Goal: Task Accomplishment & Management: Complete application form

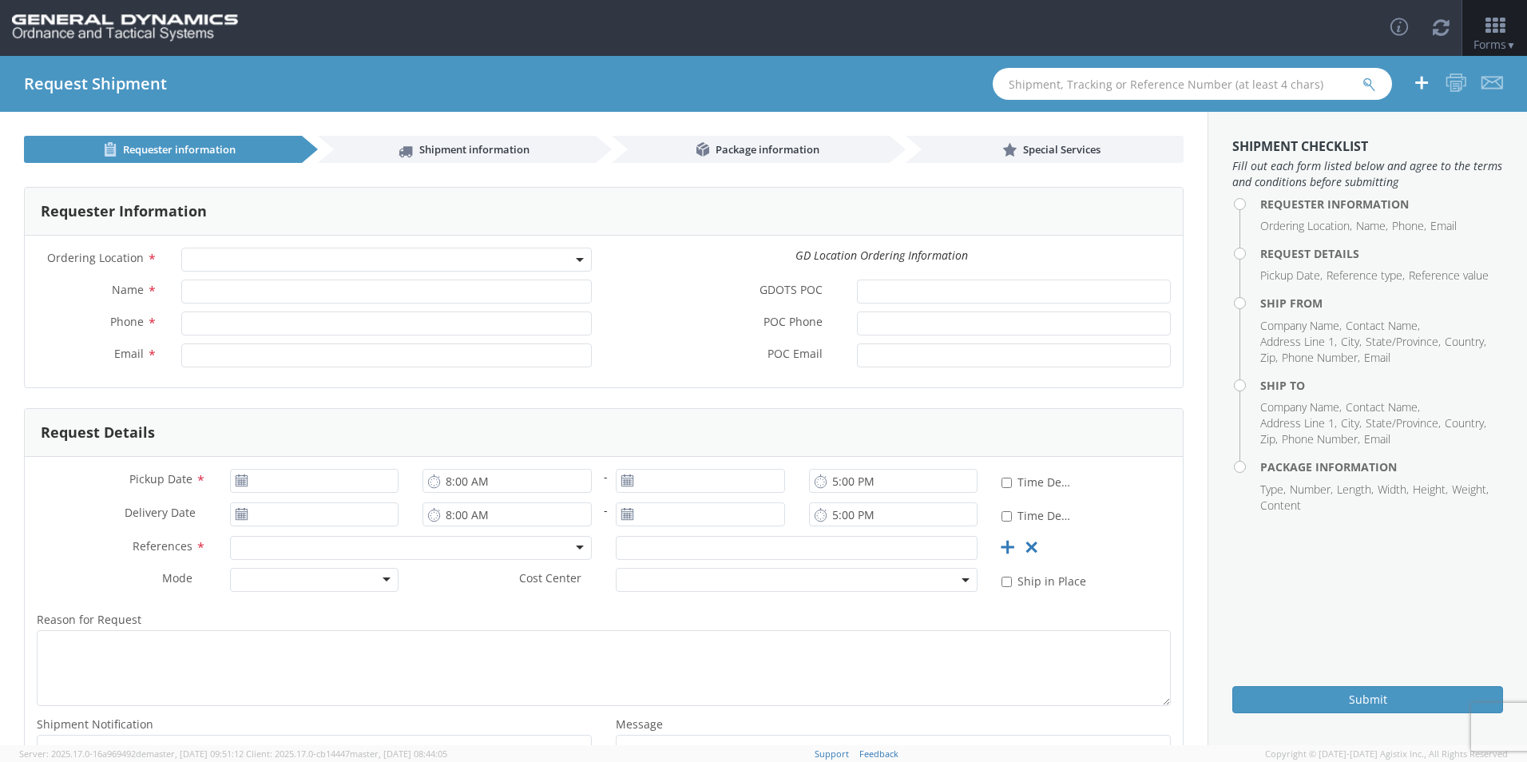
click at [561, 263] on span at bounding box center [386, 260] width 411 height 24
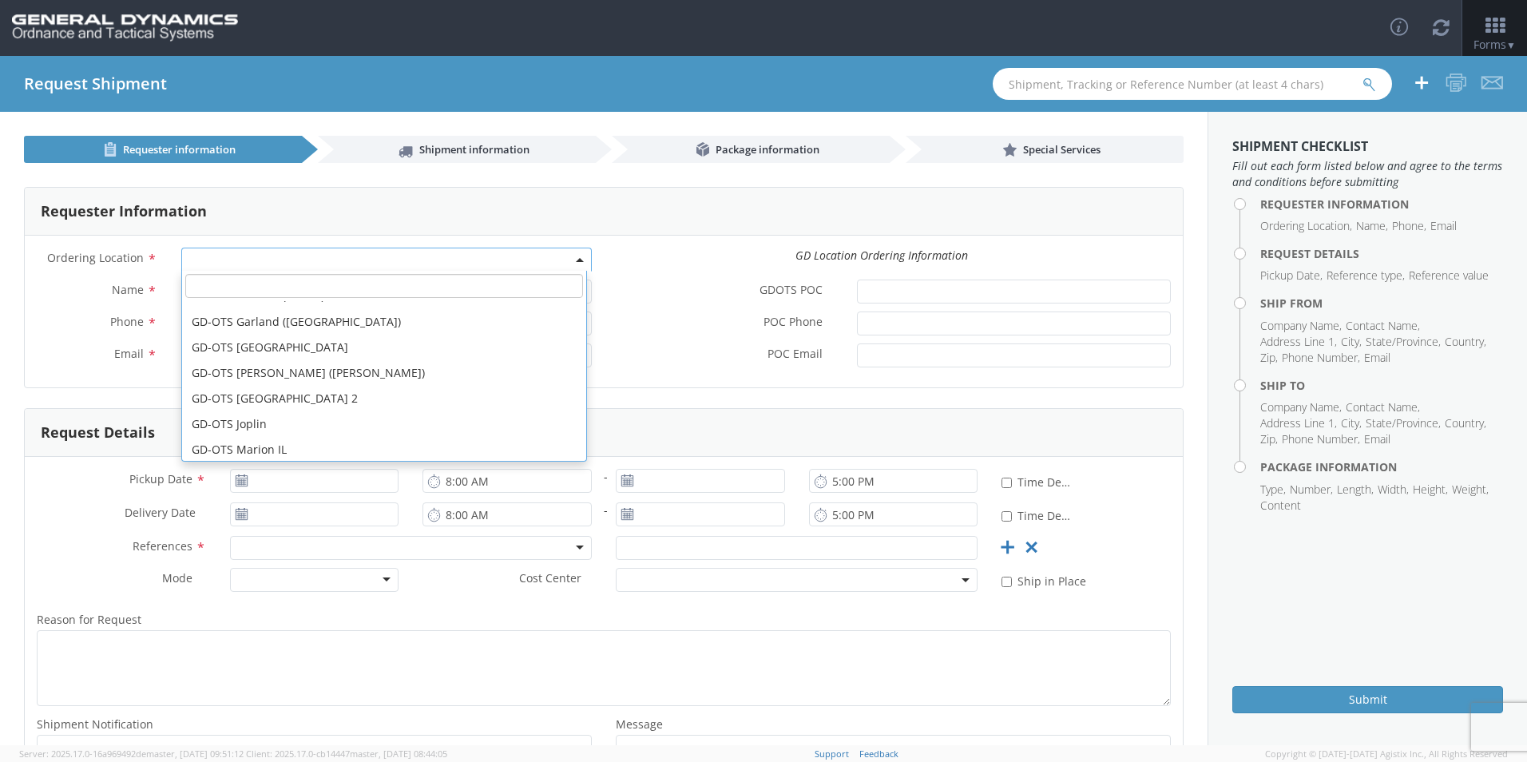
scroll to position [160, 0]
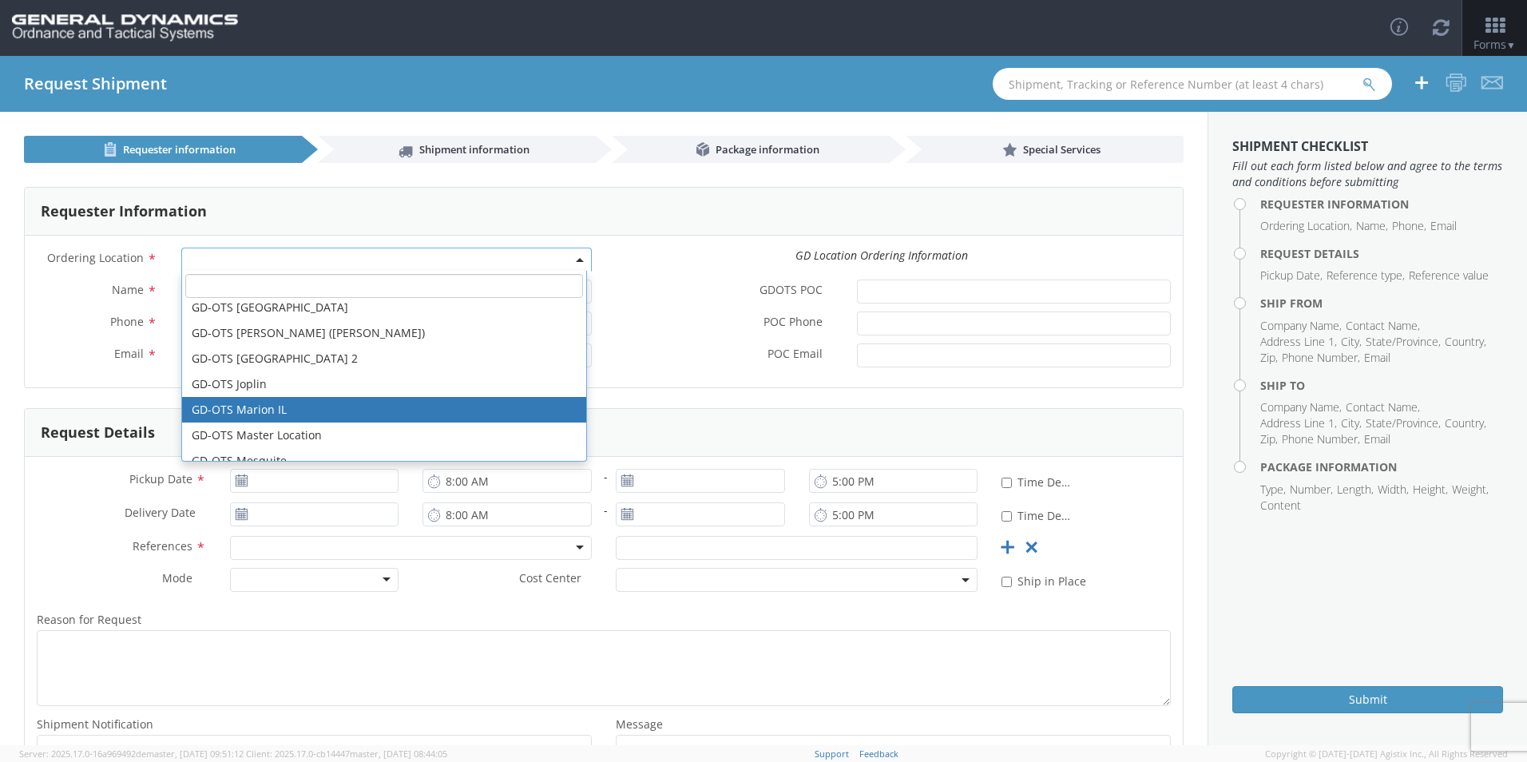
select select "313"
type input "[EMAIL_ADDRESS][DOMAIN_NAME]"
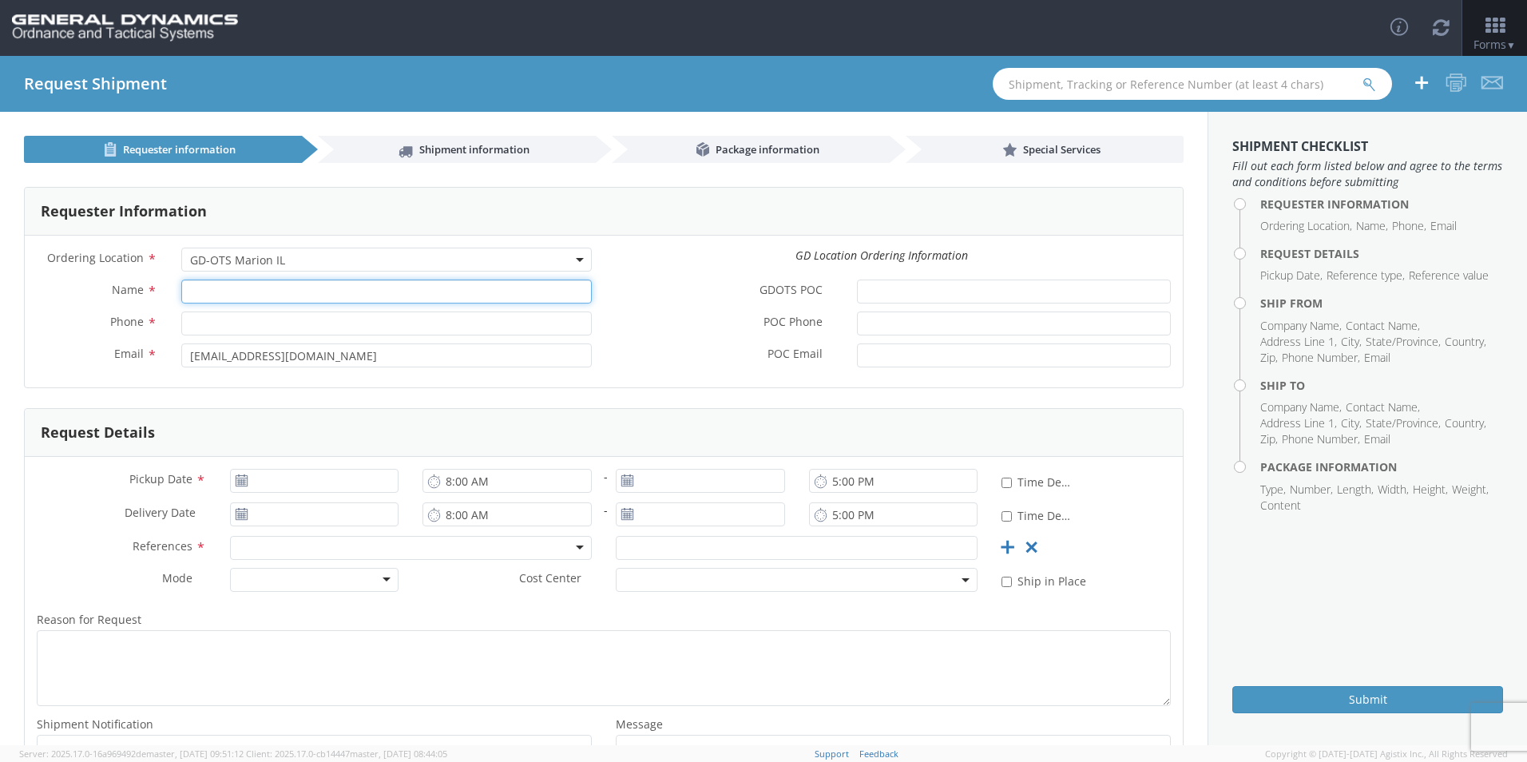
click at [234, 296] on input "Name *" at bounding box center [386, 292] width 411 height 24
type input "[PERSON_NAME]"
type input "7275788100"
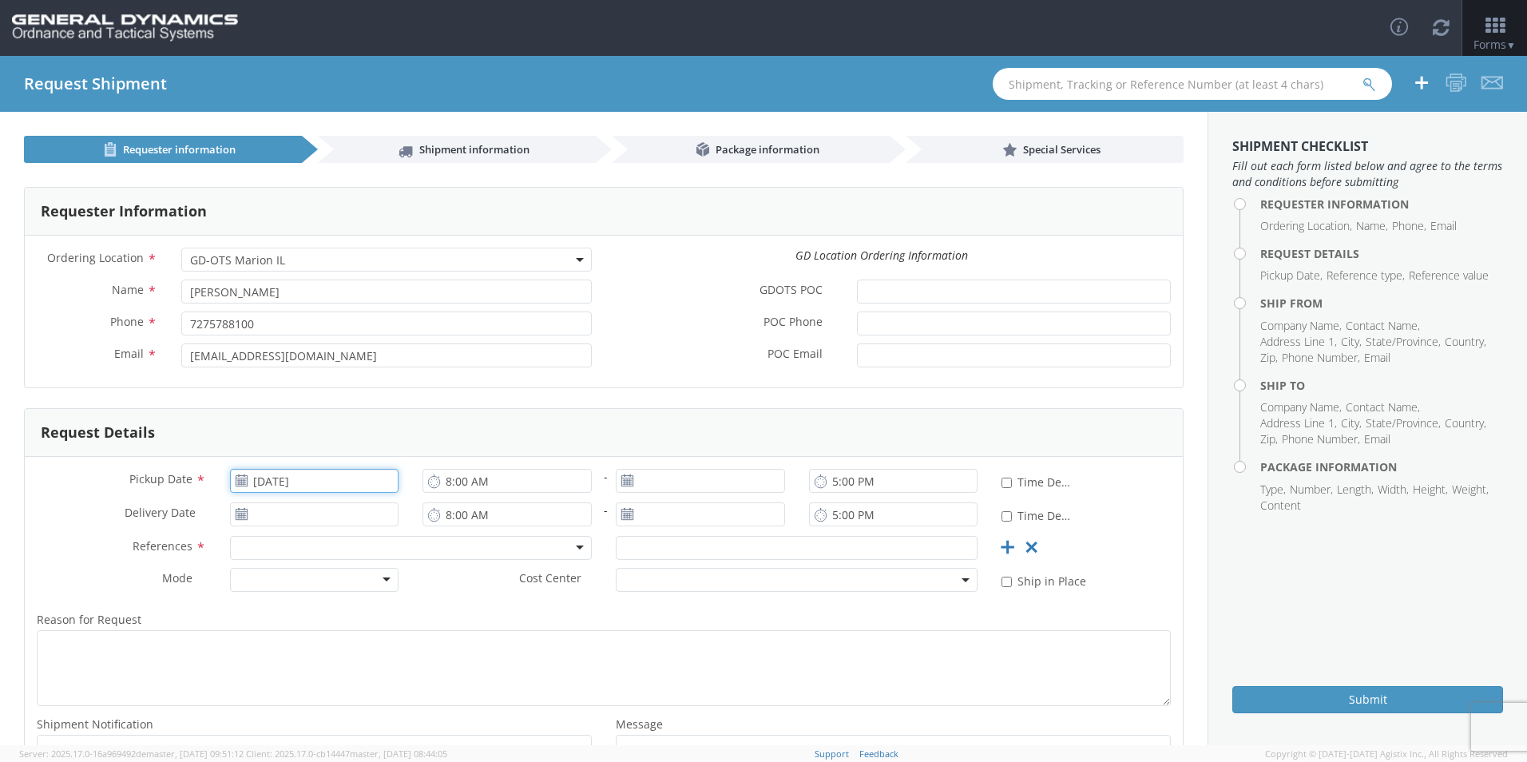
type input "[DATE]"
type input "93040"
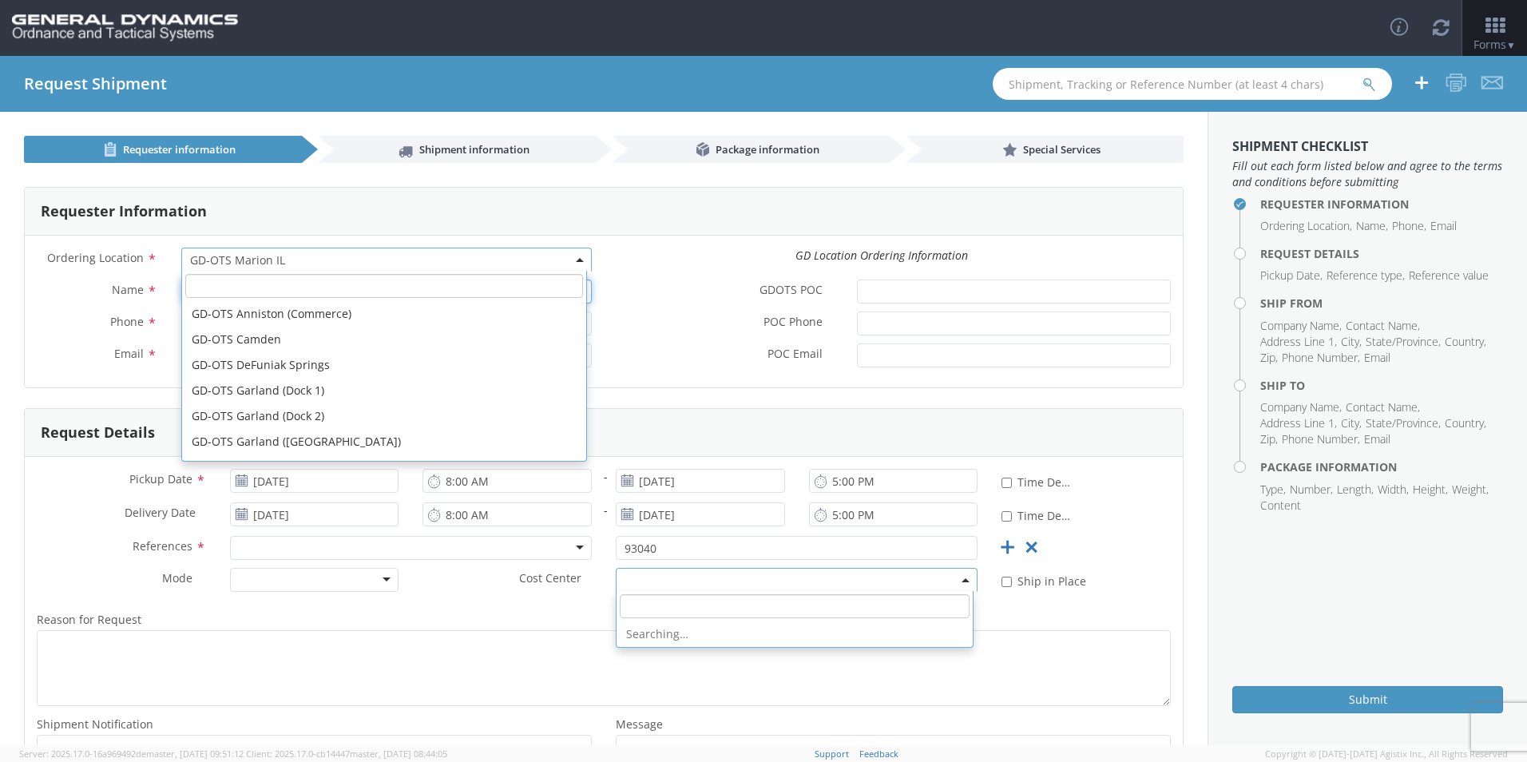
scroll to position [230, 0]
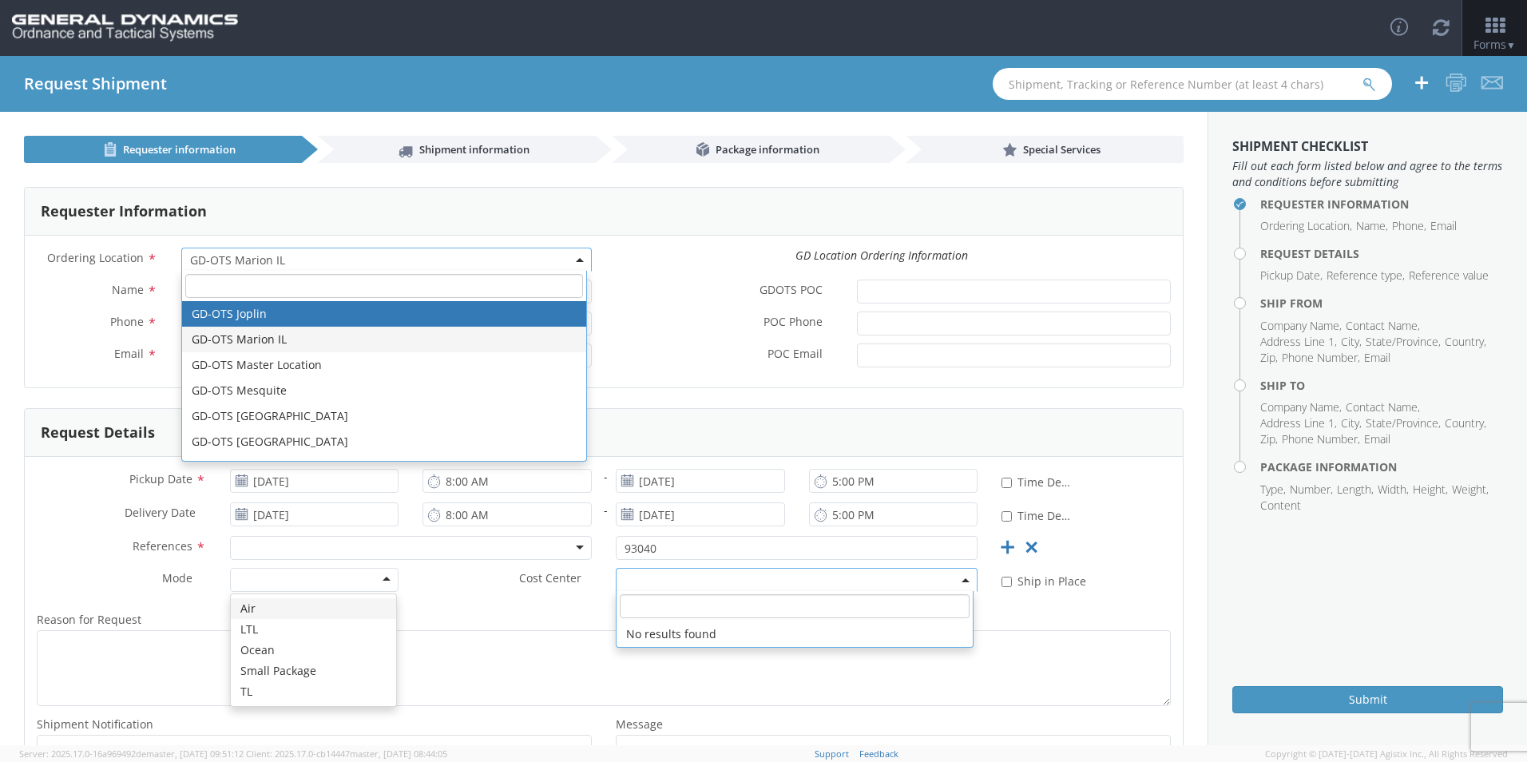
click at [524, 219] on div "Requester Information" at bounding box center [604, 212] width 1158 height 48
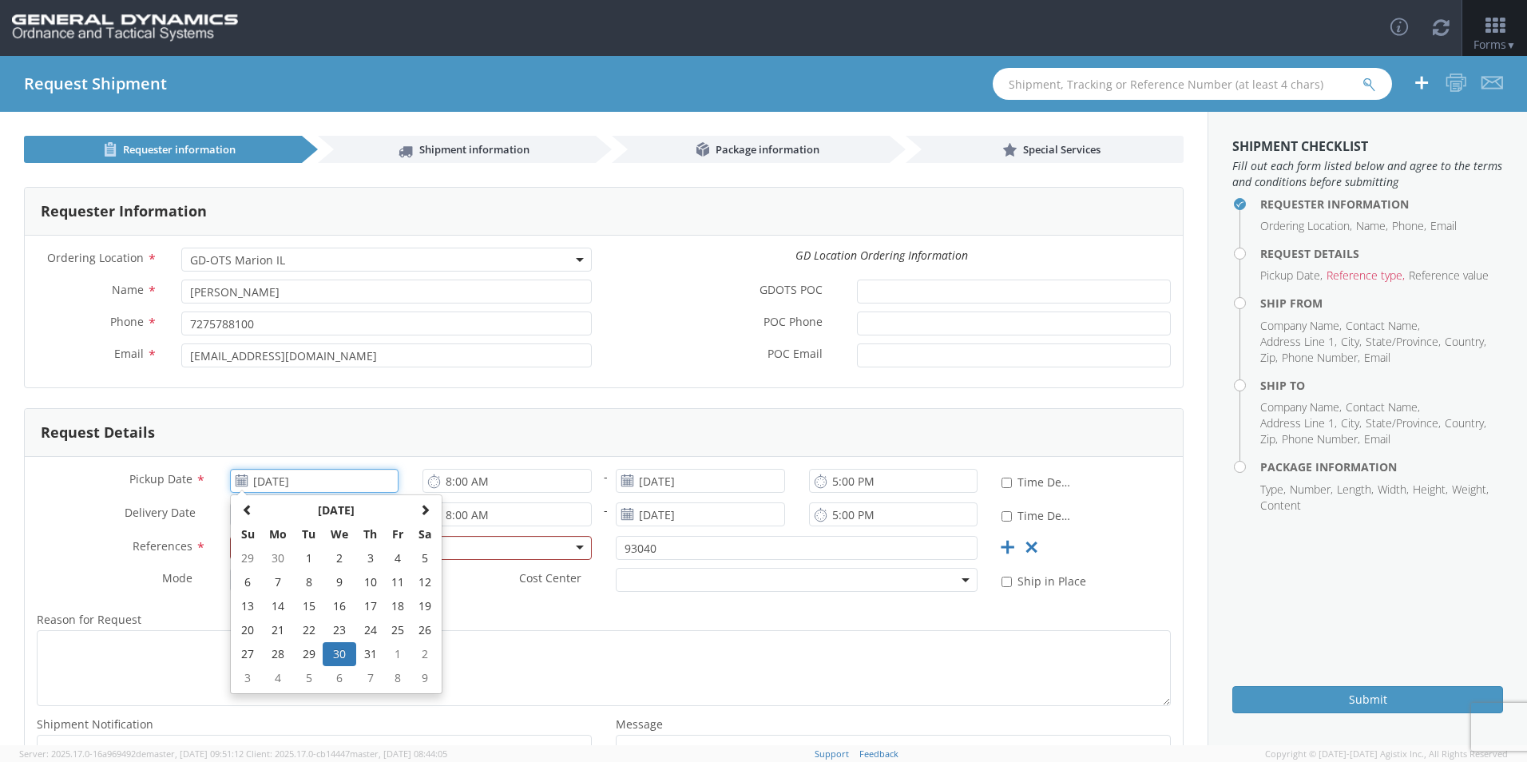
click at [359, 484] on input "[DATE]" at bounding box center [314, 481] width 169 height 24
click at [387, 628] on td "25" at bounding box center [397, 630] width 27 height 24
click at [338, 481] on input "[DATE]" at bounding box center [314, 481] width 169 height 24
click at [419, 508] on span at bounding box center [424, 509] width 11 height 11
click at [280, 652] on td "25" at bounding box center [279, 654] width 34 height 24
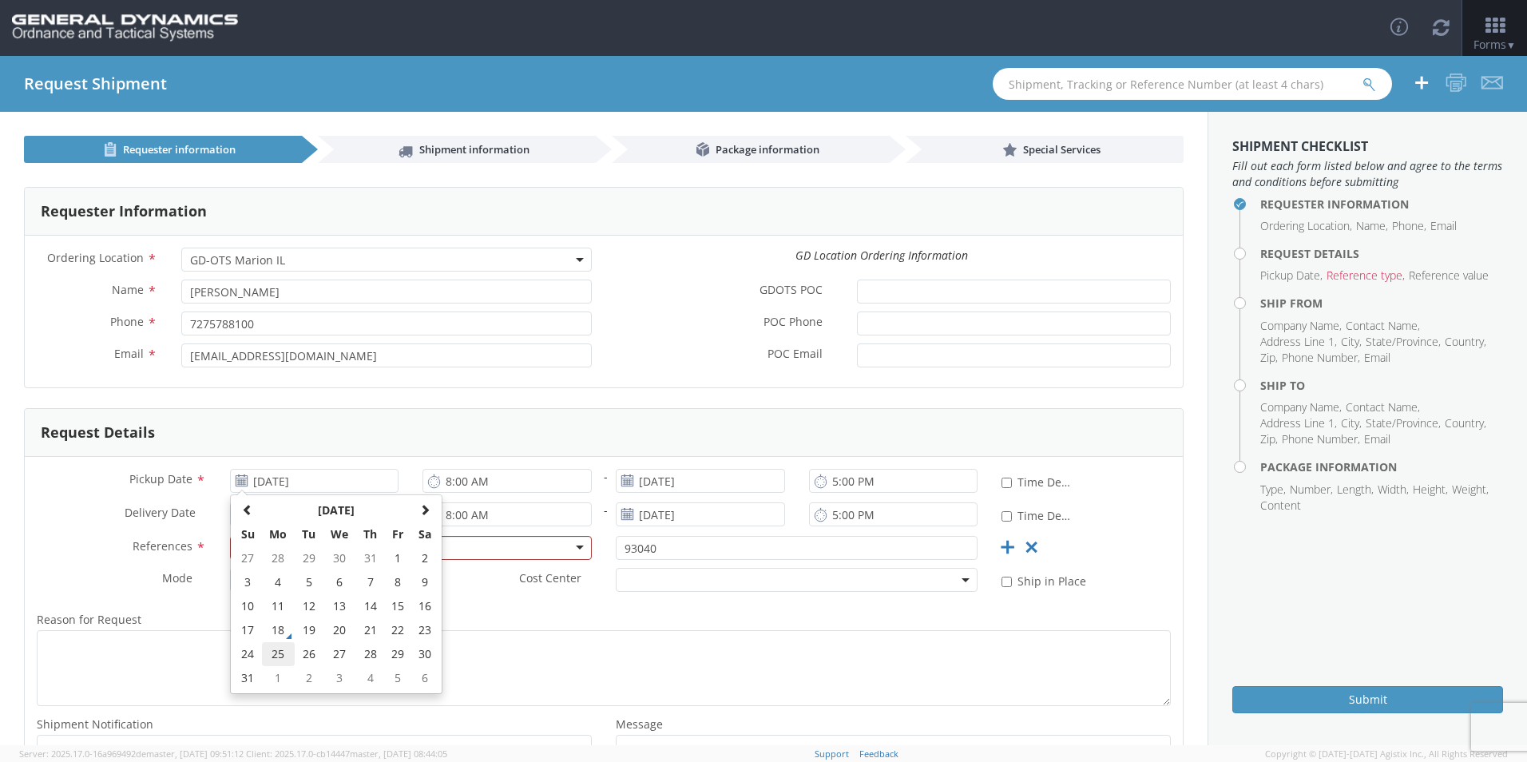
type input "[DATE]"
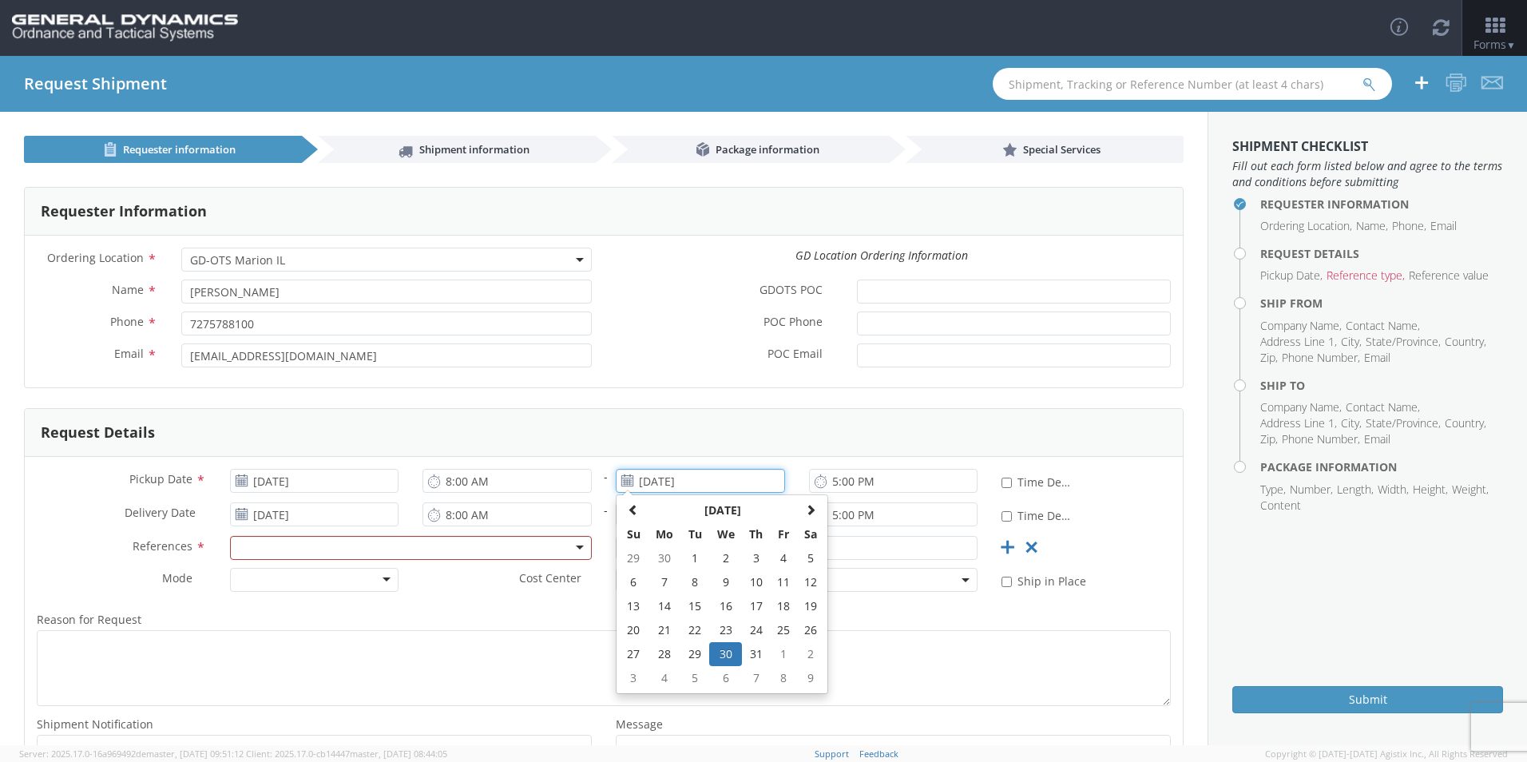
click at [685, 487] on input "[DATE]" at bounding box center [700, 481] width 169 height 24
click at [805, 511] on span at bounding box center [810, 509] width 11 height 11
click at [661, 652] on td "25" at bounding box center [665, 654] width 34 height 24
type input "[DATE]"
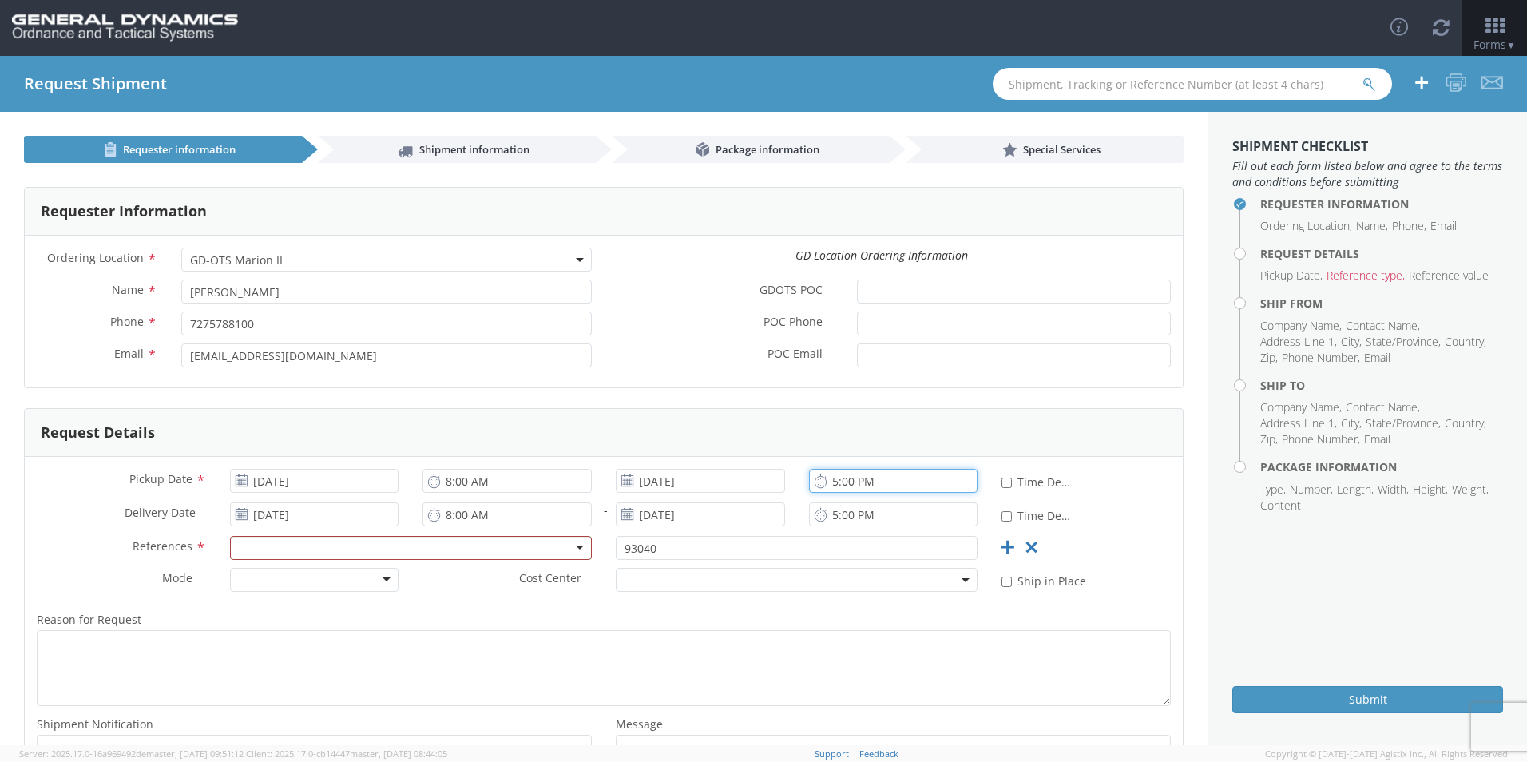
click at [826, 483] on input "5:00 PM" at bounding box center [893, 481] width 169 height 24
click at [852, 483] on input "8:00 PM" at bounding box center [893, 481] width 169 height 24
type input "8:00 AM"
click at [375, 520] on input "08/06/2025" at bounding box center [314, 515] width 169 height 24
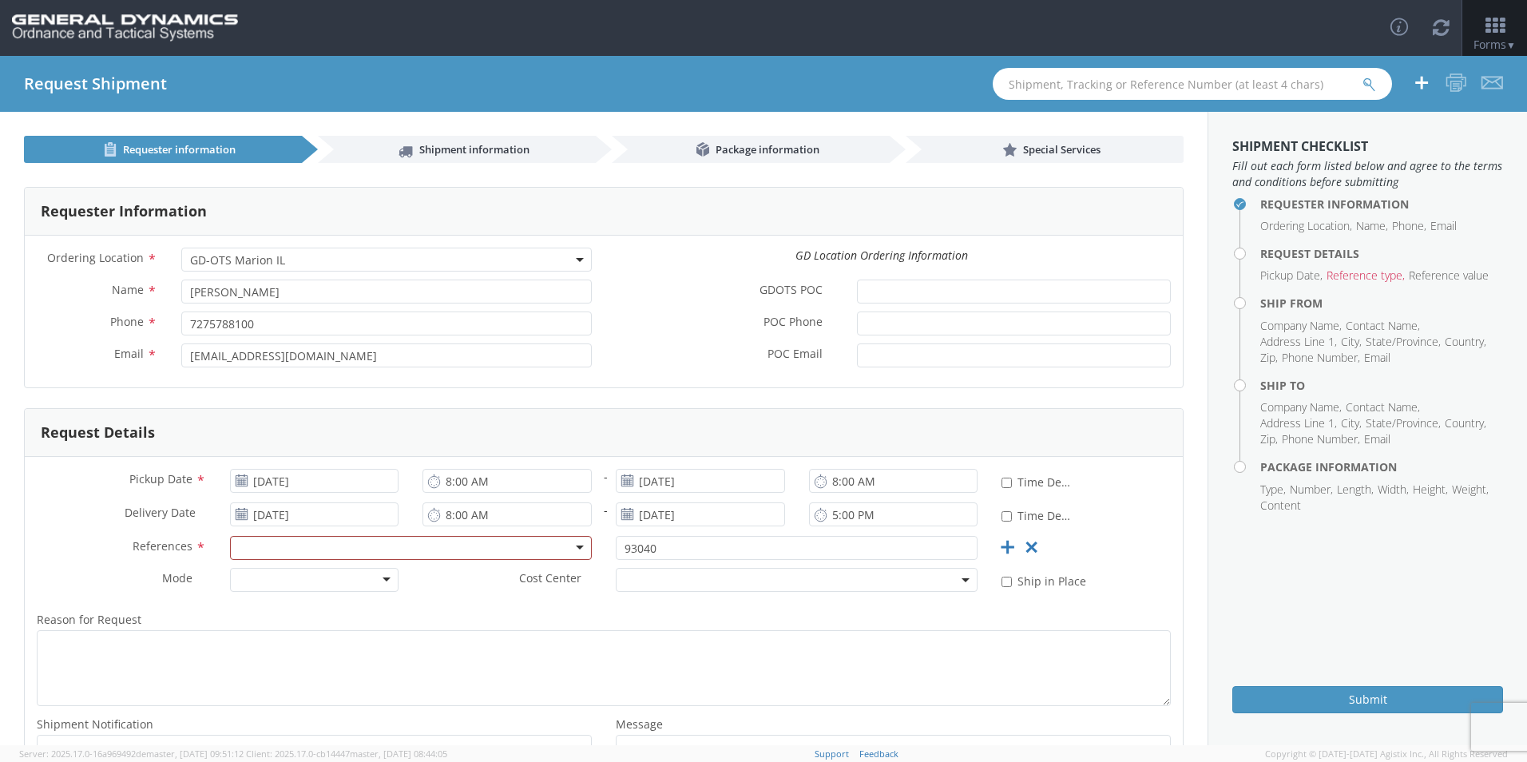
click at [13, 517] on div "Requester Information Ordering Location * GD-OTS Anniston (Commerce) GD-OTS Cam…" at bounding box center [604, 489] width 1208 height 653
click at [312, 518] on input "08/06/2025" at bounding box center [314, 515] width 169 height 24
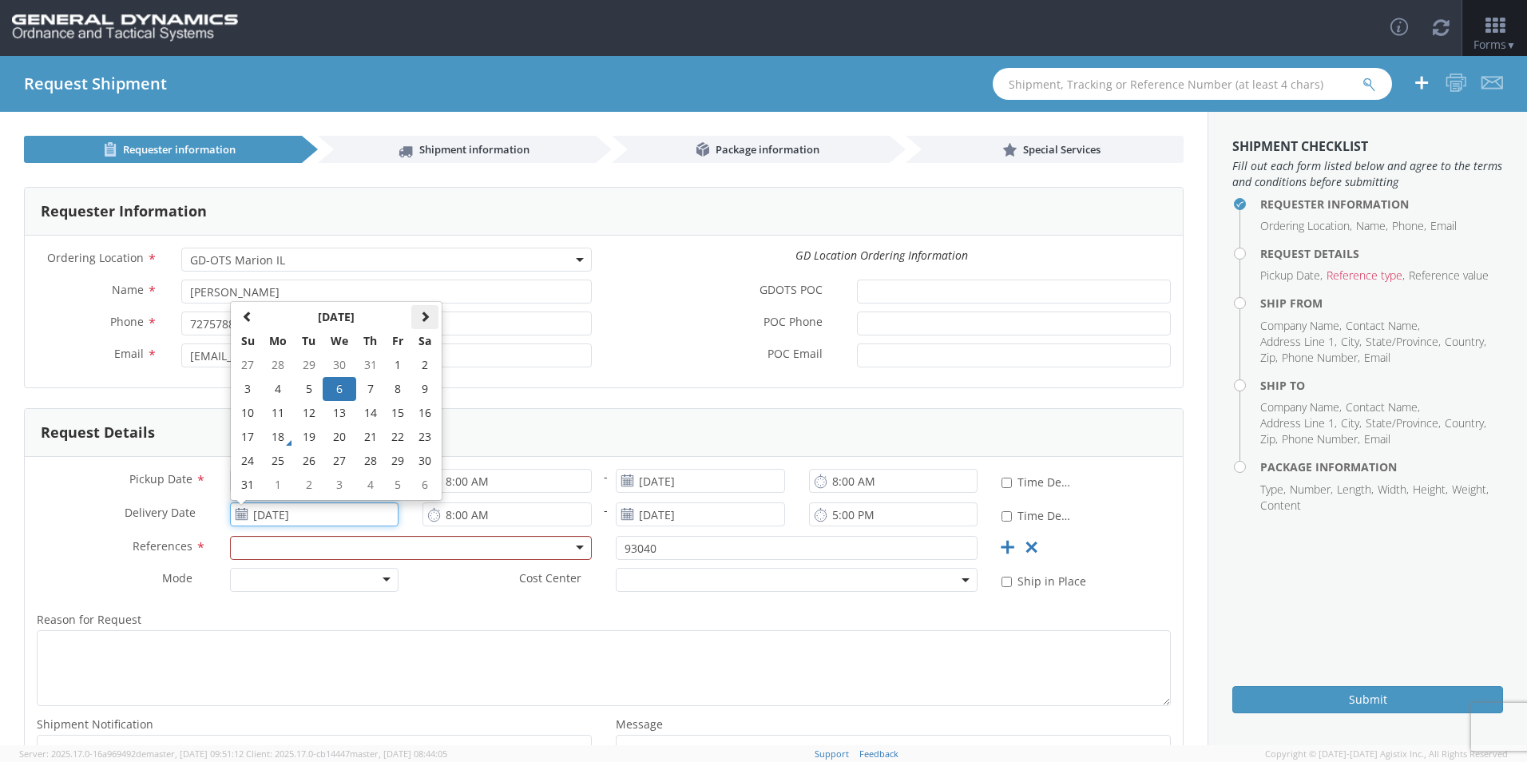
click at [419, 318] on span at bounding box center [424, 316] width 11 height 11
click at [250, 312] on span at bounding box center [247, 316] width 11 height 11
click at [341, 462] on td "27" at bounding box center [340, 461] width 34 height 24
type input "08/27/2025"
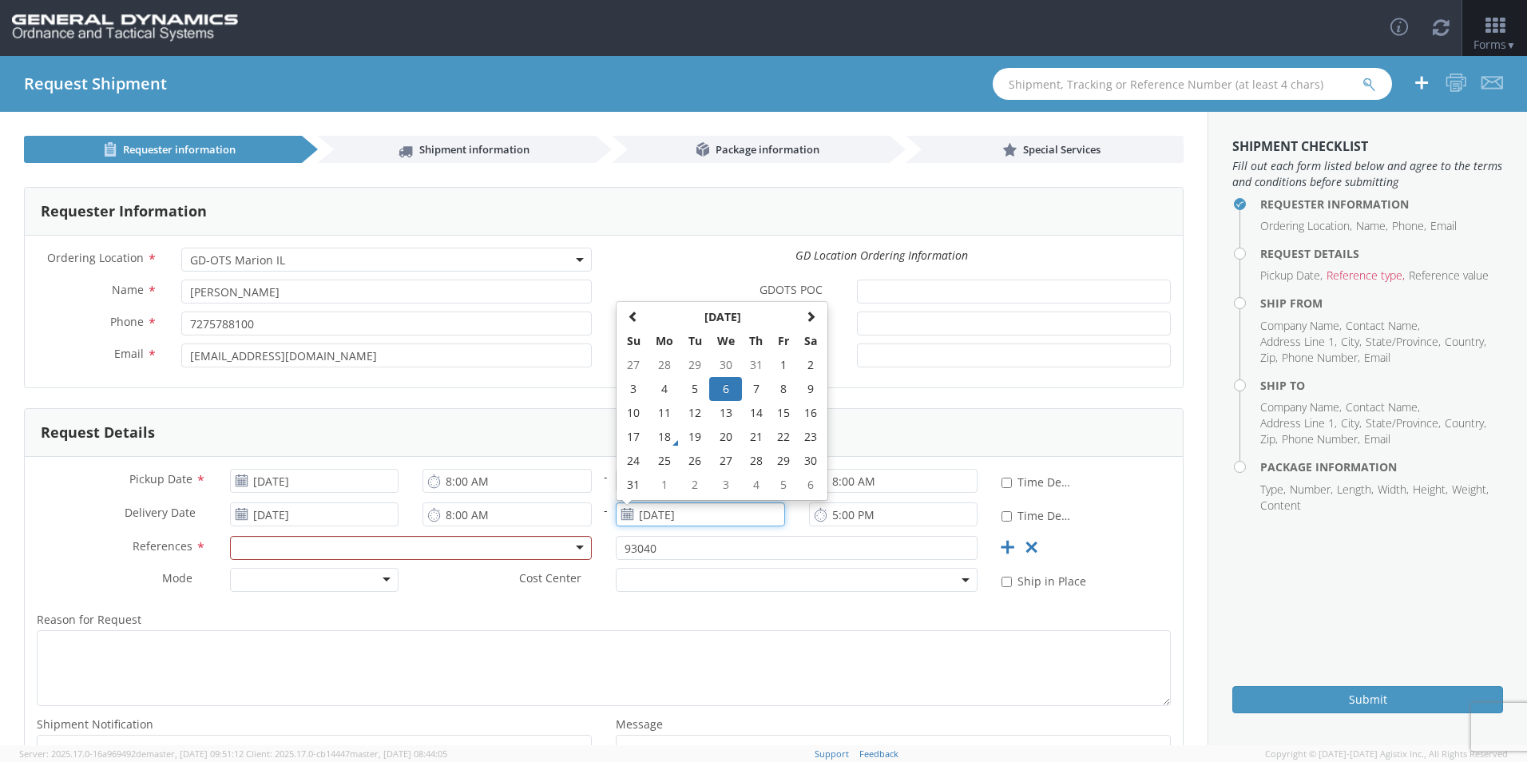
click at [717, 508] on input "08/06/2025" at bounding box center [700, 515] width 169 height 24
click at [722, 457] on td "27" at bounding box center [726, 461] width 34 height 24
type input "08/27/2025"
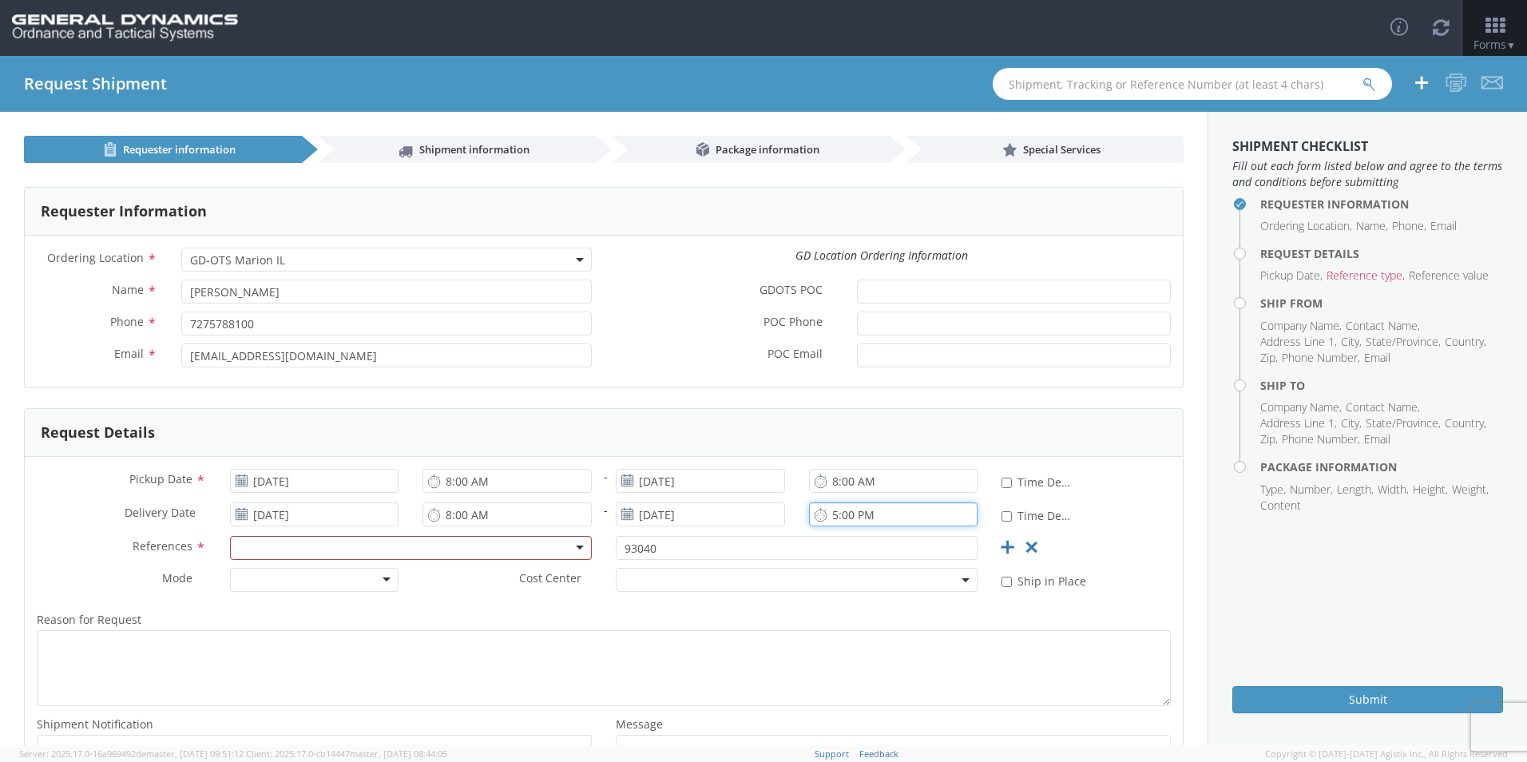
click at [824, 514] on input "5:00 PM" at bounding box center [893, 515] width 169 height 24
type input "8:00 AM"
click at [693, 438] on div "Request Details" at bounding box center [604, 433] width 1158 height 48
click at [556, 549] on div at bounding box center [411, 548] width 362 height 24
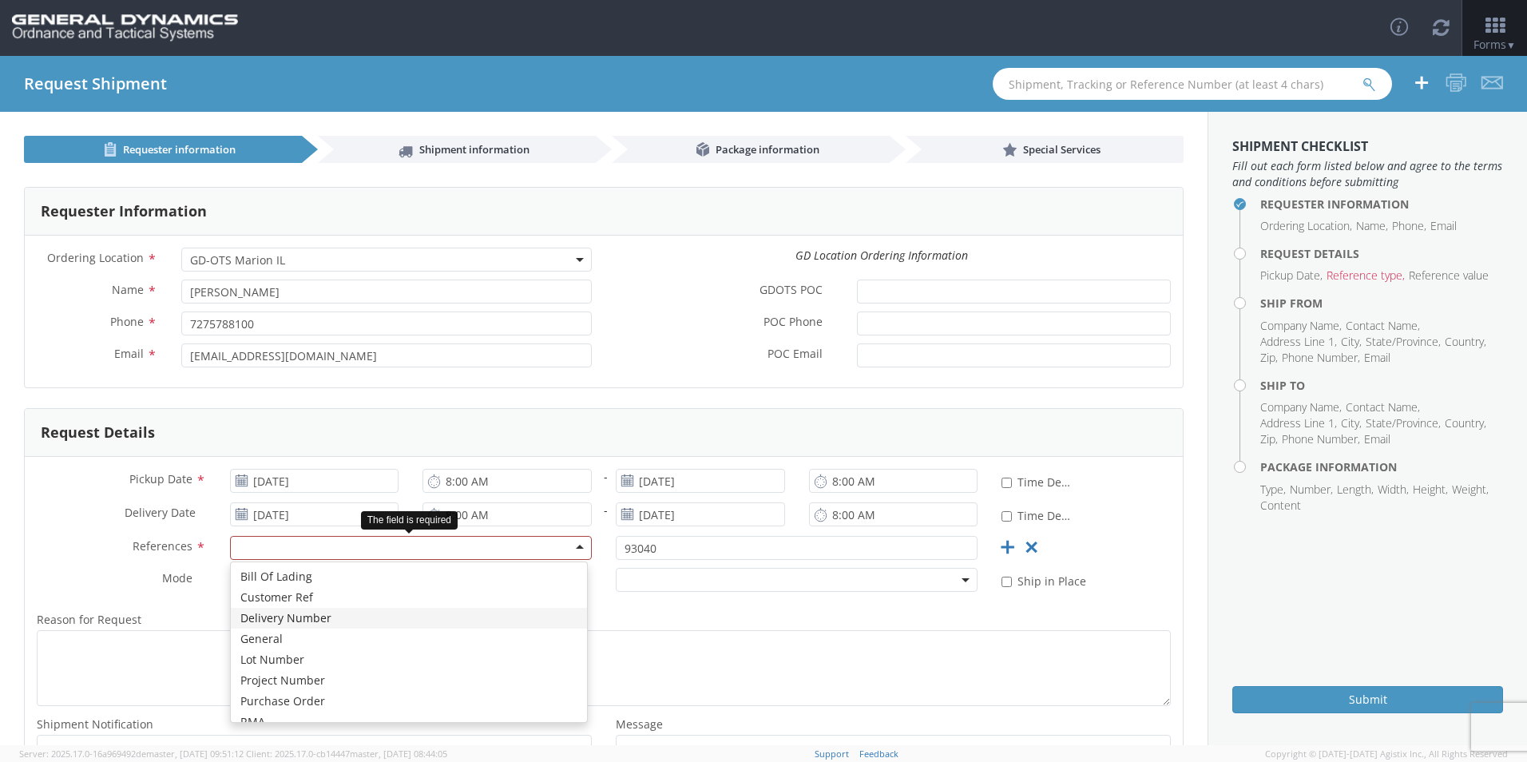
scroll to position [77, 0]
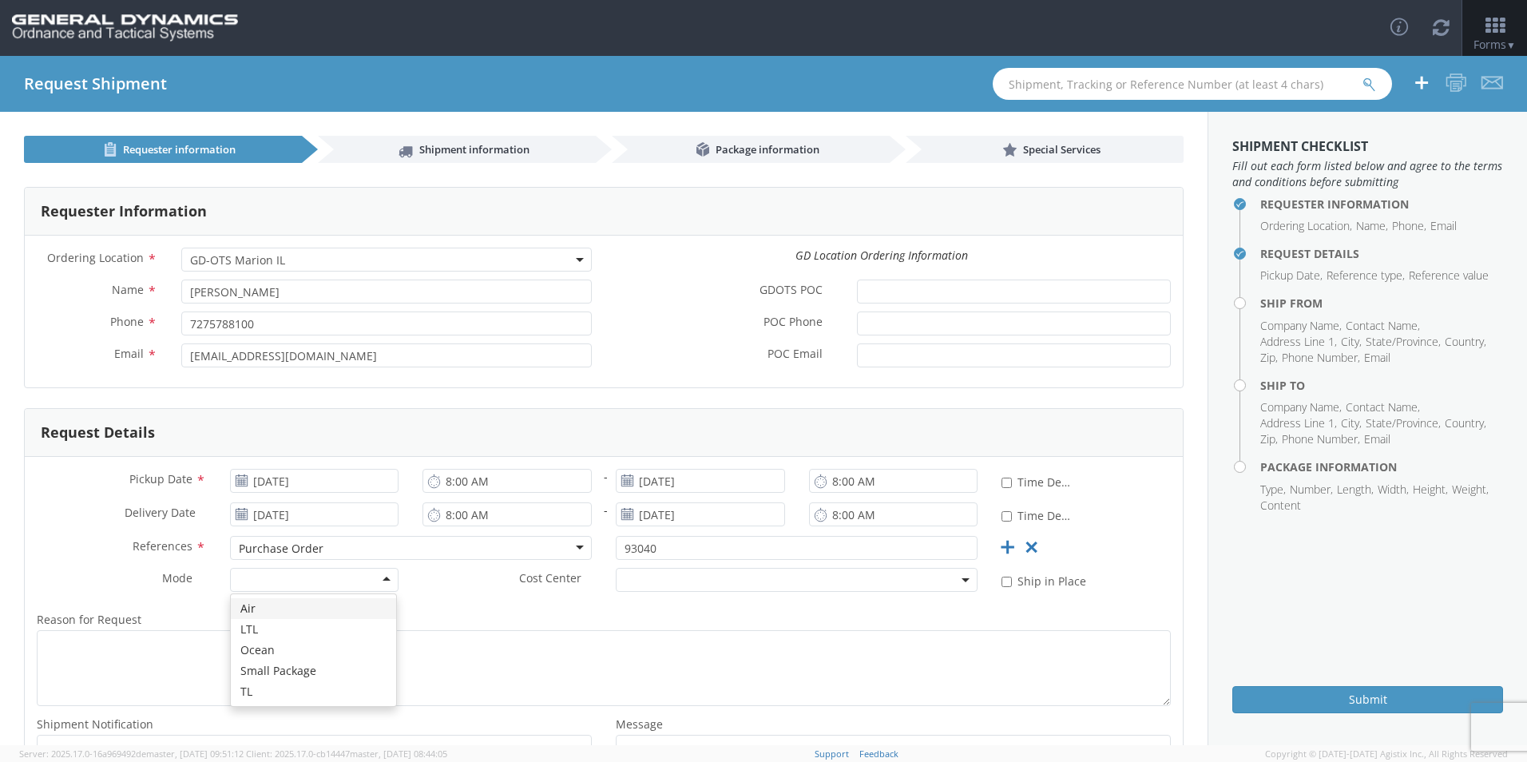
click at [383, 584] on div at bounding box center [314, 580] width 169 height 24
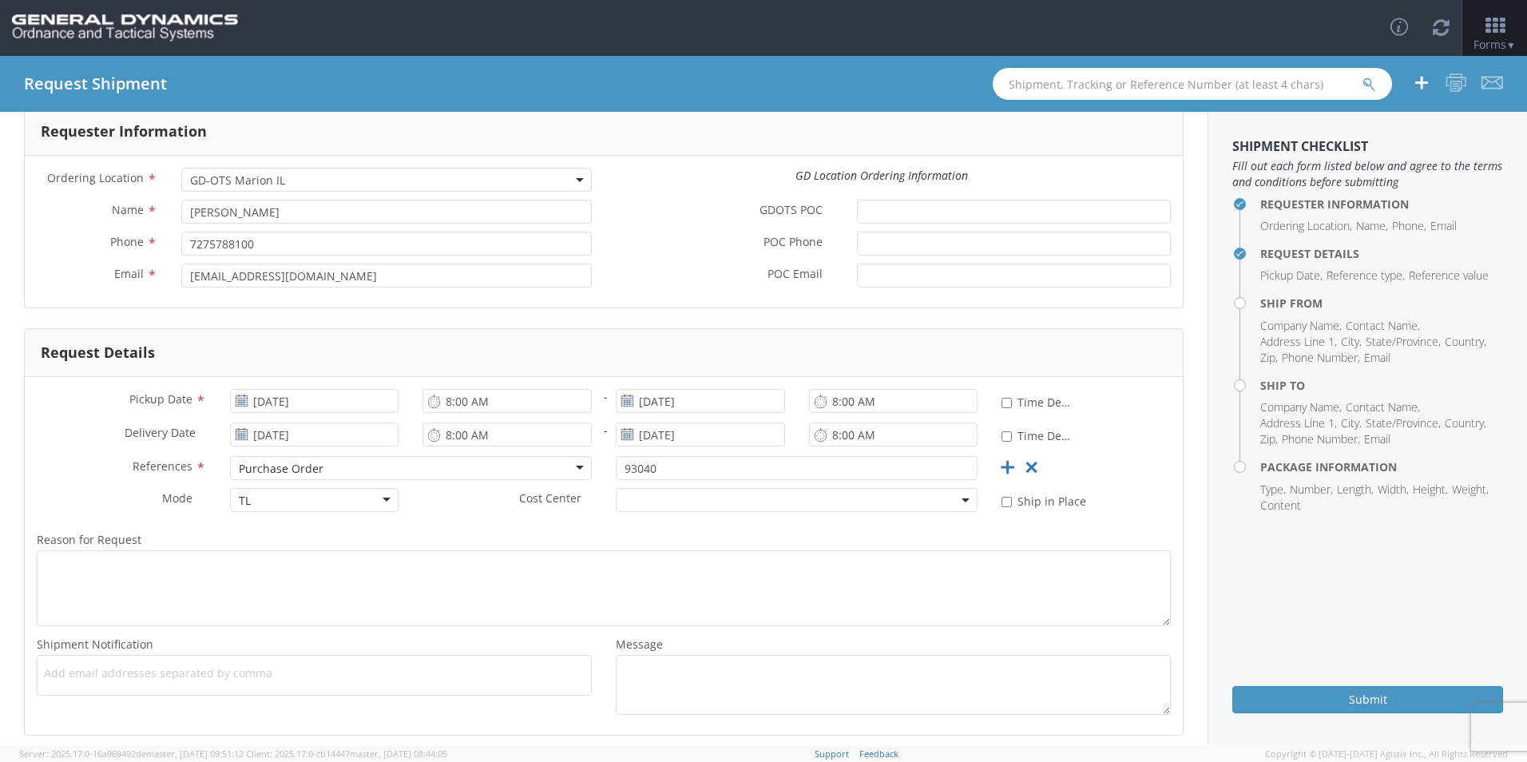
scroll to position [154, 0]
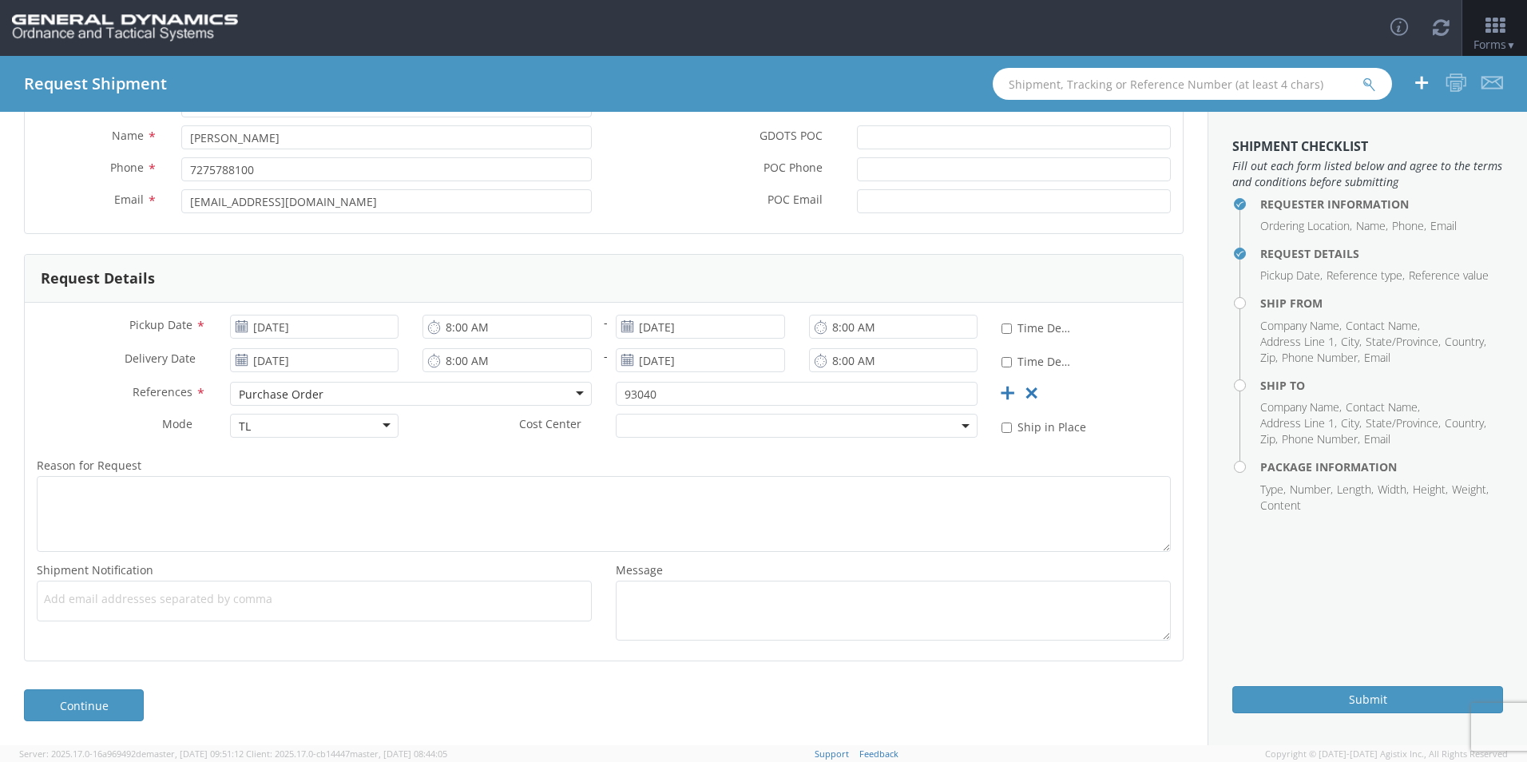
click at [246, 594] on span "Add email addresses separated by comma" at bounding box center [314, 599] width 541 height 16
click at [244, 599] on span "Add email addresses separated by comma" at bounding box center [314, 599] width 541 height 16
paste input "[EMAIL_ADDRESS][DOMAIN_NAME]"
type input "[EMAIL_ADDRESS][DOMAIN_NAME]"
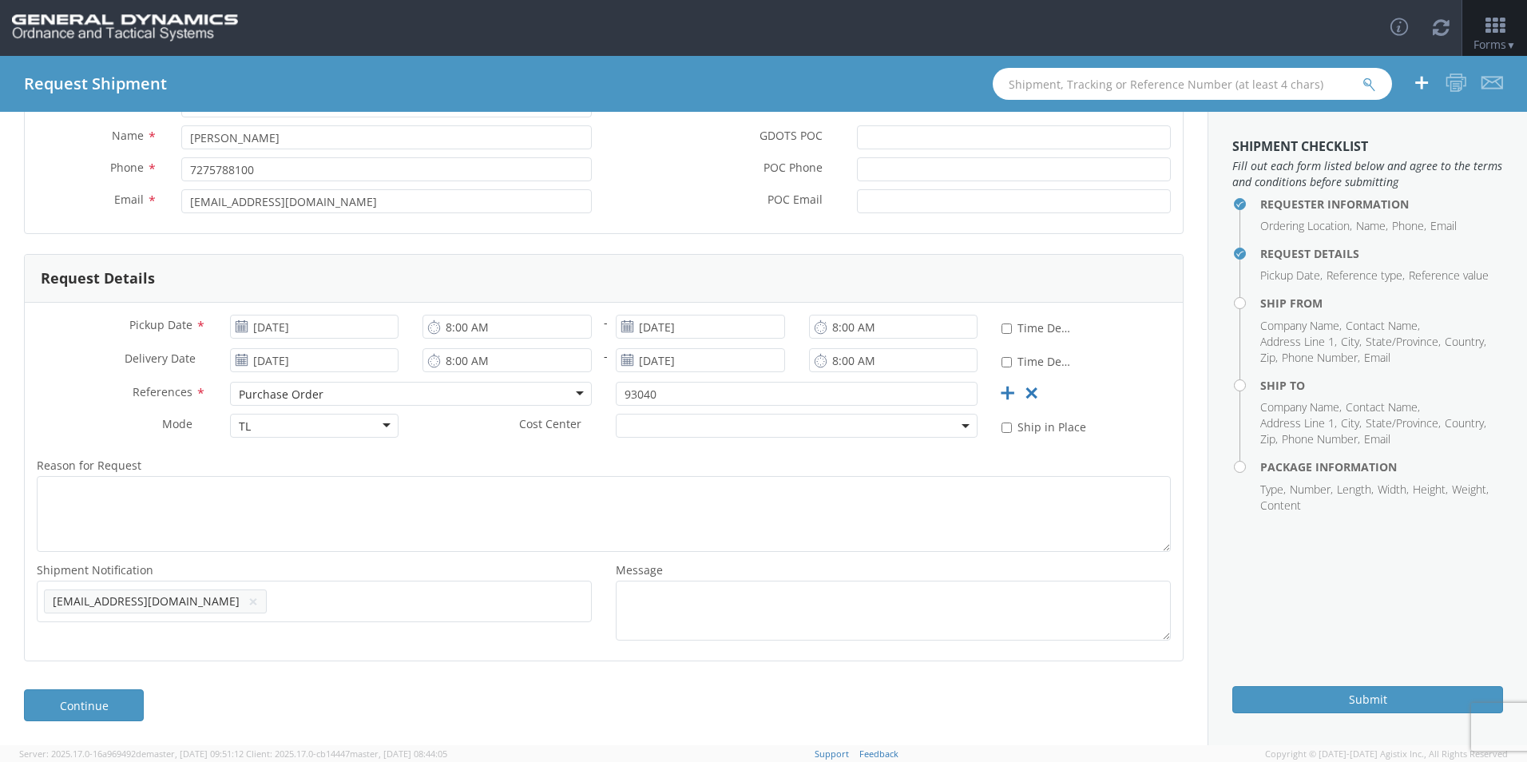
click at [319, 616] on div "Add email addresses separated by comma Mlogistics@gd-ots.com × Mlogistics@gd-ot…" at bounding box center [314, 602] width 555 height 42
paste input "[EMAIL_ADDRESS][DOMAIN_NAME]"
type input "[EMAIL_ADDRESS][DOMAIN_NAME]"
click at [375, 604] on span "Add email addresses separated by comma" at bounding box center [314, 599] width 541 height 16
paste input "[PERSON_NAME][EMAIL_ADDRESS][PERSON_NAME][DOMAIN_NAME]"
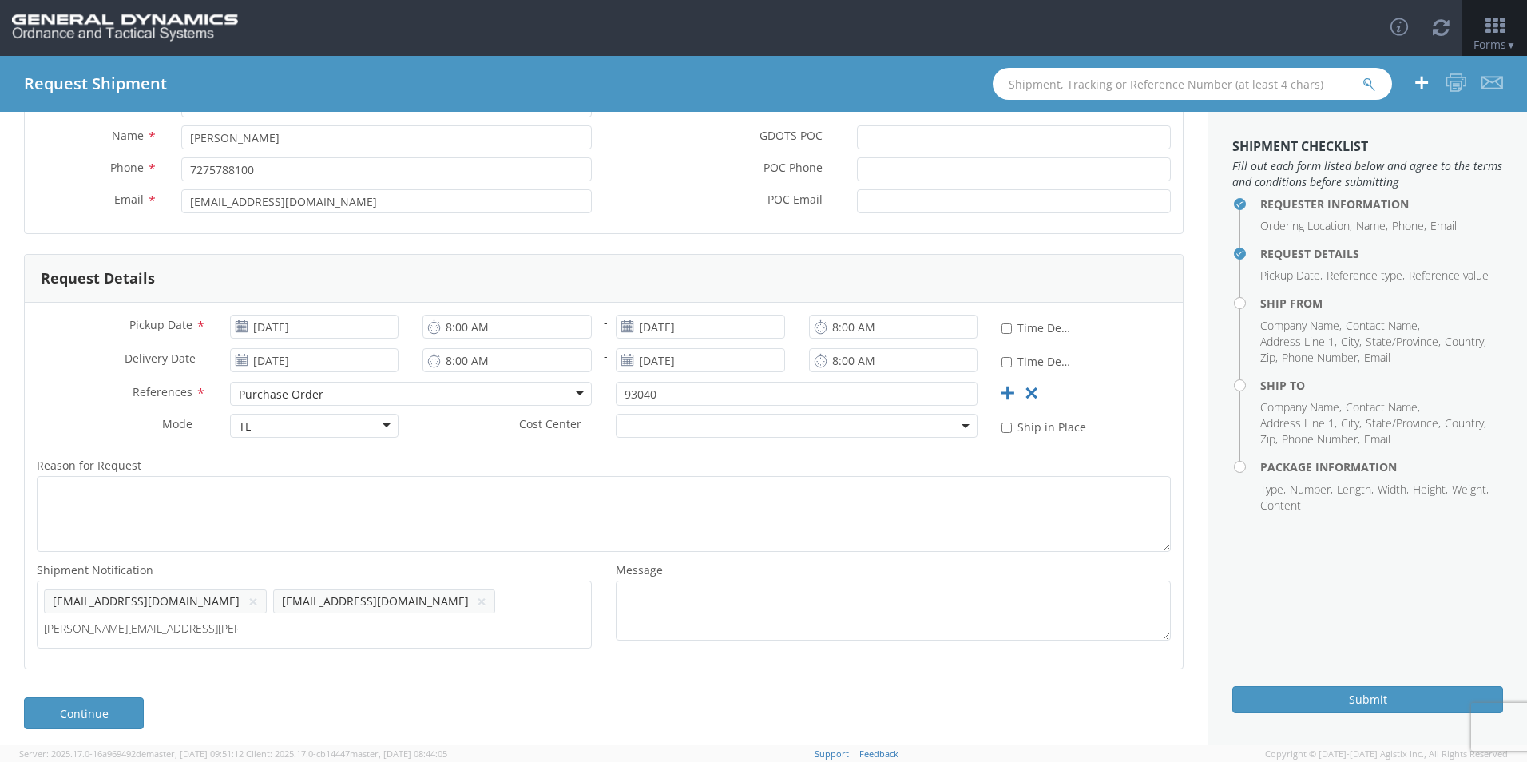
type input "[PERSON_NAME][EMAIL_ADDRESS][PERSON_NAME][DOMAIN_NAME]"
click at [424, 654] on div "Pickup Date * 08/25/2025 8:00 AM - 08/25/2025 8:00 AM * Time Definite Delivery …" at bounding box center [604, 486] width 1158 height 366
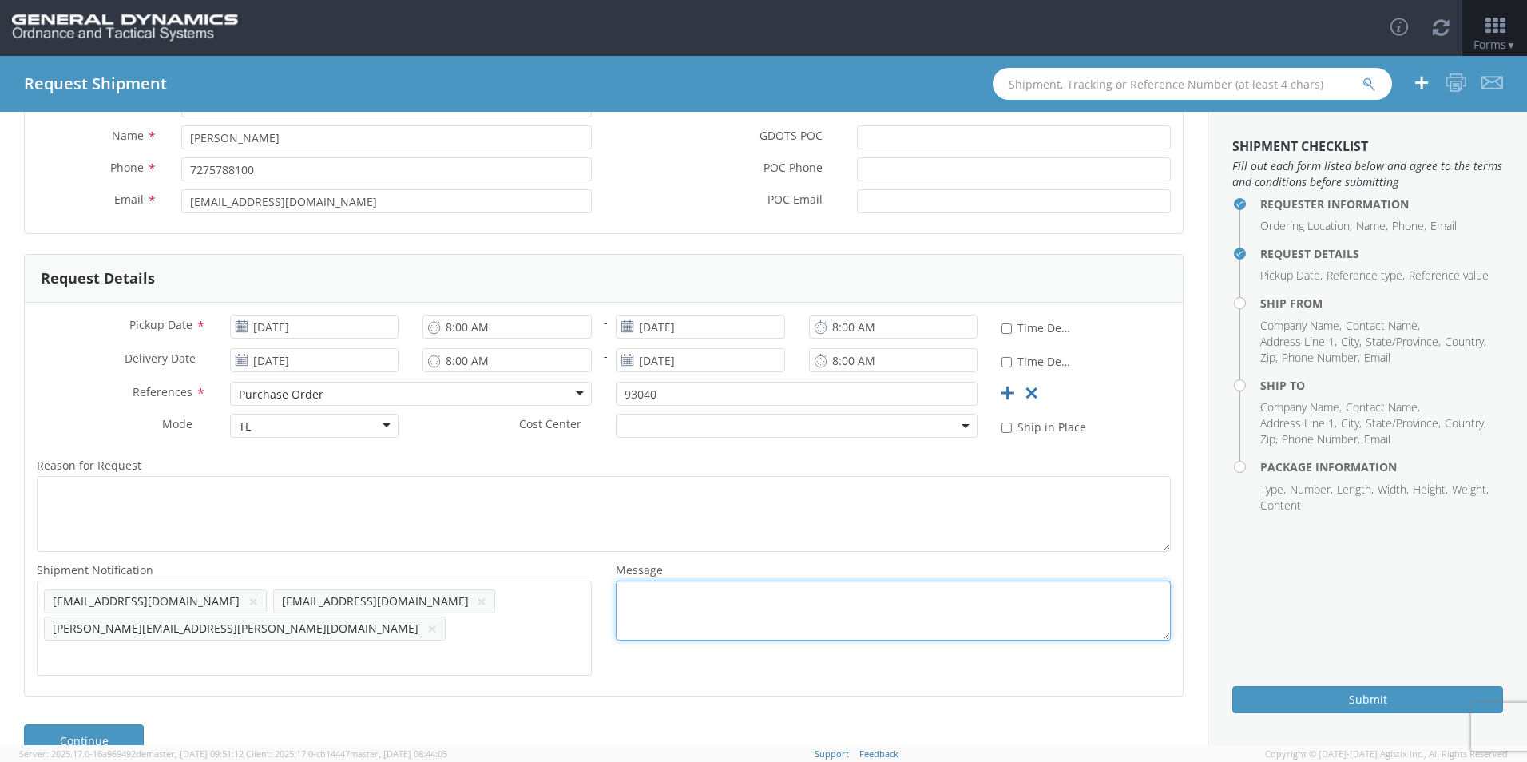
click at [657, 603] on textarea "Message *" at bounding box center [893, 611] width 555 height 60
type textarea "LOT#: SCI25G003-001/ 1680 PCS"
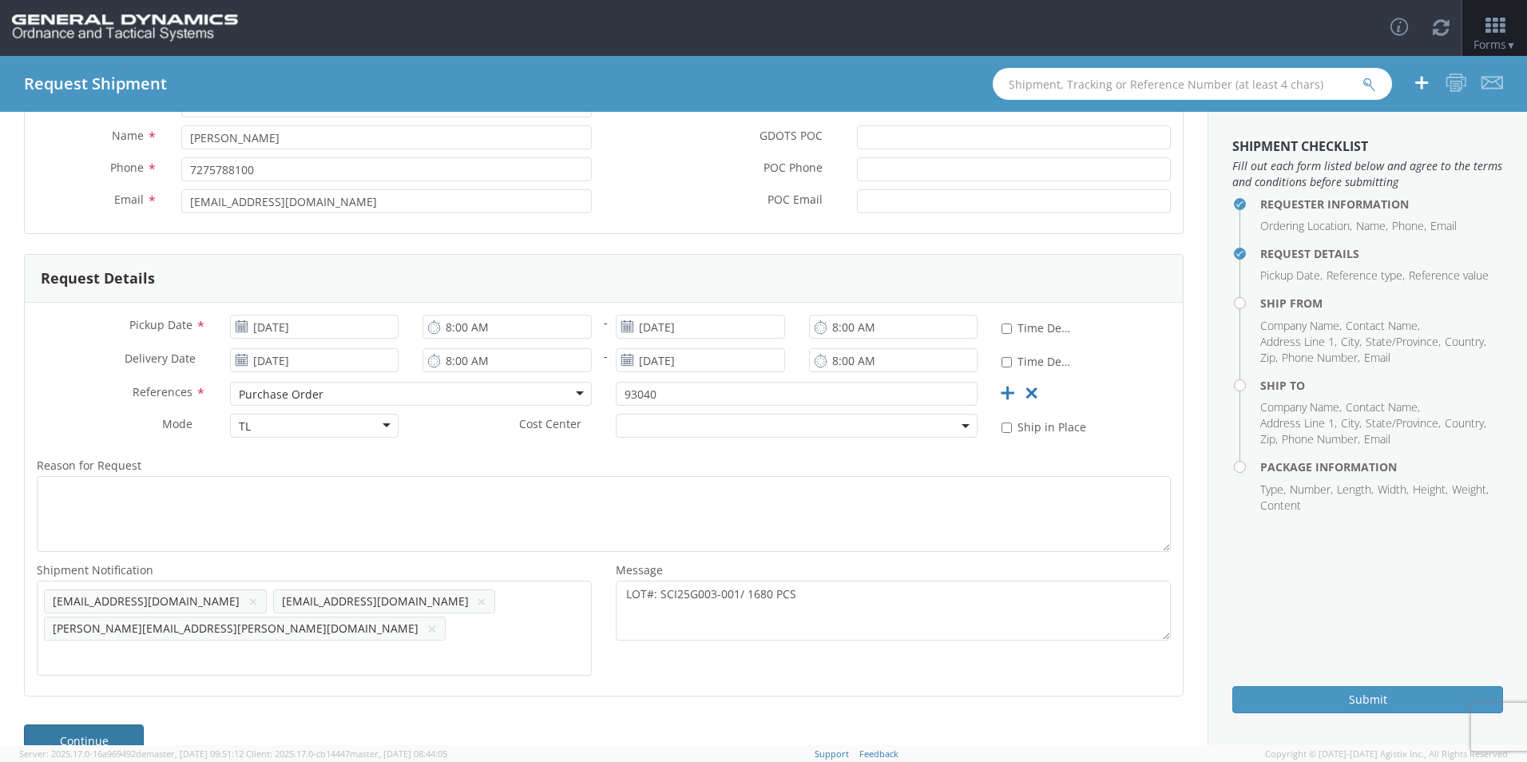
click at [108, 725] on link "Continue" at bounding box center [84, 741] width 120 height 32
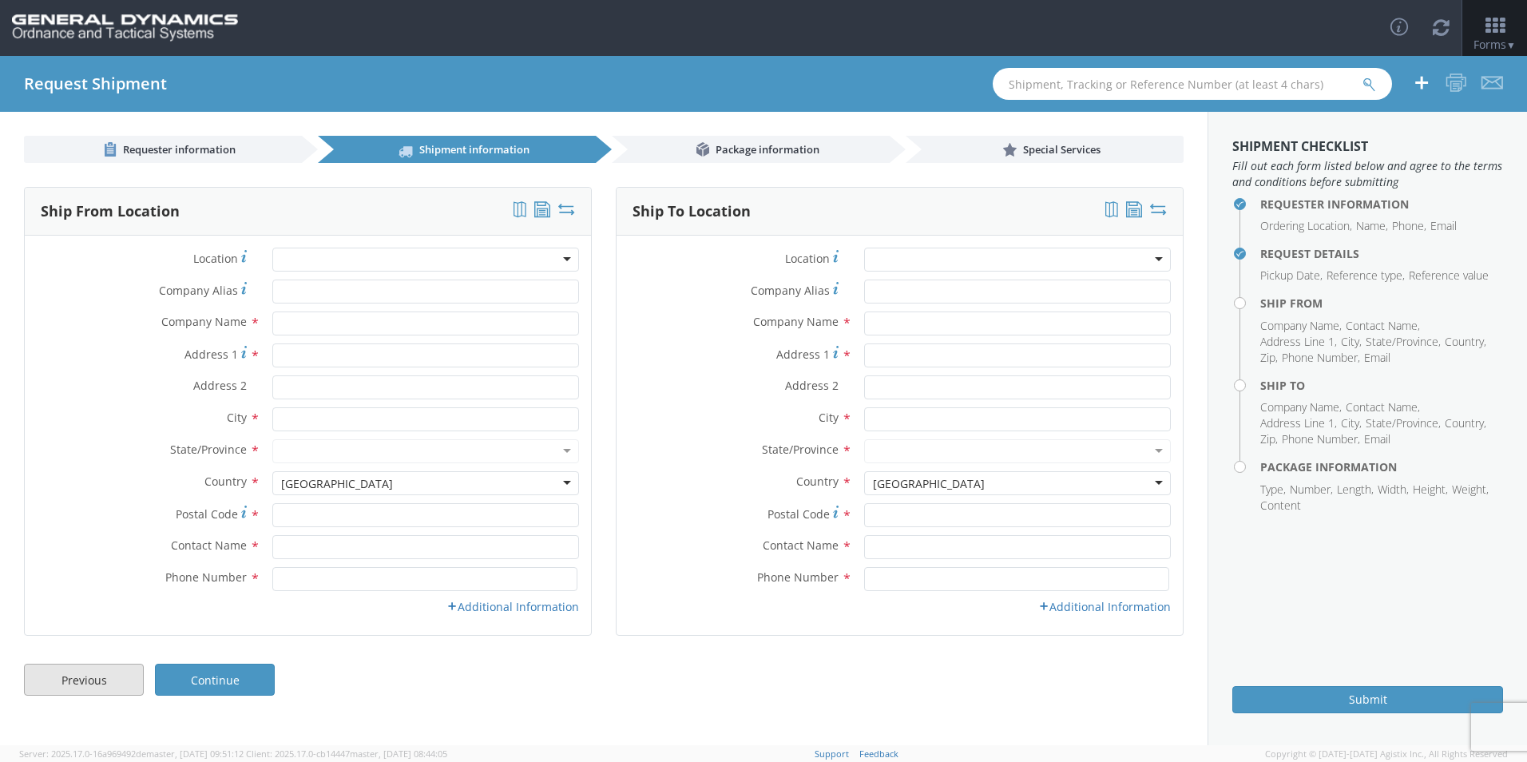
click at [106, 689] on link "Previous" at bounding box center [84, 680] width 120 height 32
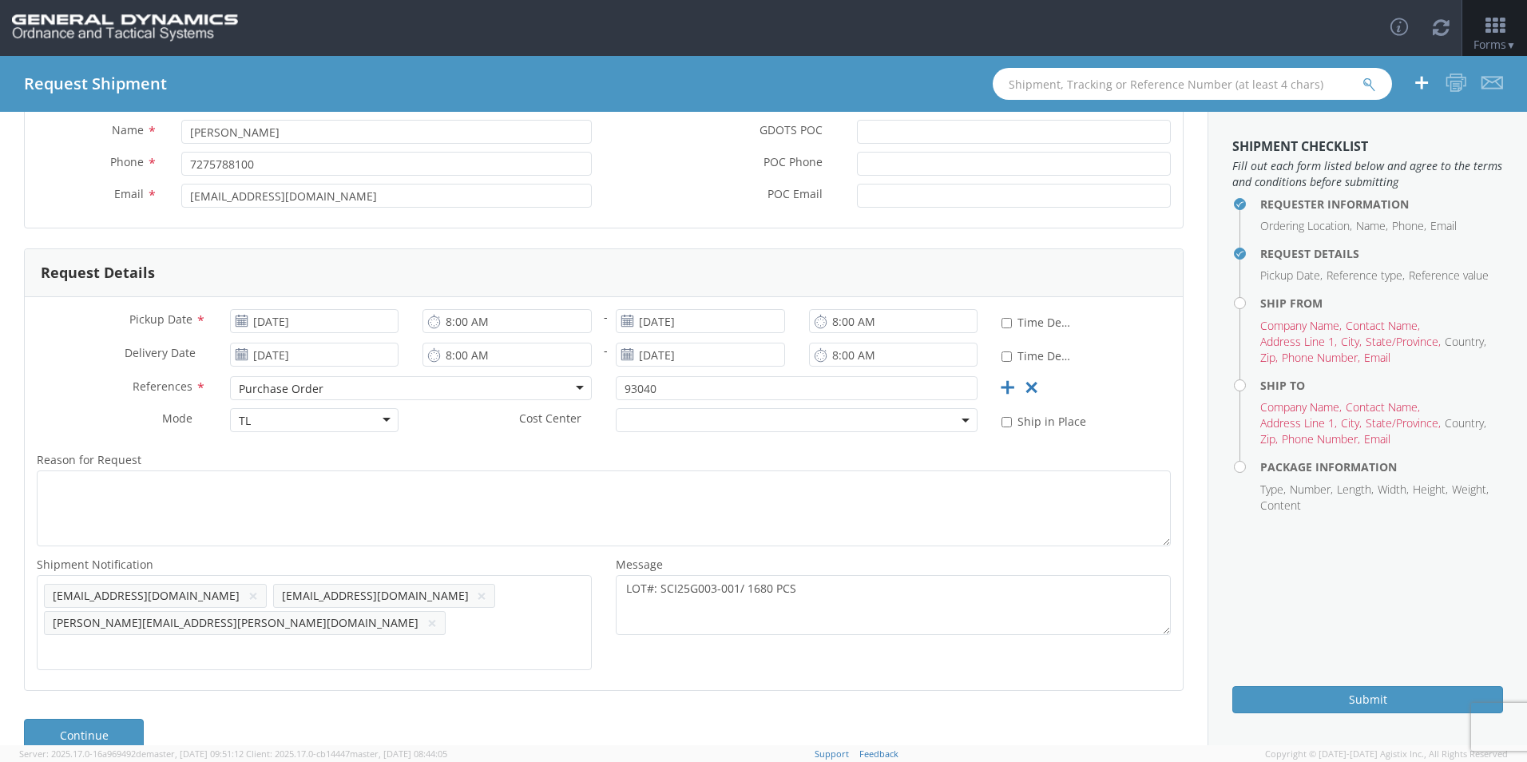
scroll to position [162, 0]
click at [134, 717] on link "Continue" at bounding box center [84, 733] width 120 height 32
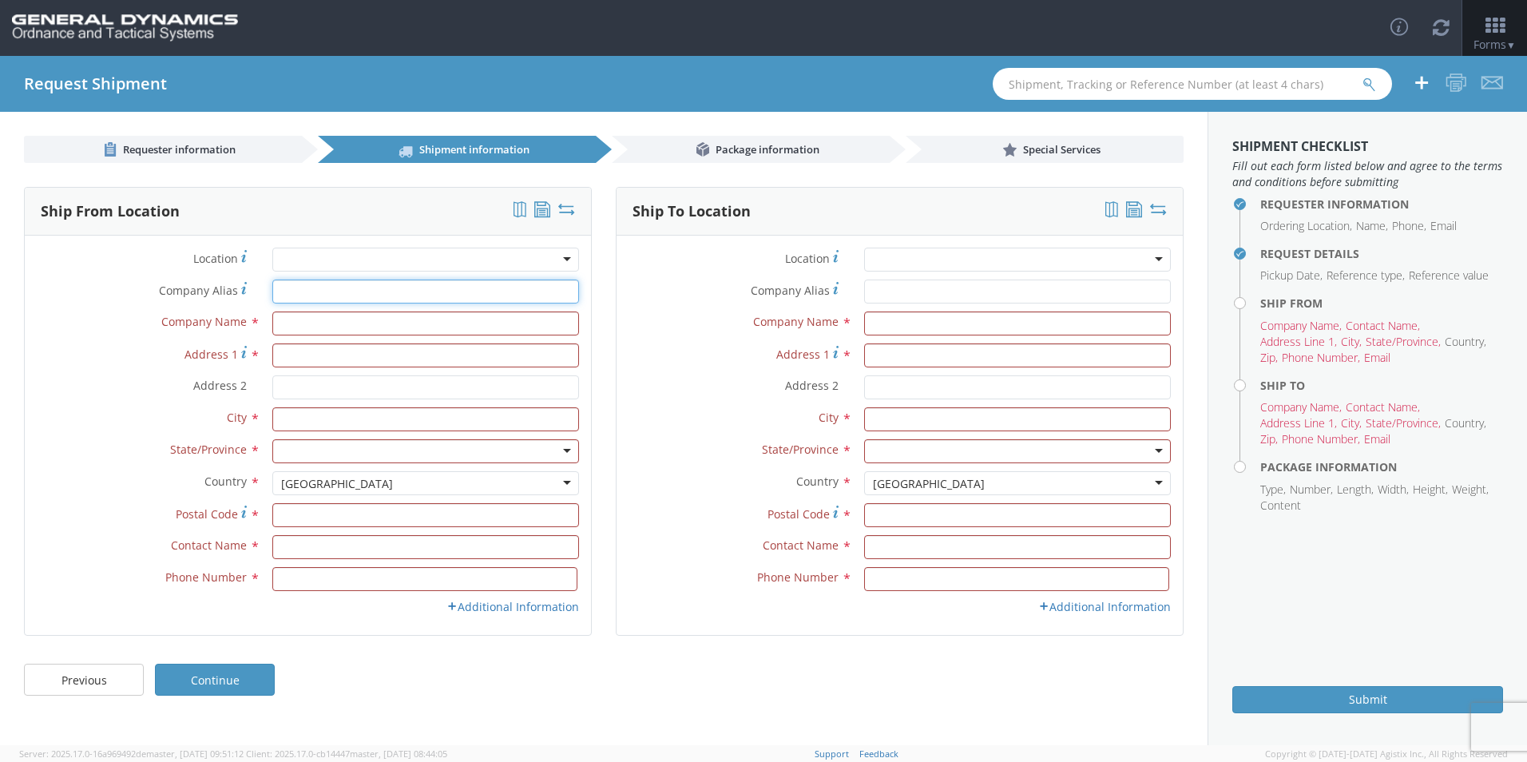
drag, startPoint x: 311, startPoint y: 294, endPoint x: 304, endPoint y: 313, distance: 20.5
click at [309, 298] on input "Company Alias *" at bounding box center [425, 292] width 307 height 24
type input "Scepter [GEOGRAPHIC_DATA]"
type input "[STREET_ADDRESS]"
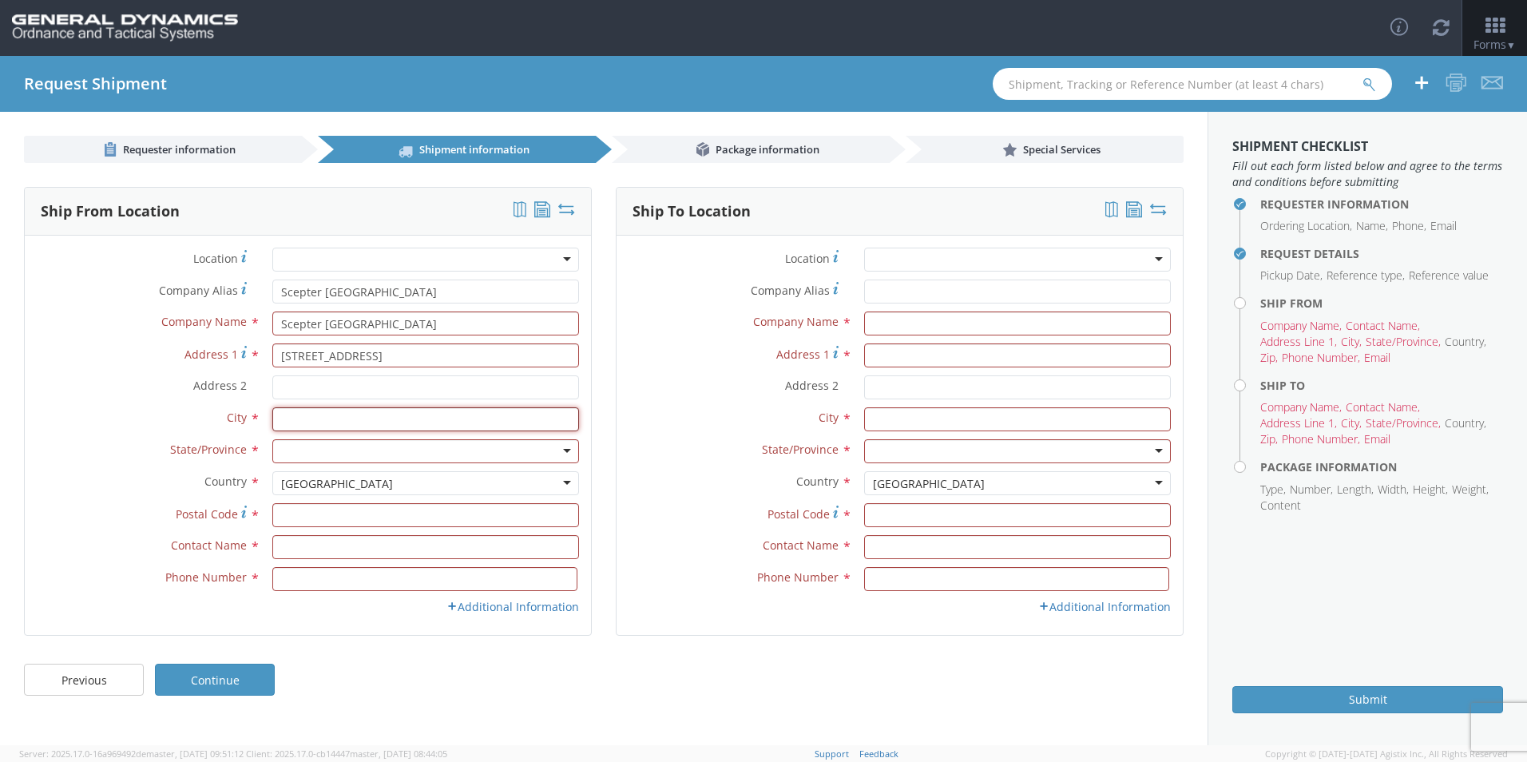
type input "Scarborough"
type input "M1P 3A9"
type input "[PERSON_NAME]"
type input "4166598191"
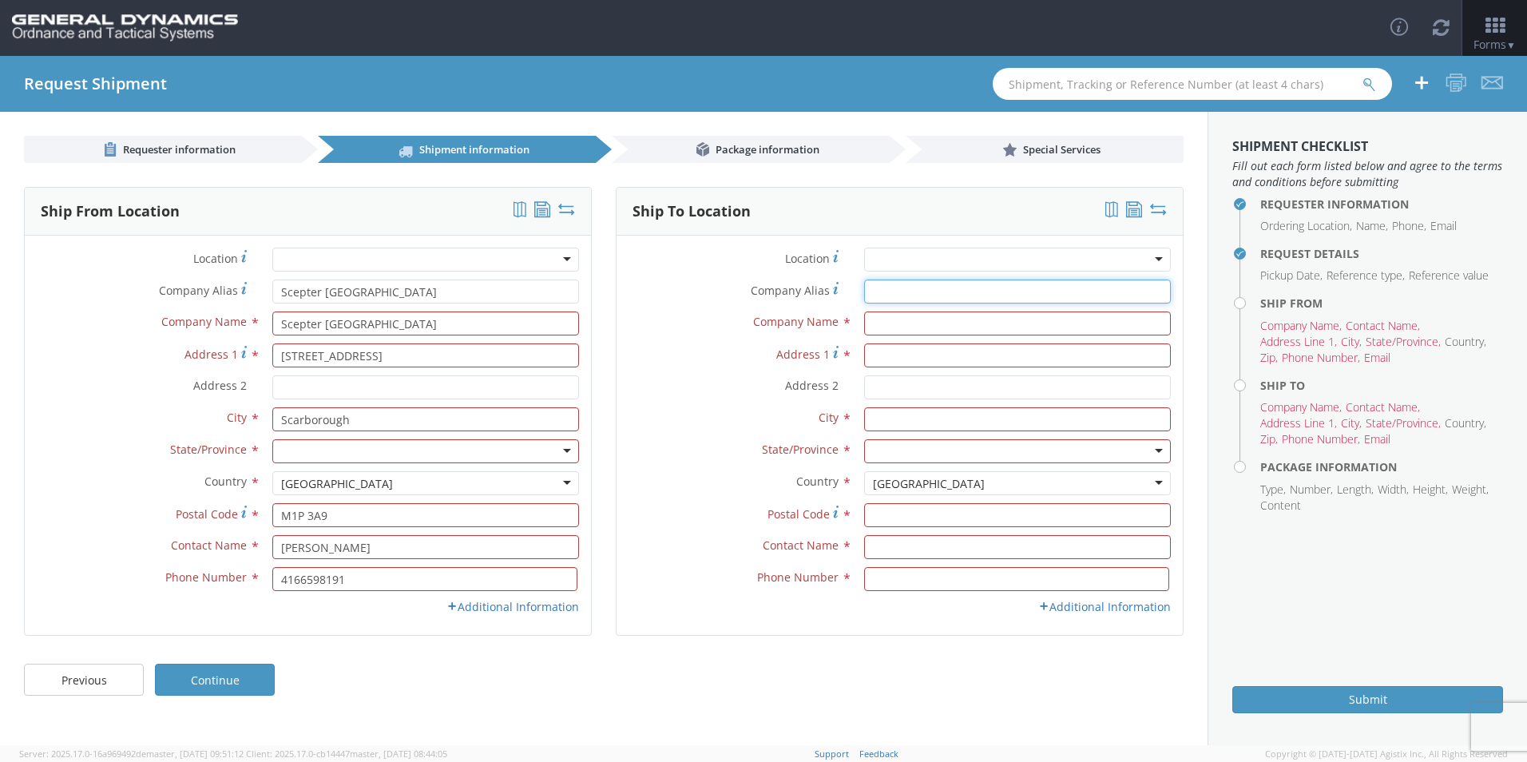
type input "Scepter [GEOGRAPHIC_DATA]"
type input "GD-OTS Marion IL"
type input "[STREET_ADDRESS][PERSON_NAME]"
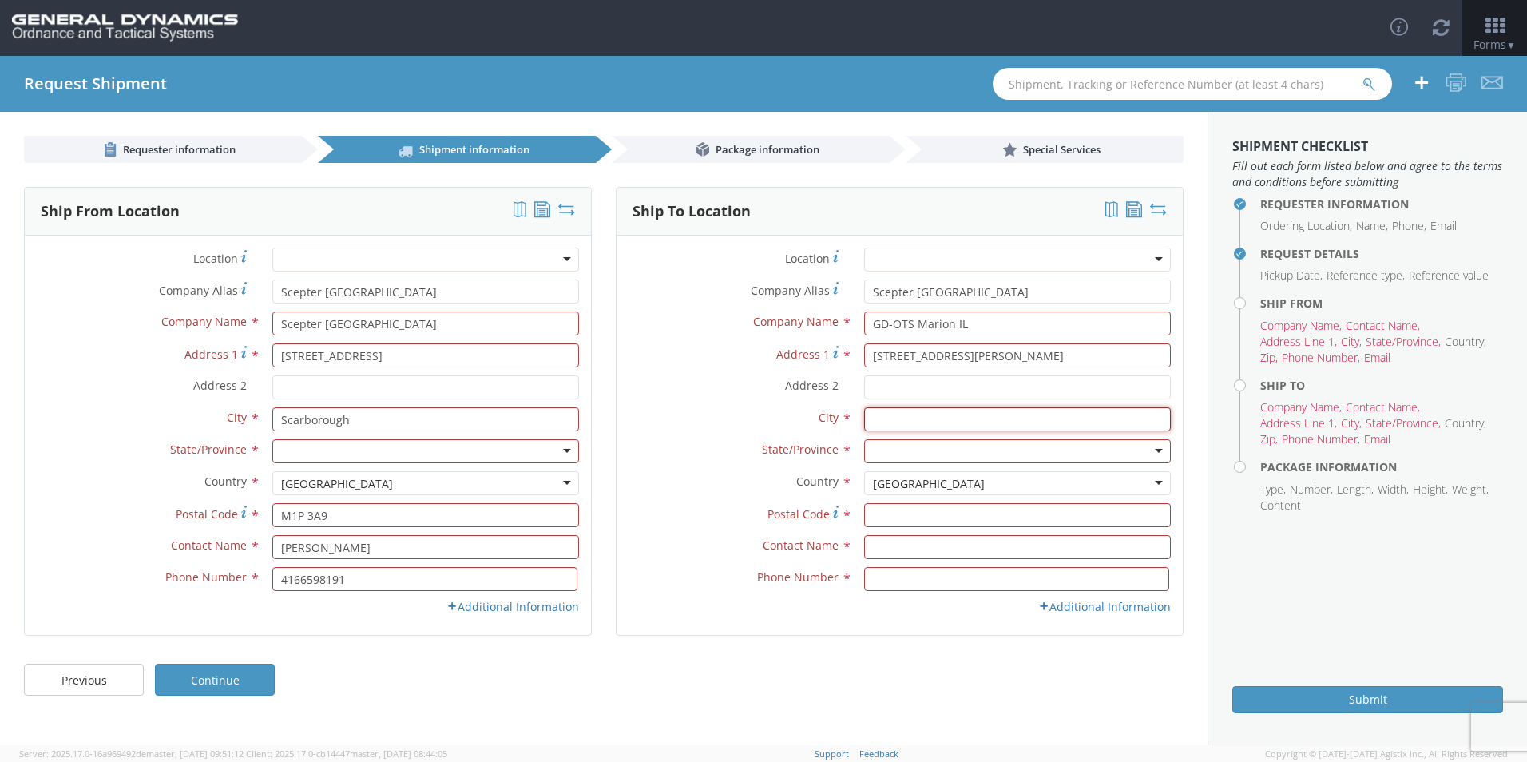
type input "[PERSON_NAME]"
type input "62959"
type input "[PERSON_NAME]"
type input "7275788100"
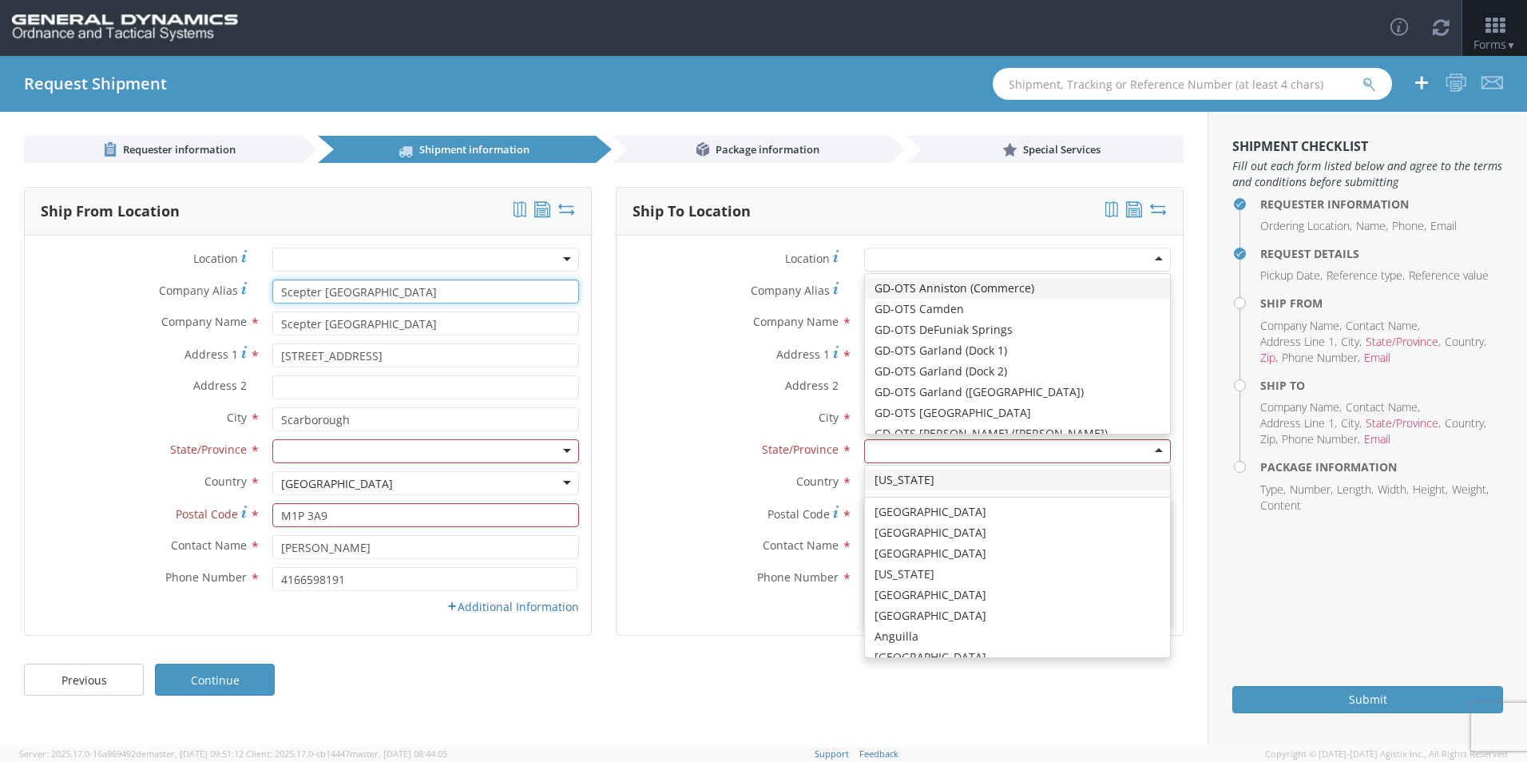
scroll to position [4027, 0]
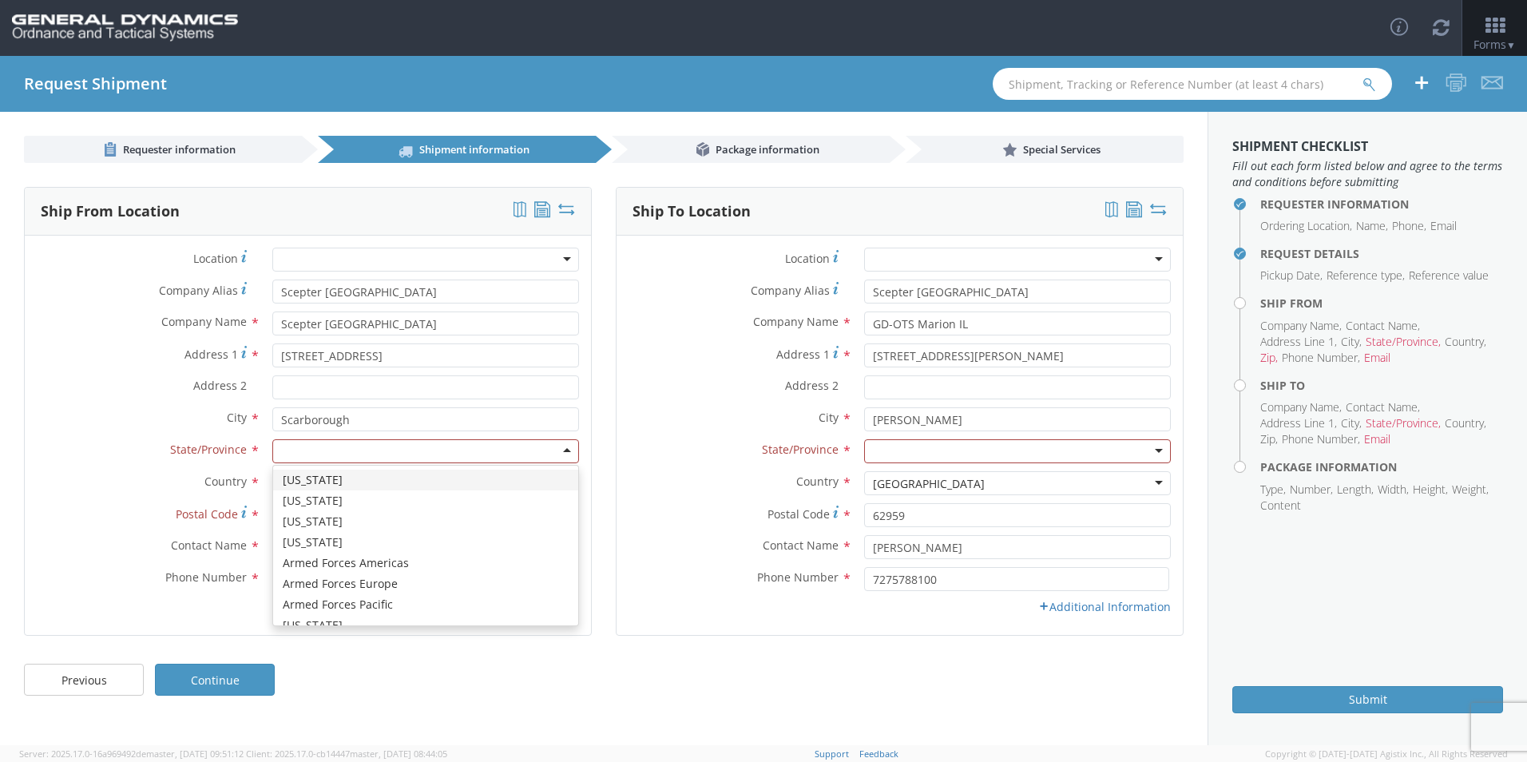
click at [554, 457] on div at bounding box center [425, 451] width 307 height 24
type input "ON"
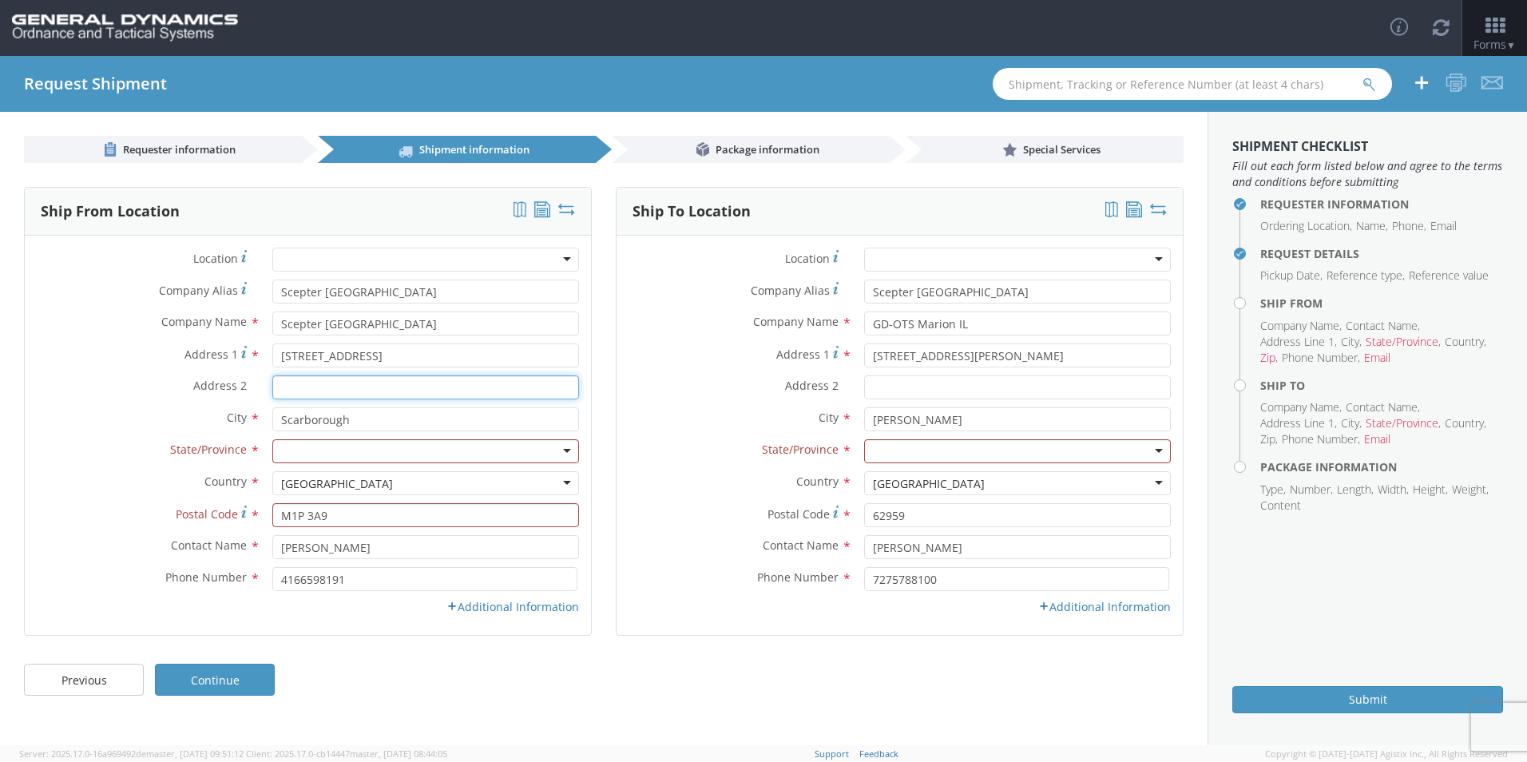
click at [459, 399] on div "Address 2 *" at bounding box center [308, 391] width 566 height 32
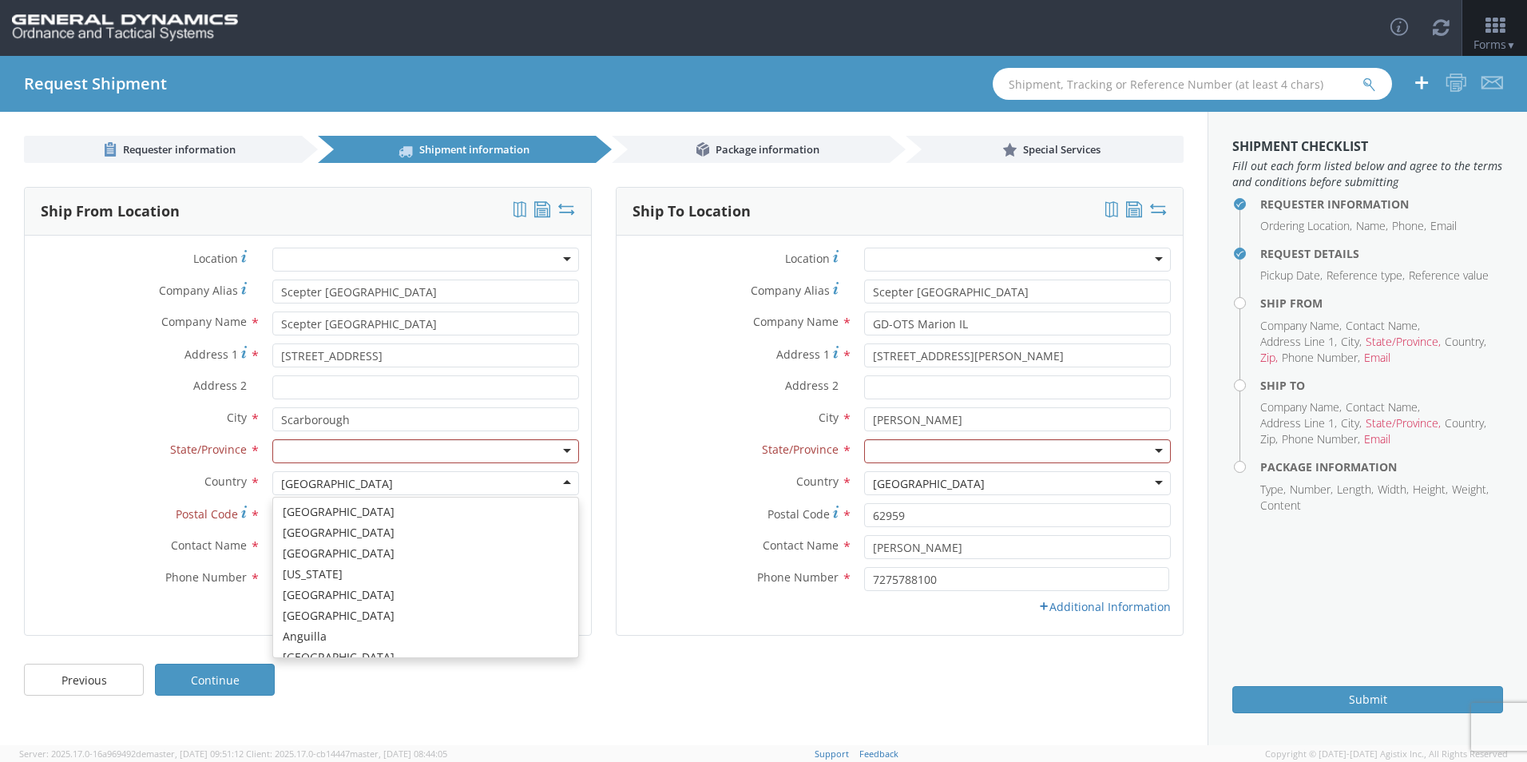
click at [299, 492] on div "[GEOGRAPHIC_DATA]" at bounding box center [425, 483] width 307 height 24
click at [342, 488] on div "[GEOGRAPHIC_DATA]" at bounding box center [337, 484] width 112 height 16
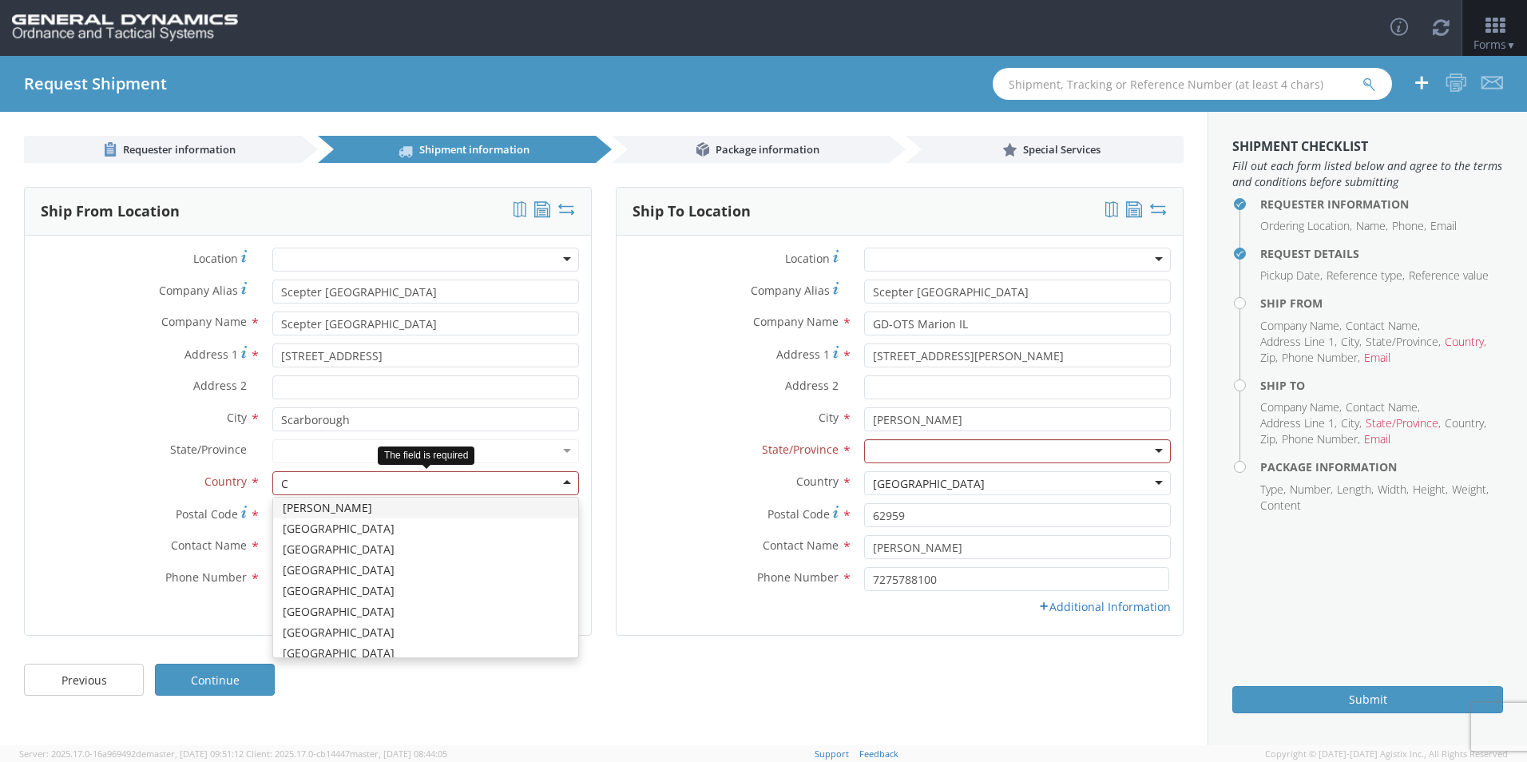
type input "CA"
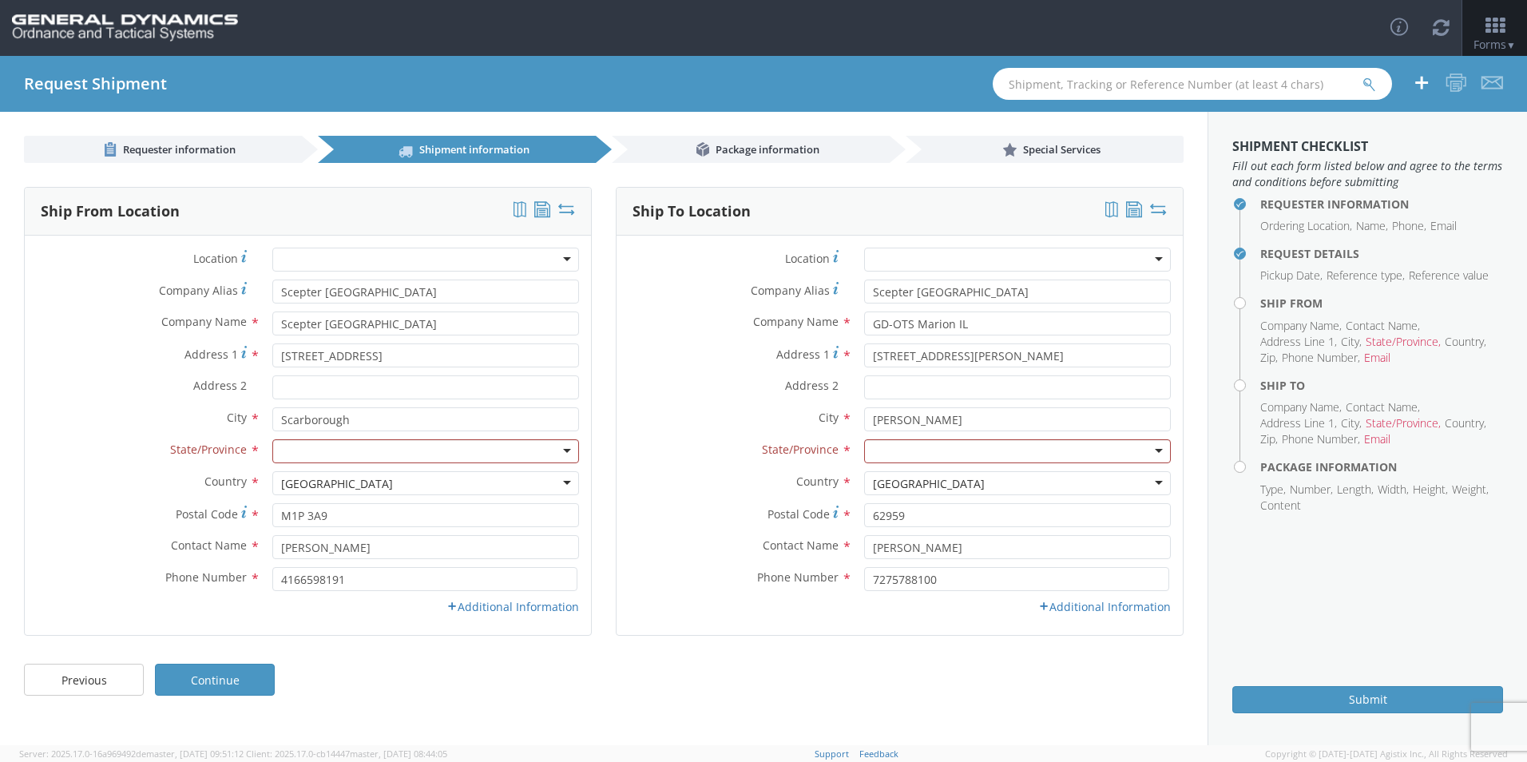
click at [327, 456] on div at bounding box center [425, 451] width 307 height 24
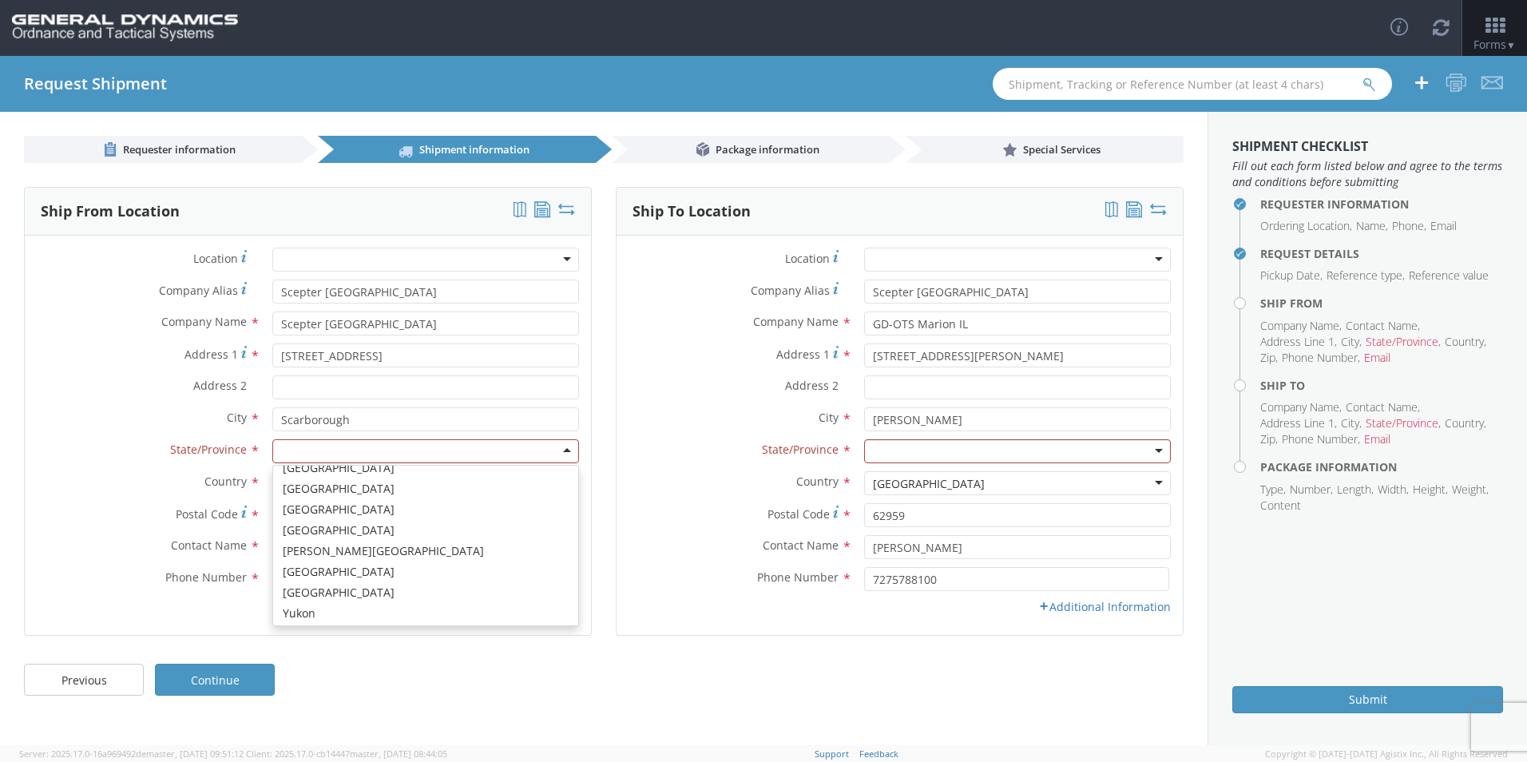
scroll to position [118, 0]
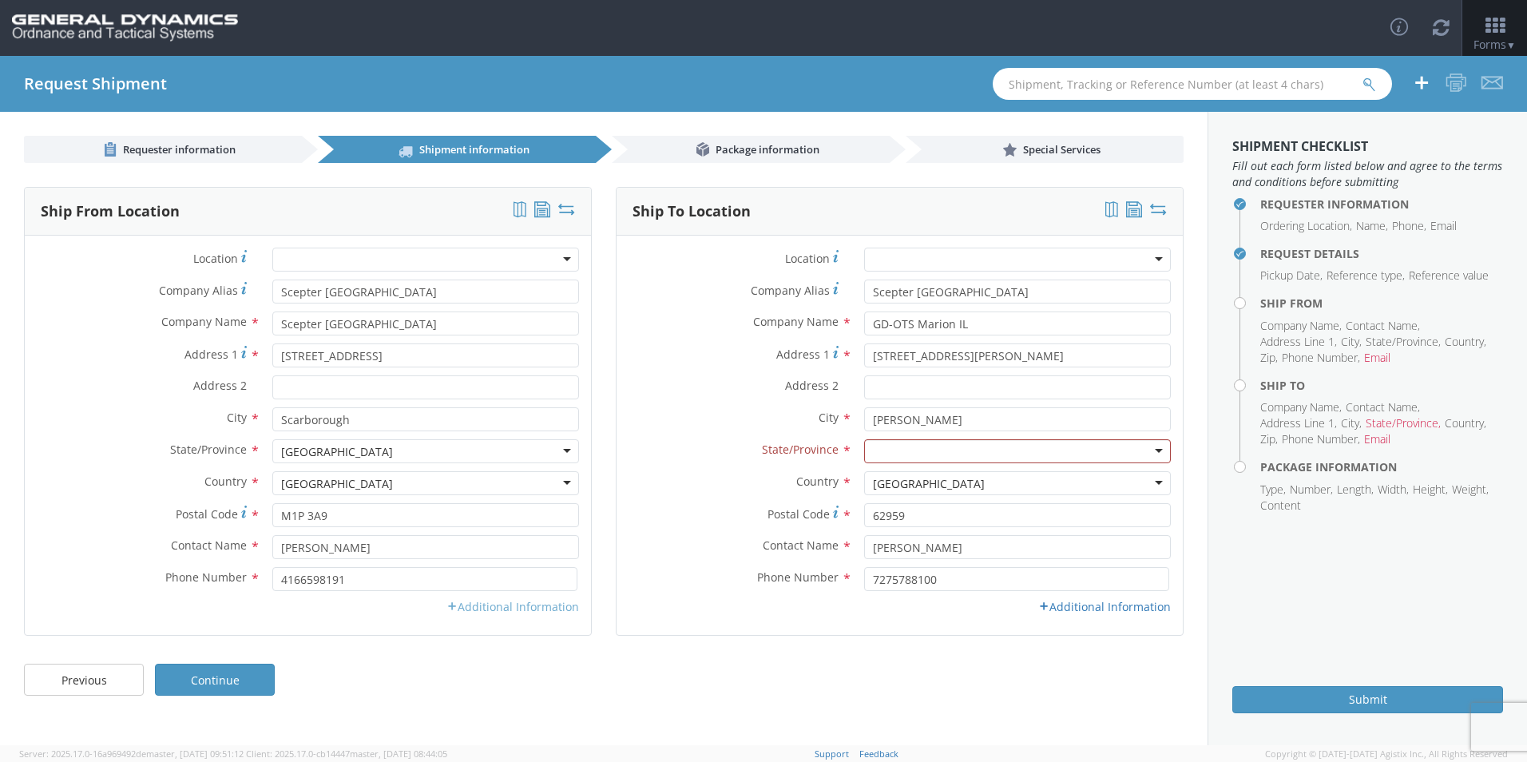
click at [499, 603] on link "Additional Information" at bounding box center [513, 606] width 133 height 15
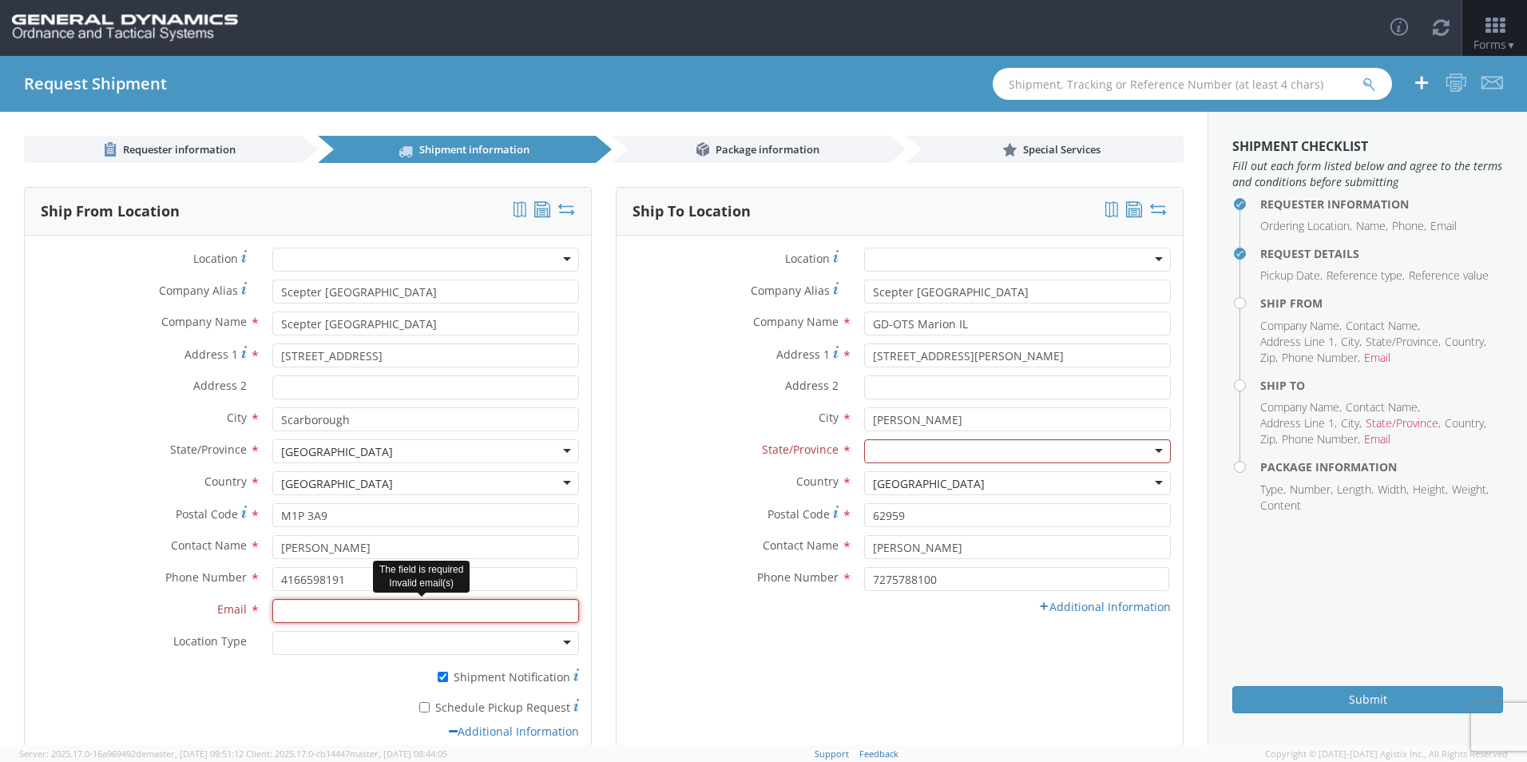
click at [383, 612] on input "Email *" at bounding box center [425, 611] width 307 height 24
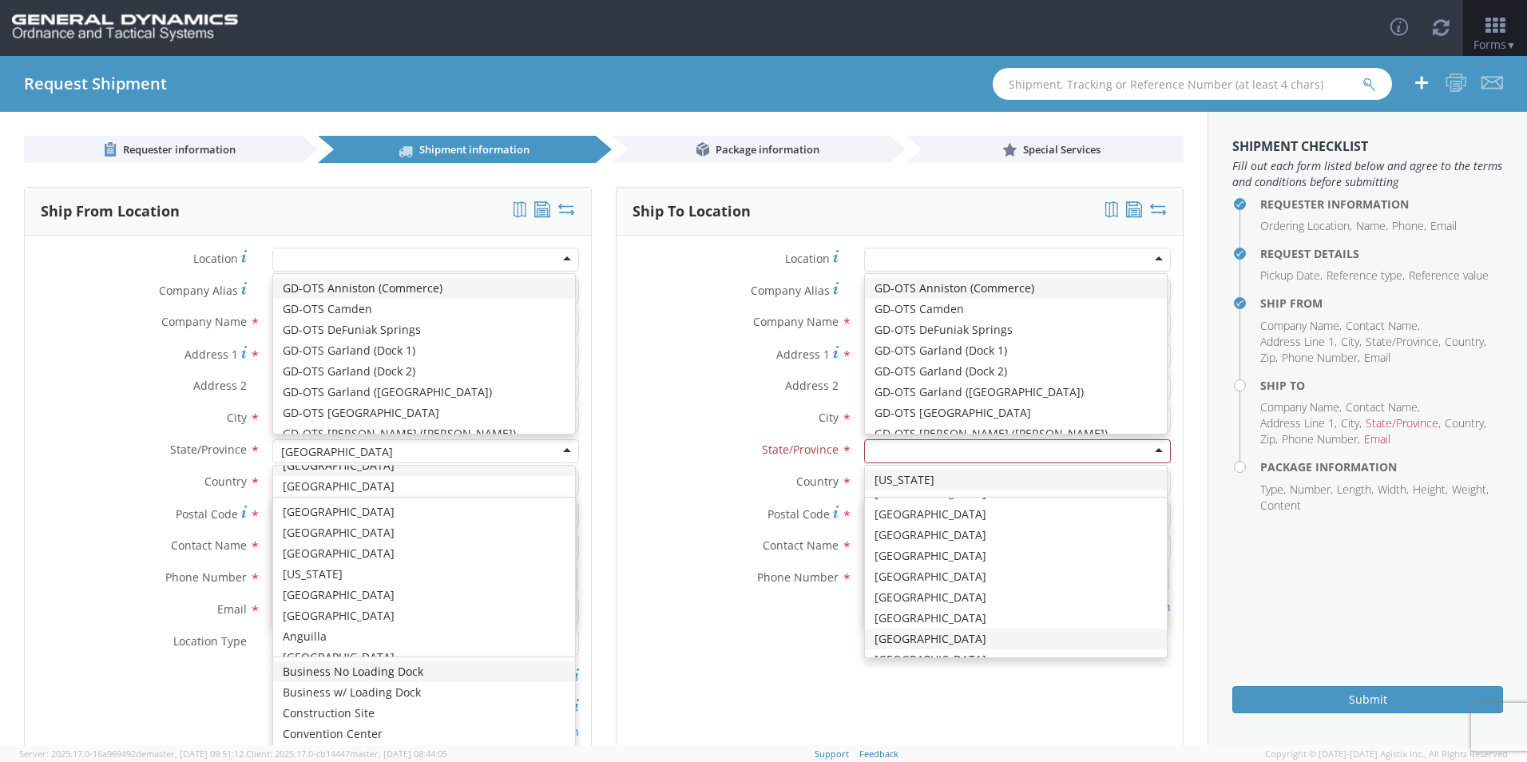
scroll to position [0, 0]
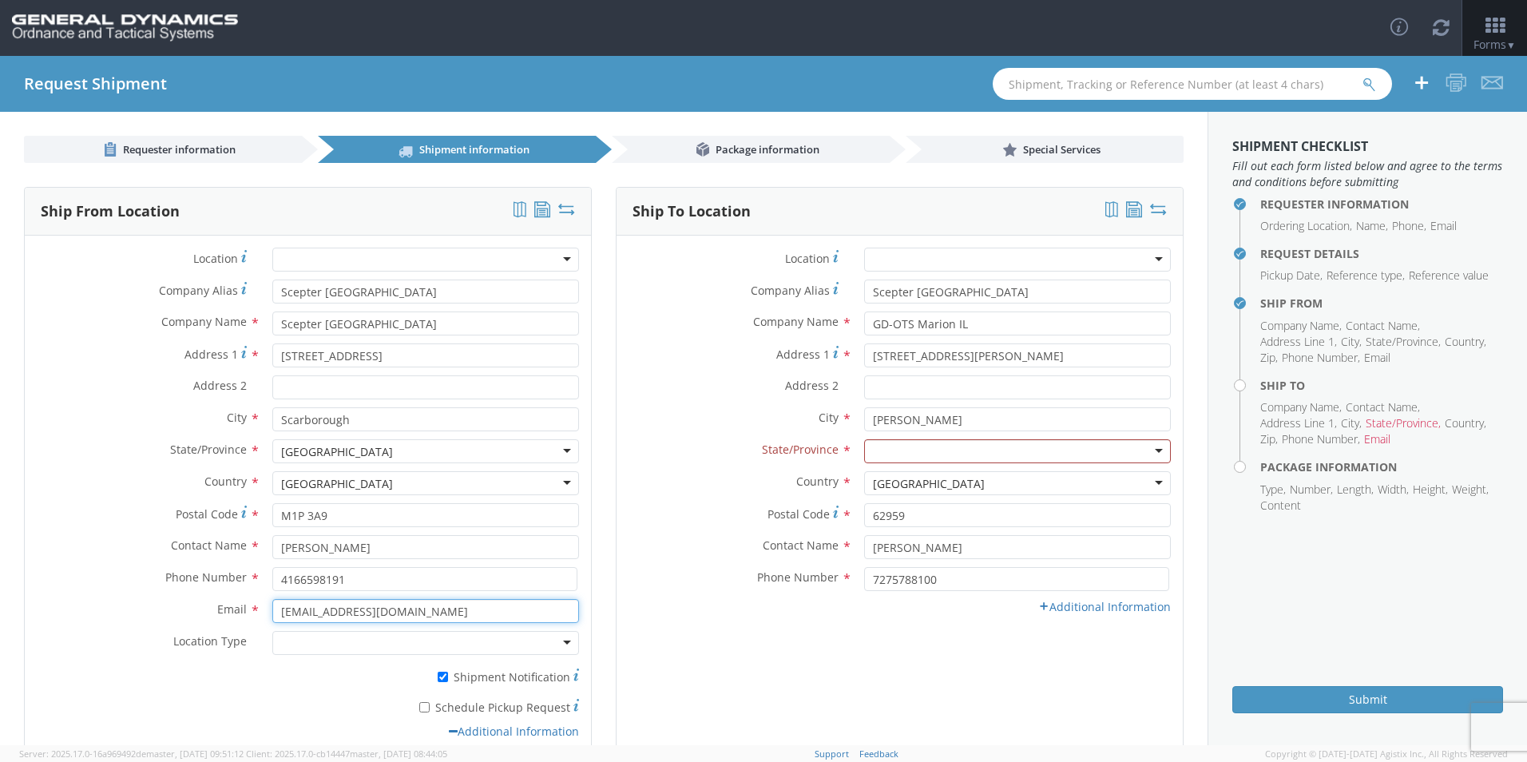
click at [441, 614] on input "shippingca@scepter.com" at bounding box center [425, 611] width 307 height 24
type input "s"
drag, startPoint x: 333, startPoint y: 671, endPoint x: 342, endPoint y: 671, distance: 8.8
click at [336, 671] on label "* Shipment Notification" at bounding box center [425, 675] width 307 height 19
click at [438, 672] on input "* Shipment Notification" at bounding box center [443, 677] width 10 height 10
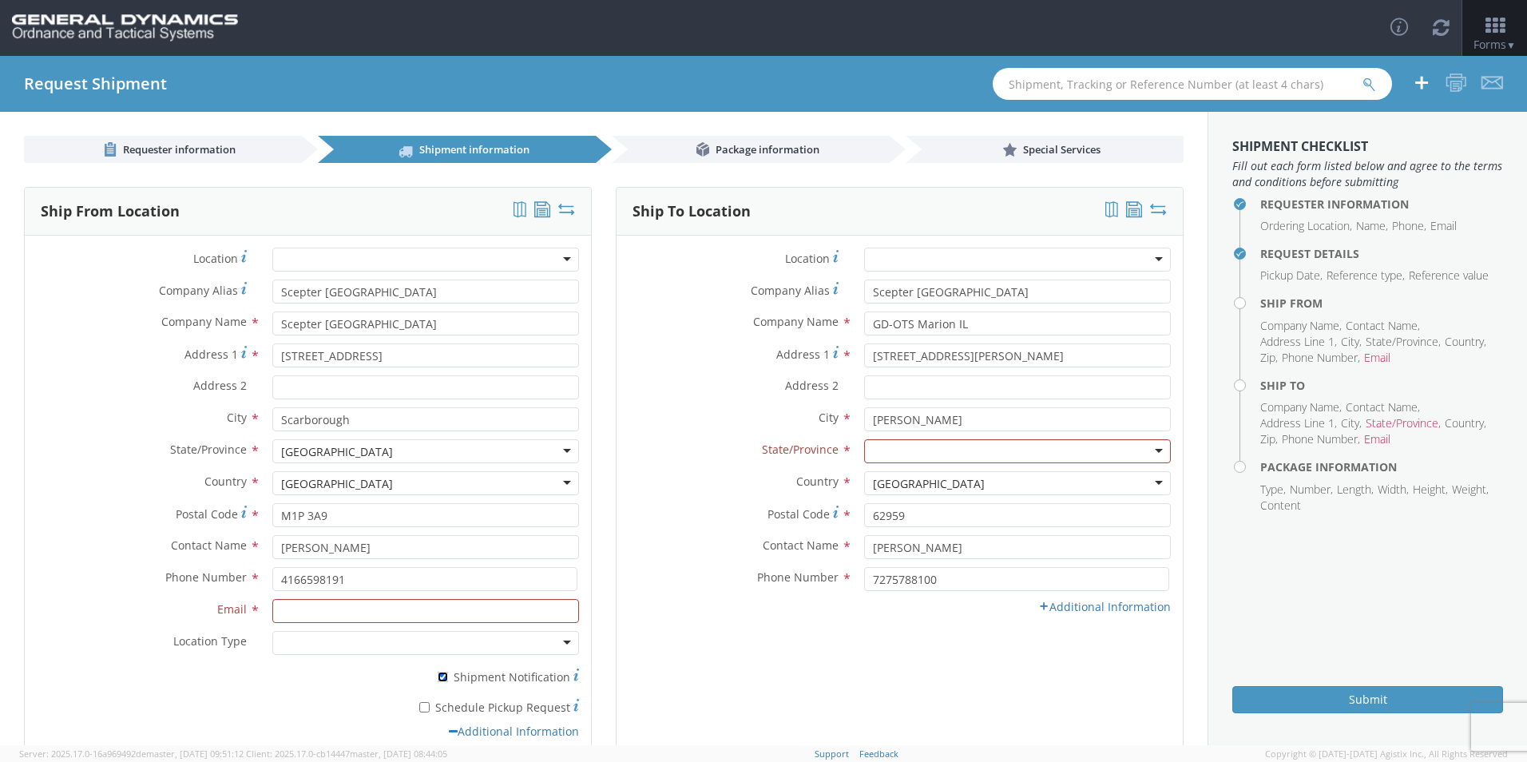
checkbox input "false"
click at [363, 613] on input "Email *" at bounding box center [425, 611] width 307 height 24
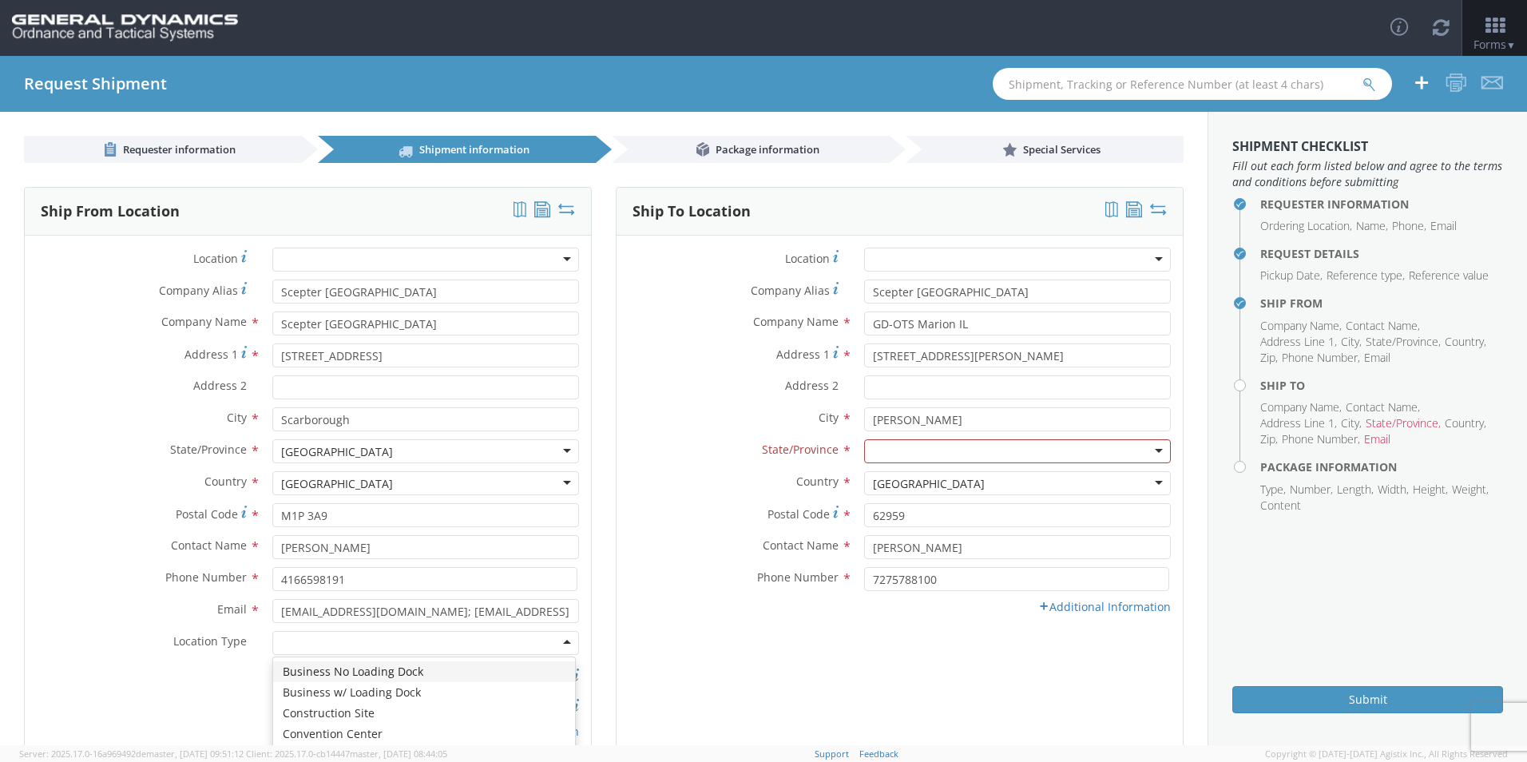
click at [379, 646] on div at bounding box center [425, 643] width 307 height 24
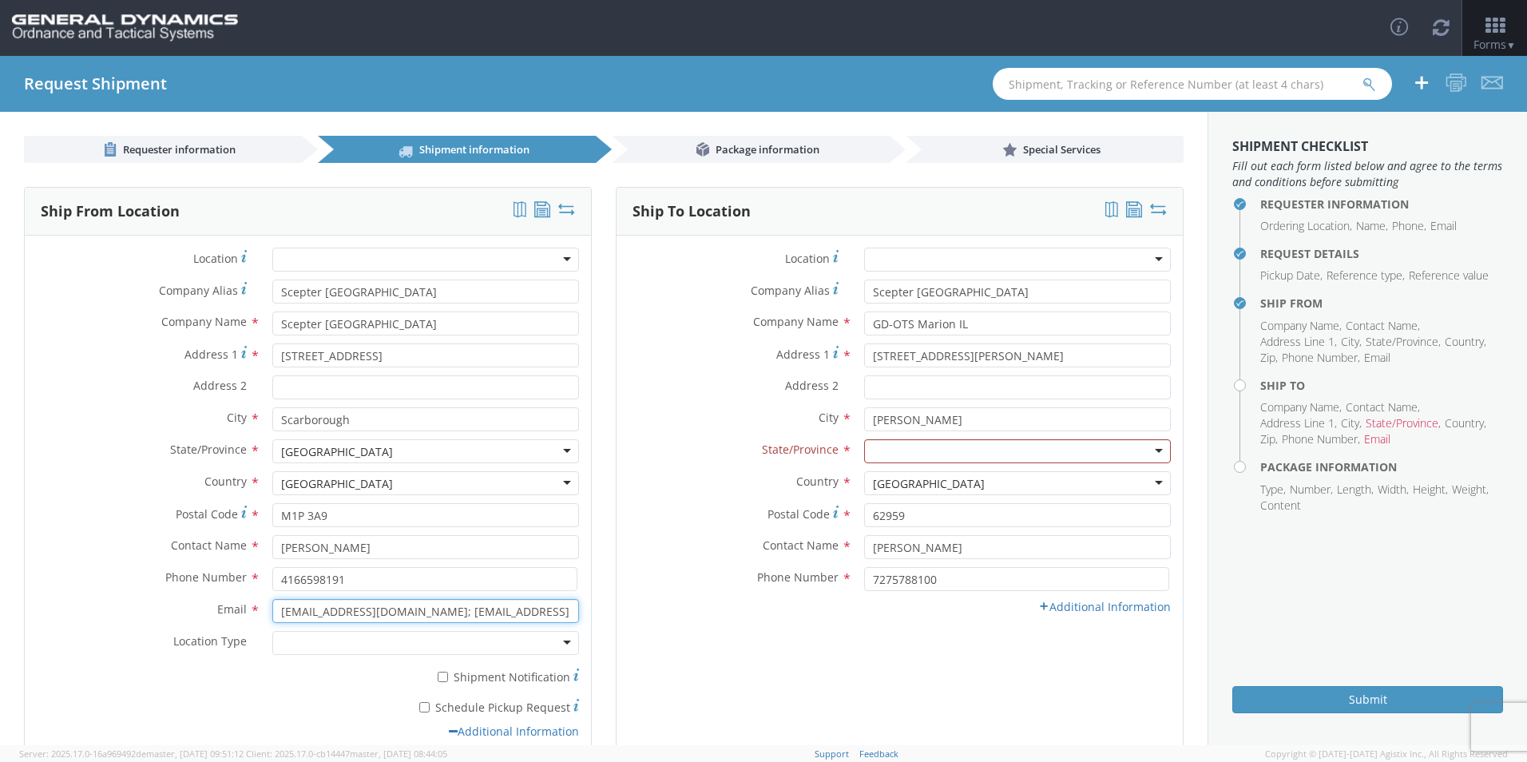
click at [417, 618] on input "treynolds@scepter.com; Shippingca@scepter.com" at bounding box center [425, 611] width 307 height 24
drag, startPoint x: 408, startPoint y: 609, endPoint x: 182, endPoint y: 613, distance: 226.1
click at [182, 613] on div "Email * treynolds@scepter.com; shippingca@scepter.com" at bounding box center [308, 611] width 566 height 24
type input "shippingca@scepter.com"
drag, startPoint x: 409, startPoint y: 613, endPoint x: 178, endPoint y: 613, distance: 230.9
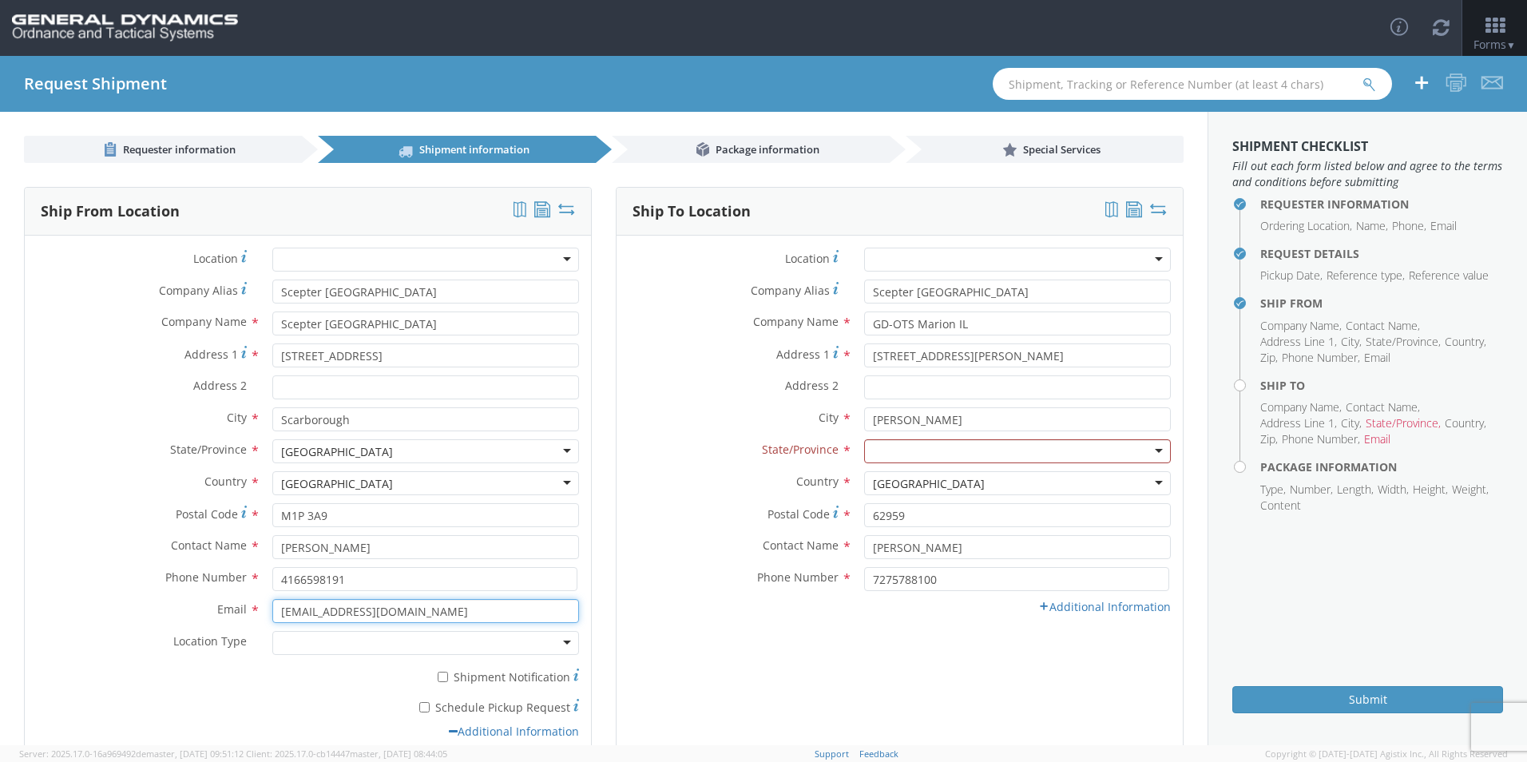
click at [178, 613] on div "Email * shippingca@scepter.com" at bounding box center [308, 611] width 566 height 24
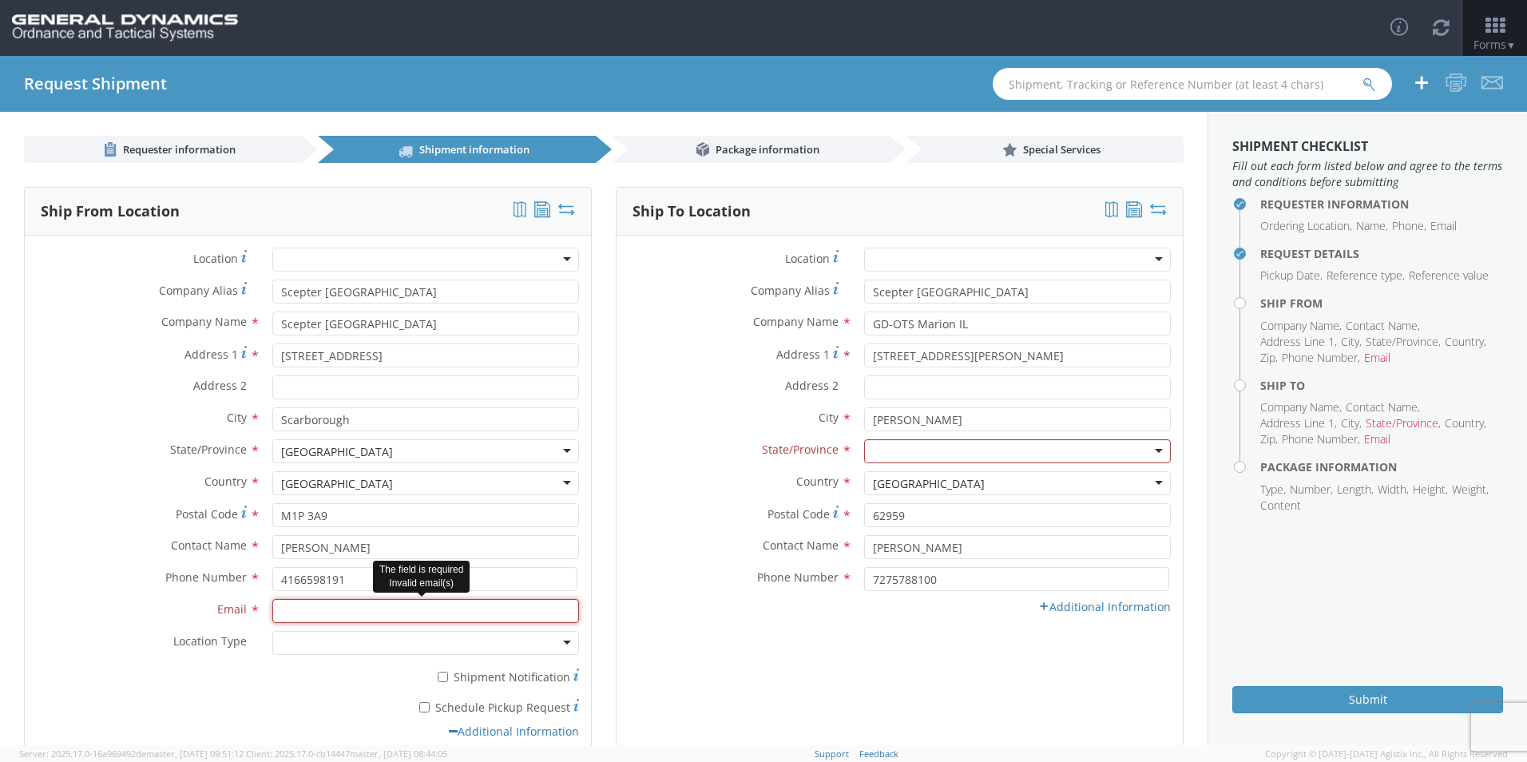
click at [407, 607] on input "Email *" at bounding box center [425, 611] width 307 height 24
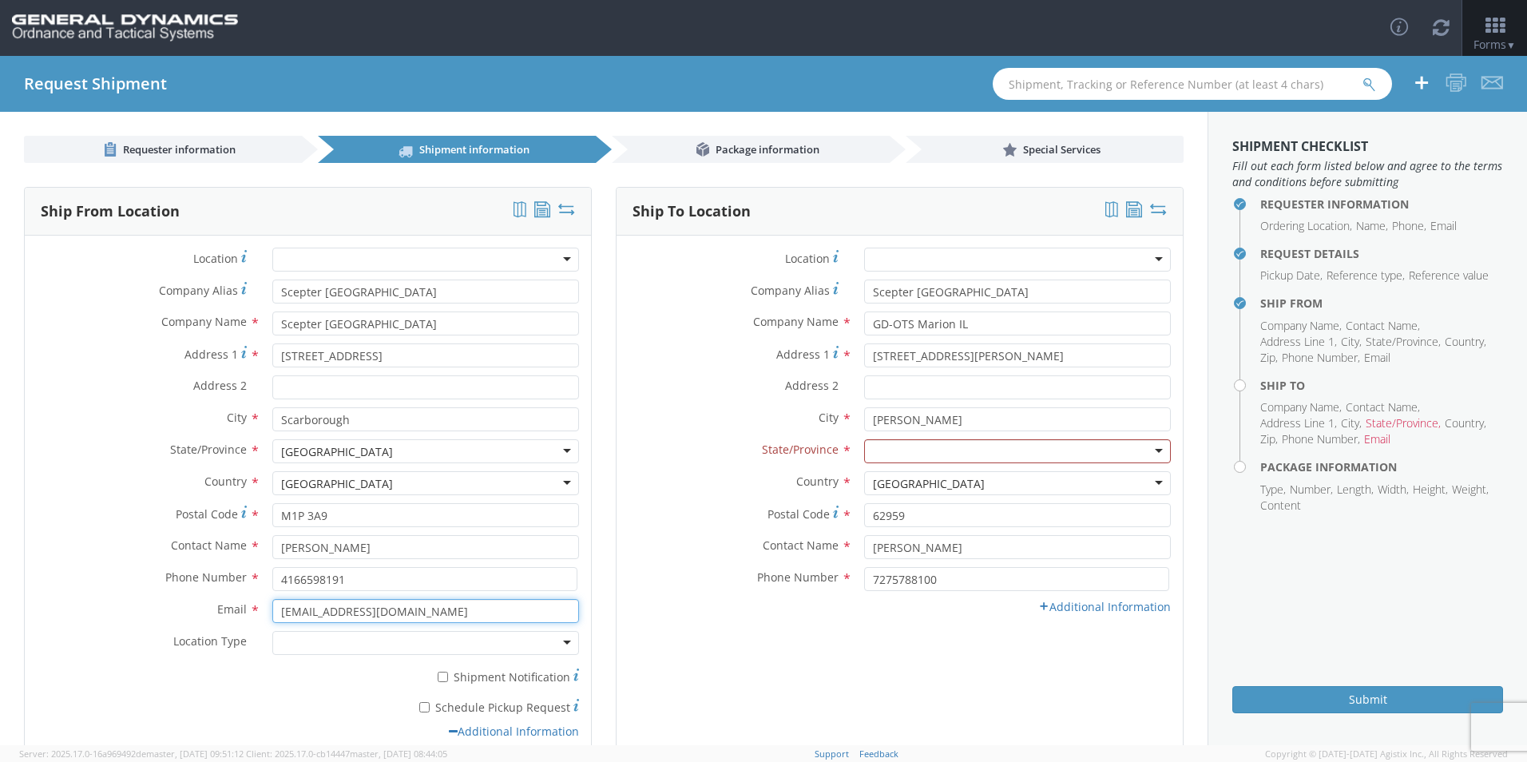
type input "treynolds@scepter.com"
drag, startPoint x: 422, startPoint y: 611, endPoint x: 204, endPoint y: 607, distance: 218.1
click at [204, 611] on div "Email * treynolds@scepter.com" at bounding box center [308, 611] width 566 height 24
click at [434, 599] on input "treynolds@scepter.com" at bounding box center [425, 611] width 307 height 24
drag, startPoint x: 439, startPoint y: 613, endPoint x: 223, endPoint y: 612, distance: 216.5
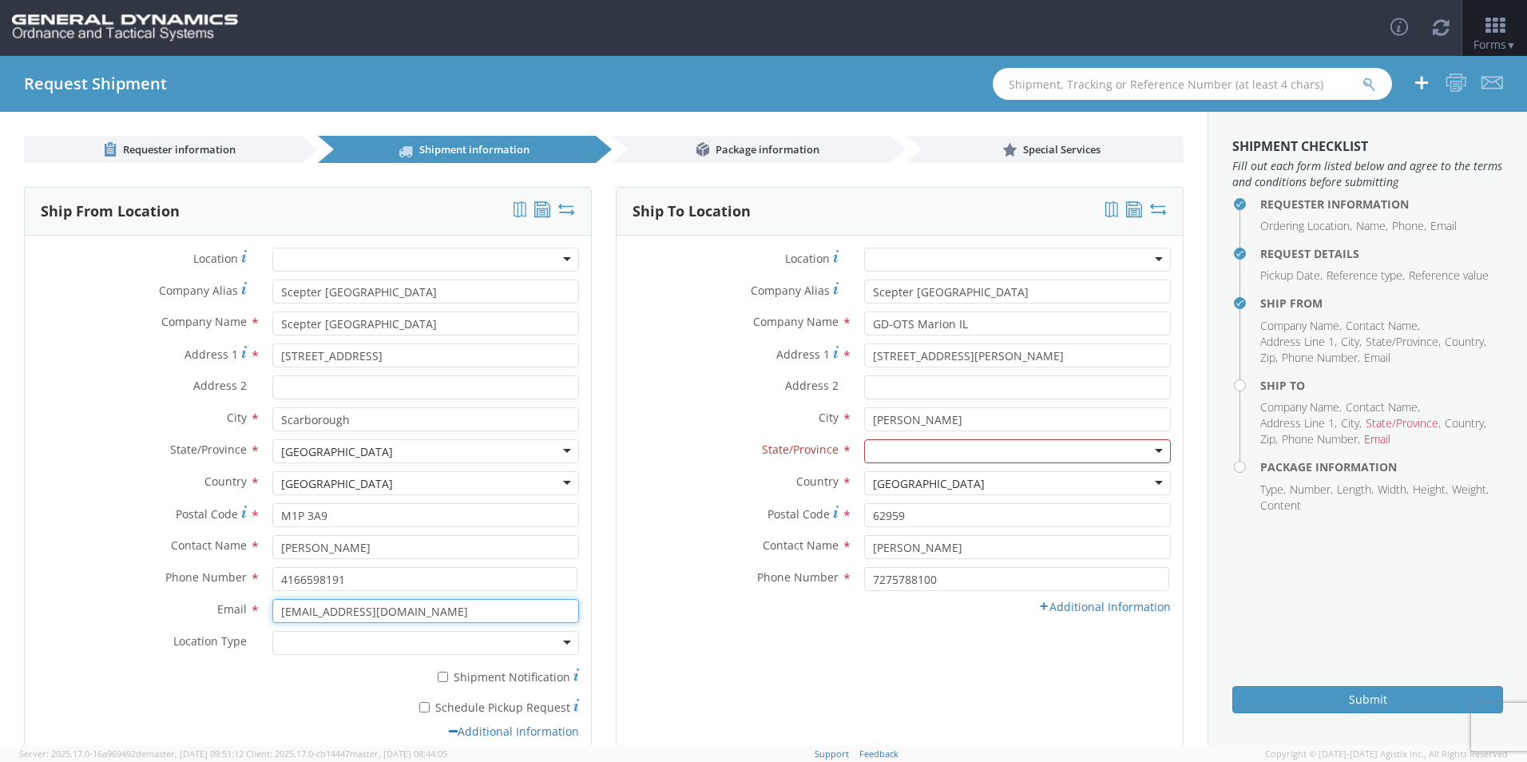
click at [223, 612] on div "Email * treynolds@scepter.com" at bounding box center [308, 611] width 566 height 24
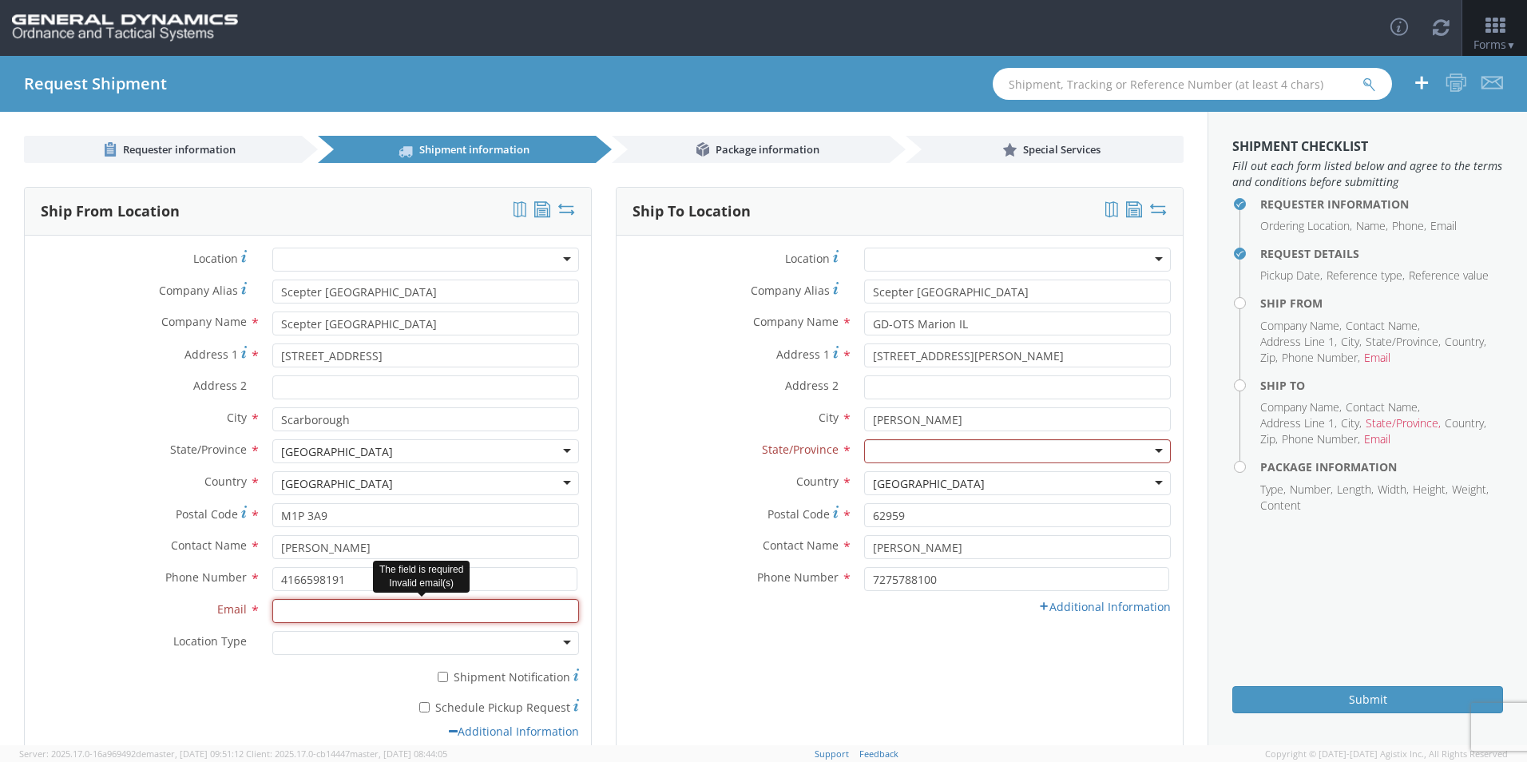
click at [365, 616] on input "Email *" at bounding box center [425, 611] width 307 height 24
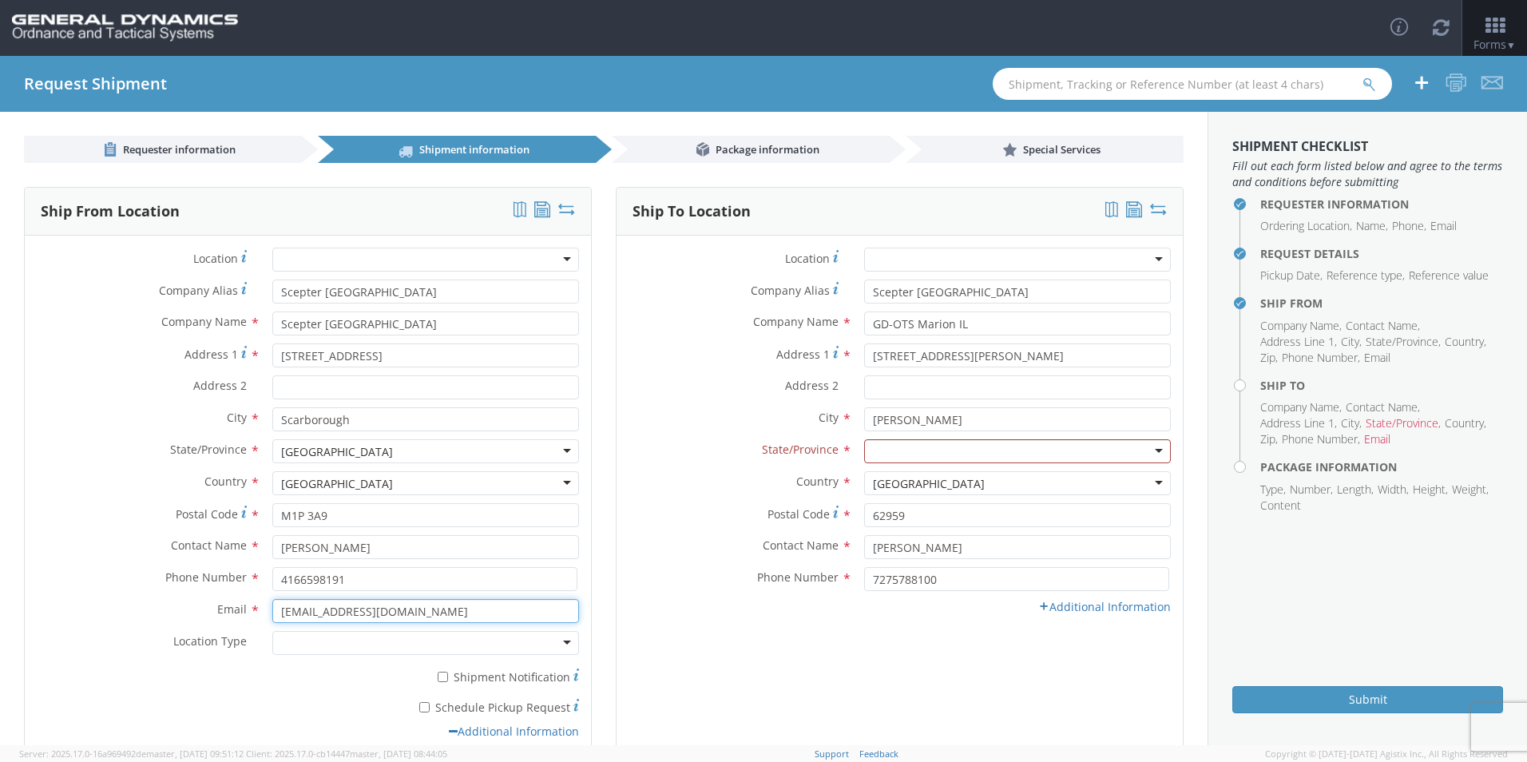
drag, startPoint x: 407, startPoint y: 609, endPoint x: 173, endPoint y: 611, distance: 234.9
click at [173, 611] on div "Email * treynolds@scepter.com" at bounding box center [308, 611] width 566 height 24
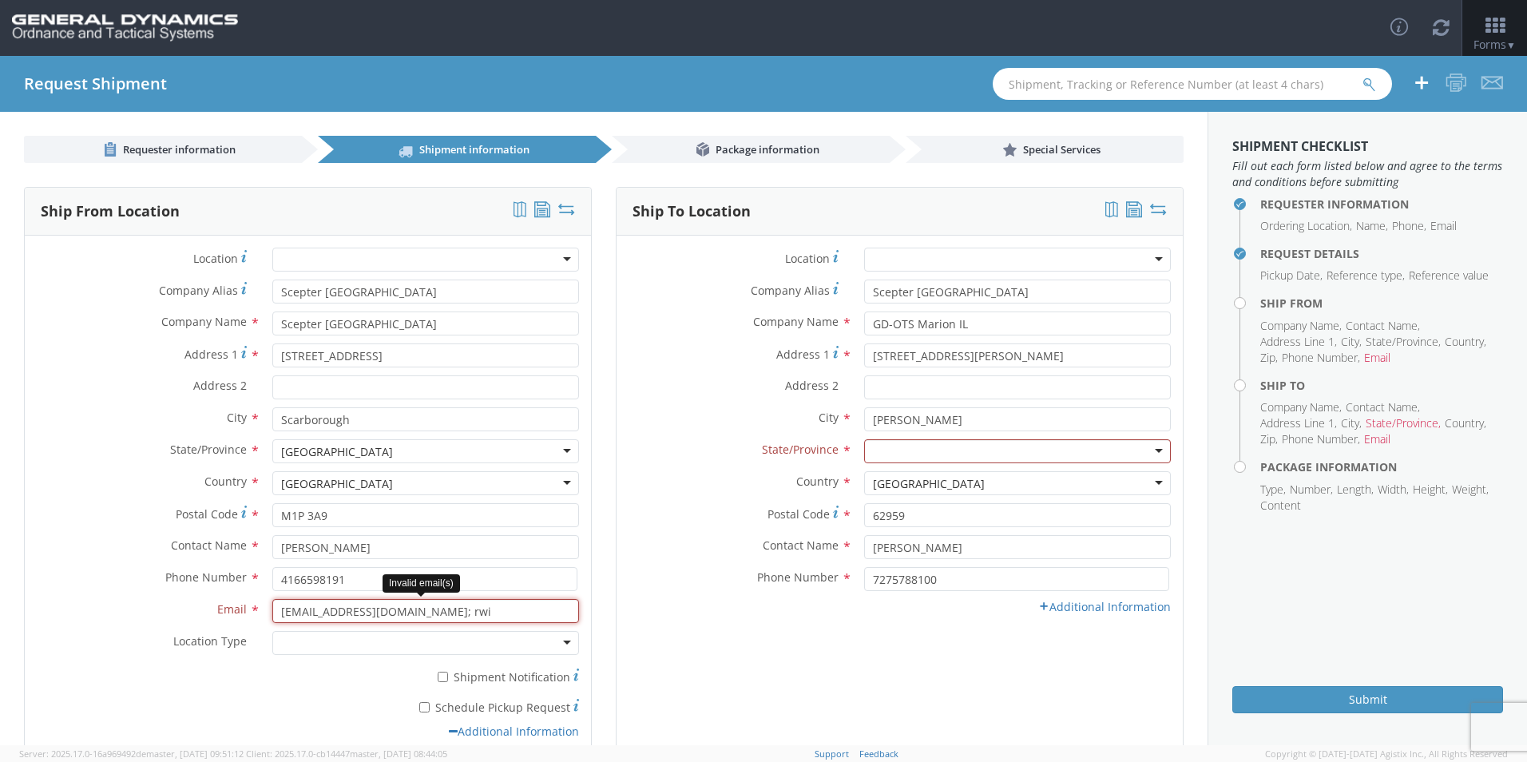
drag, startPoint x: 461, startPoint y: 611, endPoint x: 407, endPoint y: 614, distance: 53.6
click at [407, 614] on input "treynolds@scepter.com; rwi" at bounding box center [425, 611] width 307 height 24
paste input "ichard.lautenbacher@gd-ots.com"
type input "t"
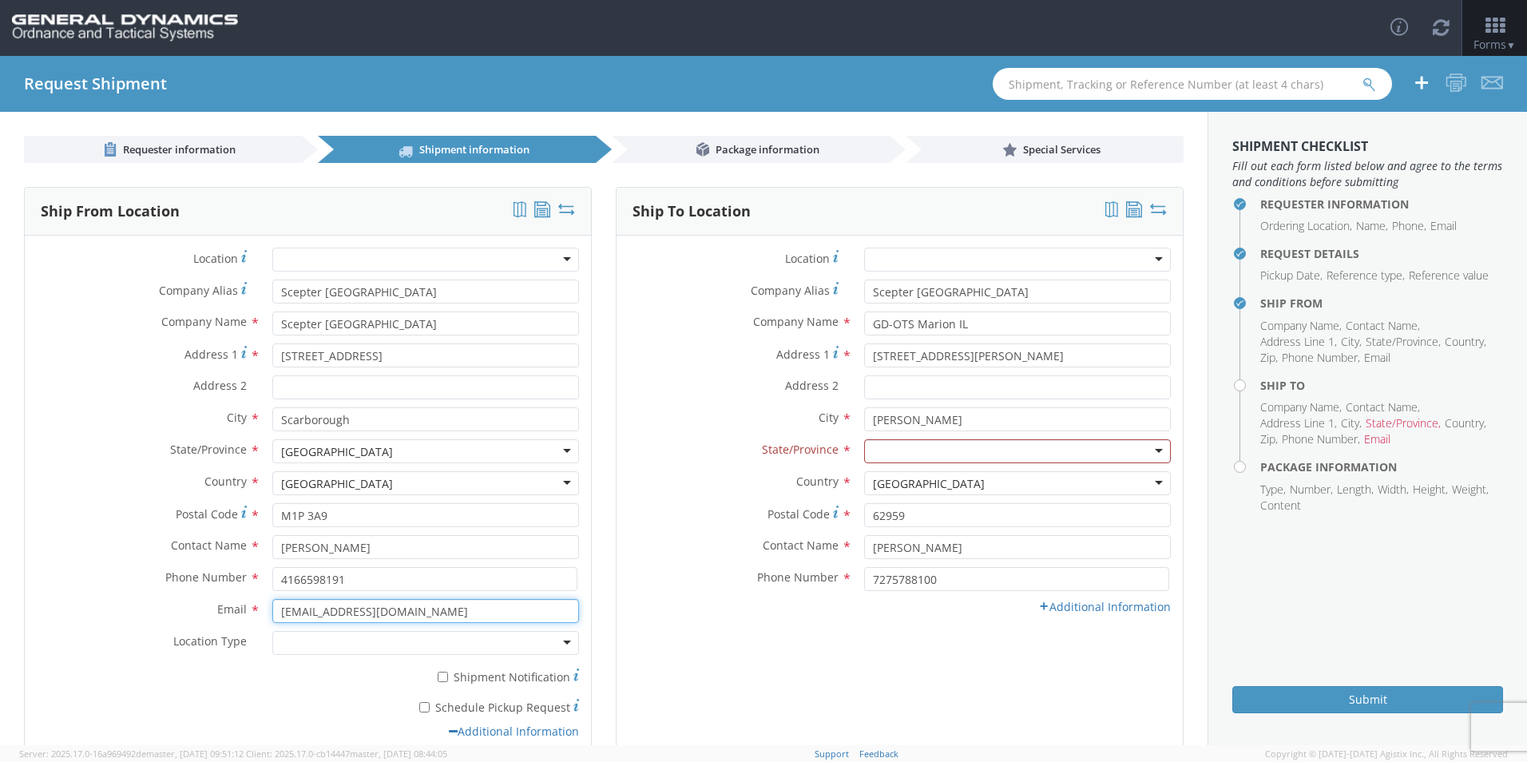
paste input ""Windeler, Ryan" <rwindeler@scepter.com>"
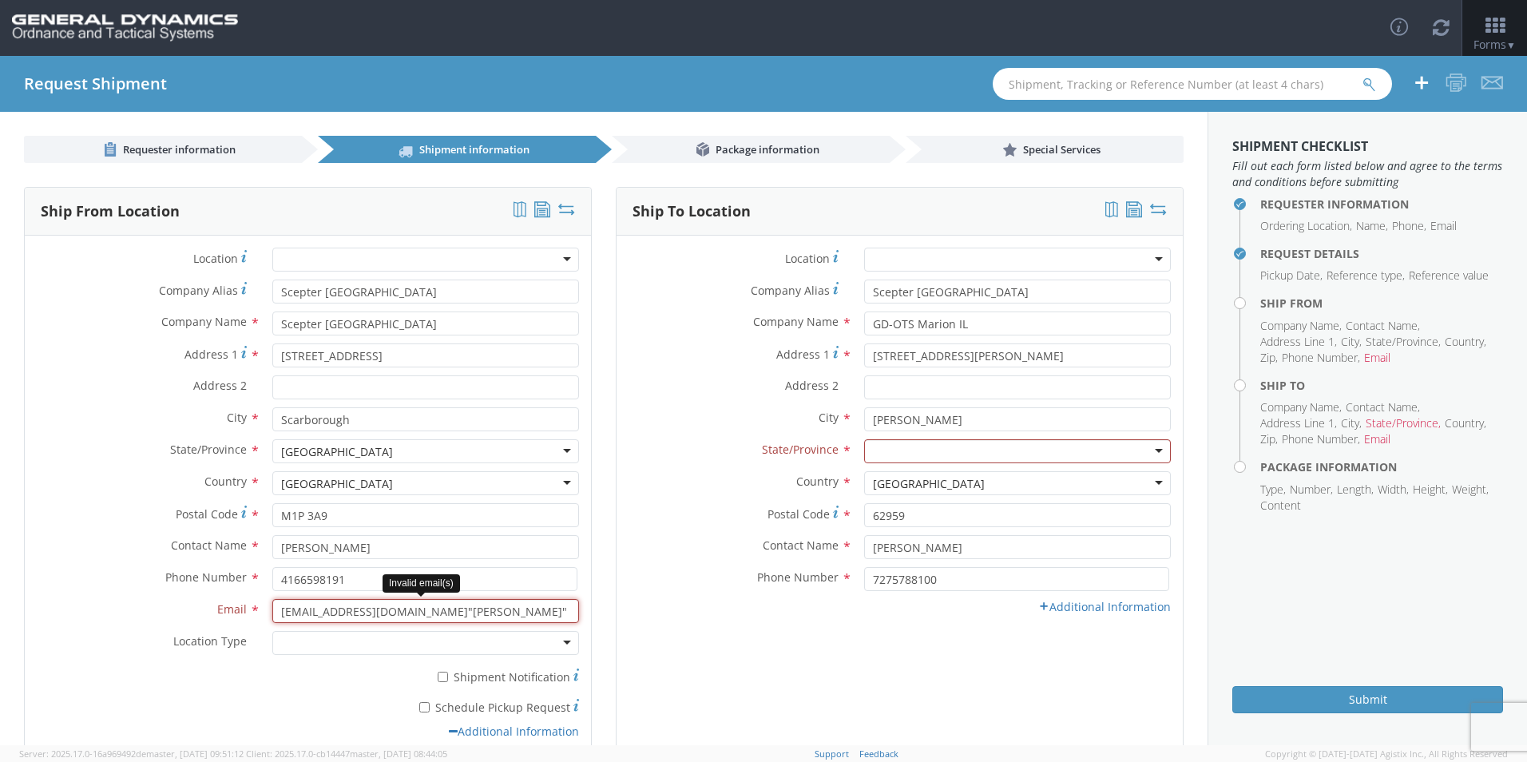
scroll to position [0, 65]
click at [393, 611] on input "treynolds@scepter.com"Windeler, Ryan" <rwindeler@scepter.com>" at bounding box center [425, 611] width 307 height 24
click at [435, 610] on input "treynolds@scepter.com"Windeler, Ryan" <rwindeler@scepter.com>" at bounding box center [425, 611] width 307 height 24
click at [558, 601] on input "treynolds@scepter.com; rwindeler@scepter.com>" at bounding box center [425, 611] width 307 height 24
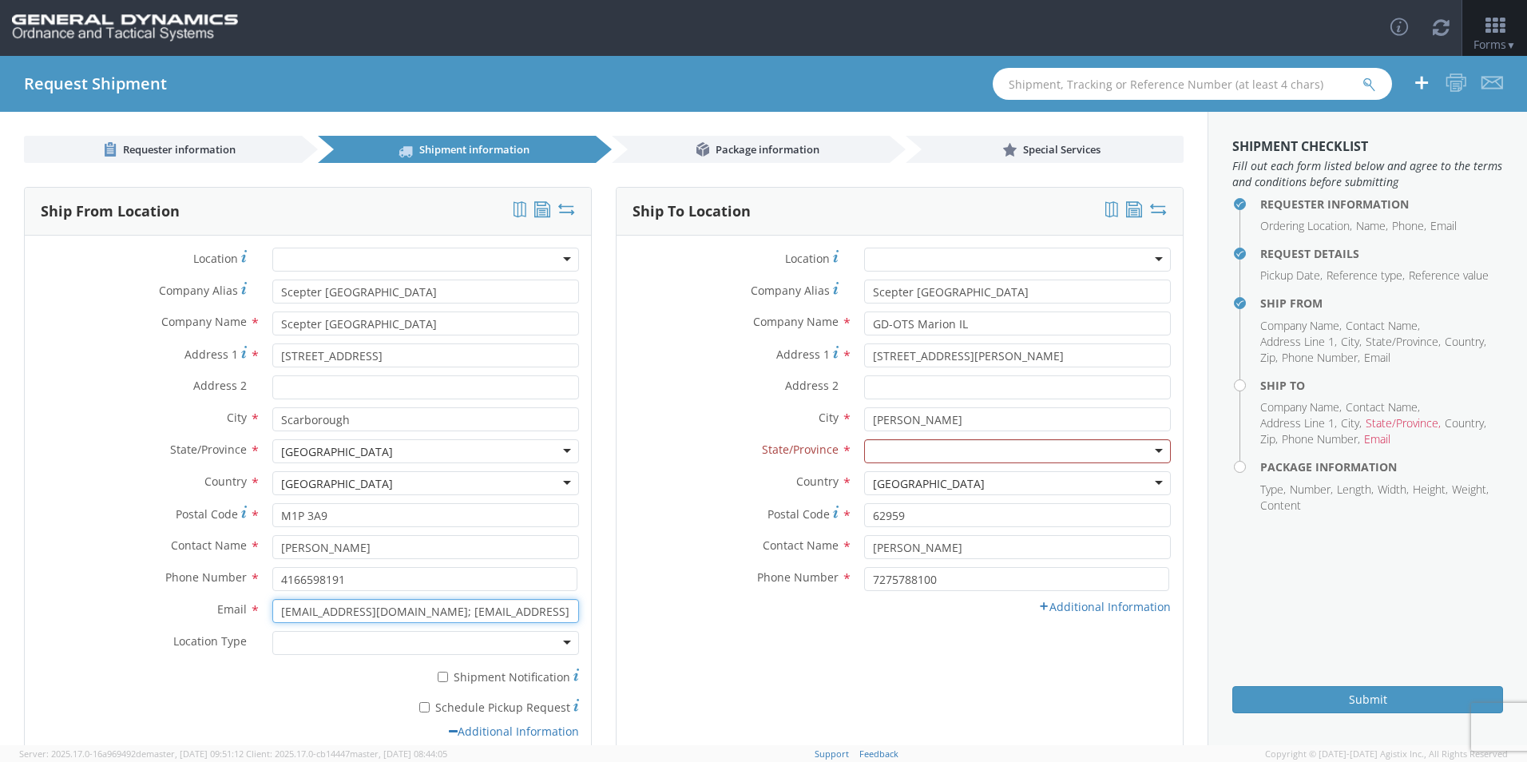
drag, startPoint x: 398, startPoint y: 609, endPoint x: 166, endPoint y: 610, distance: 231.7
click at [184, 609] on div "Email * treynolds@scepter.com; rwindeler@scepter.com" at bounding box center [308, 611] width 566 height 24
type input "[EMAIL_ADDRESS][DOMAIN_NAME]; [EMAIL_ADDRESS][DOMAIN_NAME]"
click at [442, 613] on input "[EMAIL_ADDRESS][DOMAIN_NAME]; [EMAIL_ADDRESS][DOMAIN_NAME]" at bounding box center [425, 611] width 307 height 24
drag, startPoint x: 547, startPoint y: 612, endPoint x: 185, endPoint y: 614, distance: 362.7
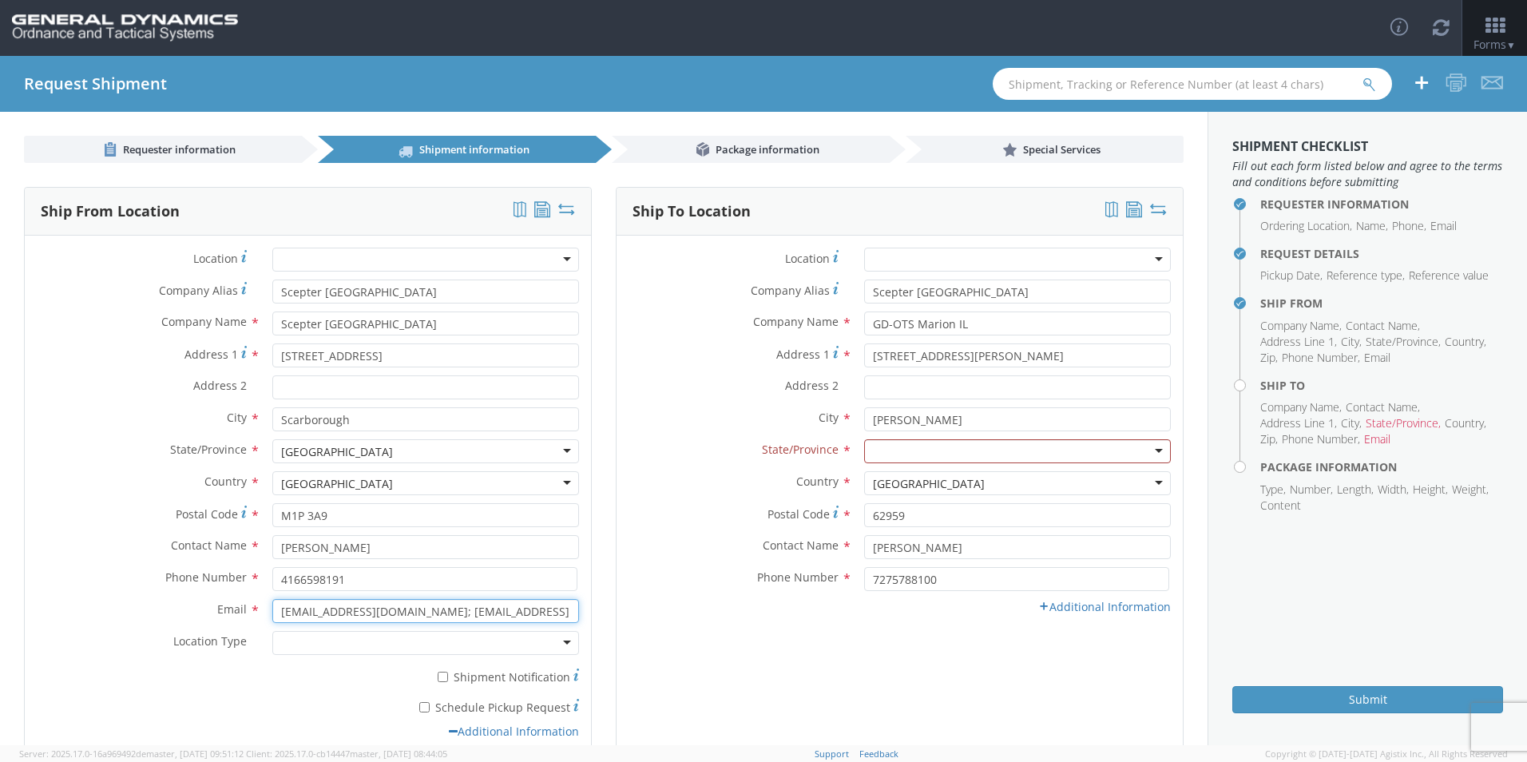
click at [185, 614] on div "Email * shippingca@scepter.com; rwindeler@scepter.com" at bounding box center [308, 611] width 566 height 24
paste input "[EMAIL_ADDRESS][DOMAIN_NAME]; [EMAIL_ADDRESS][DOMAIN_NAME]"
type input "[EMAIL_ADDRESS][DOMAIN_NAME]; [EMAIL_ADDRESS][DOMAIN_NAME]"
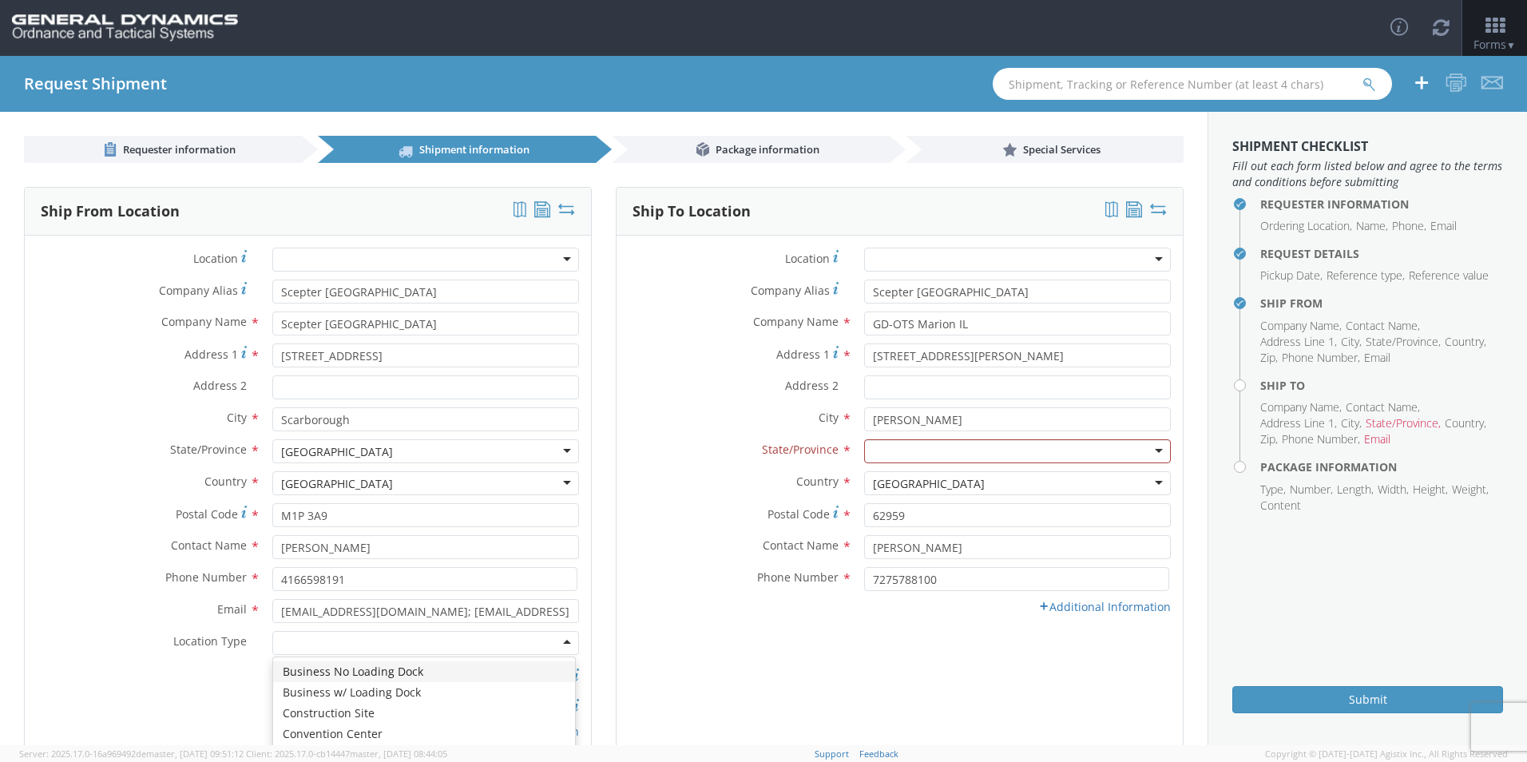
click at [444, 652] on div at bounding box center [425, 643] width 307 height 24
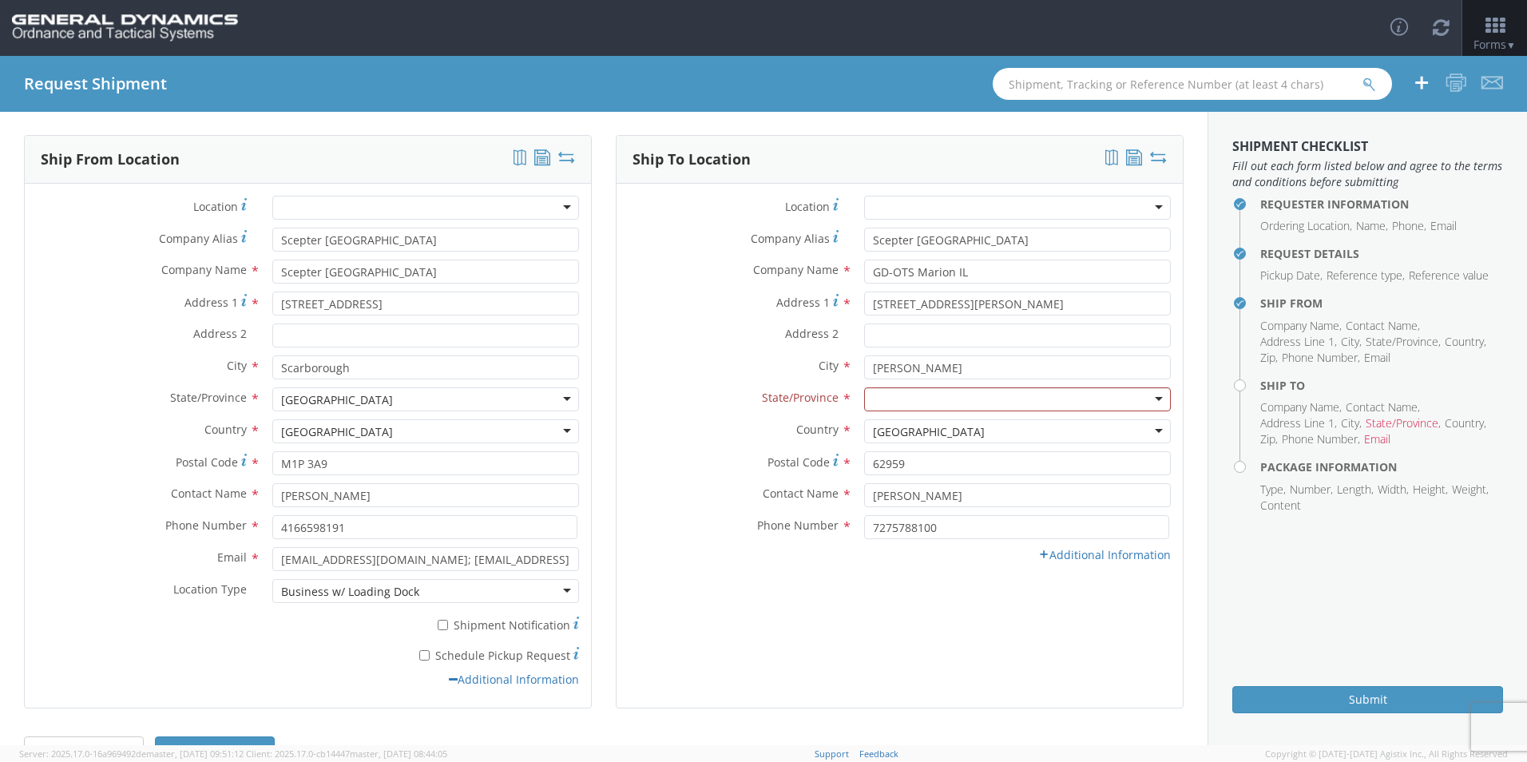
scroll to position [80, 0]
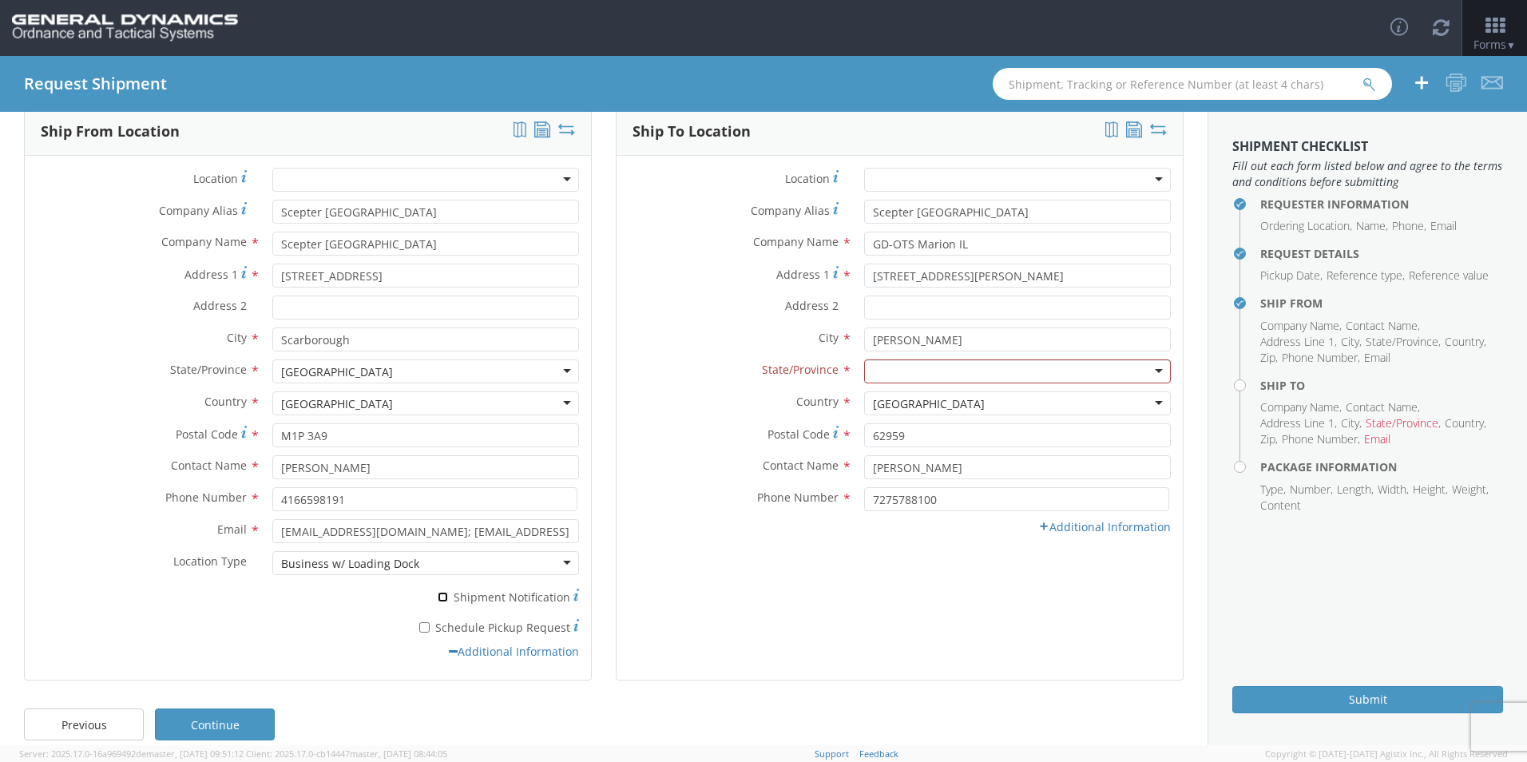
click at [443, 598] on input "* Shipment Notification" at bounding box center [443, 597] width 10 height 10
checkbox input "true"
click at [426, 628] on input "* Schedule Pickup Request" at bounding box center [424, 627] width 10 height 10
checkbox input "true"
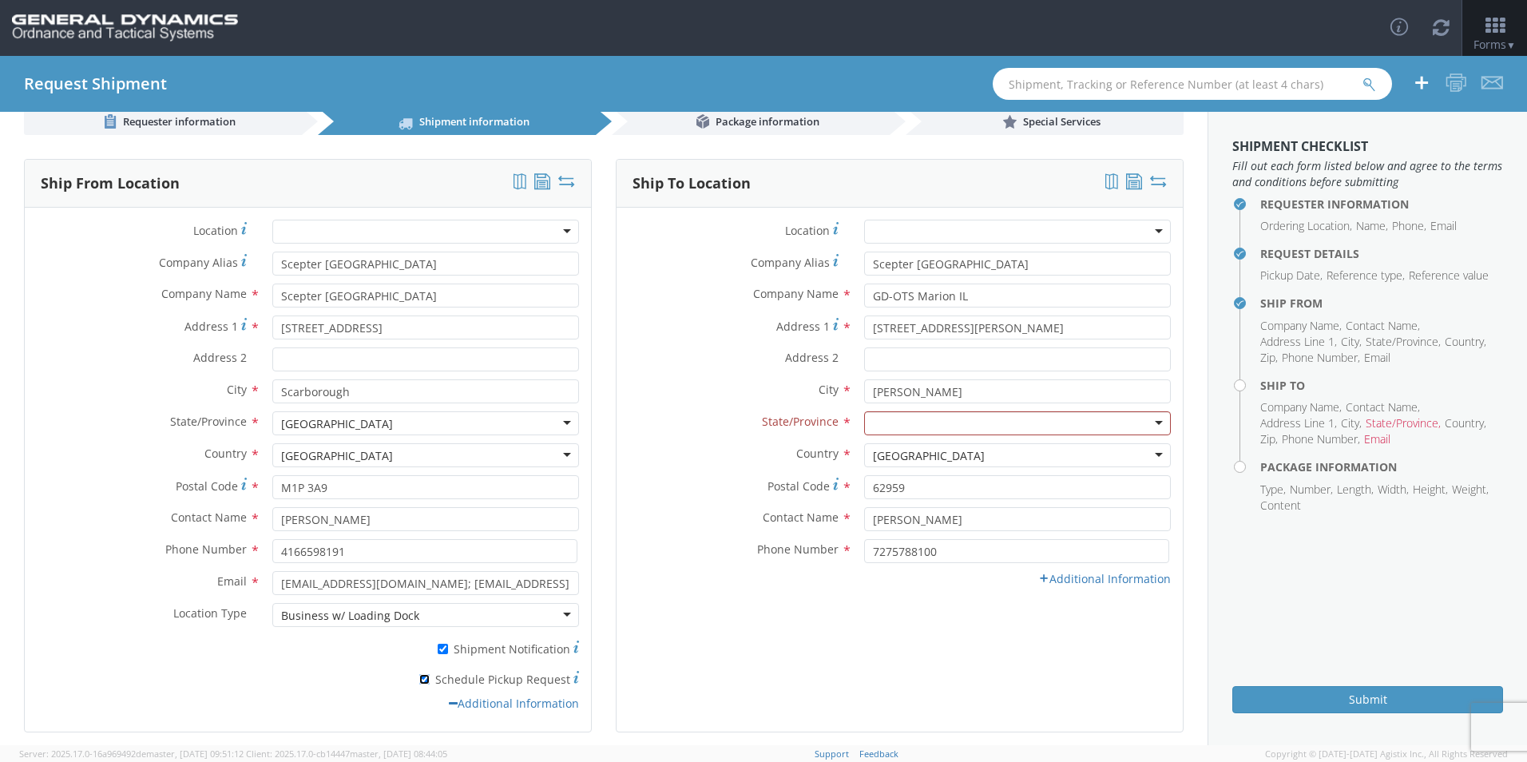
scroll to position [0, 0]
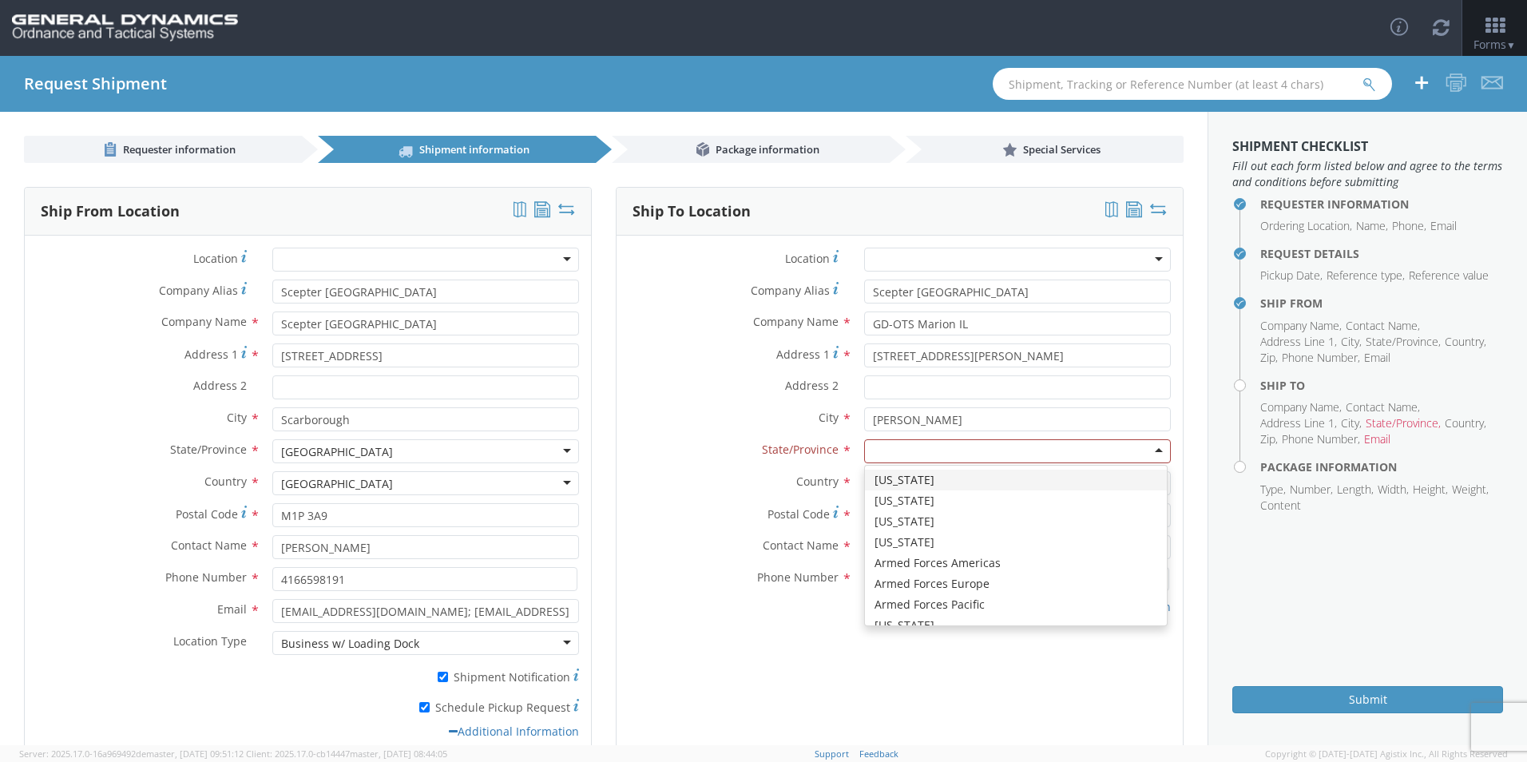
click at [955, 459] on div at bounding box center [1017, 451] width 307 height 24
type input "il"
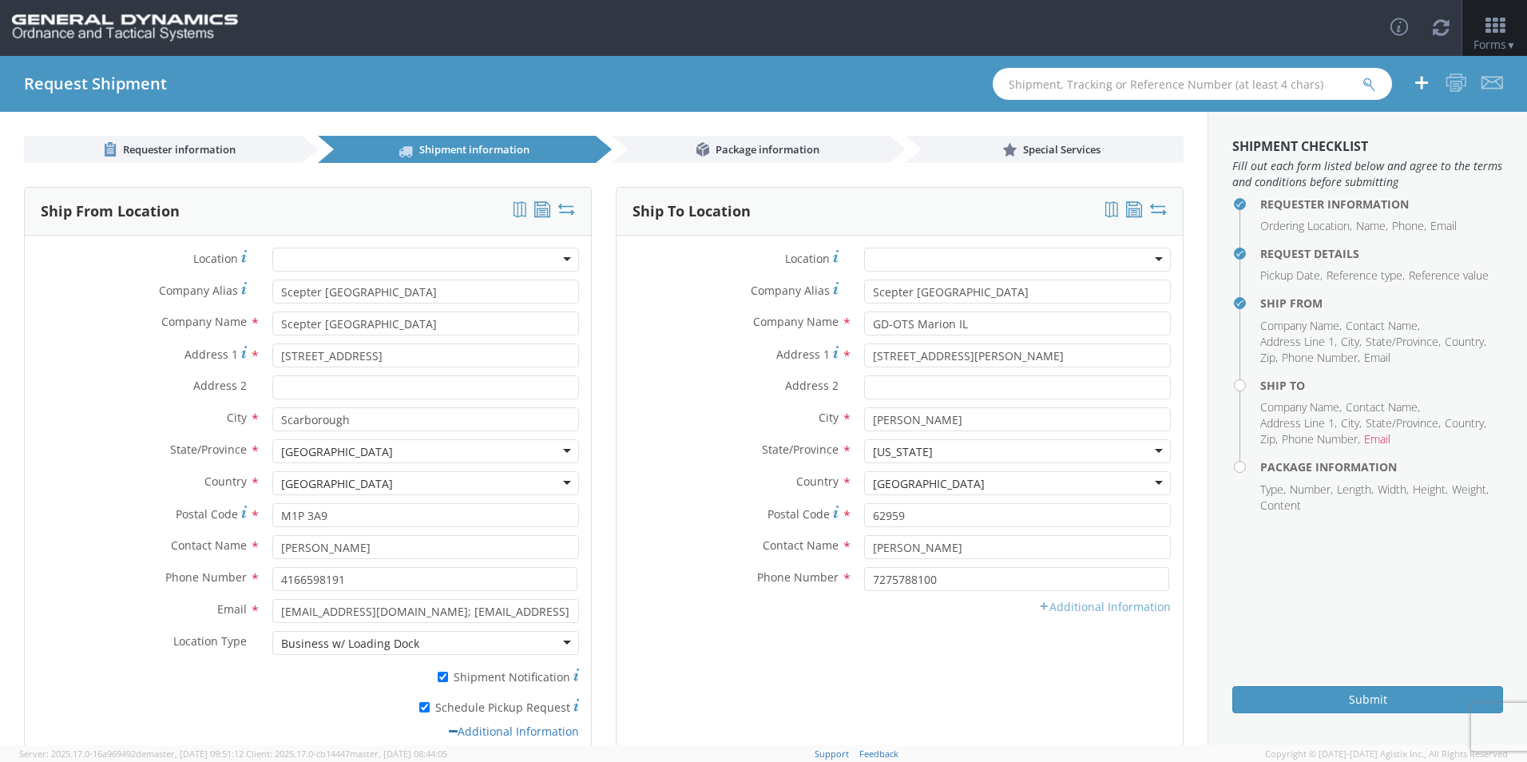
click at [1102, 610] on link "Additional Information" at bounding box center [1105, 606] width 133 height 15
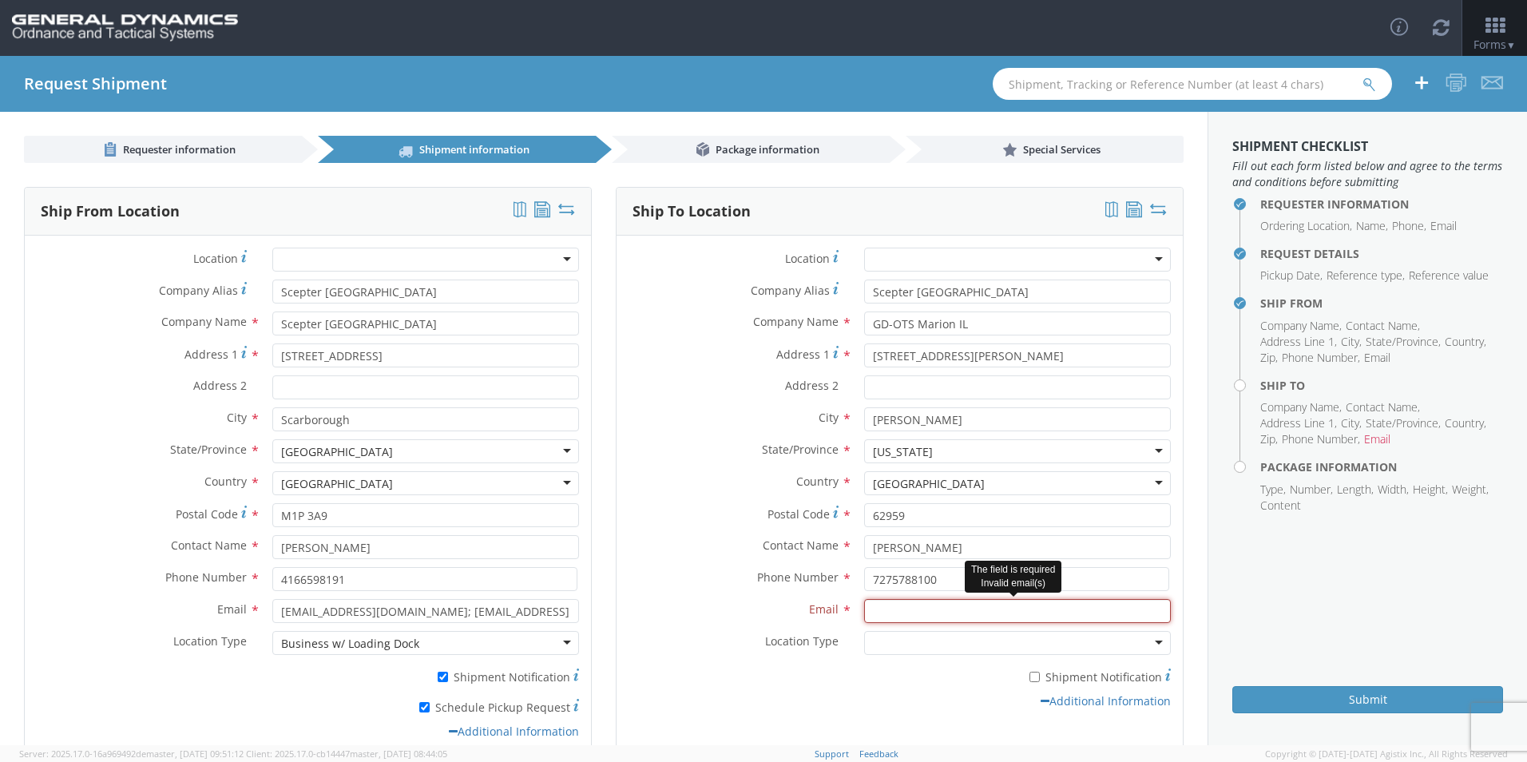
click at [953, 619] on input "Email *" at bounding box center [1017, 611] width 307 height 24
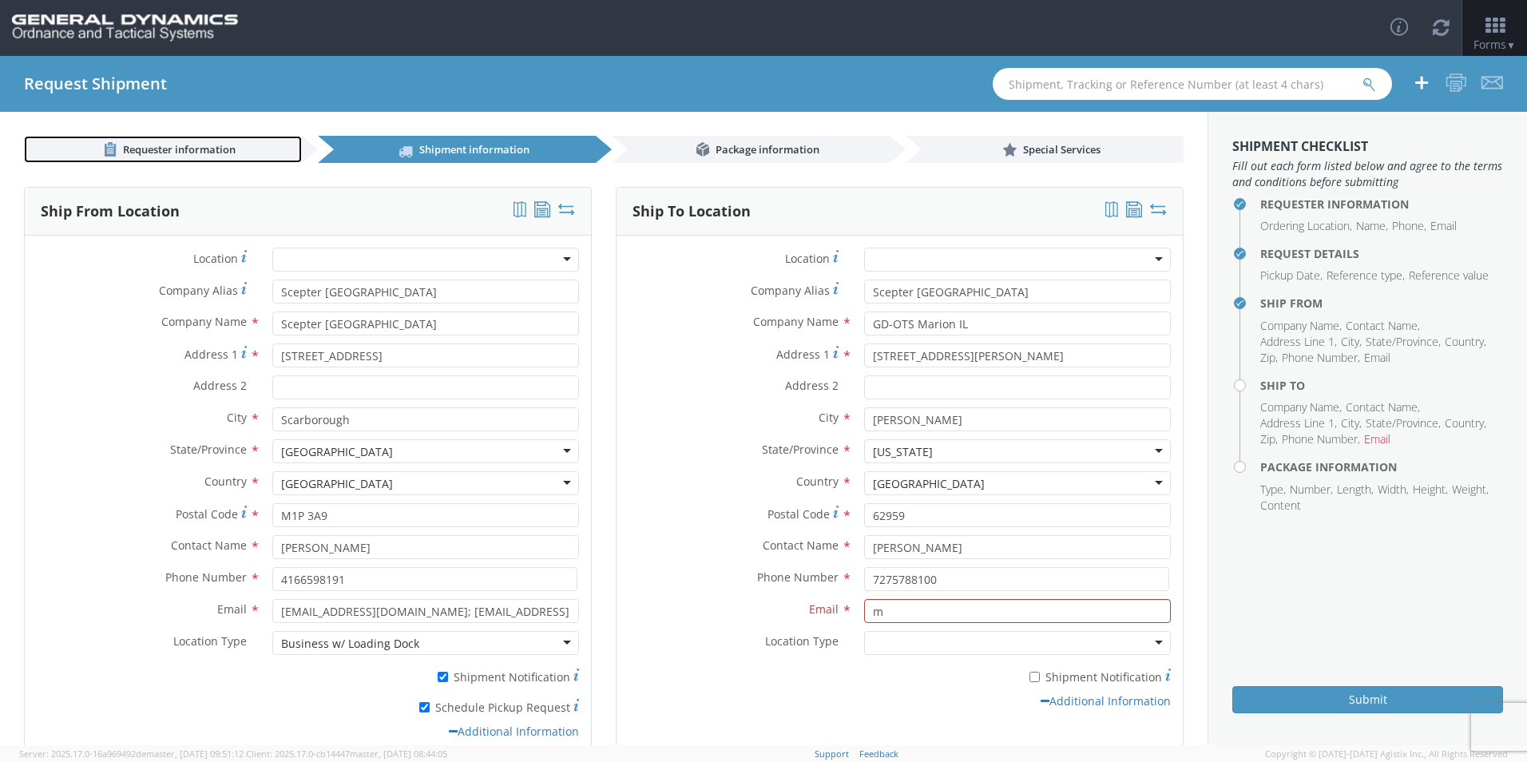
click at [146, 146] on span "Requester information" at bounding box center [179, 149] width 113 height 14
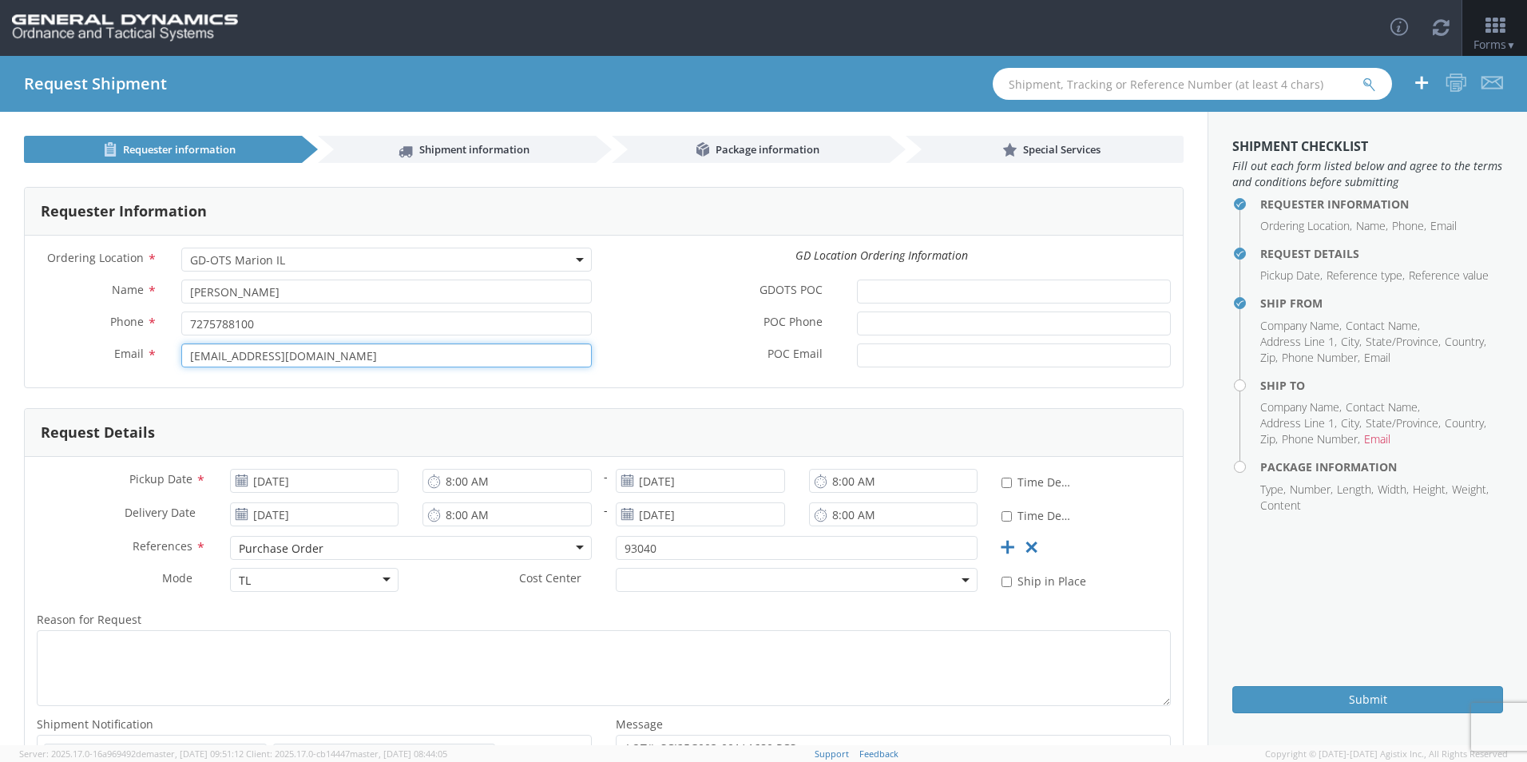
drag, startPoint x: 344, startPoint y: 362, endPoint x: 60, endPoint y: 348, distance: 284.8
click at [60, 348] on div "Email * Mlogistics@gd-ots.com" at bounding box center [314, 356] width 579 height 24
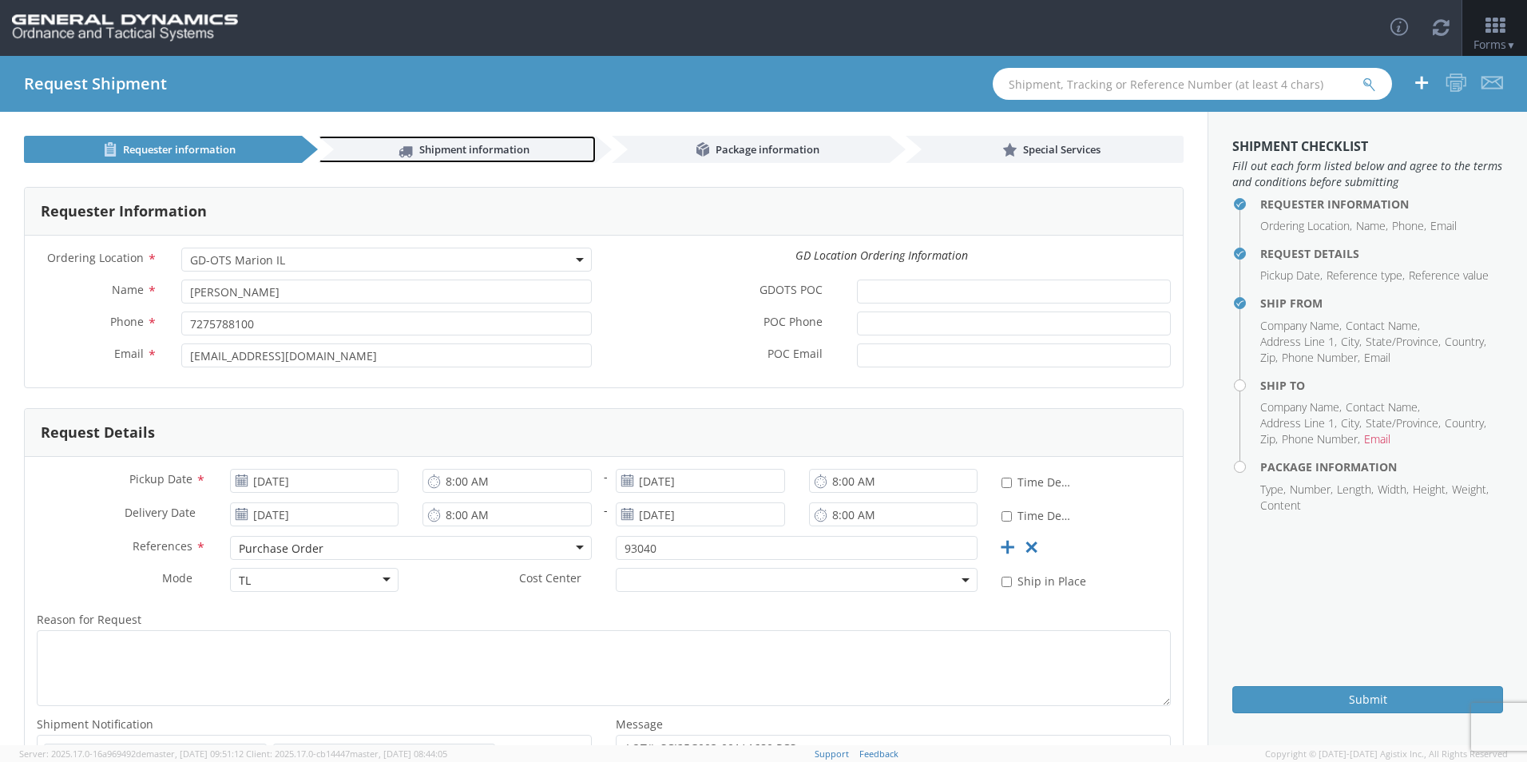
click at [429, 141] on link "Shipment information" at bounding box center [457, 149] width 278 height 27
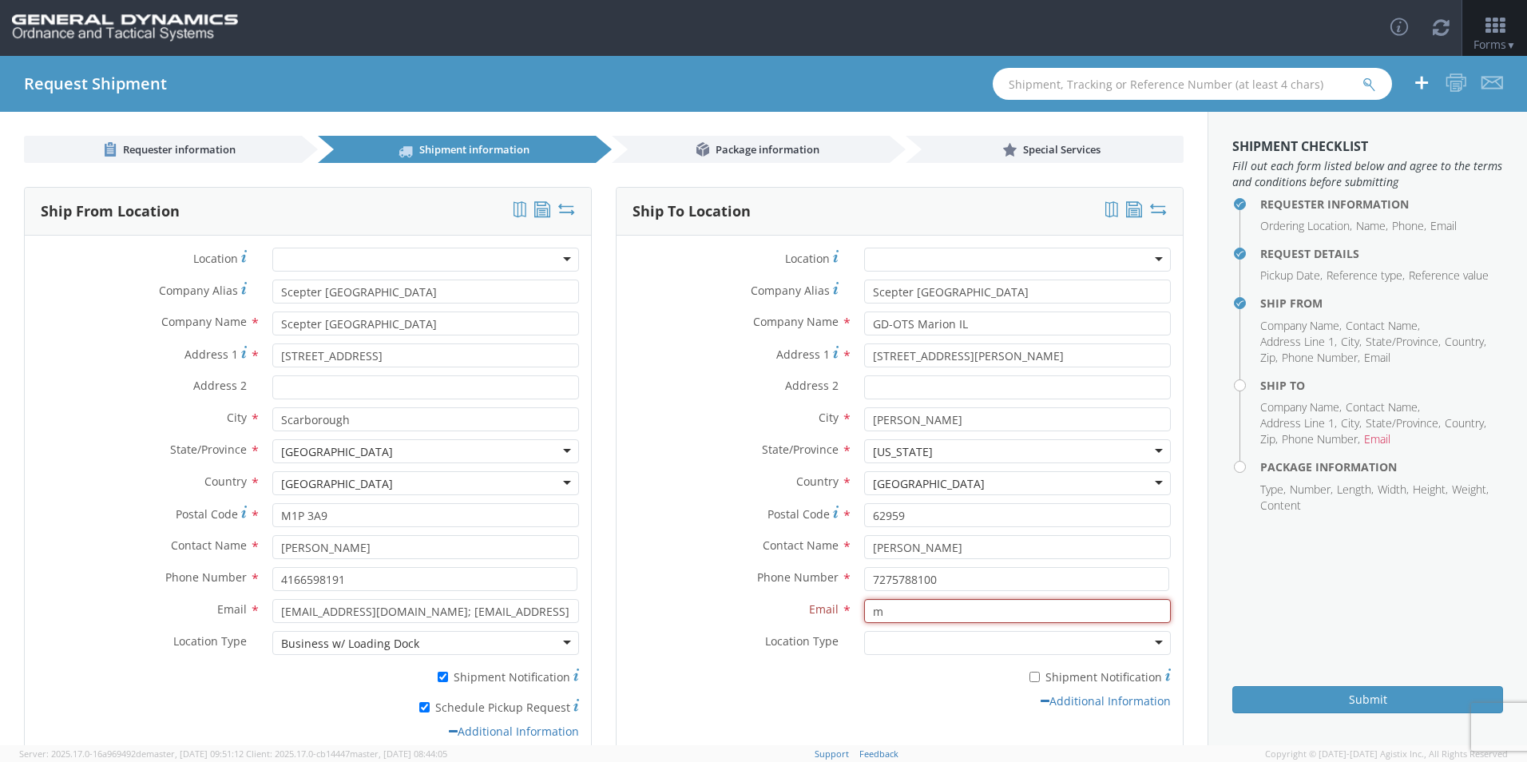
drag, startPoint x: 846, startPoint y: 615, endPoint x: 795, endPoint y: 609, distance: 51.5
click at [795, 609] on div "Email * m Invalid email(s)" at bounding box center [900, 611] width 566 height 24
paste input "Mlogistics@gd-ots.co"
type input "[EMAIL_ADDRESS][DOMAIN_NAME]"
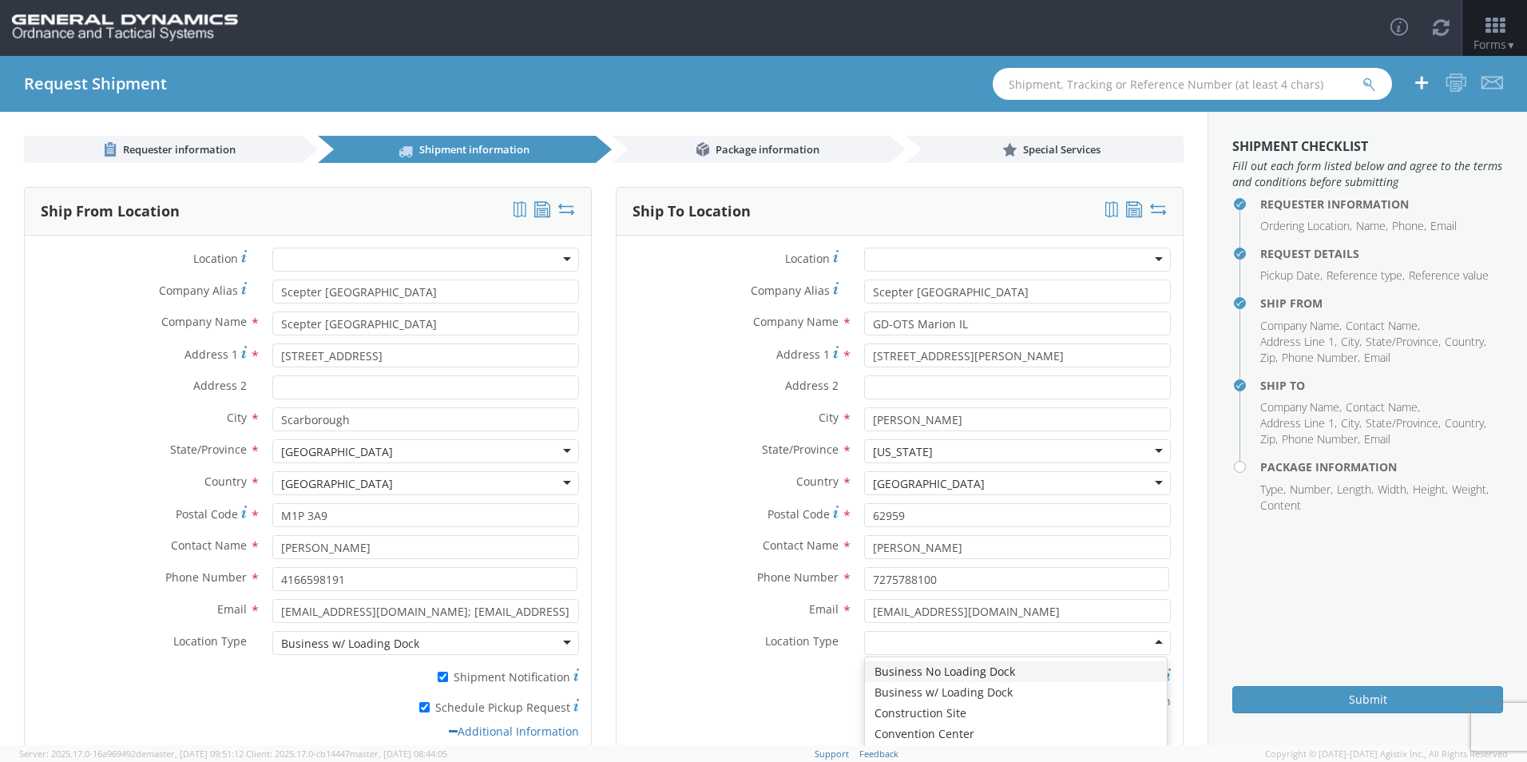
click at [894, 645] on div at bounding box center [1017, 643] width 307 height 24
click at [1030, 678] on input "* Shipment Notification" at bounding box center [1035, 677] width 10 height 10
checkbox input "true"
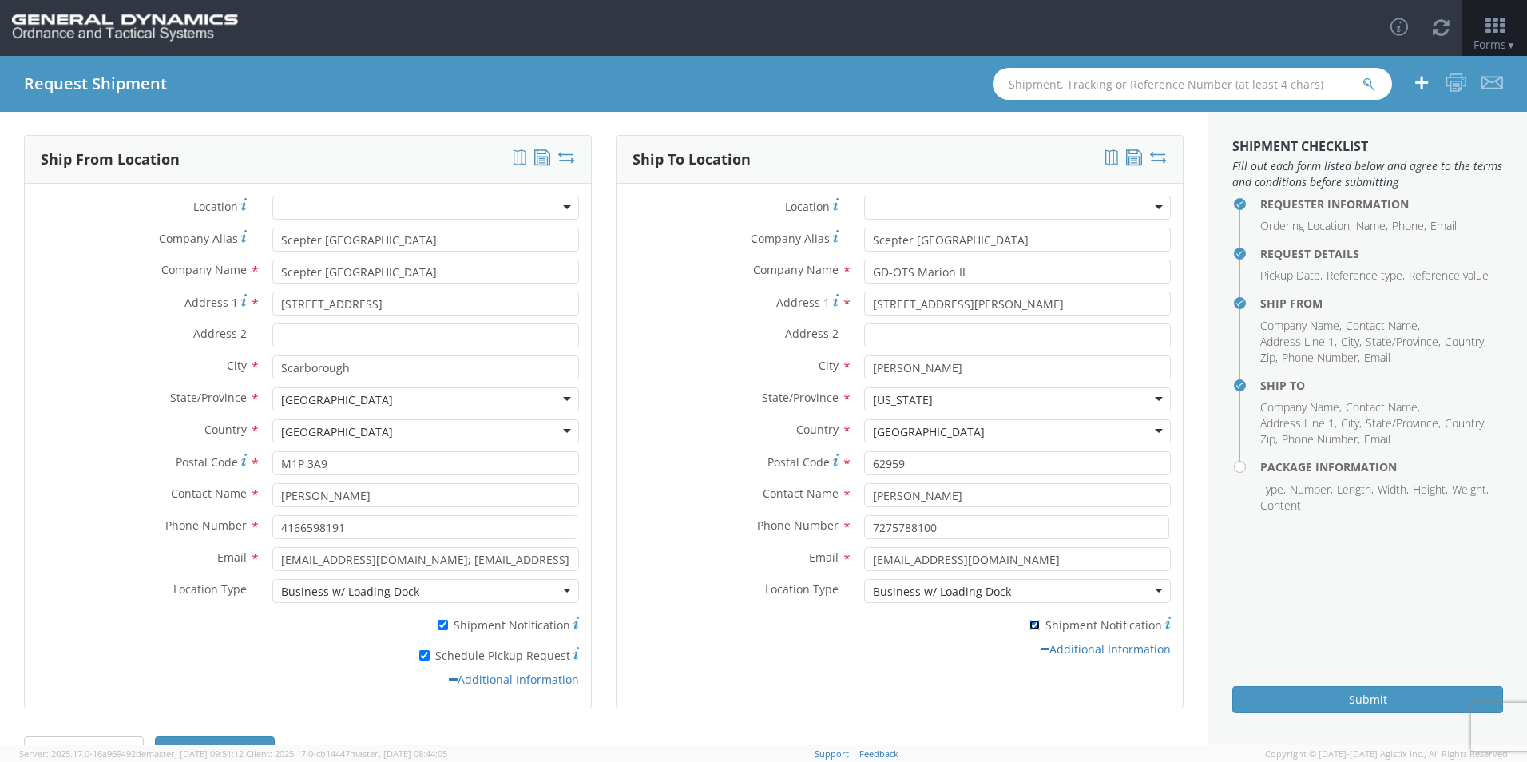
scroll to position [80, 0]
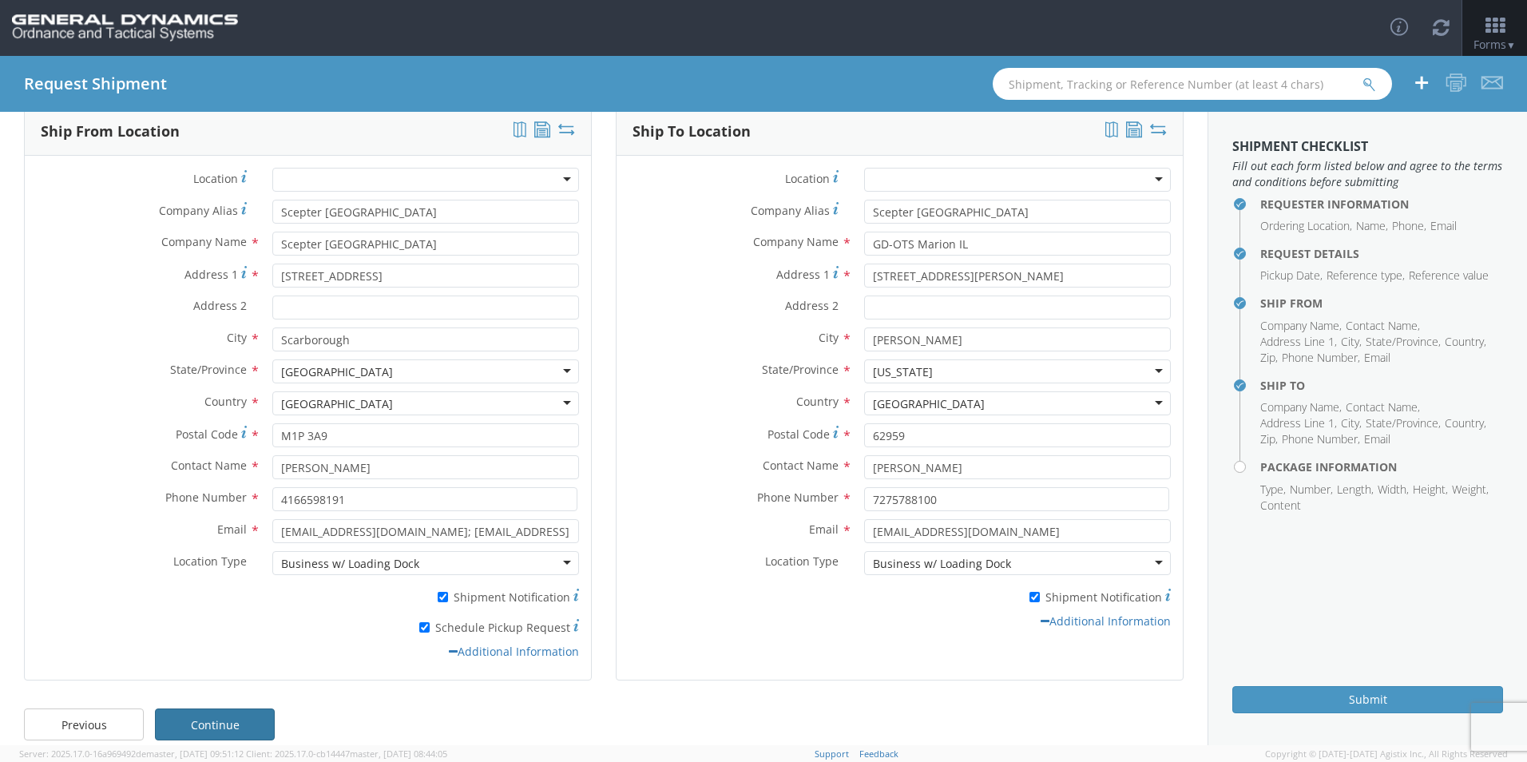
click at [252, 718] on link "Continue" at bounding box center [215, 725] width 120 height 32
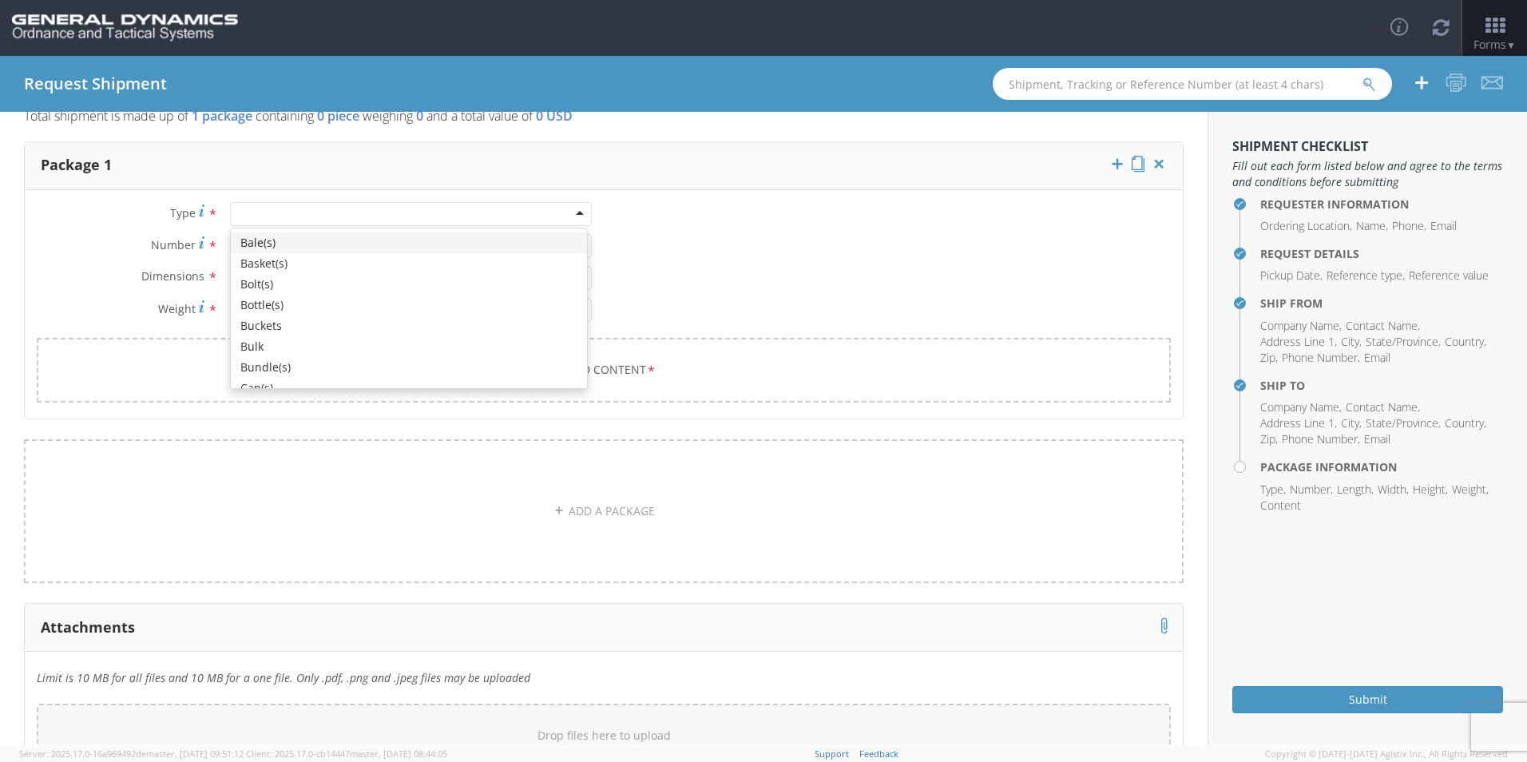
click at [302, 212] on div at bounding box center [411, 214] width 362 height 24
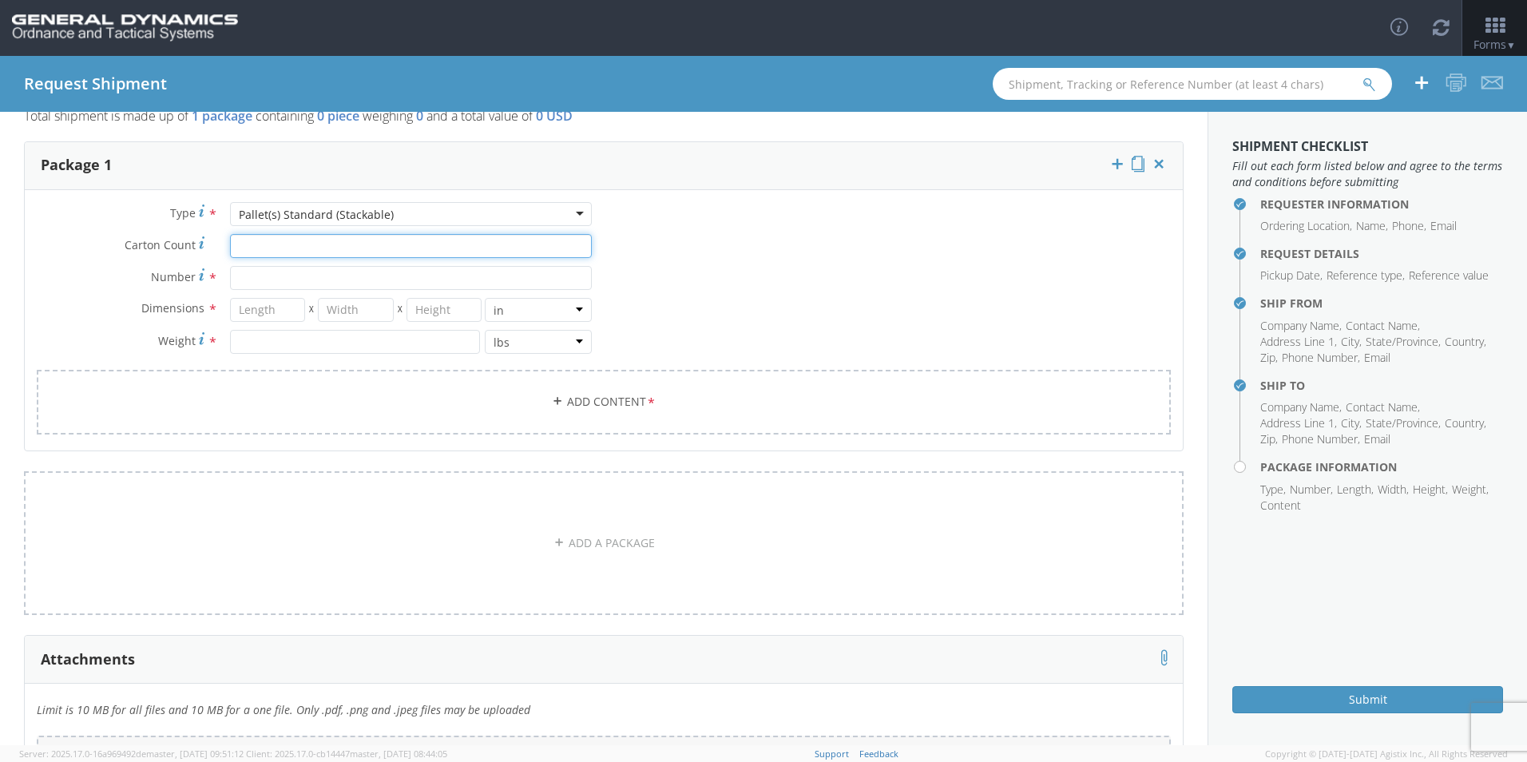
click at [257, 252] on input "Carton Count *" at bounding box center [411, 246] width 362 height 24
click at [254, 278] on input "Number *" at bounding box center [411, 278] width 362 height 24
type input "56"
click at [276, 313] on input "number" at bounding box center [268, 310] width 76 height 24
type input "48"
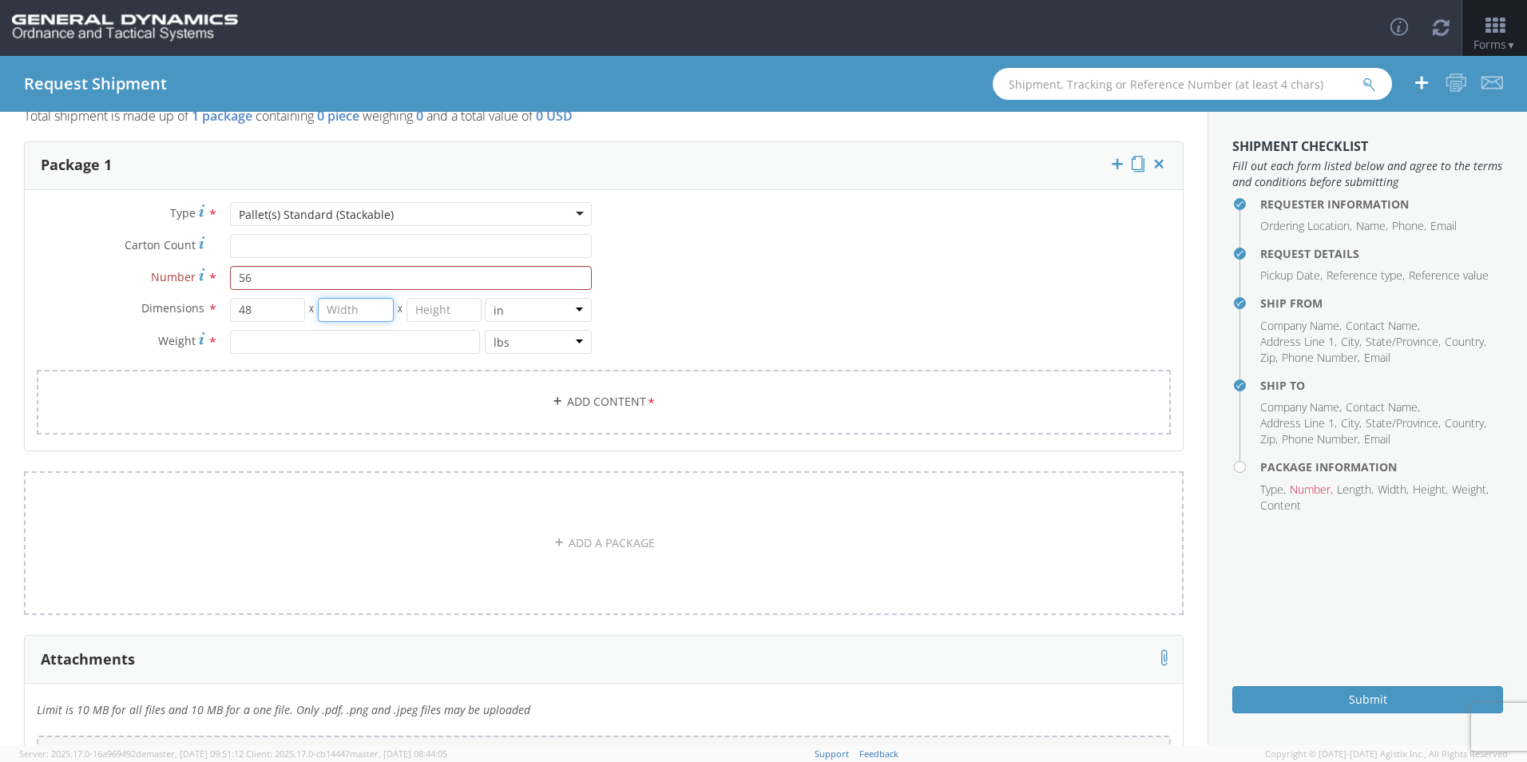
click at [346, 314] on input "number" at bounding box center [356, 310] width 76 height 24
type input "40"
click at [439, 313] on input "number" at bounding box center [445, 310] width 76 height 24
type input "45"
click at [362, 346] on input "number" at bounding box center [355, 342] width 250 height 24
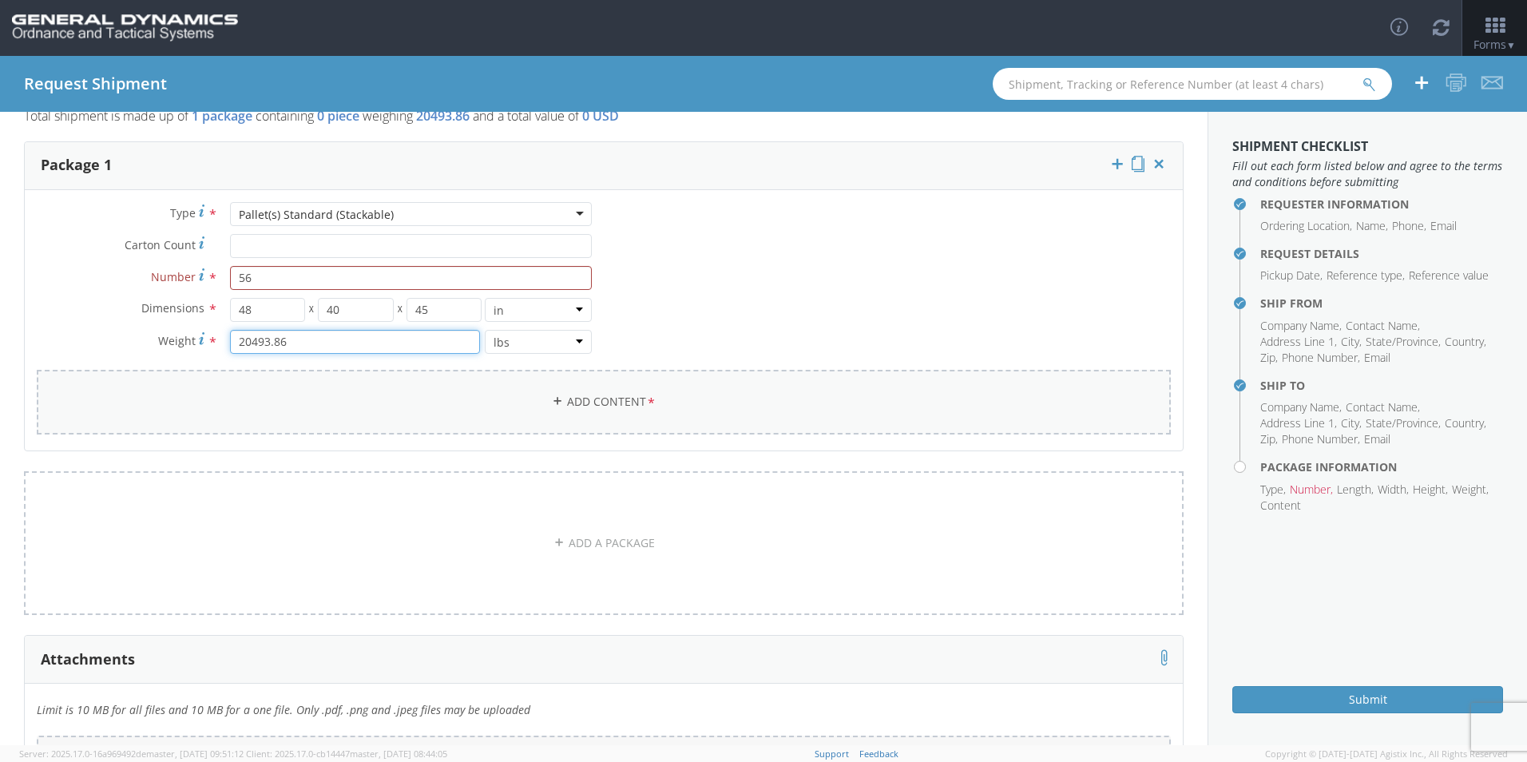
type input "20493.86"
click at [583, 399] on link "Add Content *" at bounding box center [604, 402] width 1134 height 65
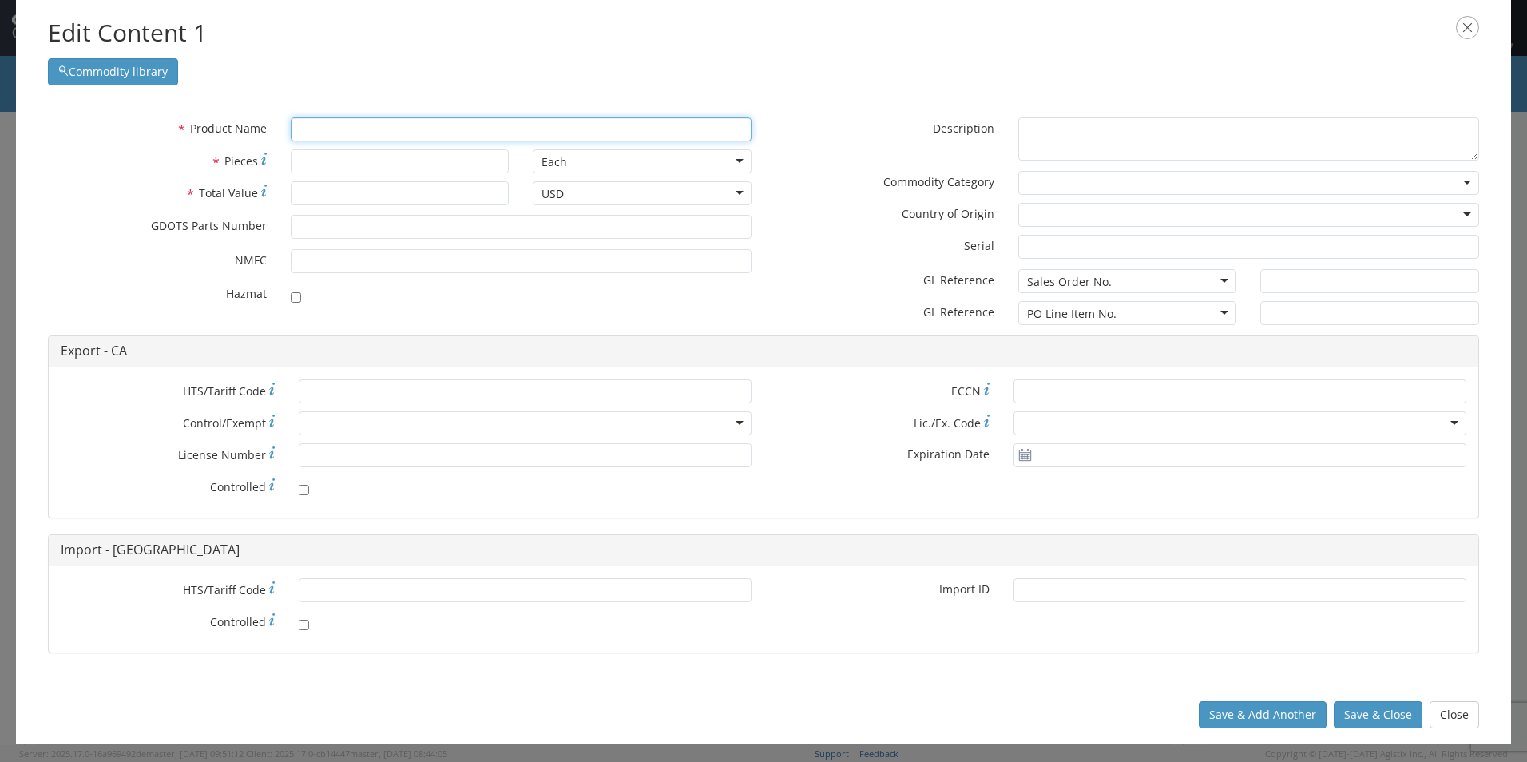
click at [358, 133] on input "text" at bounding box center [521, 129] width 461 height 24
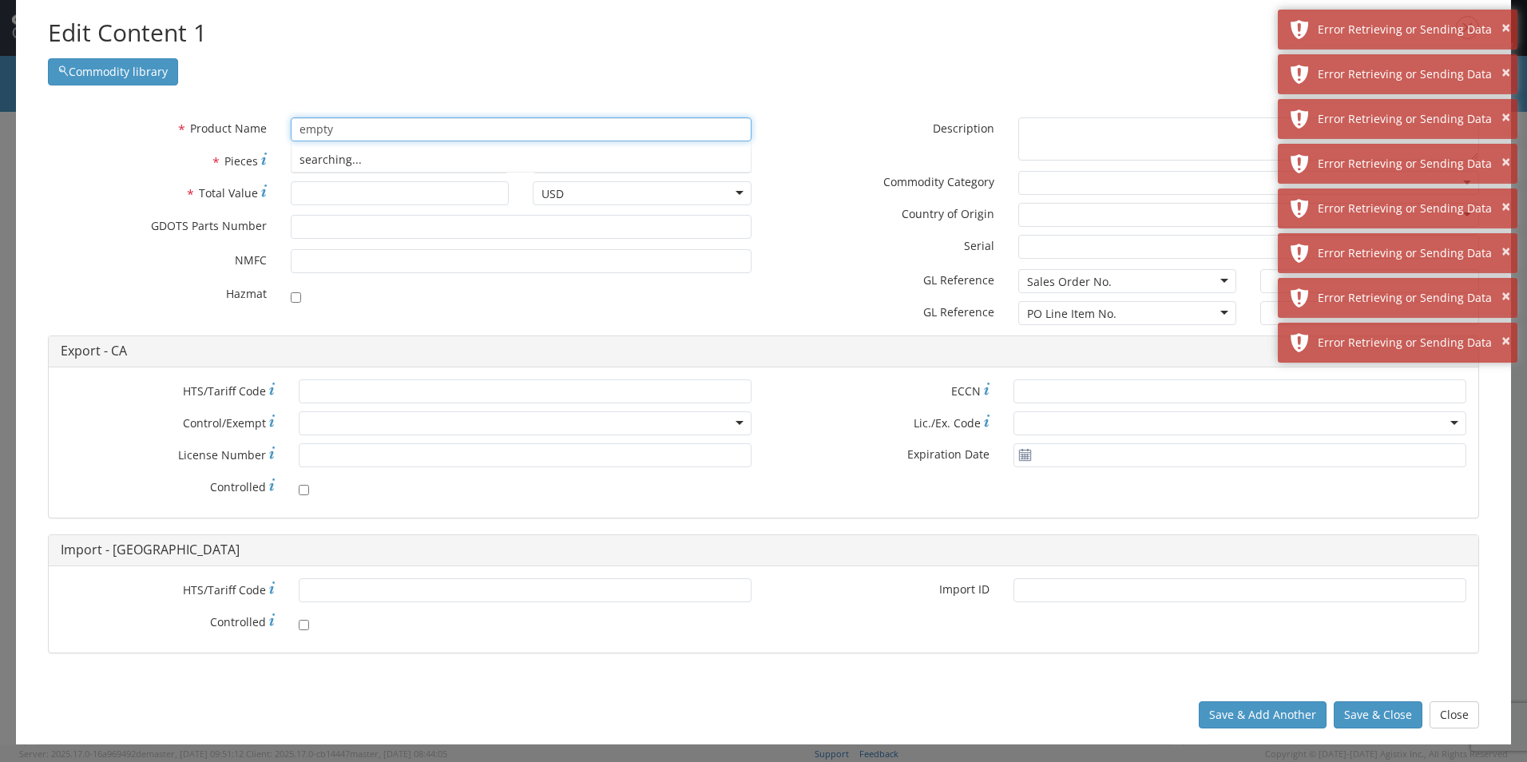
type input "empty a"
drag, startPoint x: 85, startPoint y: 121, endPoint x: 42, endPoint y: 121, distance: 42.3
click at [42, 121] on div "* Product Name empty a searching..." at bounding box center [400, 129] width 728 height 24
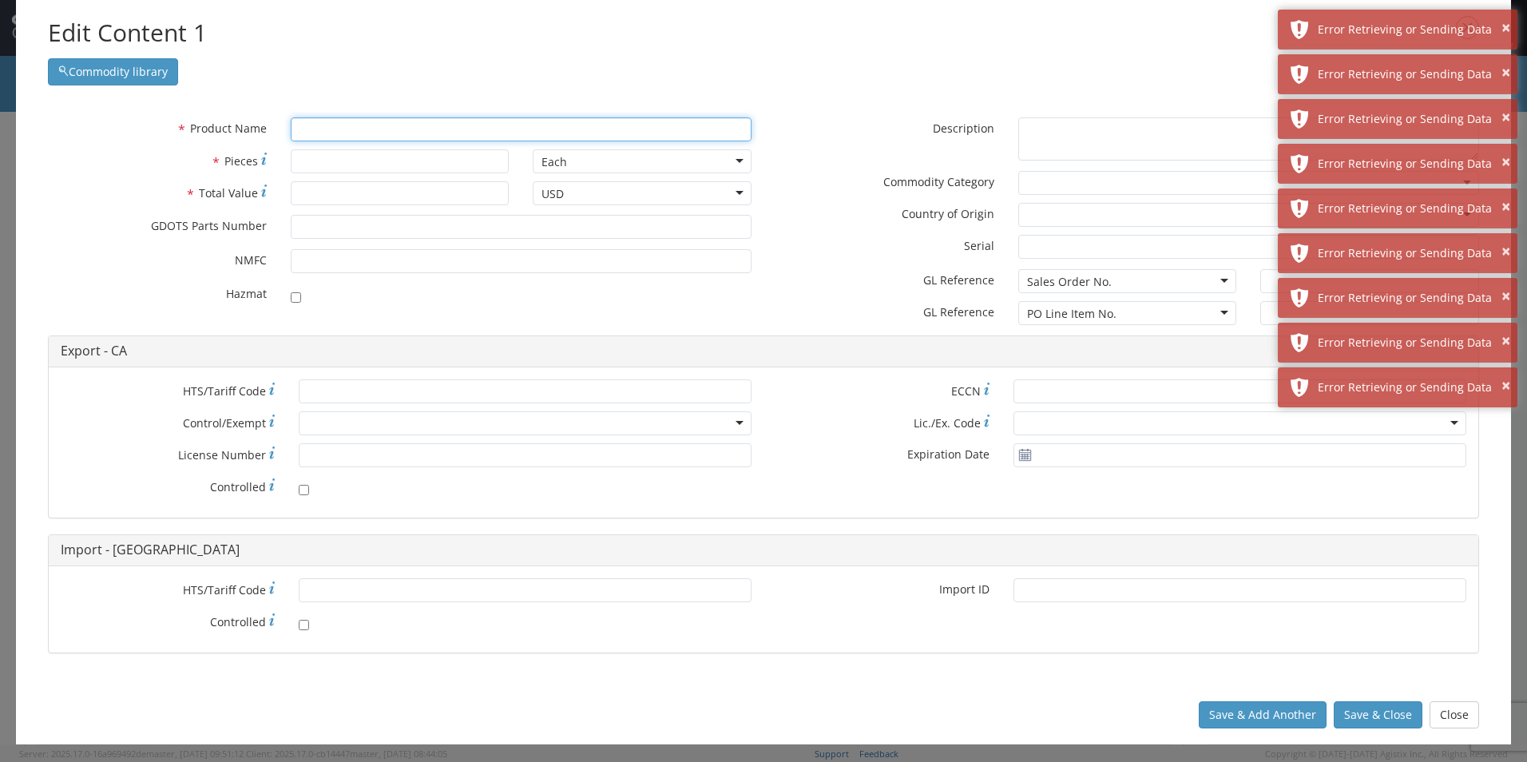
click at [377, 50] on div "Commodity library" at bounding box center [764, 67] width 1432 height 35
click at [582, 682] on div "* Product Name * Pieces Each Each Bag Blister Pack Bottle Capsule Carton Centim…" at bounding box center [764, 393] width 1496 height 584
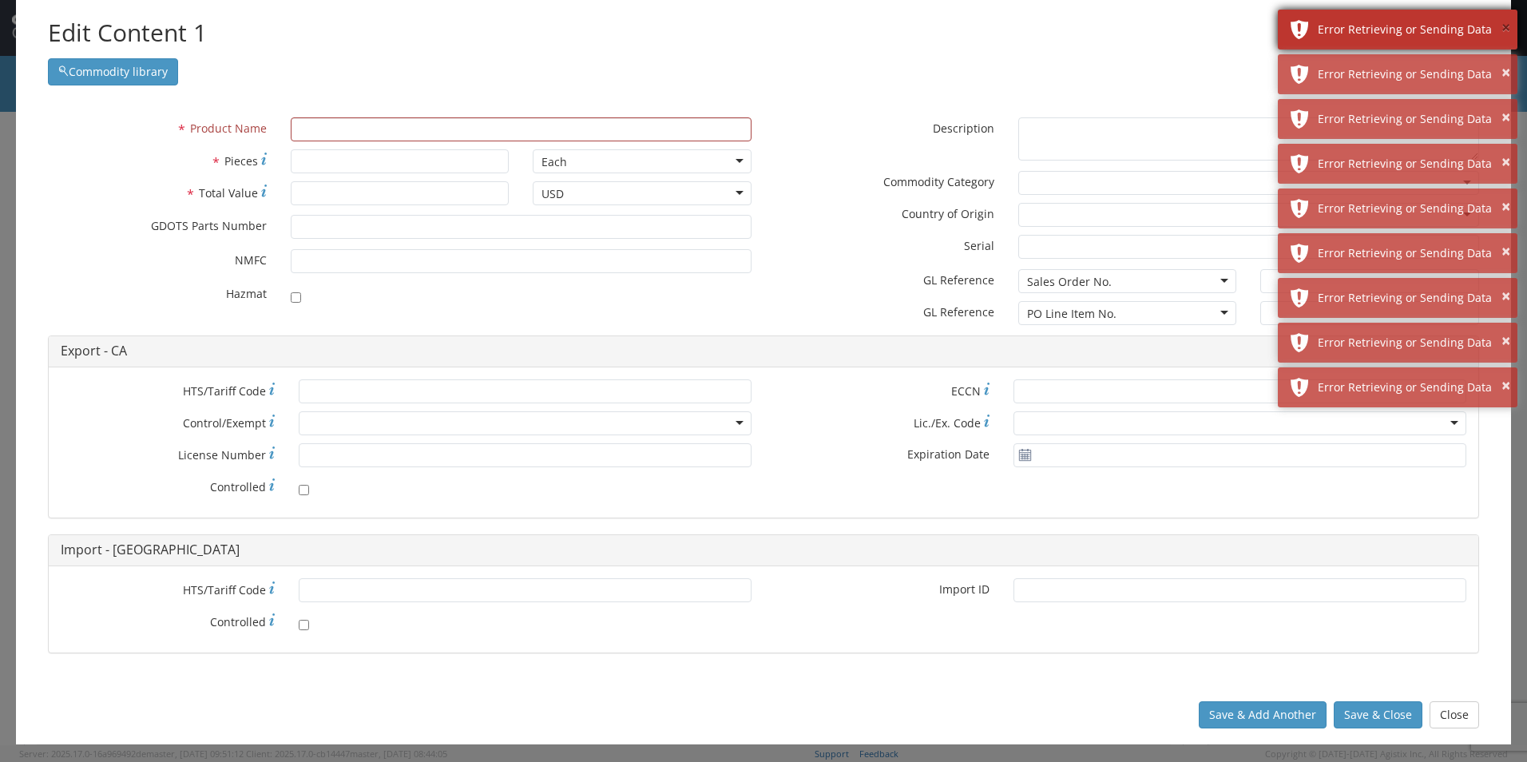
click at [1507, 28] on button "×" at bounding box center [1506, 28] width 9 height 23
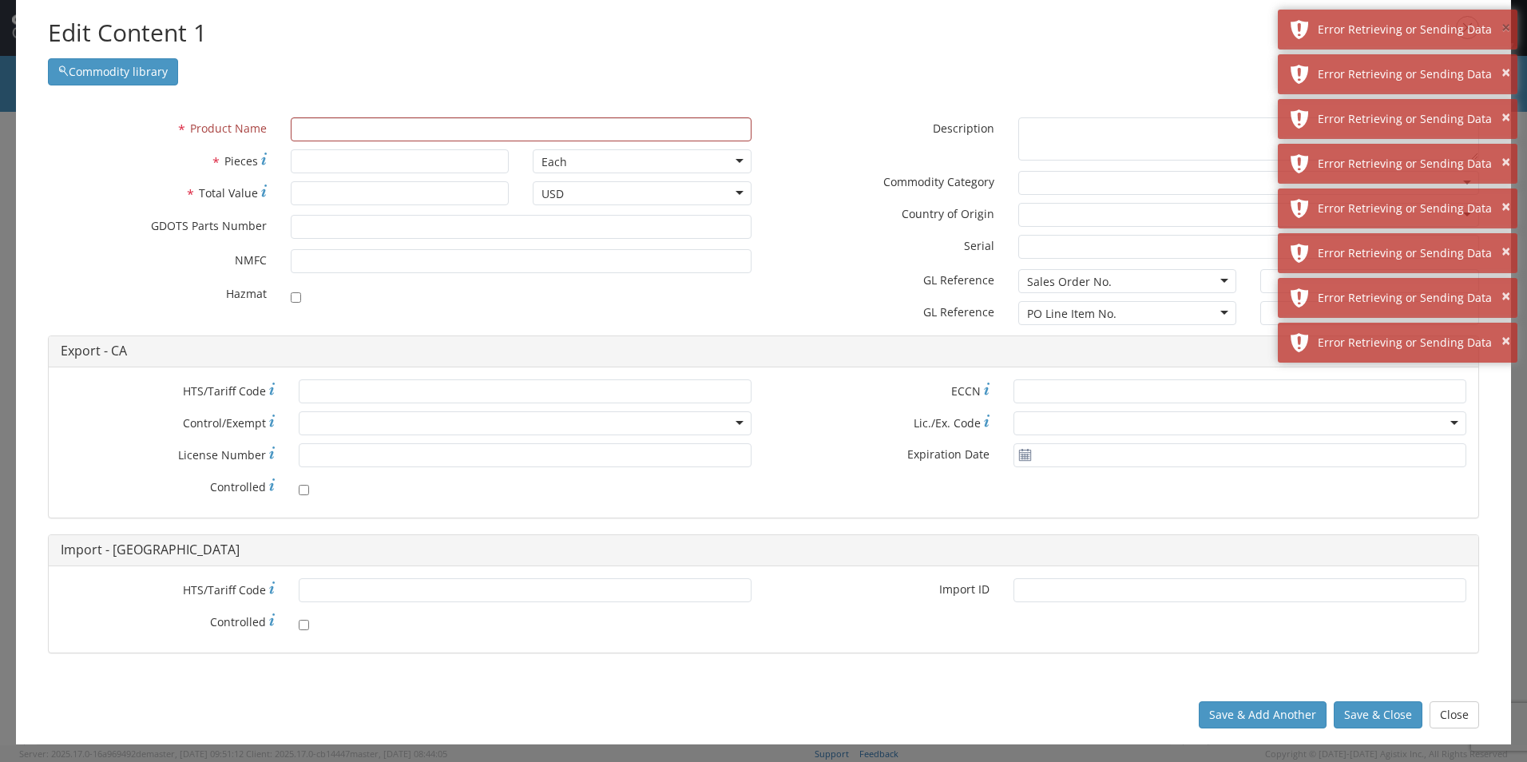
click at [1507, 28] on button "×" at bounding box center [1506, 28] width 9 height 23
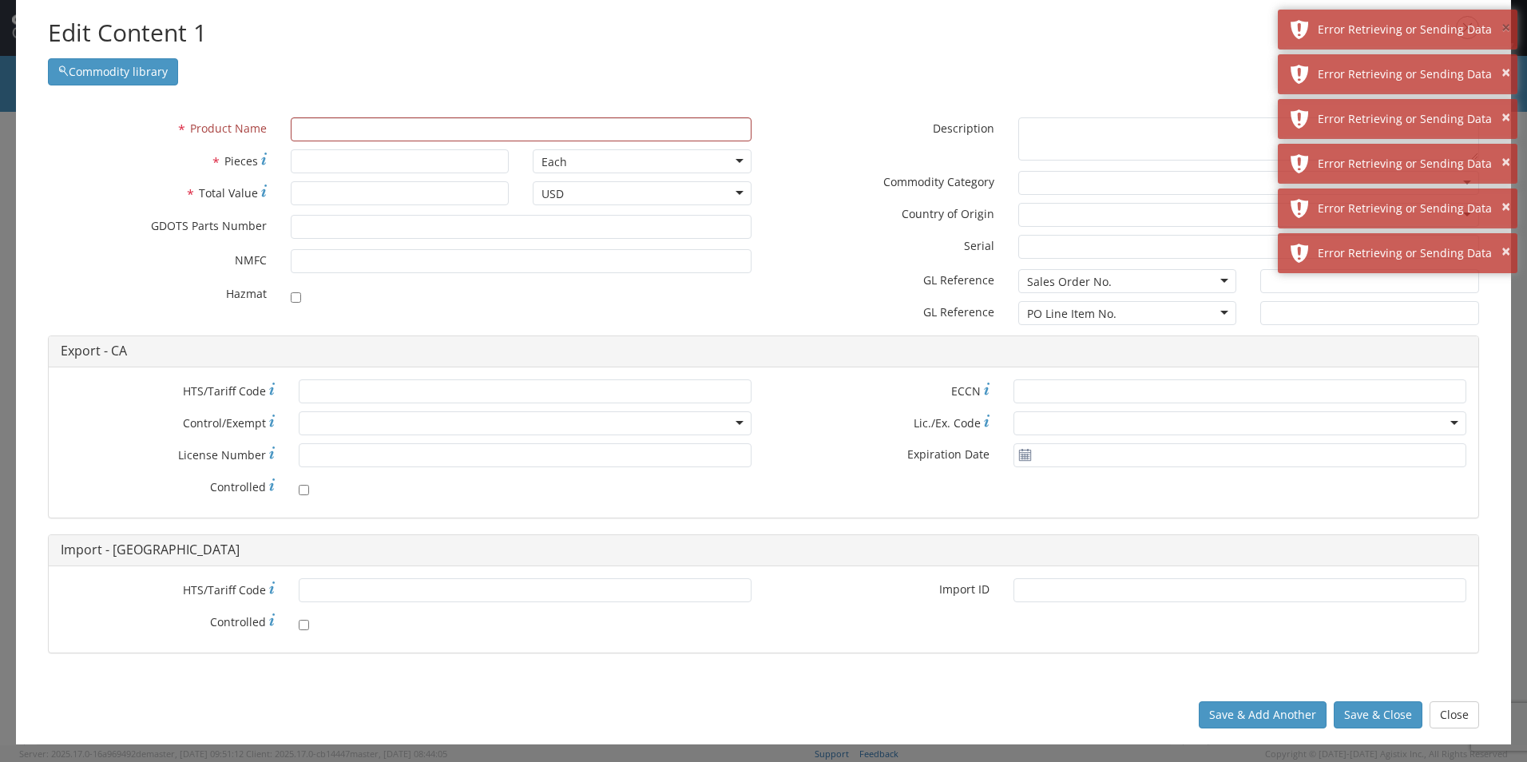
click at [1507, 28] on button "×" at bounding box center [1506, 28] width 9 height 23
click at [1507, 62] on button "×" at bounding box center [1506, 73] width 9 height 23
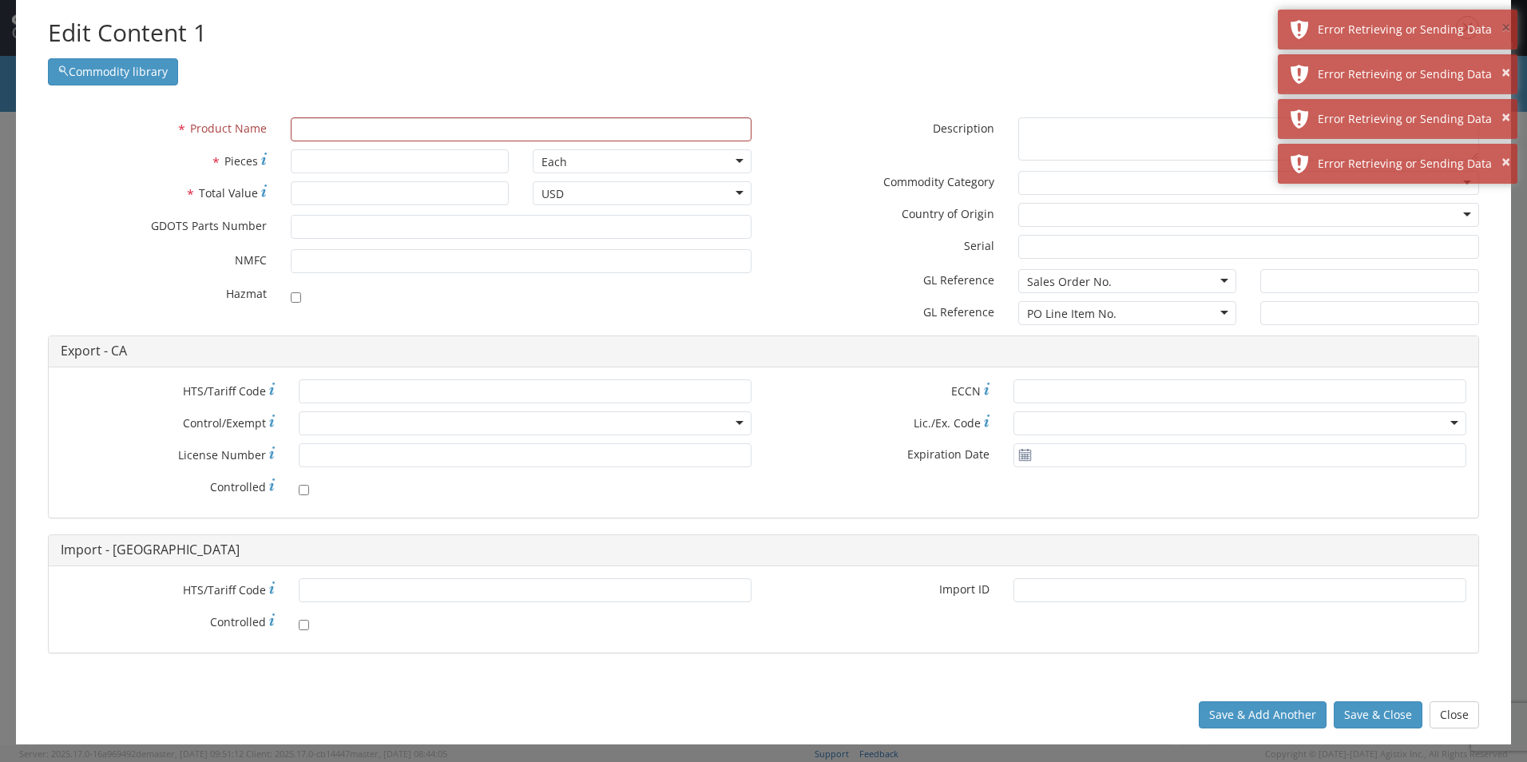
click at [1507, 28] on button "×" at bounding box center [1506, 28] width 9 height 23
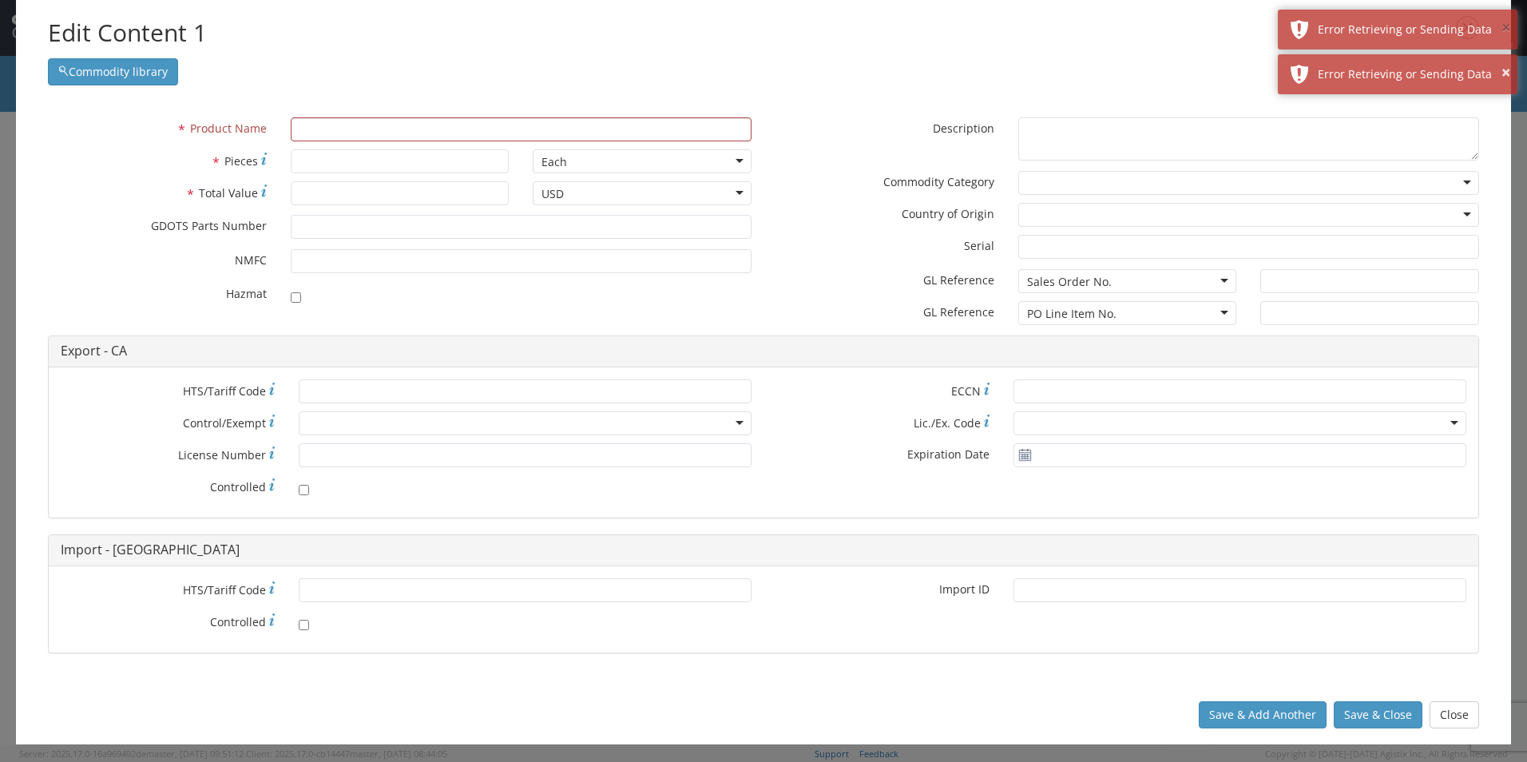
click at [1507, 28] on button "×" at bounding box center [1506, 28] width 9 height 23
click at [1507, 28] on div "Edit Content 1 Commodity library" at bounding box center [764, 50] width 1496 height 101
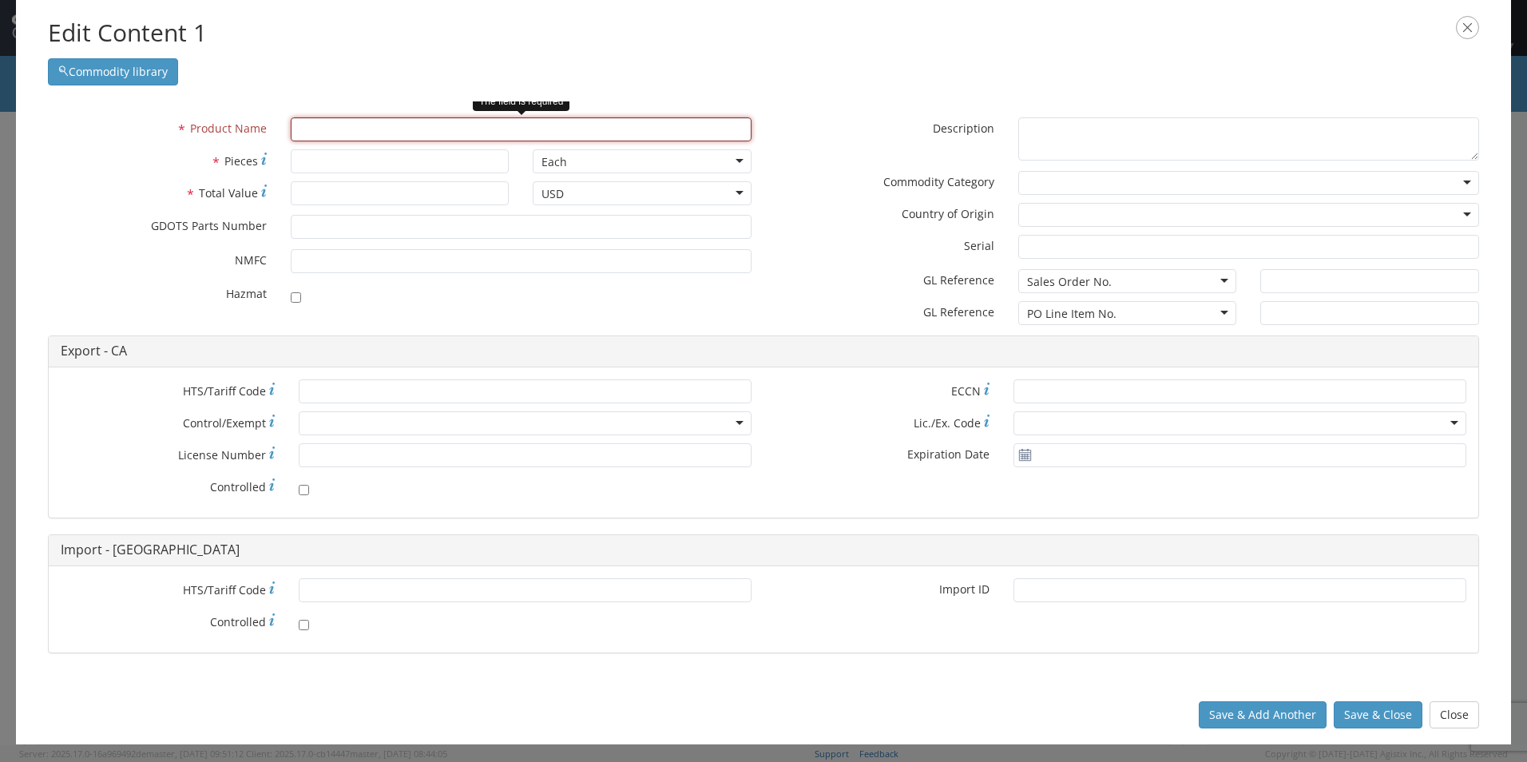
click at [554, 125] on input "text" at bounding box center [521, 129] width 461 height 24
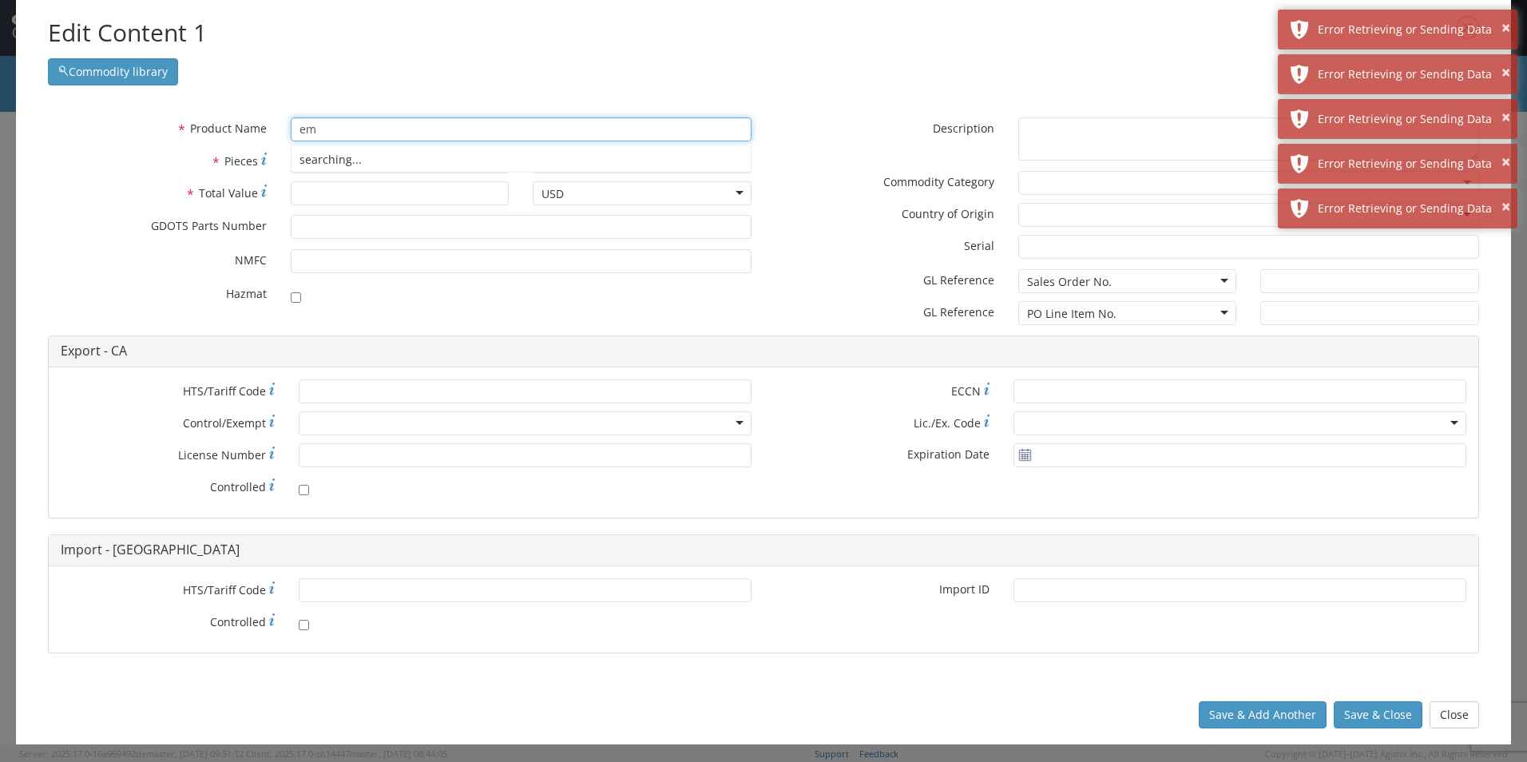
type input "e"
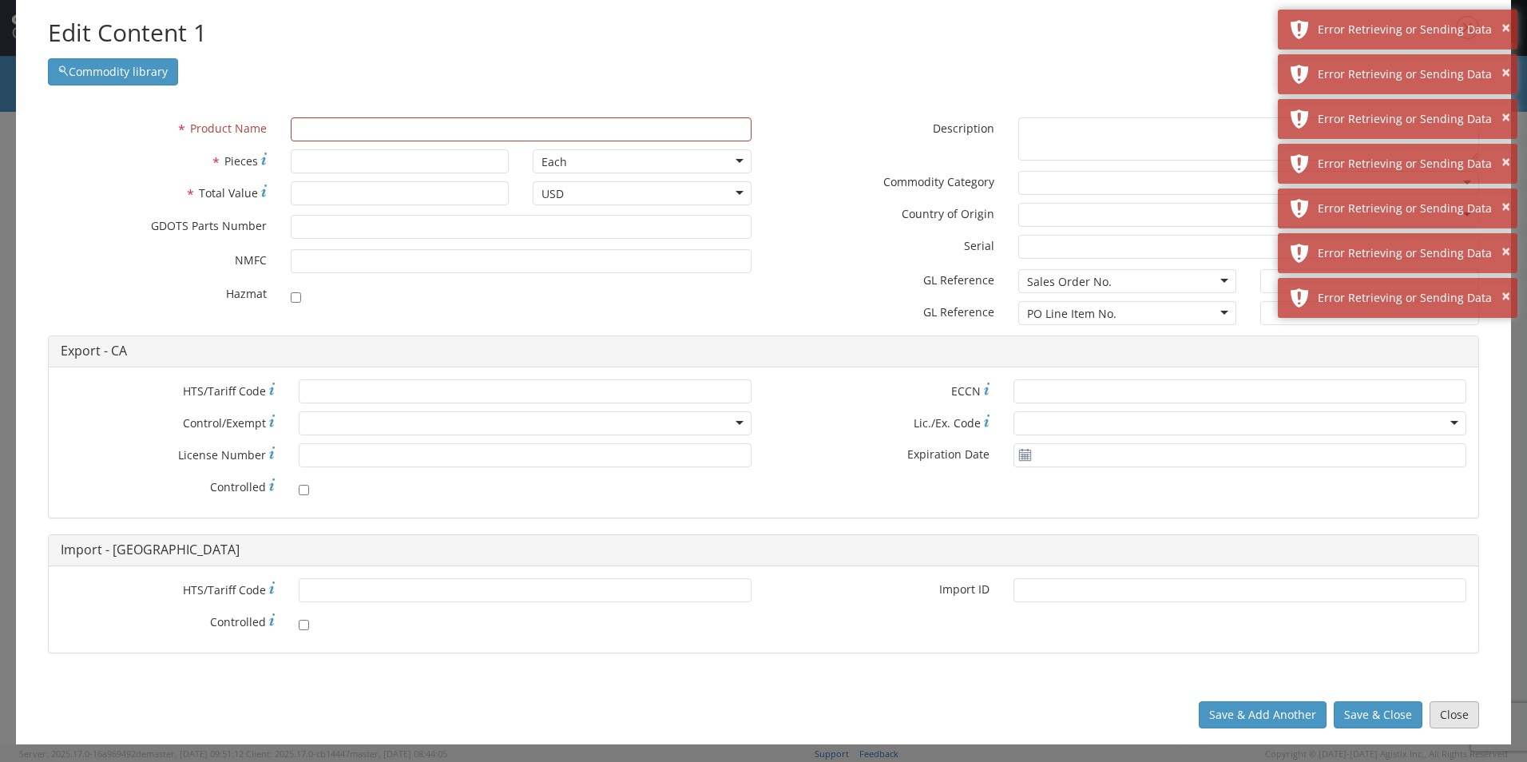
click at [1439, 707] on button "Close" at bounding box center [1455, 714] width 50 height 27
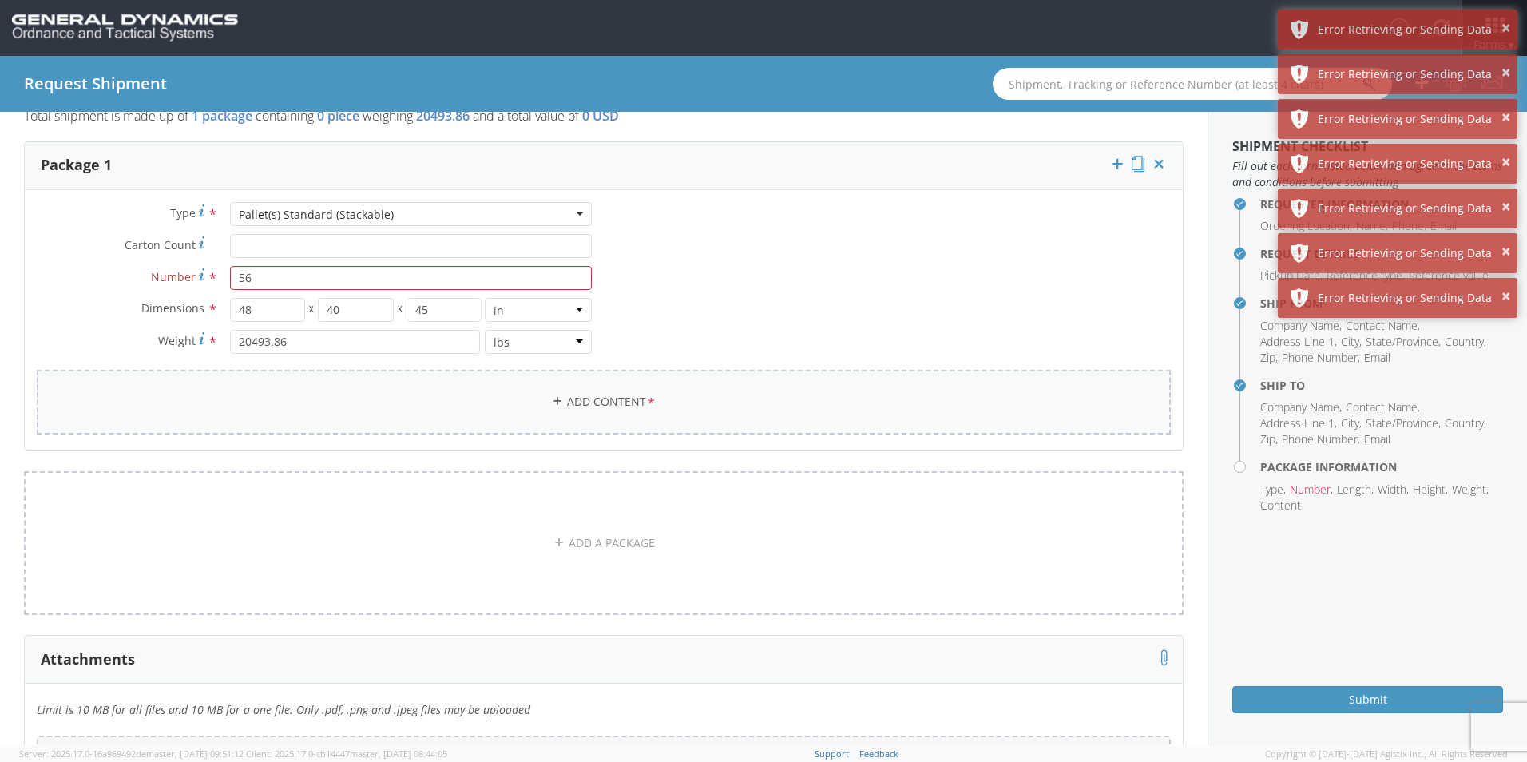
click at [601, 402] on link "Add Content *" at bounding box center [604, 402] width 1134 height 65
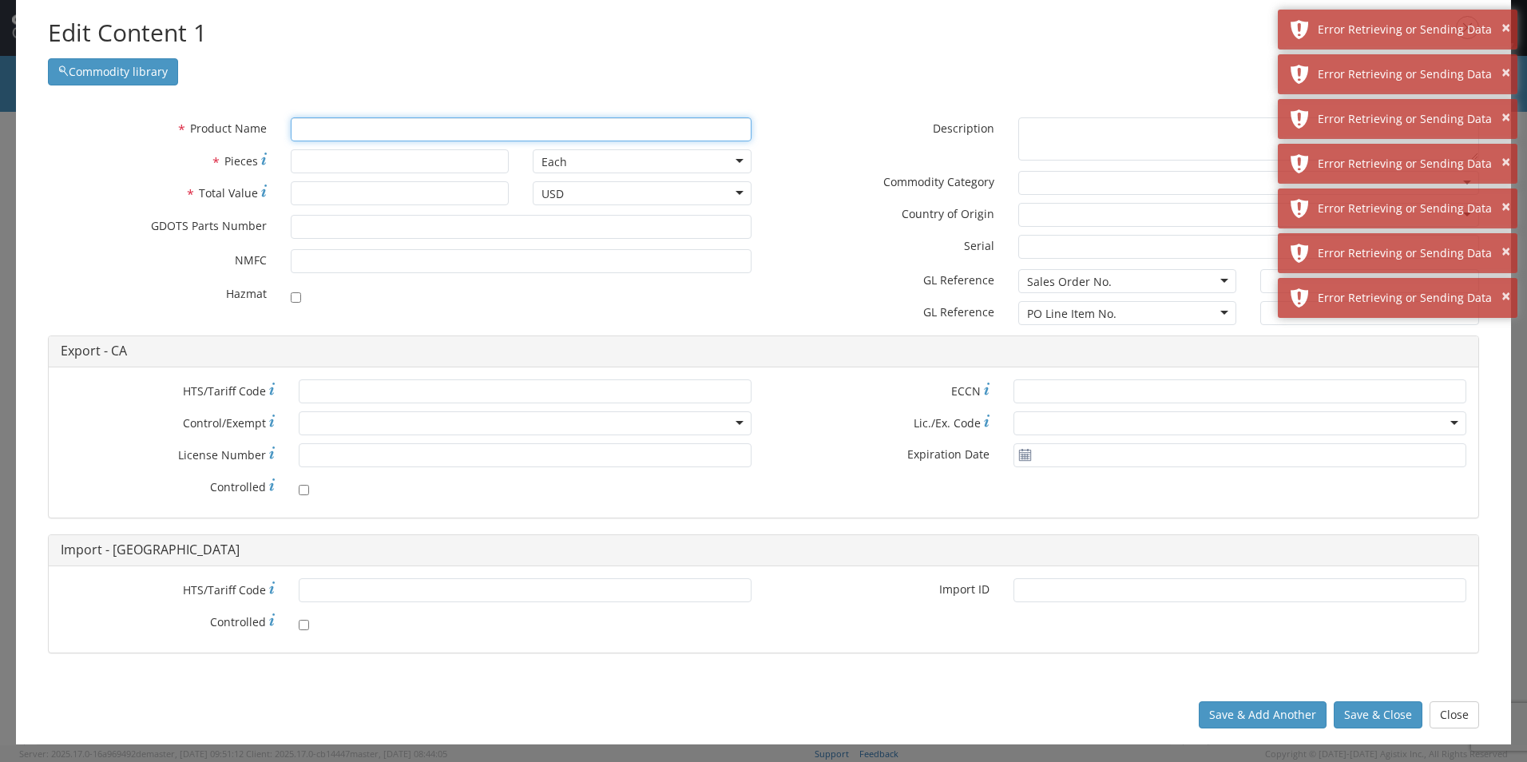
click at [338, 133] on input "text" at bounding box center [521, 129] width 461 height 24
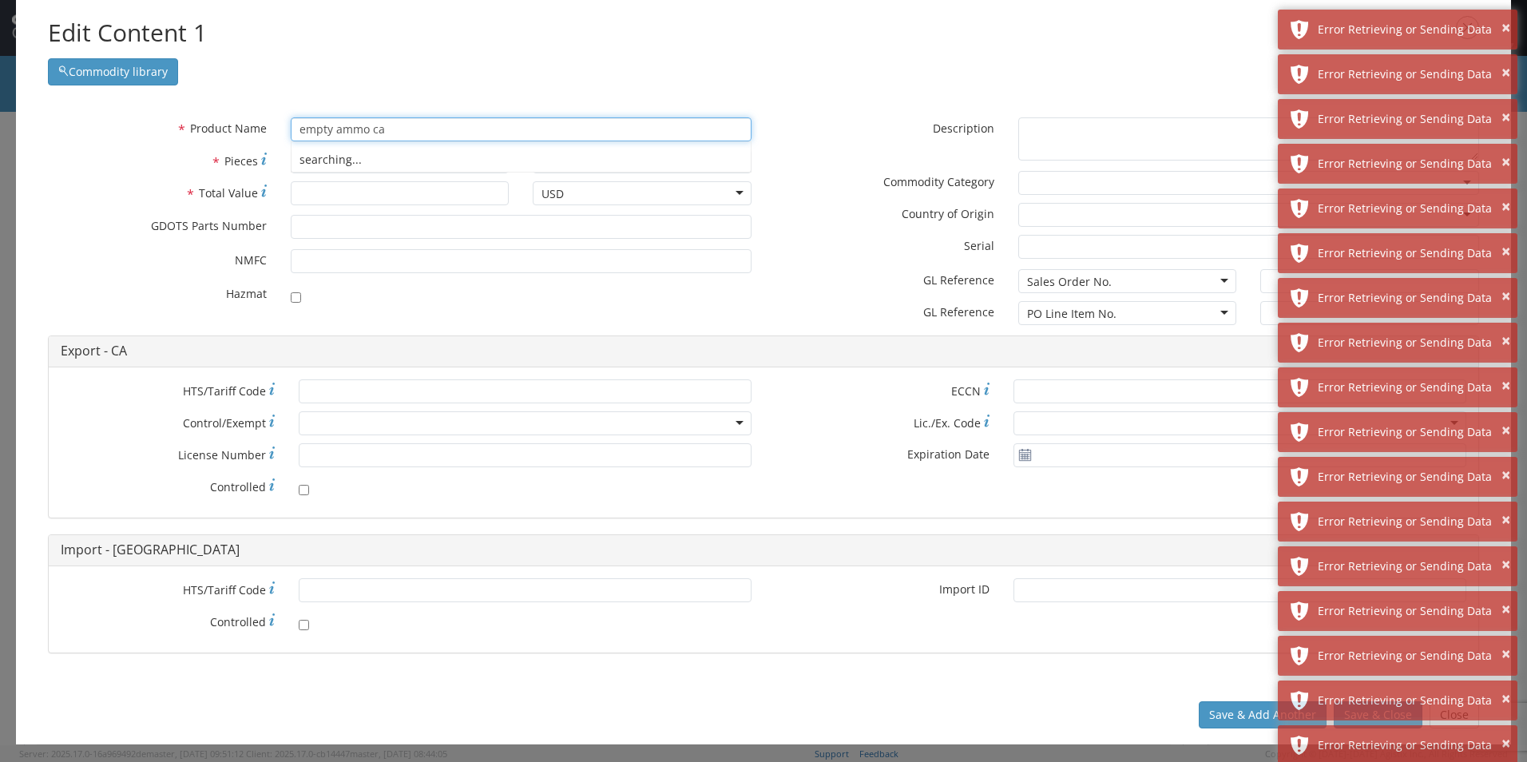
type input "empty ammo can"
click at [360, 165] on div "searching..." at bounding box center [521, 160] width 459 height 24
drag, startPoint x: 416, startPoint y: 133, endPoint x: 0, endPoint y: 125, distance: 416.3
click at [0, 130] on html "annexa Batch Shipping Guide Created with Sketch. calendar Created with Sketch." at bounding box center [763, 381] width 1527 height 762
click at [1138, 678] on div "* Product Name * Pieces Each Each Bag Blister Pack Bottle Capsule Carton Centim…" at bounding box center [764, 393] width 1496 height 584
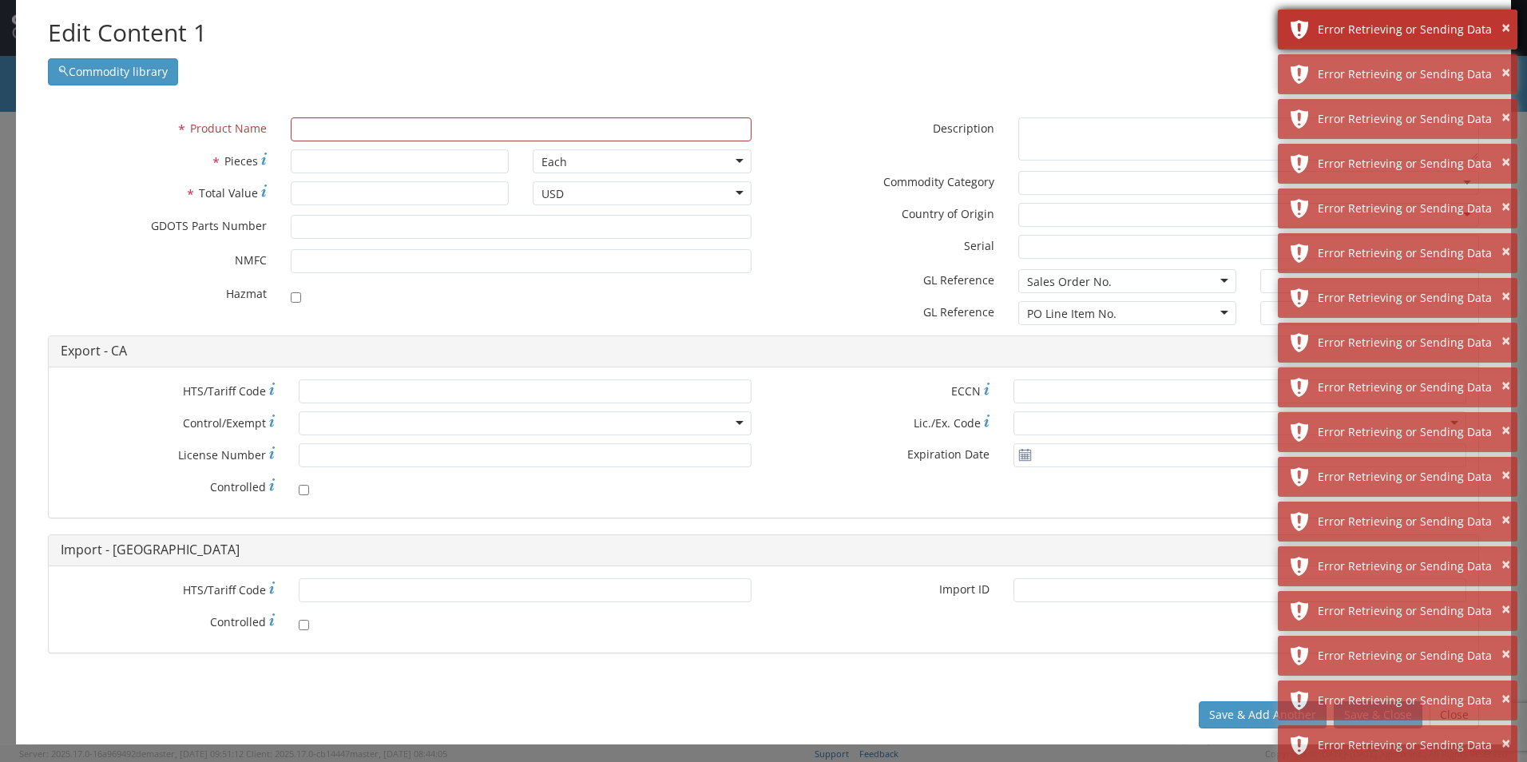
click at [1500, 34] on div "Error Retrieving or Sending Data" at bounding box center [1412, 30] width 188 height 16
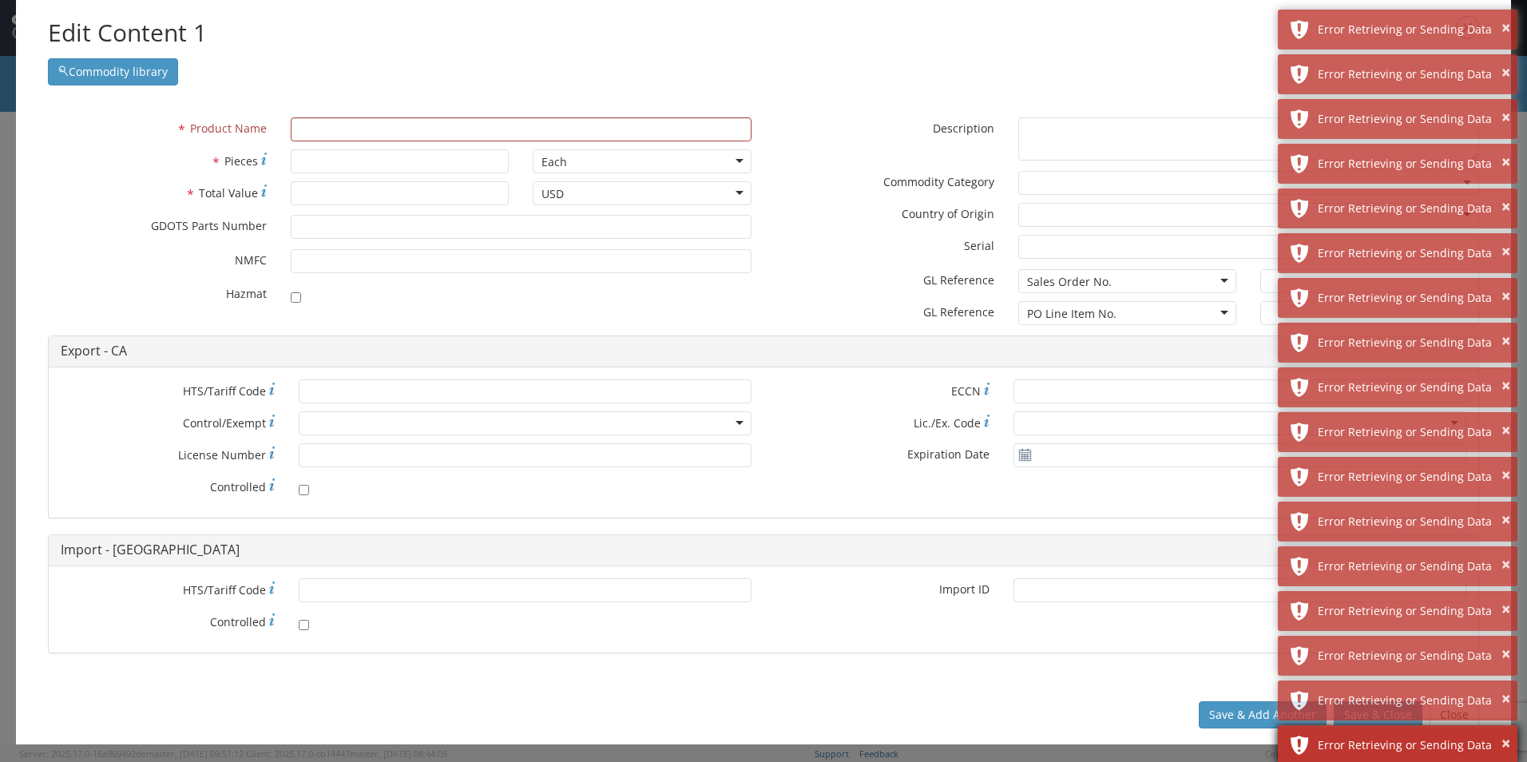
click at [1512, 743] on div "× Error Retrieving or Sending Data" at bounding box center [1398, 745] width 240 height 40
click at [1508, 743] on div "× Error Retrieving or Sending Data" at bounding box center [1398, 745] width 240 height 40
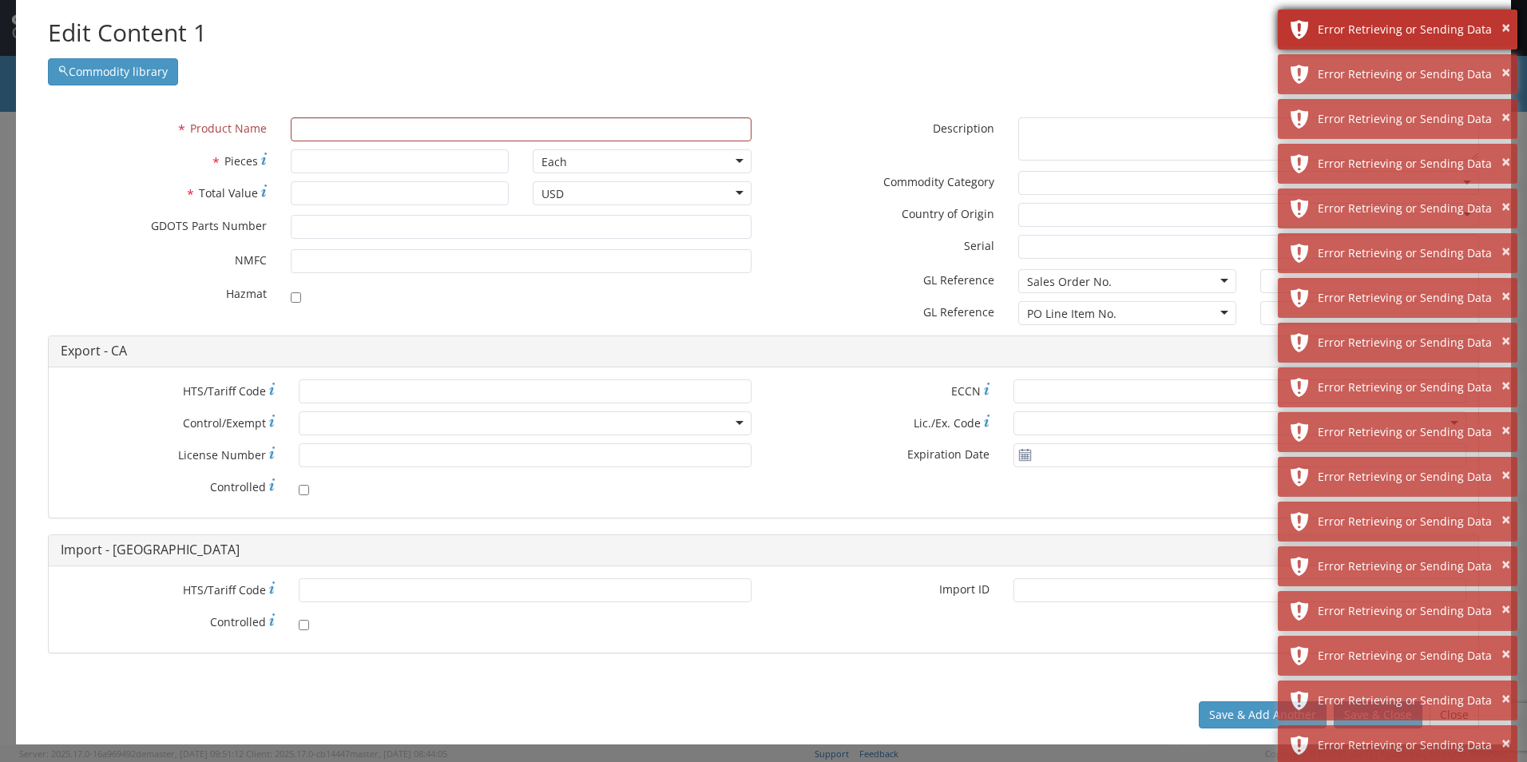
click at [1500, 29] on div "Error Retrieving or Sending Data" at bounding box center [1412, 30] width 188 height 16
click at [1504, 29] on button "×" at bounding box center [1506, 28] width 9 height 23
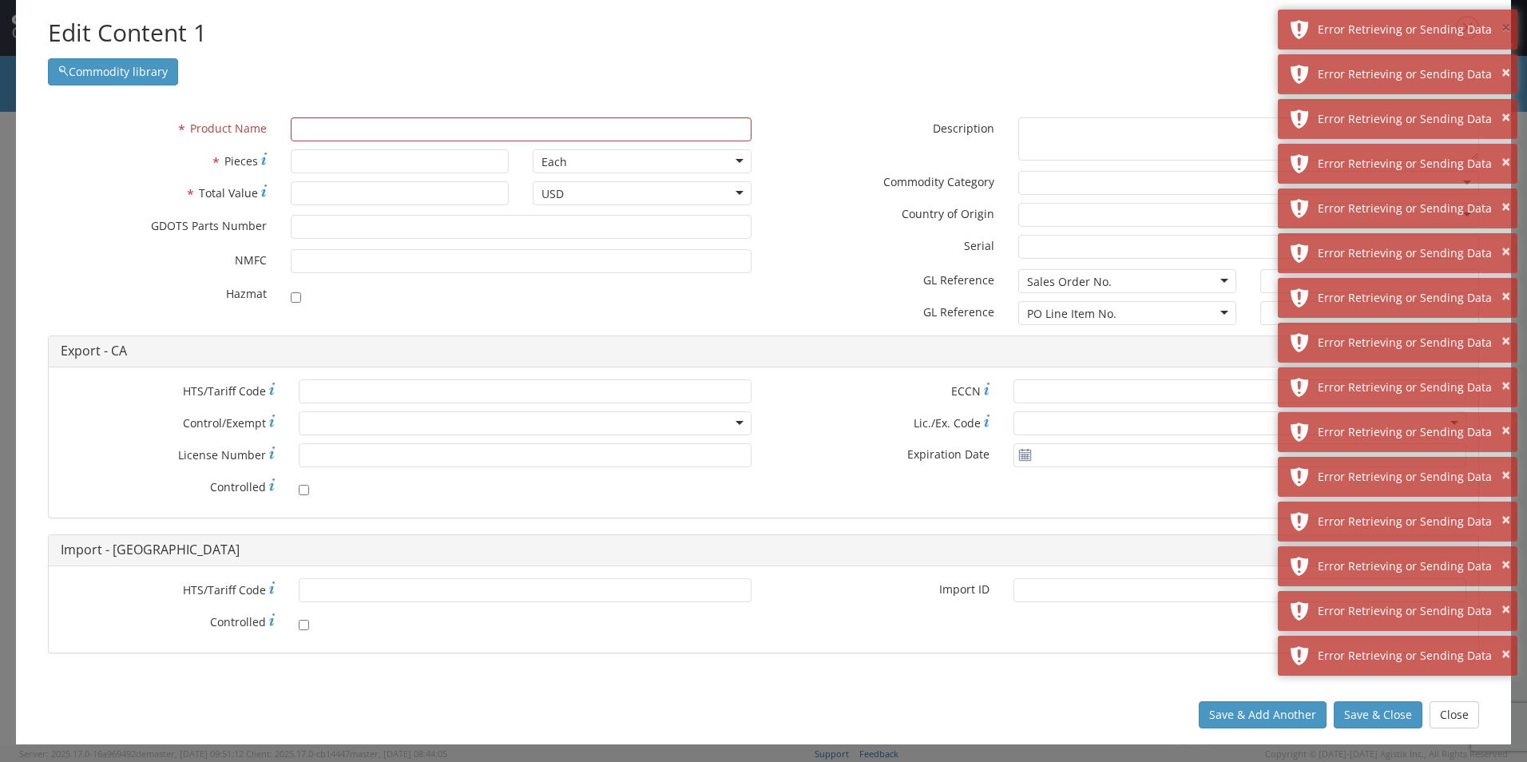
click at [1504, 29] on button "×" at bounding box center [1506, 28] width 9 height 23
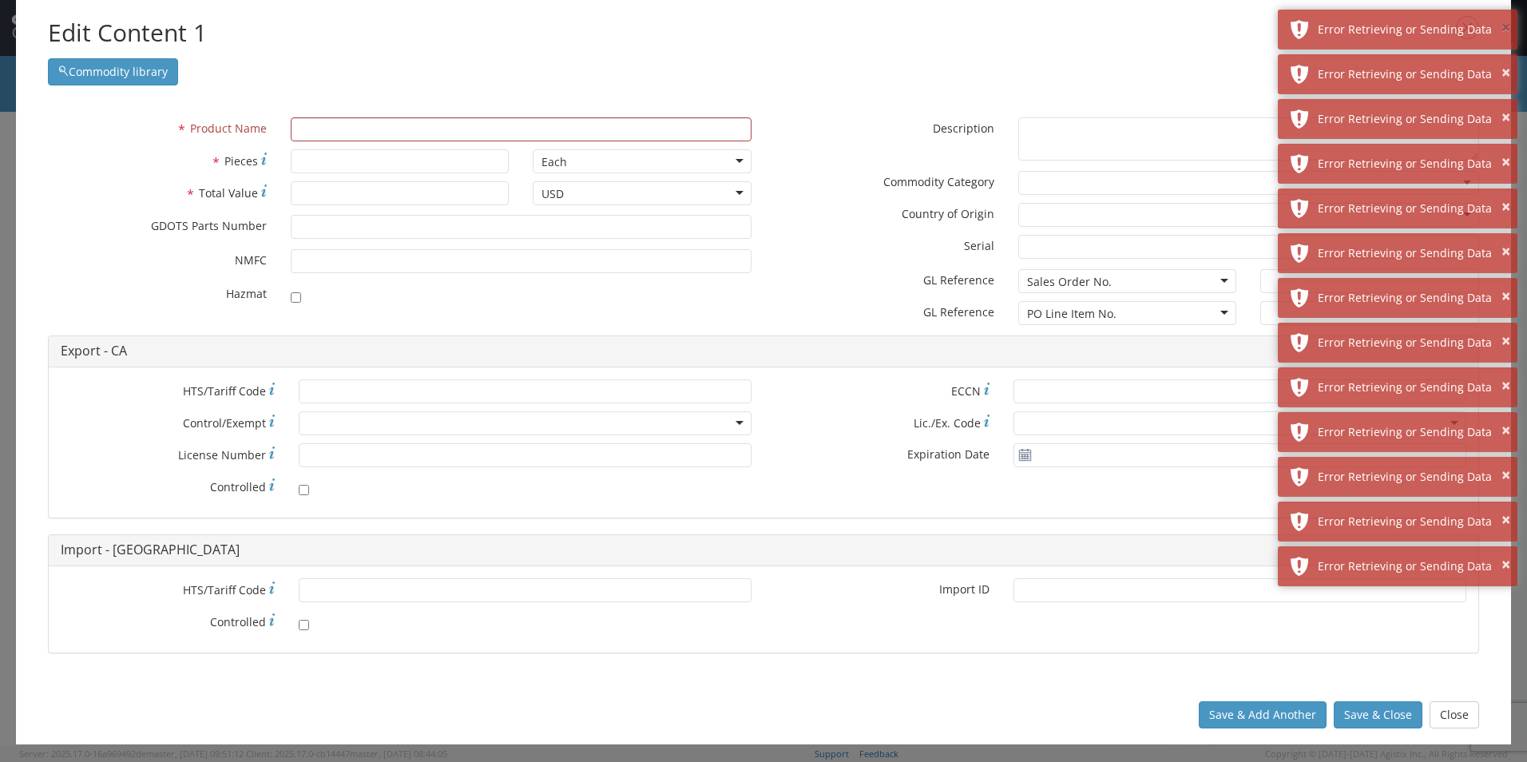
click at [1504, 29] on button "×" at bounding box center [1506, 28] width 9 height 23
click at [1504, 62] on button "×" at bounding box center [1506, 73] width 9 height 23
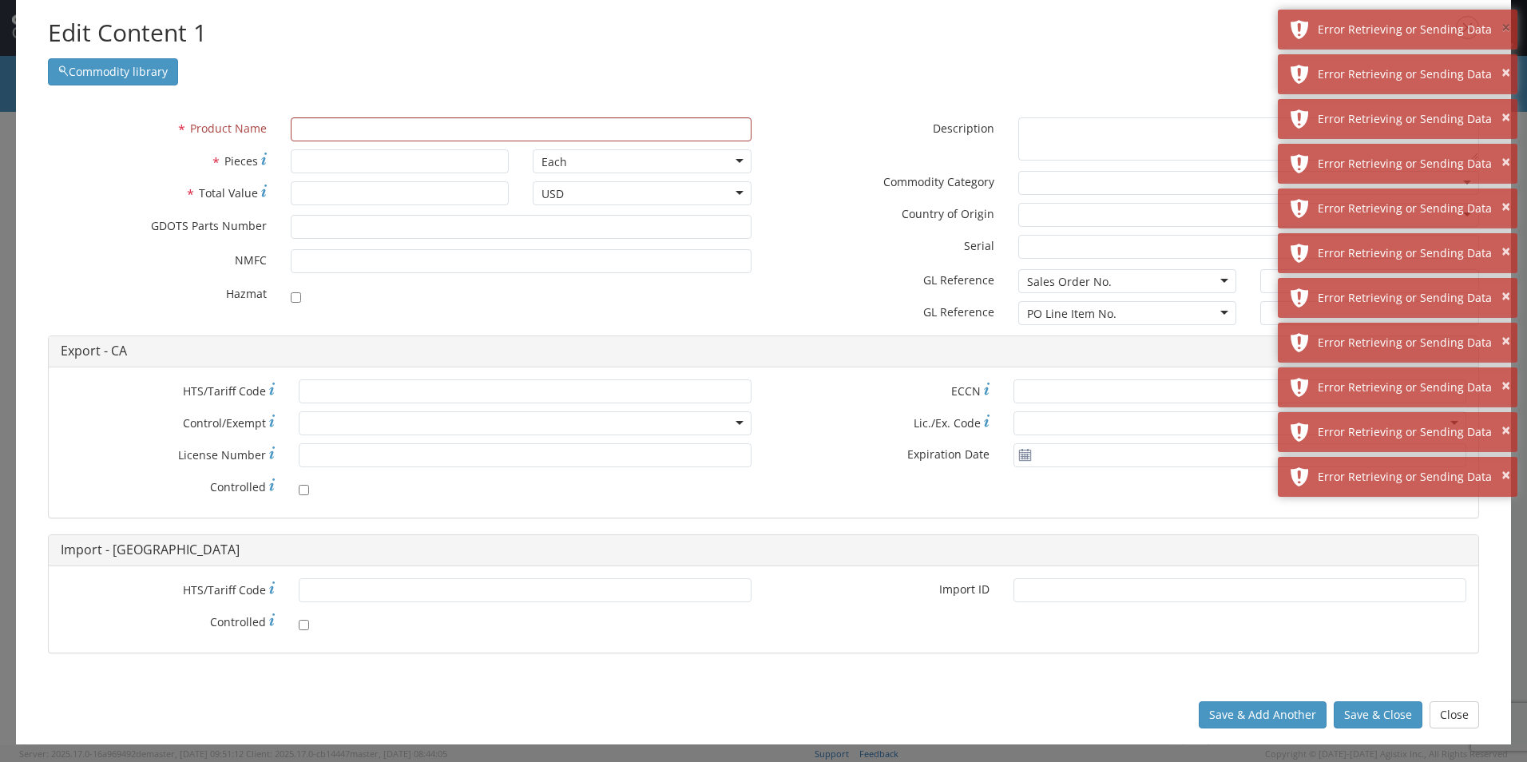
click at [1504, 29] on button "×" at bounding box center [1506, 28] width 9 height 23
click at [1504, 62] on button "×" at bounding box center [1506, 73] width 9 height 23
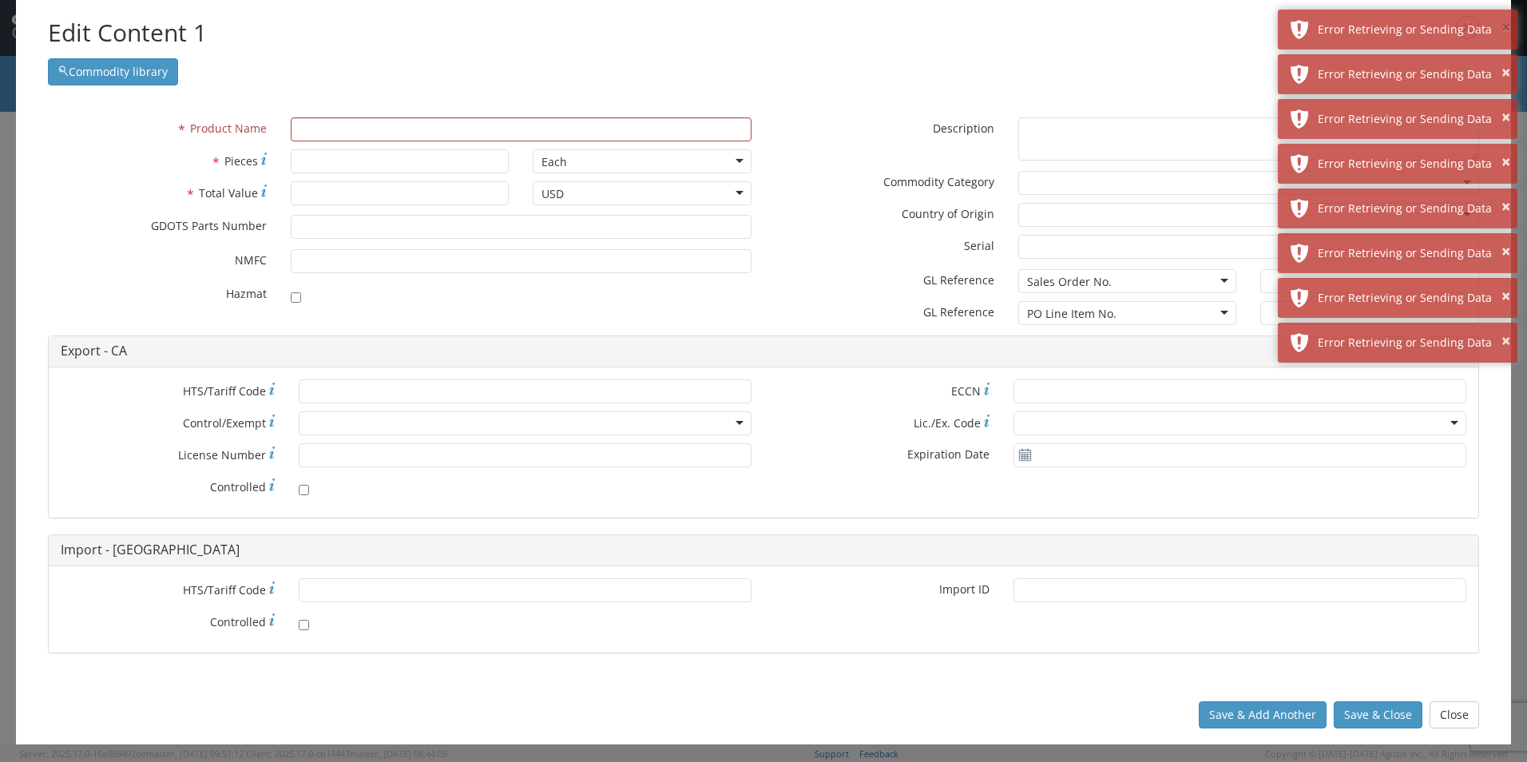
click at [1504, 29] on button "×" at bounding box center [1506, 28] width 9 height 23
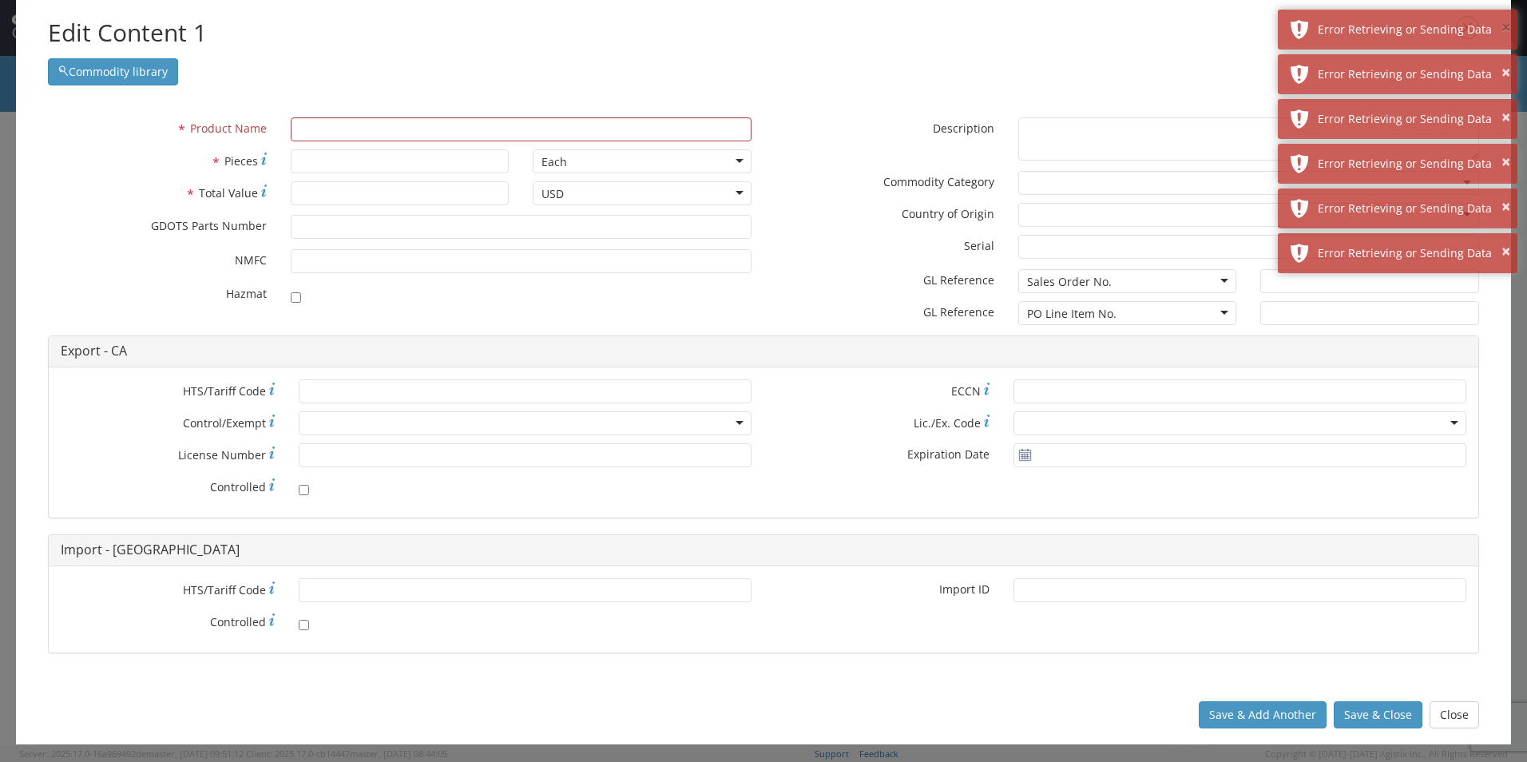
click at [1504, 29] on button "×" at bounding box center [1506, 28] width 9 height 23
click at [1504, 62] on button "×" at bounding box center [1506, 73] width 9 height 23
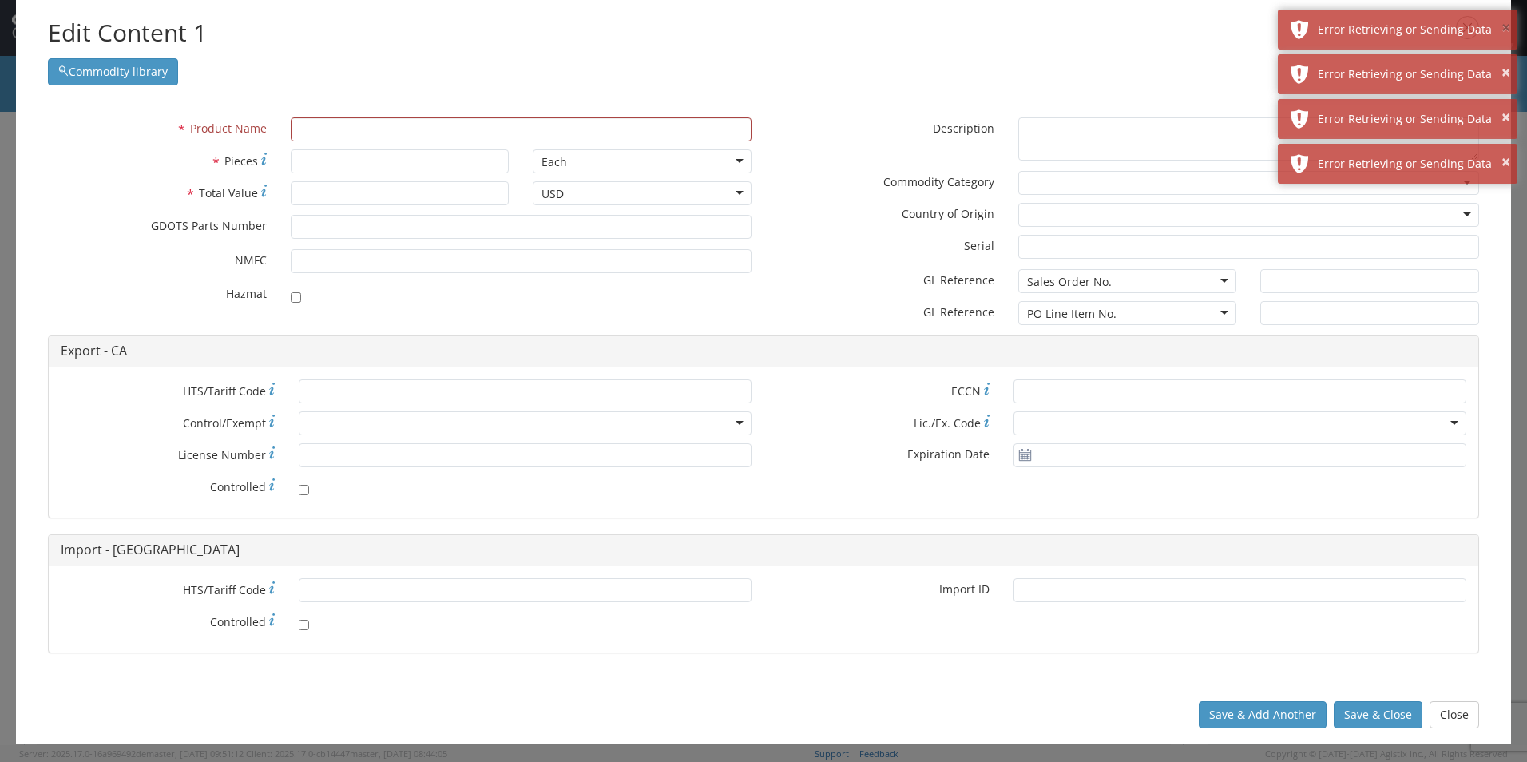
click at [1504, 29] on button "×" at bounding box center [1506, 28] width 9 height 23
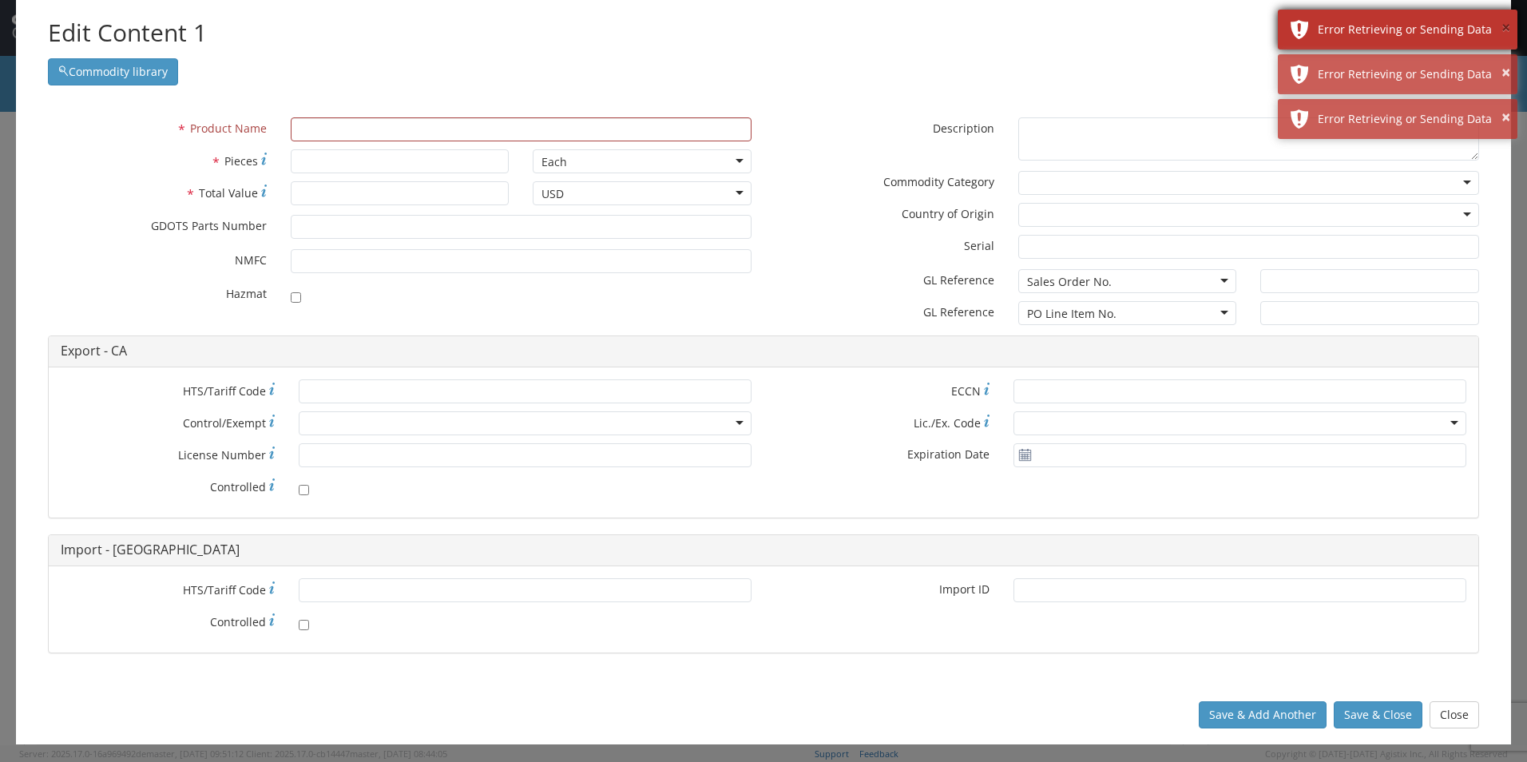
click at [1504, 30] on button "×" at bounding box center [1506, 28] width 9 height 23
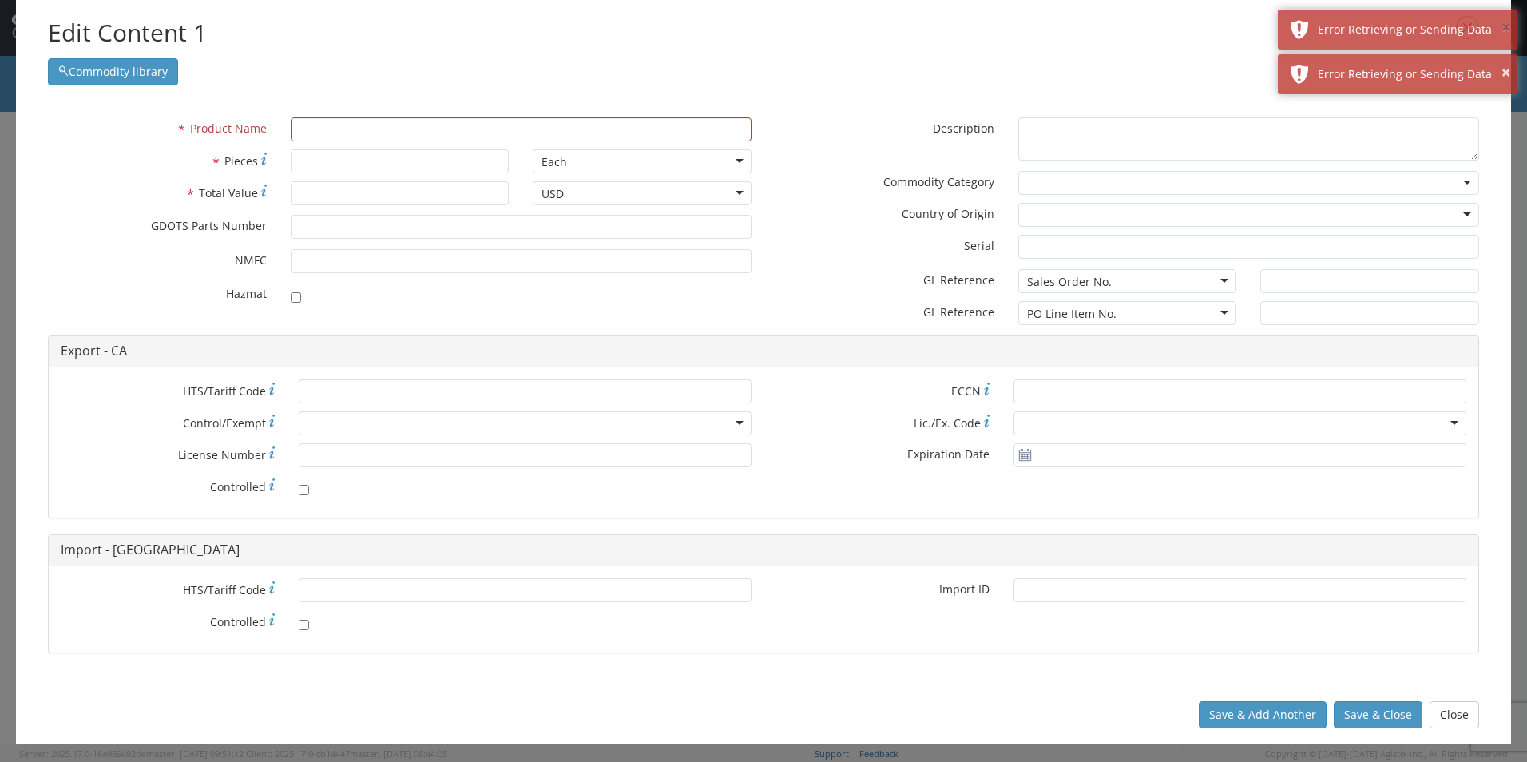
click at [1504, 30] on button "×" at bounding box center [1506, 28] width 9 height 23
click at [1504, 62] on button "×" at bounding box center [1506, 73] width 9 height 23
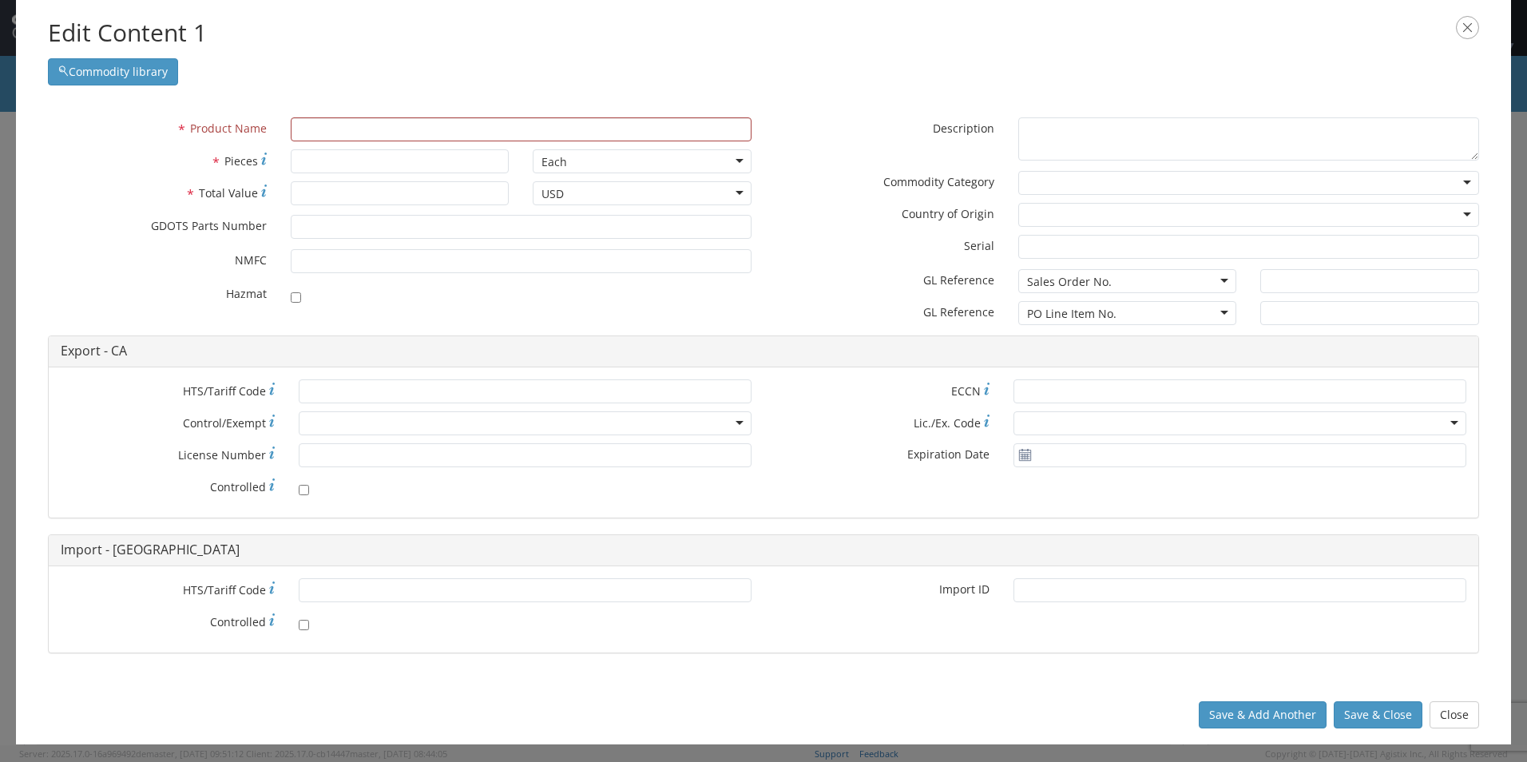
click at [1504, 30] on div "Edit Content 1 Commodity library" at bounding box center [764, 50] width 1496 height 101
click at [1457, 715] on button "Close" at bounding box center [1455, 714] width 50 height 27
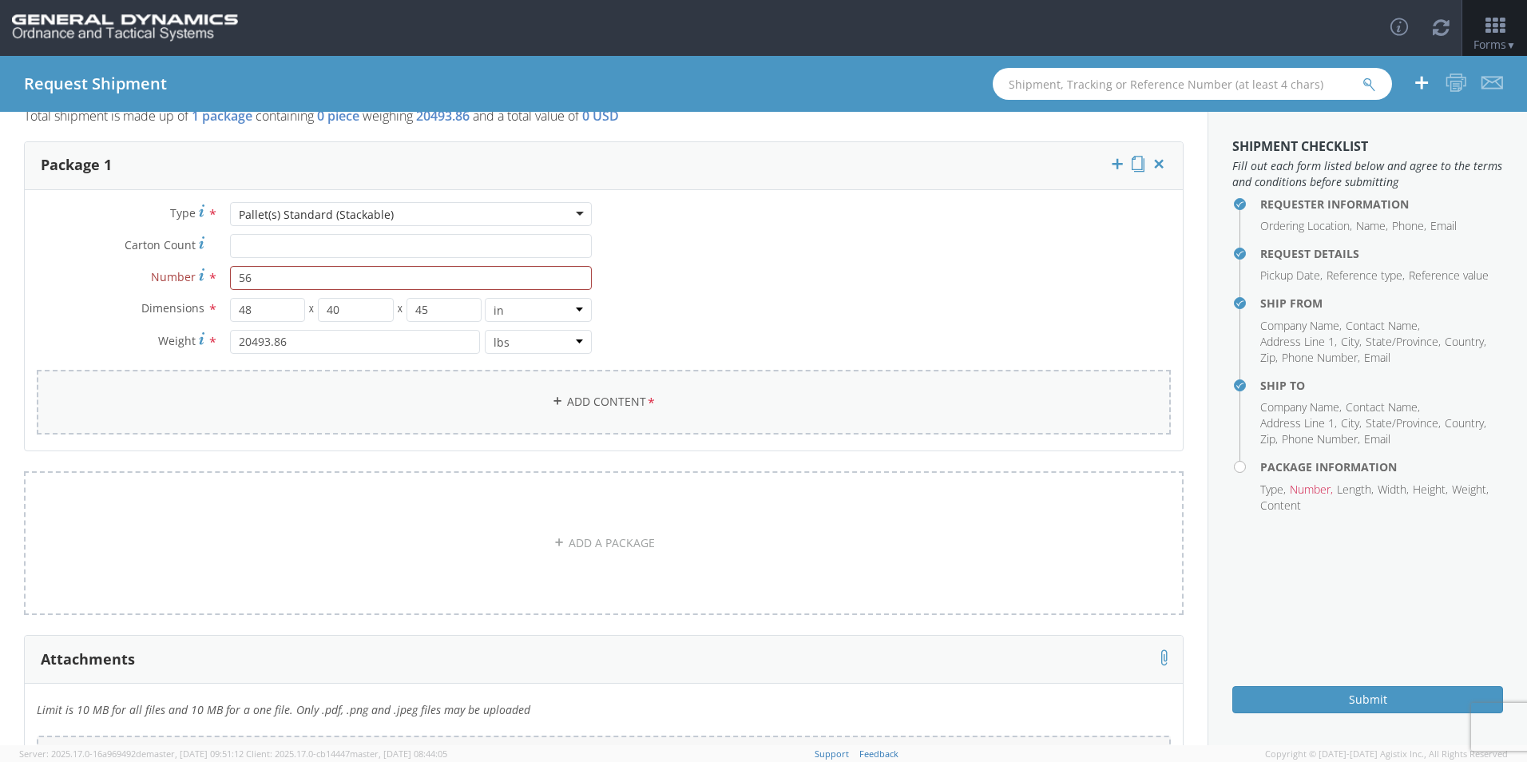
click at [615, 402] on link "Add Content *" at bounding box center [604, 402] width 1134 height 65
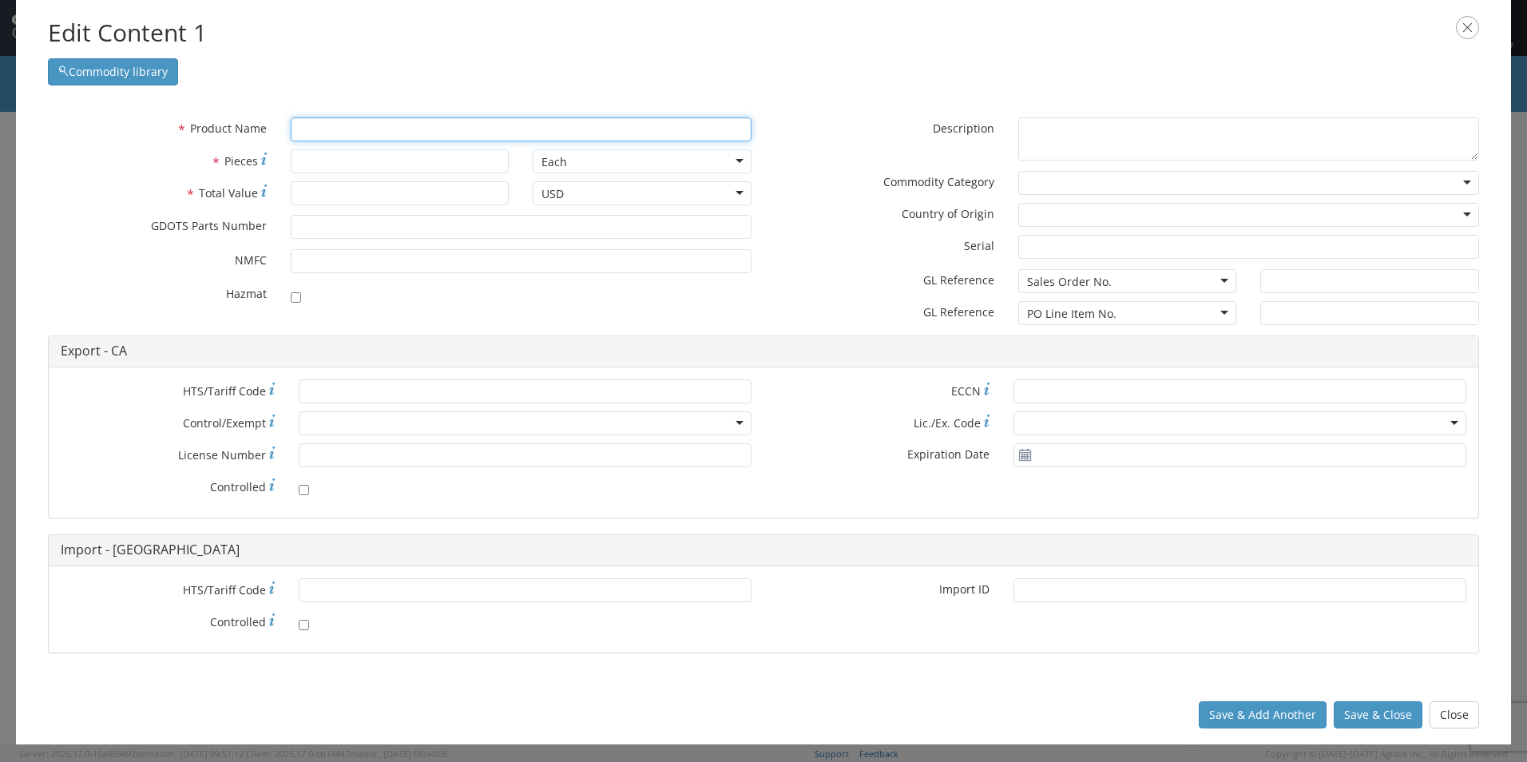
click at [332, 133] on input "text" at bounding box center [521, 129] width 461 height 24
click at [1456, 715] on button "Close" at bounding box center [1455, 714] width 50 height 27
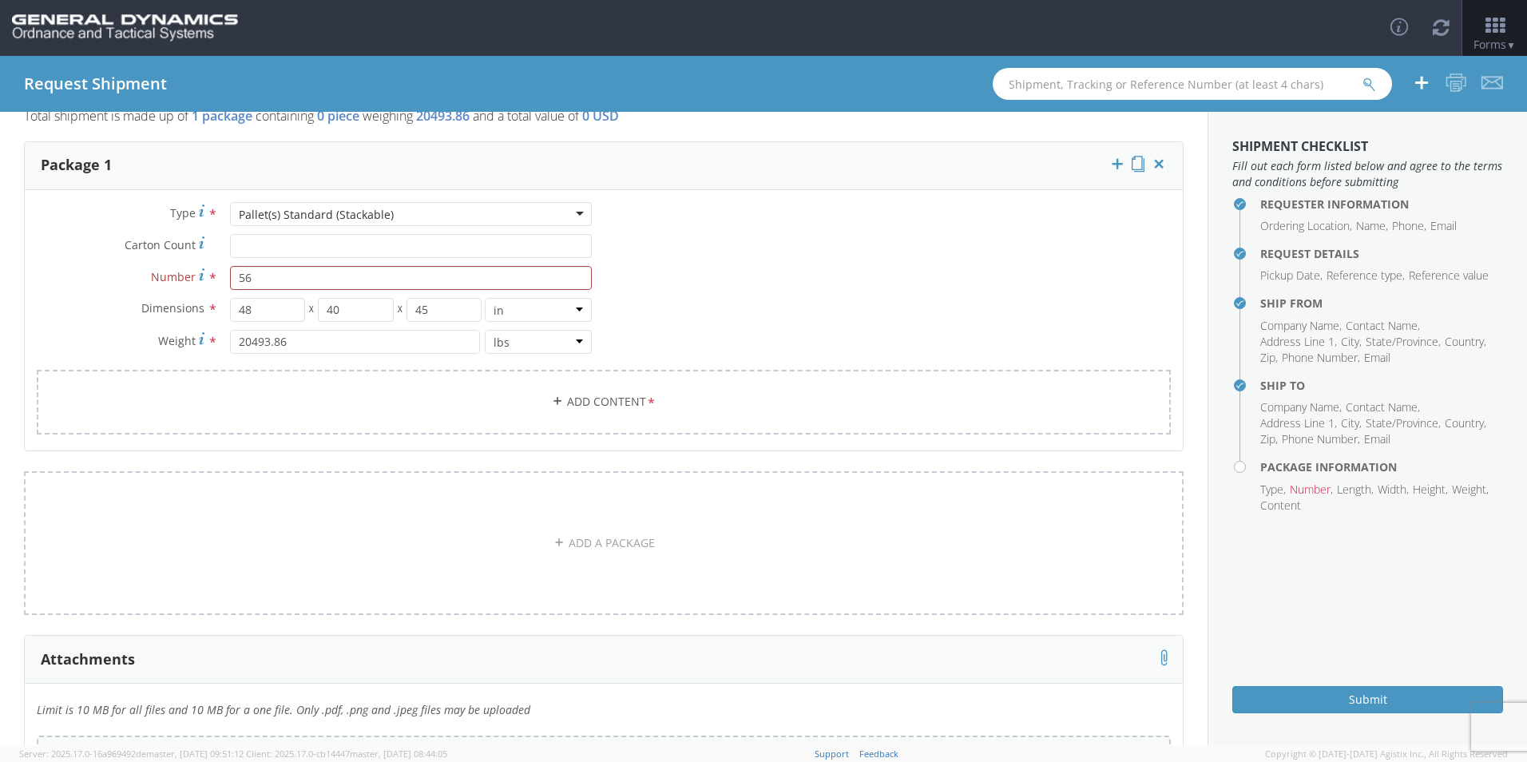
scroll to position [231, 0]
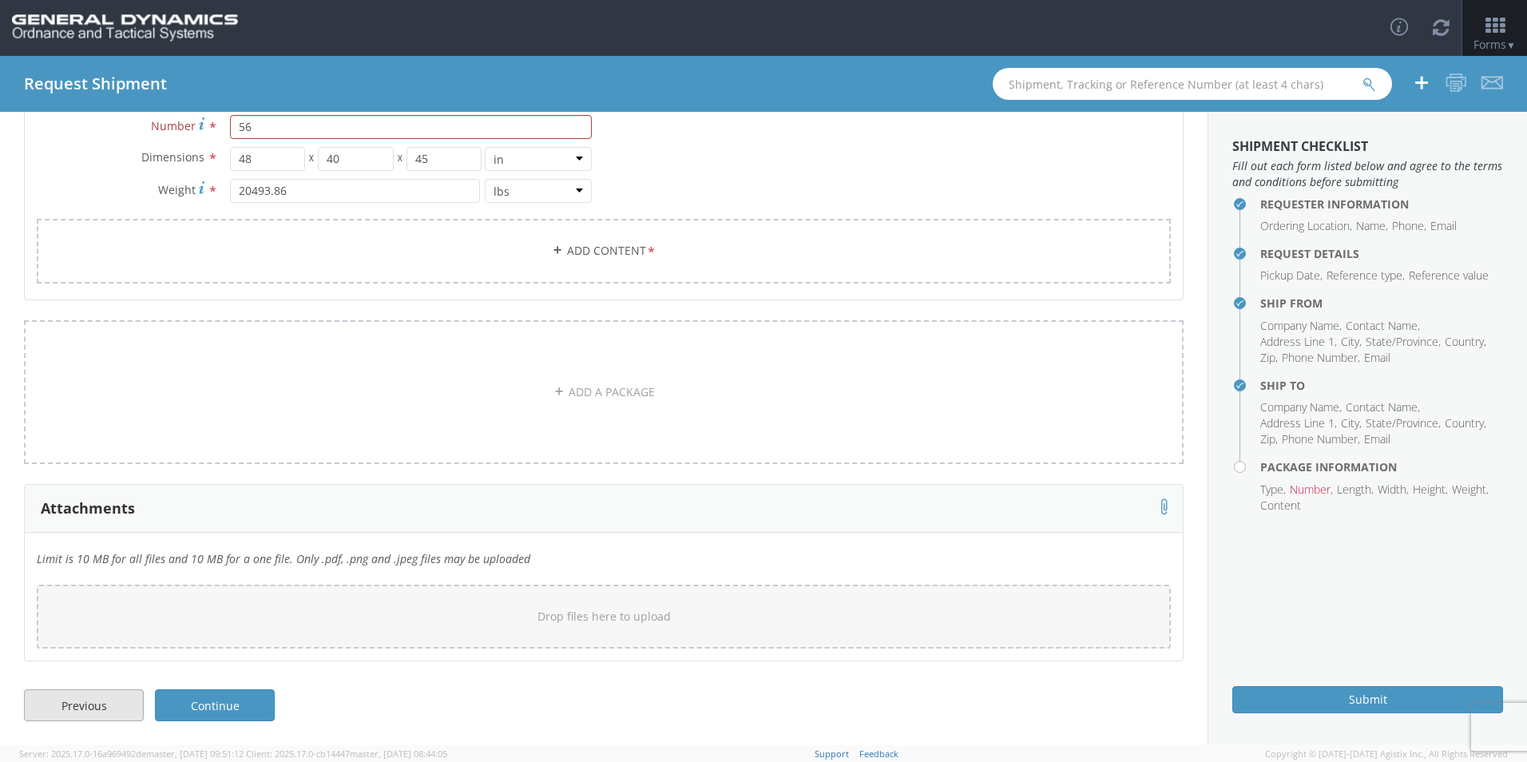
click at [75, 708] on link "Previous" at bounding box center [84, 705] width 120 height 32
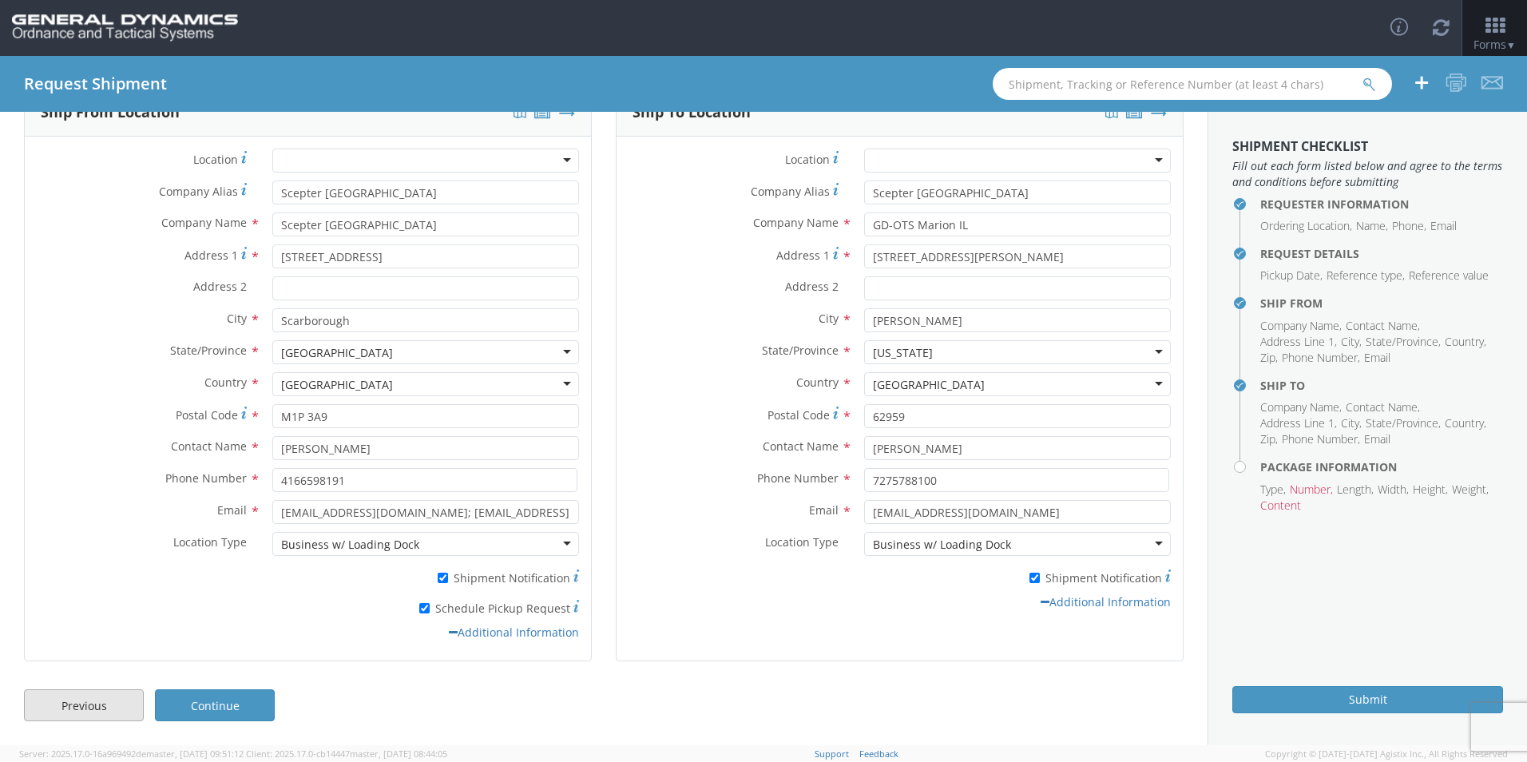
scroll to position [99, 0]
click at [215, 708] on link "Continue" at bounding box center [215, 705] width 120 height 32
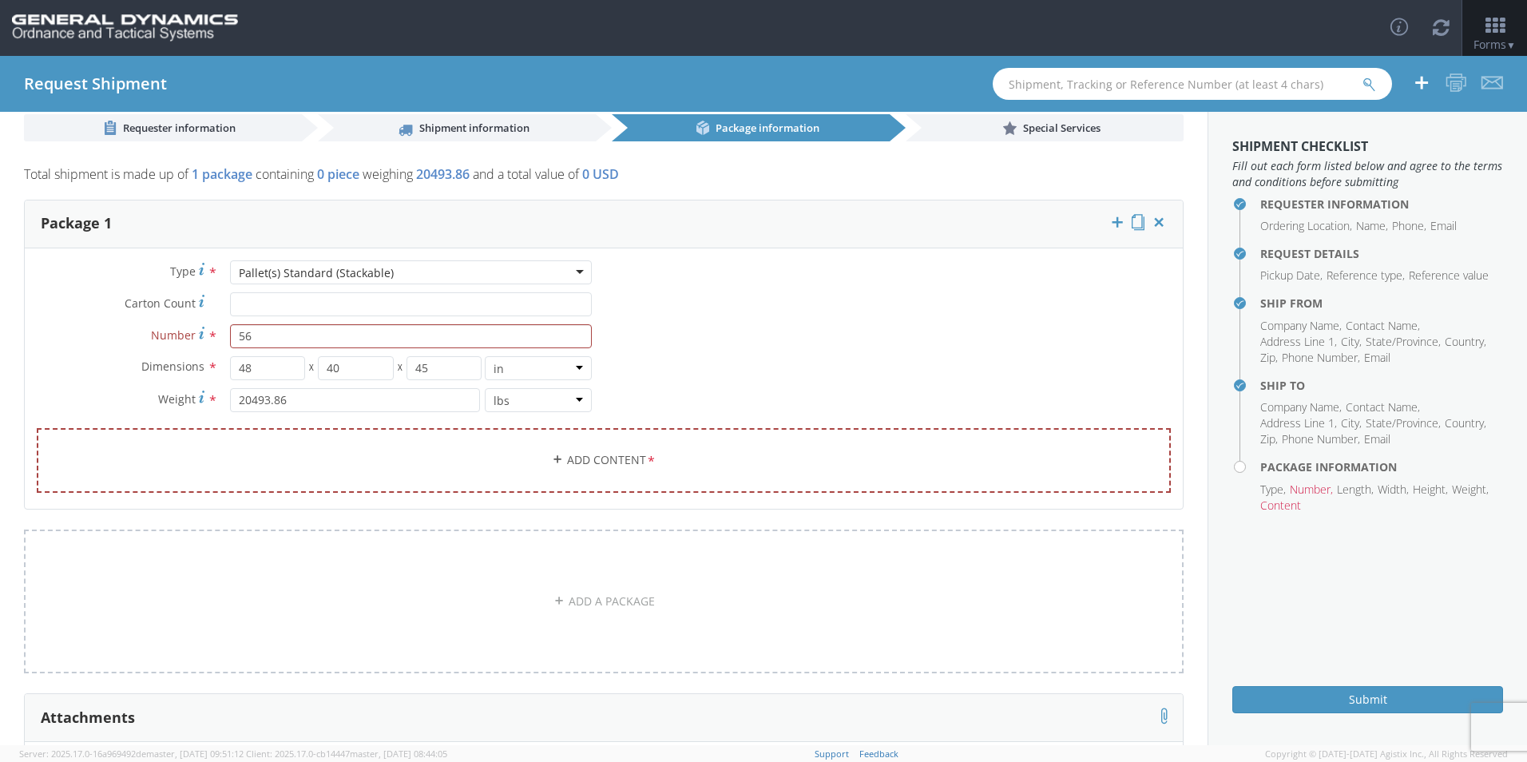
scroll to position [0, 0]
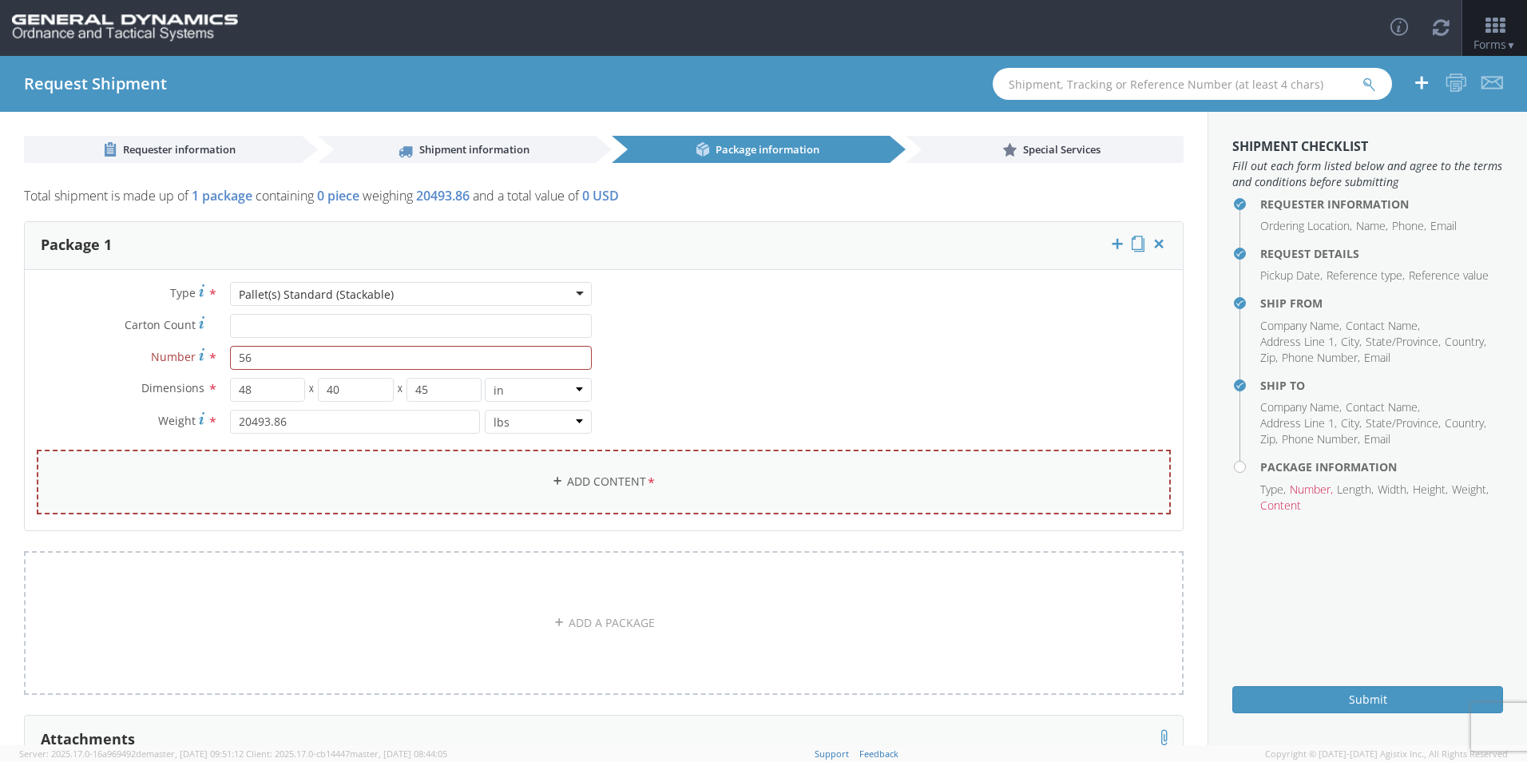
click at [578, 477] on link "Add Content *" at bounding box center [604, 482] width 1134 height 65
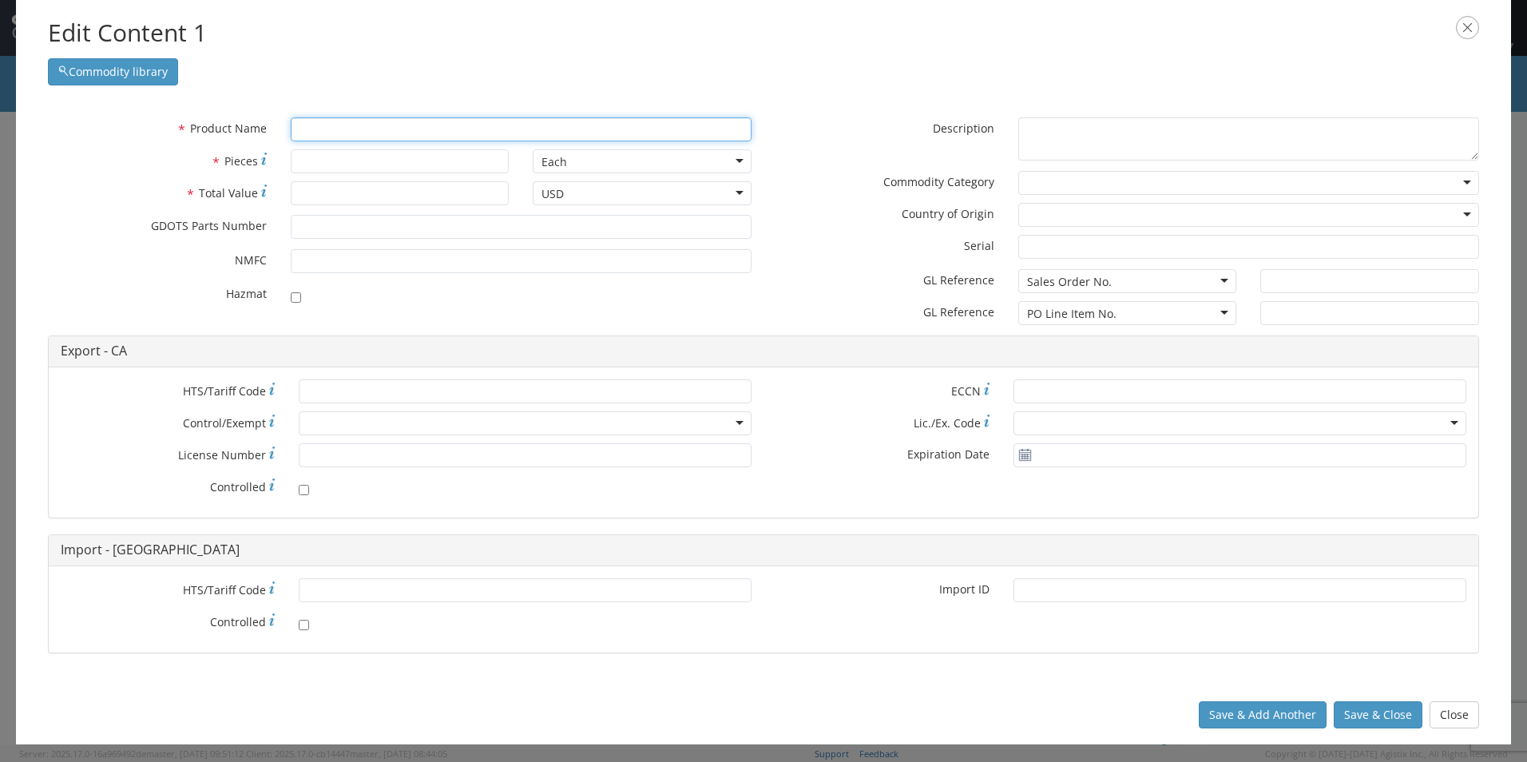
click at [321, 129] on input "text" at bounding box center [521, 129] width 461 height 24
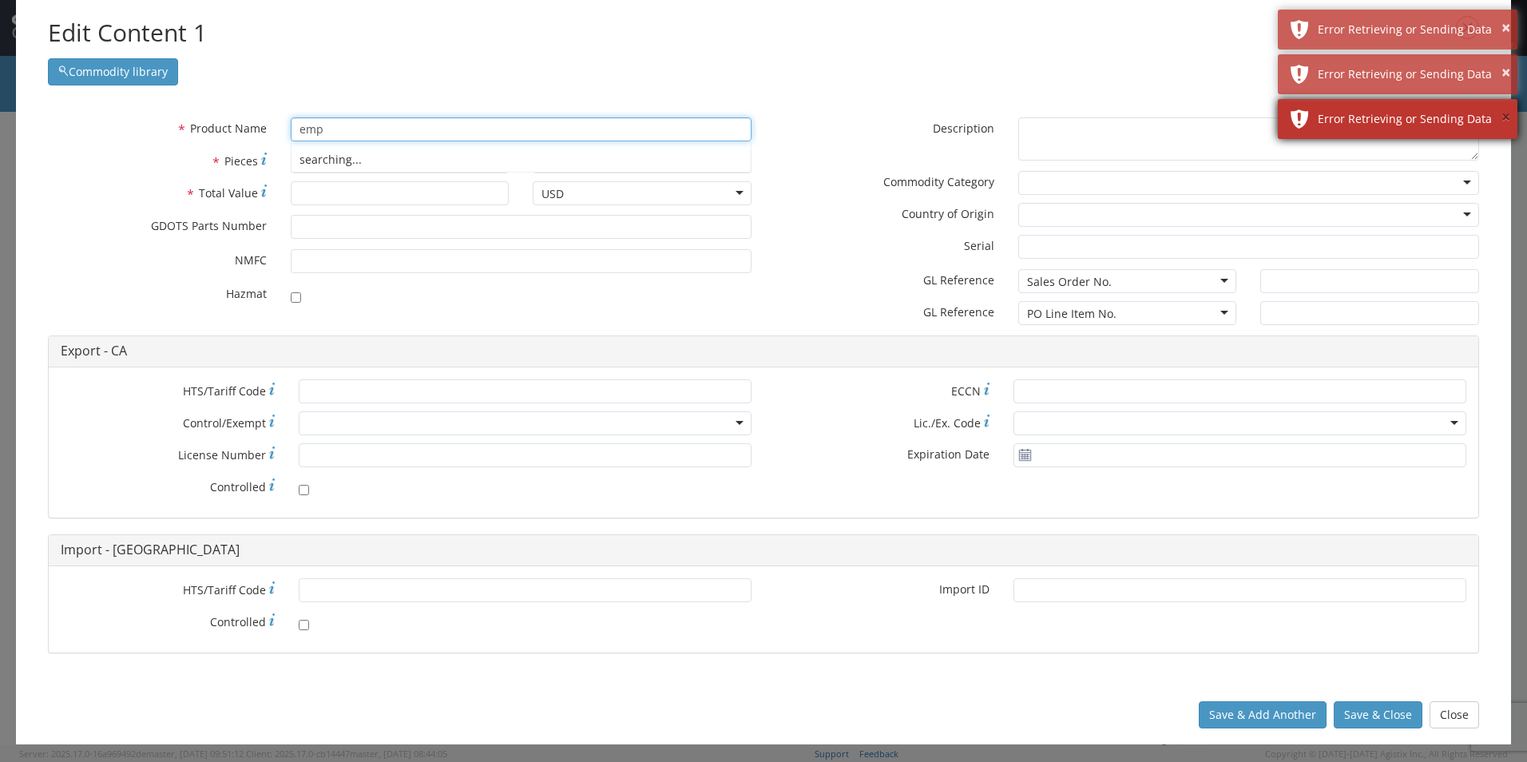
type input "emp"
click at [1502, 118] on button "×" at bounding box center [1506, 117] width 9 height 23
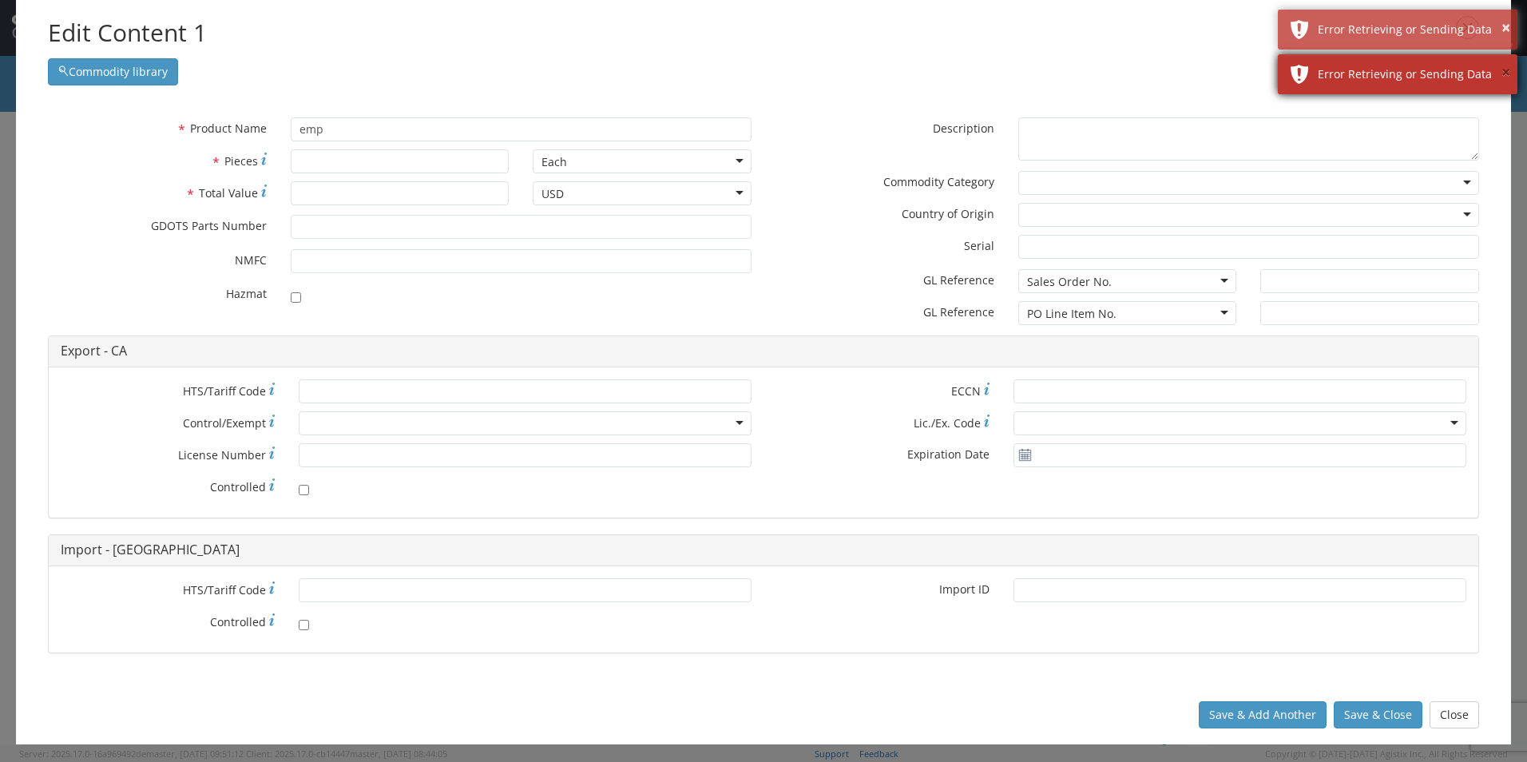
click at [1504, 67] on button "×" at bounding box center [1506, 73] width 9 height 23
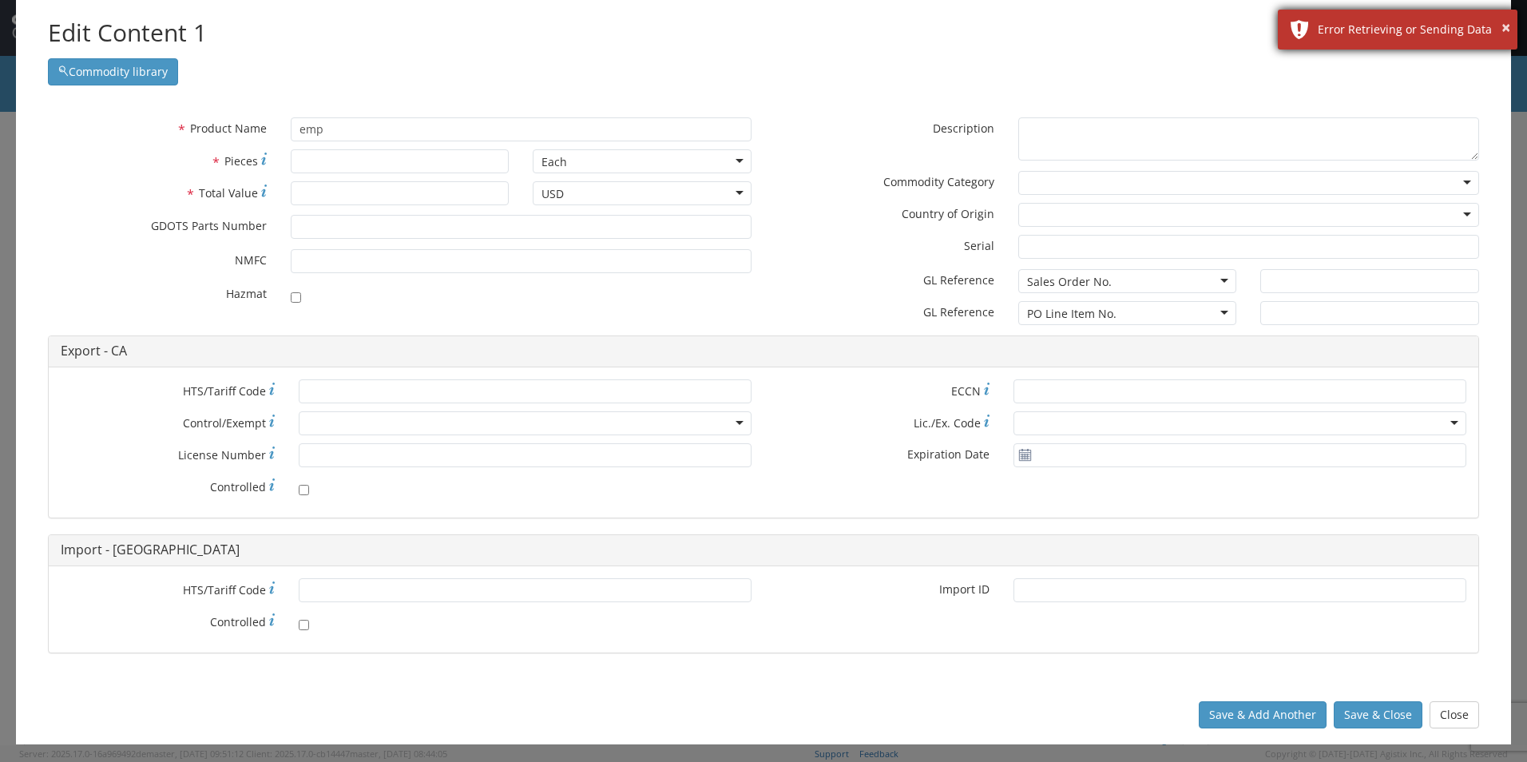
click at [1500, 26] on div "Error Retrieving or Sending Data" at bounding box center [1412, 30] width 188 height 16
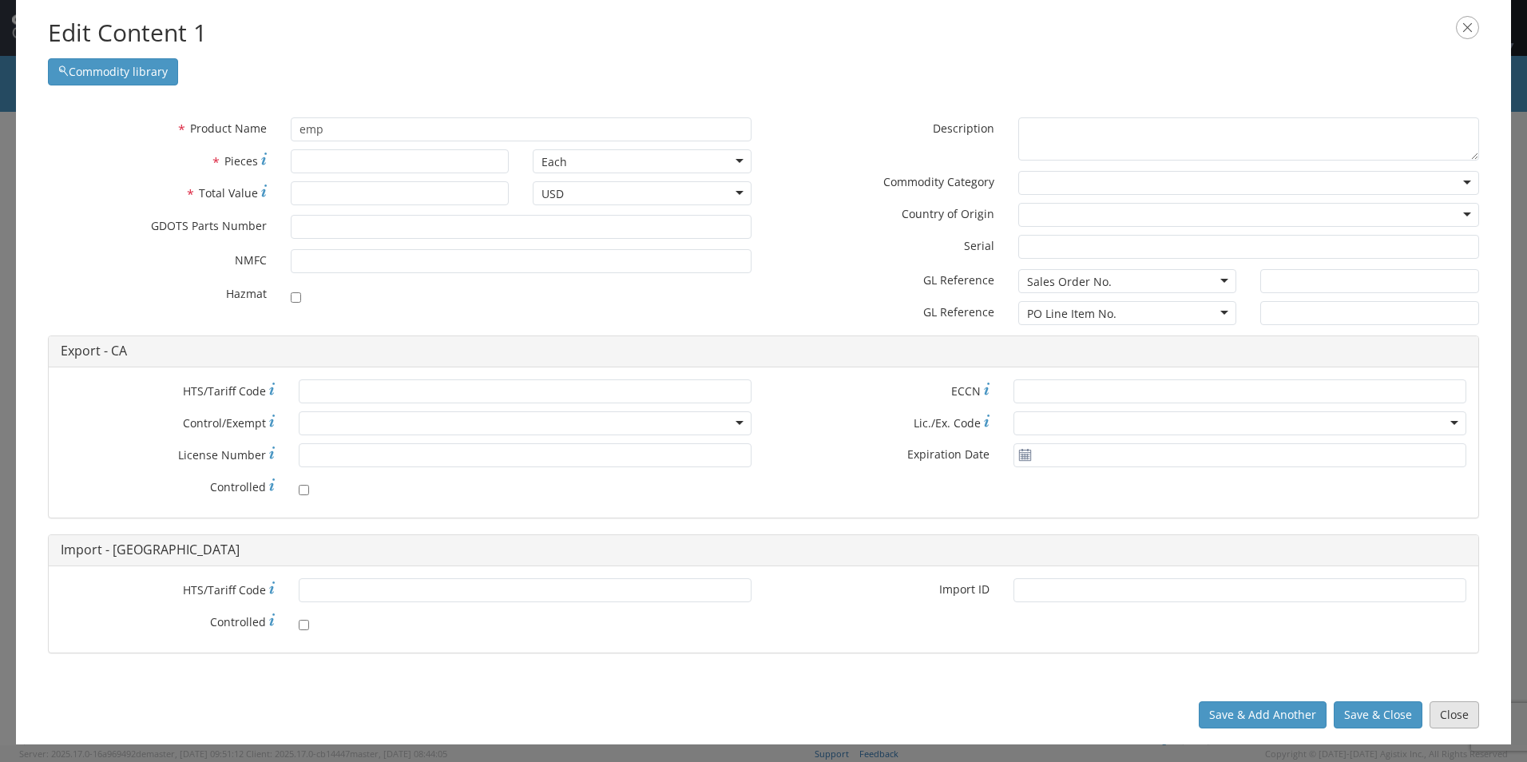
click at [1463, 714] on button "Close" at bounding box center [1455, 714] width 50 height 27
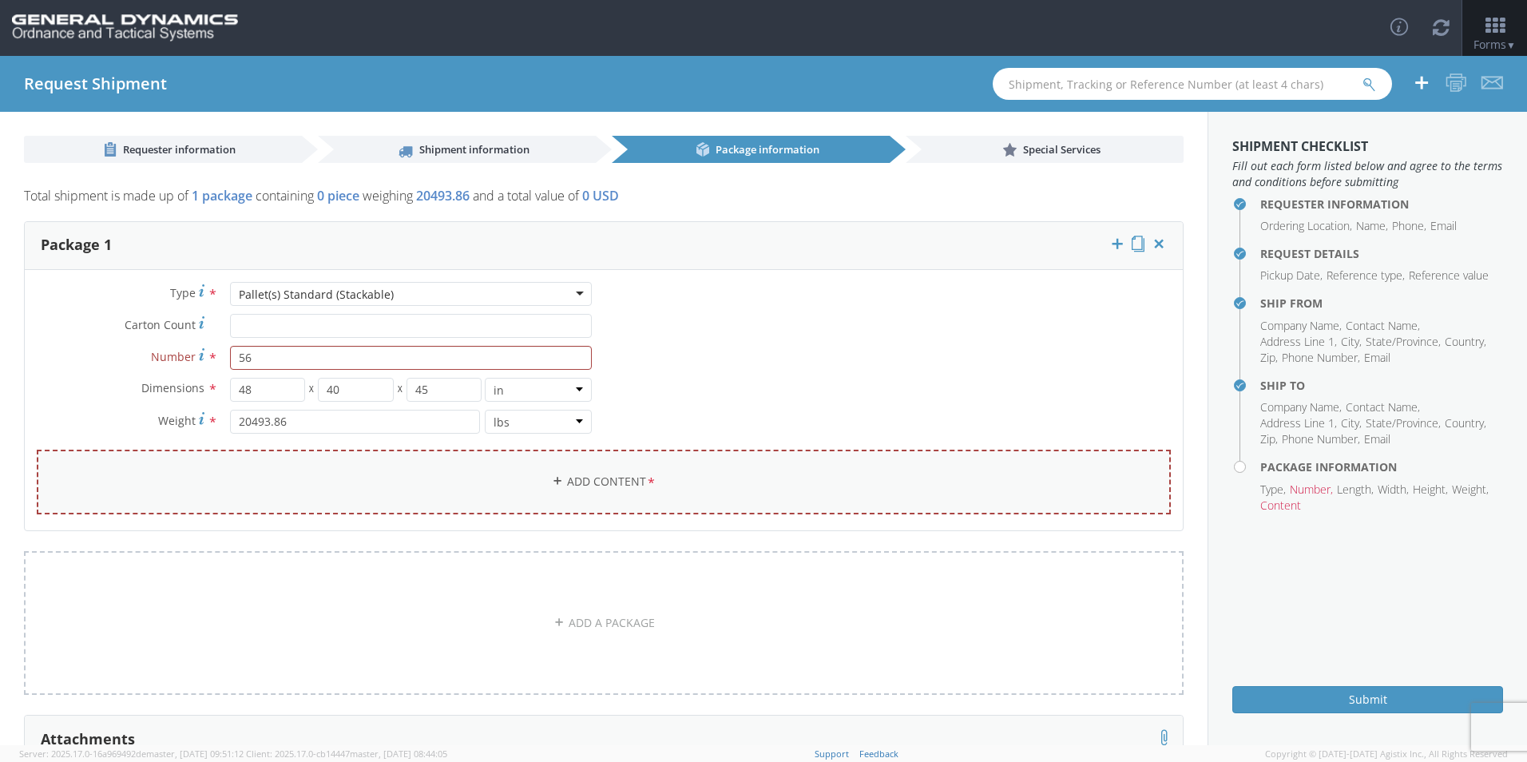
click at [626, 475] on link "Add Content *" at bounding box center [604, 482] width 1134 height 65
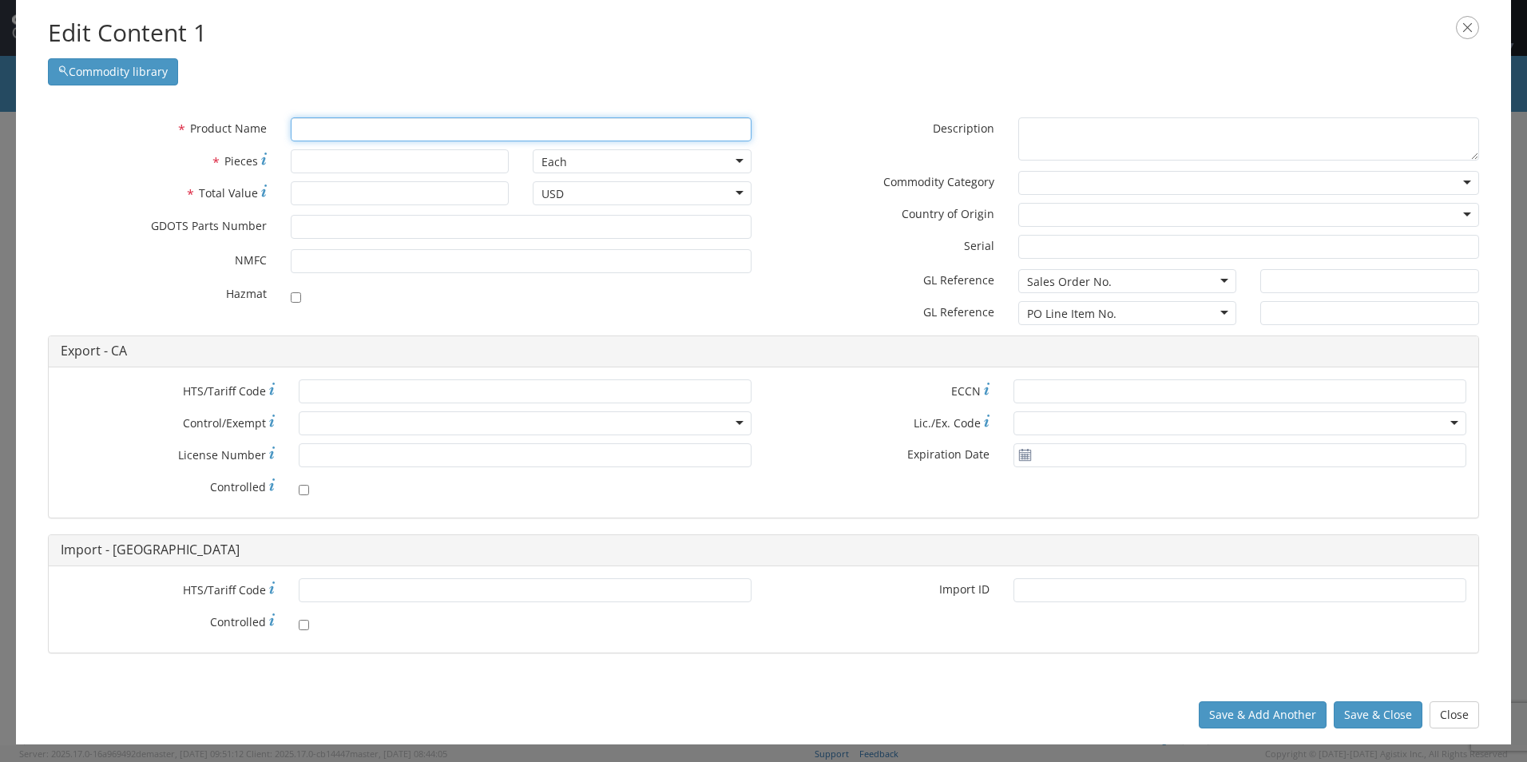
click at [334, 133] on input "text" at bounding box center [521, 129] width 461 height 24
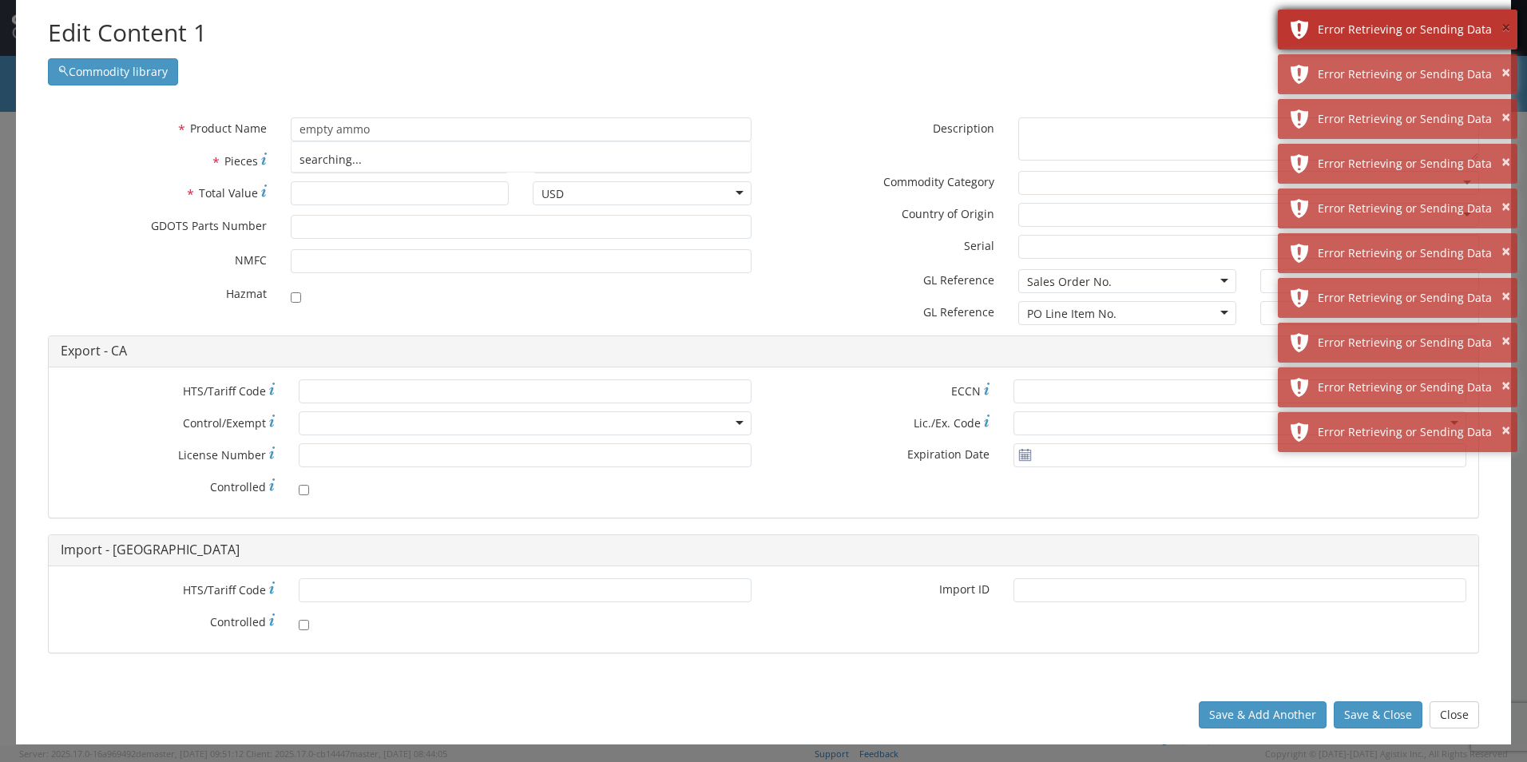
click at [1502, 26] on button "×" at bounding box center [1506, 28] width 9 height 23
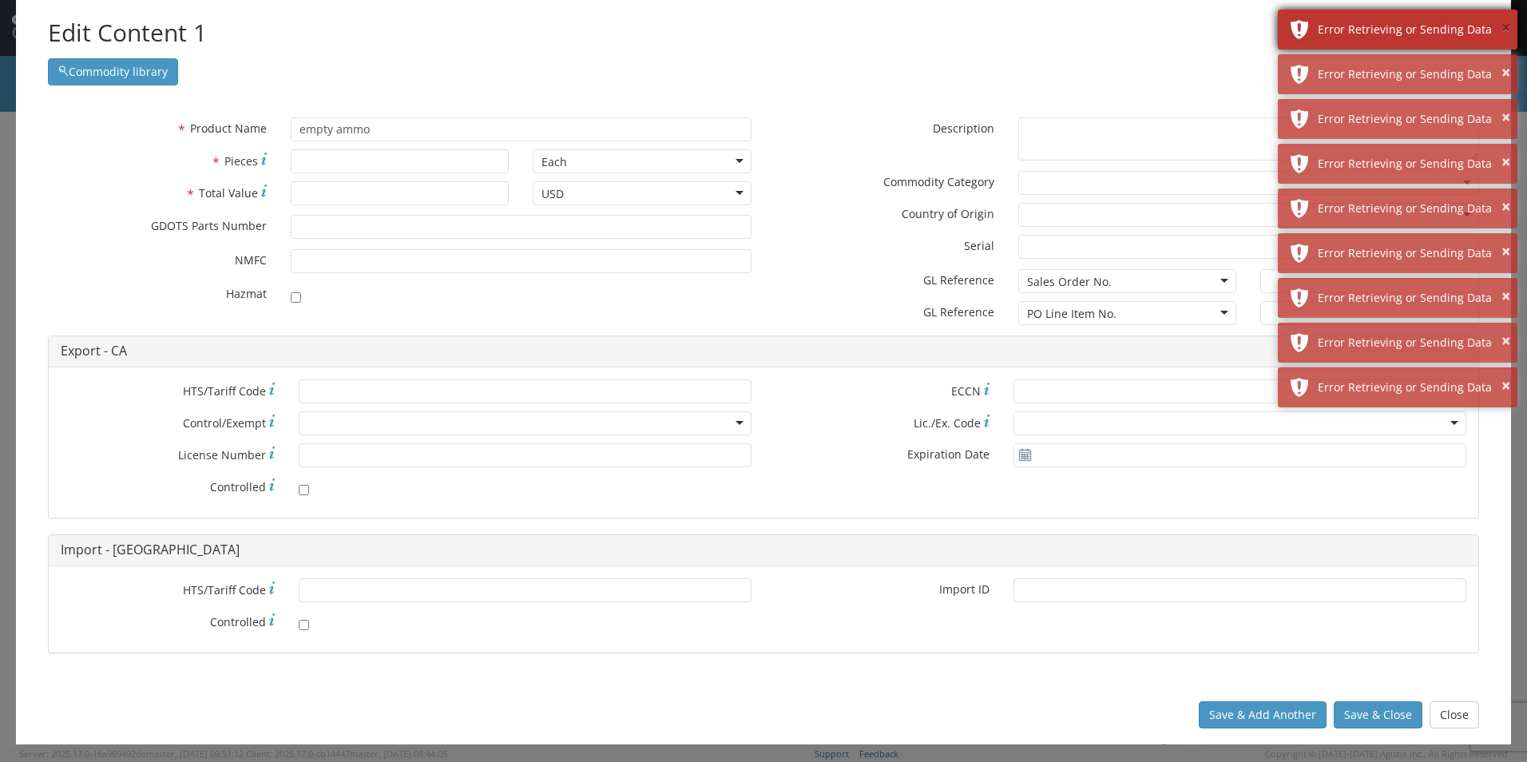
click at [1505, 30] on button "×" at bounding box center [1506, 28] width 9 height 23
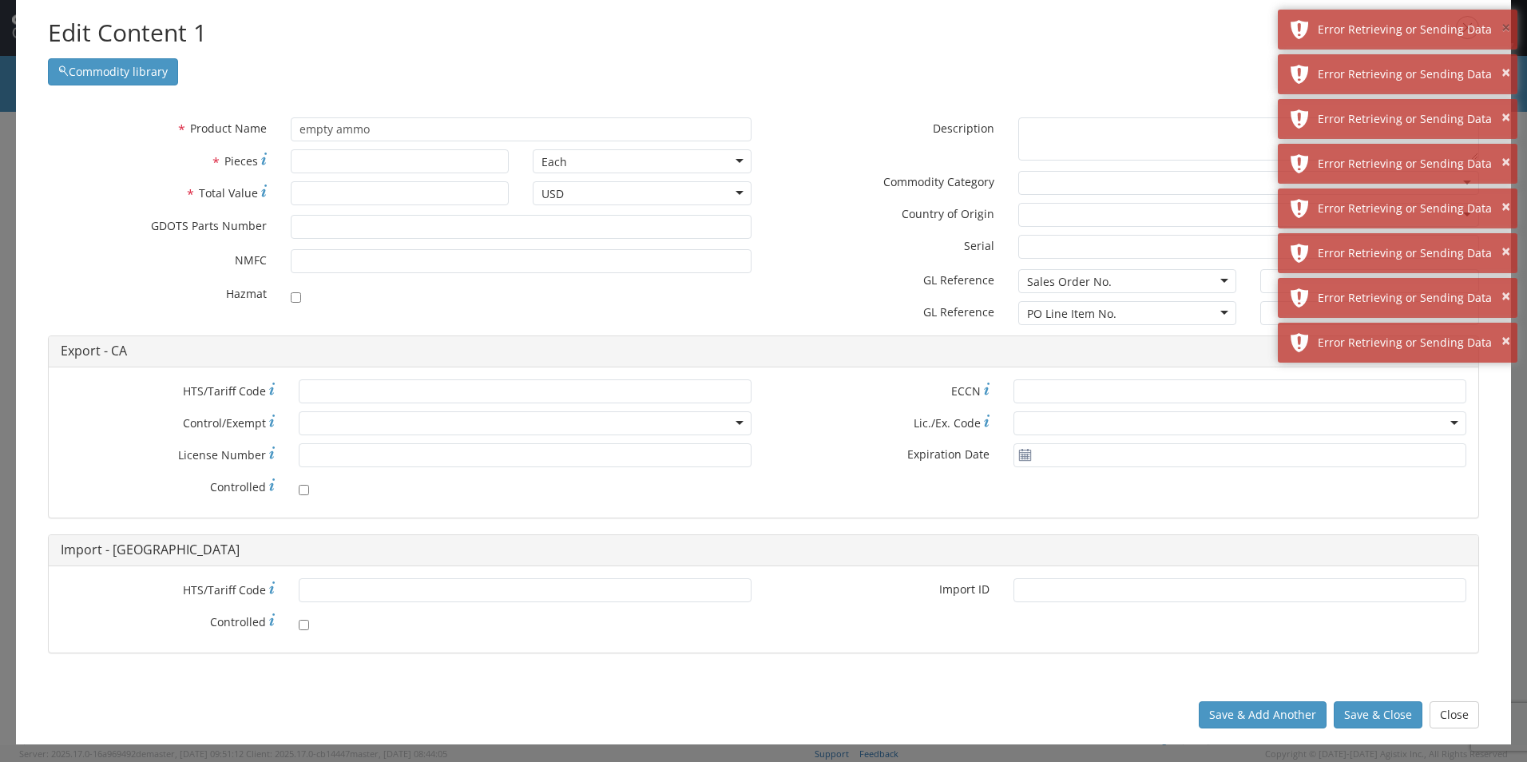
click at [1505, 30] on button "×" at bounding box center [1506, 28] width 9 height 23
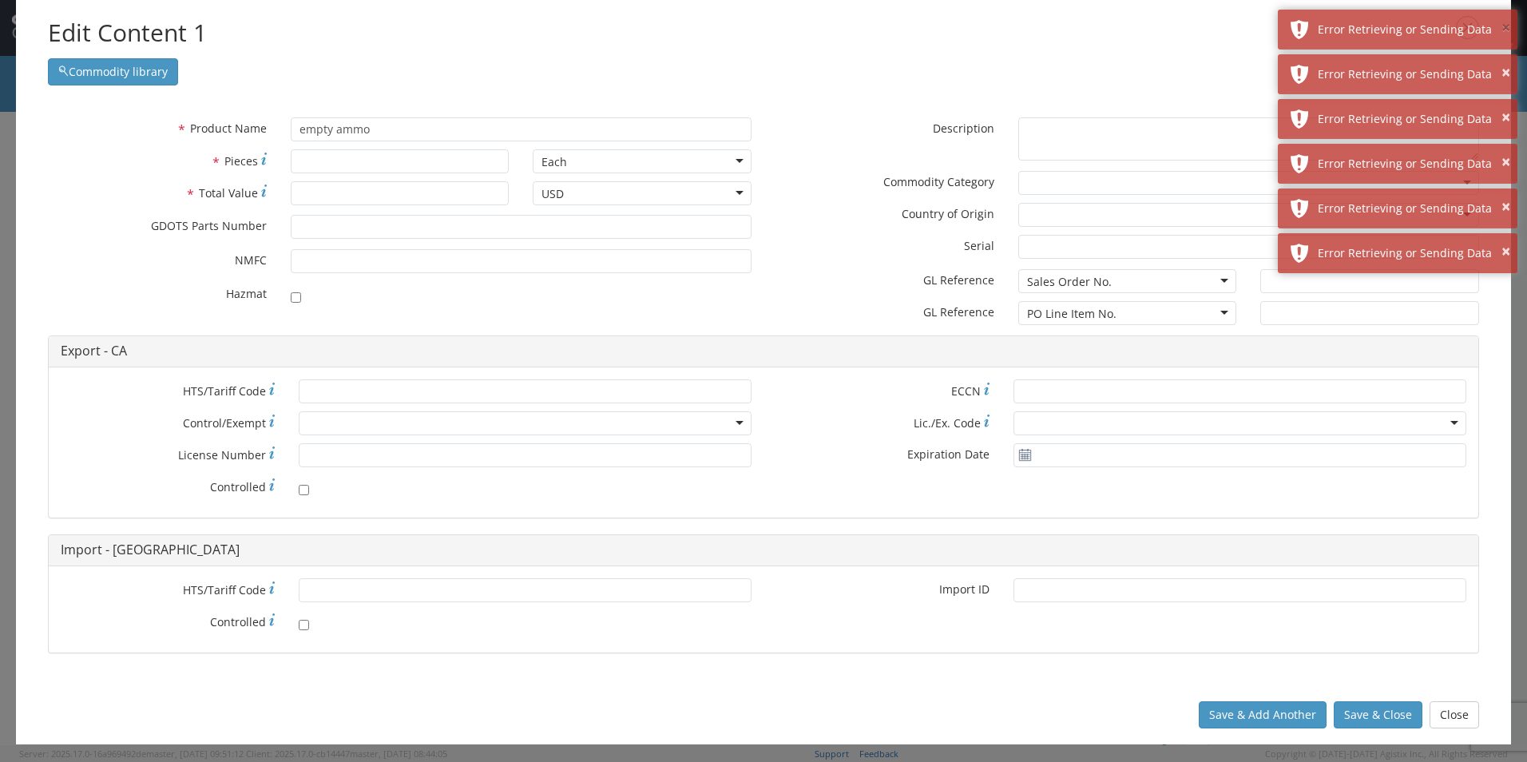
click at [1505, 30] on button "×" at bounding box center [1506, 28] width 9 height 23
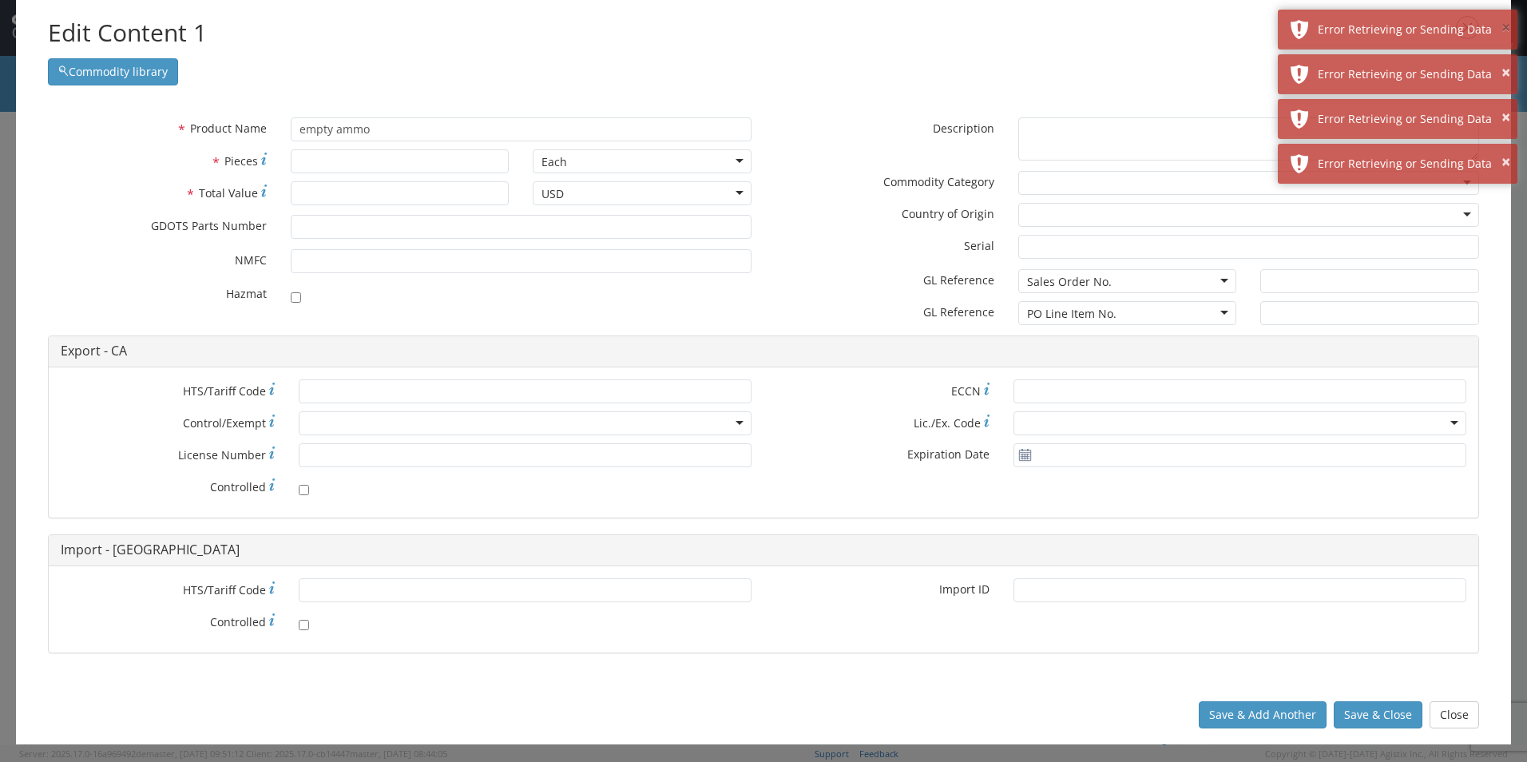
click at [1505, 30] on button "×" at bounding box center [1506, 28] width 9 height 23
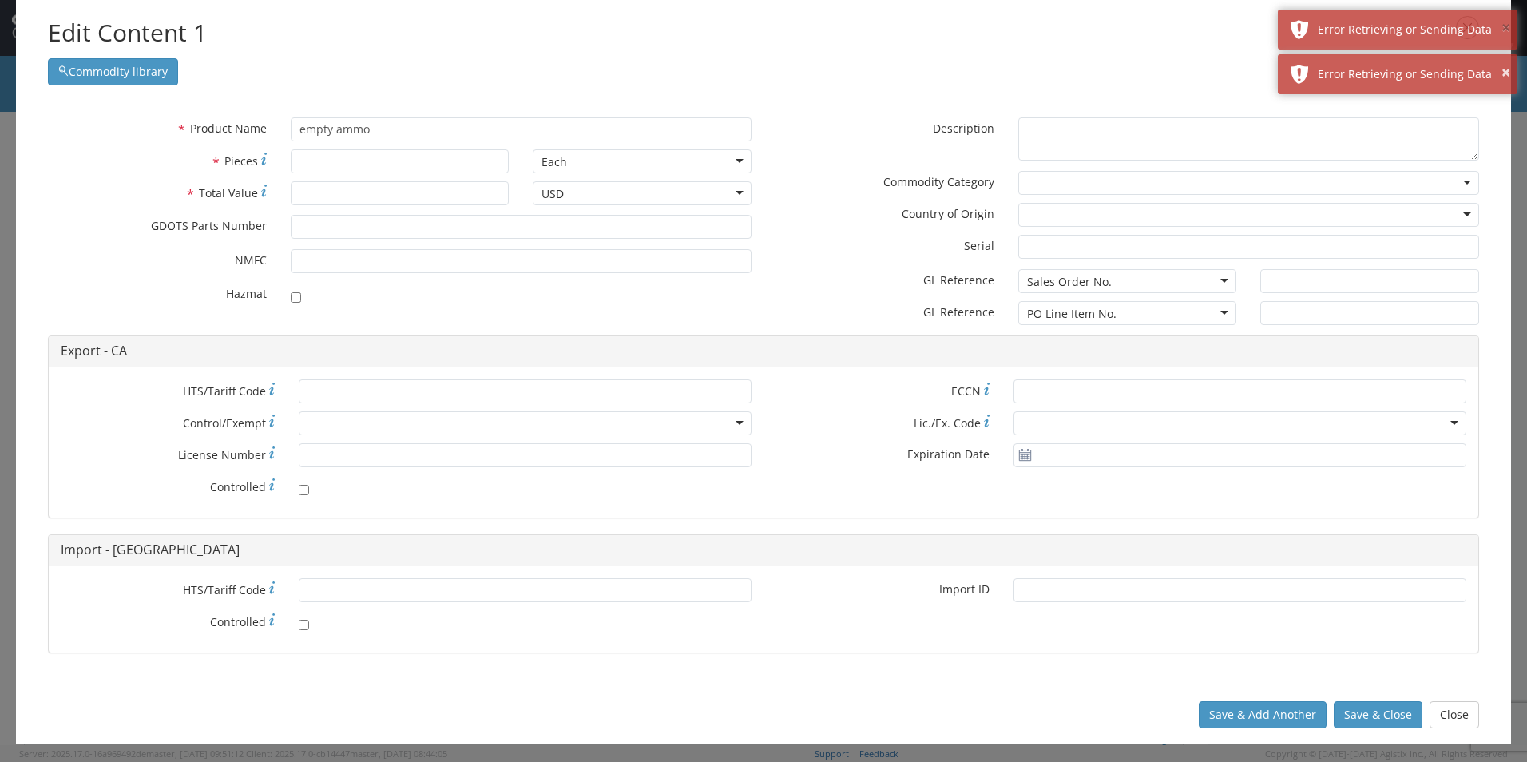
click at [1505, 30] on button "×" at bounding box center [1506, 28] width 9 height 23
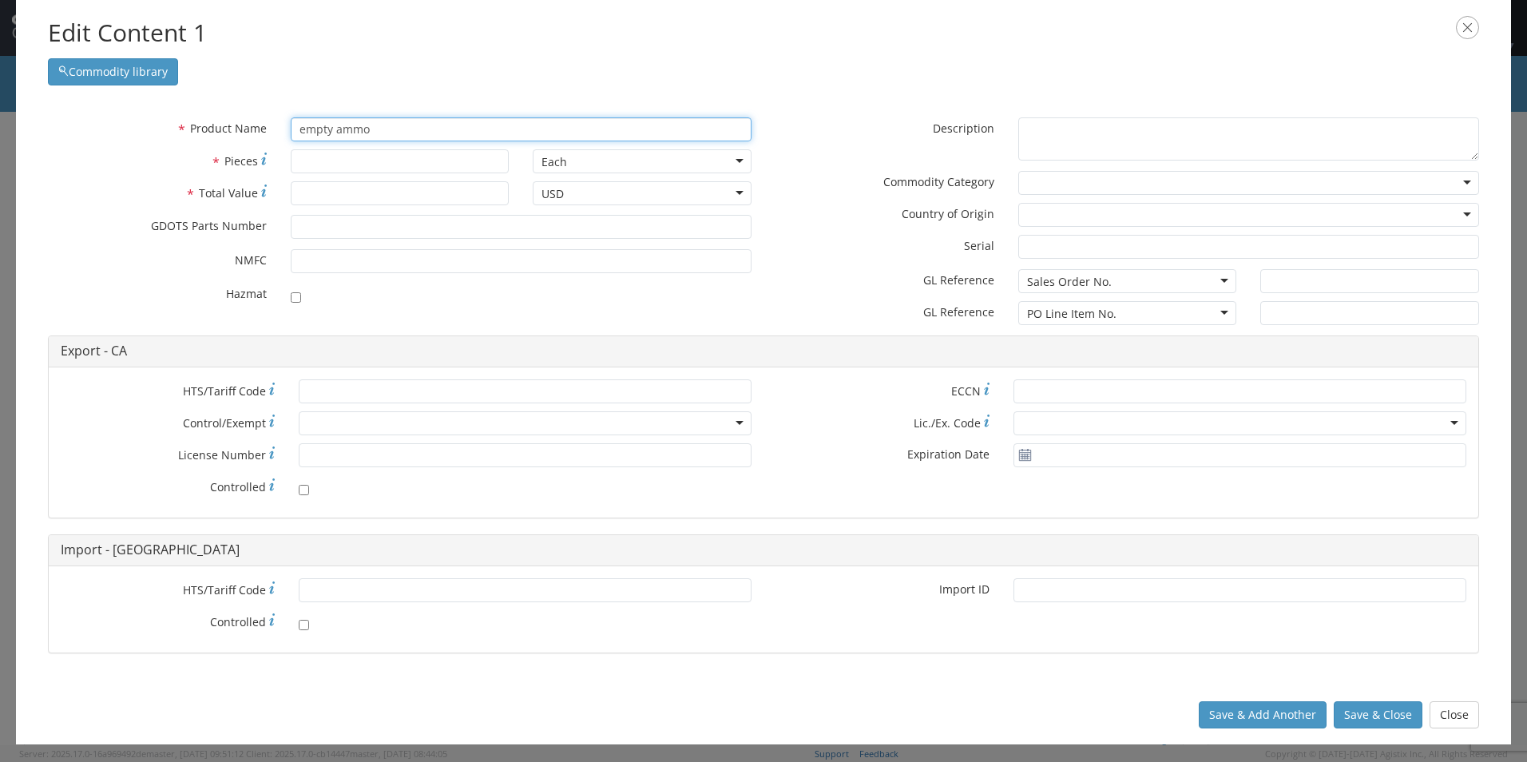
click at [475, 136] on input "empty ammo" at bounding box center [521, 129] width 461 height 24
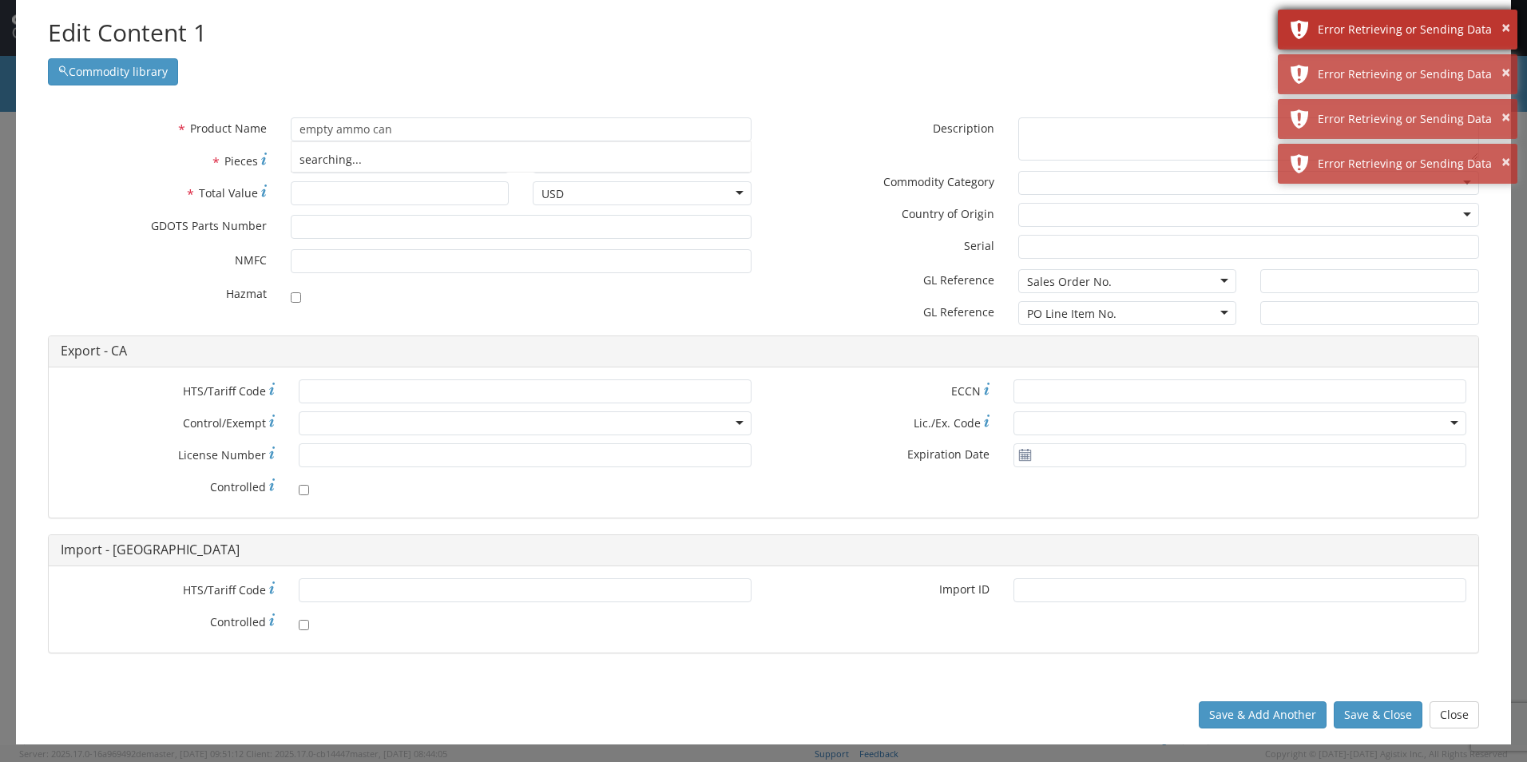
click at [1511, 30] on div "× Error Retrieving or Sending Data" at bounding box center [1398, 30] width 240 height 40
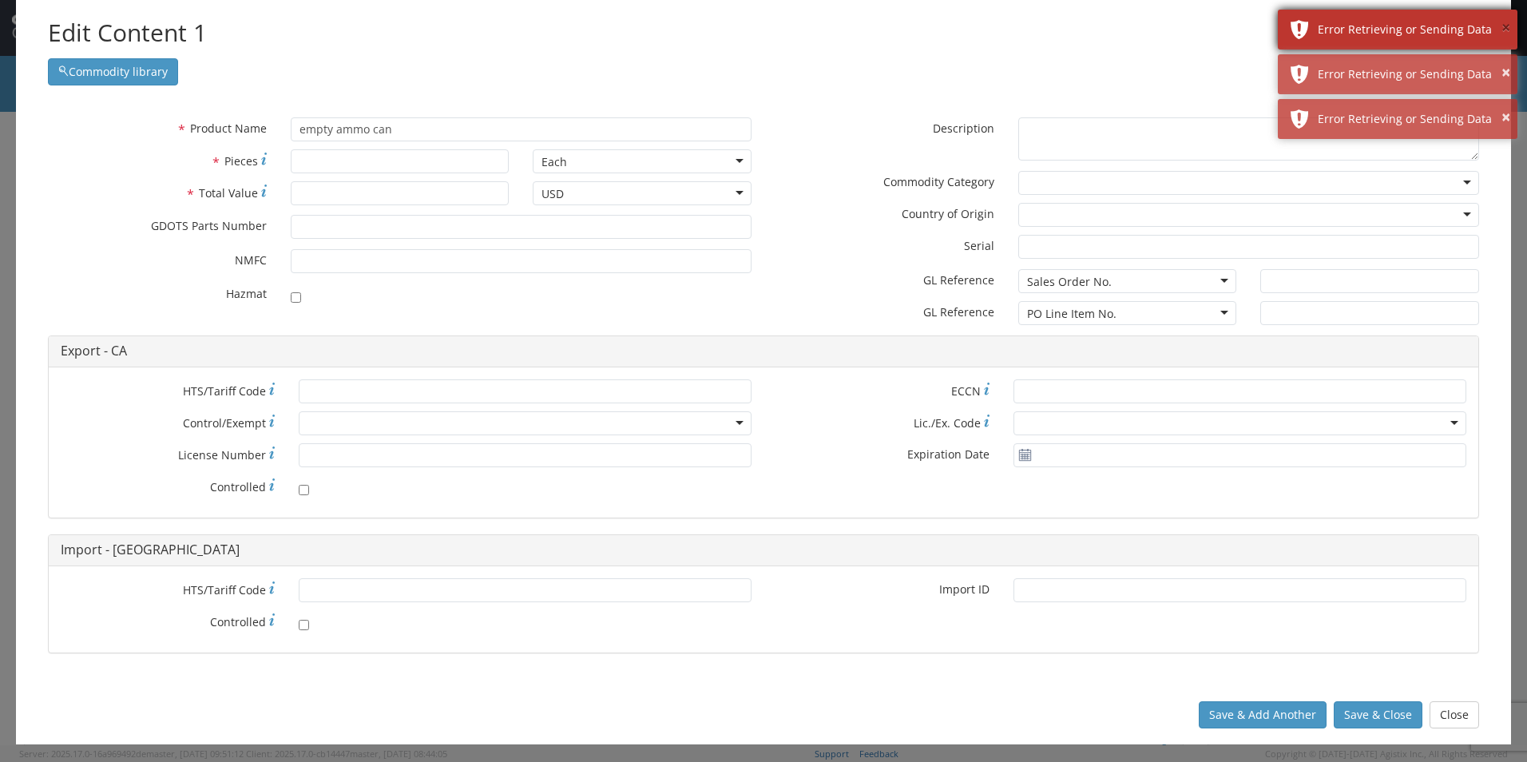
click at [1508, 30] on button "×" at bounding box center [1506, 28] width 9 height 23
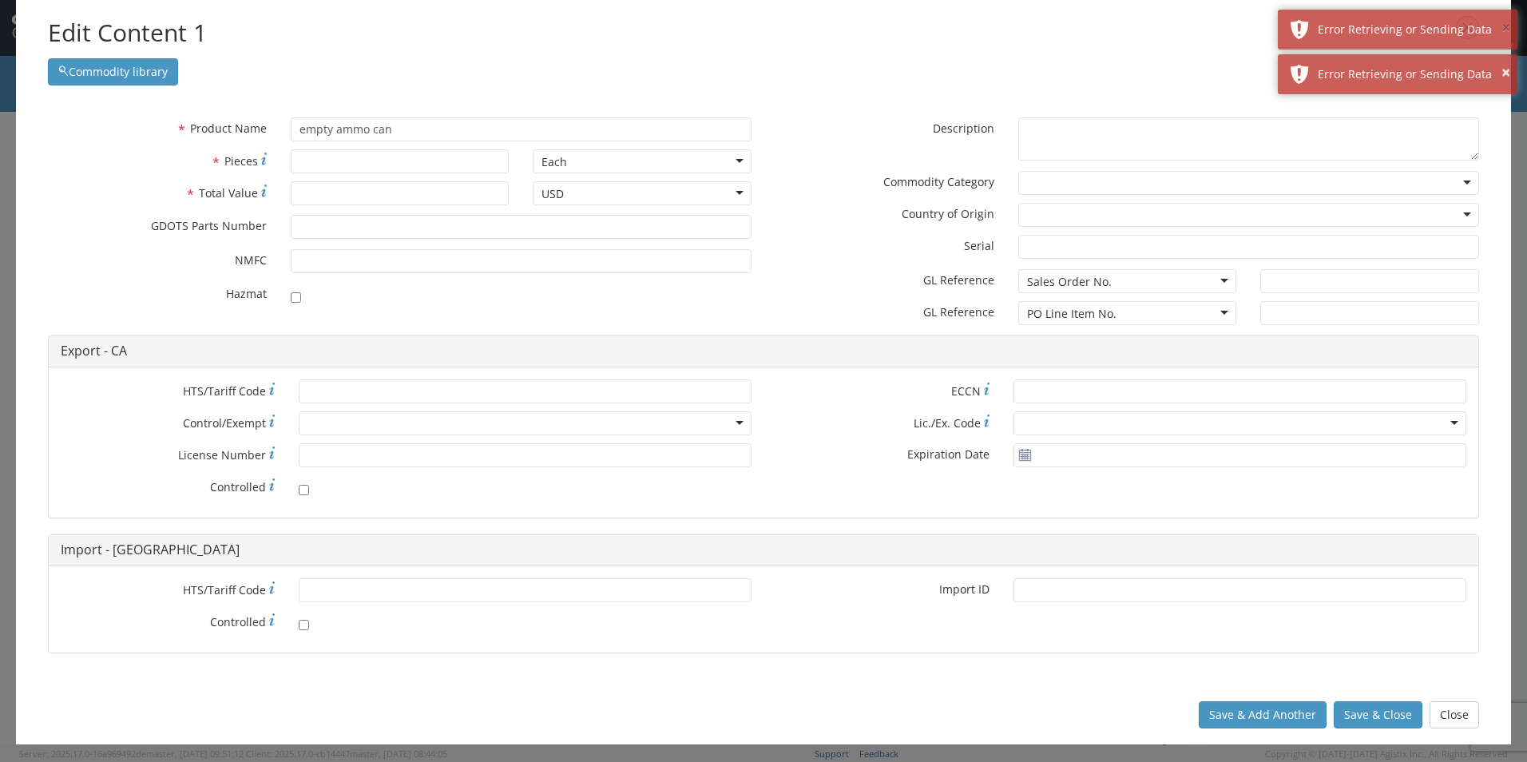
click at [1508, 30] on button "×" at bounding box center [1506, 28] width 9 height 23
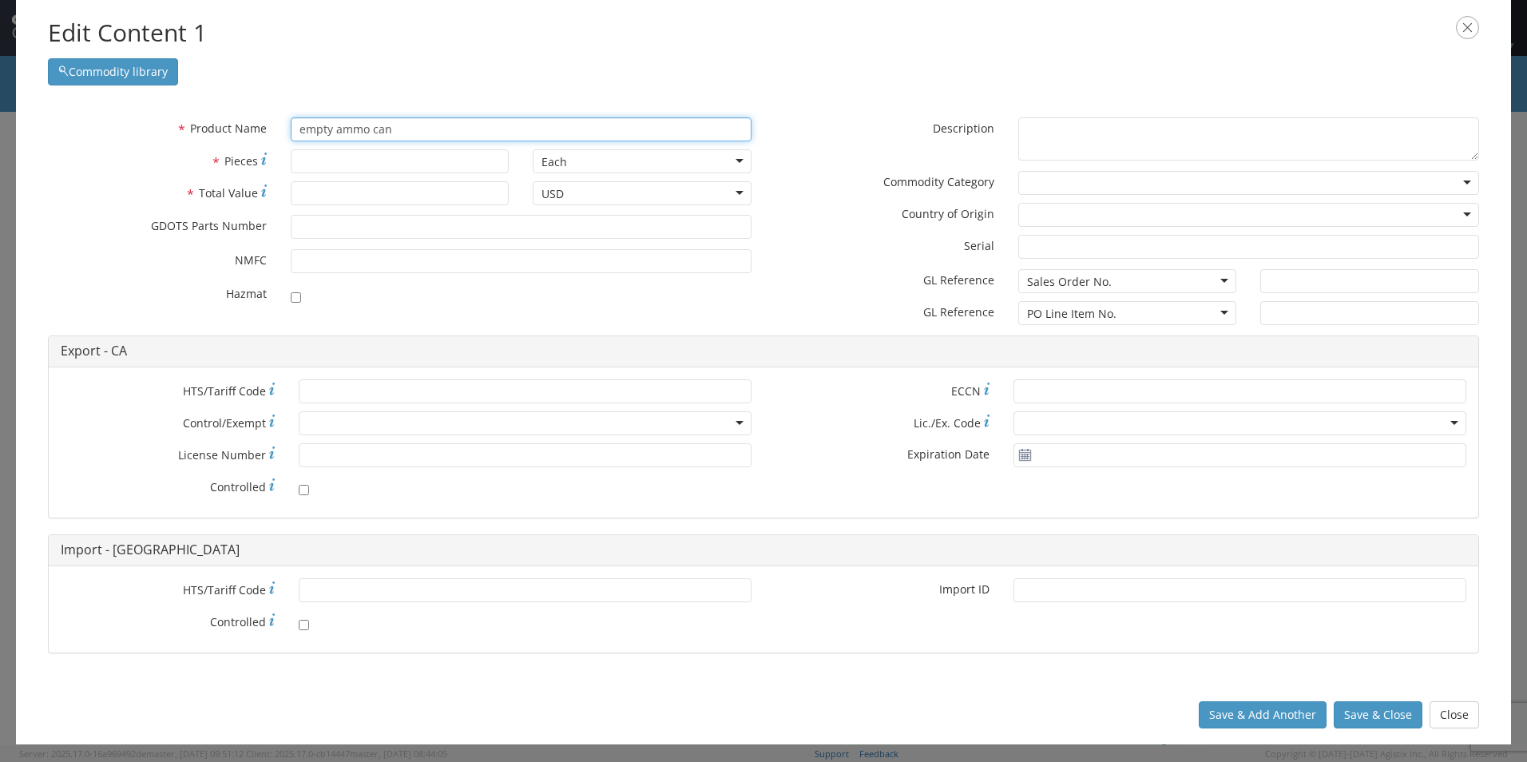
click at [412, 127] on input "empty ammo can" at bounding box center [521, 129] width 461 height 24
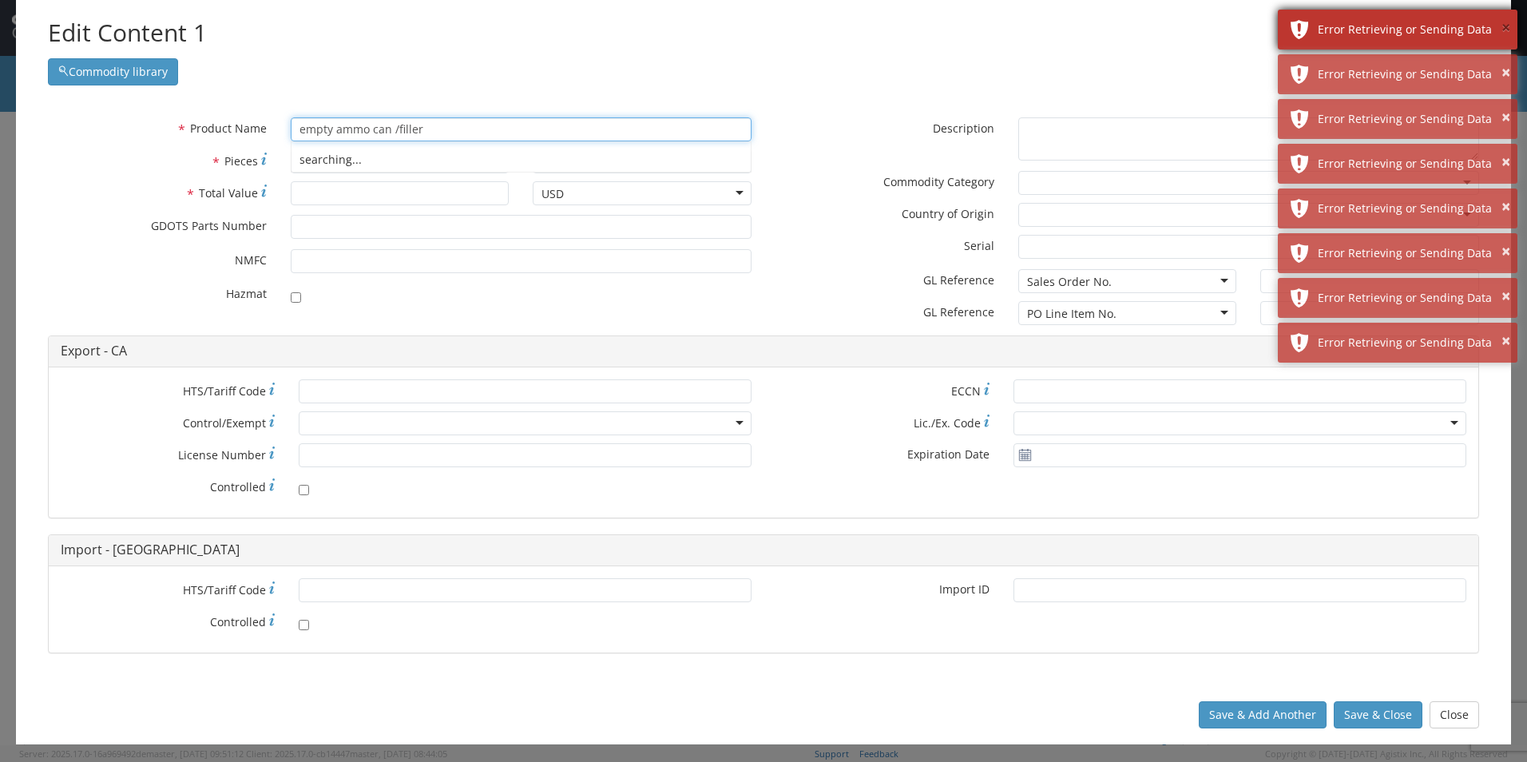
type input "empty ammo can /filler"
click at [1504, 31] on button "×" at bounding box center [1506, 28] width 9 height 23
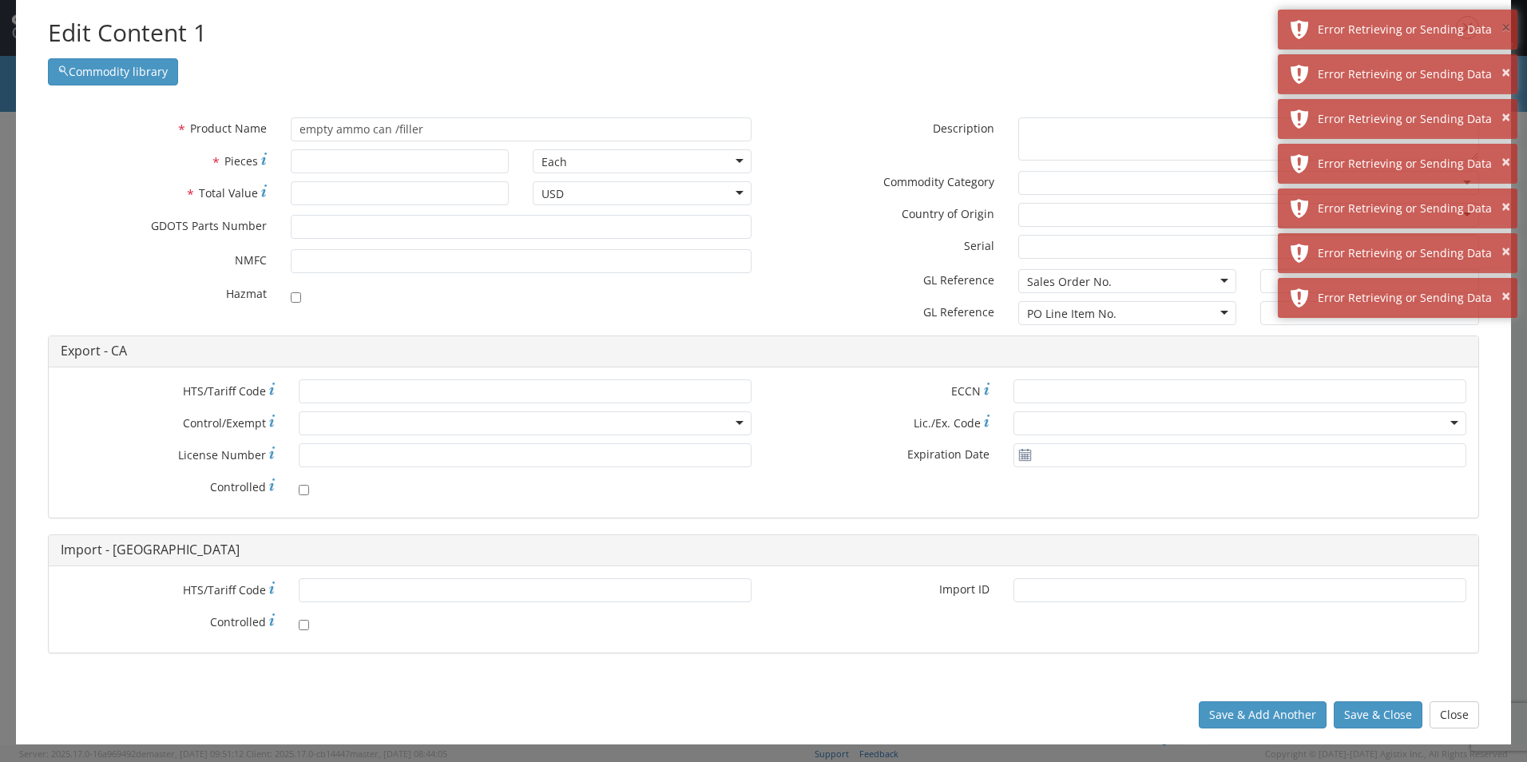
click at [1504, 31] on button "×" at bounding box center [1506, 28] width 9 height 23
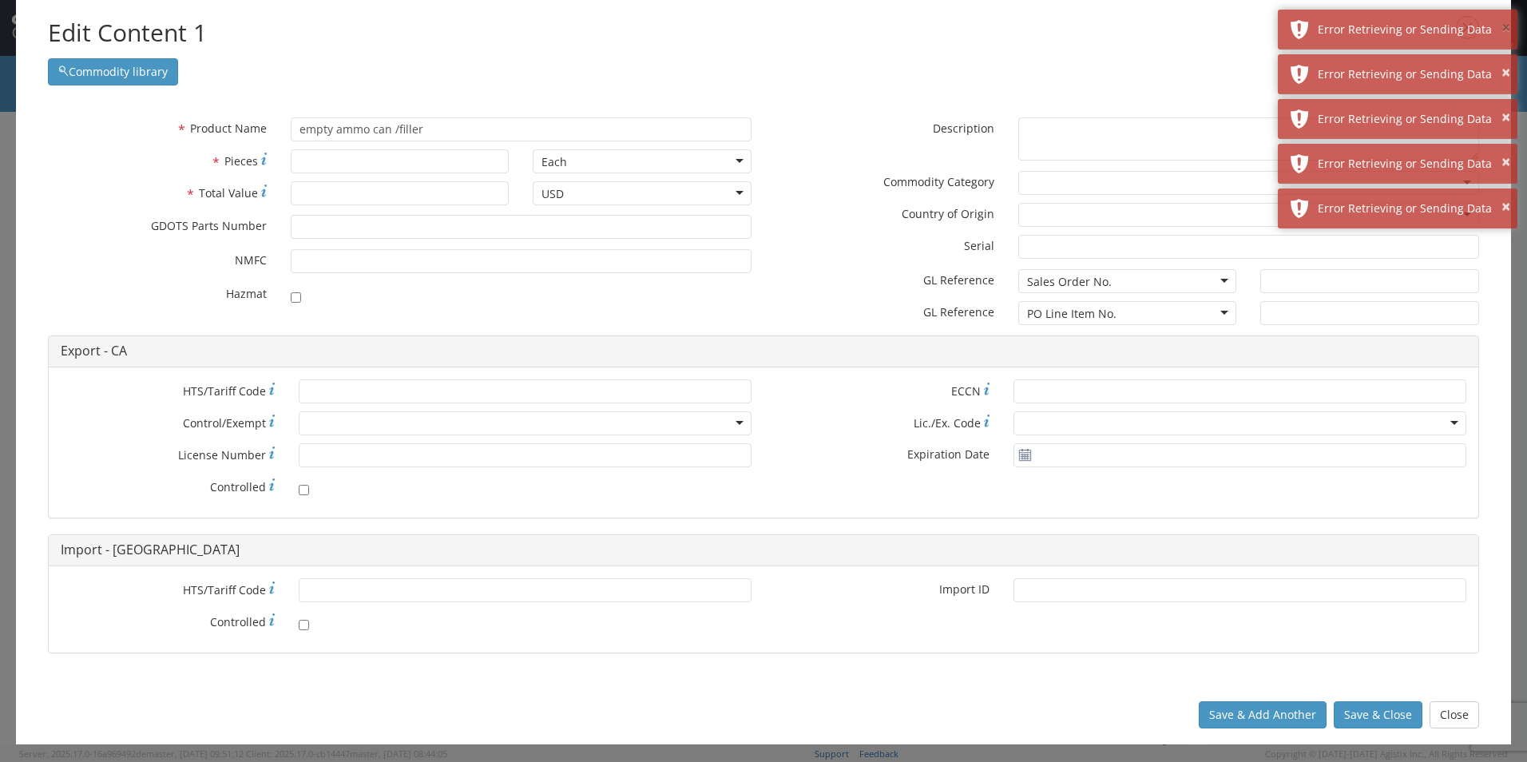
click at [1504, 31] on button "×" at bounding box center [1506, 28] width 9 height 23
click at [1504, 62] on button "×" at bounding box center [1506, 73] width 9 height 23
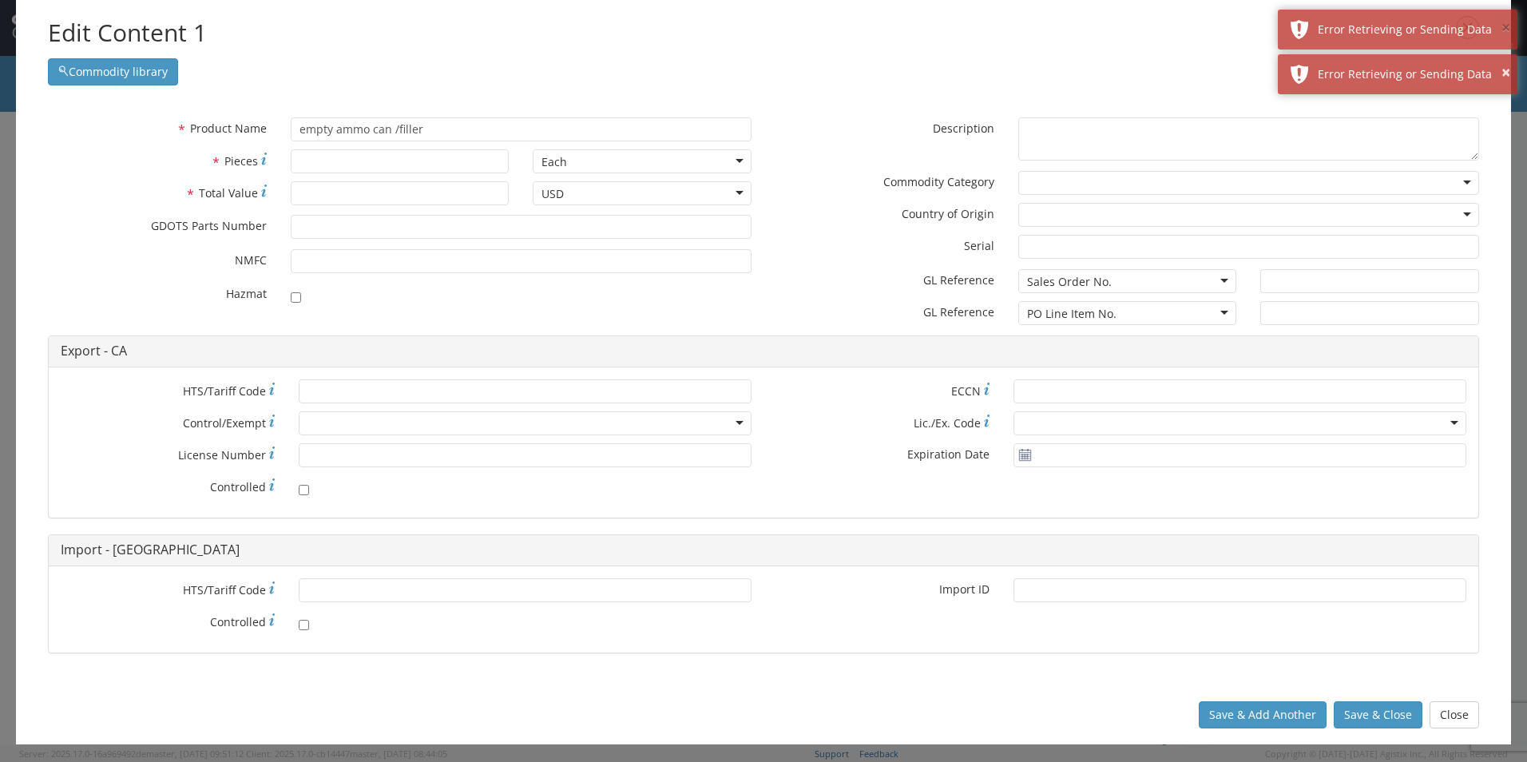
click at [1504, 31] on button "×" at bounding box center [1506, 28] width 9 height 23
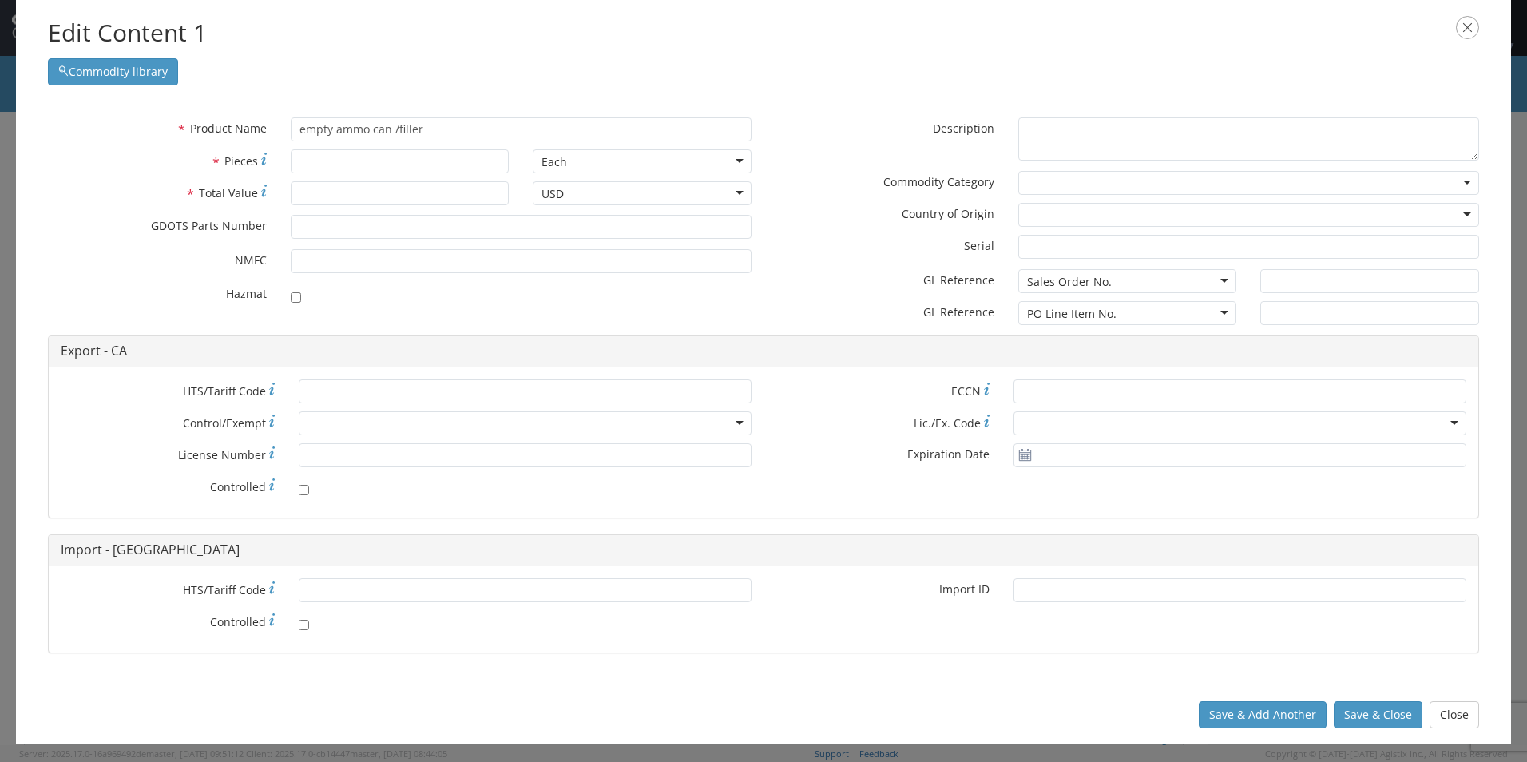
click at [1504, 31] on div "Edit Content 1 Commodity library" at bounding box center [764, 50] width 1496 height 101
click at [367, 160] on input "* Pieces" at bounding box center [400, 161] width 219 height 24
type input "1683"
click at [346, 201] on input "* Total Value" at bounding box center [400, 193] width 219 height 24
type input "174727"
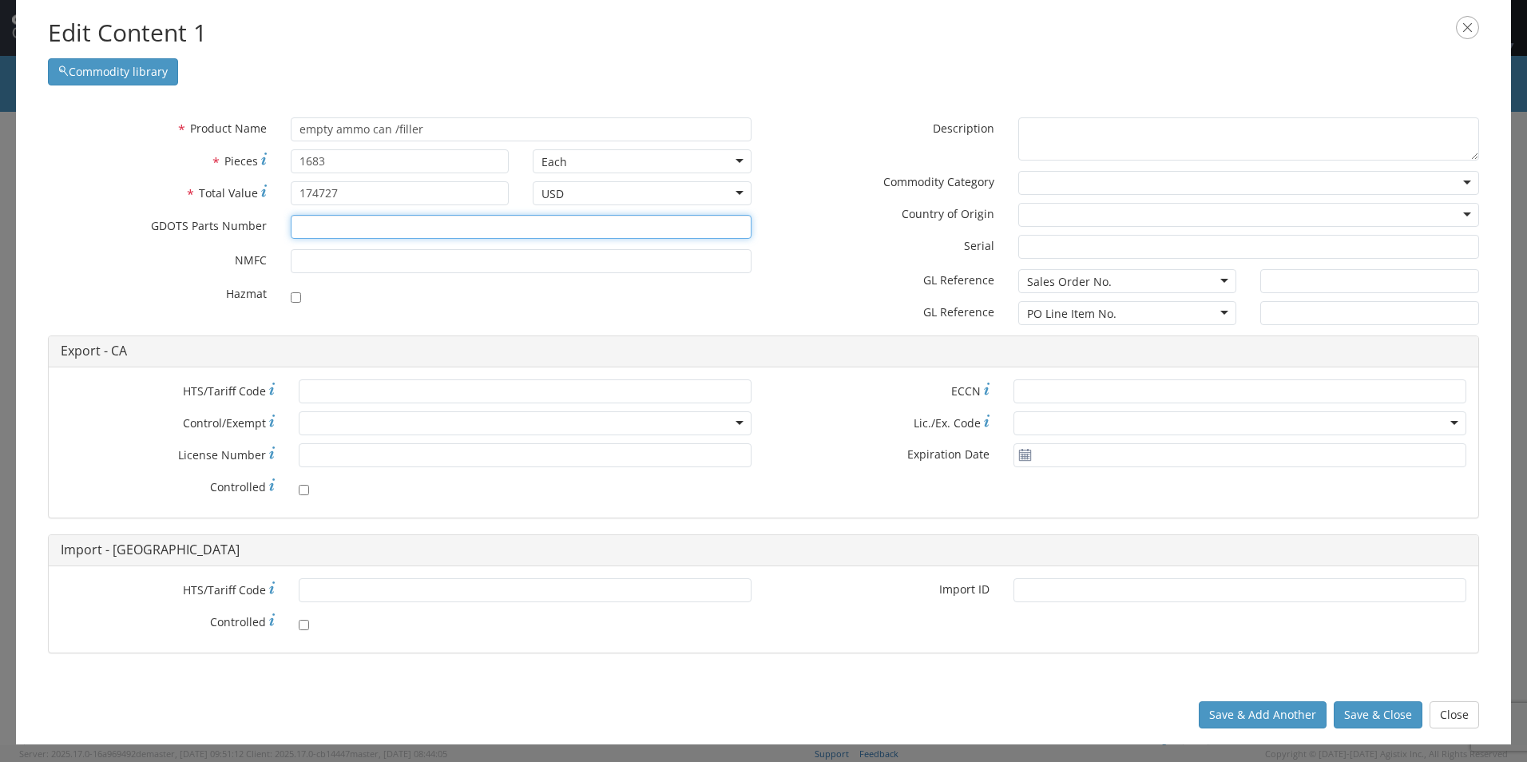
click at [337, 227] on input "* GDOTS Parts Number" at bounding box center [521, 227] width 461 height 24
type input "13108752"
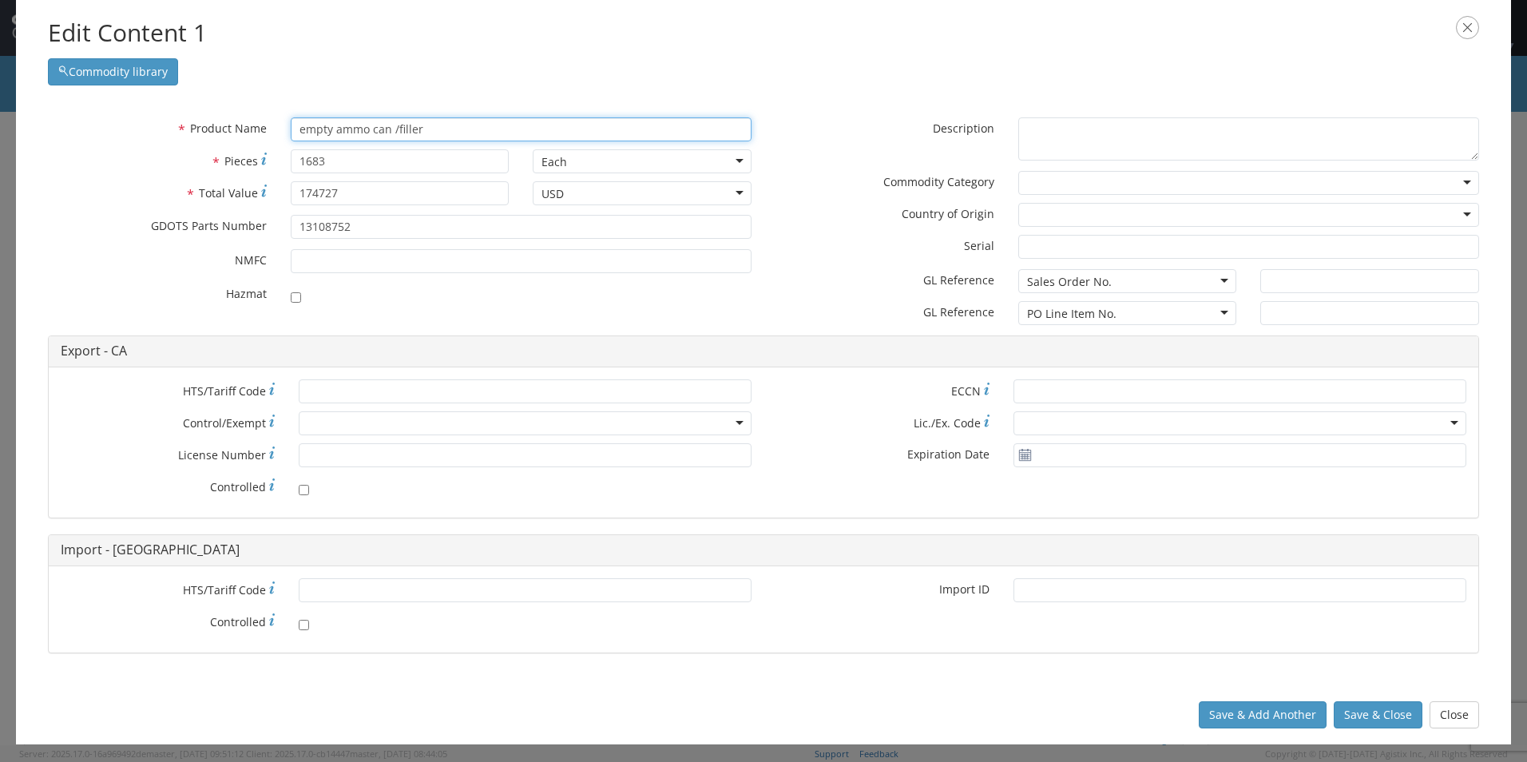
click at [467, 137] on input "empty ammo can /filler" at bounding box center [521, 129] width 461 height 24
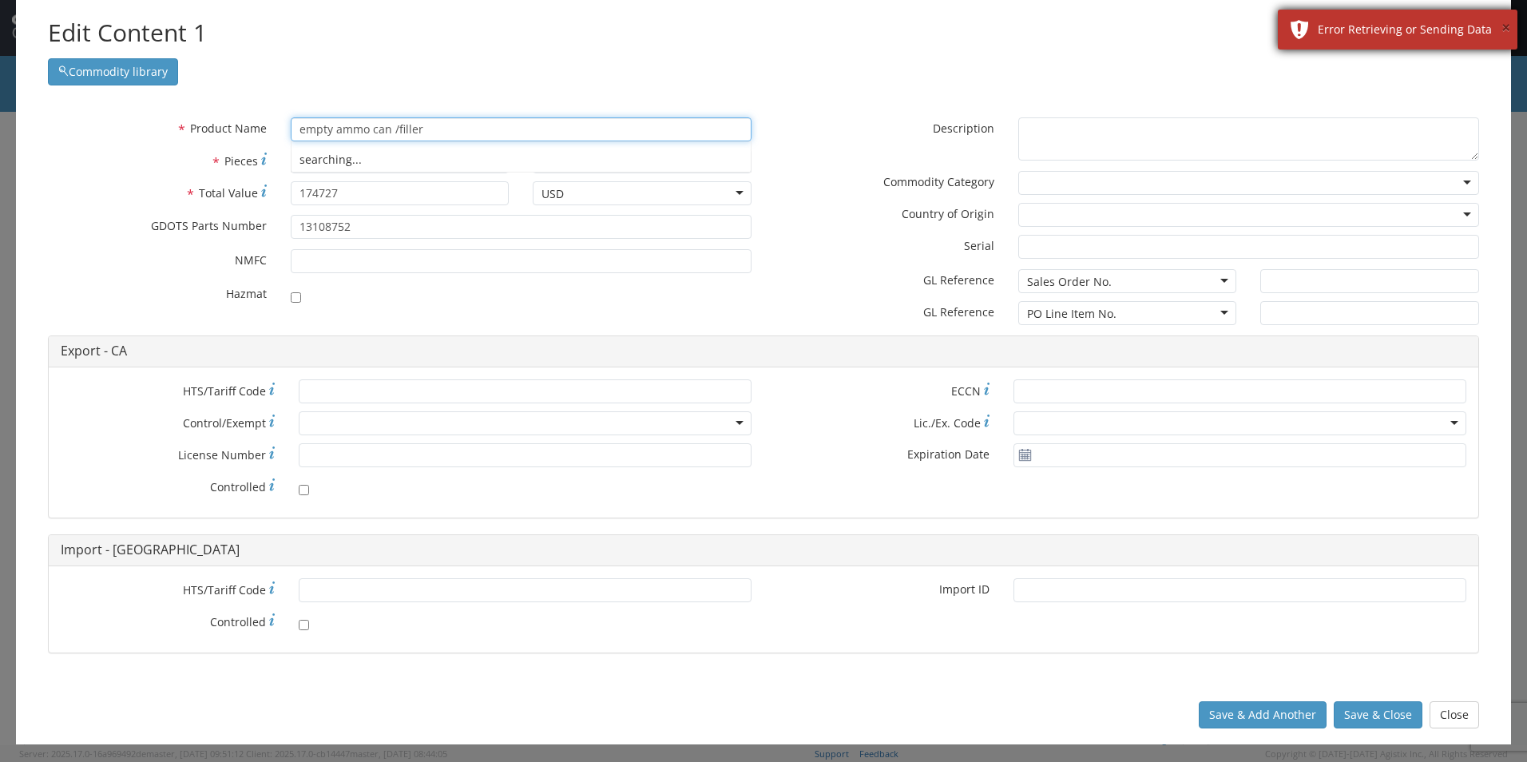
type input "empty ammo can /filler"
click at [1508, 23] on button "×" at bounding box center [1506, 28] width 9 height 23
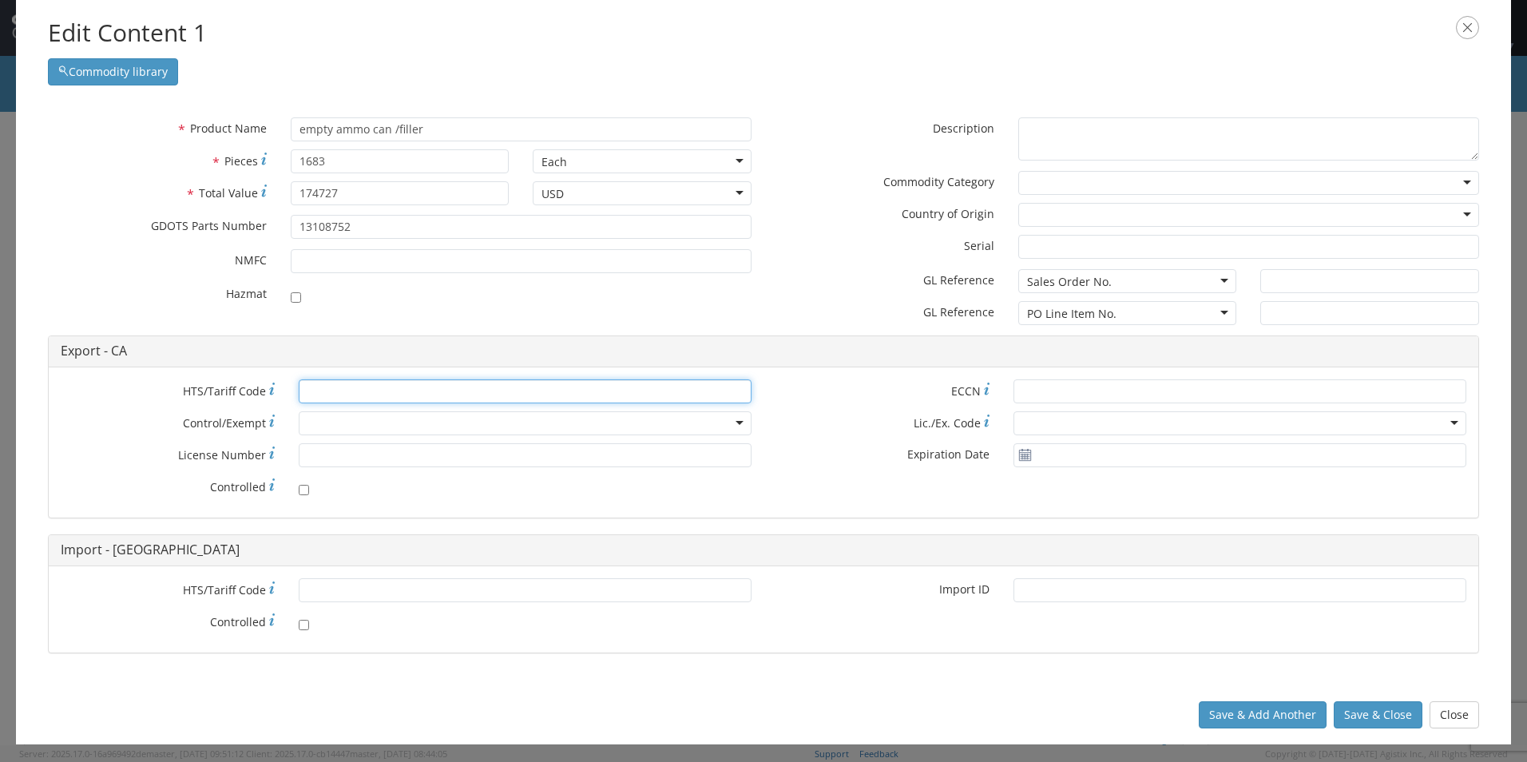
click at [407, 399] on input "* HTS/Tariff Code" at bounding box center [525, 391] width 453 height 24
paste input "[PHONE_NUMBER]"
type input "[PHONE_NUMBER]"
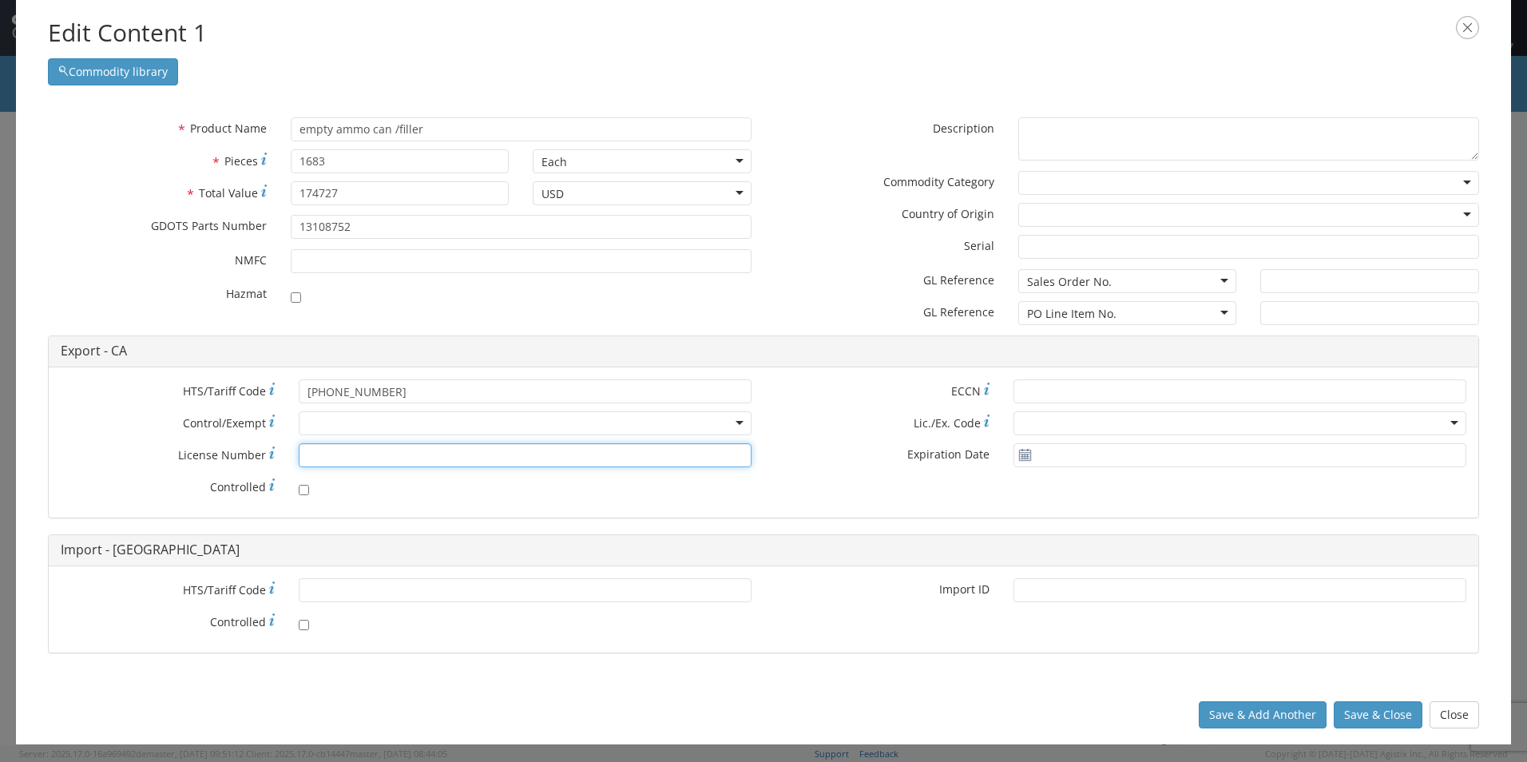
click at [324, 455] on input "* License Number" at bounding box center [525, 455] width 453 height 24
paste input "1-59-103-11-5H-33431"
type input "1-59-103-11-5H-33431"
click at [495, 491] on div at bounding box center [525, 486] width 453 height 22
click at [307, 460] on input "1-59-103-11-5H-33431" at bounding box center [525, 455] width 453 height 24
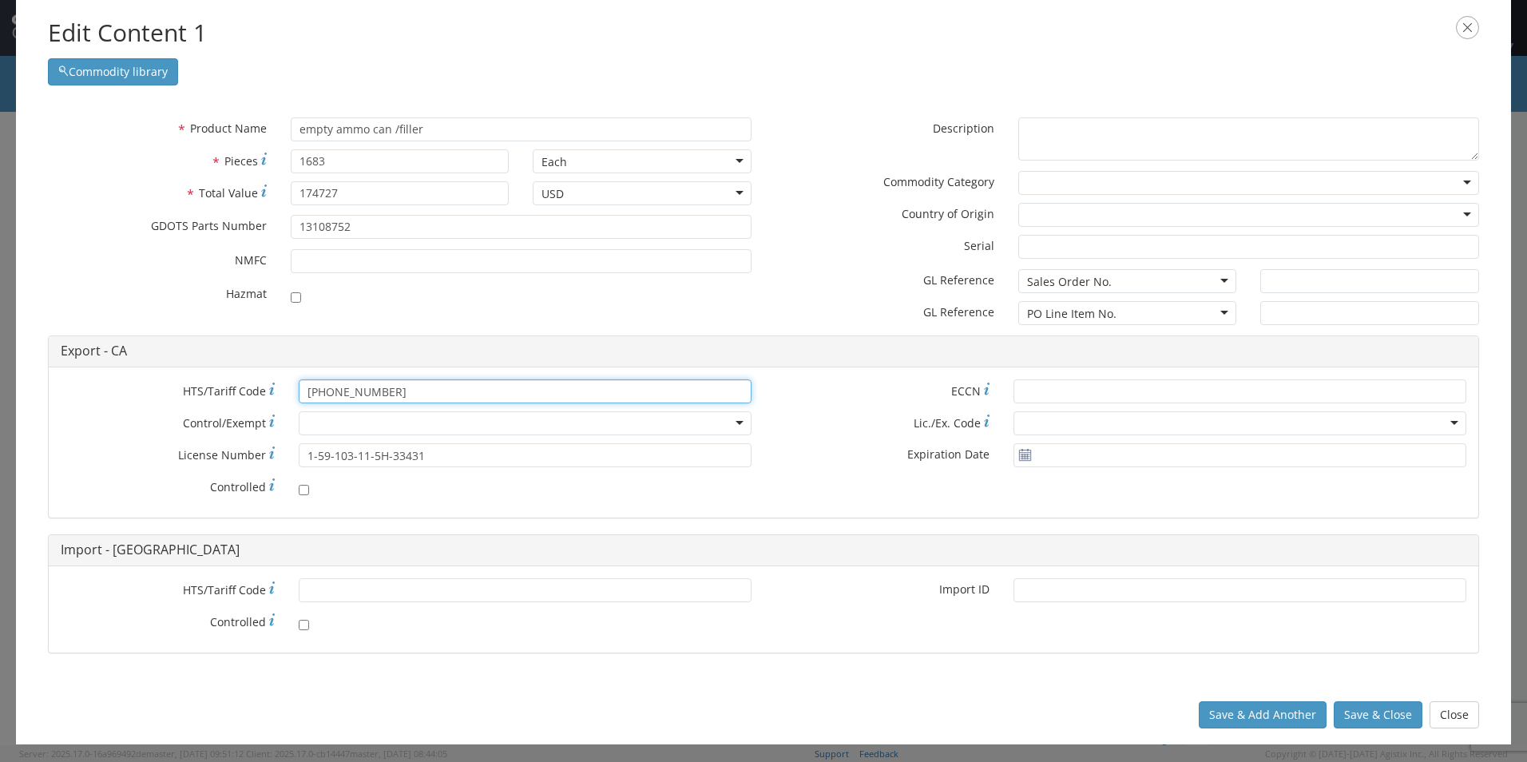
click at [310, 390] on input "[PHONE_NUMBER]" at bounding box center [525, 391] width 453 height 24
click at [452, 496] on div at bounding box center [525, 486] width 453 height 22
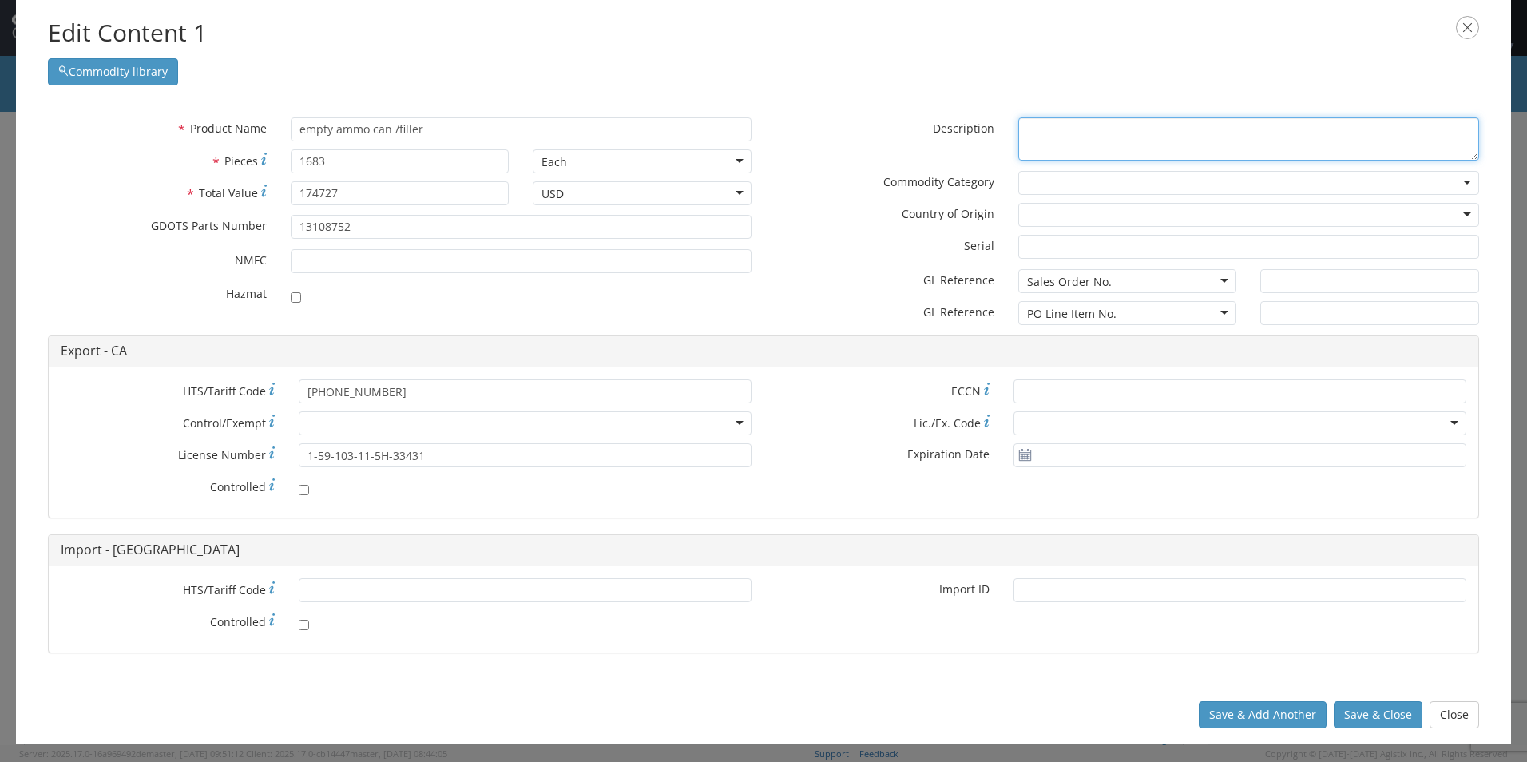
click at [1070, 143] on textarea "* Description" at bounding box center [1249, 139] width 461 height 44
type textarea "empty ammo can/filler"
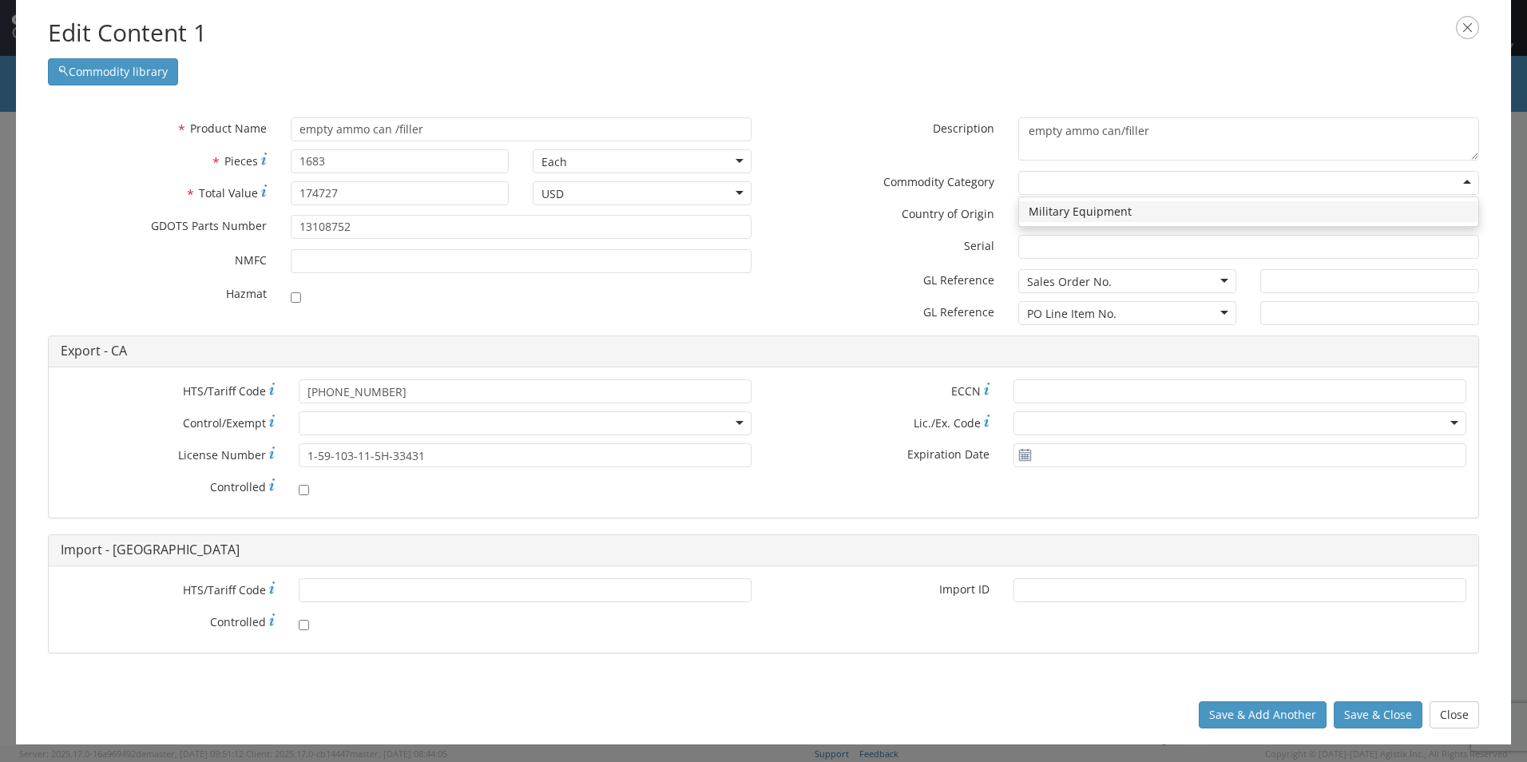
click at [1076, 189] on div at bounding box center [1249, 183] width 461 height 24
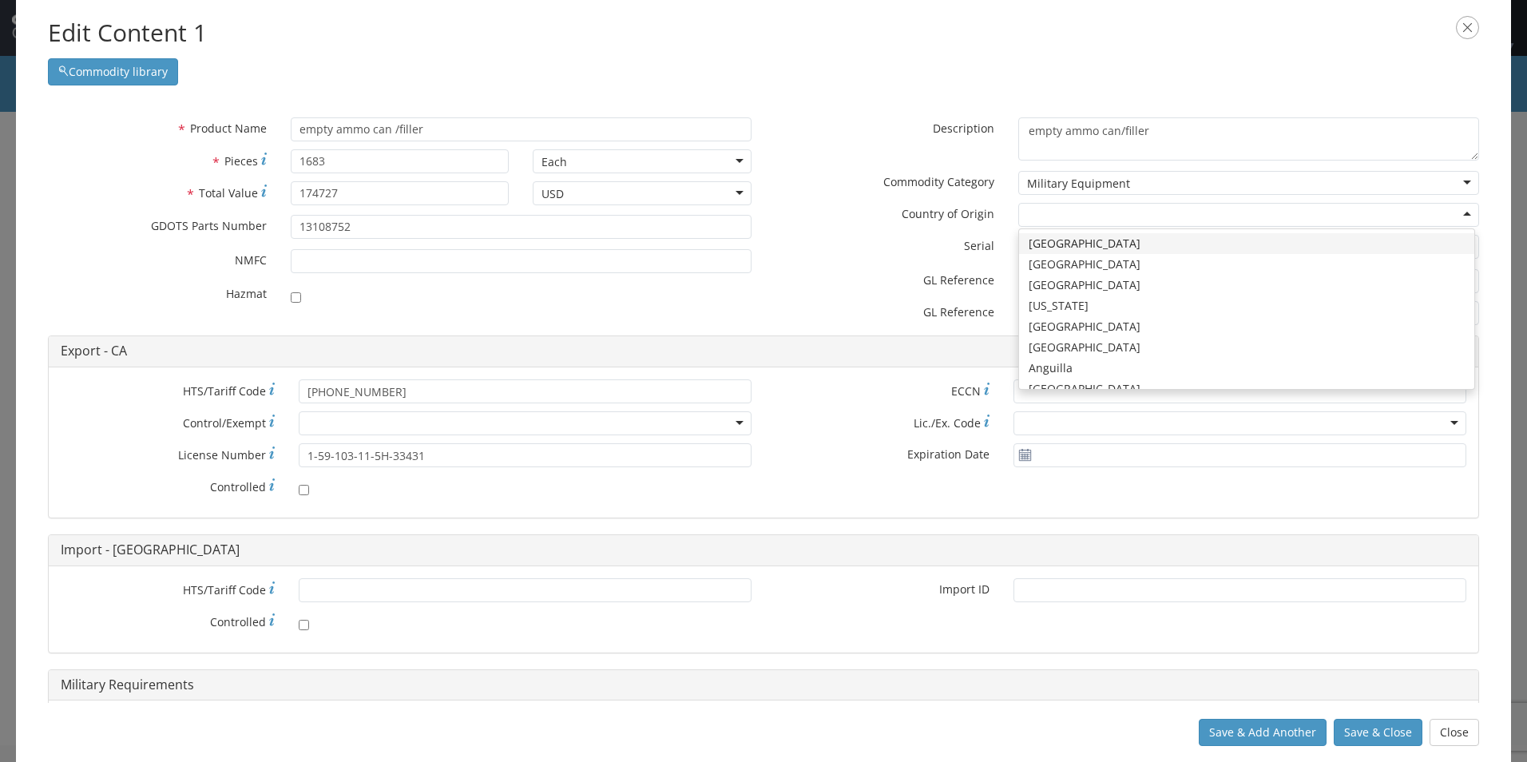
click at [1087, 216] on div at bounding box center [1249, 215] width 461 height 24
type input "uni"
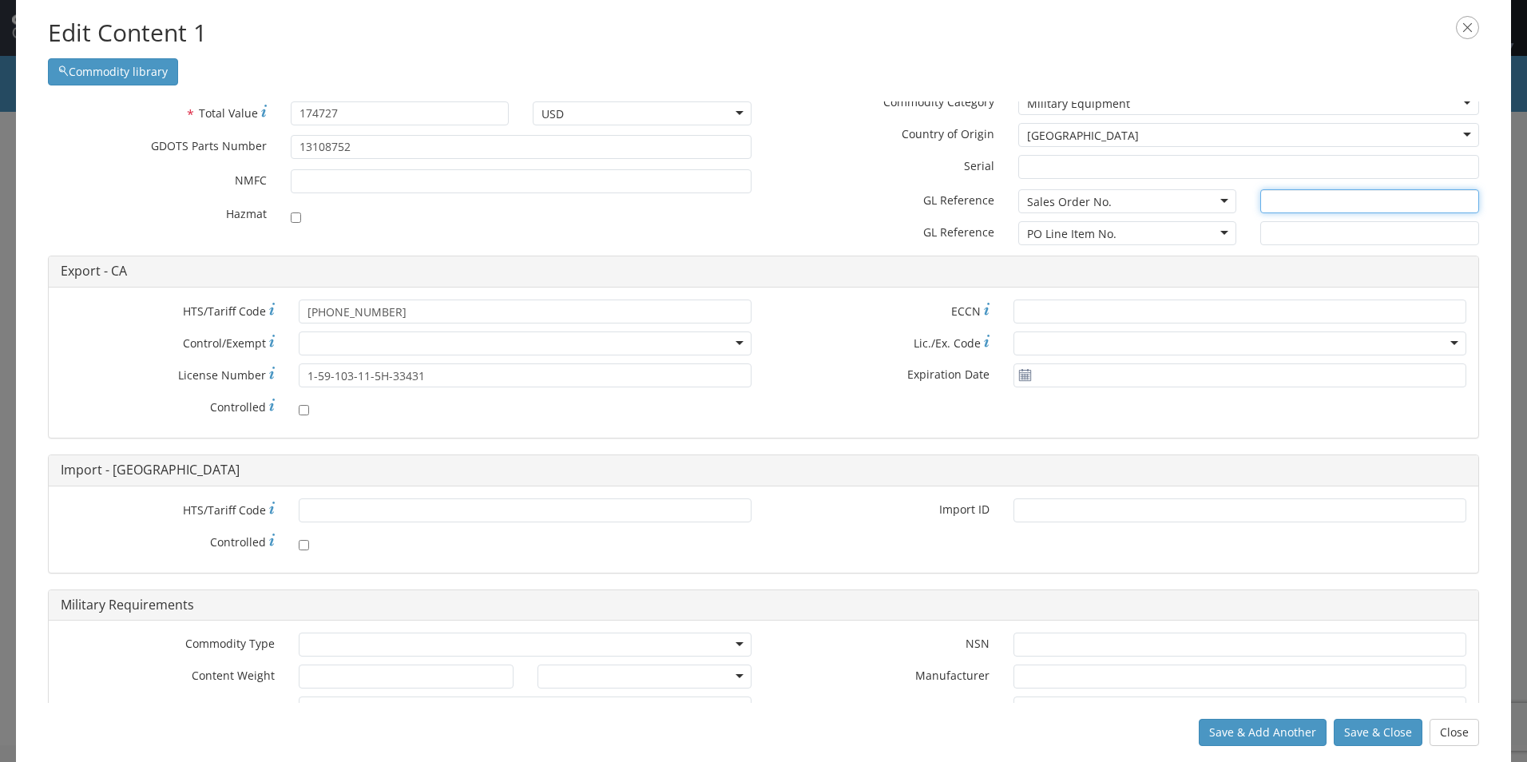
click at [1291, 204] on input "text" at bounding box center [1370, 201] width 219 height 24
type input "m"
click at [1185, 208] on div "Sales Order No." at bounding box center [1128, 201] width 219 height 24
click at [1272, 207] on input "text" at bounding box center [1370, 201] width 219 height 24
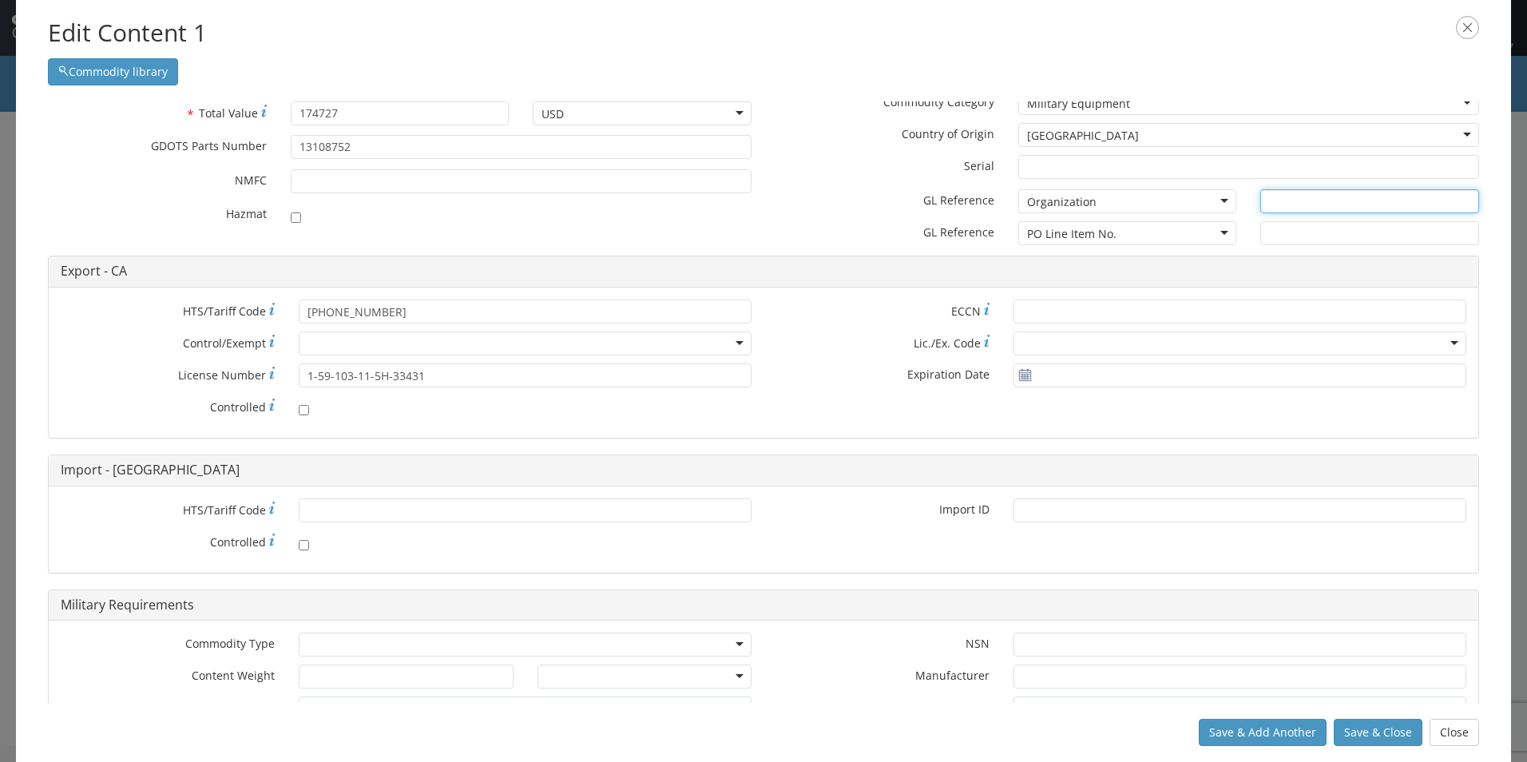
type input "m"
type input "MARION, [GEOGRAPHIC_DATA]"
click at [1214, 184] on div "* Serial" at bounding box center [1128, 171] width 728 height 32
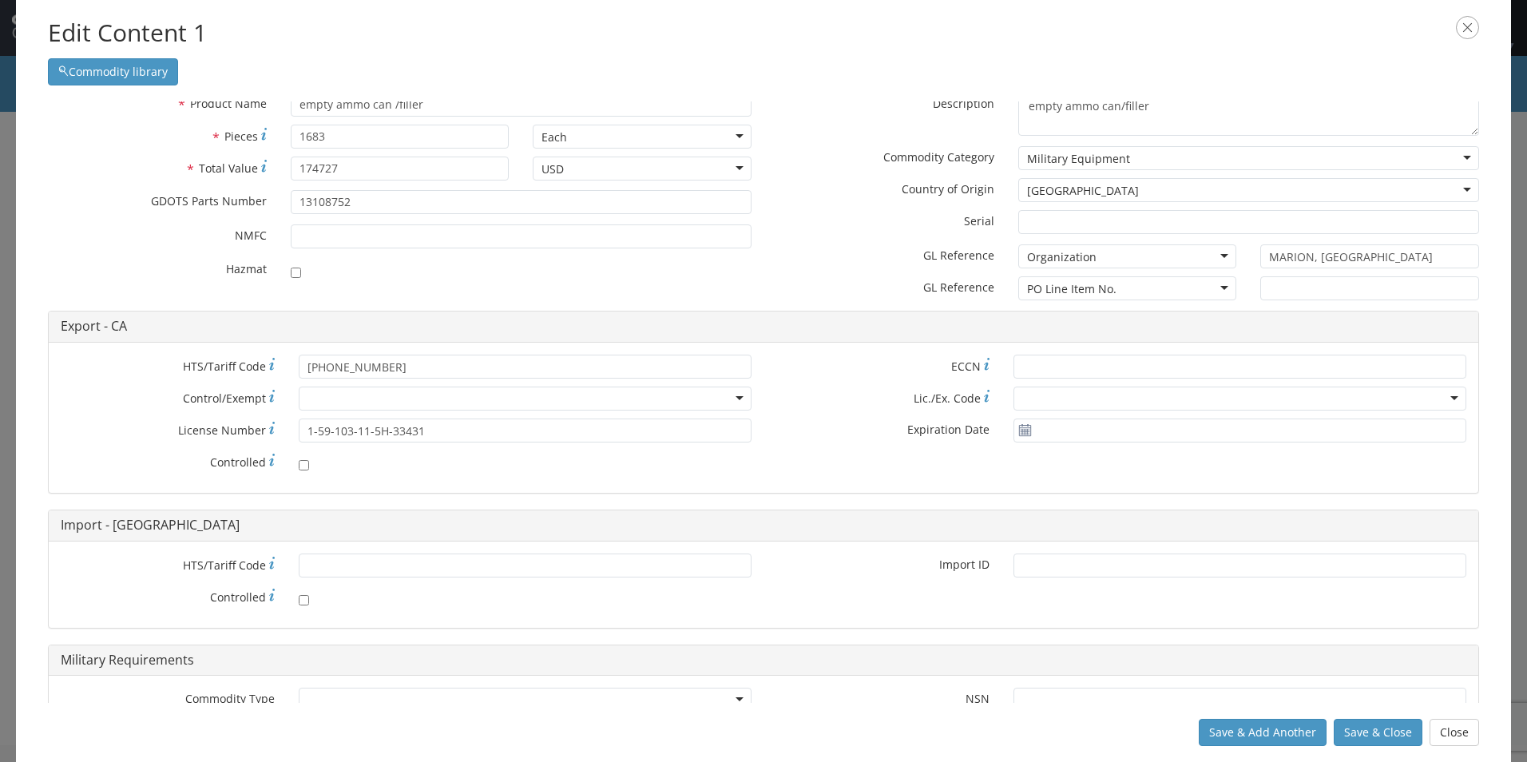
scroll to position [0, 0]
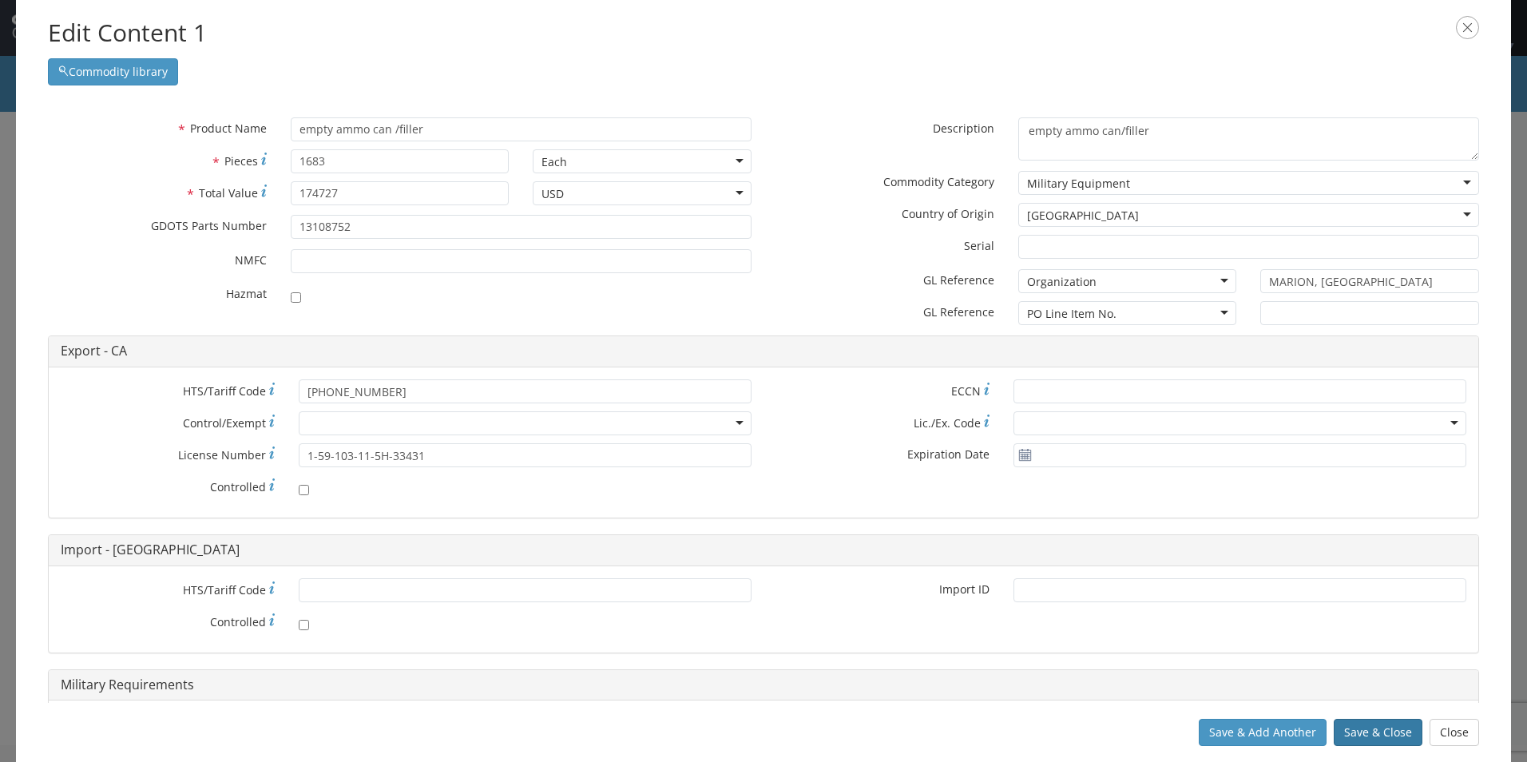
click at [1366, 734] on button "Save & Close" at bounding box center [1378, 732] width 89 height 27
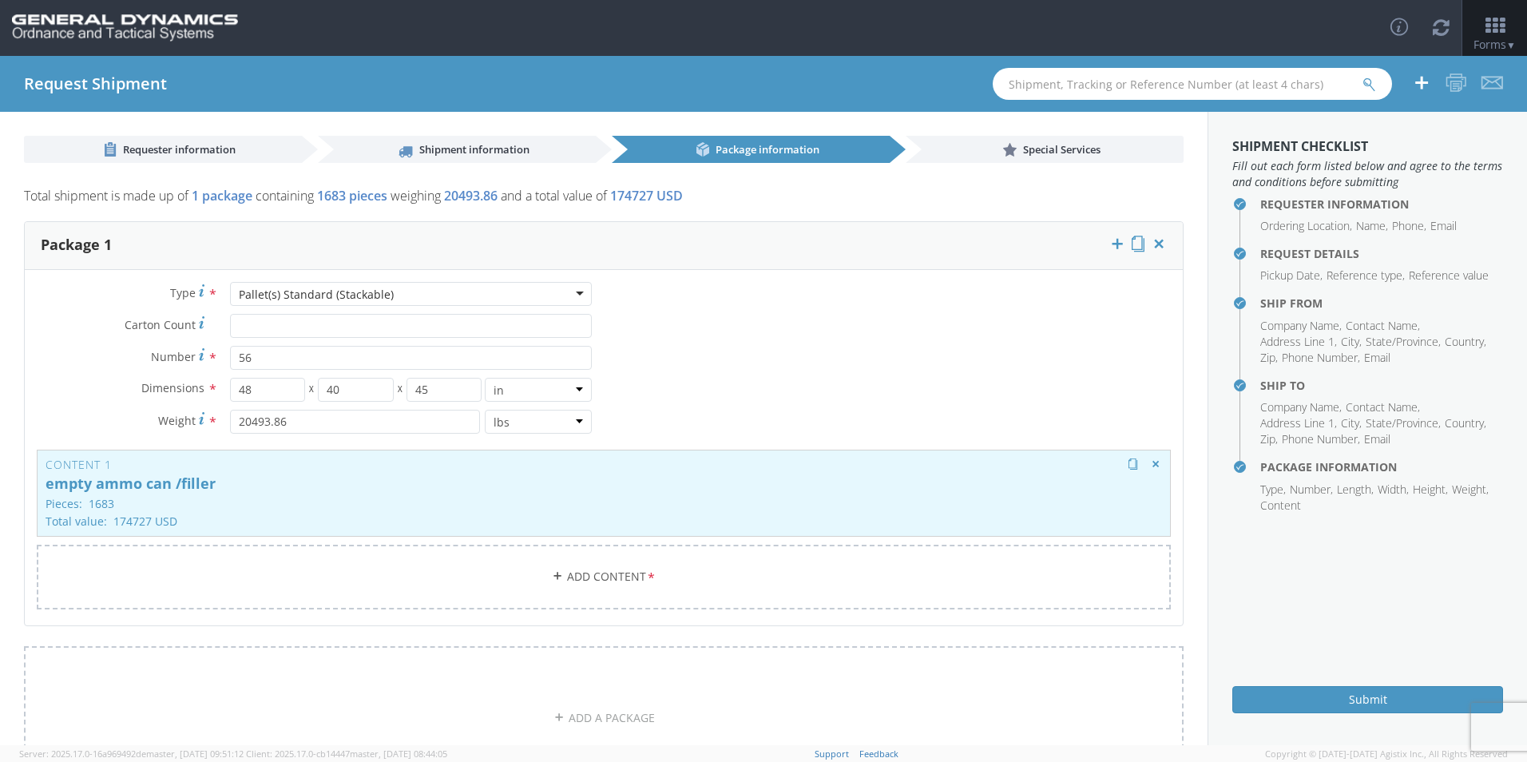
click at [201, 496] on div "Content 1 empty ammo can /filler Pieces: 1683 Total value: 174727 USD HAZMAT" at bounding box center [604, 493] width 1134 height 87
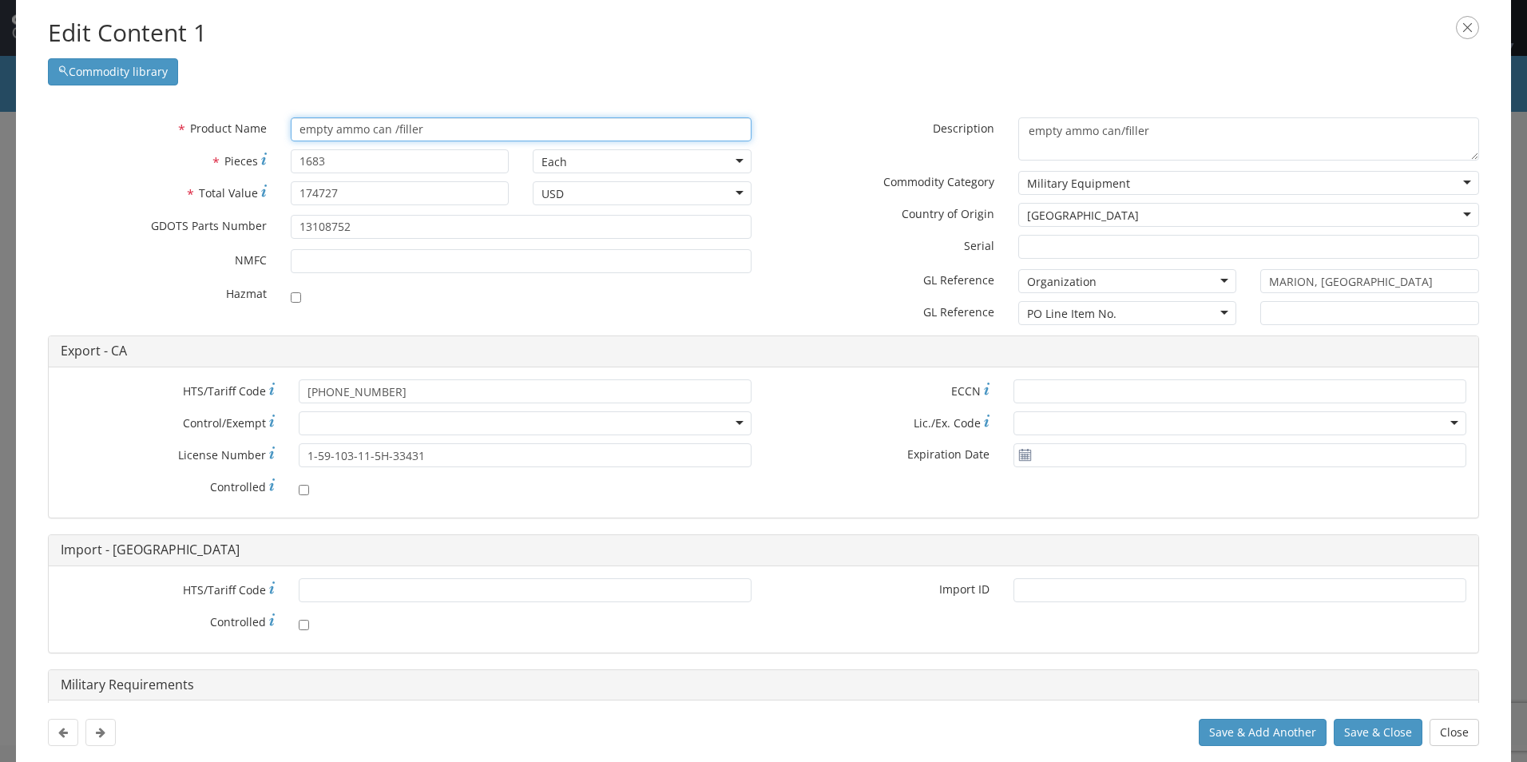
click at [450, 131] on input "empty ammo can /filler" at bounding box center [521, 129] width 461 height 24
drag, startPoint x: 424, startPoint y: 129, endPoint x: 363, endPoint y: 137, distance: 62.0
click at [365, 137] on input "empty ammo can /filler" at bounding box center [521, 129] width 461 height 24
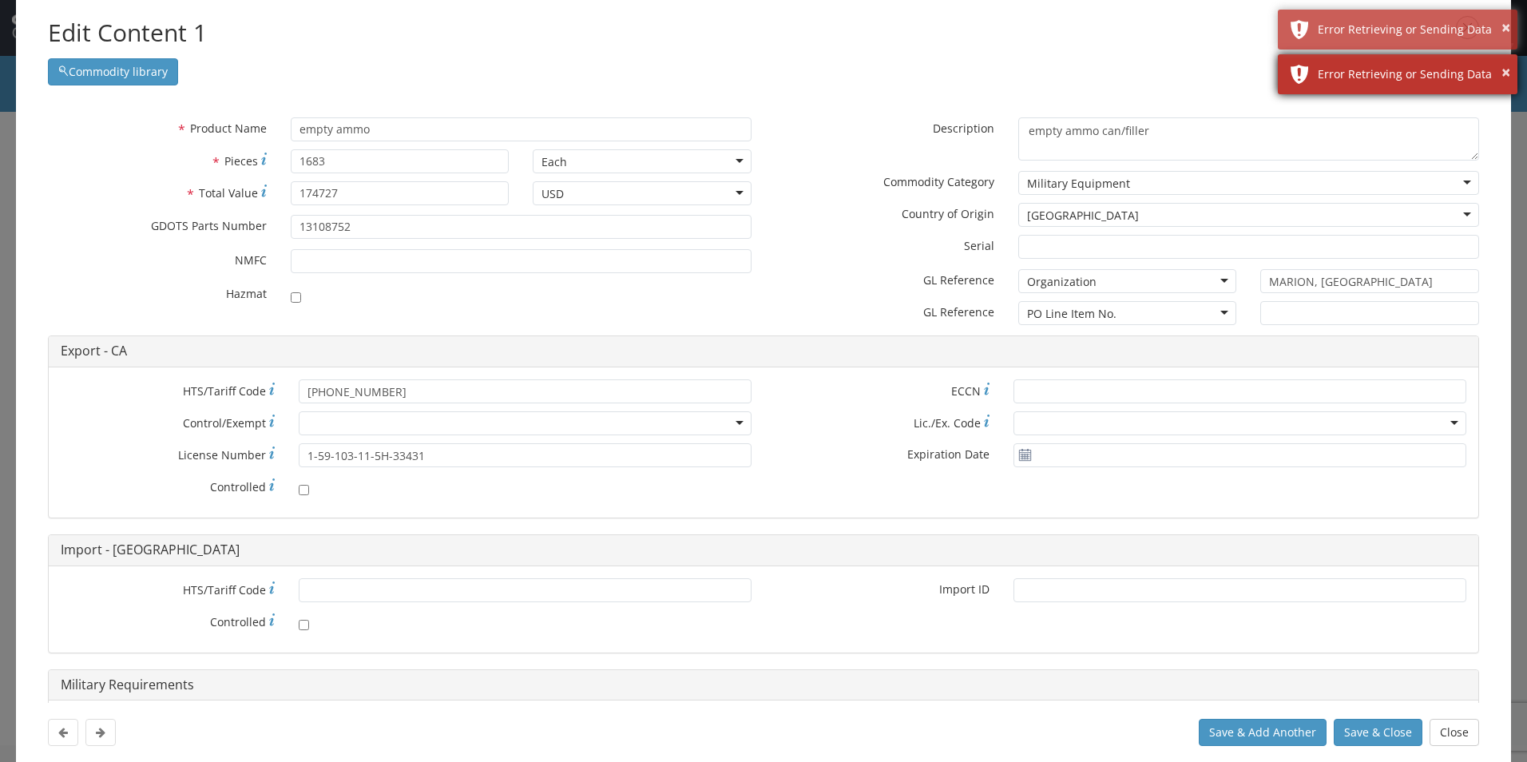
click at [1497, 77] on div "Error Retrieving or Sending Data" at bounding box center [1412, 74] width 188 height 16
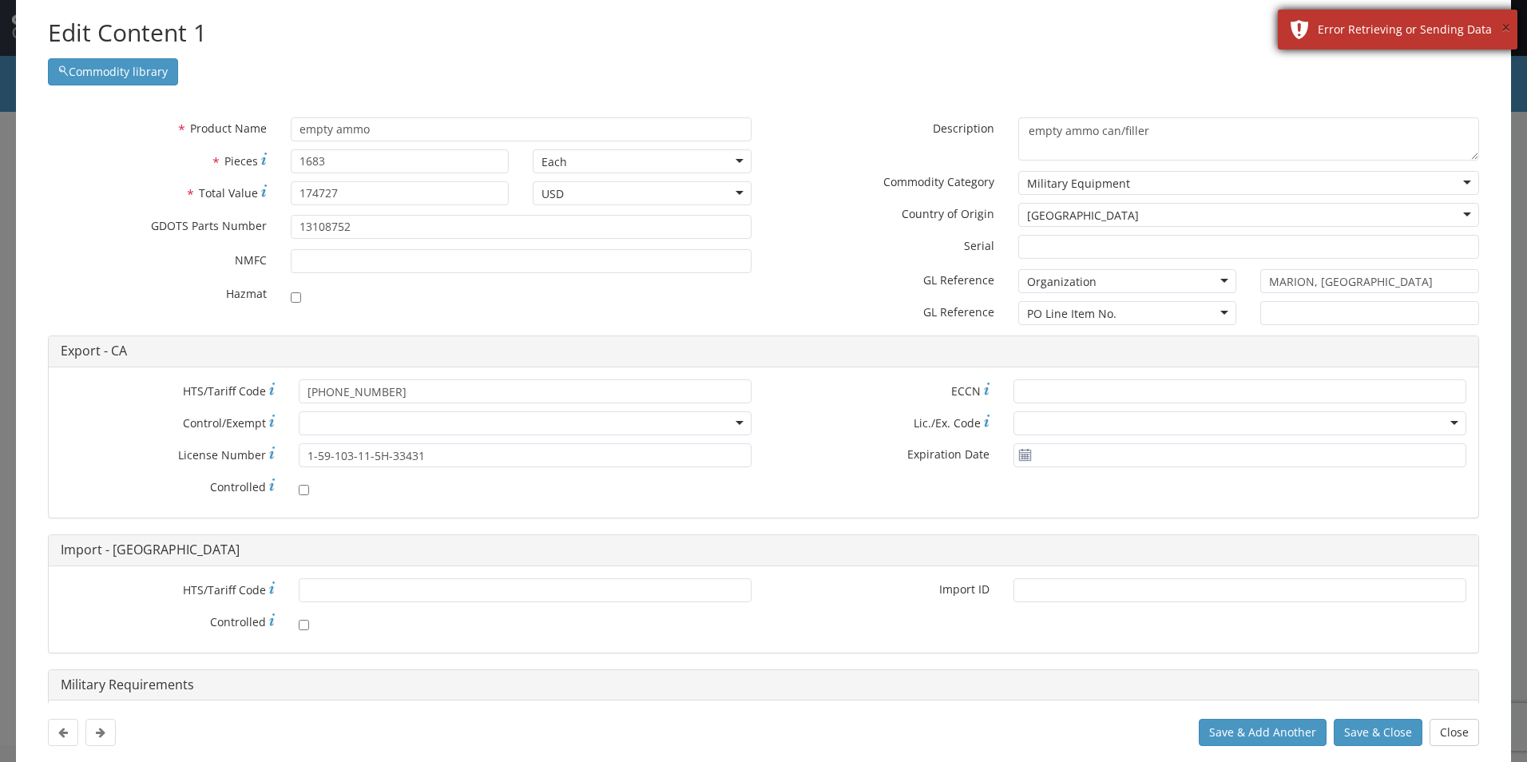
click at [1505, 21] on button "×" at bounding box center [1506, 28] width 9 height 23
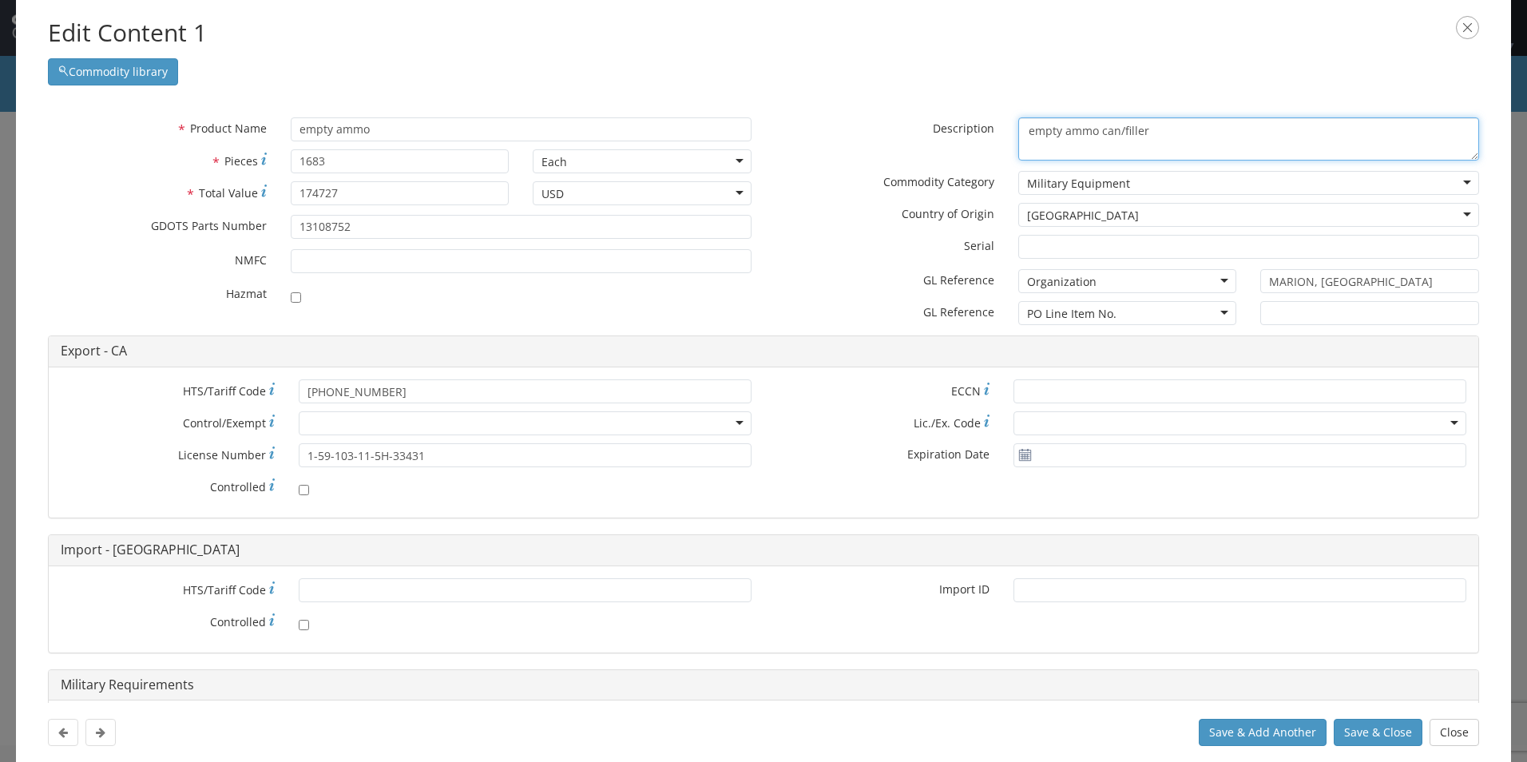
click at [1219, 127] on textarea "empty ammo can/filler" at bounding box center [1249, 139] width 461 height 44
drag, startPoint x: 1009, startPoint y: 114, endPoint x: 820, endPoint y: 120, distance: 188.6
click at [820, 120] on div "* Description empty ammo can/filler" at bounding box center [1128, 139] width 728 height 44
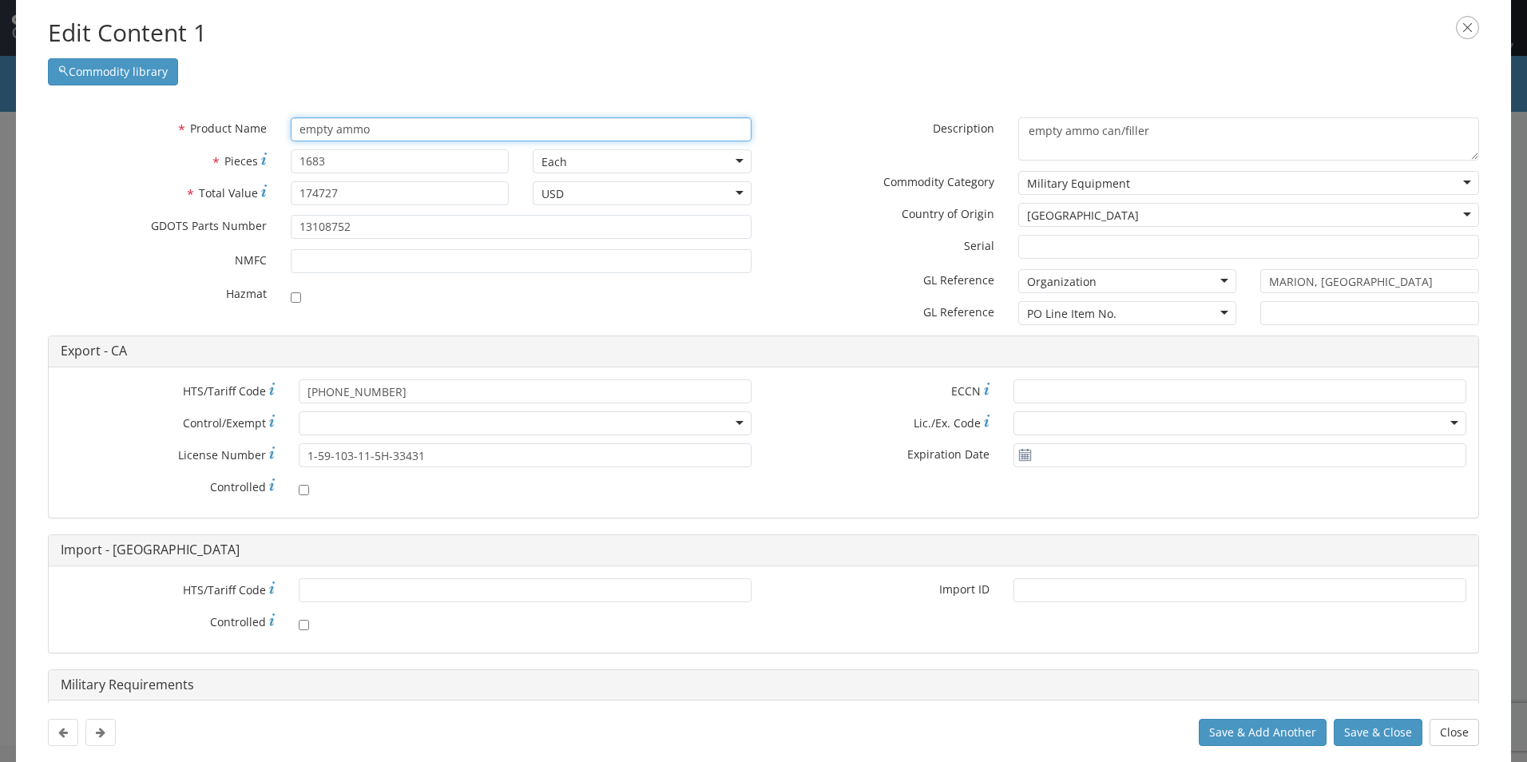
drag, startPoint x: 362, startPoint y: 128, endPoint x: 255, endPoint y: 123, distance: 107.2
click at [255, 123] on div "* Product Name empty ammo searching..." at bounding box center [400, 129] width 728 height 24
paste input "can/filler"
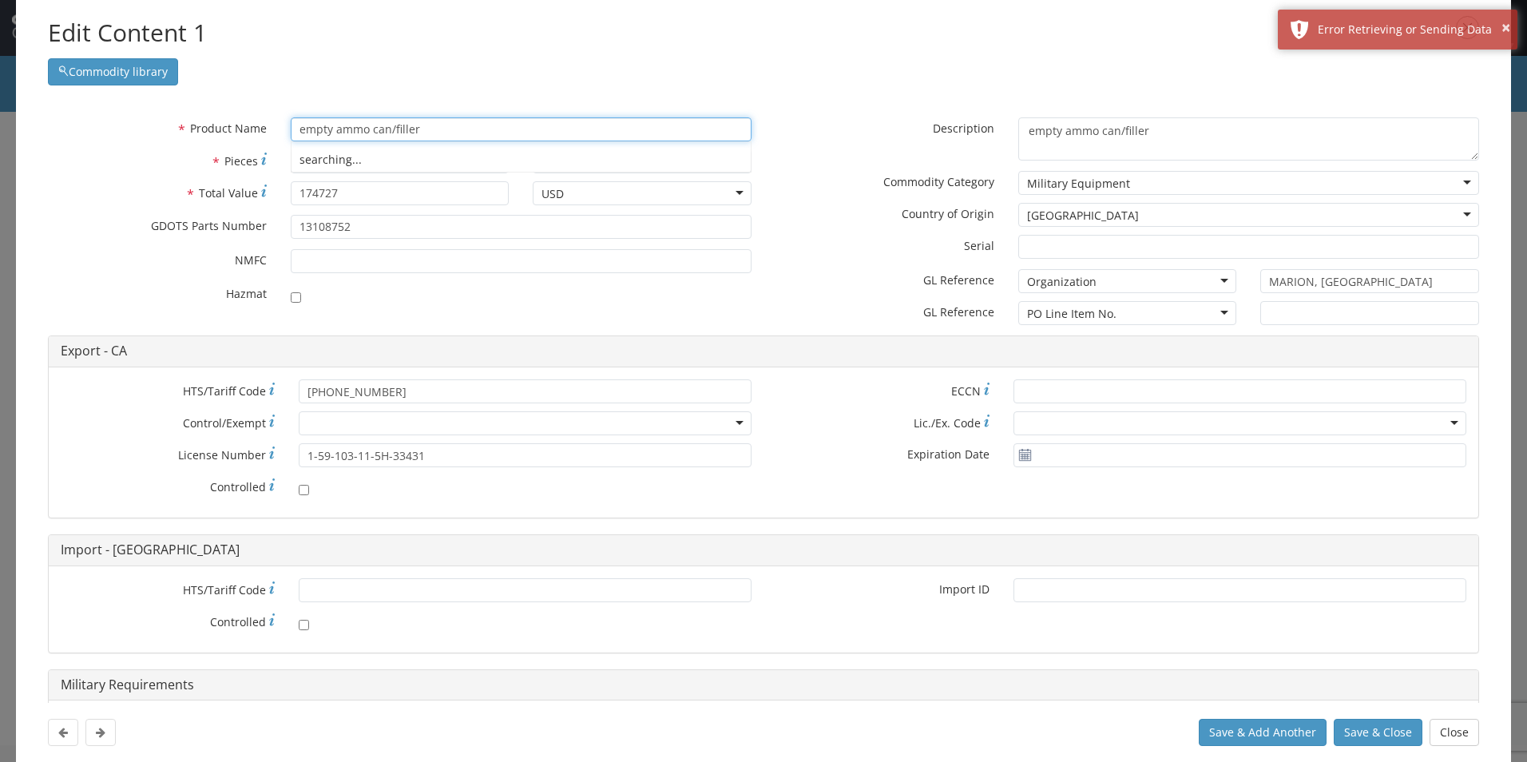
click at [493, 77] on div "Commodity library" at bounding box center [764, 67] width 1432 height 35
type input "empty ammo can/filler"
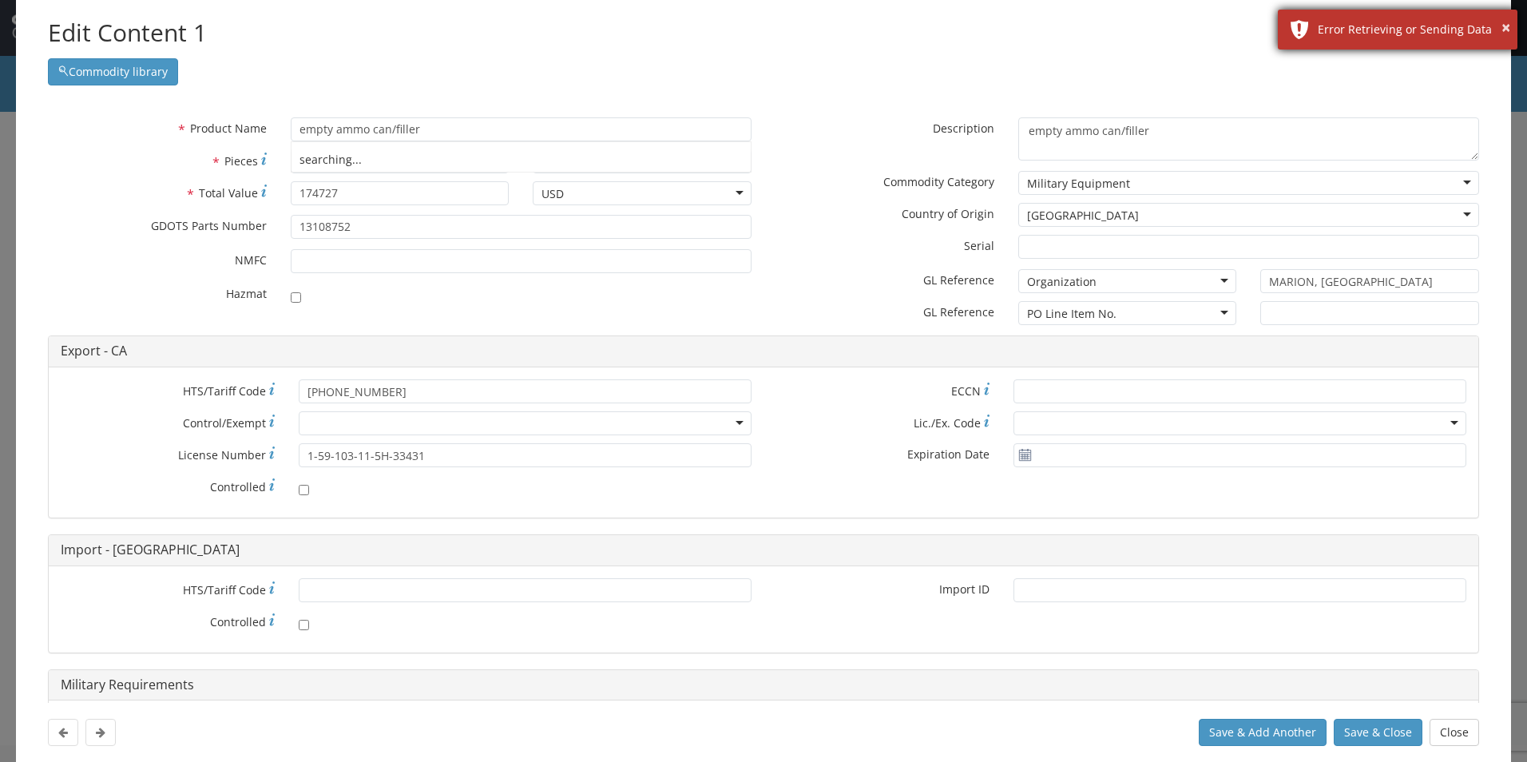
click at [1500, 30] on div "Error Retrieving or Sending Data" at bounding box center [1412, 30] width 188 height 16
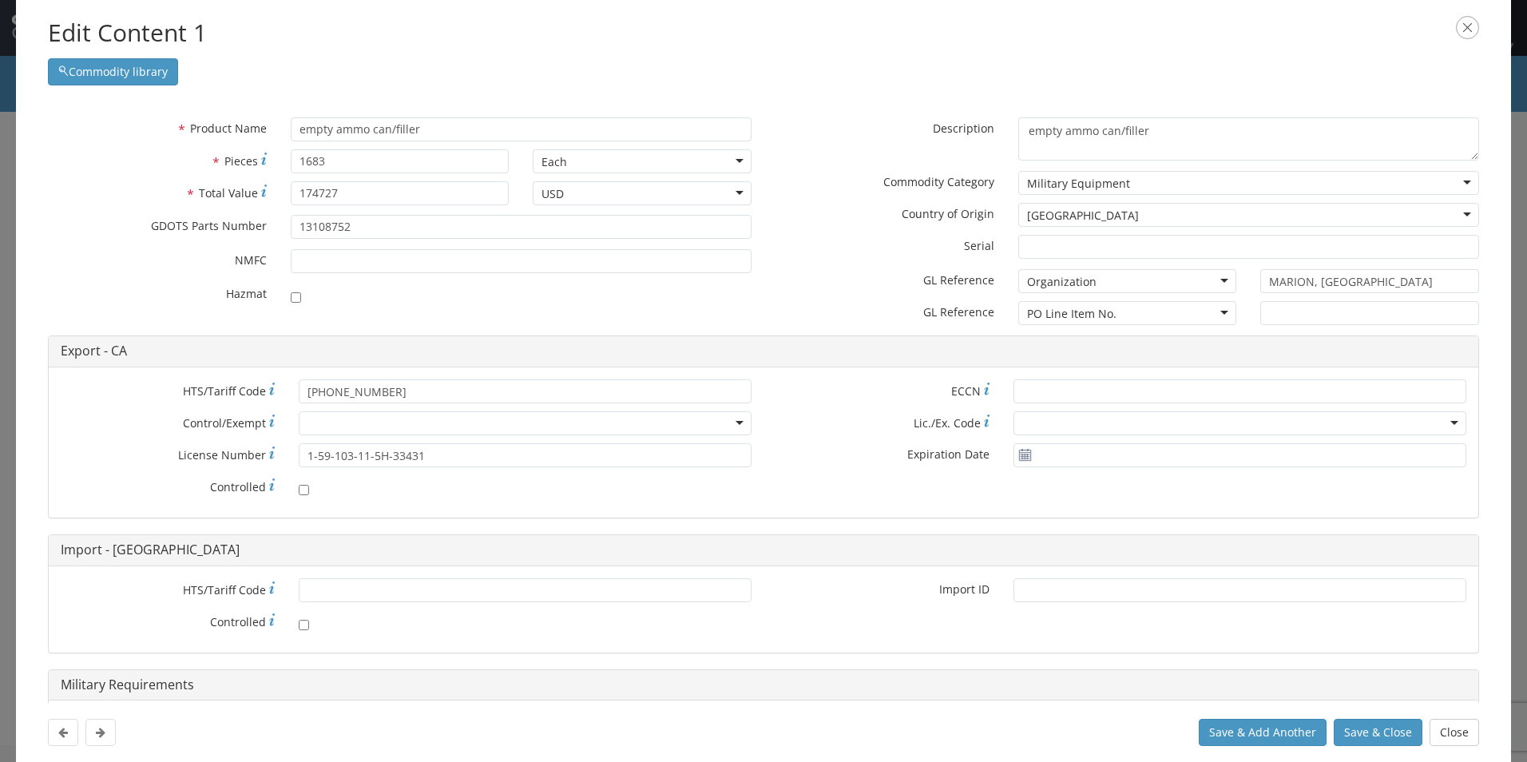
click at [1305, 64] on div "Commodity library" at bounding box center [764, 67] width 1432 height 35
click at [1369, 733] on button "Save & Close" at bounding box center [1378, 732] width 89 height 27
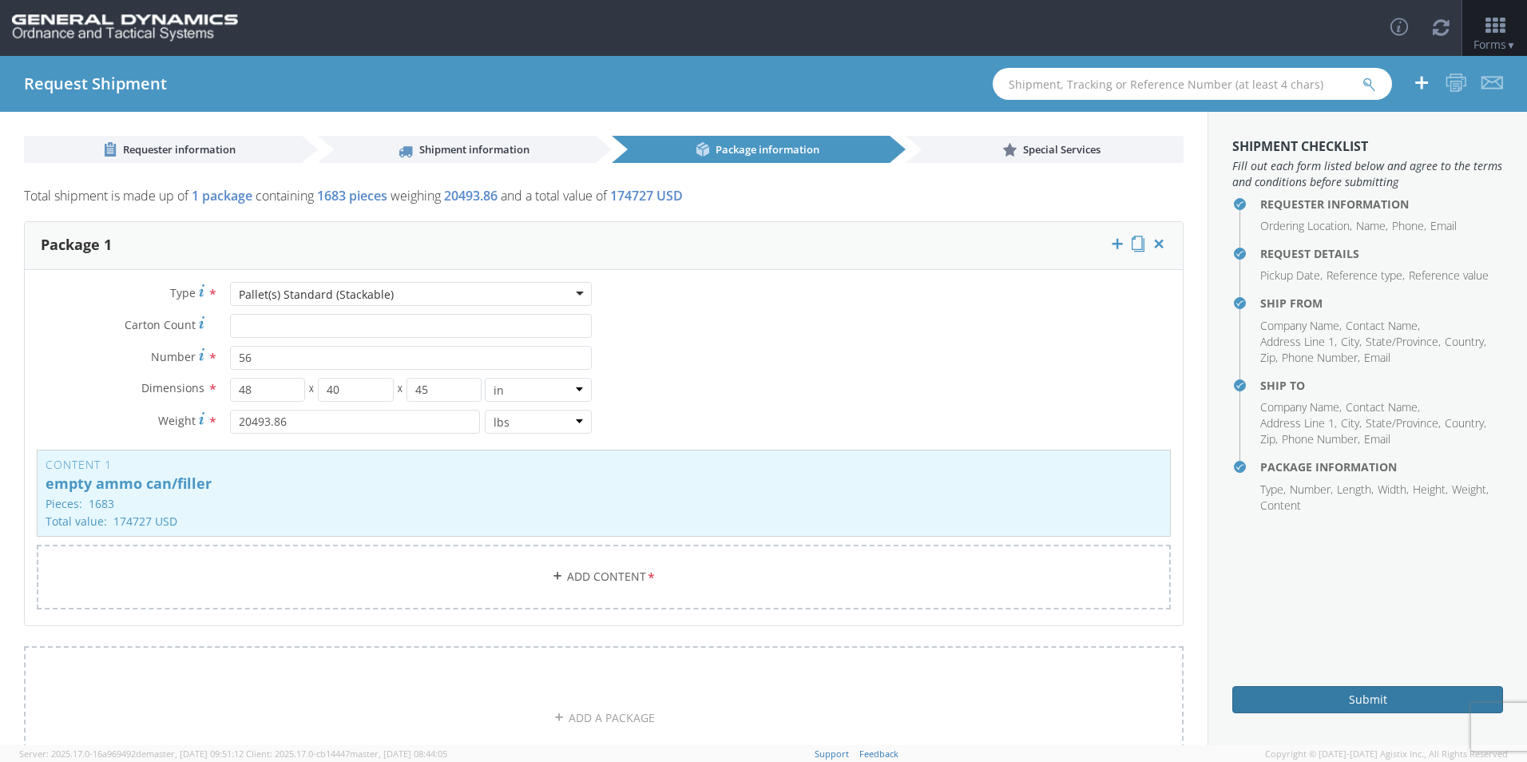
click at [1319, 701] on button "Submit" at bounding box center [1368, 699] width 271 height 27
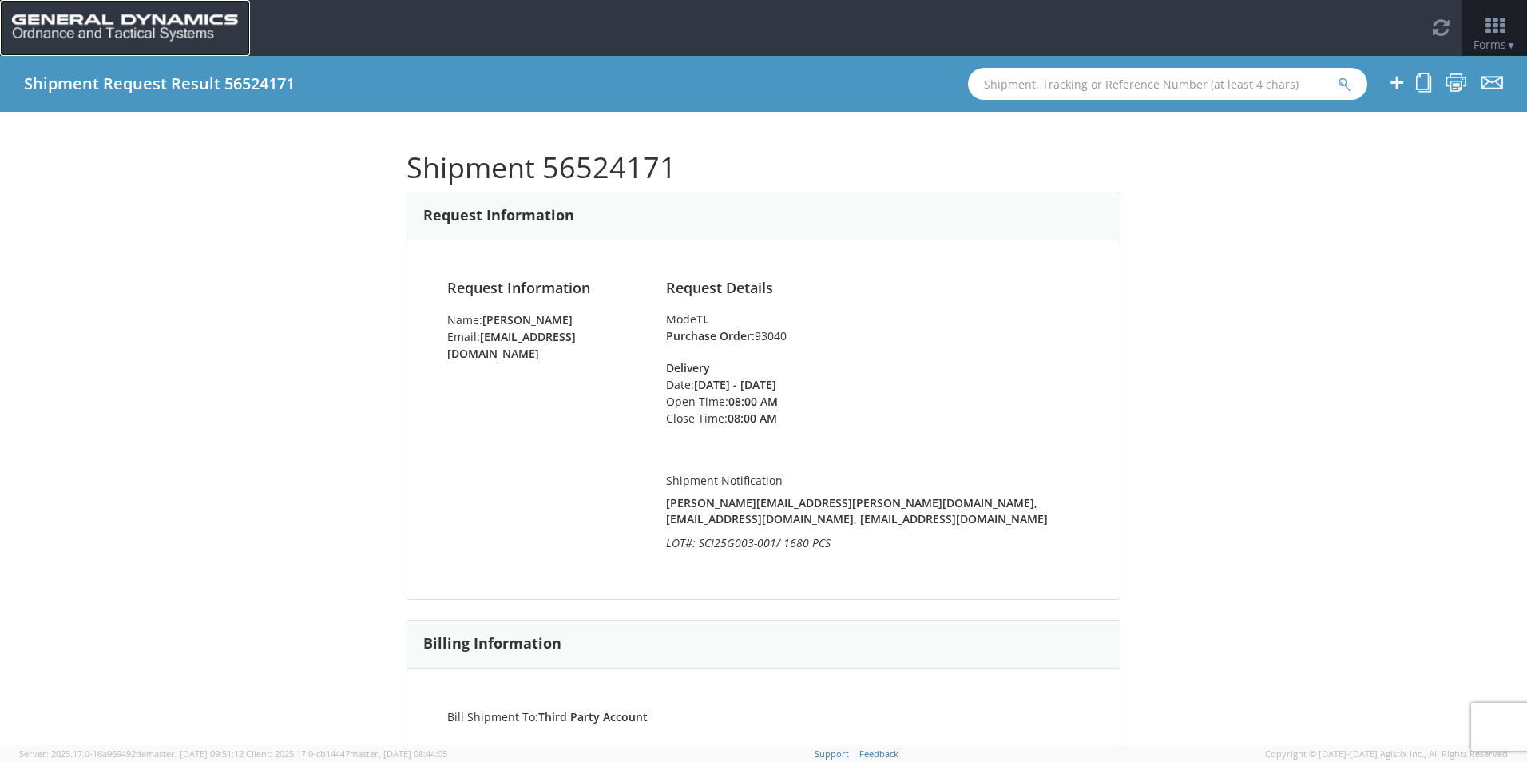
click at [101, 22] on img at bounding box center [125, 27] width 226 height 27
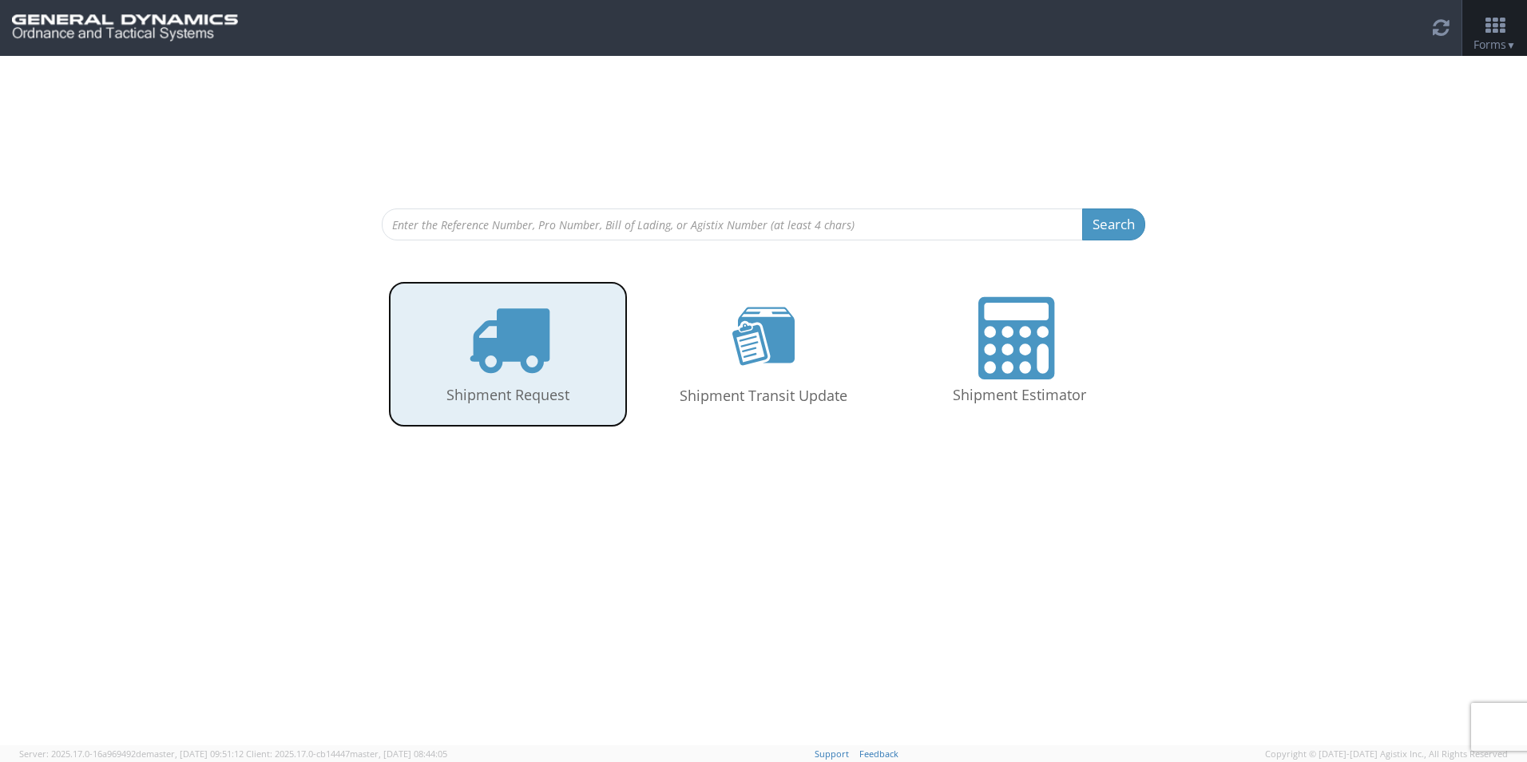
click at [514, 355] on icon at bounding box center [508, 338] width 82 height 82
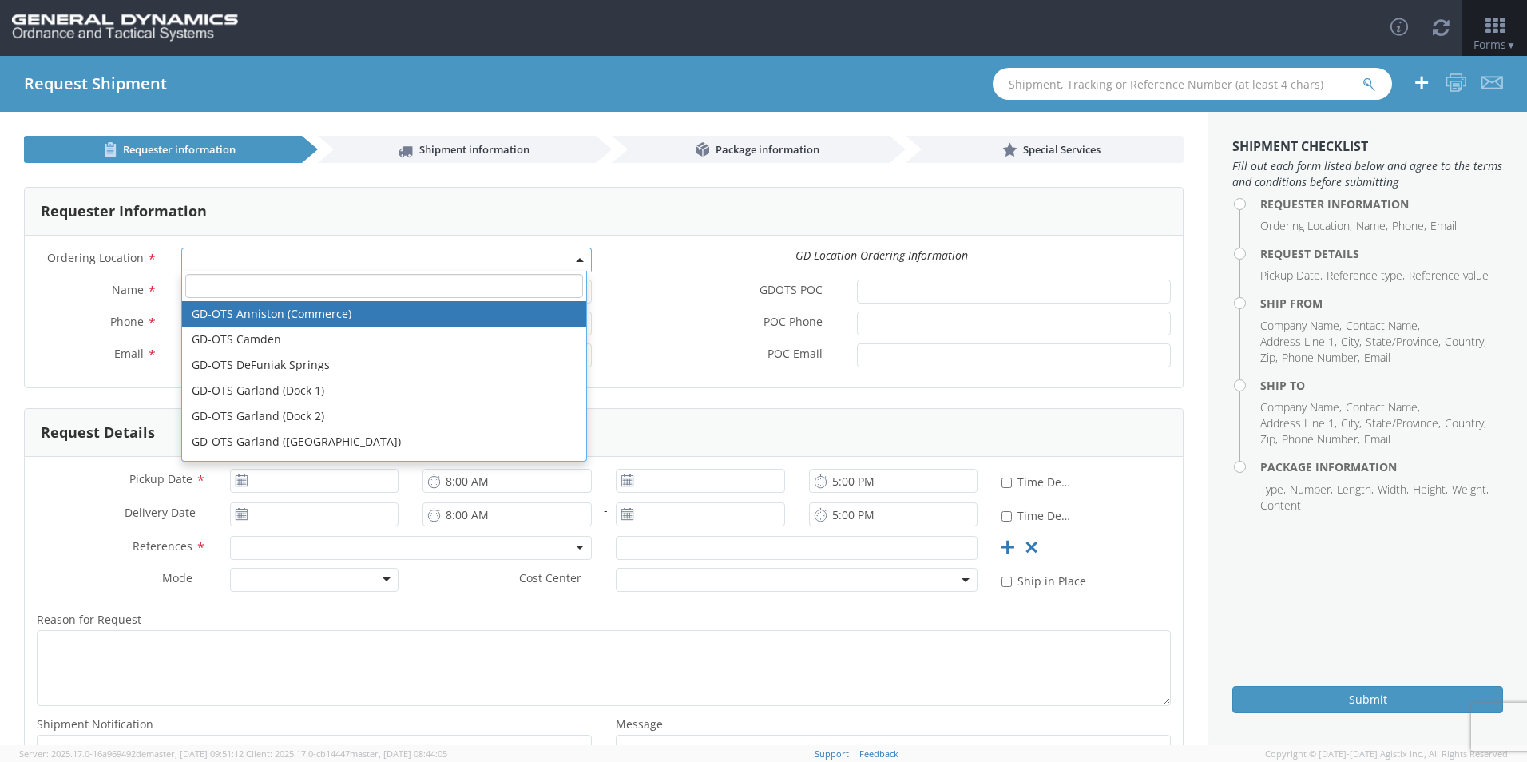
click at [246, 260] on span at bounding box center [386, 260] width 411 height 24
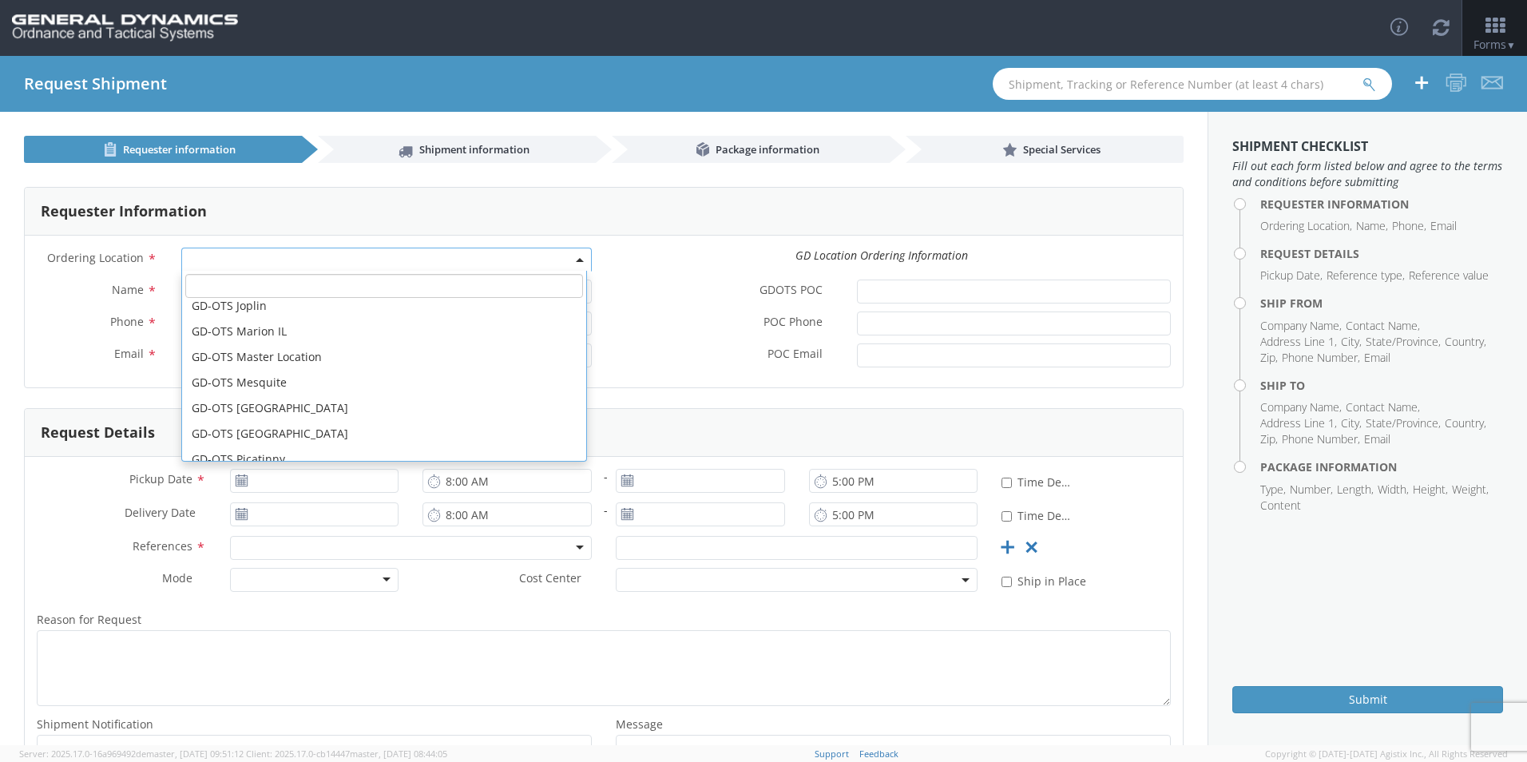
scroll to position [240, 0]
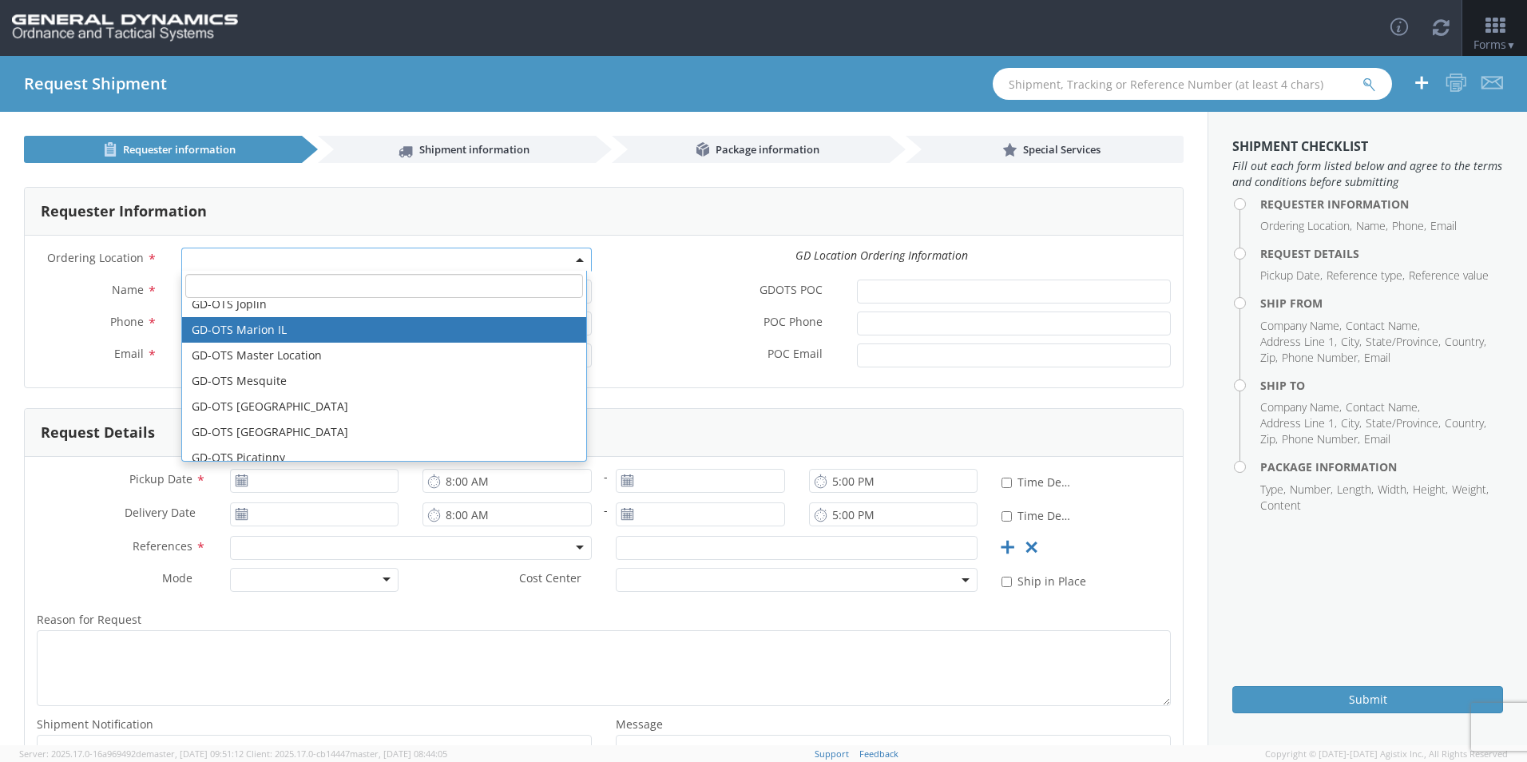
select select "313"
type input "[EMAIL_ADDRESS][DOMAIN_NAME]"
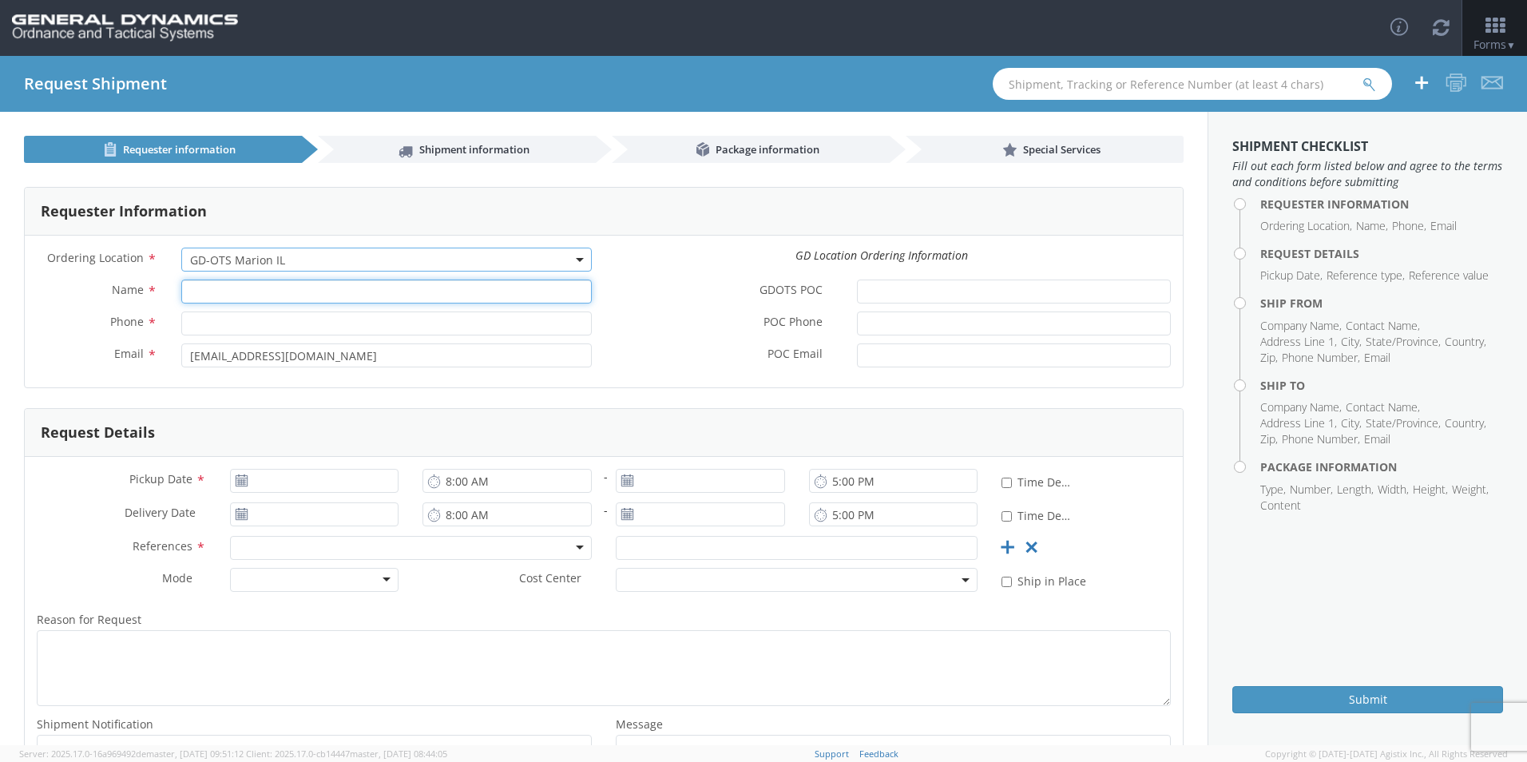
click at [252, 296] on input "Name *" at bounding box center [386, 292] width 411 height 24
type input "[PERSON_NAME]"
click at [228, 328] on input "Phone *" at bounding box center [386, 324] width 411 height 24
type input "7275788100"
click at [240, 482] on icon at bounding box center [242, 481] width 14 height 13
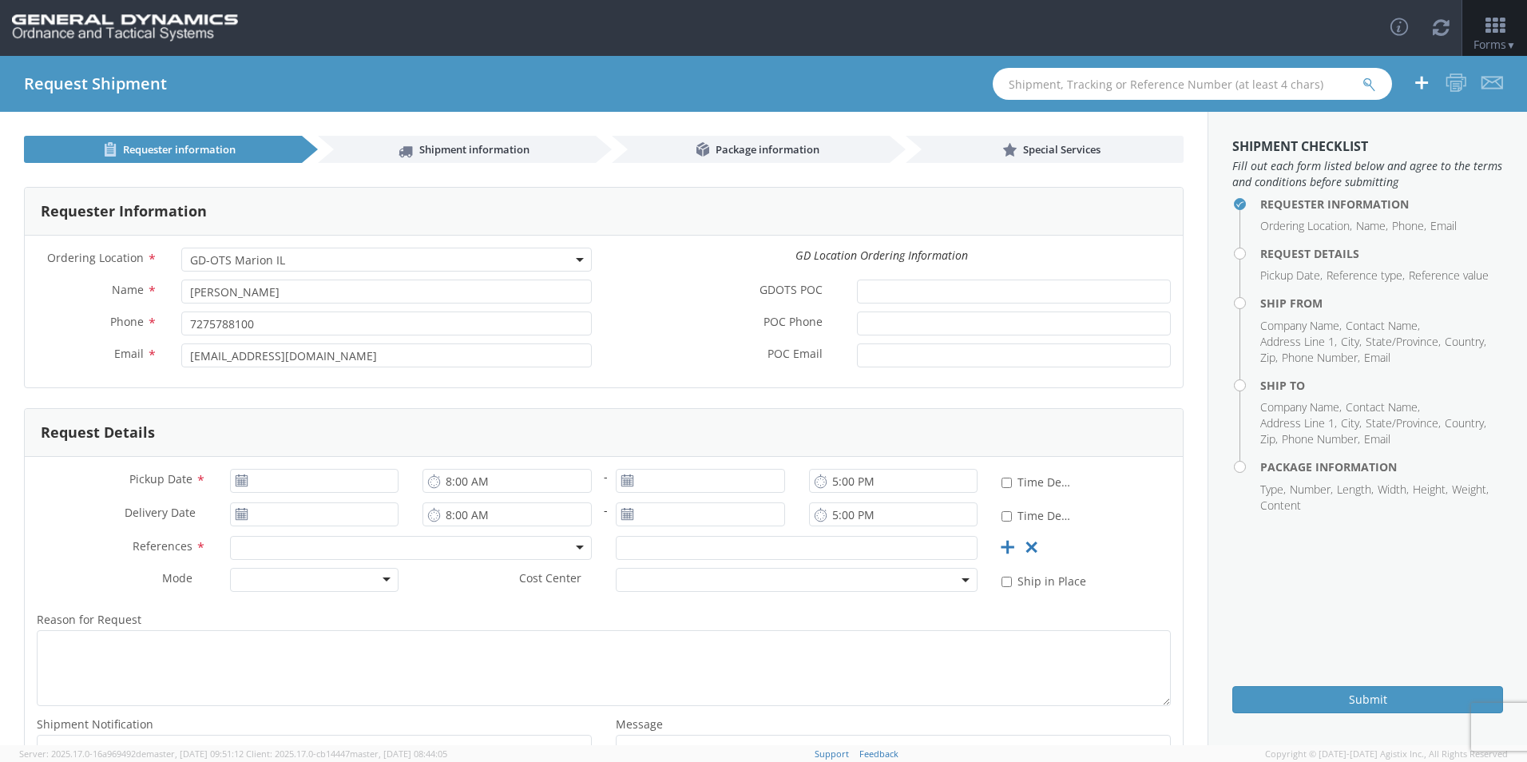
click at [241, 481] on use at bounding box center [241, 480] width 11 height 11
click at [360, 483] on input "[DATE]" at bounding box center [314, 481] width 169 height 24
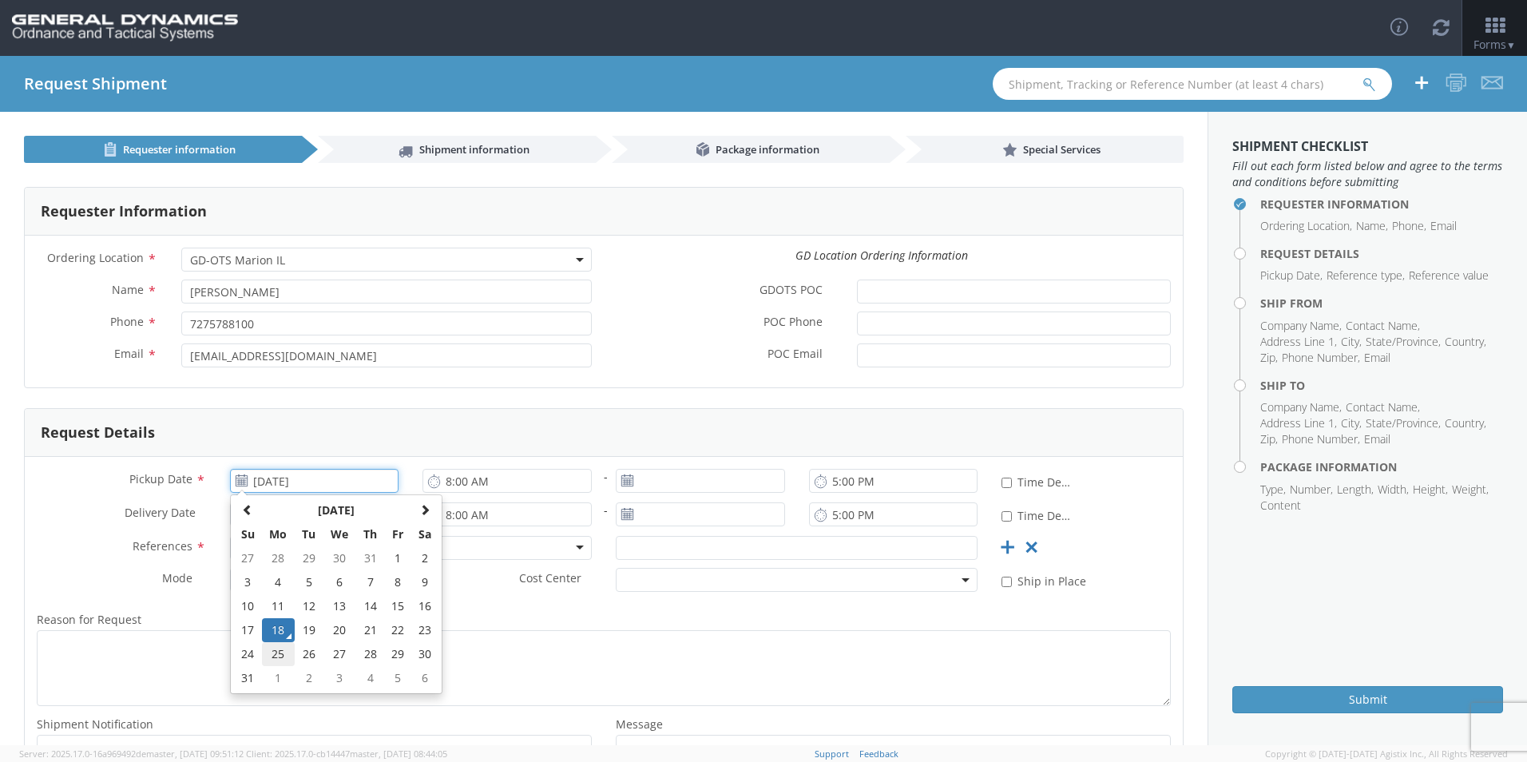
click at [281, 652] on td "25" at bounding box center [279, 654] width 34 height 24
type input "[DATE]"
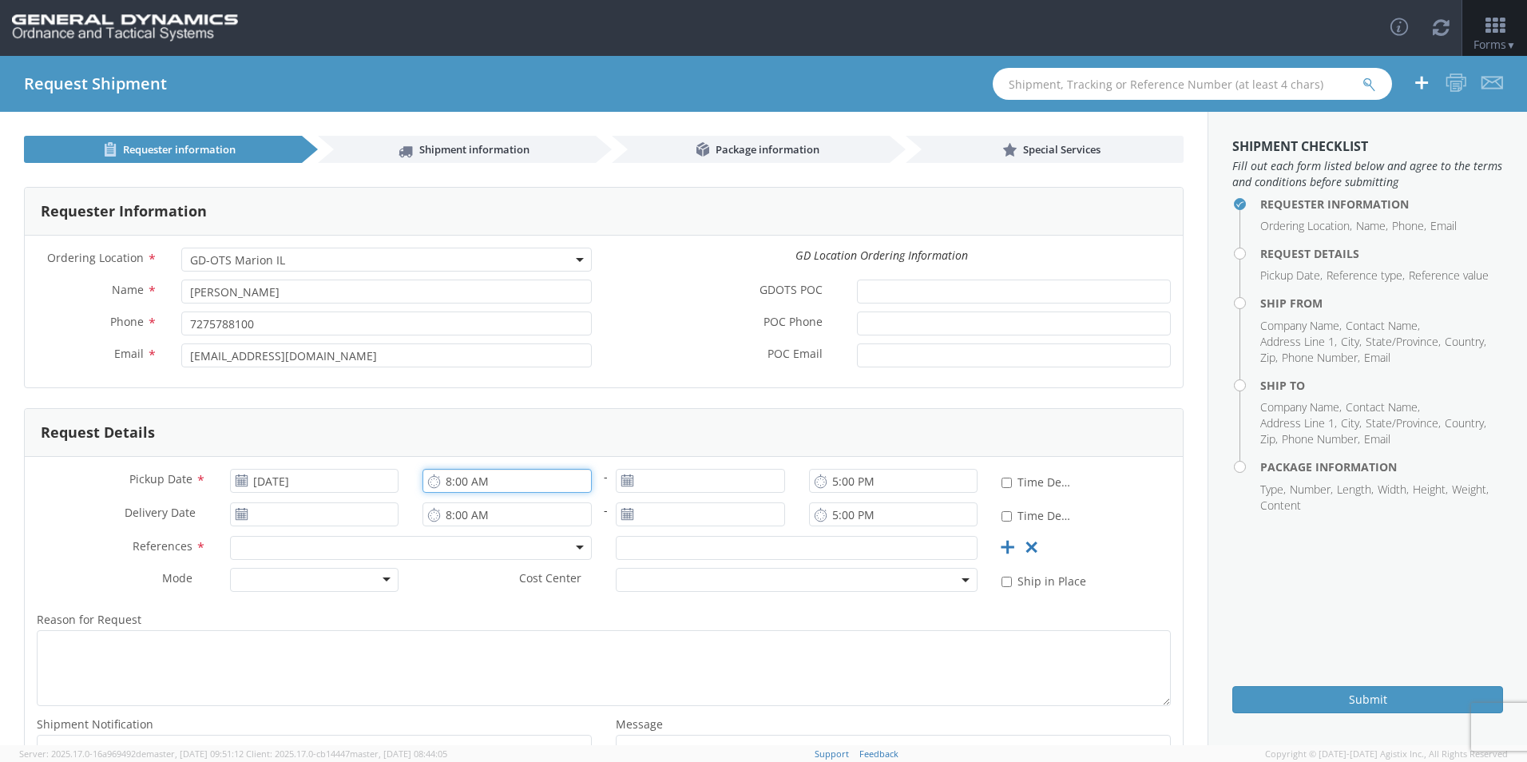
click at [447, 486] on input "8:00 AM" at bounding box center [507, 481] width 169 height 24
type input "9:00 AM"
click at [622, 483] on use at bounding box center [627, 480] width 11 height 11
click at [622, 481] on use at bounding box center [627, 480] width 11 height 11
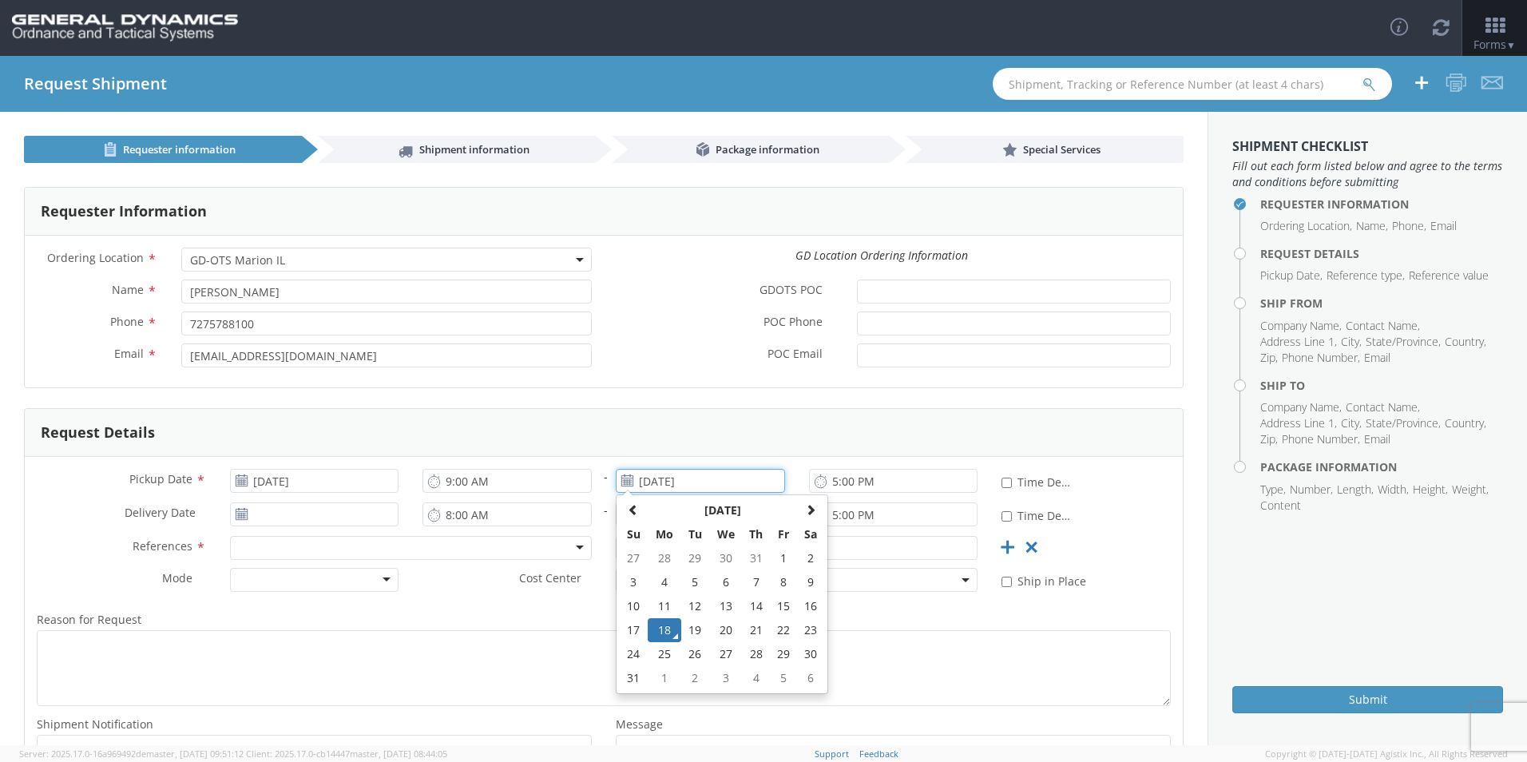
click at [648, 486] on input "[DATE]" at bounding box center [700, 481] width 169 height 24
click at [653, 650] on td "25" at bounding box center [665, 654] width 34 height 24
type input "[DATE]"
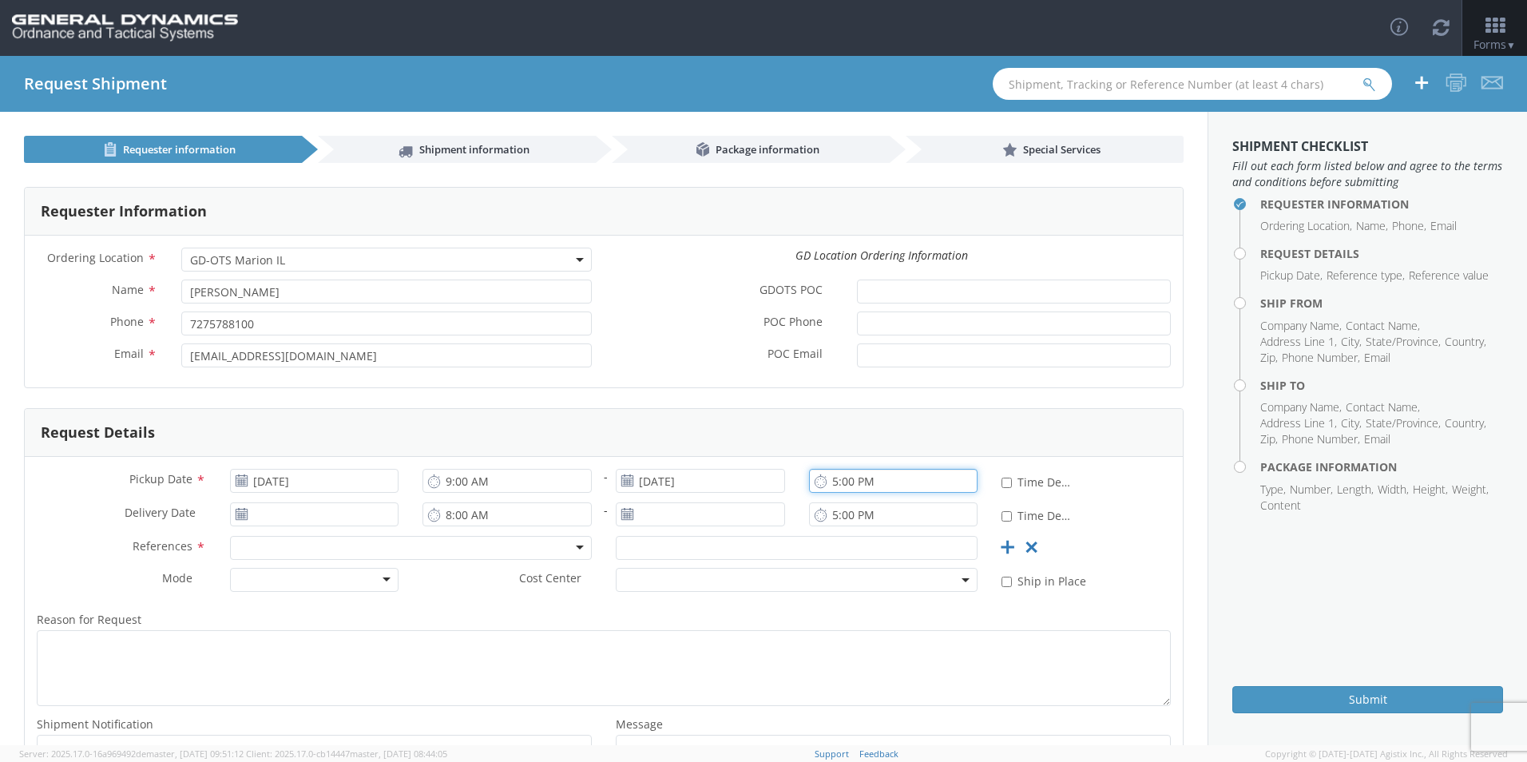
click at [828, 486] on input "5:00 PM" at bounding box center [893, 481] width 169 height 24
type input "9:00 AM"
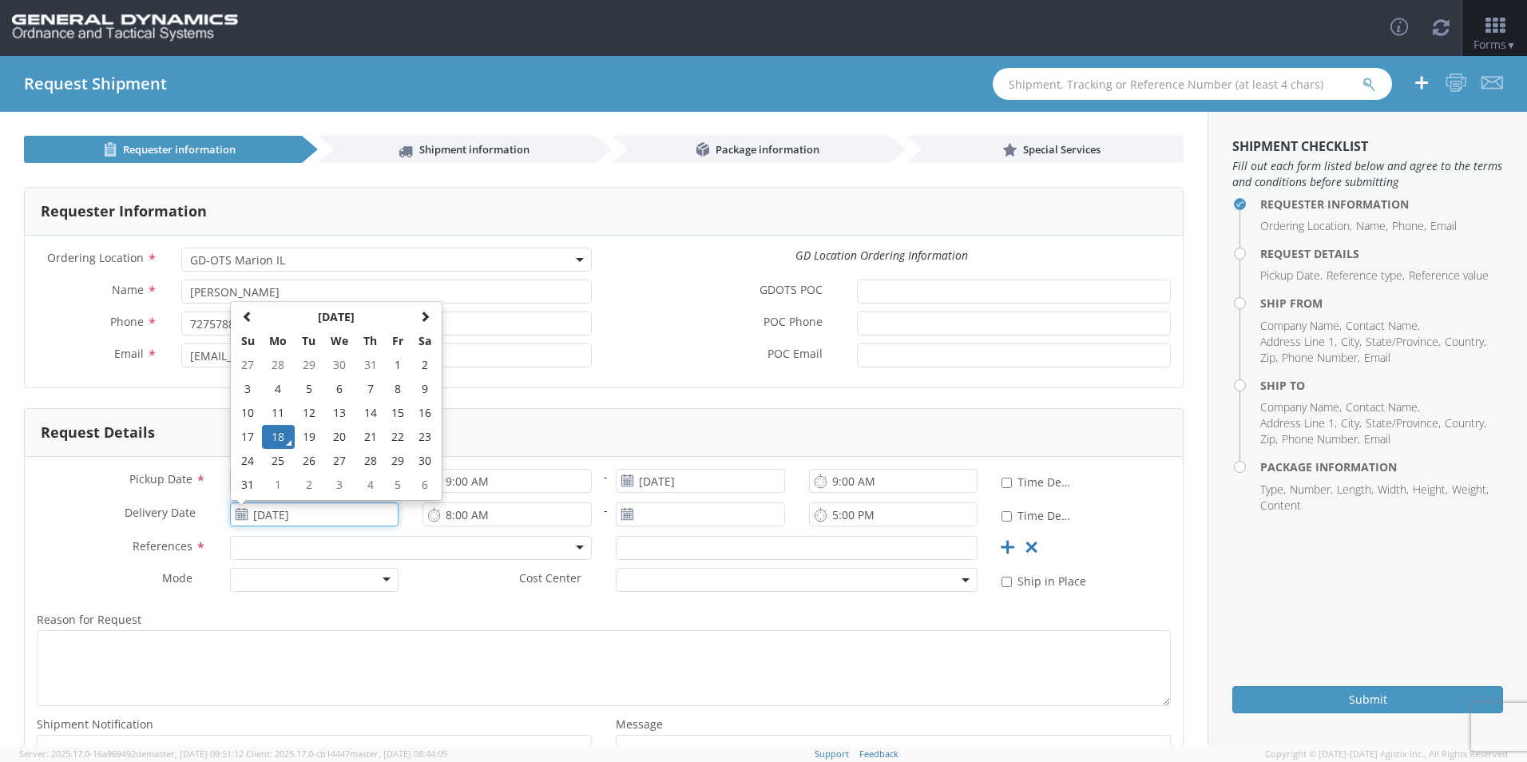
click at [268, 516] on input "[DATE]" at bounding box center [314, 515] width 169 height 24
click at [331, 465] on td "27" at bounding box center [340, 461] width 34 height 24
type input "[DATE]"
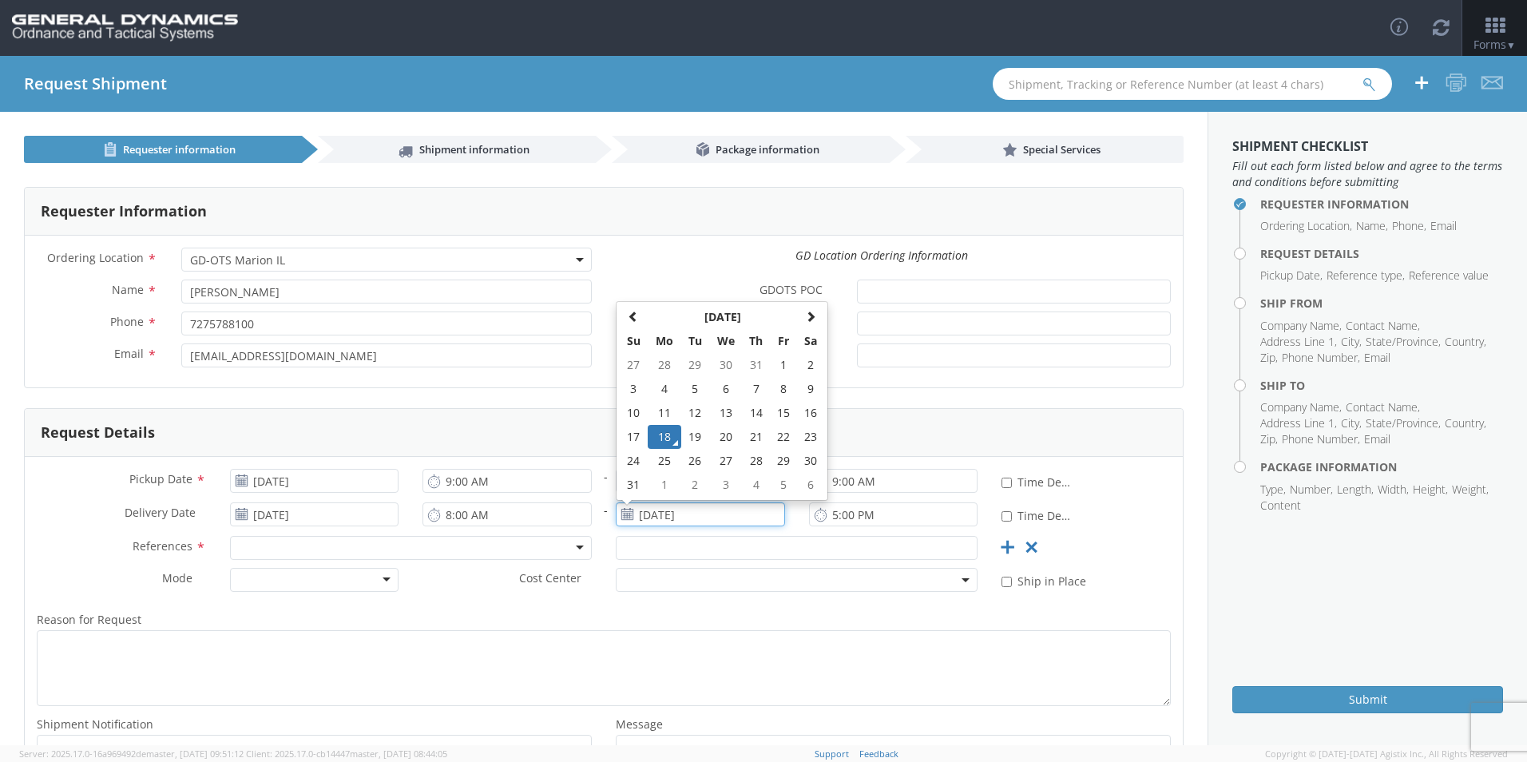
click at [678, 519] on input "[DATE]" at bounding box center [700, 515] width 169 height 24
click at [721, 462] on td "27" at bounding box center [726, 461] width 34 height 24
type input "[DATE]"
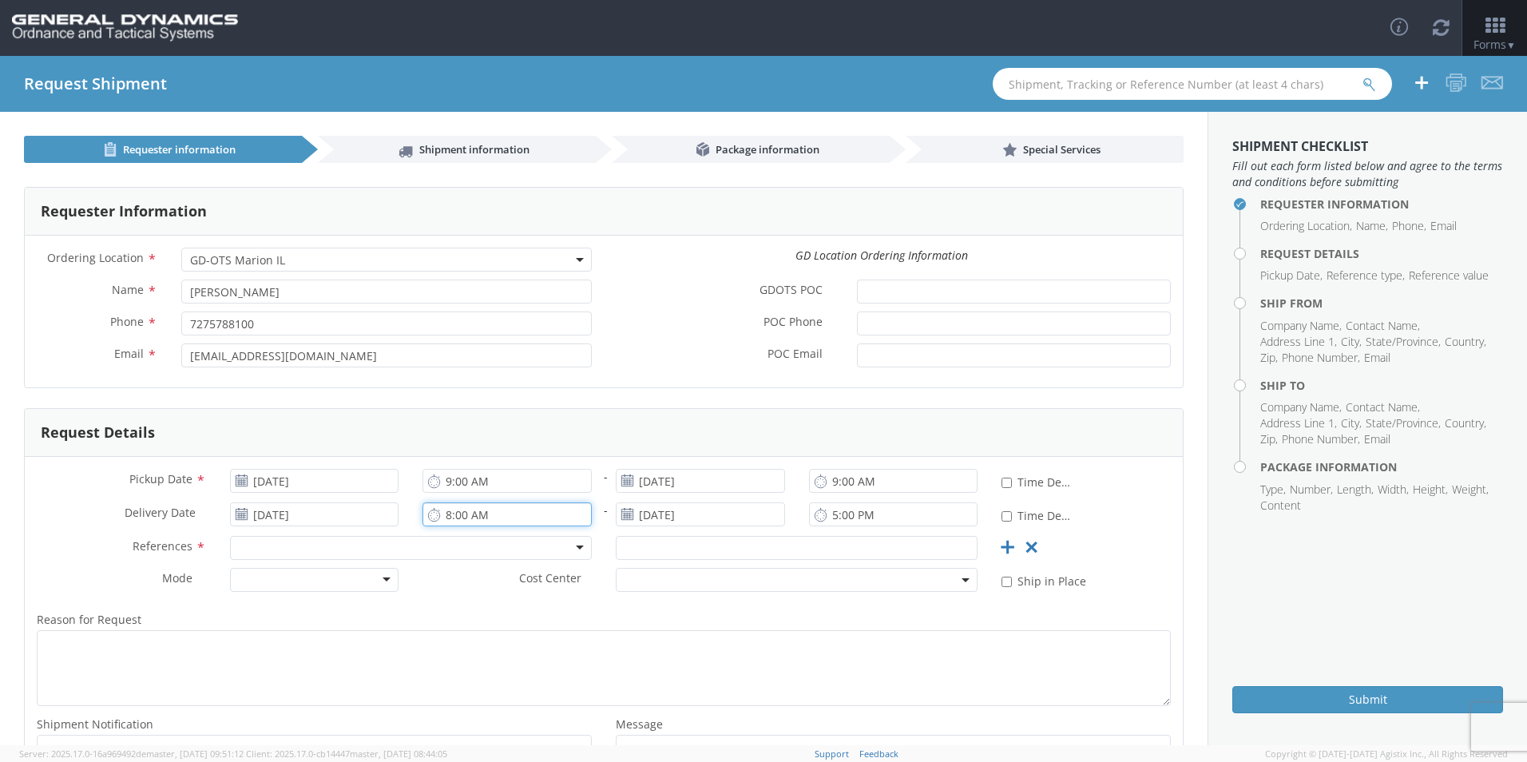
click at [443, 518] on input "8:00 AM" at bounding box center [507, 515] width 169 height 24
type input "9:00 AM"
click at [824, 511] on input "5:00 PM" at bounding box center [893, 515] width 169 height 24
type input "9:00 AM"
click at [730, 427] on div "Request Details" at bounding box center [604, 433] width 1158 height 48
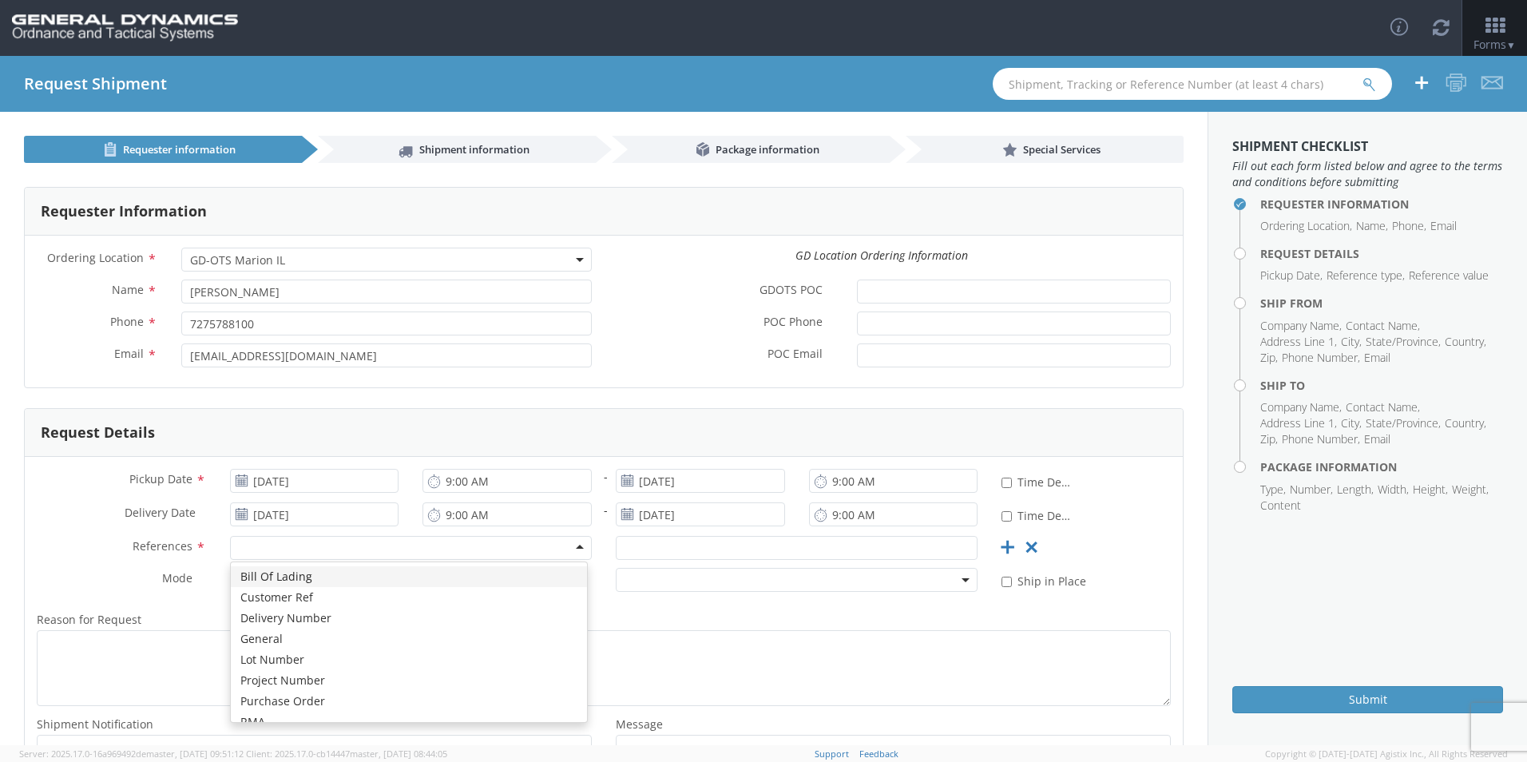
click at [268, 549] on div at bounding box center [411, 548] width 362 height 24
click at [361, 583] on div at bounding box center [314, 580] width 169 height 24
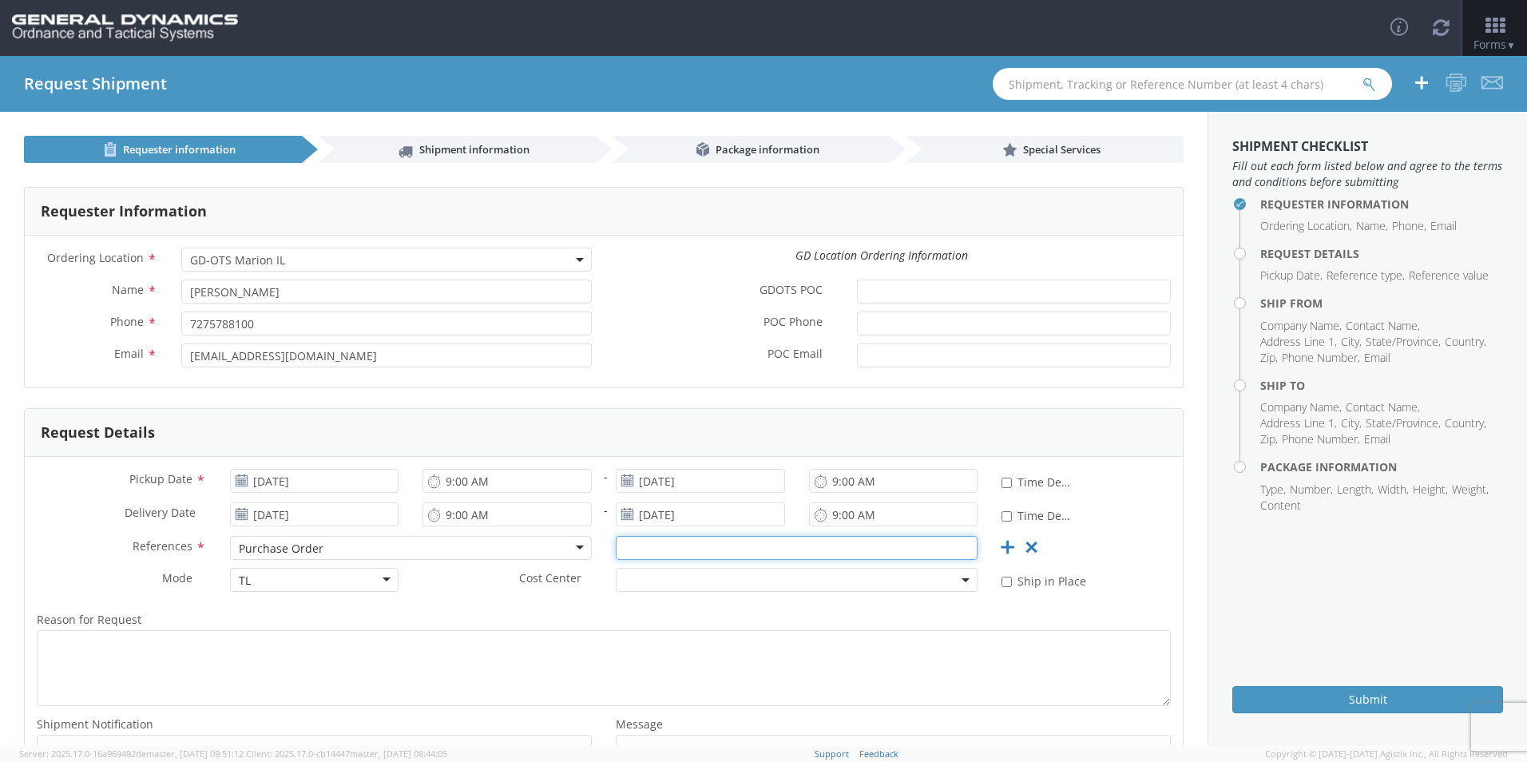
click at [657, 547] on input "text" at bounding box center [797, 548] width 362 height 24
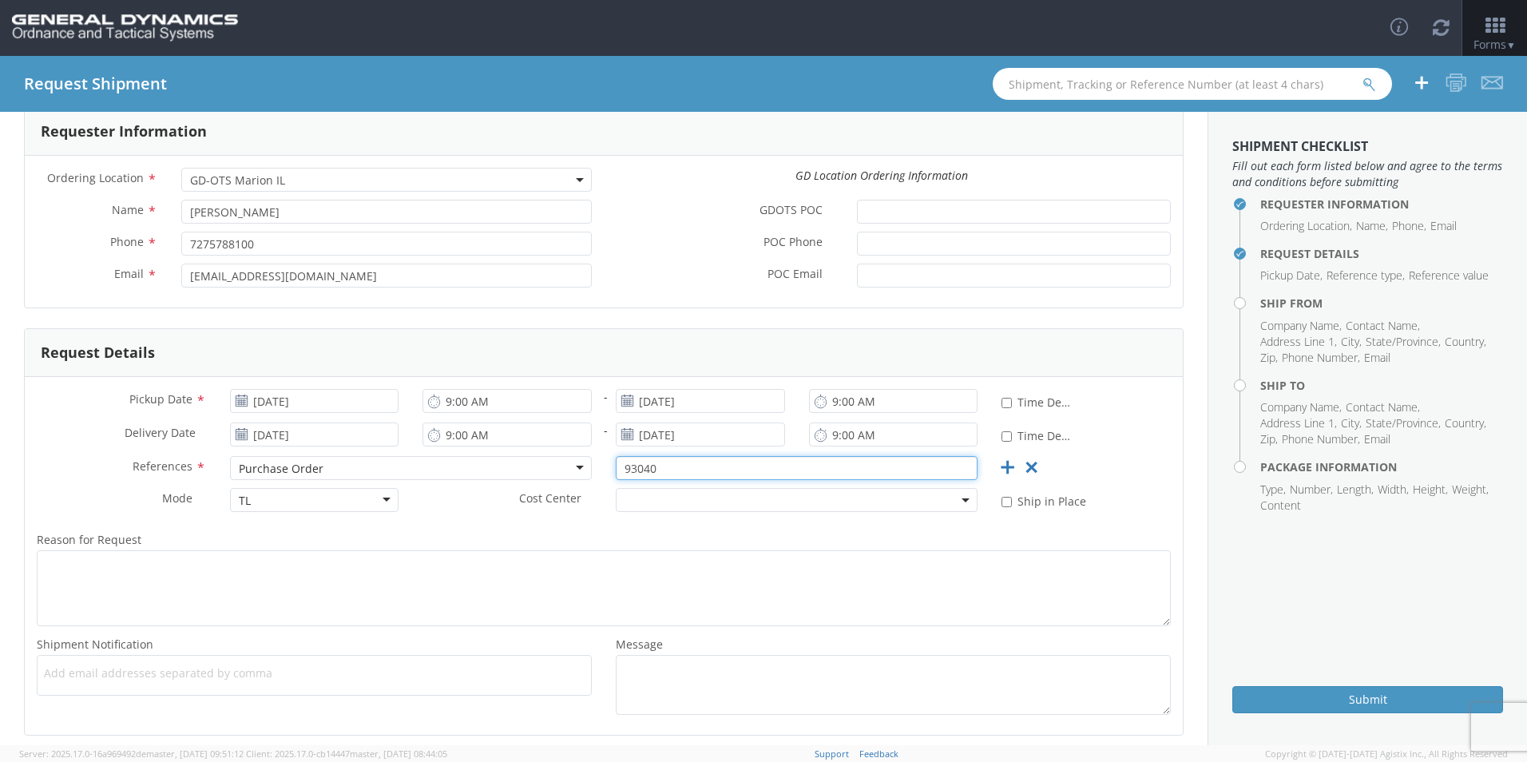
scroll to position [154, 0]
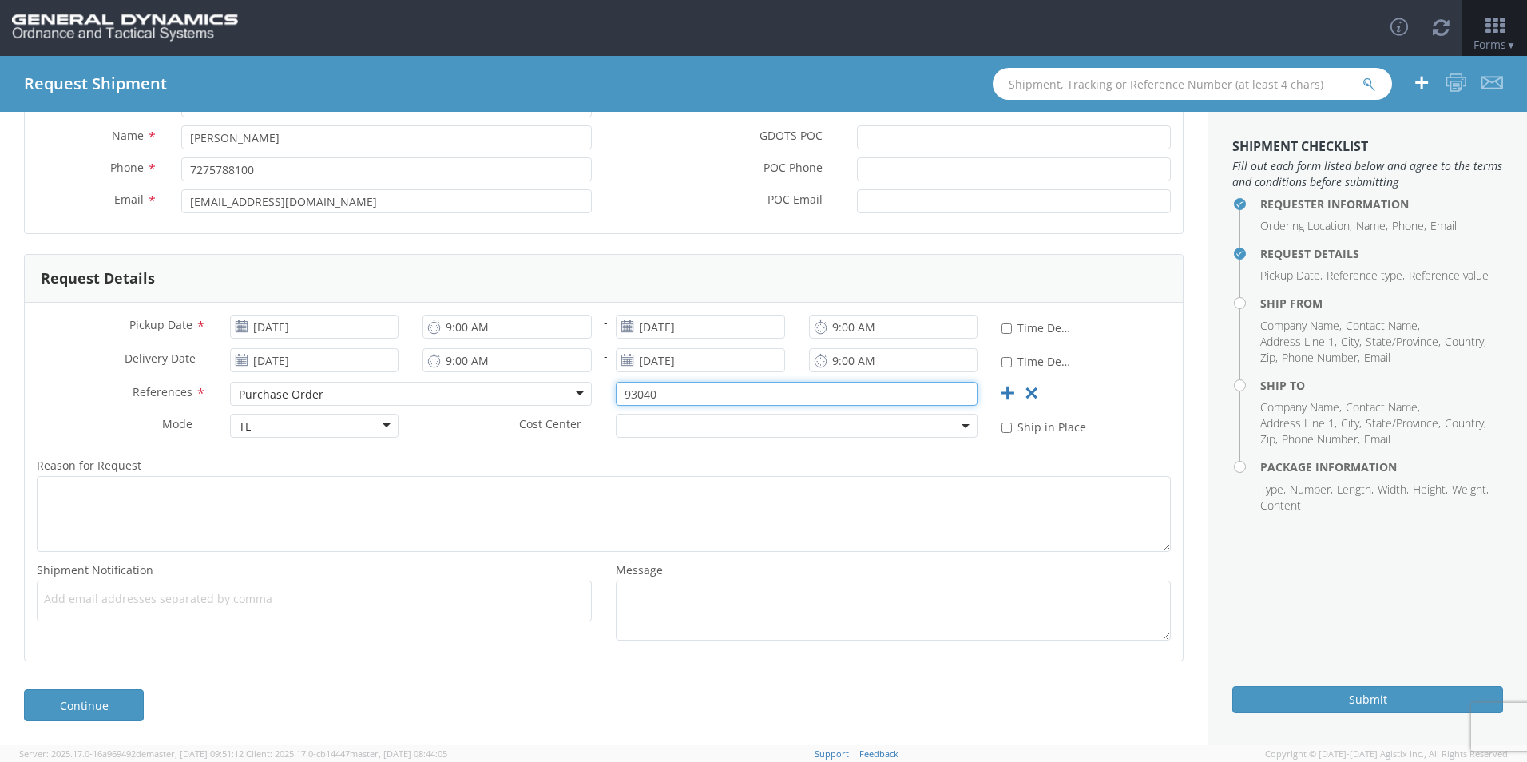
type input "93040"
click at [272, 600] on span "Add email addresses separated by comma" at bounding box center [314, 599] width 541 height 16
drag, startPoint x: 212, startPoint y: 622, endPoint x: 212, endPoint y: 613, distance: 9.6
click at [212, 621] on div "Shipment Notification * Add email addresses separated by comma" at bounding box center [314, 595] width 579 height 70
click at [212, 607] on ul at bounding box center [314, 601] width 541 height 26
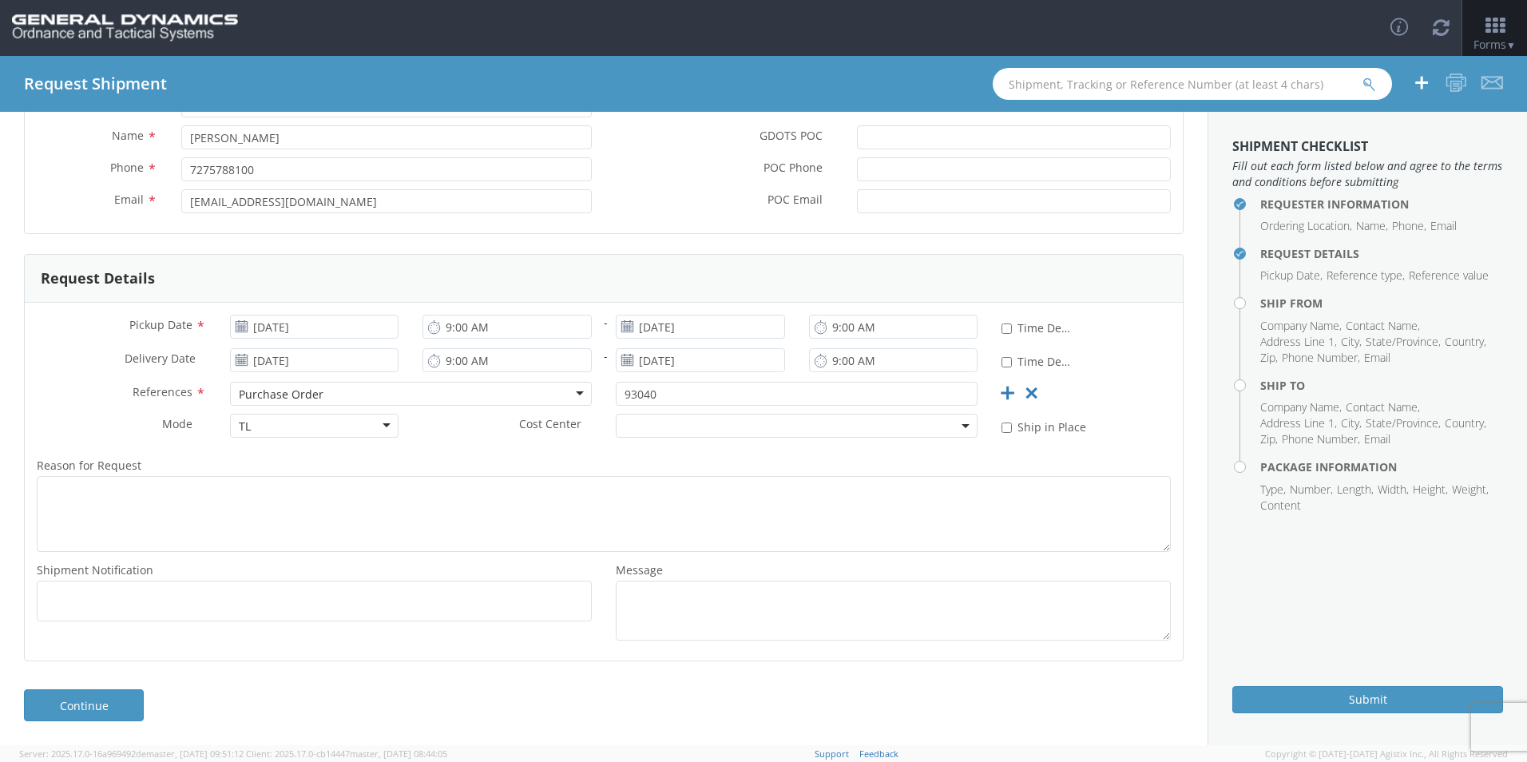
paste input "[EMAIL_ADDRESS][DOMAIN_NAME]"
type input "[EMAIL_ADDRESS][DOMAIN_NAME]"
click at [234, 595] on span "Add email addresses separated by comma" at bounding box center [314, 599] width 541 height 16
paste input "[EMAIL_ADDRESS][DOMAIN_NAME]"
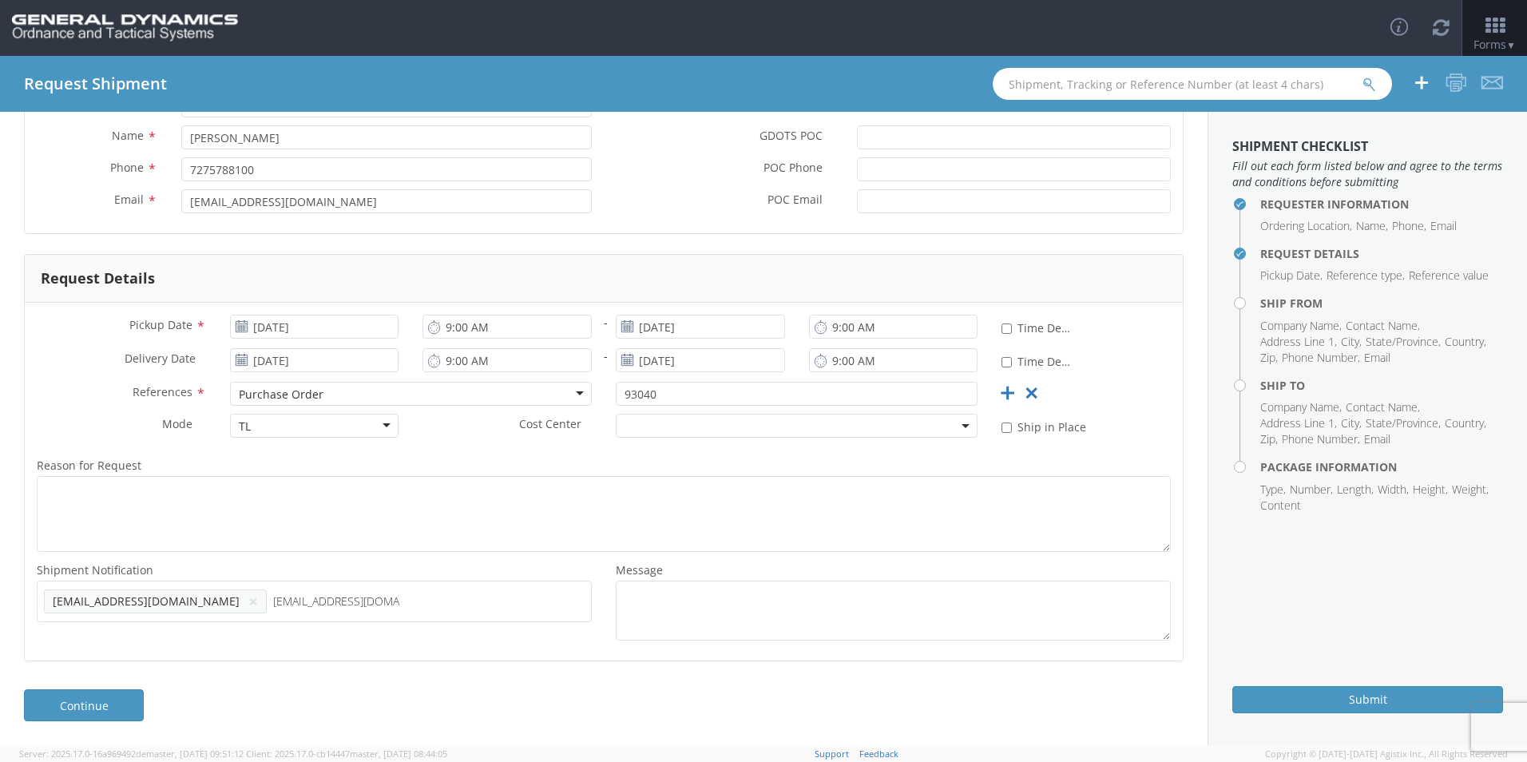
type input "[EMAIL_ADDRESS][DOMAIN_NAME]"
click at [501, 607] on ul "Mlogistics@gd-ots.com × logistics@gd-ots.com ×" at bounding box center [314, 615] width 541 height 54
paste input "[PERSON_NAME][EMAIL_ADDRESS][PERSON_NAME][DOMAIN_NAME]"
type input "[PERSON_NAME][EMAIL_ADDRESS][PERSON_NAME][DOMAIN_NAME]"
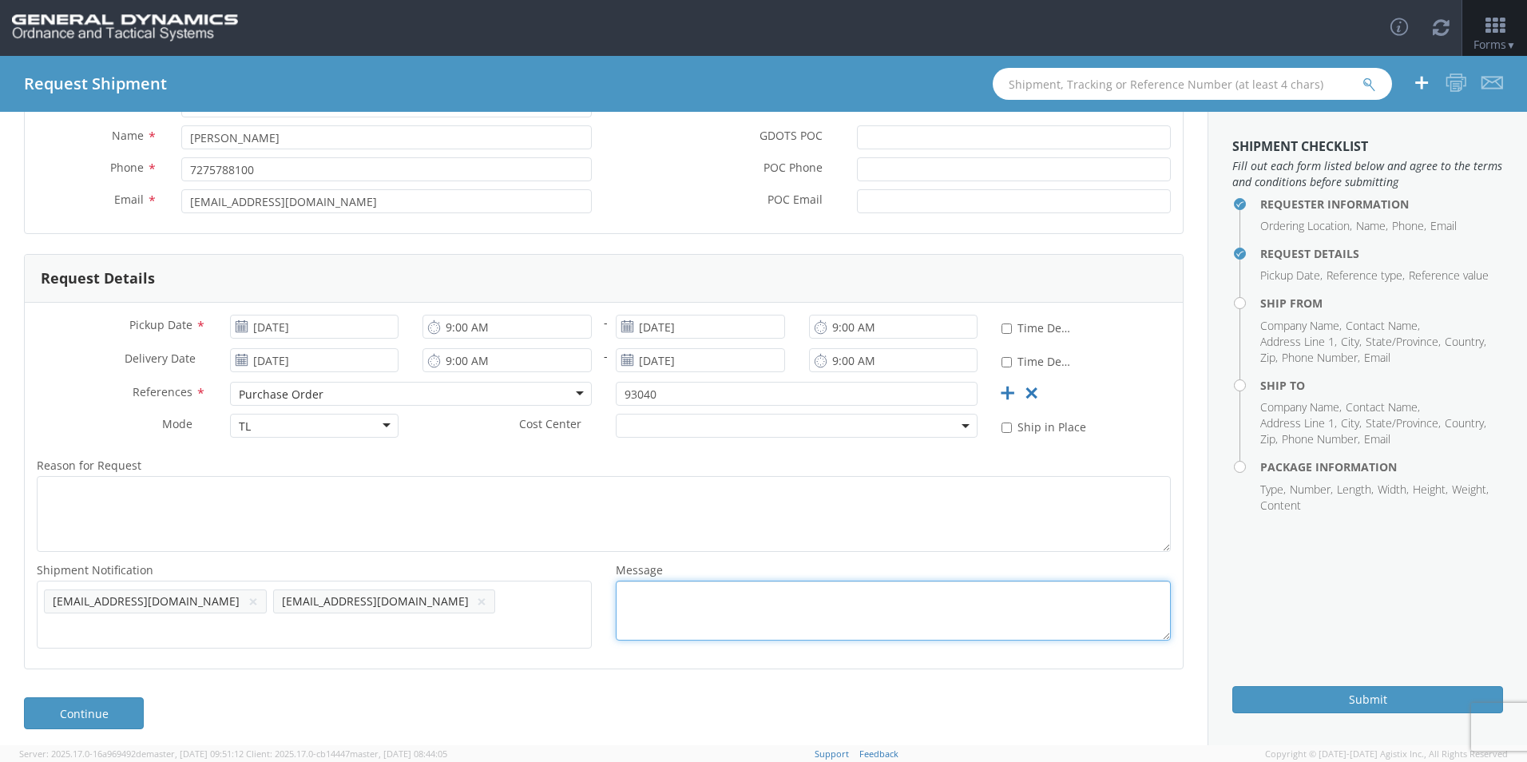
click at [659, 590] on textarea "Message *" at bounding box center [893, 611] width 555 height 60
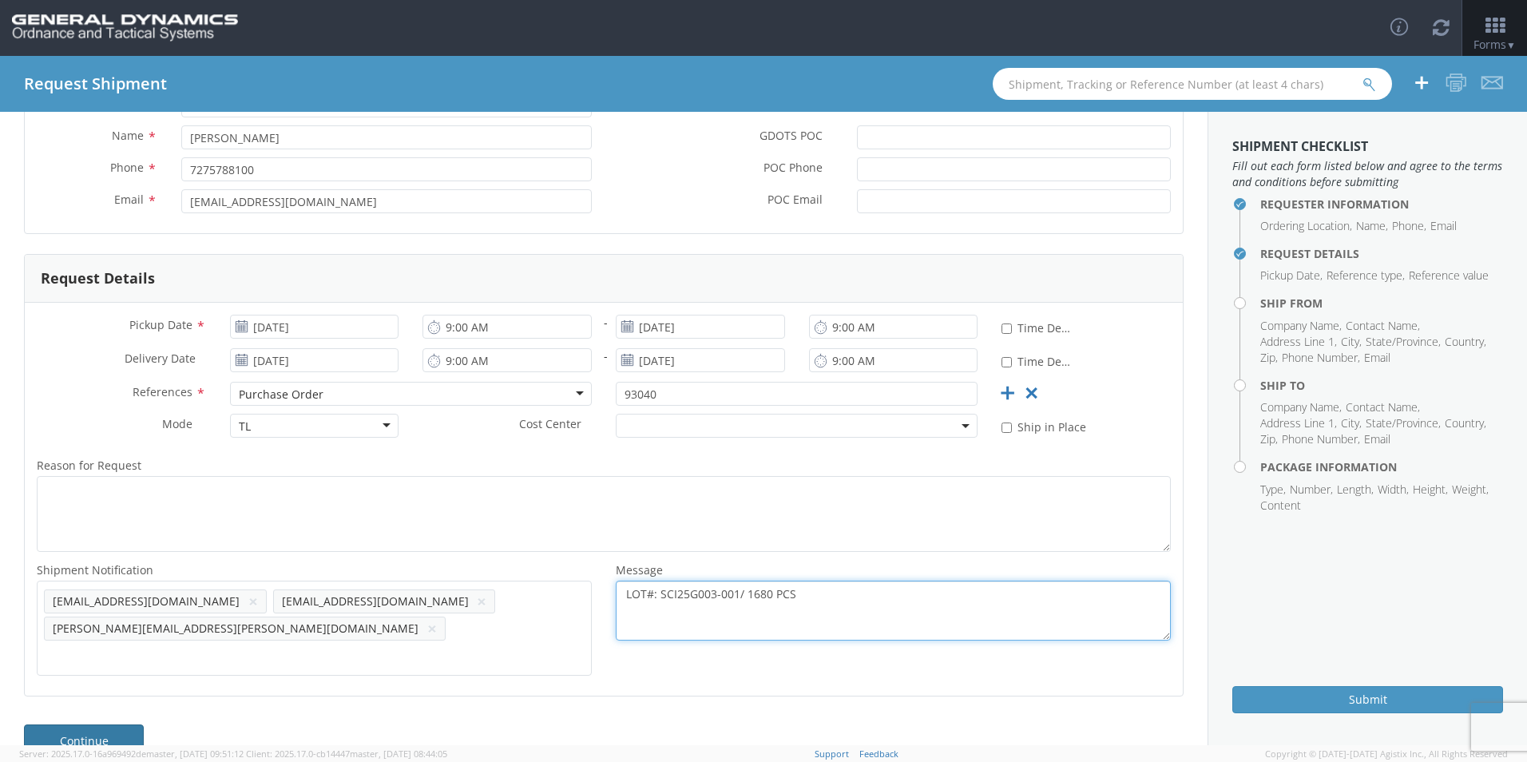
type textarea "LOT#: SCI25G003-001/ 1680 PCS"
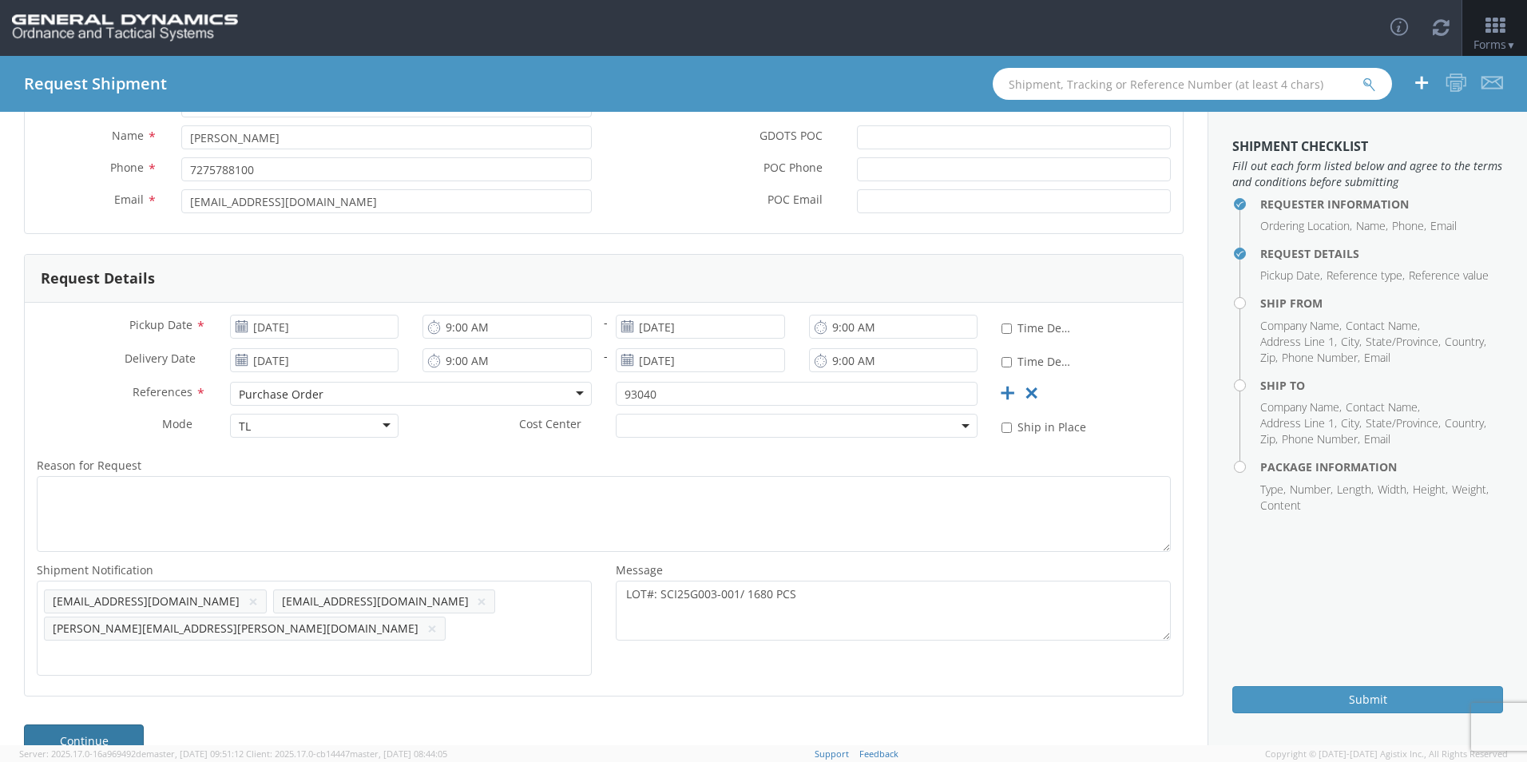
click at [125, 725] on link "Continue" at bounding box center [84, 741] width 120 height 32
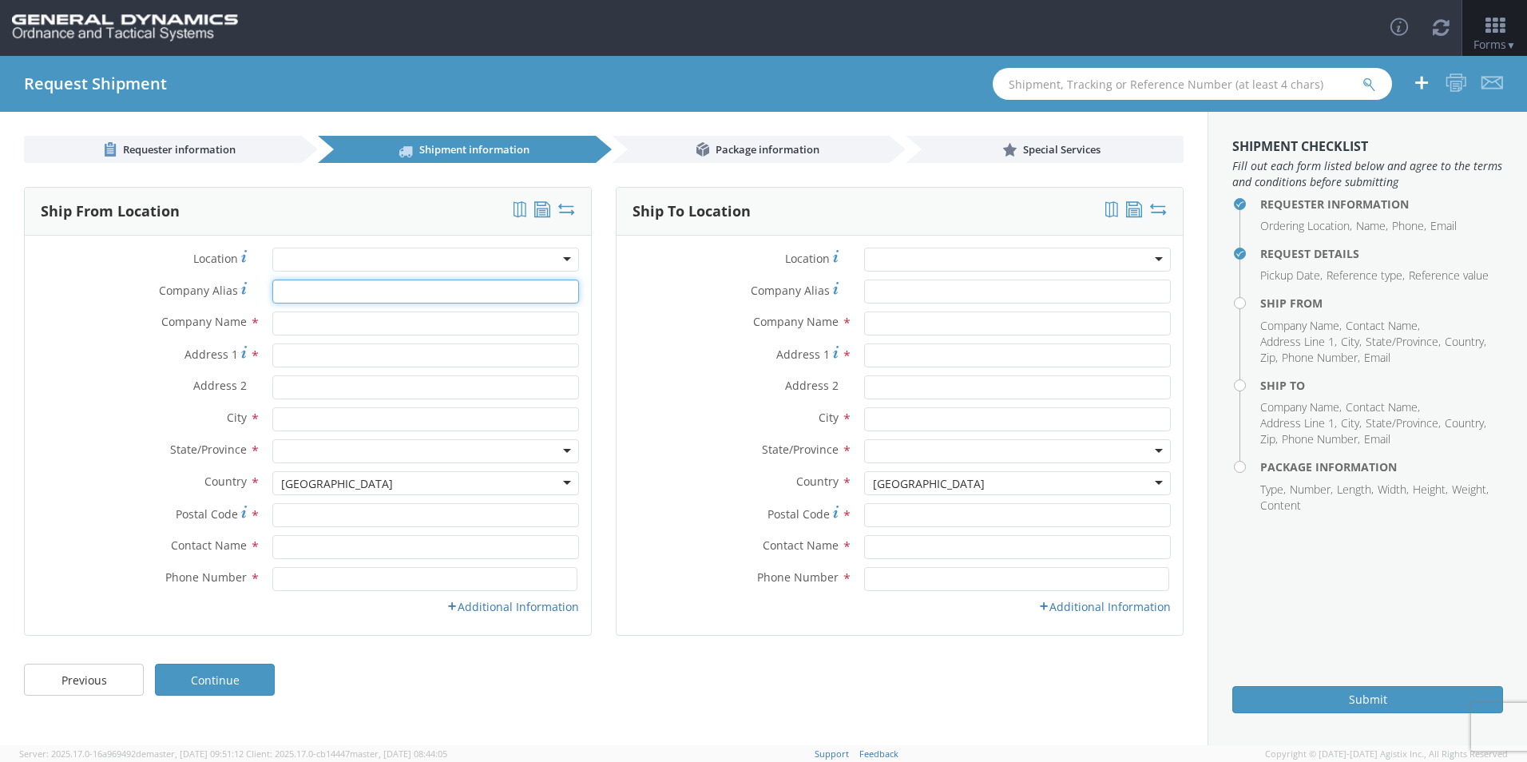
click at [338, 286] on input "Company Alias *" at bounding box center [425, 292] width 307 height 24
type input "Scepter [GEOGRAPHIC_DATA]"
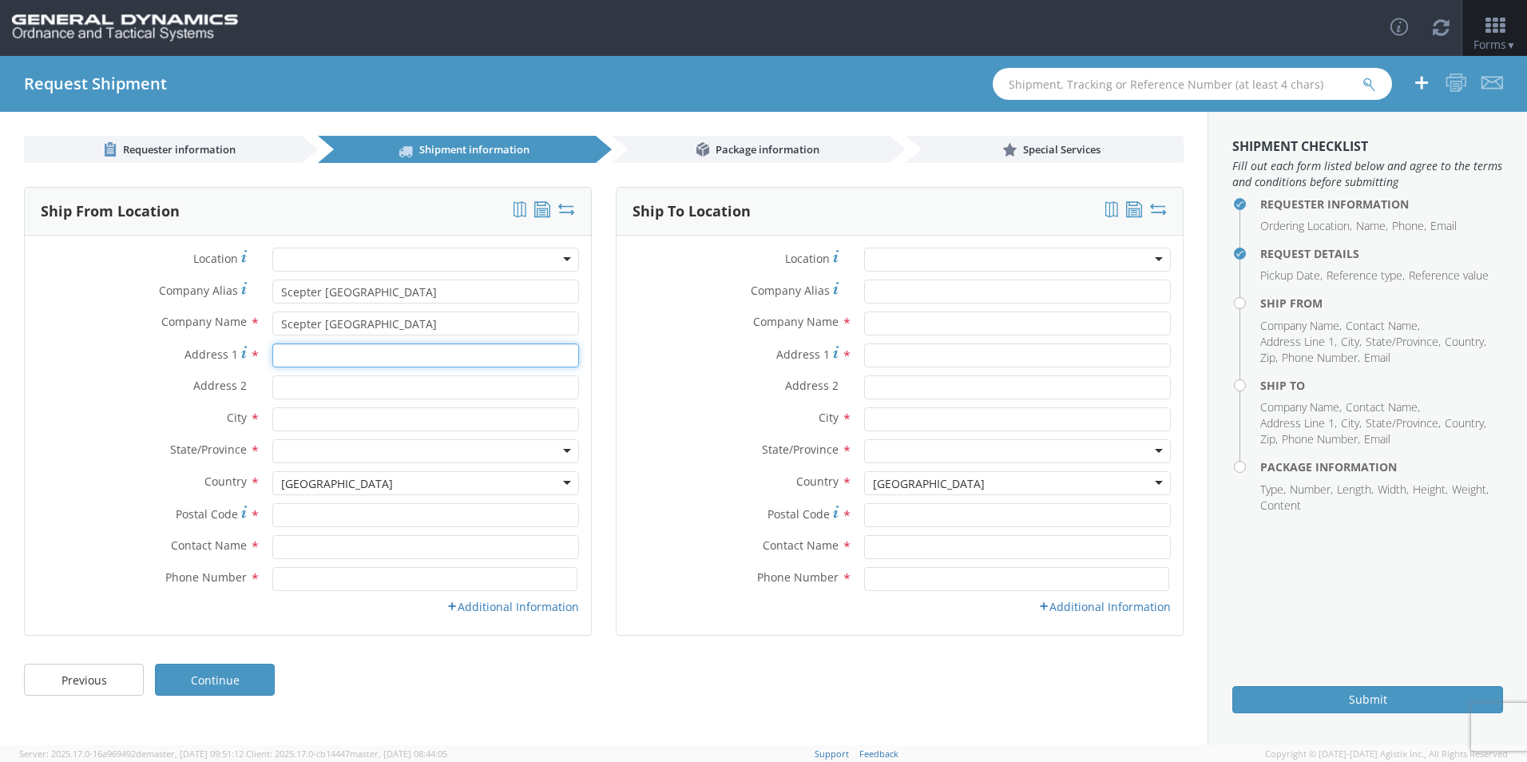
type input "[STREET_ADDRESS]"
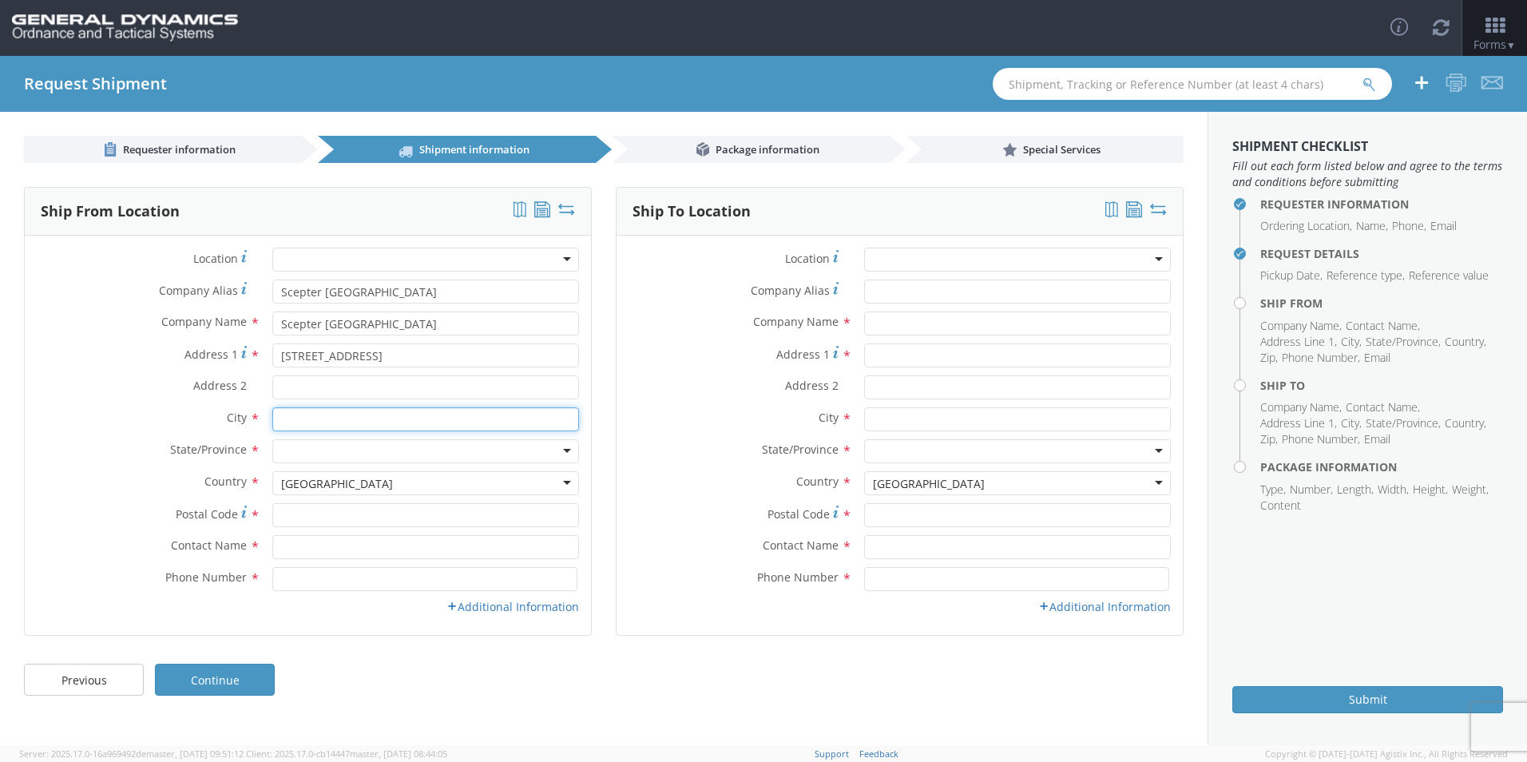
type input "Scarborough"
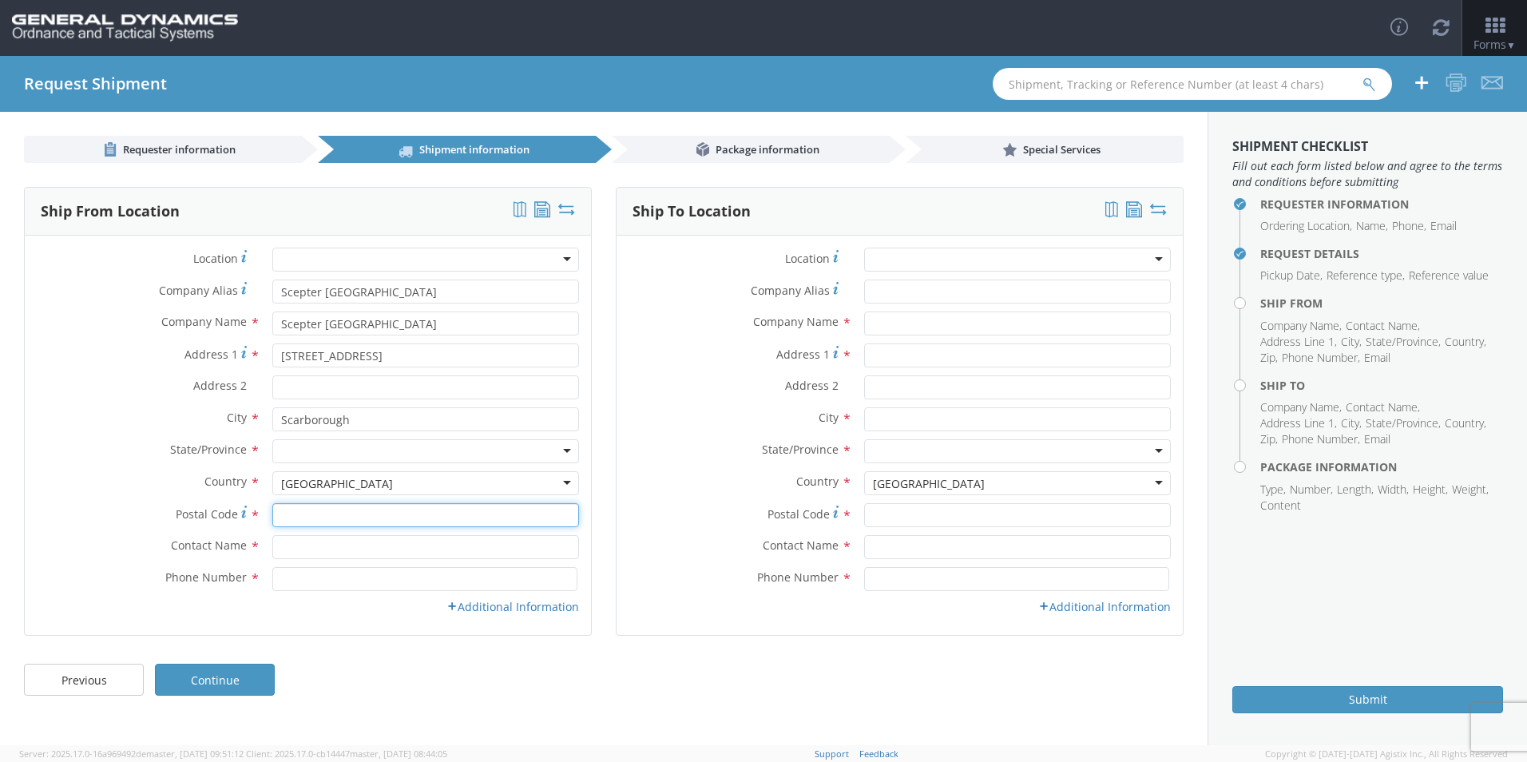
type input "M1P 3A9"
type input "[PERSON_NAME]"
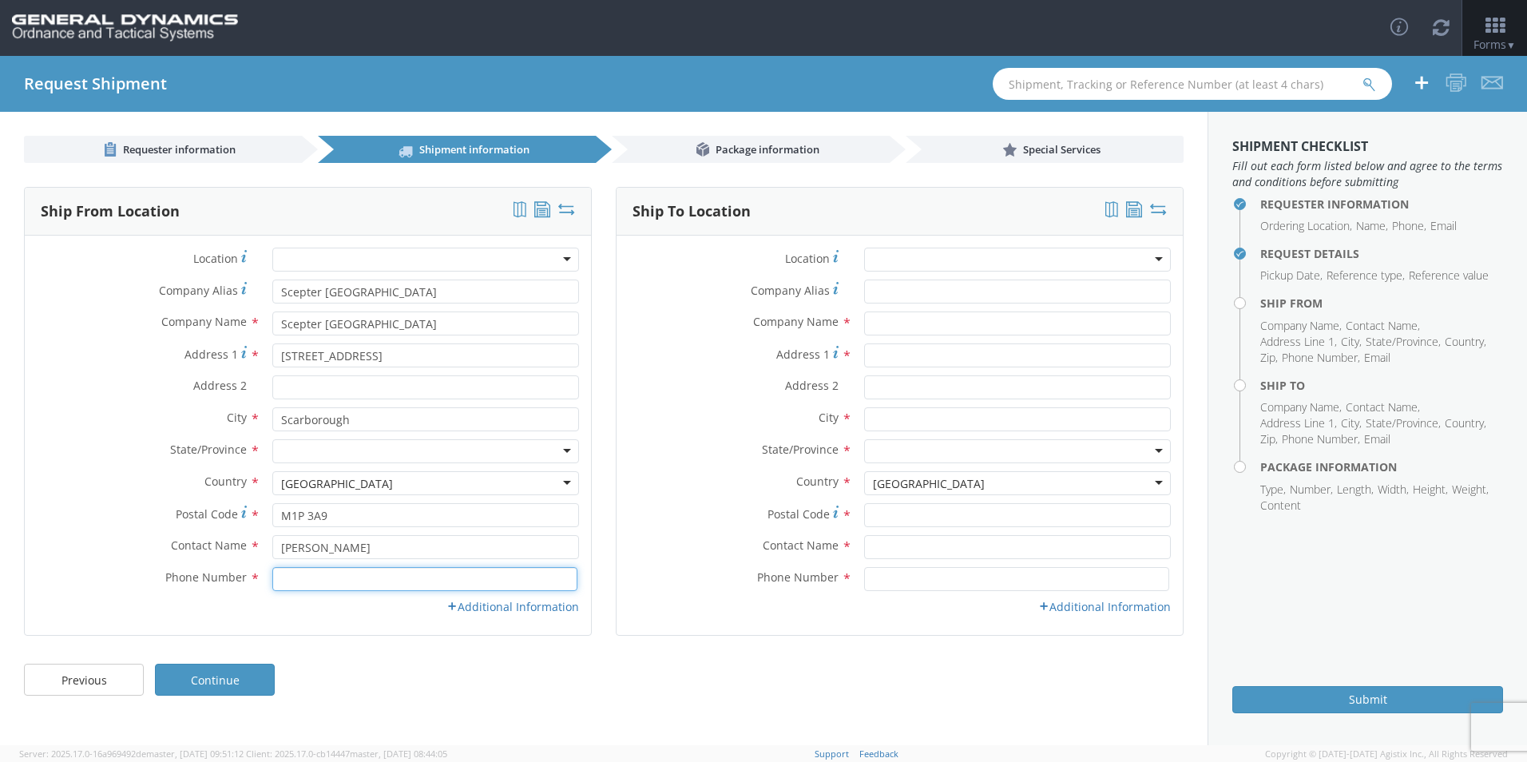
type input "4166598191"
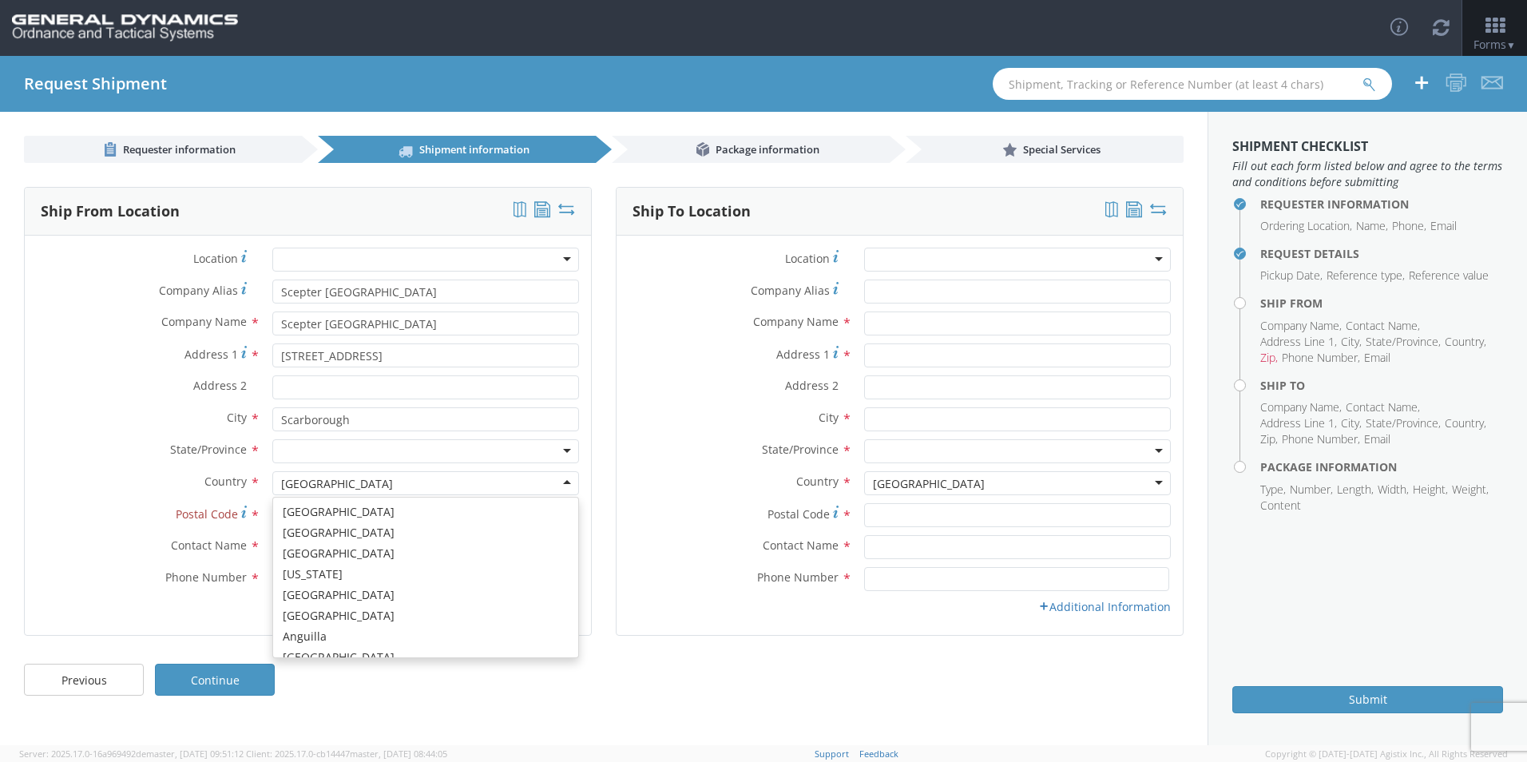
click at [369, 487] on div "[GEOGRAPHIC_DATA]" at bounding box center [425, 483] width 307 height 24
drag, startPoint x: 356, startPoint y: 482, endPoint x: 0, endPoint y: 363, distance: 374.7
click at [0, 377] on html "annexa Batch Shipping Guide Created with Sketch. calendar Created with Sketch." at bounding box center [763, 381] width 1527 height 762
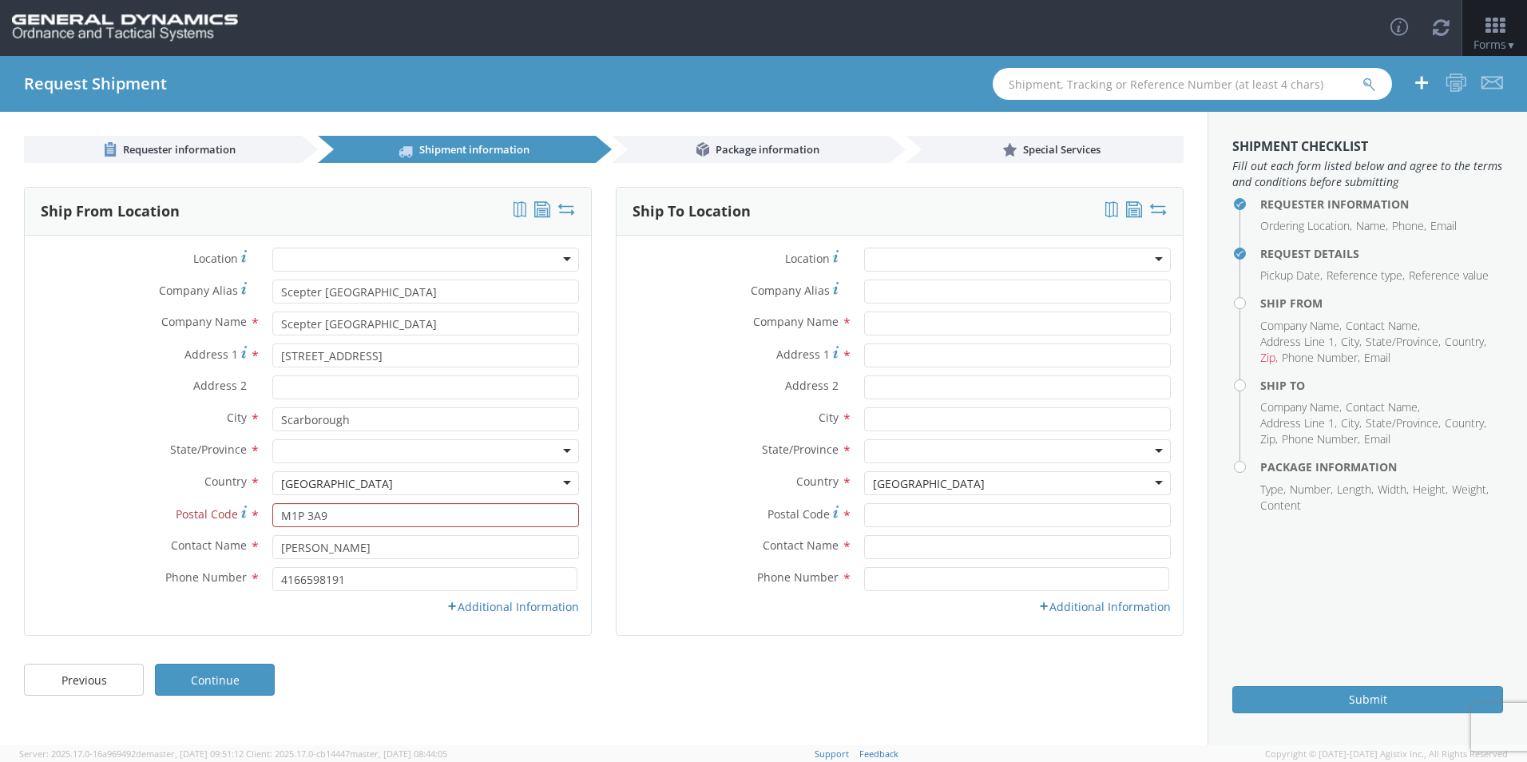
click at [360, 476] on div "[GEOGRAPHIC_DATA]" at bounding box center [425, 483] width 307 height 24
drag, startPoint x: 364, startPoint y: 479, endPoint x: 0, endPoint y: 384, distance: 376.5
click at [0, 395] on html "annexa Batch Shipping Guide Created with Sketch. calendar Created with Sketch." at bounding box center [763, 381] width 1527 height 762
click at [368, 496] on div "Country * United States United States Afghanistan Albania Algeria American Samo…" at bounding box center [308, 487] width 566 height 32
click at [358, 486] on div "[GEOGRAPHIC_DATA]" at bounding box center [425, 483] width 307 height 24
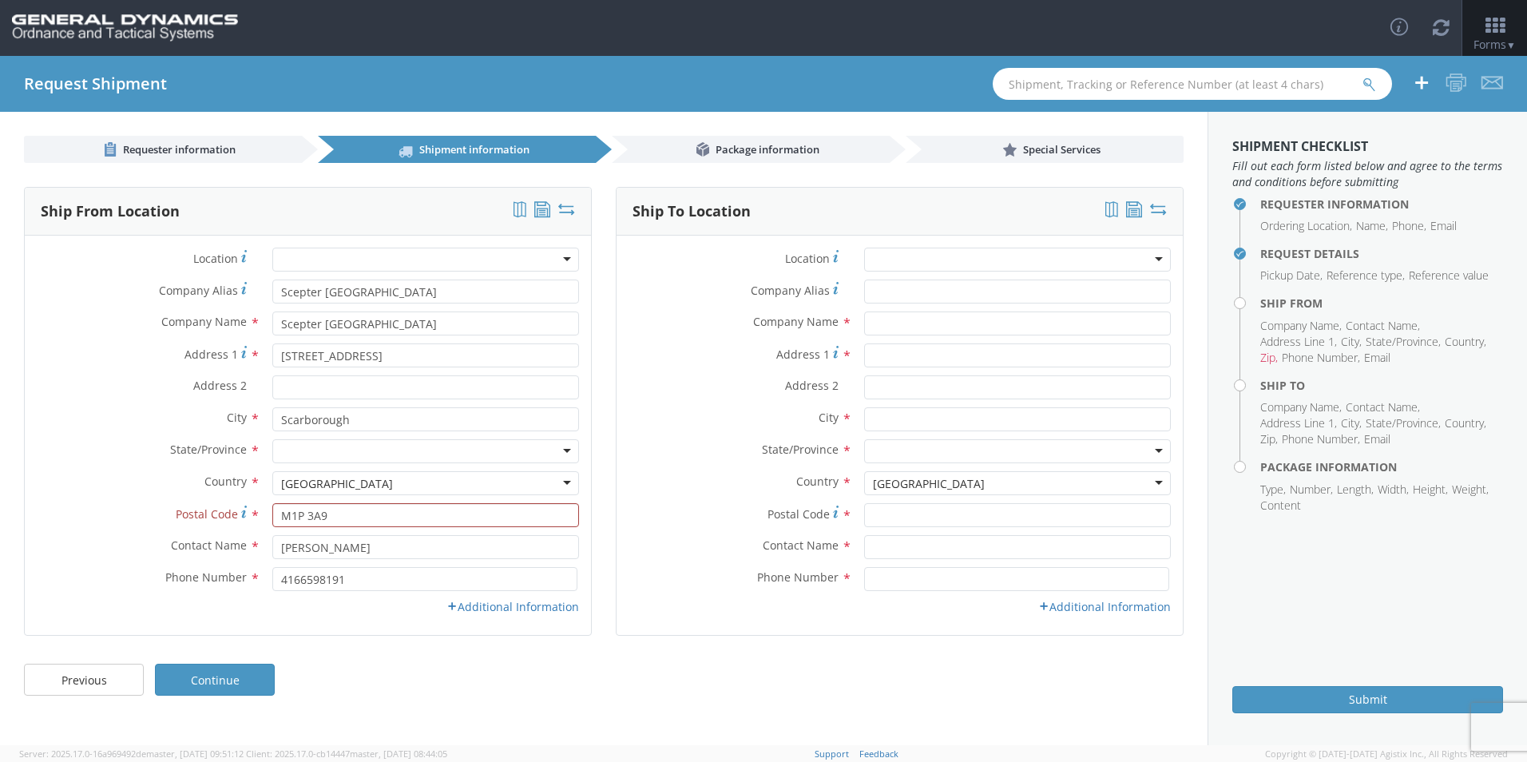
drag, startPoint x: 367, startPoint y: 483, endPoint x: 276, endPoint y: 469, distance: 92.2
click at [188, 458] on div "Location * GD-OTS Anniston (Commerce) GD-OTS Camden GD-OTS DeFuniak Springs GD-…" at bounding box center [308, 435] width 566 height 375
click at [312, 478] on div "[GEOGRAPHIC_DATA]" at bounding box center [337, 484] width 112 height 16
click at [314, 481] on div "[GEOGRAPHIC_DATA]" at bounding box center [337, 484] width 112 height 16
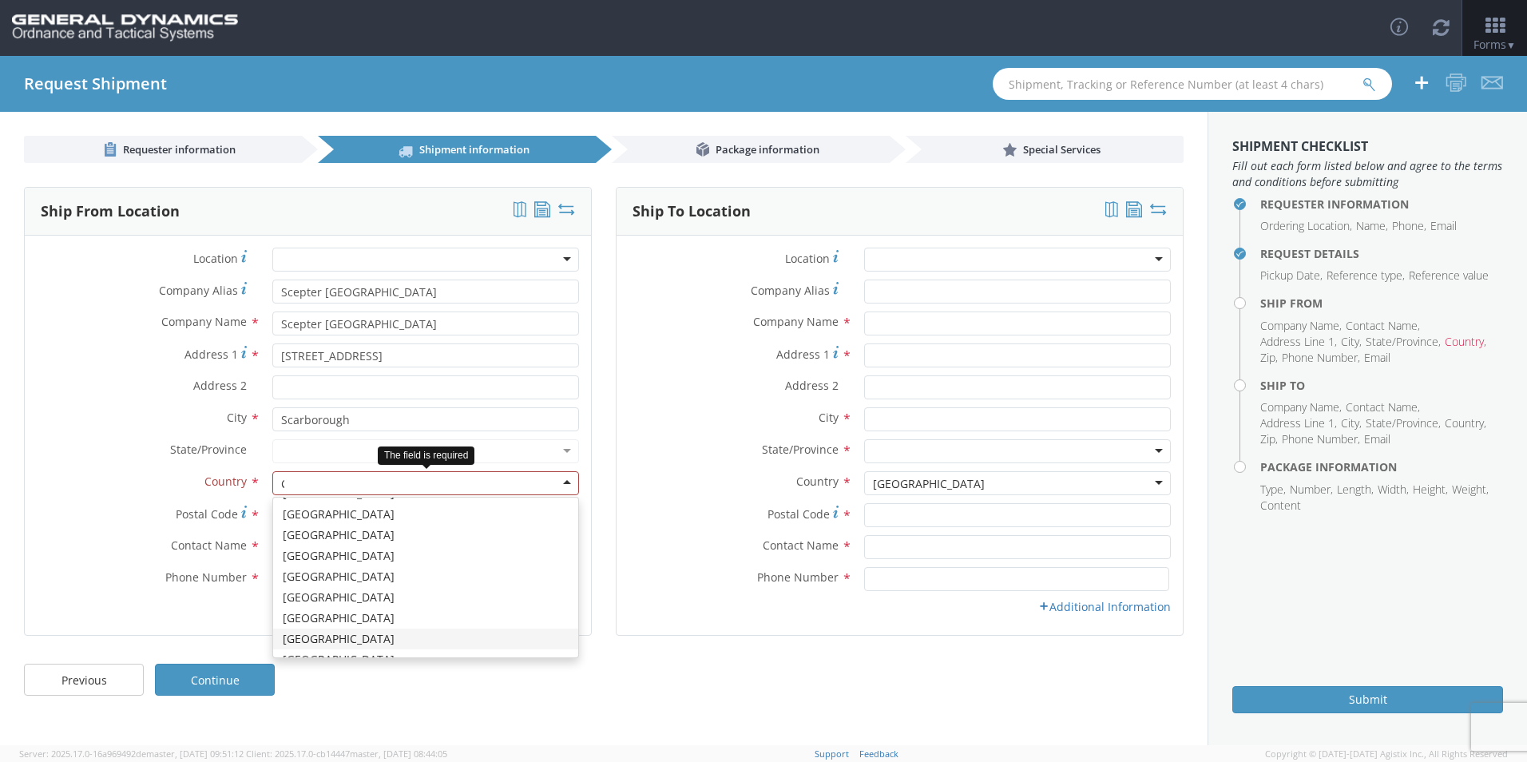
scroll to position [4, 0]
type input "CA"
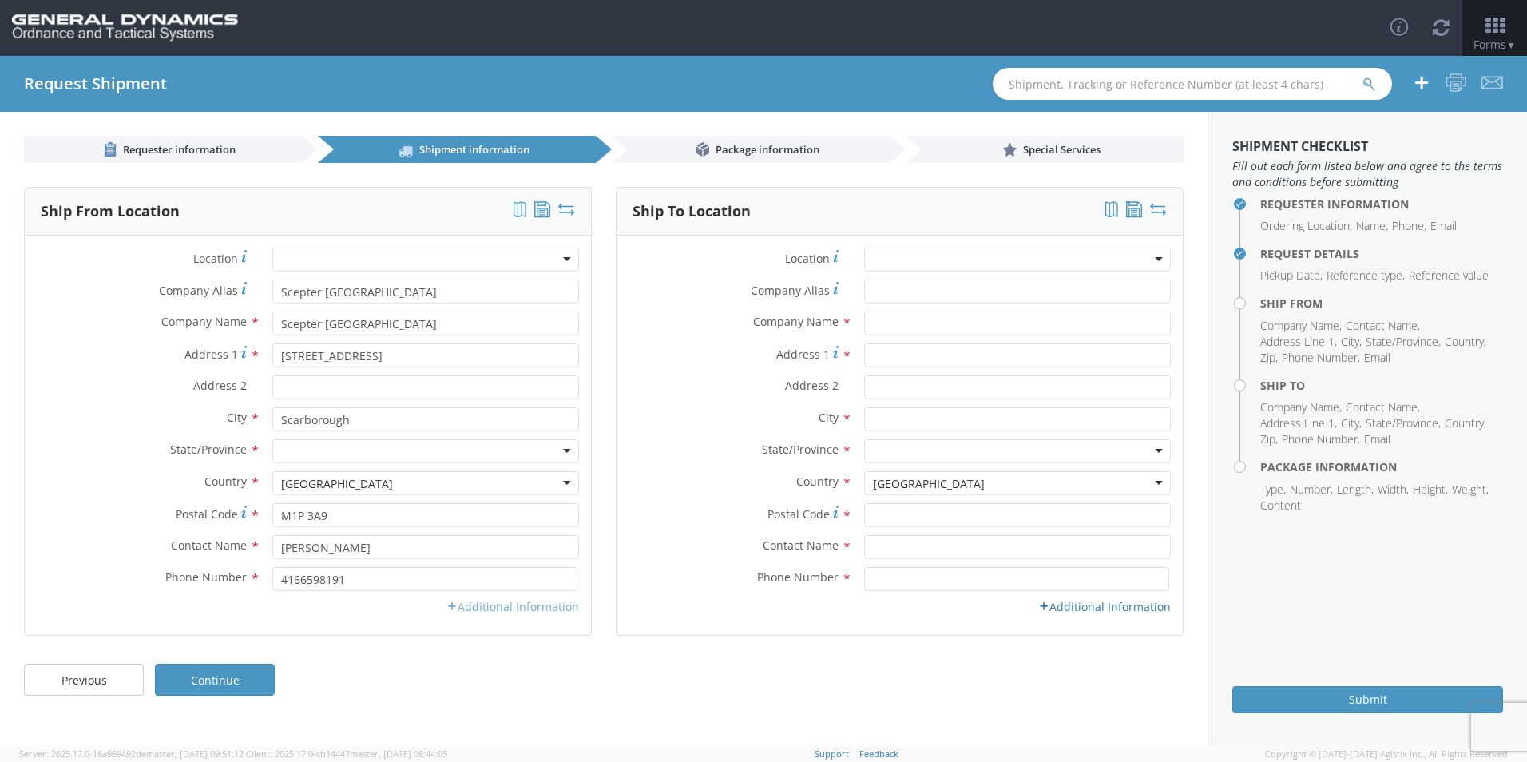
click at [547, 611] on link "Additional Information" at bounding box center [513, 606] width 133 height 15
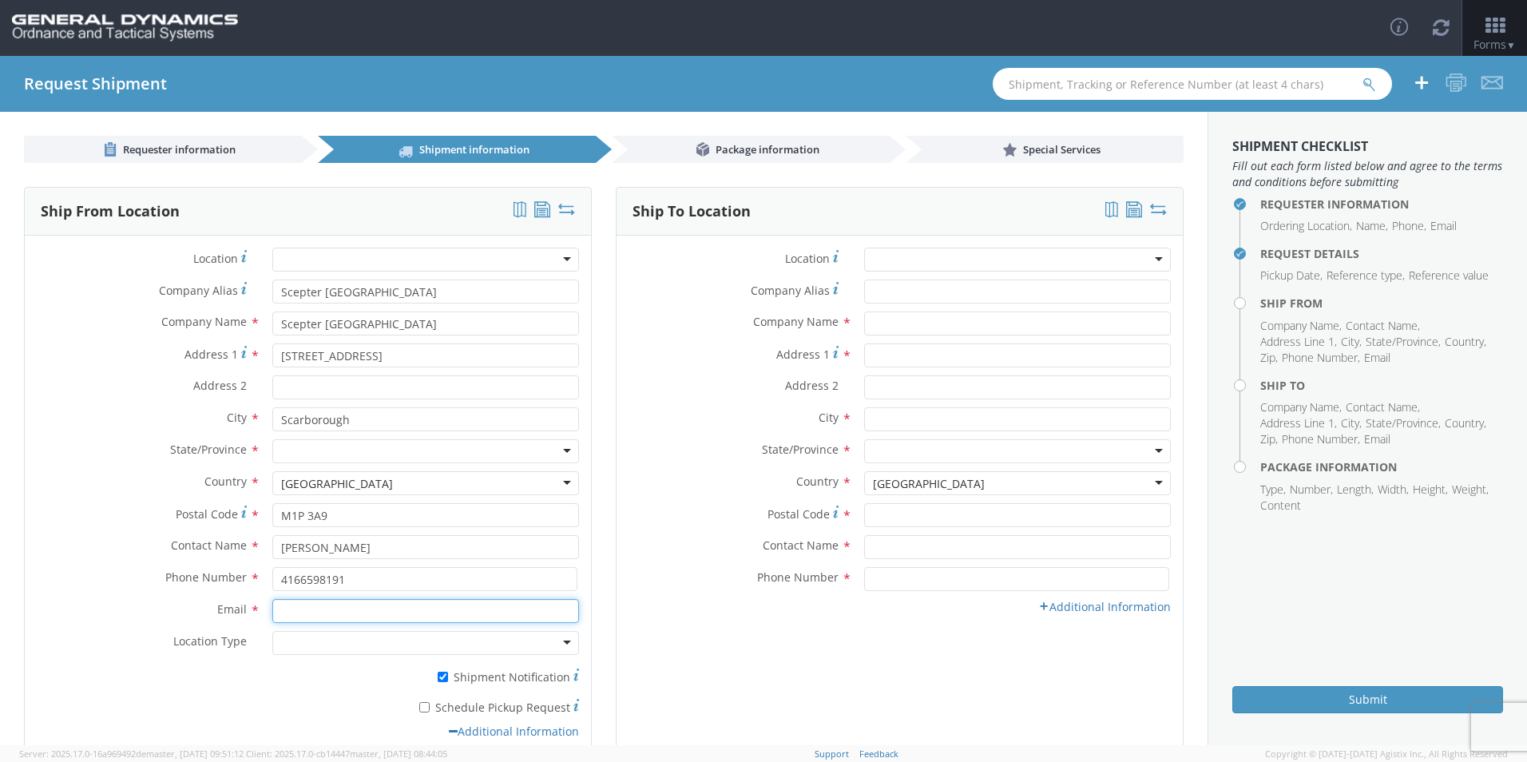
click at [460, 614] on input "Email *" at bounding box center [425, 611] width 307 height 24
drag, startPoint x: 407, startPoint y: 611, endPoint x: 451, endPoint y: 618, distance: 45.2
click at [409, 611] on input "pvijayapalan@scepter.com" at bounding box center [425, 611] width 307 height 24
drag, startPoint x: 471, startPoint y: 613, endPoint x: 196, endPoint y: 597, distance: 275.3
click at [196, 598] on div "Location * GD-OTS Anniston (Commerce) GD-OTS Camden GD-OTS DeFuniak Springs GD-…" at bounding box center [308, 498] width 566 height 500
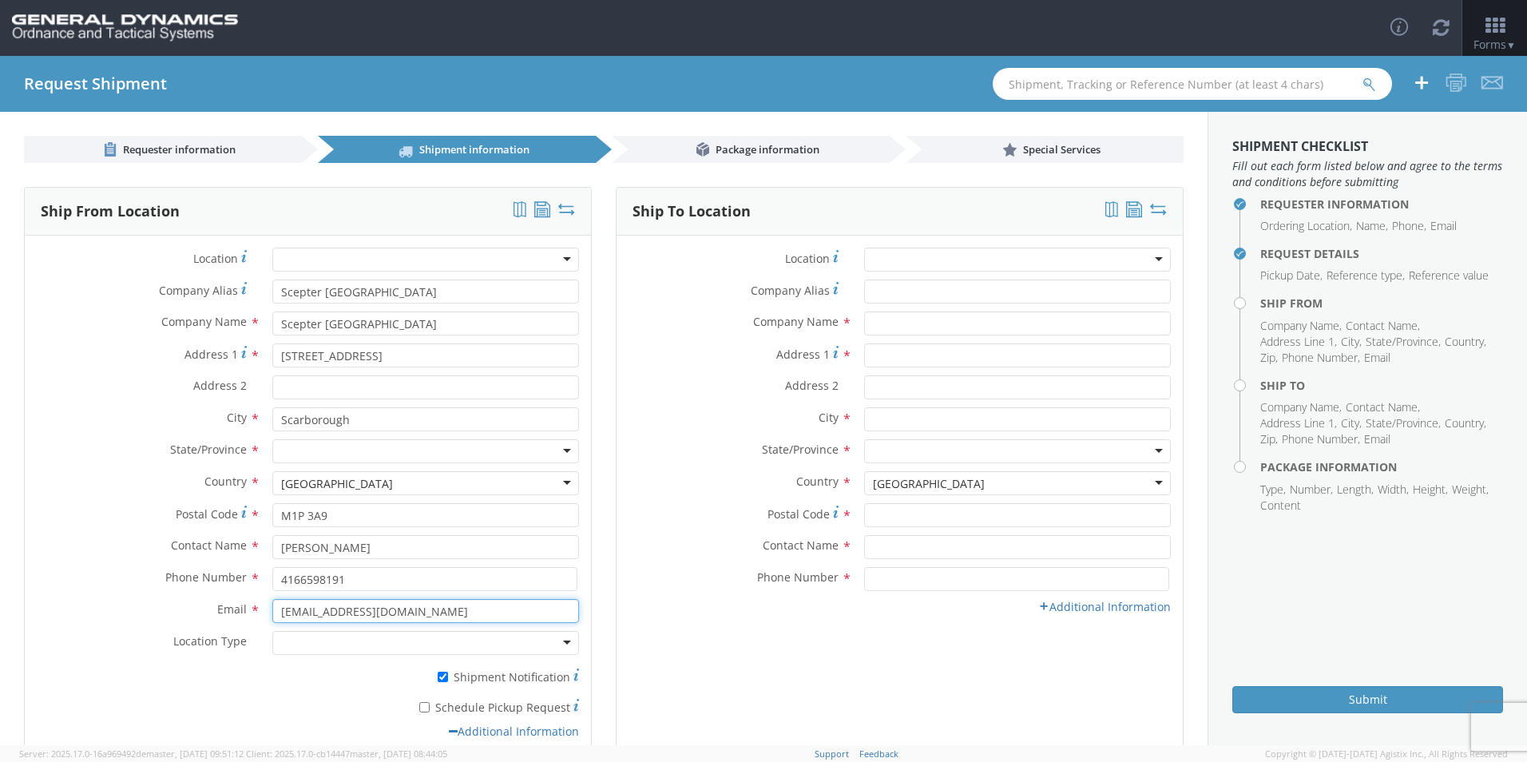
paste input "shippingca@scepter.com; rwindeler"
type input "[EMAIL_ADDRESS][DOMAIN_NAME]; [EMAIL_ADDRESS][DOMAIN_NAME]"
click at [318, 634] on div at bounding box center [425, 643] width 307 height 24
click at [422, 702] on input "* Schedule Pickup Request" at bounding box center [424, 707] width 10 height 10
click at [360, 706] on label "* Schedule Pickup Request" at bounding box center [425, 706] width 307 height 19
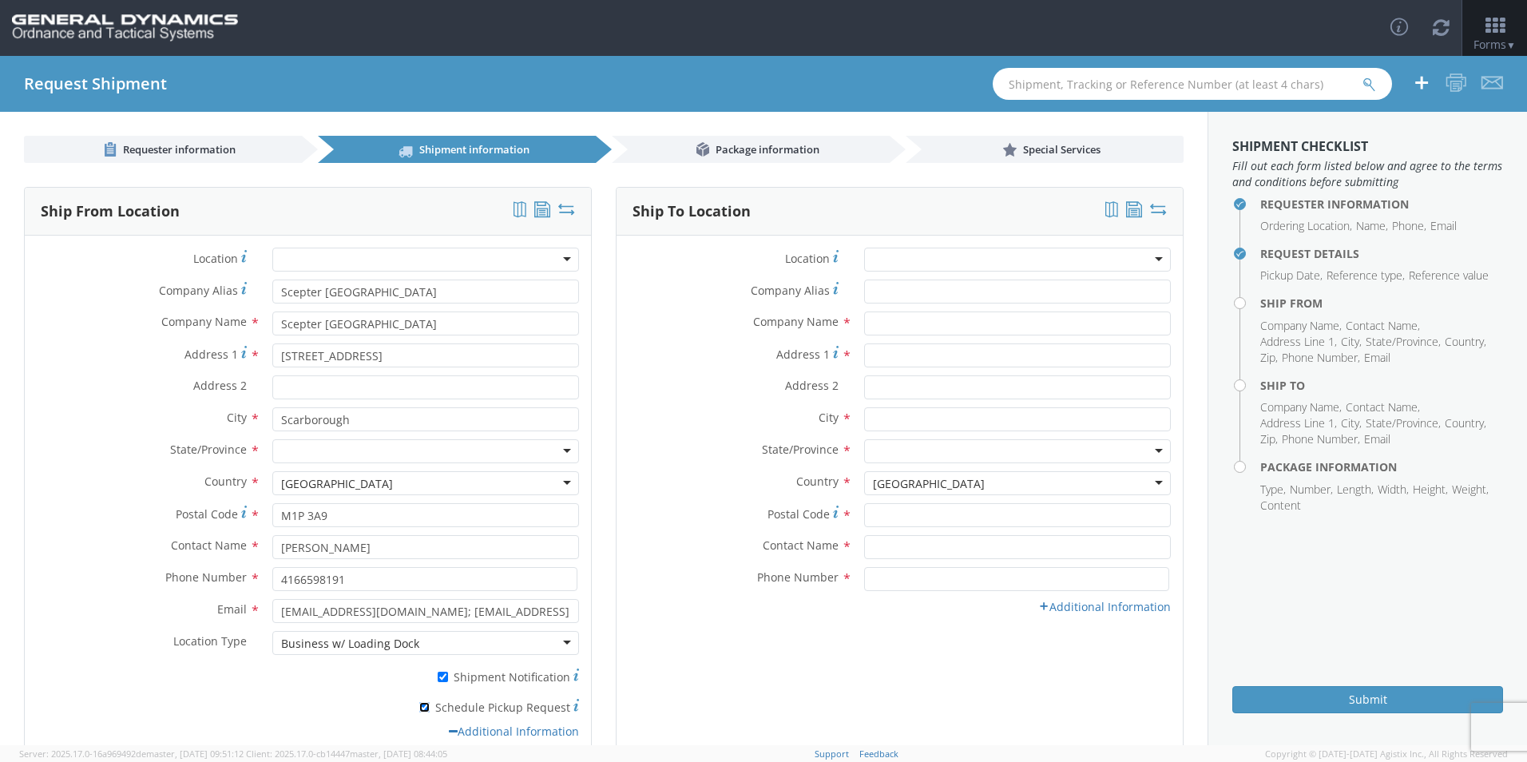
click at [419, 706] on input "* Schedule Pickup Request" at bounding box center [424, 707] width 10 height 10
checkbox input "false"
click at [937, 258] on div at bounding box center [1017, 260] width 307 height 24
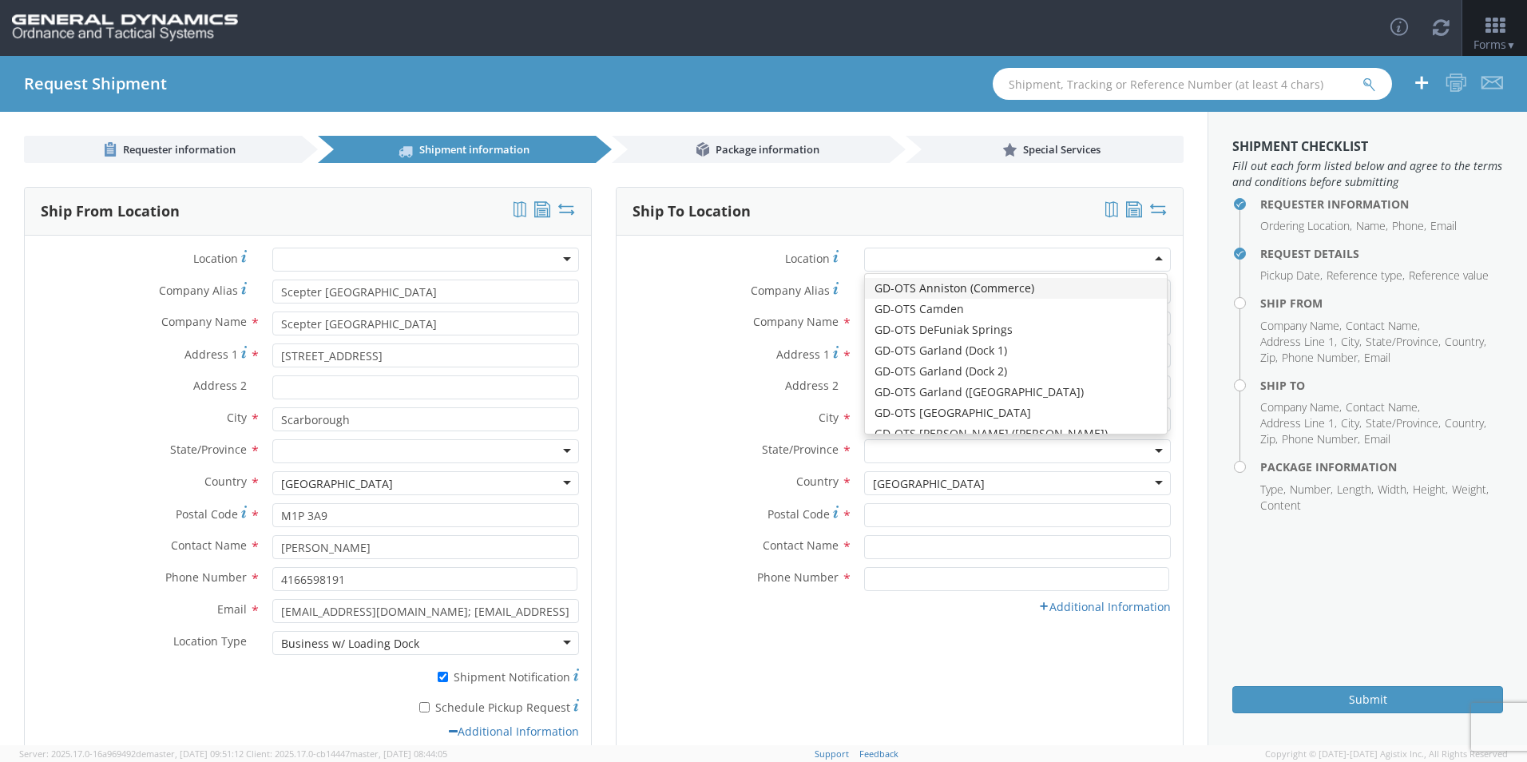
click at [937, 258] on div at bounding box center [1017, 260] width 307 height 24
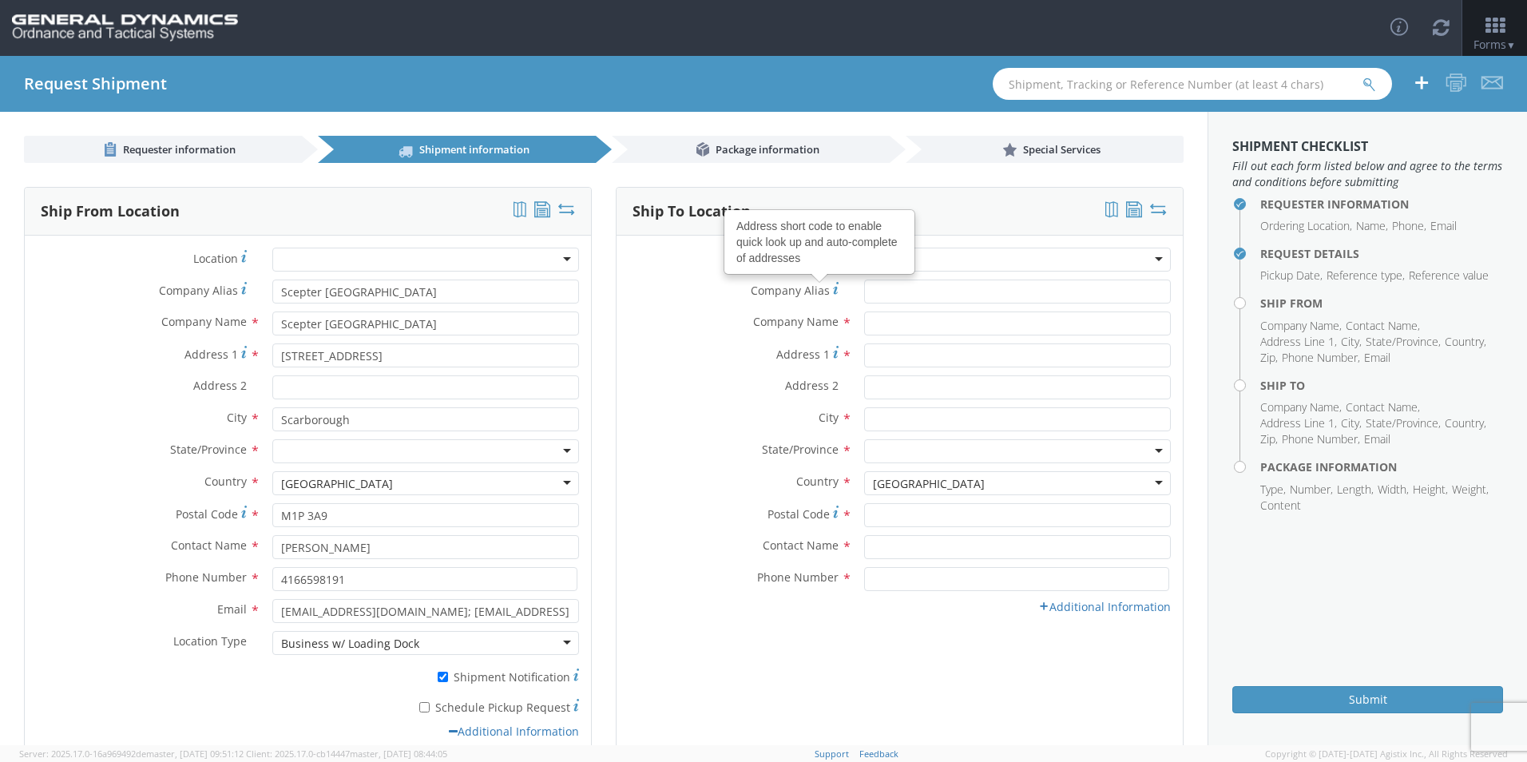
click at [691, 265] on label "Location *" at bounding box center [735, 259] width 236 height 22
click at [884, 313] on input "text" at bounding box center [1017, 324] width 307 height 24
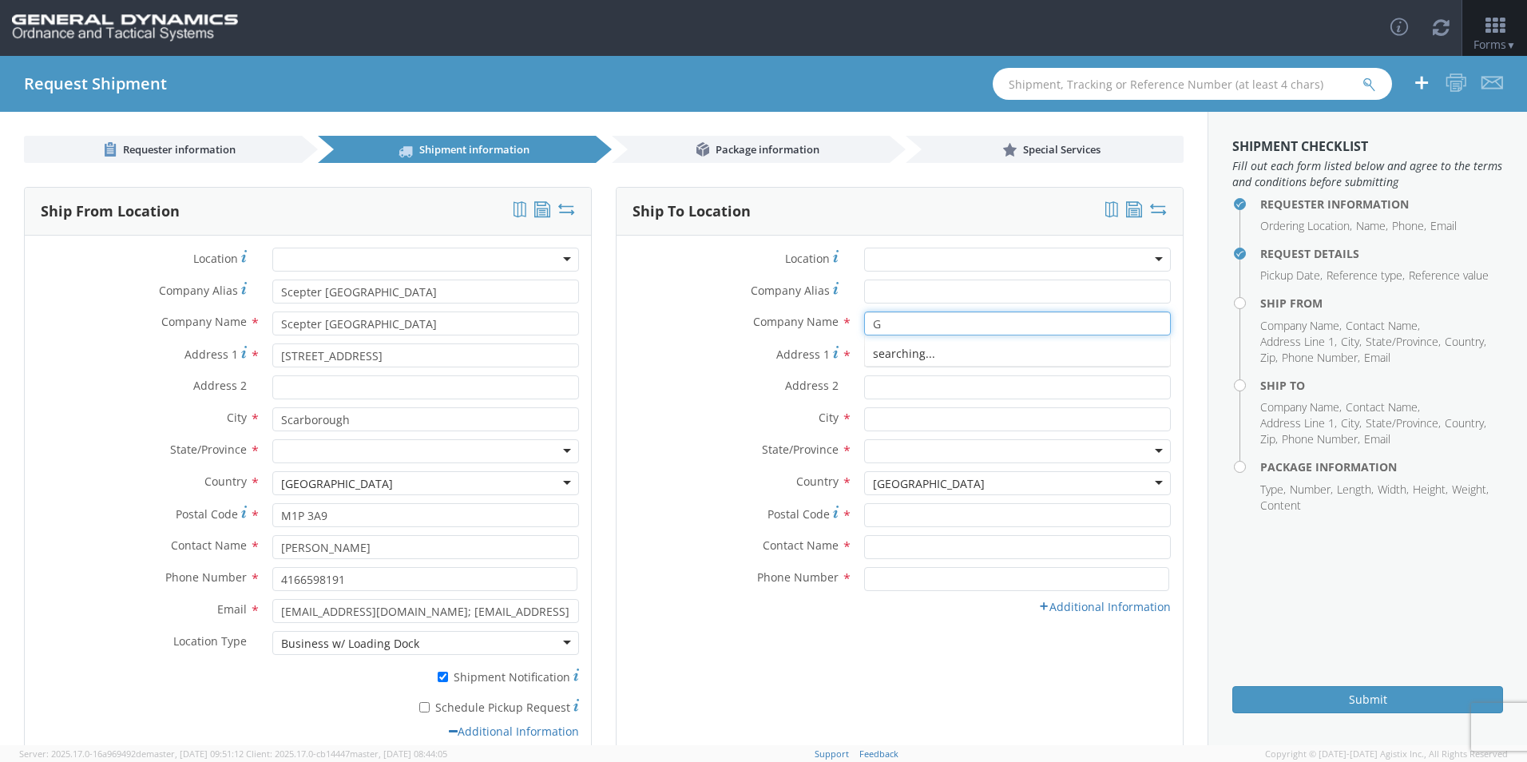
type input "GD-OTS Marion IL"
type input "Scepter [GEOGRAPHIC_DATA]"
type input "[STREET_ADDRESS][PERSON_NAME]"
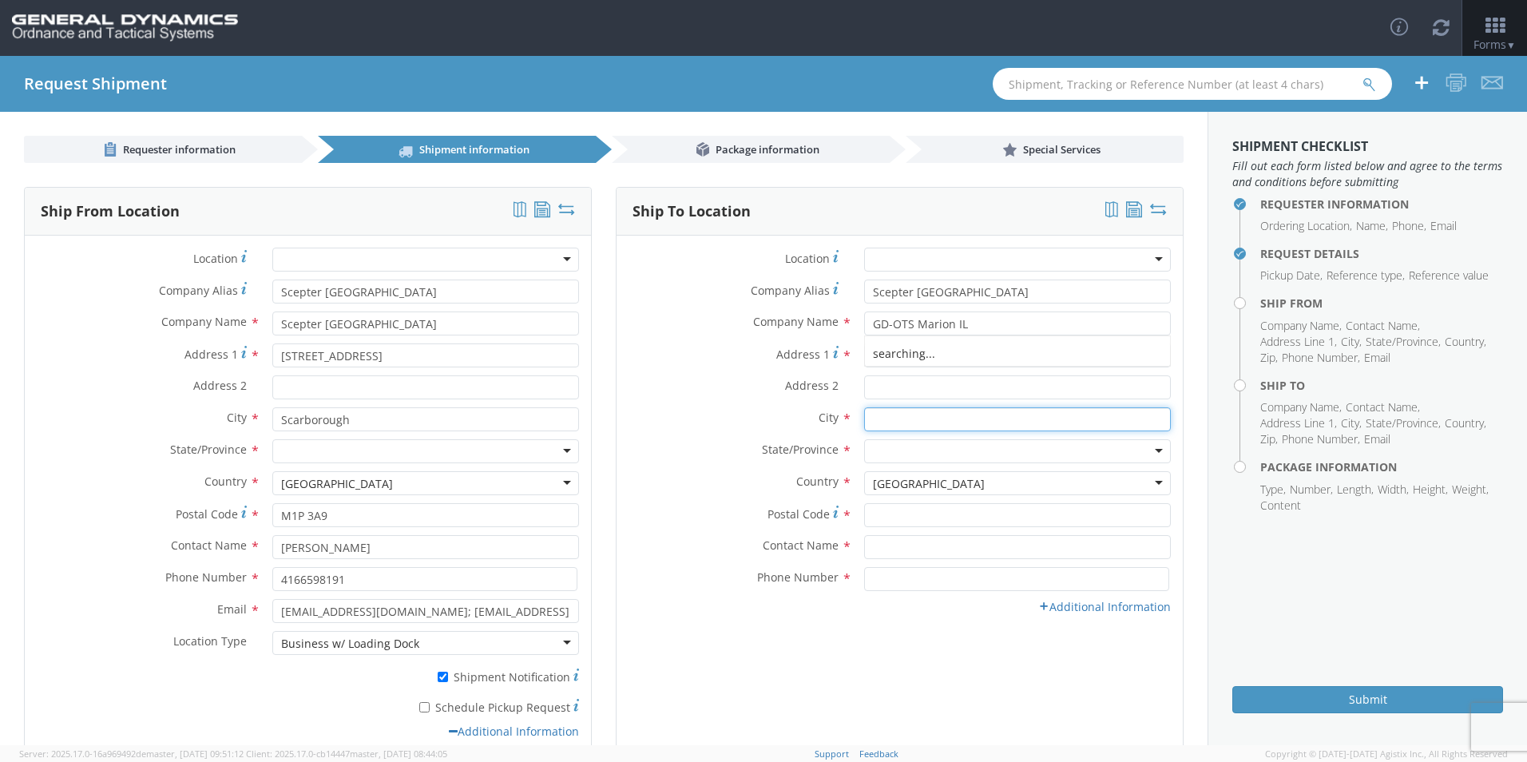
type input "[PERSON_NAME]"
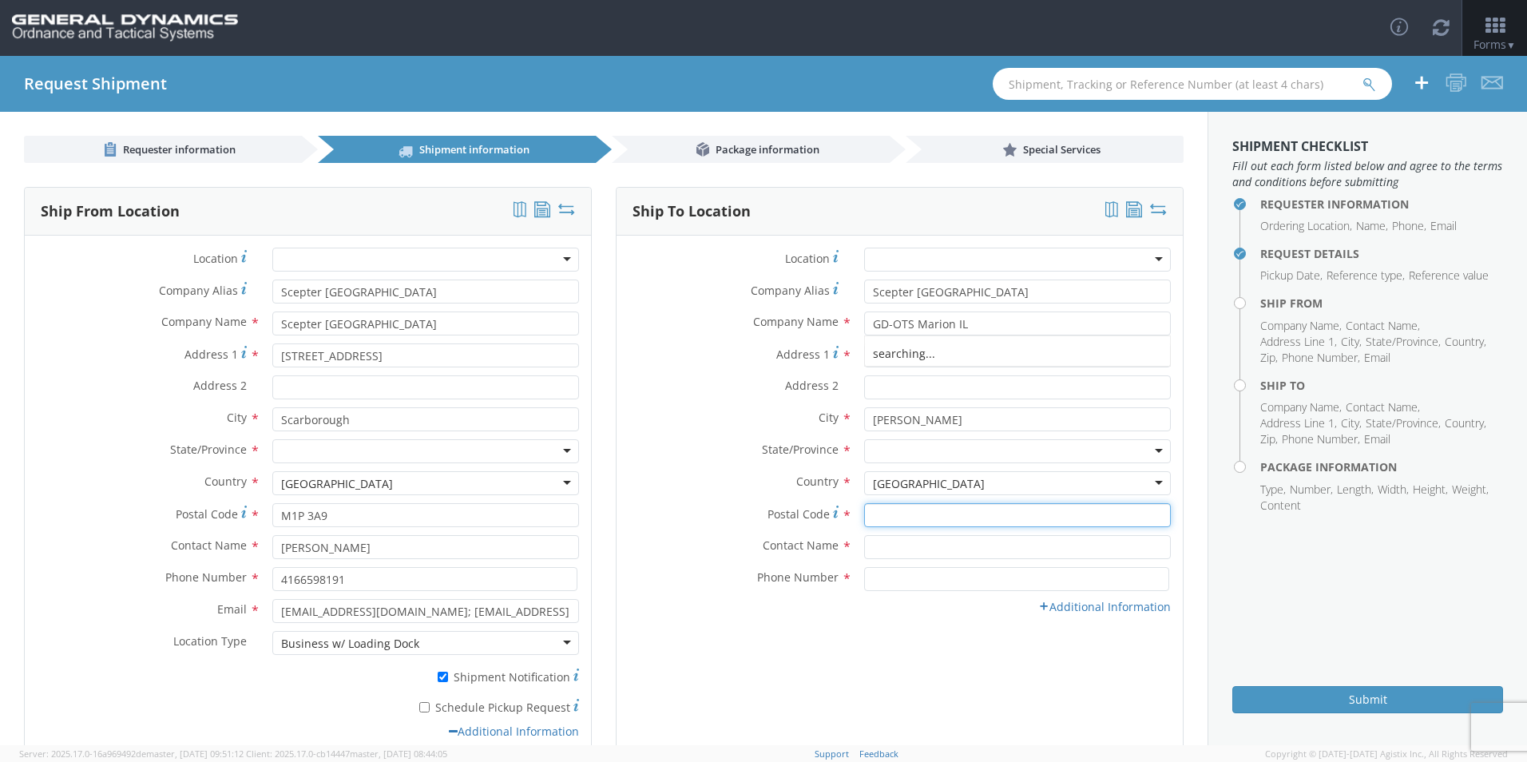
type input "62959"
type input "[PERSON_NAME]"
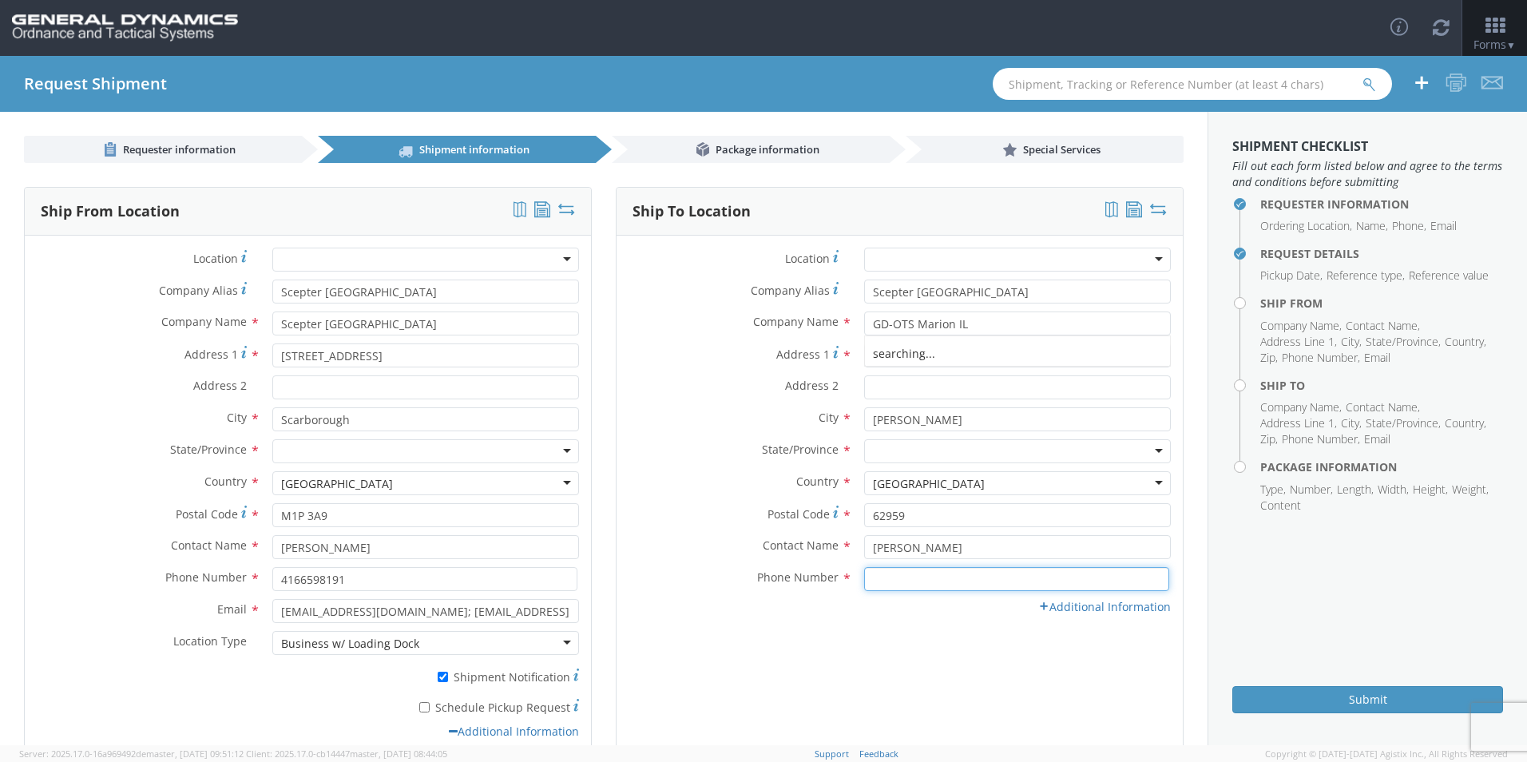
type input "7275788100"
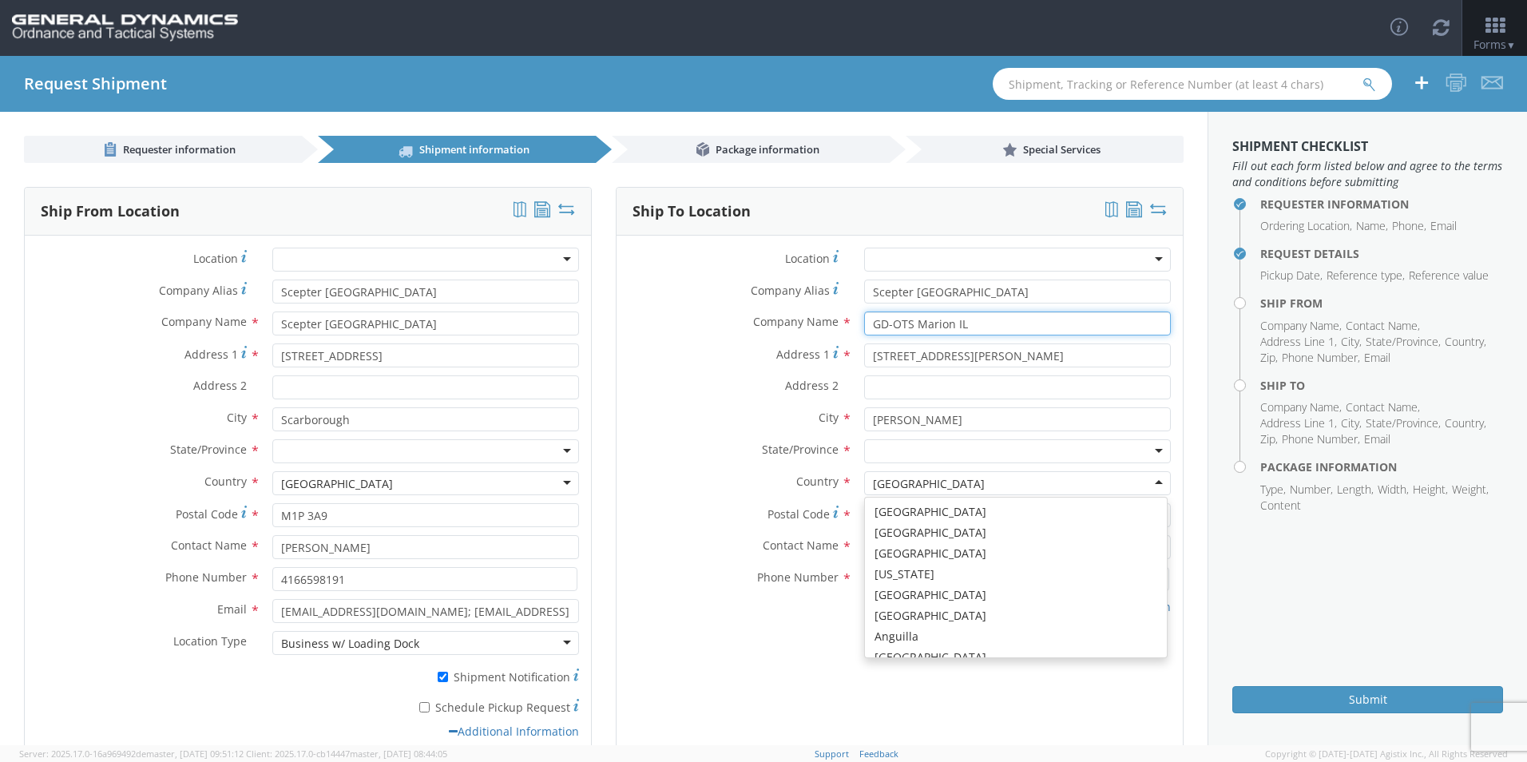
scroll to position [4027, 0]
click at [667, 387] on label "Address 2 *" at bounding box center [735, 385] width 236 height 21
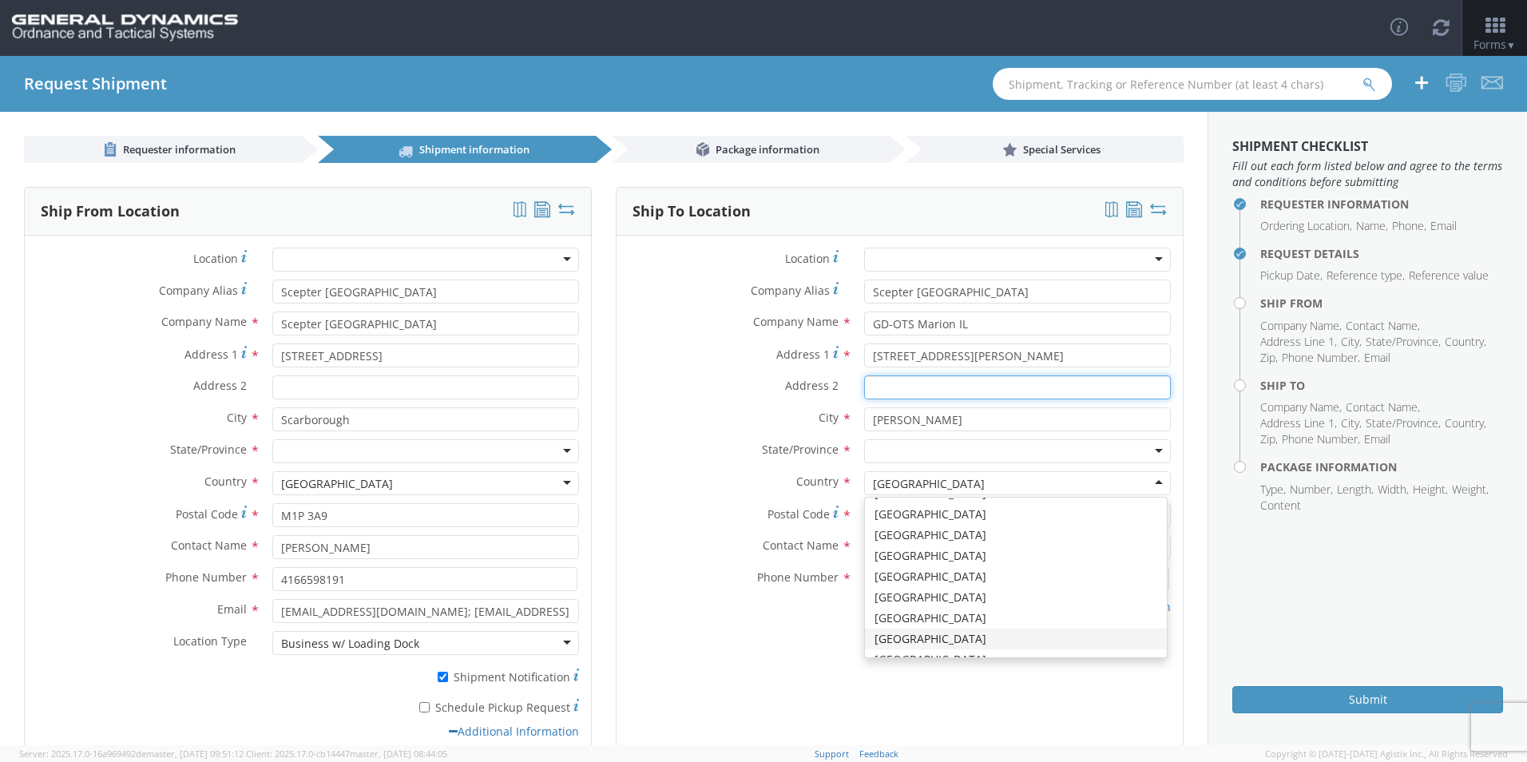
click at [864, 387] on input "Address 2 *" at bounding box center [1017, 387] width 307 height 24
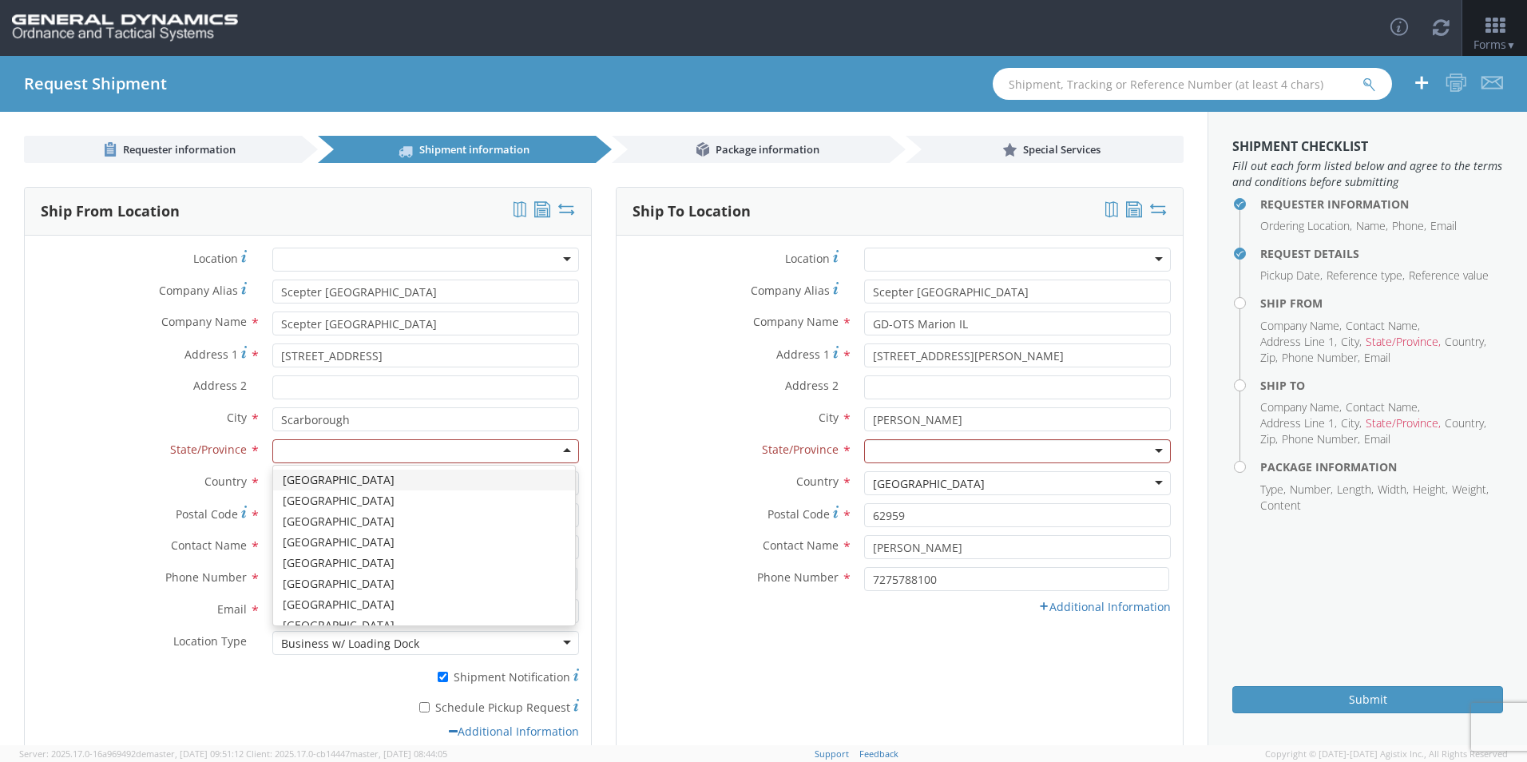
click at [499, 450] on div at bounding box center [425, 451] width 307 height 24
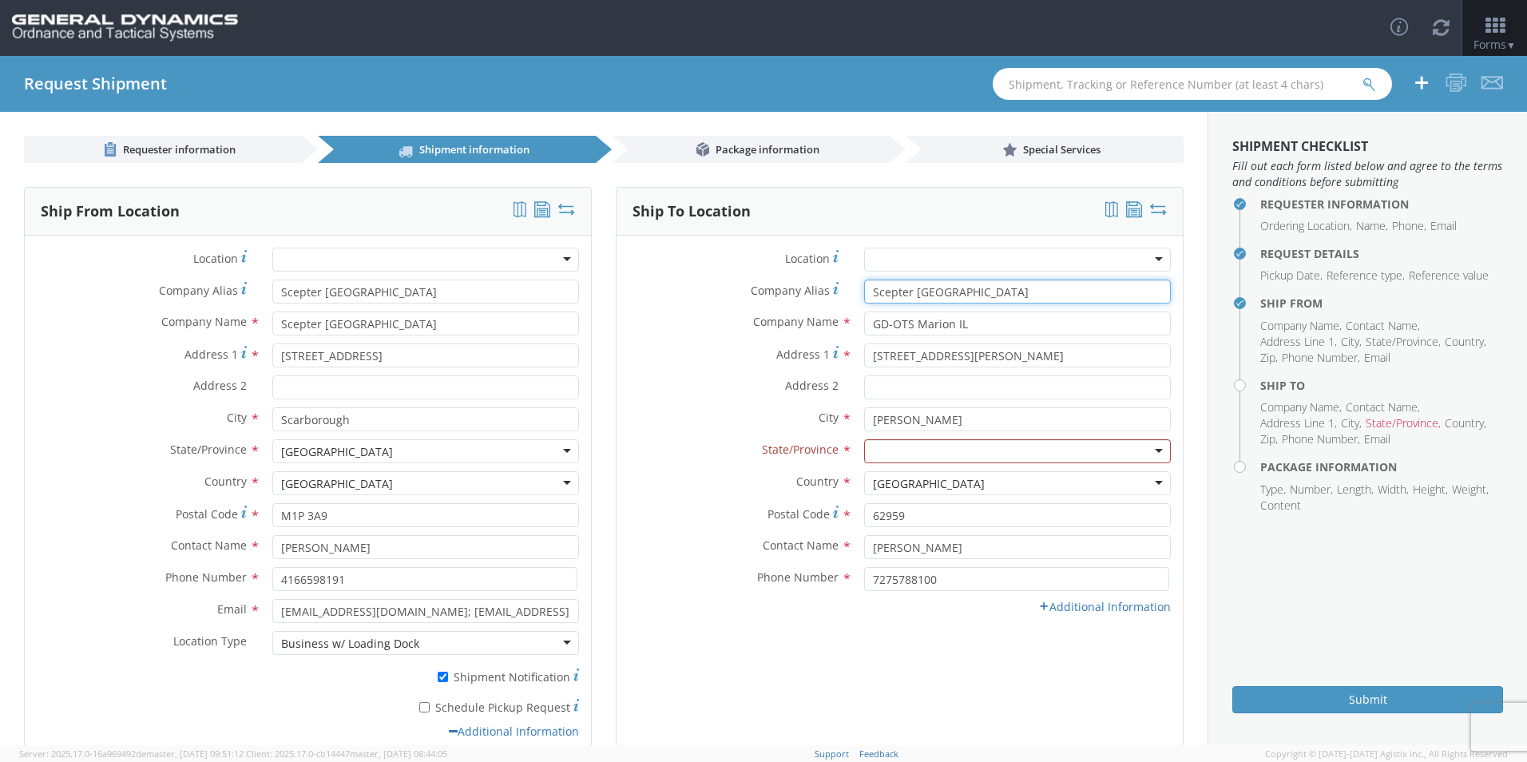
drag, startPoint x: 959, startPoint y: 300, endPoint x: 612, endPoint y: 284, distance: 347.1
click at [618, 283] on div "Company Alias * Scepter Canada" at bounding box center [900, 292] width 566 height 24
click at [660, 345] on label "Address 1 *" at bounding box center [735, 355] width 236 height 22
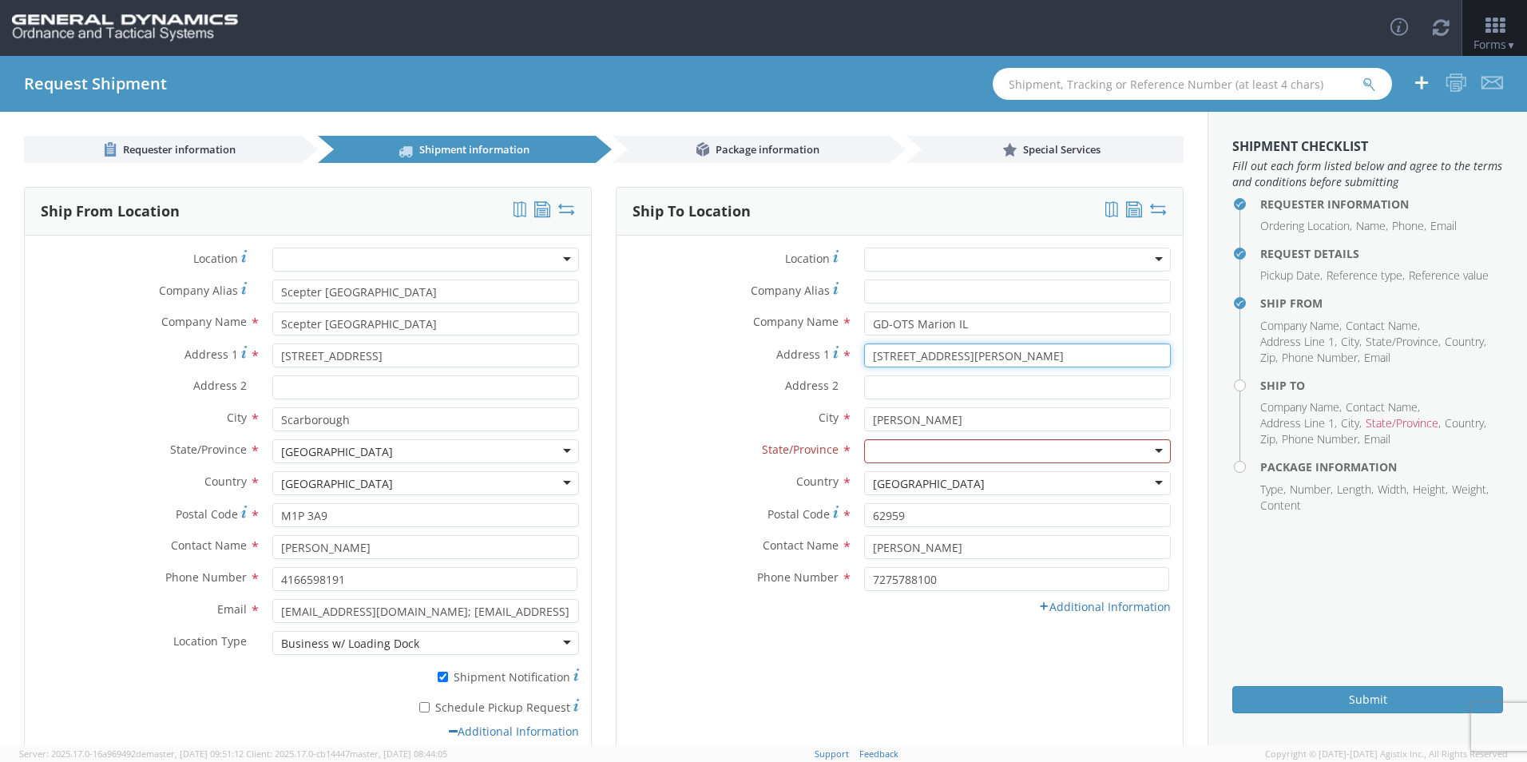
click at [864, 345] on input "[STREET_ADDRESS][PERSON_NAME]" at bounding box center [1017, 356] width 307 height 24
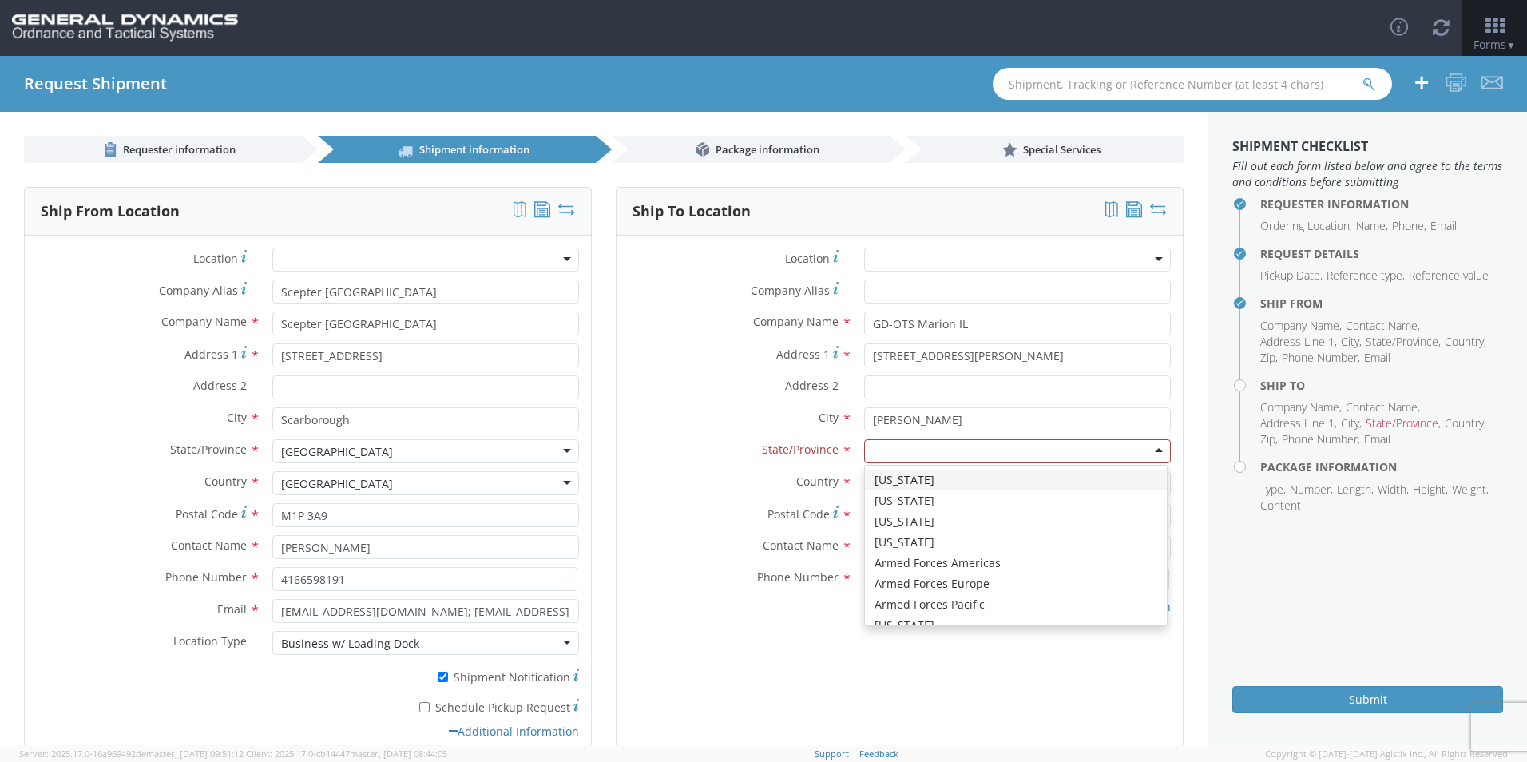
click at [933, 453] on div at bounding box center [1017, 451] width 307 height 24
type input "IL"
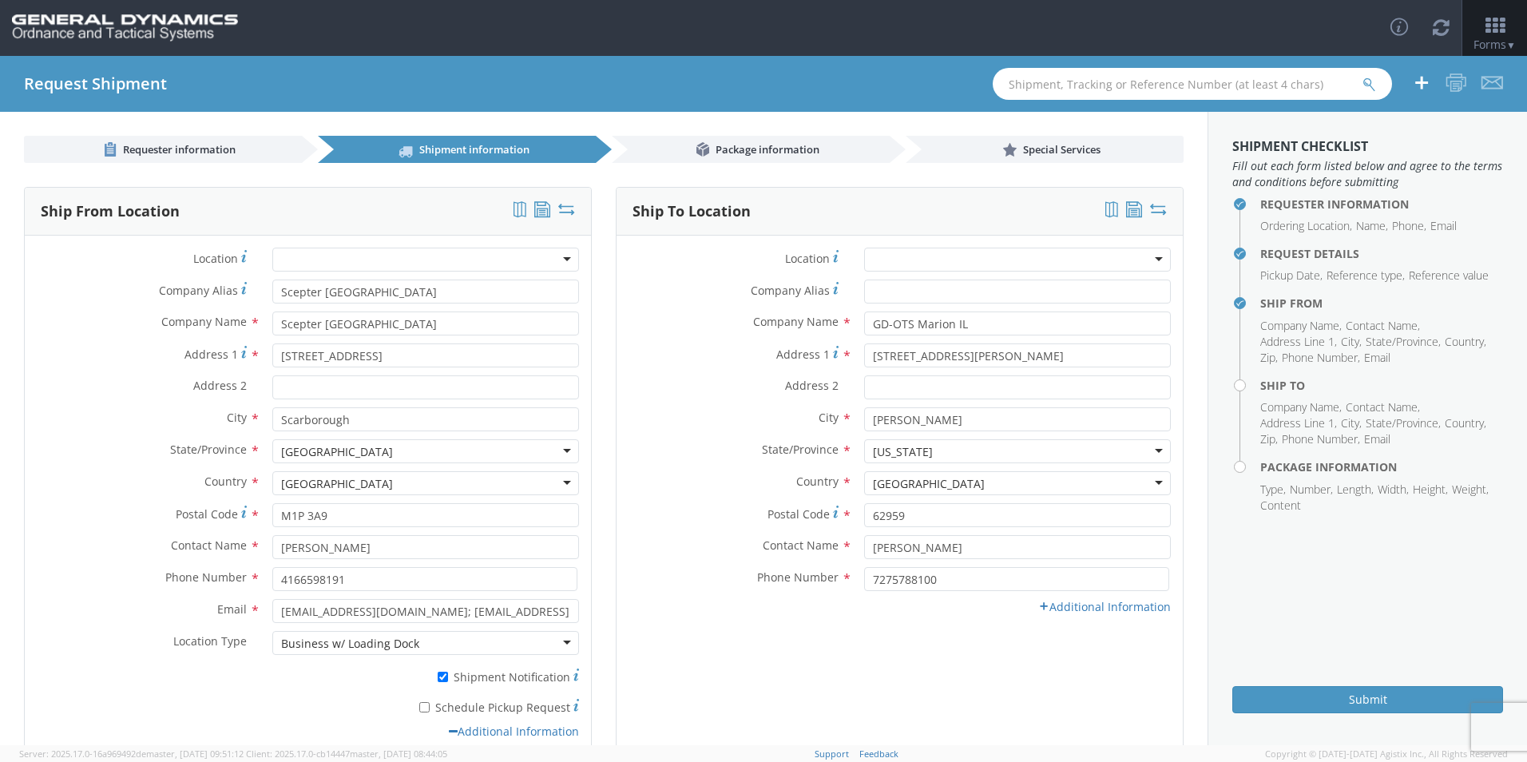
scroll to position [0, 0]
click at [1051, 602] on link "Additional Information" at bounding box center [1105, 606] width 133 height 15
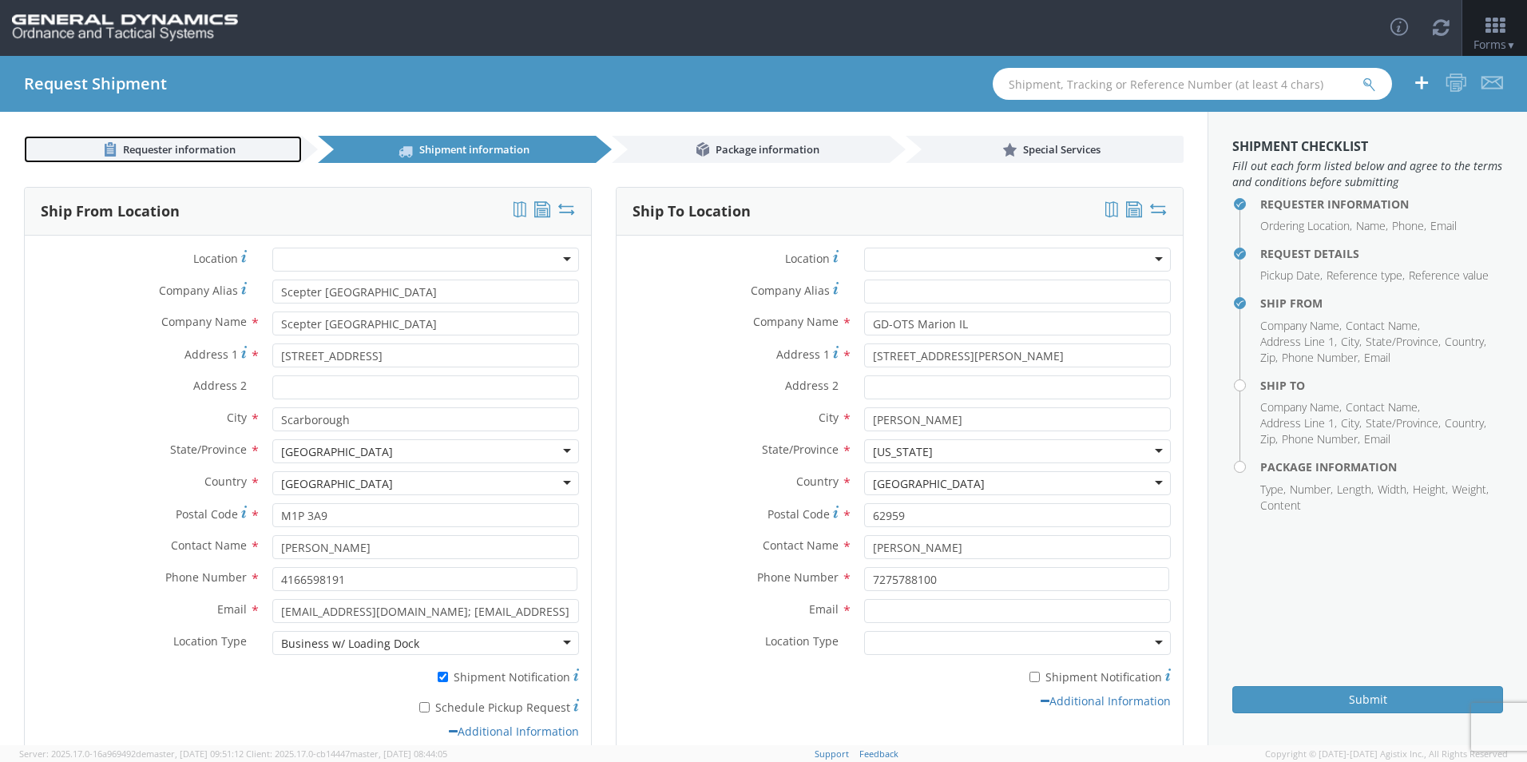
click at [196, 149] on span "Requester information" at bounding box center [179, 149] width 113 height 14
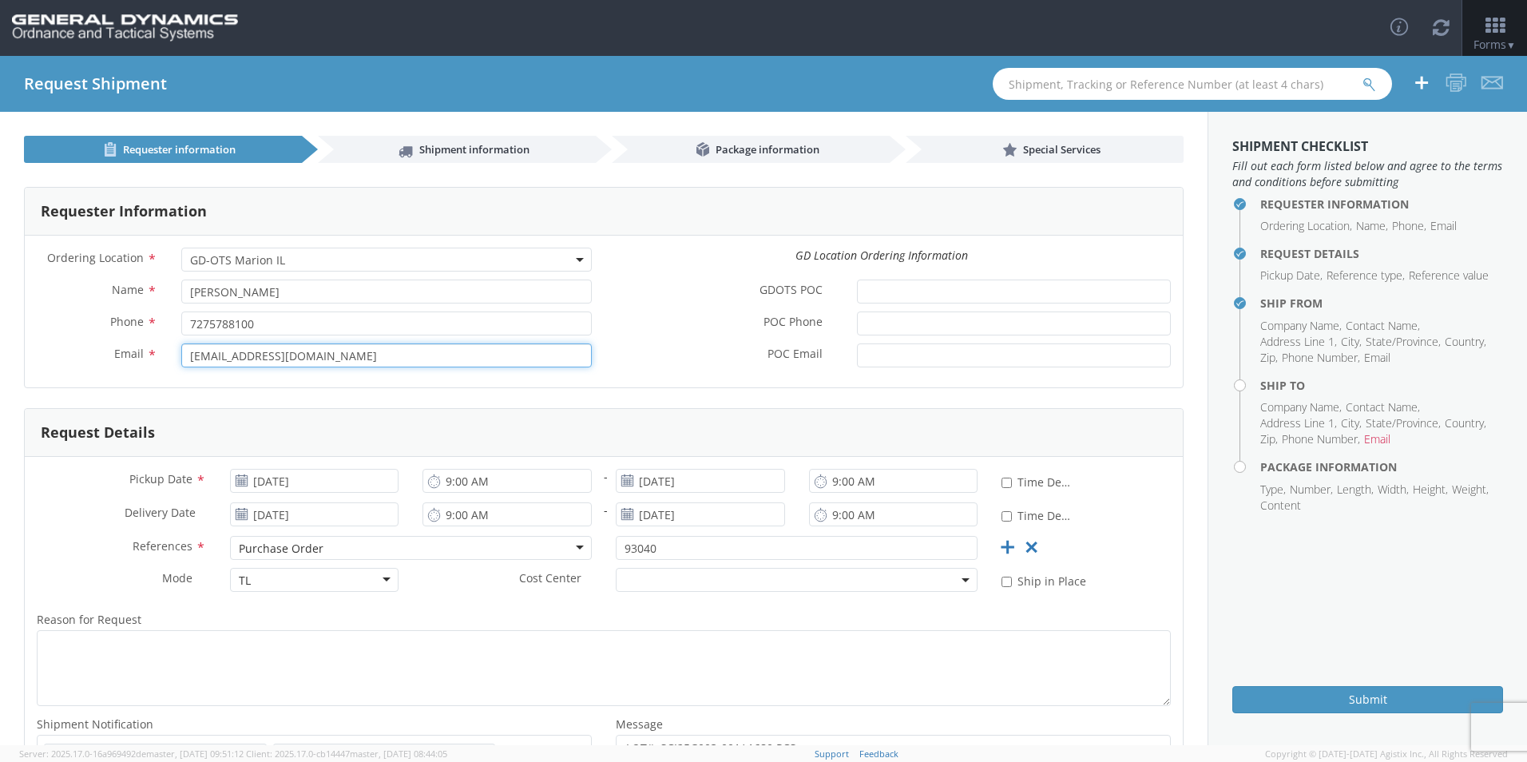
drag, startPoint x: 337, startPoint y: 354, endPoint x: 0, endPoint y: 300, distance: 341.5
click at [0, 307] on html "annexa Batch Shipping Guide Created with Sketch. calendar Created with Sketch." at bounding box center [763, 381] width 1527 height 762
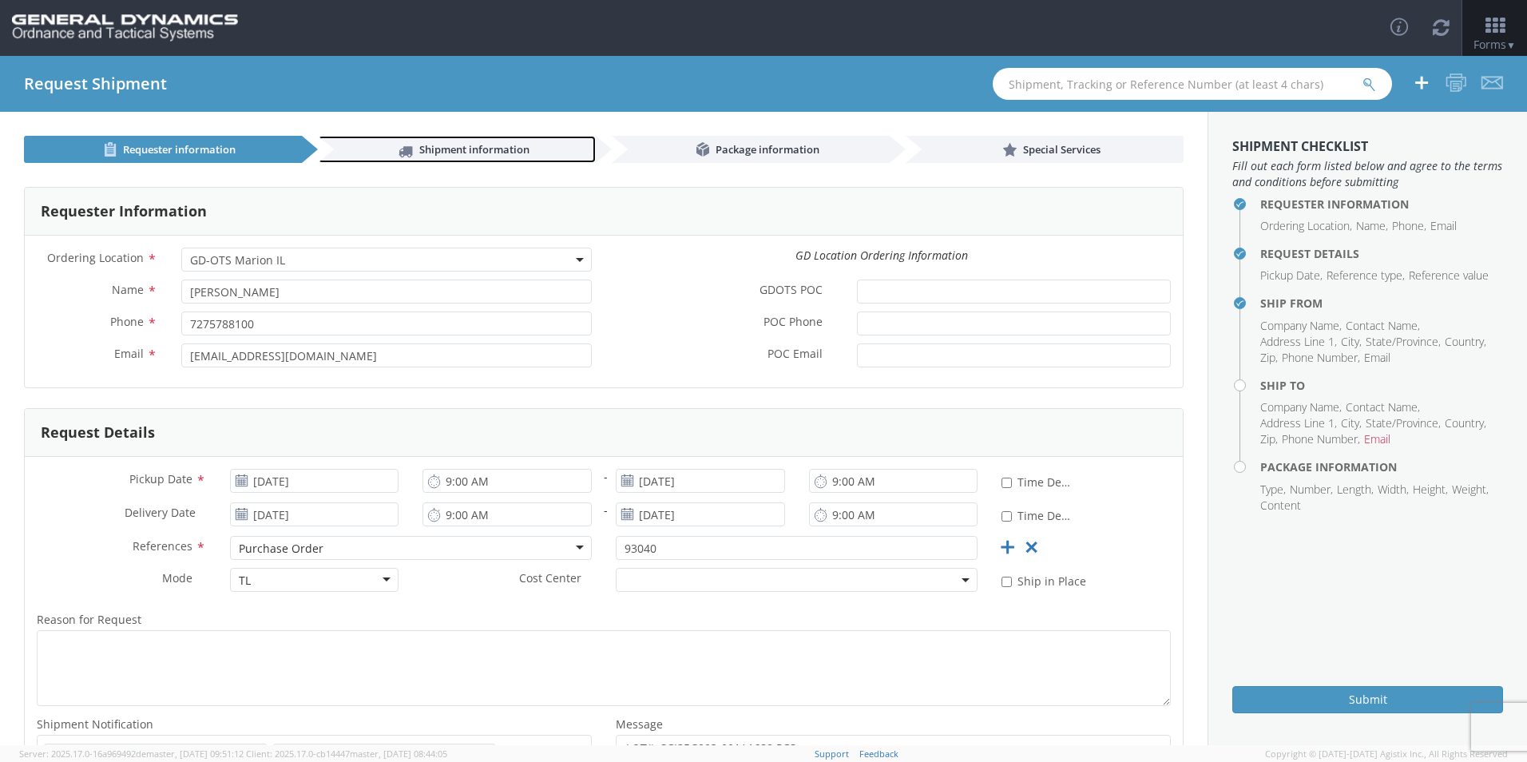
click at [494, 144] on span "Shipment information" at bounding box center [474, 149] width 110 height 14
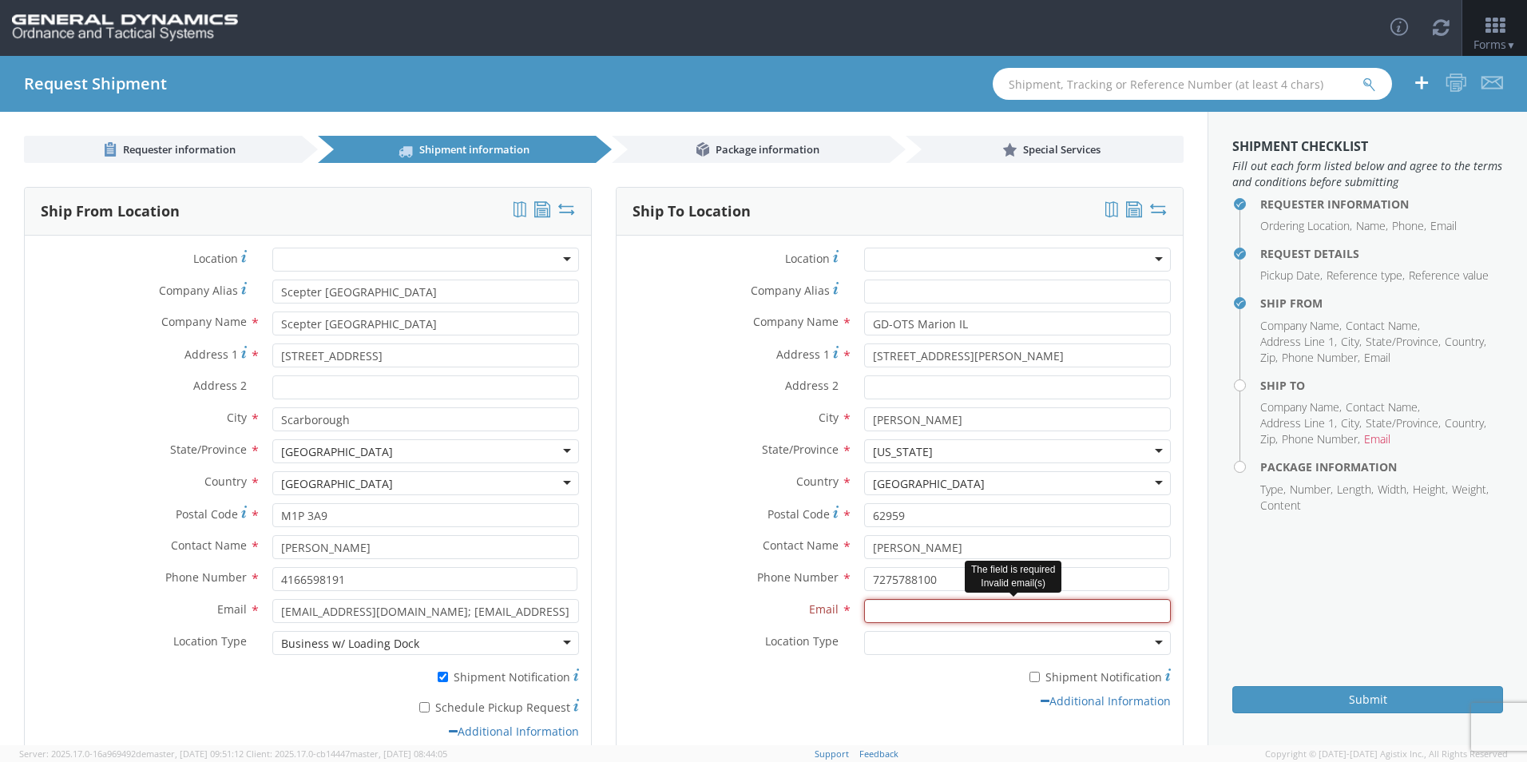
click at [923, 608] on input "Email *" at bounding box center [1017, 611] width 307 height 24
paste input "[EMAIL_ADDRESS][DOMAIN_NAME]"
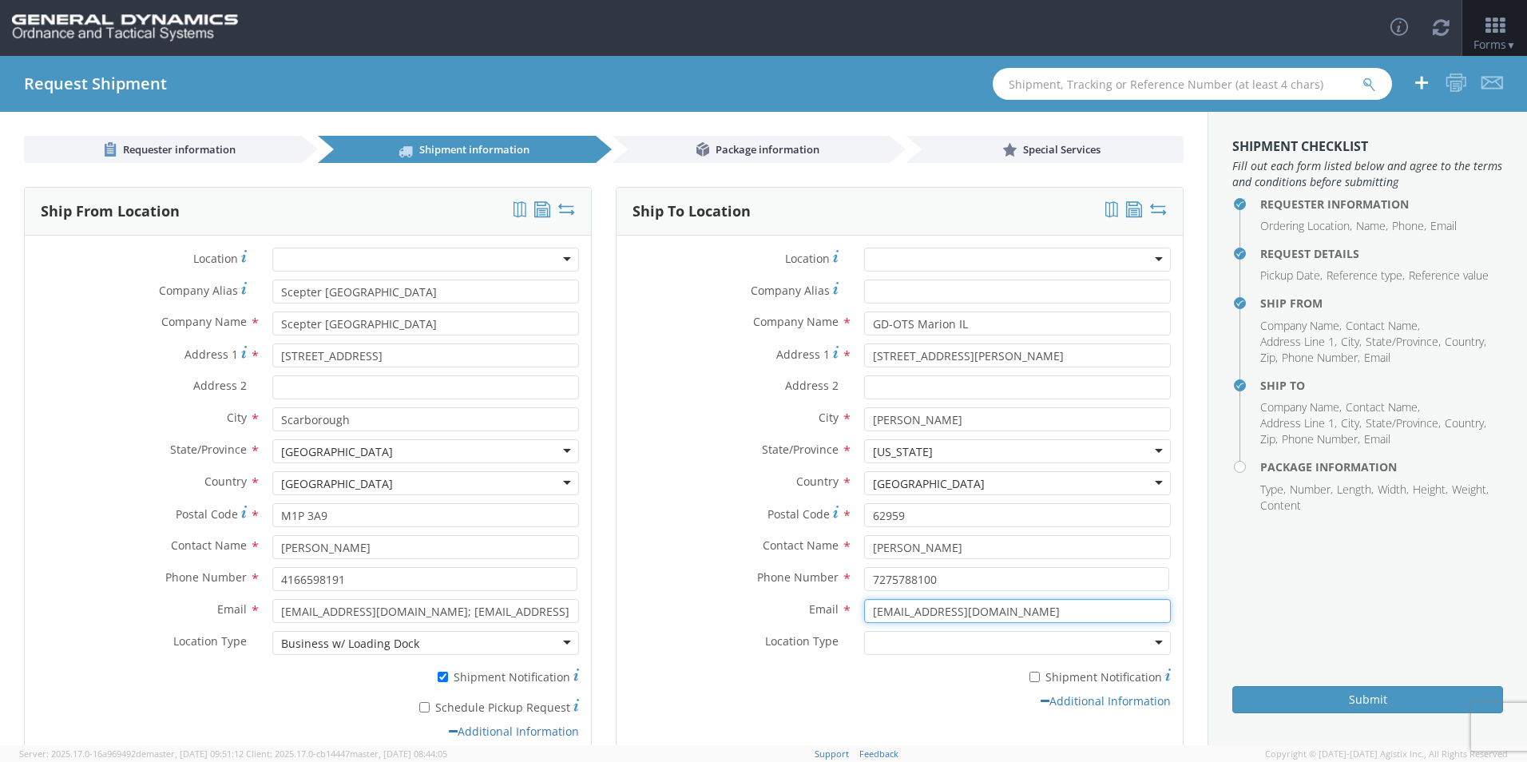
type input "[EMAIL_ADDRESS][DOMAIN_NAME]"
click at [884, 651] on div at bounding box center [1017, 643] width 307 height 24
click at [1032, 675] on label "* Shipment Notification" at bounding box center [1017, 675] width 307 height 19
click at [1032, 675] on input "* Shipment Notification" at bounding box center [1035, 677] width 10 height 10
checkbox input "true"
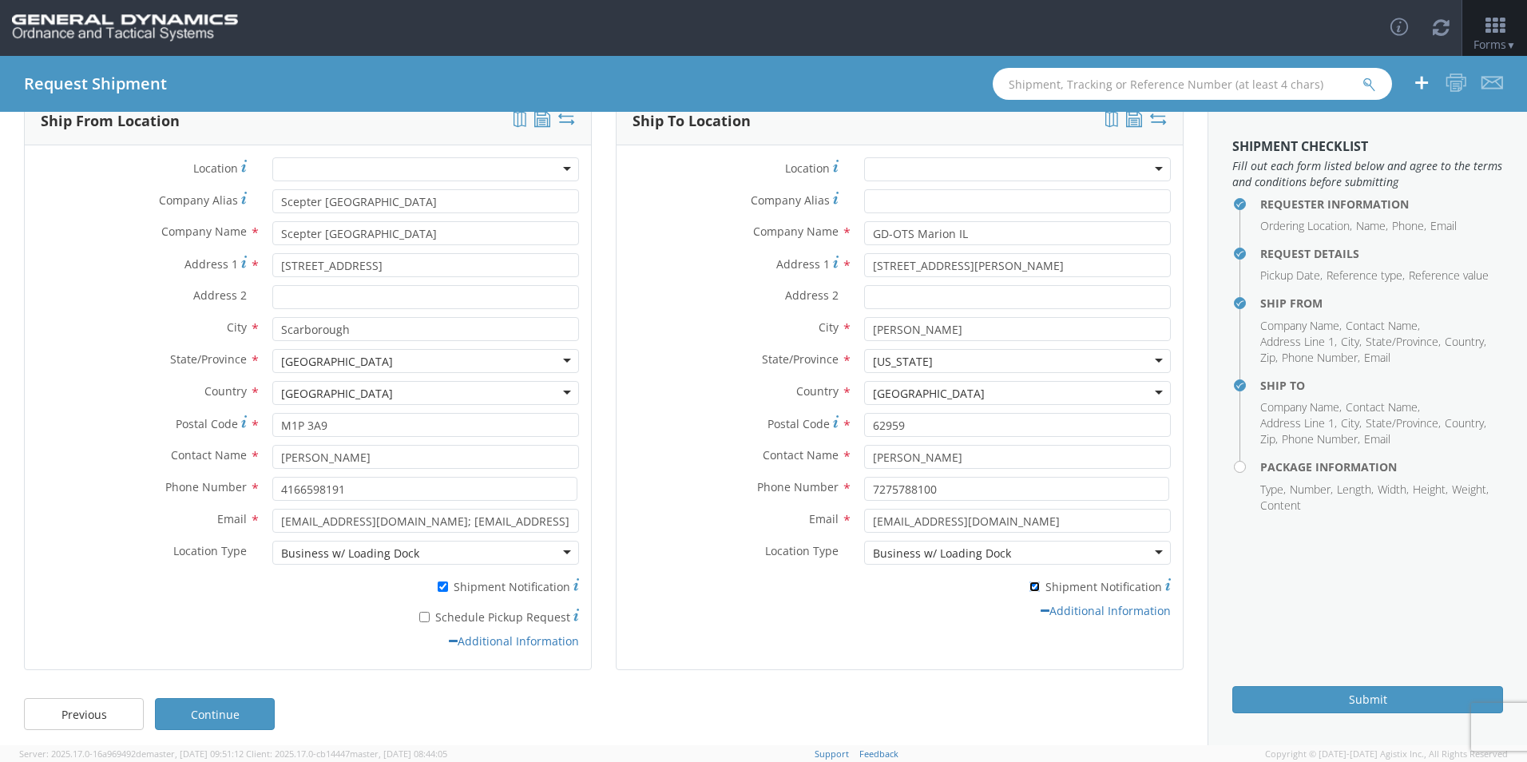
scroll to position [99, 0]
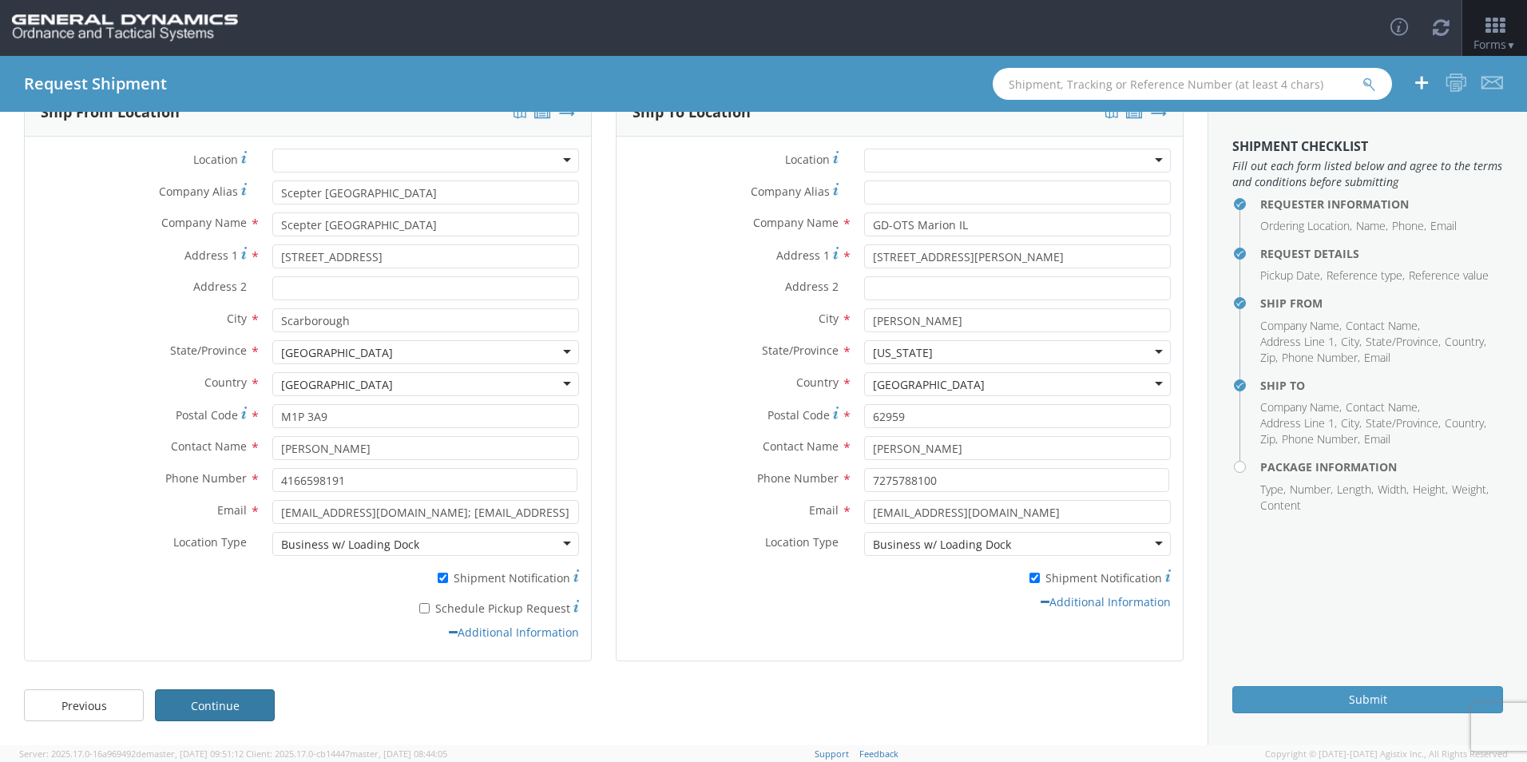
click at [241, 695] on link "Continue" at bounding box center [215, 705] width 120 height 32
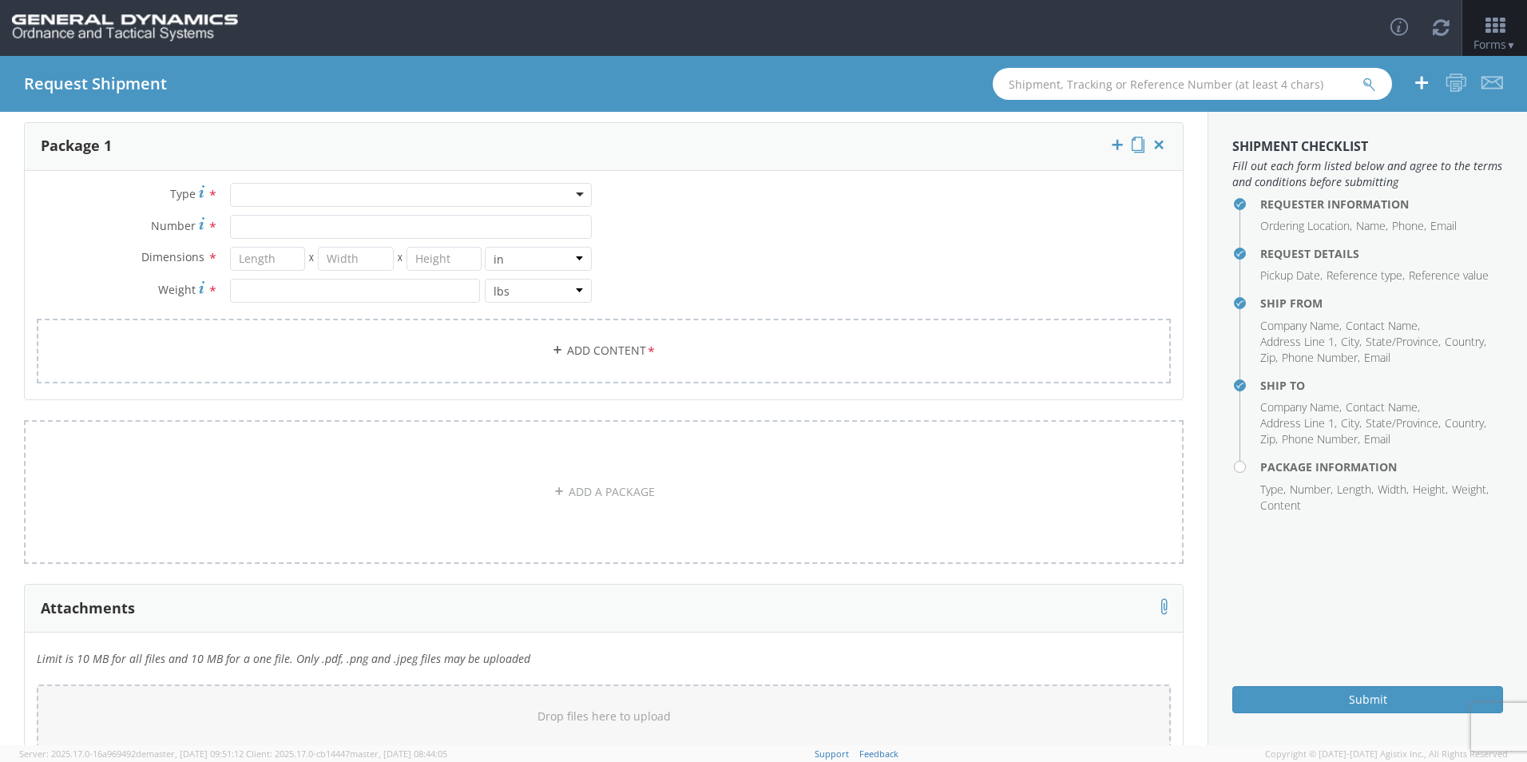
click at [316, 200] on div at bounding box center [411, 195] width 362 height 24
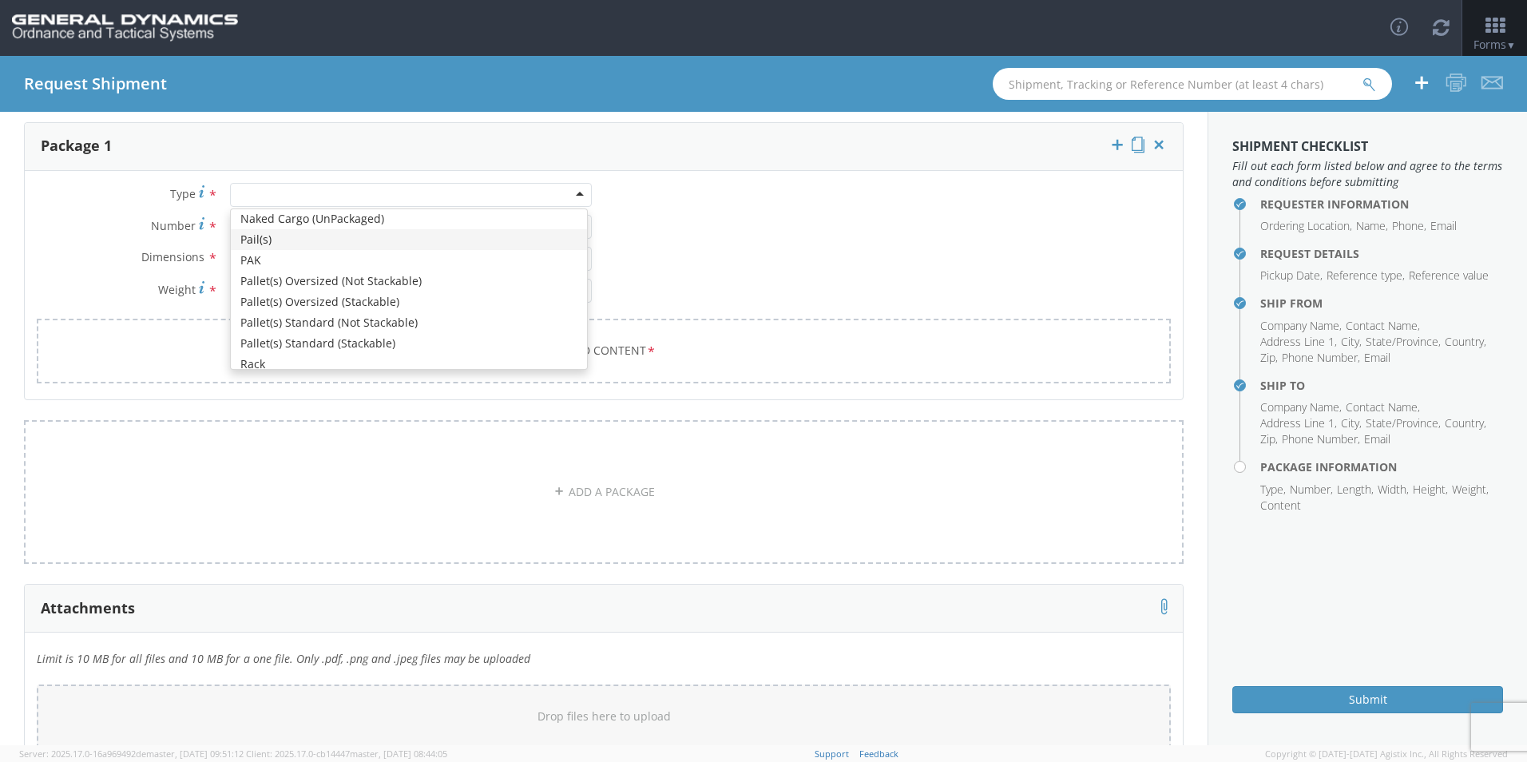
scroll to position [479, 0]
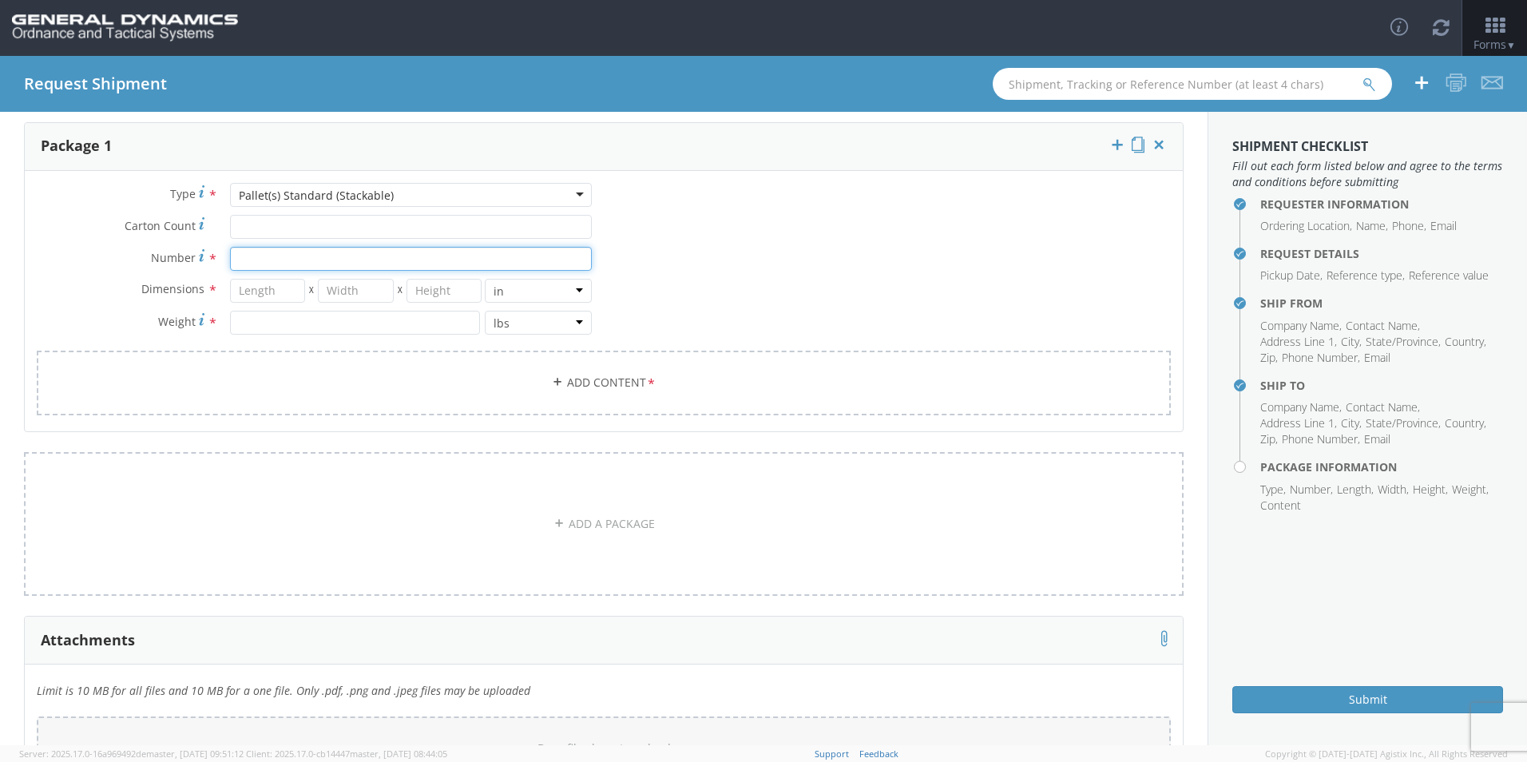
click at [276, 252] on input "Number *" at bounding box center [411, 259] width 362 height 24
type input "56"
click at [272, 288] on input "number" at bounding box center [268, 291] width 76 height 24
type input "48"
click at [359, 287] on input "number" at bounding box center [356, 291] width 76 height 24
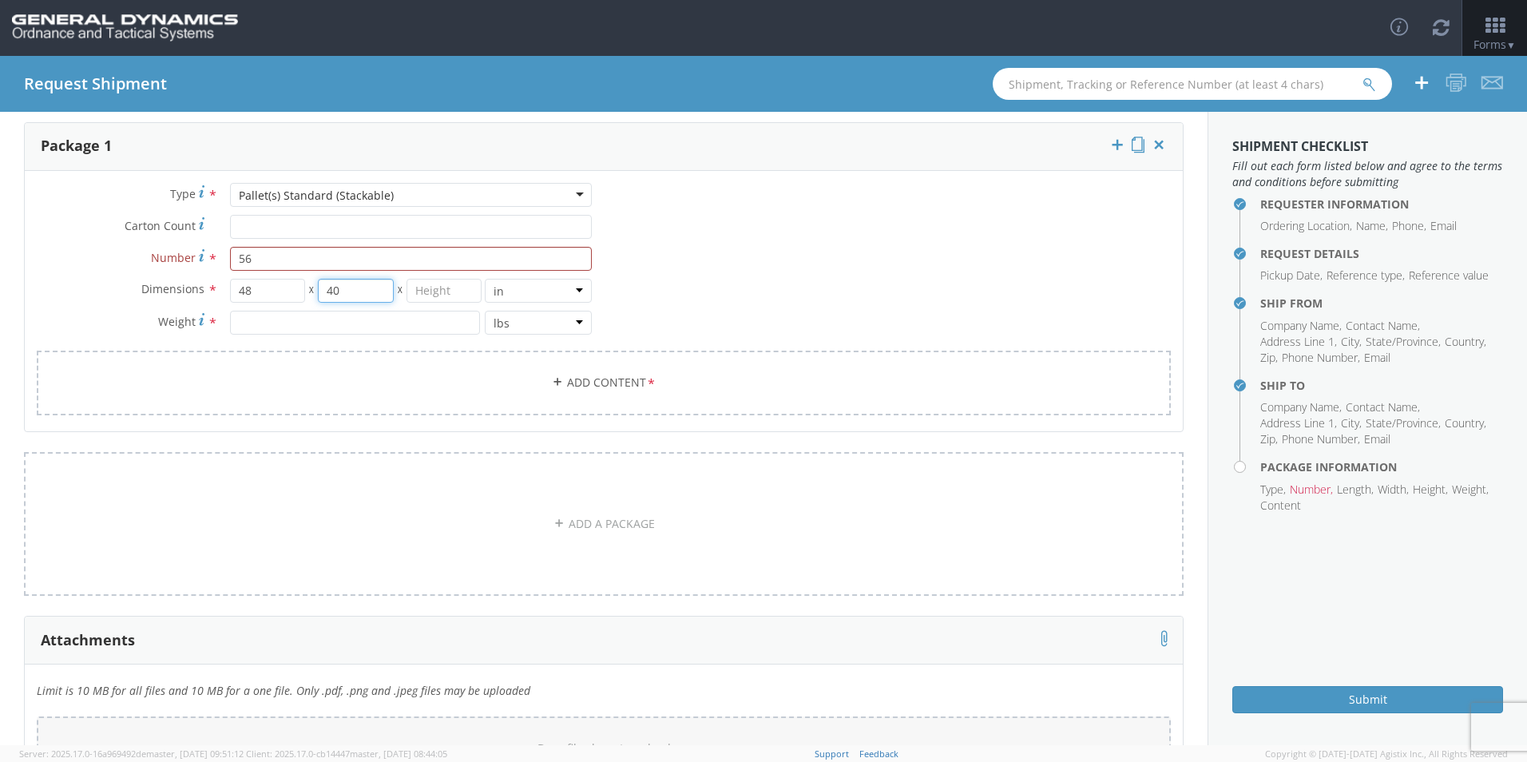
type input "40"
click at [444, 289] on input "number" at bounding box center [445, 291] width 76 height 24
type input "45"
click at [360, 335] on div "Dimensions * 48 X 40 X 45 in cm ft Weight * lbs kgs" at bounding box center [314, 311] width 579 height 64
click at [360, 324] on input "number" at bounding box center [355, 323] width 250 height 24
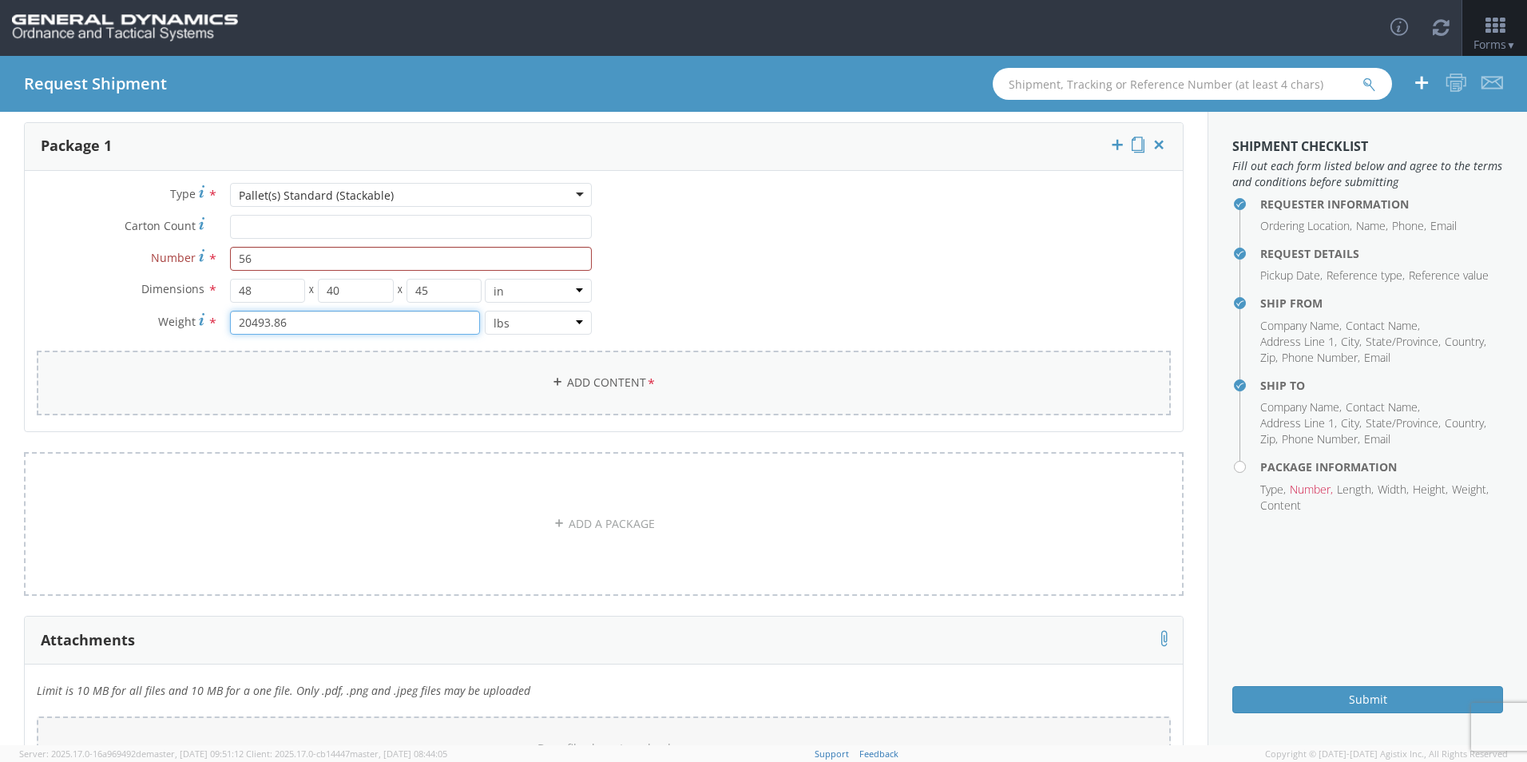
type input "20493.86"
click at [601, 375] on link "Add Content *" at bounding box center [604, 383] width 1134 height 65
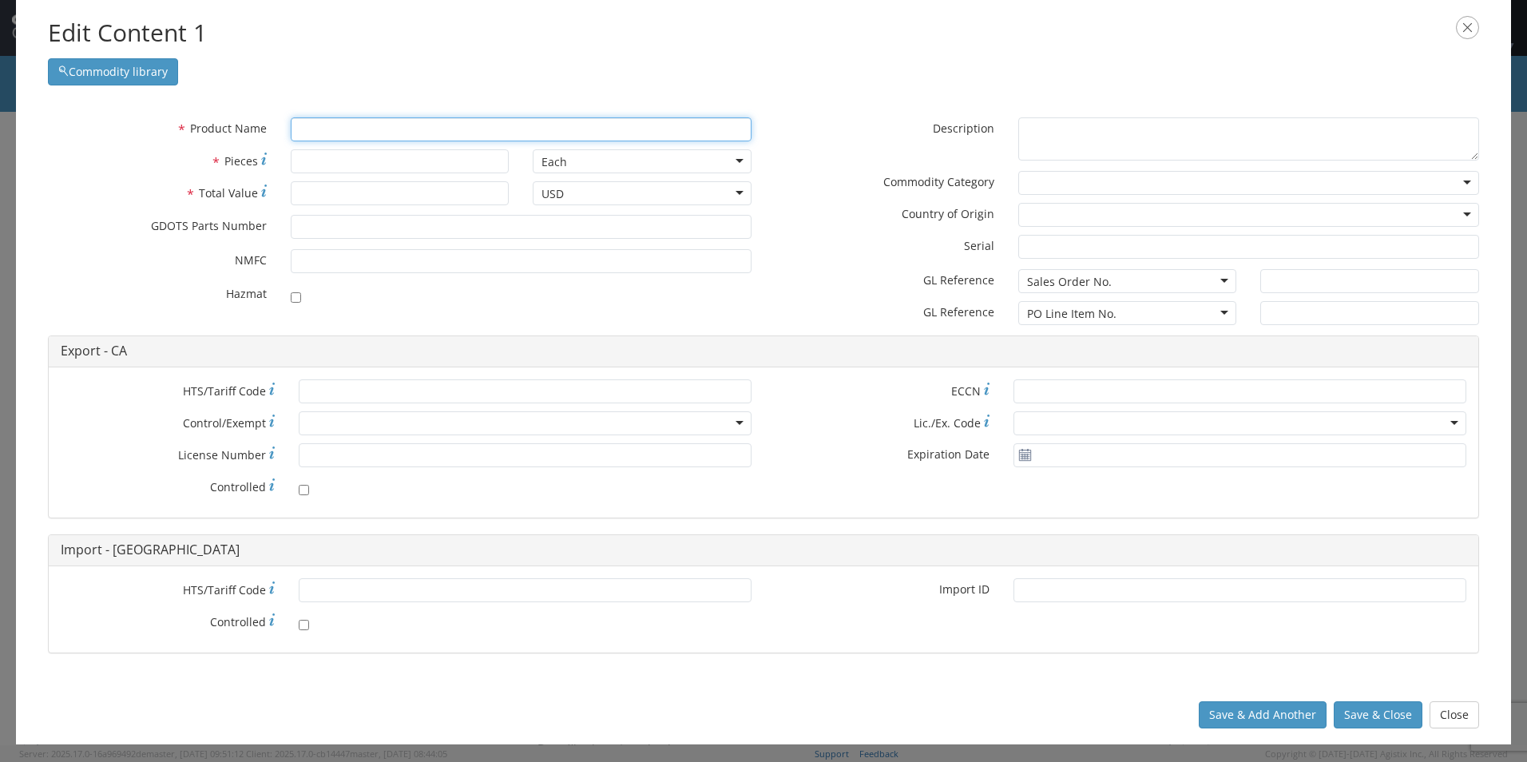
click at [352, 131] on input "text" at bounding box center [521, 129] width 461 height 24
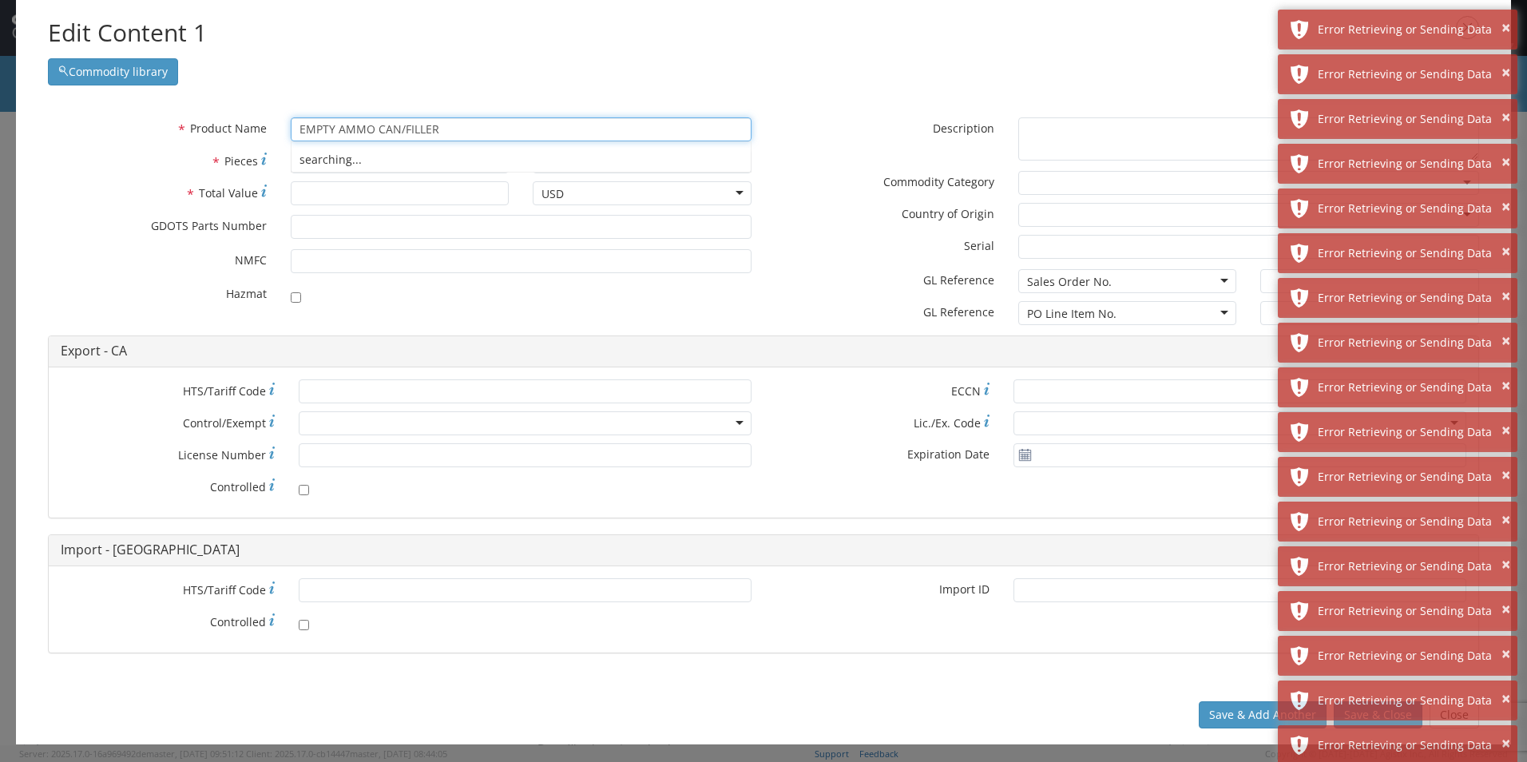
click at [333, 161] on div "searching..." at bounding box center [521, 160] width 459 height 24
type input "EMPTY AMMO CAN/FILLER"
click at [351, 193] on input "* Total Value" at bounding box center [400, 193] width 219 height 24
click at [347, 164] on input "* Pieces" at bounding box center [400, 161] width 219 height 24
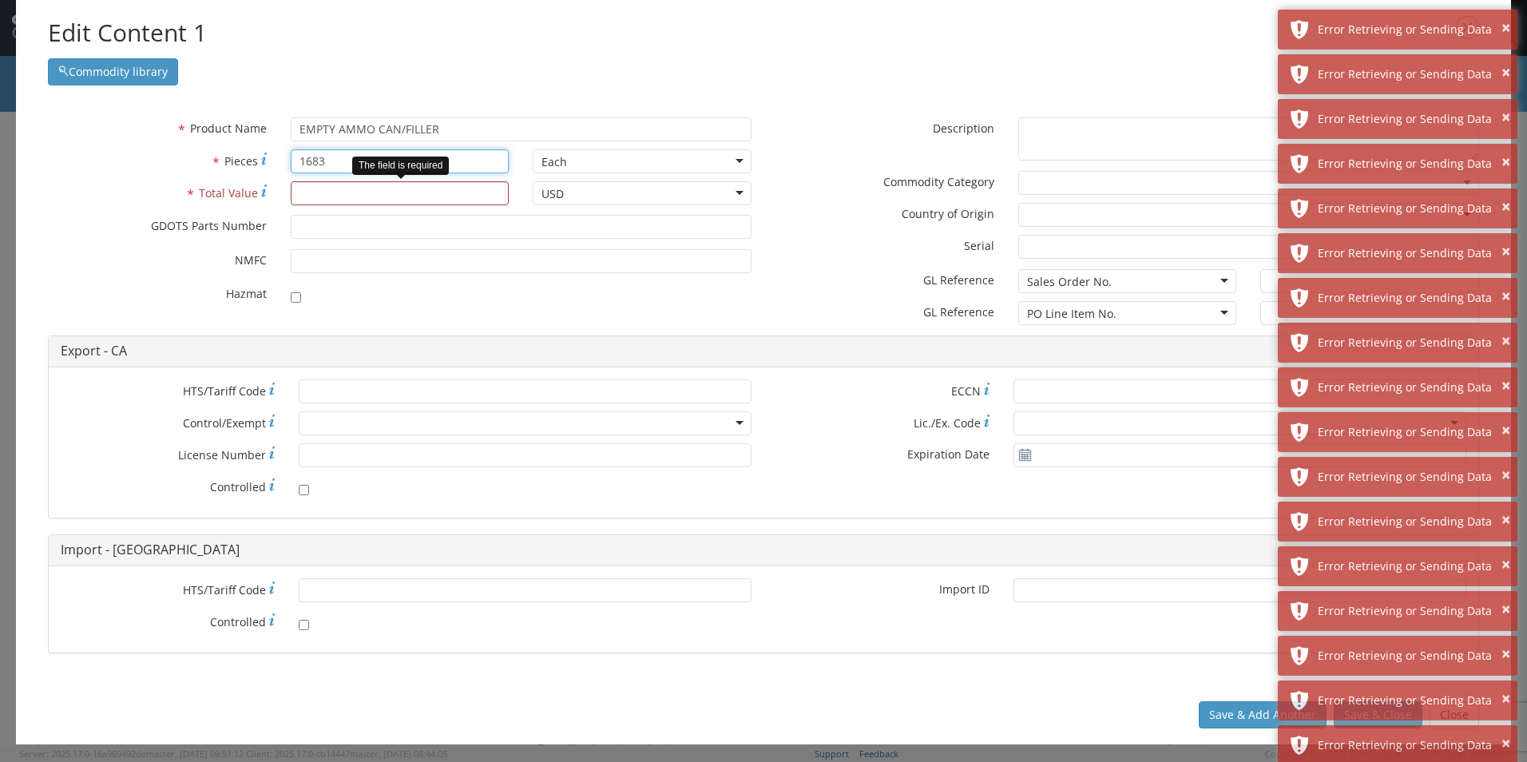
type input "1683"
click at [331, 201] on input "* Total Value" at bounding box center [400, 193] width 219 height 24
type input "174727"
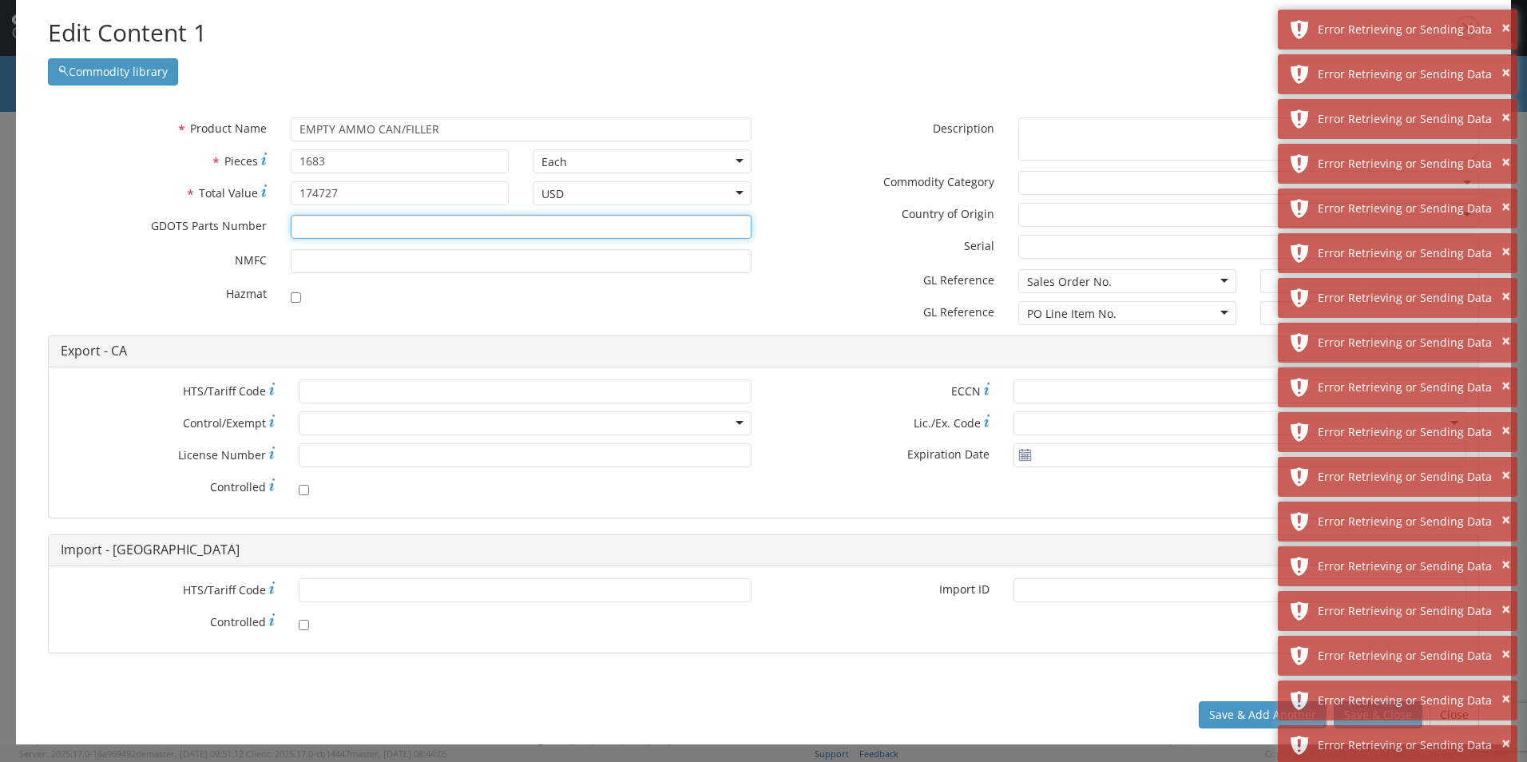
click at [328, 228] on input "* GDOTS Parts Number" at bounding box center [521, 227] width 461 height 24
type input "13108752"
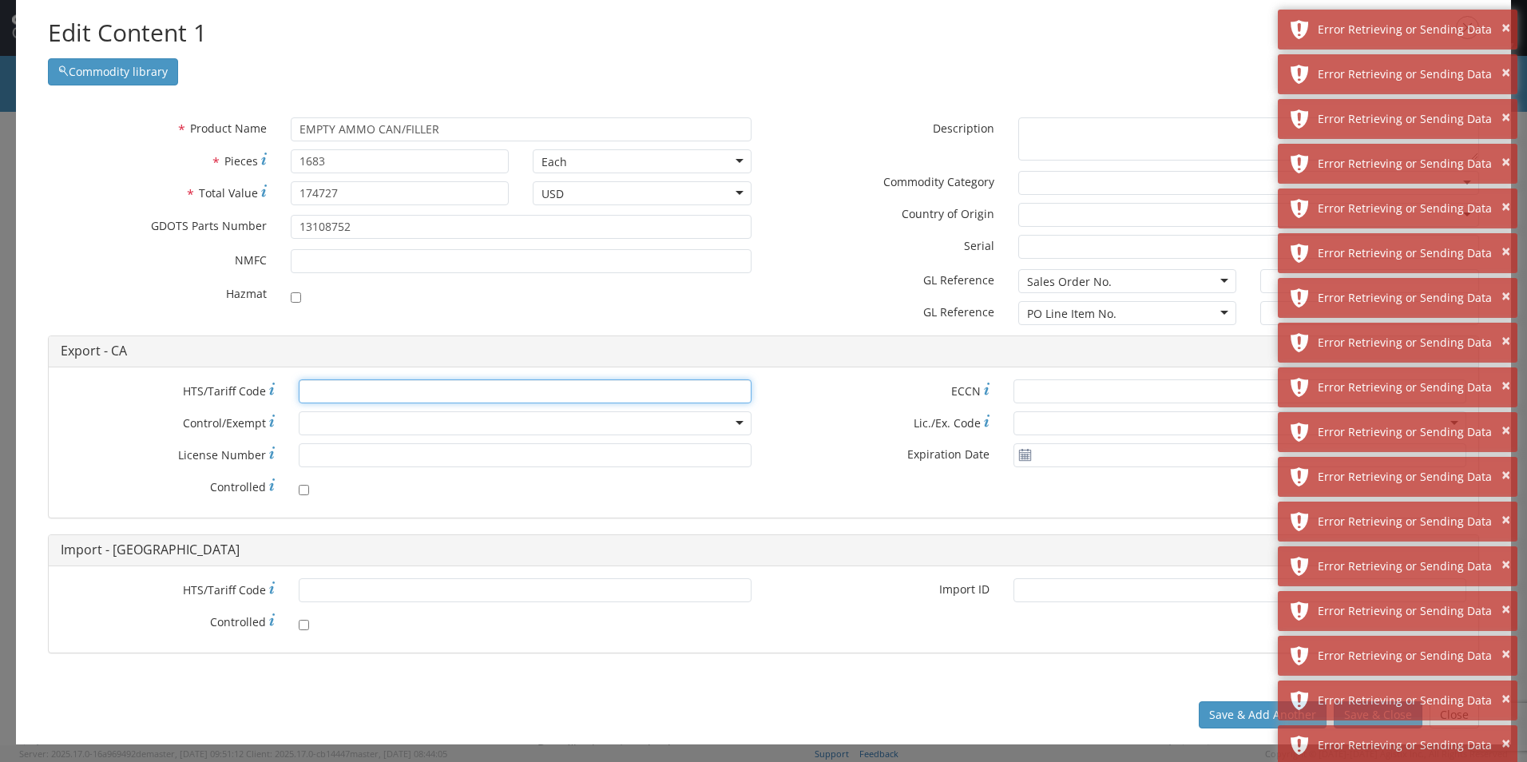
click at [345, 397] on input "* HTS/Tariff Code" at bounding box center [525, 391] width 453 height 24
paste input "[PHONE_NUMBER]"
type input "[PHONE_NUMBER]"
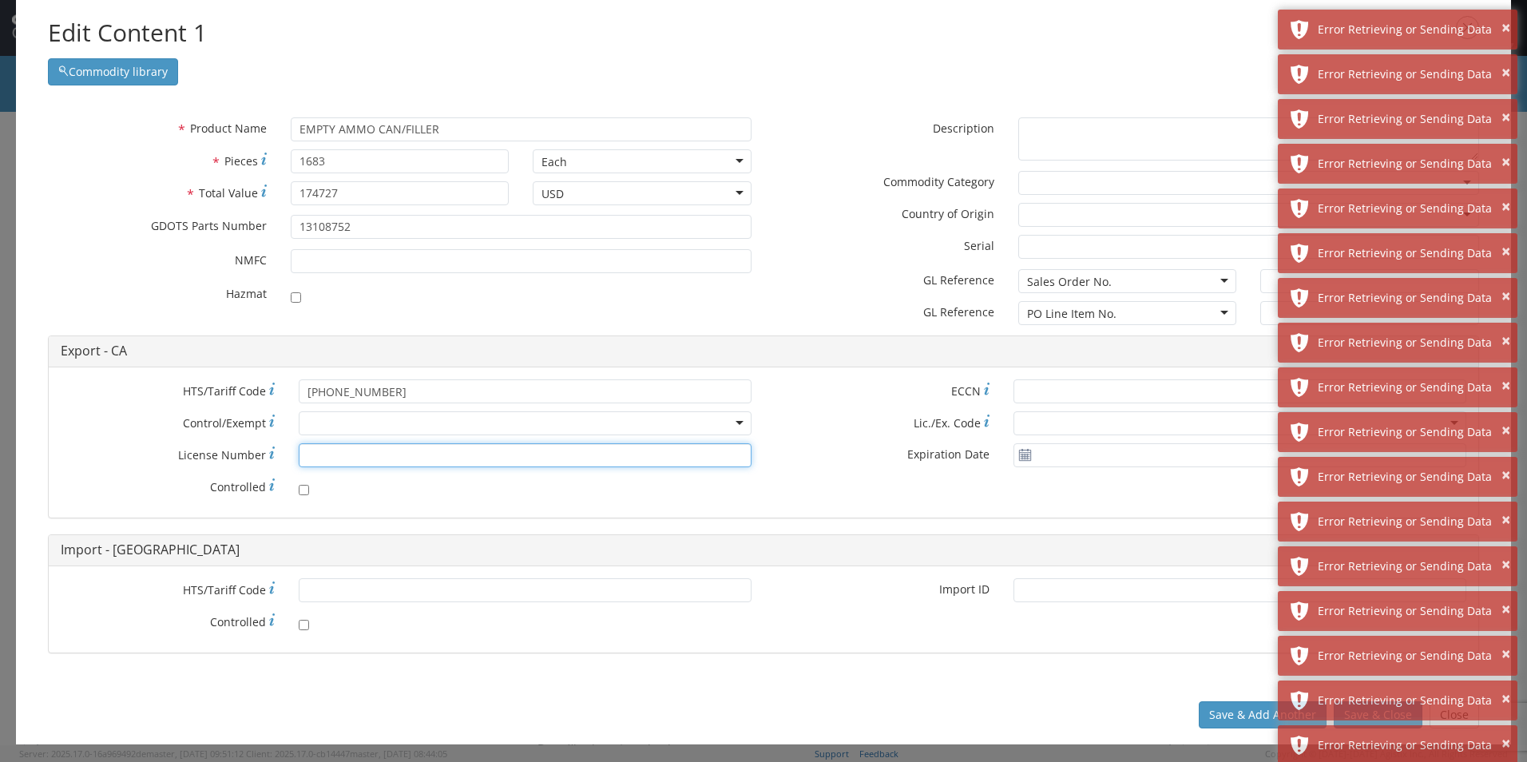
click at [387, 457] on input "* License Number" at bounding box center [525, 455] width 453 height 24
paste input "1-59-103-11-5H-33431"
type input "1-59-103-11-5H-33431"
click at [793, 505] on div "* HTS/Tariff Code 3923.30.00.90 * Control/Exempt ATF BIS DEA EPA FDA FTR ITAR O…" at bounding box center [764, 442] width 1430 height 126
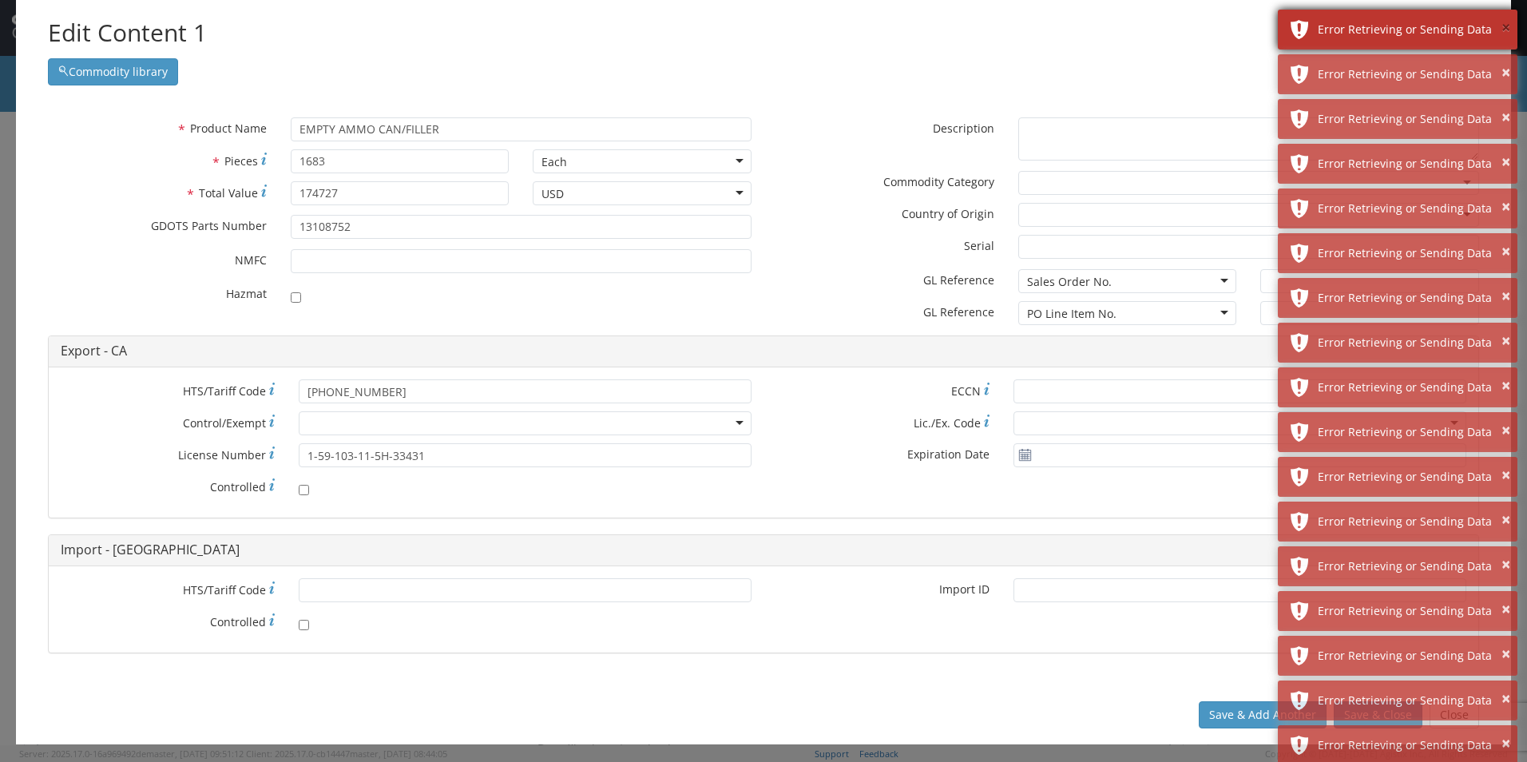
click at [1503, 31] on button "×" at bounding box center [1506, 28] width 9 height 23
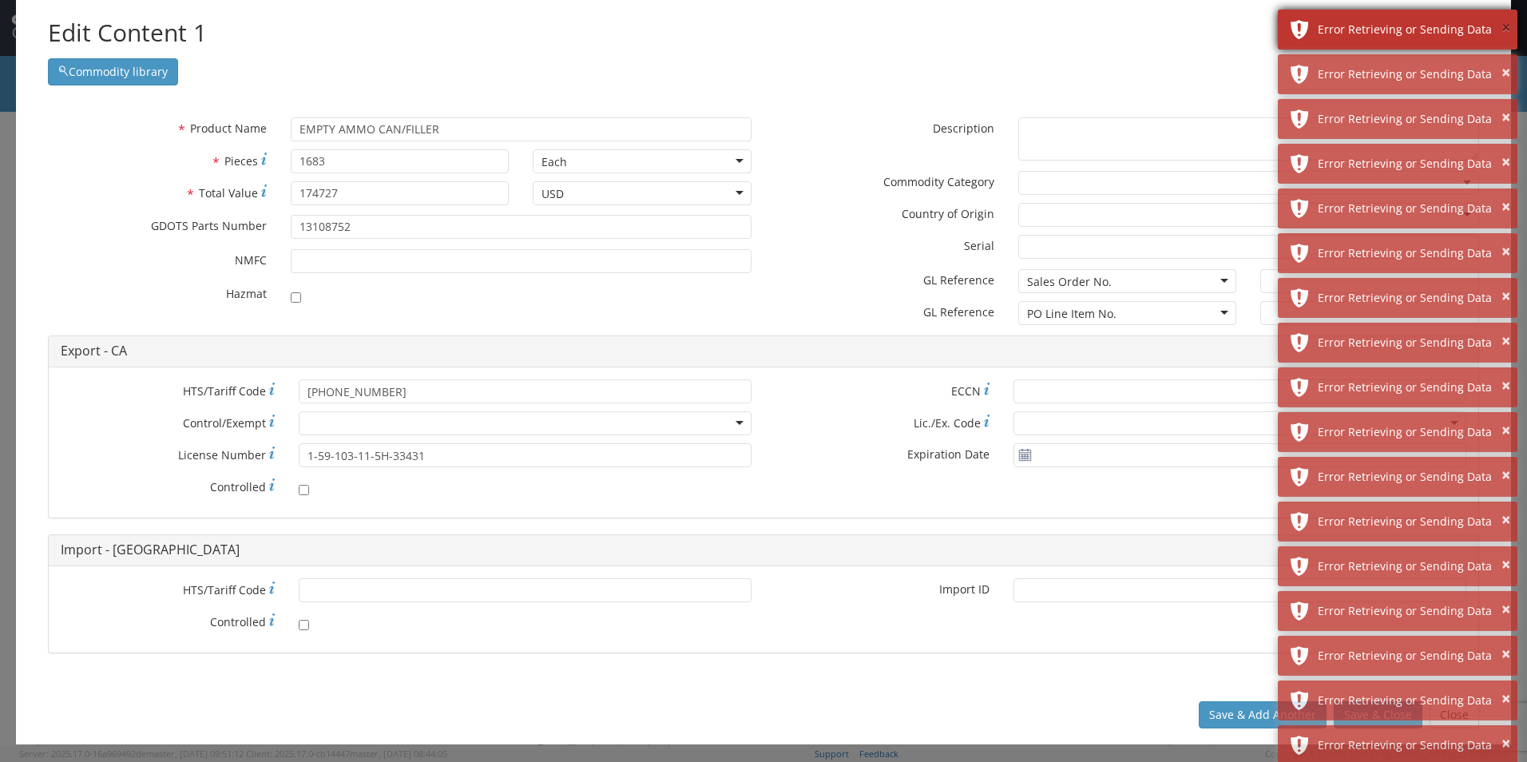
click at [1504, 31] on button "×" at bounding box center [1506, 28] width 9 height 23
click at [1505, 29] on button "×" at bounding box center [1506, 28] width 9 height 23
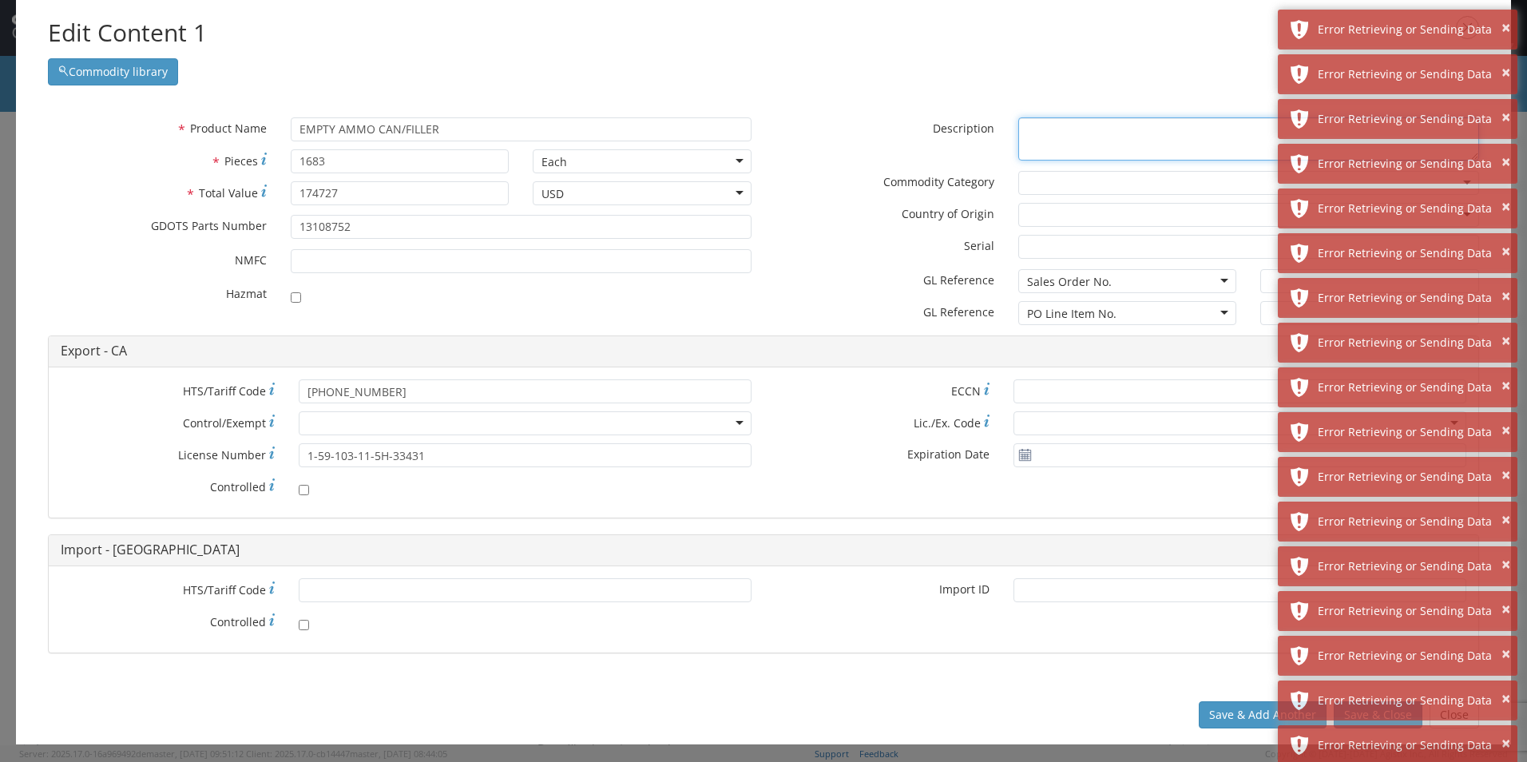
drag, startPoint x: 1032, startPoint y: 146, endPoint x: 1040, endPoint y: 141, distance: 9.8
click at [1033, 145] on textarea "* Description" at bounding box center [1249, 139] width 461 height 44
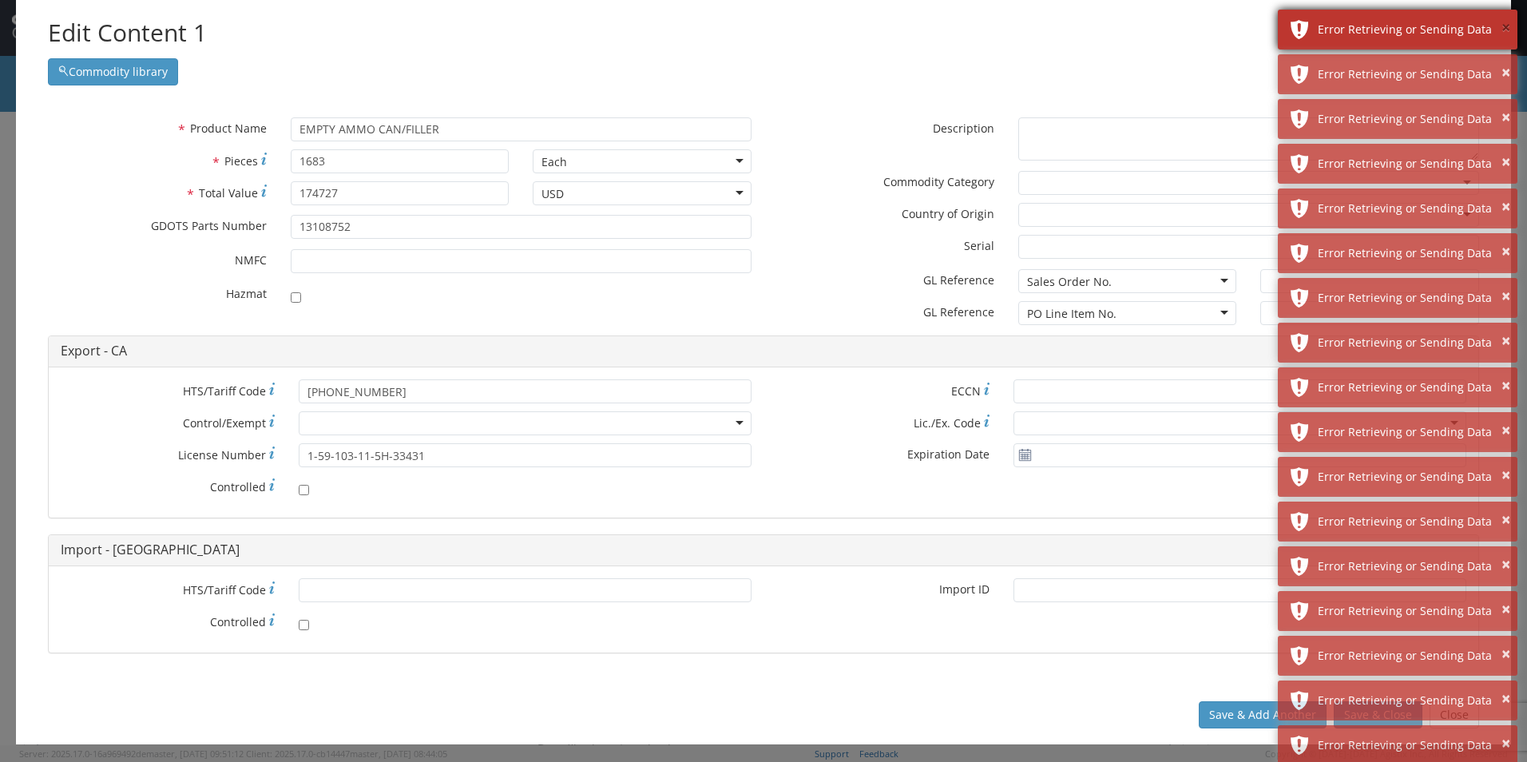
click at [1503, 30] on button "×" at bounding box center [1506, 28] width 9 height 23
click at [1504, 26] on button "×" at bounding box center [1506, 28] width 9 height 23
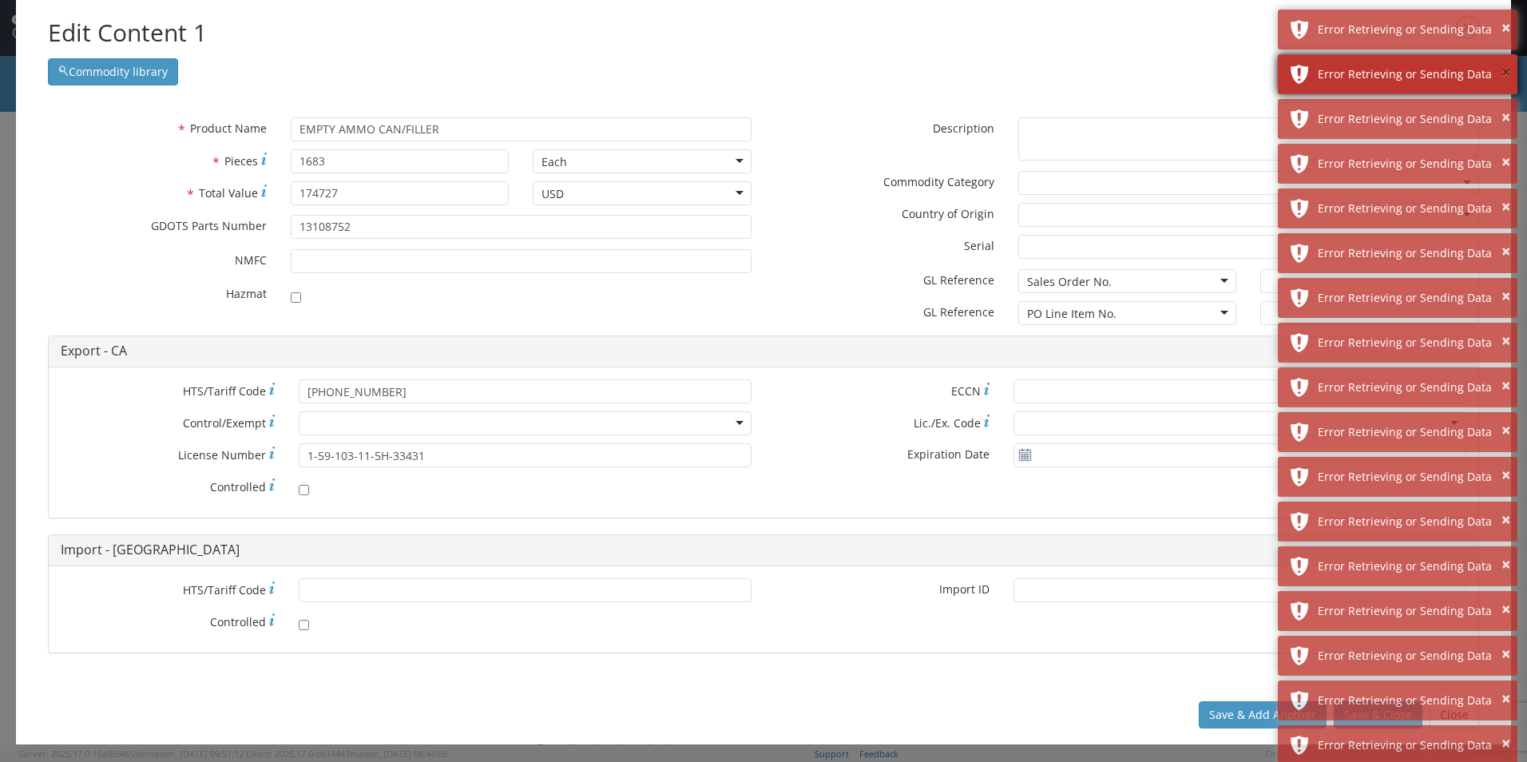
click at [1504, 71] on button "×" at bounding box center [1506, 73] width 9 height 23
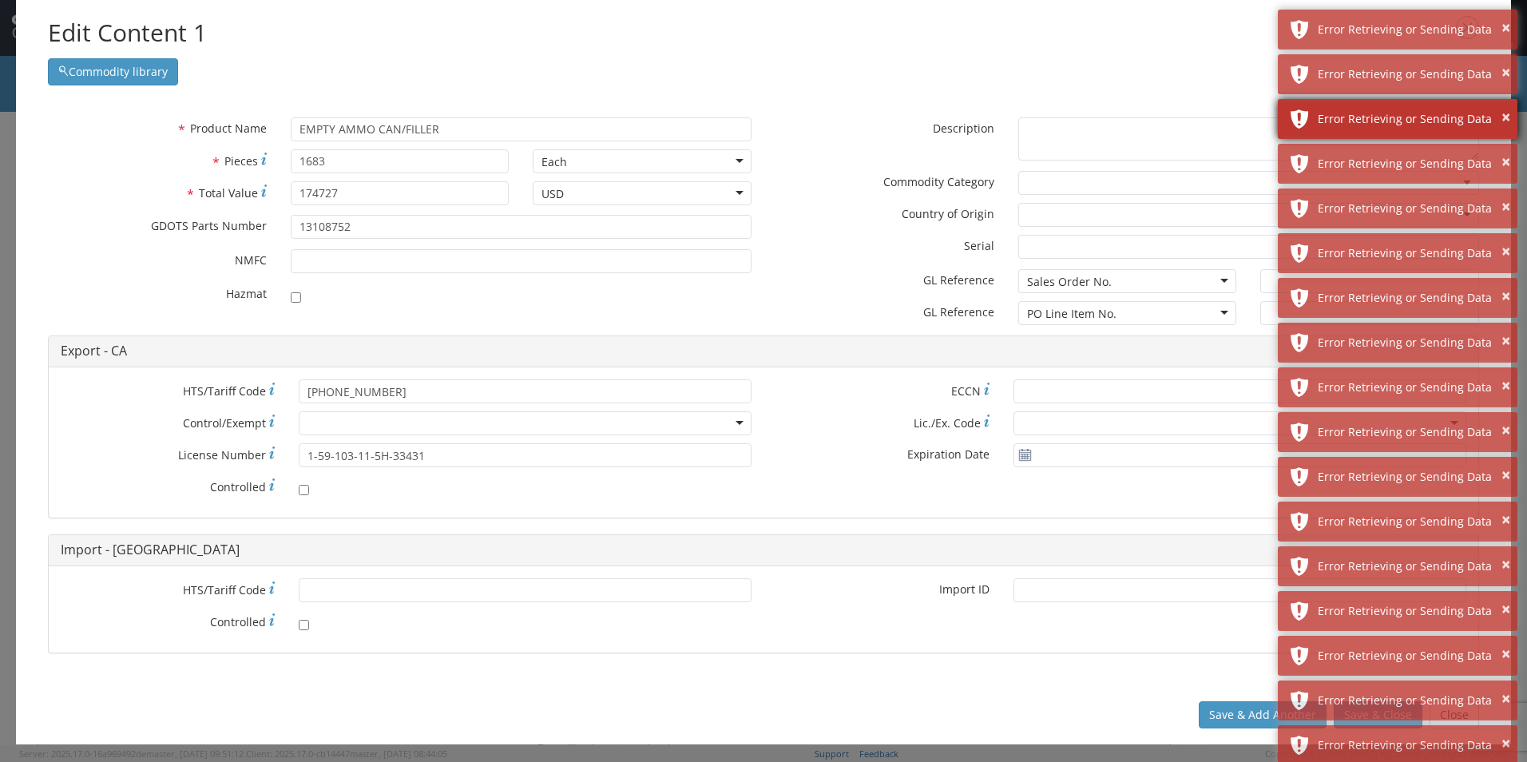
click at [1500, 108] on div "× Error Retrieving or Sending Data" at bounding box center [1398, 119] width 240 height 40
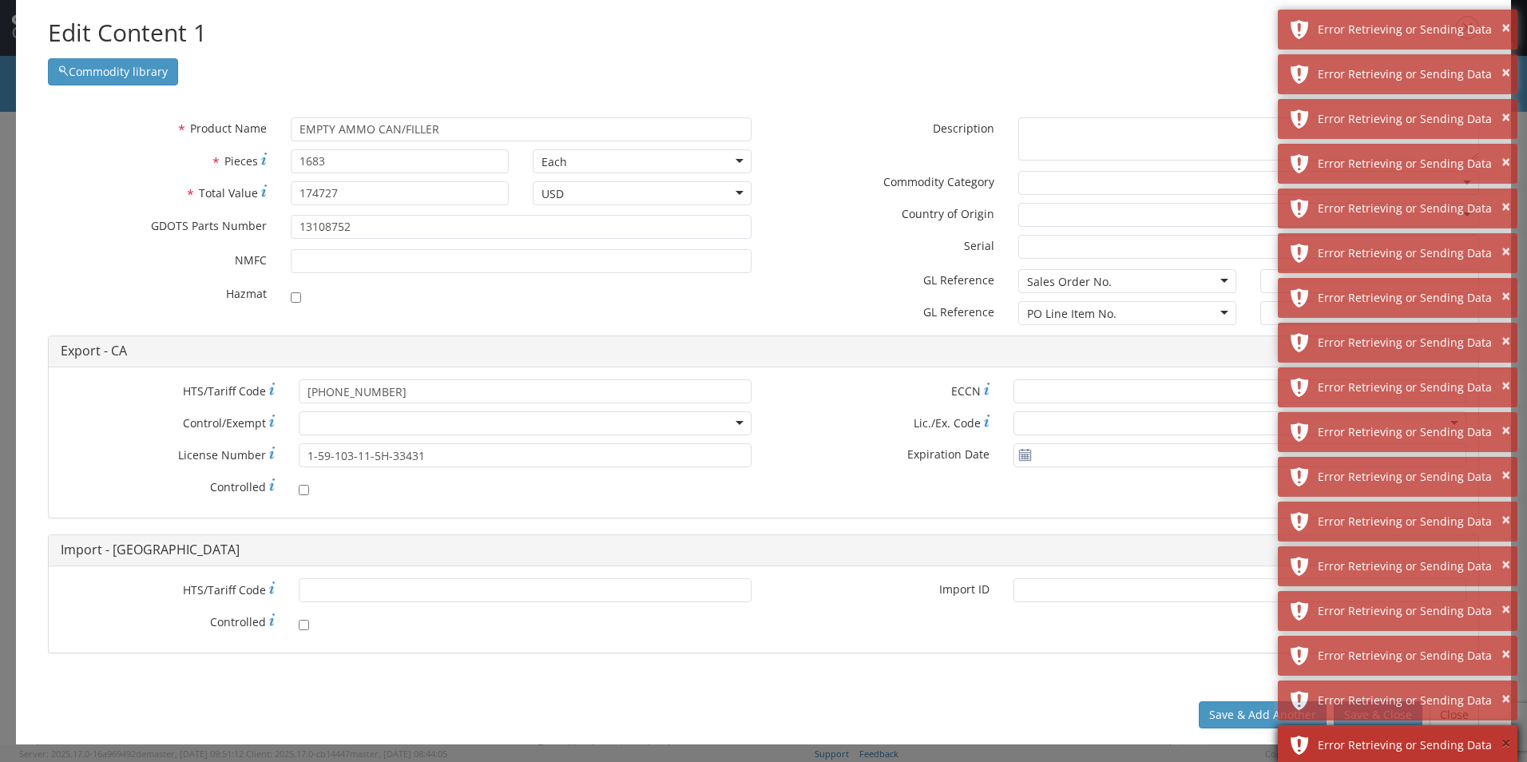
click at [1502, 743] on button "×" at bounding box center [1506, 744] width 9 height 23
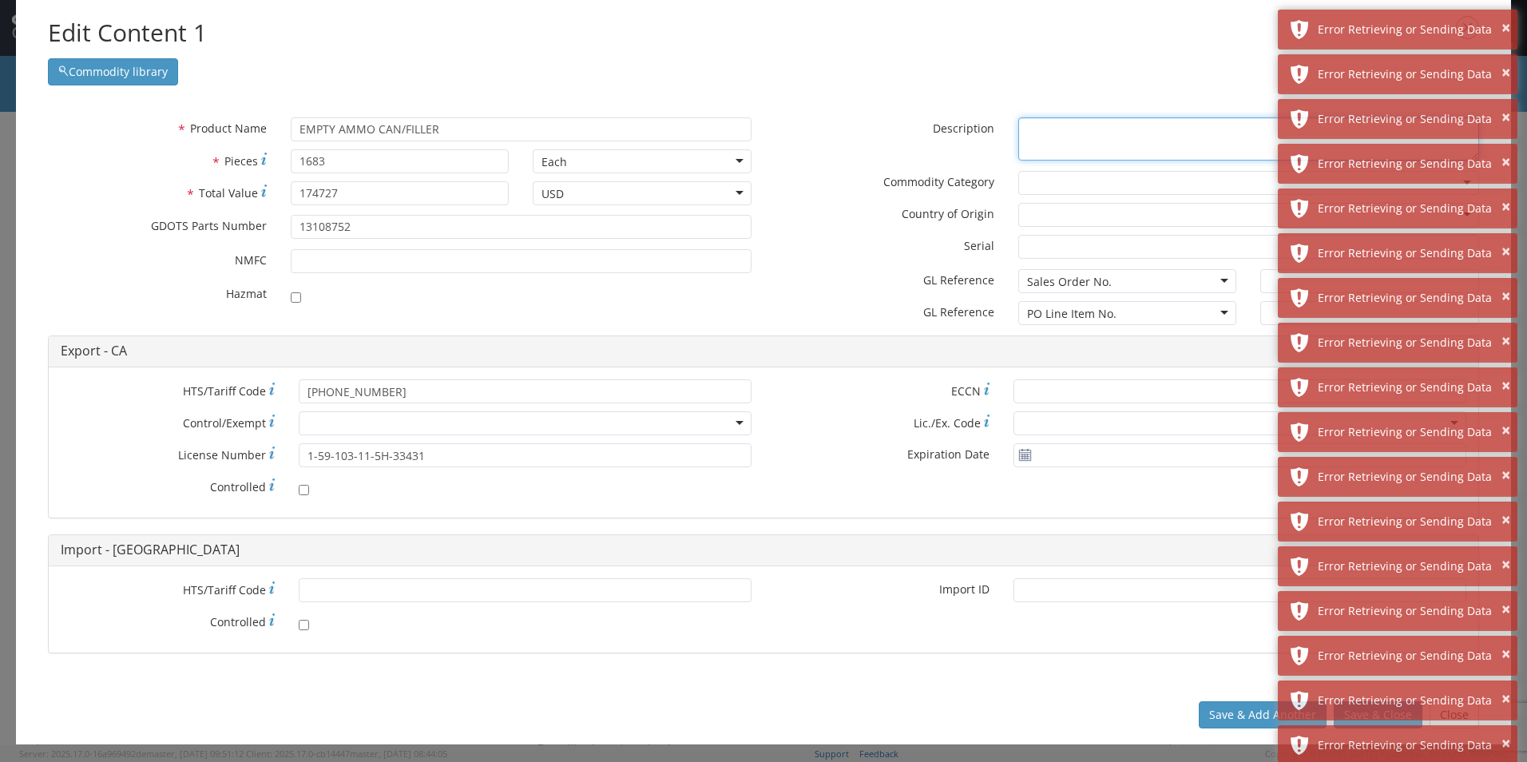
click at [1086, 142] on textarea "* Description" at bounding box center [1249, 139] width 461 height 44
click at [471, 133] on input "EMPTY AMMO CAN/FILLER" at bounding box center [521, 129] width 461 height 24
drag, startPoint x: 493, startPoint y: 129, endPoint x: 270, endPoint y: 125, distance: 222.9
click at [270, 125] on div "* Product Name EMPTY AMMO CAN/FILLER searching..." at bounding box center [400, 129] width 728 height 24
click at [1122, 141] on textarea "* Description" at bounding box center [1249, 139] width 461 height 44
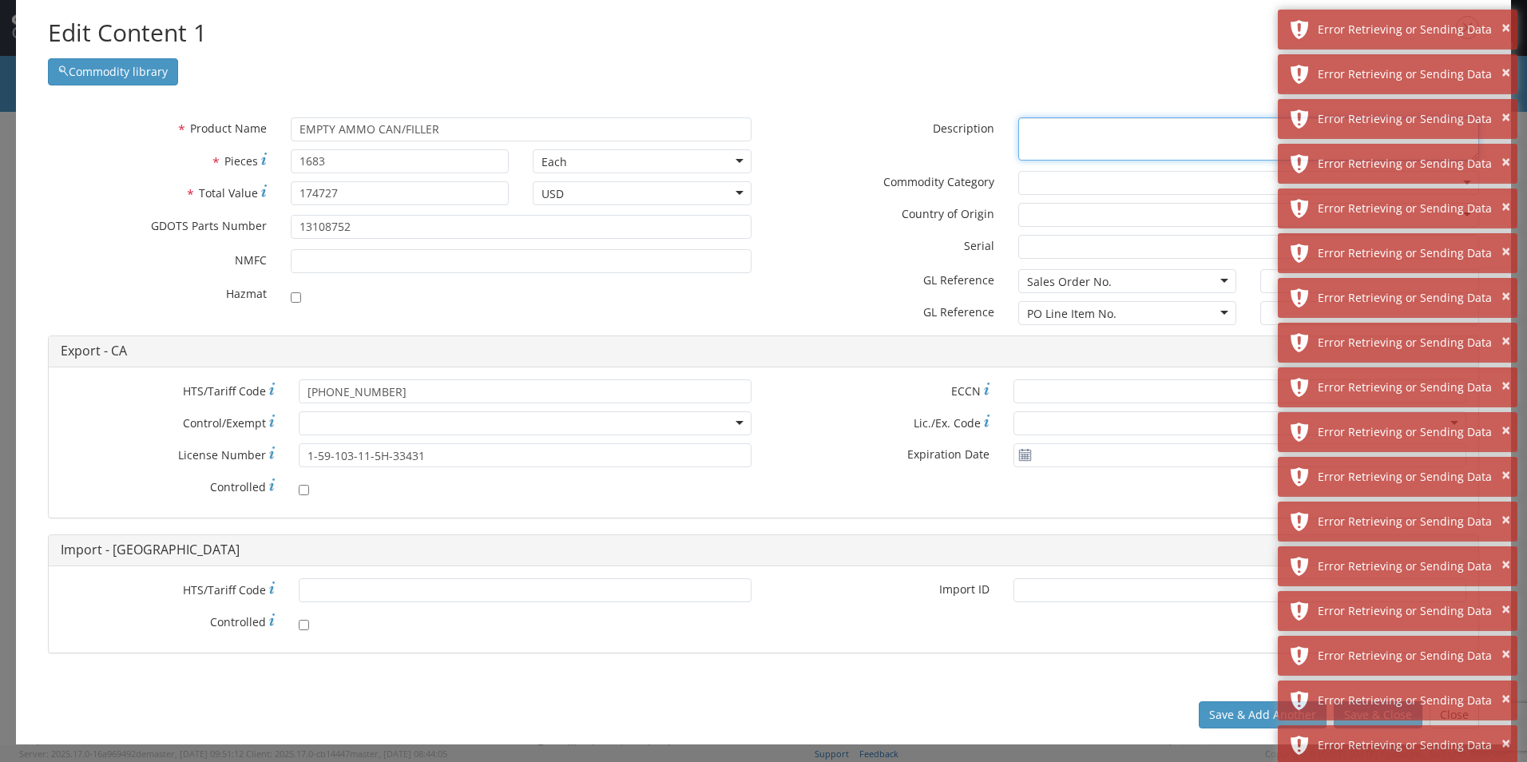
paste textarea "EMPTY AMMO CAN/FILLER"
type textarea "EMPTY AMMO CAN/FILLER"
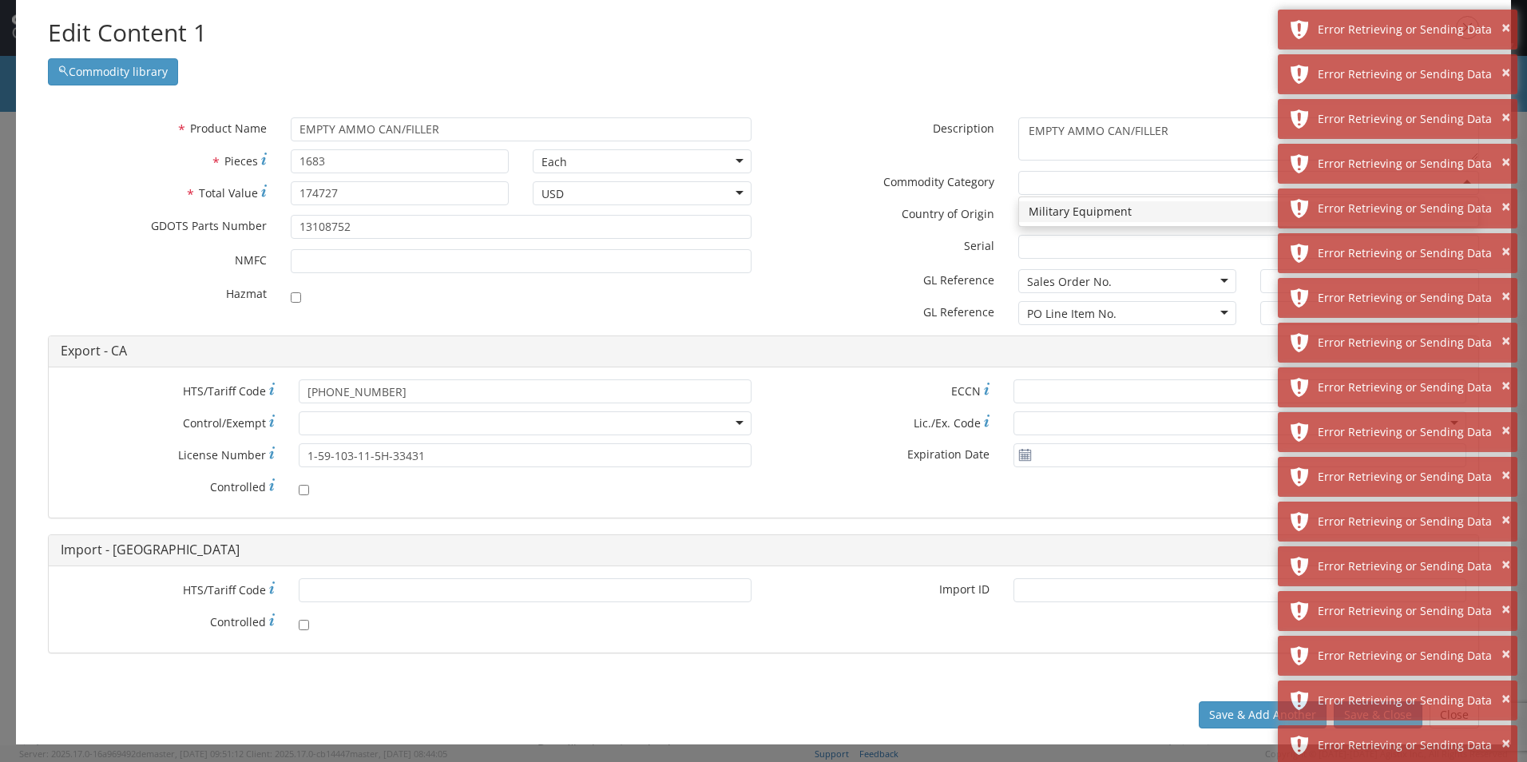
click at [1030, 186] on input "select-one" at bounding box center [1028, 184] width 3 height 16
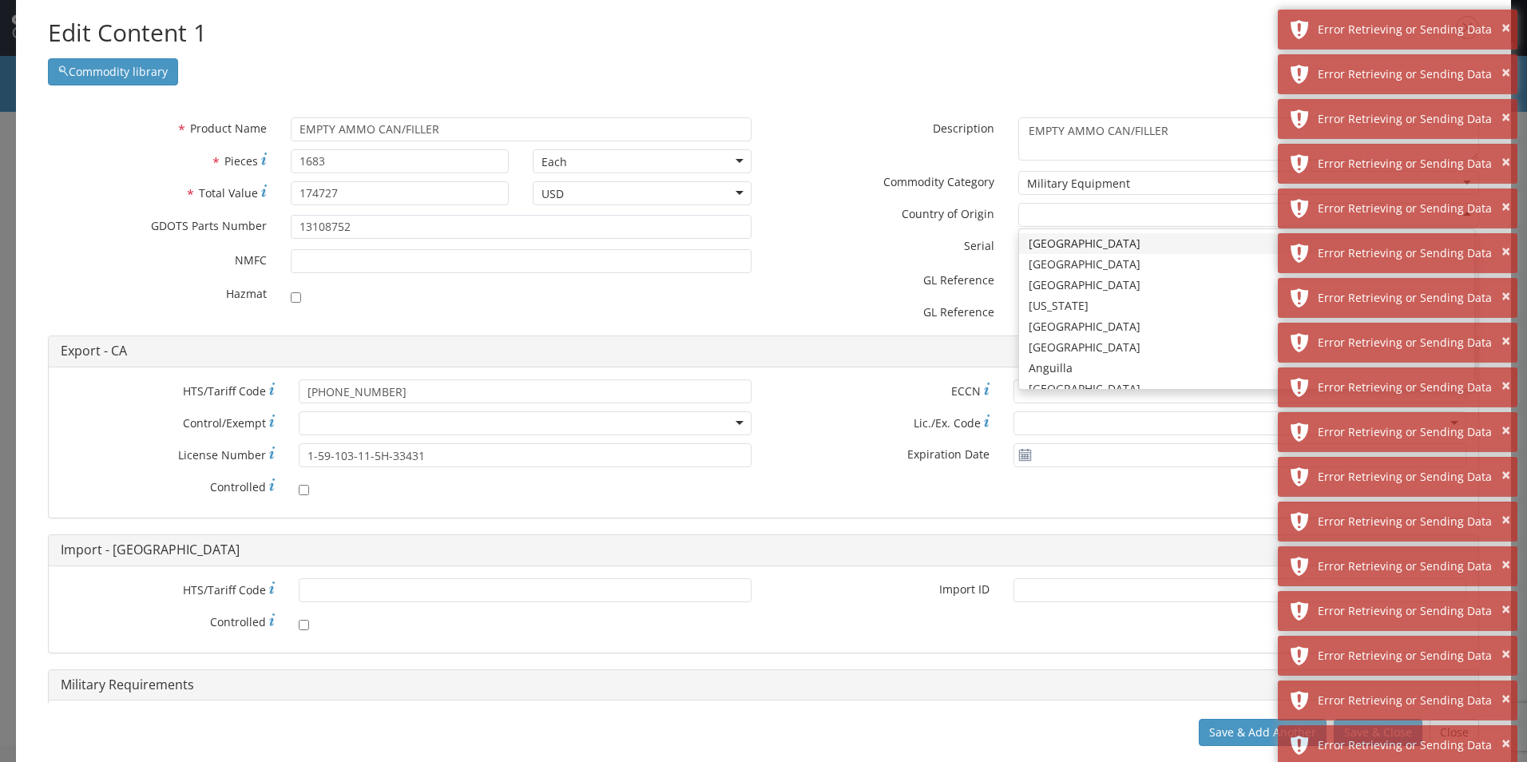
click at [1060, 216] on div at bounding box center [1249, 215] width 461 height 24
type input "UN"
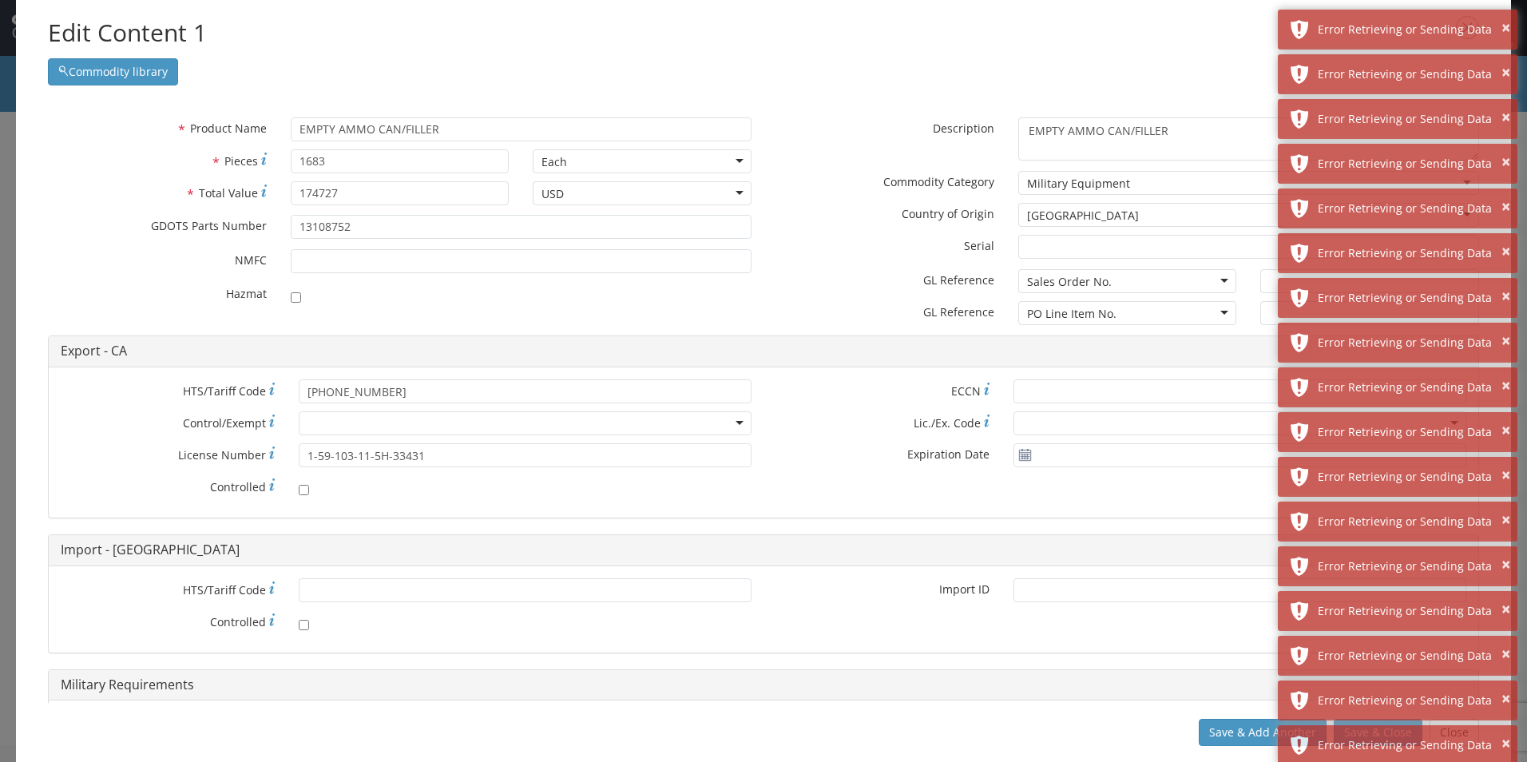
click at [1187, 355] on h4 "Export - CA" at bounding box center [764, 351] width 1406 height 14
drag, startPoint x: 1214, startPoint y: 346, endPoint x: 1126, endPoint y: 342, distance: 87.2
click at [1126, 342] on div "Export - CA" at bounding box center [764, 351] width 1430 height 30
click at [1496, 29] on div "Error Retrieving or Sending Data" at bounding box center [1412, 30] width 188 height 16
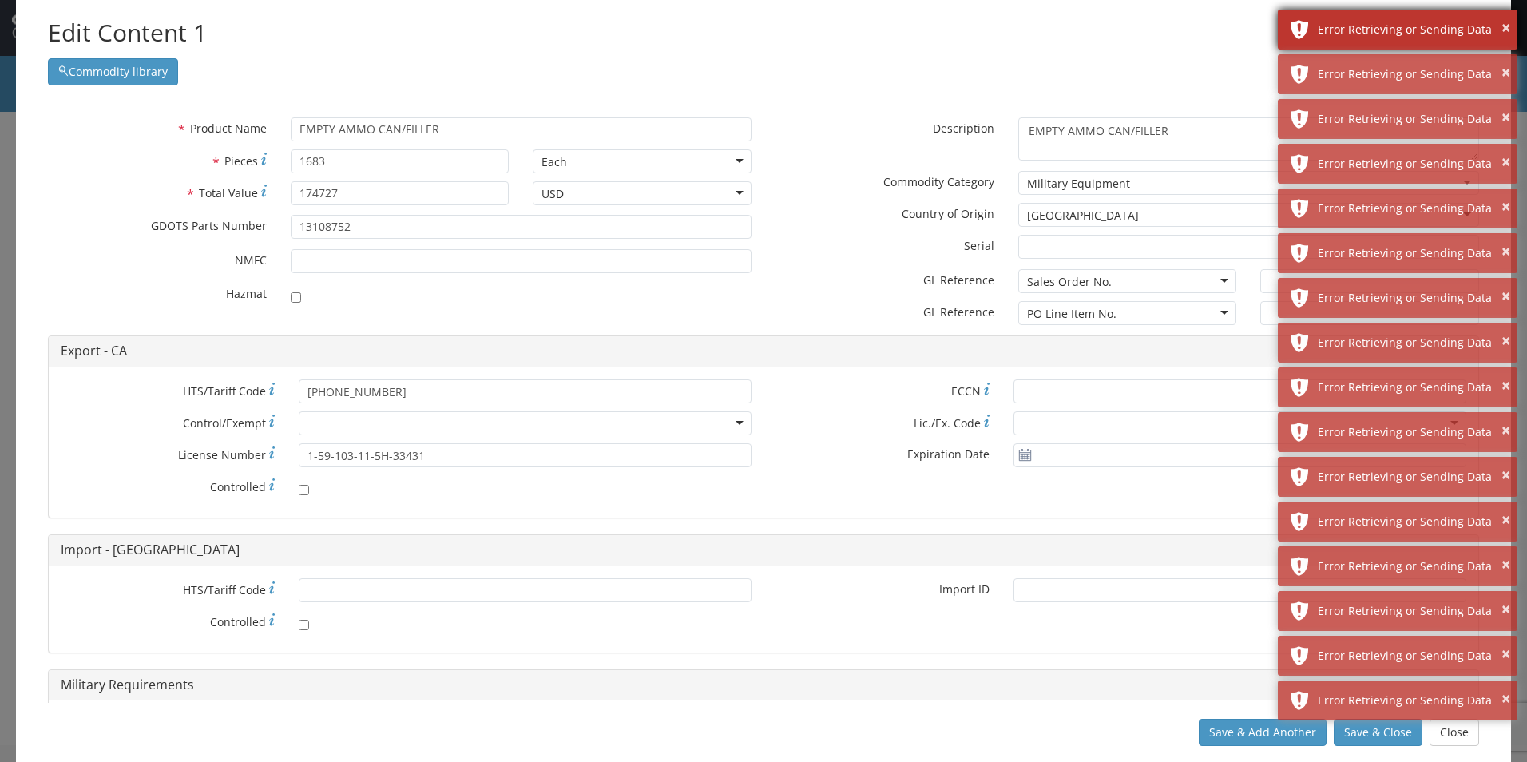
click at [1497, 28] on div "Error Retrieving or Sending Data" at bounding box center [1412, 30] width 188 height 16
click at [1502, 34] on button "×" at bounding box center [1506, 28] width 9 height 23
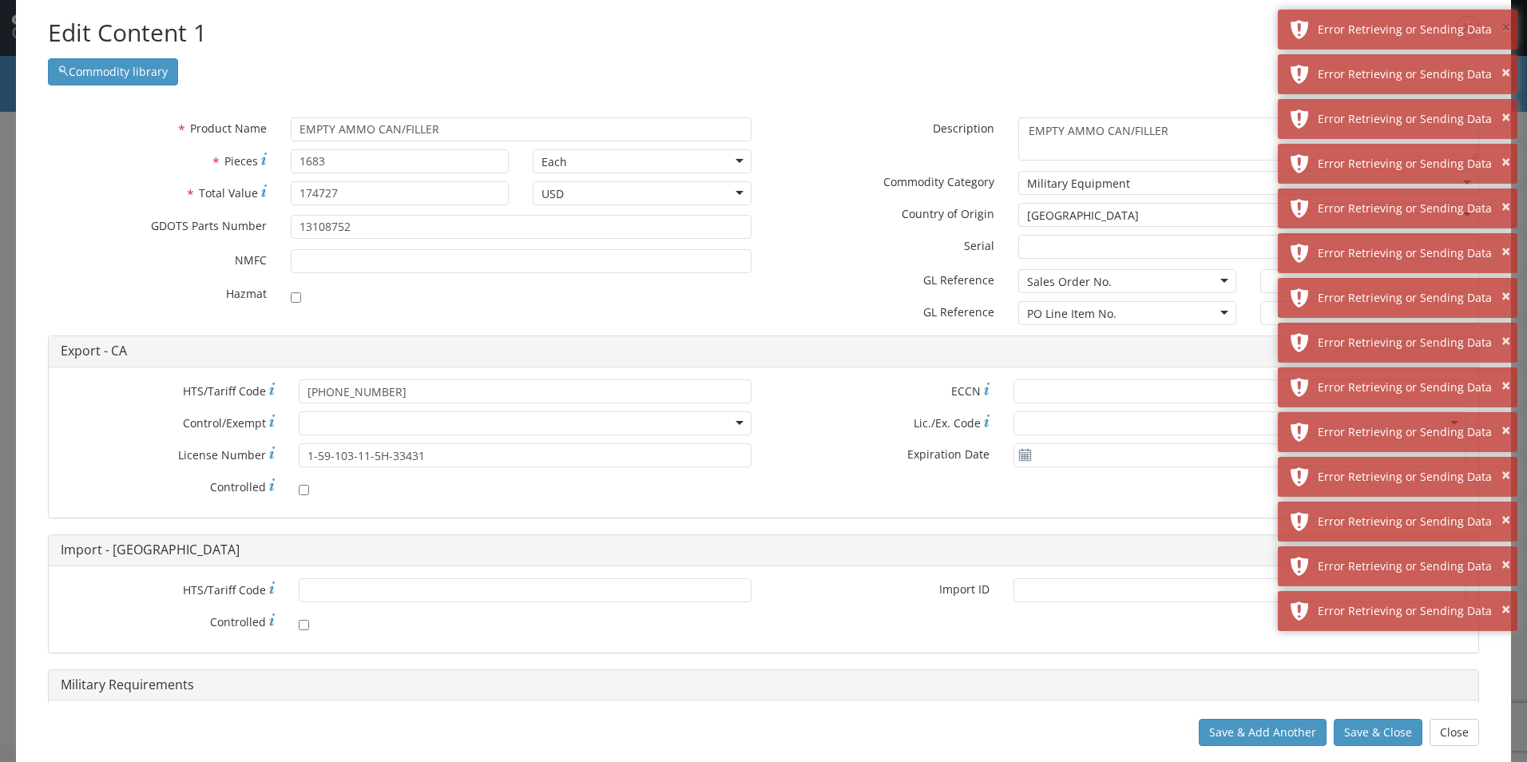
click at [1502, 34] on button "×" at bounding box center [1506, 28] width 9 height 23
click at [1502, 62] on button "×" at bounding box center [1506, 73] width 9 height 23
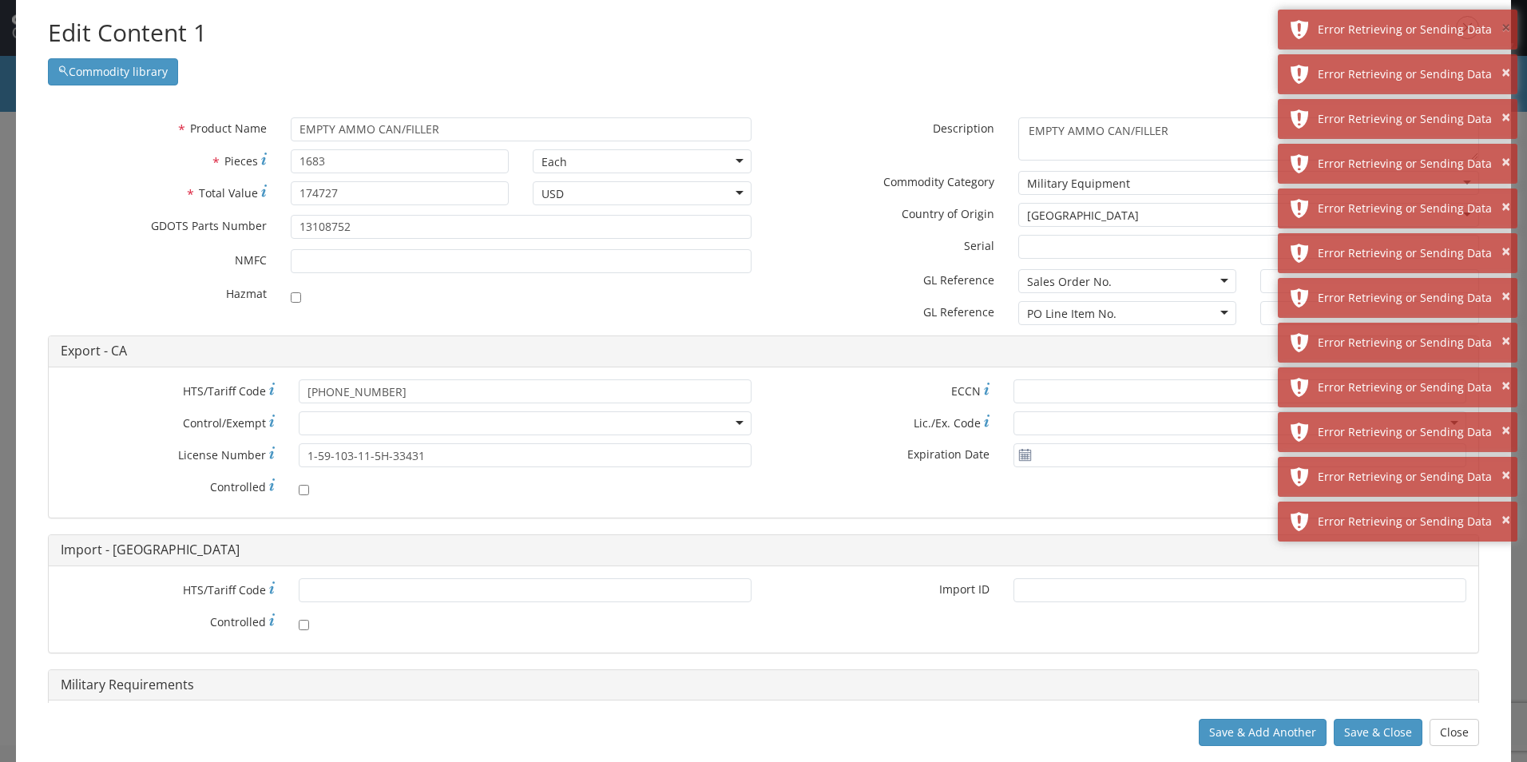
click at [1502, 34] on button "×" at bounding box center [1506, 28] width 9 height 23
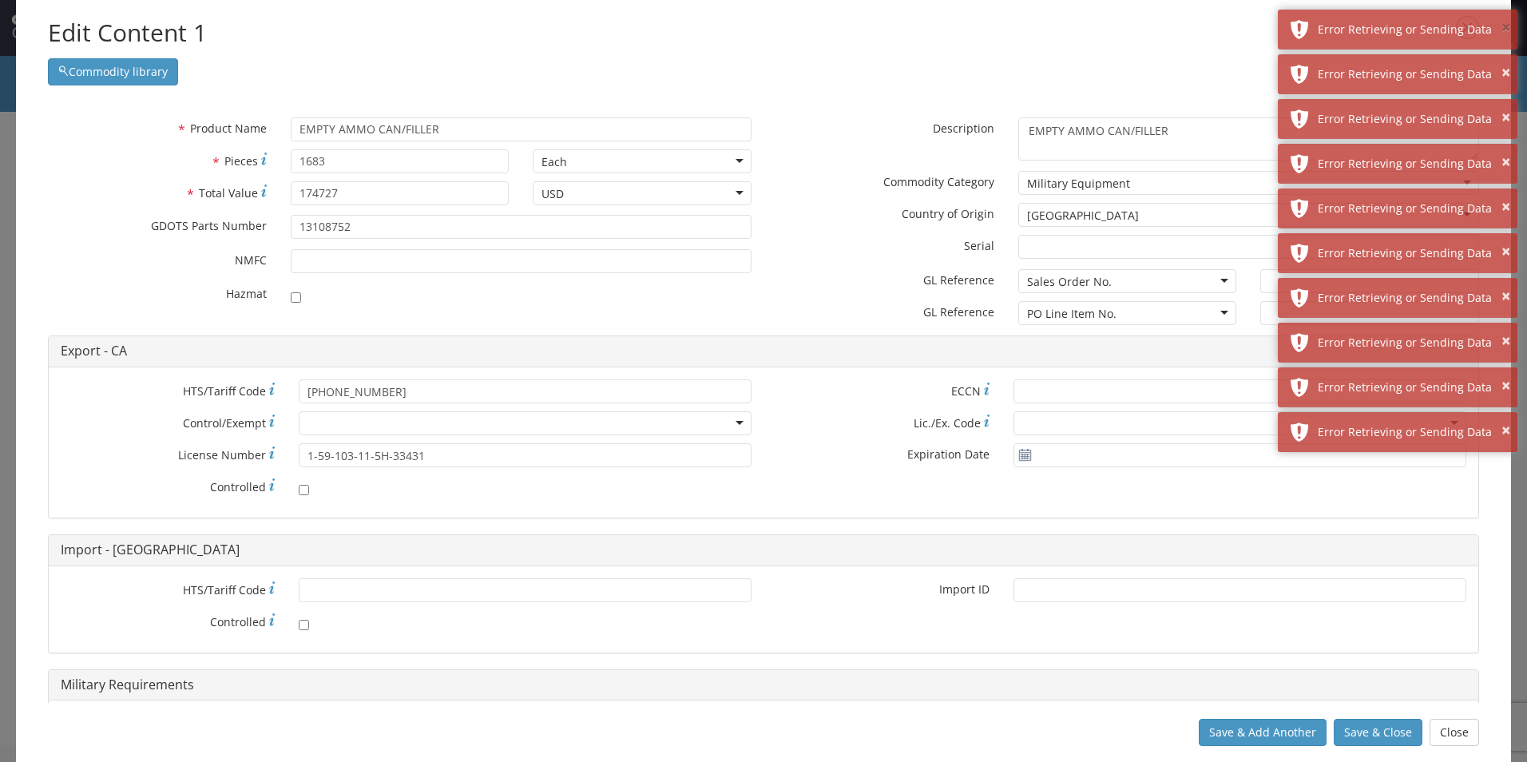
click at [1502, 34] on button "×" at bounding box center [1506, 28] width 9 height 23
click at [1502, 62] on button "×" at bounding box center [1506, 73] width 9 height 23
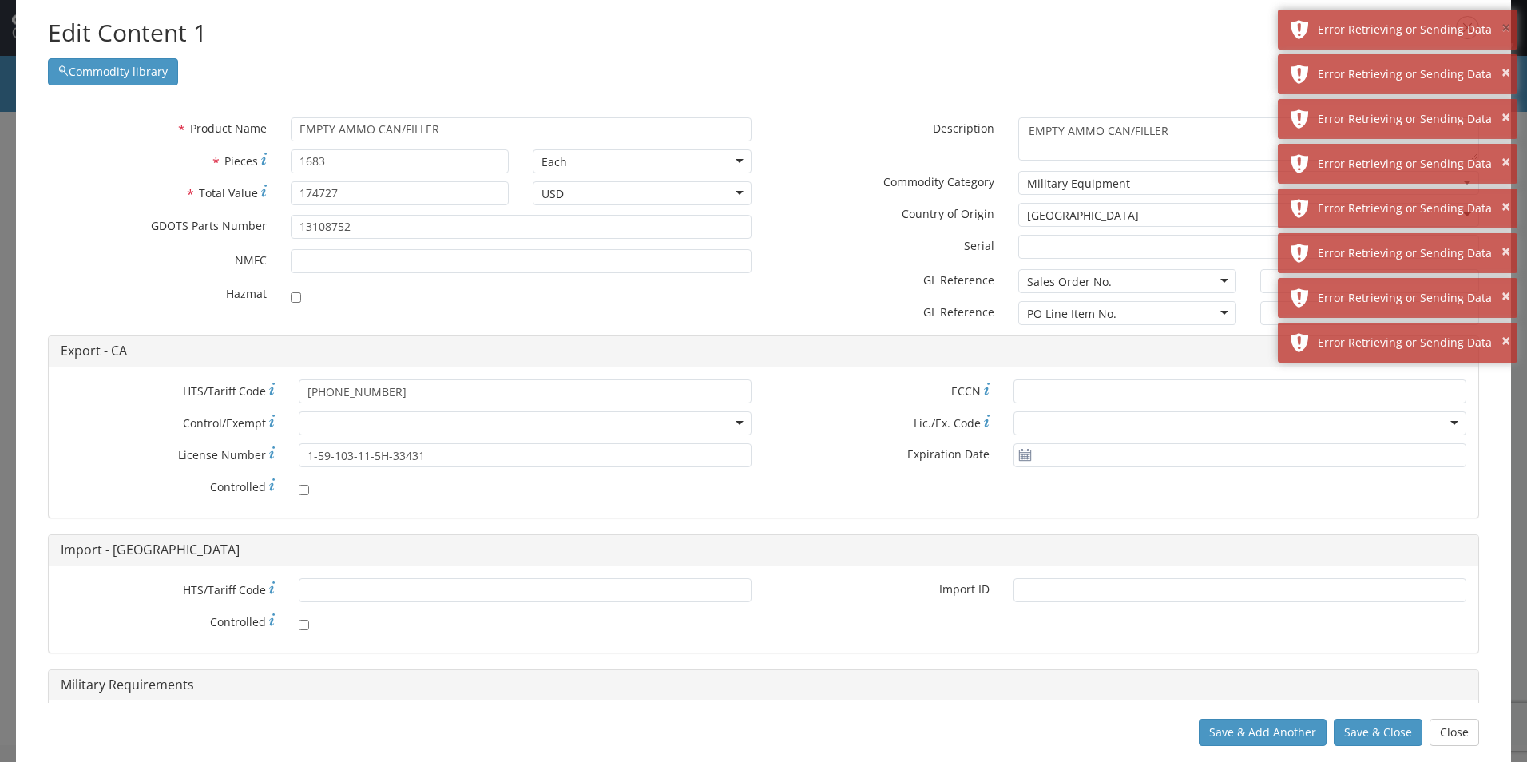
click at [1502, 34] on button "×" at bounding box center [1506, 28] width 9 height 23
click at [1502, 62] on button "×" at bounding box center [1506, 73] width 9 height 23
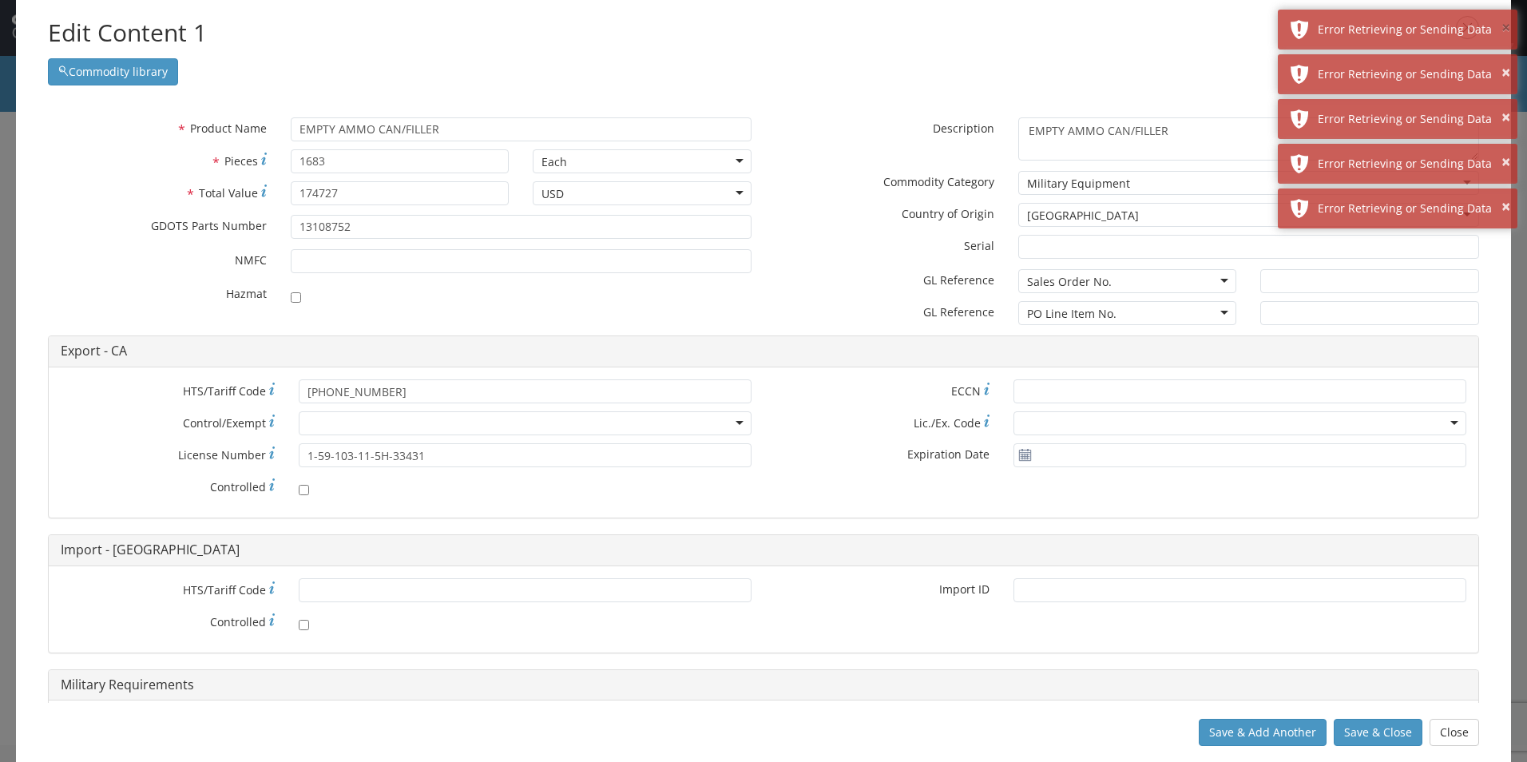
click at [1502, 34] on button "×" at bounding box center [1506, 28] width 9 height 23
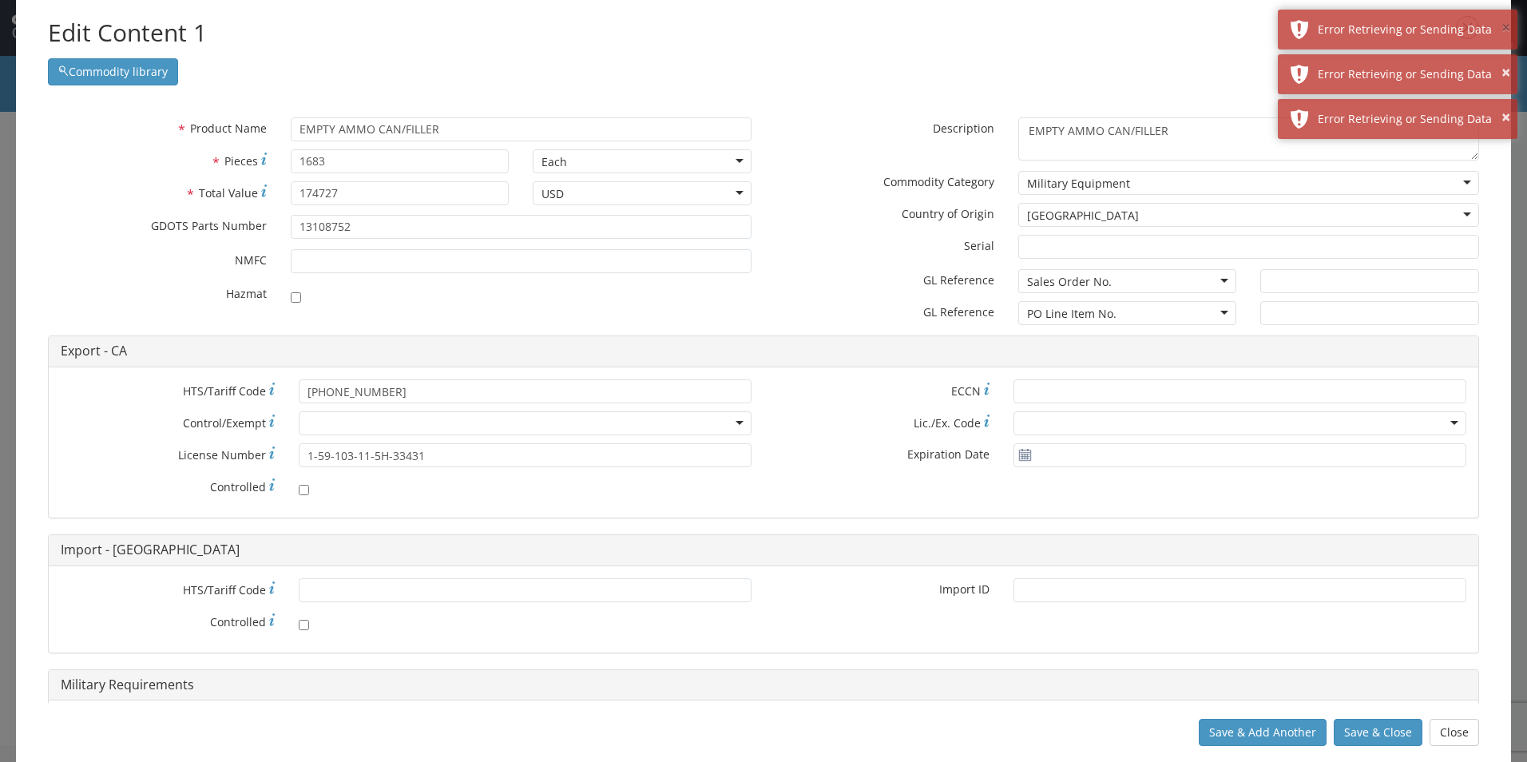
click at [1502, 34] on button "×" at bounding box center [1506, 28] width 9 height 23
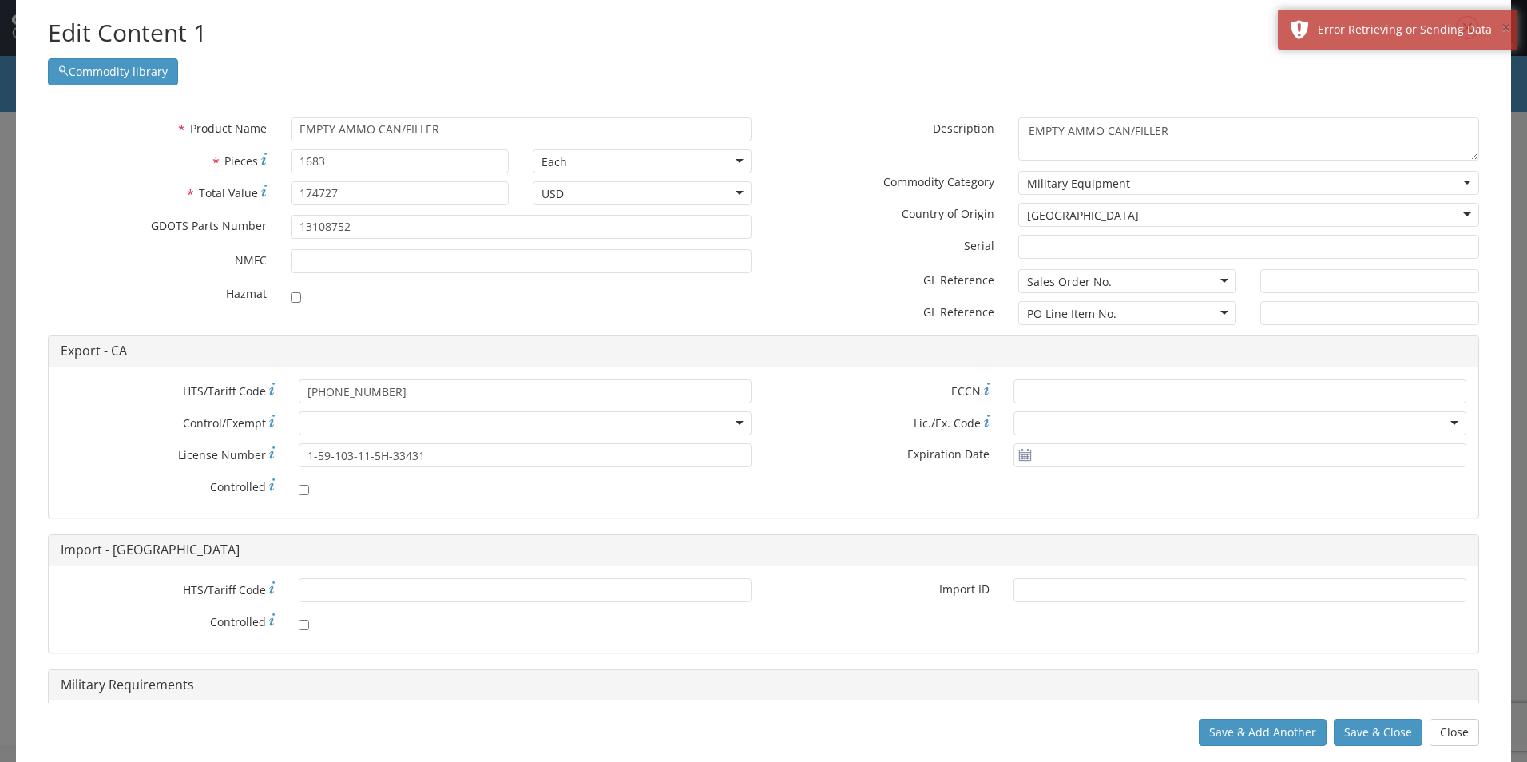
click at [1502, 34] on button "×" at bounding box center [1506, 28] width 9 height 23
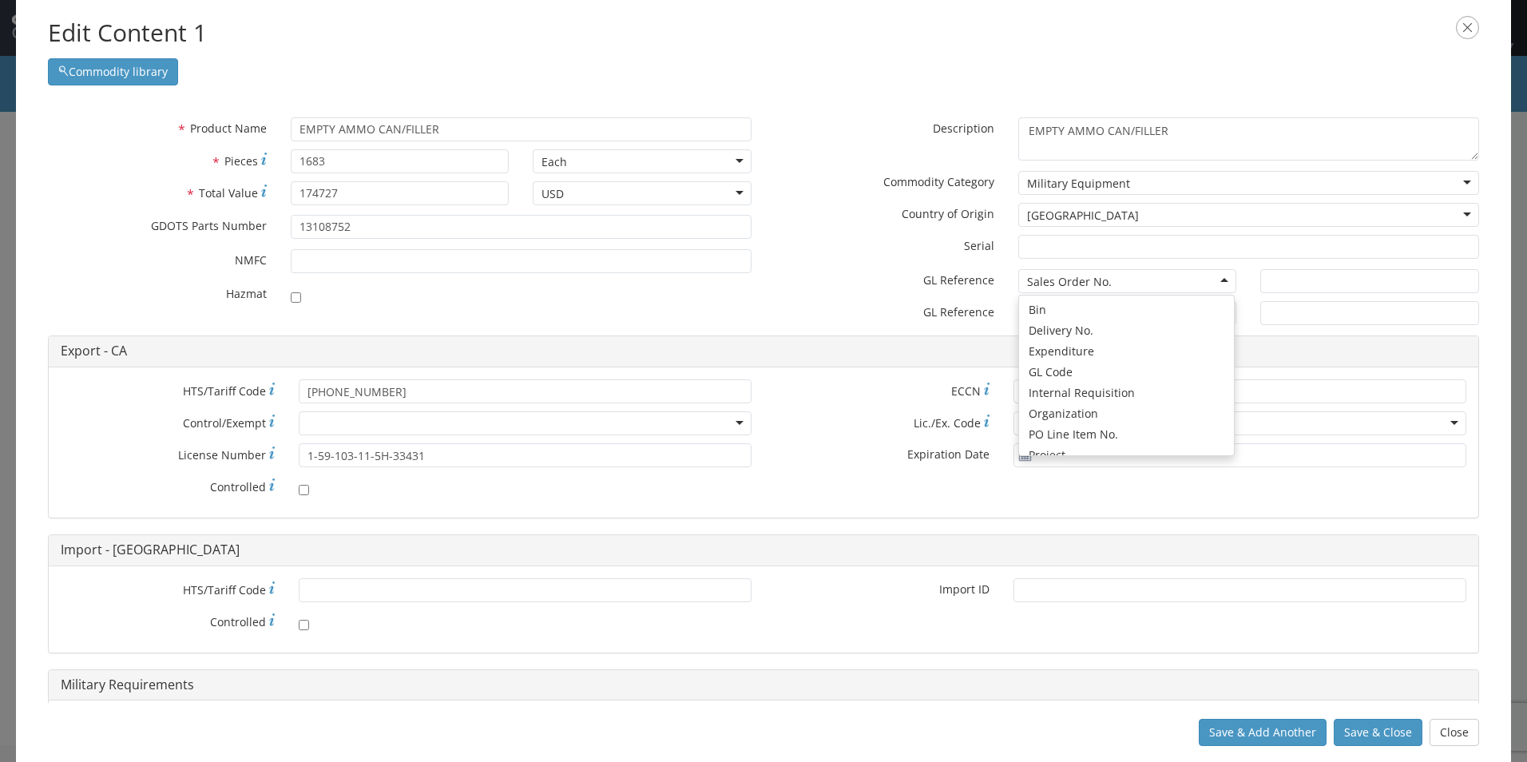
click at [1146, 284] on div "Sales Order No." at bounding box center [1128, 281] width 219 height 24
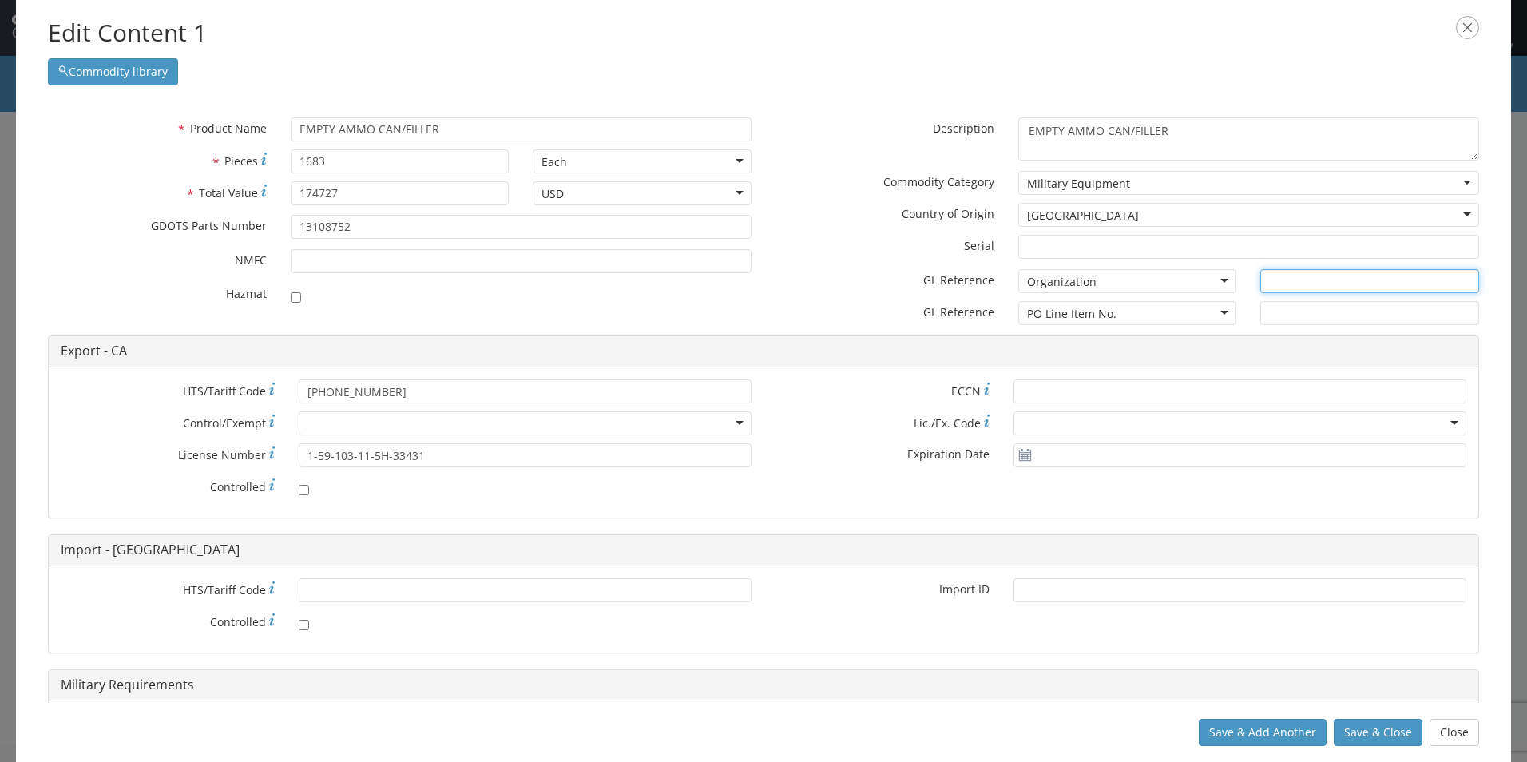
click at [1275, 280] on input "text" at bounding box center [1370, 281] width 219 height 24
type input "MARION, [GEOGRAPHIC_DATA]"
click at [1353, 733] on button "Save & Close" at bounding box center [1378, 732] width 89 height 27
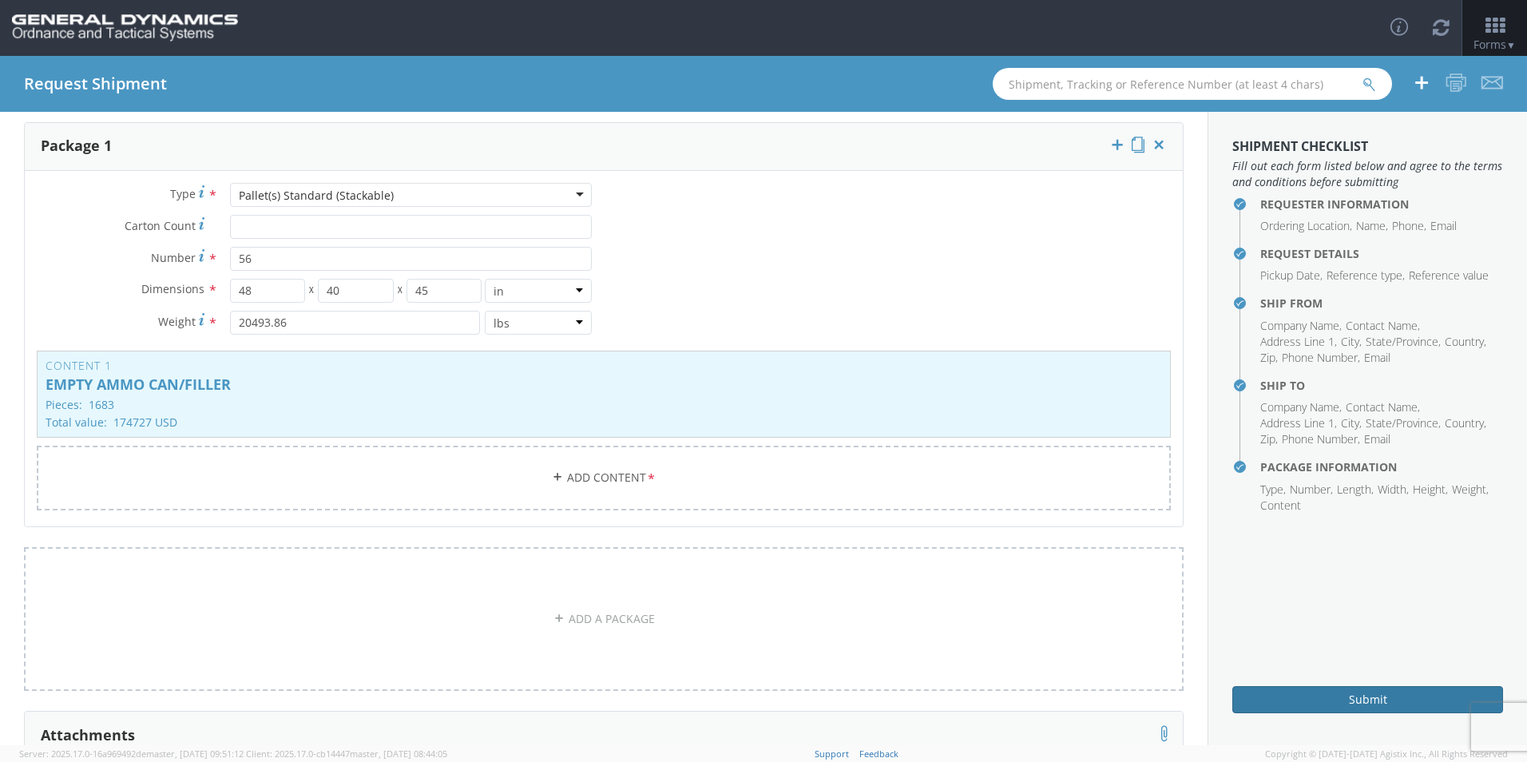
click at [1370, 701] on button "Submit" at bounding box center [1368, 699] width 271 height 27
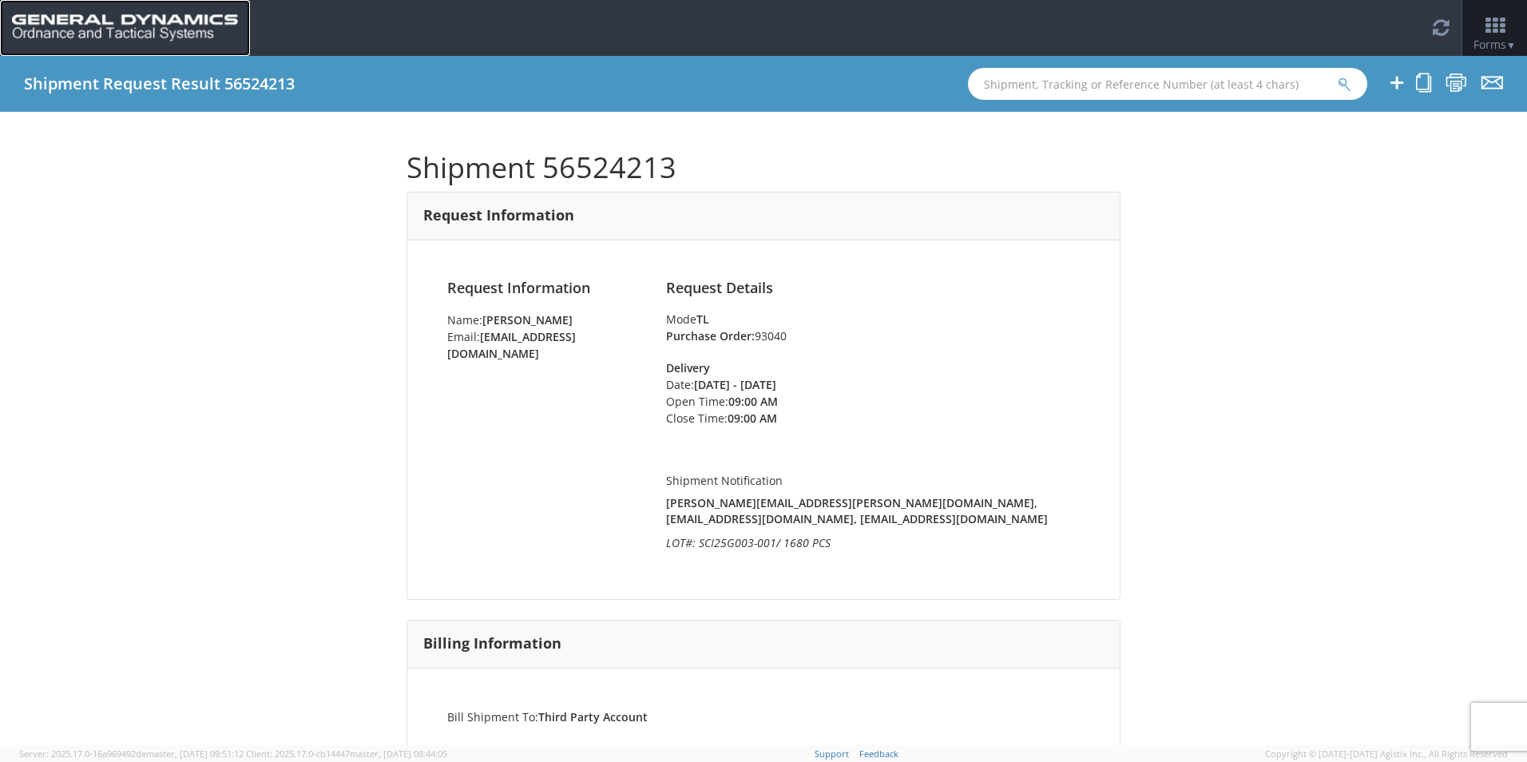
click at [142, 23] on img at bounding box center [125, 27] width 226 height 27
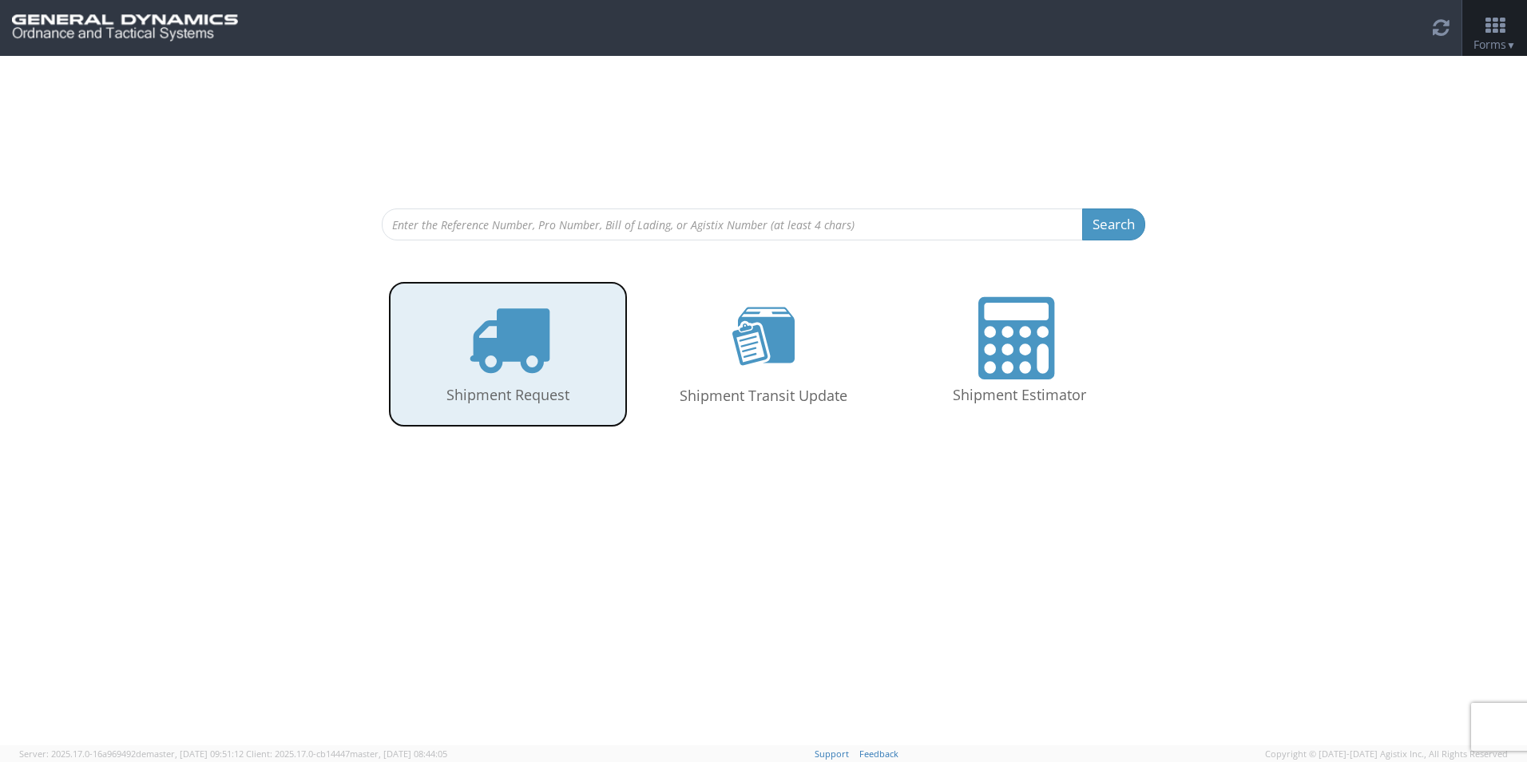
click at [495, 348] on icon at bounding box center [508, 338] width 82 height 82
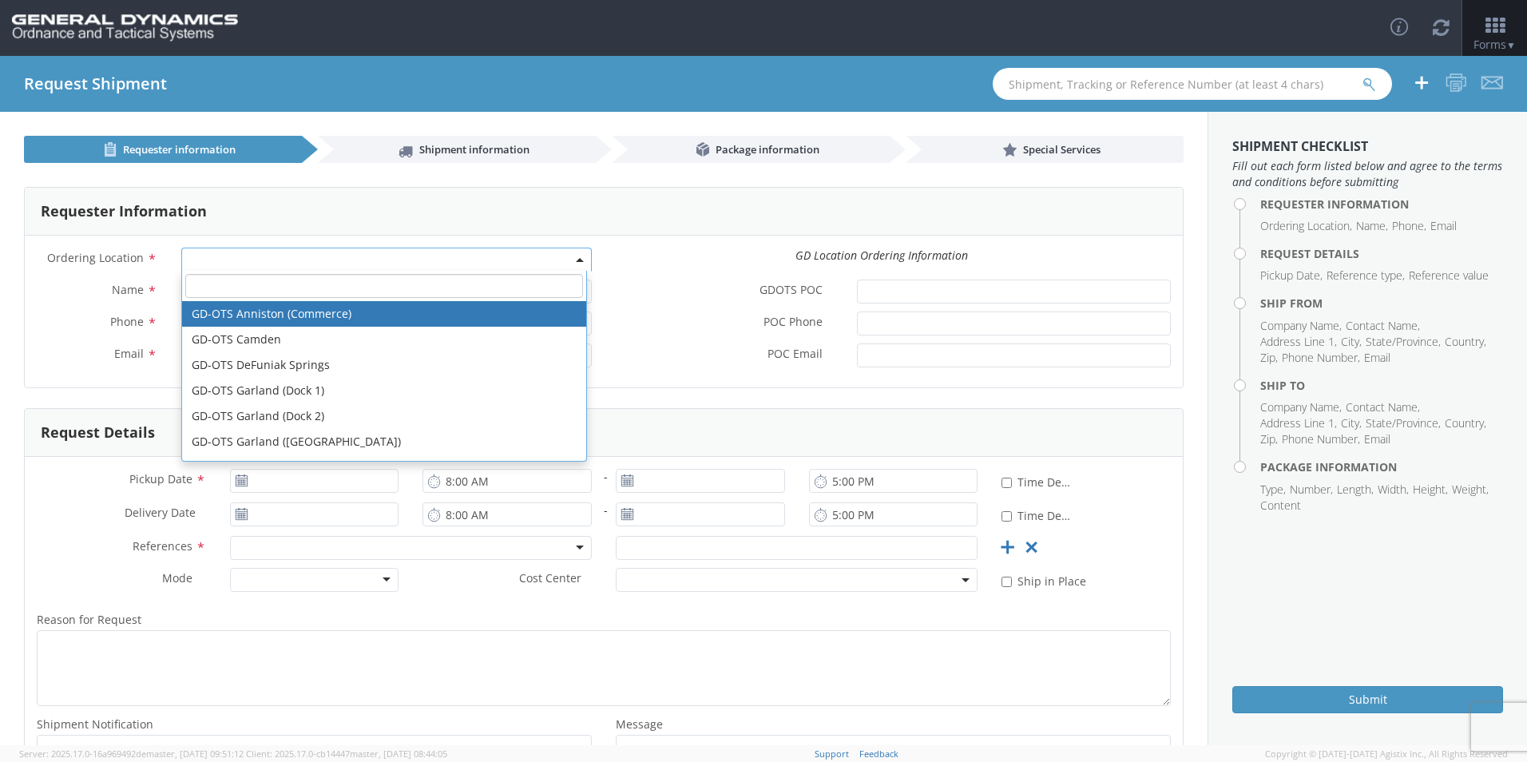
click at [268, 253] on span at bounding box center [386, 260] width 411 height 24
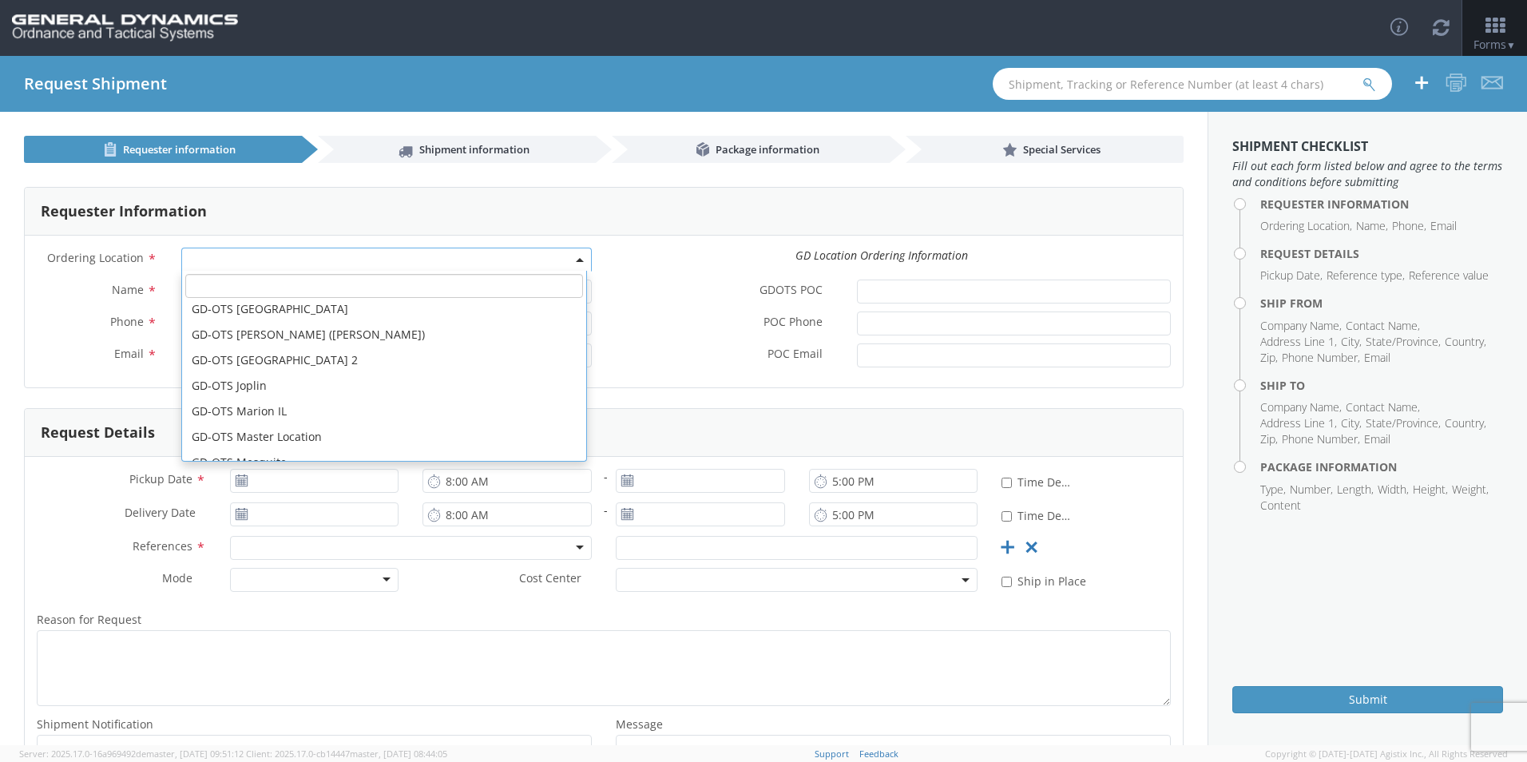
scroll to position [160, 0]
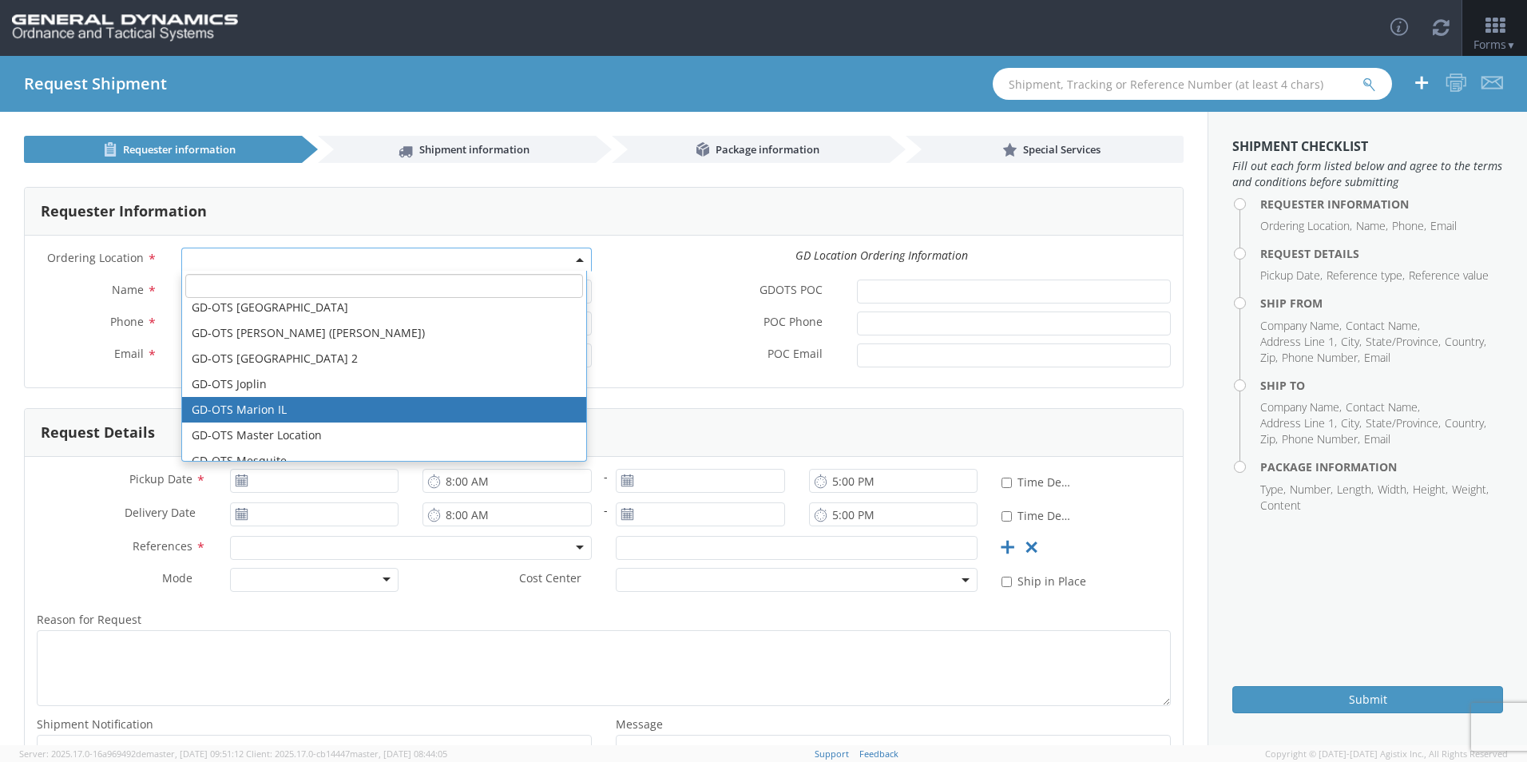
select select "313"
type input "[EMAIL_ADDRESS][DOMAIN_NAME]"
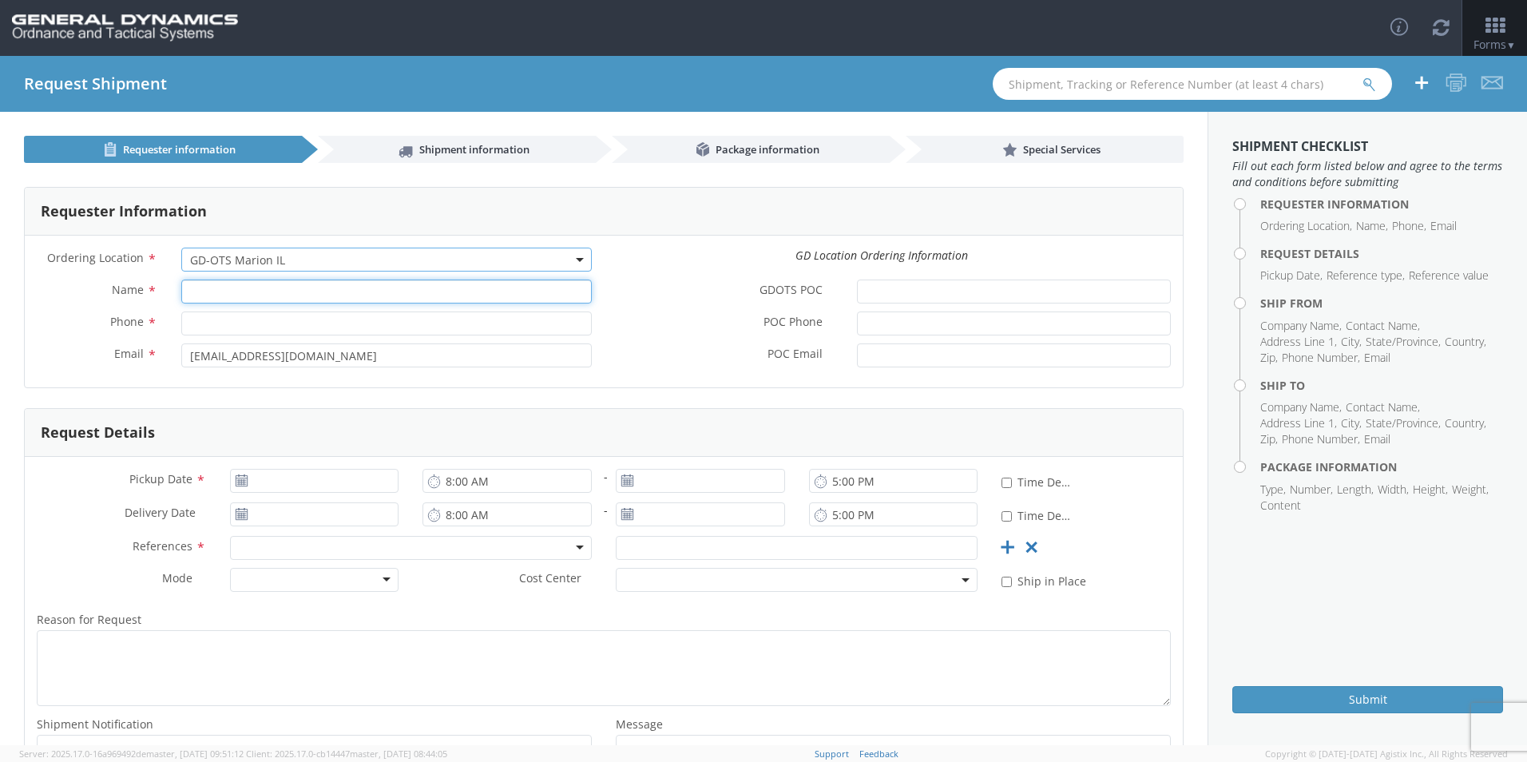
click at [232, 288] on input "Name *" at bounding box center [386, 292] width 411 height 24
type input "[PERSON_NAME]"
type input "7275788100"
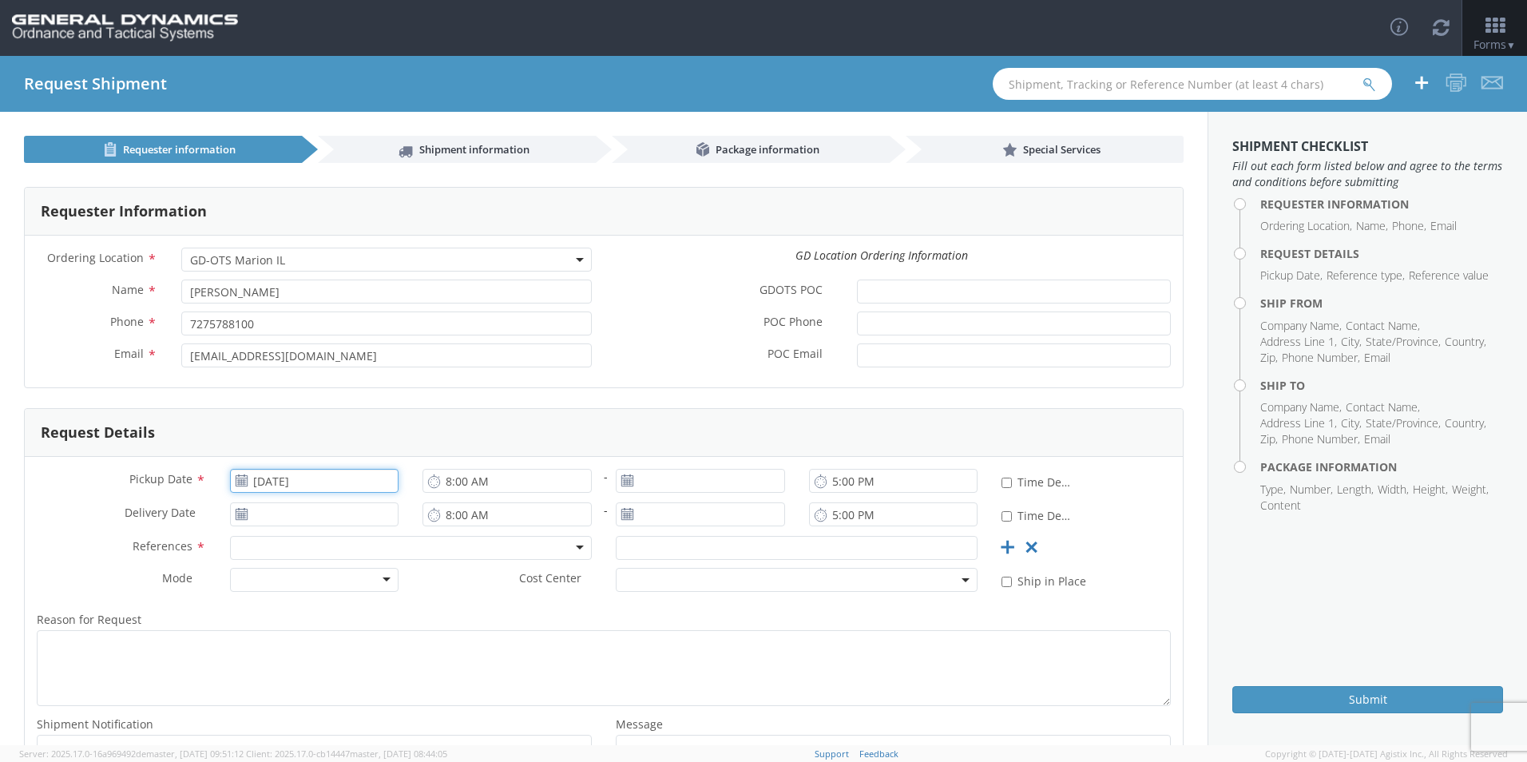
type input "[DATE]"
type input "93040"
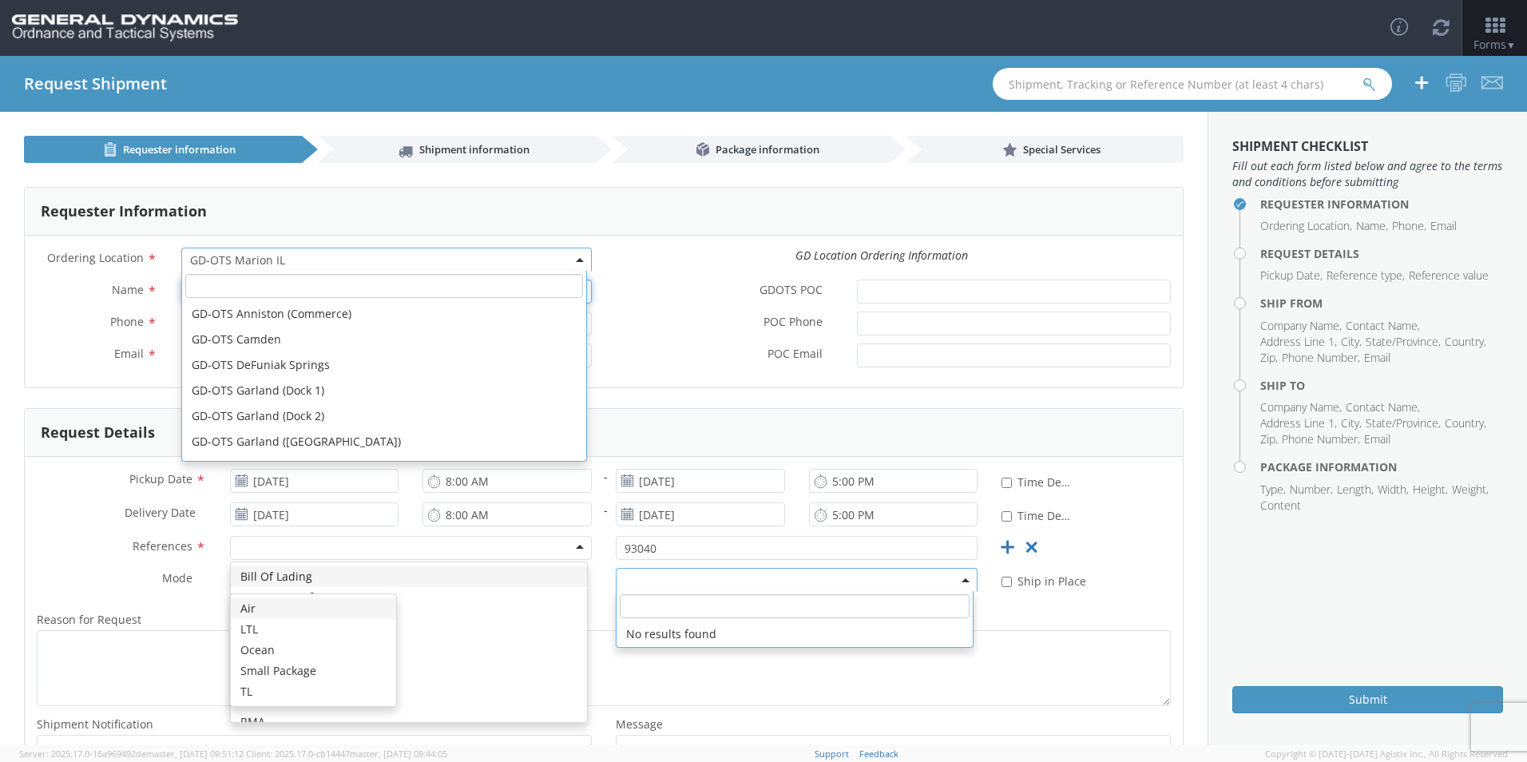
scroll to position [230, 0]
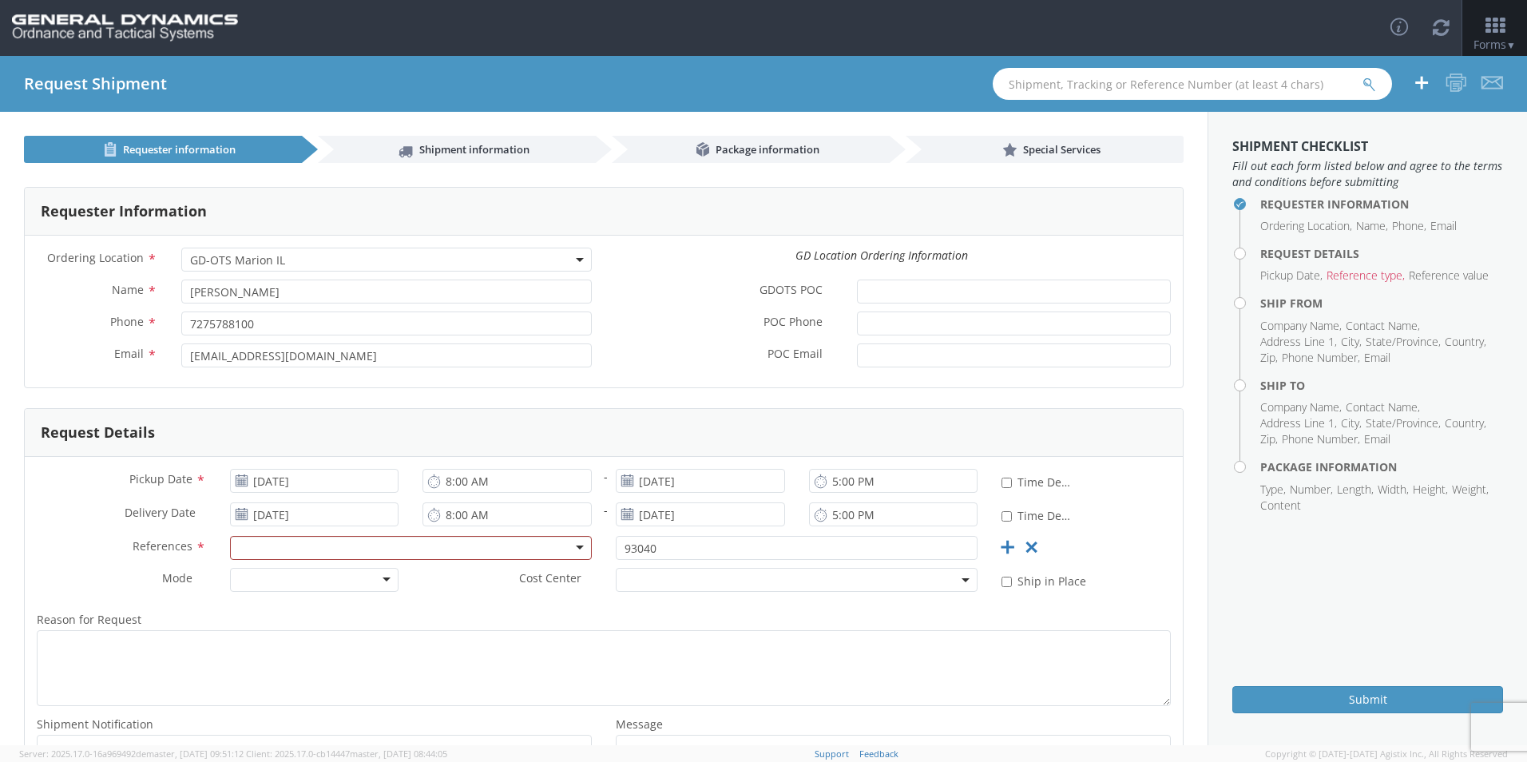
click at [653, 330] on label "POC Phone *" at bounding box center [724, 322] width 241 height 21
click at [857, 330] on input "POC Phone *" at bounding box center [1014, 324] width 314 height 24
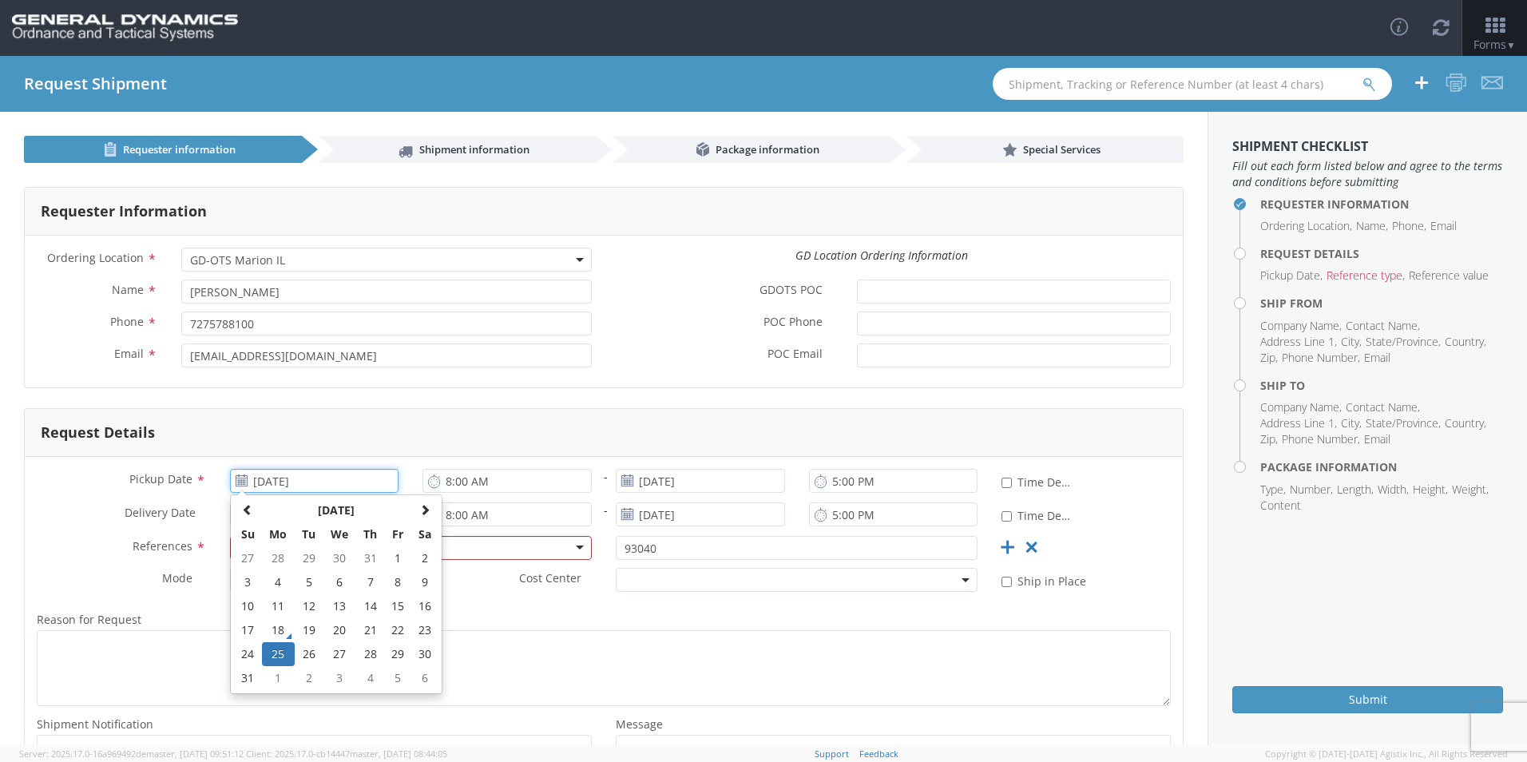
click at [351, 482] on input "[DATE]" at bounding box center [314, 481] width 169 height 24
drag, startPoint x: 279, startPoint y: 652, endPoint x: 407, endPoint y: 550, distance: 163.8
click at [278, 653] on td "25" at bounding box center [279, 654] width 34 height 24
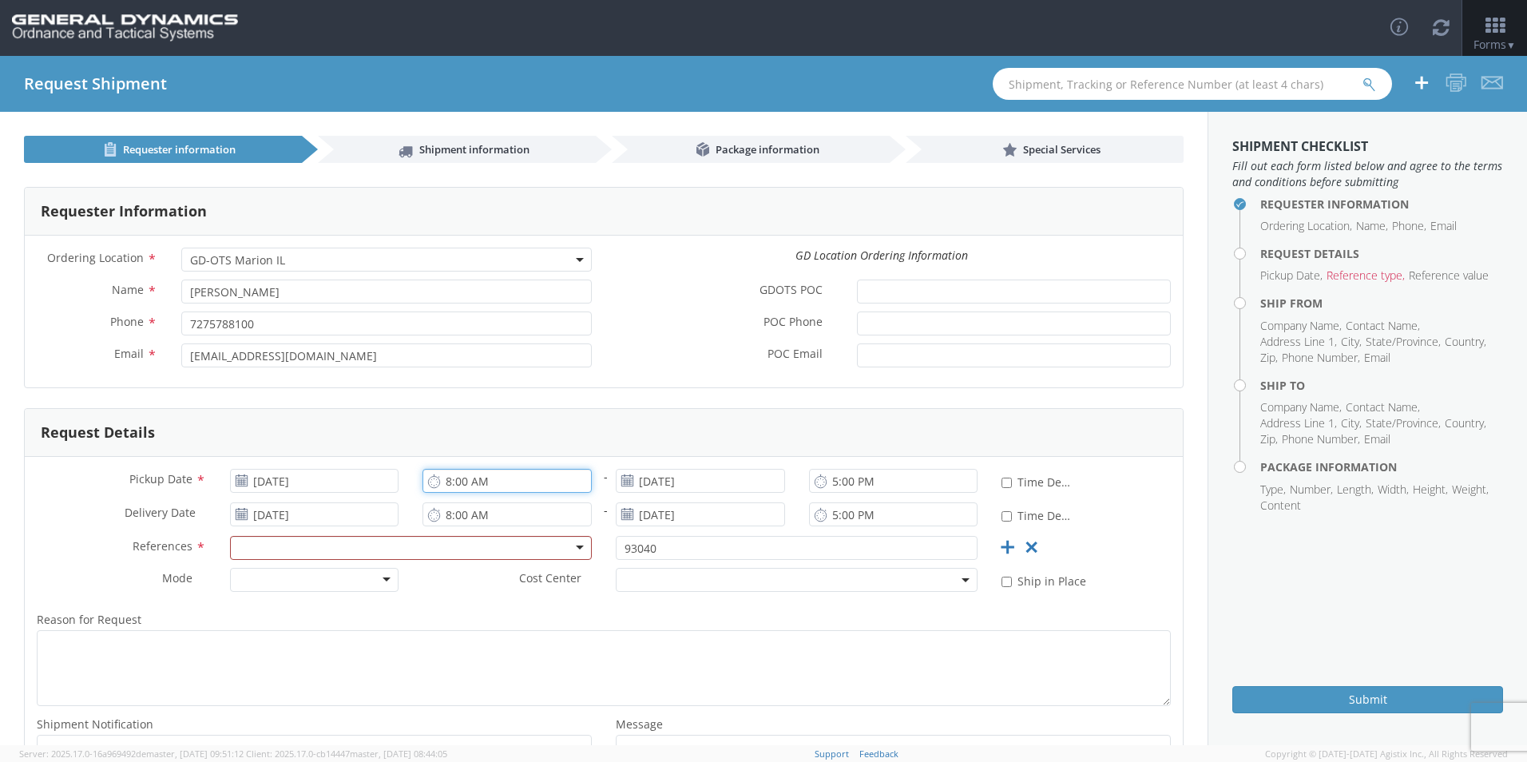
click at [443, 480] on input "8:00 AM" at bounding box center [507, 481] width 169 height 24
type input "10:00 AM"
click at [658, 482] on input "[DATE]" at bounding box center [700, 481] width 169 height 24
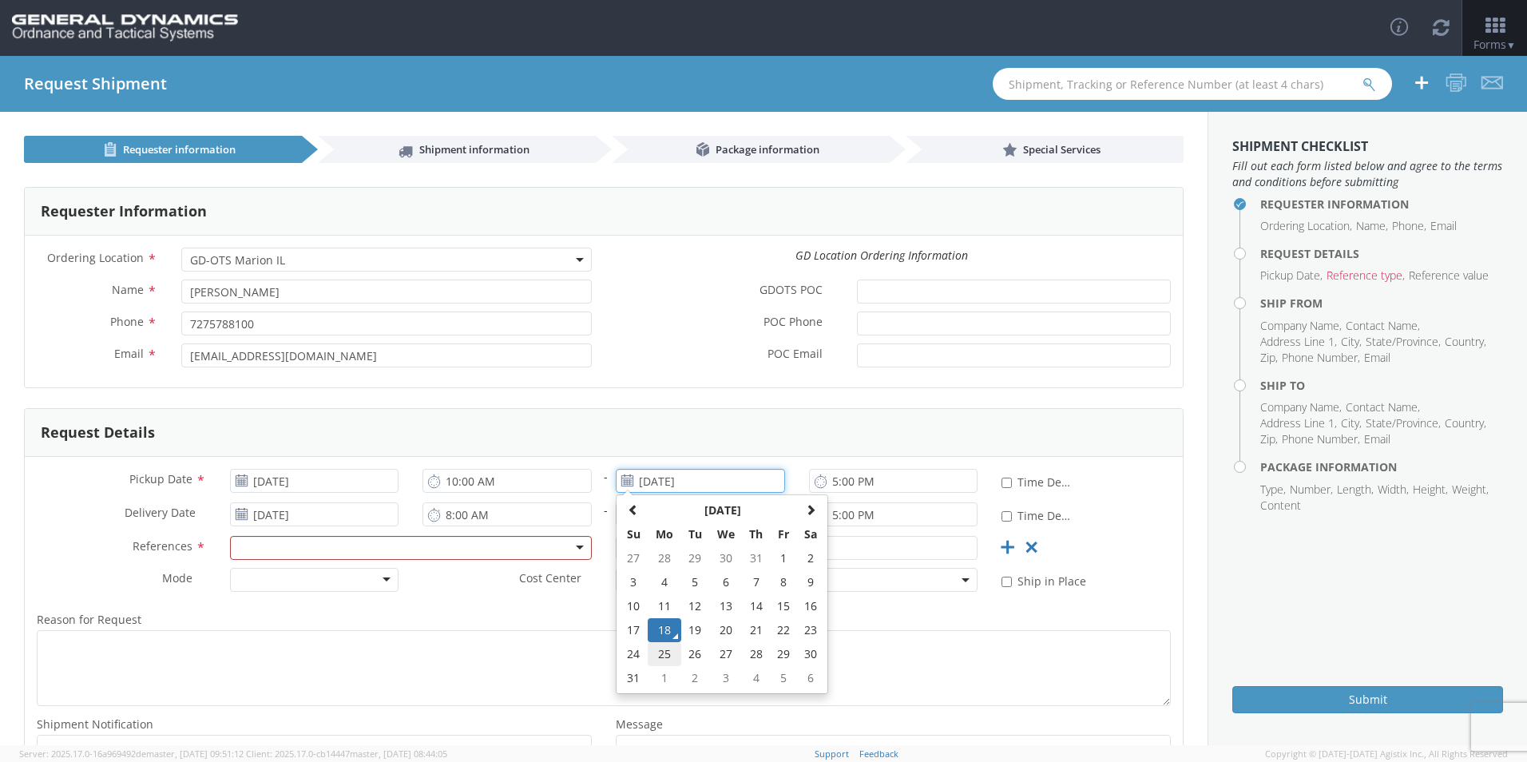
click at [661, 647] on td "25" at bounding box center [665, 654] width 34 height 24
type input "[DATE]"
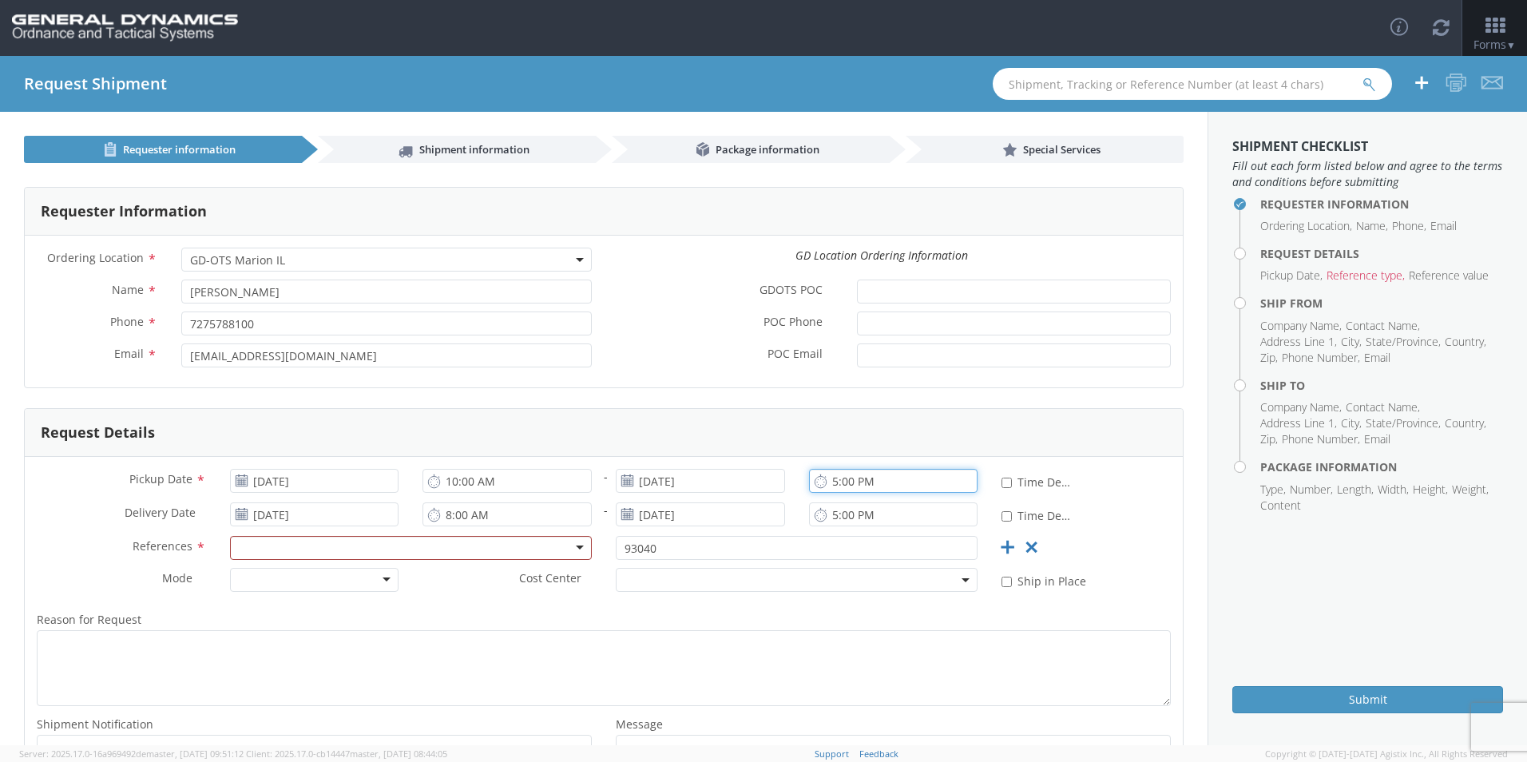
click at [831, 488] on input "5:00 PM" at bounding box center [893, 481] width 169 height 24
type input "10:00 AM"
click at [449, 515] on input "8:00 AM" at bounding box center [507, 515] width 169 height 24
type input "10:00 AM"
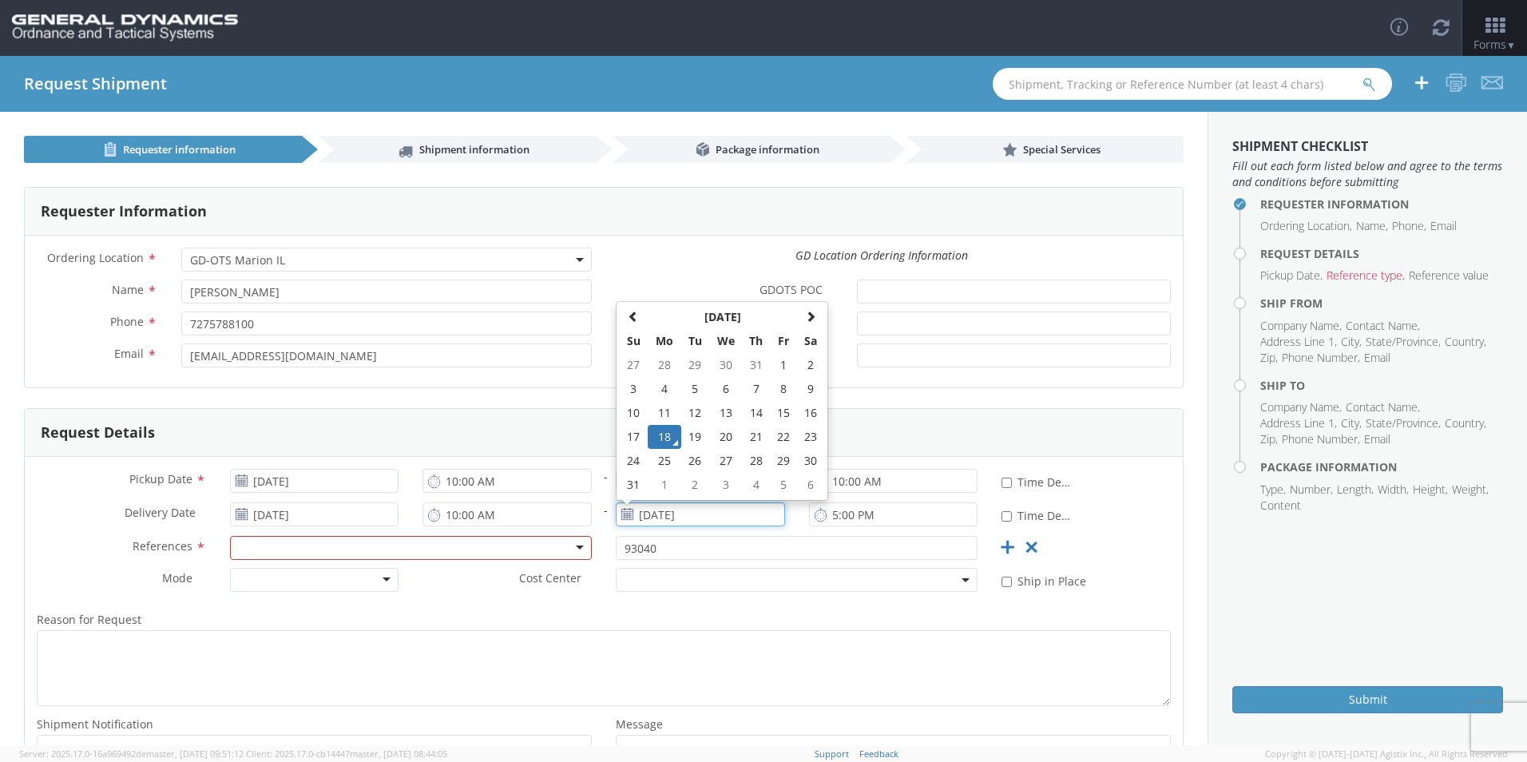
click at [677, 508] on input "[DATE]" at bounding box center [700, 515] width 169 height 24
click at [711, 462] on td "27" at bounding box center [726, 461] width 34 height 24
type input "[DATE]"
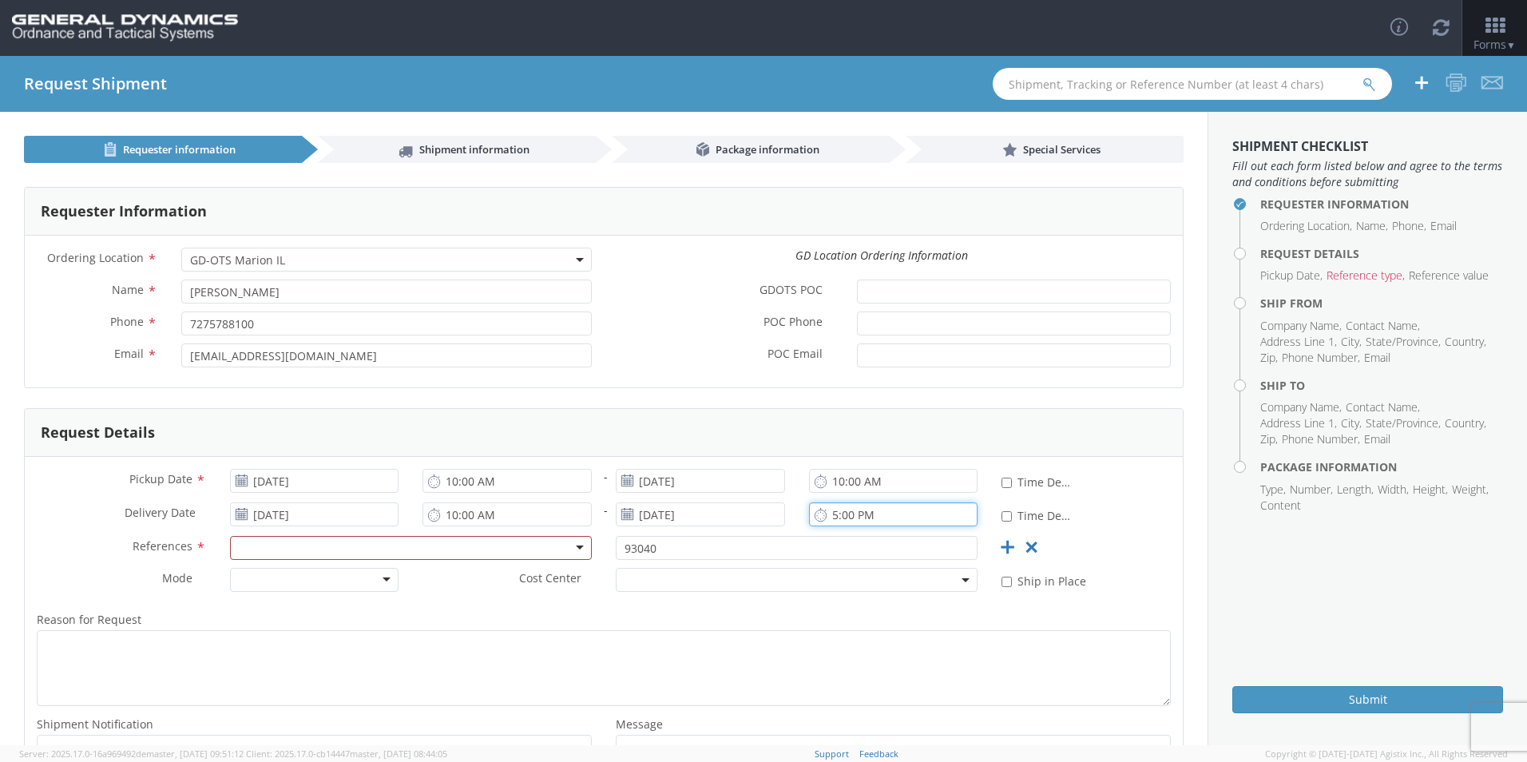
click at [825, 514] on input "5:00 PM" at bounding box center [893, 515] width 169 height 24
type input "10:00 AM"
click at [634, 417] on div "Request Details" at bounding box center [604, 433] width 1158 height 48
click at [382, 550] on div at bounding box center [411, 548] width 362 height 24
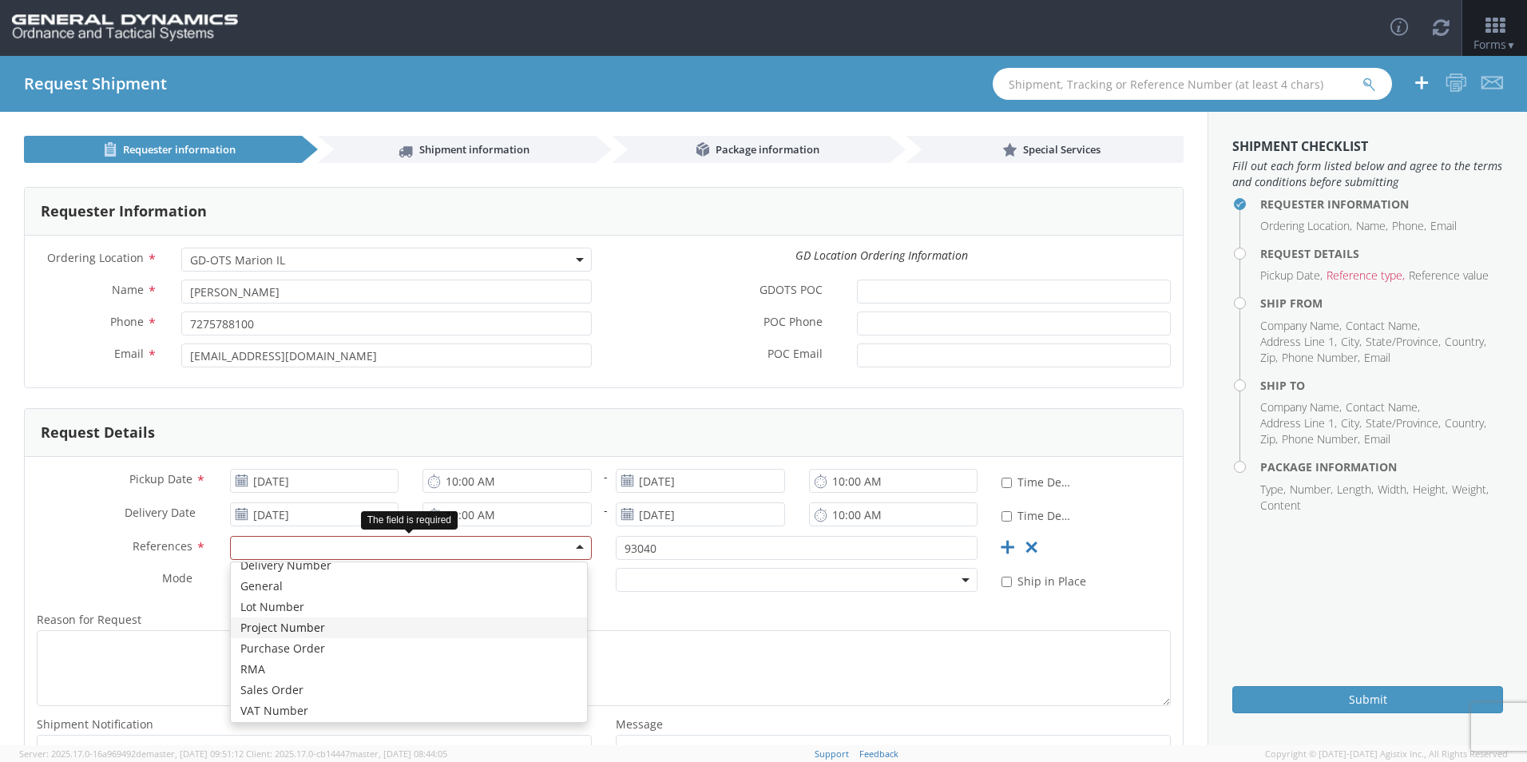
scroll to position [77, 0]
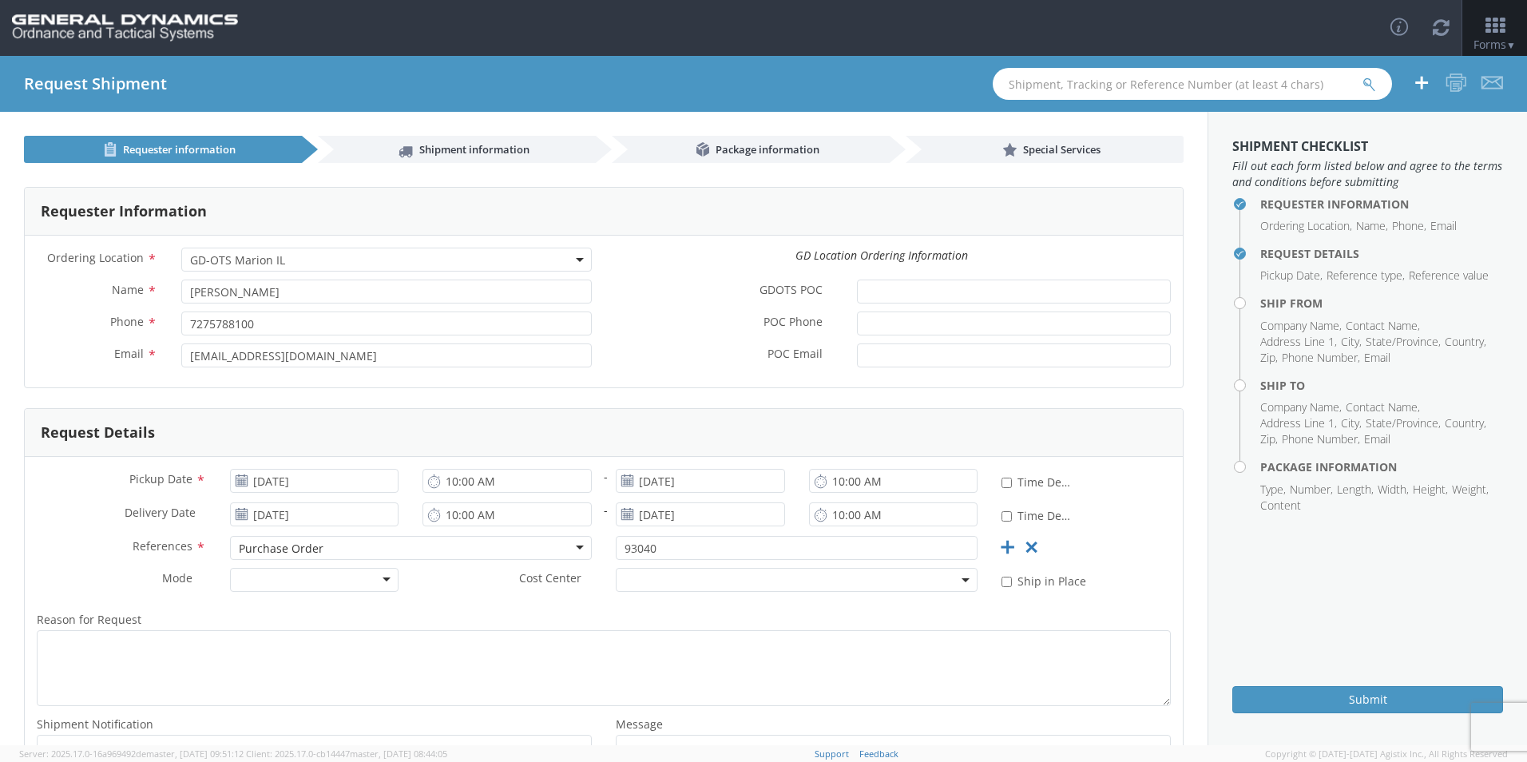
click at [376, 585] on div at bounding box center [314, 580] width 169 height 24
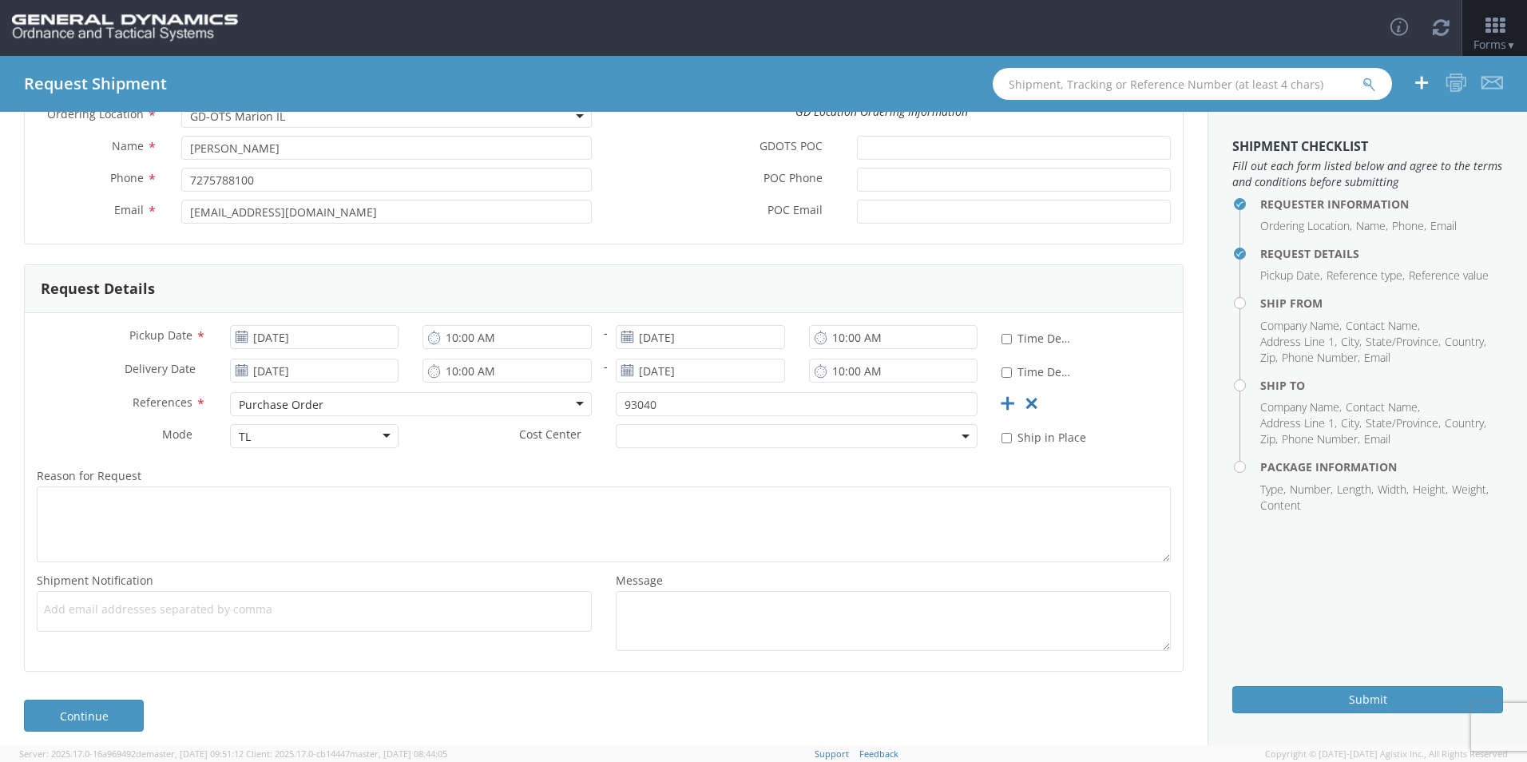
scroll to position [154, 0]
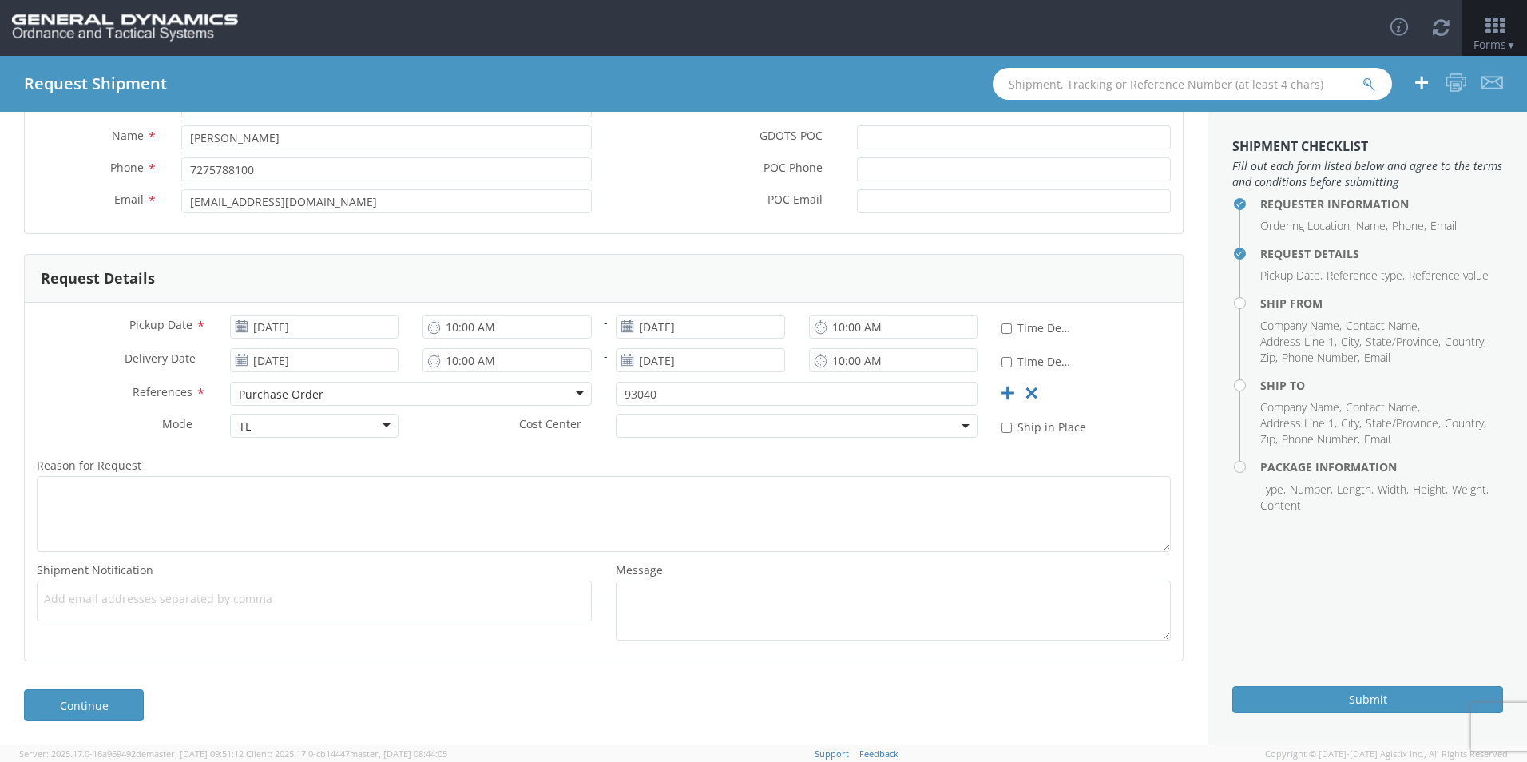
click at [205, 597] on span "Add email addresses separated by comma" at bounding box center [314, 599] width 541 height 16
paste input "[EMAIL_ADDRESS][DOMAIN_NAME]"
type input "[EMAIL_ADDRESS][DOMAIN_NAME]"
click at [267, 603] on span "Add email addresses separated by comma" at bounding box center [314, 599] width 541 height 16
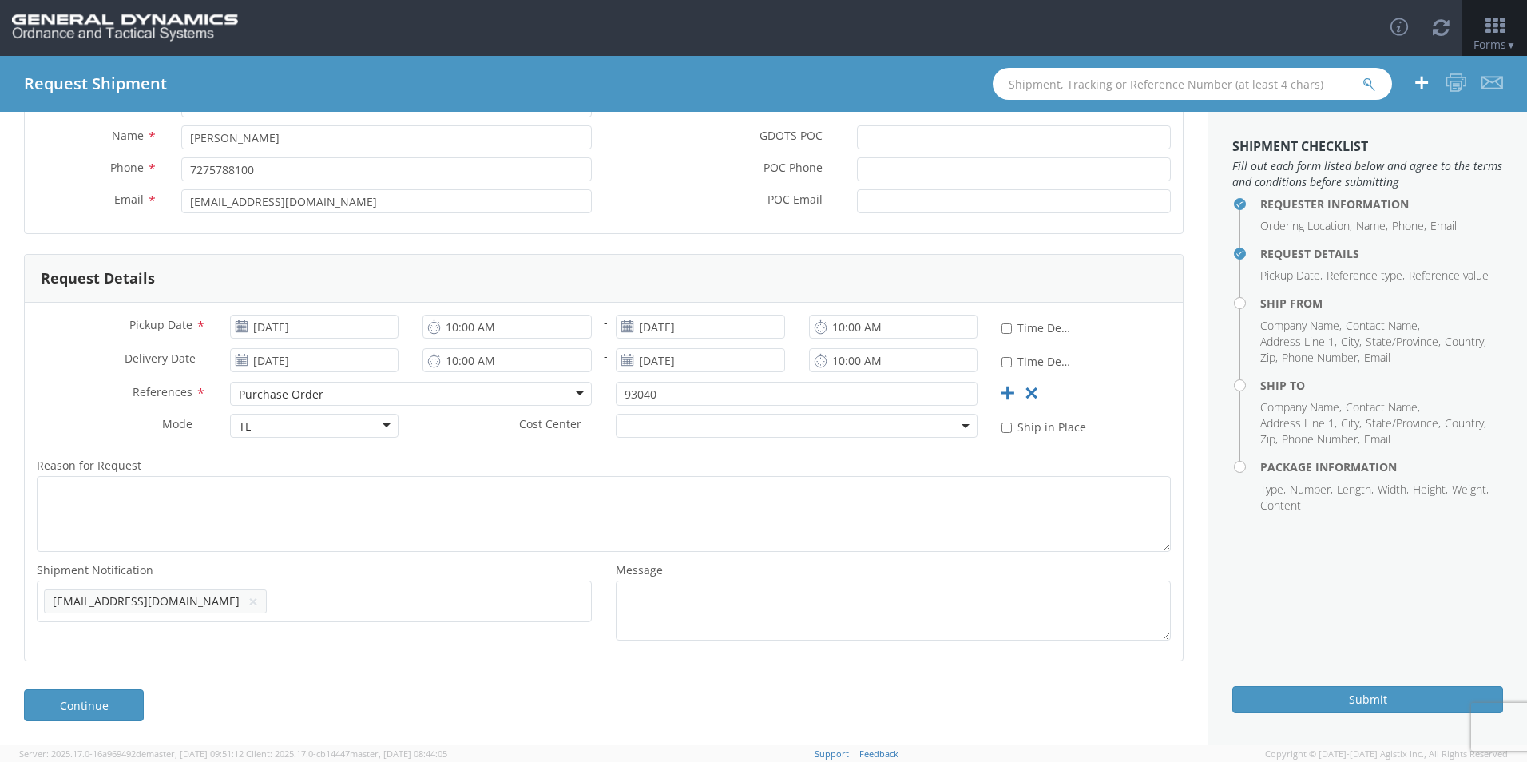
paste input "[EMAIL_ADDRESS][DOMAIN_NAME]"
type input "[EMAIL_ADDRESS][DOMAIN_NAME]"
click at [474, 605] on span "Add email addresses separated by comma" at bounding box center [314, 599] width 541 height 16
paste input "[PERSON_NAME][EMAIL_ADDRESS][PERSON_NAME][DOMAIN_NAME]"
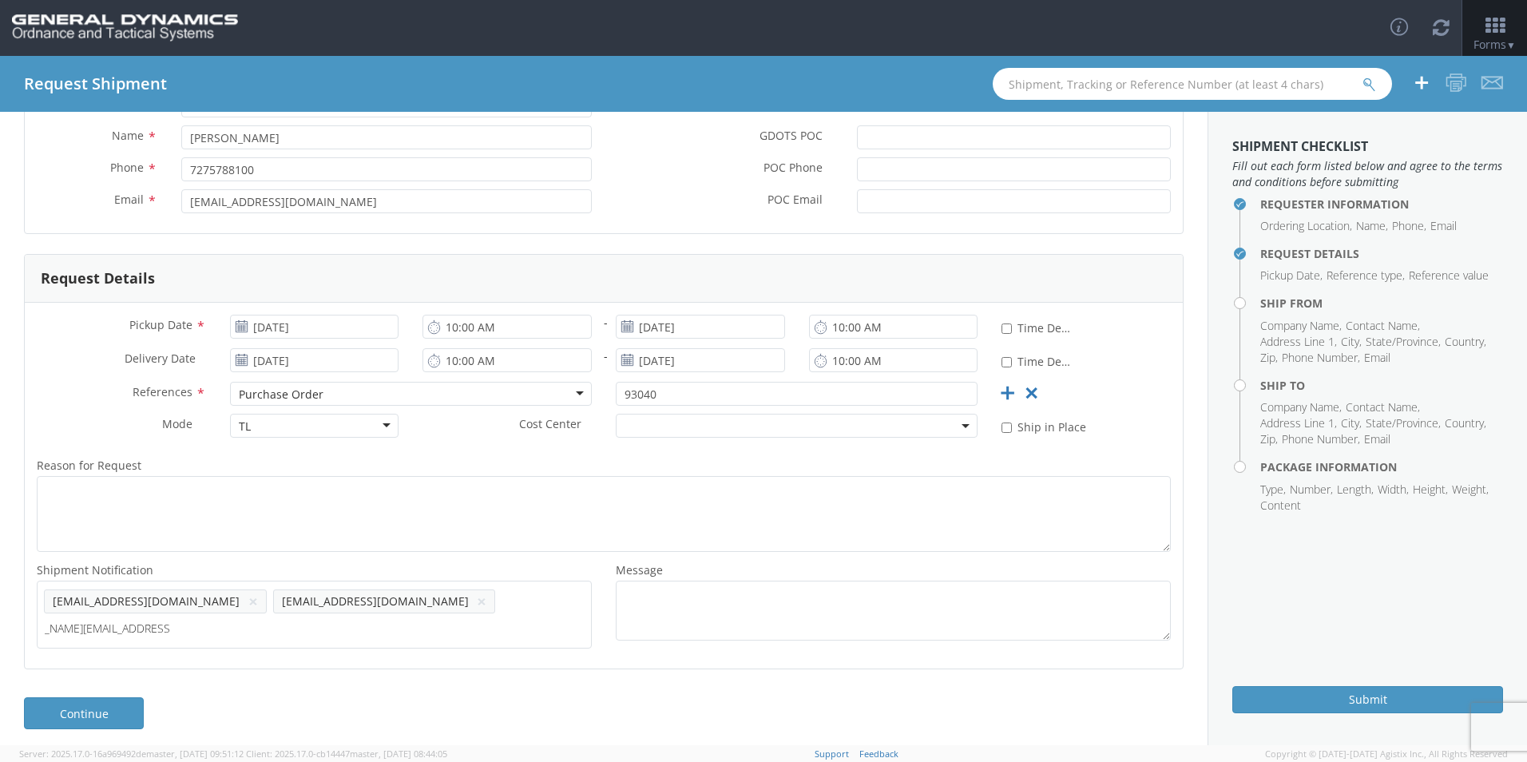
type input "[PERSON_NAME][EMAIL_ADDRESS][PERSON_NAME][DOMAIN_NAME]"
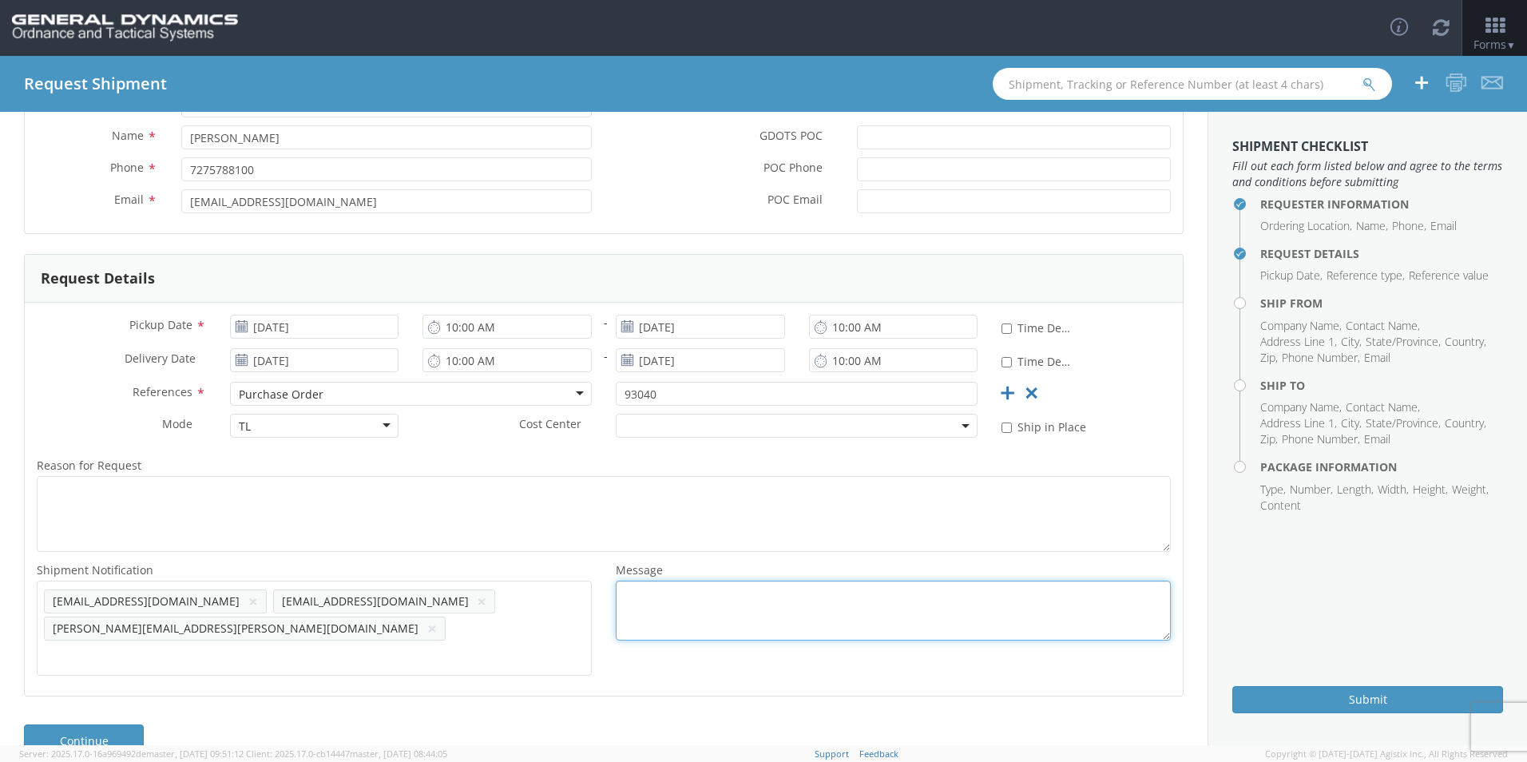
click at [717, 589] on textarea "Message *" at bounding box center [893, 611] width 555 height 60
type textarea "LOT #: SCI25G003-001/ 1680 PCS"
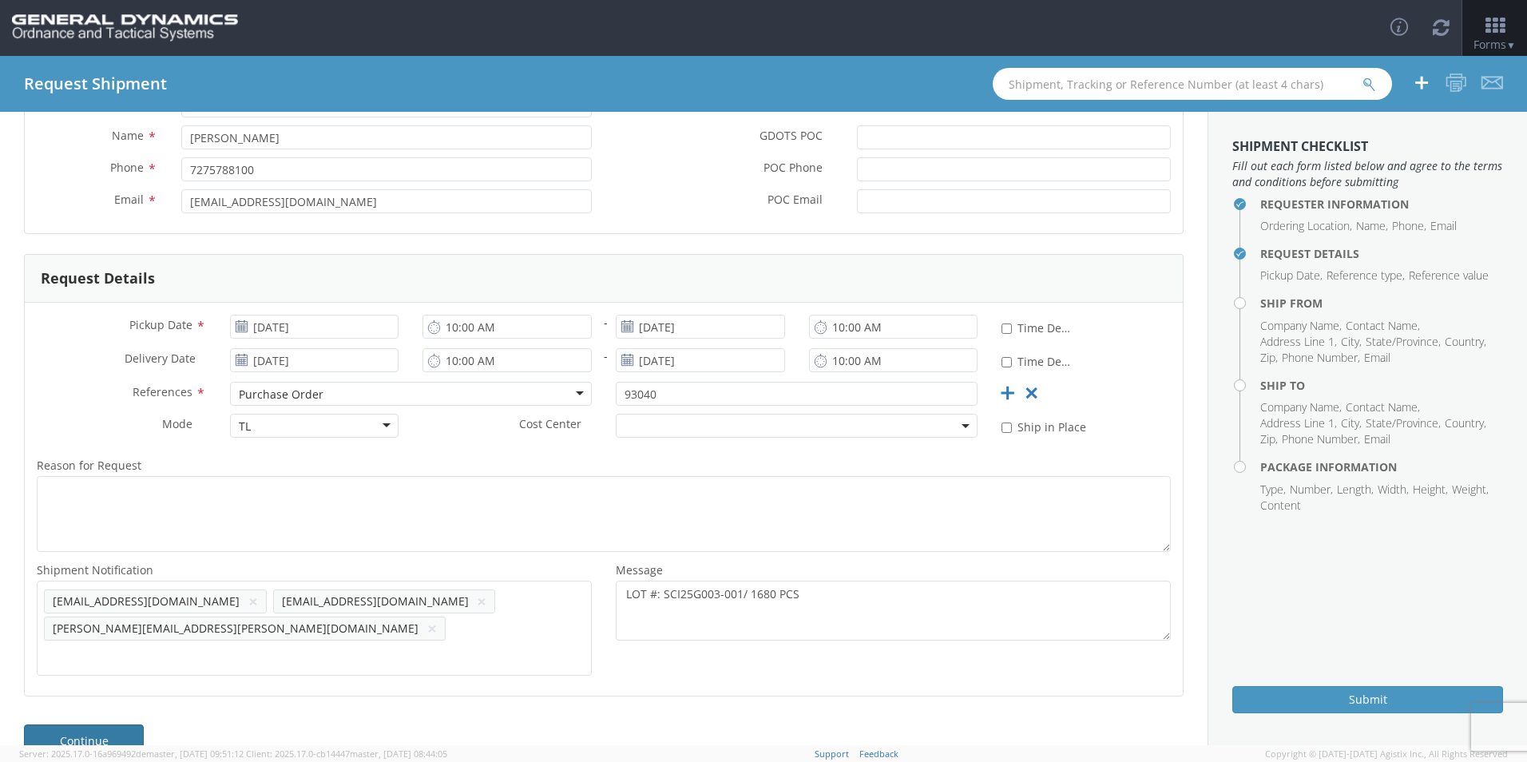
click at [123, 725] on link "Continue" at bounding box center [84, 741] width 120 height 32
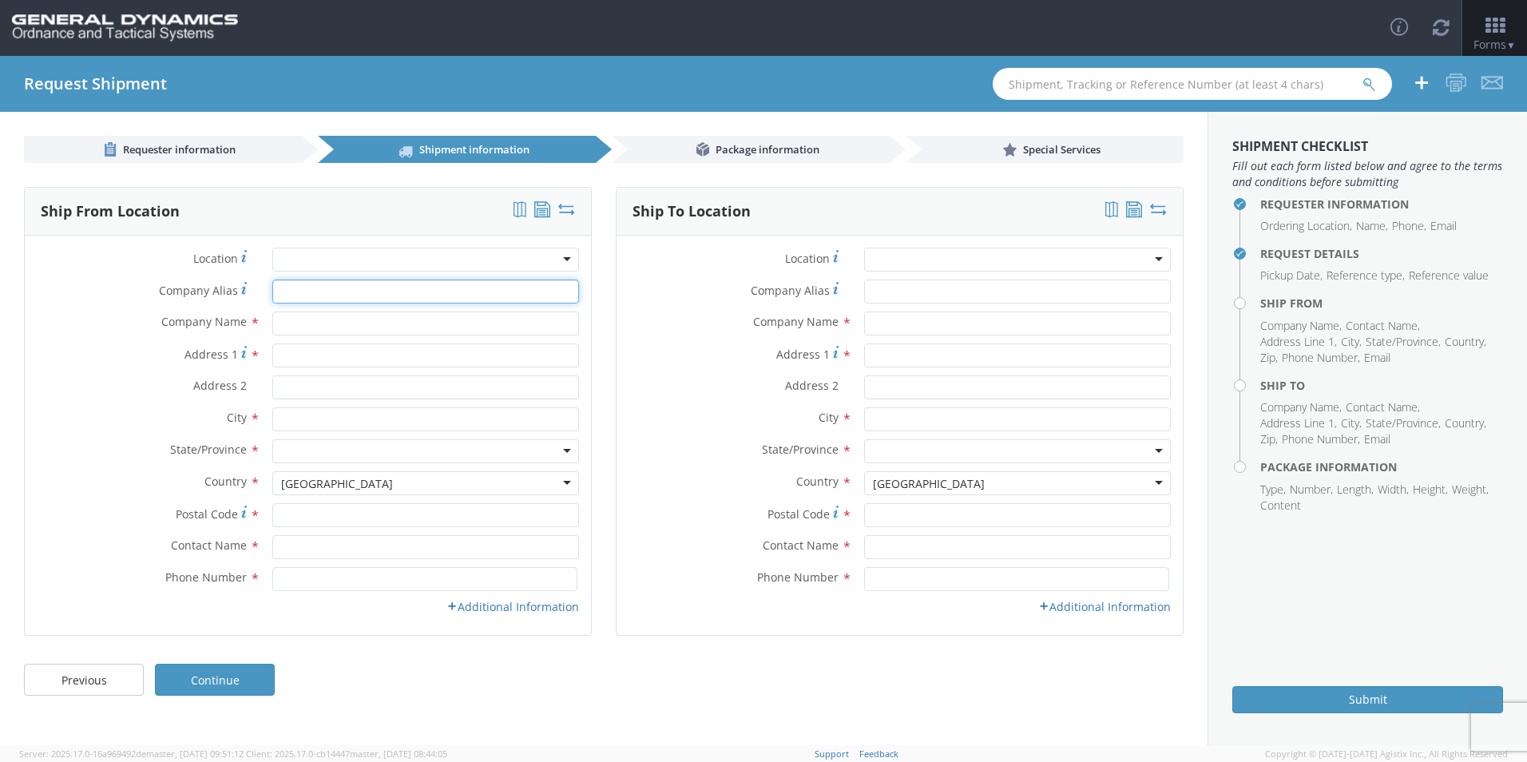
click at [331, 300] on input "Company Alias *" at bounding box center [425, 292] width 307 height 24
type input "Scepter [GEOGRAPHIC_DATA]"
type input "GD-OTS Marion IL"
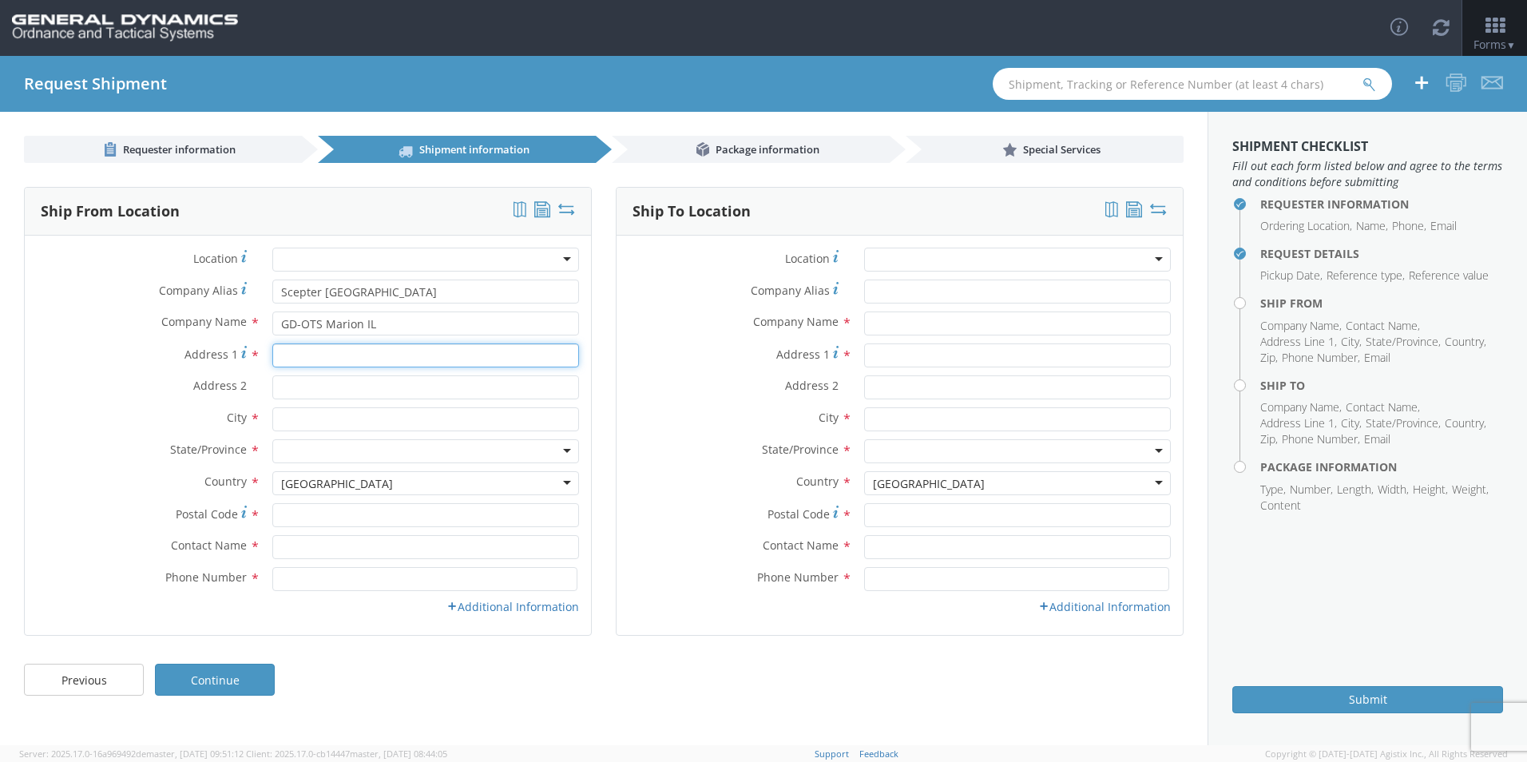
type input "[STREET_ADDRESS]"
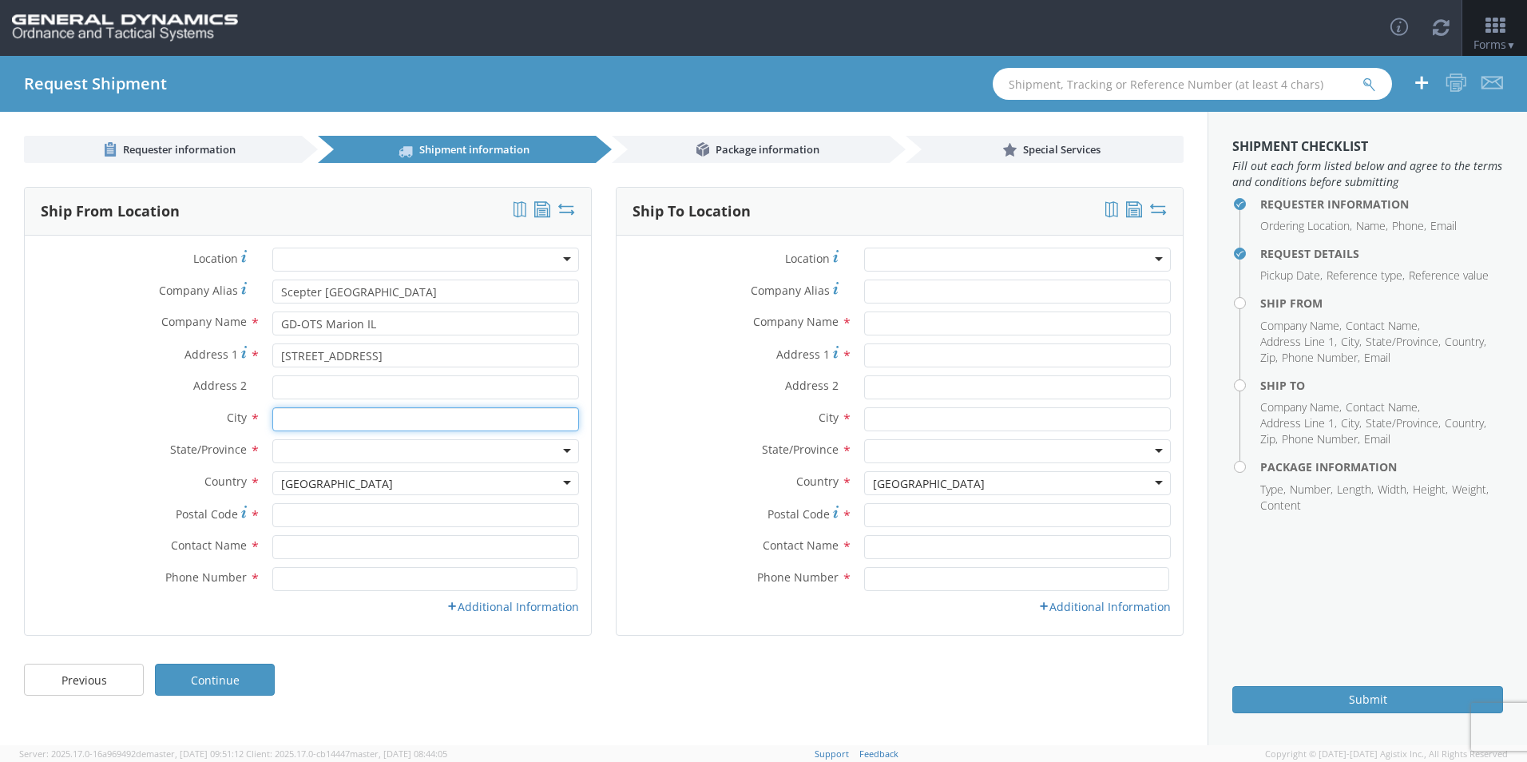
type input "Scarborough"
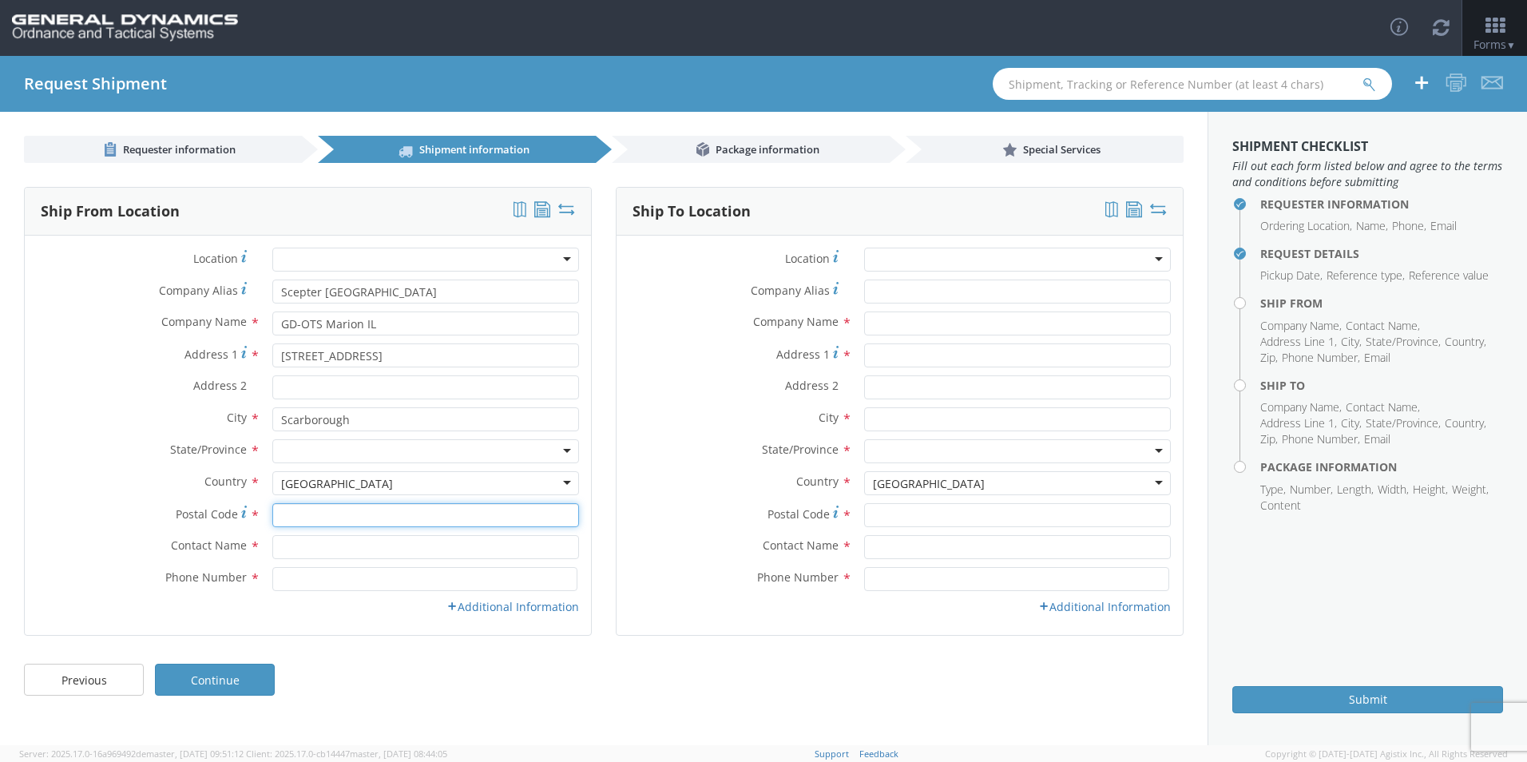
type input "M1P 3A9"
type input "[PERSON_NAME]"
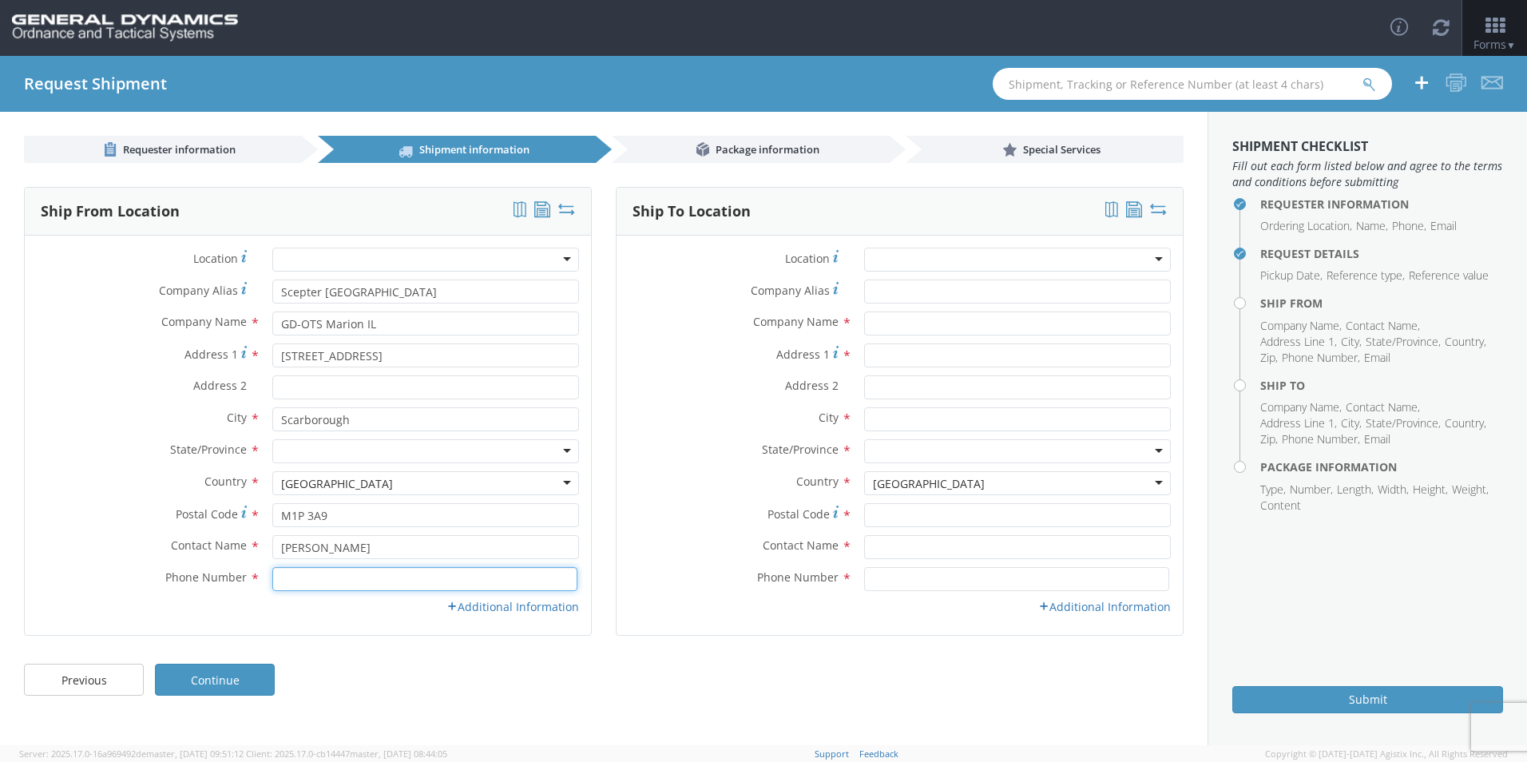
type input "4166598191"
type input "GD-OTS Marion IL"
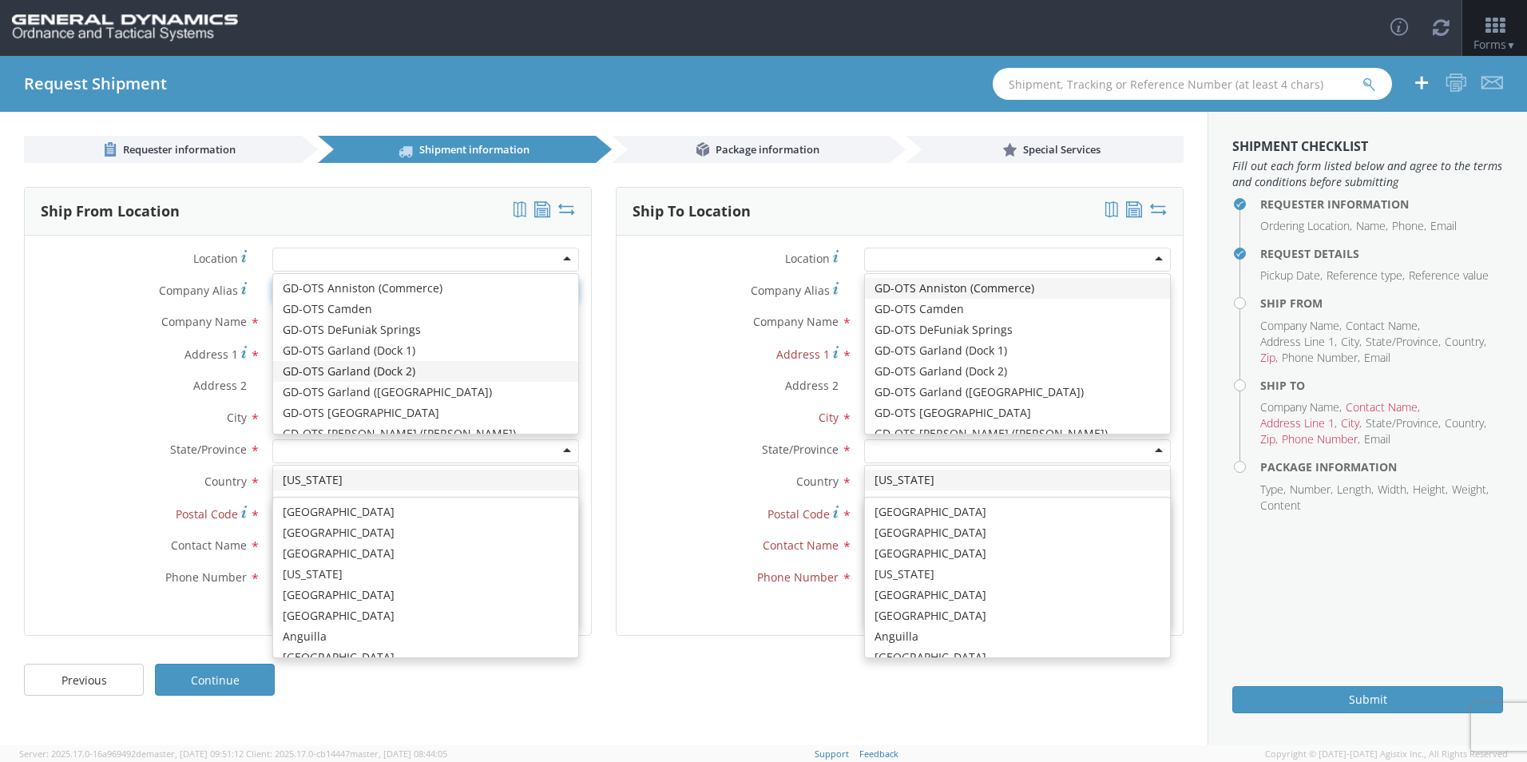
scroll to position [4027, 0]
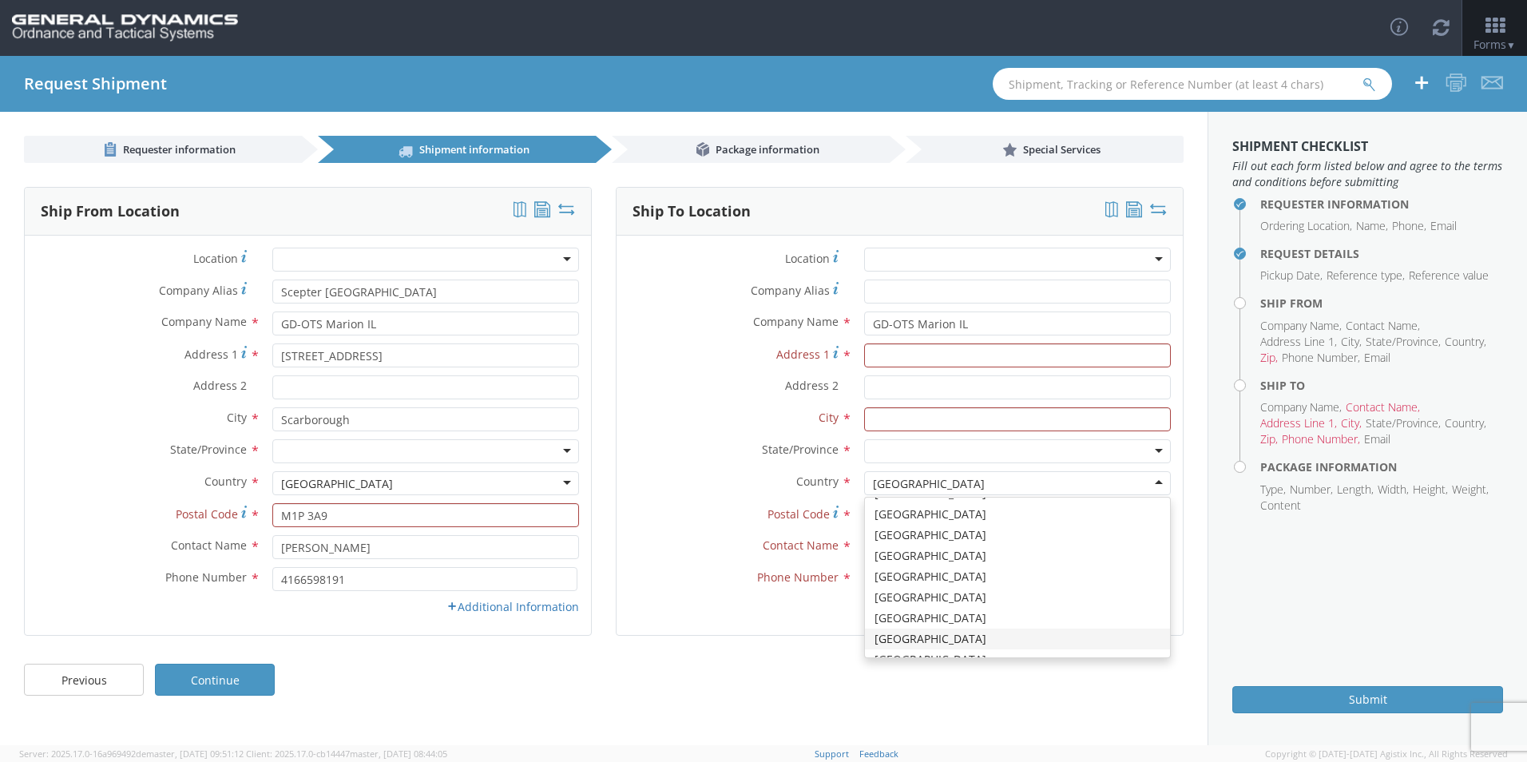
click at [356, 485] on div "[GEOGRAPHIC_DATA]" at bounding box center [425, 483] width 307 height 24
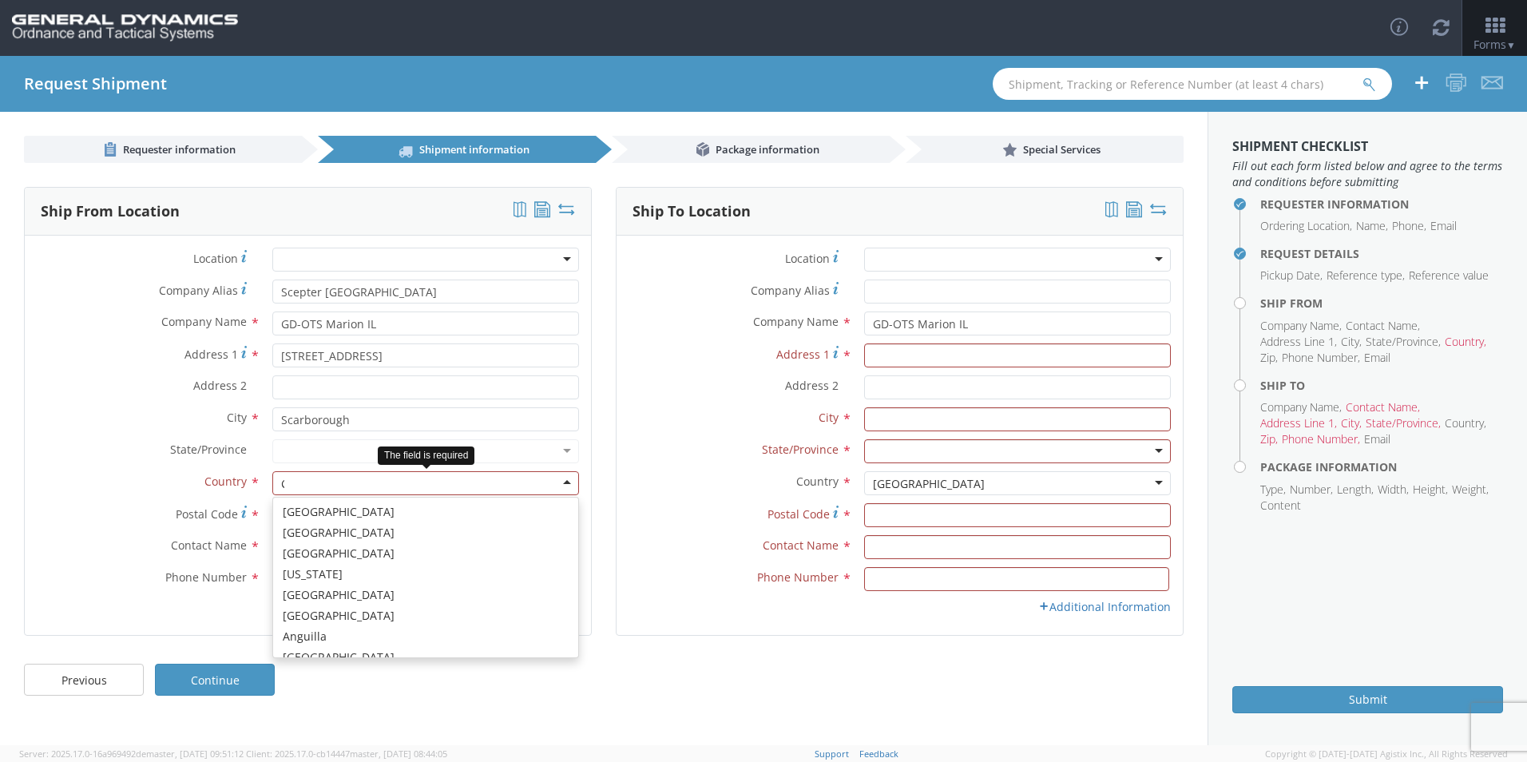
scroll to position [4, 0]
type input "CA"
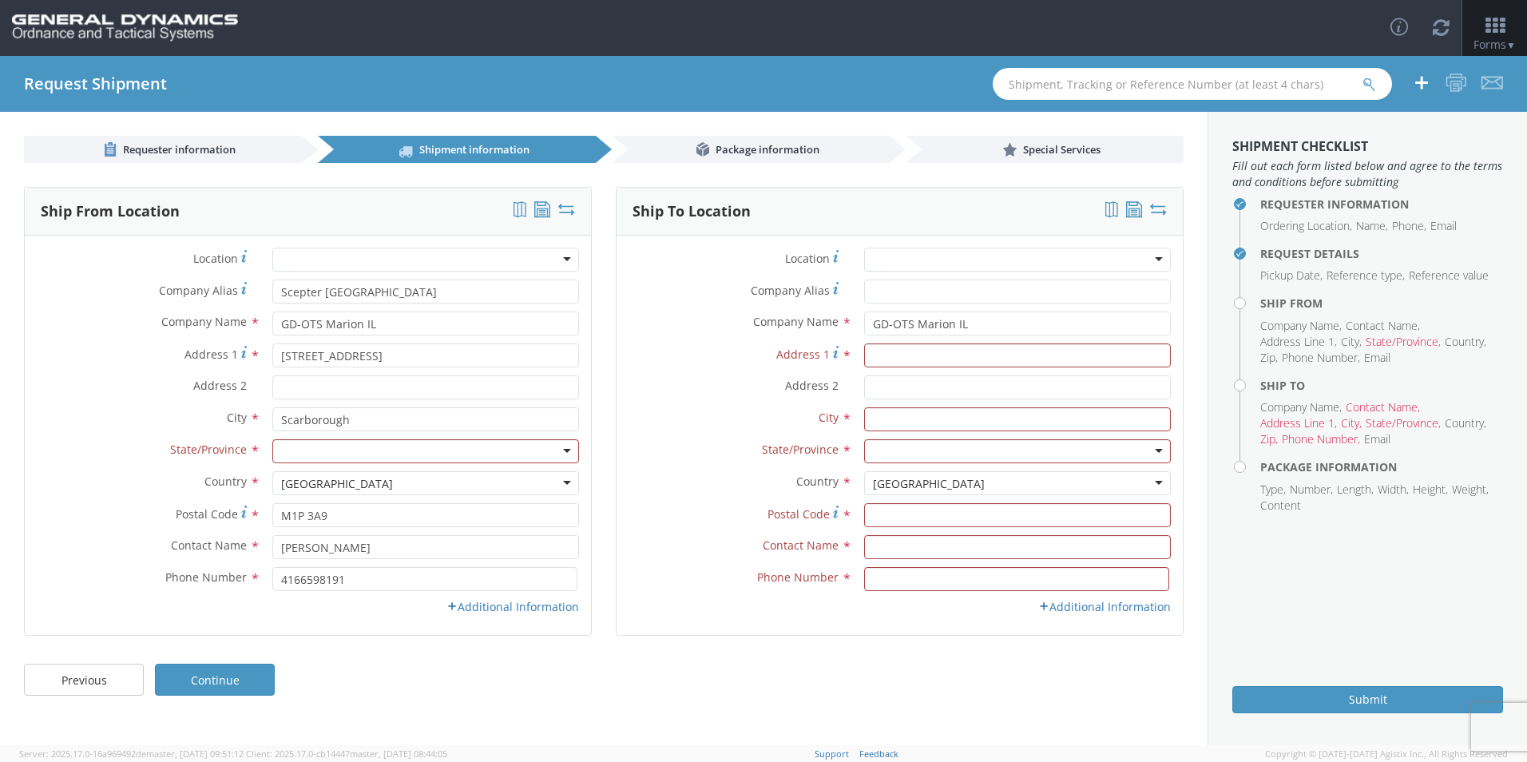
click at [347, 458] on div at bounding box center [425, 451] width 307 height 24
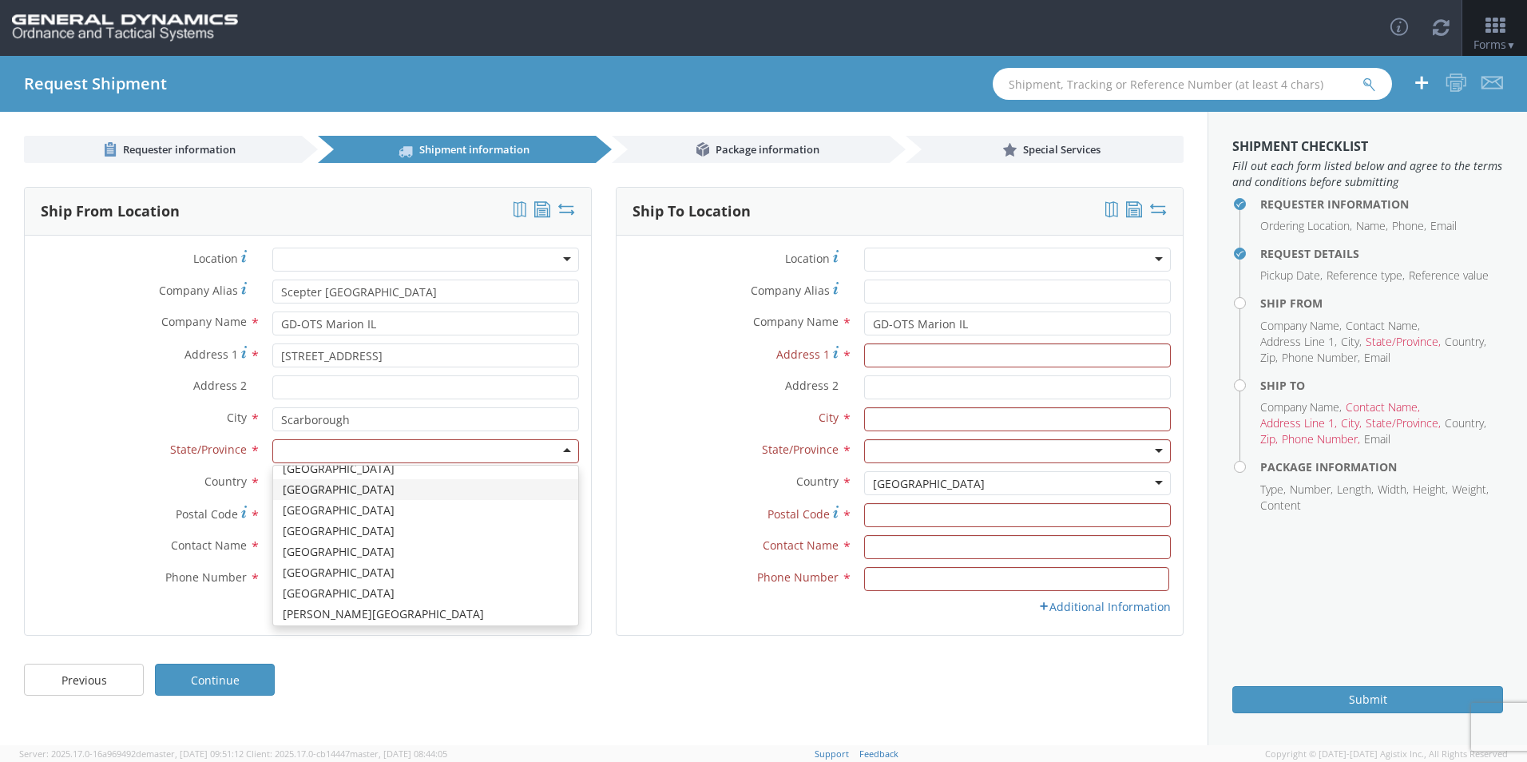
scroll to position [80, 0]
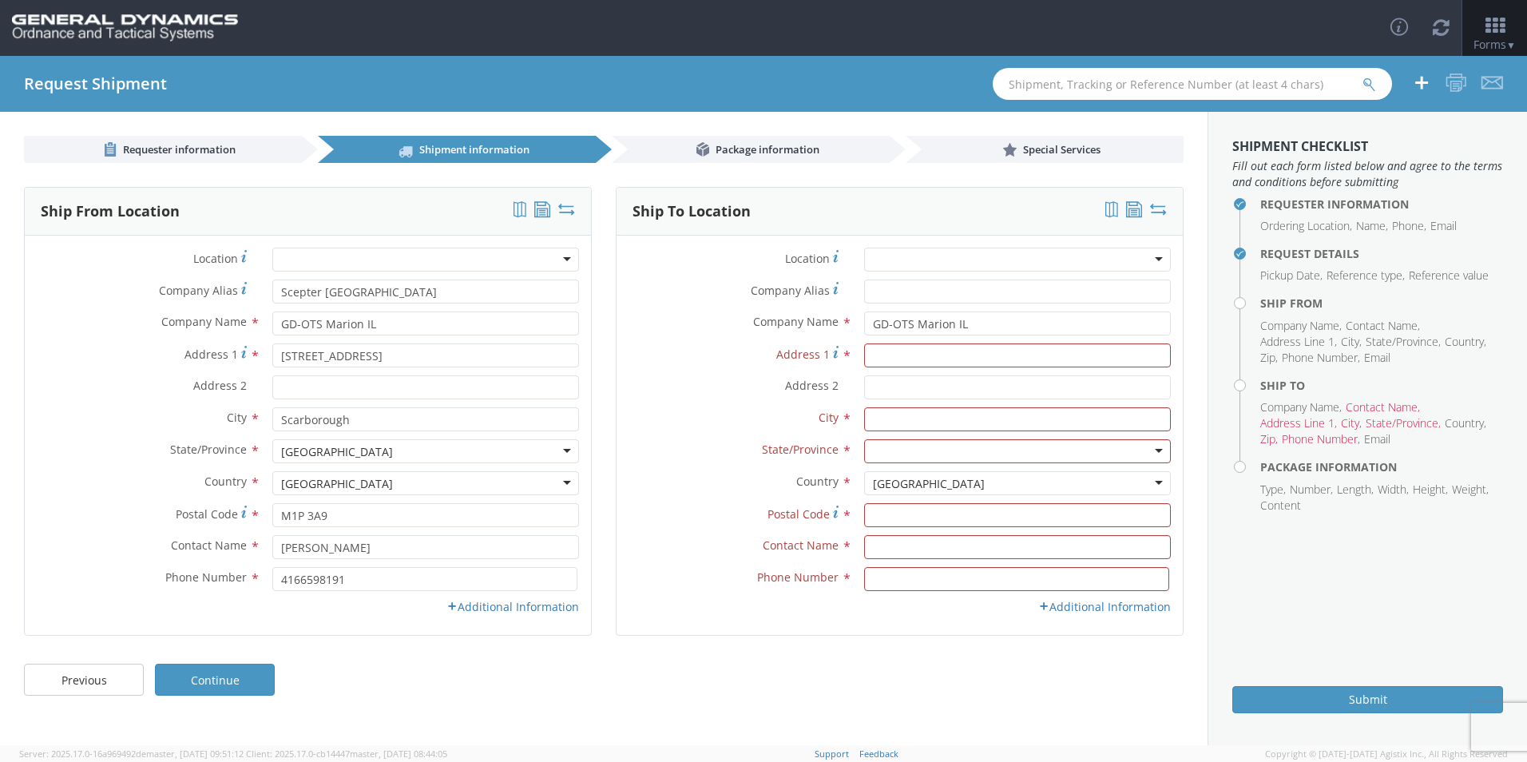
click at [499, 617] on div "Email * Location Type * Business No Loading Dock Business w/ Loading Dock Const…" at bounding box center [308, 611] width 566 height 24
click at [499, 610] on link "Additional Information" at bounding box center [513, 606] width 133 height 15
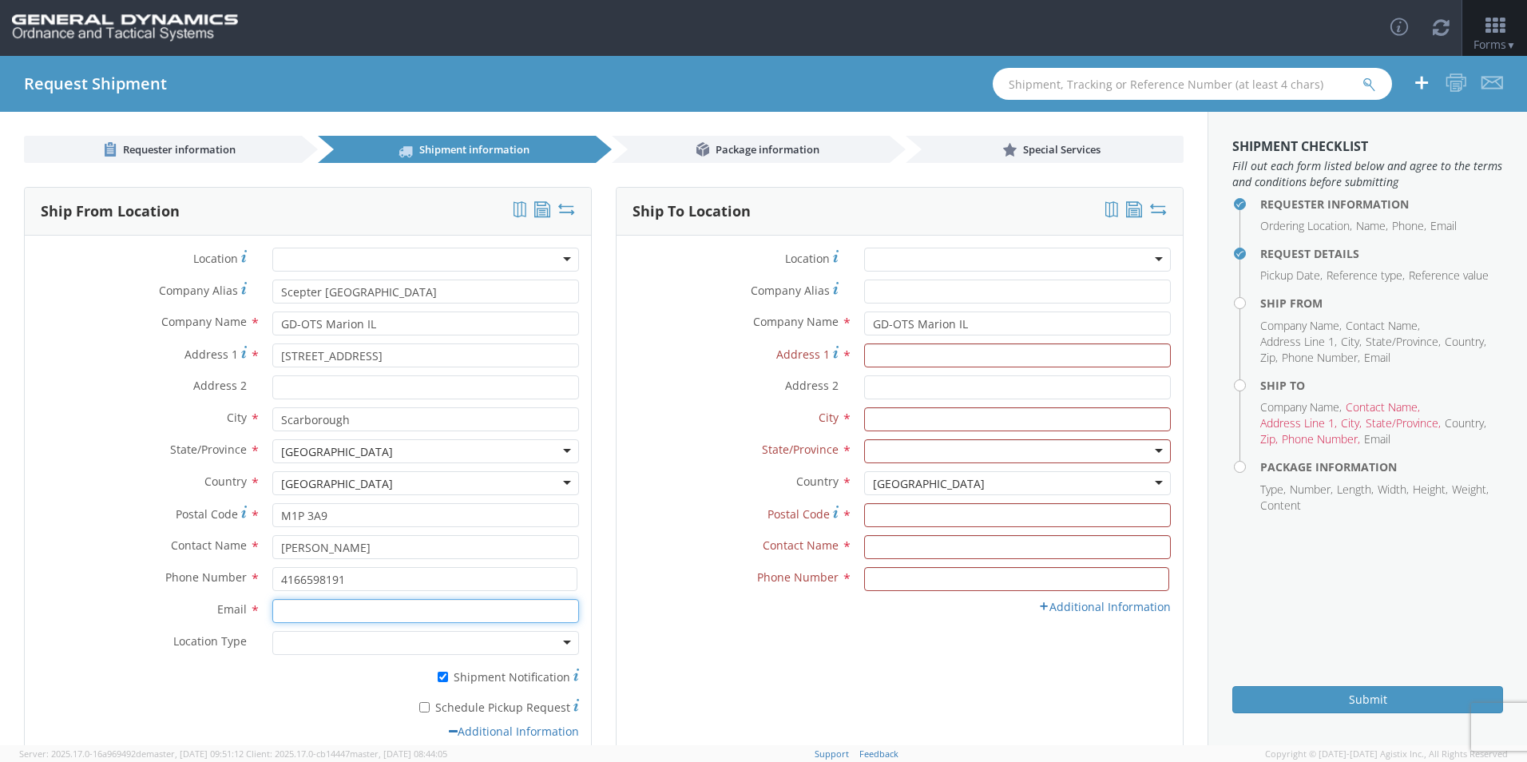
click at [354, 613] on input "Email *" at bounding box center [425, 611] width 307 height 24
paste input "[EMAIL_ADDRESS][DOMAIN_NAME]; [EMAIL_ADDRESS][DOMAIN_NAME]"
type input "[EMAIL_ADDRESS][DOMAIN_NAME]; [EMAIL_ADDRESS][DOMAIN_NAME]"
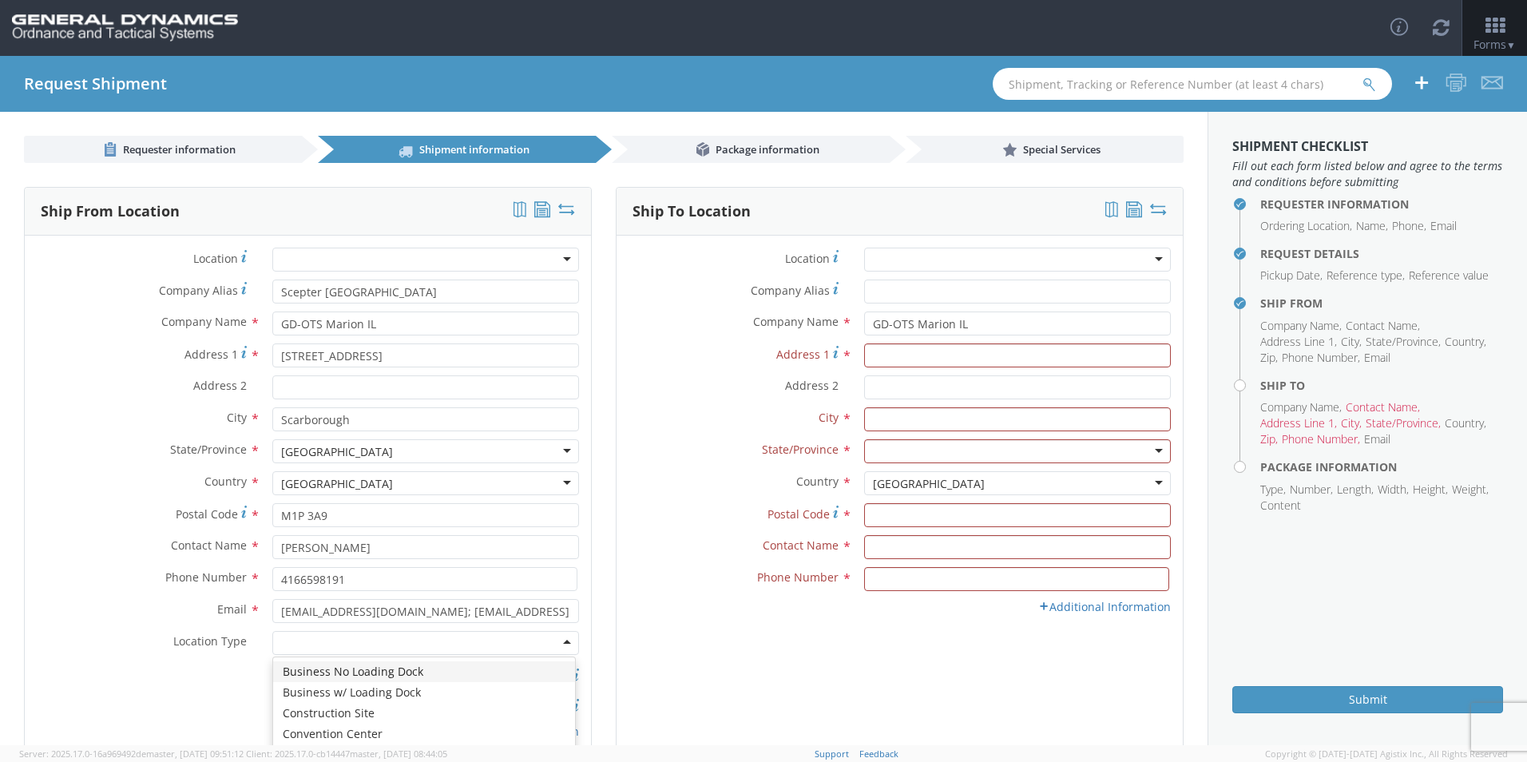
click at [454, 650] on div at bounding box center [425, 643] width 307 height 24
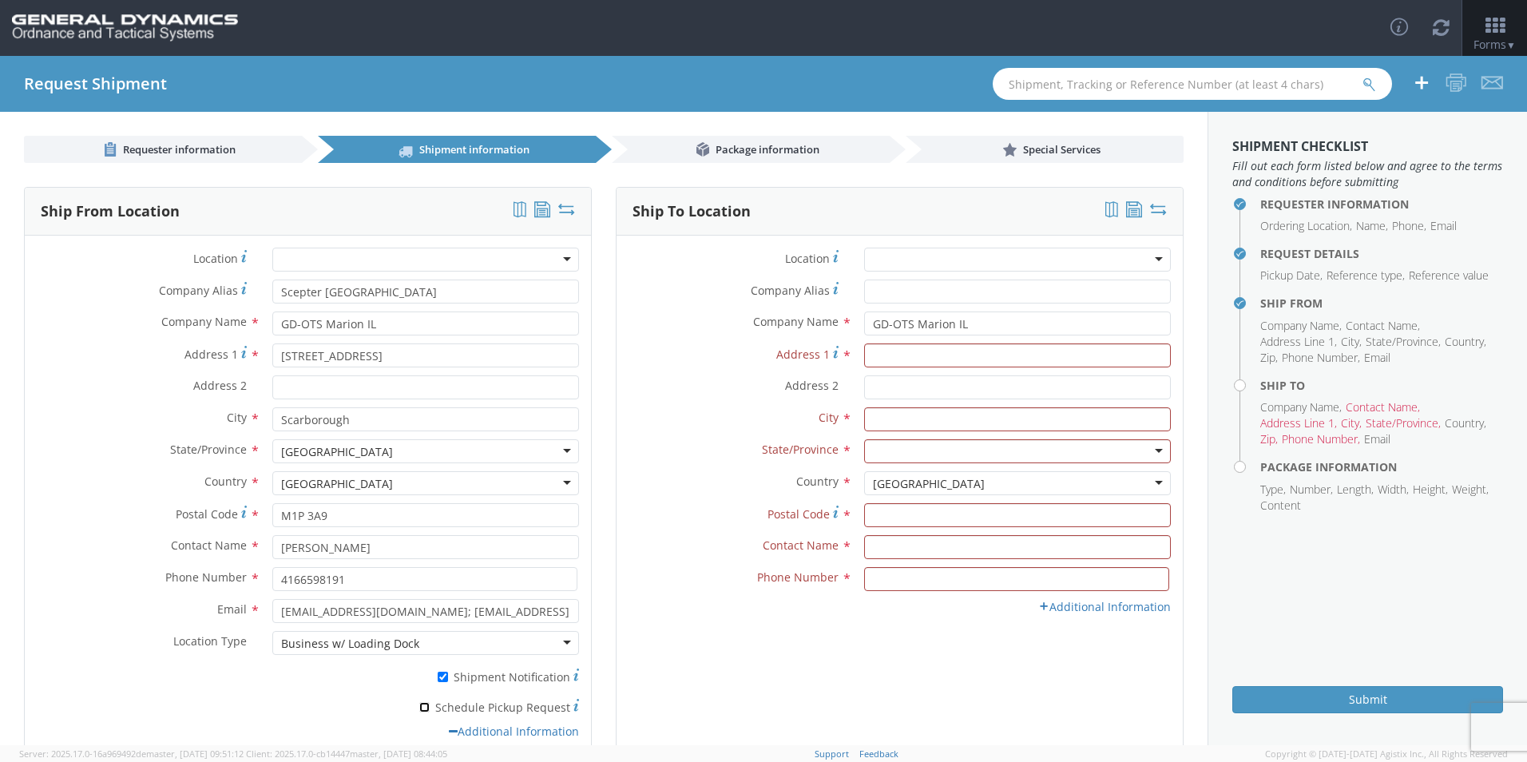
click at [427, 709] on input "* Schedule Pickup Request" at bounding box center [424, 707] width 10 height 10
checkbox input "true"
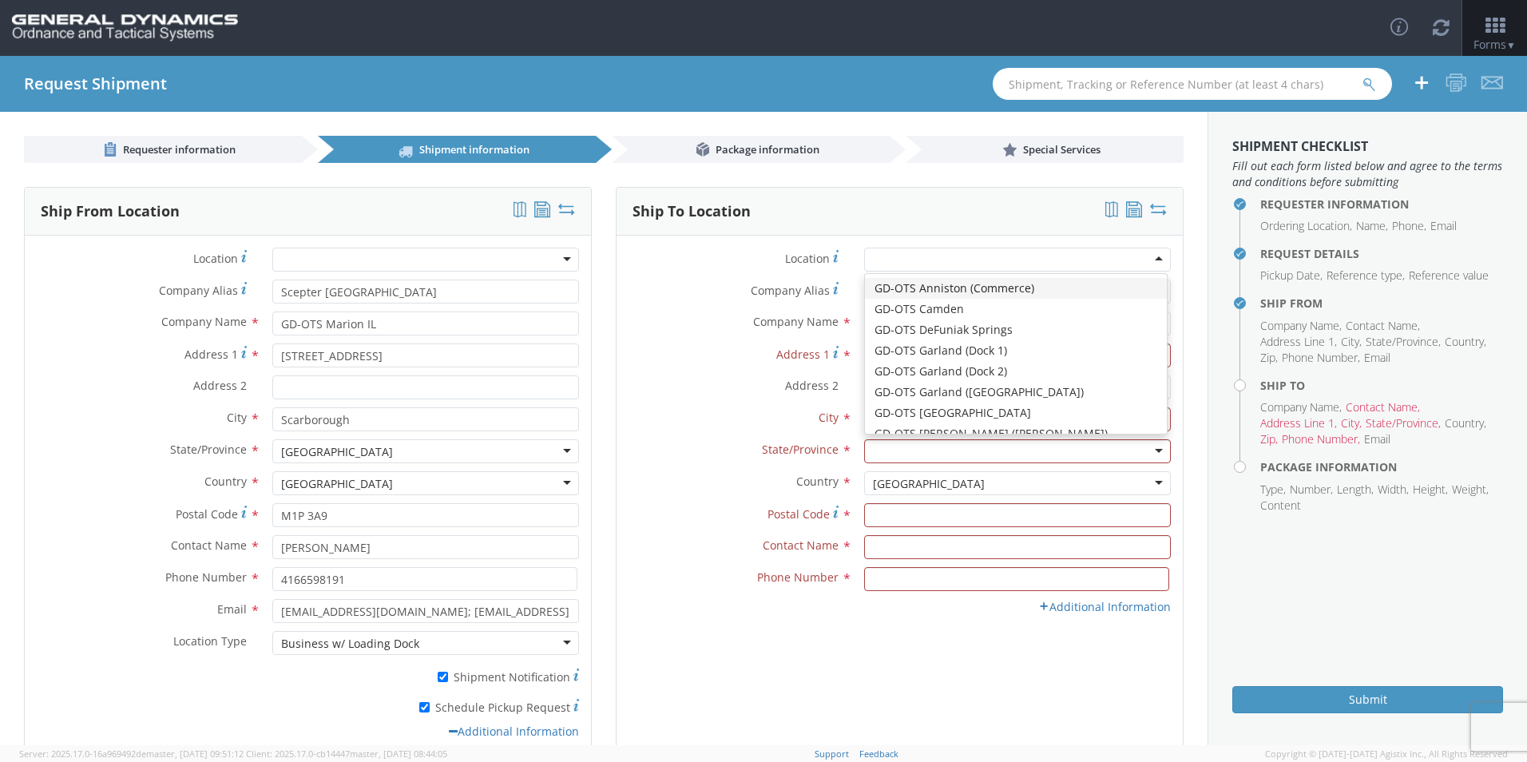
click at [1135, 263] on div at bounding box center [1017, 260] width 307 height 24
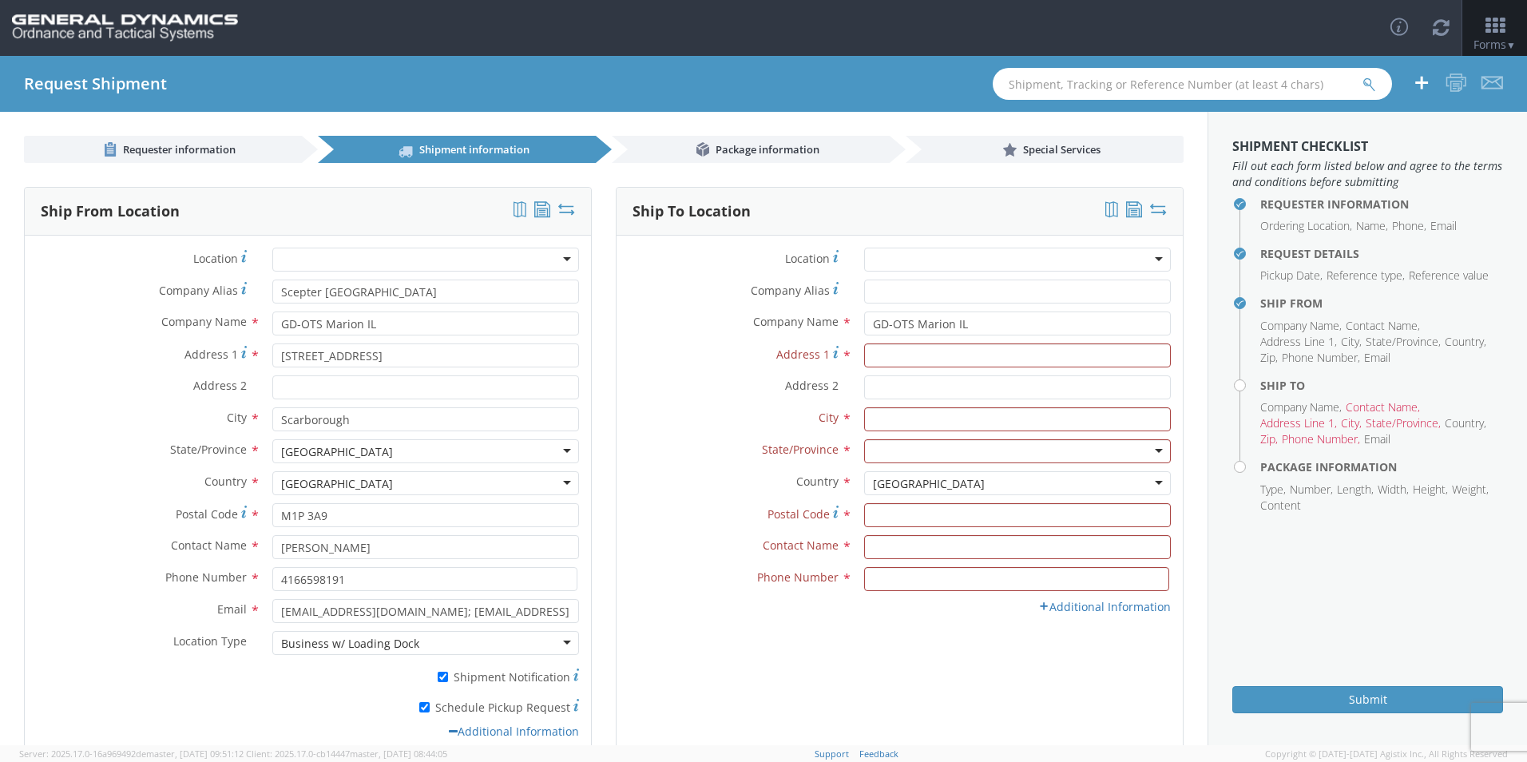
click at [1135, 263] on div at bounding box center [1017, 260] width 307 height 24
click at [916, 218] on div "Ship To Location" at bounding box center [900, 212] width 566 height 48
click at [936, 355] on input "Address 1 *" at bounding box center [1017, 356] width 307 height 24
type input "[STREET_ADDRESS][PERSON_NAME]"
type input "GD-OTS Marion IL"
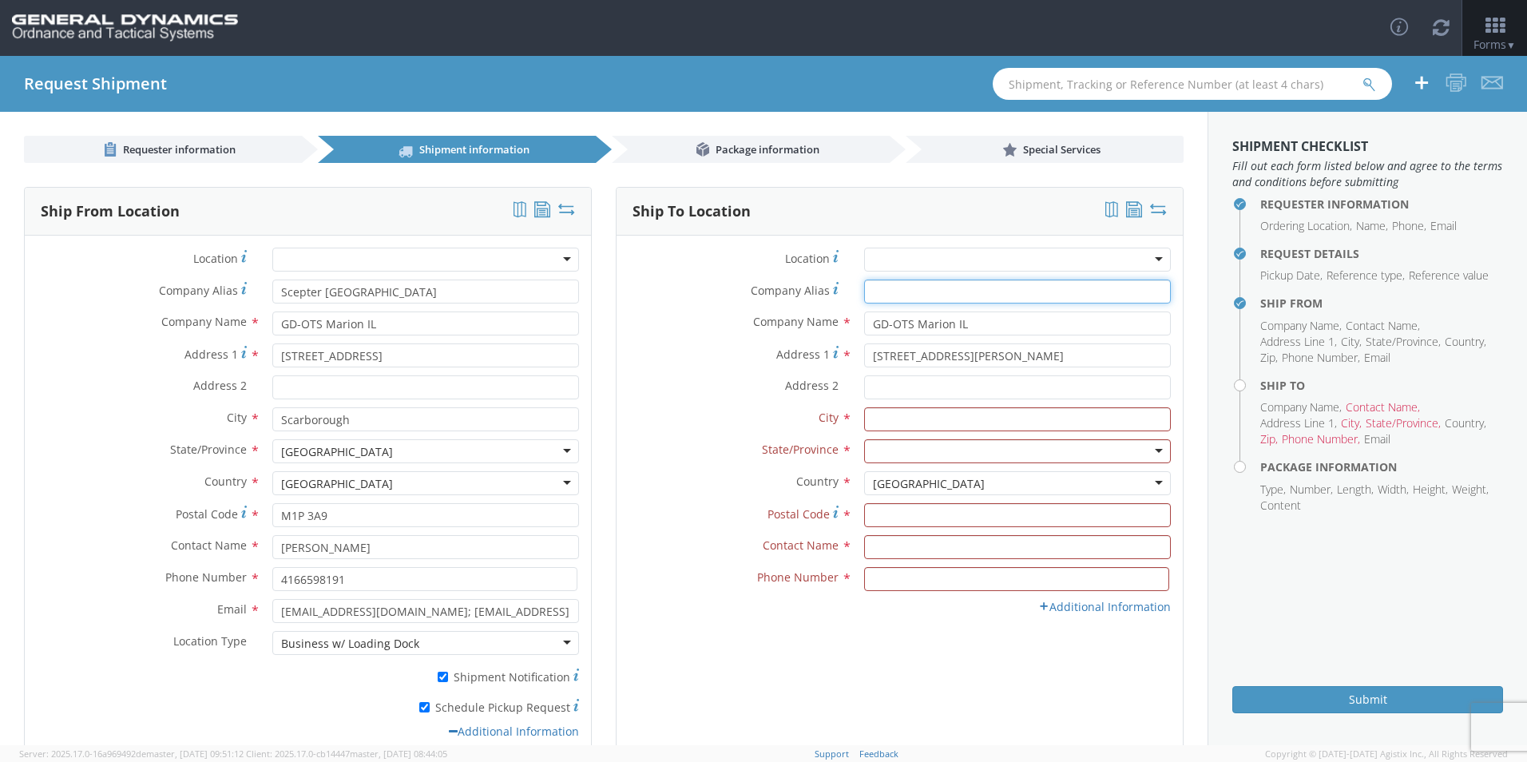
type input "GD-OTS Marion IL"
type input "[PERSON_NAME]"
type input "62959"
type input "[PERSON_NAME]"
type input "7275788100"
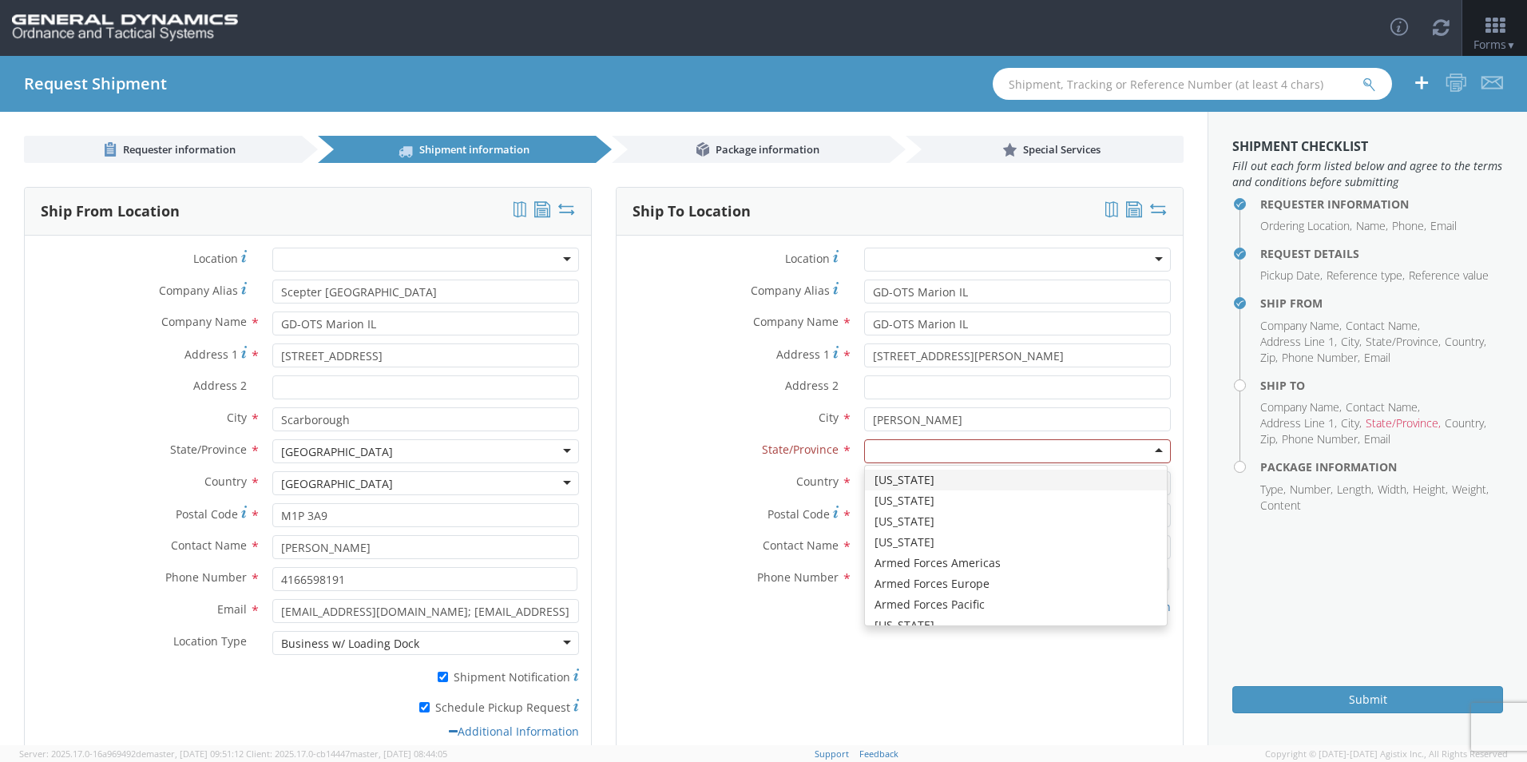
click at [949, 461] on div at bounding box center [1017, 451] width 307 height 24
type input "IL"
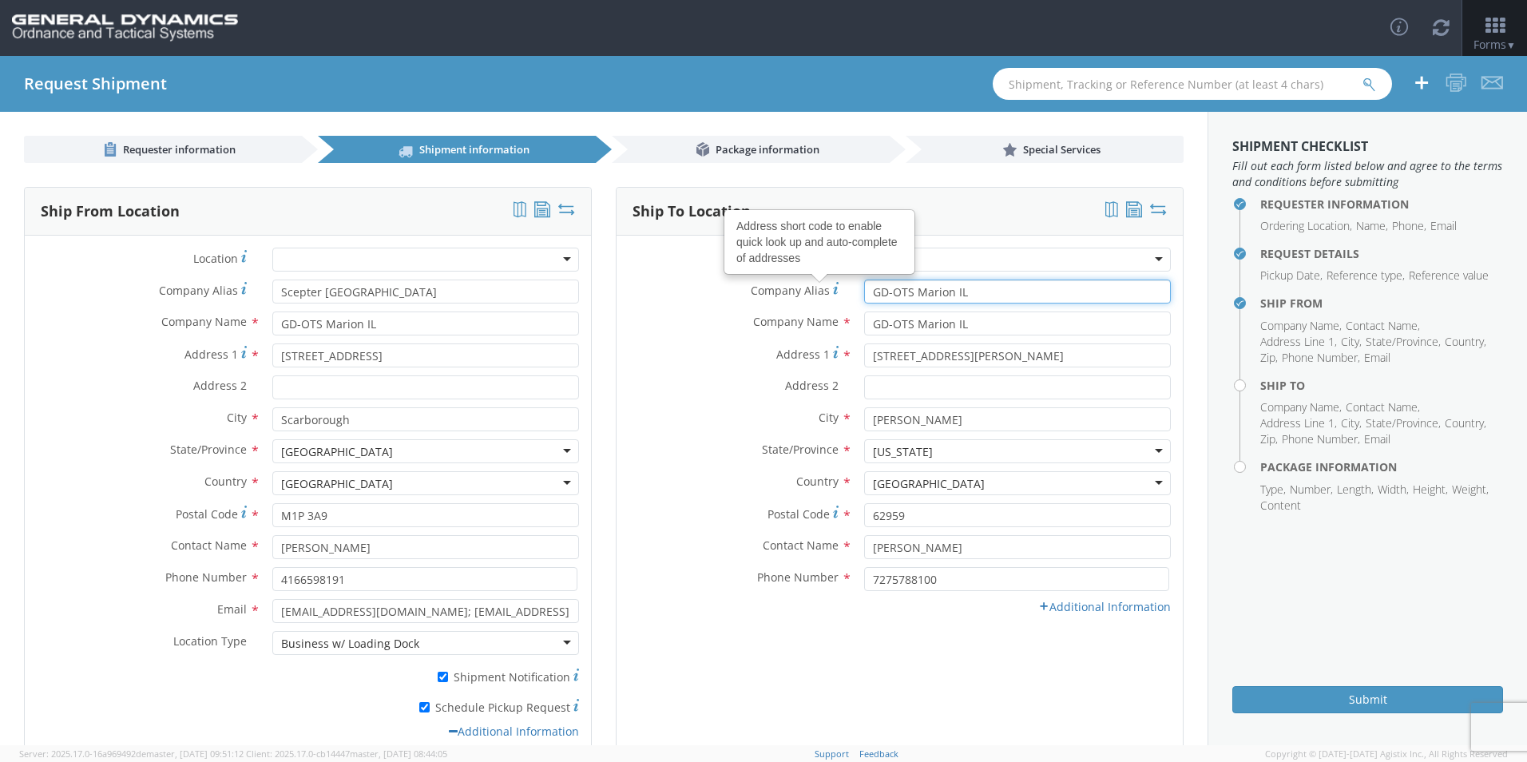
drag, startPoint x: 994, startPoint y: 284, endPoint x: 708, endPoint y: 293, distance: 286.2
click at [709, 292] on div "Company Alias Address short code to enable quick look up and auto-complete of a…" at bounding box center [900, 292] width 566 height 24
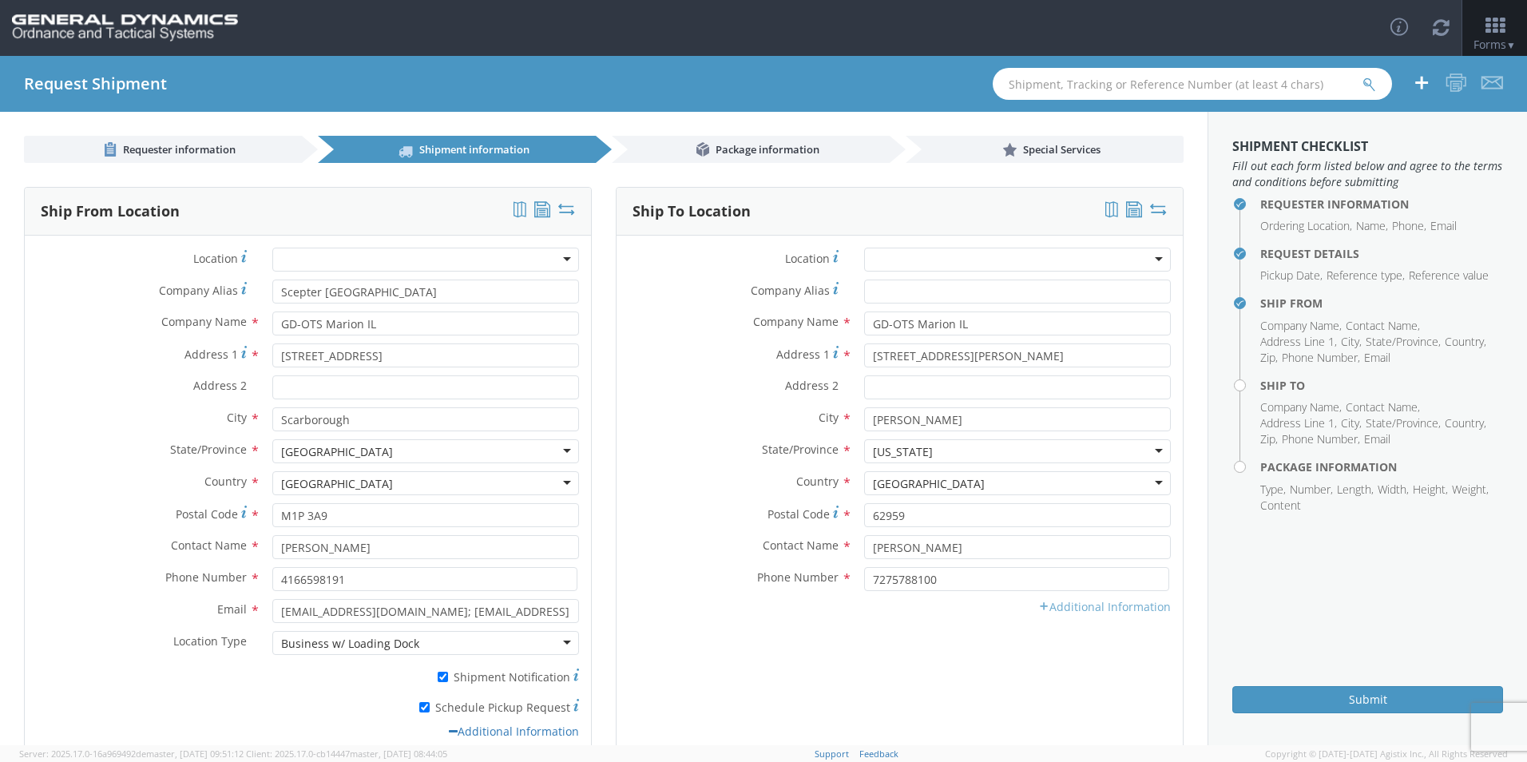
click at [1075, 612] on link "Additional Information" at bounding box center [1105, 606] width 133 height 15
click at [1030, 681] on input "* Shipment Notification" at bounding box center [1035, 677] width 10 height 10
checkbox input "true"
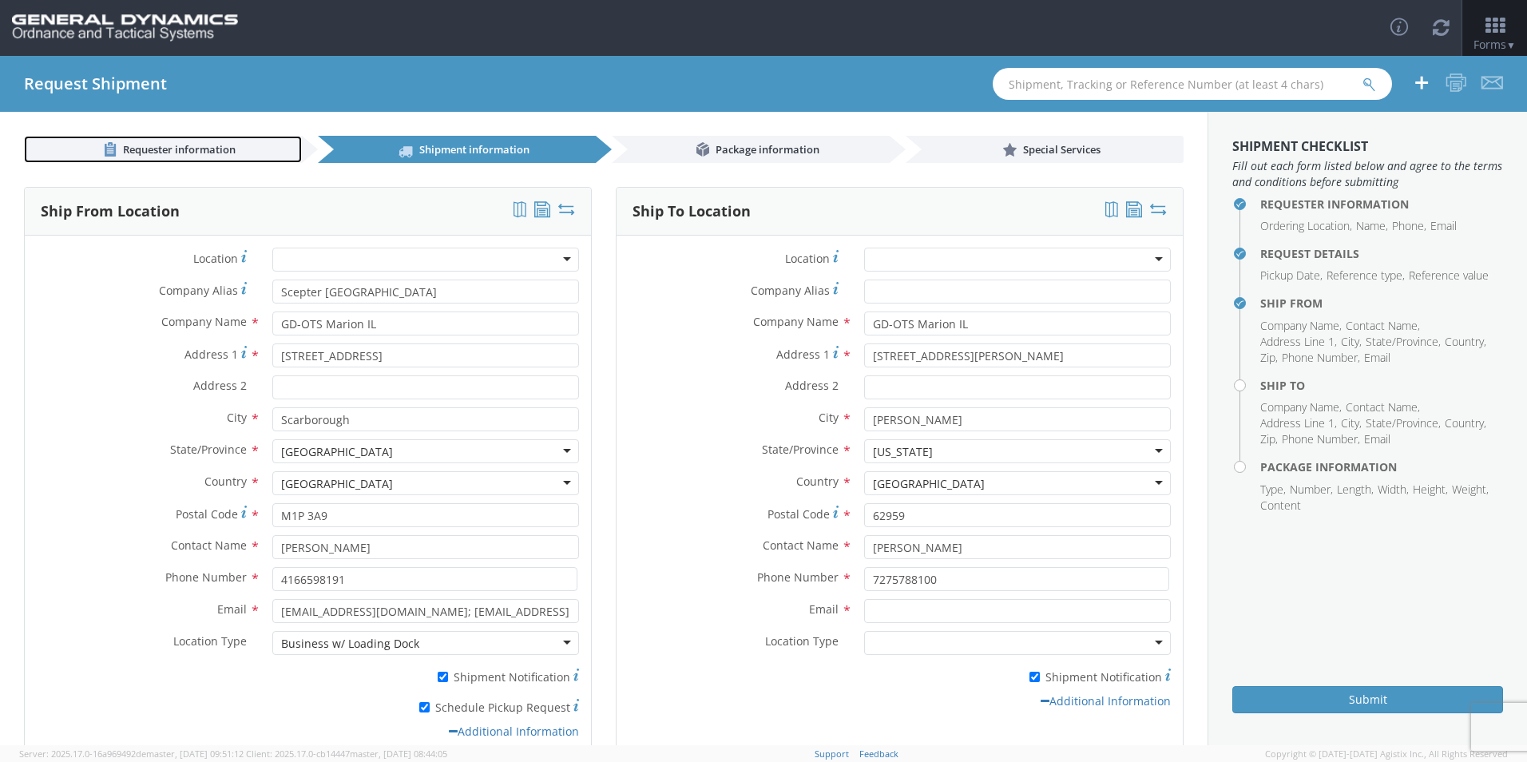
click at [215, 152] on span "Requester information" at bounding box center [179, 149] width 113 height 14
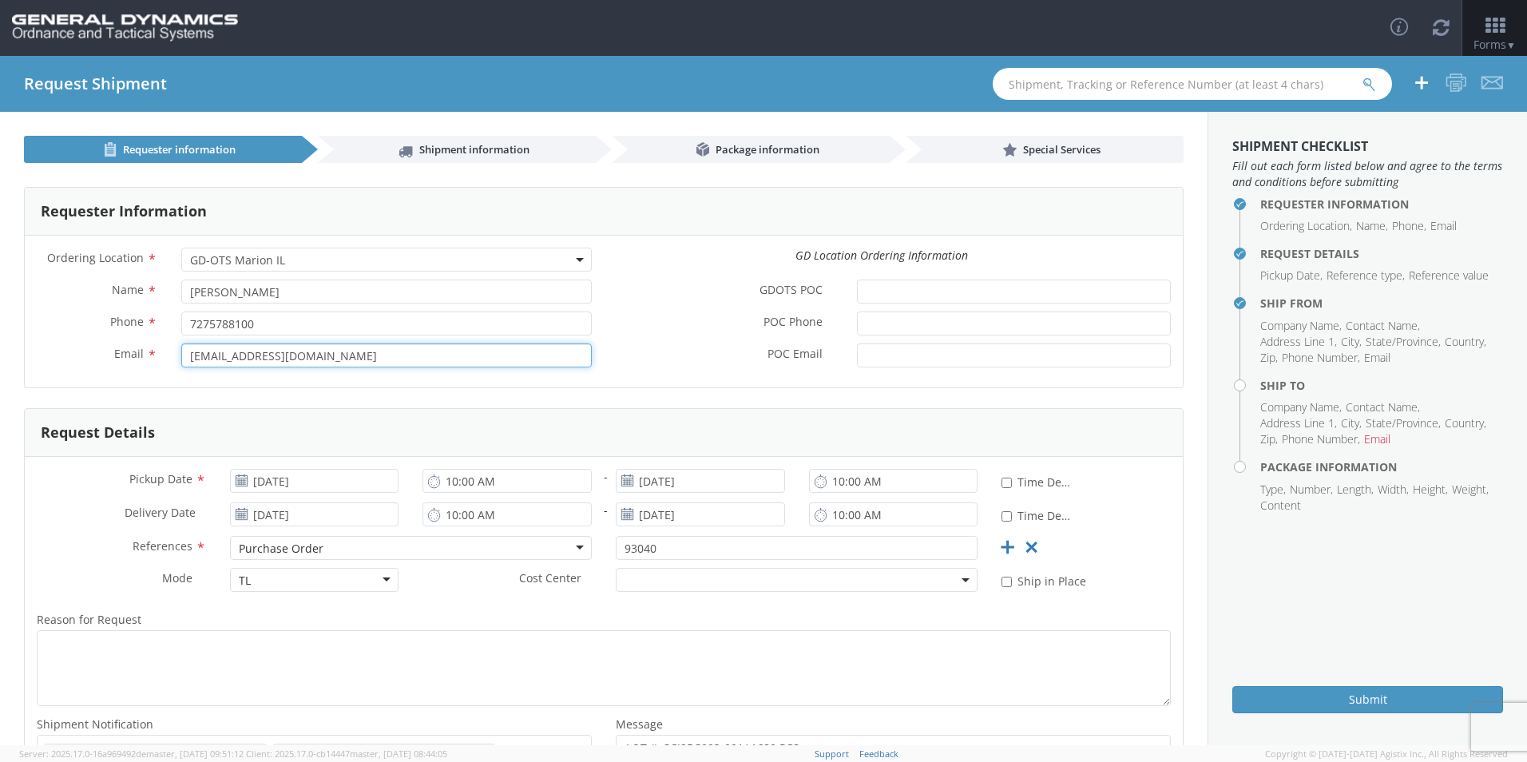
drag, startPoint x: 350, startPoint y: 355, endPoint x: -3, endPoint y: 318, distance: 355.0
click at [0, 318] on html "annexa Batch Shipping Guide Created with Sketch. calendar Created with Sketch." at bounding box center [763, 381] width 1527 height 762
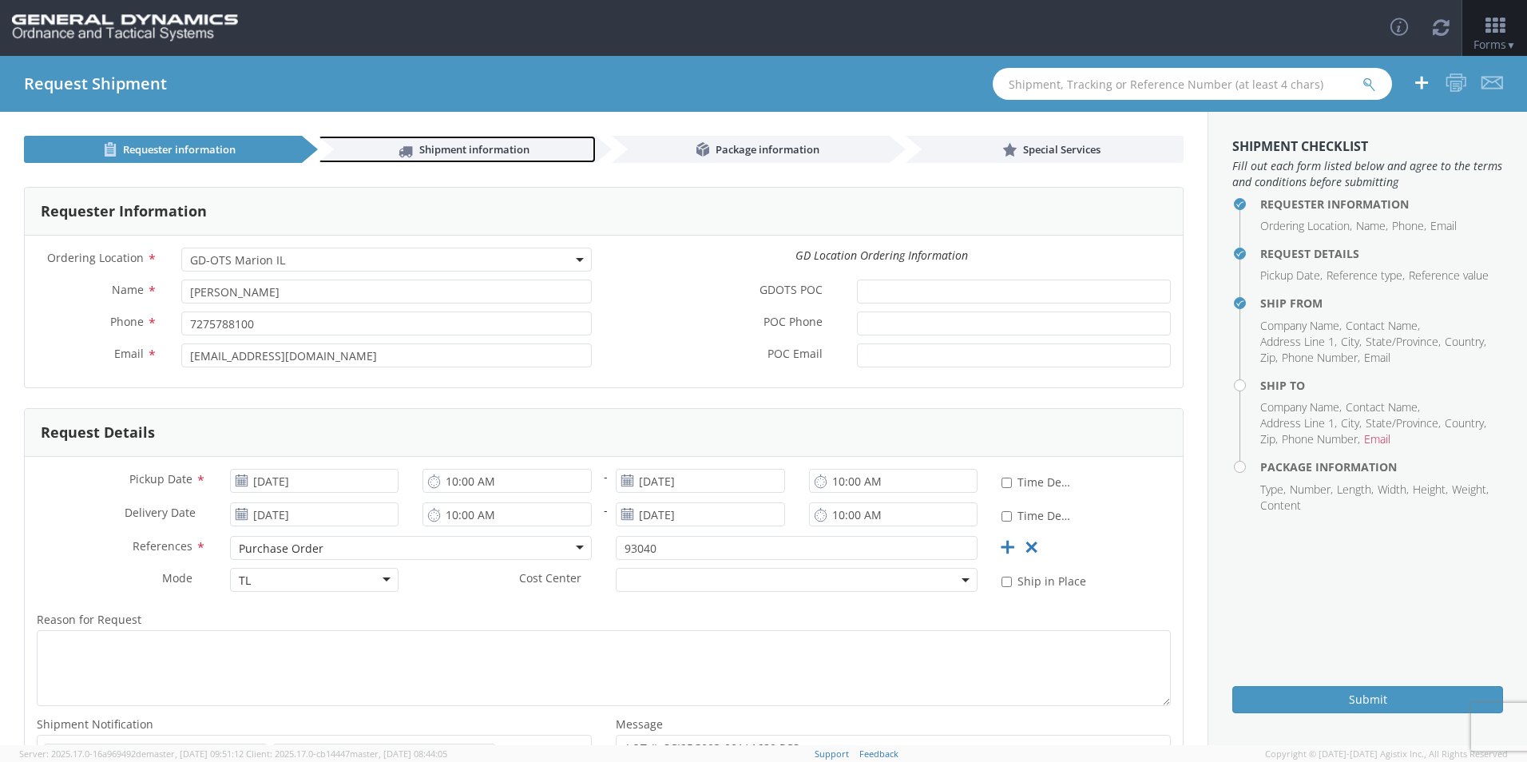
click at [435, 138] on link "Shipment information" at bounding box center [457, 149] width 278 height 27
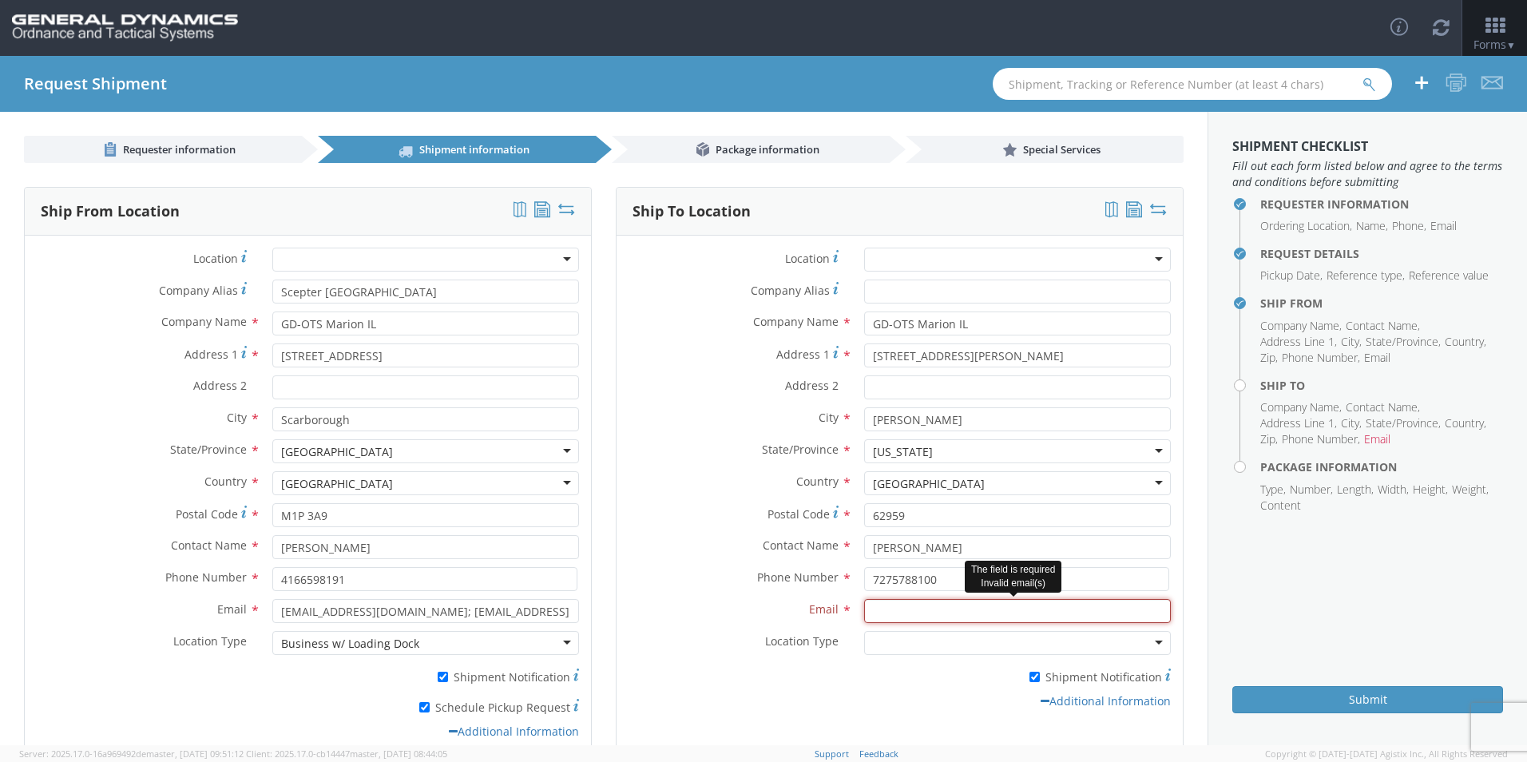
click at [915, 615] on input "Email *" at bounding box center [1017, 611] width 307 height 24
paste input "[EMAIL_ADDRESS][DOMAIN_NAME]"
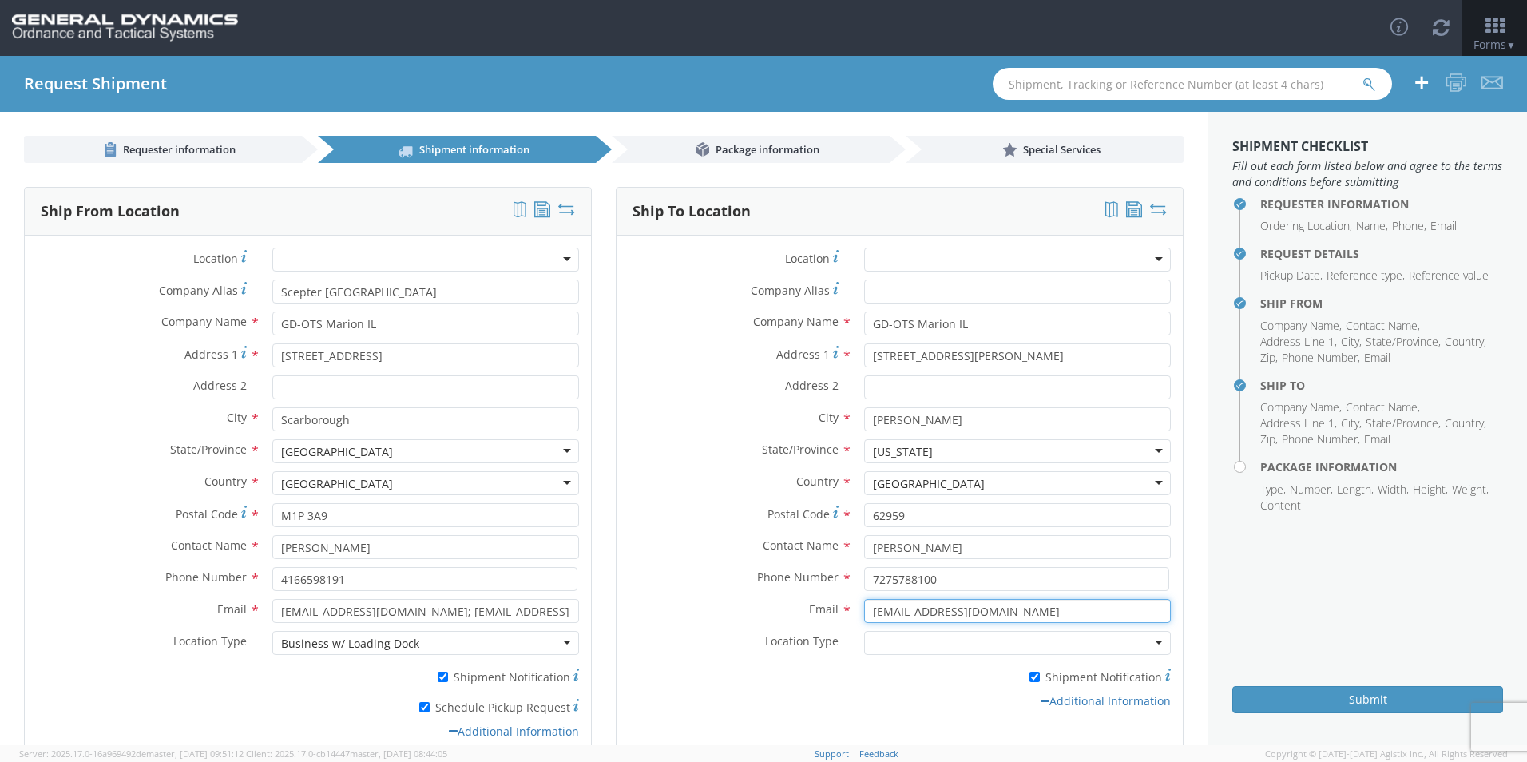
type input "[EMAIL_ADDRESS][DOMAIN_NAME]"
click at [914, 646] on div at bounding box center [1017, 643] width 307 height 24
click at [900, 705] on div "Additional Information" at bounding box center [900, 701] width 566 height 16
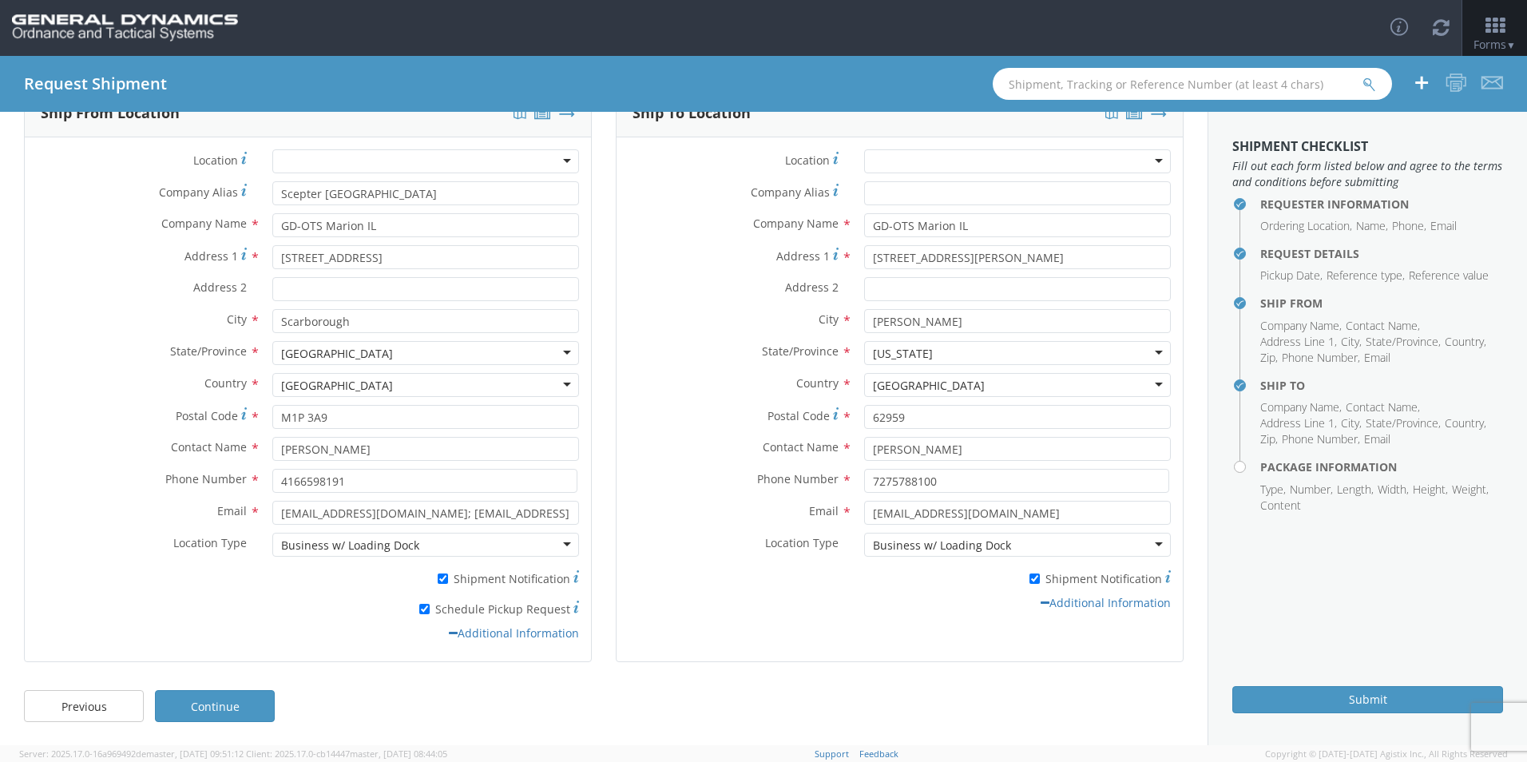
scroll to position [99, 0]
click at [241, 710] on link "Continue" at bounding box center [215, 705] width 120 height 32
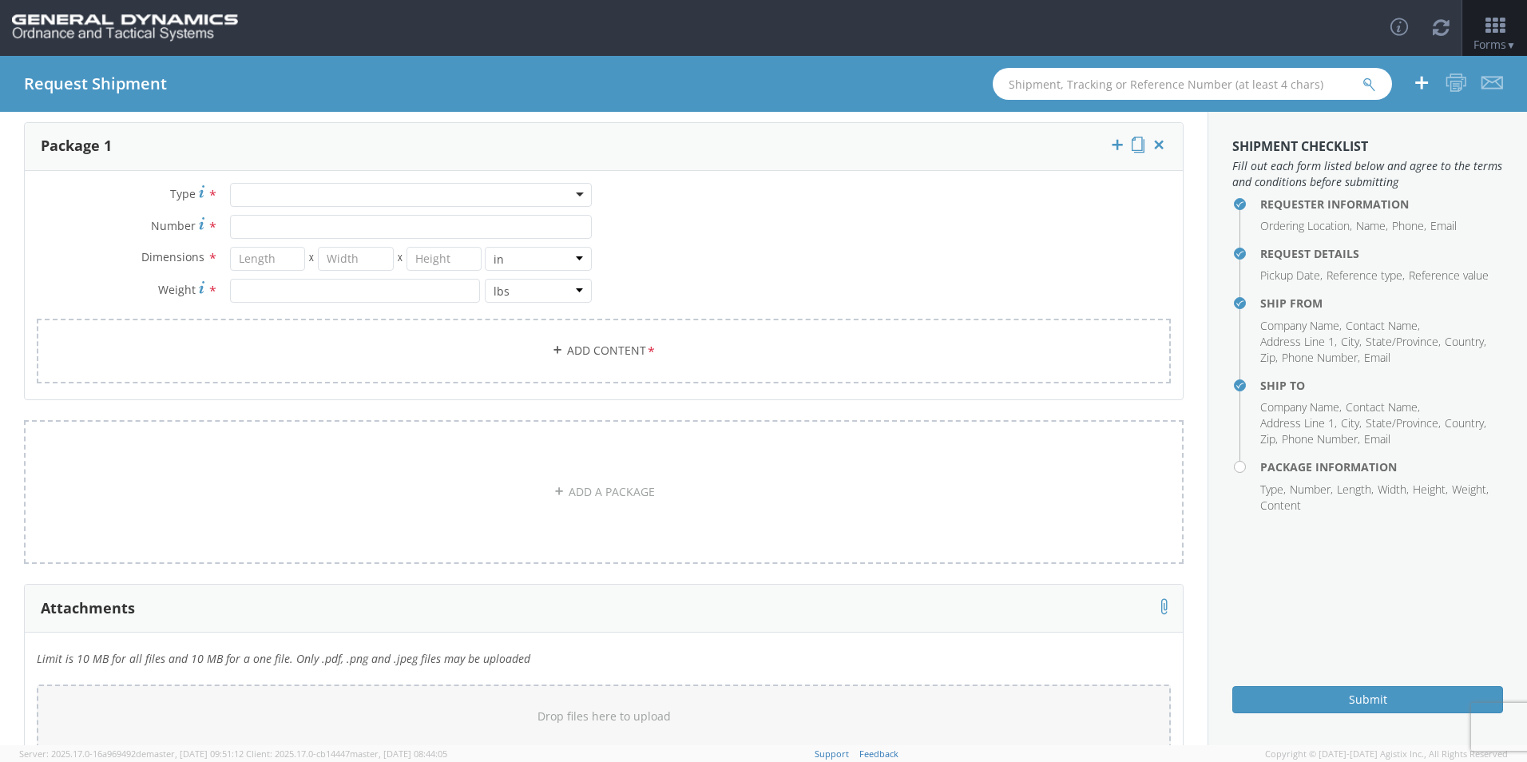
click at [258, 198] on div at bounding box center [411, 195] width 362 height 24
type input "P"
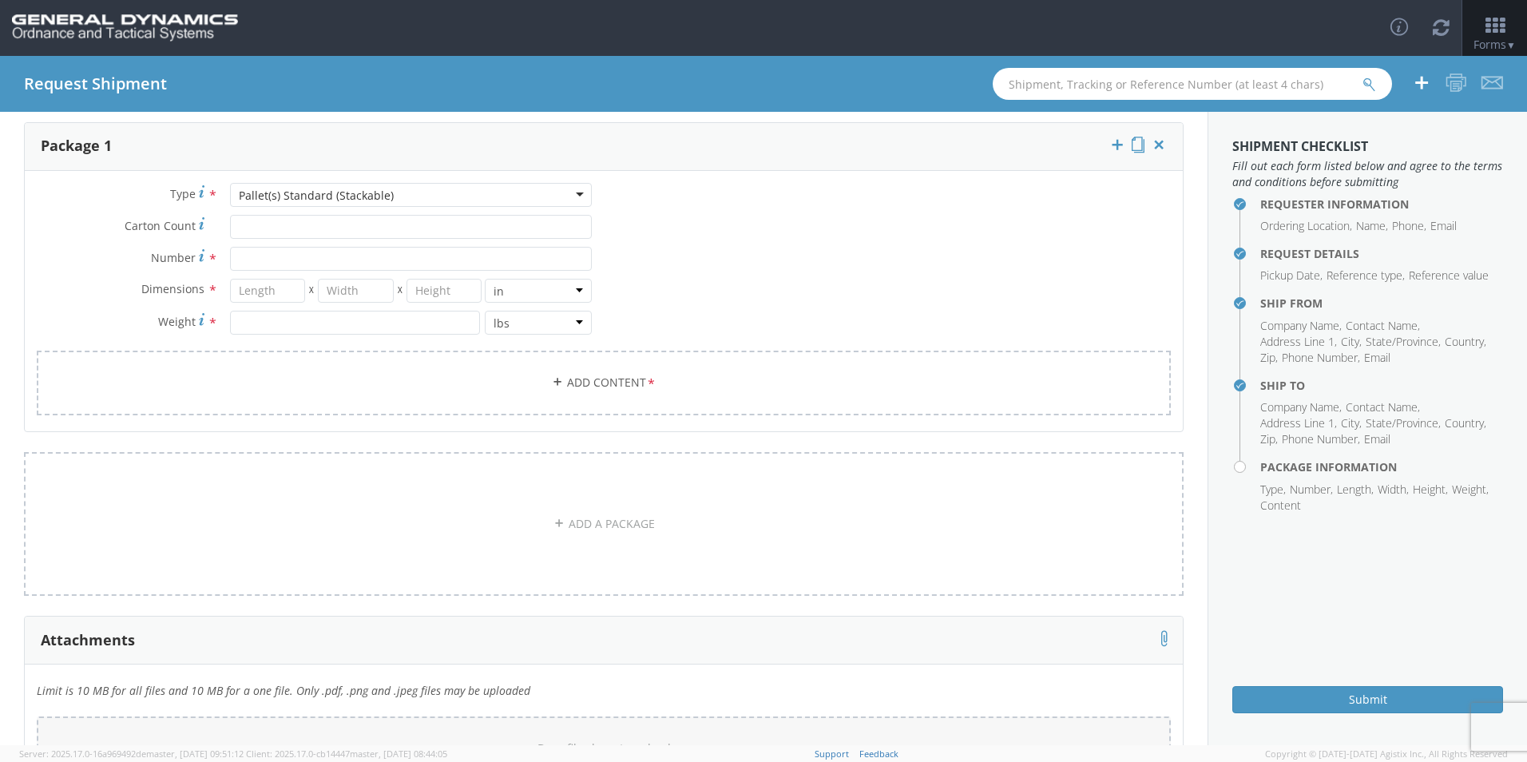
scroll to position [0, 0]
click at [264, 256] on input "Number *" at bounding box center [411, 259] width 362 height 24
type input "56"
click at [267, 288] on input "number" at bounding box center [268, 291] width 76 height 24
type input "48"
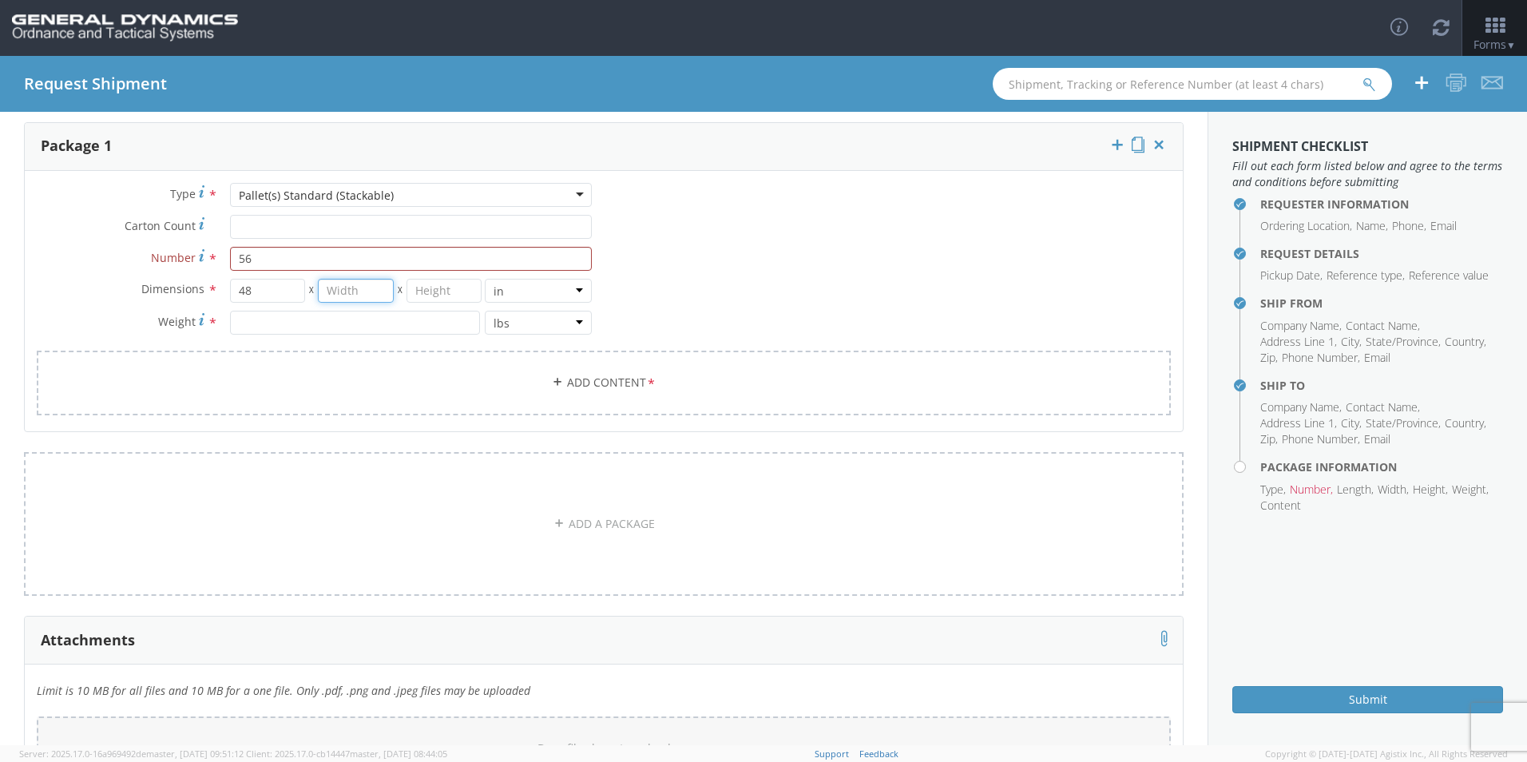
click at [356, 297] on input "number" at bounding box center [356, 291] width 76 height 24
type input "40"
click at [448, 290] on input "number" at bounding box center [445, 291] width 76 height 24
type input "45"
click at [319, 323] on input "number" at bounding box center [355, 323] width 250 height 24
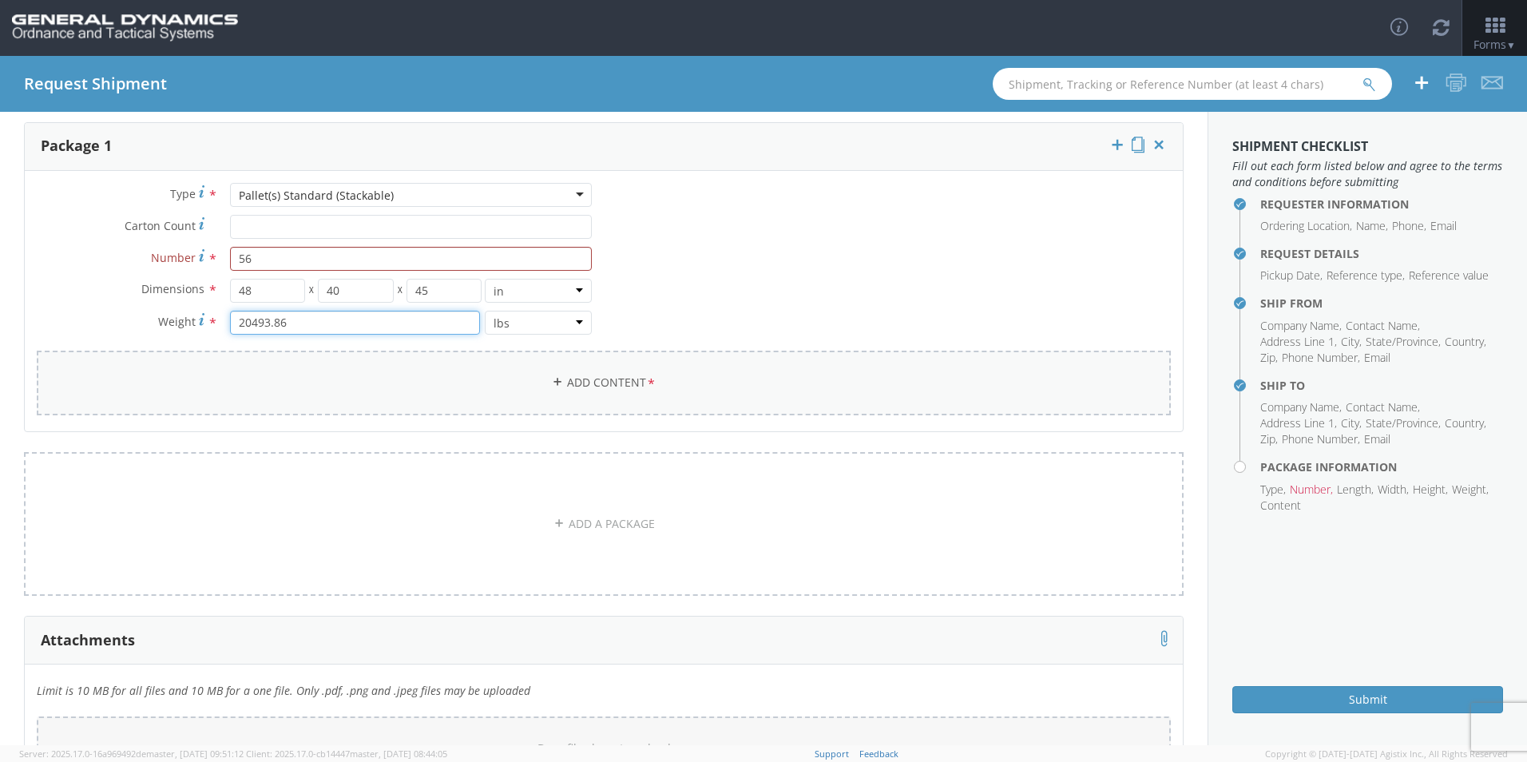
type input "20493.86"
click at [615, 387] on link "Add Content *" at bounding box center [604, 383] width 1134 height 65
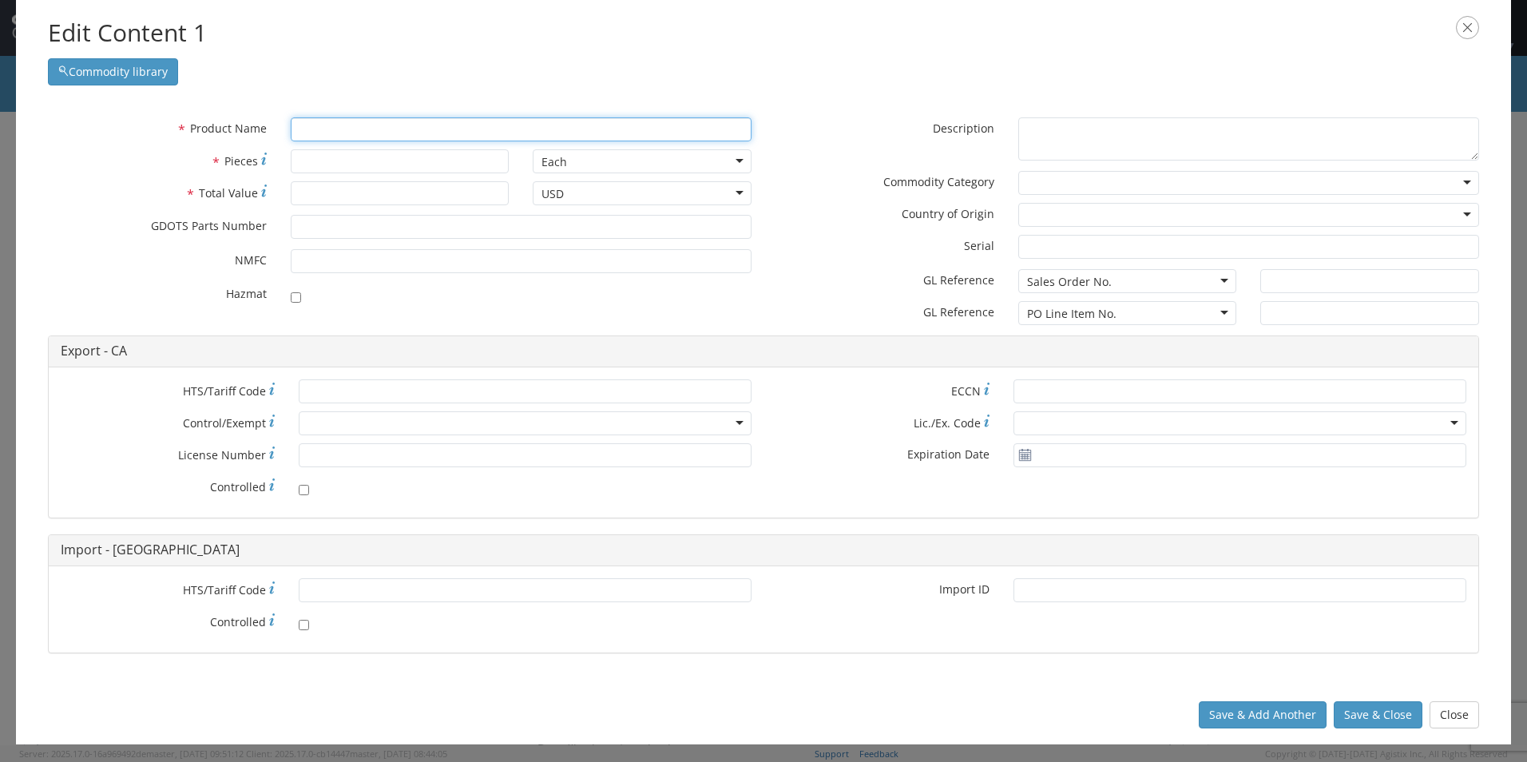
click at [463, 131] on input "text" at bounding box center [521, 129] width 461 height 24
paste input "EMPTY AMMO CAN/FILLER"
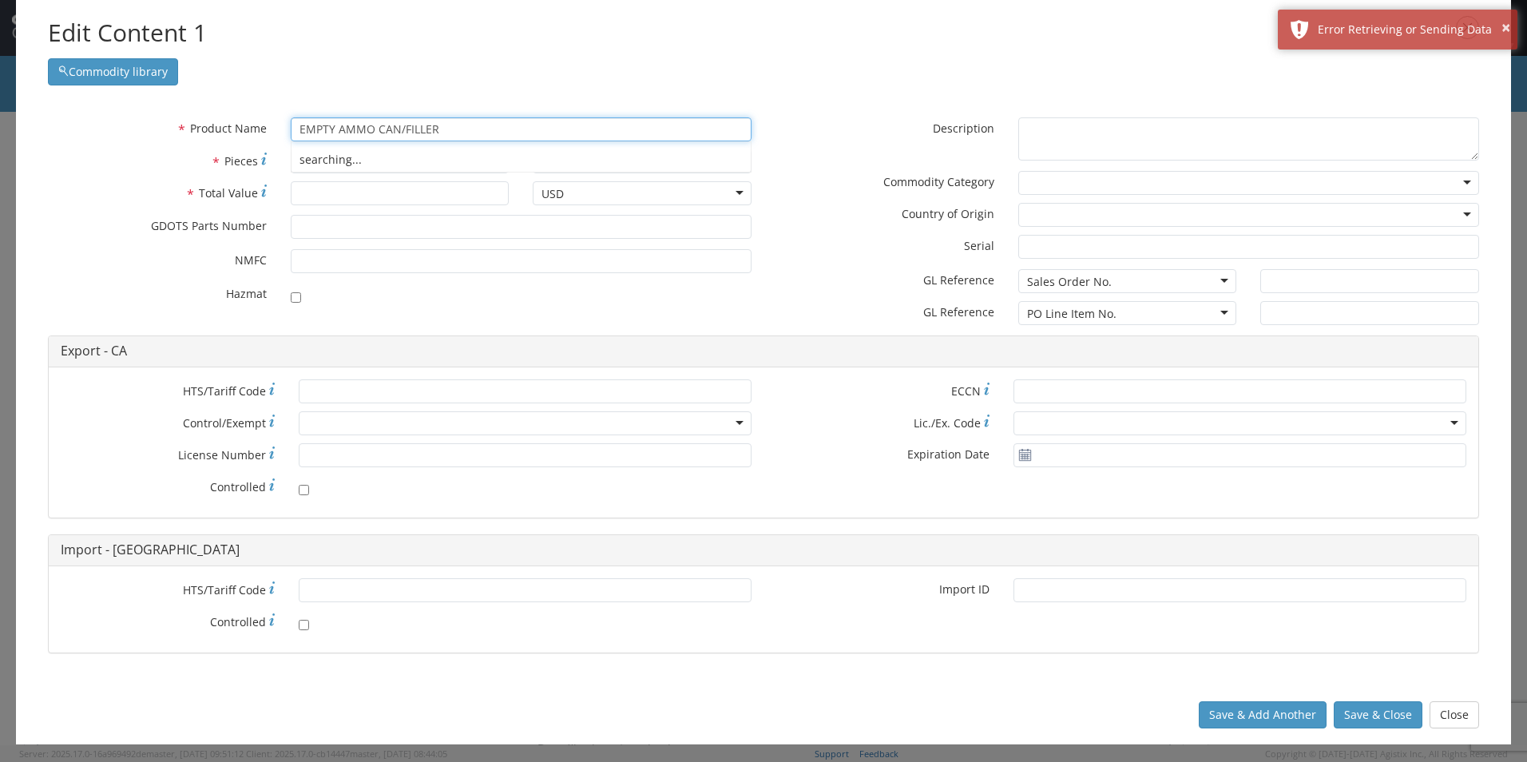
type input "EMPTY AMMO CAN/FILLER"
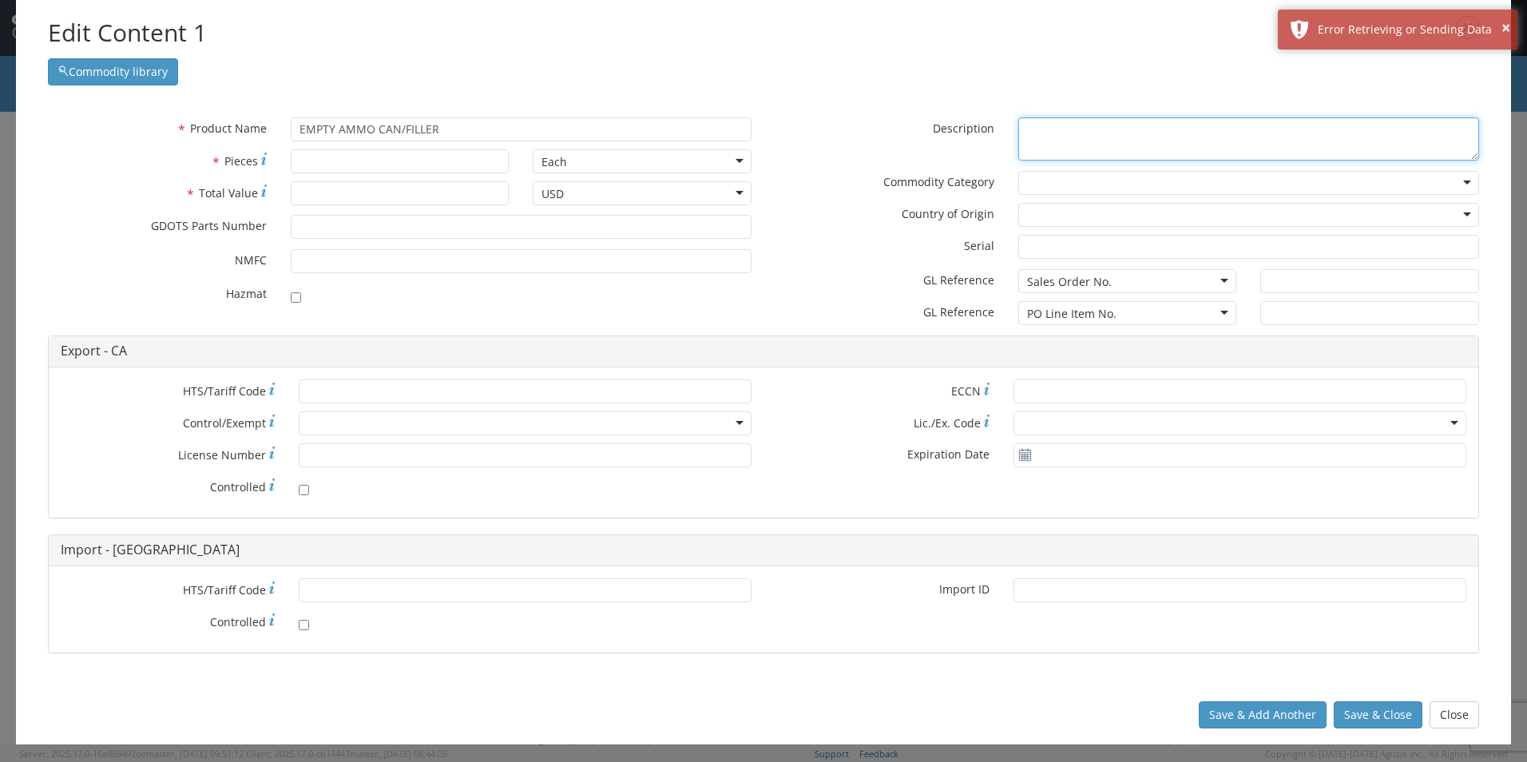
click at [1050, 124] on textarea "* Description" at bounding box center [1249, 139] width 461 height 44
paste textarea "EMPTY AMMO CAN/FILLER"
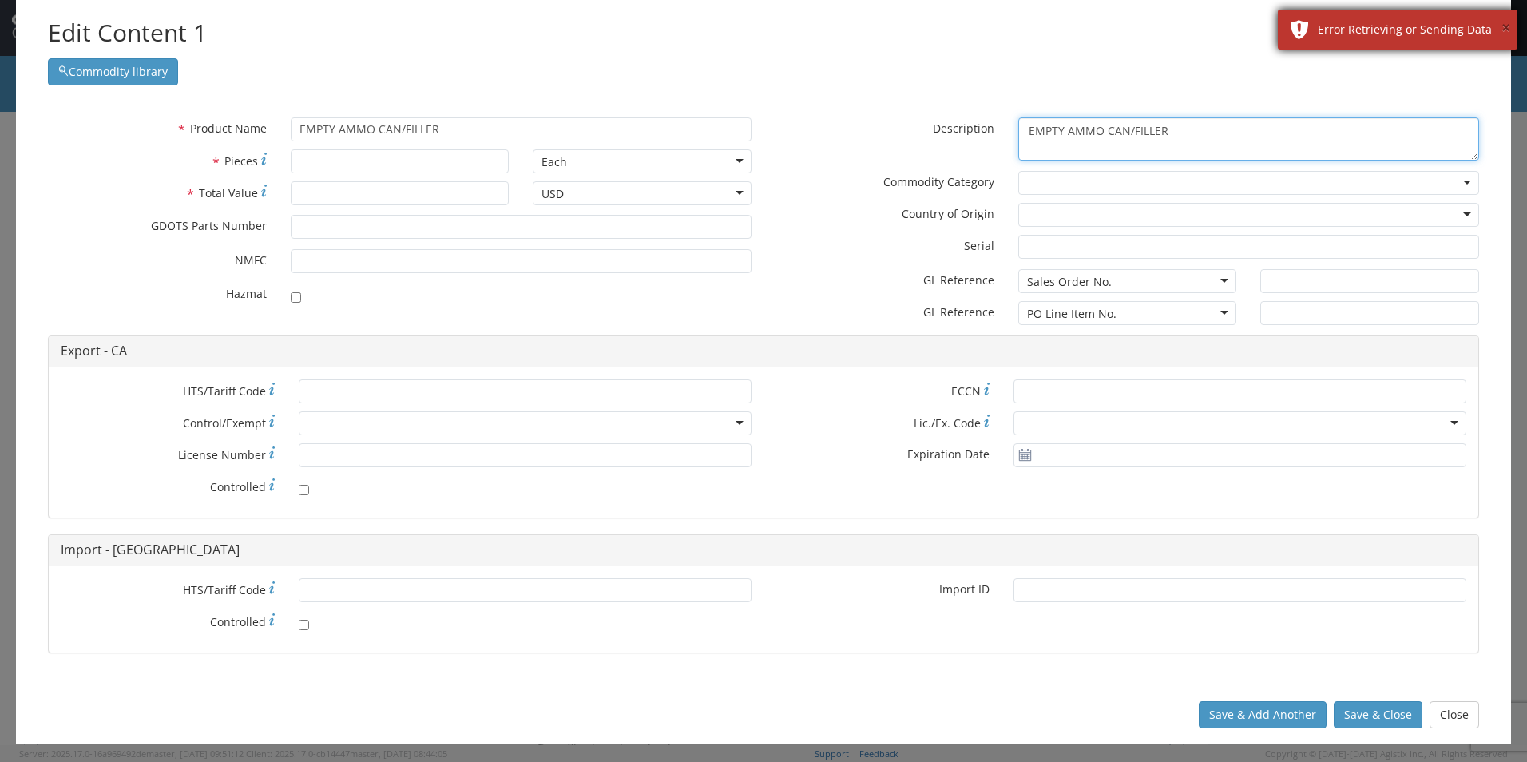
type textarea "EMPTY AMMO CAN/FILLER"
click at [1507, 34] on button "×" at bounding box center [1506, 28] width 9 height 23
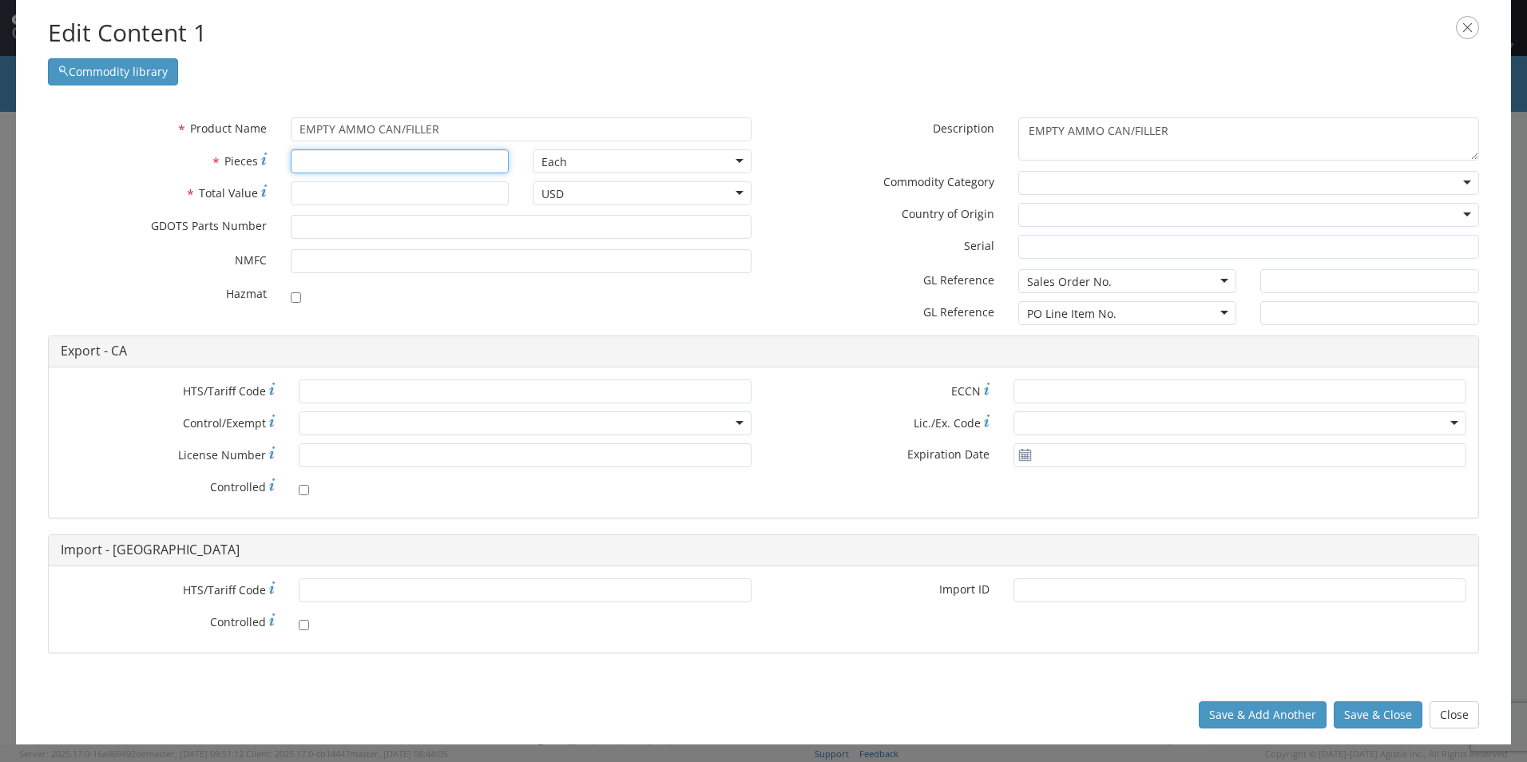
click at [332, 167] on input "* Pieces" at bounding box center [400, 161] width 219 height 24
type input "1683"
click at [319, 193] on input "* Total Value" at bounding box center [400, 193] width 219 height 24
type input "174727"
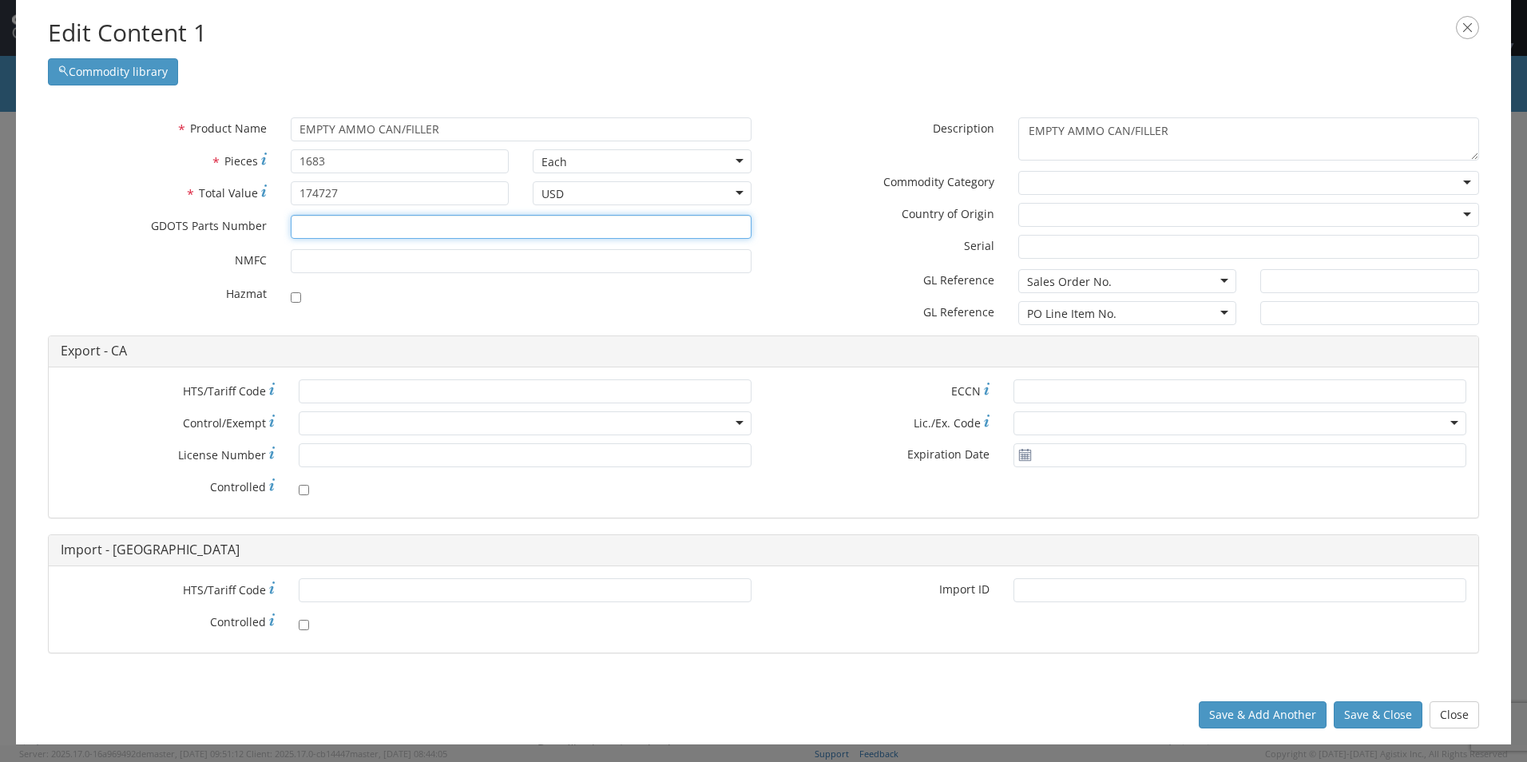
click at [310, 234] on input "* GDOTS Parts Number" at bounding box center [521, 227] width 461 height 24
type input "13108752"
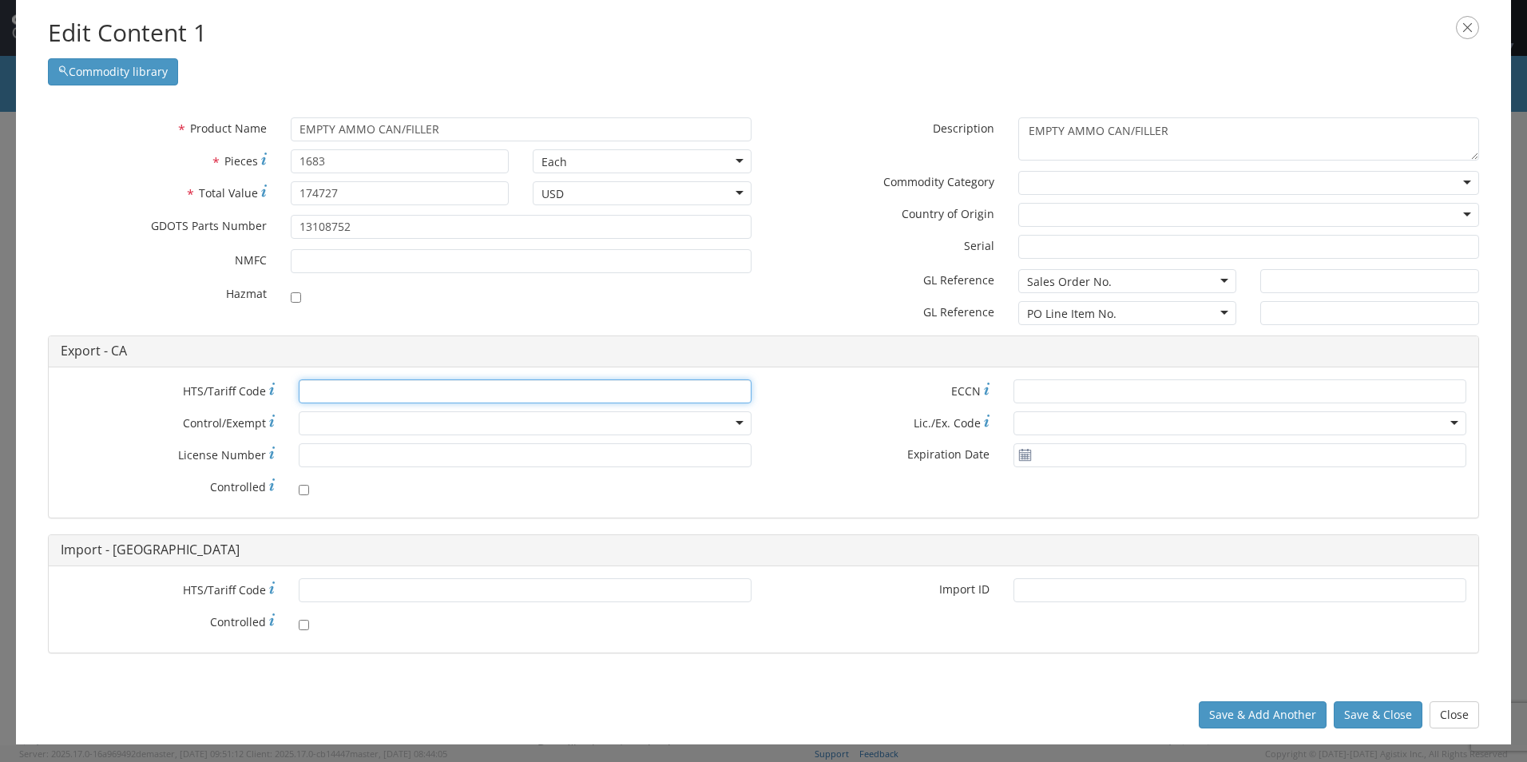
click at [308, 391] on input "* HTS/Tariff Code" at bounding box center [525, 391] width 453 height 24
paste input "[PHONE_NUMBER]"
type input "[PHONE_NUMBER]"
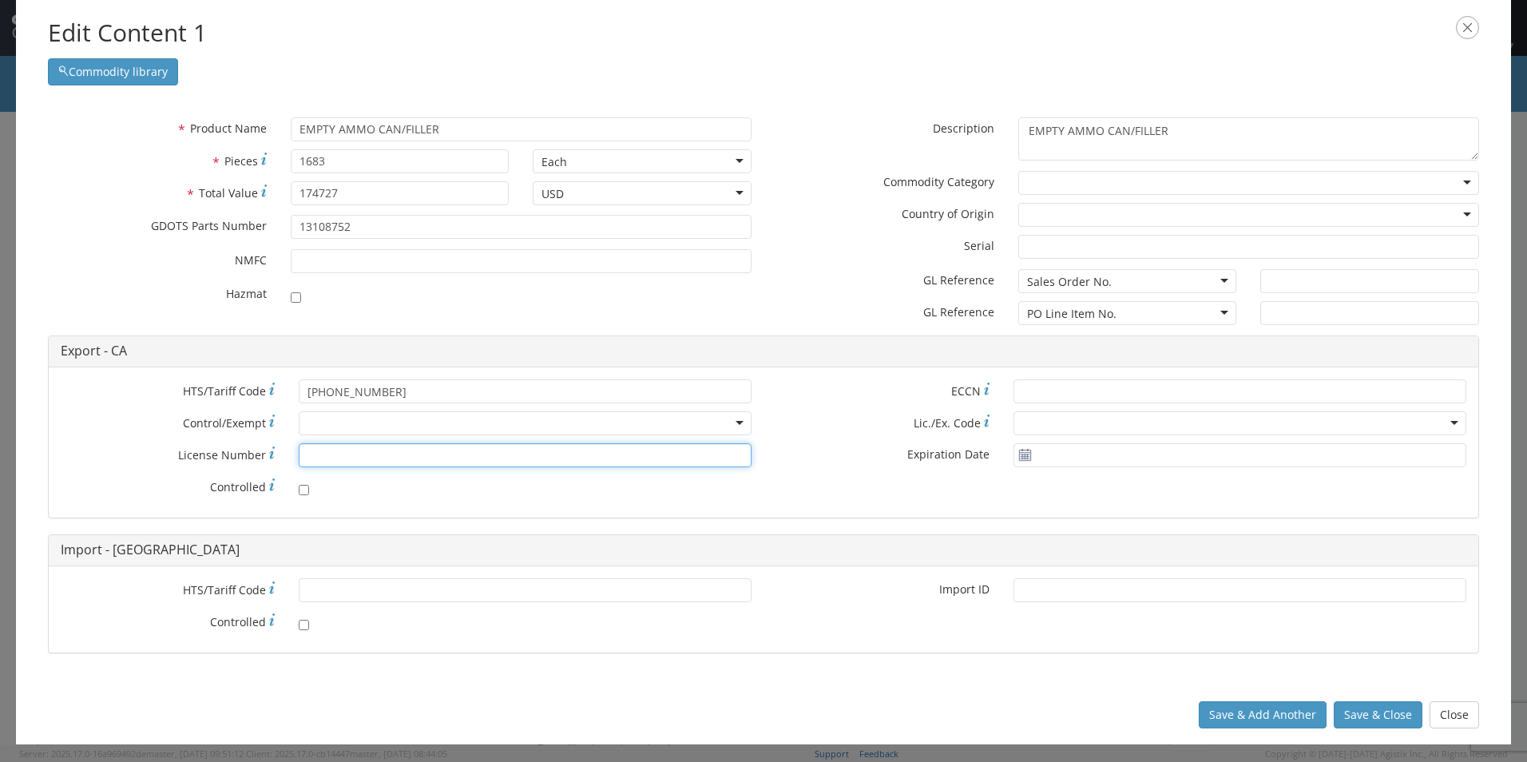
click at [316, 451] on input "* License Number" at bounding box center [525, 455] width 453 height 24
paste input "1-59-103-11-5H-33431"
type input "1-59-103-11-5H-33431"
click at [1061, 192] on div at bounding box center [1249, 183] width 461 height 24
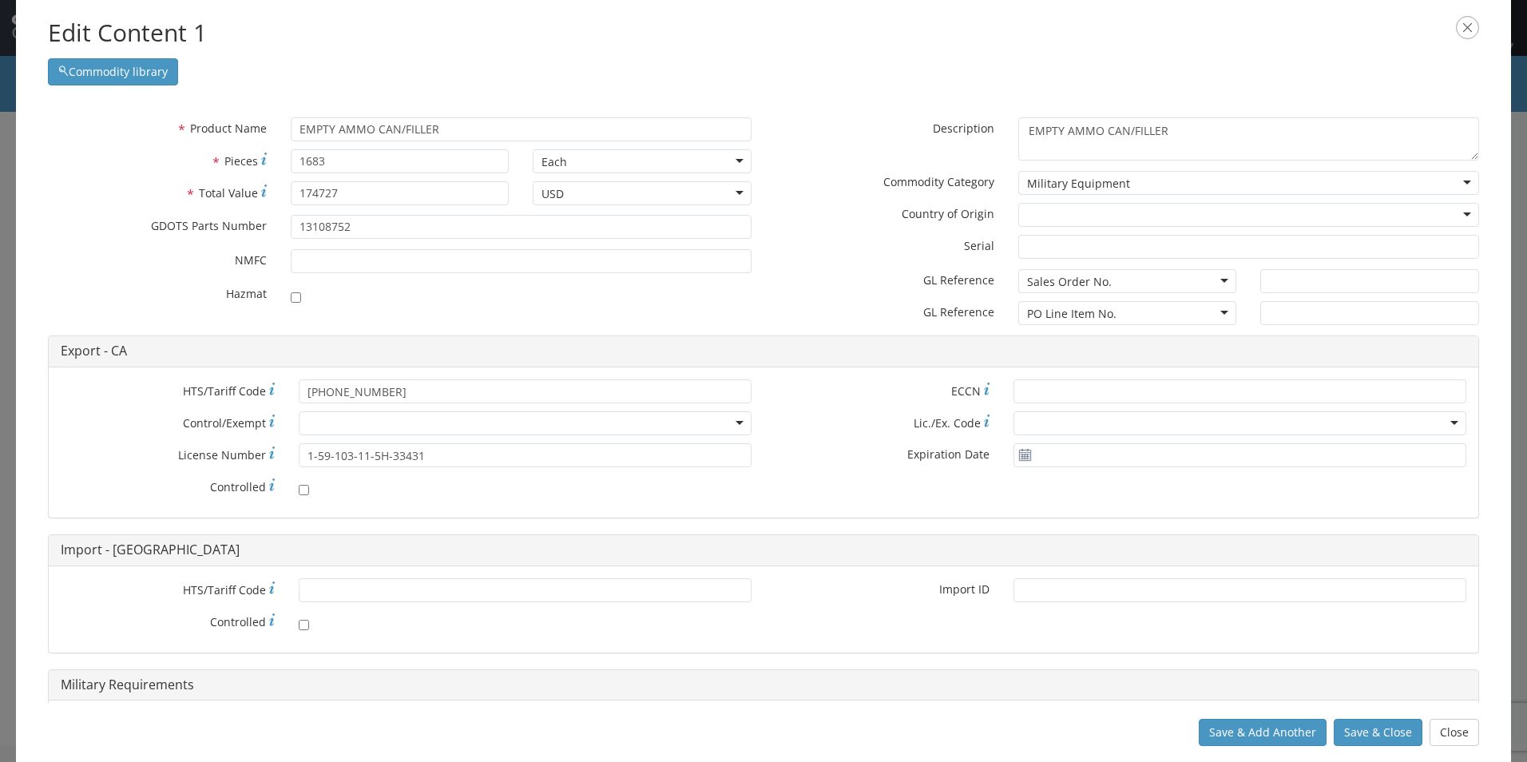
click at [1077, 218] on div at bounding box center [1249, 215] width 461 height 24
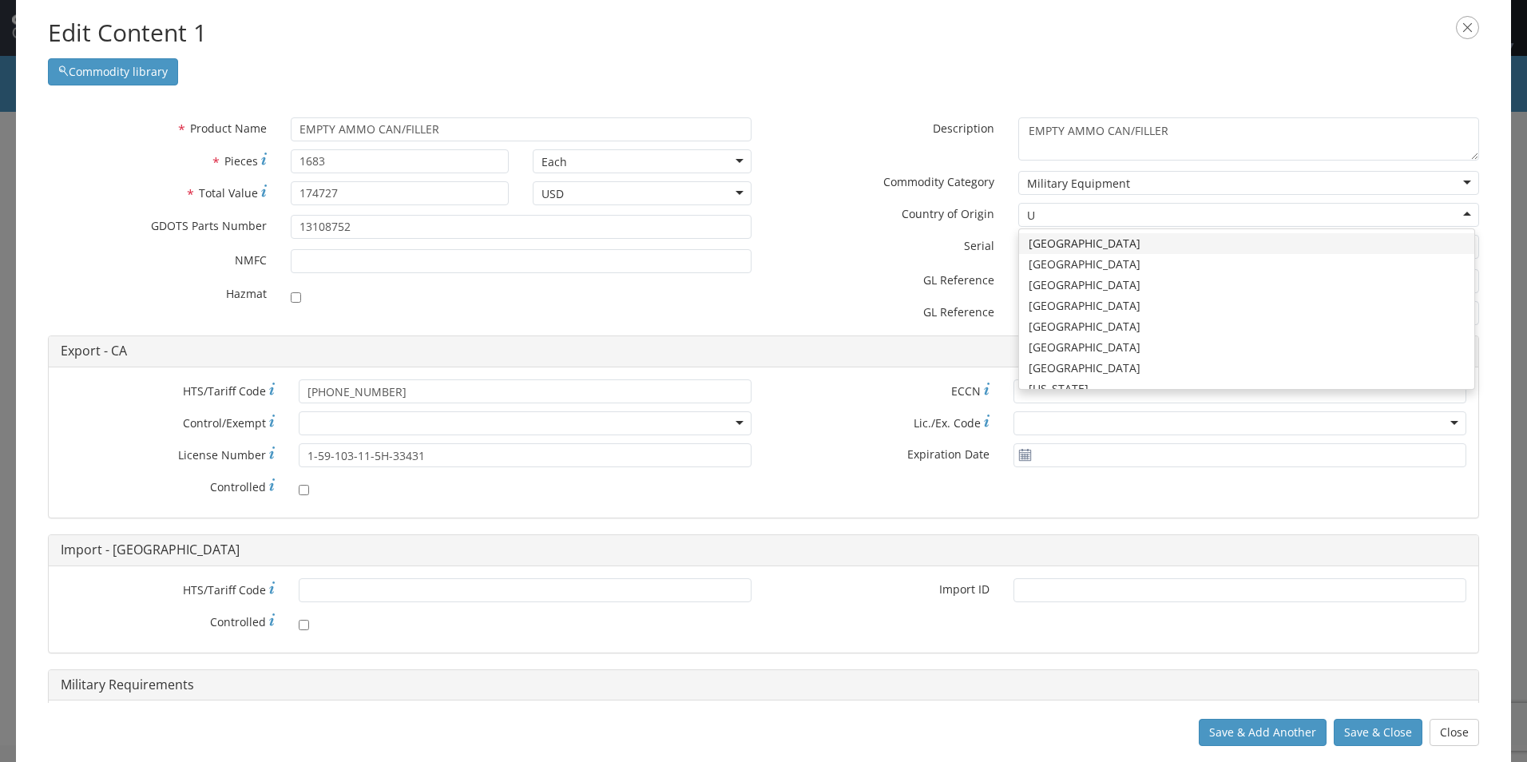
type input "UN"
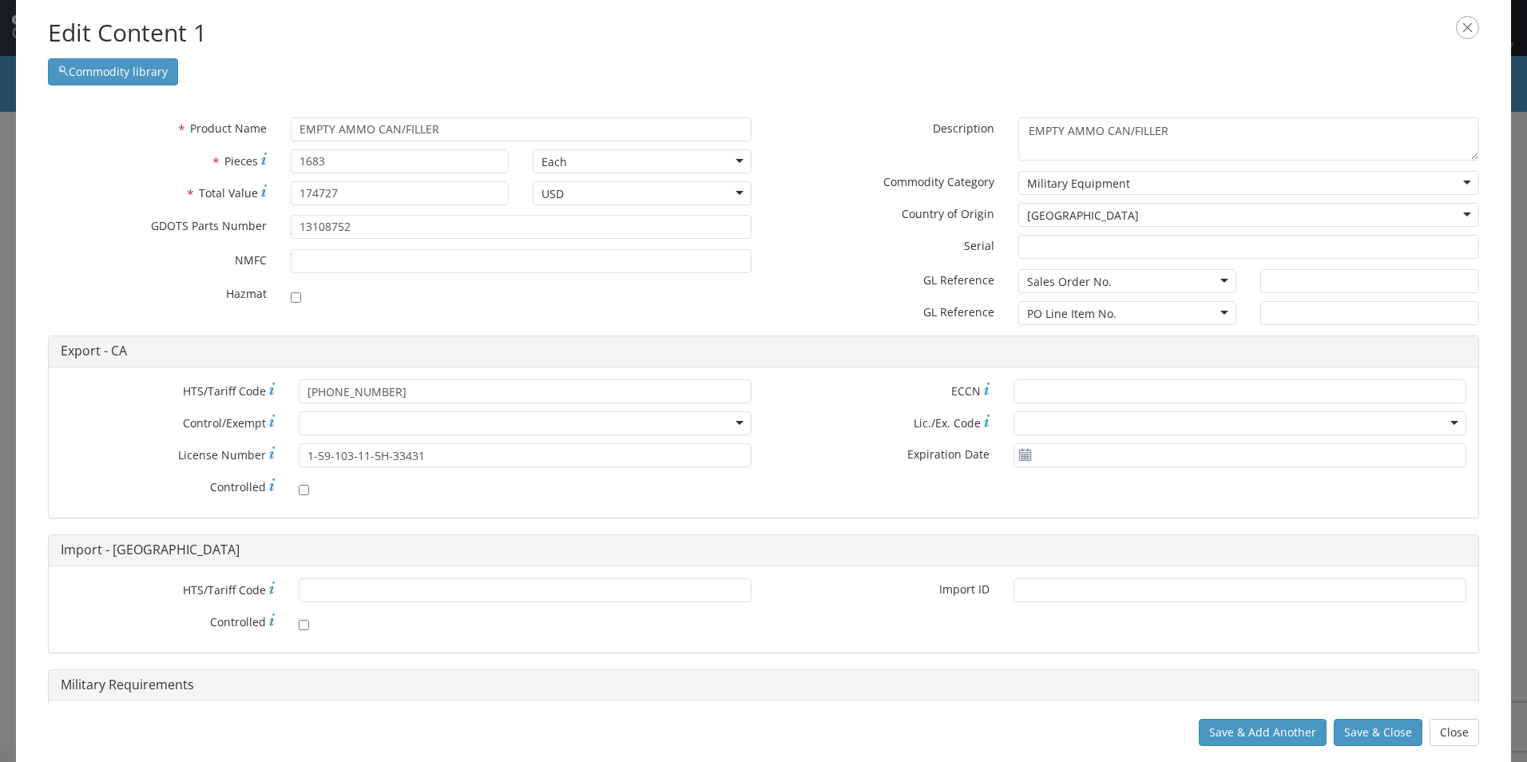
click at [1115, 282] on div "Sales Order No." at bounding box center [1128, 281] width 219 height 24
click at [1289, 284] on input "text" at bounding box center [1370, 281] width 219 height 24
type input "MARION, [GEOGRAPHIC_DATA]"
click at [1185, 514] on div "* HTS/Tariff Code 3923.30.00.90 * Control/Exempt ATF BIS DEA EPA FDA FTR ITAR O…" at bounding box center [764, 442] width 1430 height 151
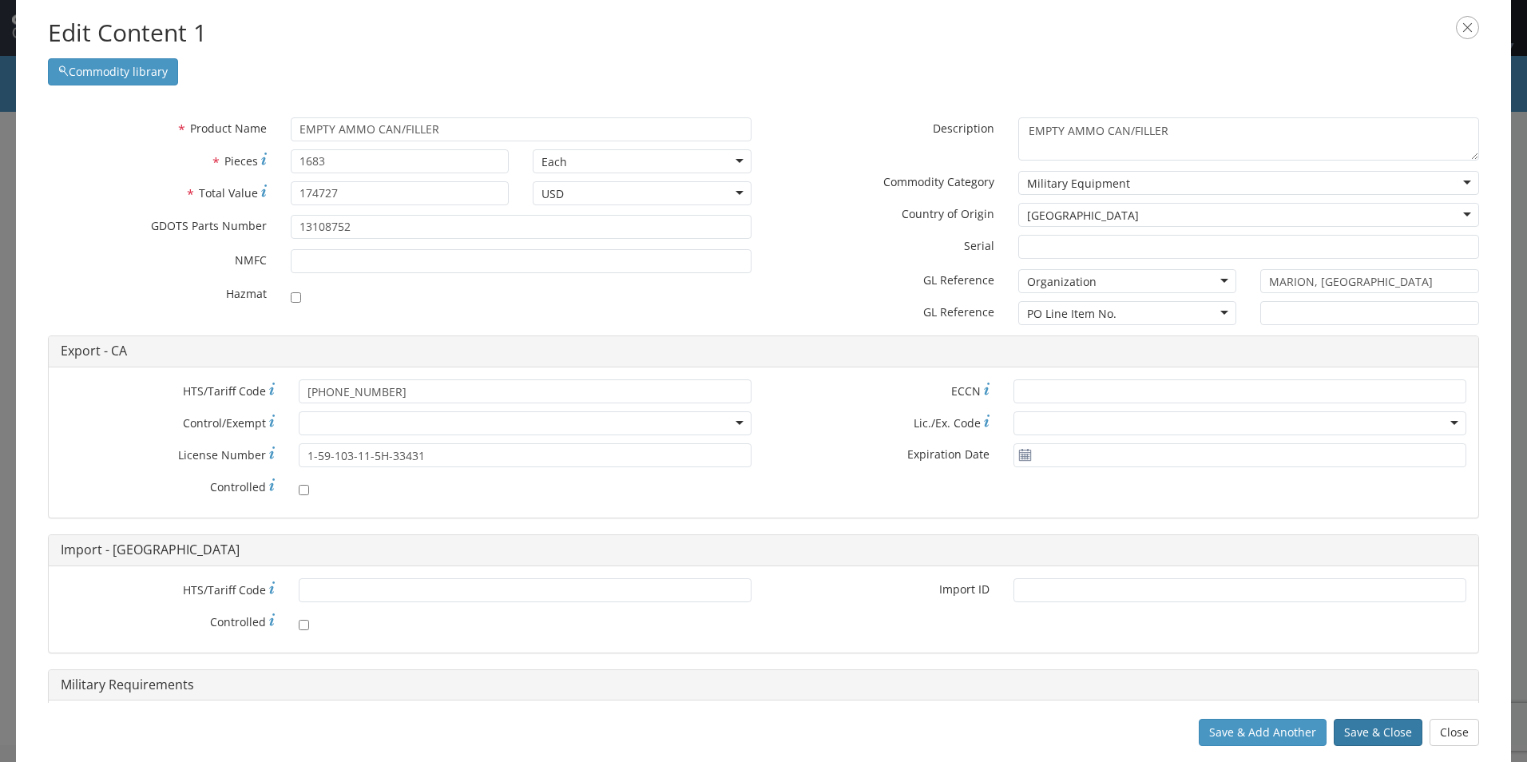
click at [1360, 732] on button "Save & Close" at bounding box center [1378, 732] width 89 height 27
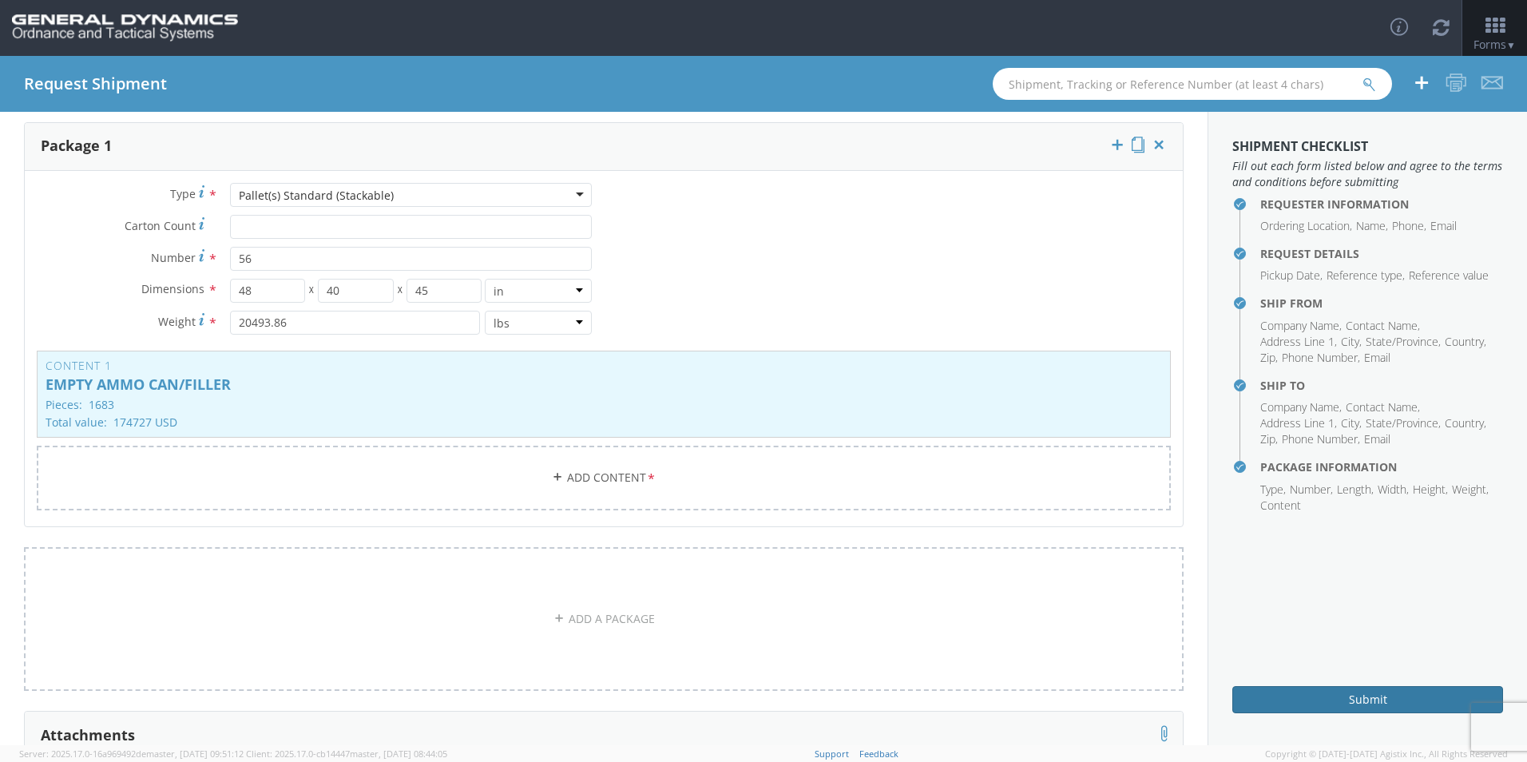
click at [1333, 697] on button "Submit" at bounding box center [1368, 699] width 271 height 27
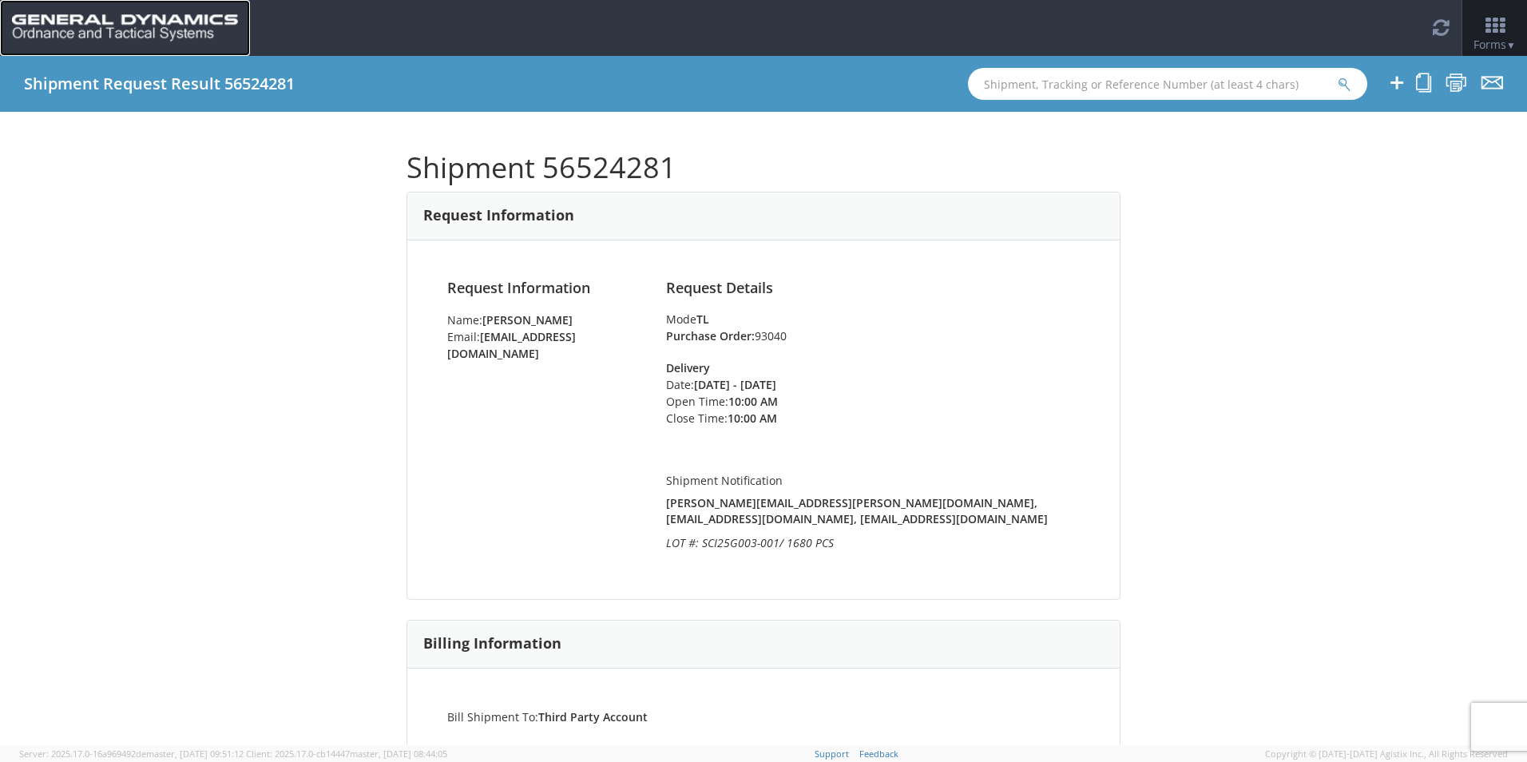
click at [109, 18] on img at bounding box center [125, 27] width 226 height 27
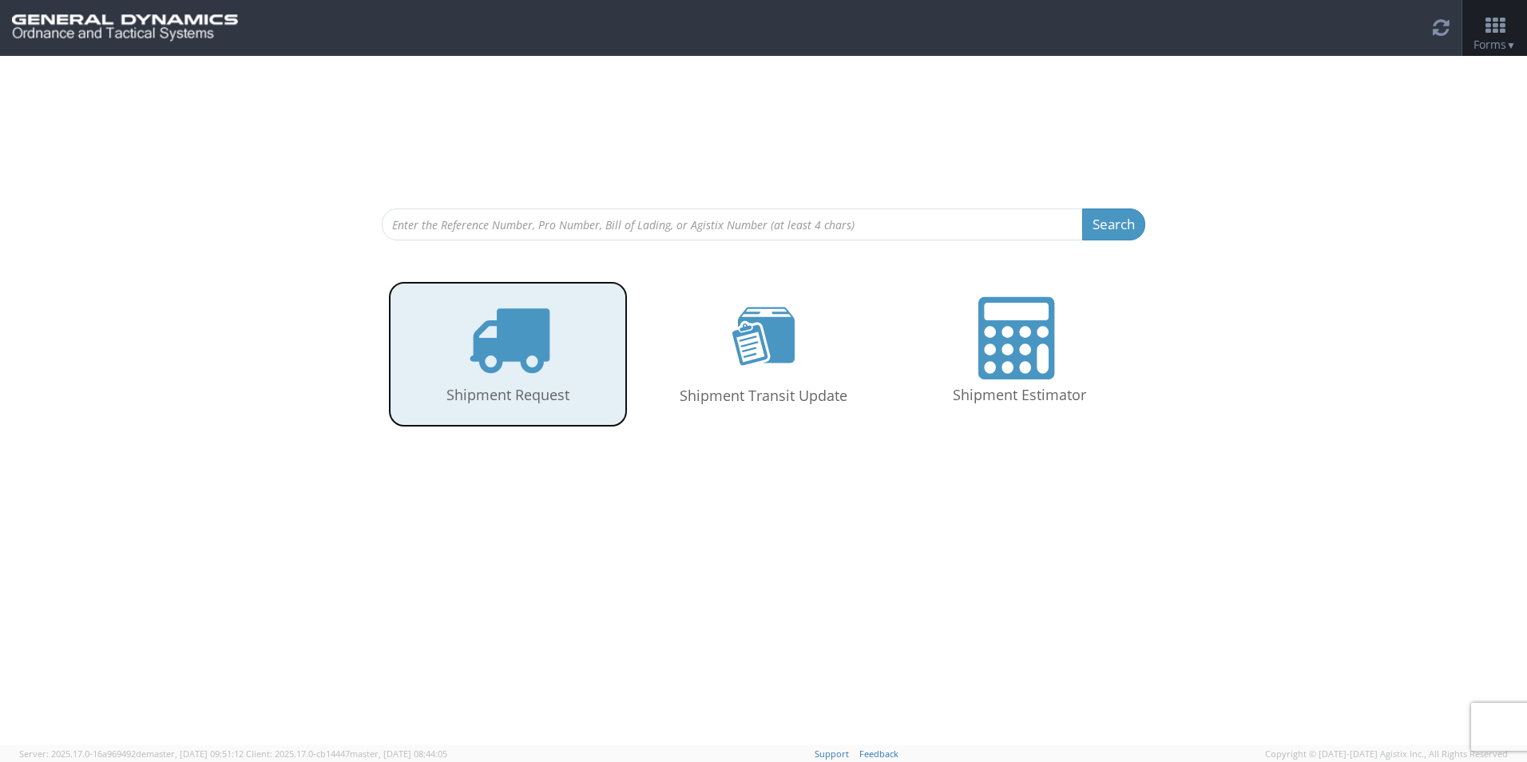
click at [495, 362] on icon at bounding box center [508, 338] width 82 height 82
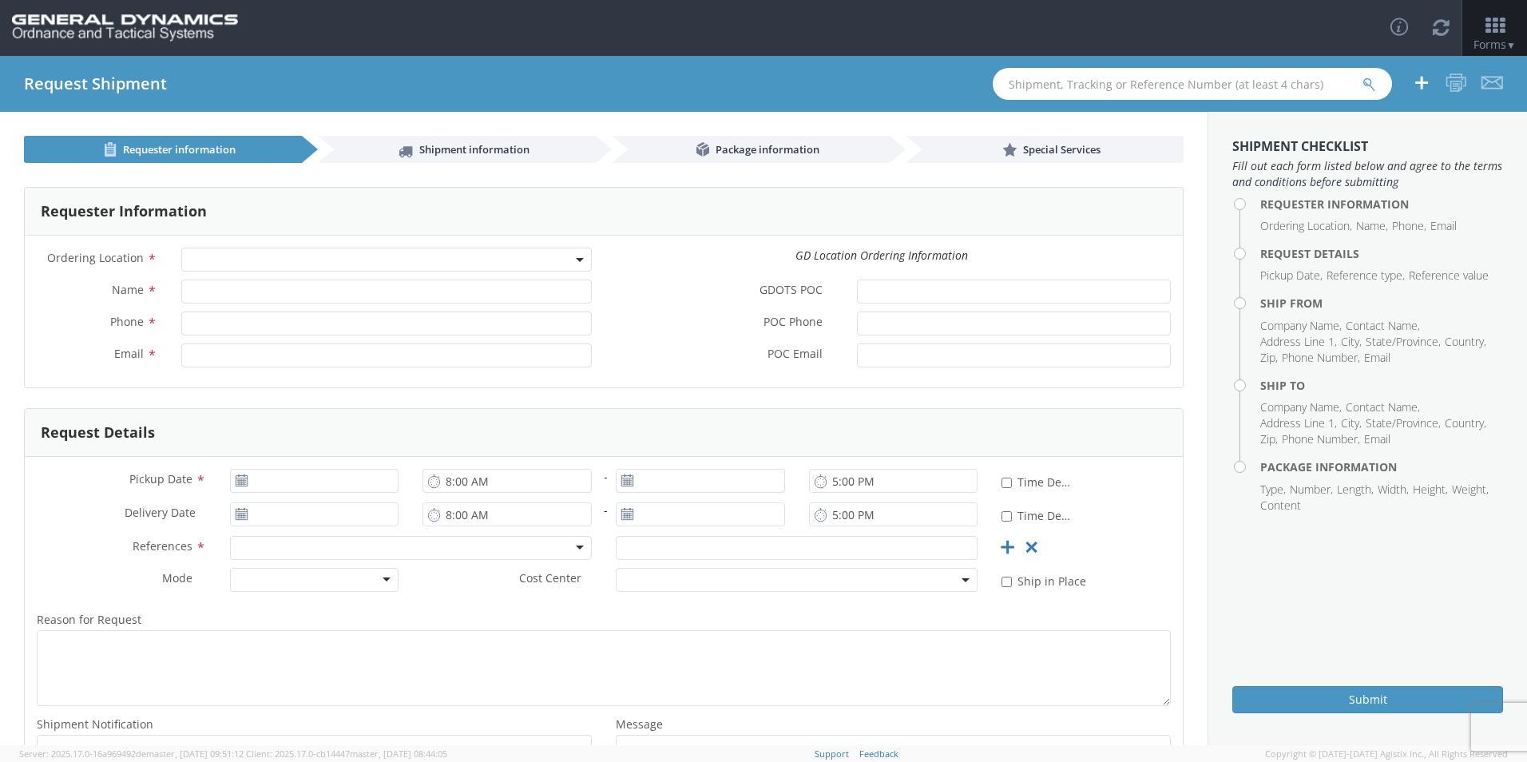
click at [332, 259] on span at bounding box center [386, 260] width 411 height 24
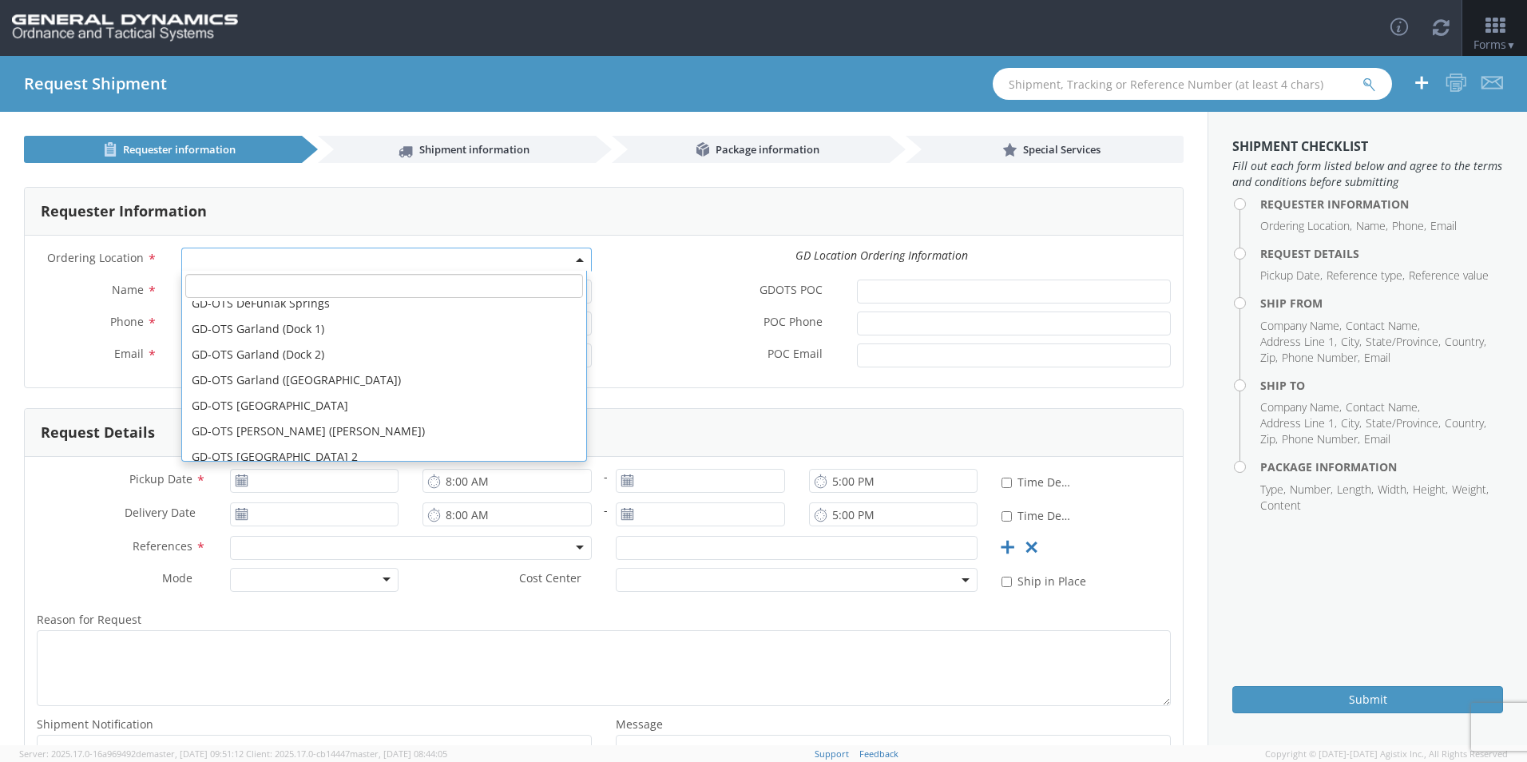
scroll to position [240, 0]
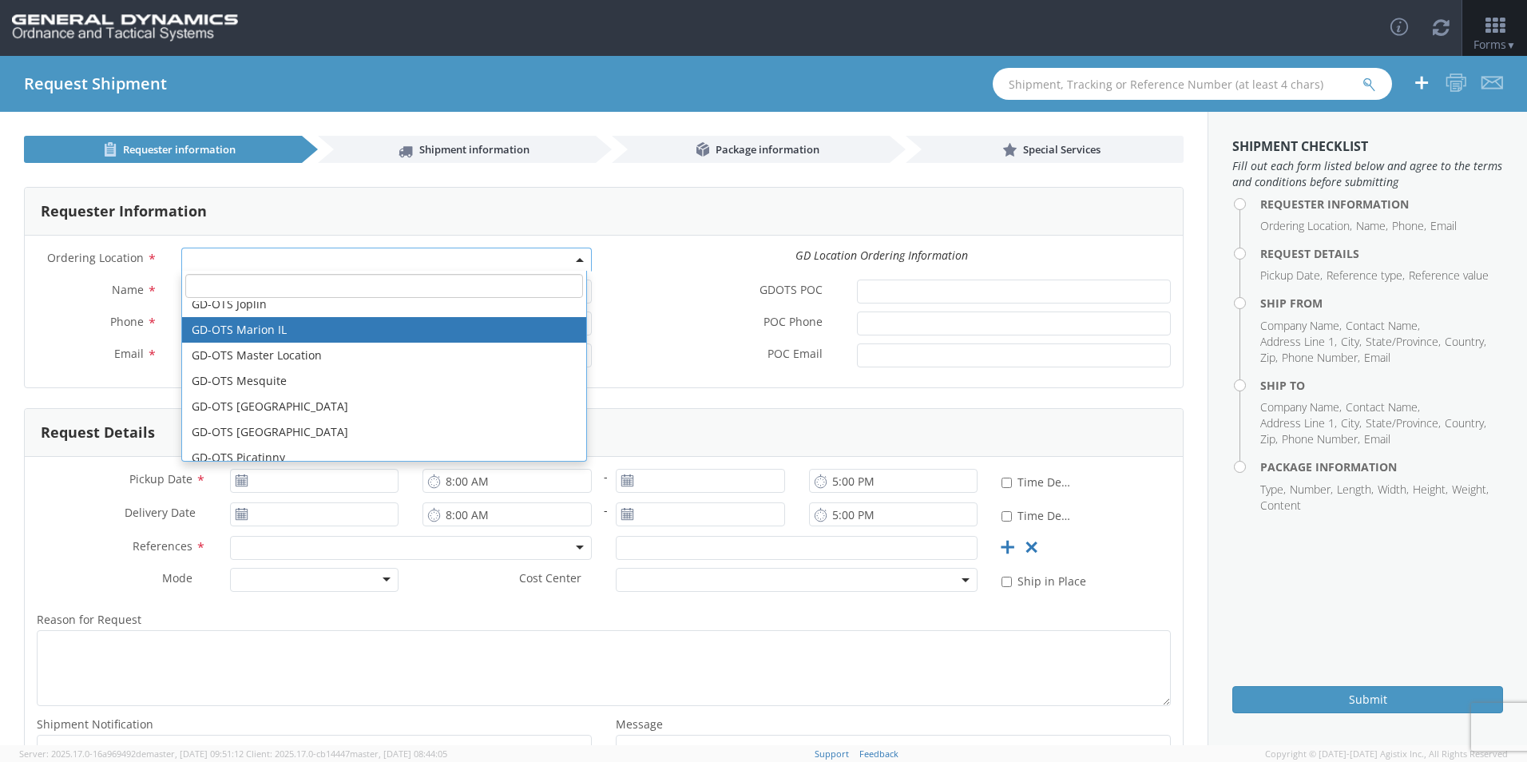
select select "313"
type input "[EMAIL_ADDRESS][DOMAIN_NAME]"
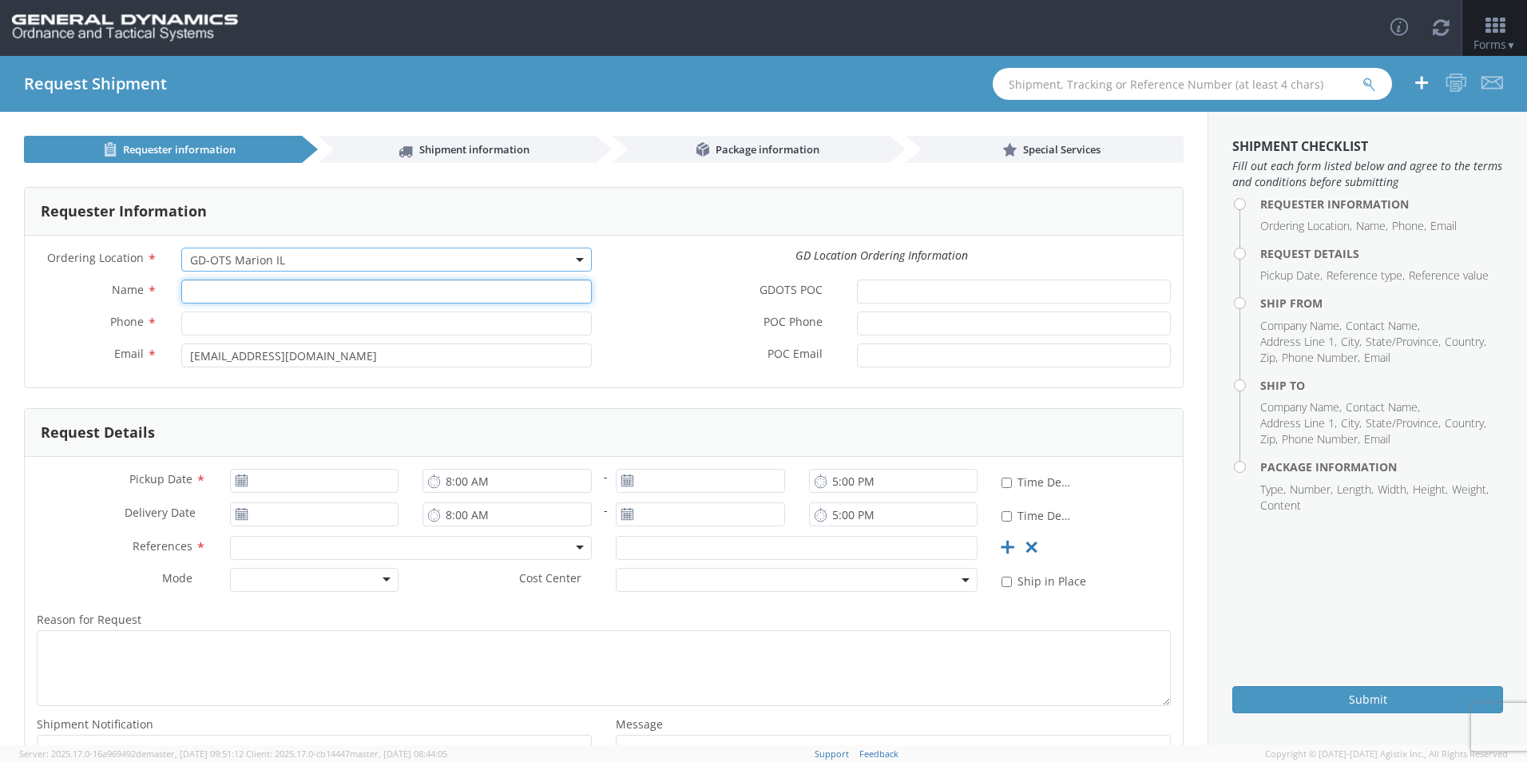
click at [275, 288] on input "Name *" at bounding box center [386, 292] width 411 height 24
type input "[PERSON_NAME]"
type input "7275788100"
type input "[PERSON_NAME]"
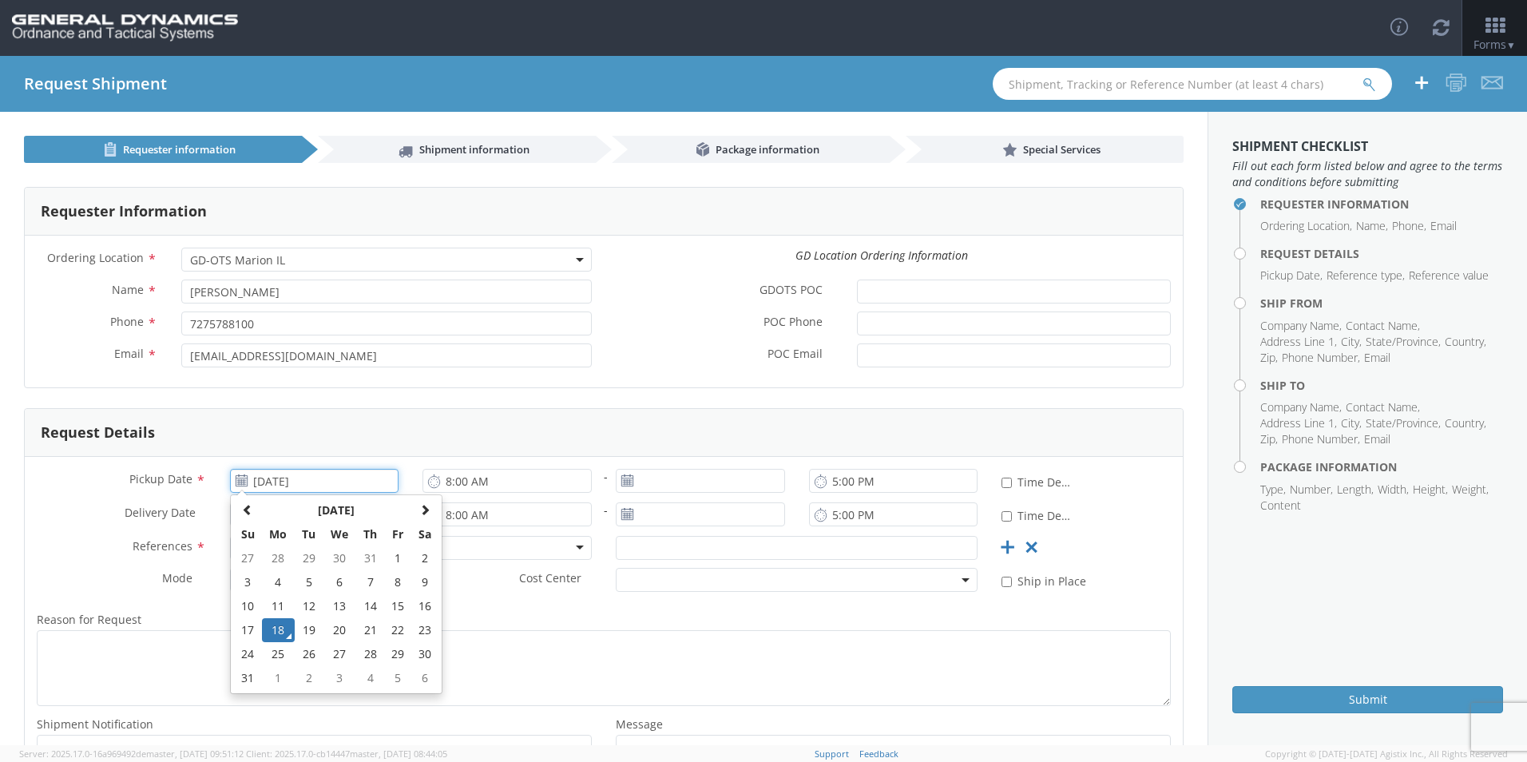
click at [294, 487] on input "[DATE]" at bounding box center [314, 481] width 169 height 24
click at [284, 652] on td "25" at bounding box center [279, 654] width 34 height 24
type input "[DATE]"
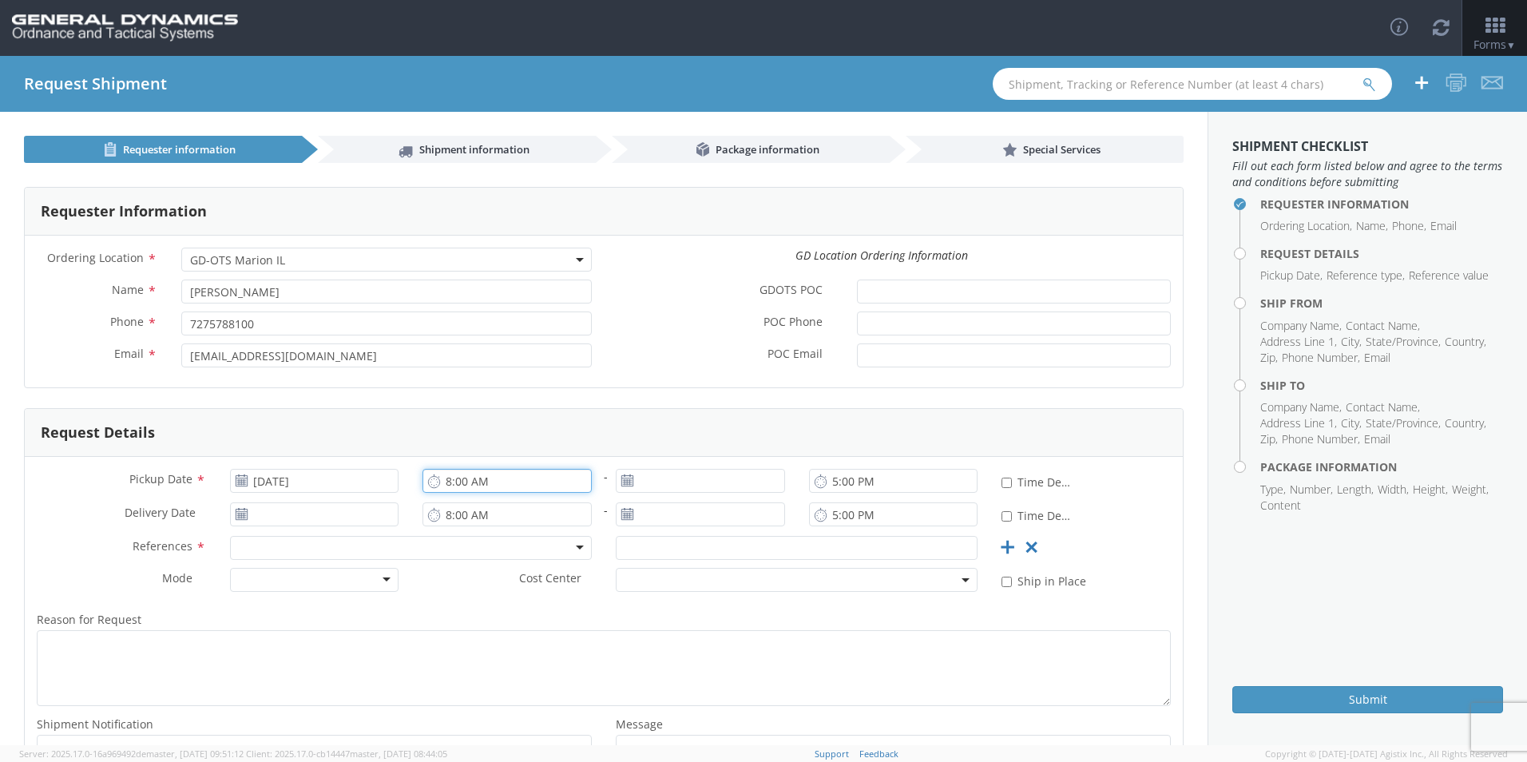
click at [450, 486] on input "8:00 AM" at bounding box center [507, 481] width 169 height 24
type input "11:00 AM"
click at [658, 467] on div "Pickup Date * 08/25/2025 11:00 AM - 5:00 PM * Time Definite Delivery Date * 8:0…" at bounding box center [604, 636] width 1158 height 358
click at [657, 477] on input "[DATE]" at bounding box center [700, 481] width 169 height 24
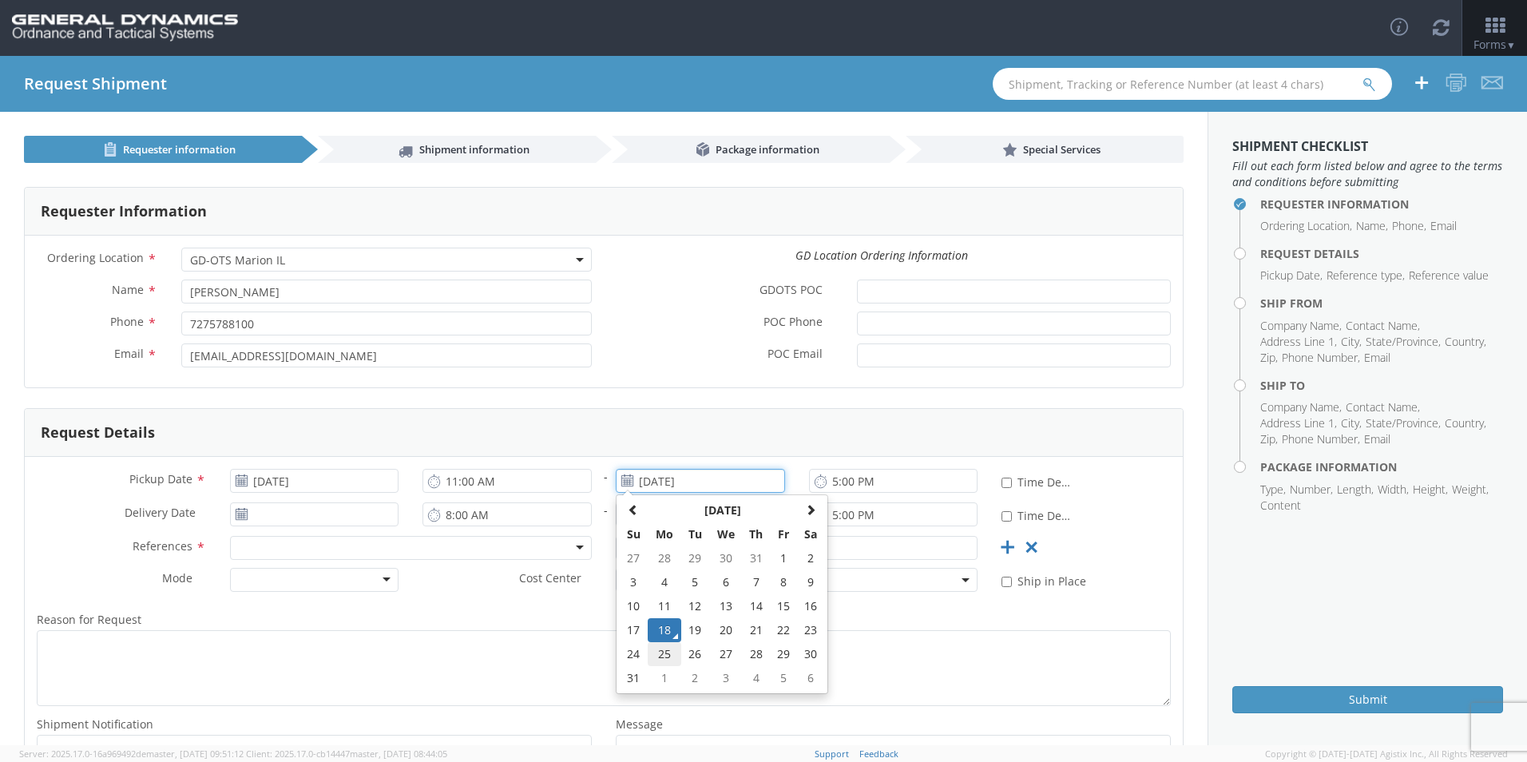
click at [657, 648] on td "25" at bounding box center [665, 654] width 34 height 24
type input "[DATE]"
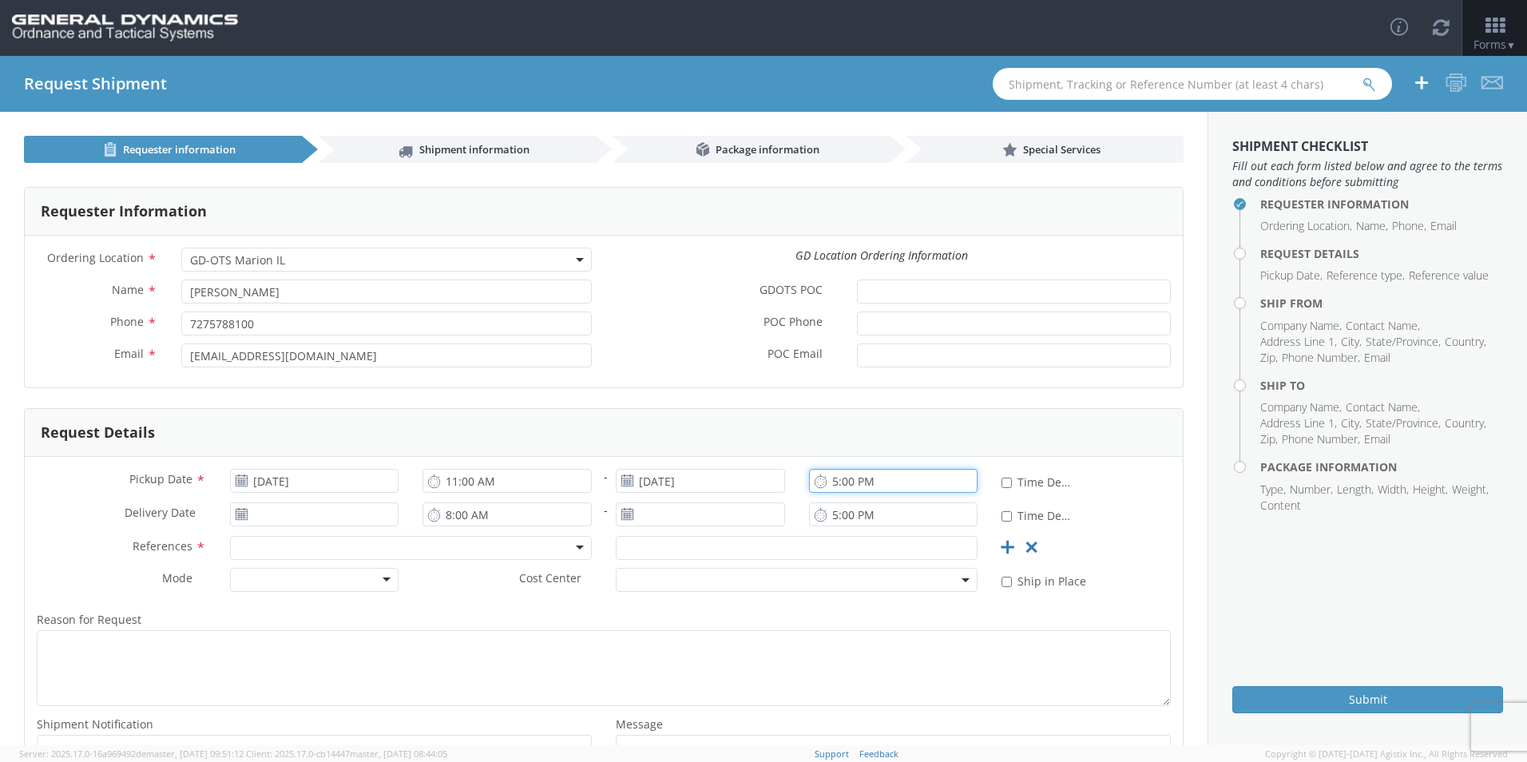
click at [830, 489] on input "5:00 PM" at bounding box center [893, 481] width 169 height 24
type input "11:00 AM"
click at [281, 514] on input "[DATE]" at bounding box center [314, 515] width 169 height 24
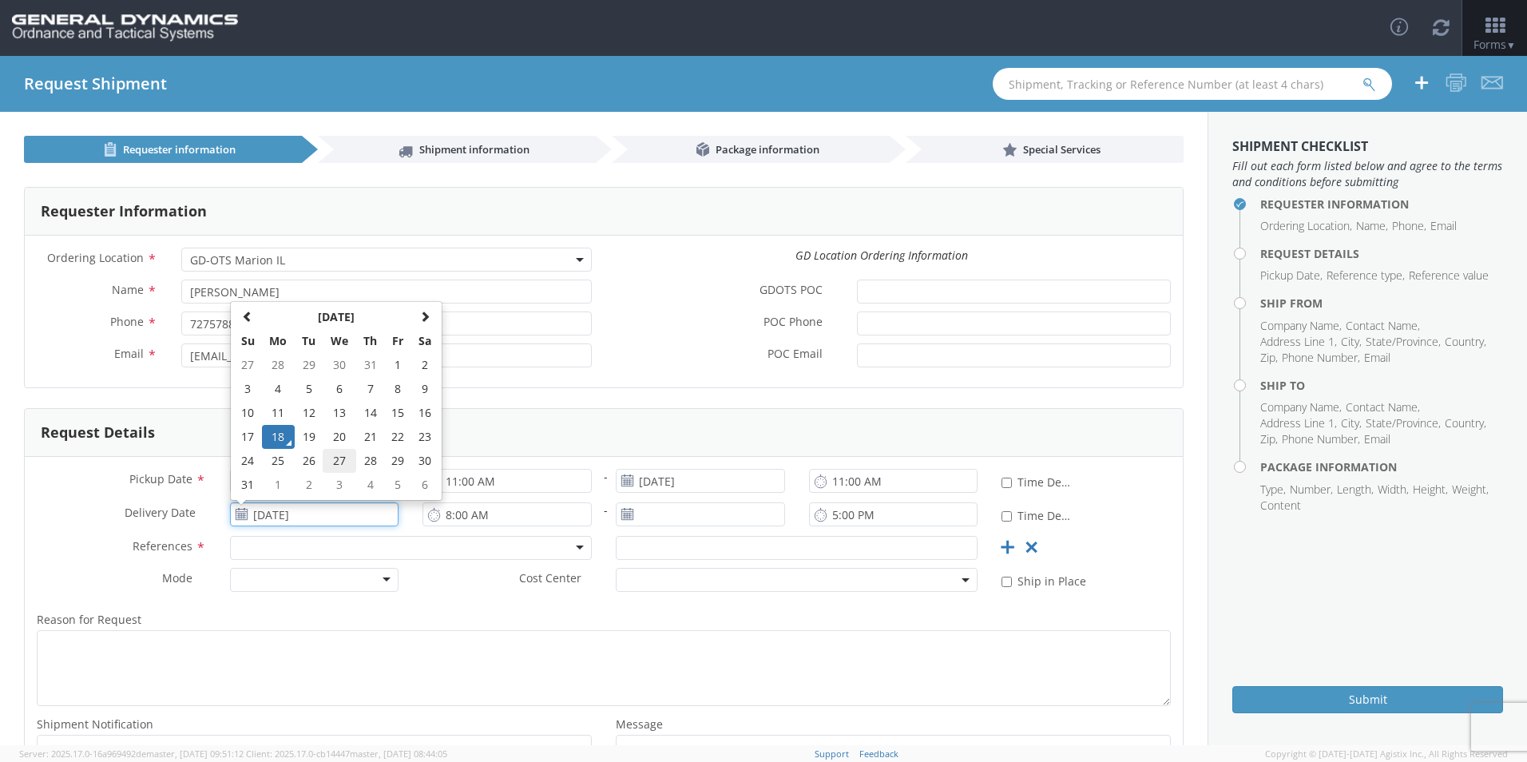
click at [338, 456] on td "27" at bounding box center [340, 461] width 34 height 24
type input "[DATE]"
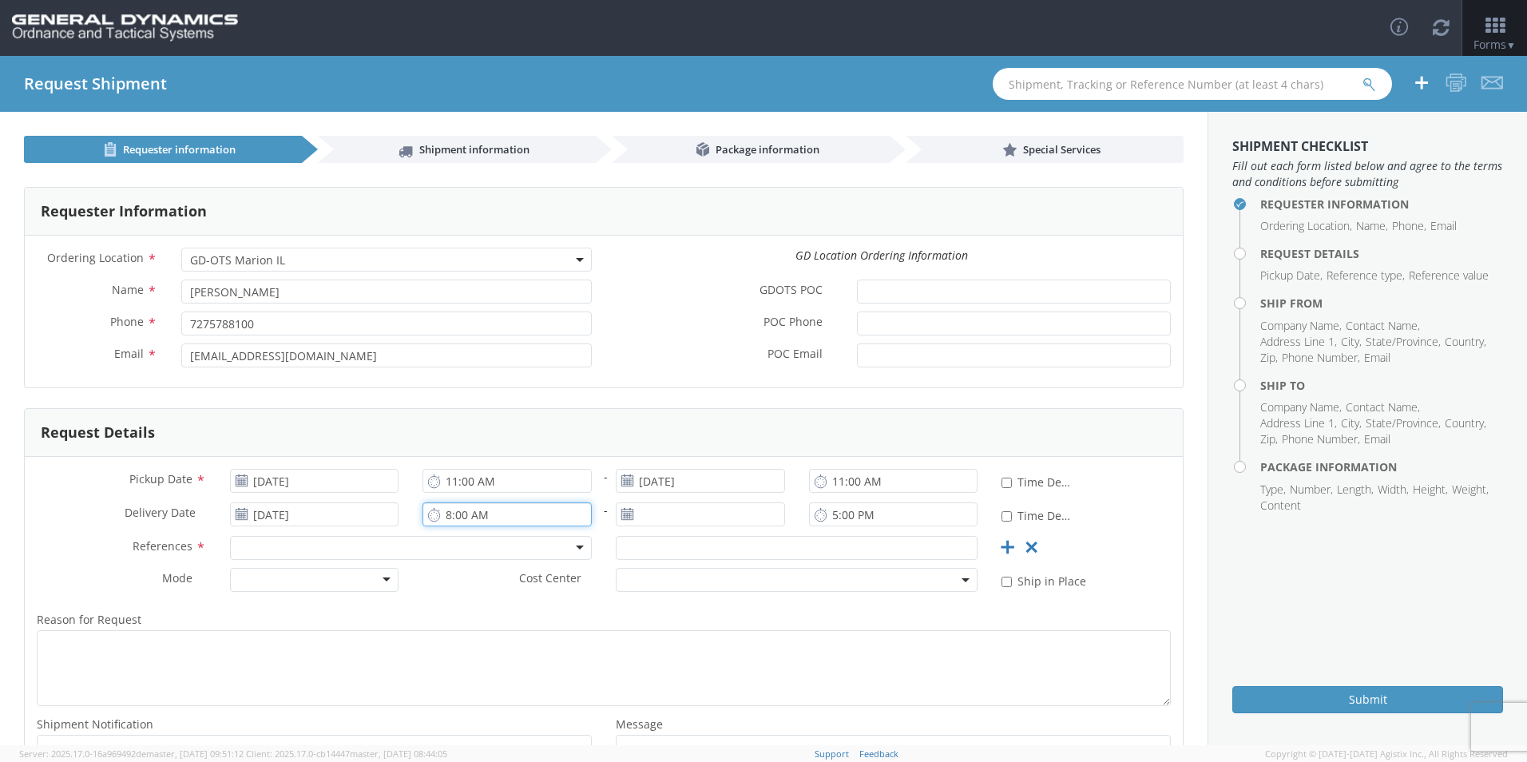
click at [445, 519] on input "8:00 AM" at bounding box center [507, 515] width 169 height 24
type input "11:00 AM"
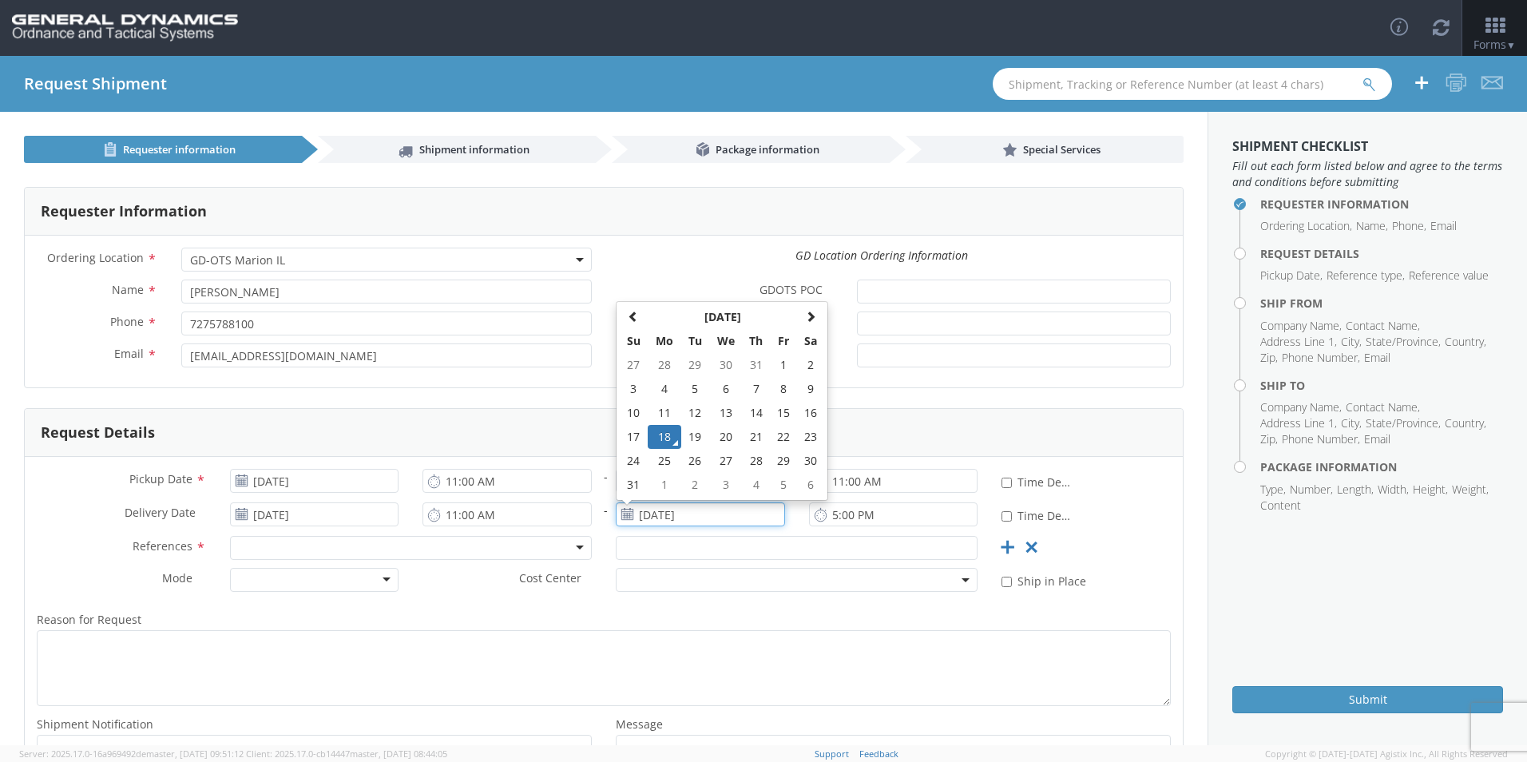
click at [726, 522] on input "[DATE]" at bounding box center [700, 515] width 169 height 24
click at [726, 459] on td "27" at bounding box center [726, 461] width 34 height 24
type input "[DATE]"
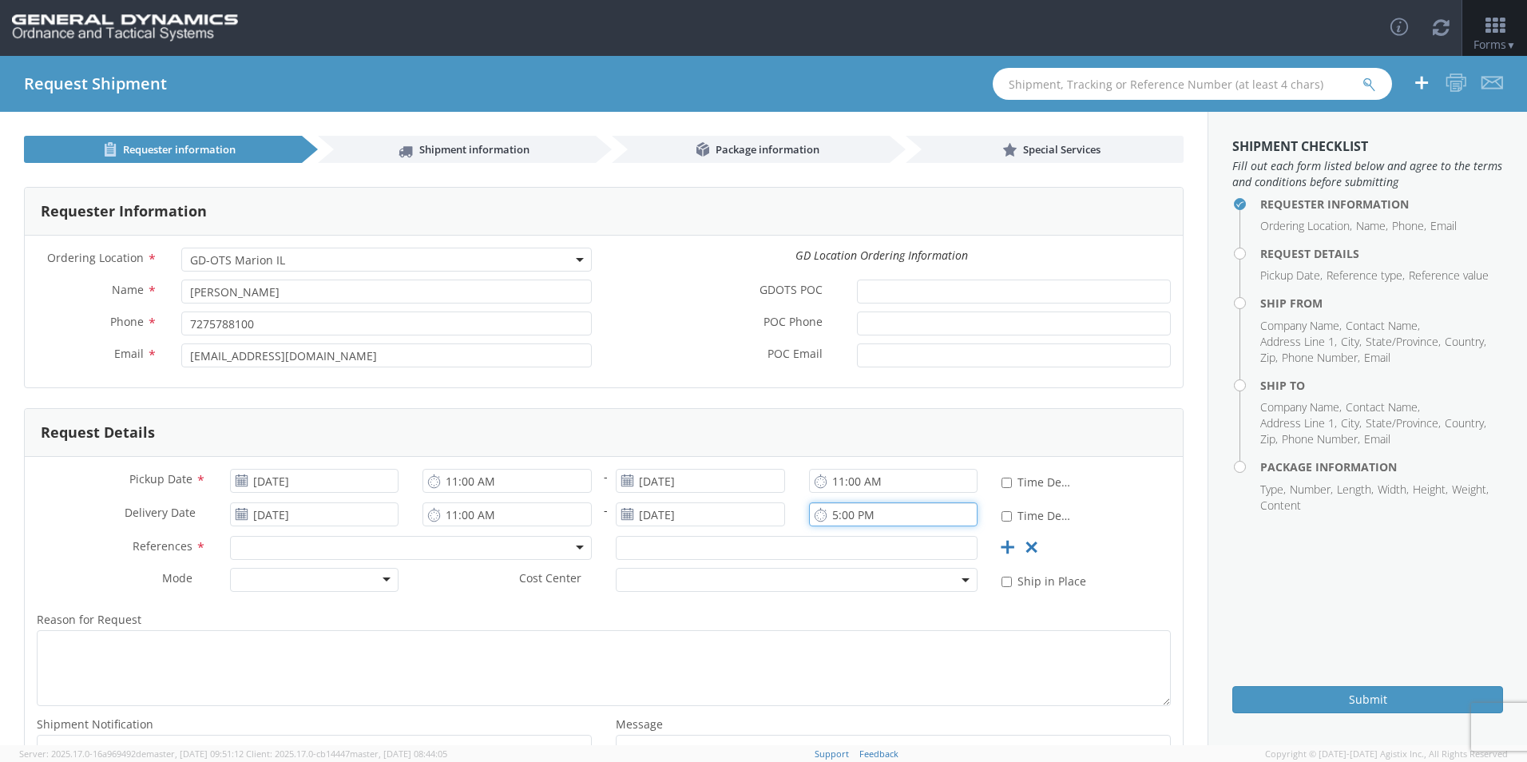
click at [832, 513] on input "5:00 PM" at bounding box center [893, 515] width 169 height 24
type input "11:00 AM"
click at [469, 549] on div at bounding box center [411, 548] width 362 height 24
drag, startPoint x: 303, startPoint y: 701, endPoint x: 519, endPoint y: 644, distance: 223.8
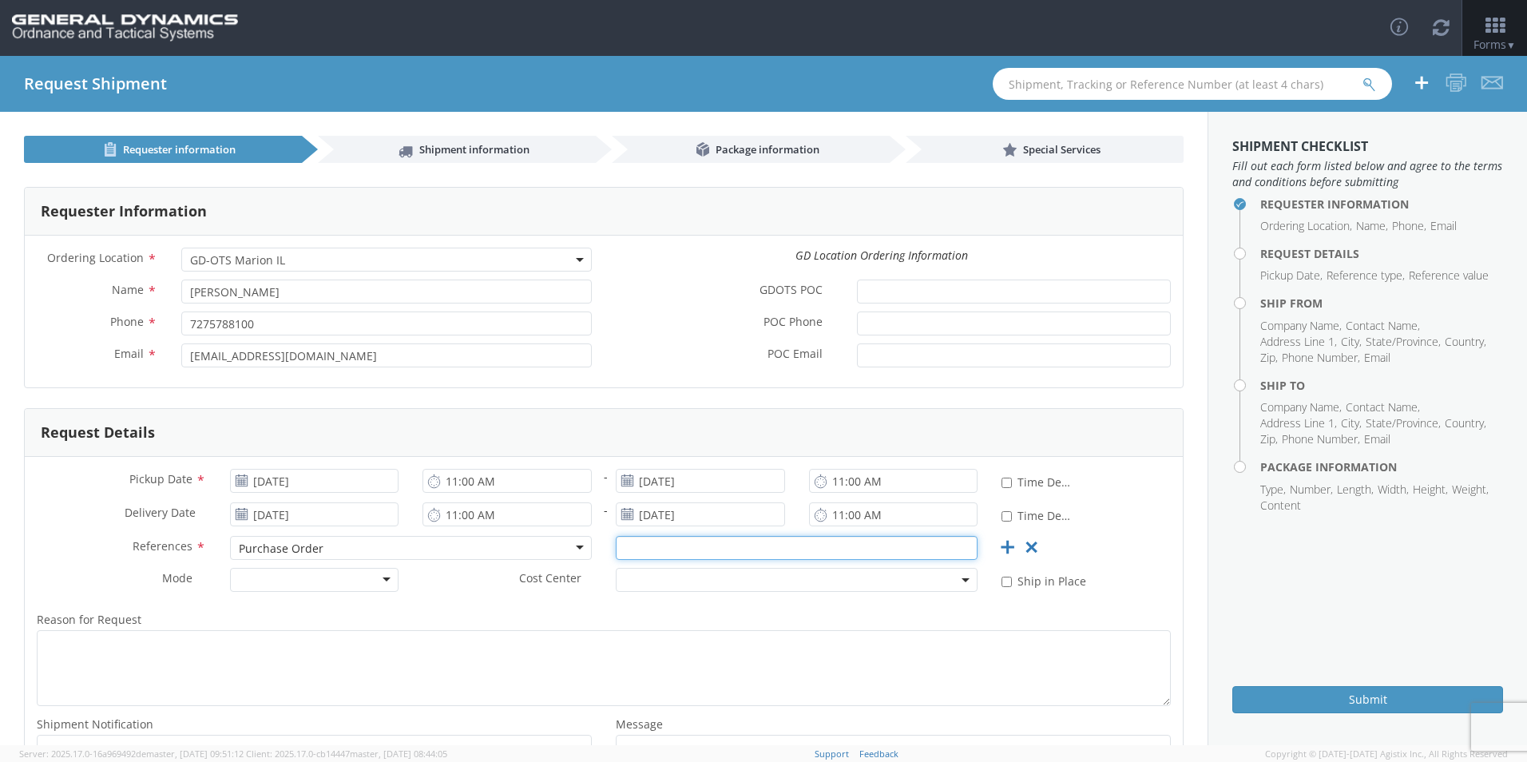
click at [624, 546] on input "text" at bounding box center [797, 548] width 362 height 24
type input "93040"
click at [293, 586] on div at bounding box center [314, 580] width 169 height 24
click at [461, 605] on div "Reason for Request * Shipment Notification * Add email addresses separated by c…" at bounding box center [604, 702] width 1158 height 201
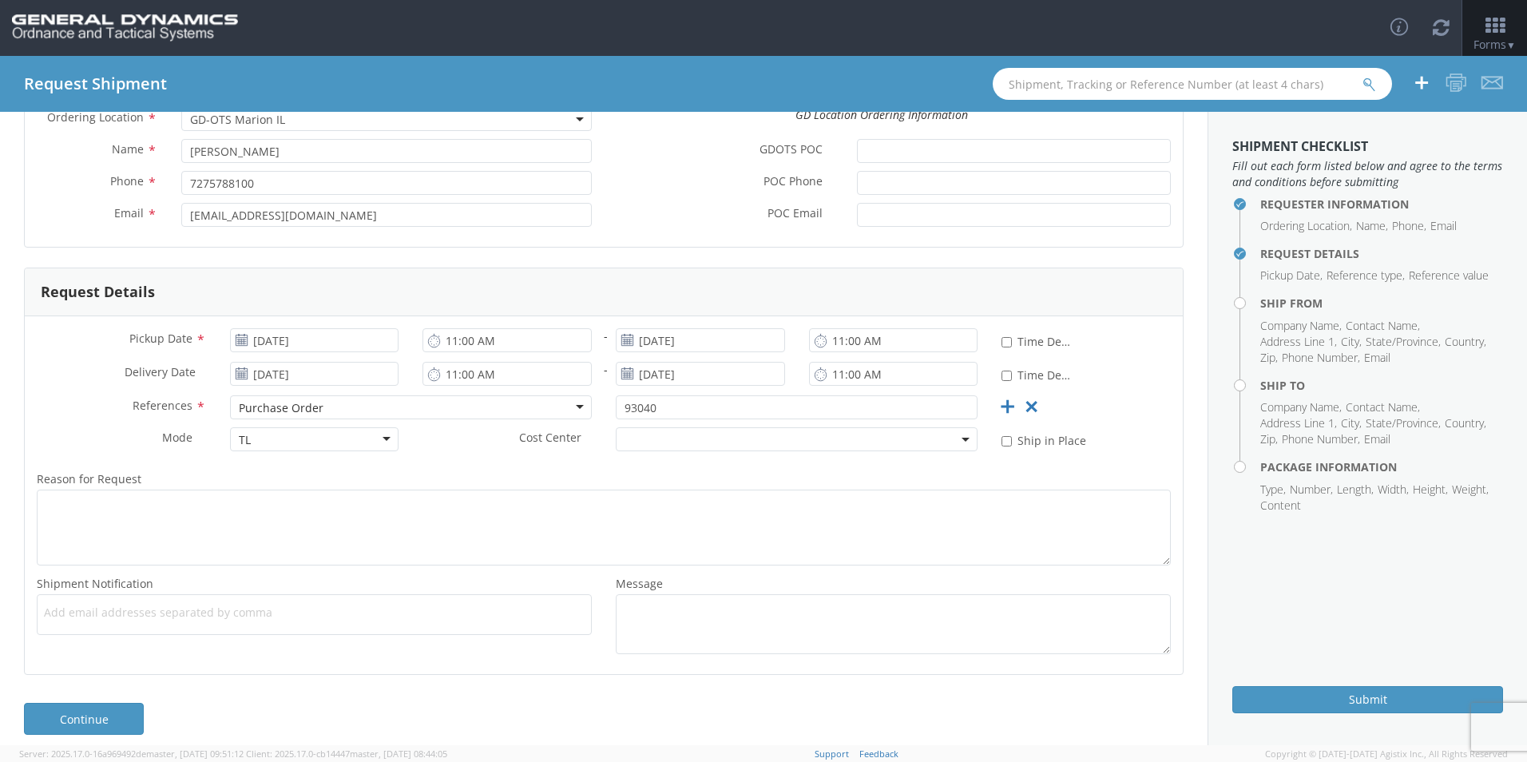
scroll to position [154, 0]
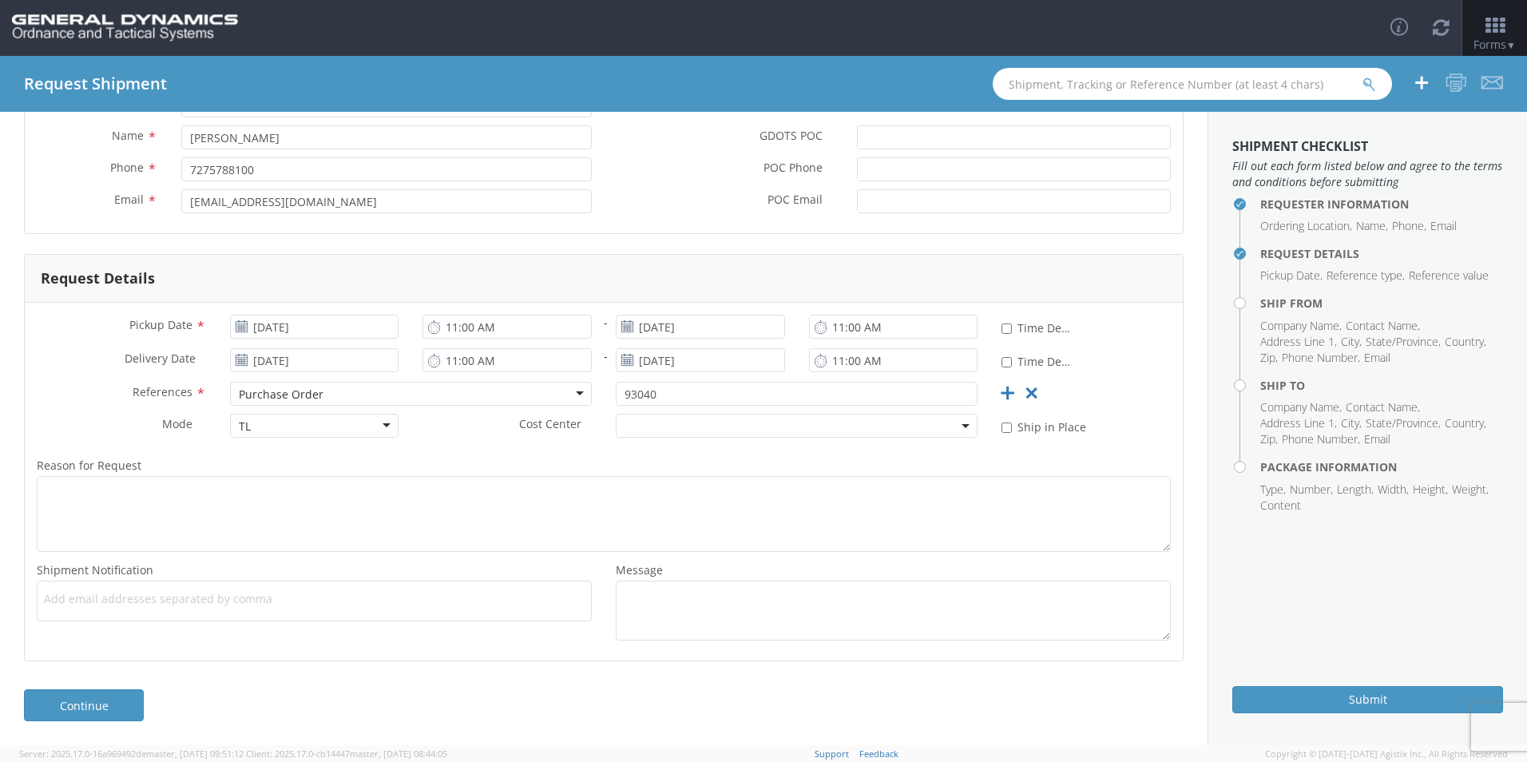
click at [169, 591] on span "Add email addresses separated by comma" at bounding box center [314, 599] width 541 height 16
paste input "[EMAIL_ADDRESS][DOMAIN_NAME]"
type input "[EMAIL_ADDRESS][DOMAIN_NAME]"
click at [292, 608] on input "text" at bounding box center [341, 601] width 136 height 23
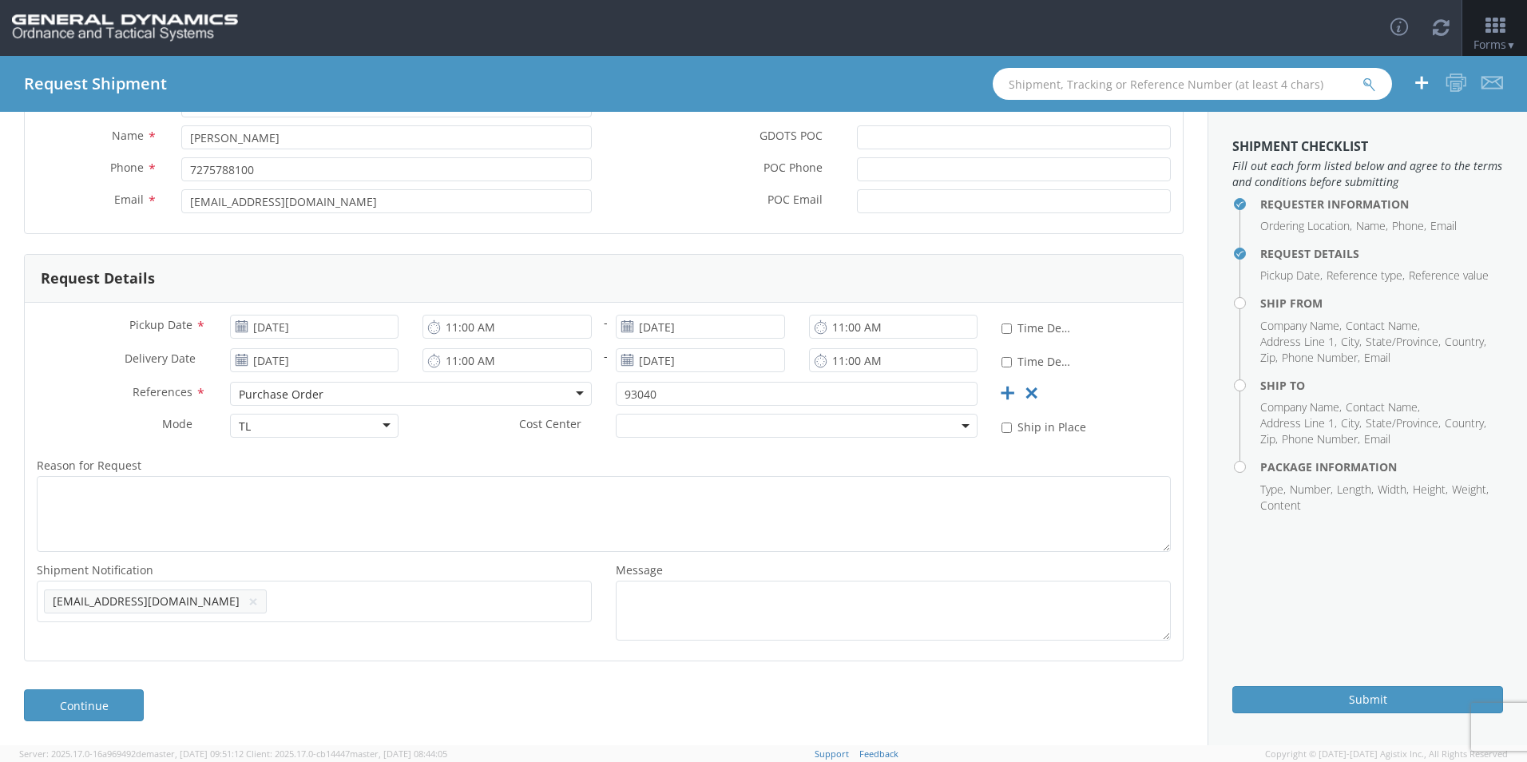
paste input "[EMAIL_ADDRESS][DOMAIN_NAME]"
type input "[EMAIL_ADDRESS][DOMAIN_NAME]"
click at [391, 606] on span "Add email addresses separated by comma" at bounding box center [314, 599] width 541 height 16
paste input "[PERSON_NAME][EMAIL_ADDRESS][PERSON_NAME][DOMAIN_NAME]"
type input "[PERSON_NAME][EMAIL_ADDRESS][PERSON_NAME][DOMAIN_NAME]"
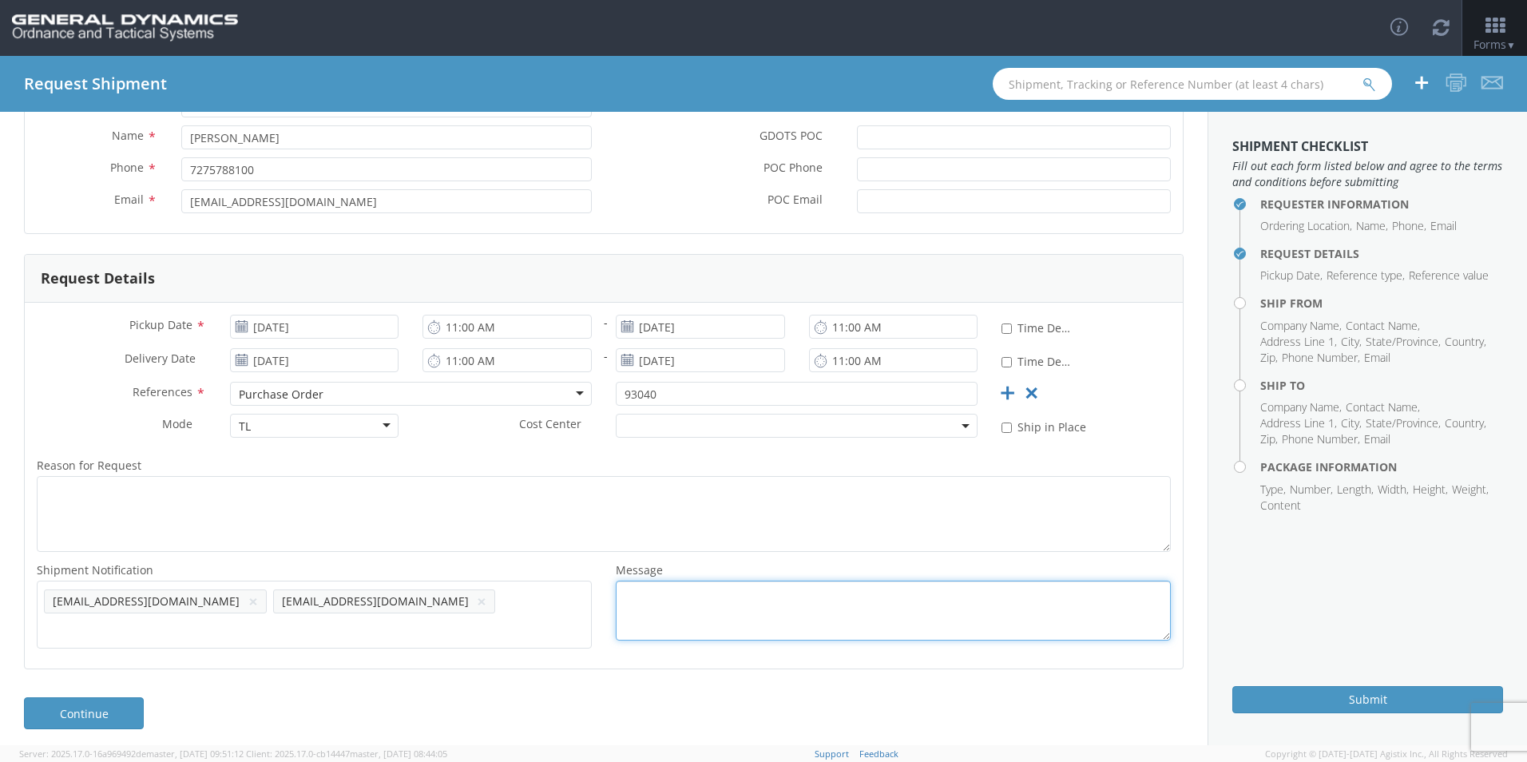
click at [626, 591] on textarea "Message *" at bounding box center [893, 611] width 555 height 60
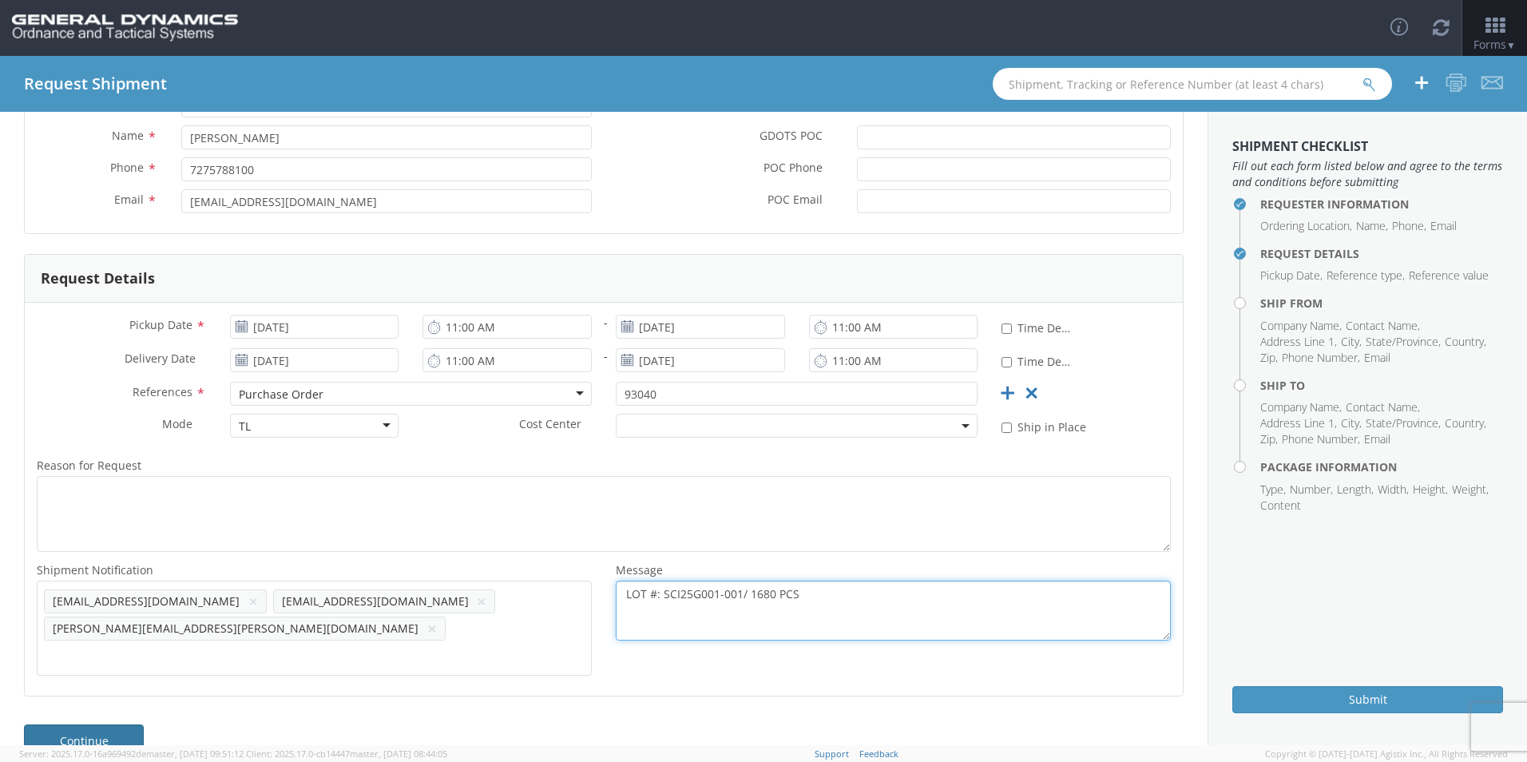
type textarea "LOT #: SCI25G001-001/ 1680 PCS"
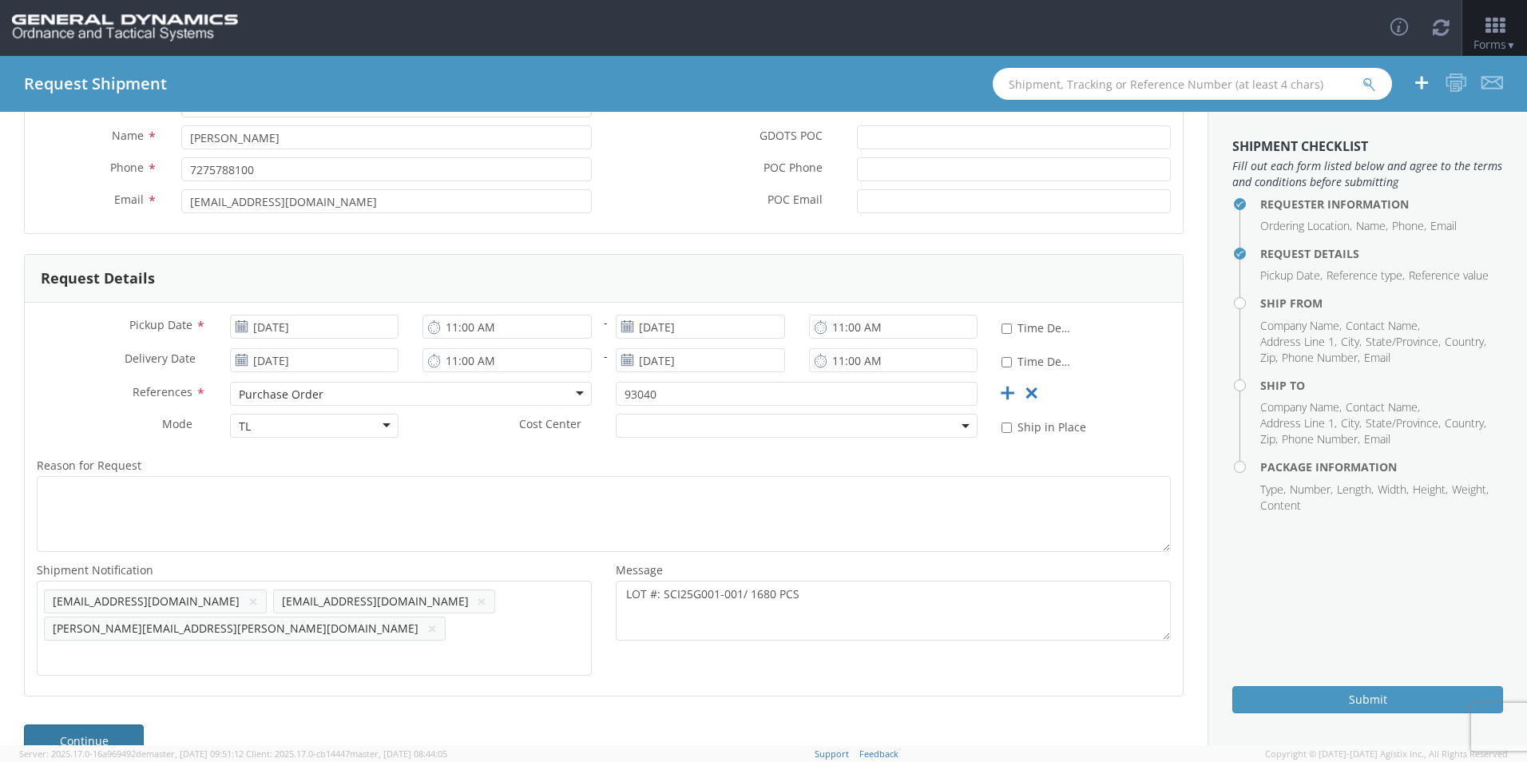
click at [120, 725] on link "Continue" at bounding box center [84, 741] width 120 height 32
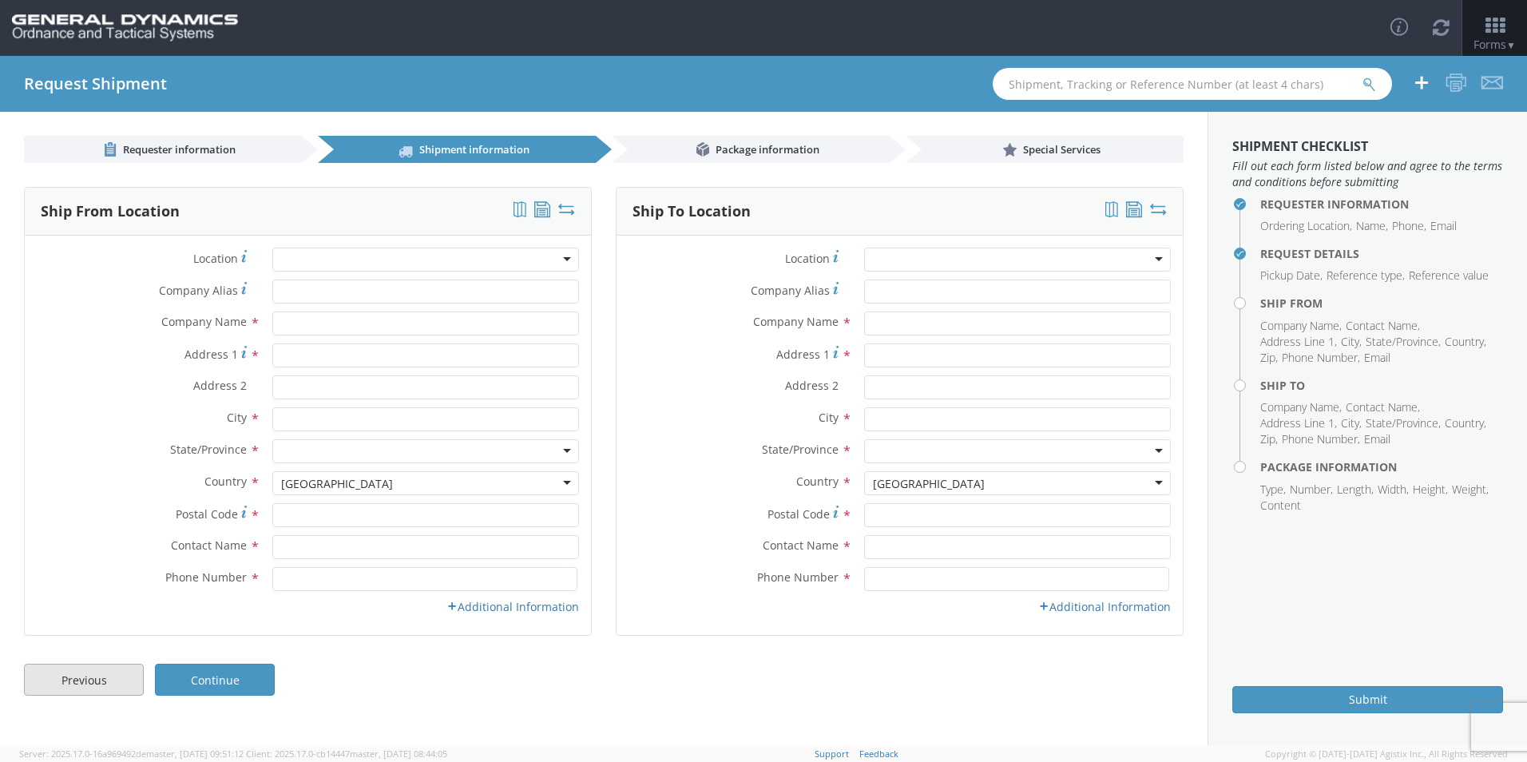
click at [89, 678] on link "Previous" at bounding box center [84, 680] width 120 height 32
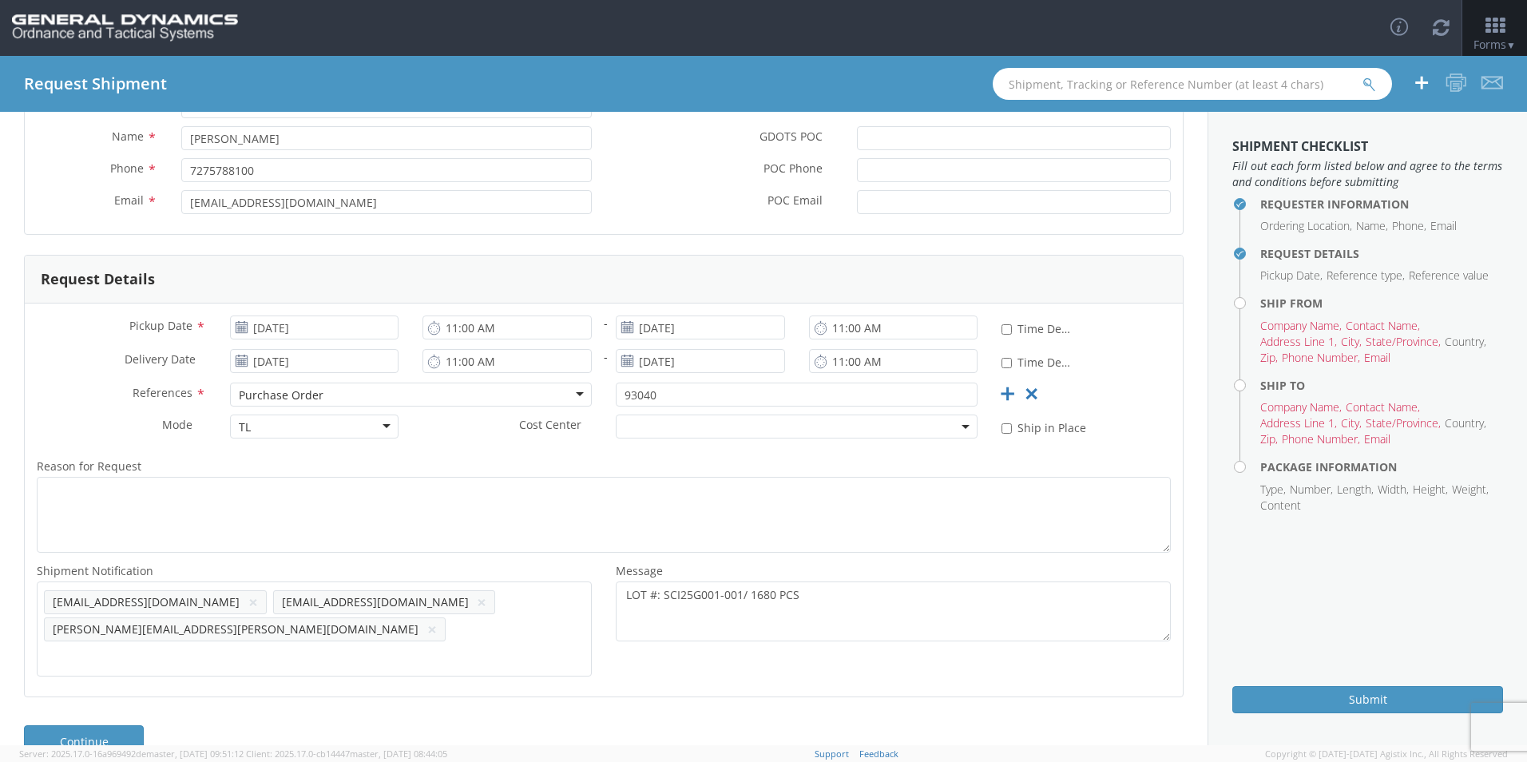
scroll to position [162, 0]
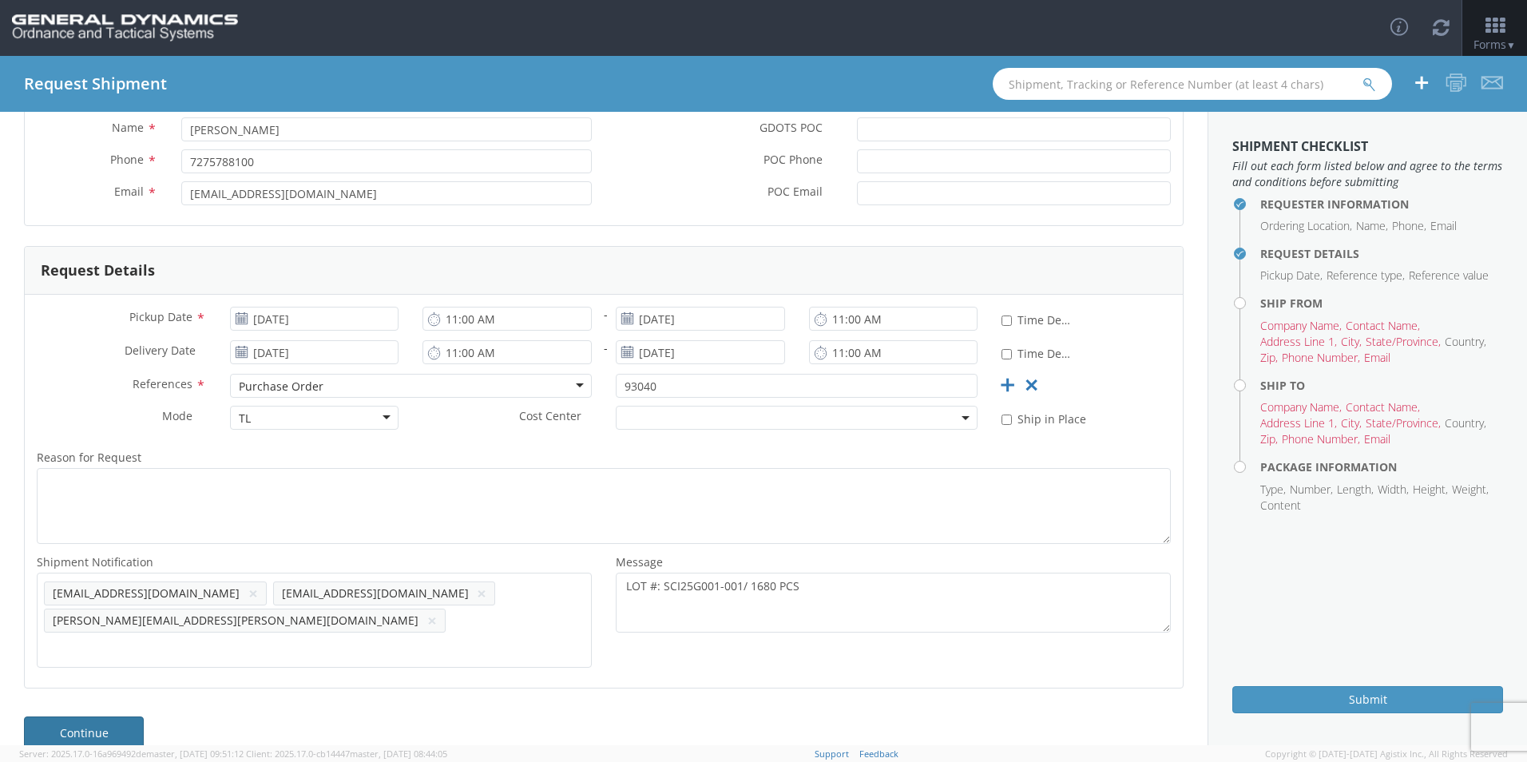
click at [103, 717] on link "Continue" at bounding box center [84, 733] width 120 height 32
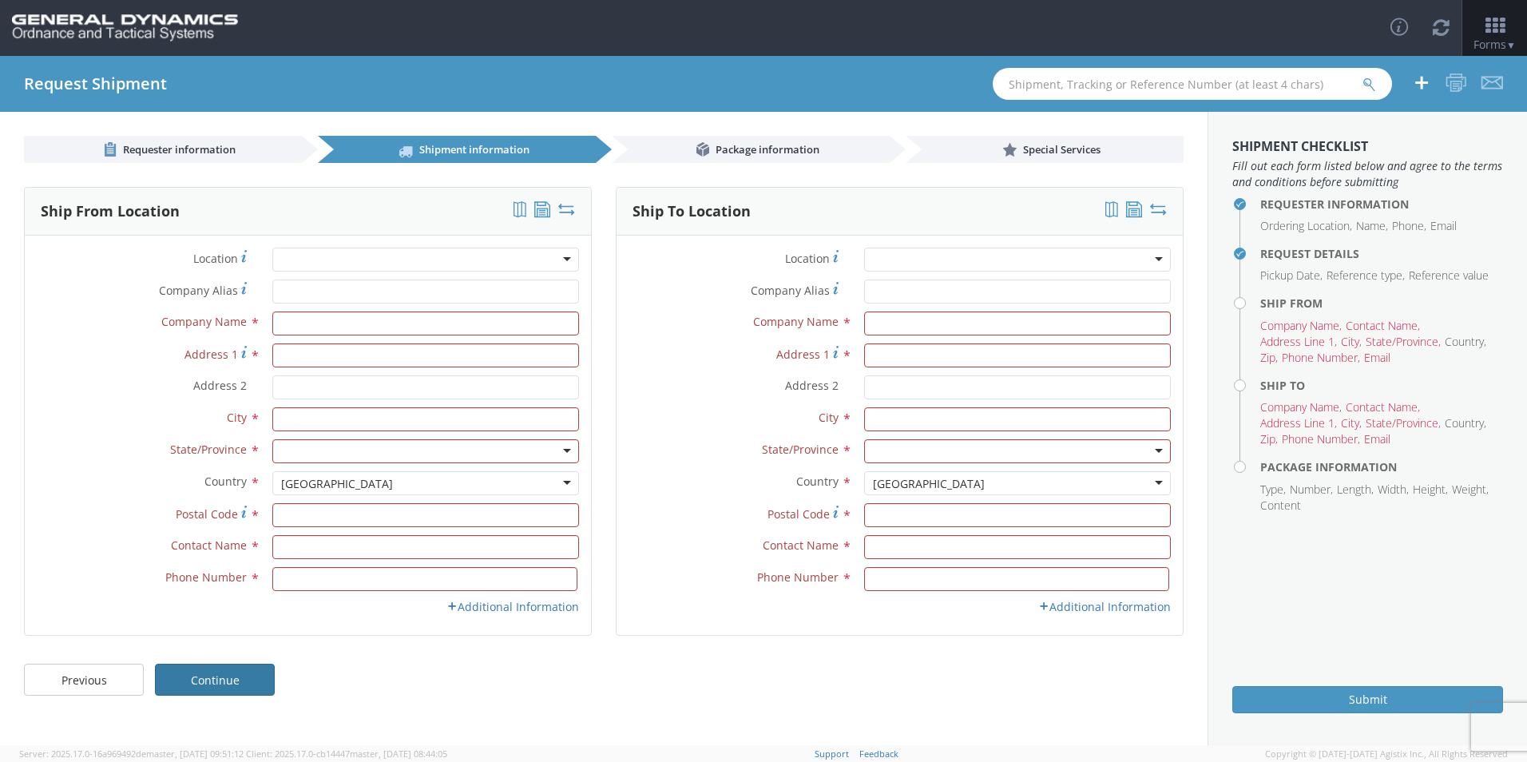
scroll to position [0, 0]
click at [327, 296] on input "Company Alias *" at bounding box center [425, 292] width 307 height 24
type input "Scepter [GEOGRAPHIC_DATA]"
type input "[STREET_ADDRESS]"
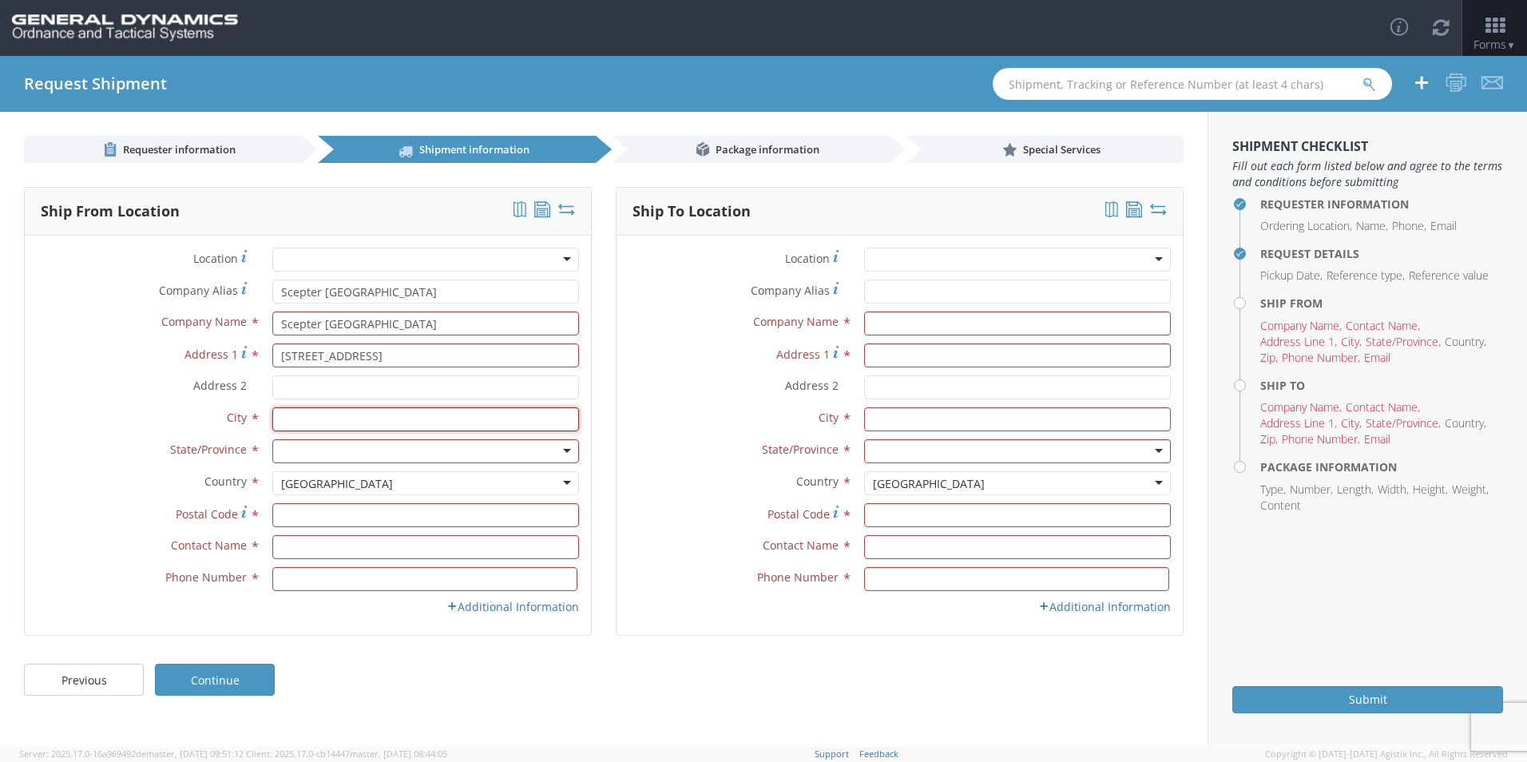
type input "Scarborough"
type input "M1P 3A9"
type input "[PERSON_NAME]"
type input "4166598191"
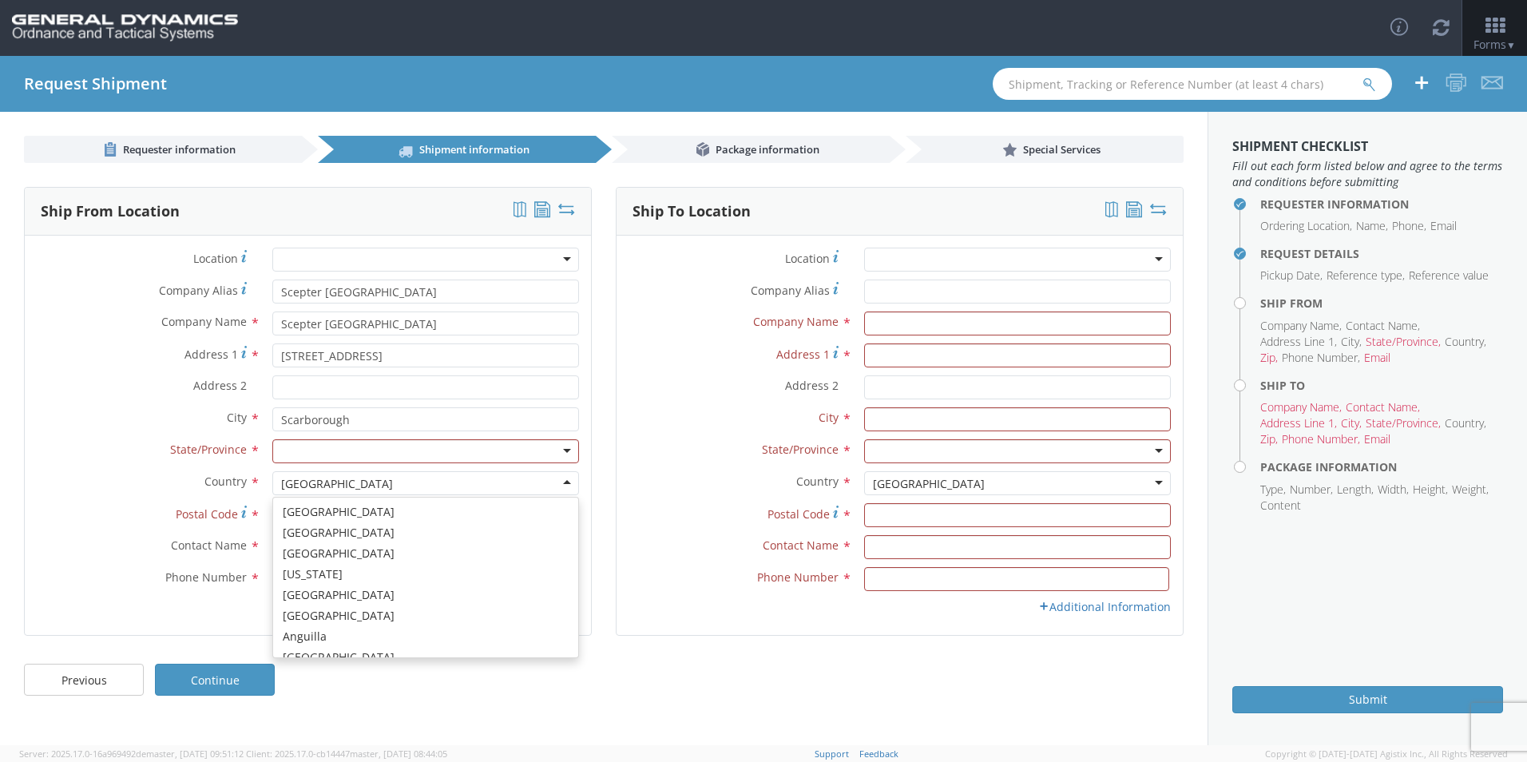
click at [348, 487] on div "[GEOGRAPHIC_DATA]" at bounding box center [337, 484] width 112 height 16
drag, startPoint x: 351, startPoint y: 485, endPoint x: 160, endPoint y: 468, distance: 191.7
click at [160, 468] on div "Location * GD-OTS Anniston (Commerce) GD-OTS Camden GD-OTS DeFuniak Springs GD-…" at bounding box center [308, 435] width 566 height 375
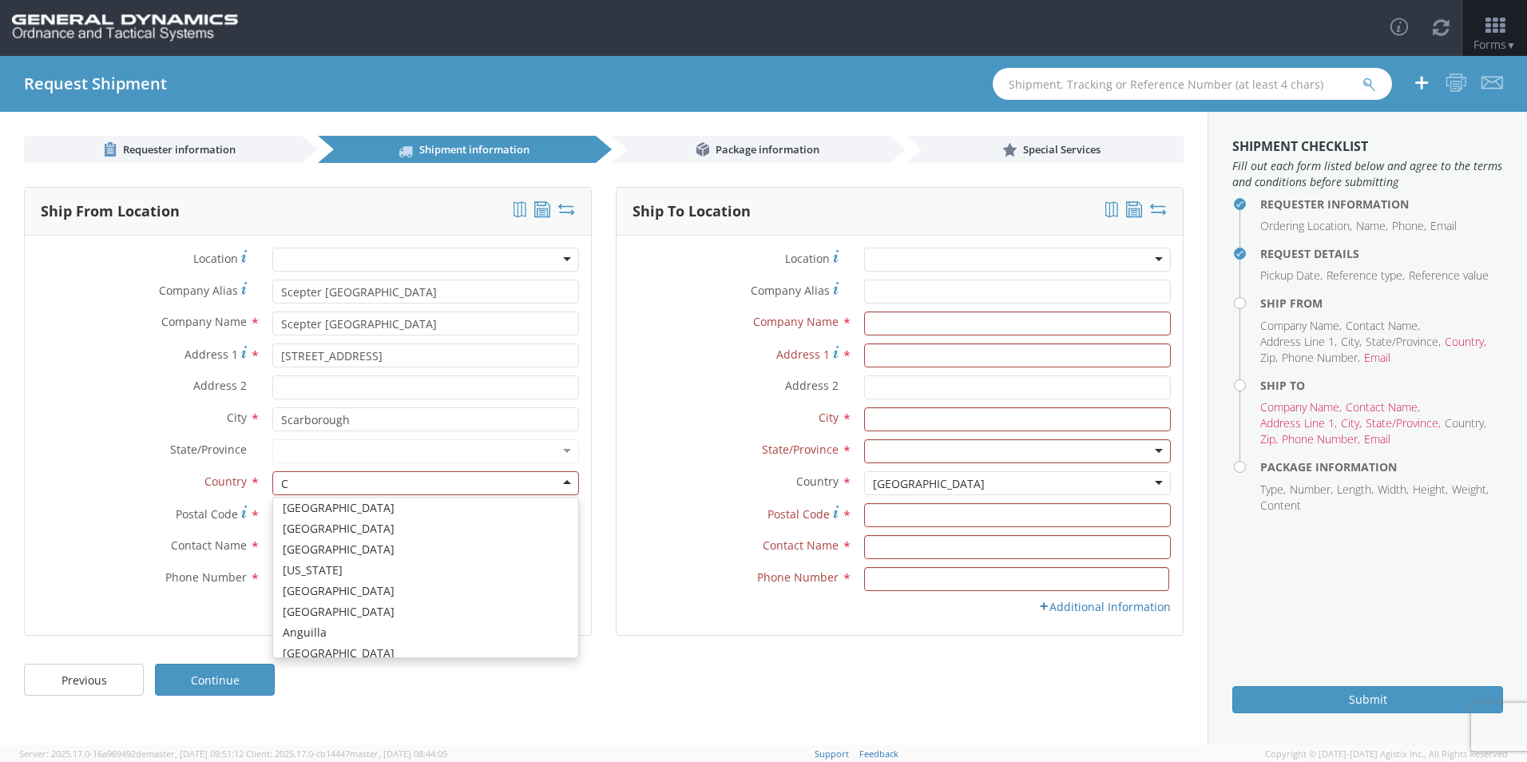
type input "CA"
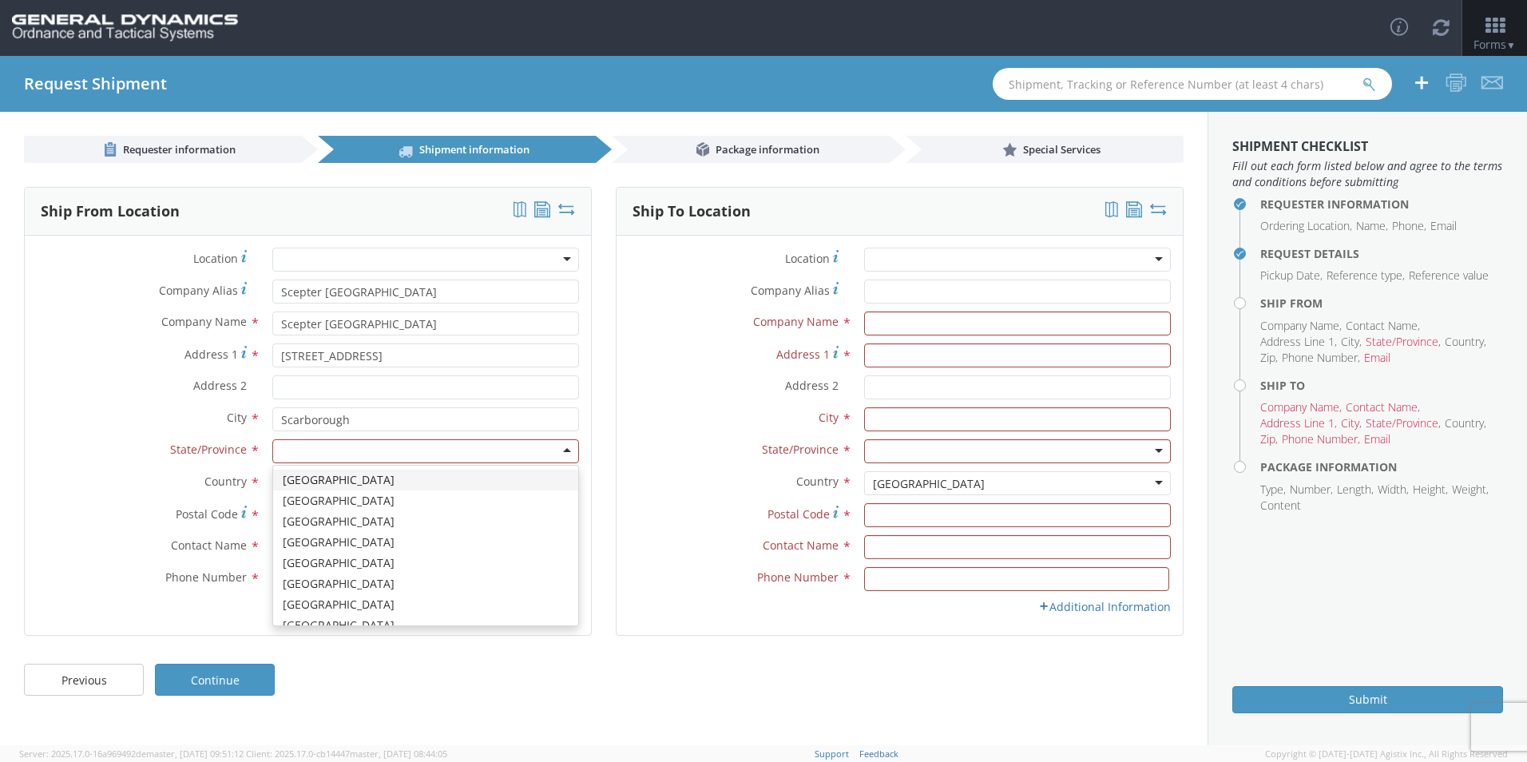
click at [310, 452] on div at bounding box center [425, 451] width 307 height 24
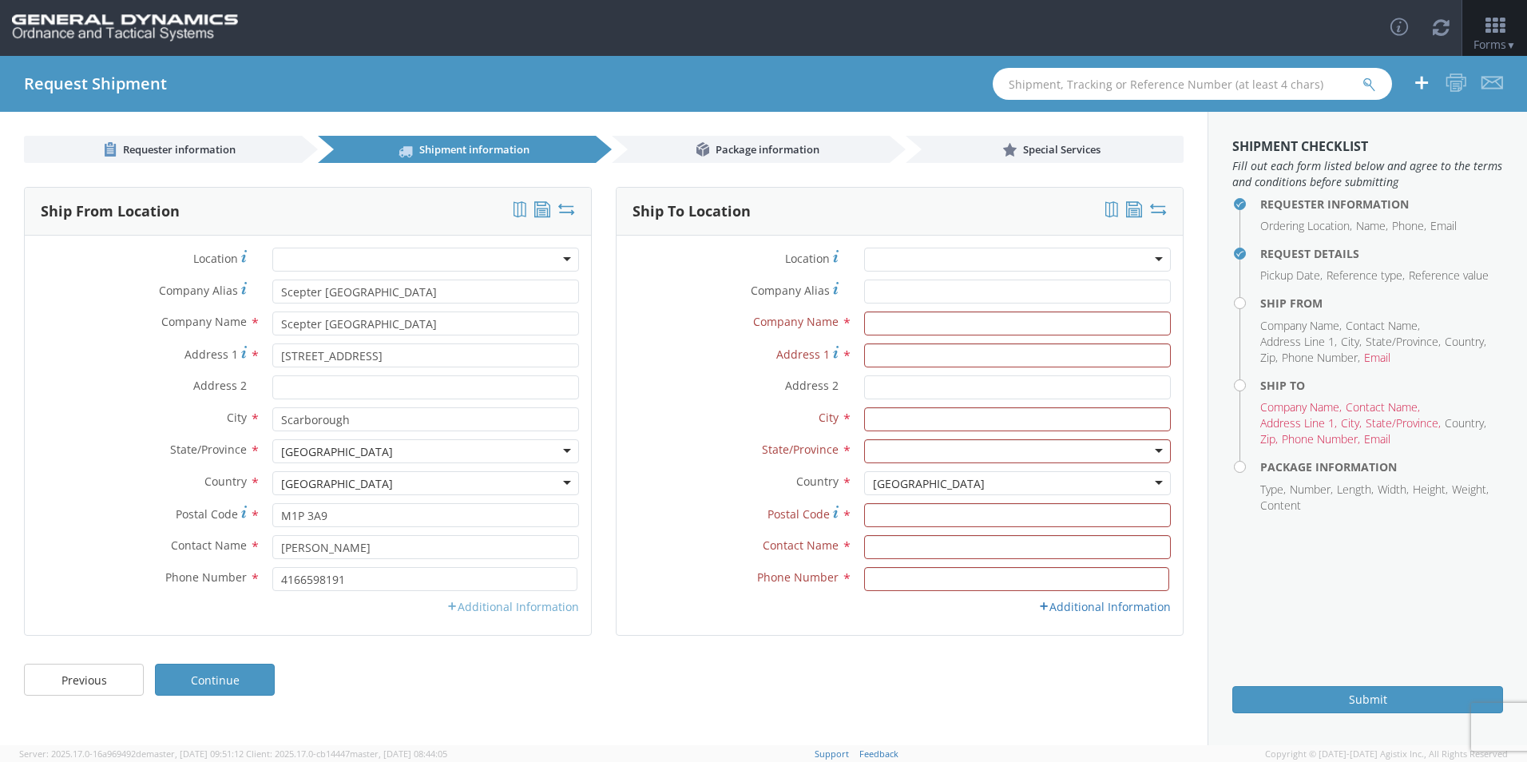
click at [472, 608] on link "Additional Information" at bounding box center [513, 606] width 133 height 15
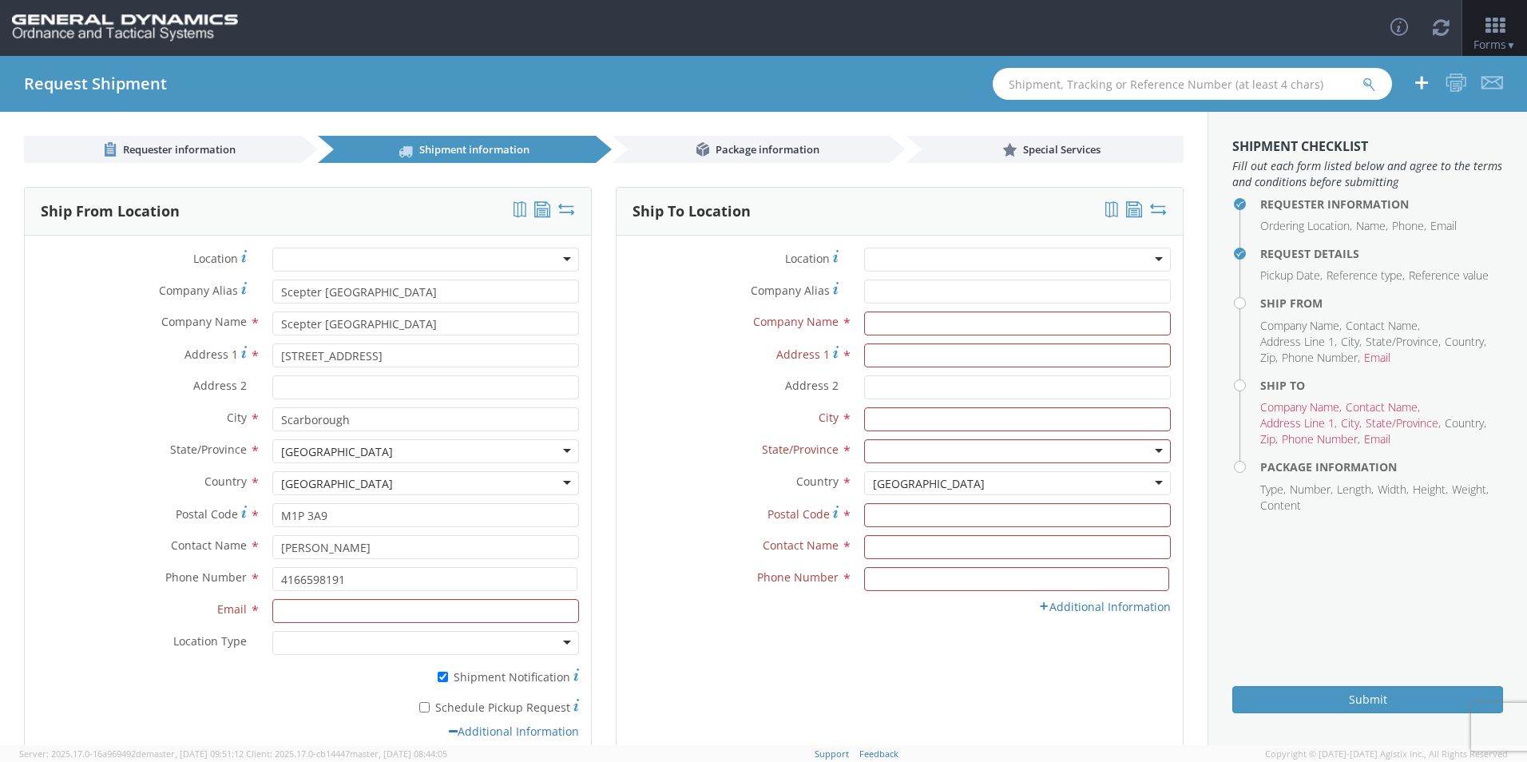
click at [432, 710] on label "* Schedule Pickup Request" at bounding box center [425, 706] width 307 height 19
click at [430, 710] on input "* Schedule Pickup Request" at bounding box center [424, 707] width 10 height 10
checkbox input "true"
click at [388, 607] on input "Email *" at bounding box center [425, 611] width 307 height 24
paste input "[EMAIL_ADDRESS][DOMAIN_NAME]; [EMAIL_ADDRESS][DOMAIN_NAME]"
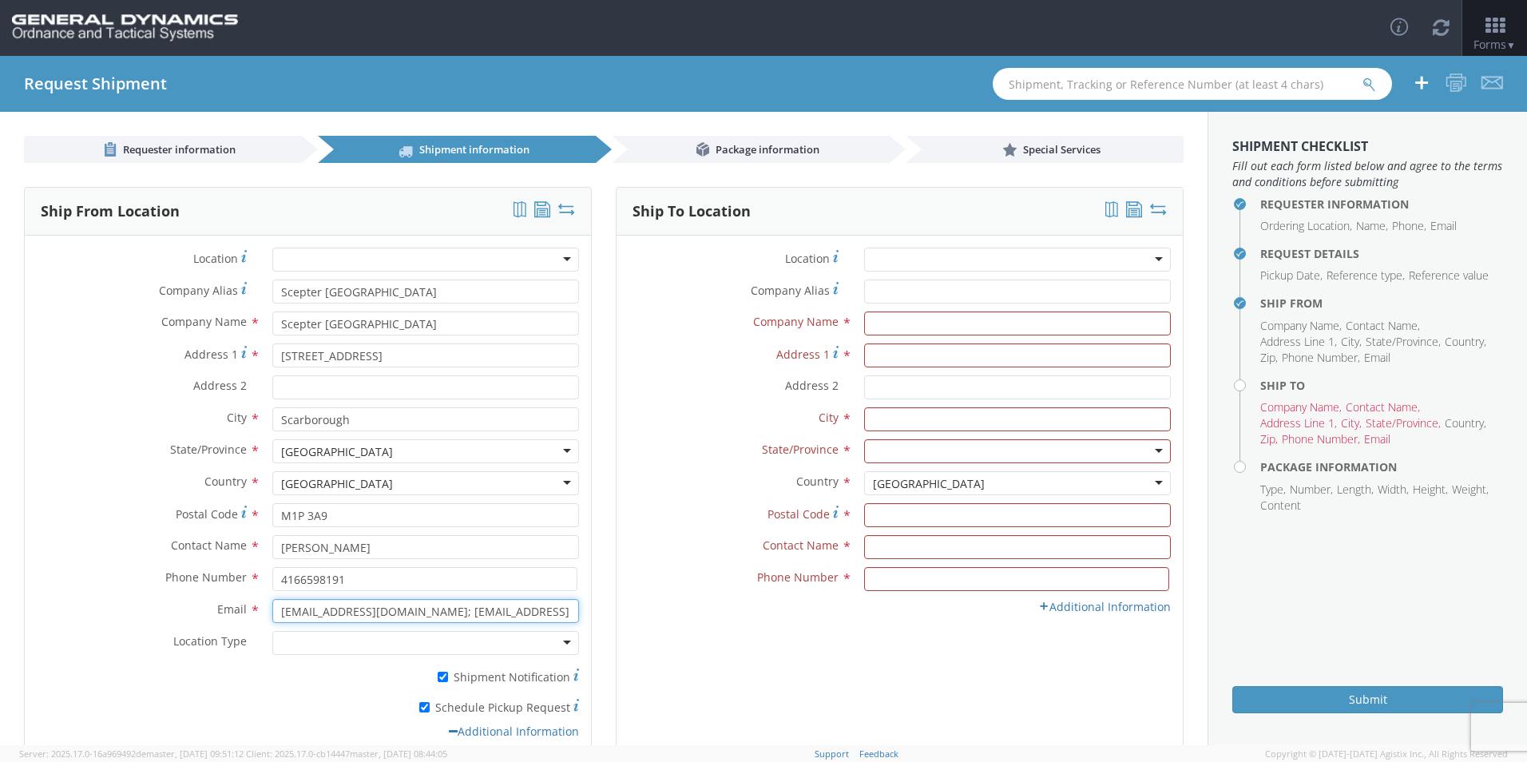
type input "[EMAIL_ADDRESS][DOMAIN_NAME]; [EMAIL_ADDRESS][DOMAIN_NAME]"
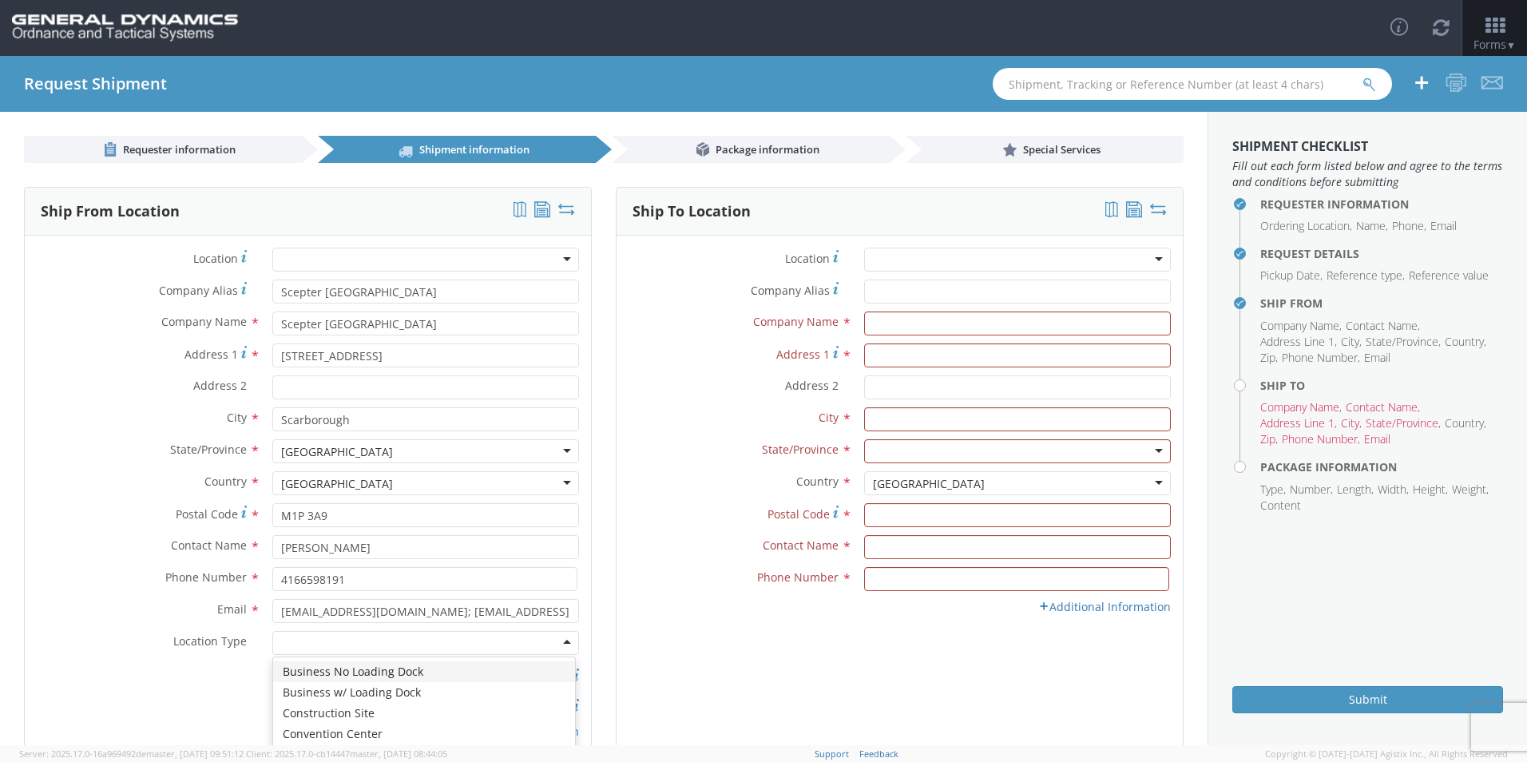
click at [356, 639] on div at bounding box center [425, 643] width 307 height 24
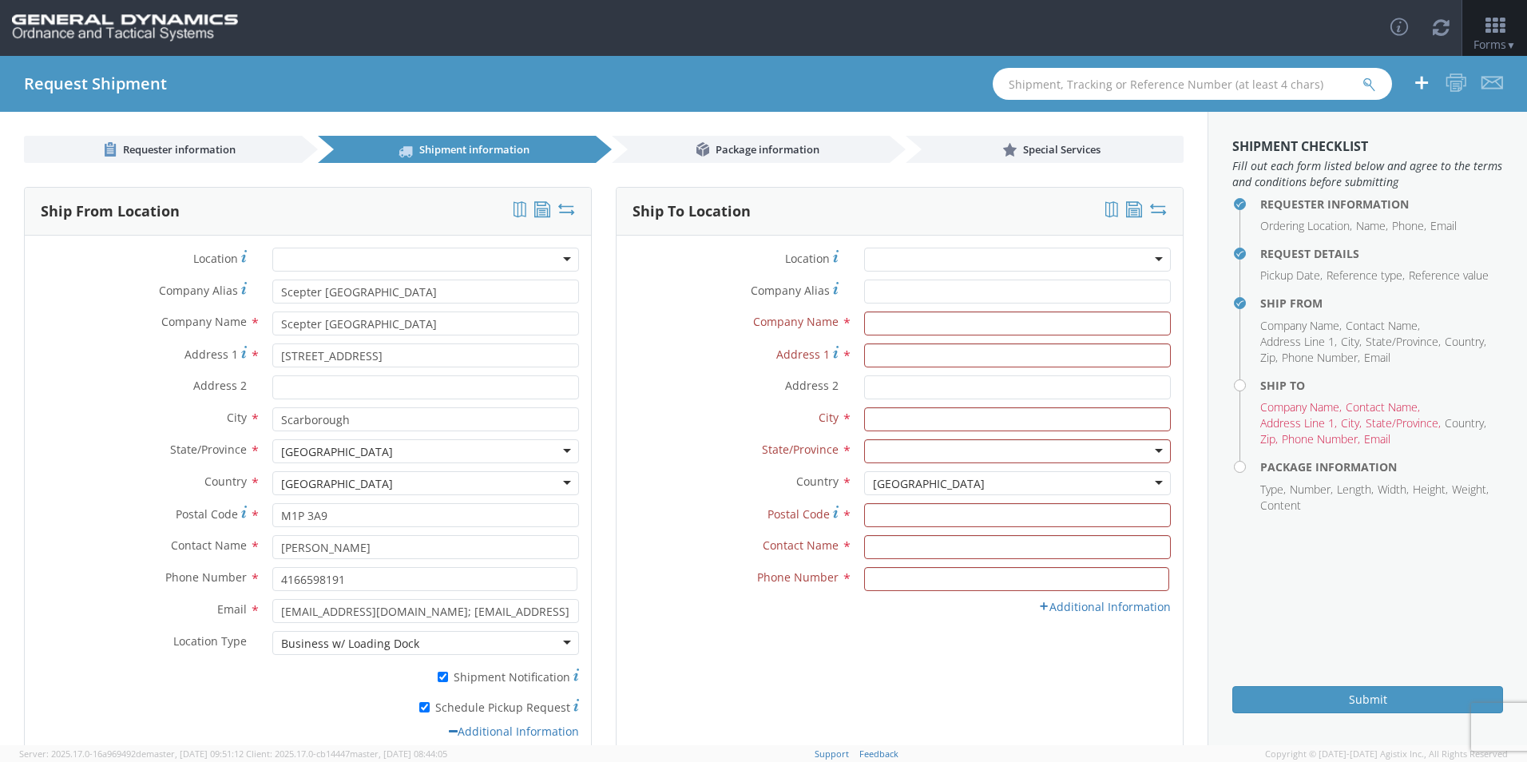
click at [344, 709] on label "* Schedule Pickup Request" at bounding box center [425, 706] width 307 height 19
click at [419, 709] on input "* Schedule Pickup Request" at bounding box center [424, 707] width 10 height 10
click at [424, 706] on input "* Schedule Pickup Request" at bounding box center [424, 707] width 10 height 10
checkbox input "true"
click at [692, 713] on div "Ship To Location Location * GD-OTS Anniston (Commerce) GD-OTS Camden GD-OTS DeF…" at bounding box center [900, 474] width 568 height 574
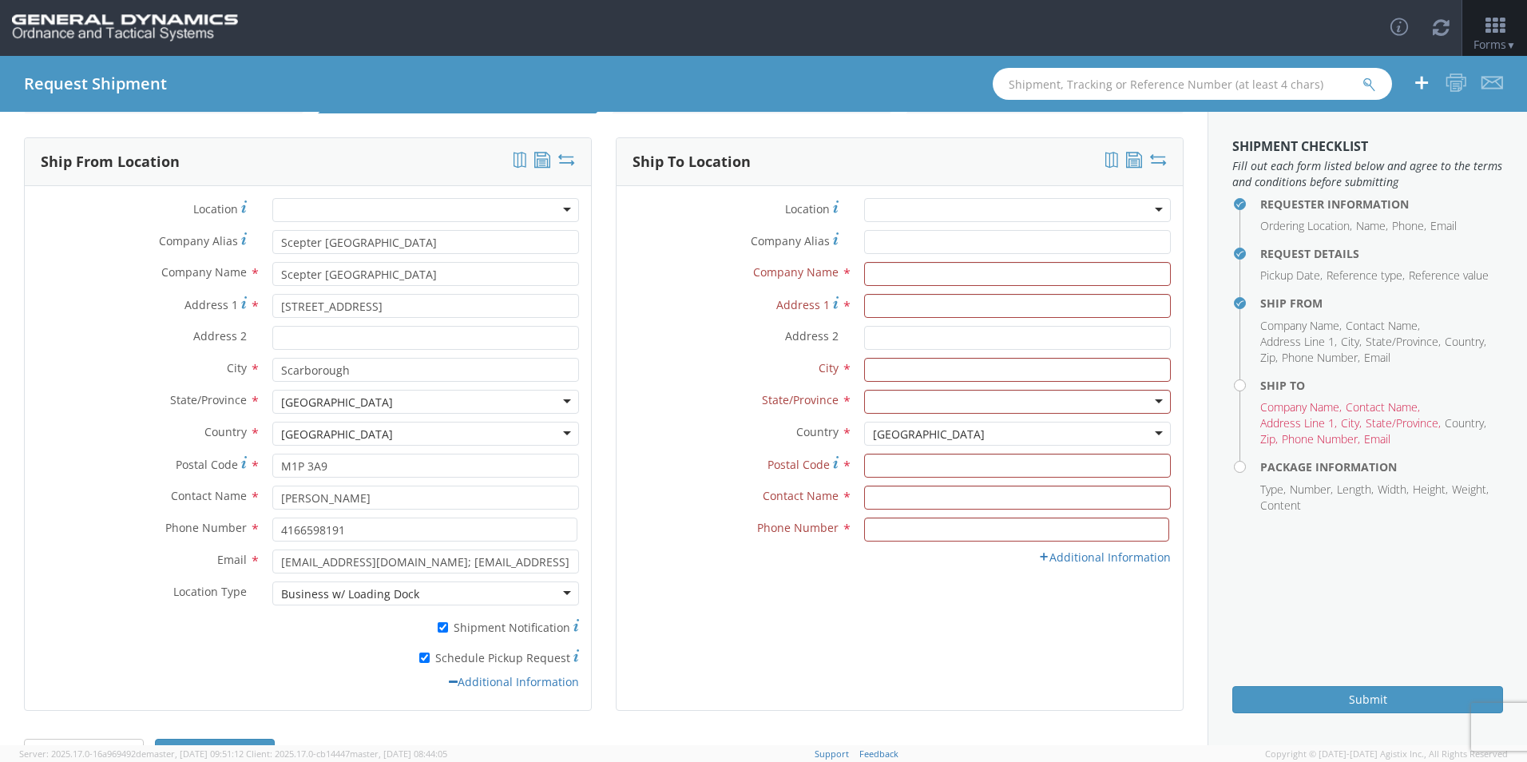
scroll to position [0, 0]
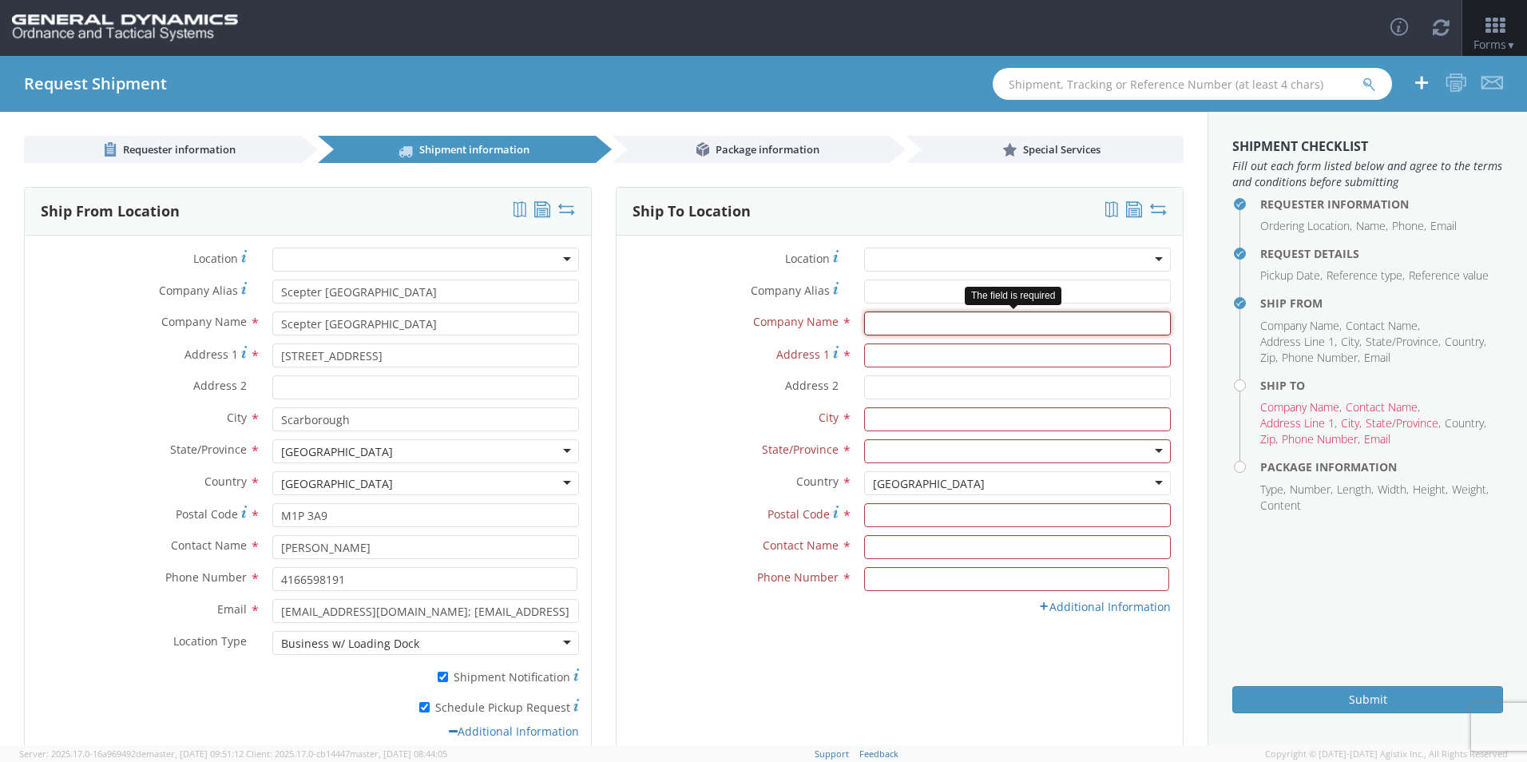
click at [923, 323] on input "text" at bounding box center [1017, 324] width 307 height 24
type input "GD-OTS Marion IL"
type input "[STREET_ADDRESS][PERSON_NAME]"
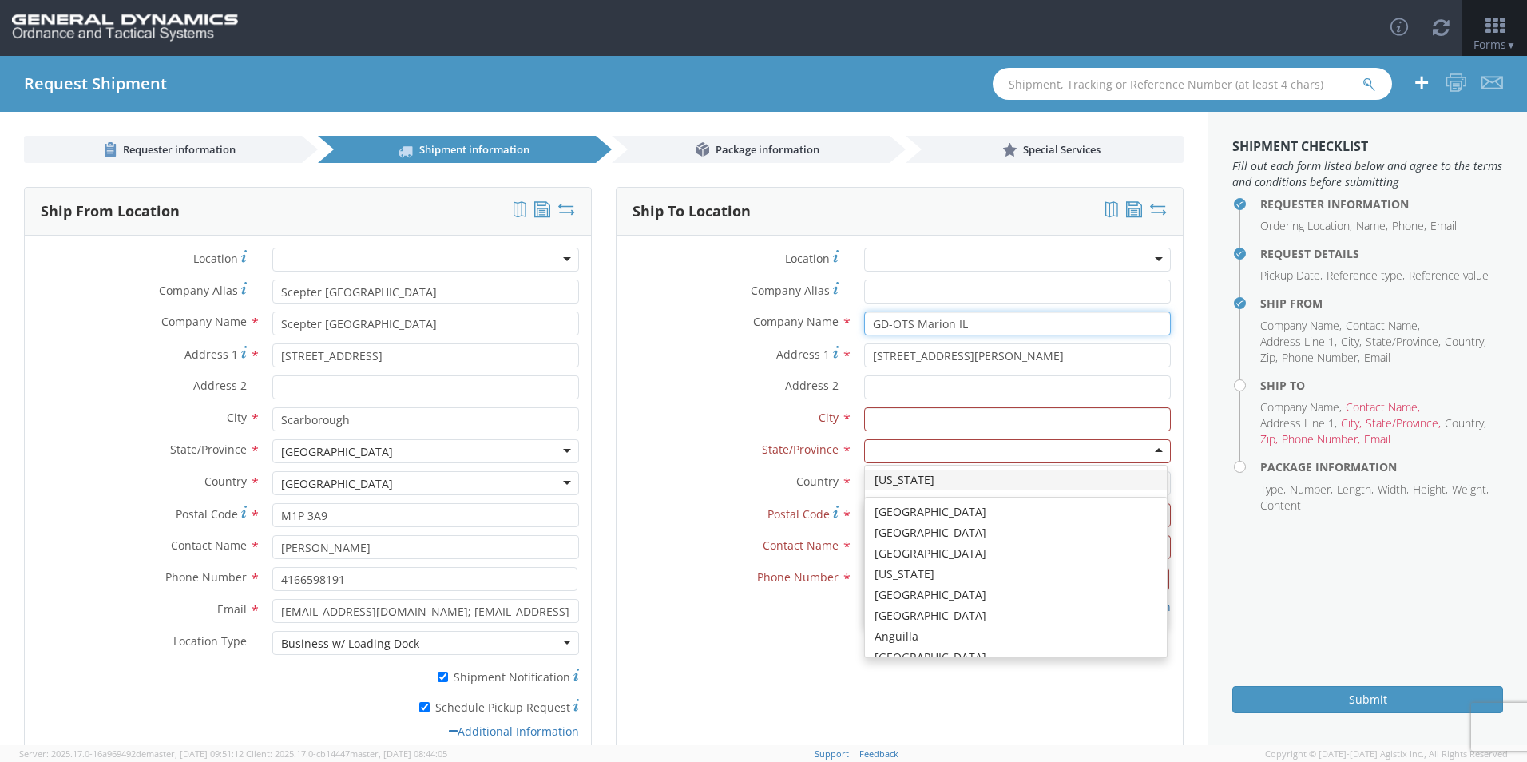
scroll to position [4027, 0]
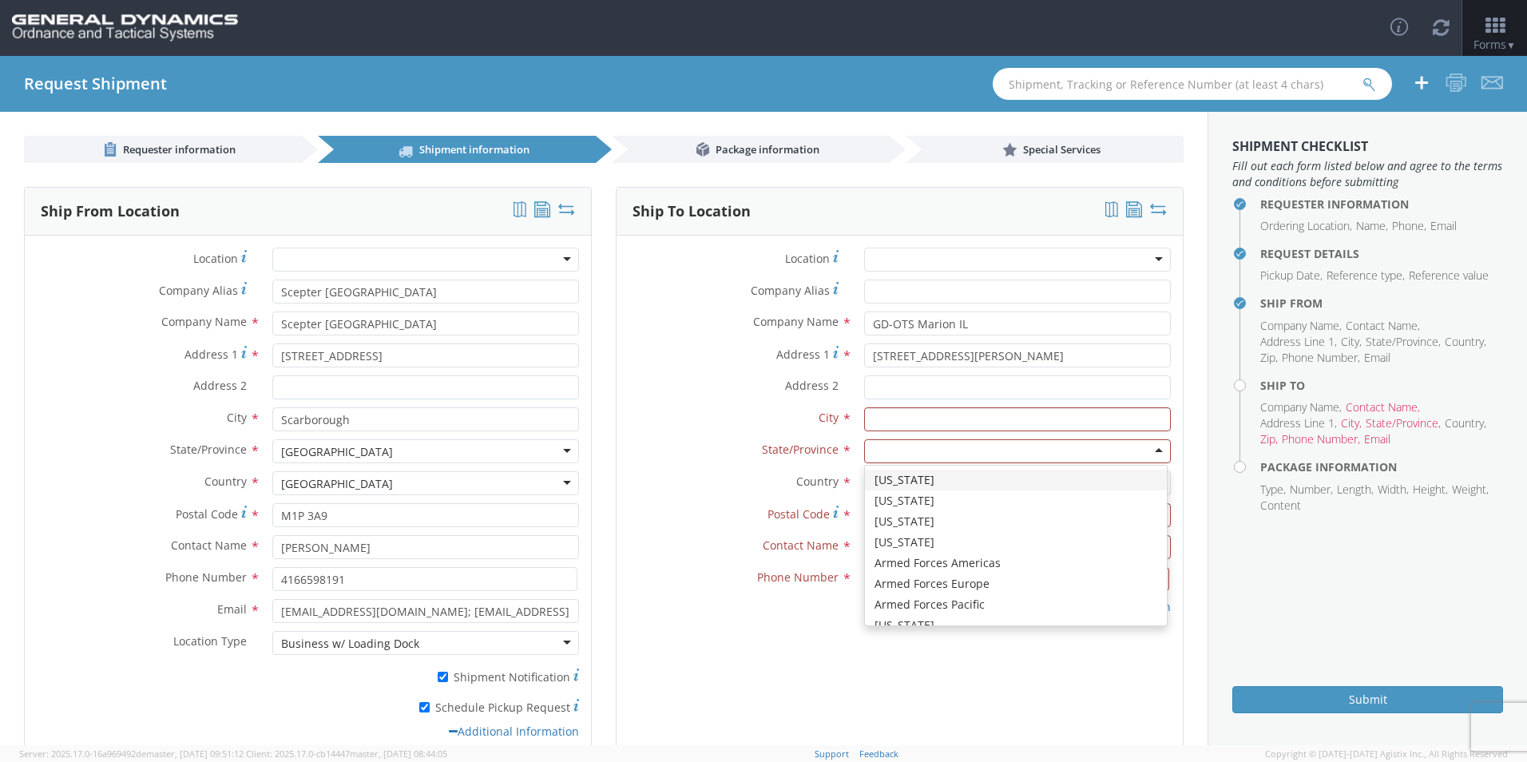
click at [918, 451] on div at bounding box center [1017, 451] width 307 height 24
type input "I"
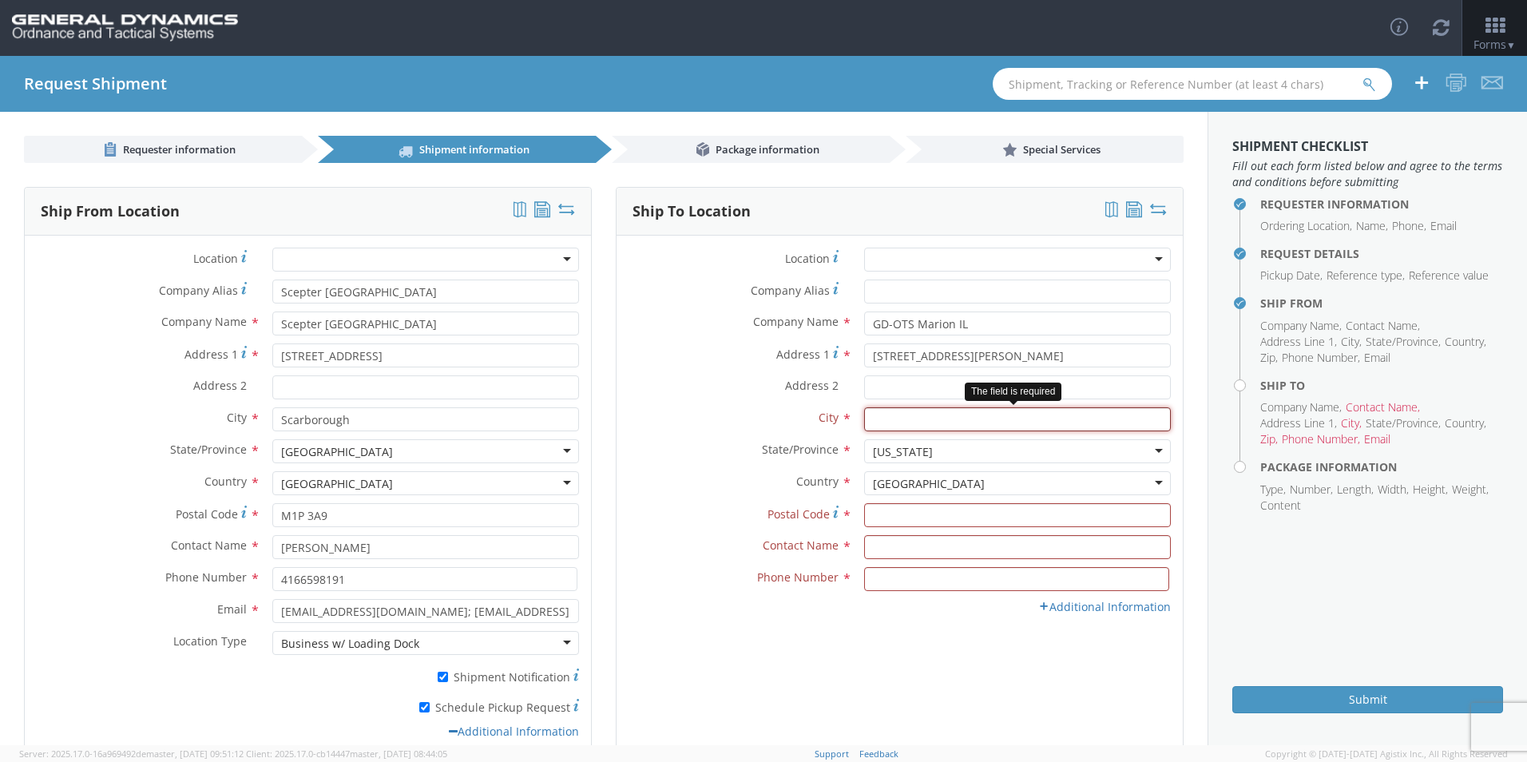
click at [888, 424] on input "text" at bounding box center [1017, 419] width 307 height 24
type input "[PERSON_NAME]"
type input "62959"
type input "[PERSON_NAME]"
type input "7275788100"
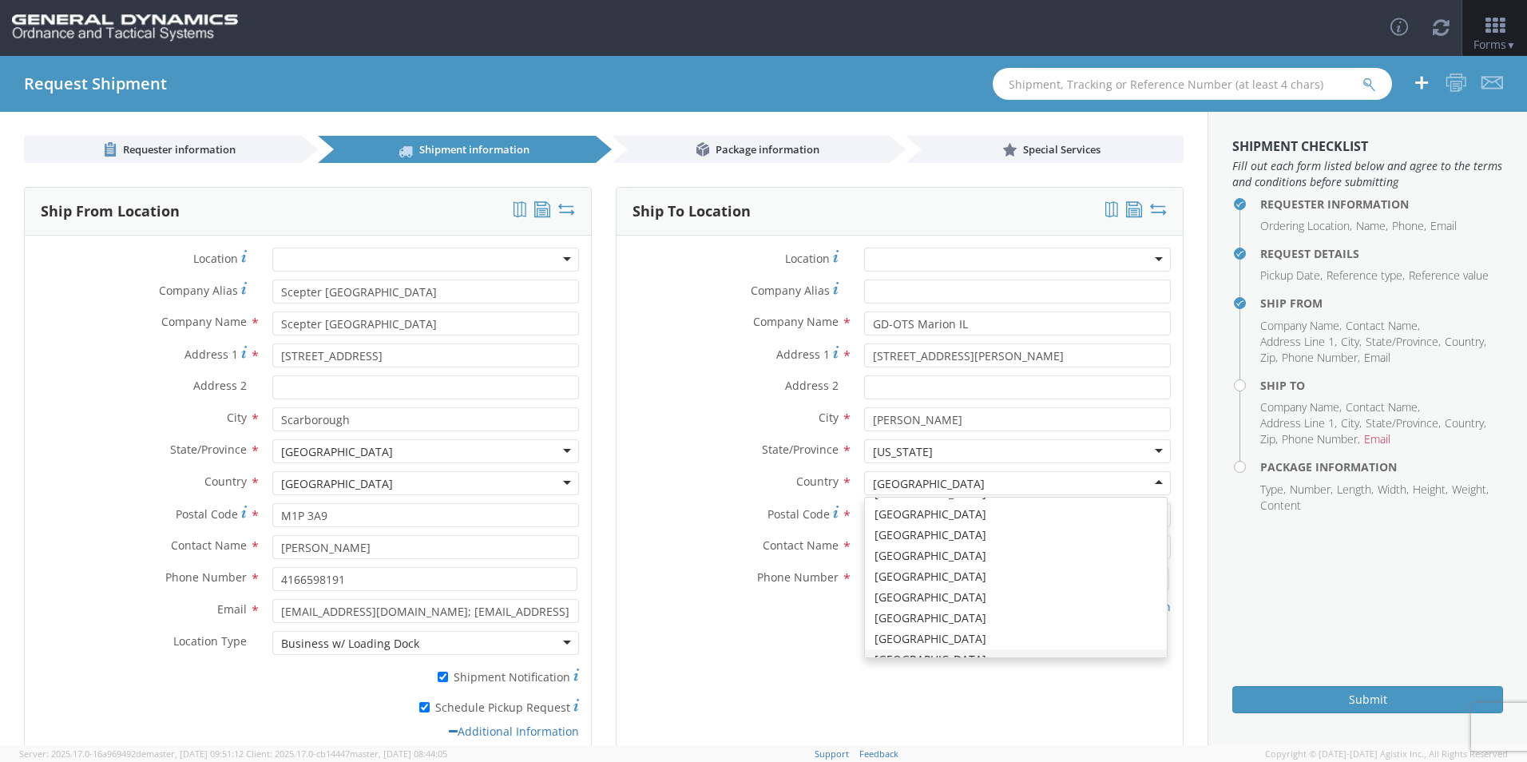
click at [856, 693] on div "Ship To Location Location * GD-OTS Anniston (Commerce) GD-OTS Camden GD-OTS DeF…" at bounding box center [900, 474] width 568 height 574
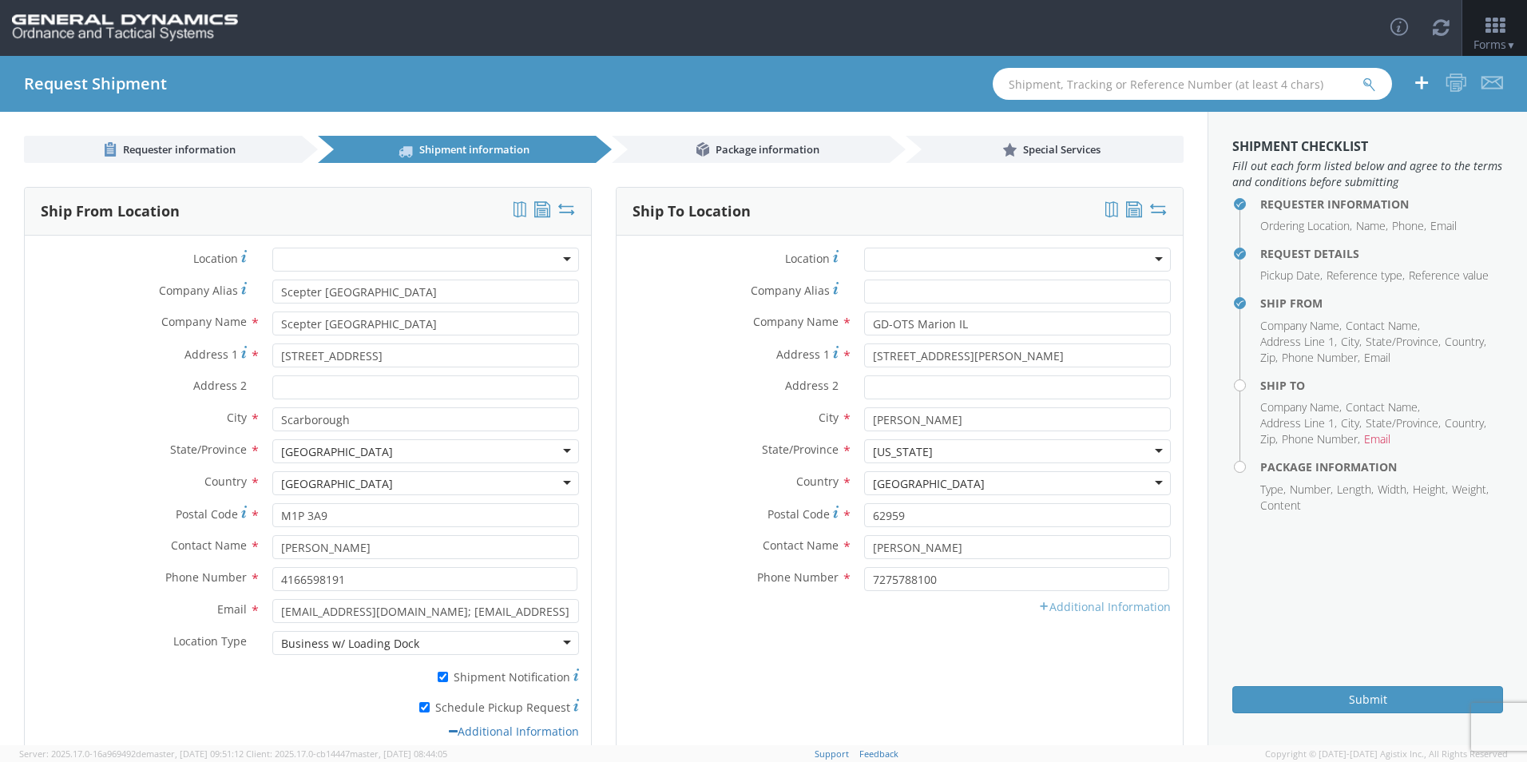
click at [1063, 606] on link "Additional Information" at bounding box center [1105, 606] width 133 height 15
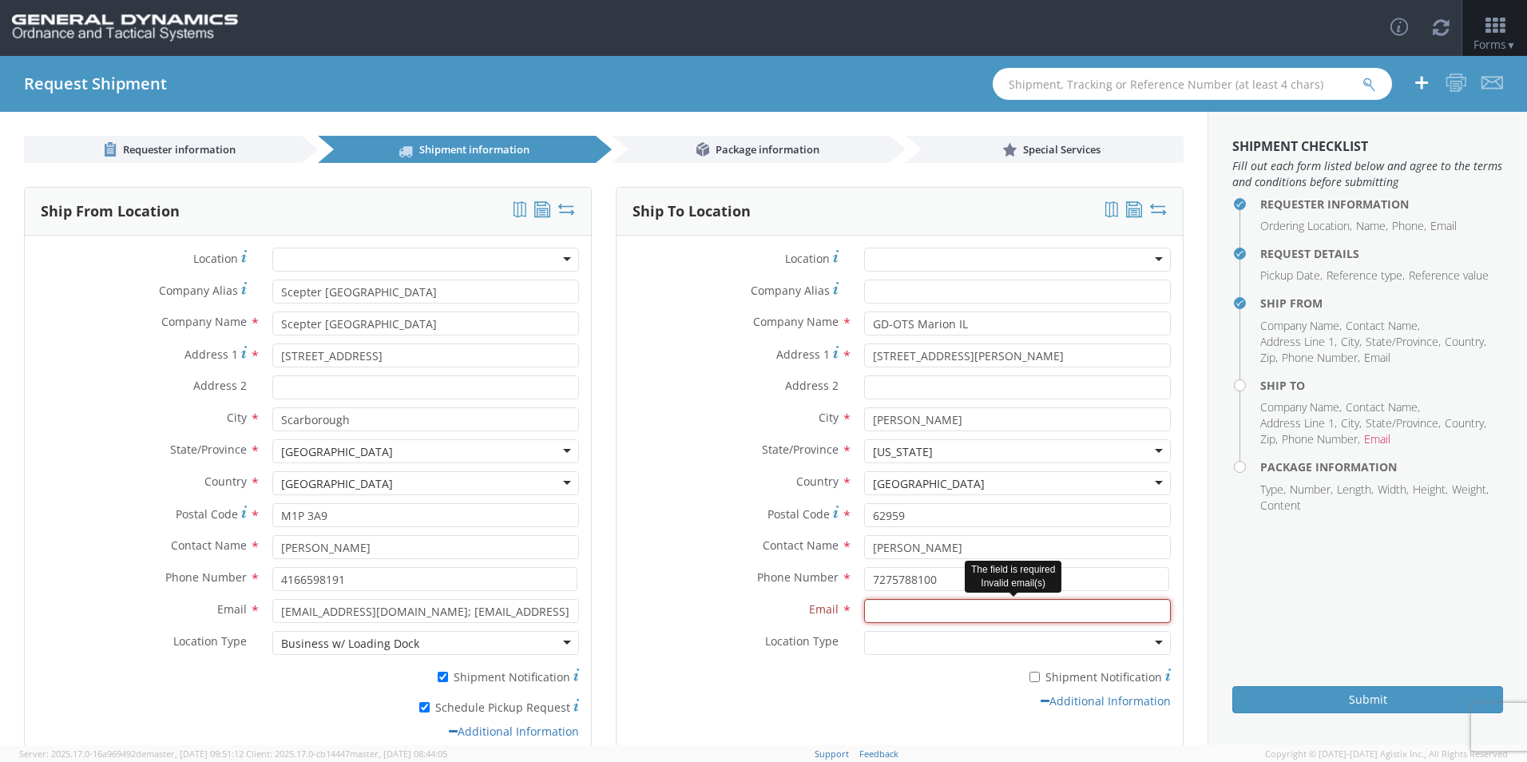
click at [927, 618] on input "Email *" at bounding box center [1017, 611] width 307 height 24
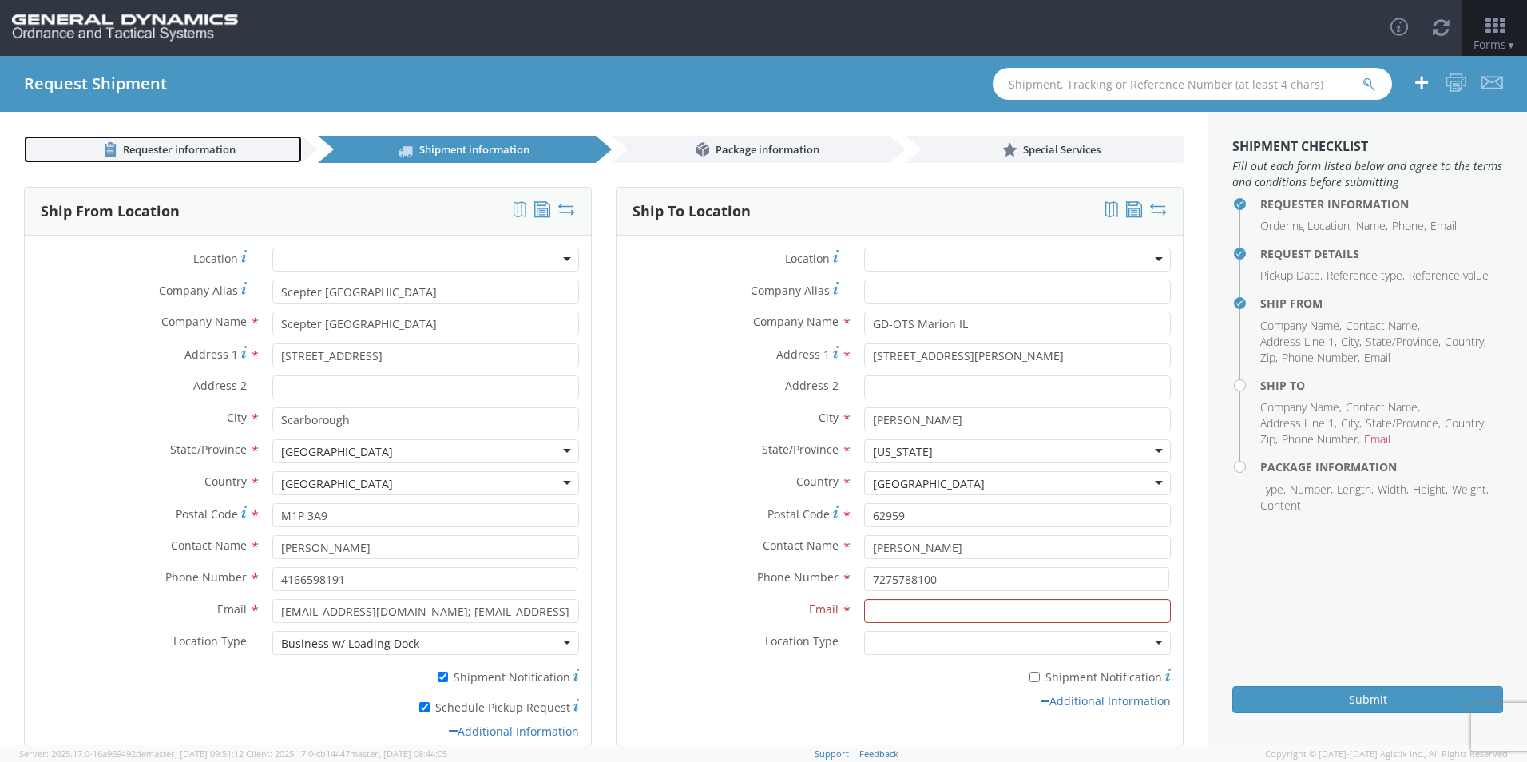
click at [183, 138] on link "Requester information" at bounding box center [163, 149] width 278 height 27
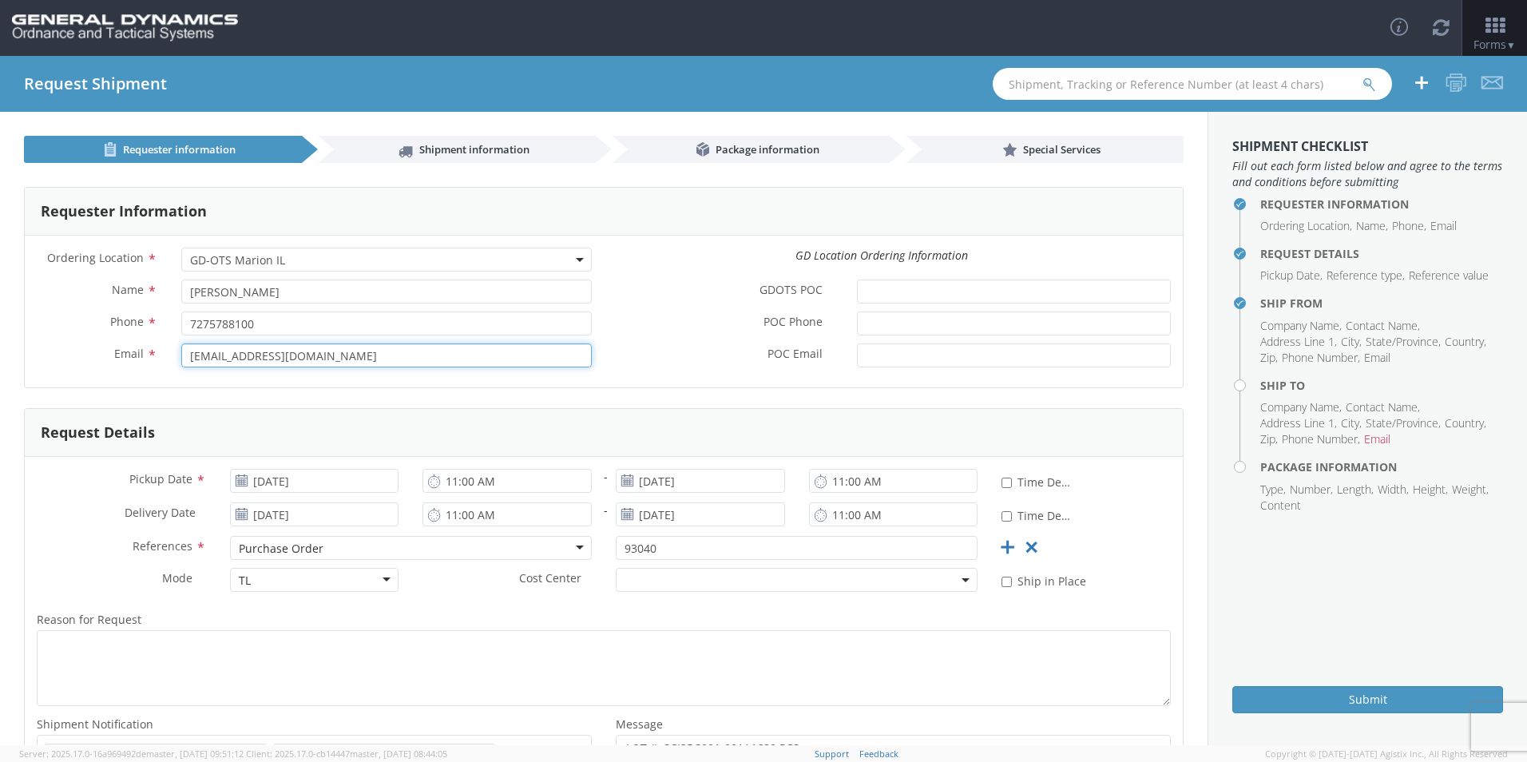
drag, startPoint x: 324, startPoint y: 360, endPoint x: 88, endPoint y: 336, distance: 237.7
click at [88, 336] on div "Name * Harshad Patel Phone * 7275788100 Email * Mlogistics@gd-ots.com" at bounding box center [314, 328] width 579 height 96
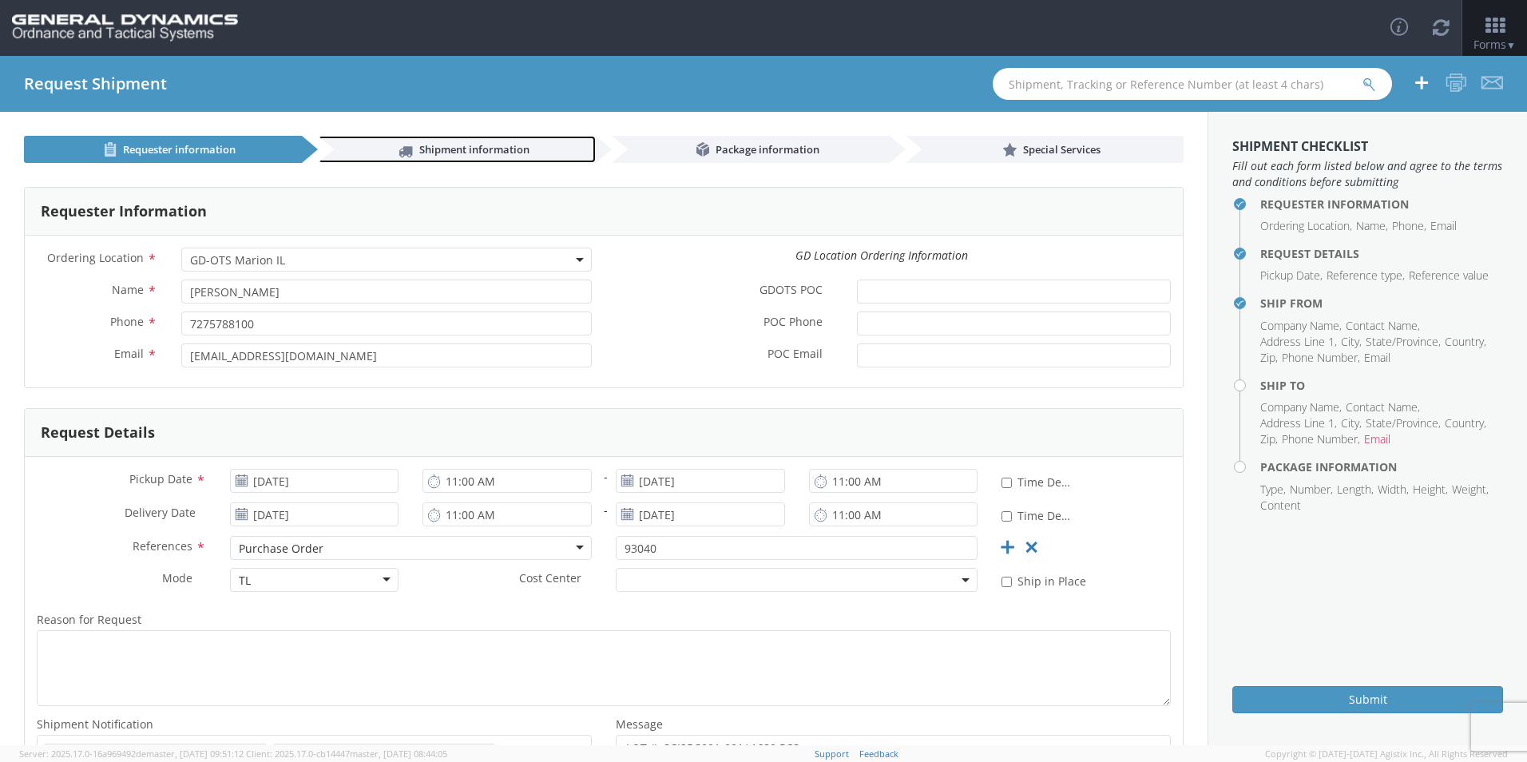
click at [429, 153] on span "Shipment information" at bounding box center [474, 149] width 110 height 14
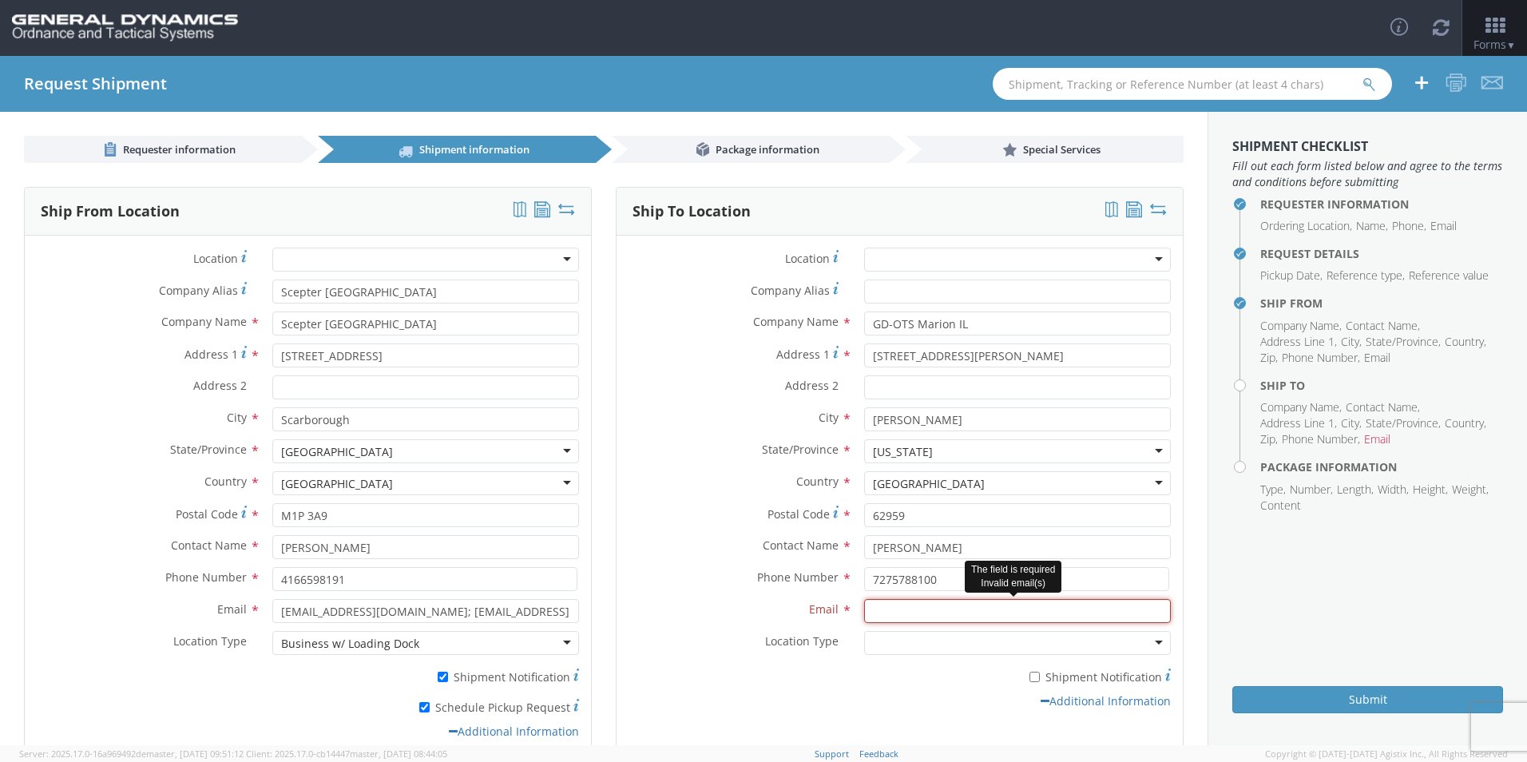
click at [887, 614] on input "Email *" at bounding box center [1017, 611] width 307 height 24
paste input "[EMAIL_ADDRESS][DOMAIN_NAME]"
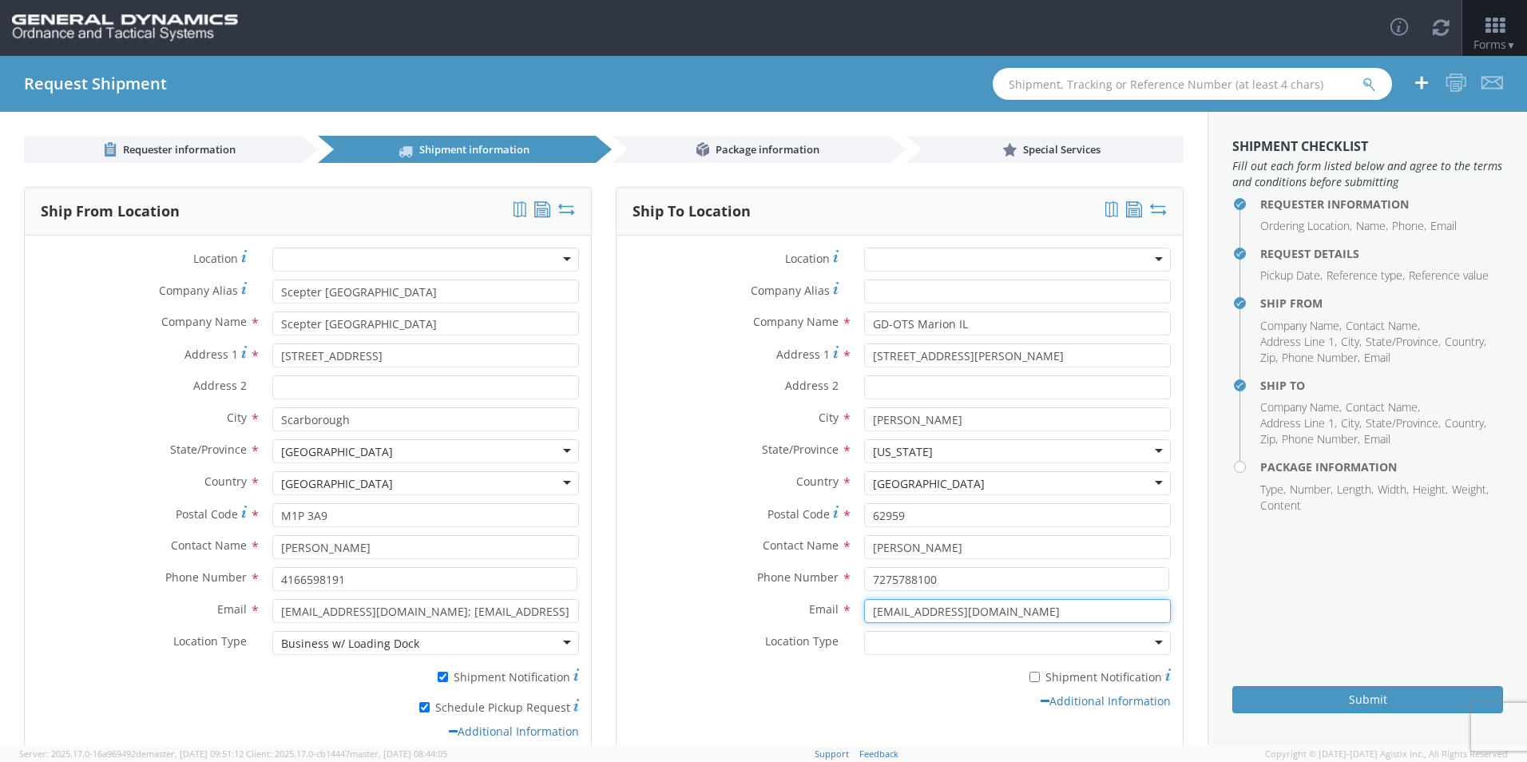
type input "[EMAIL_ADDRESS][DOMAIN_NAME]"
click at [880, 644] on div at bounding box center [1017, 643] width 307 height 24
drag, startPoint x: 915, startPoint y: 707, endPoint x: 938, endPoint y: 696, distance: 25.7
click at [916, 707] on div "Additional Information" at bounding box center [900, 701] width 566 height 16
click at [1019, 679] on label "* Shipment Notification" at bounding box center [1017, 675] width 307 height 19
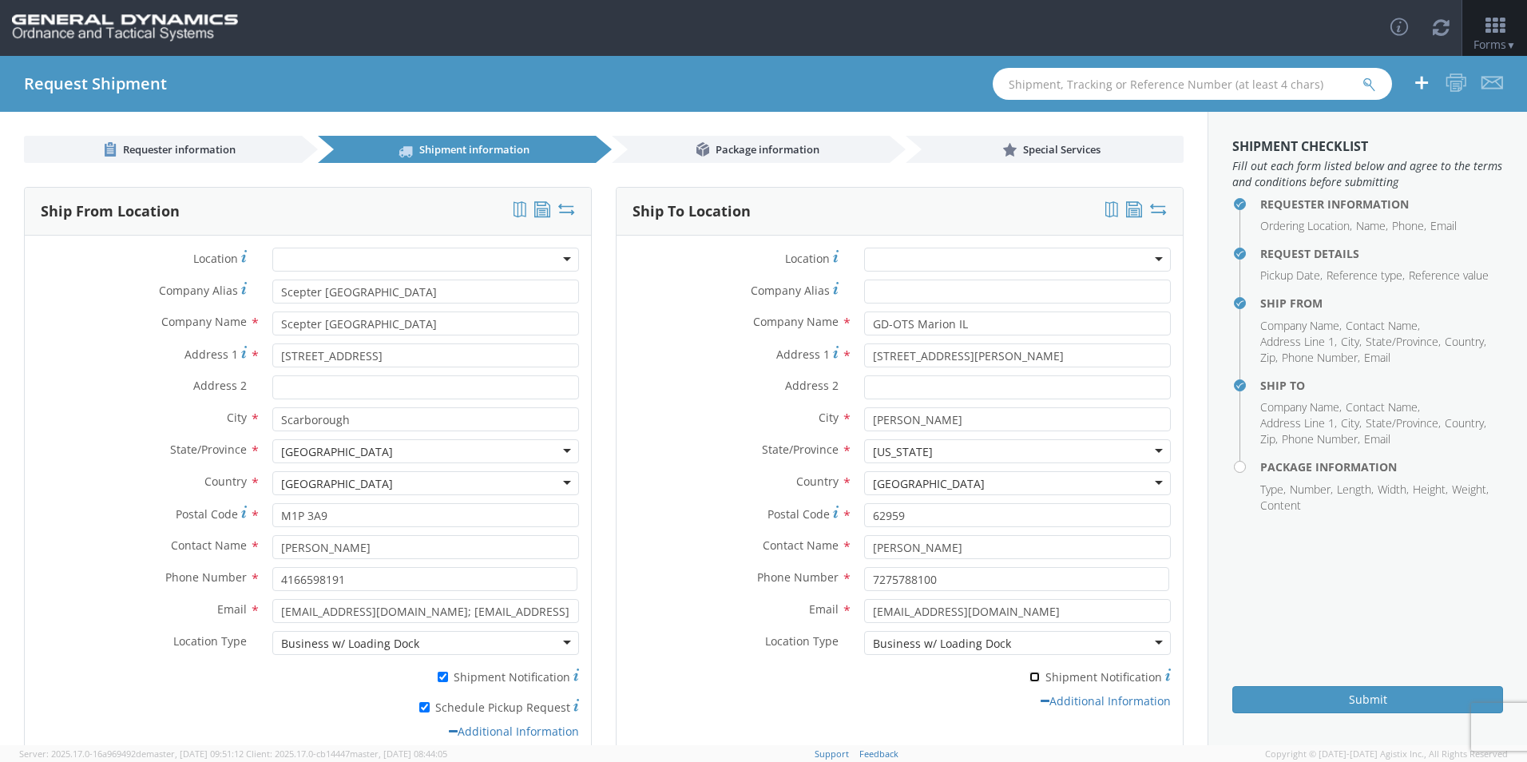
click at [1030, 679] on input "* Shipment Notification" at bounding box center [1035, 677] width 10 height 10
checkbox input "true"
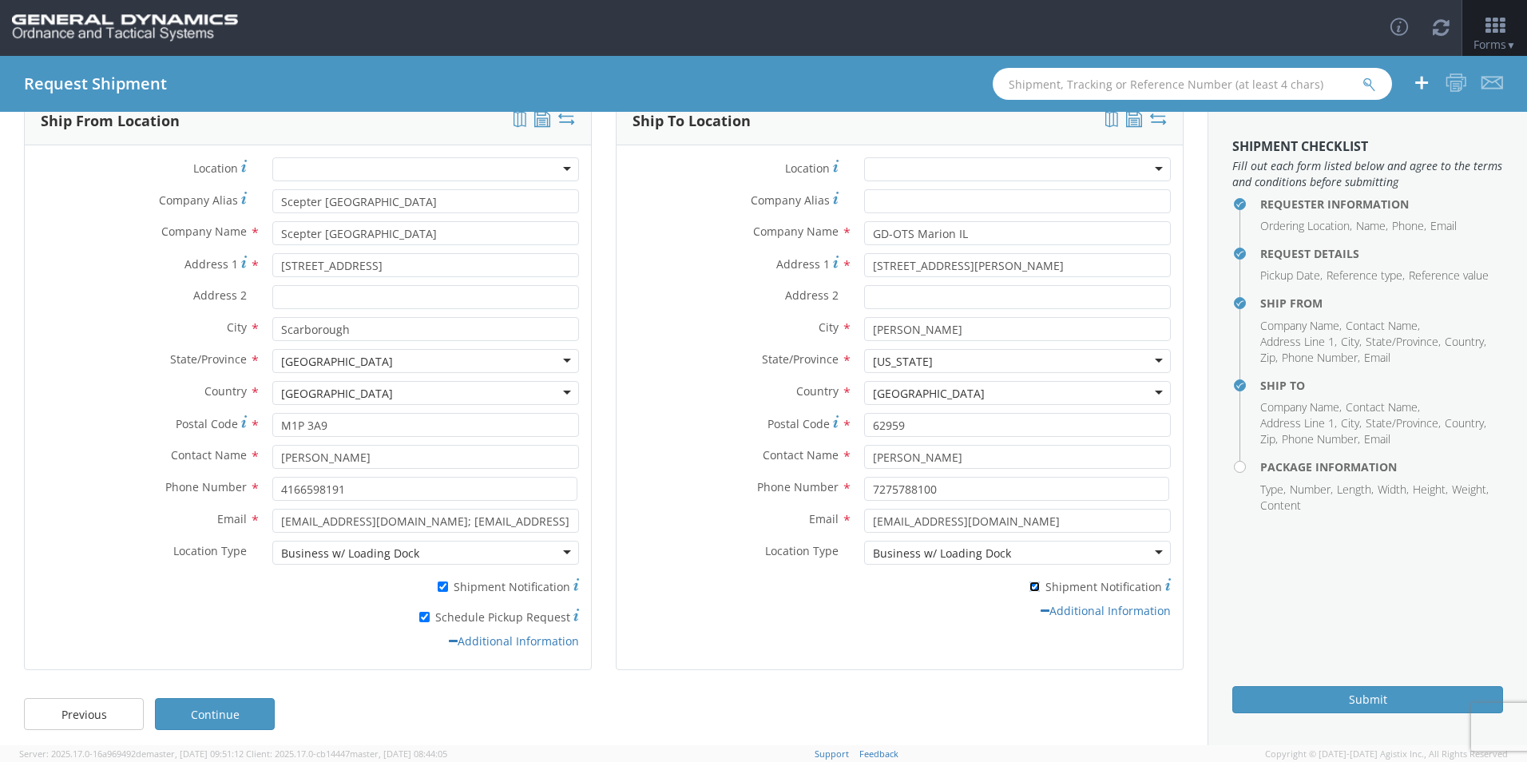
scroll to position [99, 0]
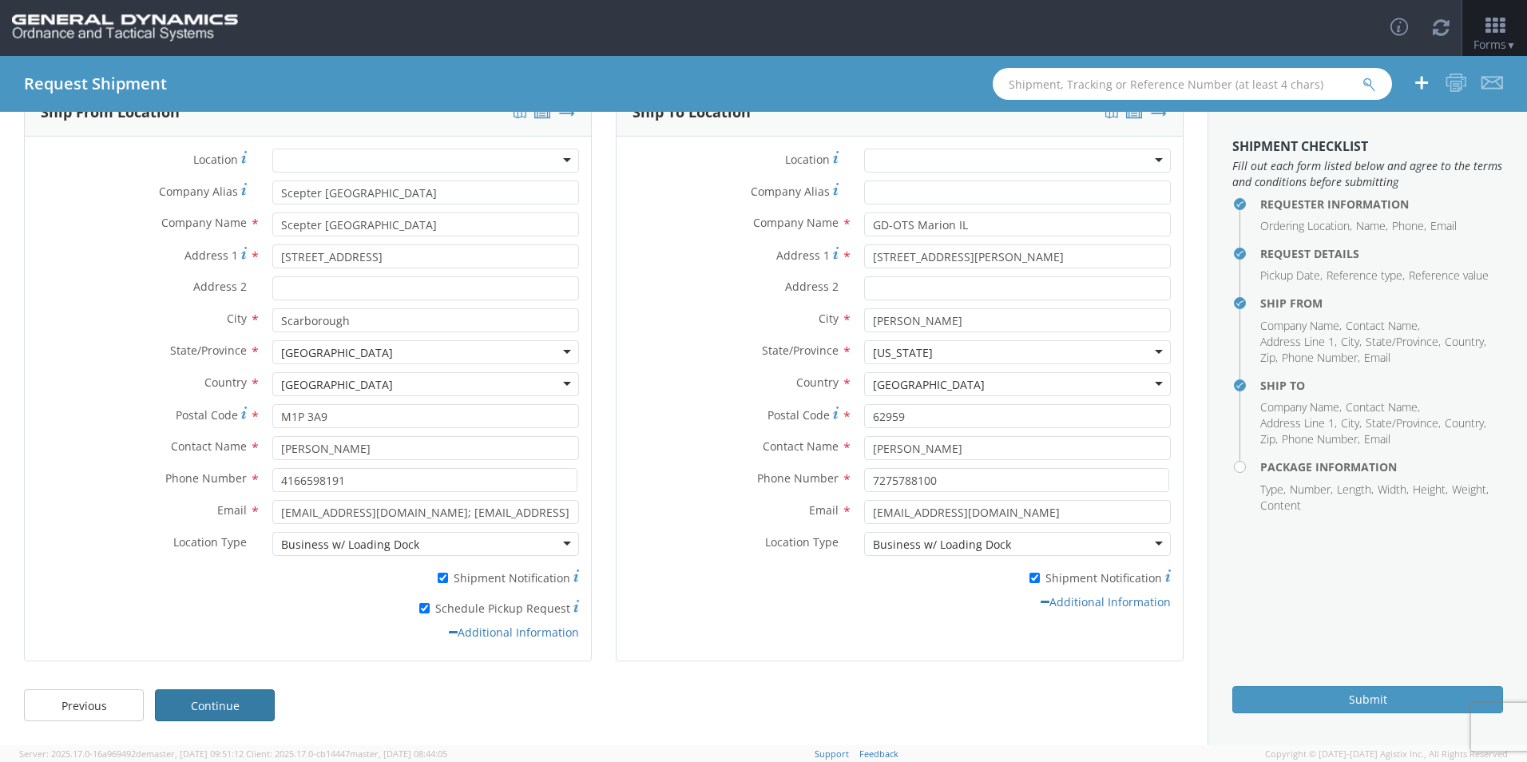
click at [241, 706] on link "Continue" at bounding box center [215, 705] width 120 height 32
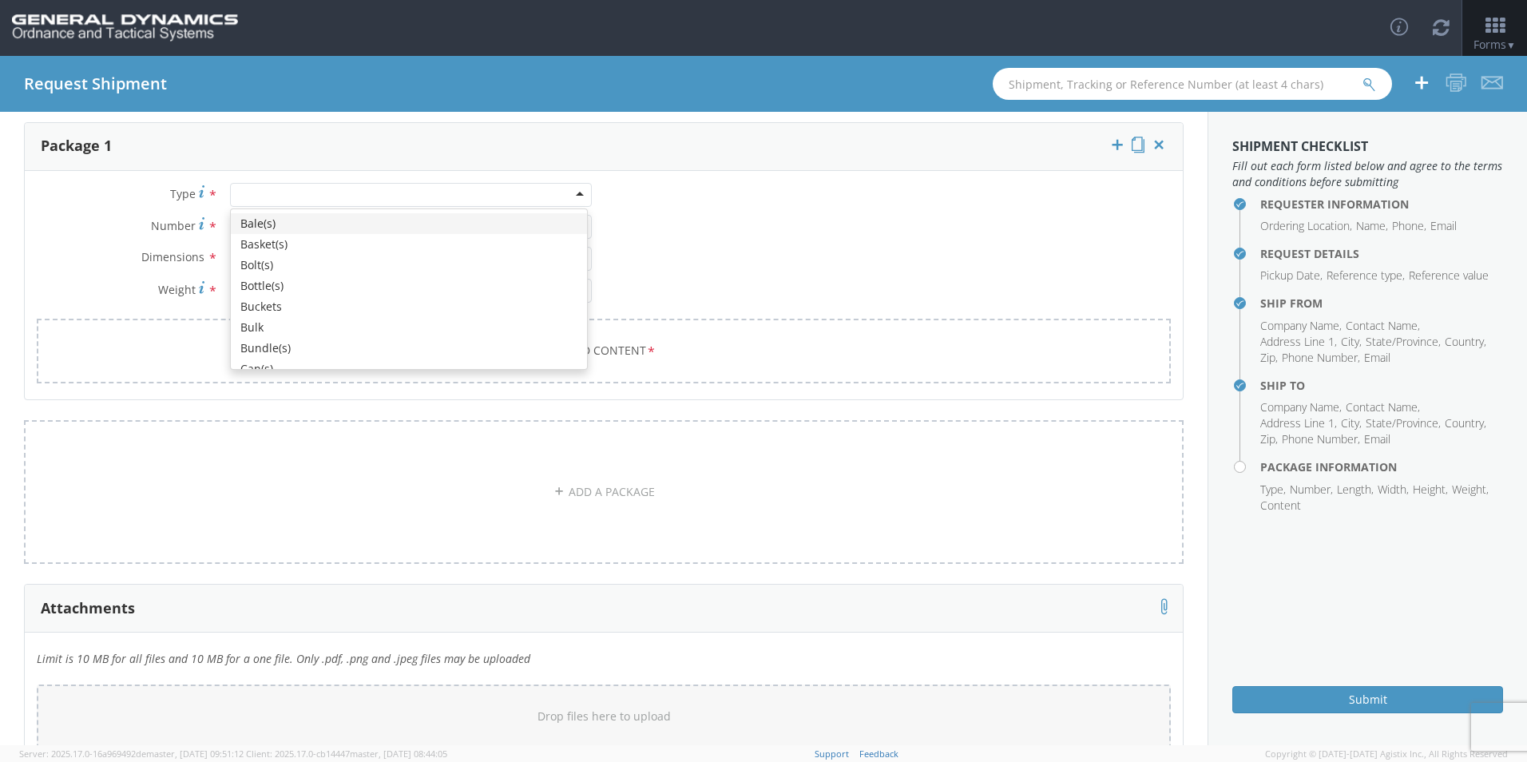
click at [272, 193] on div at bounding box center [411, 195] width 362 height 24
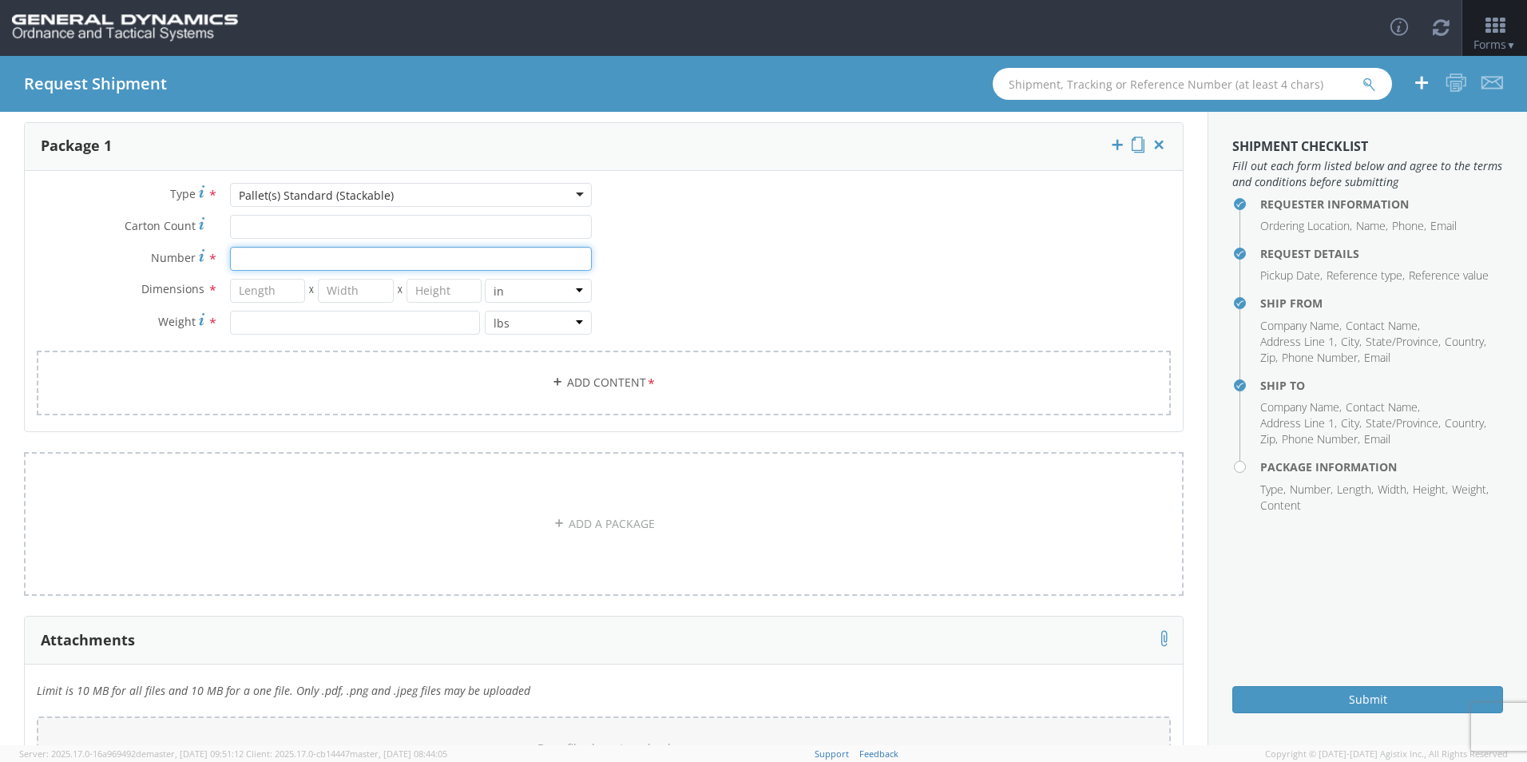
click at [255, 254] on input "Number *" at bounding box center [411, 259] width 362 height 24
type input "56"
click at [254, 289] on input "number" at bounding box center [268, 291] width 76 height 24
type input "48"
click at [338, 287] on input "number" at bounding box center [356, 291] width 76 height 24
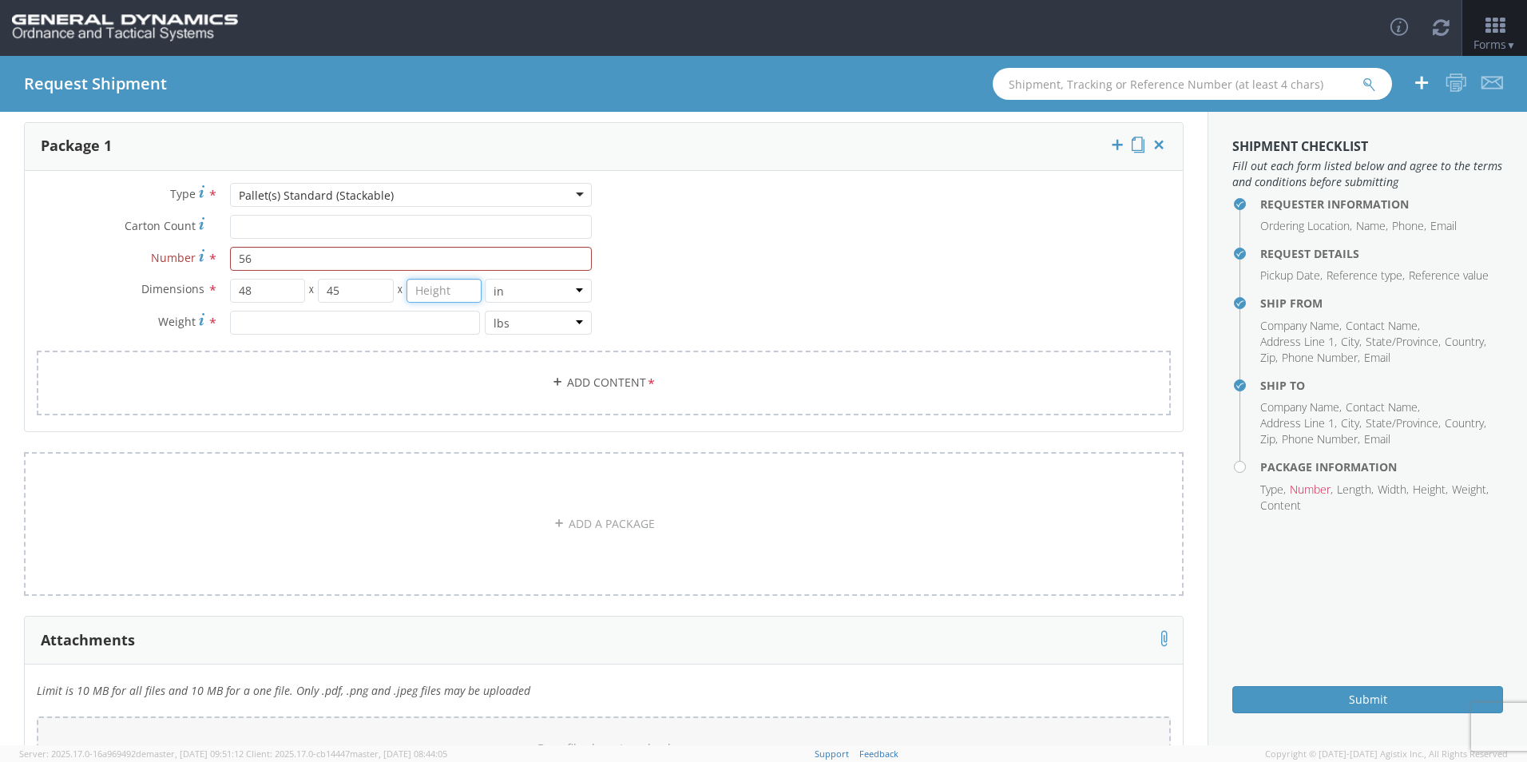
click at [439, 292] on input "number" at bounding box center [445, 291] width 76 height 24
click at [369, 294] on input "45" at bounding box center [356, 291] width 76 height 24
type input "40"
click at [437, 292] on input "number" at bounding box center [445, 291] width 76 height 24
type input "45"
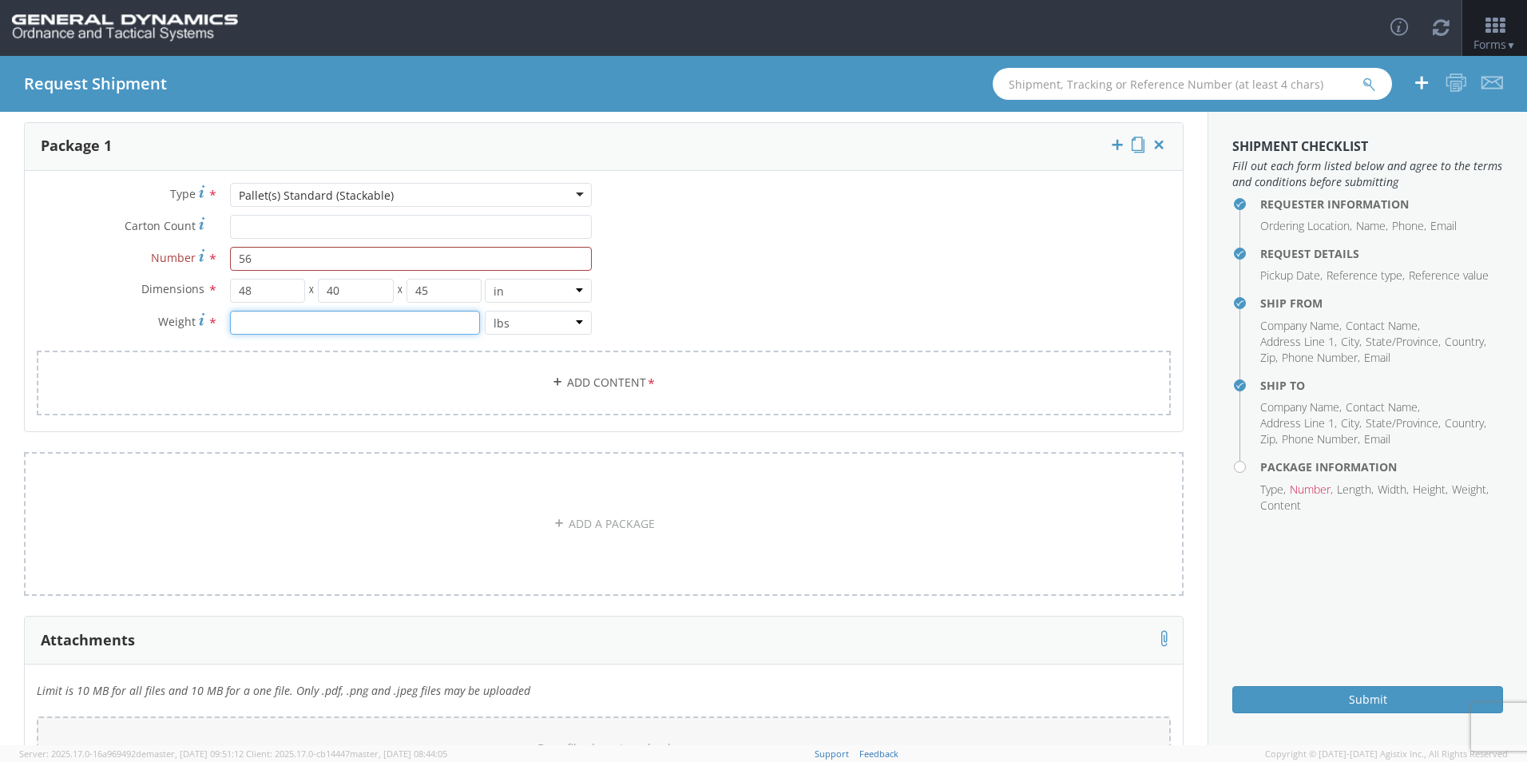
click at [319, 325] on input "number" at bounding box center [355, 323] width 250 height 24
type input "20493.86"
click at [558, 377] on link "Add Content *" at bounding box center [604, 383] width 1134 height 65
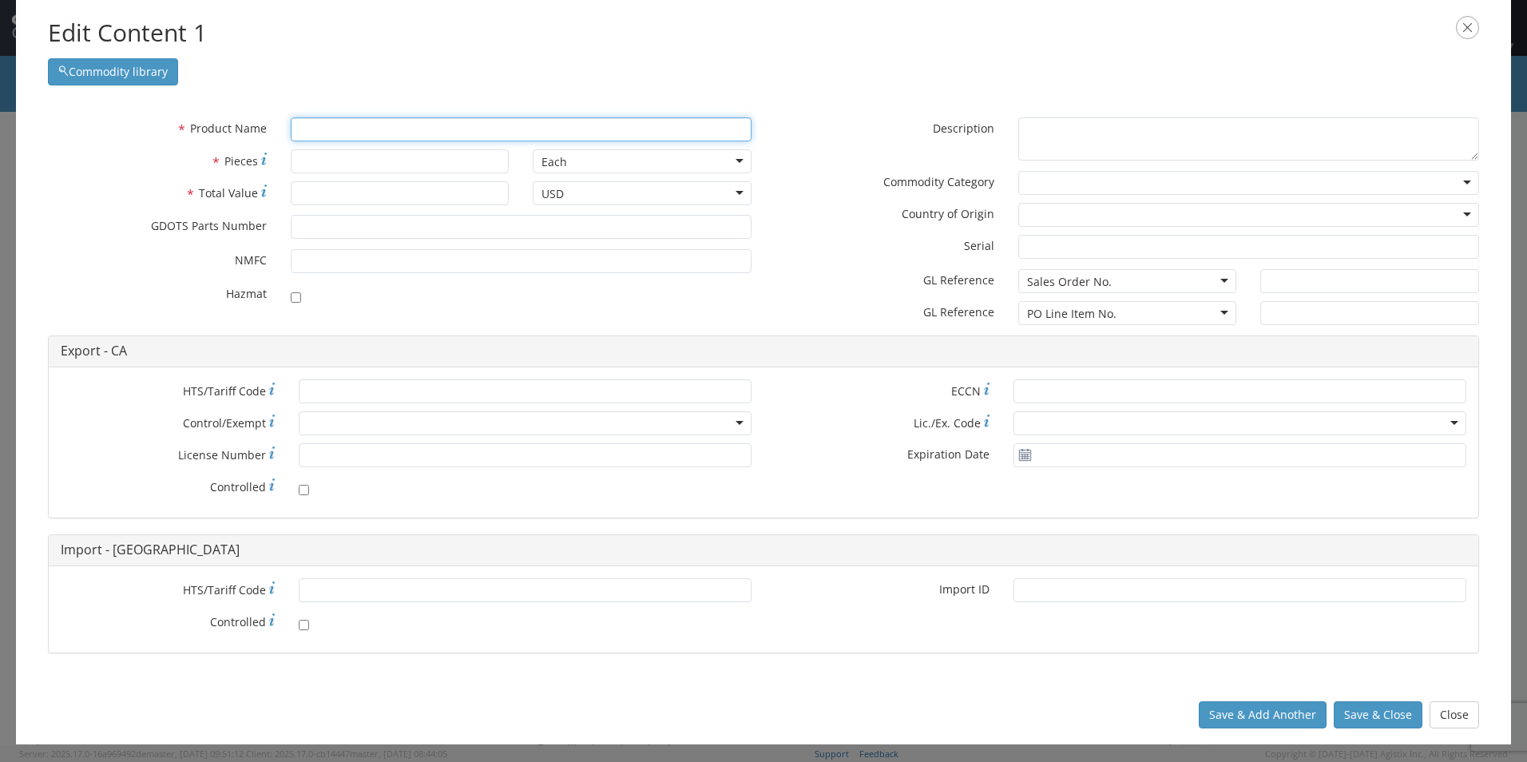
click at [410, 124] on input "text" at bounding box center [521, 129] width 461 height 24
paste input "EMPTY AMMO CAN/FILLER"
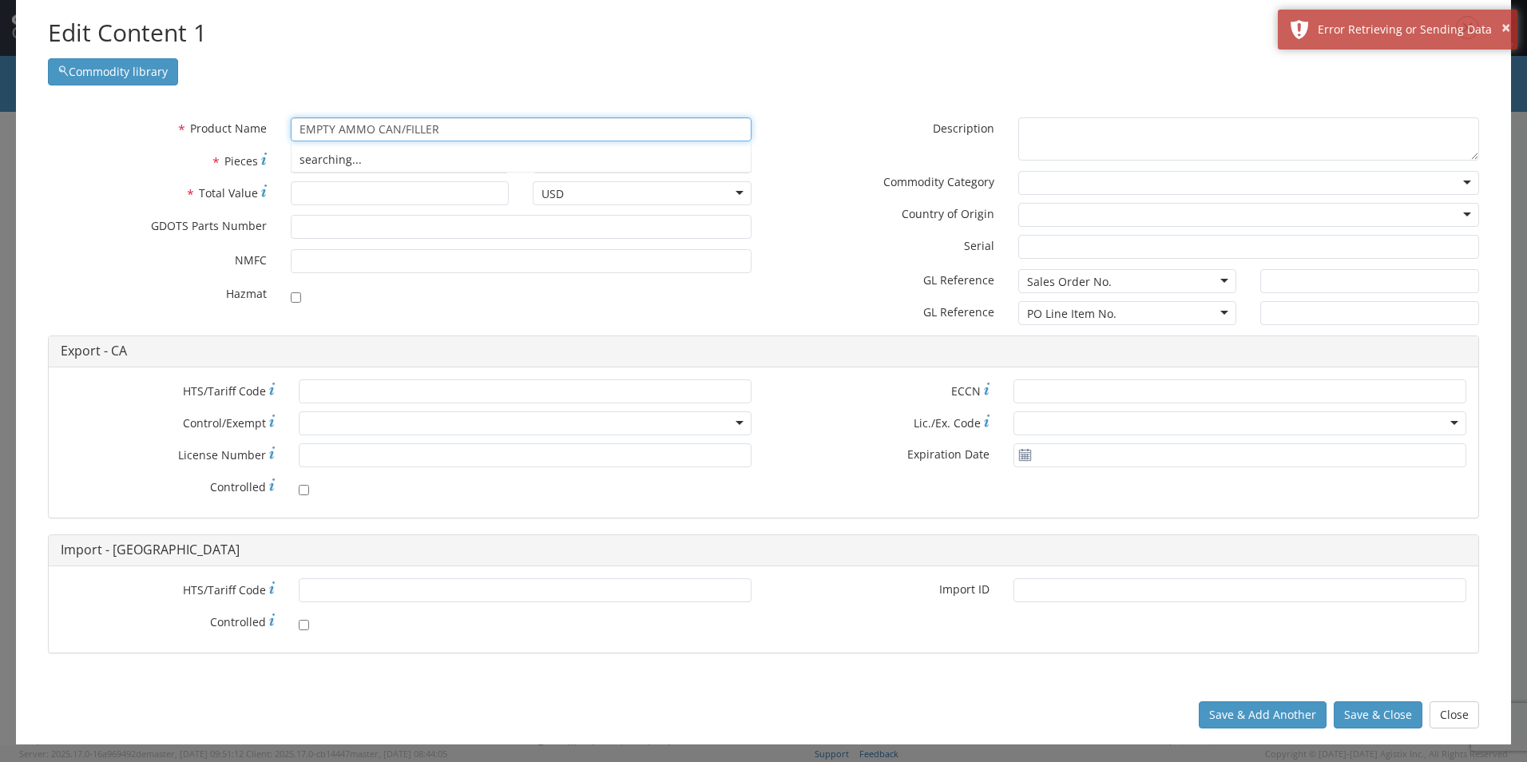
type input "EMPTY AMMO CAN/FILLER"
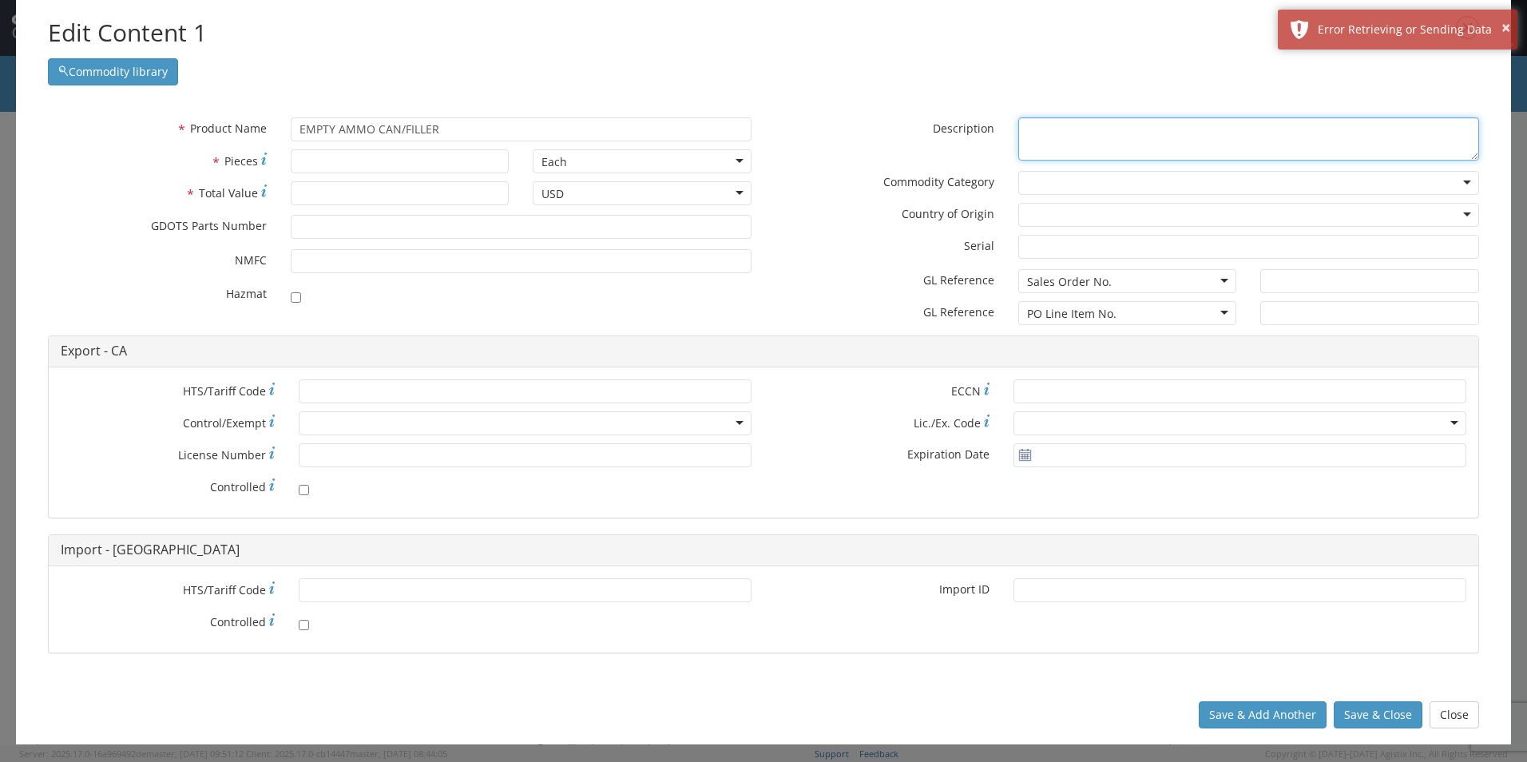
click at [1117, 133] on textarea "* Description" at bounding box center [1249, 139] width 461 height 44
paste textarea "EMPTY AMMO CAN/FILLER"
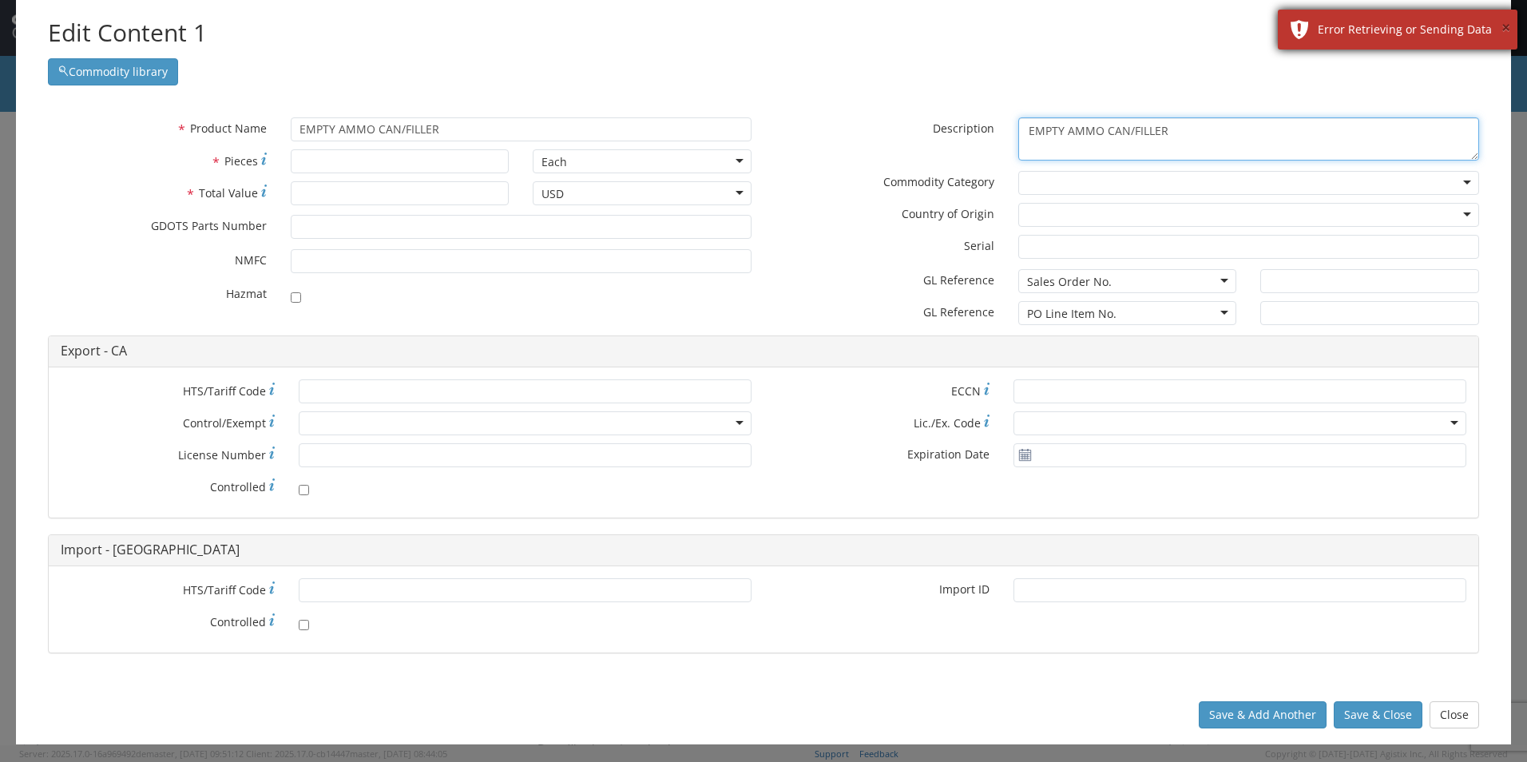
type textarea "EMPTY AMMO CAN/FILLER"
click at [1502, 34] on button "×" at bounding box center [1506, 28] width 9 height 23
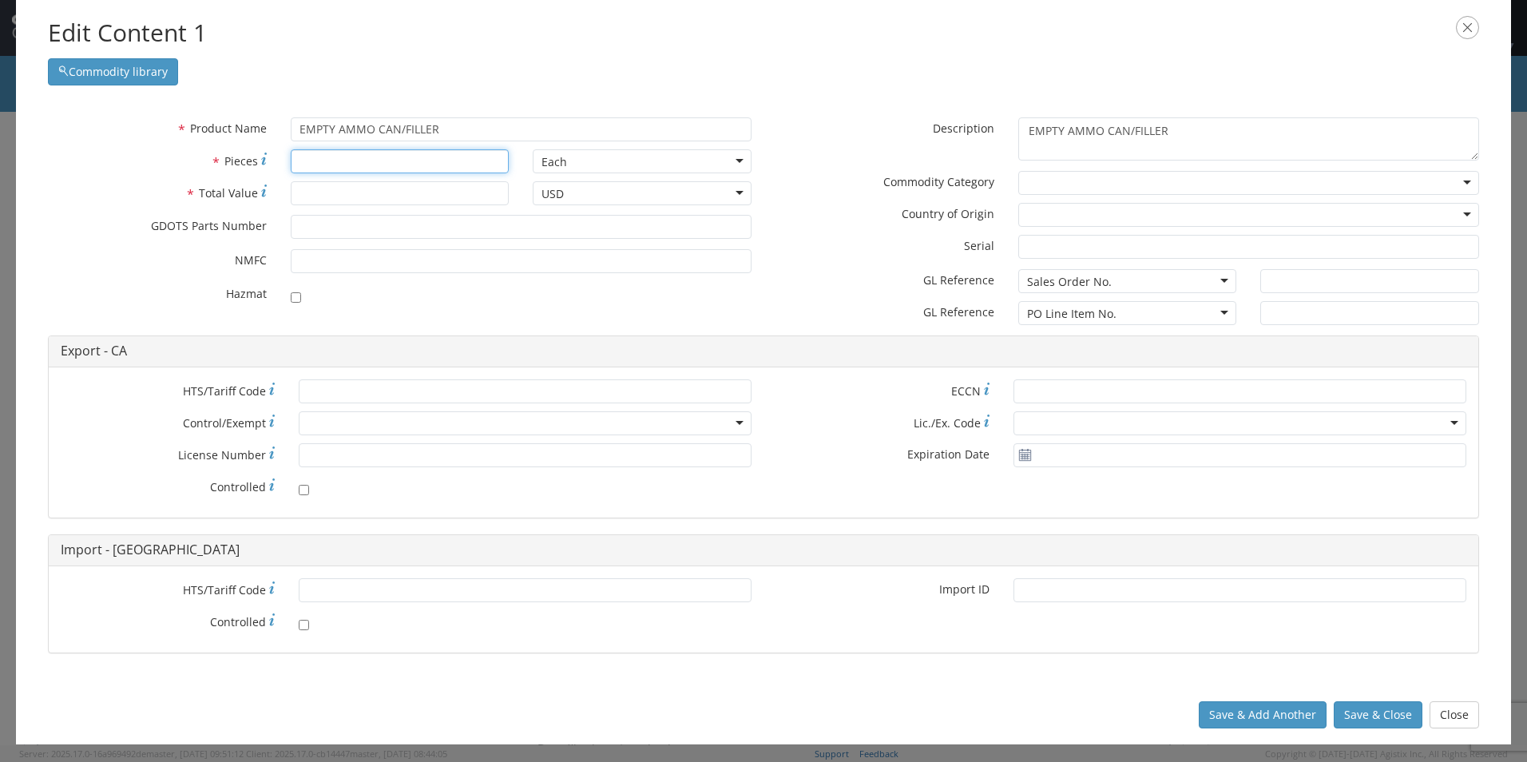
click at [368, 164] on input "* Pieces" at bounding box center [400, 161] width 219 height 24
type input "1683"
click at [338, 193] on input "* Total Value" at bounding box center [400, 193] width 219 height 24
type input "174727"
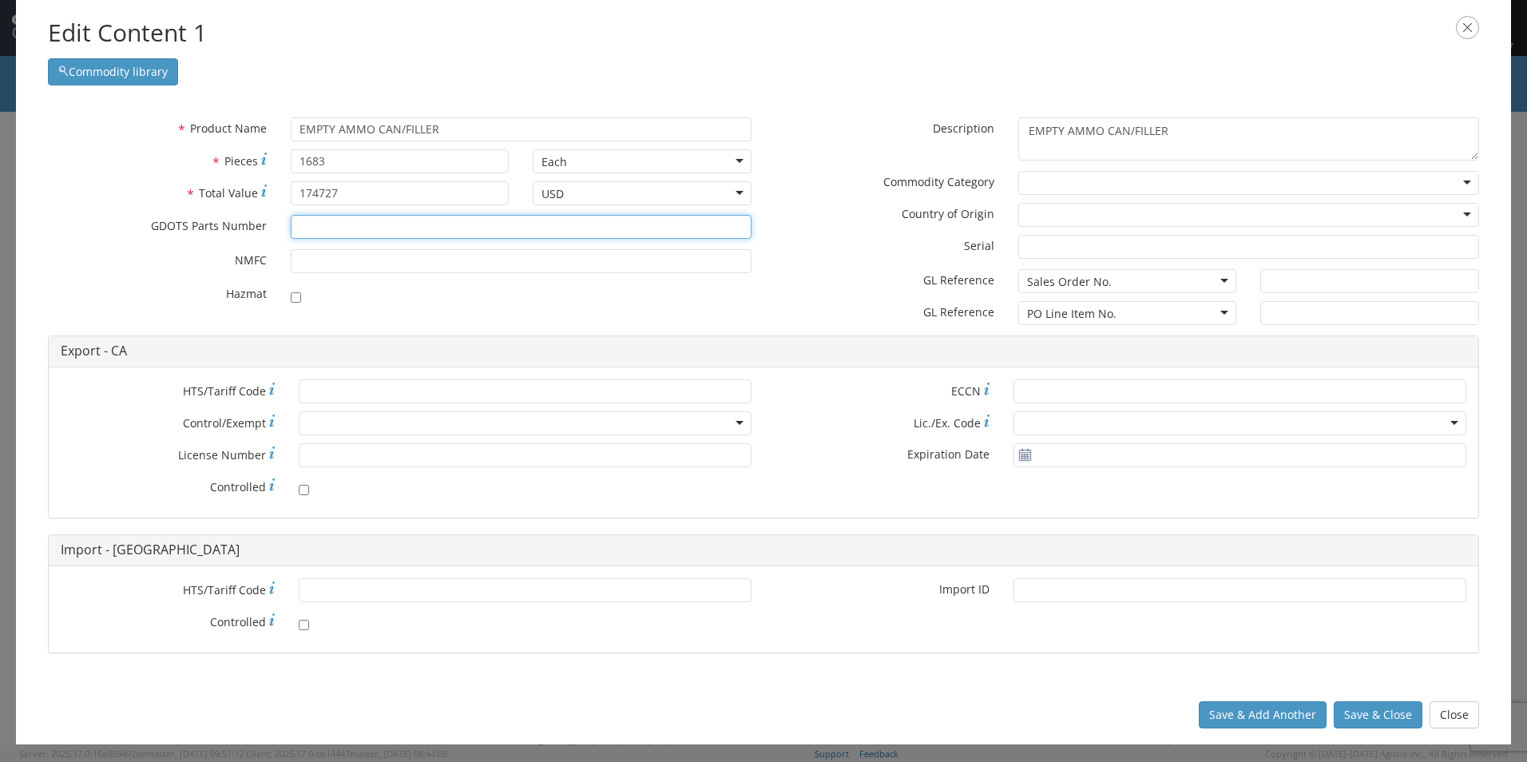
click at [338, 228] on input "* GDOTS Parts Number" at bounding box center [521, 227] width 461 height 24
type input "13108752"
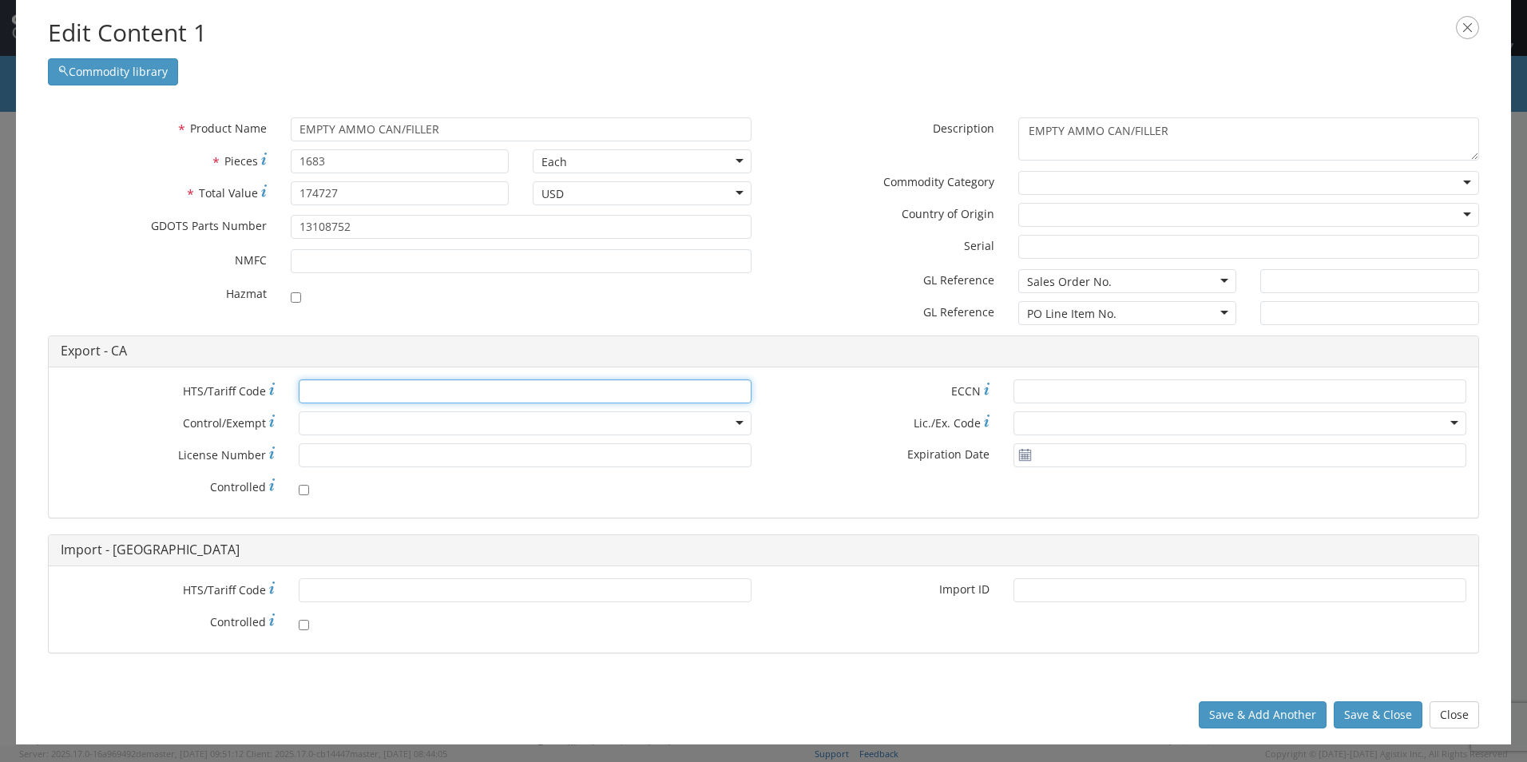
click at [344, 391] on input "* HTS/Tariff Code" at bounding box center [525, 391] width 453 height 24
paste input "[PHONE_NUMBER]"
type input "[PHONE_NUMBER]"
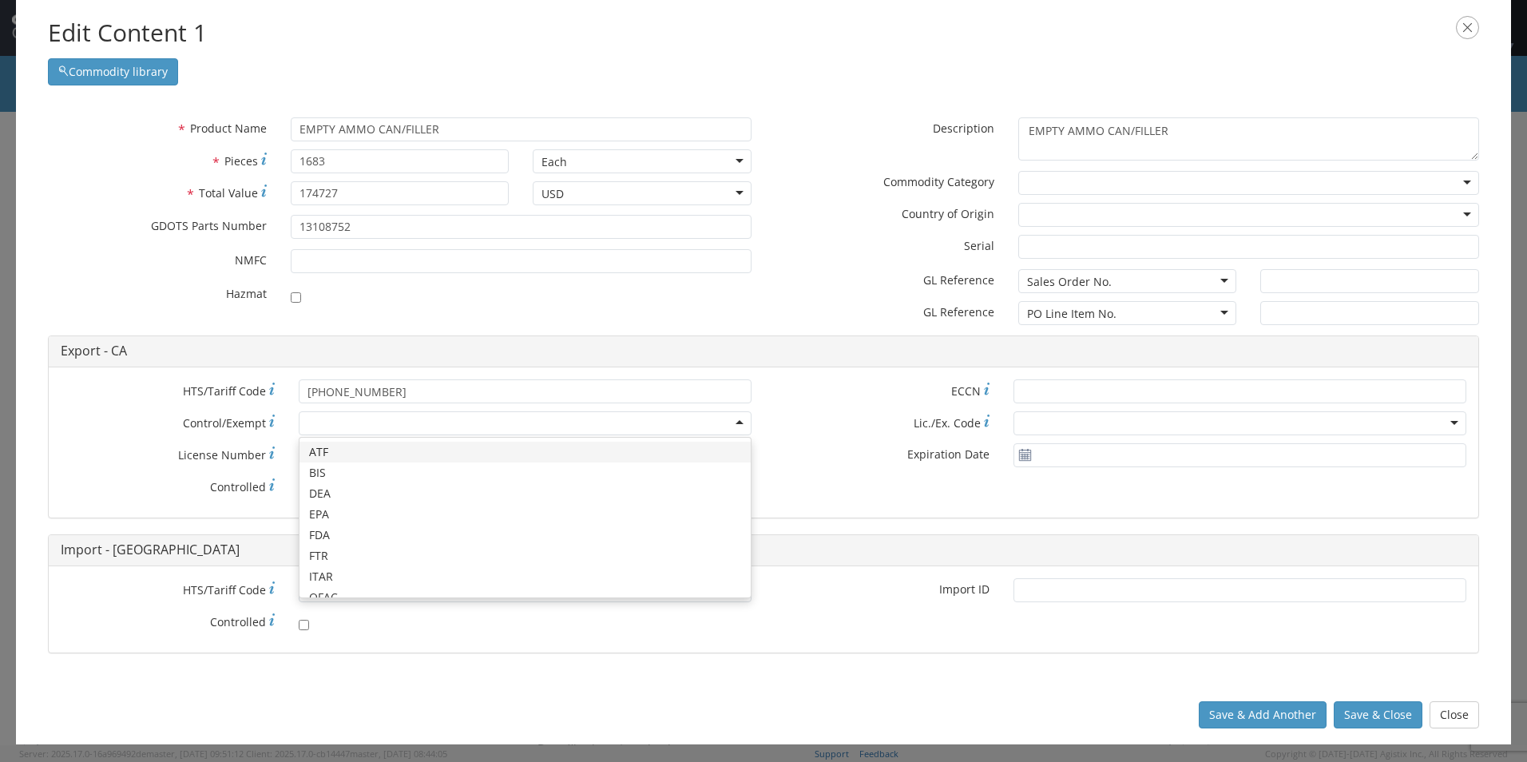
click at [371, 418] on div at bounding box center [525, 423] width 453 height 24
click at [475, 367] on div "* HTS/Tariff Code 3923.30.00.90 * Control/Exempt ATF BIS DEA EPA FDA FTR ITAR O…" at bounding box center [764, 442] width 1430 height 151
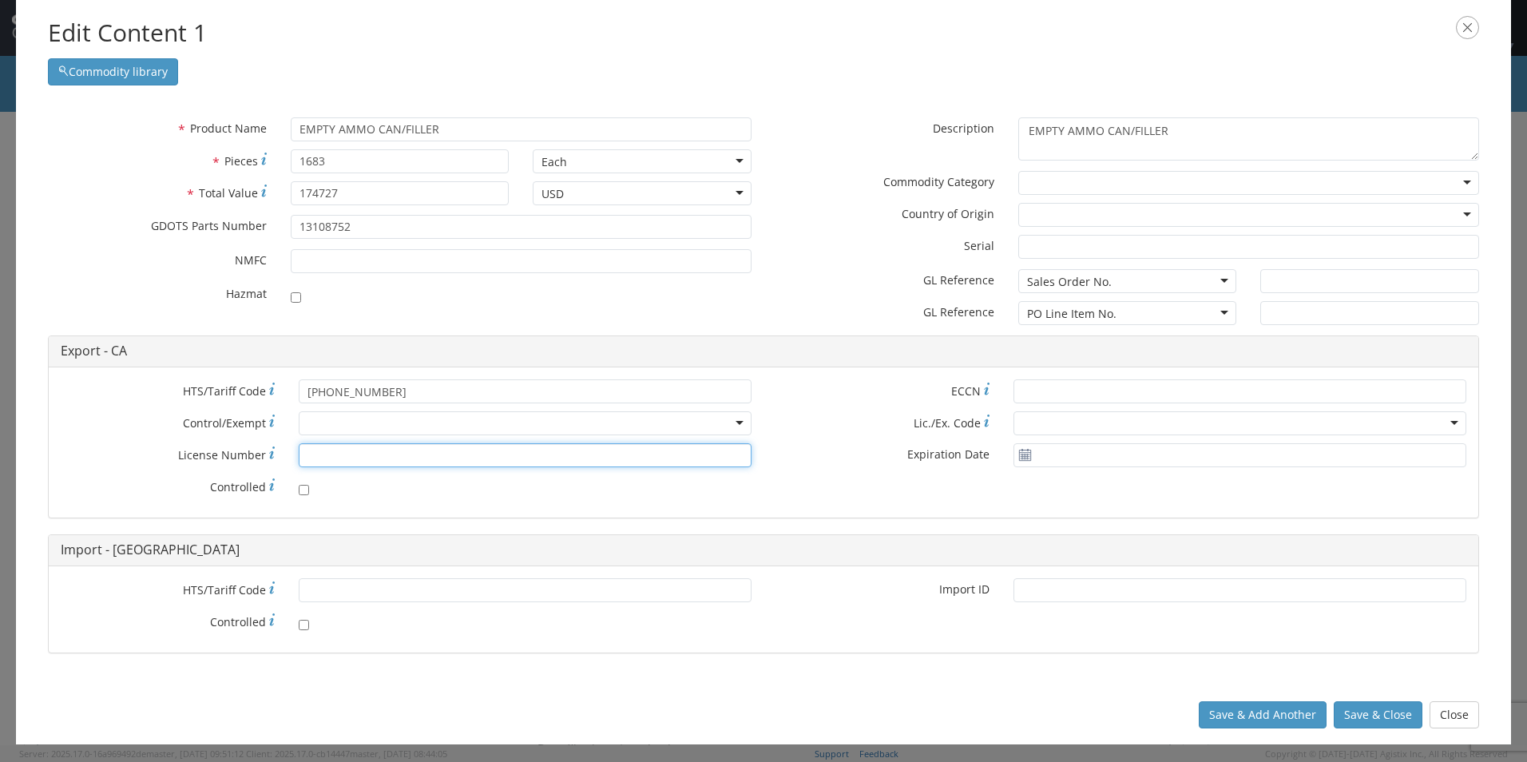
click at [372, 451] on input "* License Number" at bounding box center [525, 455] width 453 height 24
paste input "1-59-103-11-5H-33431"
type input "1-59-103-11-5H-33431"
click at [1082, 187] on div at bounding box center [1249, 183] width 461 height 24
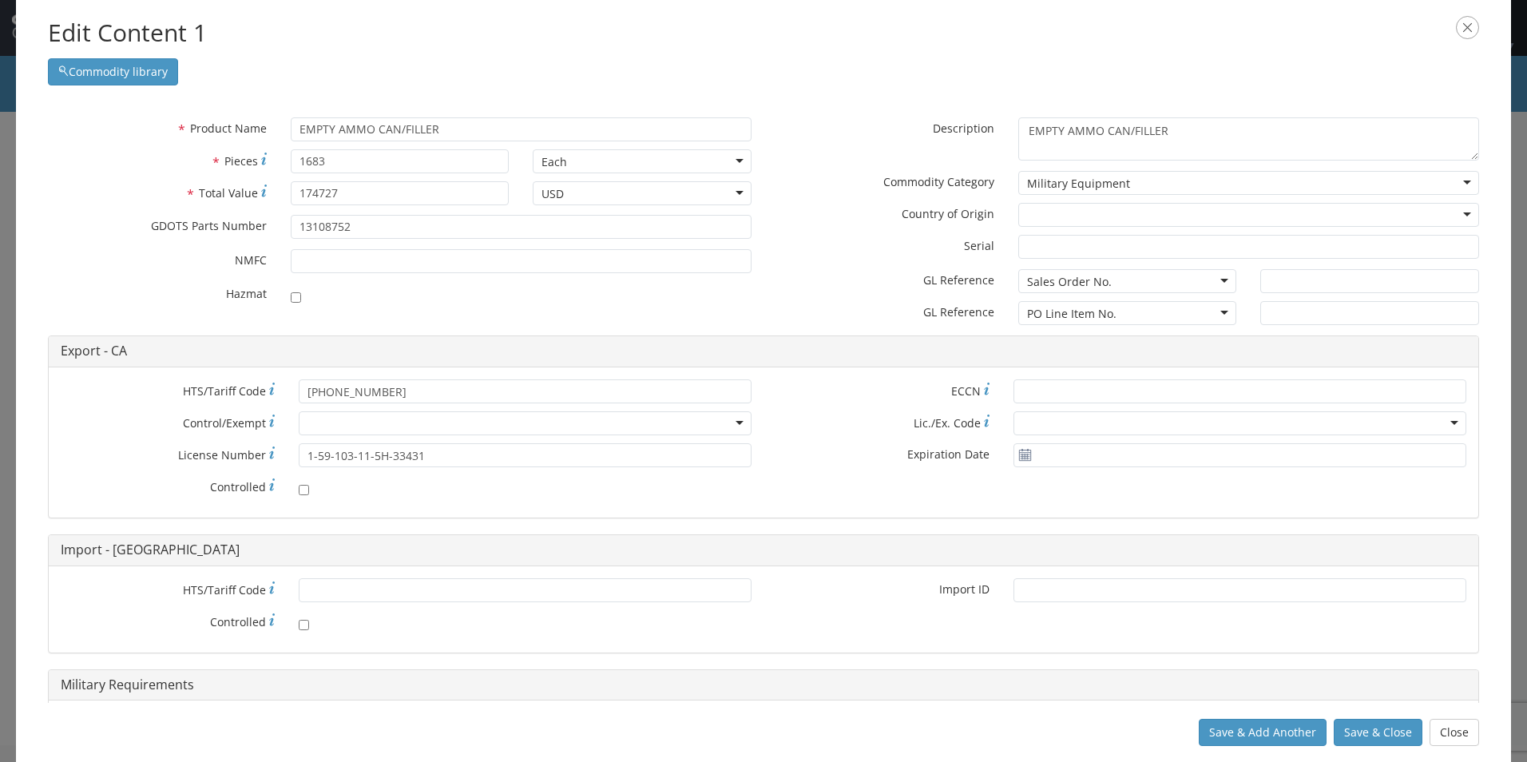
click at [1047, 214] on div at bounding box center [1249, 215] width 461 height 24
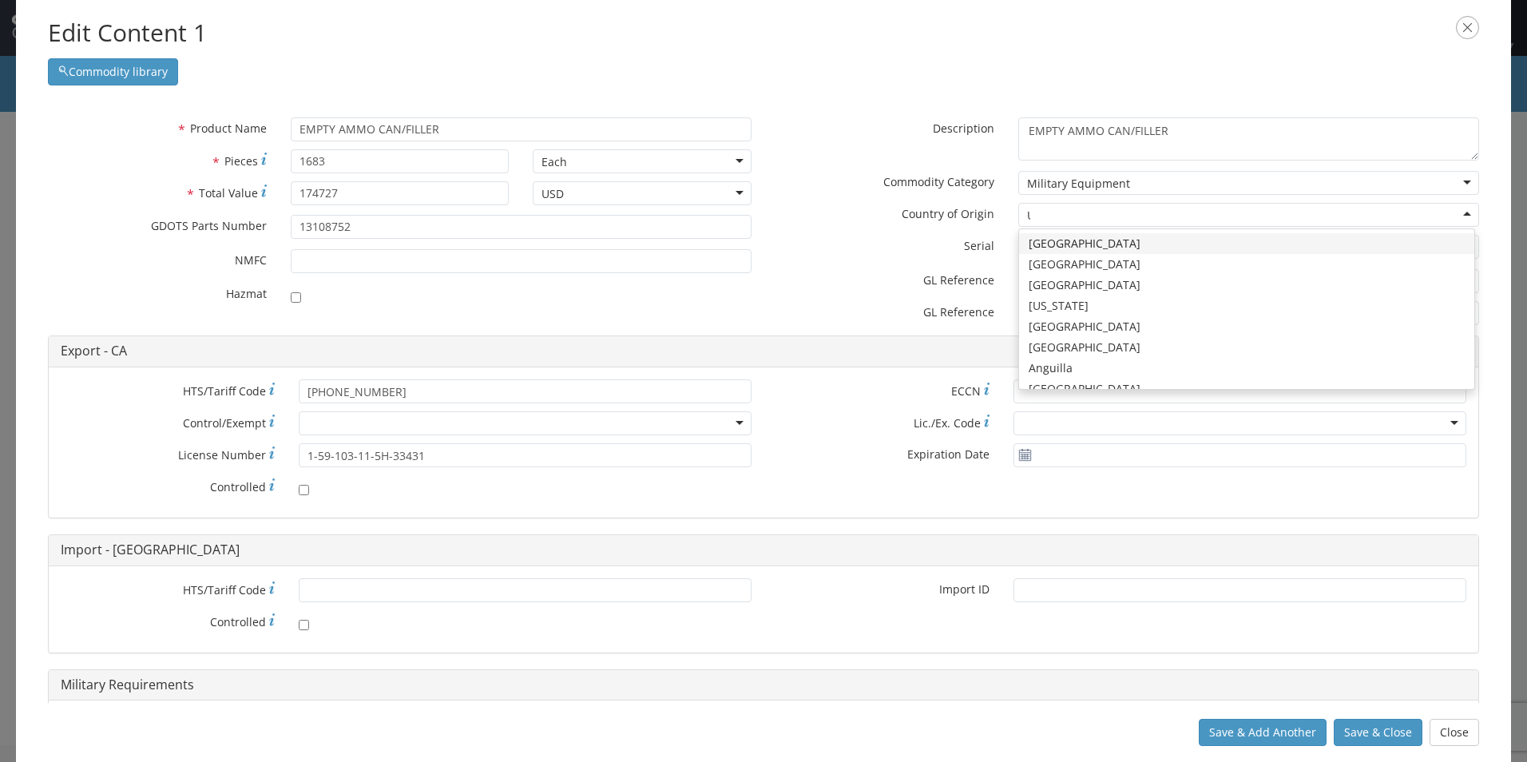
type input "UN"
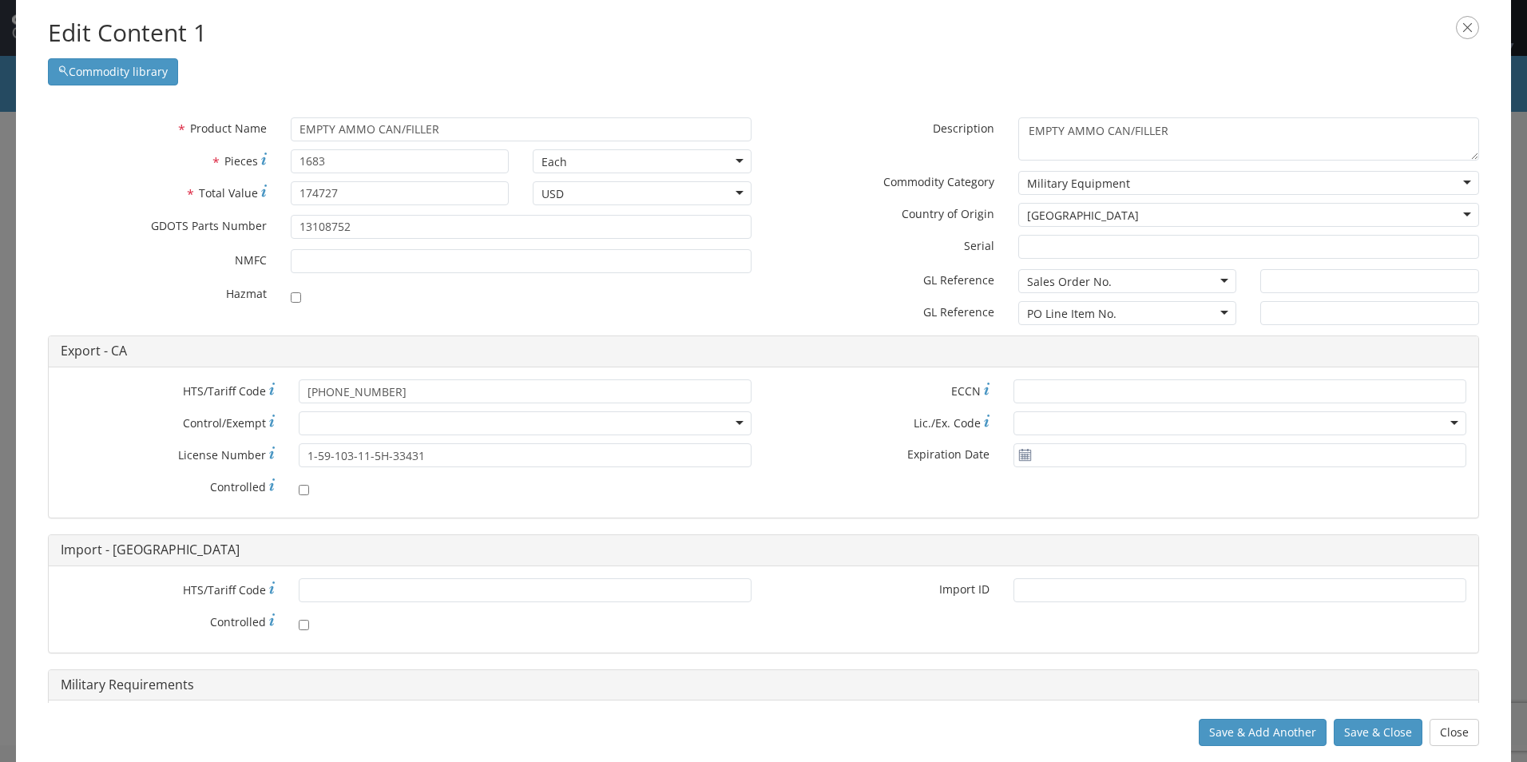
scroll to position [0, 0]
click at [1085, 284] on div "Sales Order No." at bounding box center [1069, 282] width 85 height 16
click at [1317, 279] on input "text" at bounding box center [1370, 281] width 219 height 24
type input "MARION, [GEOGRAPHIC_DATA]"
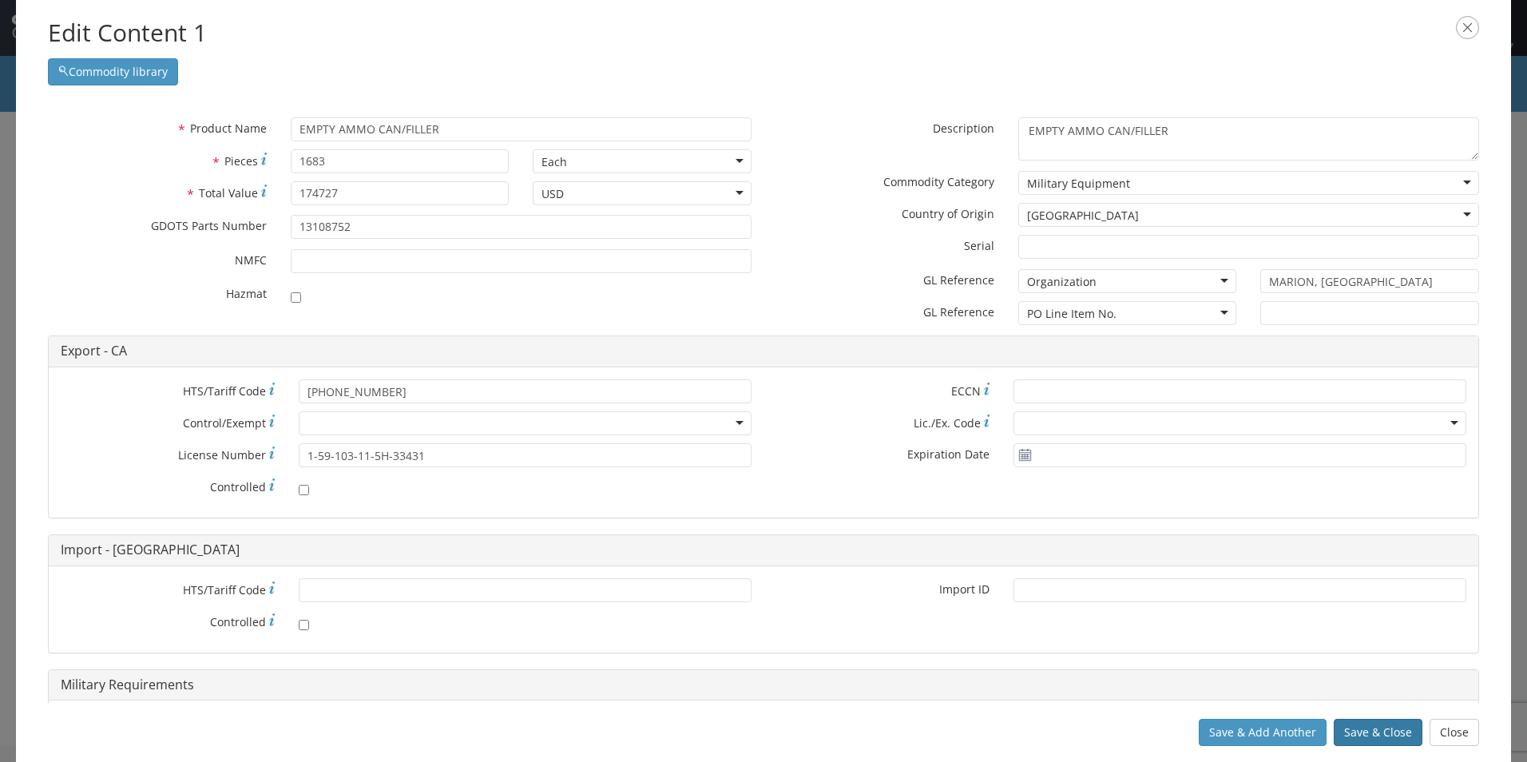
click at [1376, 733] on button "Save & Close" at bounding box center [1378, 732] width 89 height 27
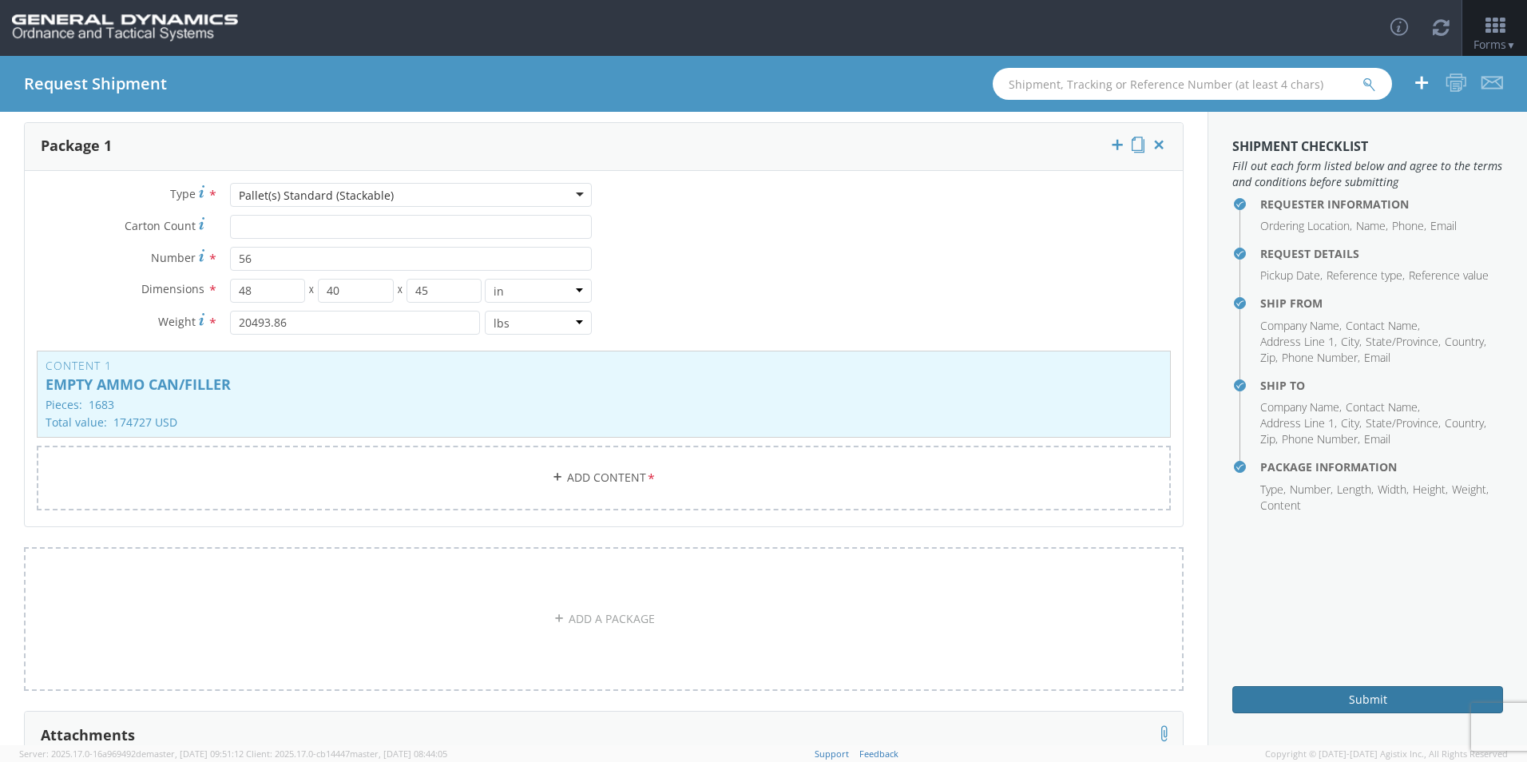
click at [1322, 704] on button "Submit" at bounding box center [1368, 699] width 271 height 27
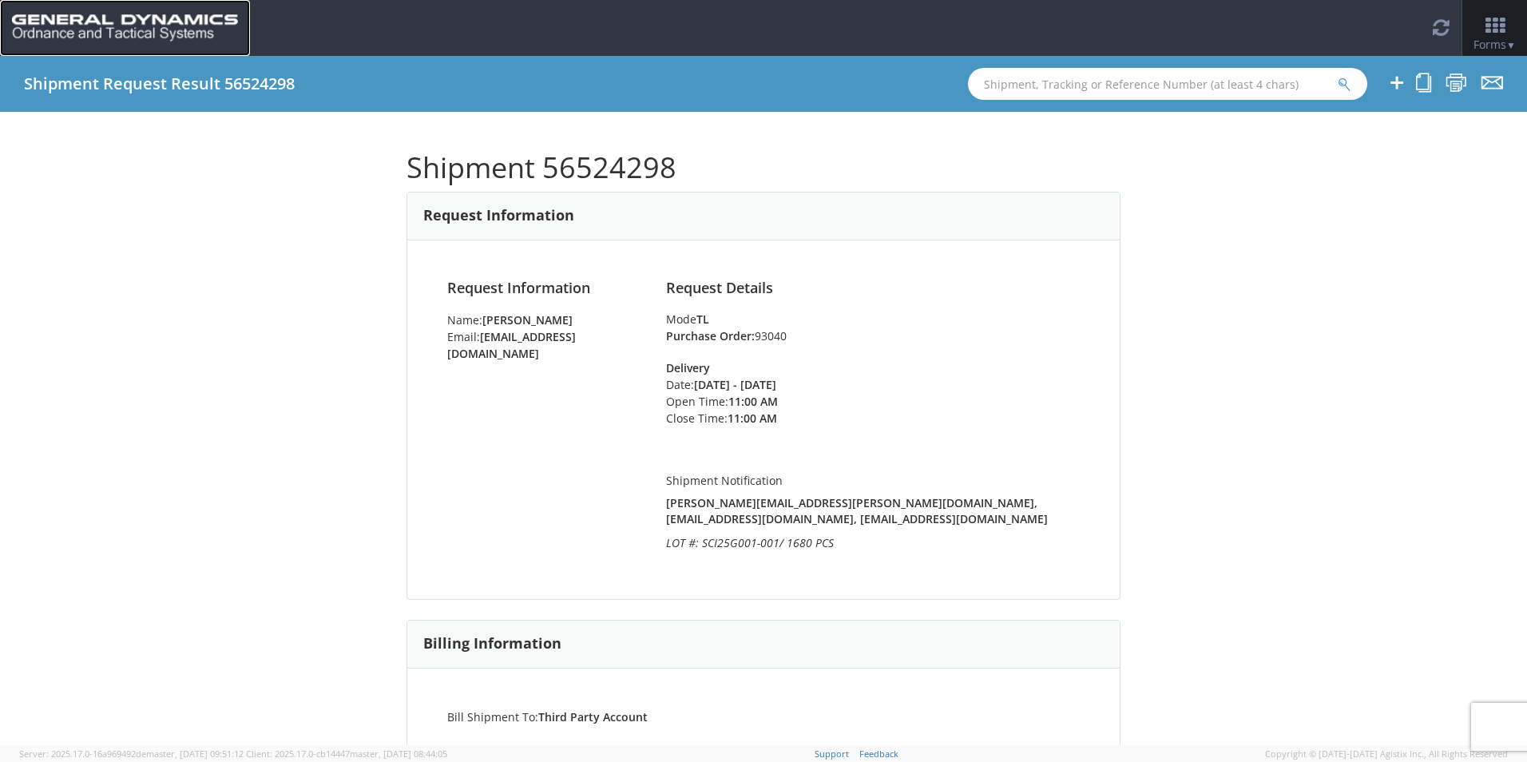
click at [147, 18] on img at bounding box center [125, 27] width 226 height 27
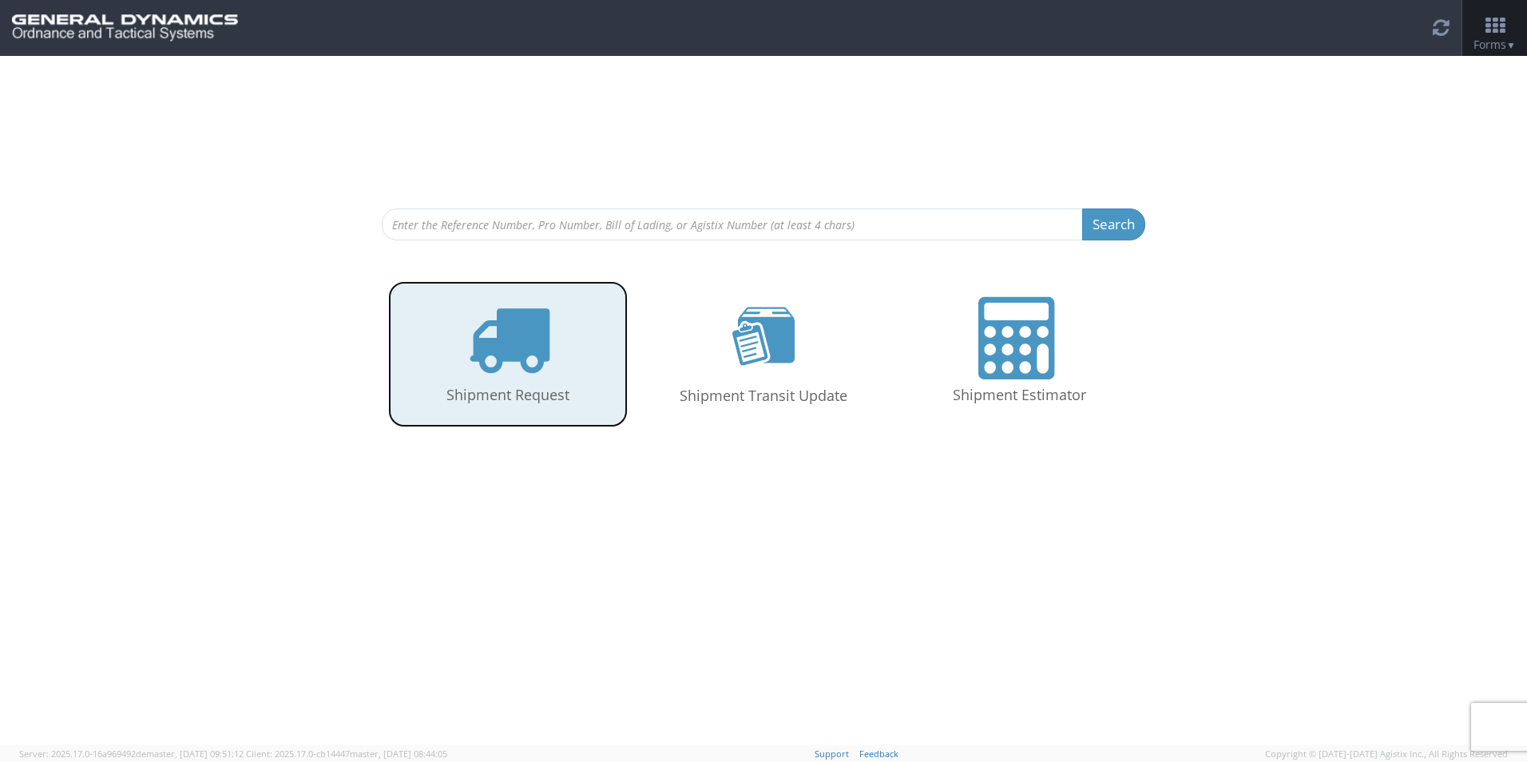
click at [491, 335] on icon at bounding box center [508, 338] width 82 height 82
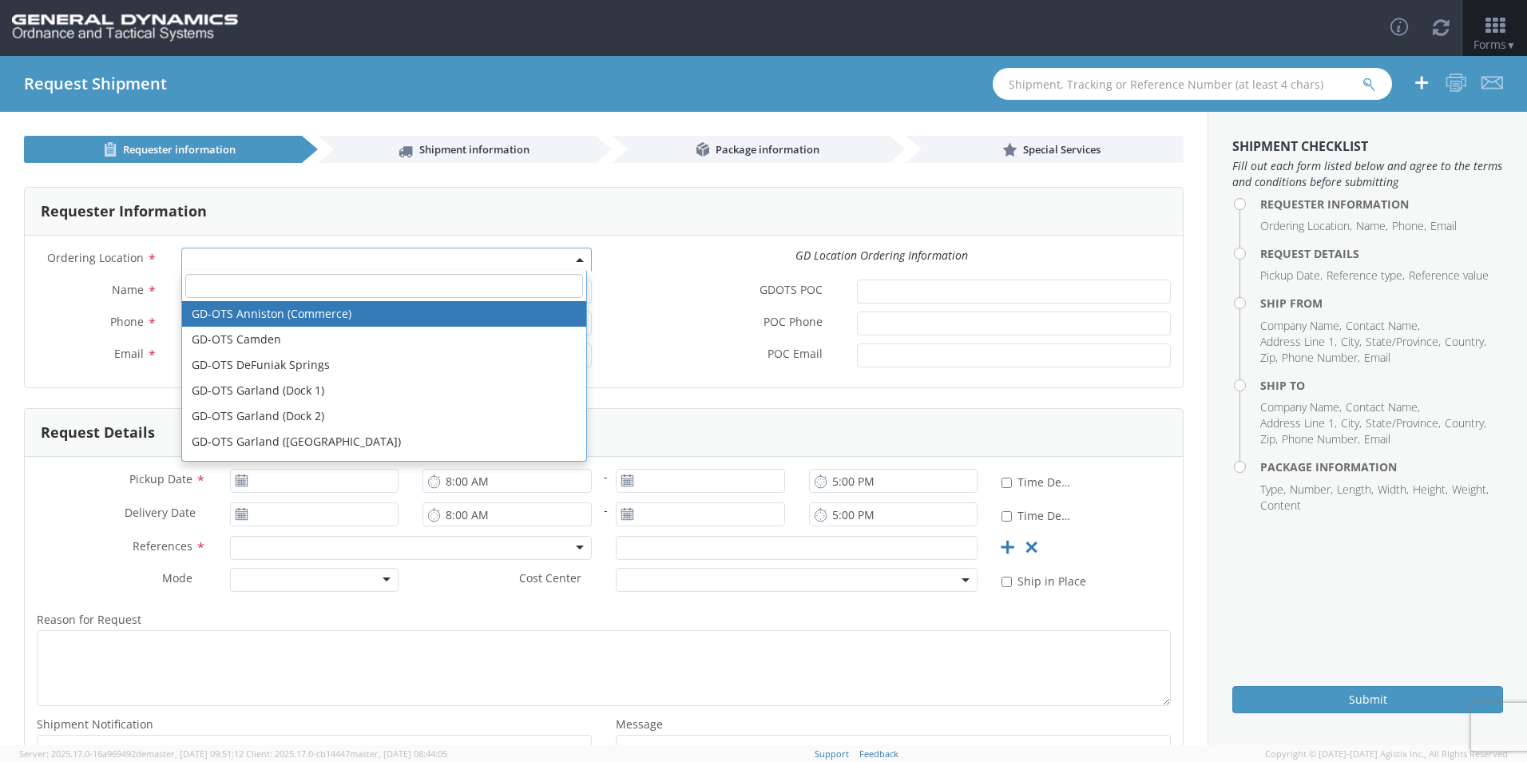
click at [320, 258] on span at bounding box center [386, 260] width 411 height 24
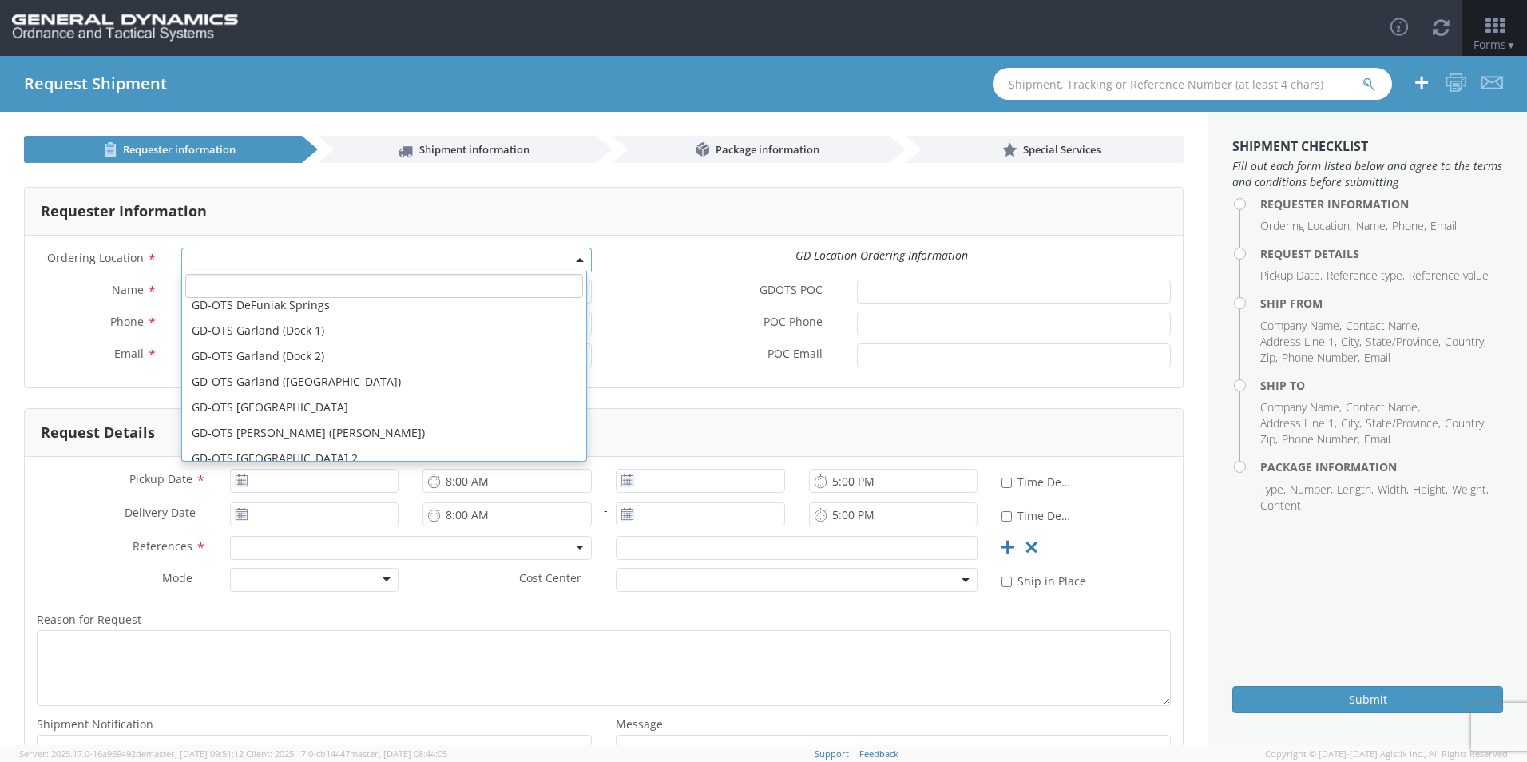
scroll to position [160, 0]
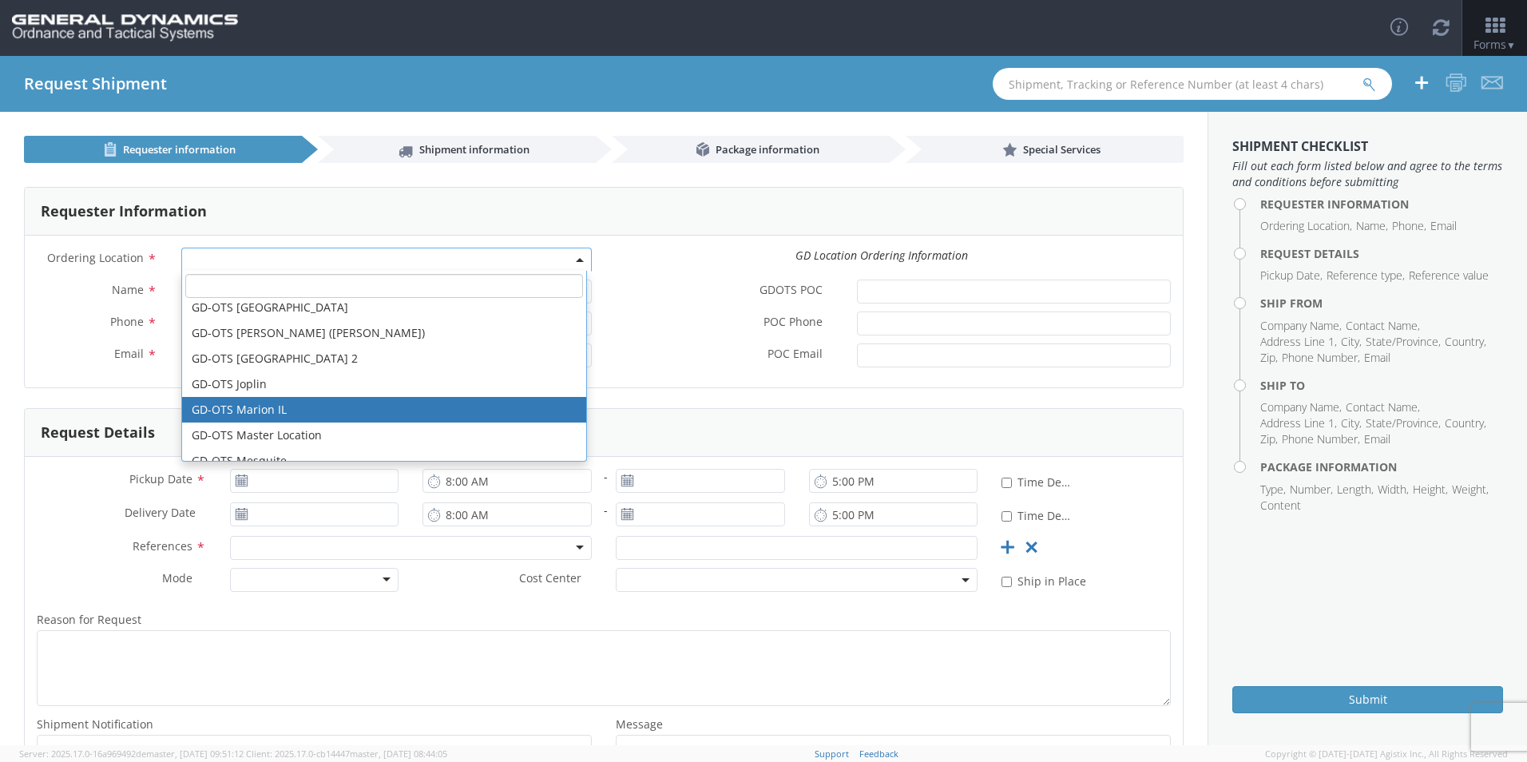
select select "313"
type input "[EMAIL_ADDRESS][DOMAIN_NAME]"
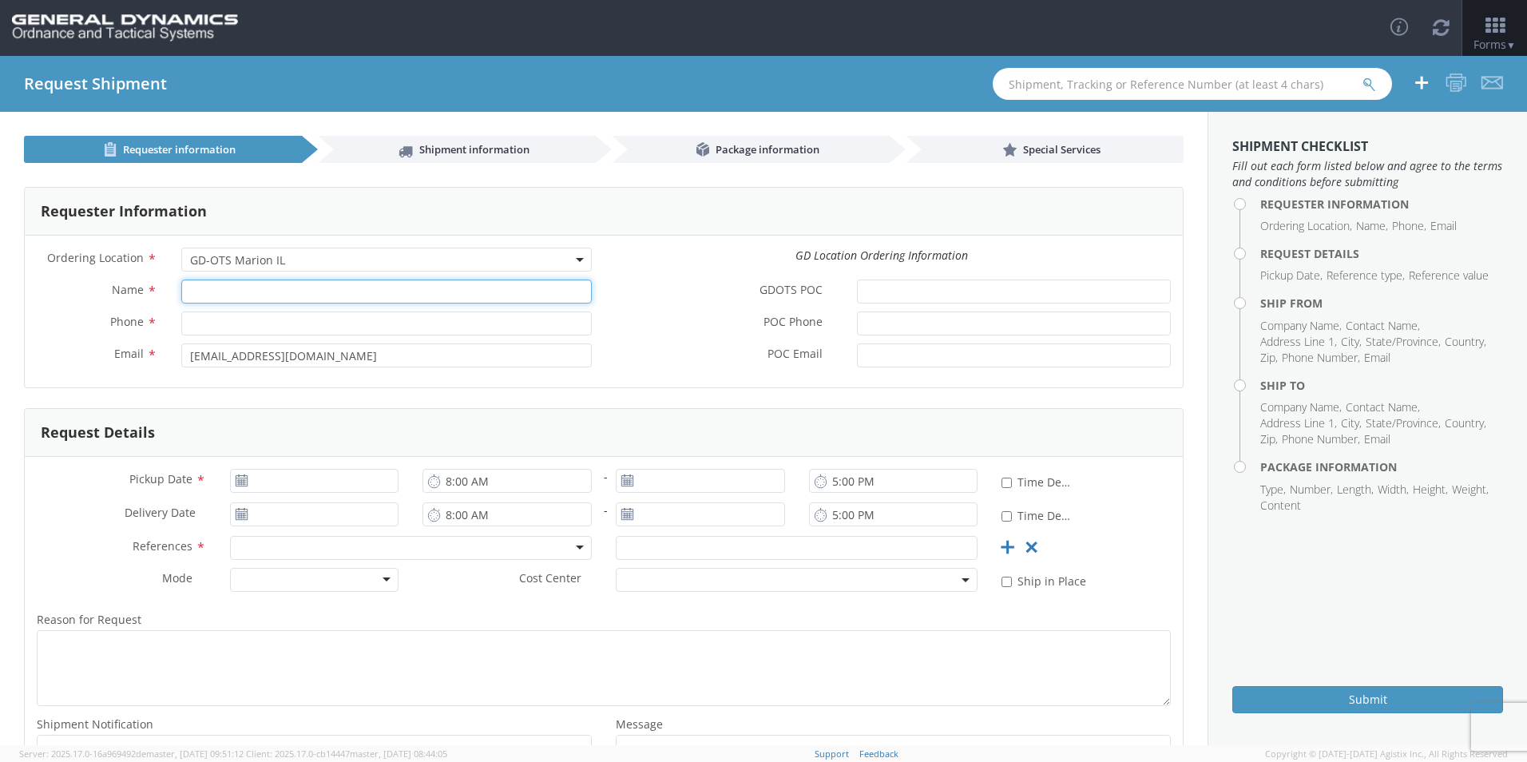
click at [216, 293] on input "Name *" at bounding box center [386, 292] width 411 height 24
click at [216, 293] on input "SA" at bounding box center [386, 292] width 411 height 24
type input "S"
type input "[PERSON_NAME]"
type input "7275788100"
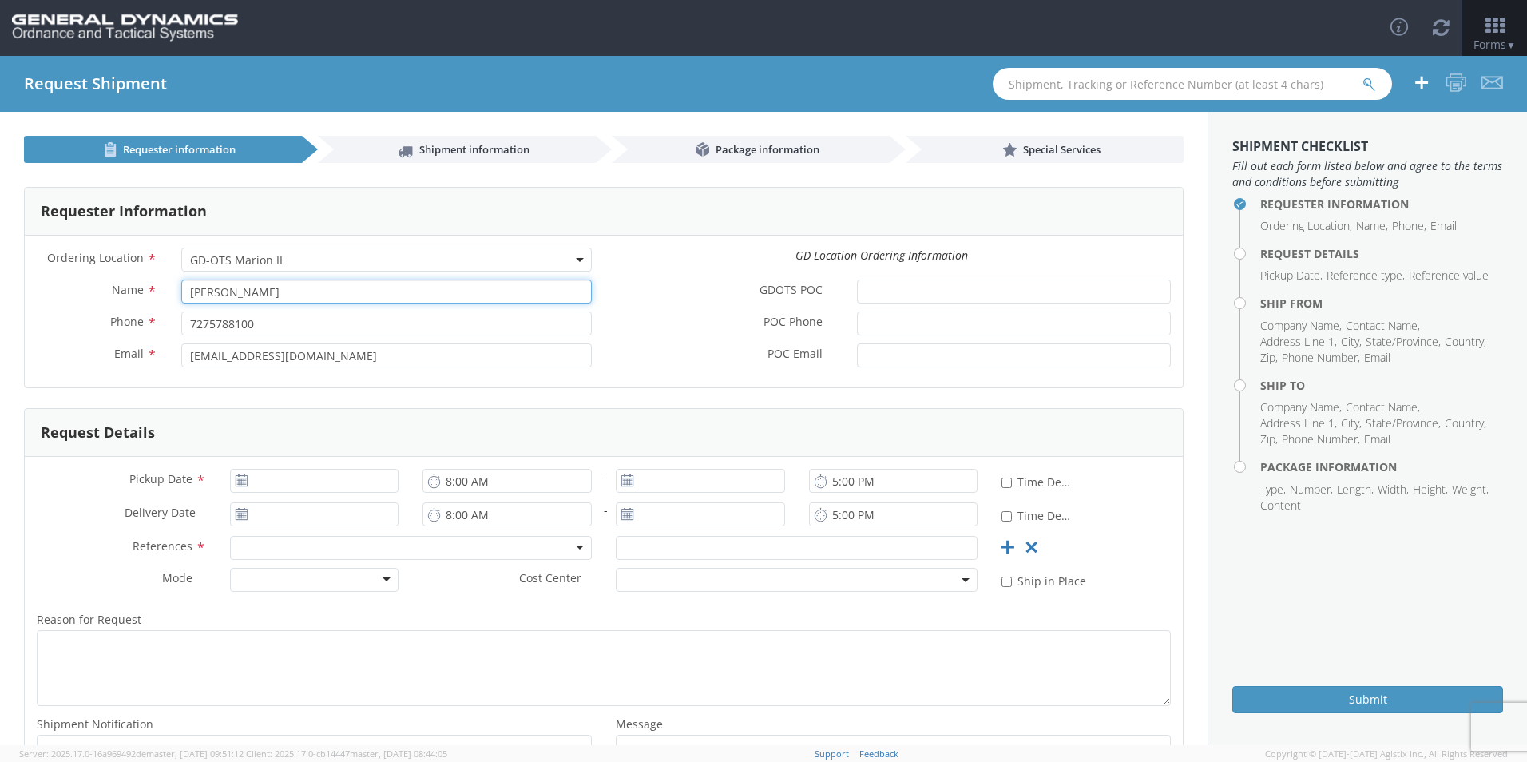
type input "[PERSON_NAME]"
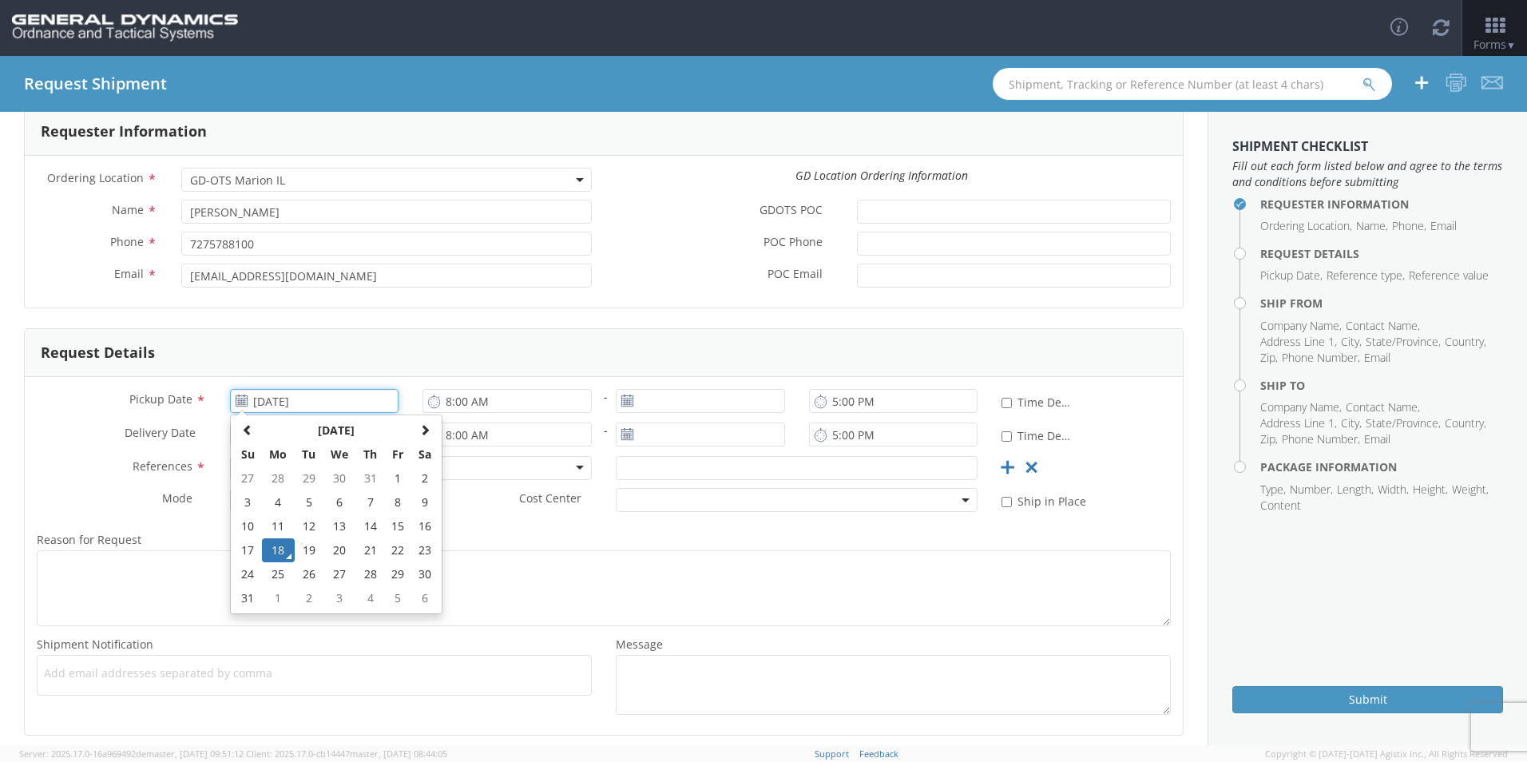
click at [299, 402] on input "[DATE]" at bounding box center [314, 401] width 169 height 24
click at [312, 574] on td "26" at bounding box center [309, 574] width 28 height 24
type input "[DATE]"
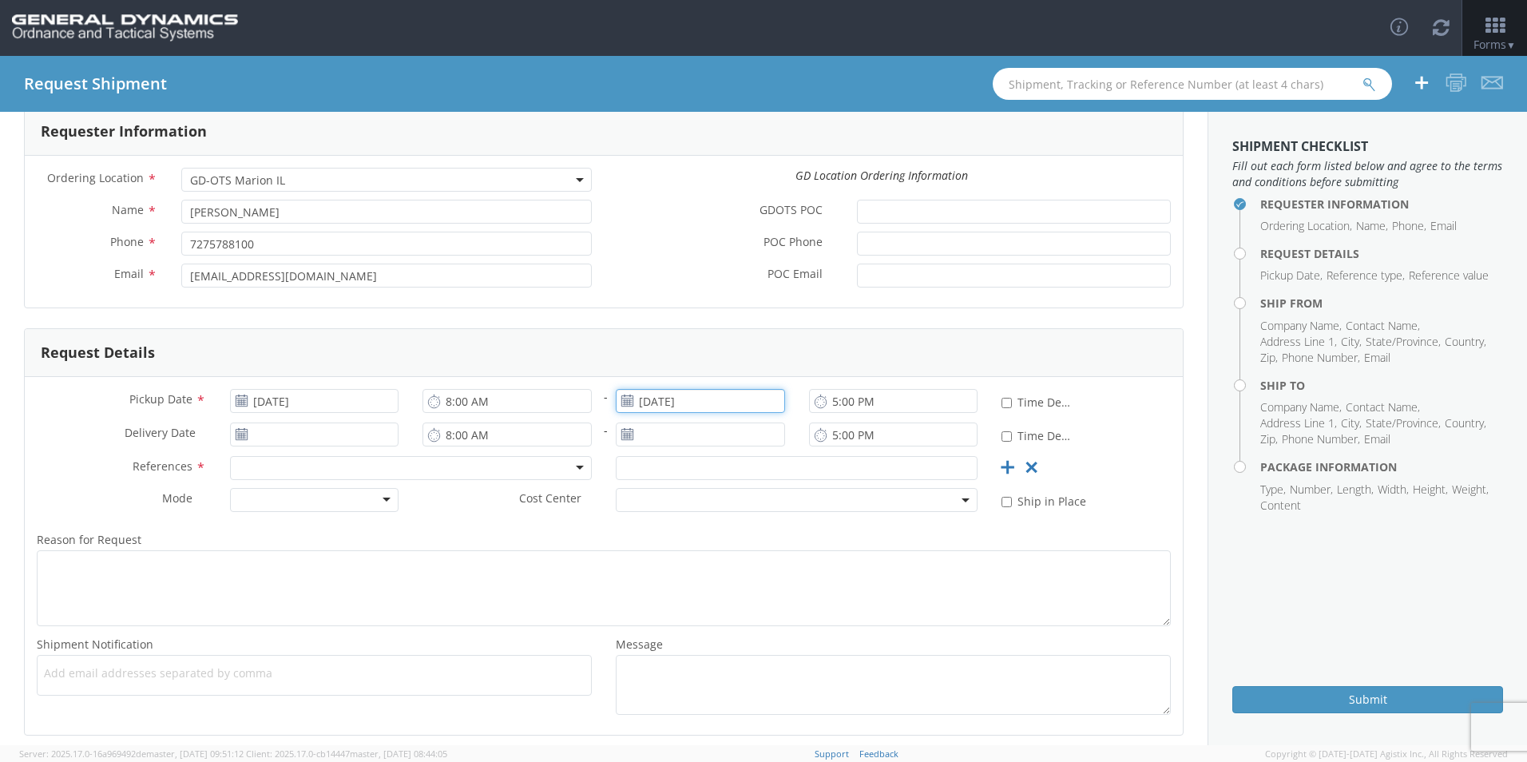
click at [698, 404] on input "[DATE]" at bounding box center [700, 401] width 169 height 24
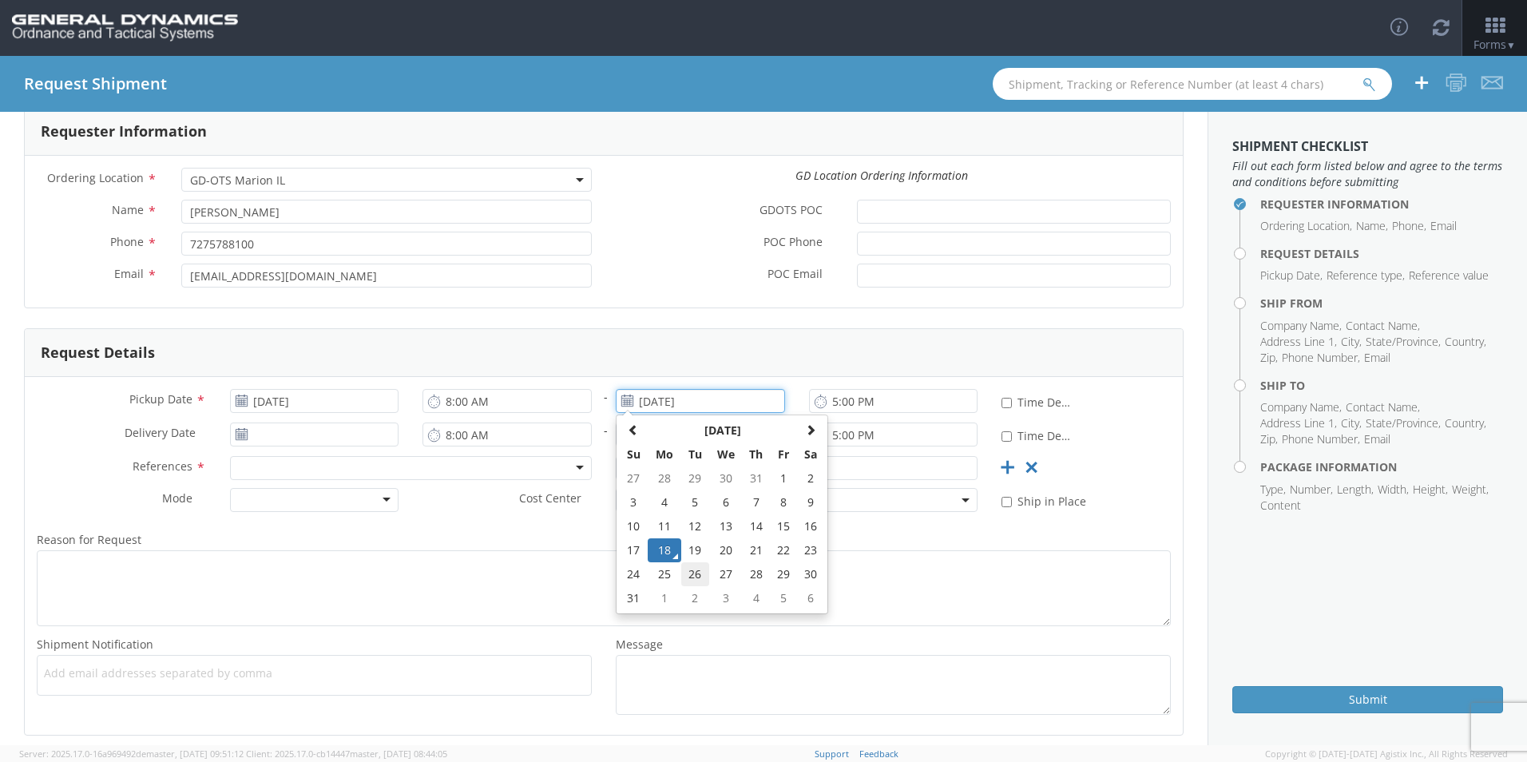
click at [685, 578] on td "26" at bounding box center [695, 574] width 28 height 24
type input "[DATE]"
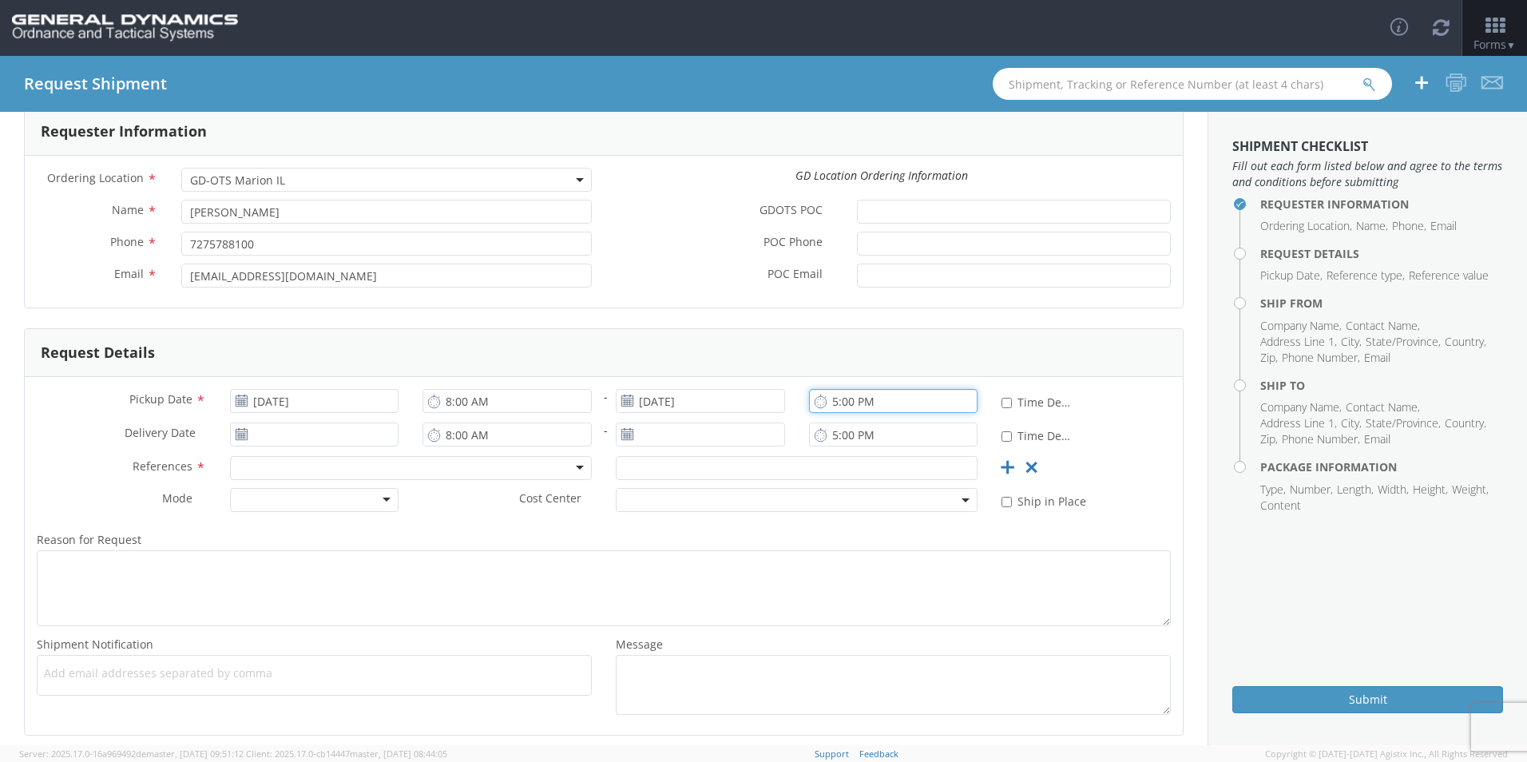
click at [855, 403] on input "5:00 PM" at bounding box center [893, 401] width 169 height 24
type input "8:00 AM"
drag, startPoint x: 339, startPoint y: 422, endPoint x: 337, endPoint y: 434, distance: 12.1
click at [338, 423] on div "Pickup Date * [DATE] 8:00 AM - [DATE] 8:00 AM * Time Definite Delivery Date * 8…" at bounding box center [604, 556] width 1158 height 358
click at [340, 433] on input "[DATE]" at bounding box center [314, 435] width 169 height 24
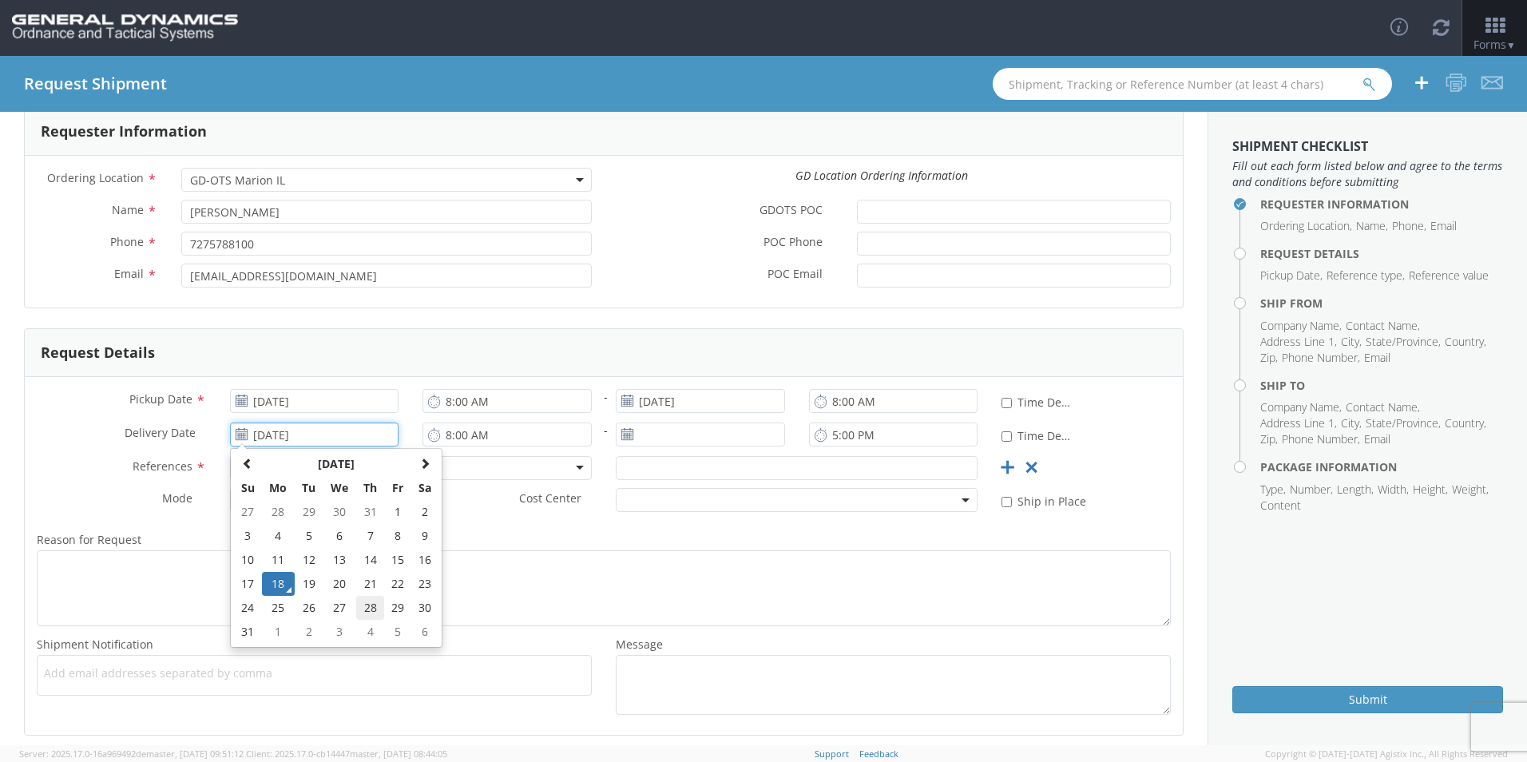
click at [367, 610] on td "28" at bounding box center [370, 608] width 28 height 24
type input "[DATE]"
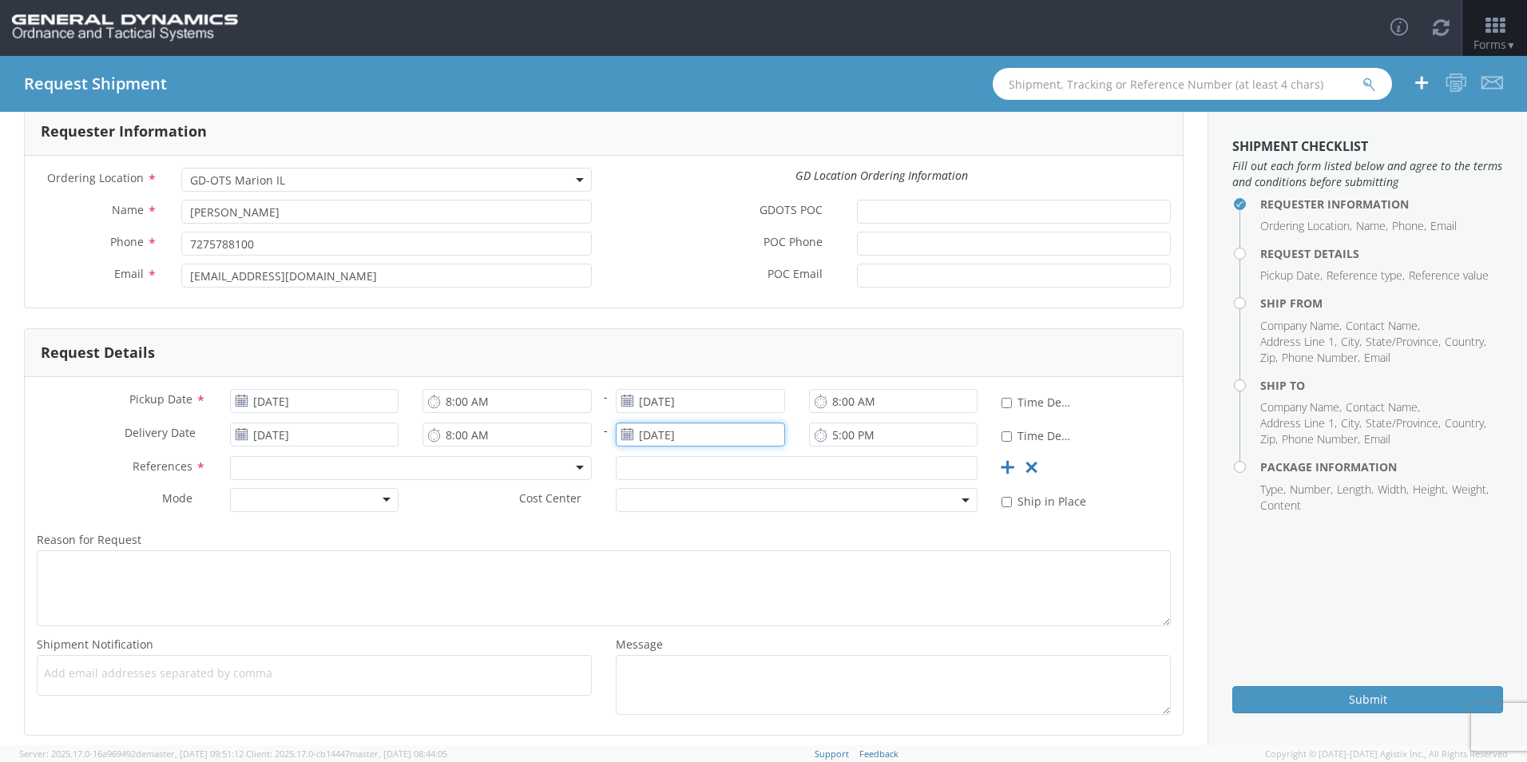
click at [643, 443] on input "[DATE]" at bounding box center [700, 435] width 169 height 24
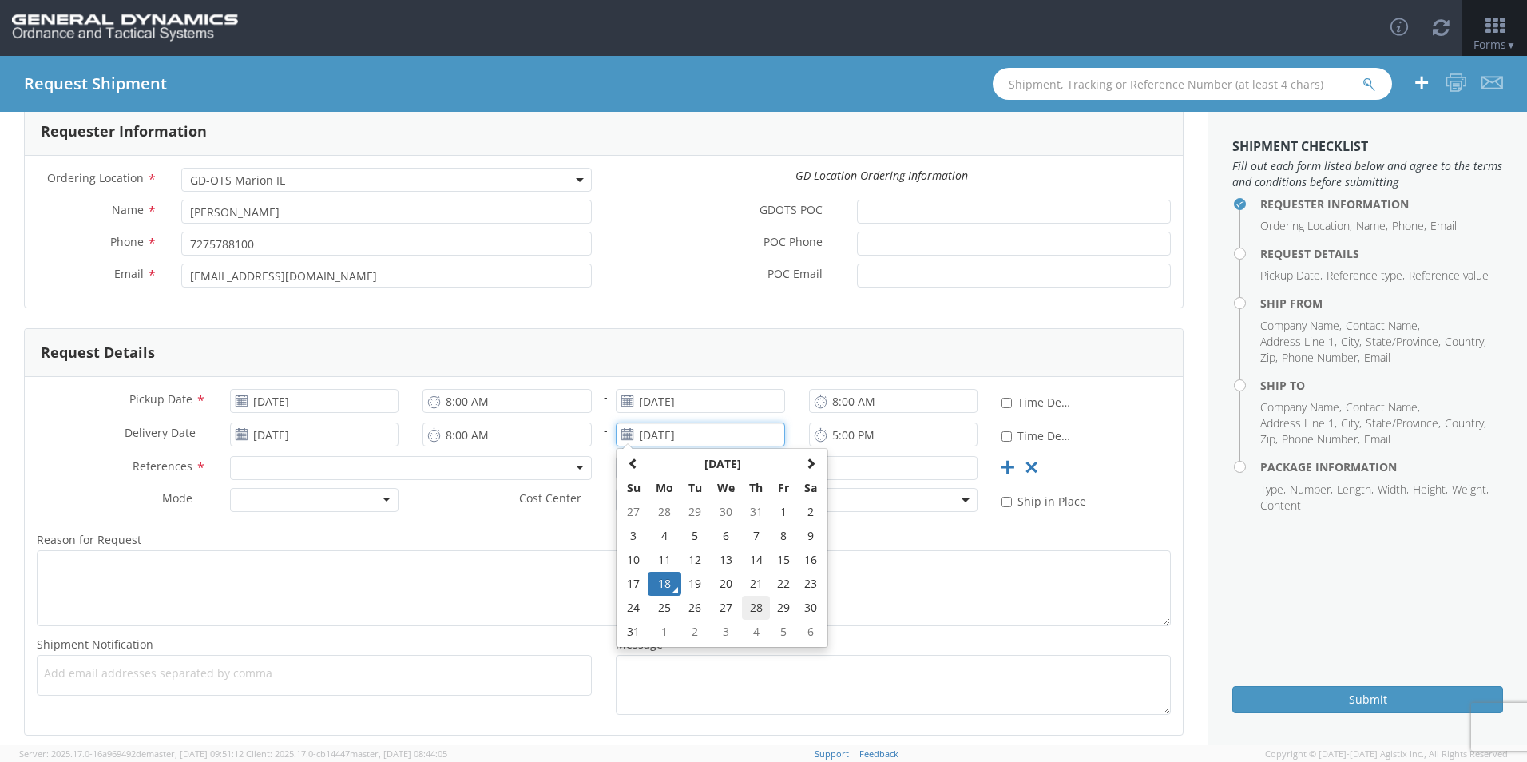
click at [753, 610] on td "28" at bounding box center [756, 608] width 28 height 24
type input "[DATE]"
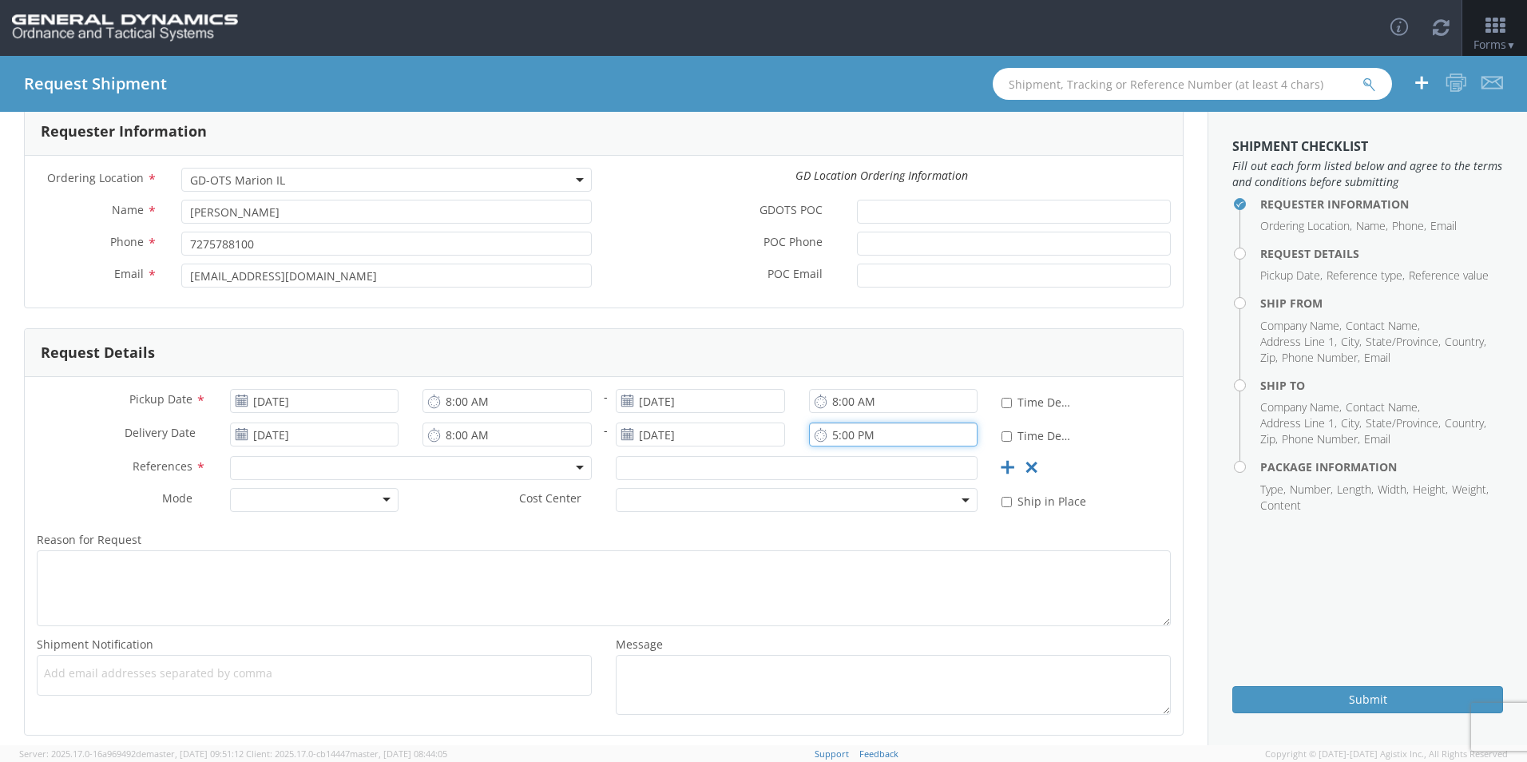
click at [832, 443] on input "5:00 PM" at bounding box center [893, 435] width 169 height 24
type input "8:00 AM"
click at [723, 363] on div "Request Details" at bounding box center [604, 353] width 1158 height 48
click at [288, 469] on div at bounding box center [411, 468] width 362 height 24
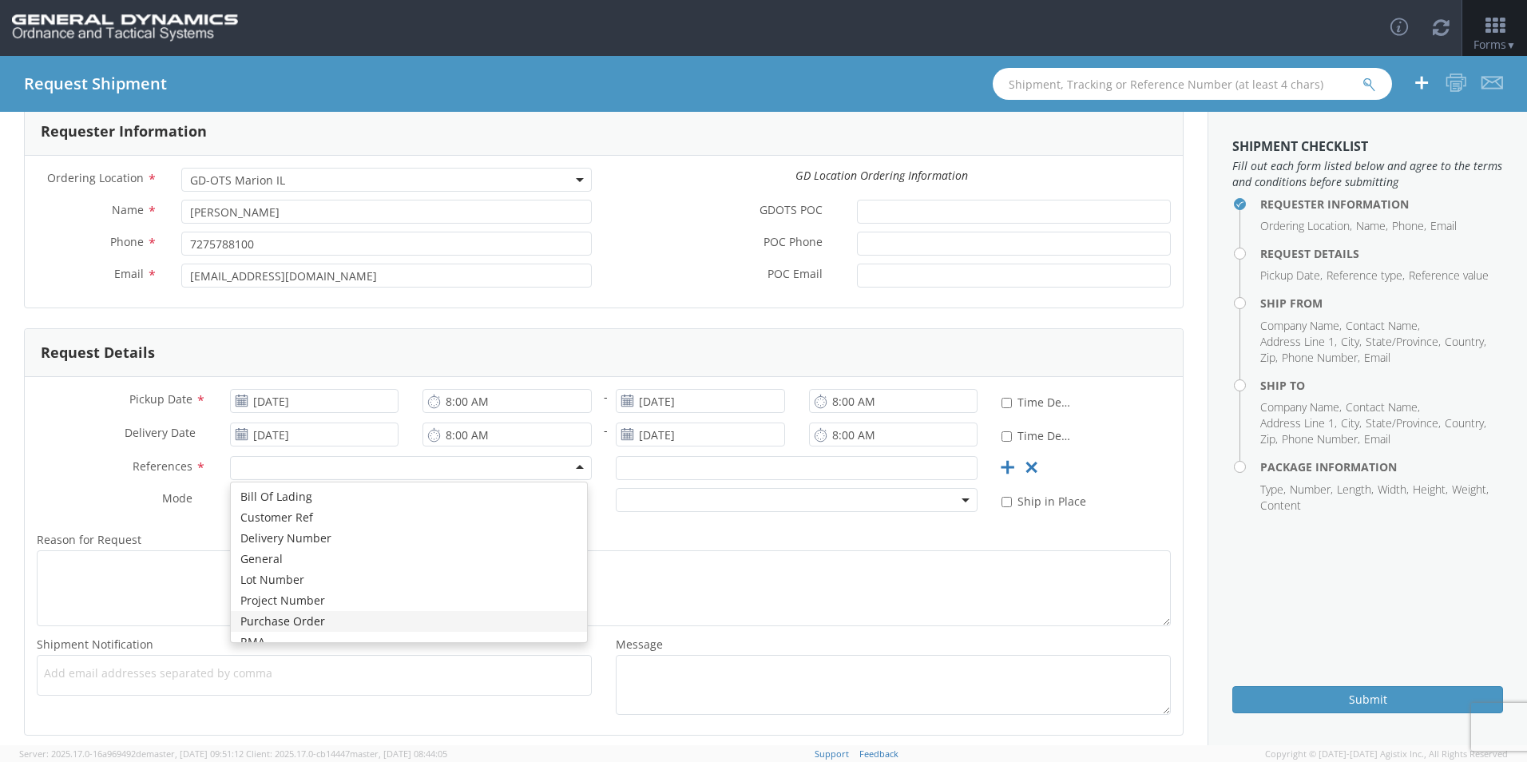
scroll to position [0, 0]
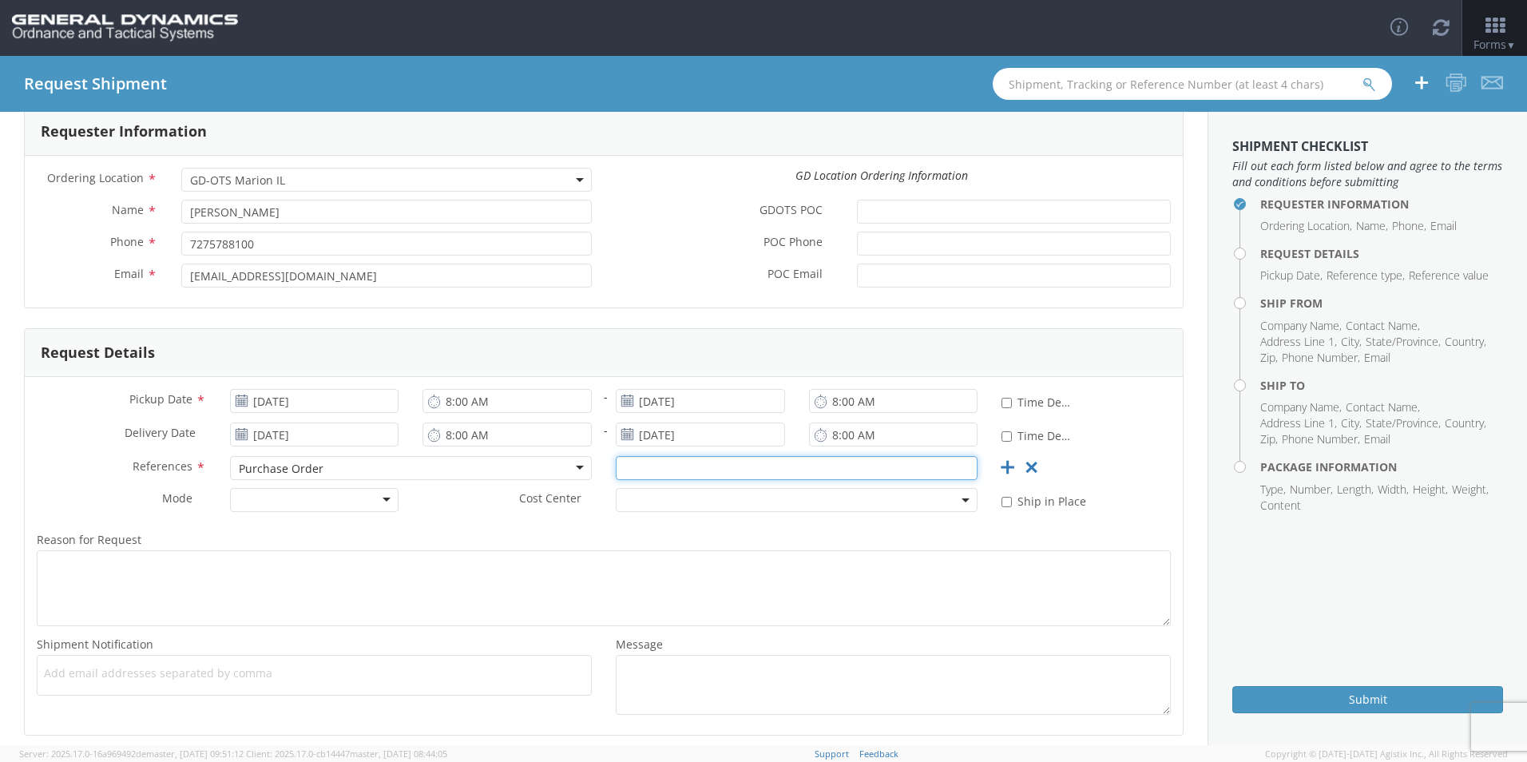
click at [674, 473] on input "text" at bounding box center [797, 468] width 362 height 24
type input "93040"
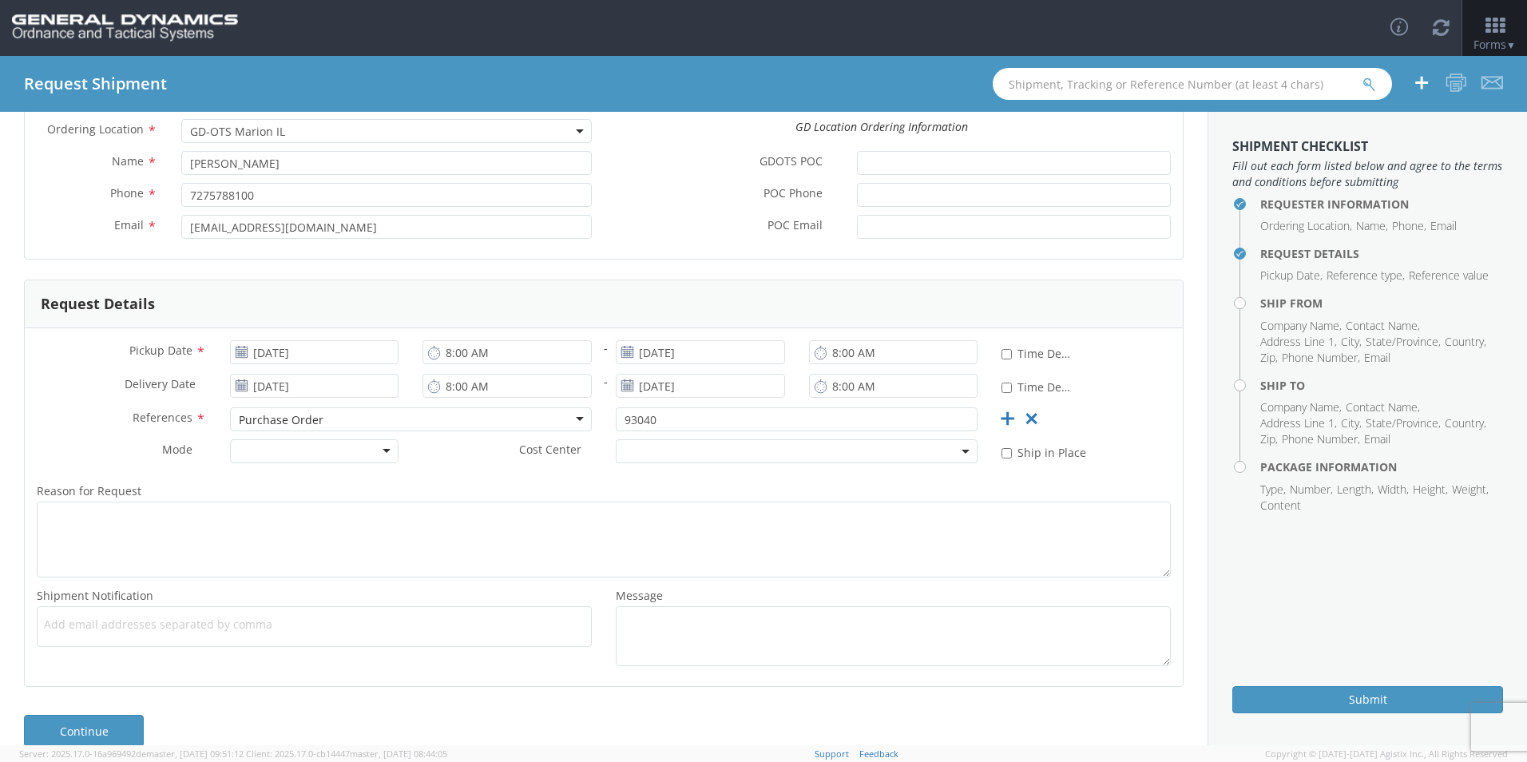
scroll to position [154, 0]
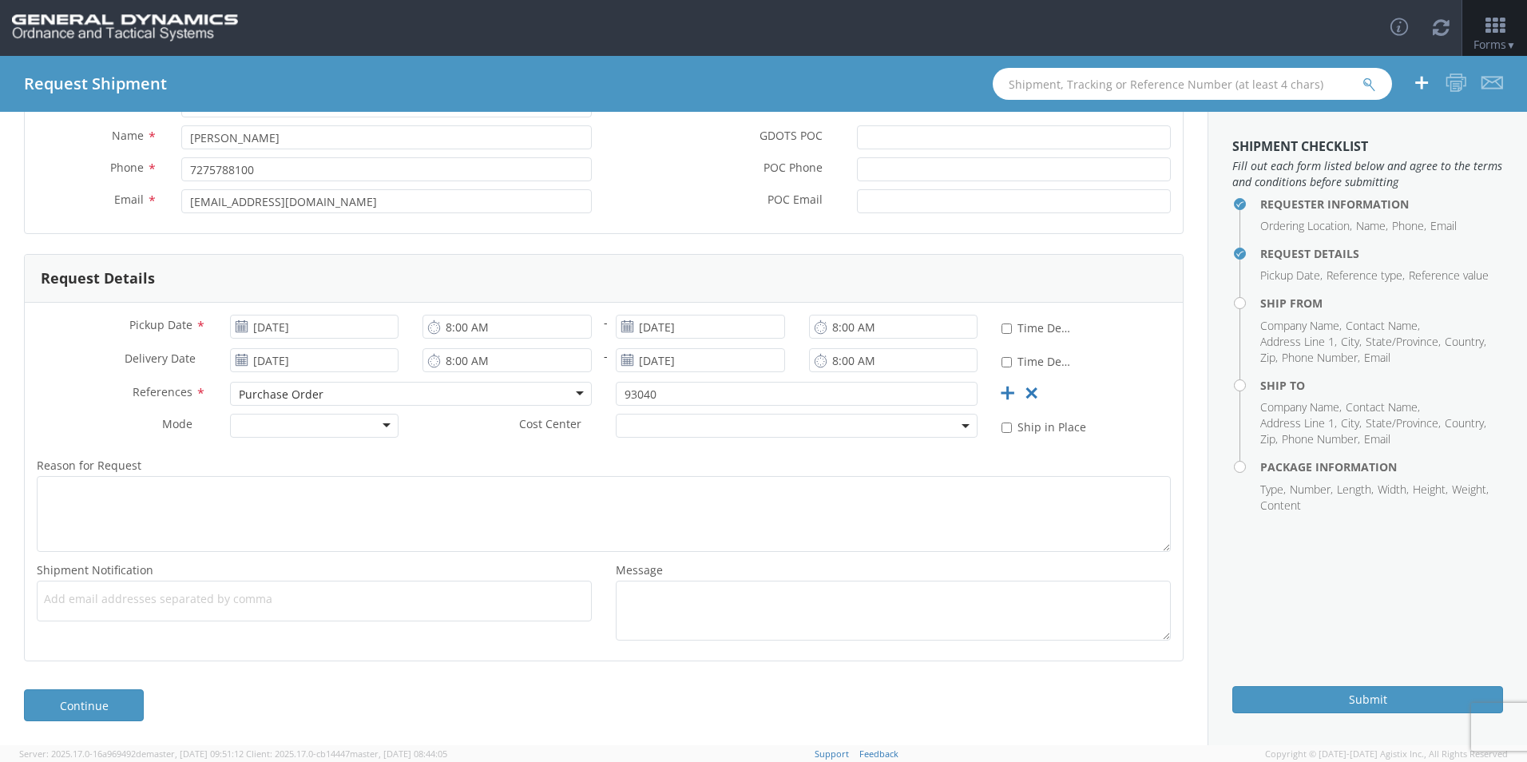
click at [209, 605] on span "Add email addresses separated by comma" at bounding box center [314, 599] width 541 height 16
paste input "[EMAIL_ADDRESS][DOMAIN_NAME]"
type input "[EMAIL_ADDRESS][DOMAIN_NAME]"
click at [276, 604] on span "Add email addresses separated by comma" at bounding box center [314, 599] width 541 height 16
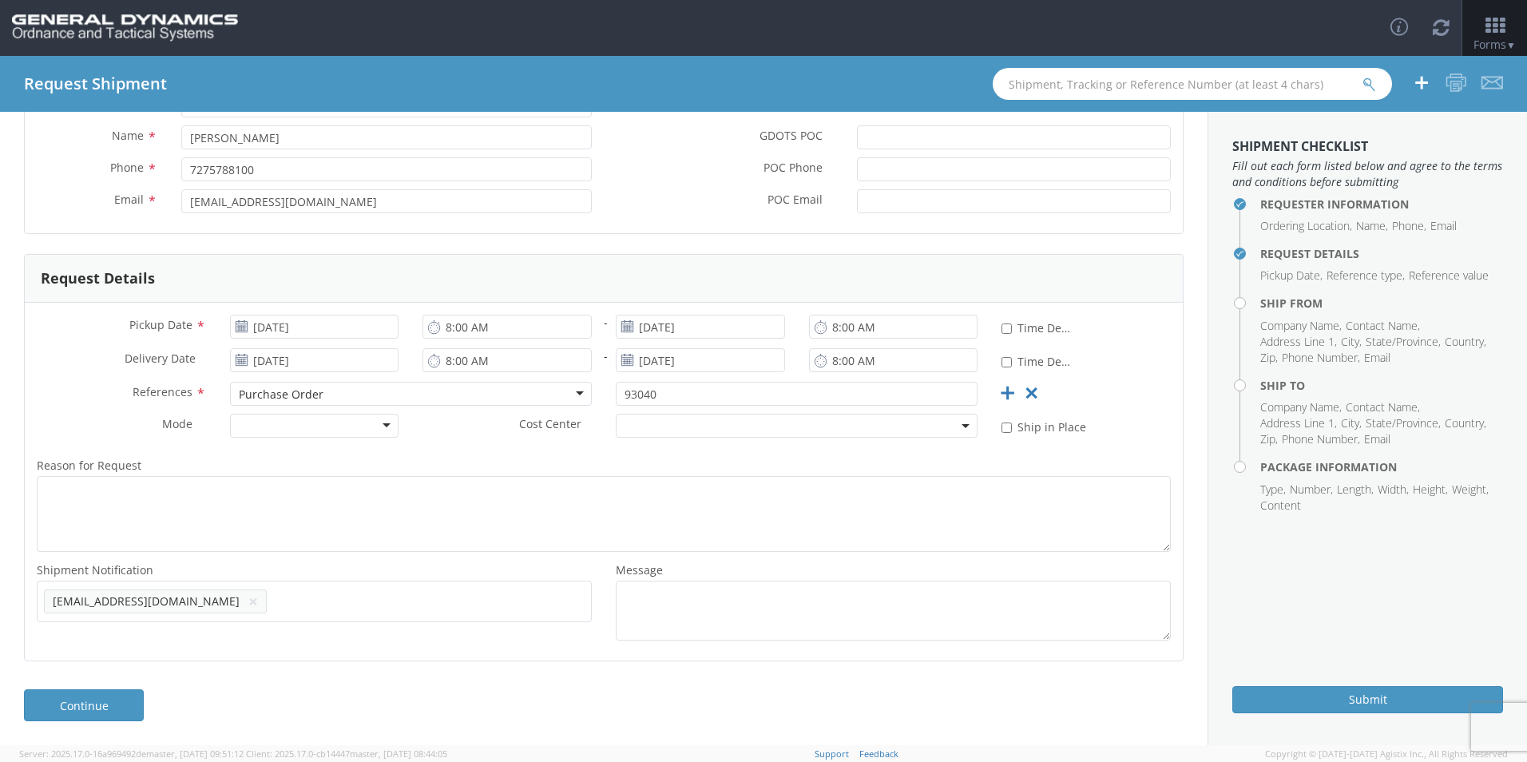
paste input "[EMAIL_ADDRESS][DOMAIN_NAME]"
type input "[EMAIL_ADDRESS][DOMAIN_NAME]"
click at [170, 617] on input "text" at bounding box center [107, 628] width 126 height 23
paste input "[PERSON_NAME][EMAIL_ADDRESS][PERSON_NAME][DOMAIN_NAME]"
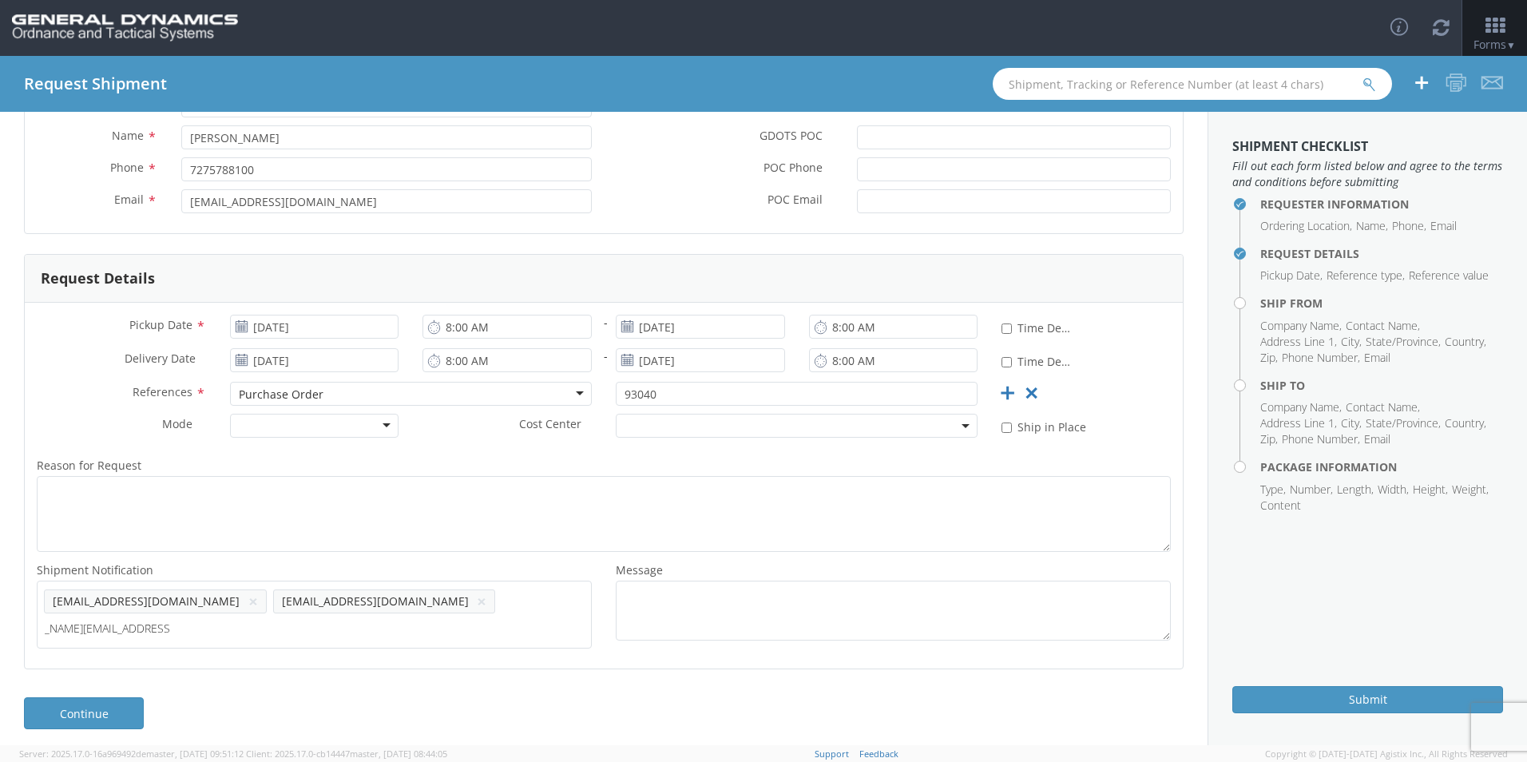
type input "[PERSON_NAME][EMAIL_ADDRESS][PERSON_NAME][DOMAIN_NAME]"
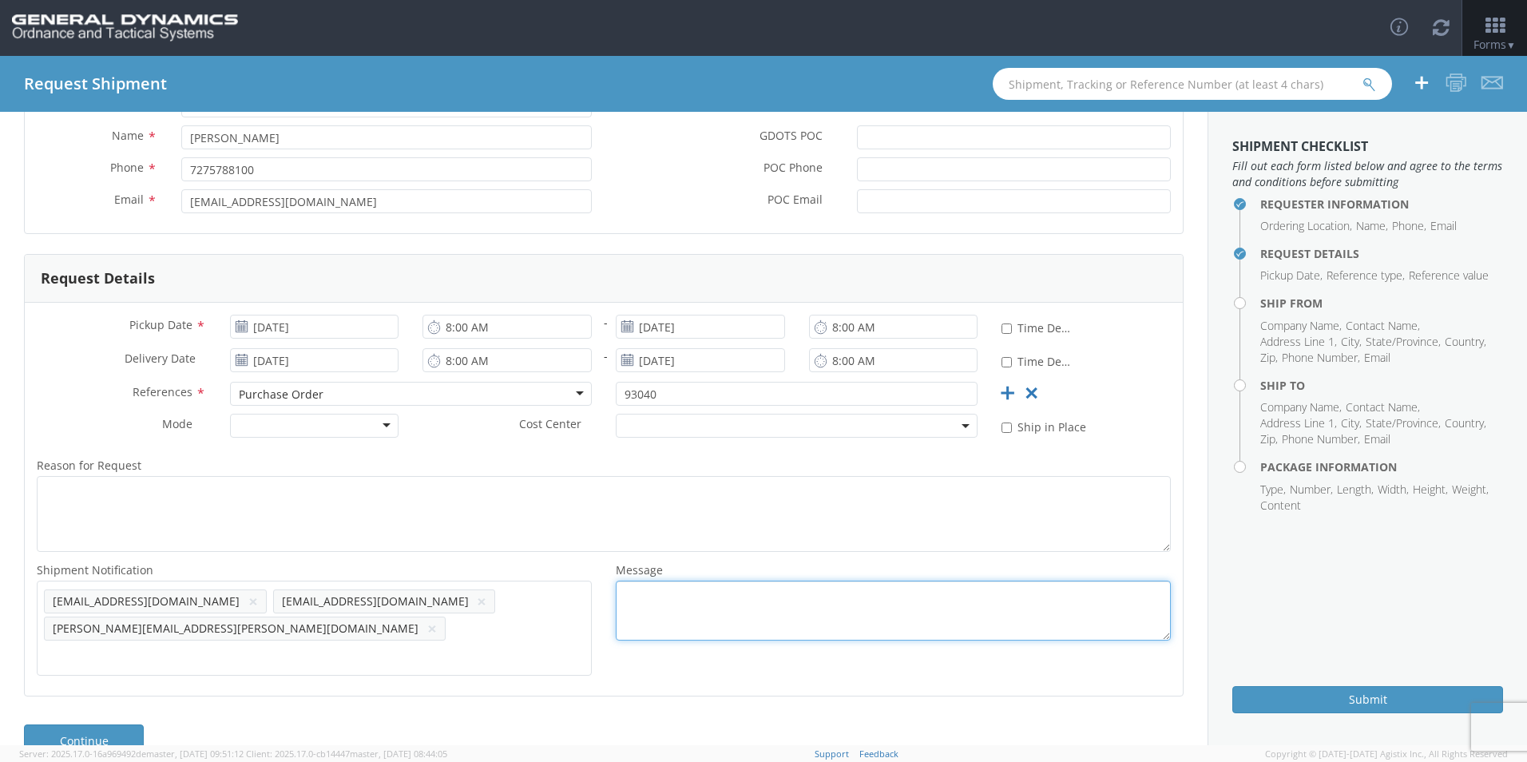
click at [688, 602] on textarea "Message *" at bounding box center [893, 611] width 555 height 60
type textarea "LOT #: SCI25G001-001/ 1680 PCS"
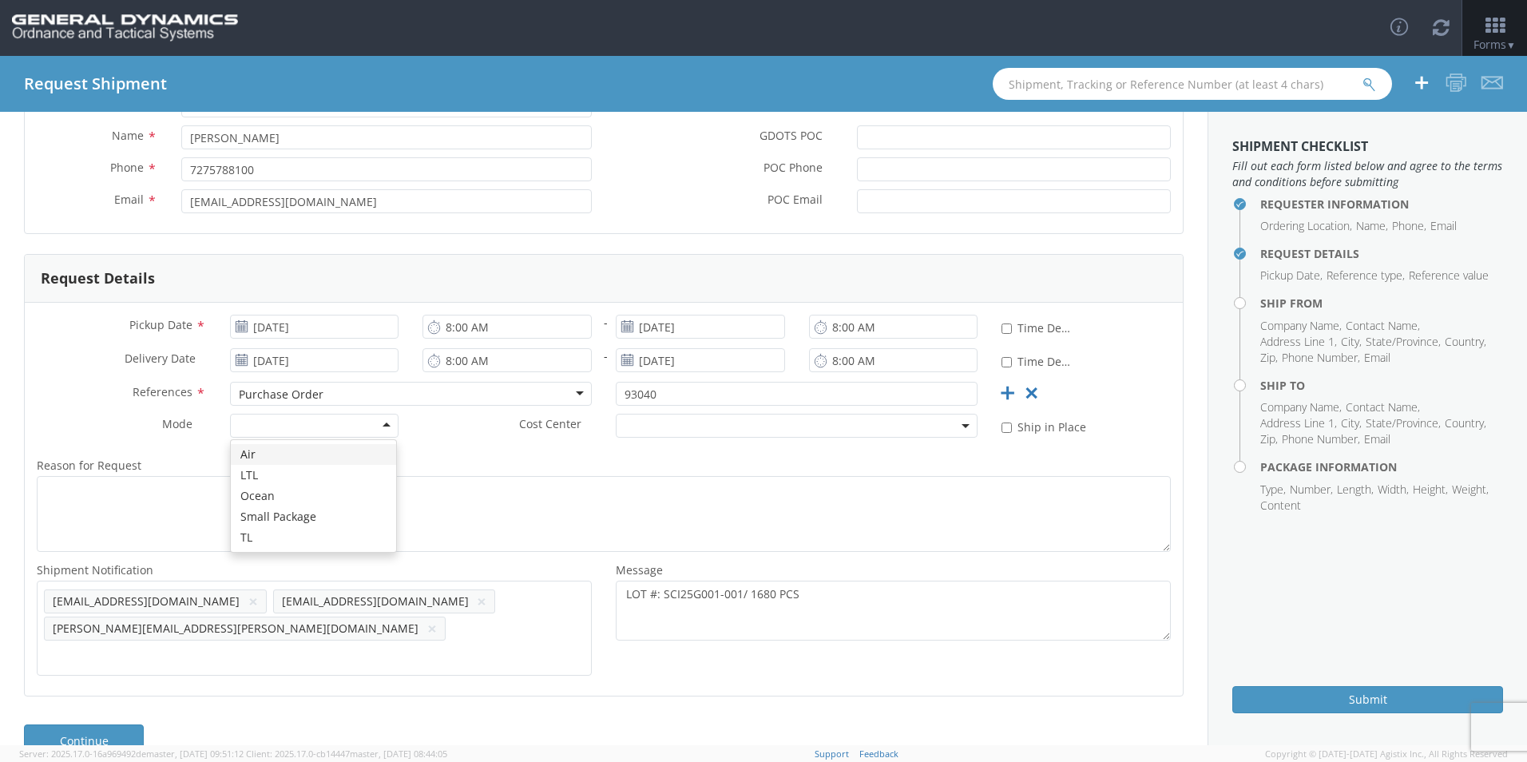
click at [335, 429] on div at bounding box center [314, 426] width 169 height 24
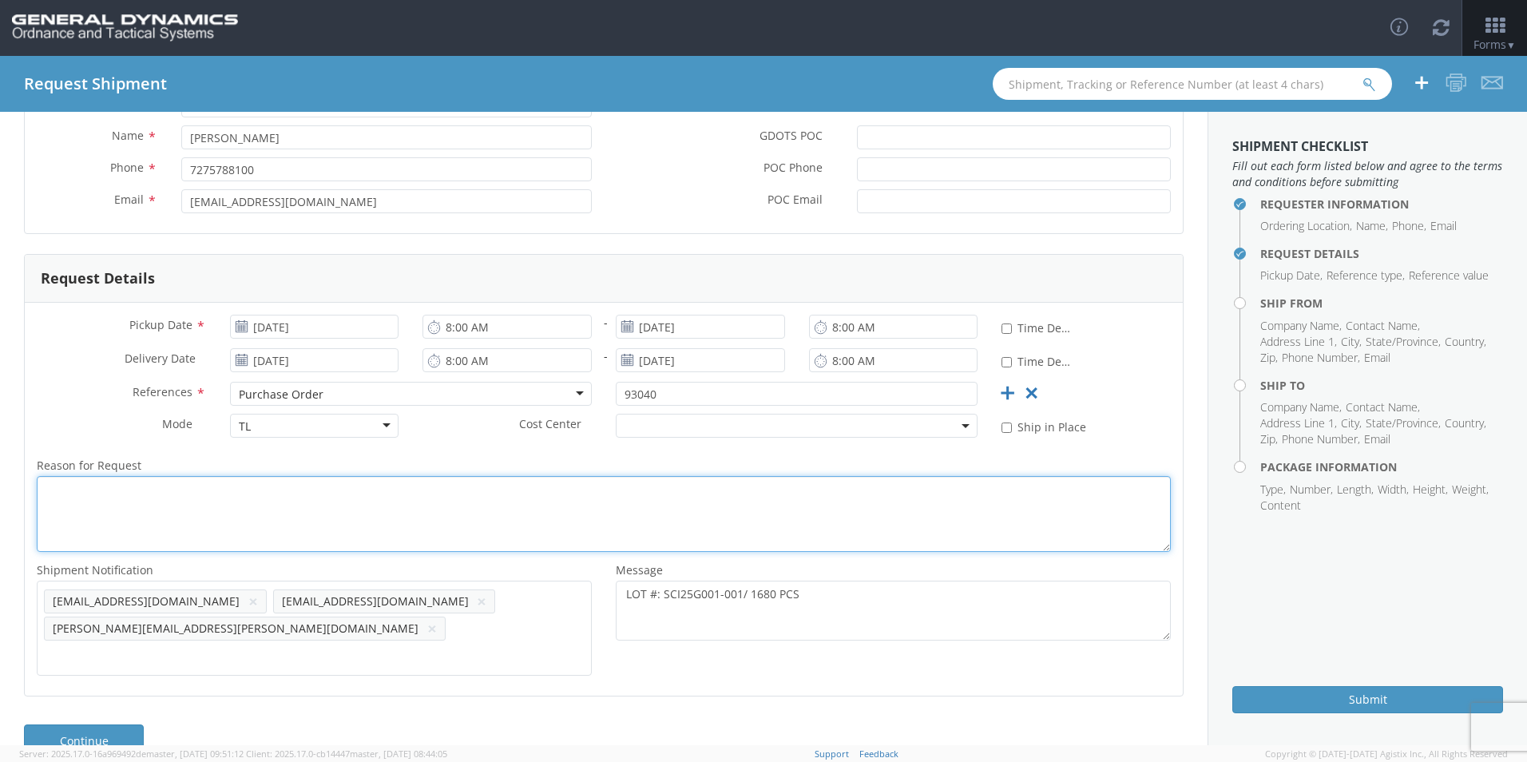
click at [434, 492] on textarea "Reason for Request *" at bounding box center [604, 514] width 1134 height 76
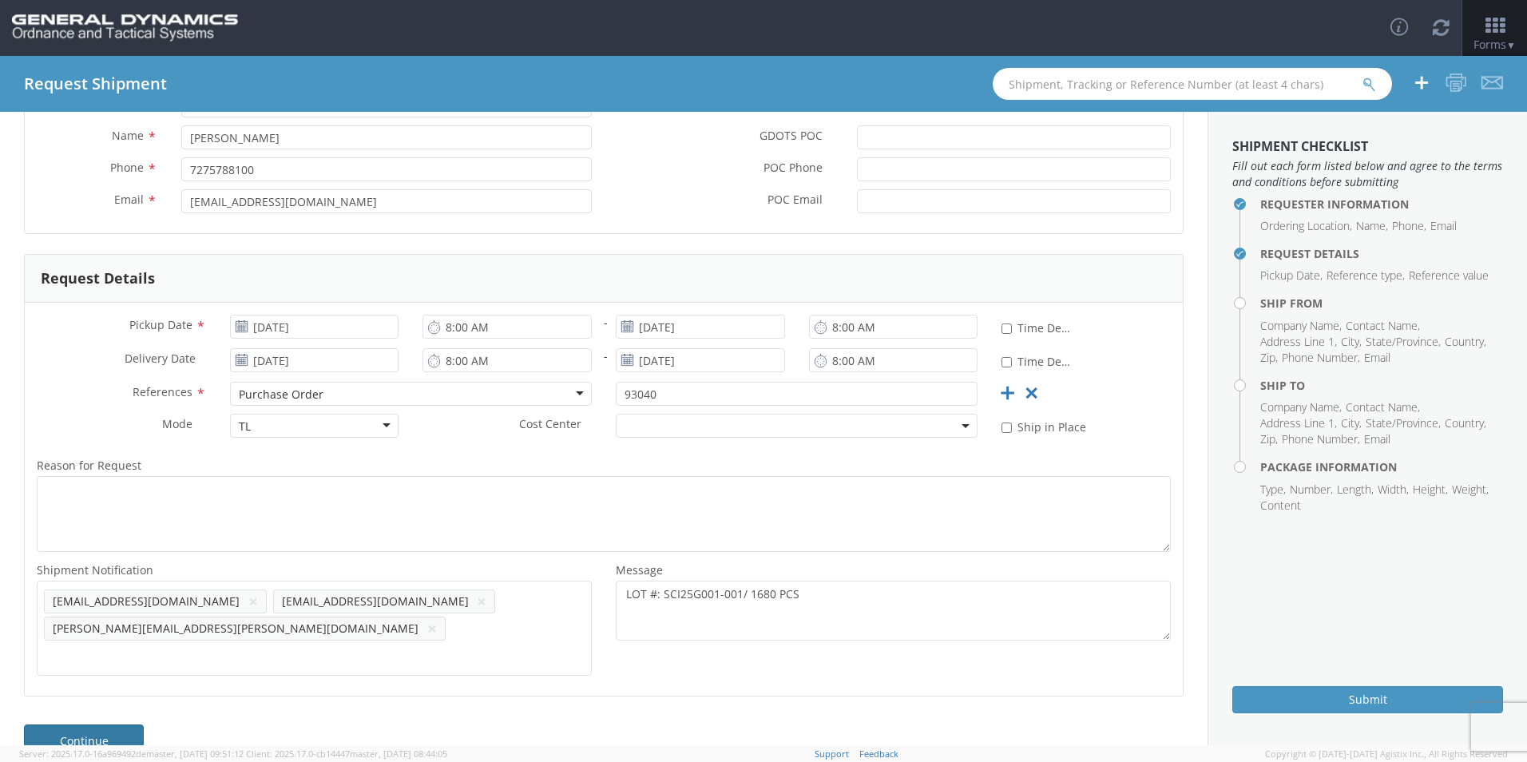
click at [110, 725] on link "Continue" at bounding box center [84, 741] width 120 height 32
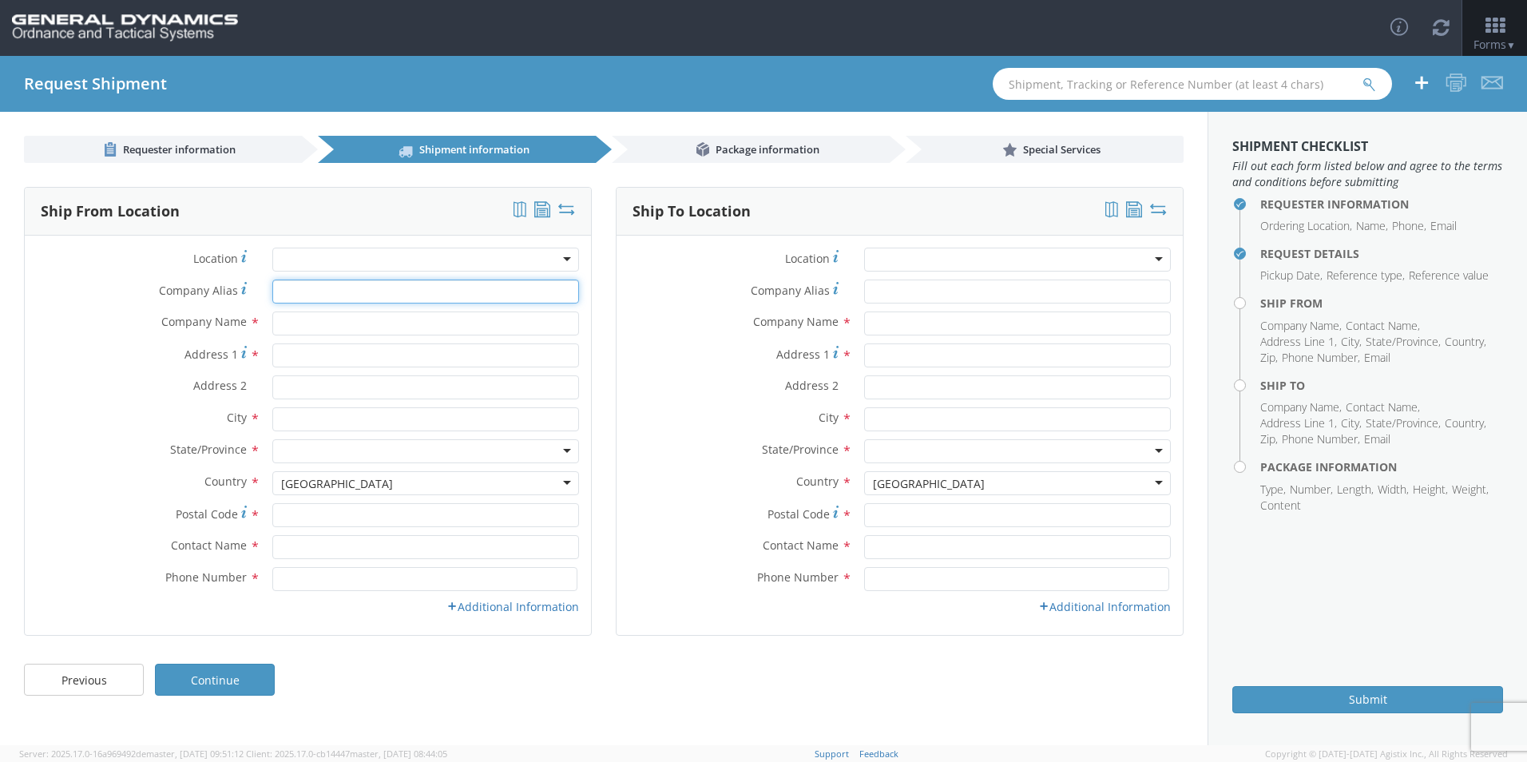
click at [356, 294] on input "Company Alias *" at bounding box center [425, 292] width 307 height 24
type input "Scepter [GEOGRAPHIC_DATA]"
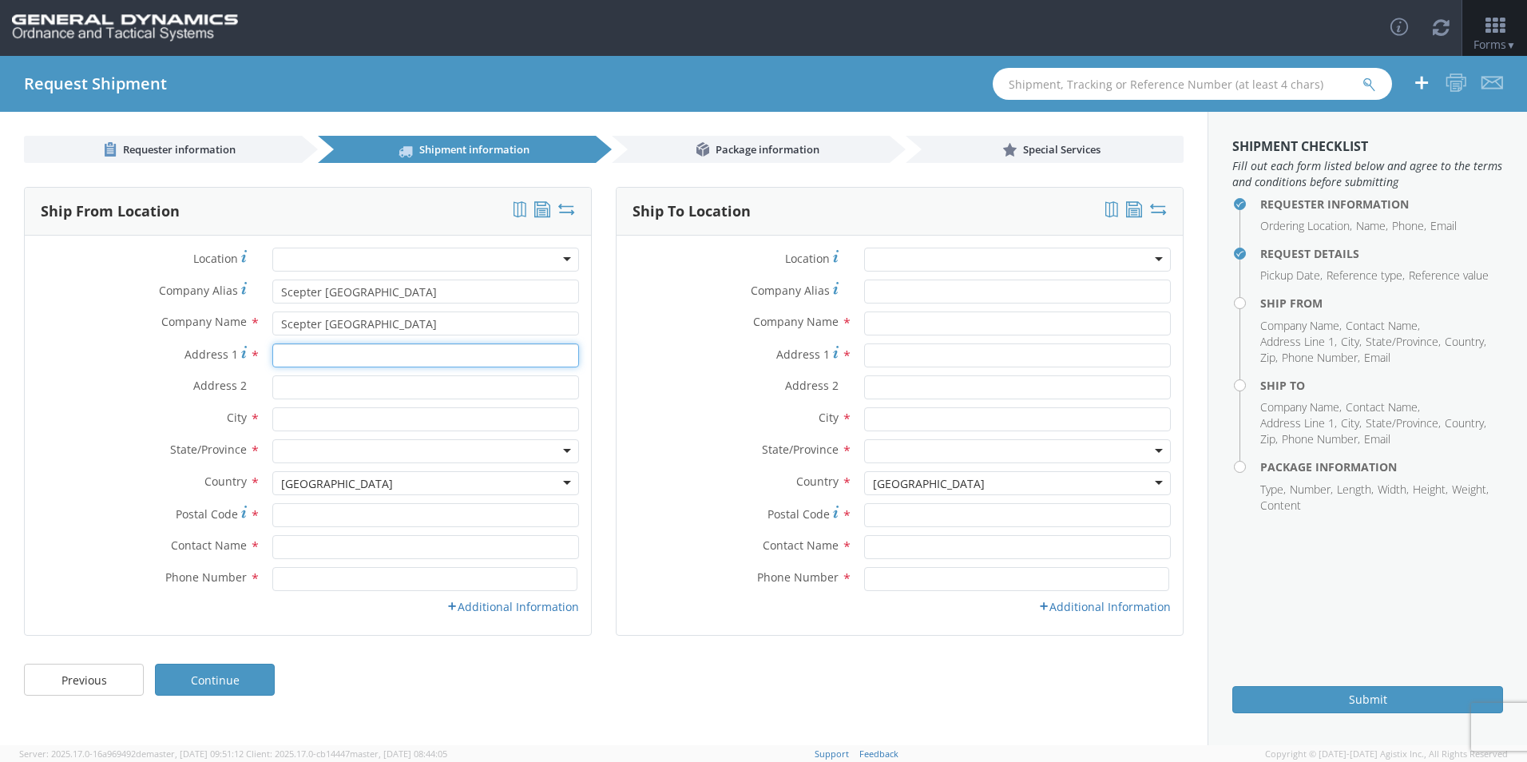
type input "[STREET_ADDRESS]"
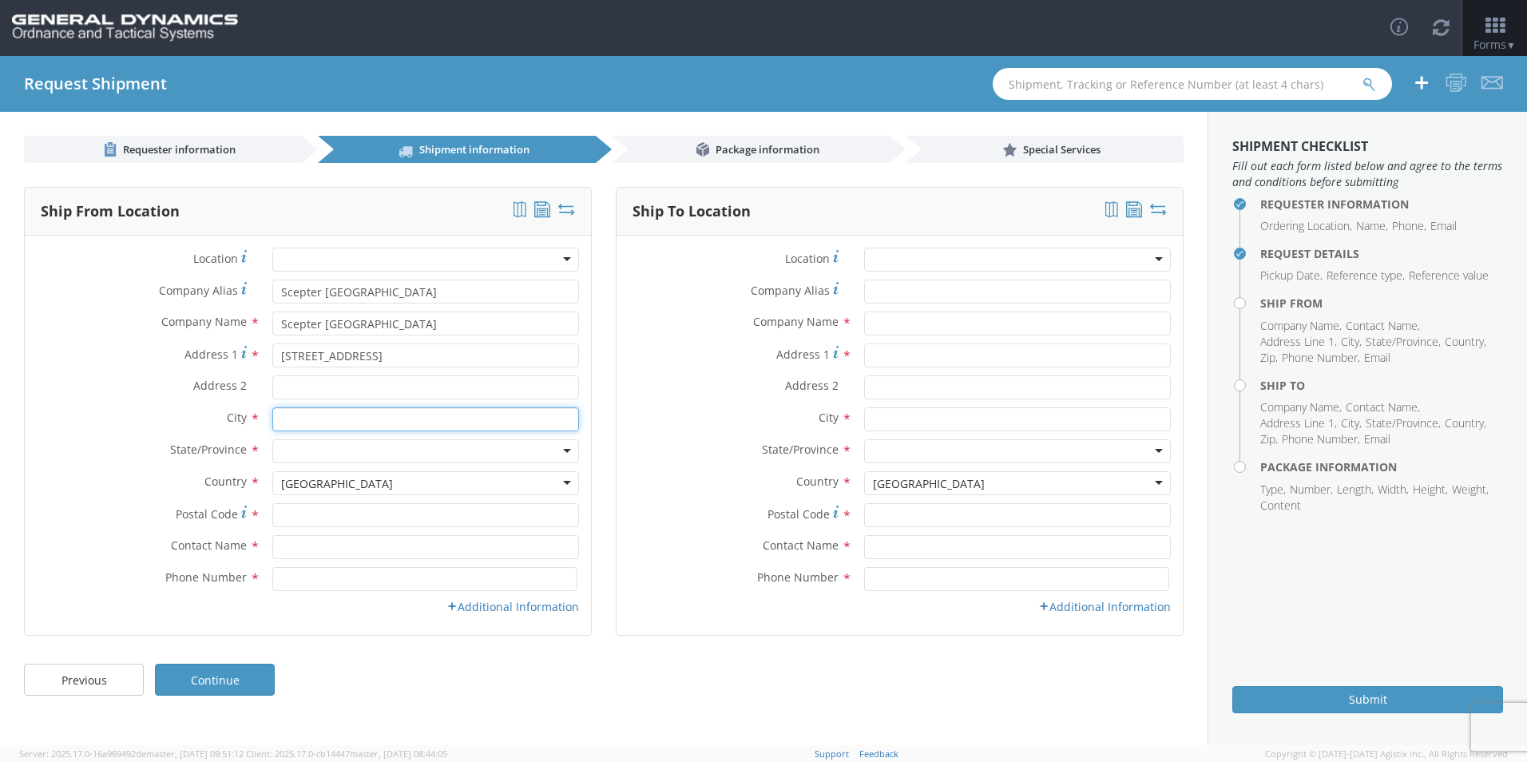
type input "Scarborough"
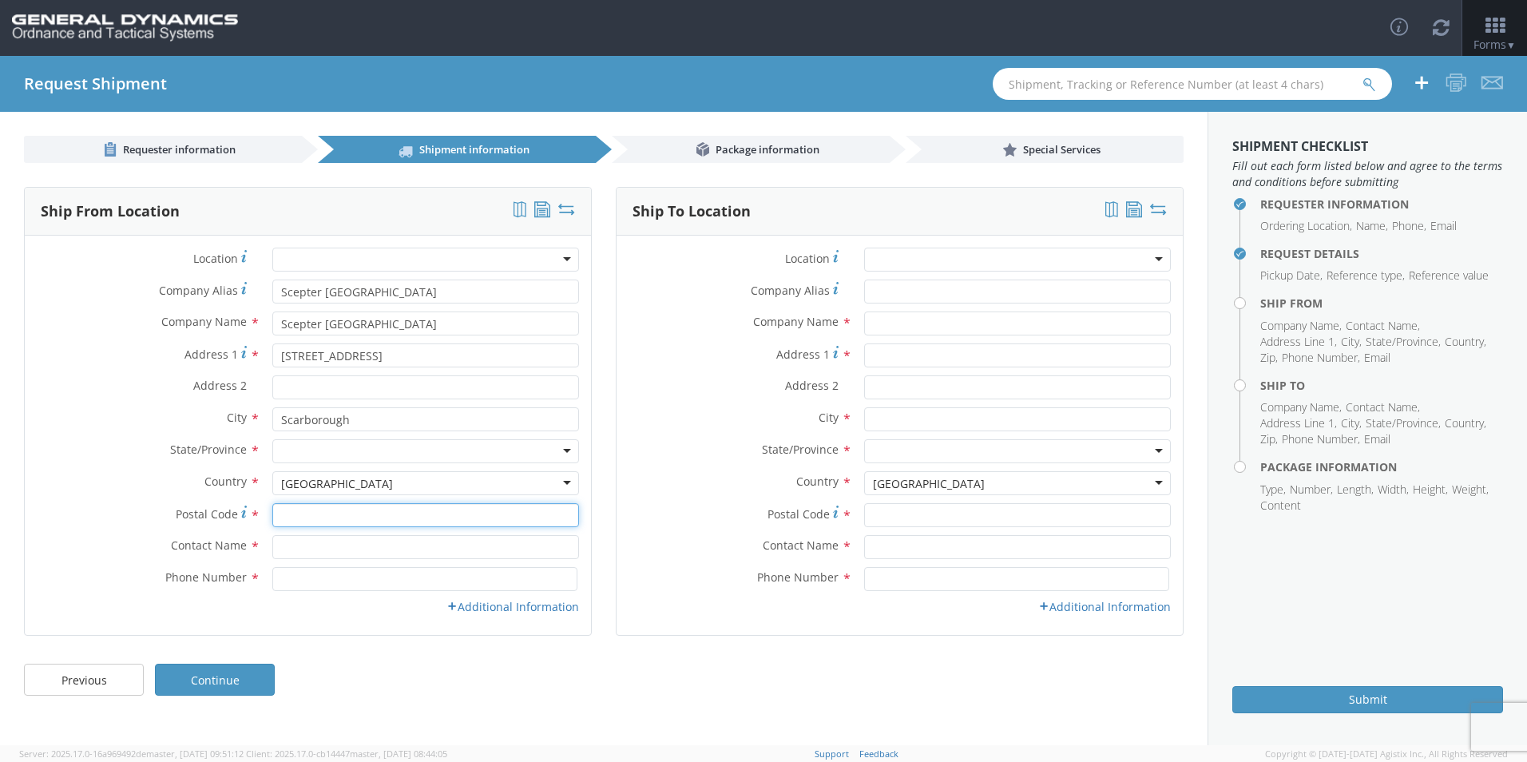
type input "M1P 3A9"
type input "[PERSON_NAME]"
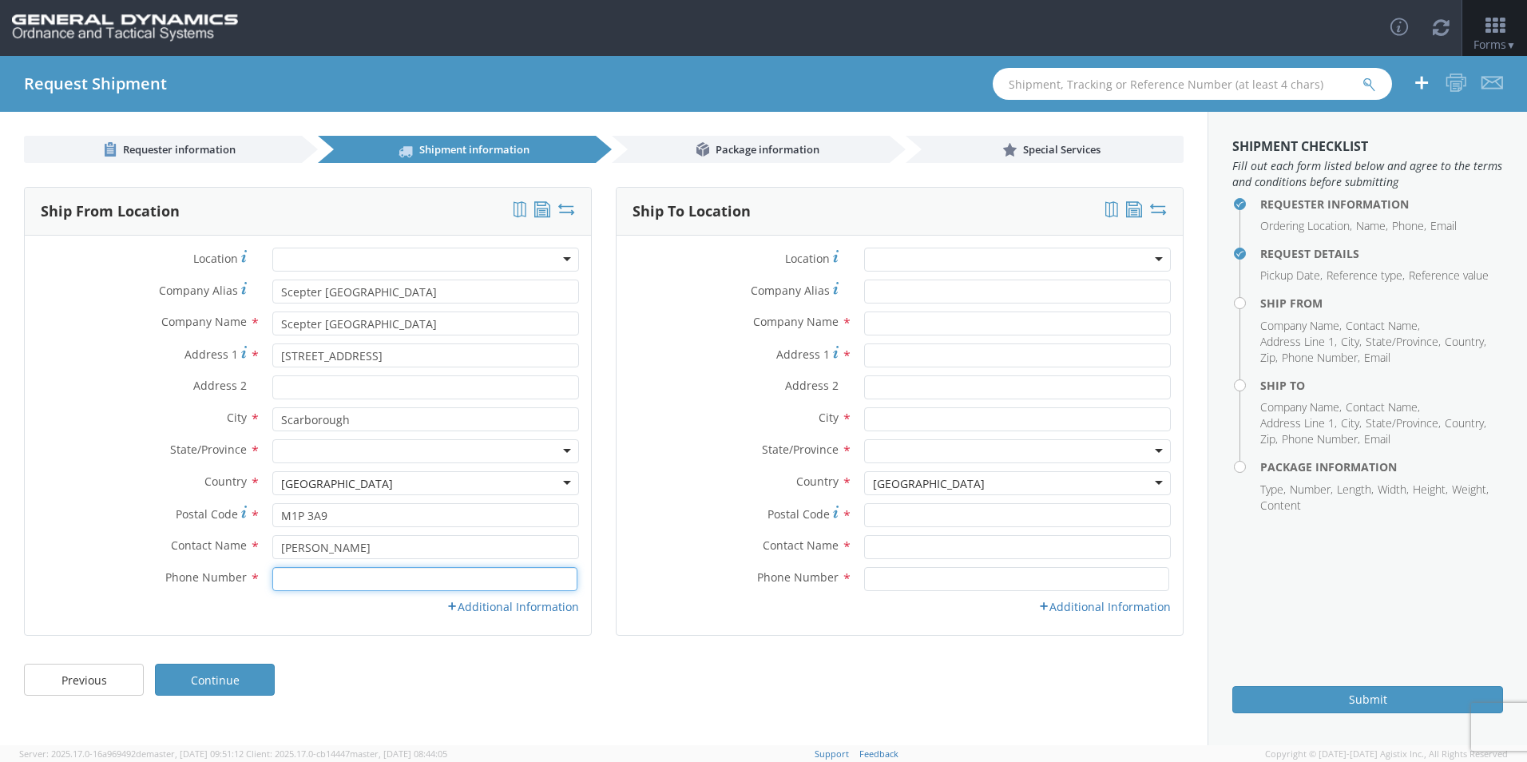
type input "4166598191"
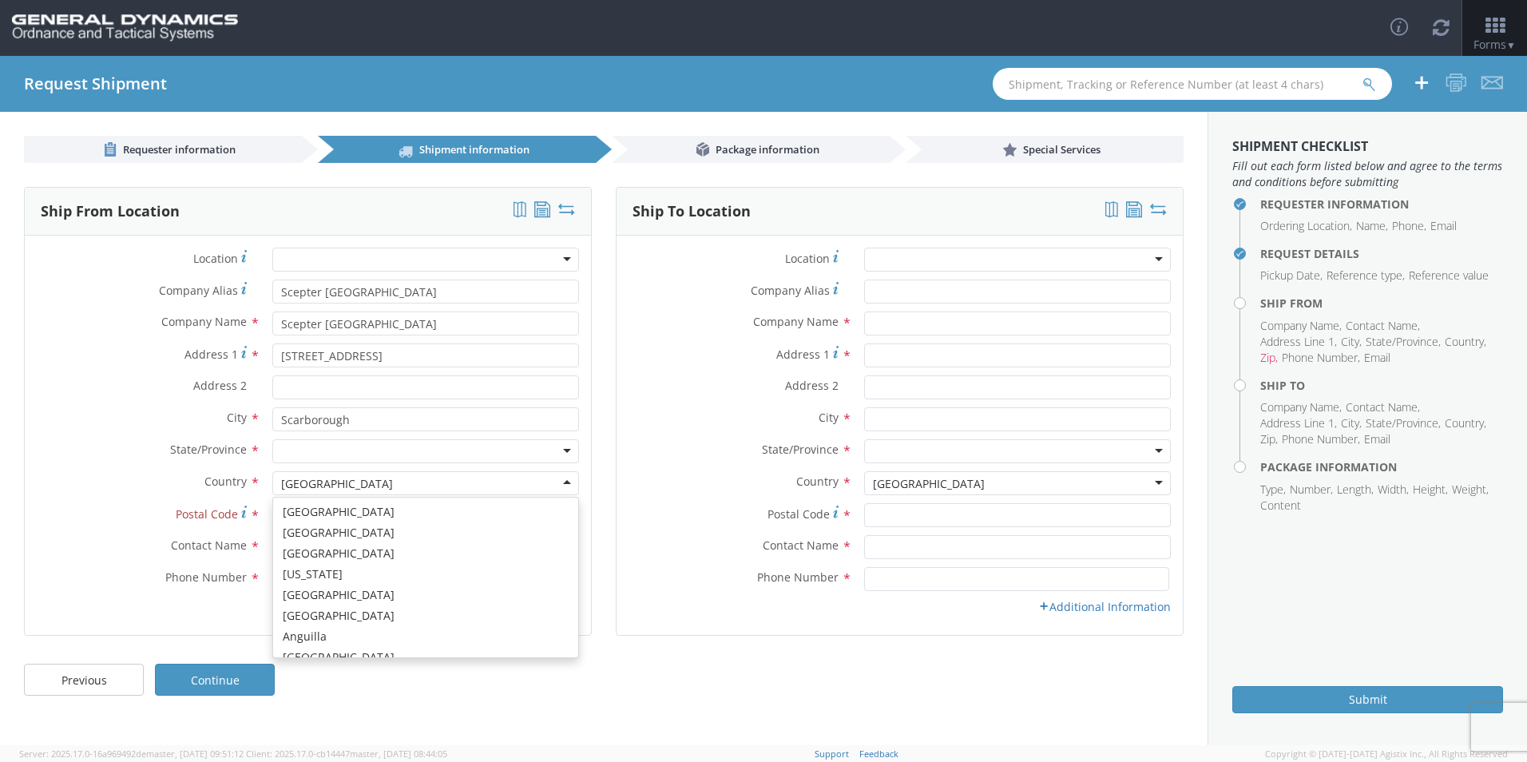
click at [396, 479] on div "[GEOGRAPHIC_DATA]" at bounding box center [425, 483] width 307 height 24
type input "CA"
click at [323, 461] on div at bounding box center [425, 451] width 307 height 24
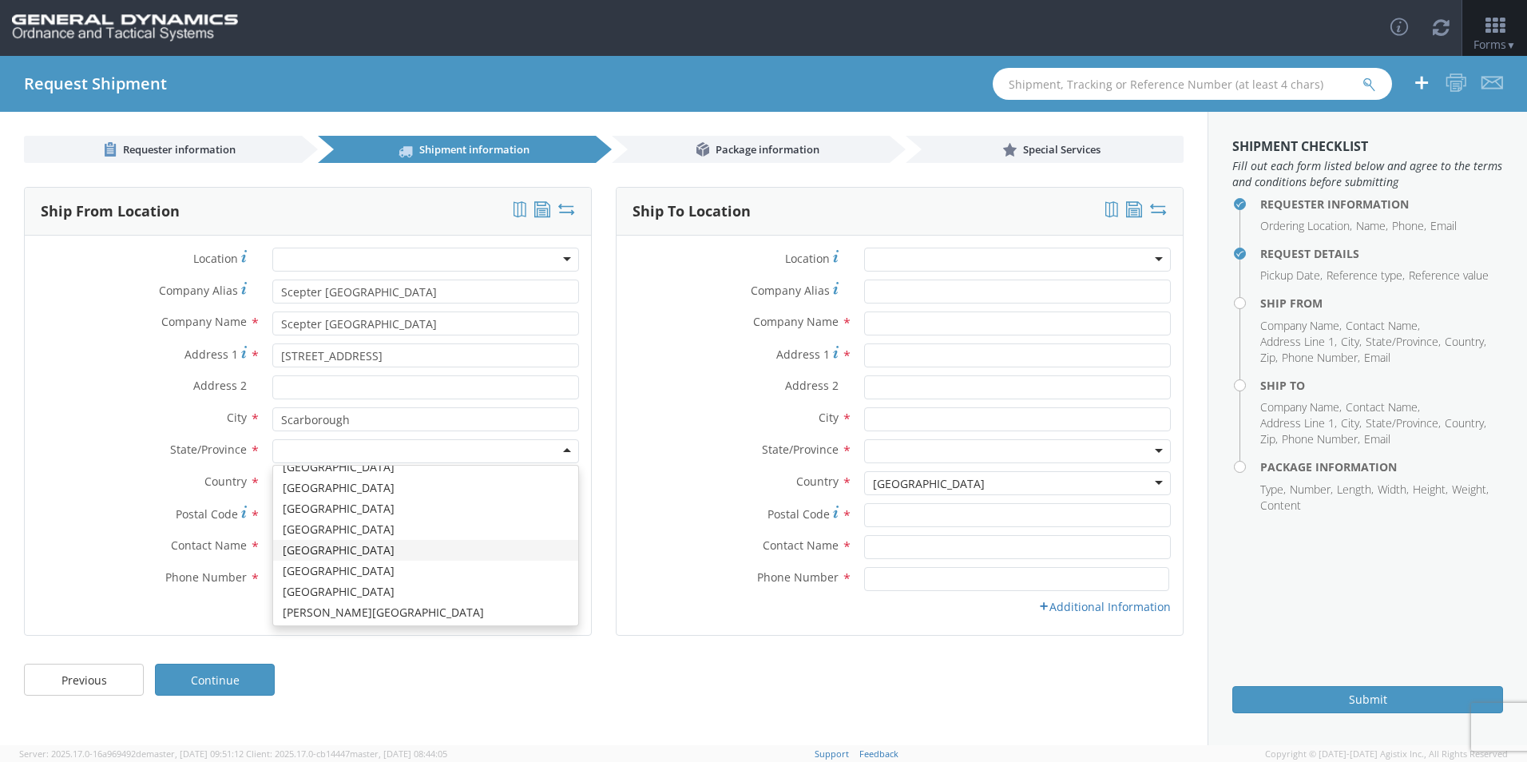
scroll to position [118, 0]
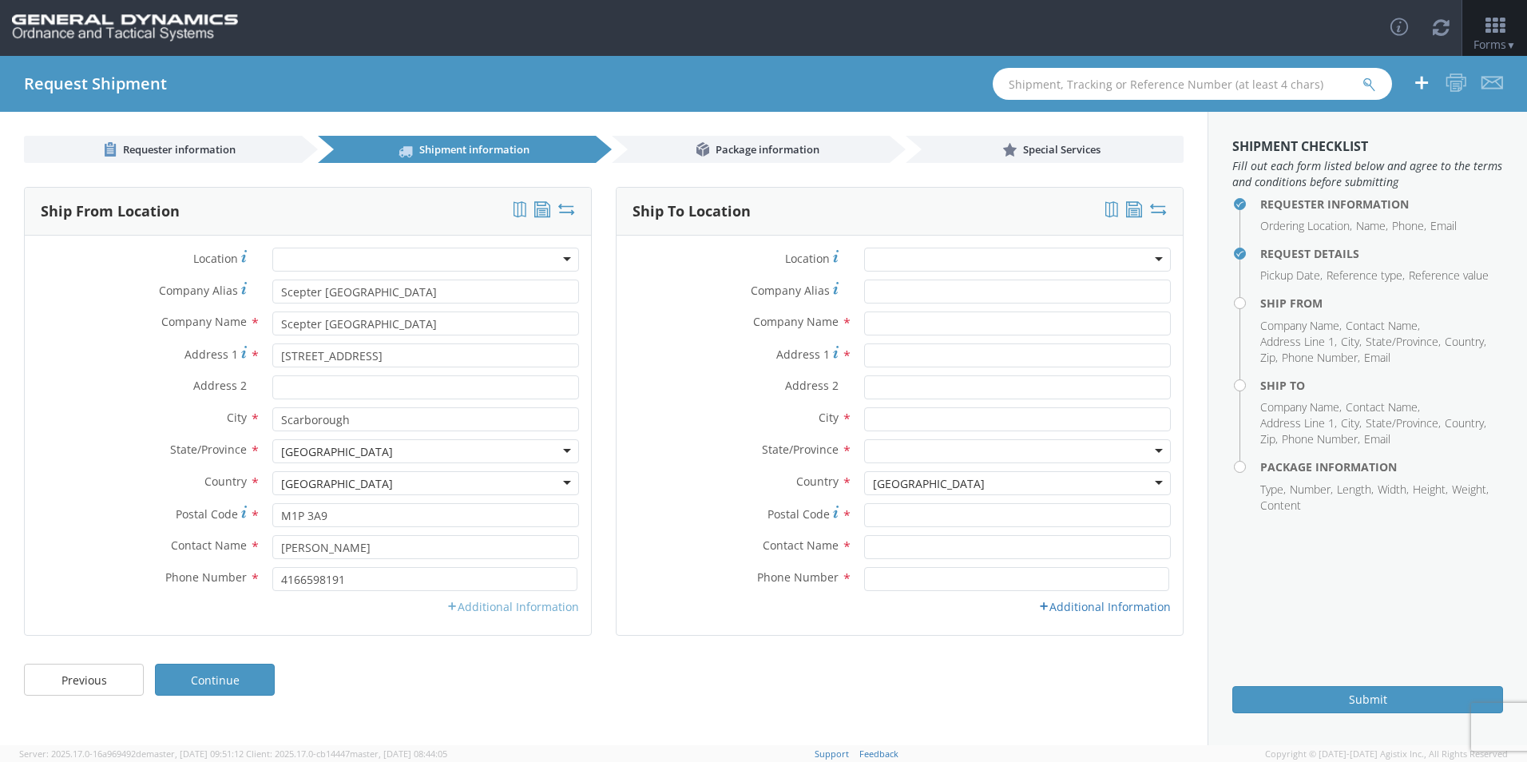
click at [468, 609] on link "Additional Information" at bounding box center [513, 606] width 133 height 15
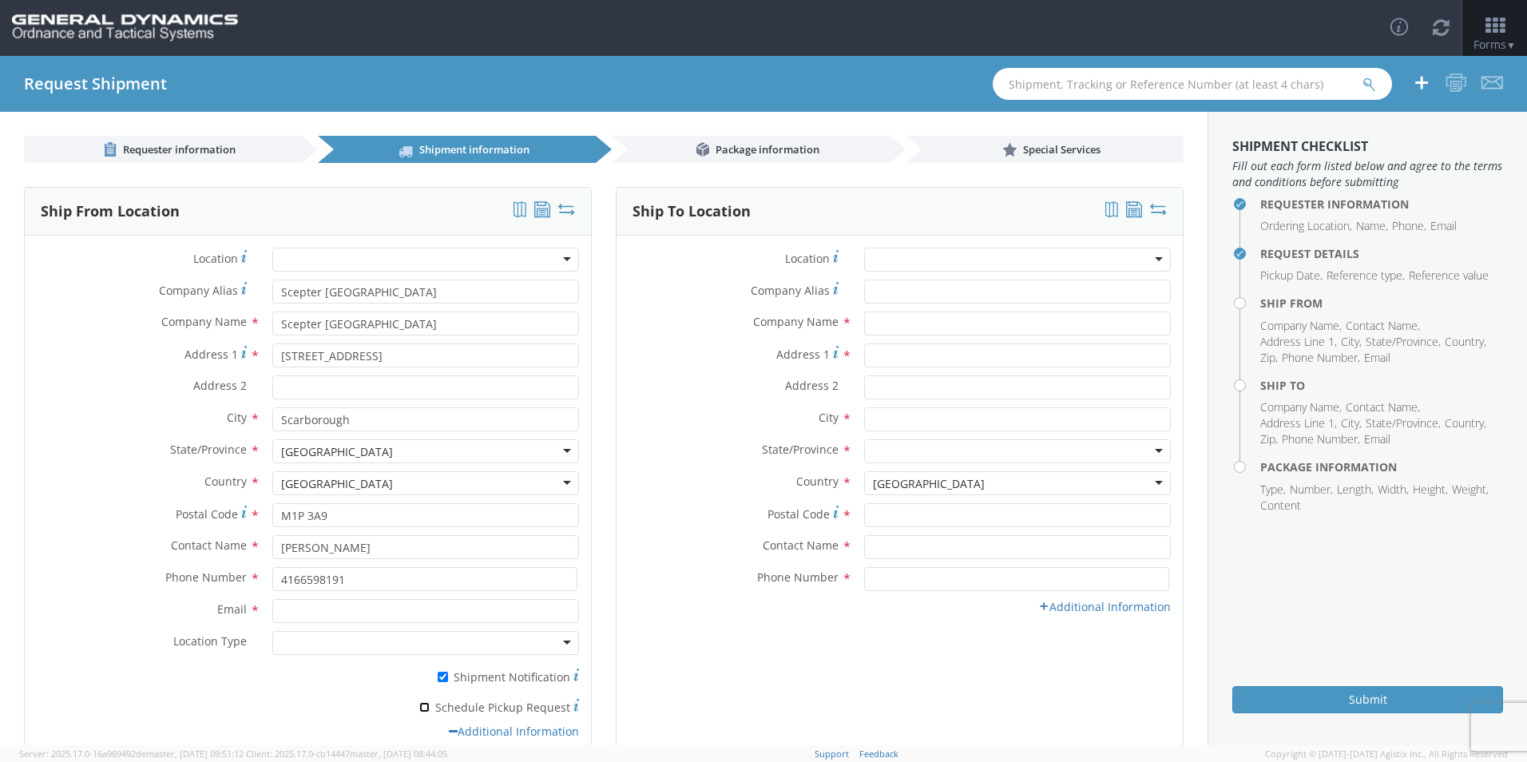
click at [426, 705] on input "* Schedule Pickup Request" at bounding box center [424, 707] width 10 height 10
checkbox input "true"
click at [360, 613] on input "Email *" at bounding box center [425, 611] width 307 height 24
paste input "[EMAIL_ADDRESS][DOMAIN_NAME]; [EMAIL_ADDRESS][DOMAIN_NAME]"
type input "[EMAIL_ADDRESS][DOMAIN_NAME]; [EMAIL_ADDRESS][DOMAIN_NAME]"
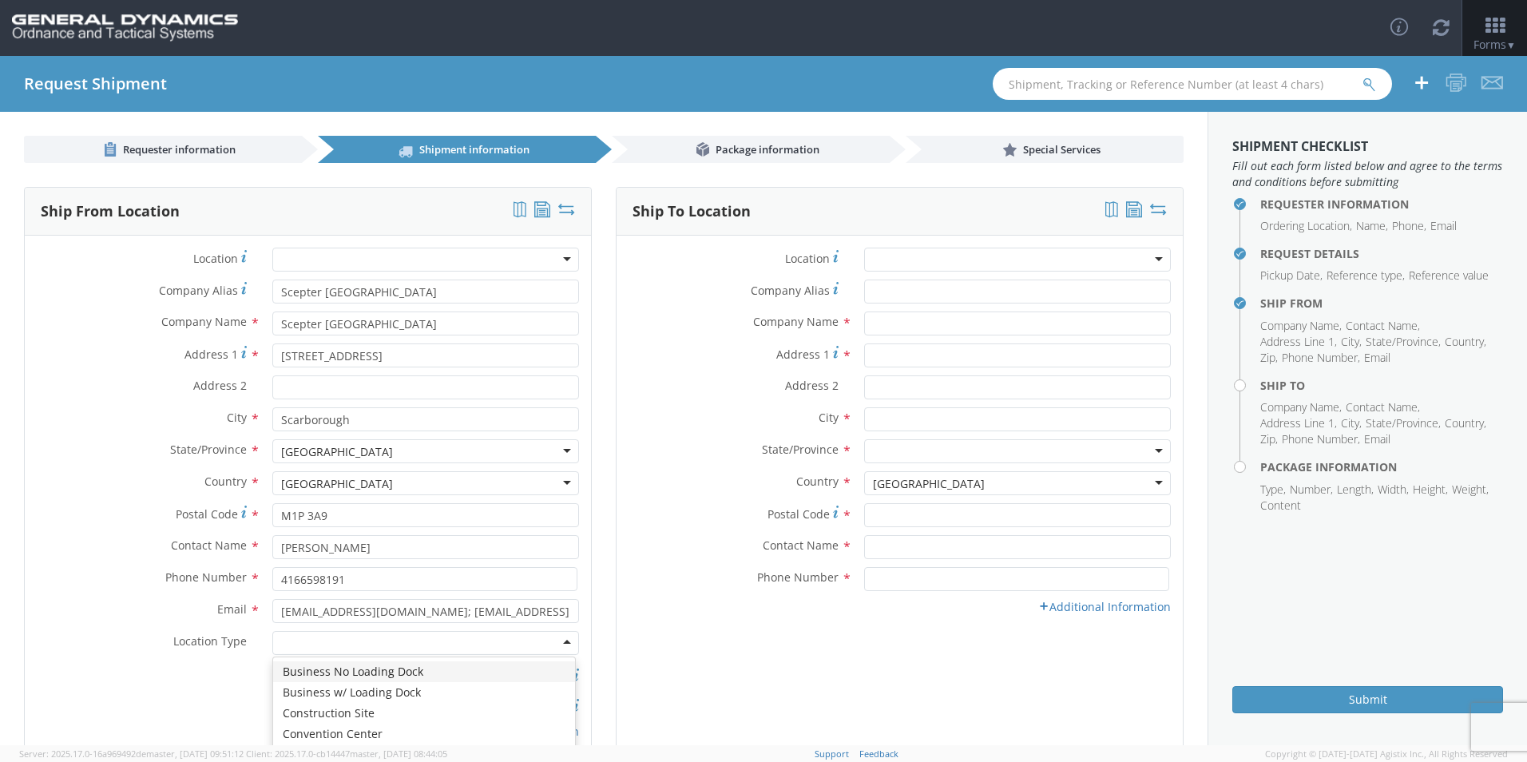
click at [342, 646] on div at bounding box center [425, 643] width 307 height 24
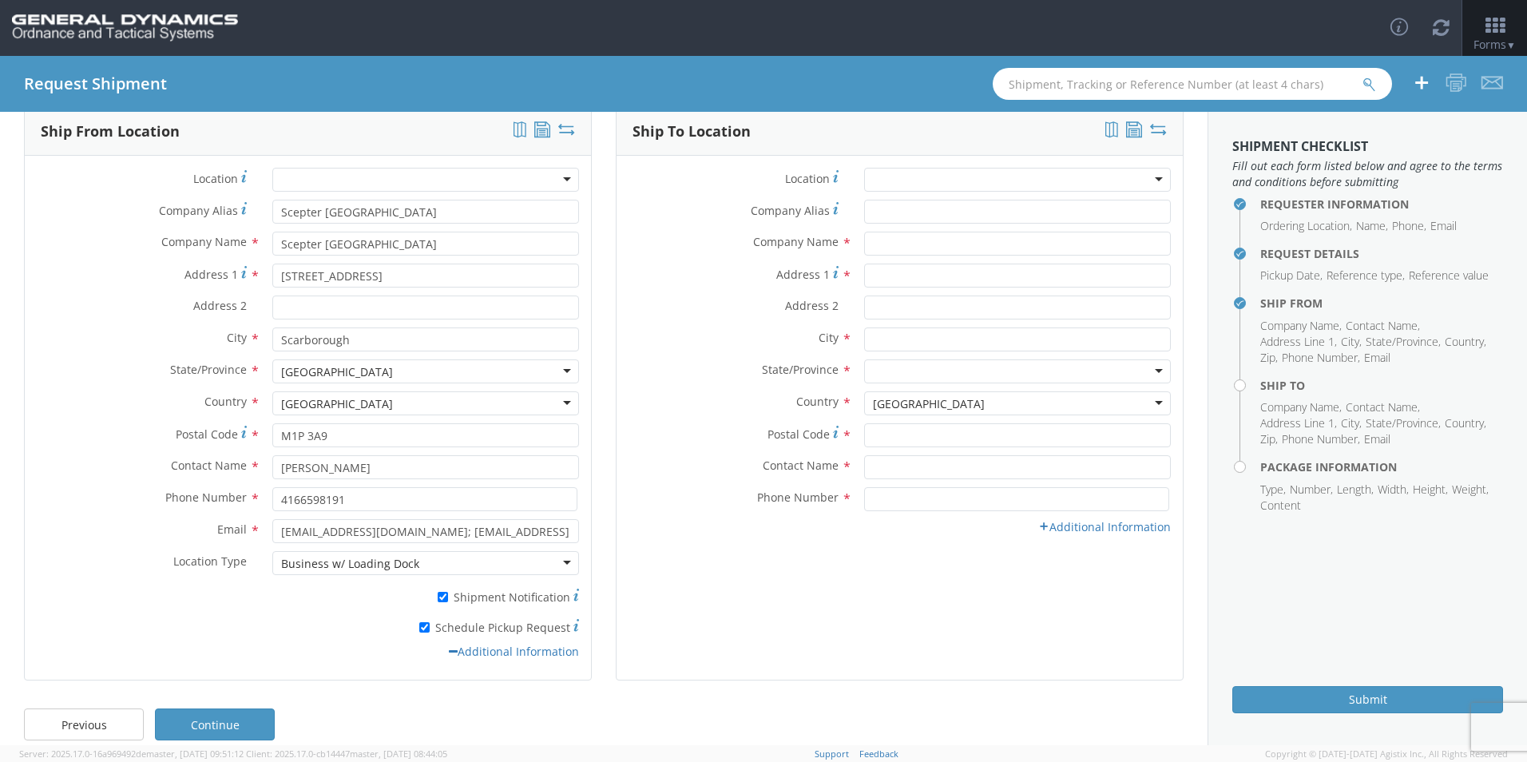
scroll to position [0, 0]
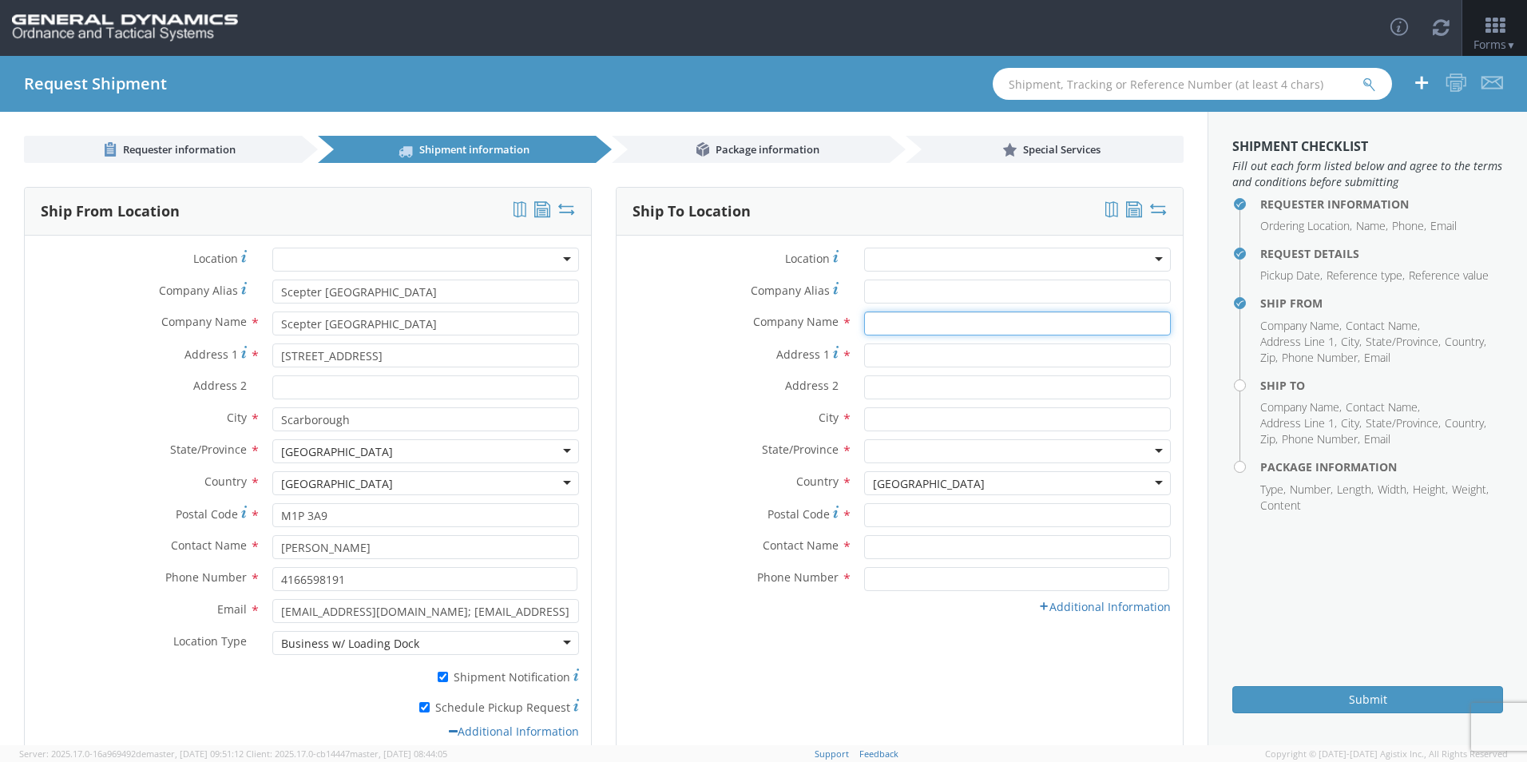
click at [904, 316] on input "text" at bounding box center [1017, 324] width 307 height 24
type input "GD-OTS Marion IL"
type input "[STREET_ADDRESS][PERSON_NAME]"
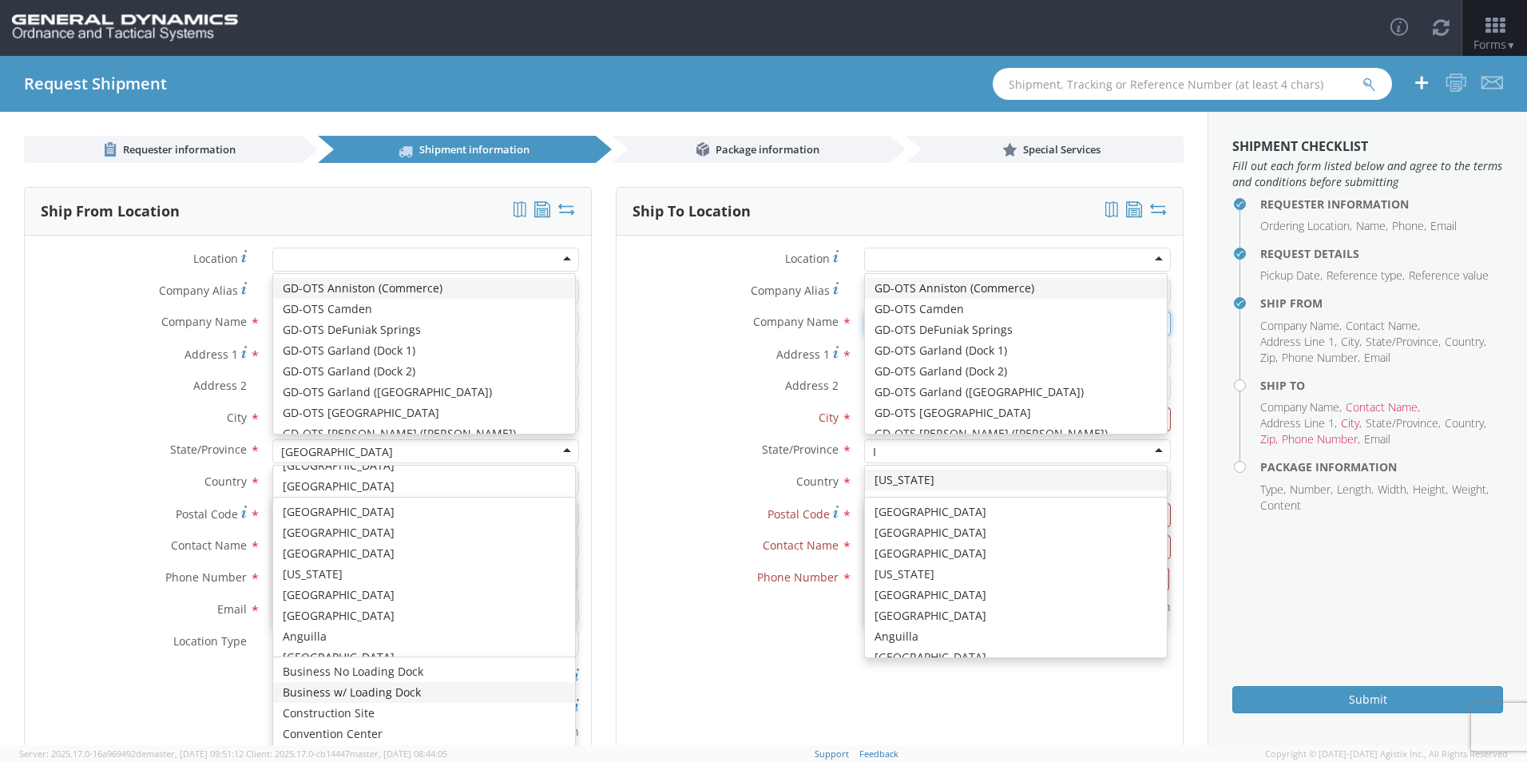
scroll to position [4027, 0]
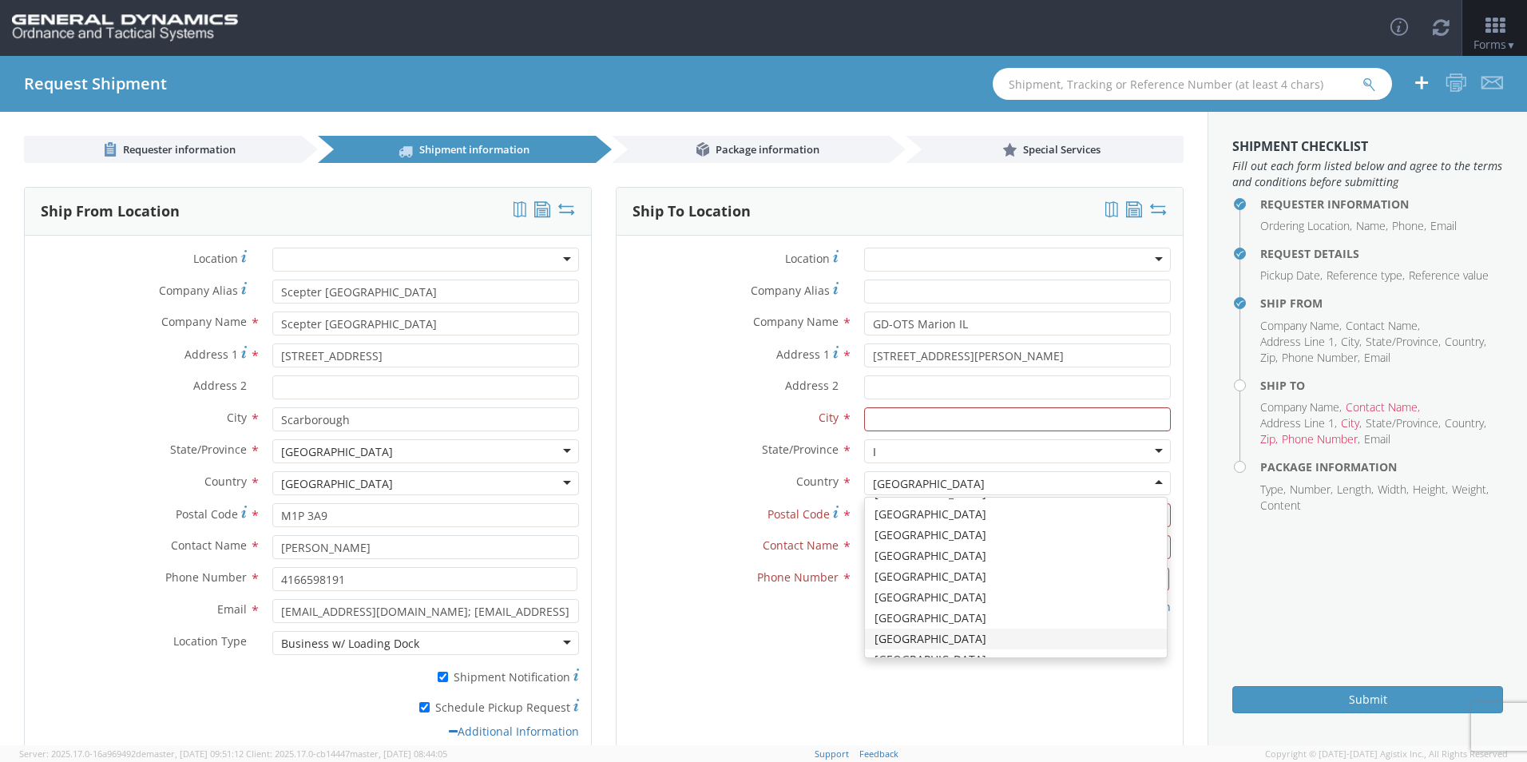
click at [906, 454] on div at bounding box center [1017, 451] width 307 height 24
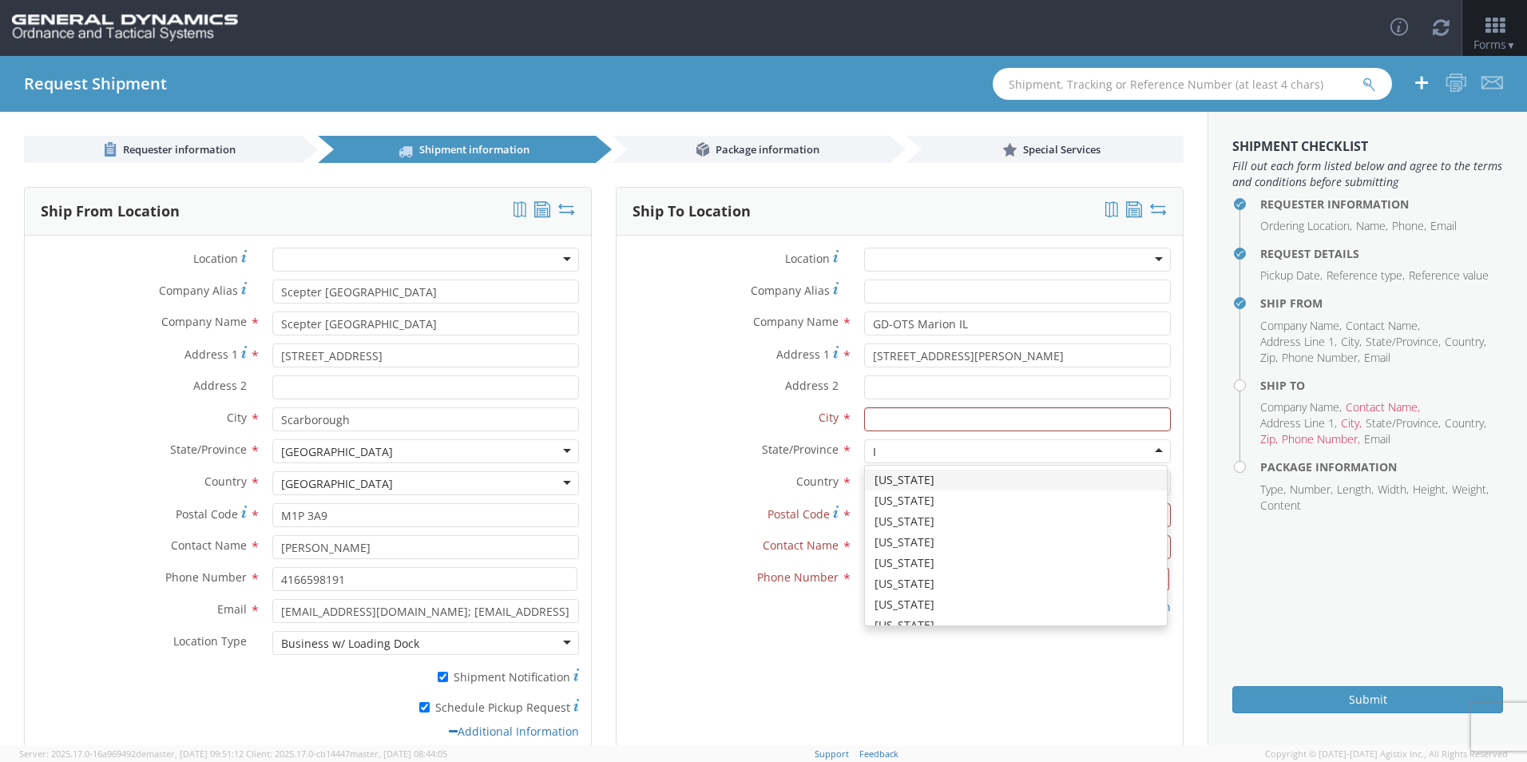
type input "IL"
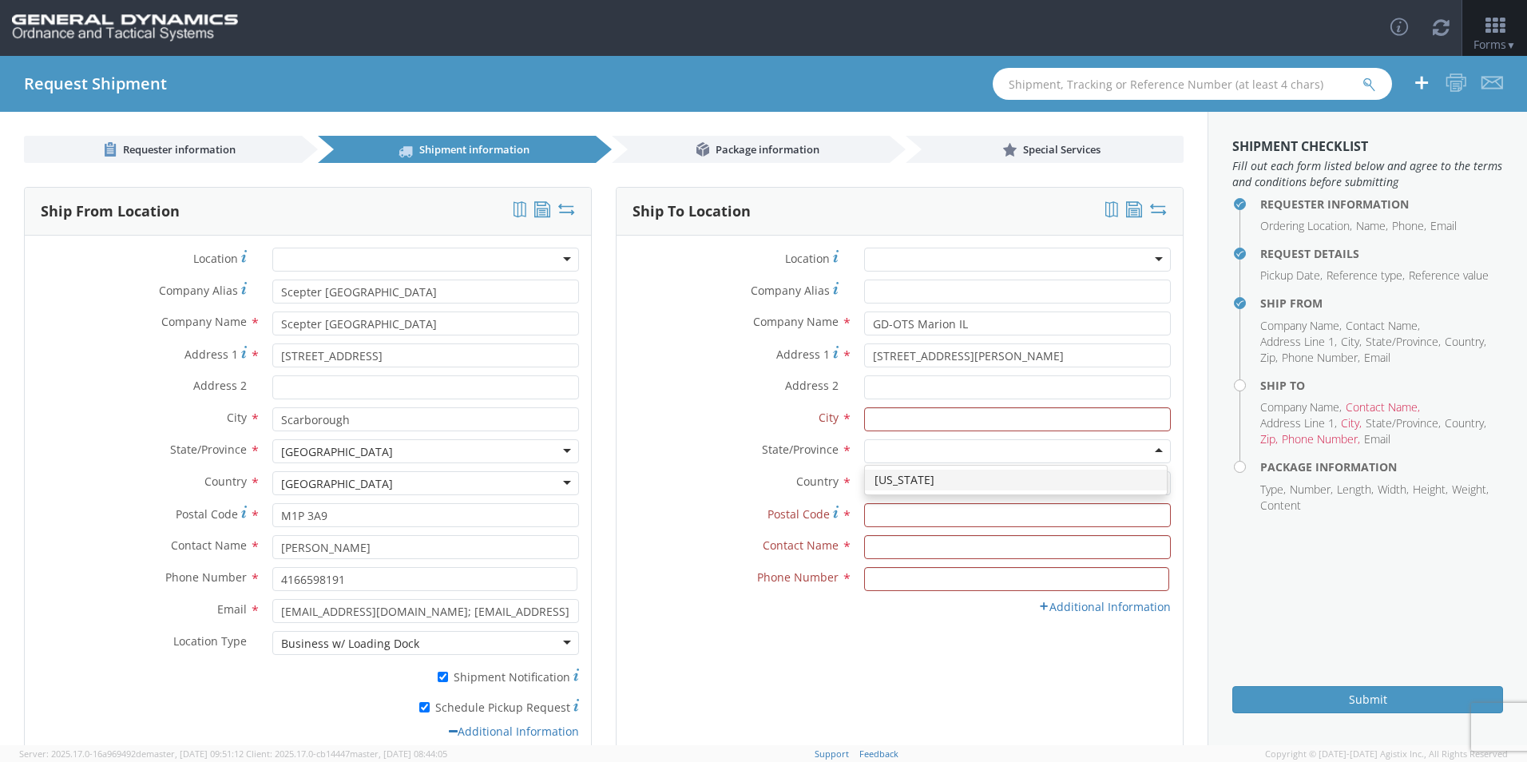
scroll to position [0, 0]
click at [896, 427] on input "text" at bounding box center [1017, 419] width 307 height 24
type input "[PERSON_NAME]"
type input "62959"
type input "[PERSON_NAME]"
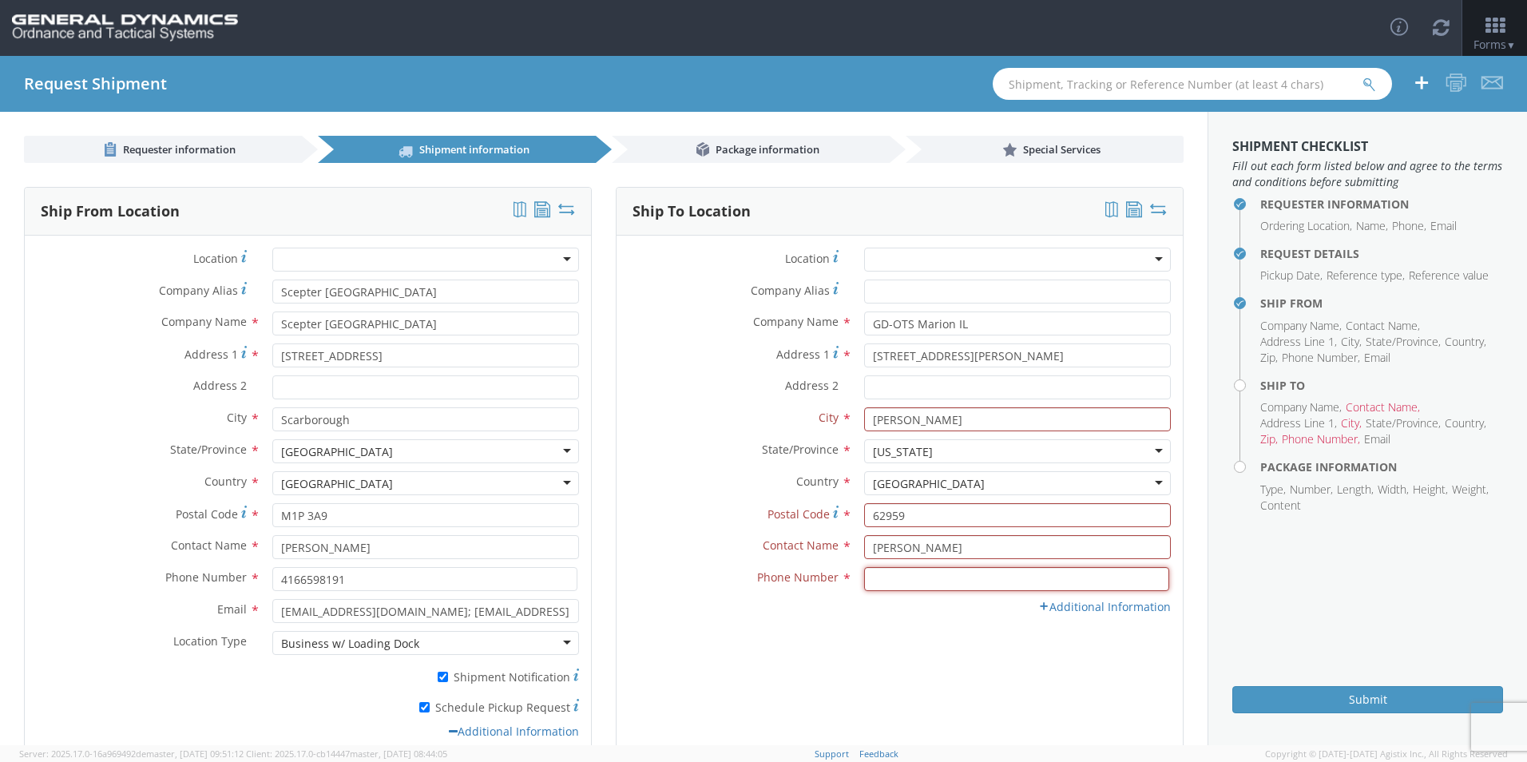
type input "7275788100"
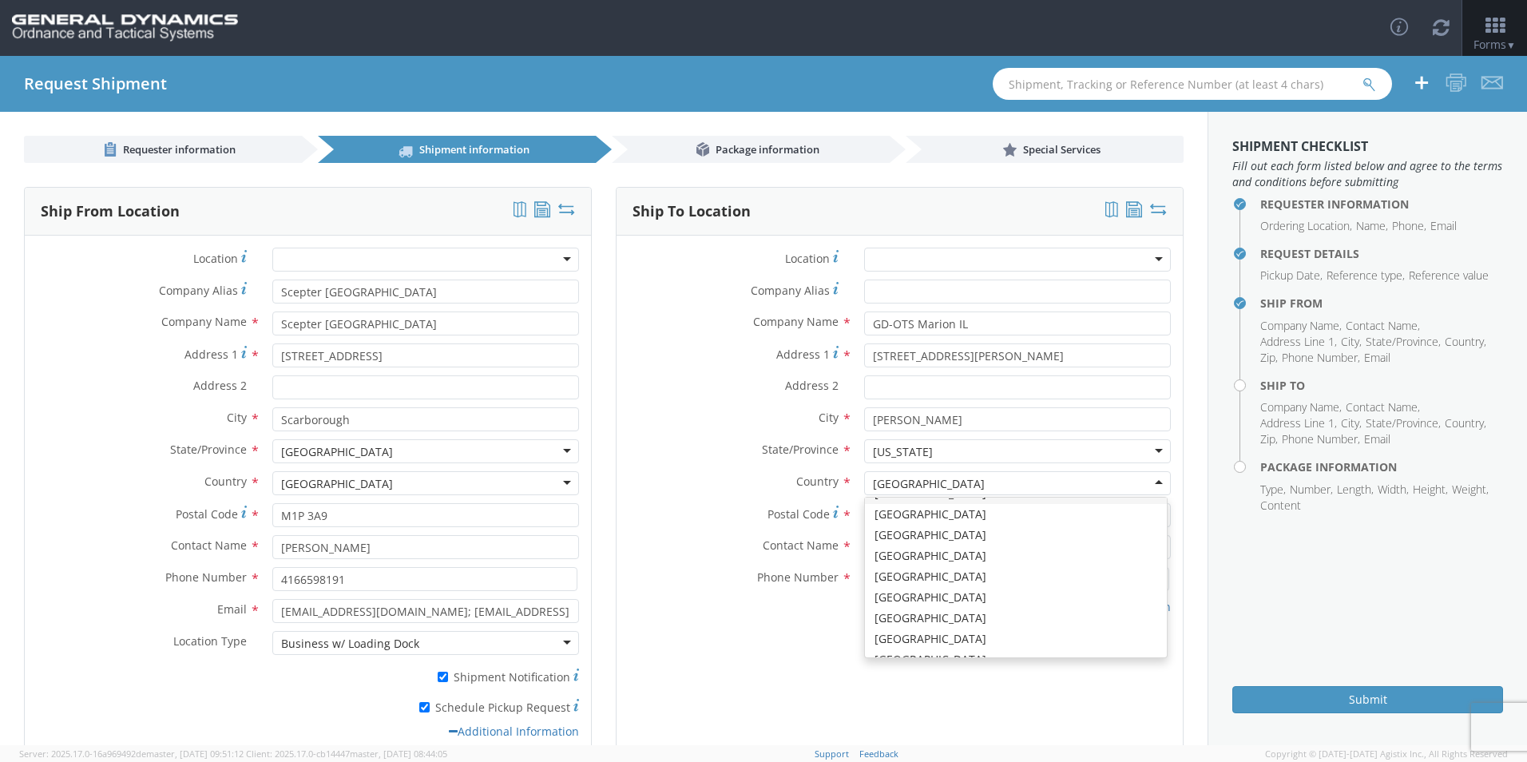
click at [1179, 383] on div "Ship To Location Location * GD-OTS Anniston (Commerce) GD-OTS Camden GD-OTS DeF…" at bounding box center [900, 484] width 592 height 594
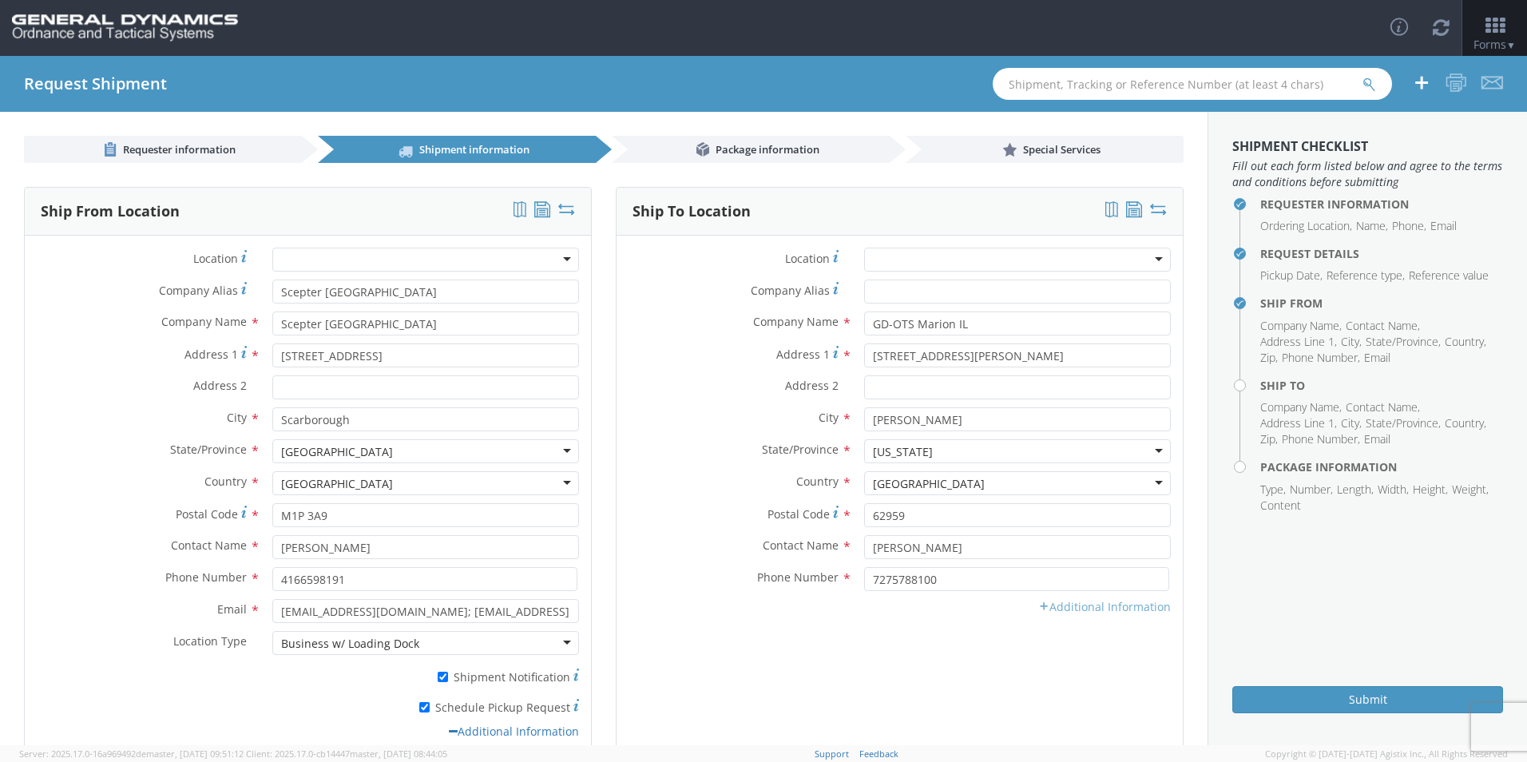
click at [1062, 605] on link "Additional Information" at bounding box center [1105, 606] width 133 height 15
click at [1030, 676] on input "* Shipment Notification" at bounding box center [1035, 677] width 10 height 10
checkbox input "true"
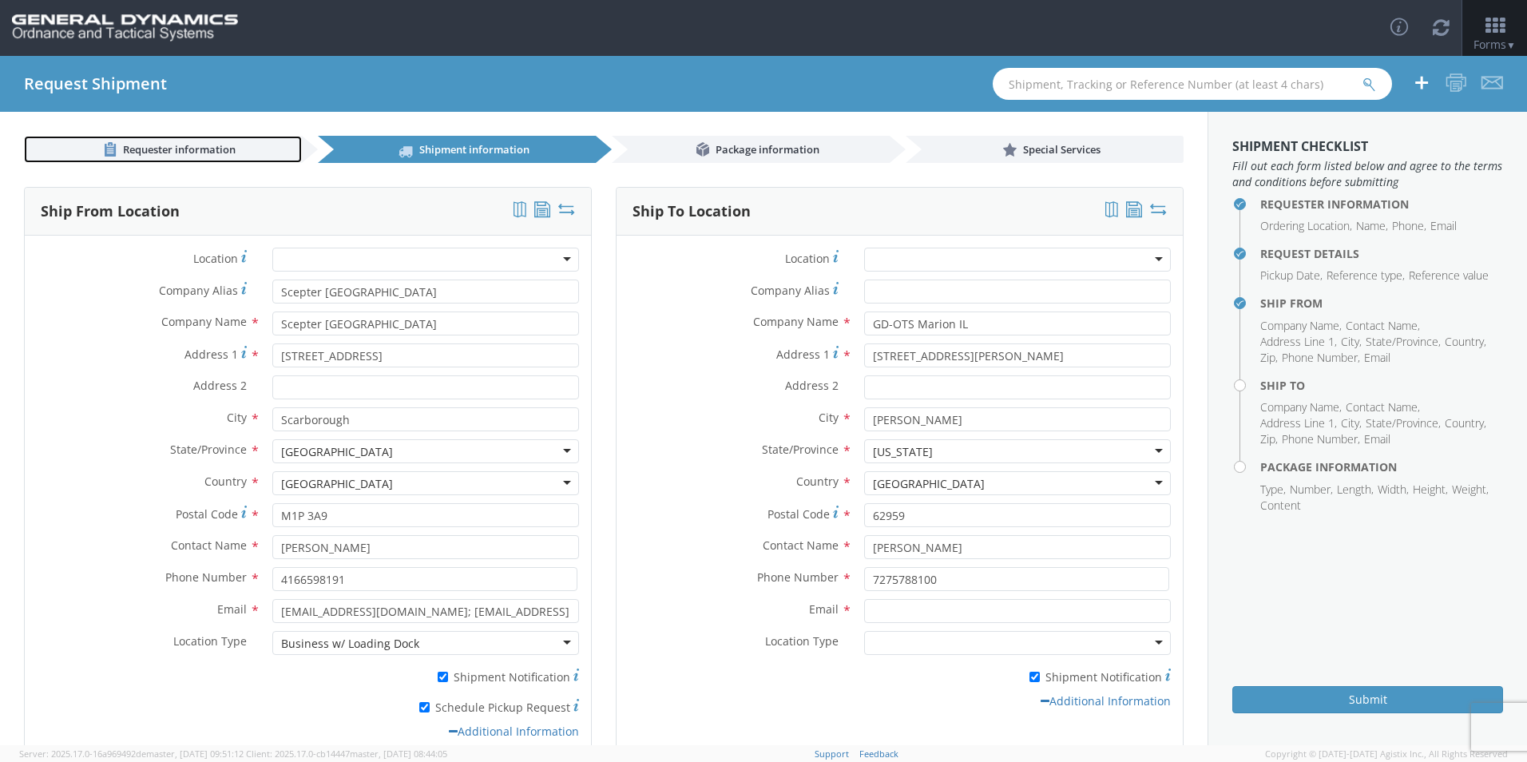
click at [165, 145] on span "Requester information" at bounding box center [179, 149] width 113 height 14
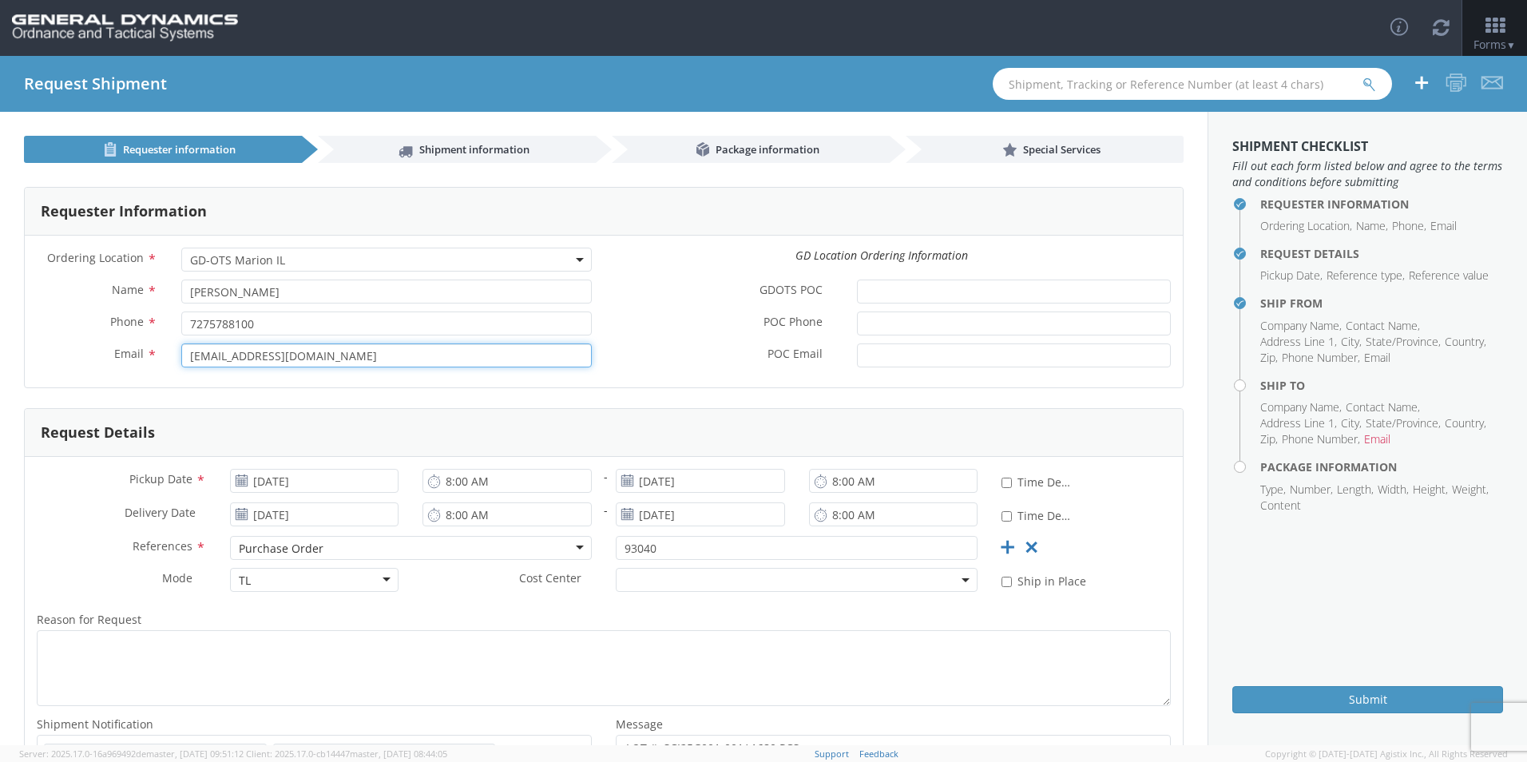
click at [308, 353] on input "[EMAIL_ADDRESS][DOMAIN_NAME]" at bounding box center [386, 356] width 411 height 24
drag, startPoint x: 230, startPoint y: 331, endPoint x: 113, endPoint y: 319, distance: 118.0
click at [116, 322] on div "Name * Harshad Patel Phone * 7275788100 Email * Mlogistics@gd-ots.com" at bounding box center [314, 328] width 579 height 96
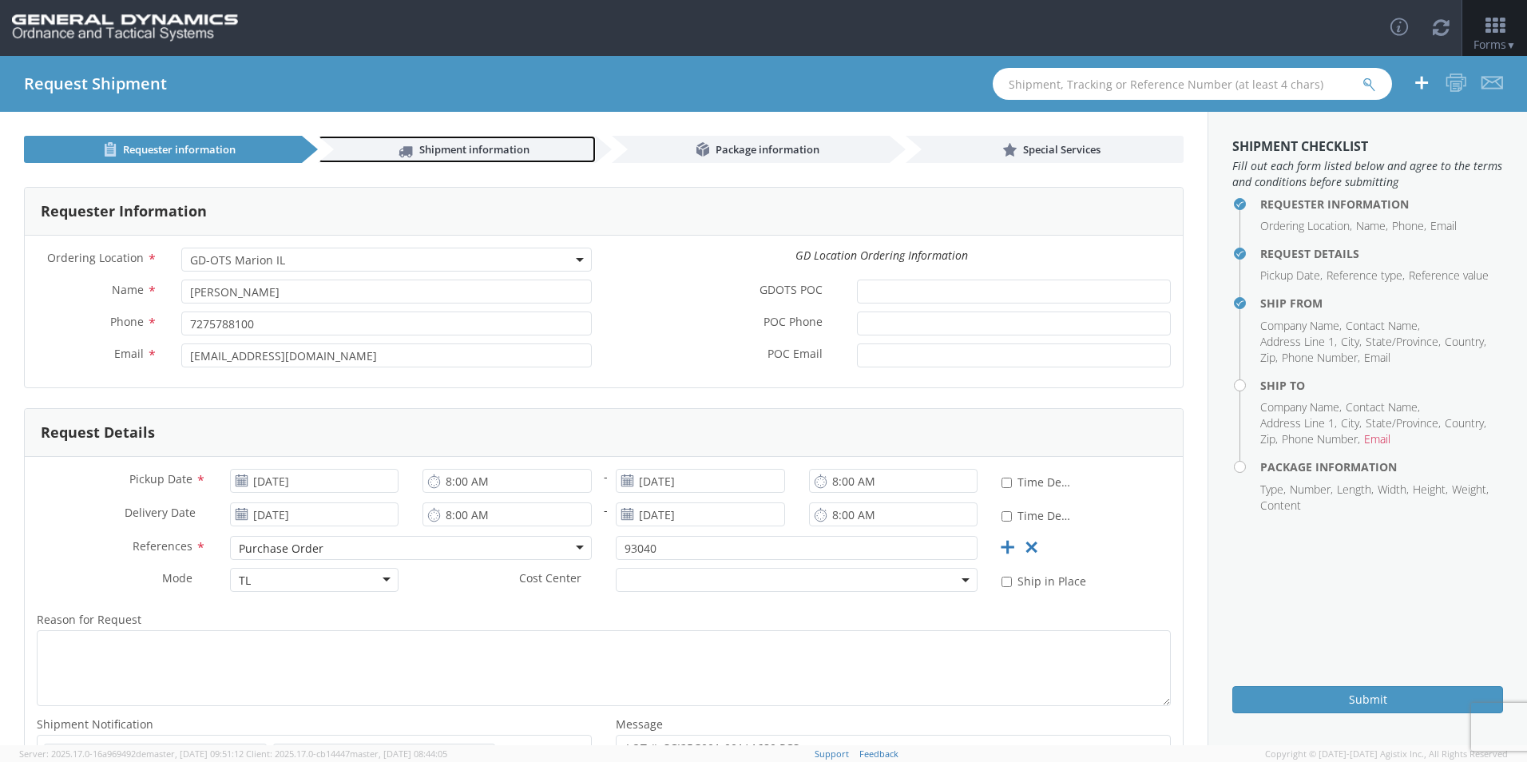
click at [411, 151] on link "Shipment information" at bounding box center [457, 149] width 278 height 27
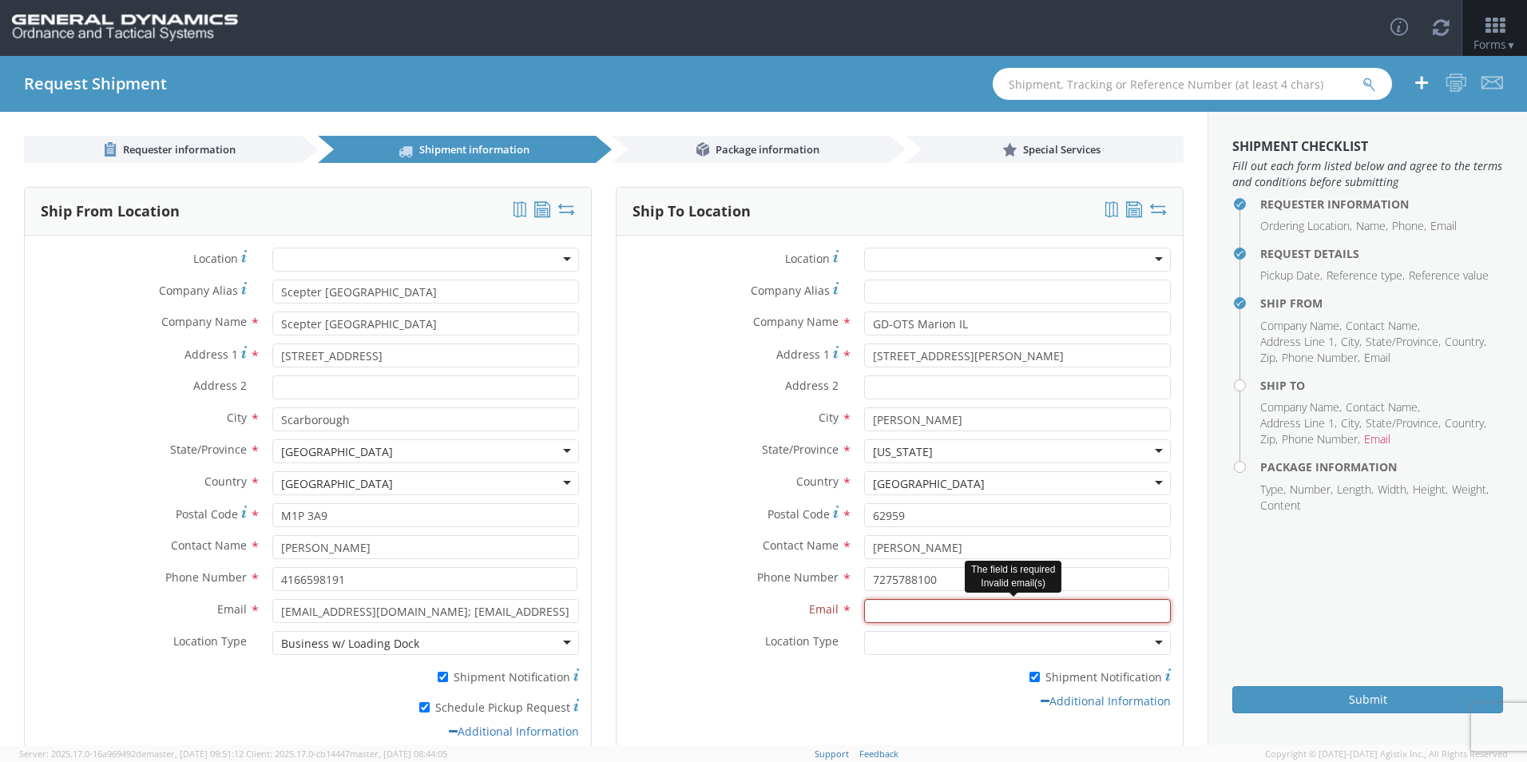
click at [872, 603] on input "Email *" at bounding box center [1017, 611] width 307 height 24
paste input "[EMAIL_ADDRESS][DOMAIN_NAME]"
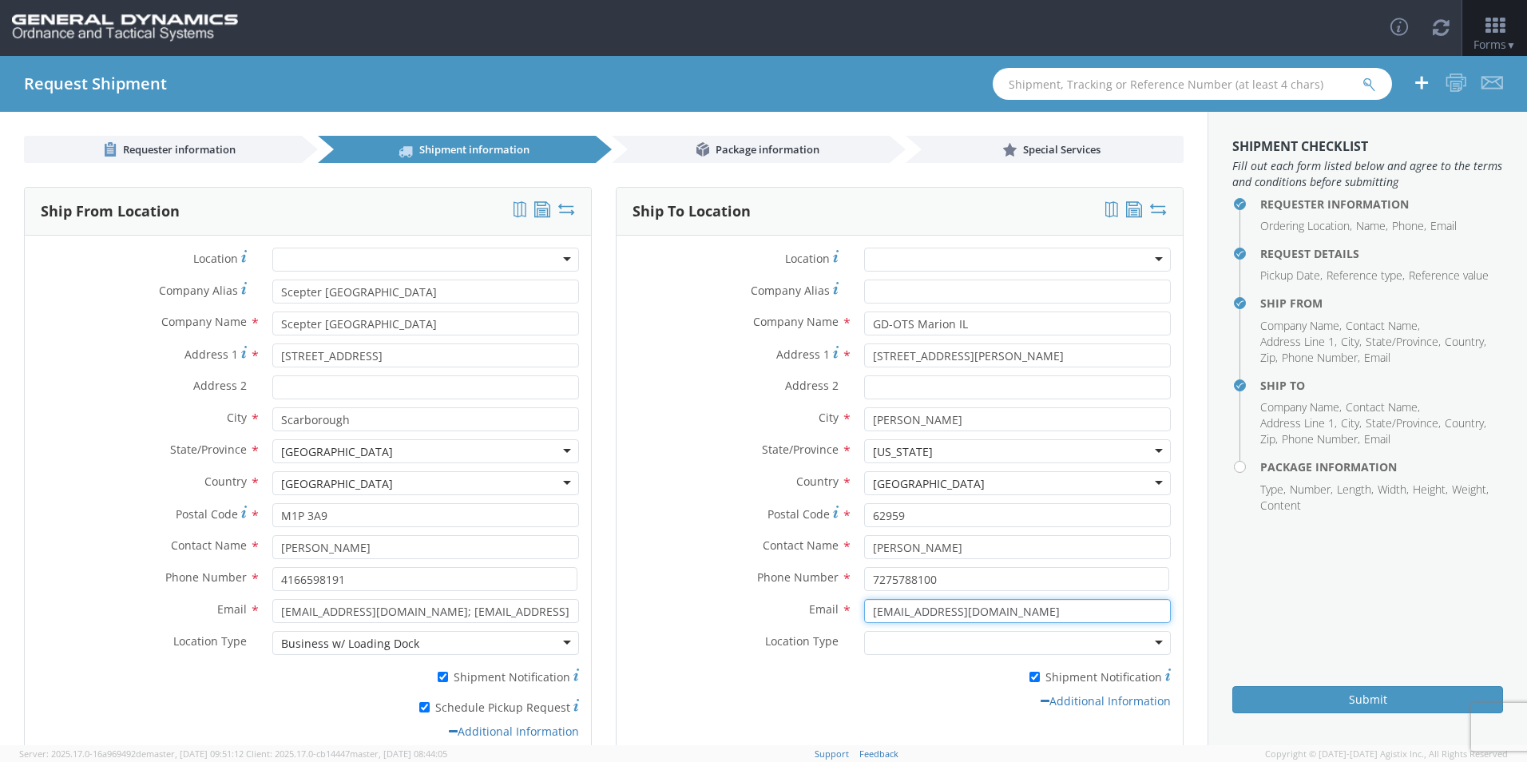
type input "[EMAIL_ADDRESS][DOMAIN_NAME]"
click at [885, 649] on div at bounding box center [1017, 643] width 307 height 24
click at [864, 701] on div "Additional Information" at bounding box center [900, 701] width 566 height 16
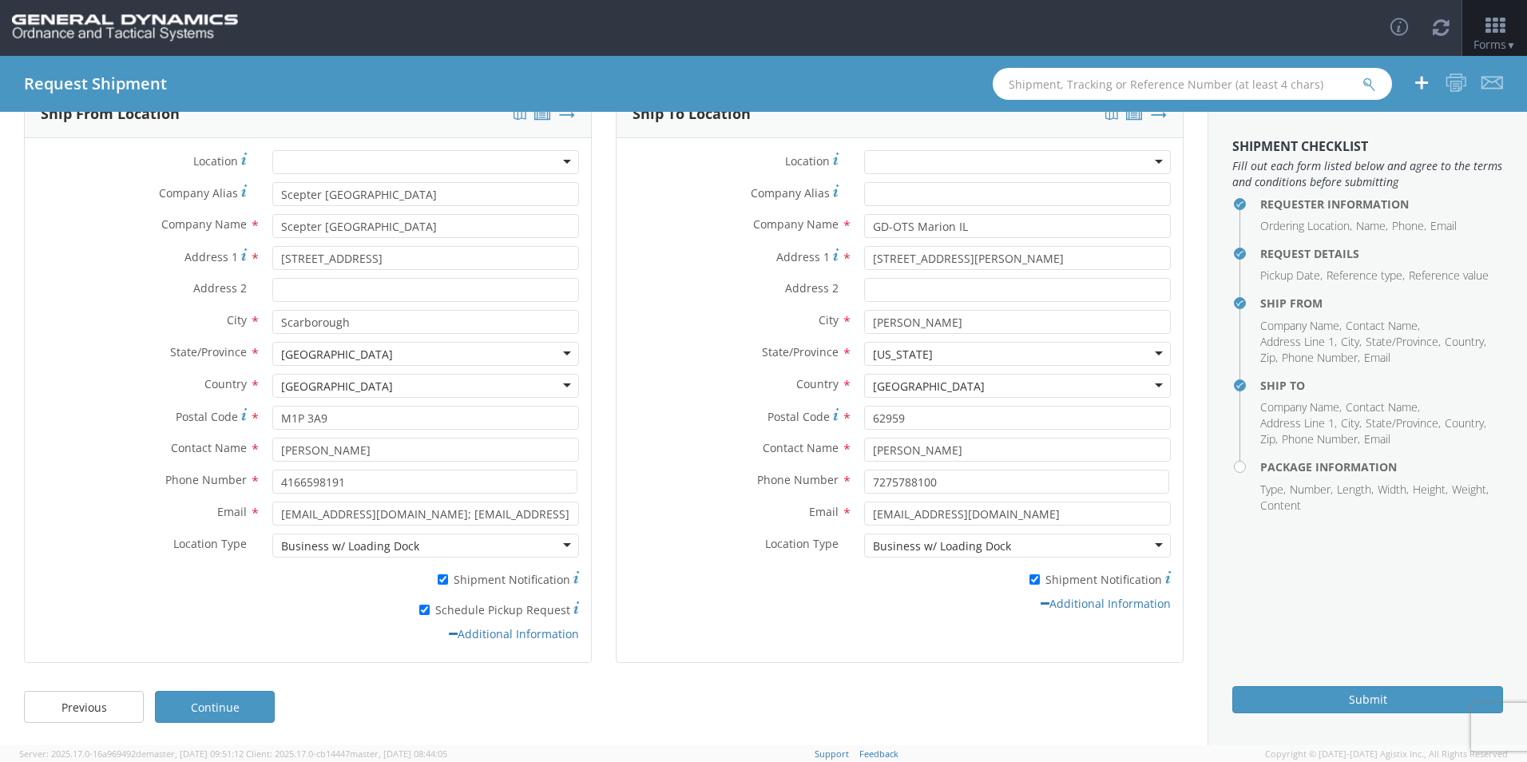
scroll to position [99, 0]
click at [238, 706] on link "Continue" at bounding box center [215, 705] width 120 height 32
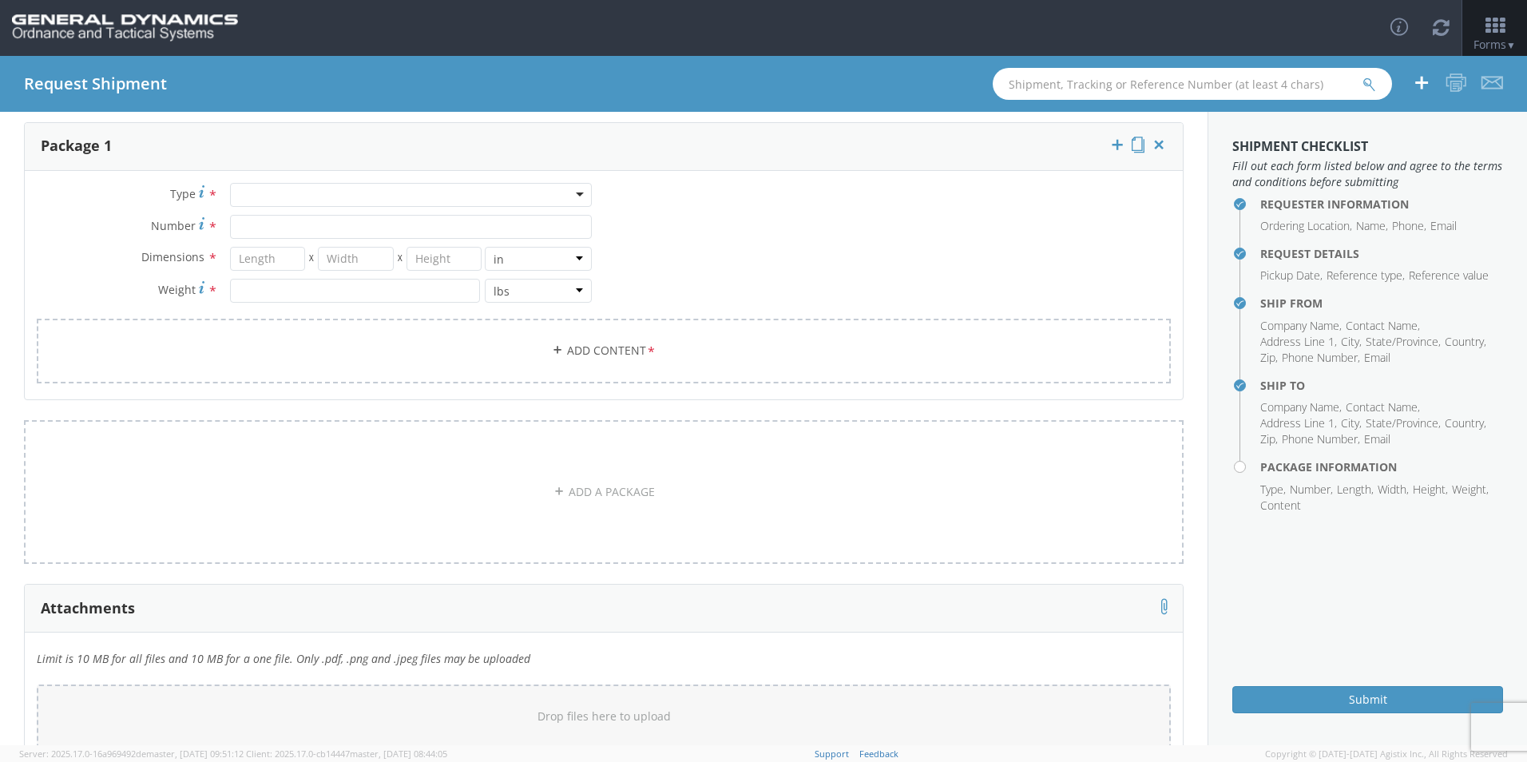
click at [276, 196] on div at bounding box center [411, 195] width 362 height 24
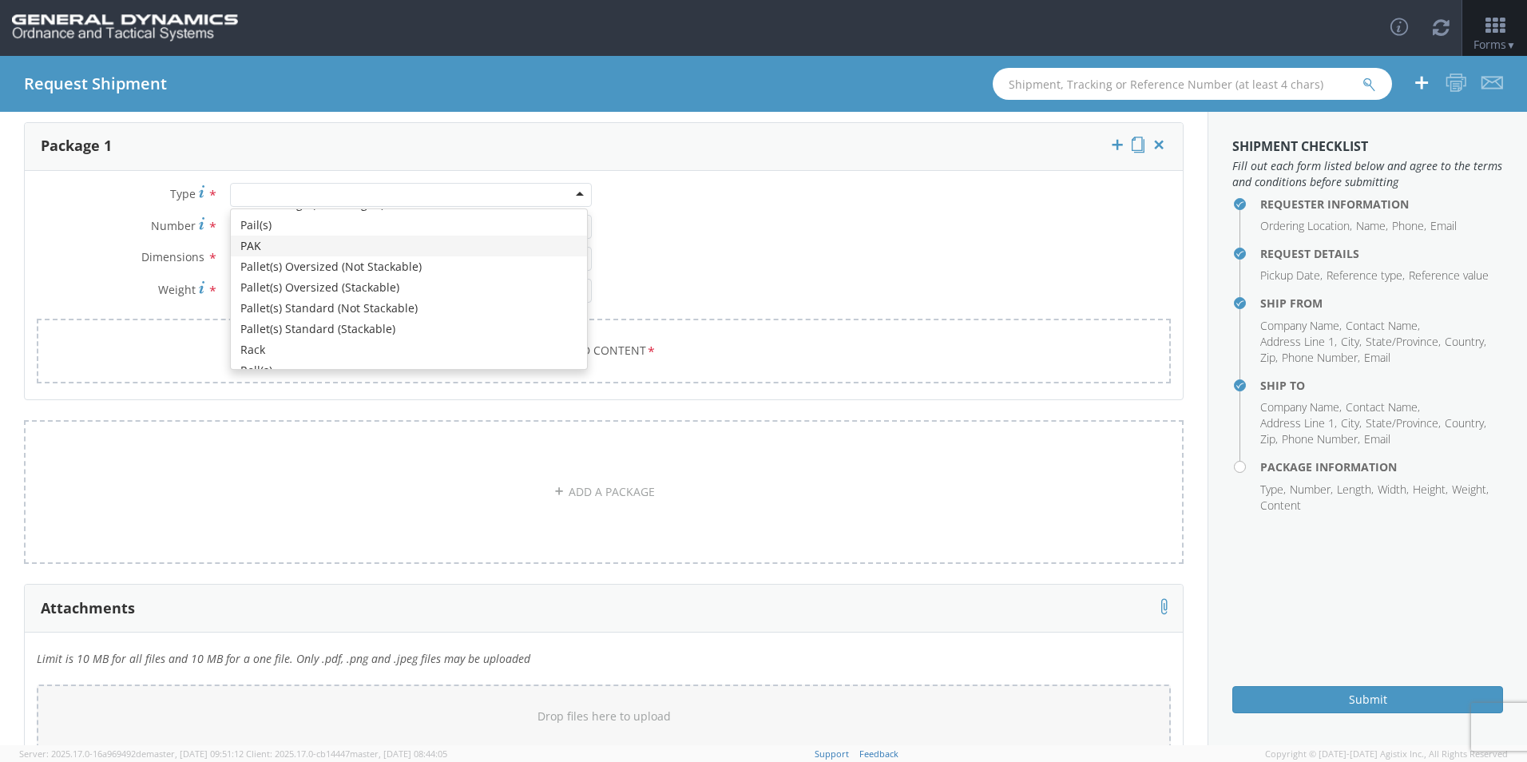
scroll to position [479, 0]
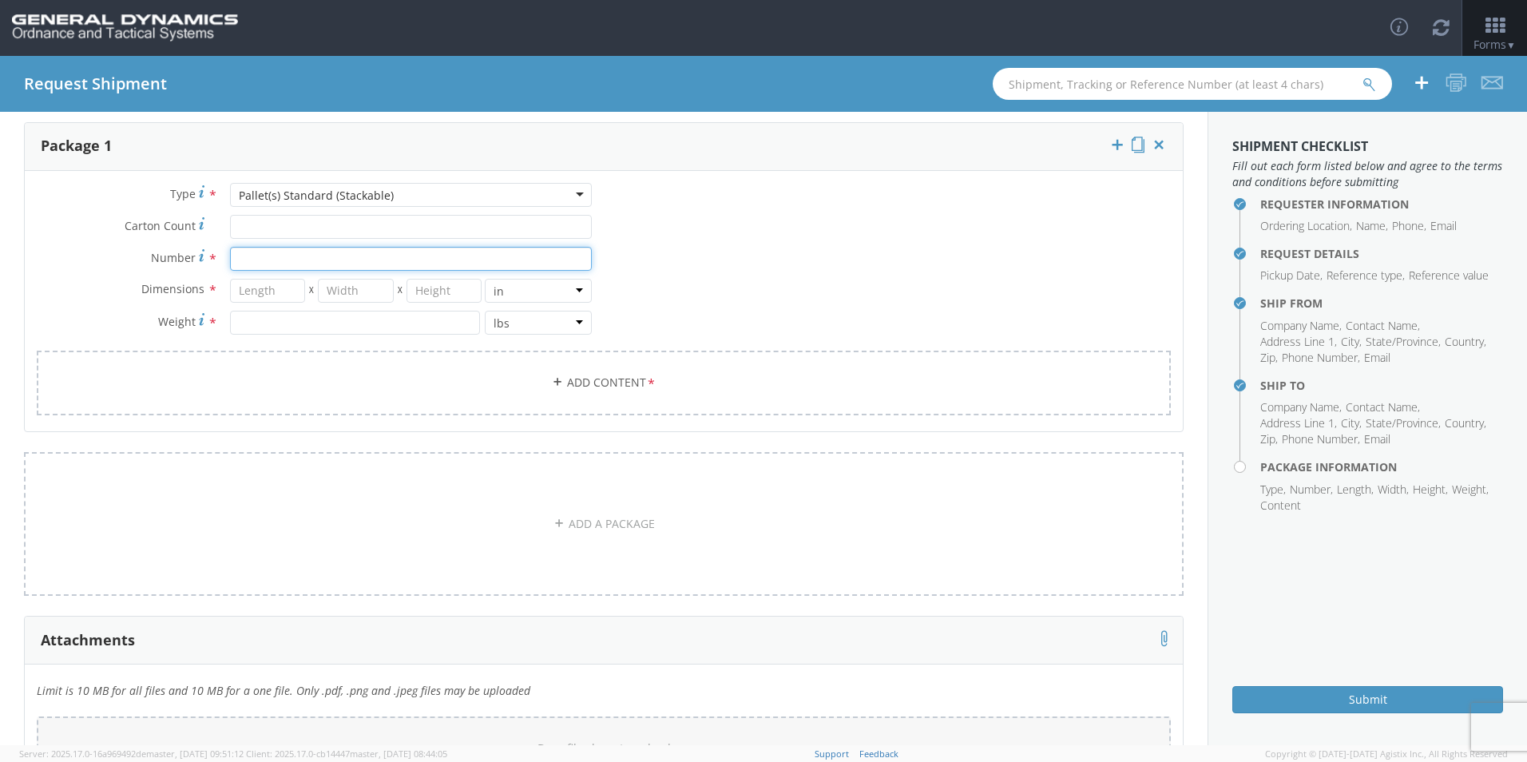
click at [261, 254] on input "Number *" at bounding box center [411, 259] width 362 height 24
type input "56"
click at [269, 288] on input "number" at bounding box center [268, 291] width 76 height 24
type input "48"
click at [336, 296] on input "number" at bounding box center [356, 291] width 76 height 24
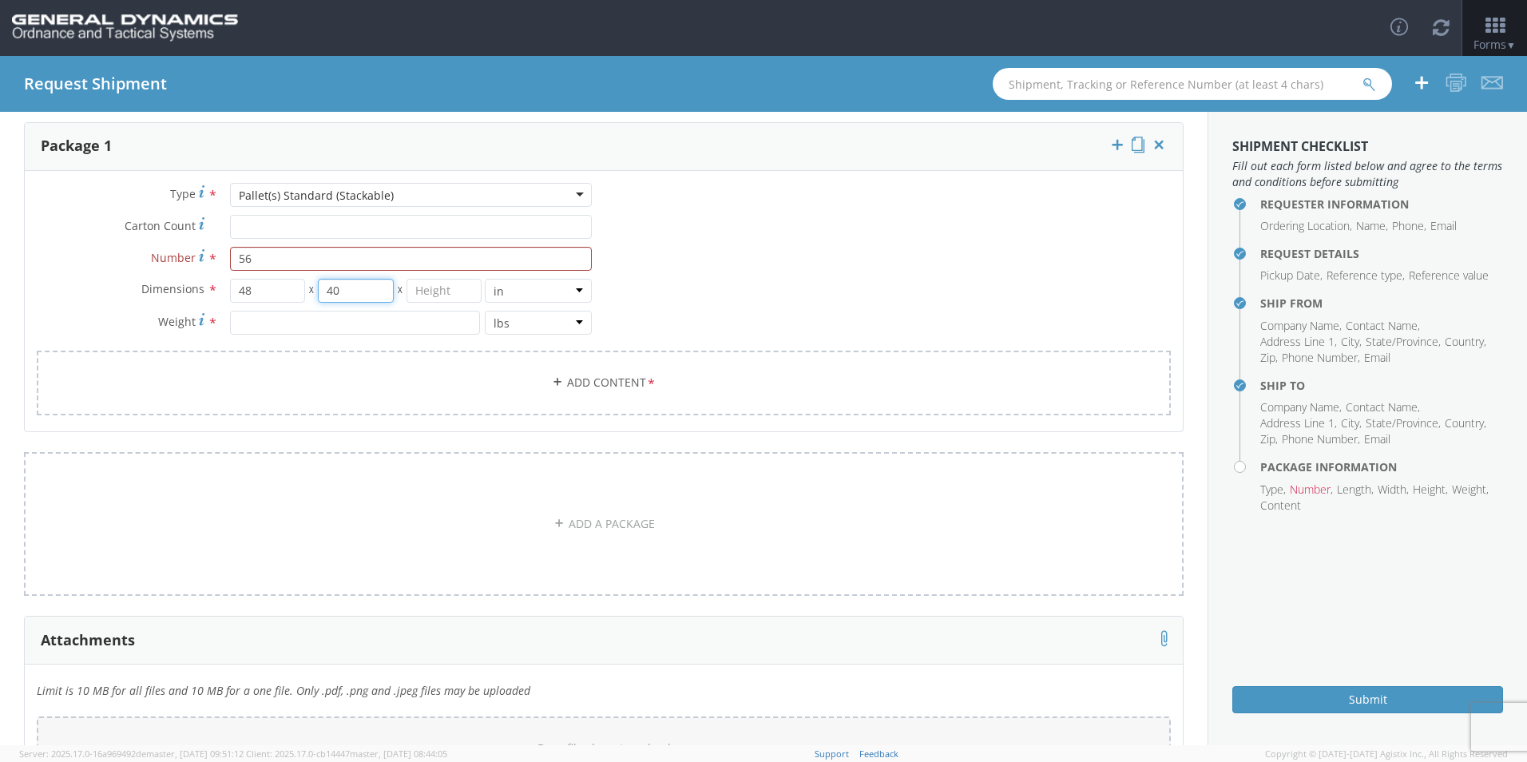
type input "40"
click at [420, 292] on input "number" at bounding box center [445, 291] width 76 height 24
type input "45"
click at [295, 316] on input "number" at bounding box center [355, 323] width 250 height 24
type input "20493.86"
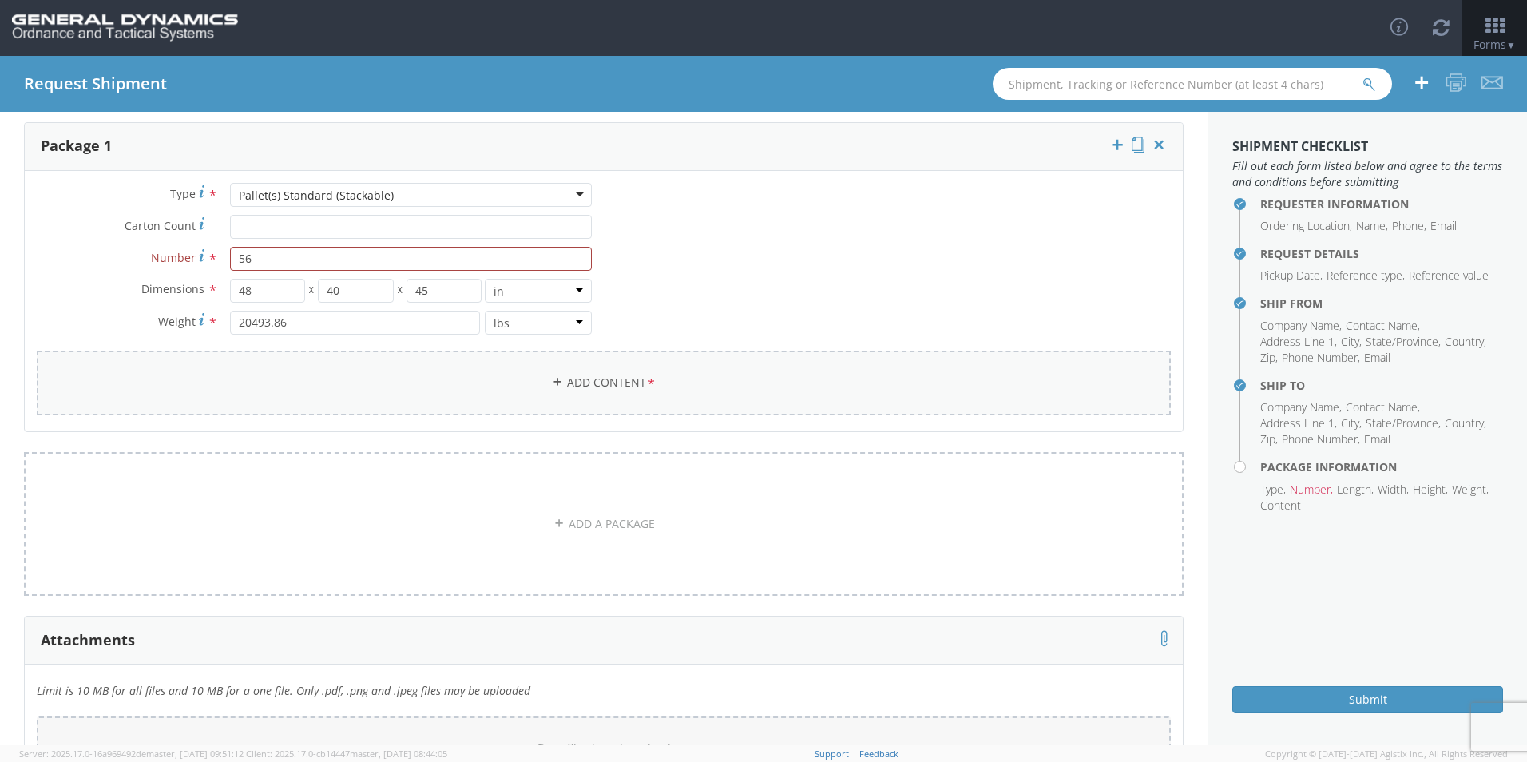
click at [579, 384] on link "Add Content *" at bounding box center [604, 383] width 1134 height 65
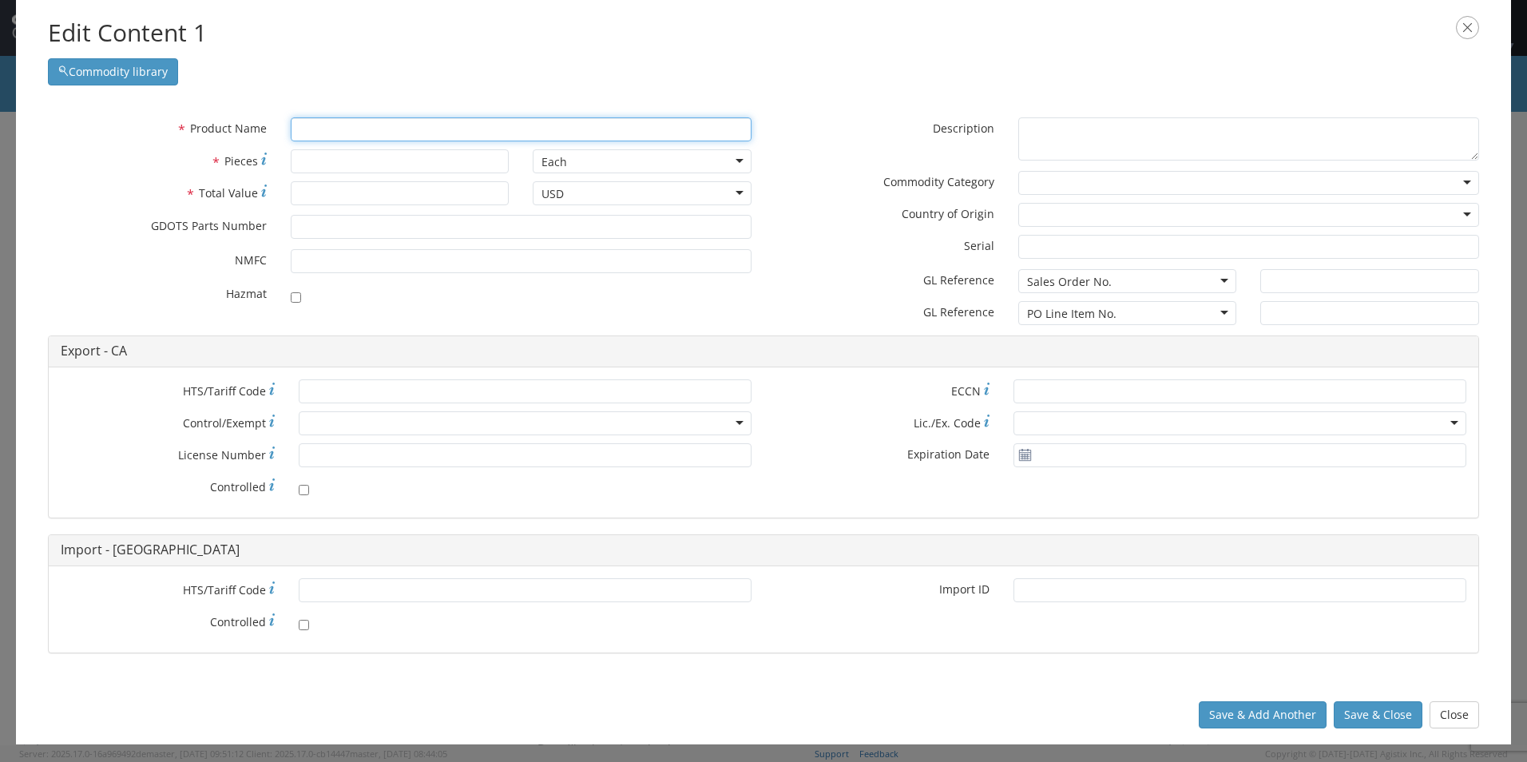
click at [407, 129] on input "text" at bounding box center [521, 129] width 461 height 24
paste input "EMPTY AMMO CAN/FILLER"
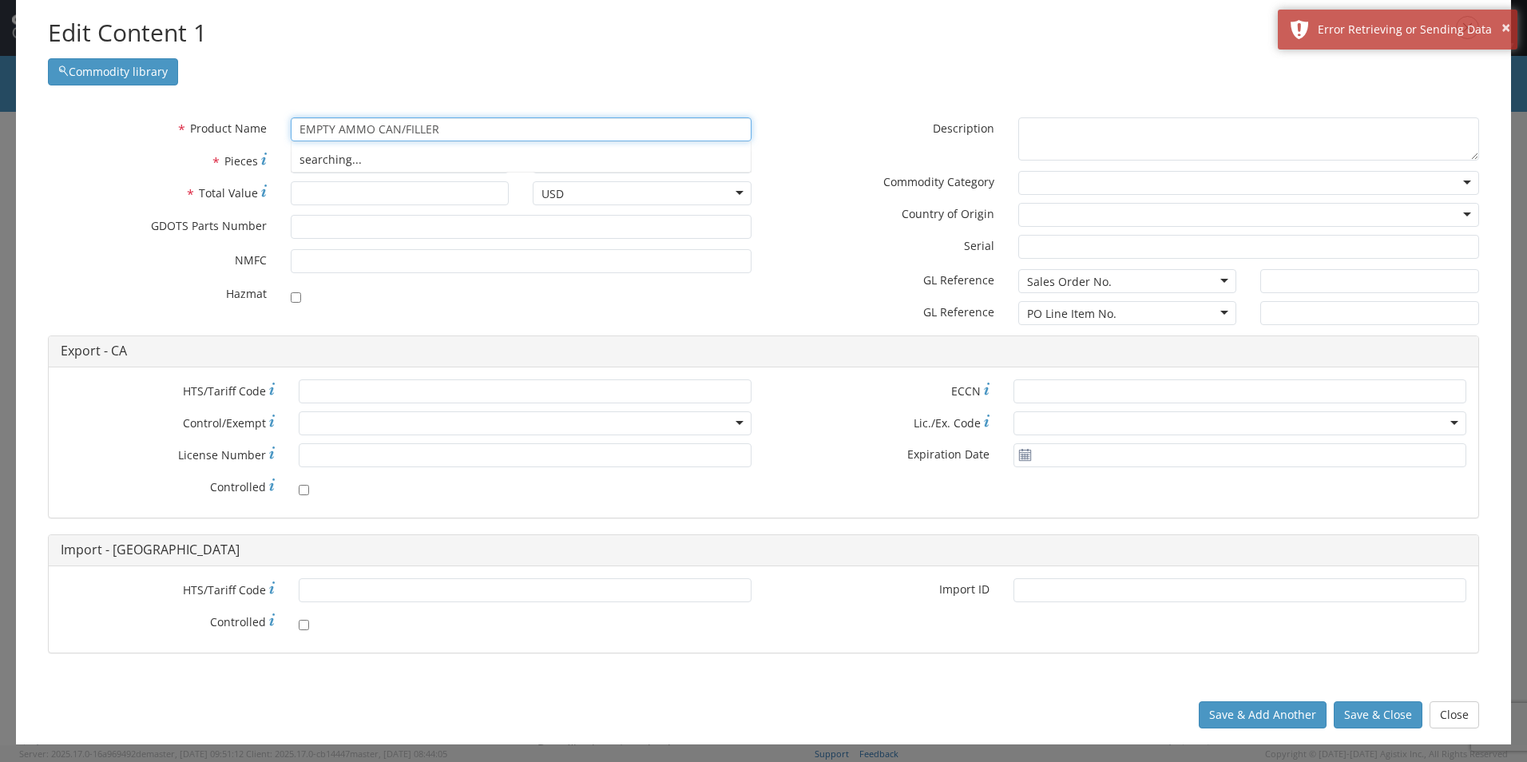
type input "EMPTY AMMO CAN/FILLER"
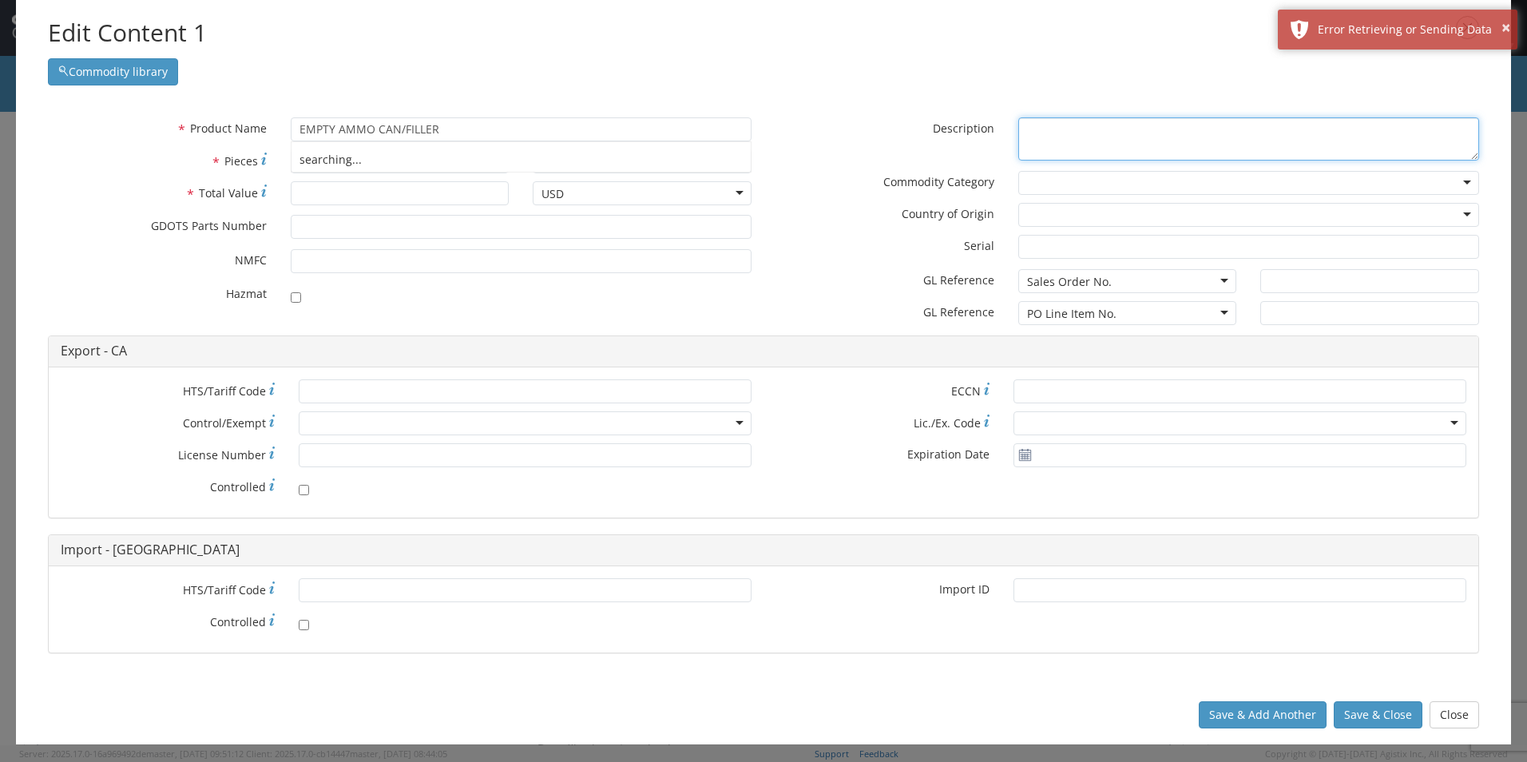
click at [1097, 125] on textarea "* Description" at bounding box center [1249, 139] width 461 height 44
paste textarea "EMPTY AMMO CAN/FILLER"
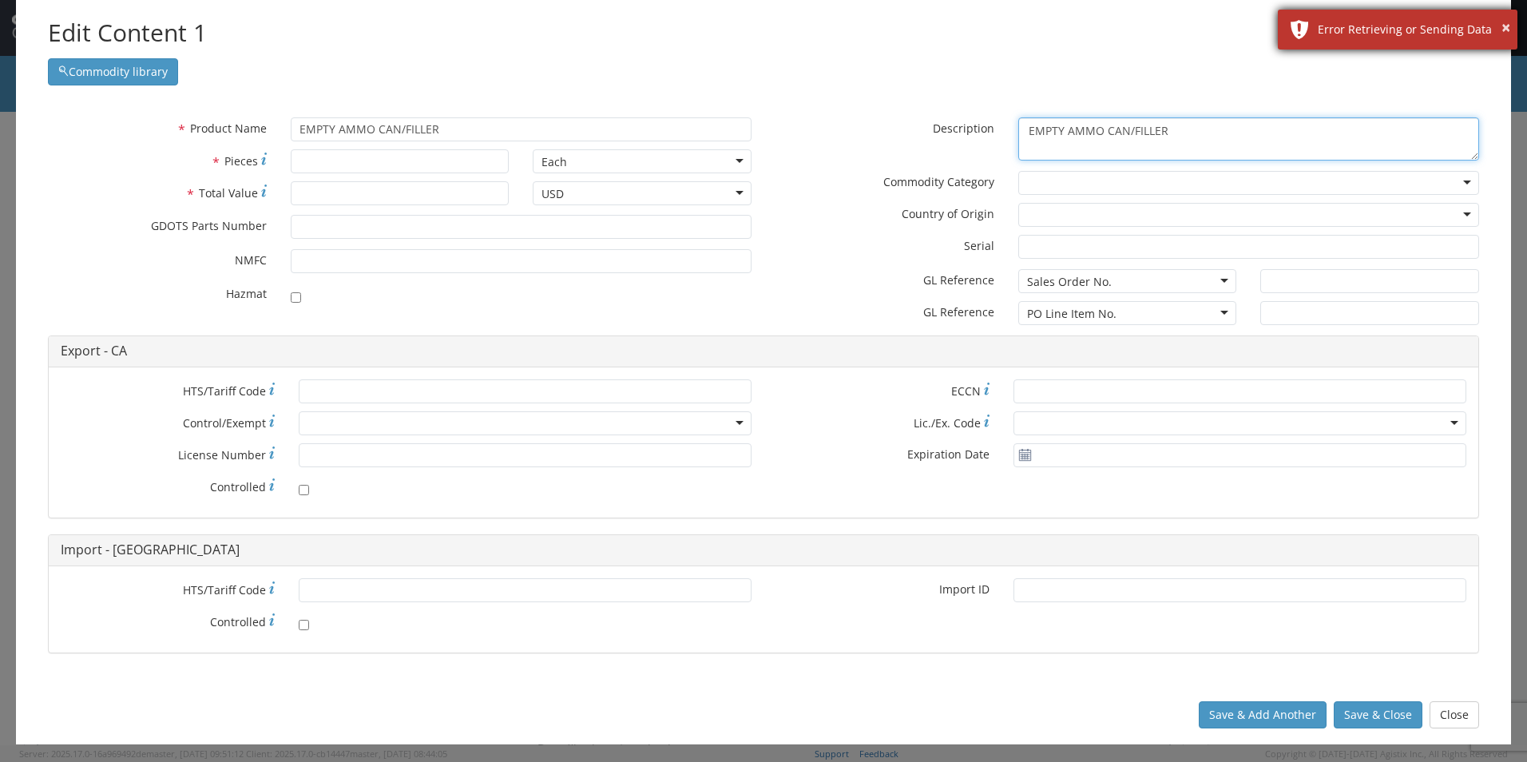
type textarea "EMPTY AMMO CAN/FILLER"
click at [1512, 29] on div "× Error Retrieving or Sending Data" at bounding box center [1398, 30] width 240 height 40
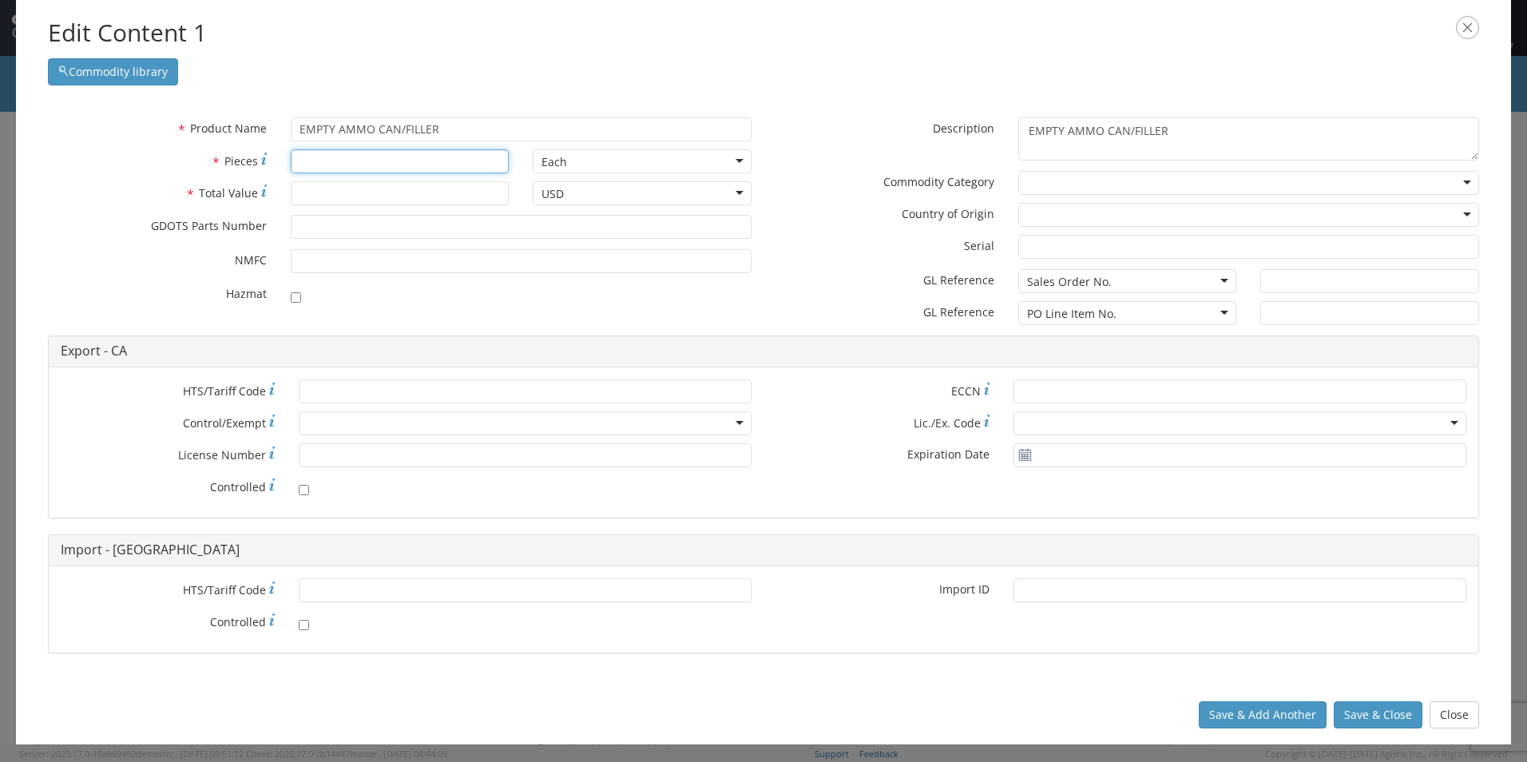
click at [335, 157] on input "* Pieces" at bounding box center [400, 161] width 219 height 24
type input "1683"
click at [330, 198] on input "* Total Value" at bounding box center [400, 193] width 219 height 24
type input "174727"
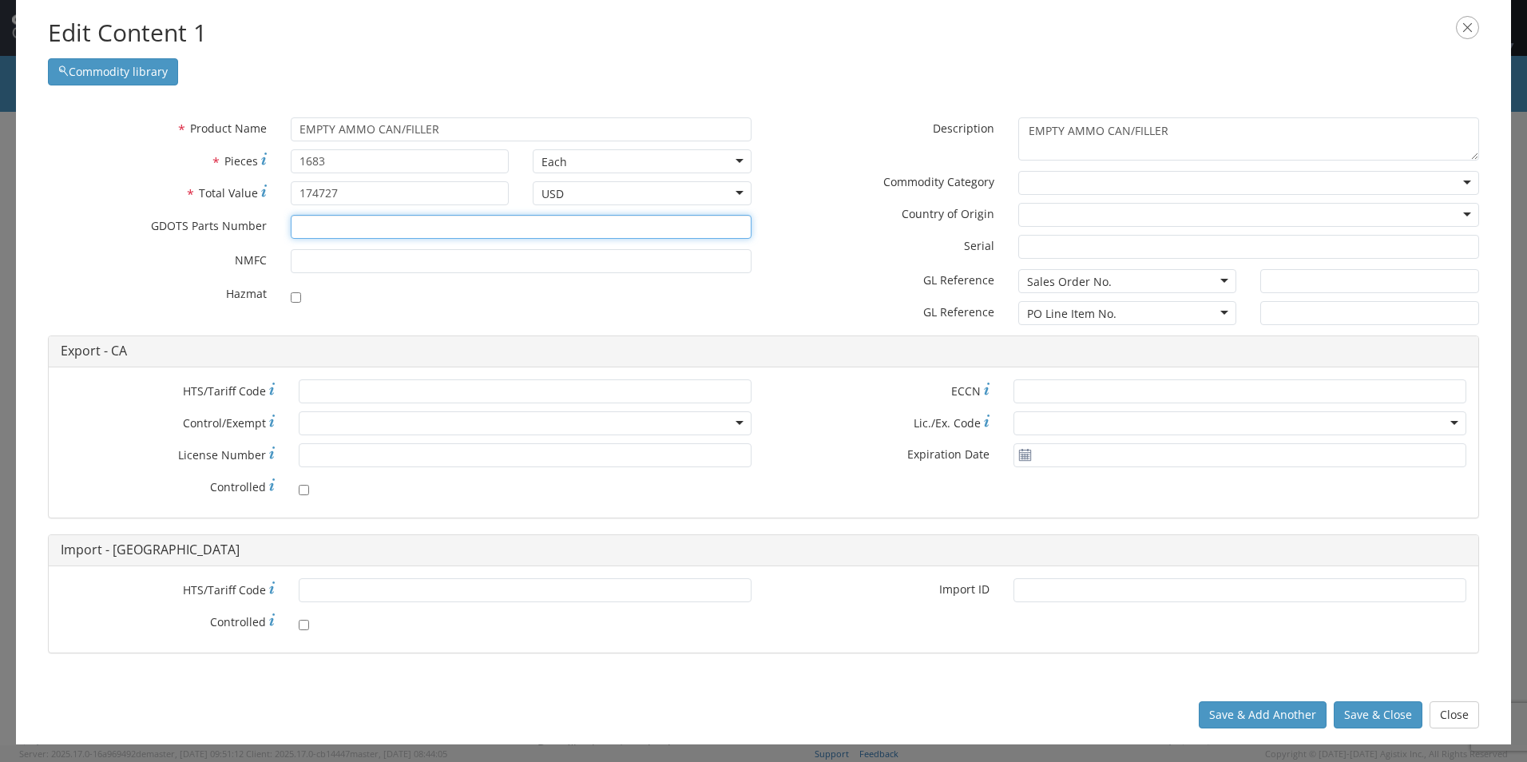
click at [348, 224] on input "* GDOTS Parts Number" at bounding box center [521, 227] width 461 height 24
type input "13108752"
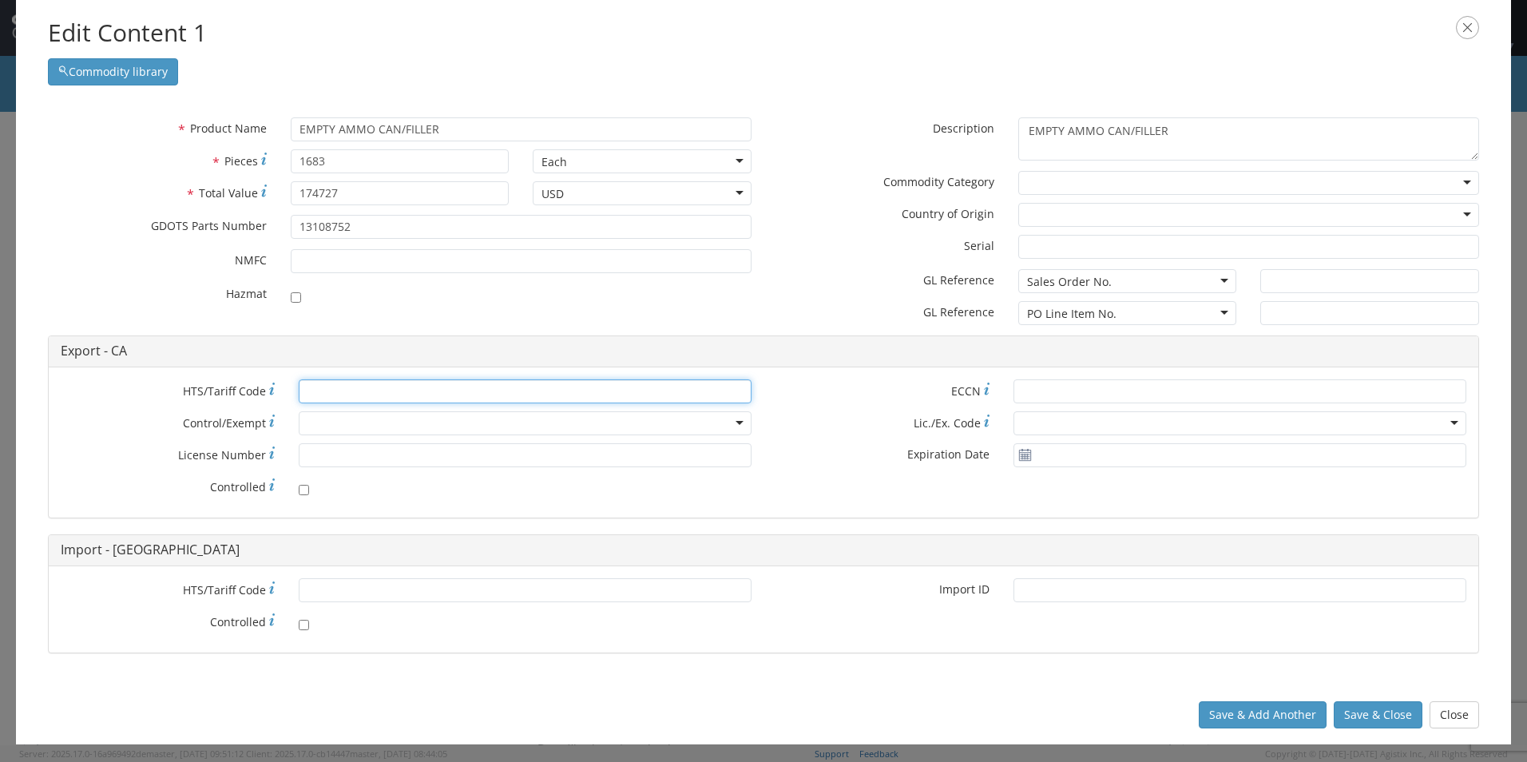
click at [387, 389] on input "* HTS/Tariff Code" at bounding box center [525, 391] width 453 height 24
paste input "[PHONE_NUMBER]"
type input "[PHONE_NUMBER]"
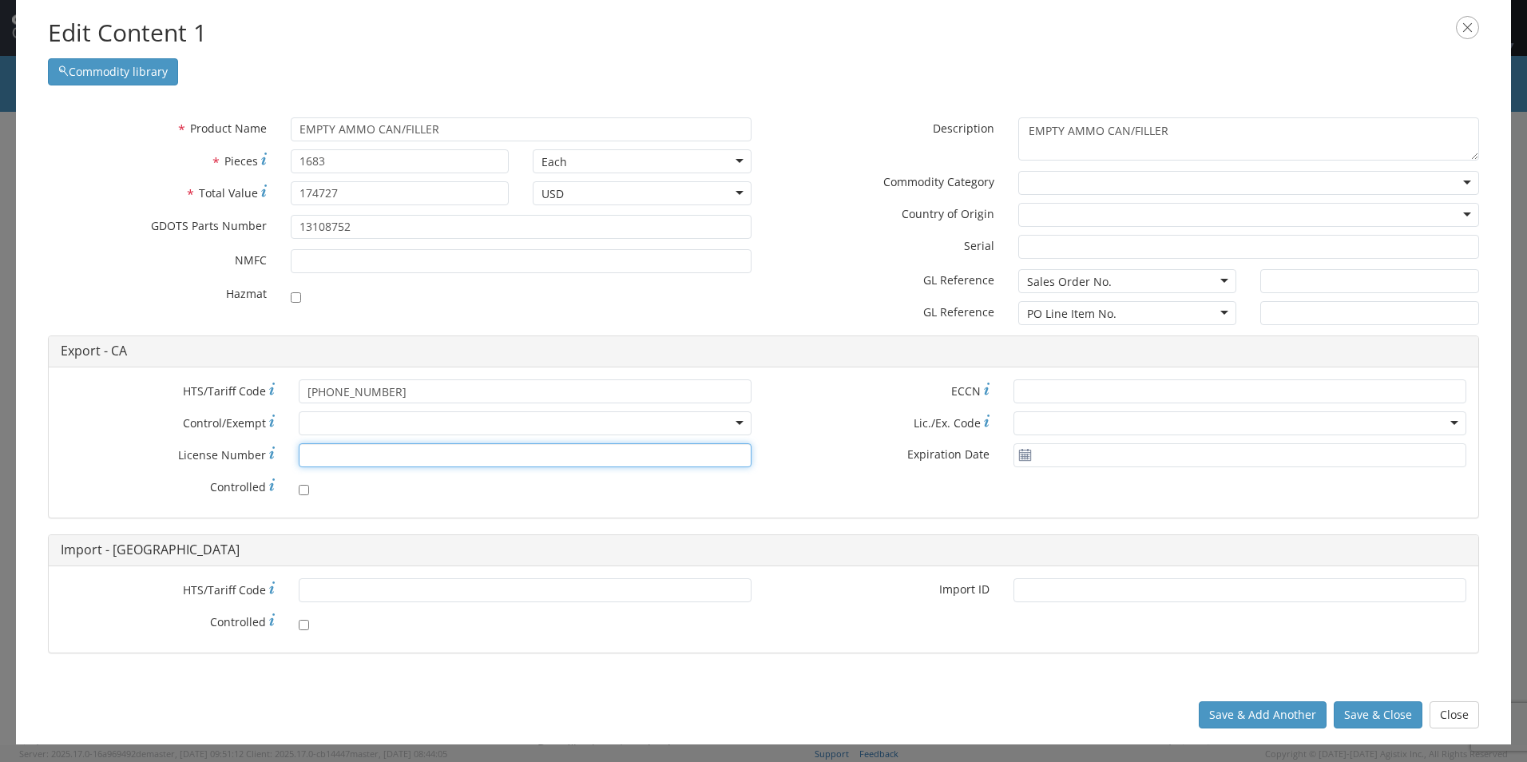
click at [347, 460] on input "* License Number" at bounding box center [525, 455] width 453 height 24
paste input "1-59-103-11-5H-33431"
type input "1-59-103-11-5H-33431"
click at [1127, 187] on div at bounding box center [1249, 183] width 461 height 24
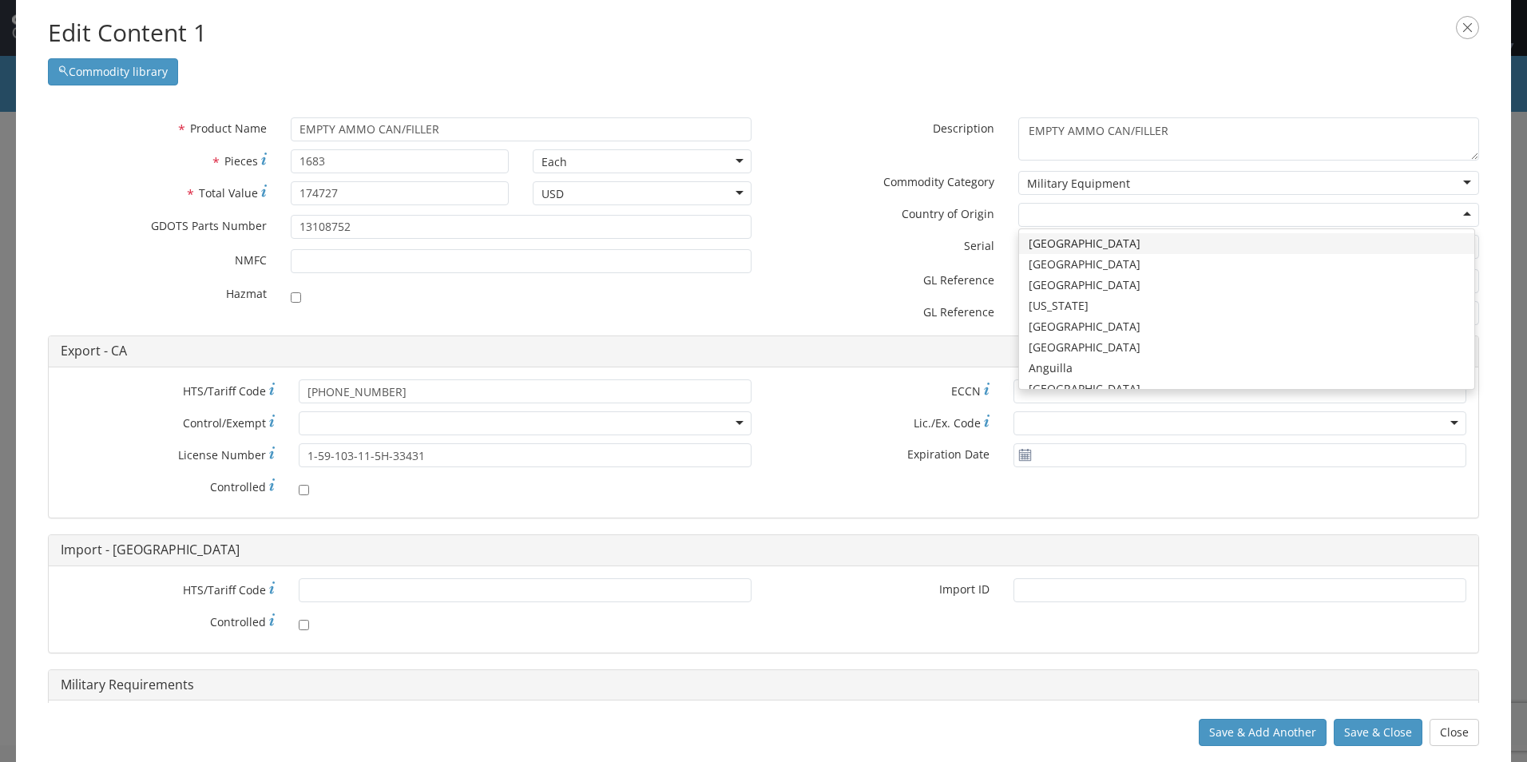
click at [1079, 218] on div at bounding box center [1249, 215] width 461 height 24
type input "UNI"
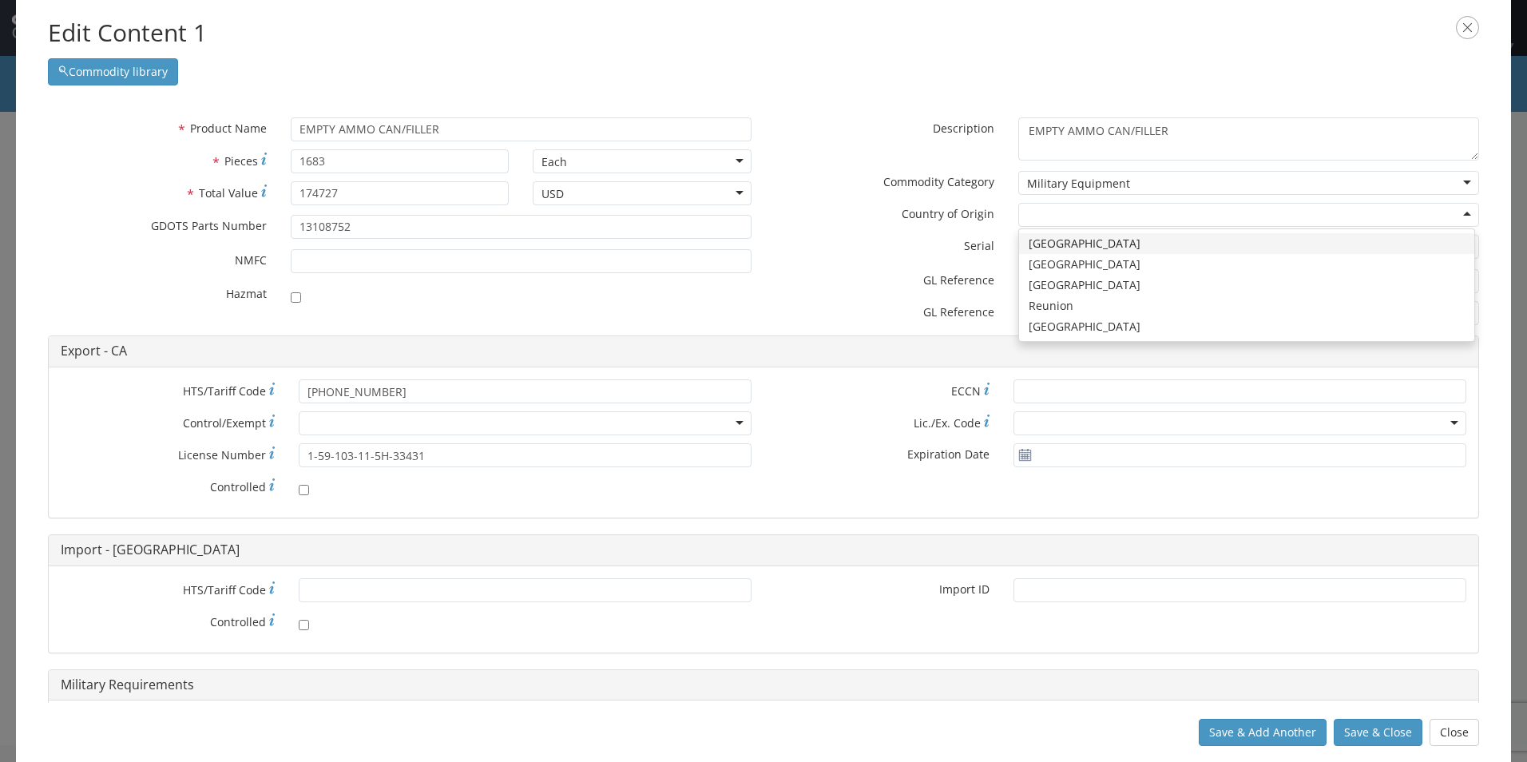
scroll to position [0, 0]
click at [1108, 288] on div "Sales Order No." at bounding box center [1128, 281] width 219 height 24
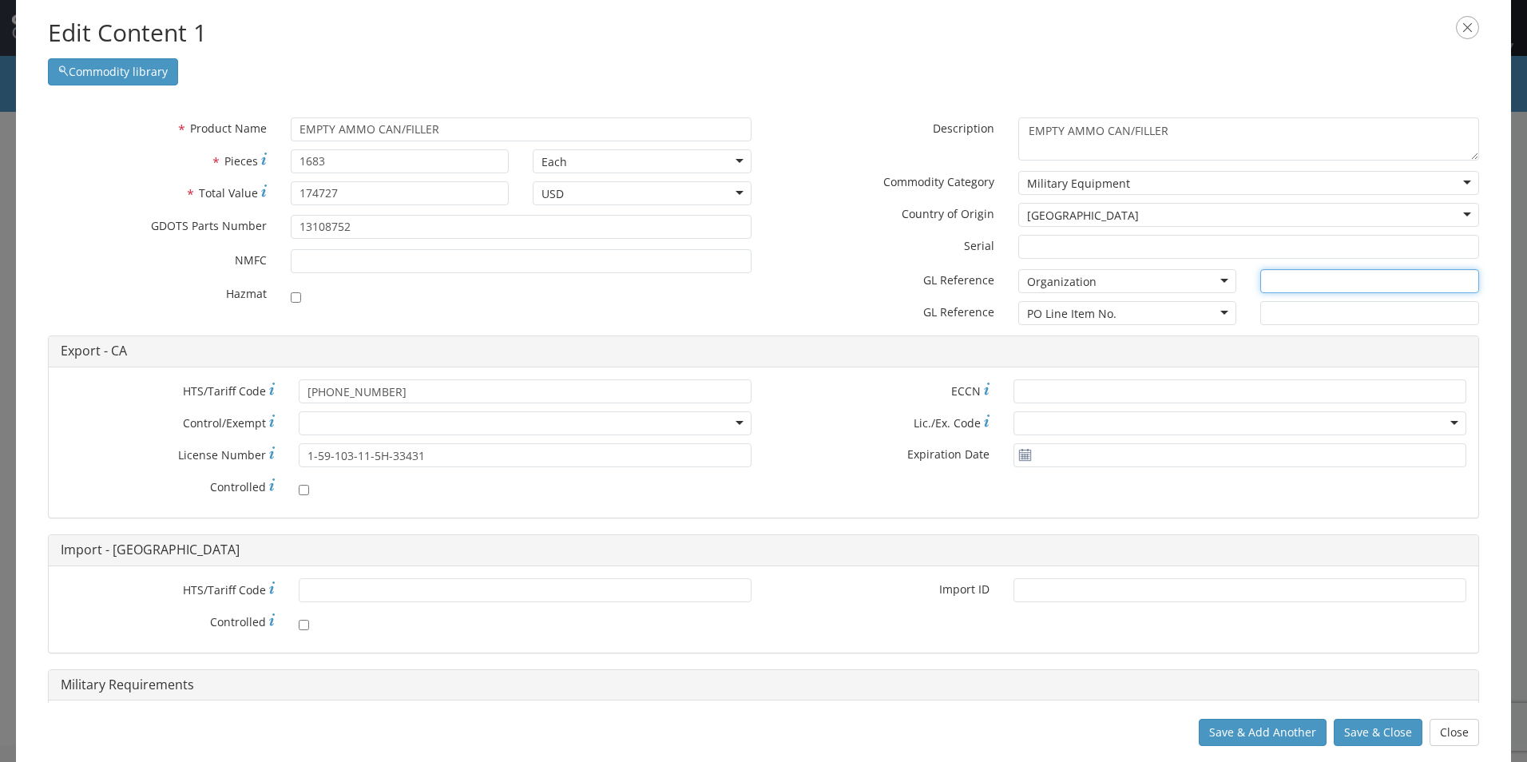
click at [1283, 285] on input "text" at bounding box center [1370, 281] width 219 height 24
type input "MARION, [GEOGRAPHIC_DATA]"
click at [864, 636] on div "* HTS/Tariff Code * Controlled * Import ID" at bounding box center [764, 609] width 1430 height 62
click at [1349, 730] on button "Save & Close" at bounding box center [1378, 732] width 89 height 27
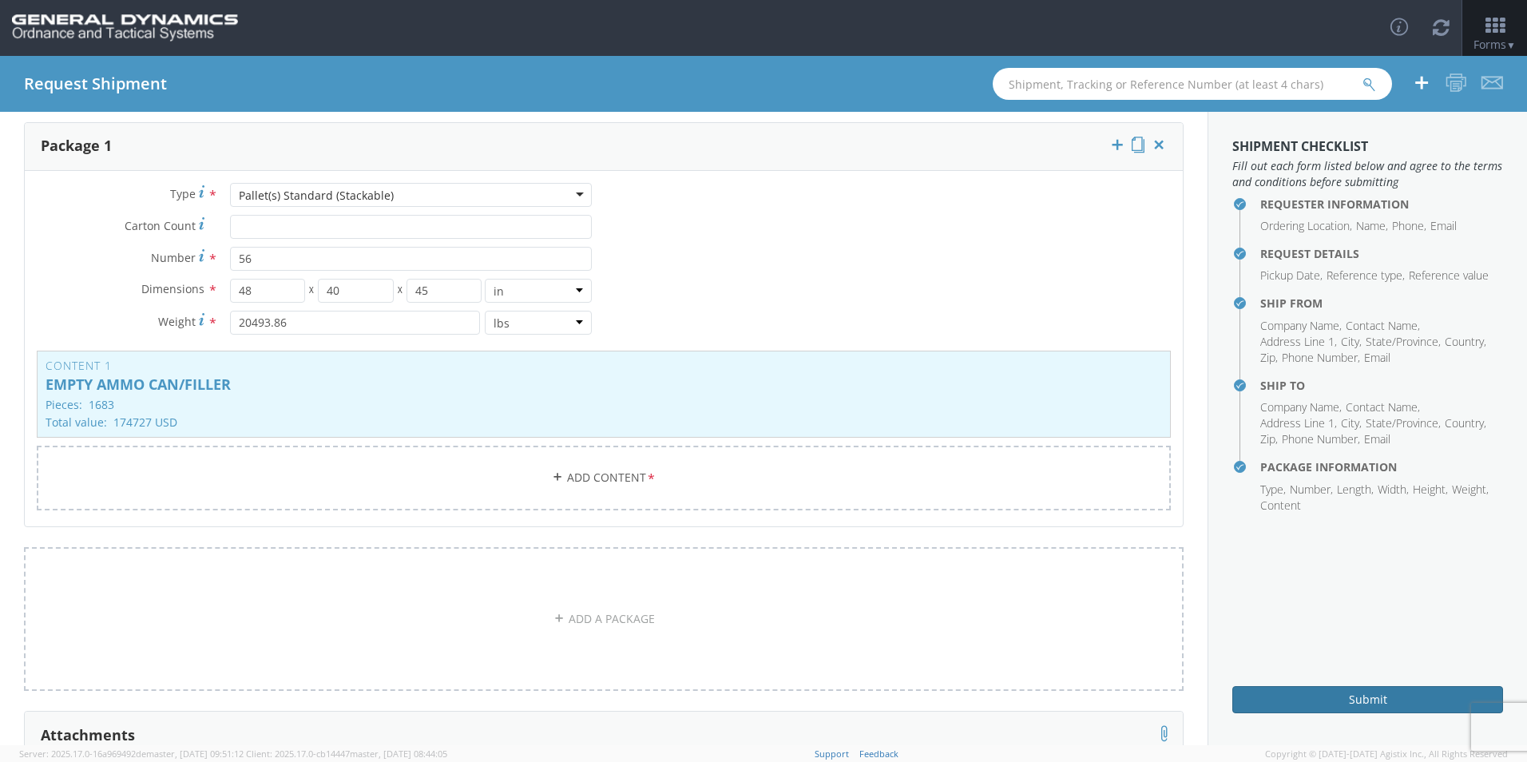
click at [1345, 693] on button "Submit" at bounding box center [1368, 699] width 271 height 27
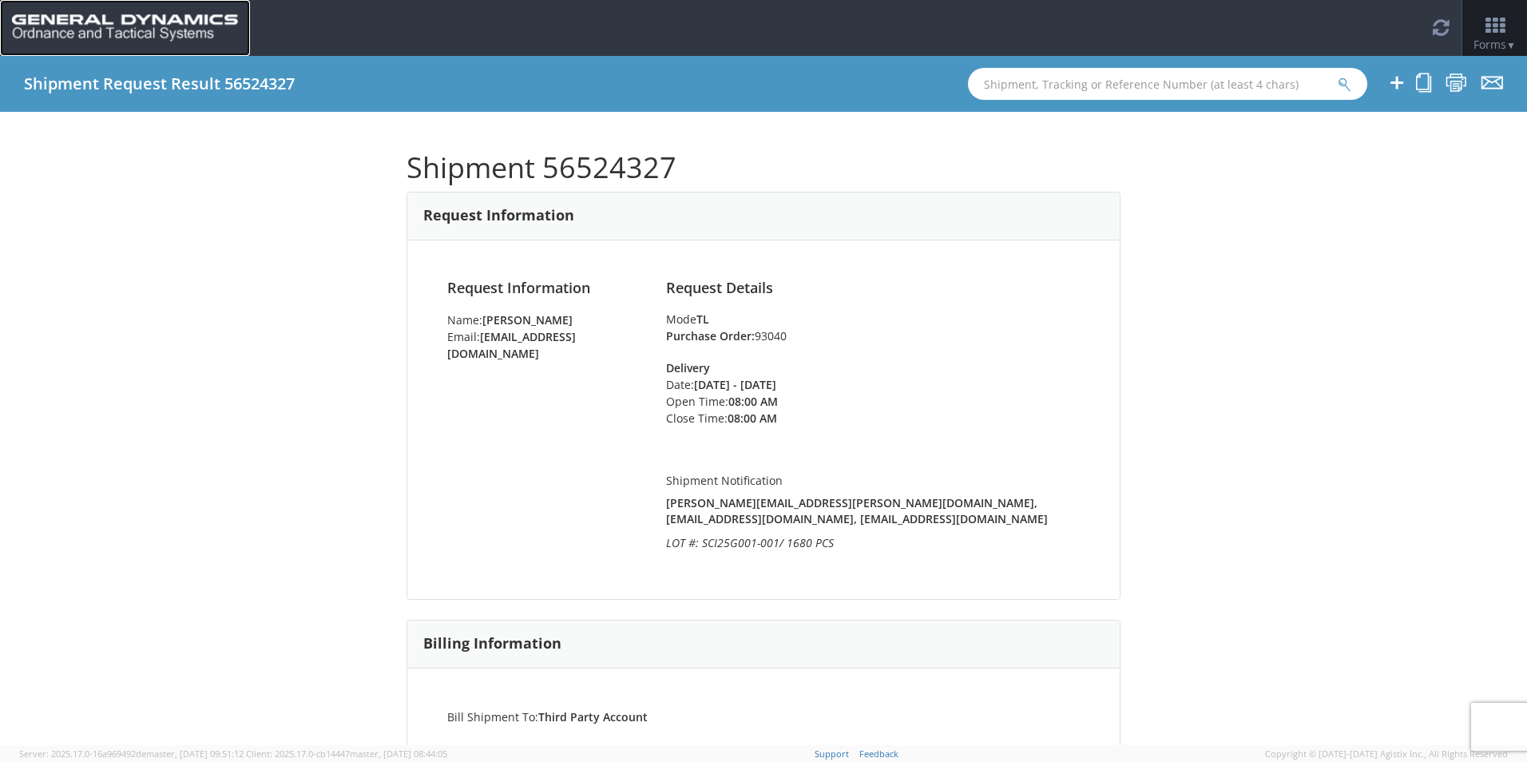
click at [71, 11] on link at bounding box center [125, 28] width 250 height 56
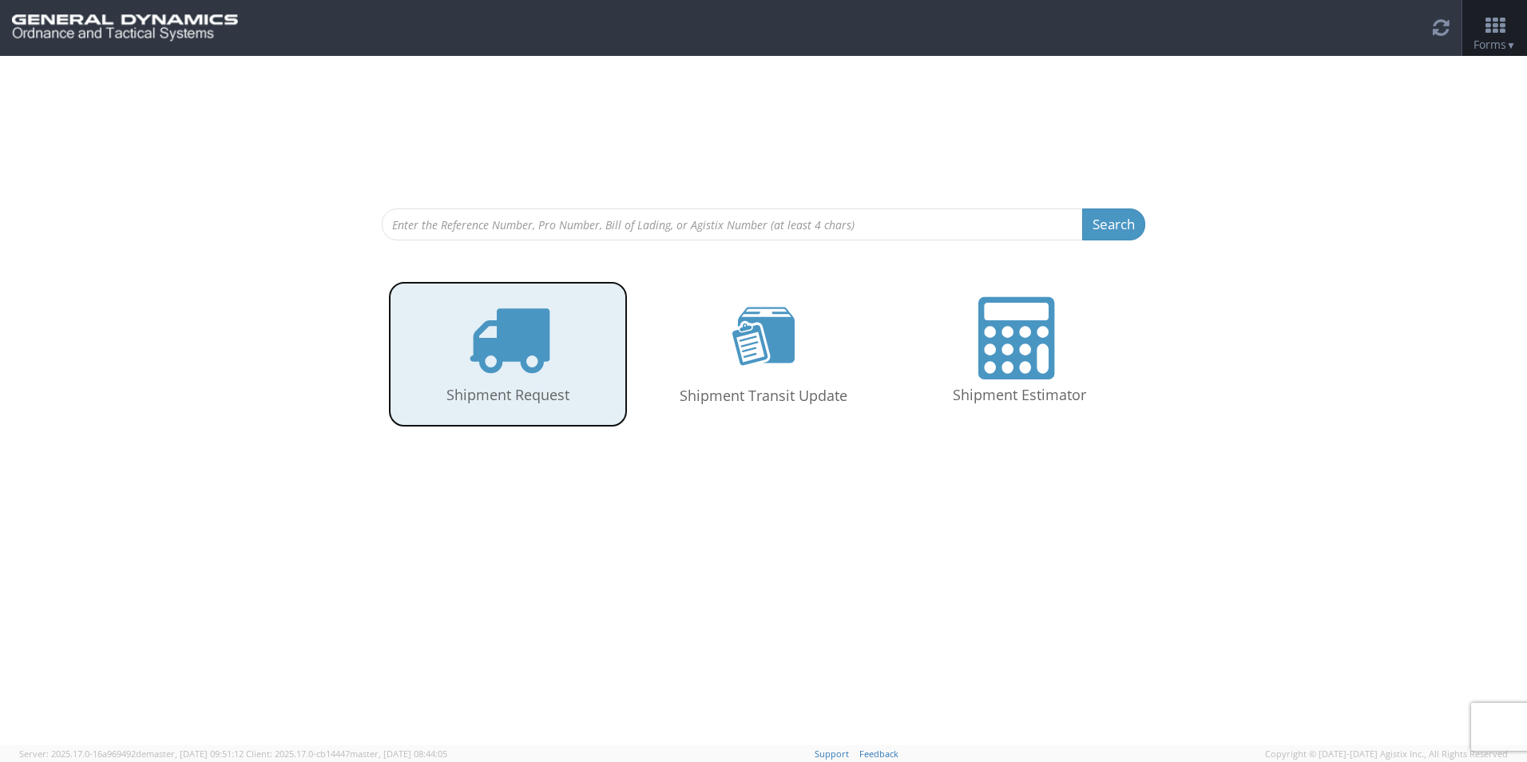
click at [530, 335] on icon at bounding box center [508, 338] width 82 height 82
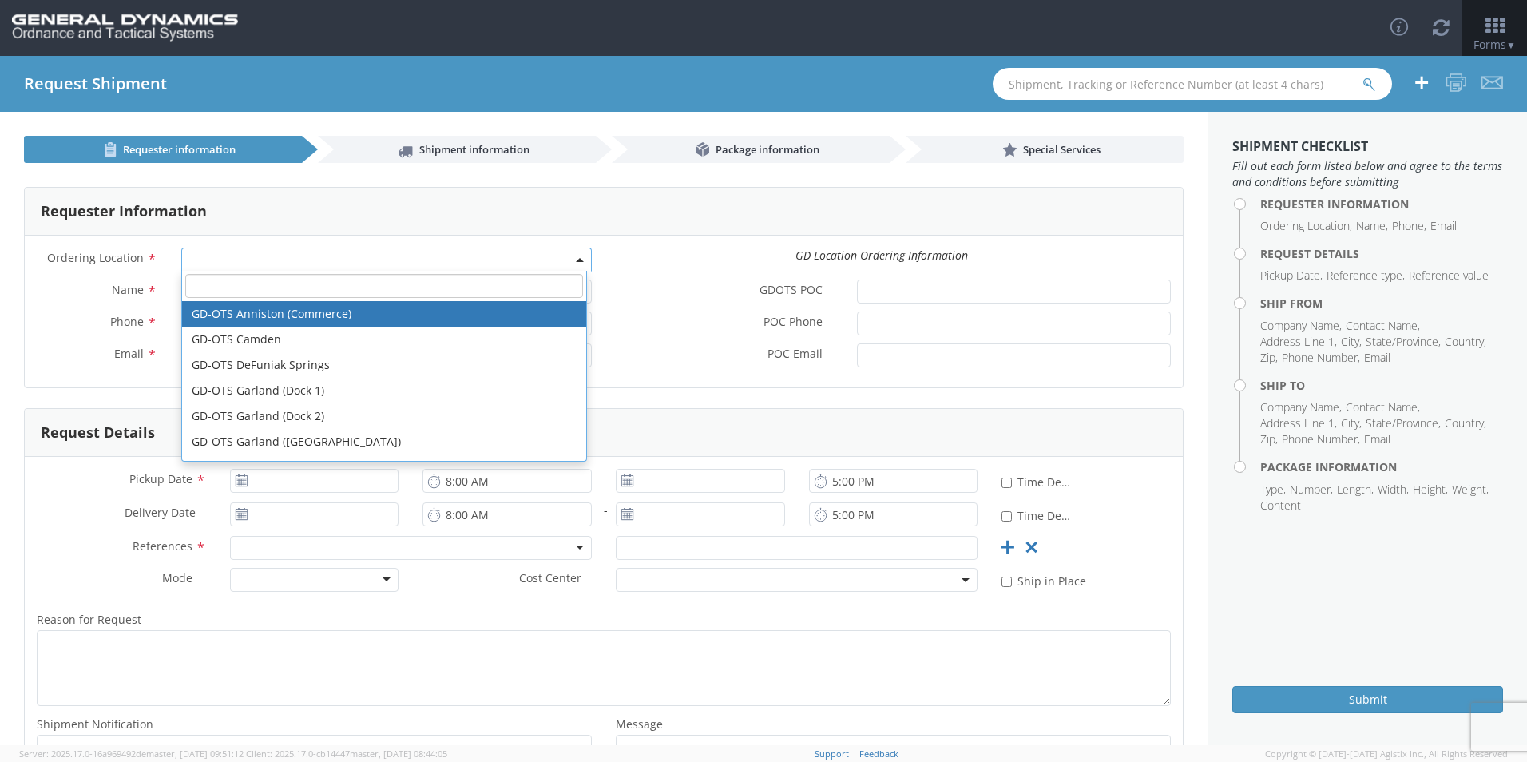
click at [268, 258] on span at bounding box center [386, 260] width 411 height 24
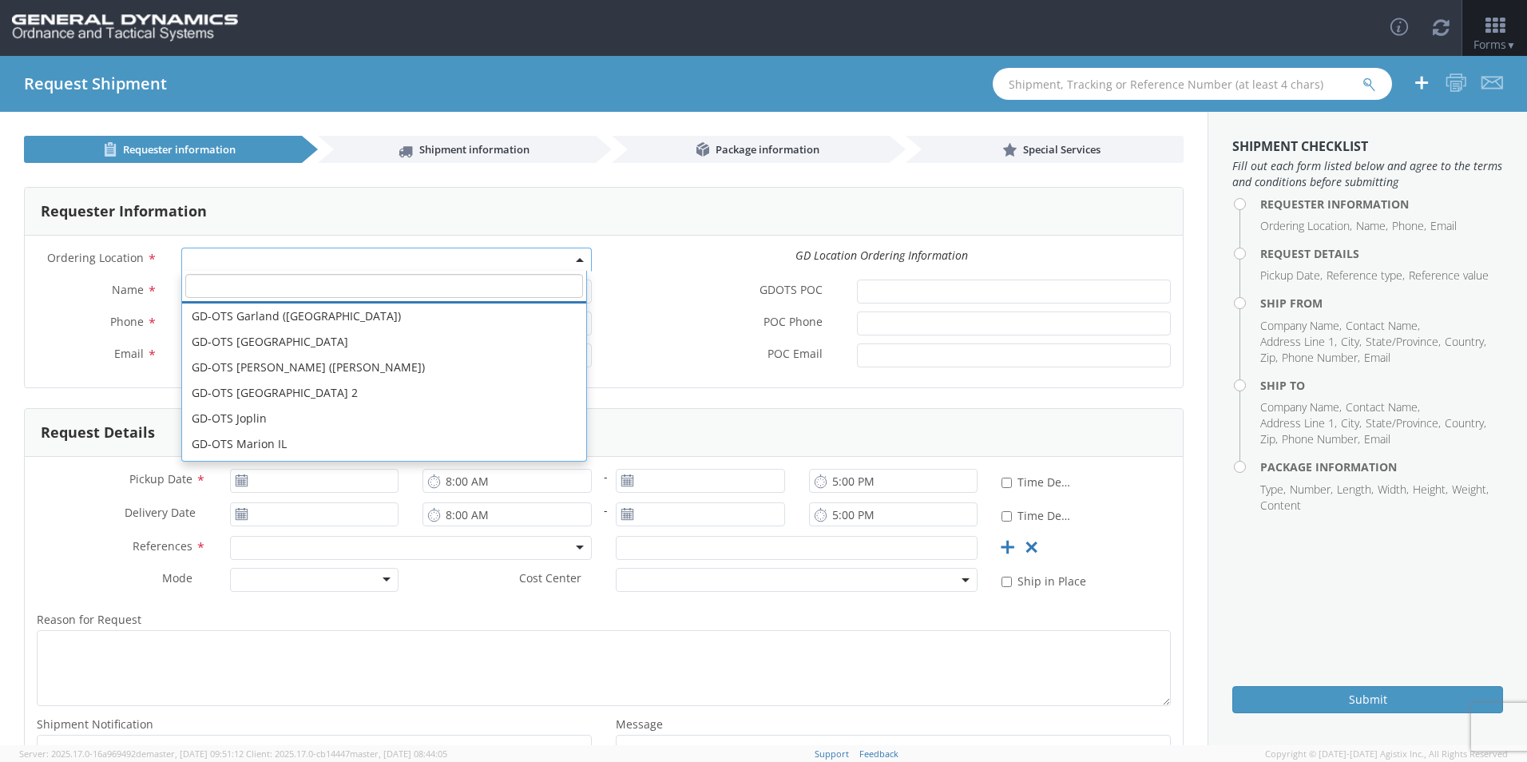
scroll to position [160, 0]
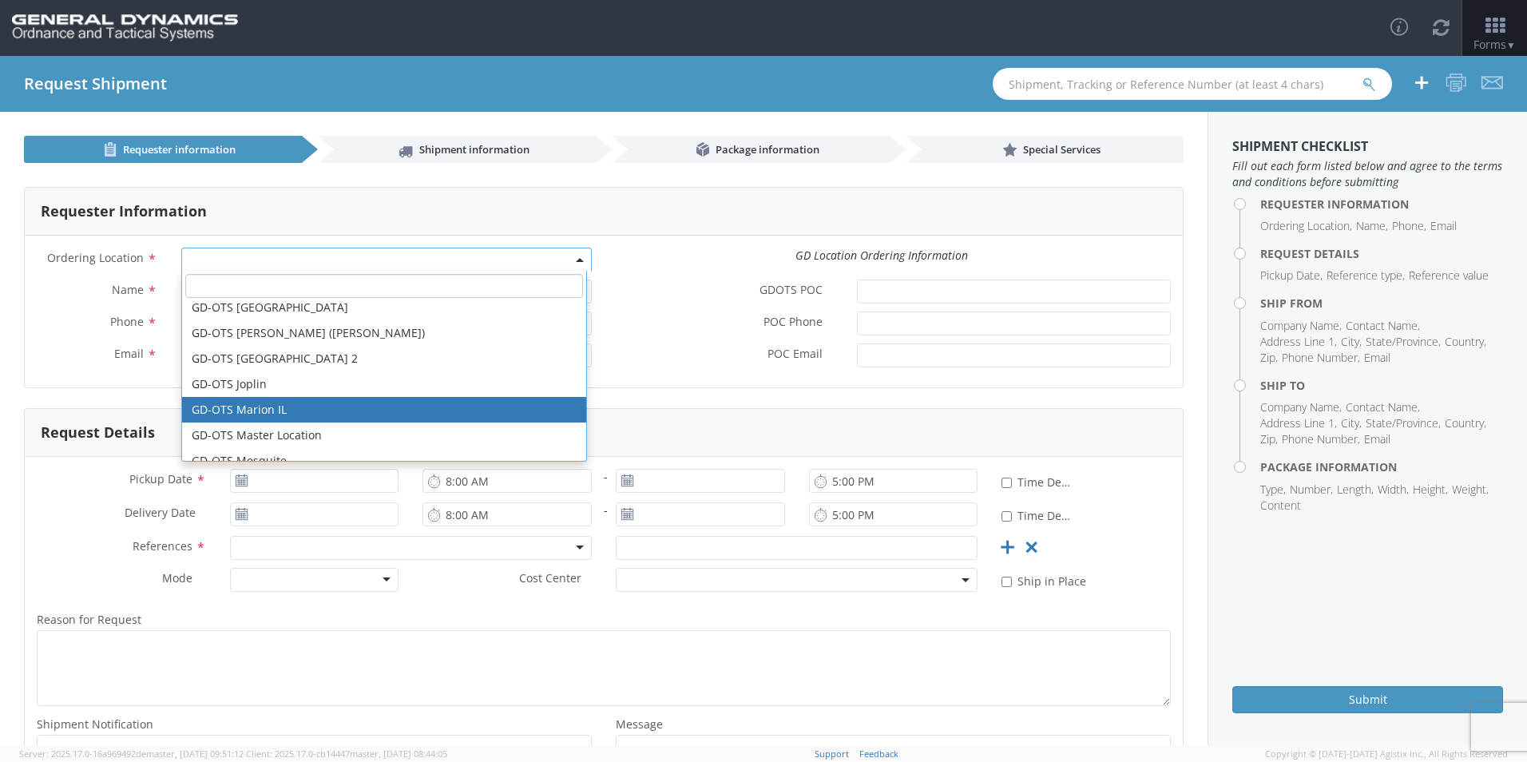
select select "313"
type input "[EMAIL_ADDRESS][DOMAIN_NAME]"
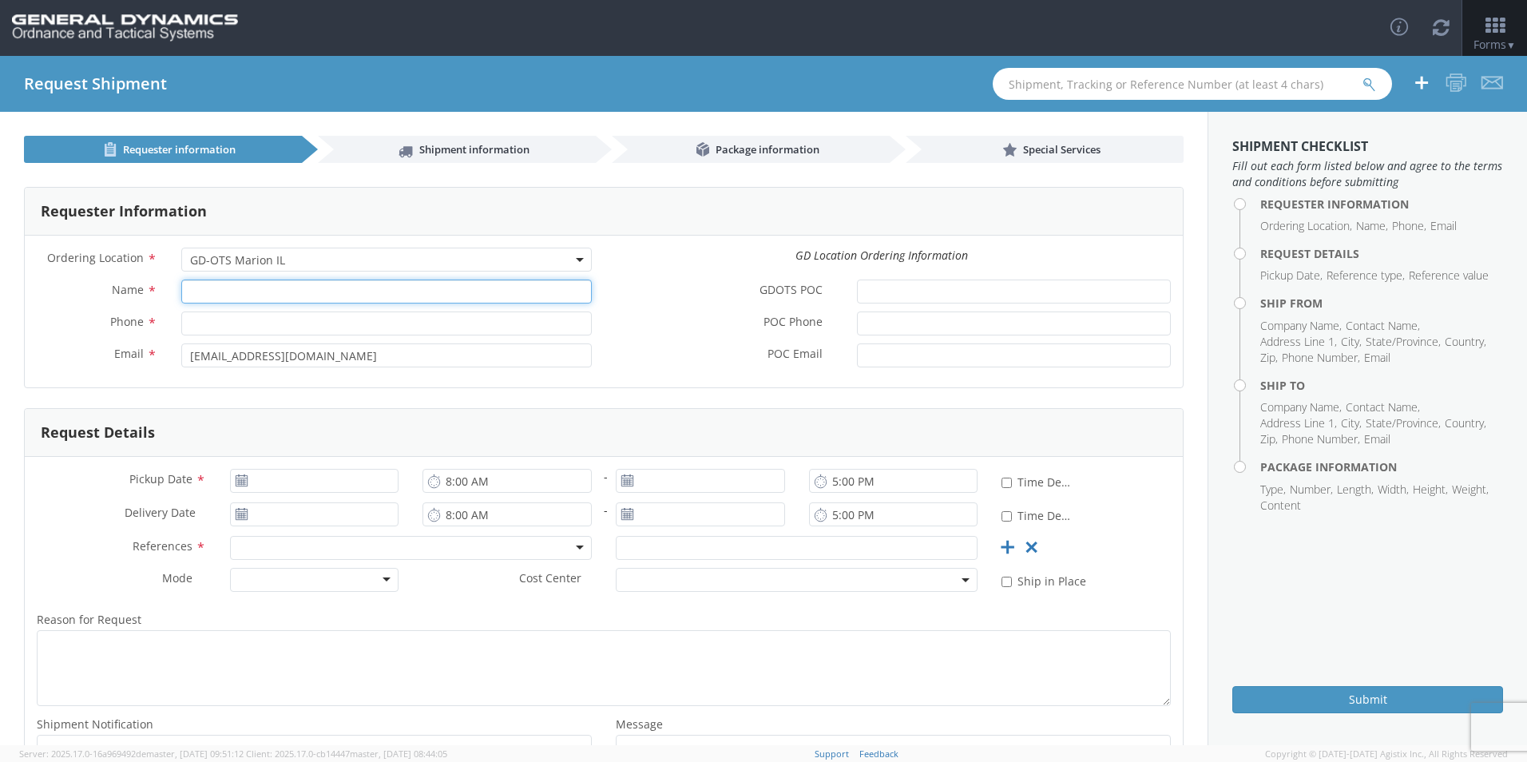
click at [229, 295] on input "Name *" at bounding box center [386, 292] width 411 height 24
type input "[PERSON_NAME]"
type input "7275788100"
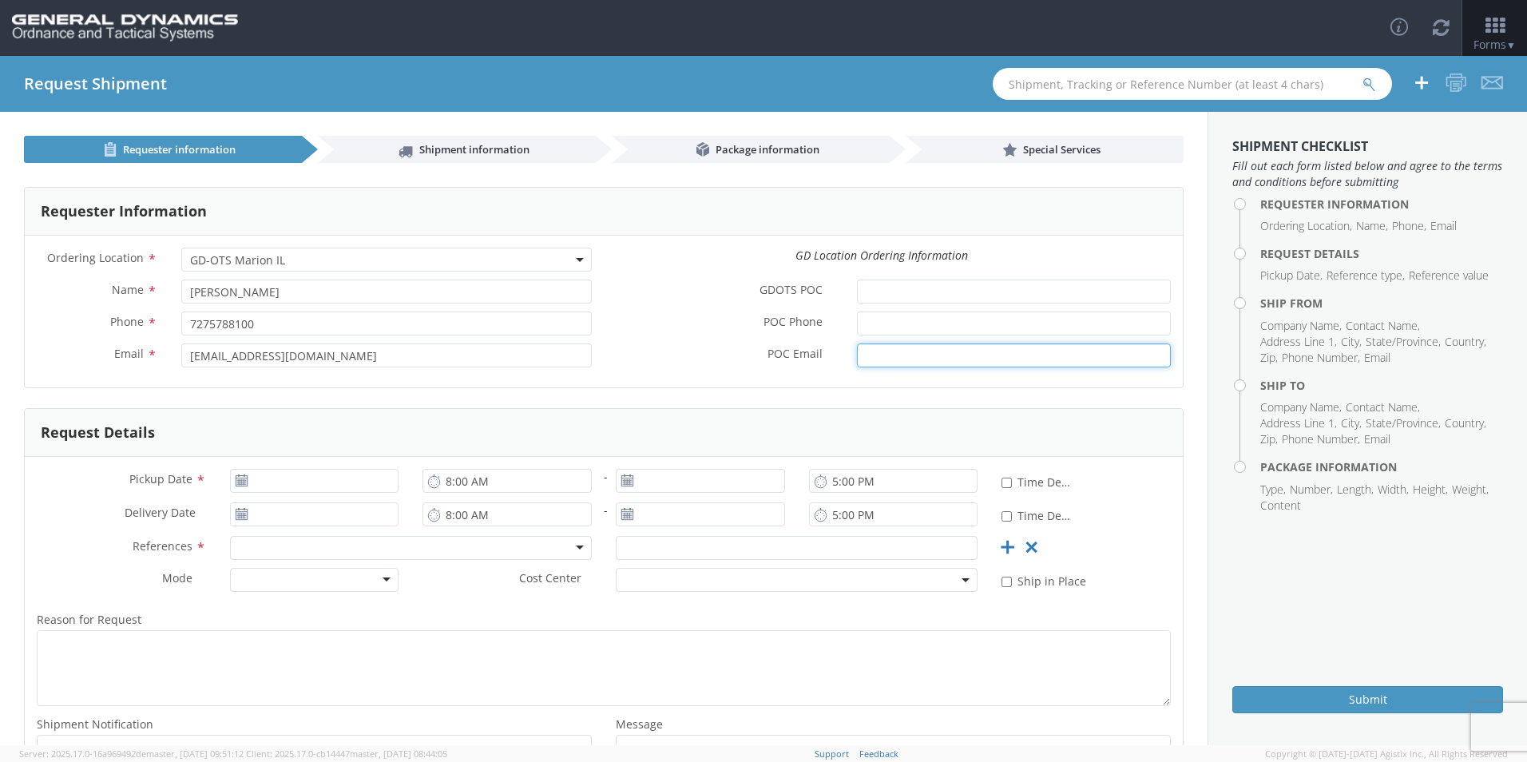
type input "[EMAIL_ADDRESS][DOMAIN_NAME]"
type input "[DATE]"
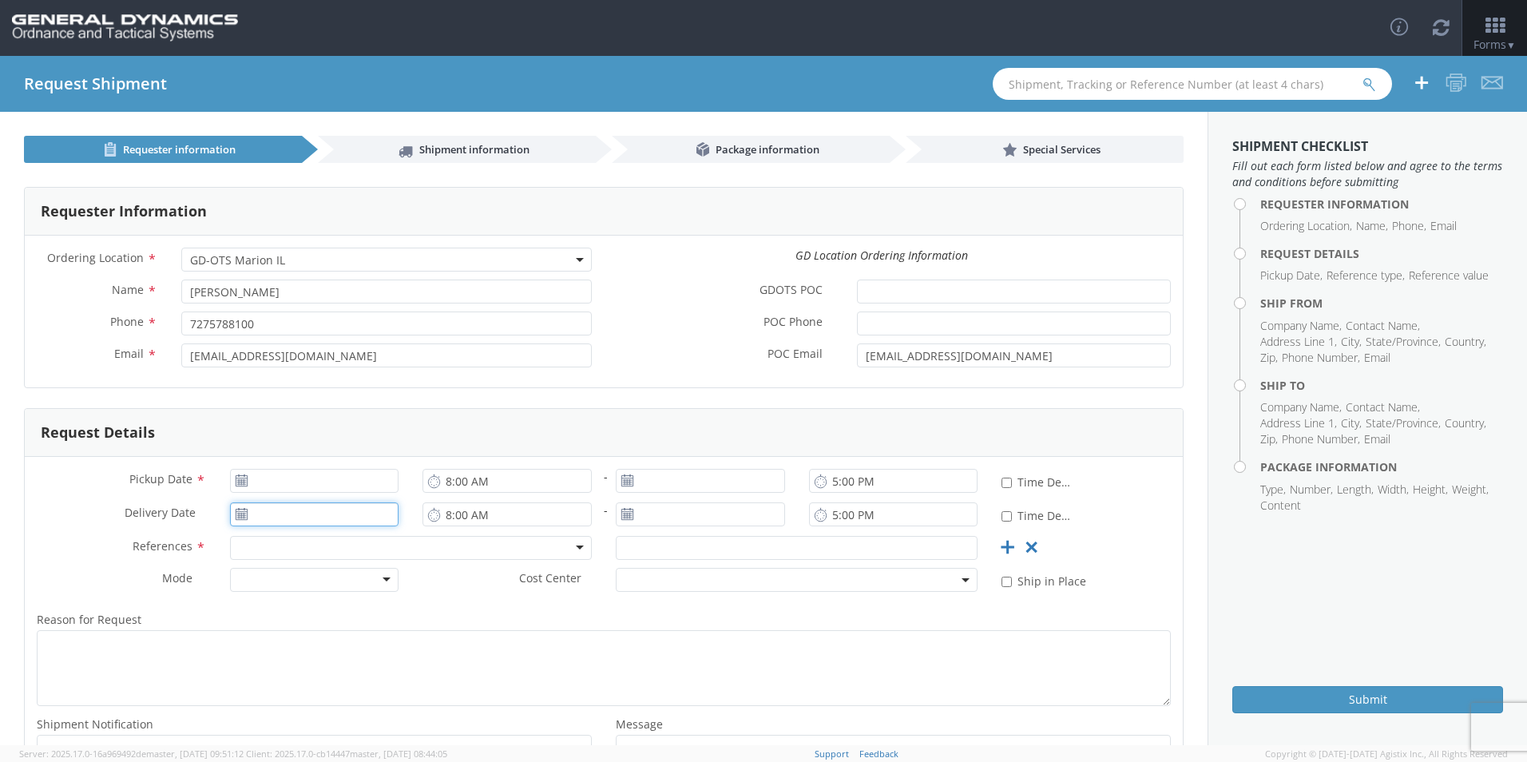
type input "[DATE]"
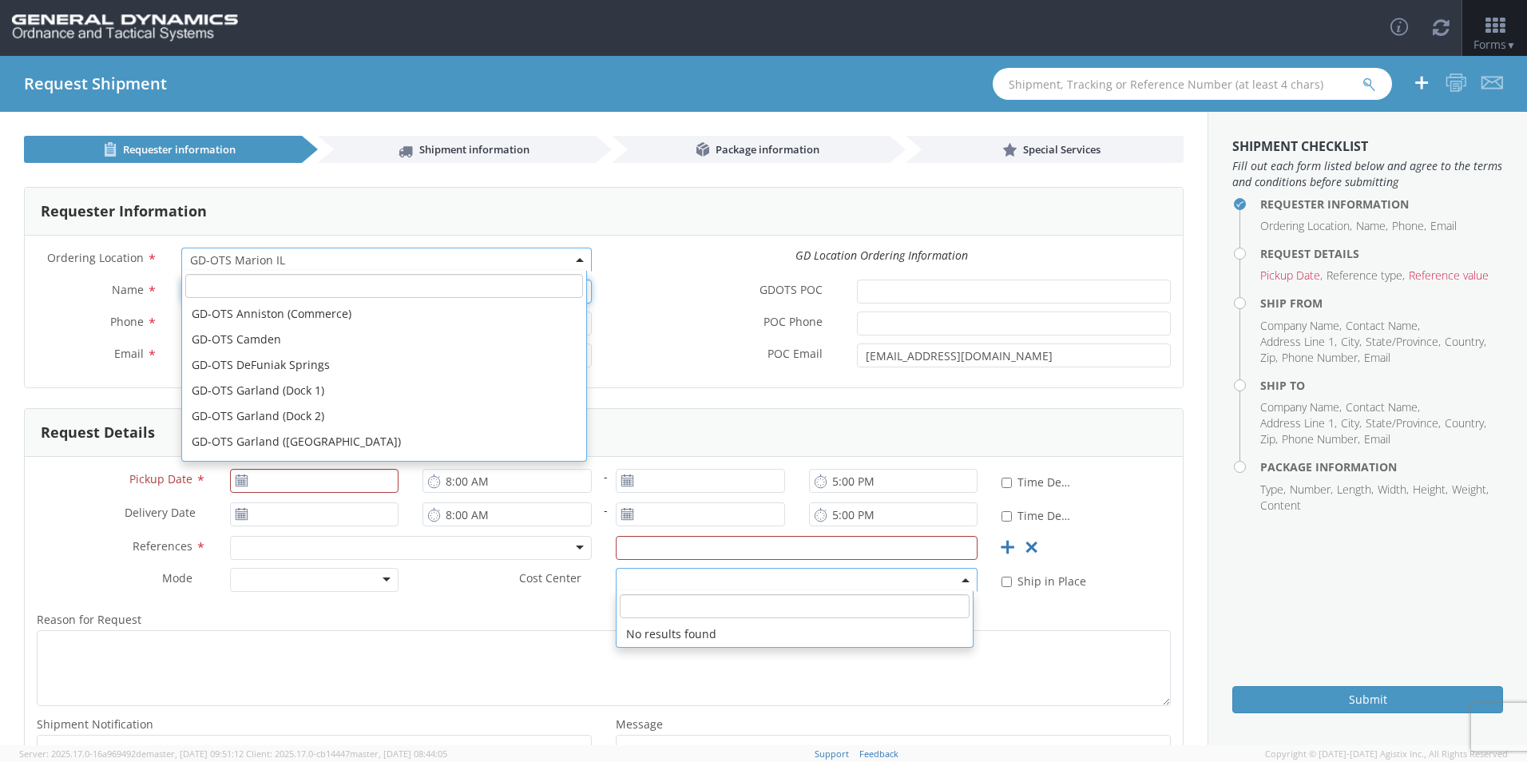
scroll to position [230, 0]
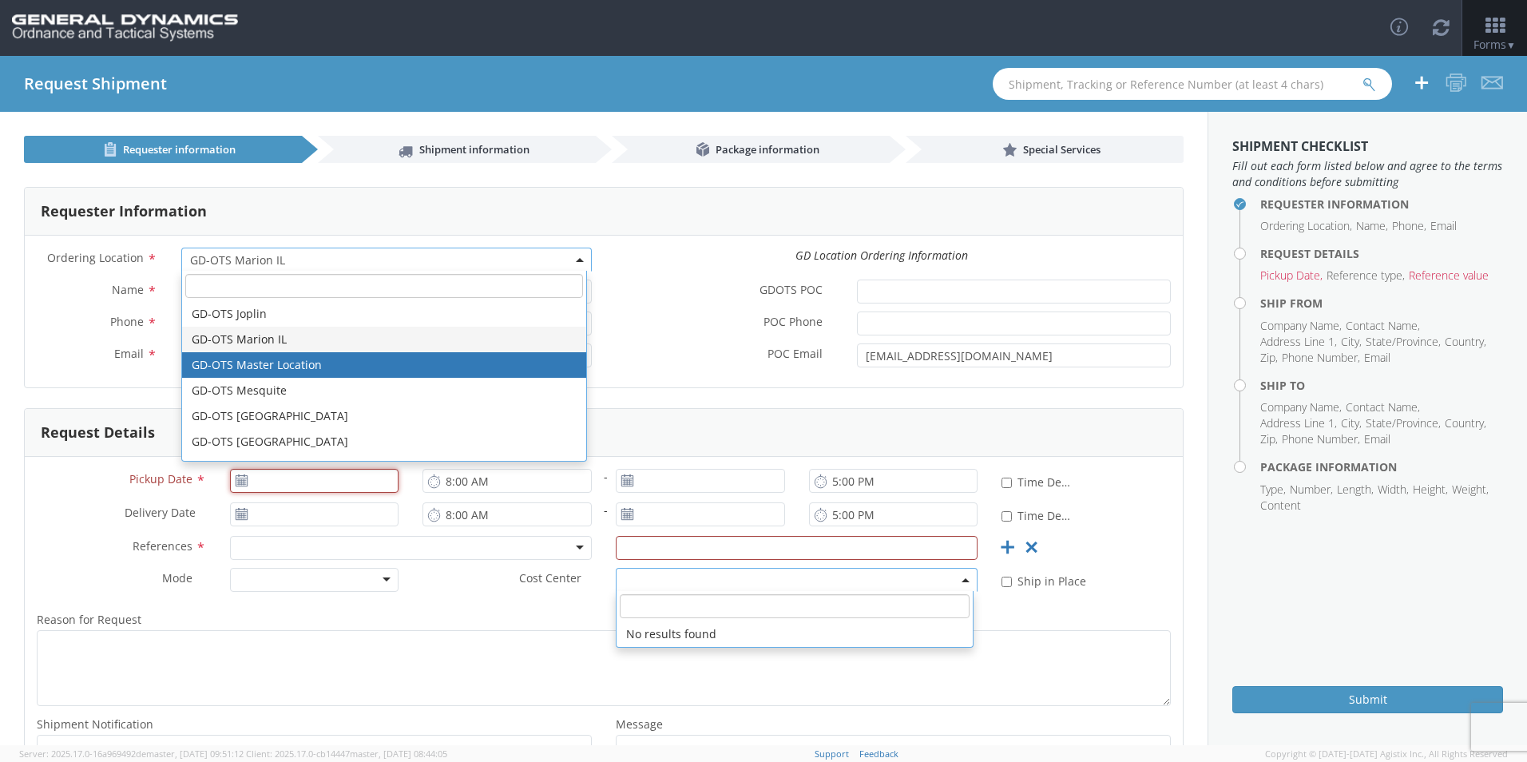
type input "[DATE]"
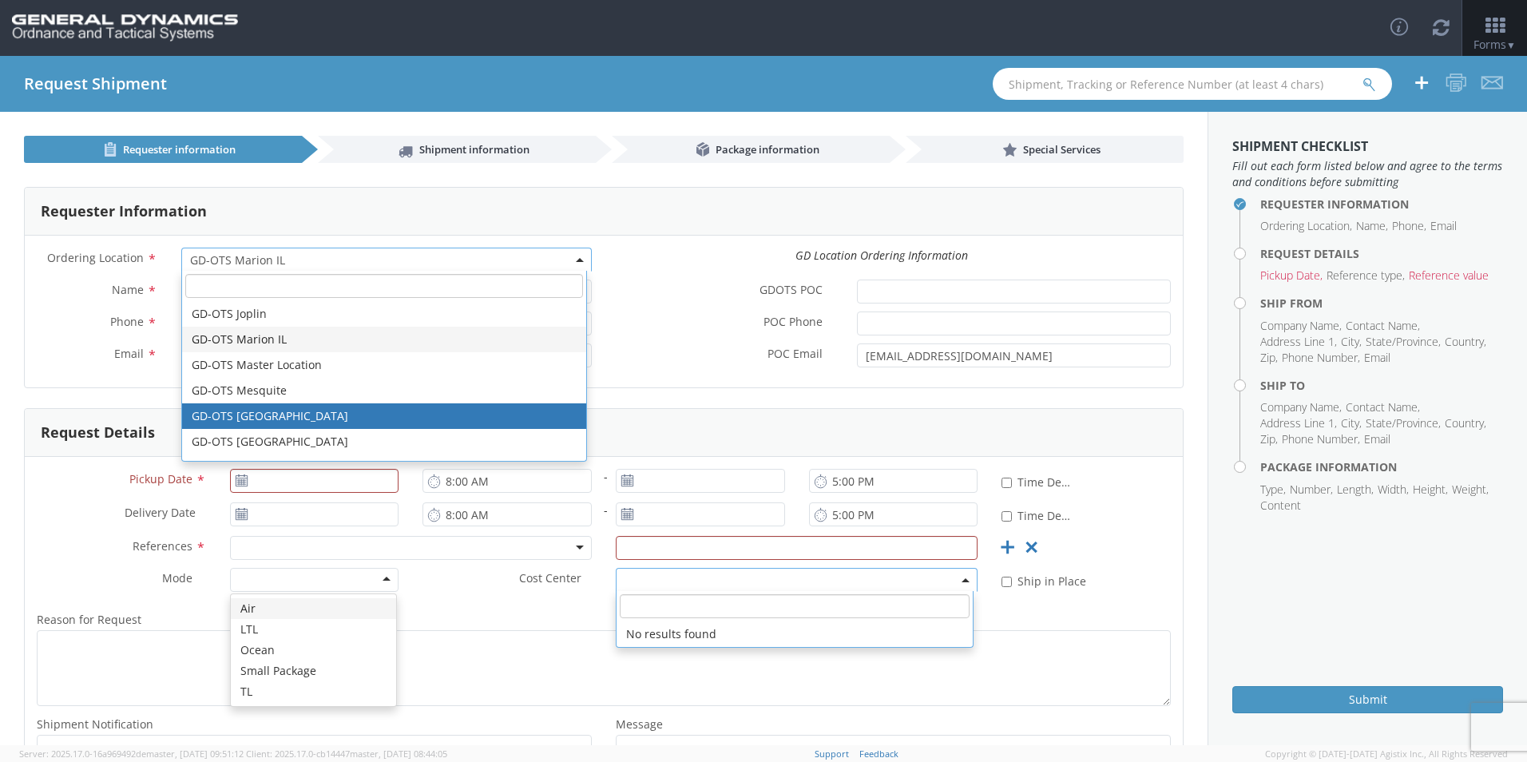
click at [677, 347] on label "POC Email *" at bounding box center [724, 354] width 241 height 21
click at [857, 347] on input "[EMAIL_ADDRESS][DOMAIN_NAME]" at bounding box center [1014, 356] width 314 height 24
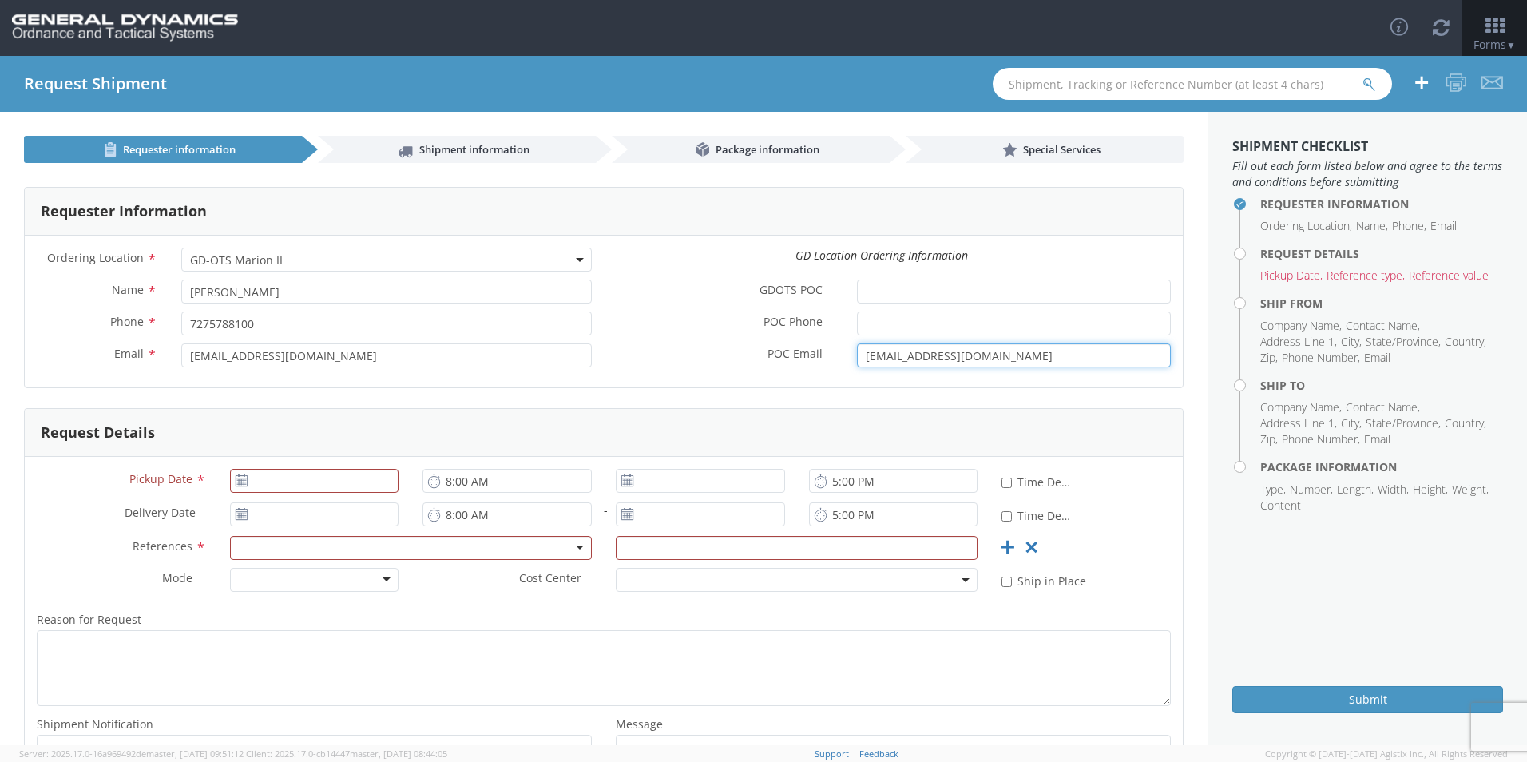
drag, startPoint x: 1014, startPoint y: 356, endPoint x: 603, endPoint y: 313, distance: 412.9
click at [632, 326] on div "GDOTS POC * POC Phone * POC Email * [EMAIL_ADDRESS][DOMAIN_NAME]" at bounding box center [893, 328] width 579 height 96
click at [474, 403] on form "Requester Information Ordering Location * GD-OTS Anniston (Commerce) GD-OTS [GE…" at bounding box center [604, 501] width 1160 height 629
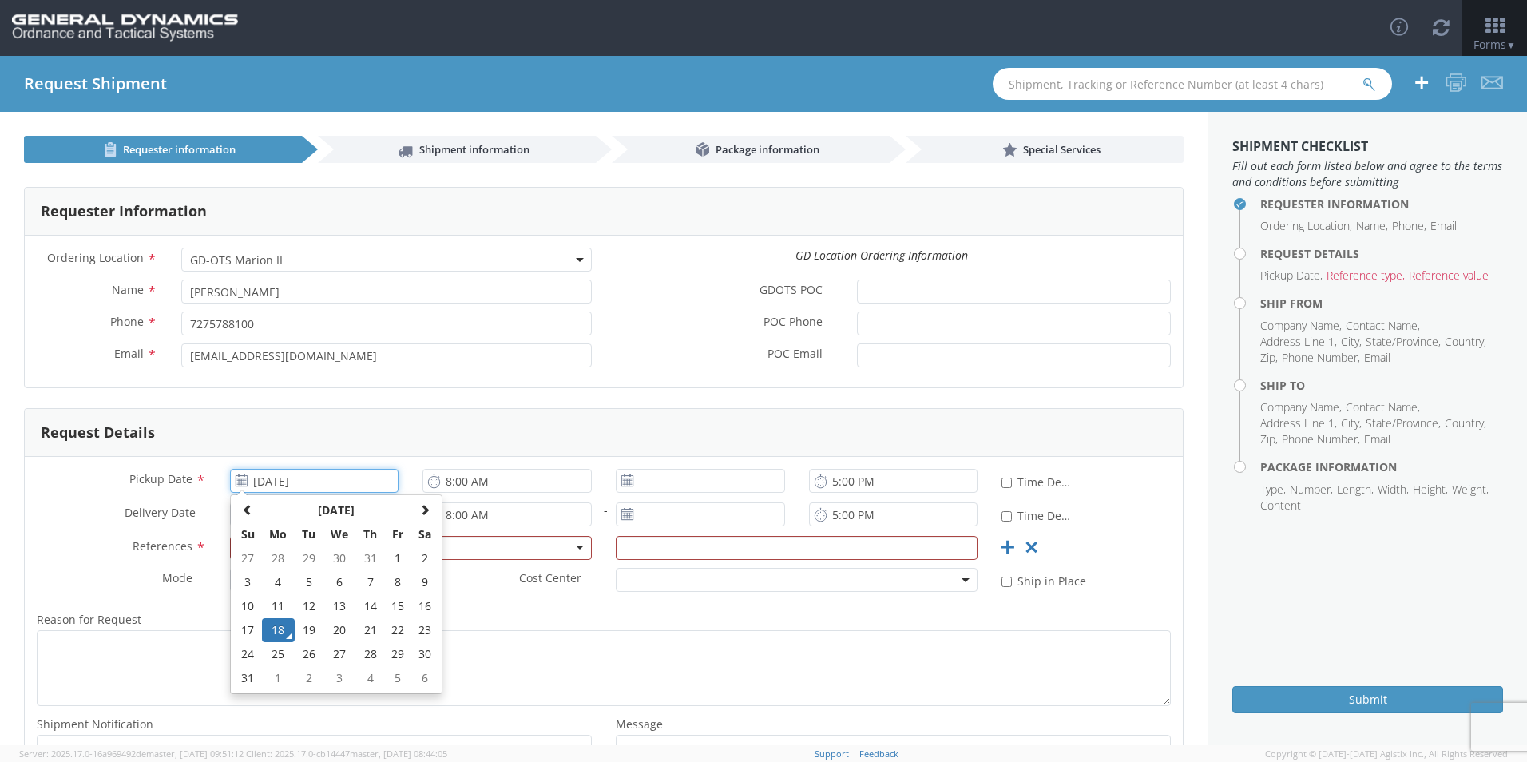
click at [316, 483] on input "[DATE]" at bounding box center [314, 481] width 169 height 24
click at [316, 653] on td "26" at bounding box center [309, 654] width 28 height 24
type input "[DATE]"
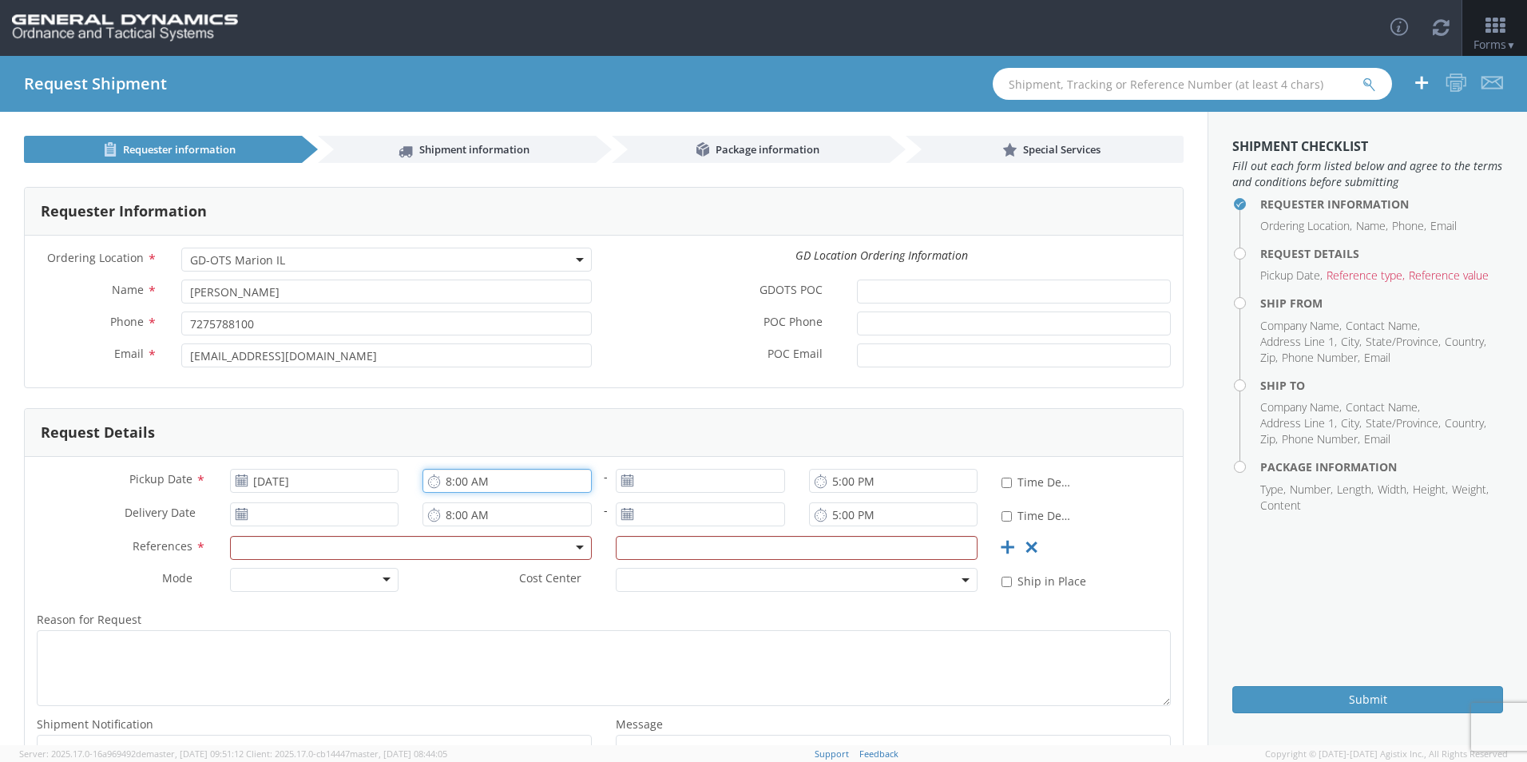
click at [444, 483] on input "8:00 AM" at bounding box center [507, 481] width 169 height 24
type input "9:00 AM"
click at [660, 486] on input "[DATE]" at bounding box center [700, 481] width 169 height 24
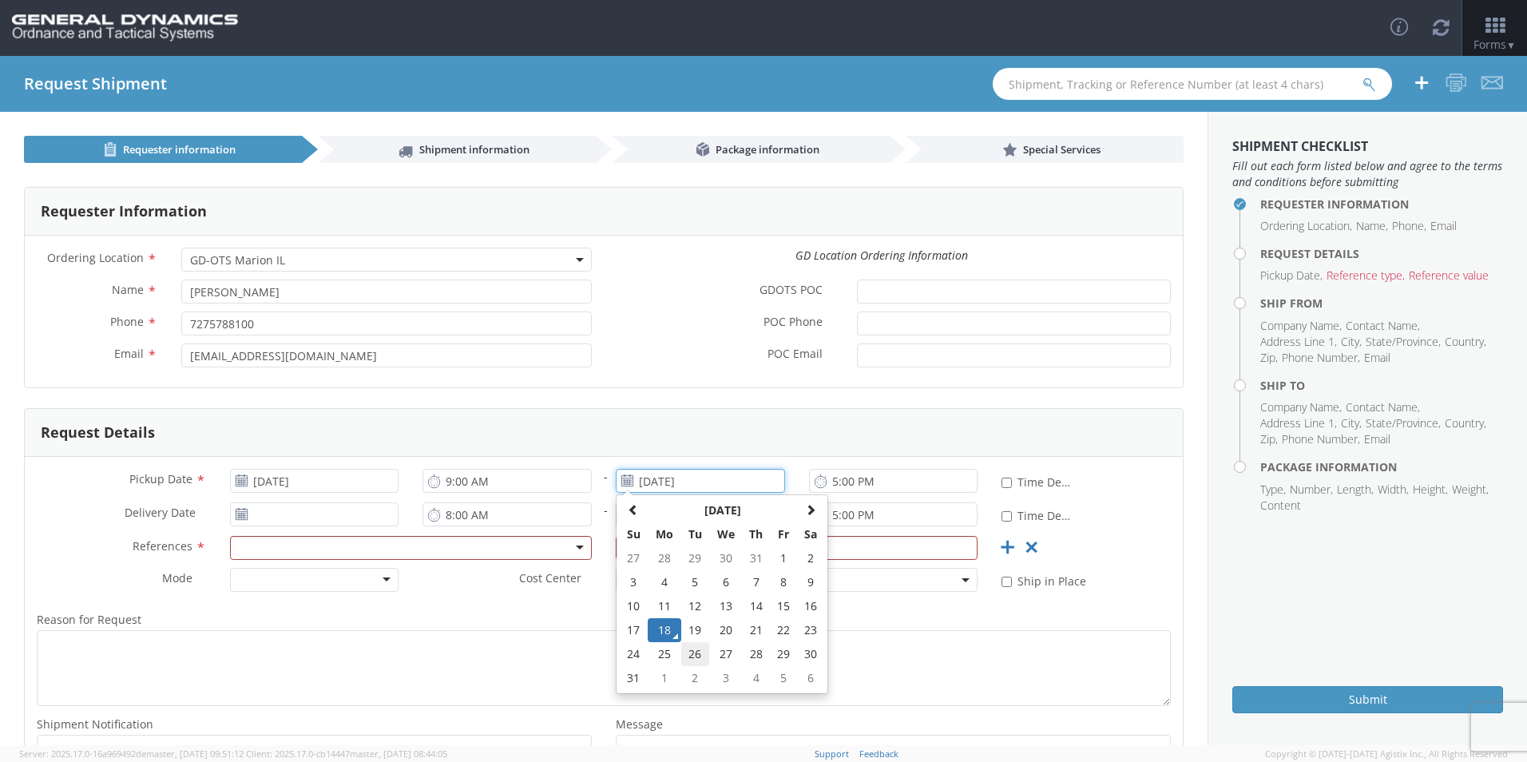
click at [687, 657] on td "26" at bounding box center [695, 654] width 28 height 24
type input "[DATE]"
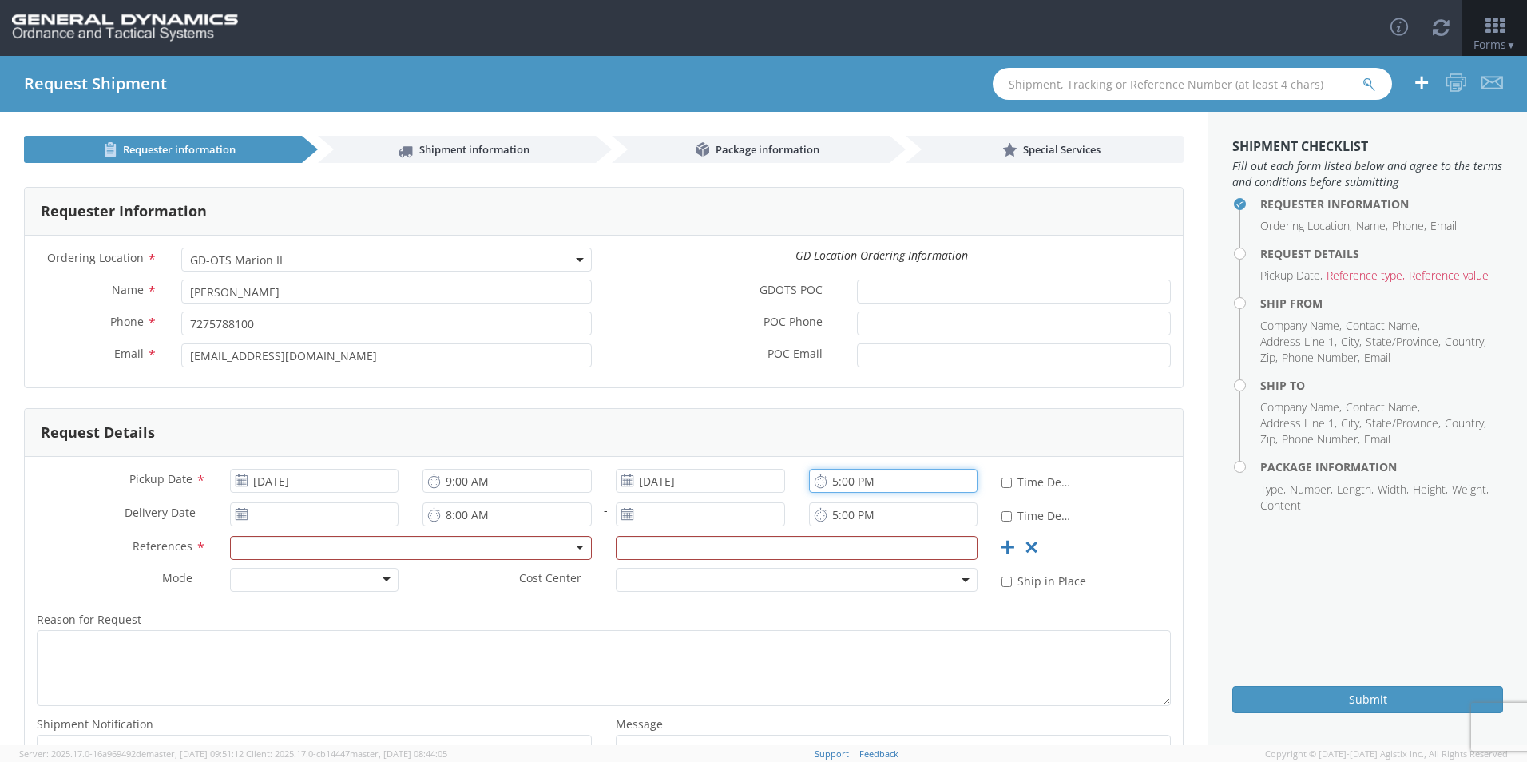
click at [828, 488] on input "5:00 PM" at bounding box center [893, 481] width 169 height 24
type input "9:00 PM"
click at [375, 522] on input "[DATE]" at bounding box center [314, 515] width 169 height 24
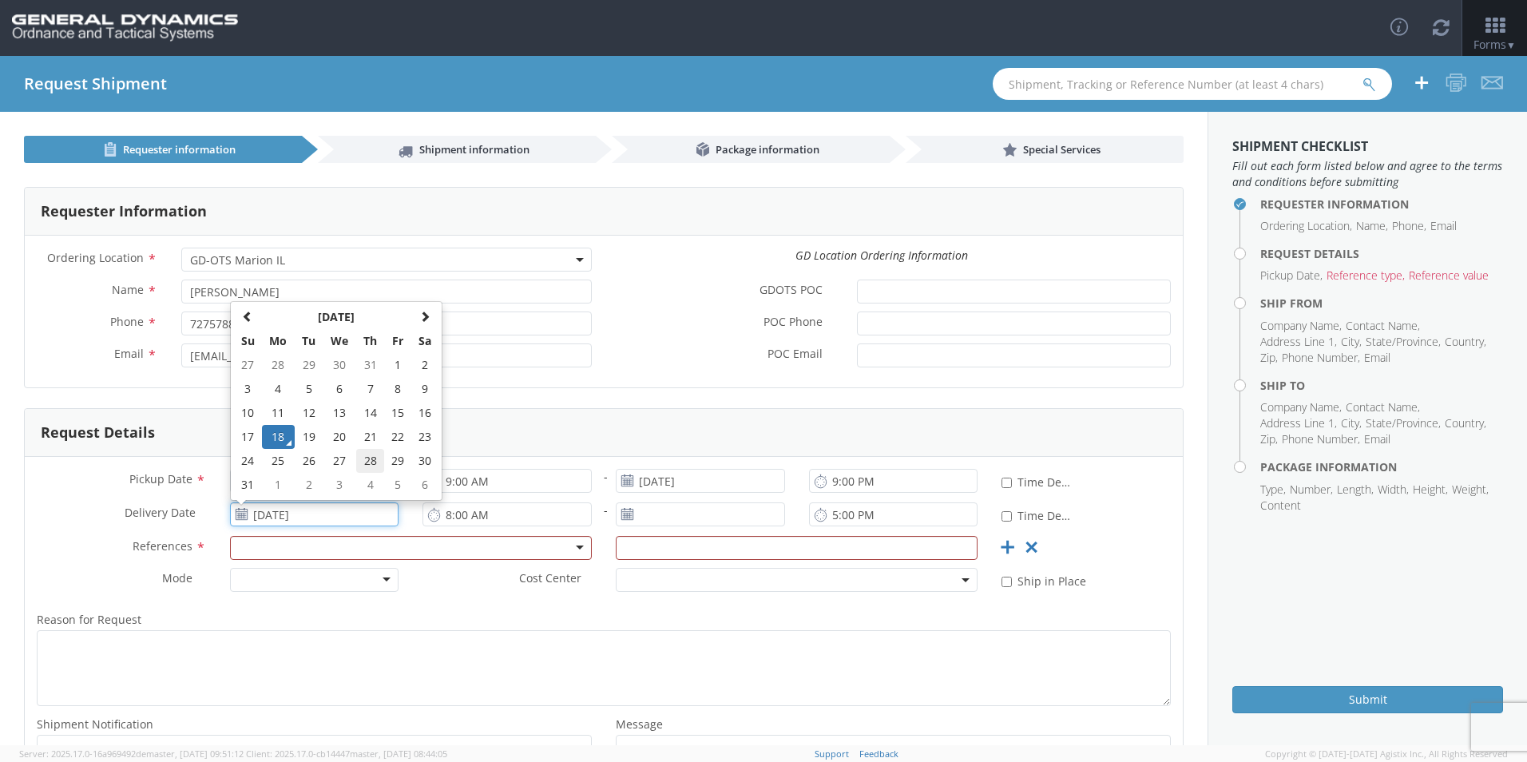
click at [372, 467] on td "28" at bounding box center [370, 461] width 28 height 24
type input "[DATE]"
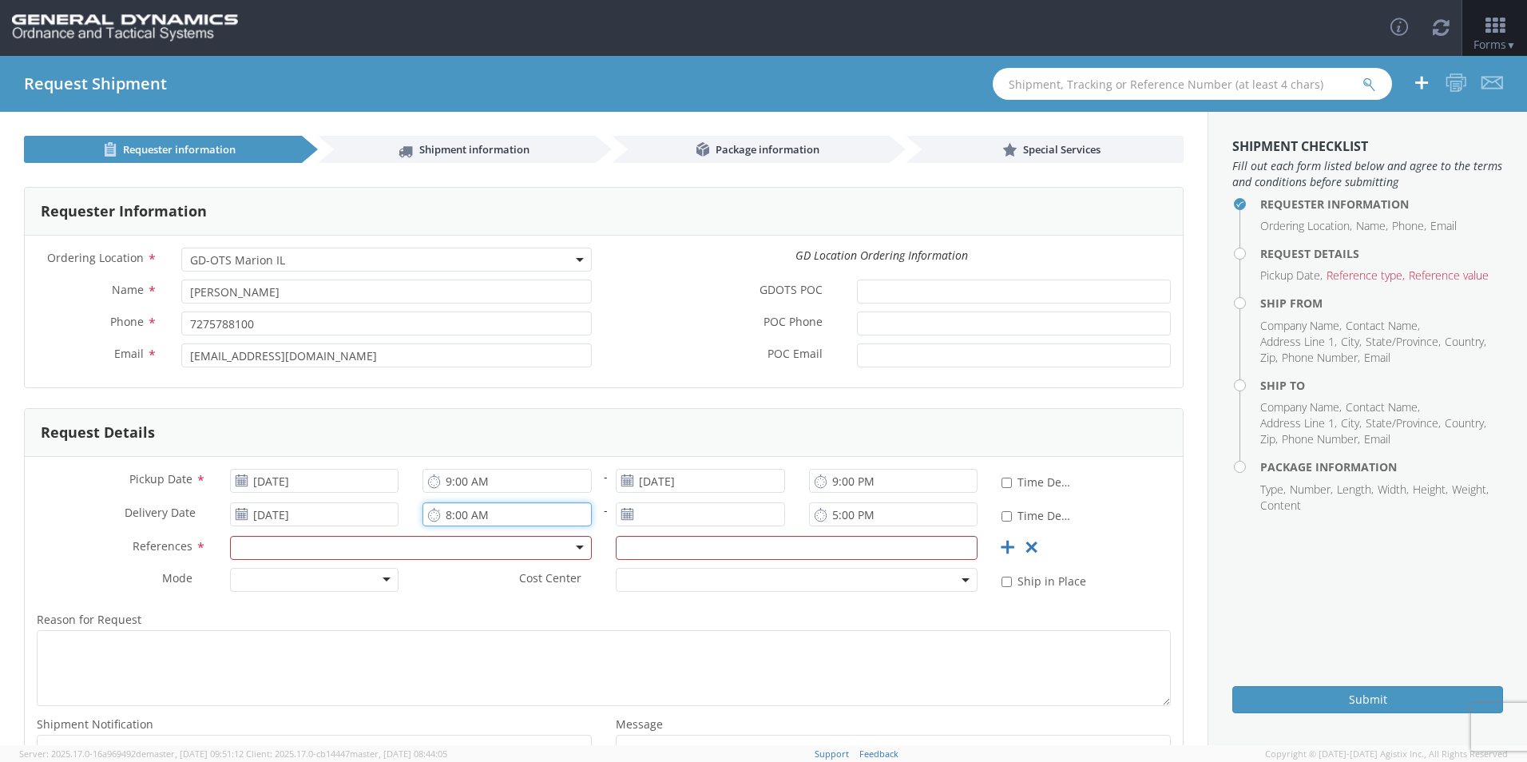
click at [441, 517] on input "8:00 AM" at bounding box center [507, 515] width 169 height 24
type input "9:00 AM"
click at [657, 511] on input "[DATE]" at bounding box center [700, 515] width 169 height 24
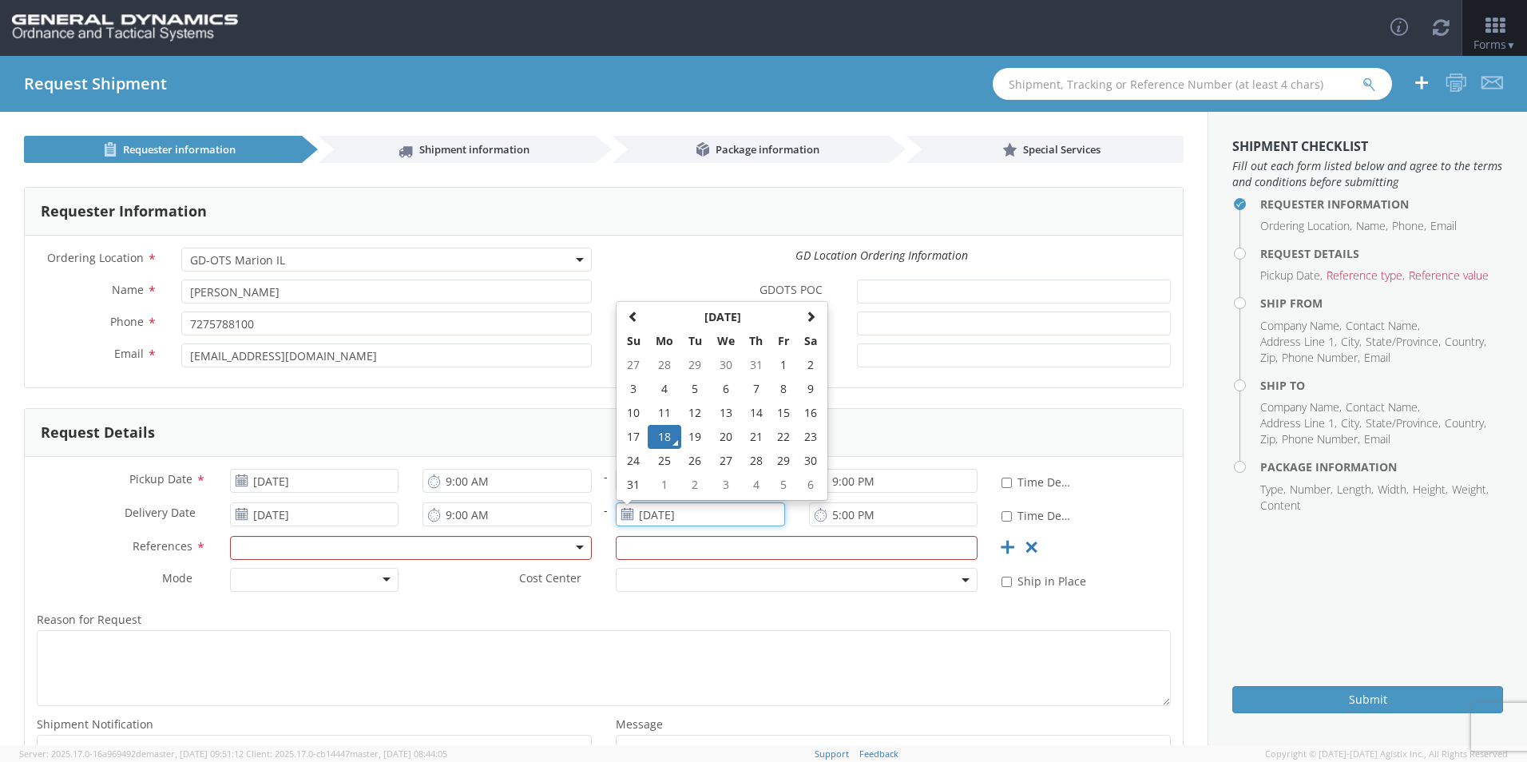
drag, startPoint x: 746, startPoint y: 459, endPoint x: 756, endPoint y: 481, distance: 23.6
click at [747, 460] on td "28" at bounding box center [756, 461] width 28 height 24
type input "[DATE]"
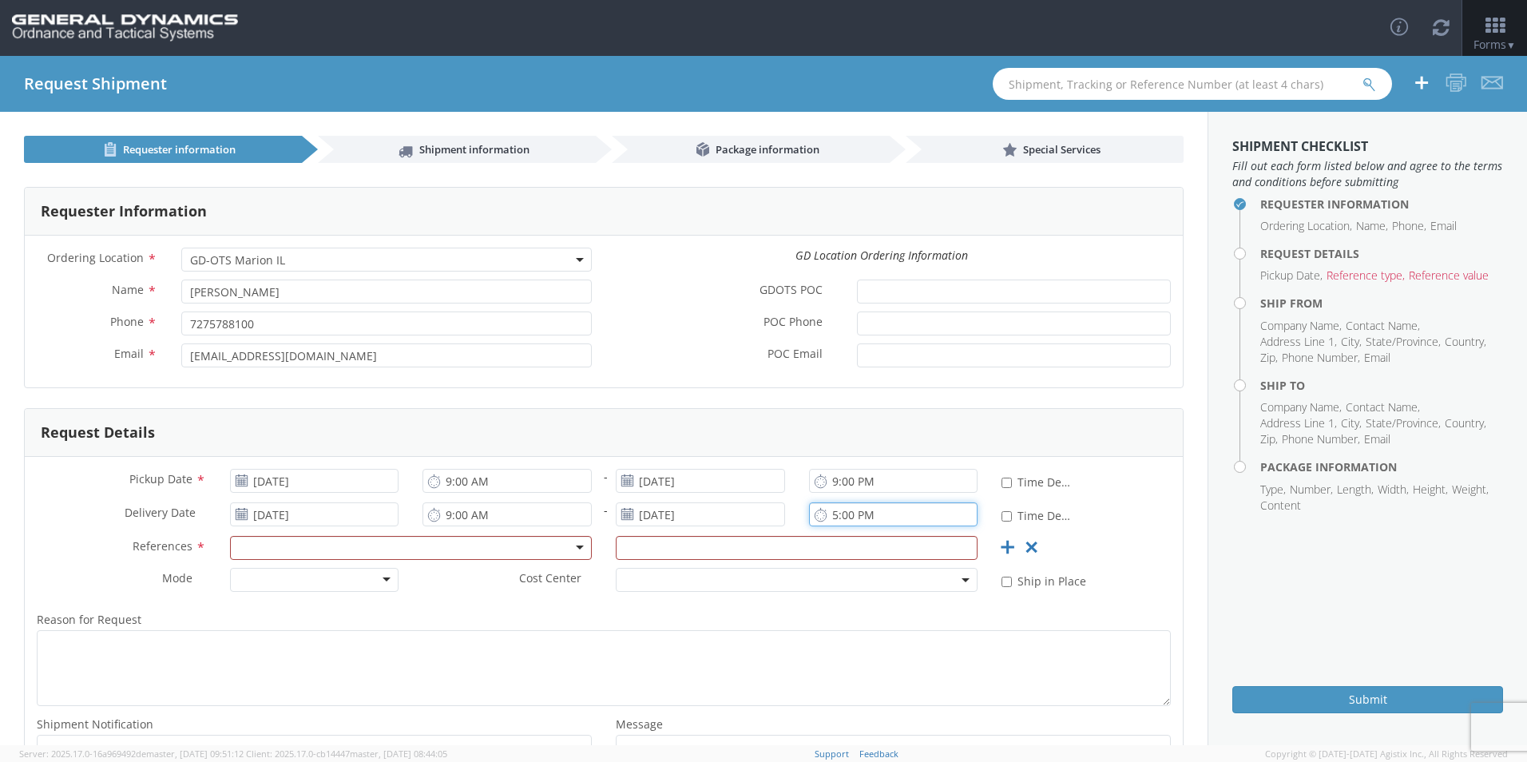
click at [824, 517] on input "5:00 PM" at bounding box center [893, 515] width 169 height 24
type input "9:00 AM"
click at [706, 433] on div "Request Details" at bounding box center [604, 433] width 1158 height 48
click at [382, 550] on div at bounding box center [411, 548] width 362 height 24
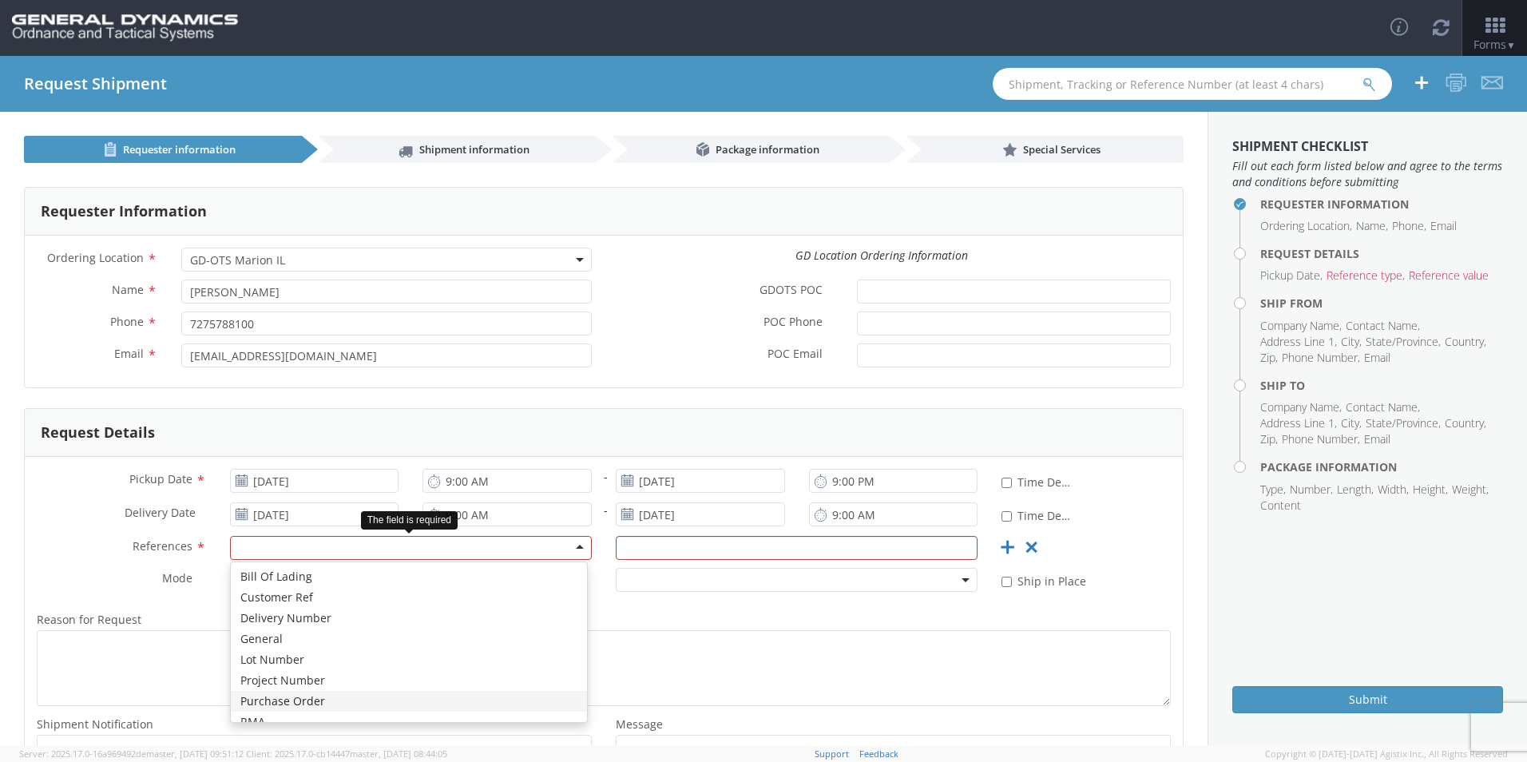
scroll to position [0, 0]
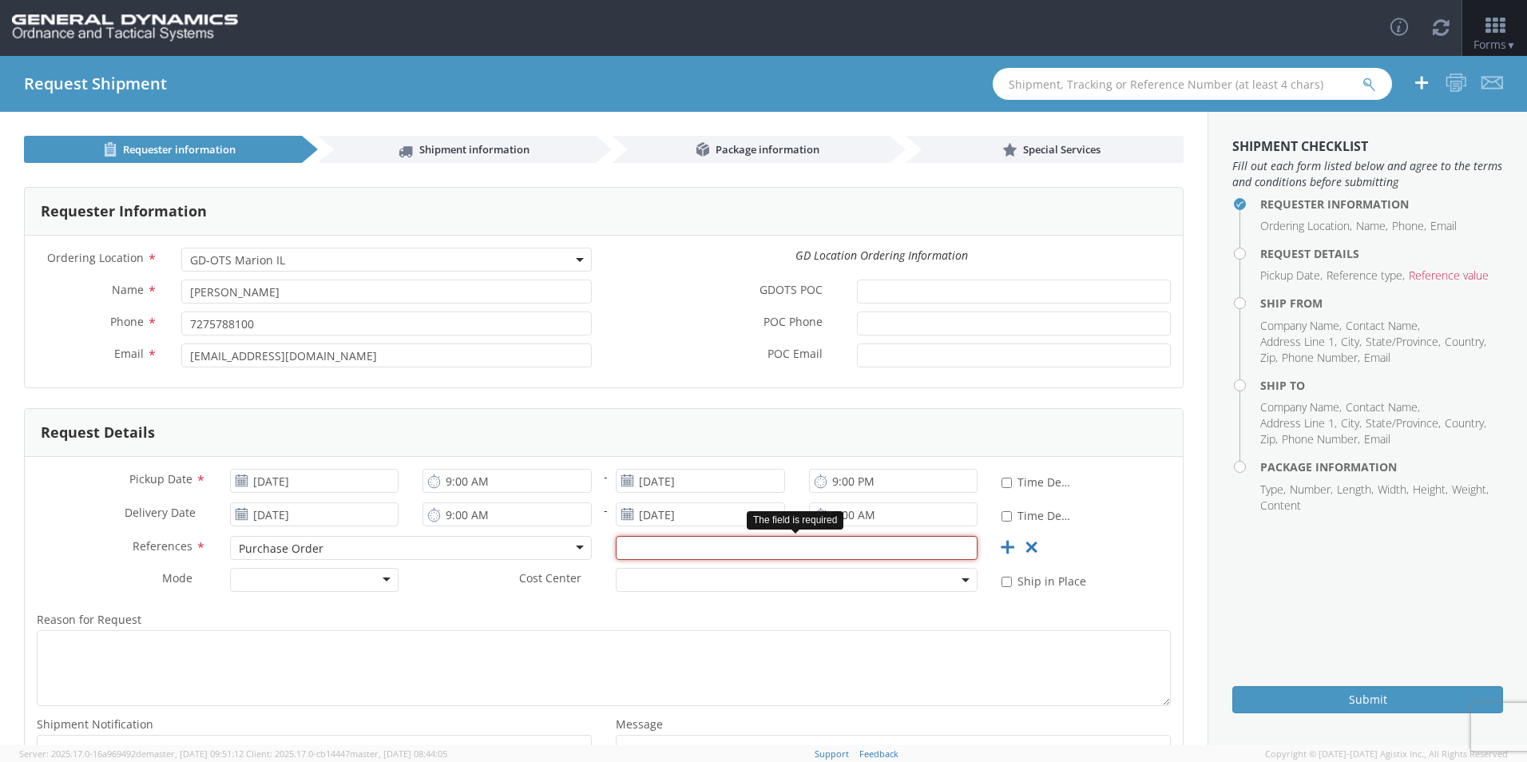
click at [618, 559] on input "text" at bounding box center [797, 548] width 362 height 24
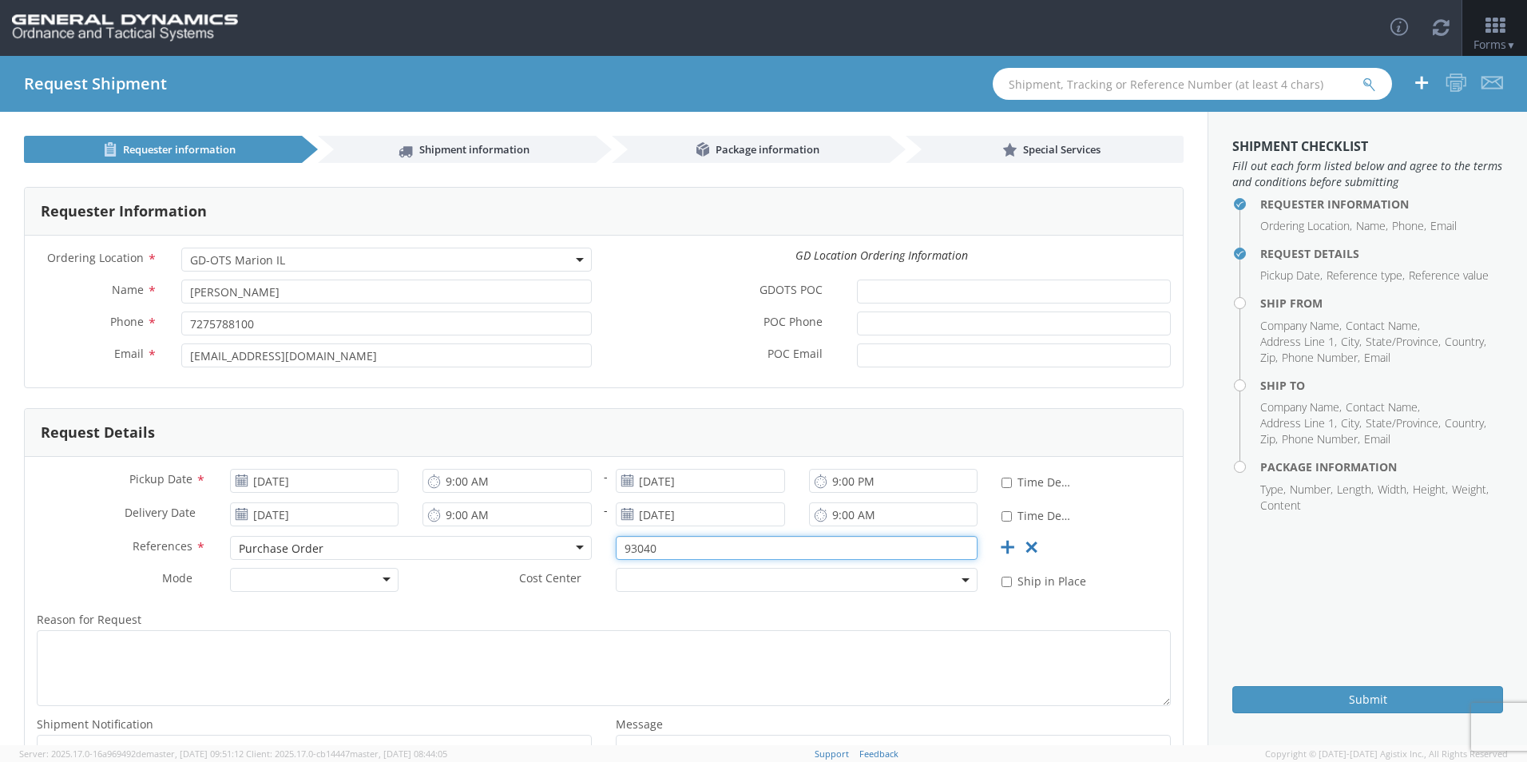
type input "93040"
click at [305, 590] on div at bounding box center [314, 580] width 169 height 24
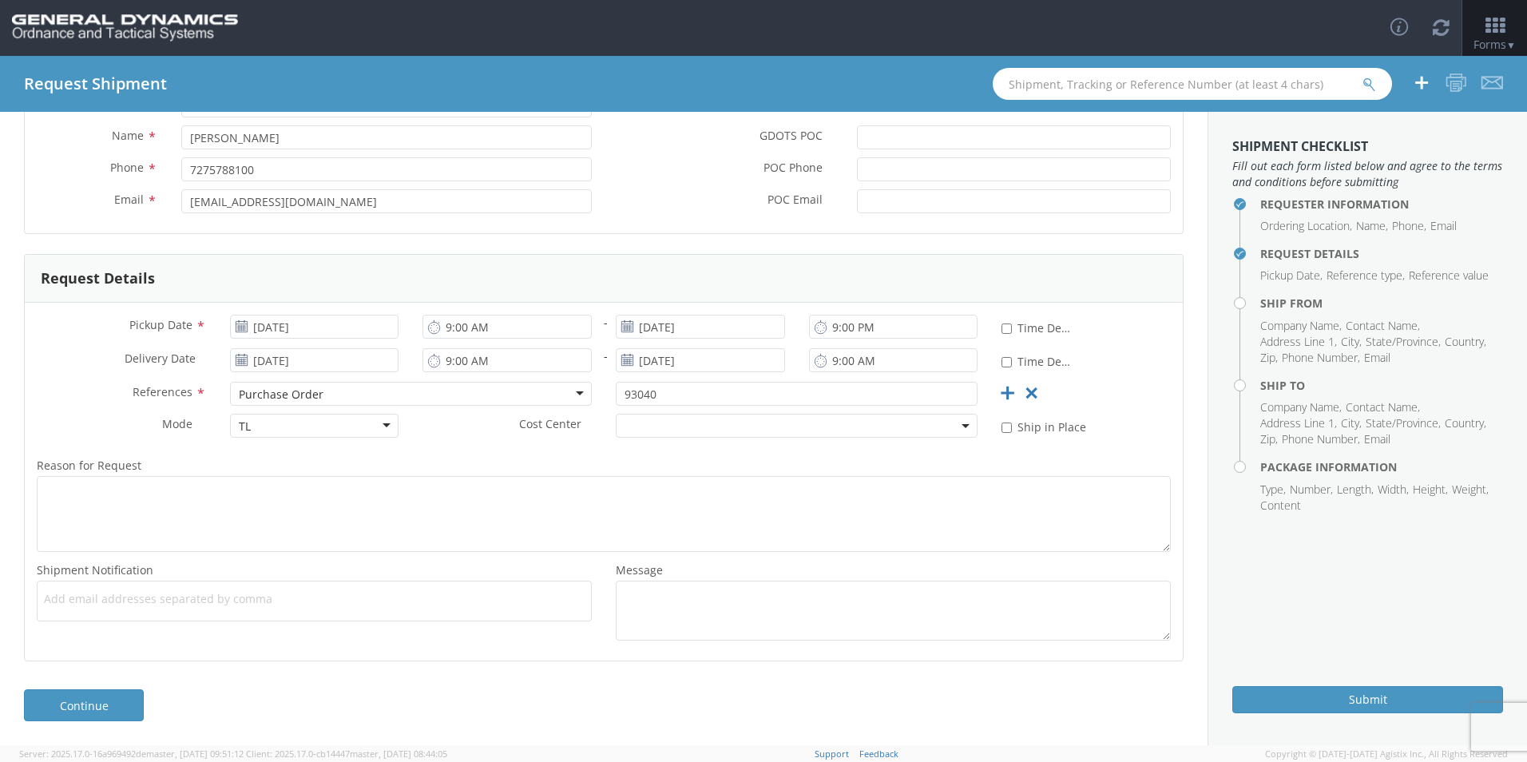
click at [225, 607] on ul at bounding box center [314, 601] width 541 height 26
click at [268, 615] on div "Add email addresses separated by comma" at bounding box center [314, 601] width 555 height 41
paste input "[EMAIL_ADDRESS][DOMAIN_NAME]"
type input "[EMAIL_ADDRESS][DOMAIN_NAME]"
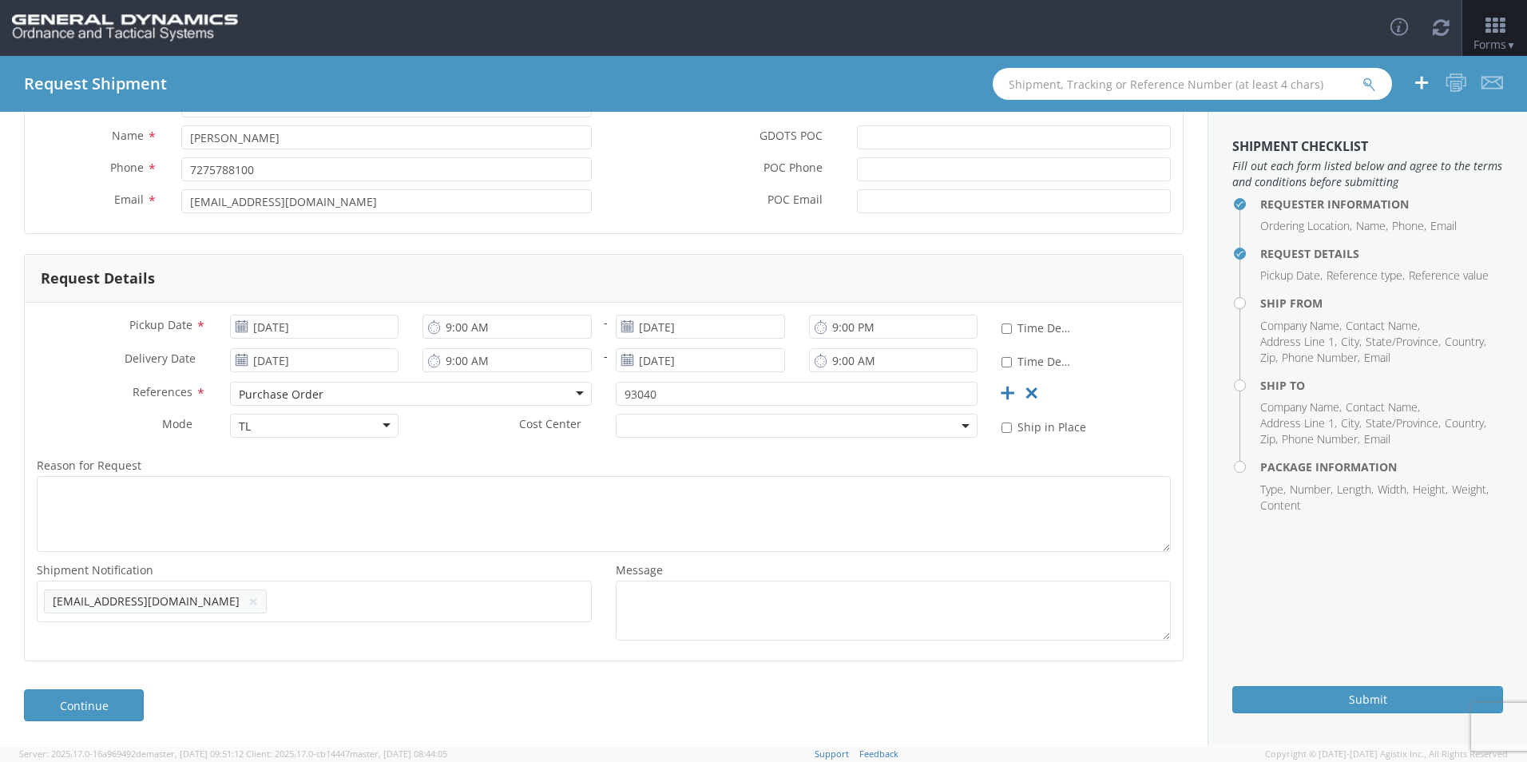
scroll to position [0, 0]
click at [325, 606] on span "Add email addresses separated by comma" at bounding box center [314, 599] width 541 height 16
paste input "[EMAIL_ADDRESS][DOMAIN_NAME]"
type input "[EMAIL_ADDRESS][DOMAIN_NAME]"
click at [365, 601] on span "Add email addresses separated by comma" at bounding box center [314, 599] width 541 height 16
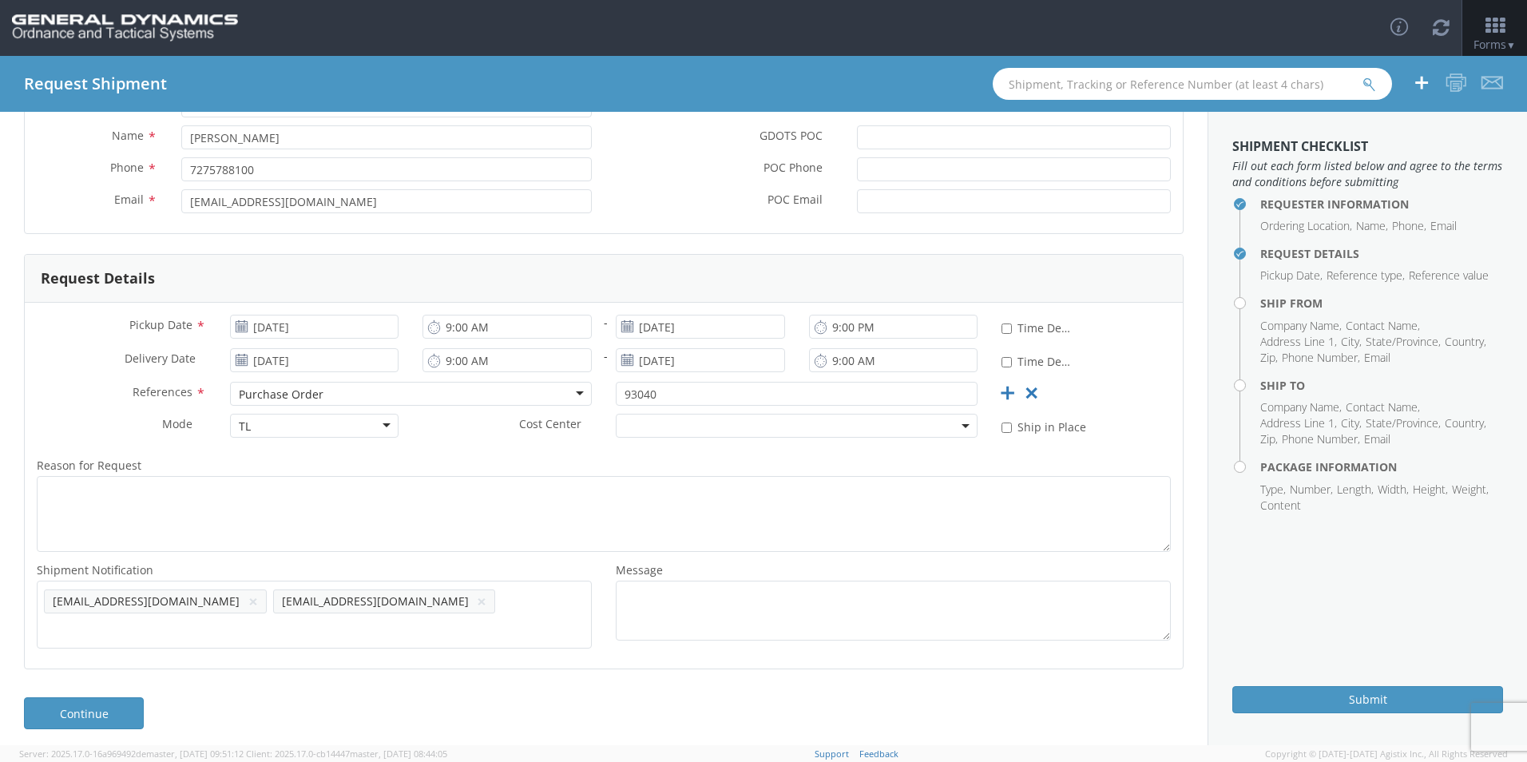
paste input "[PERSON_NAME][EMAIL_ADDRESS][PERSON_NAME][DOMAIN_NAME]"
type input "[PERSON_NAME][EMAIL_ADDRESS][PERSON_NAME][DOMAIN_NAME]"
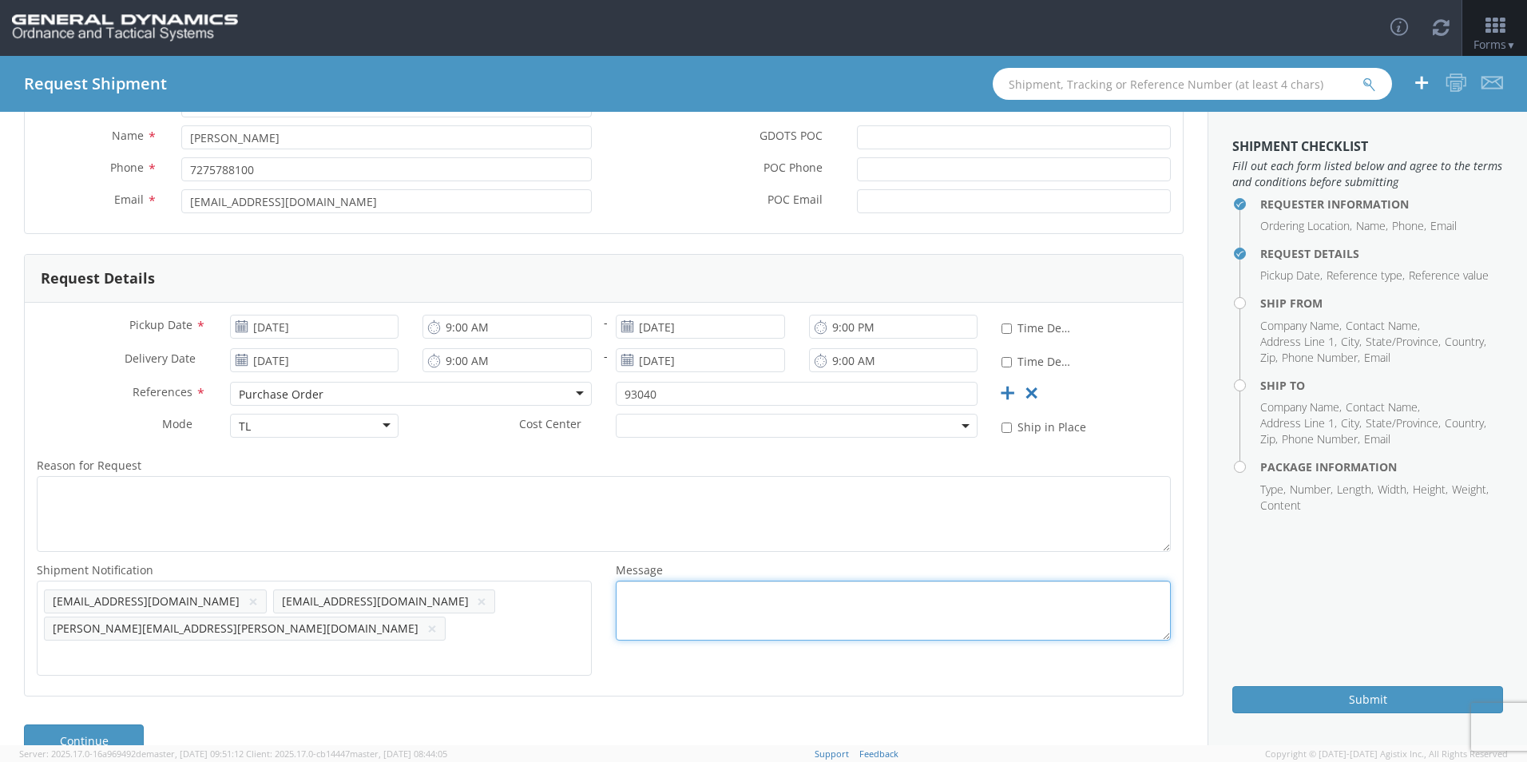
scroll to position [0, 0]
click at [653, 614] on textarea "Message *" at bounding box center [893, 611] width 555 height 60
type textarea "LOT #: SCI25G001-001/ 1680 PCS"
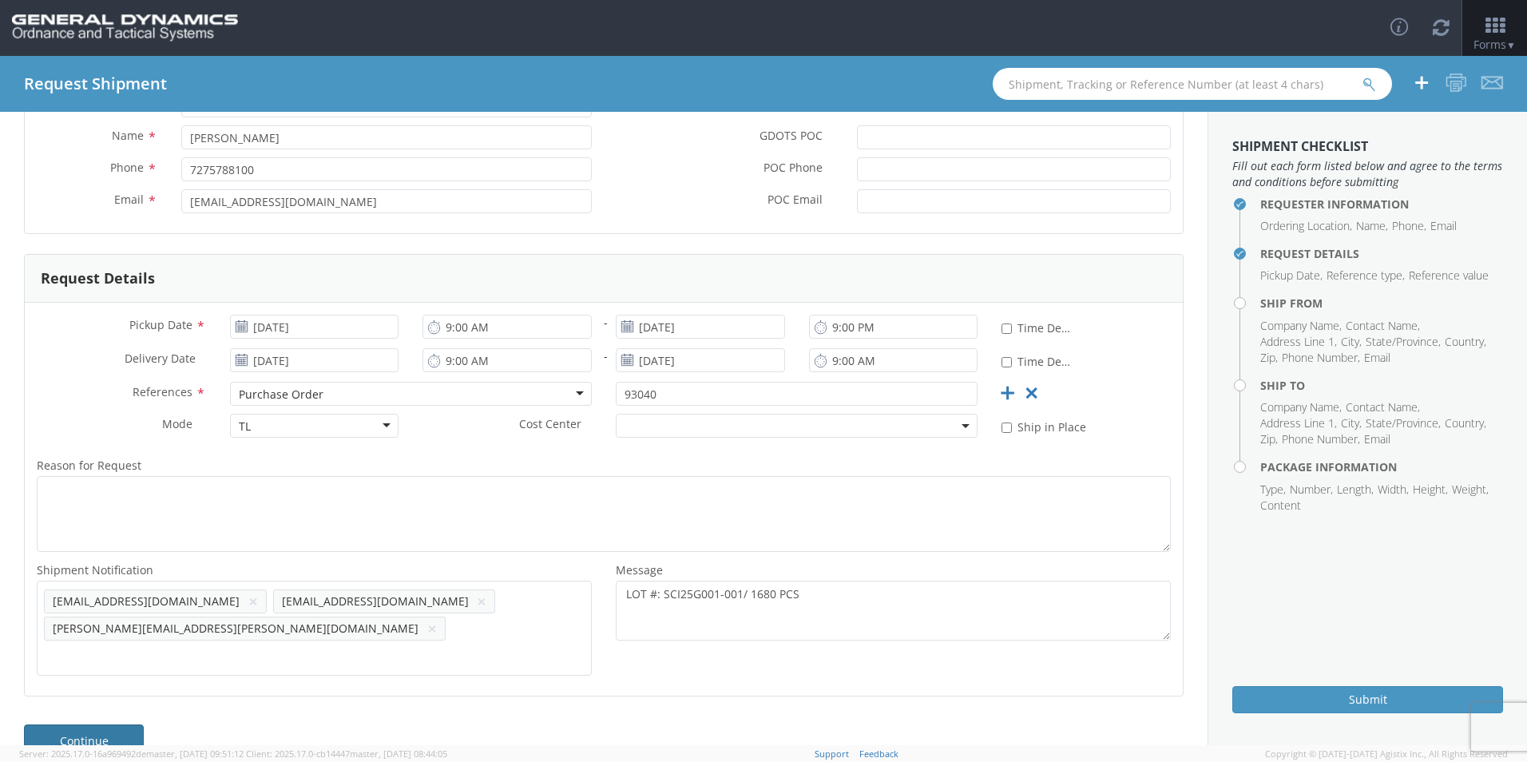
click at [130, 725] on link "Continue" at bounding box center [84, 741] width 120 height 32
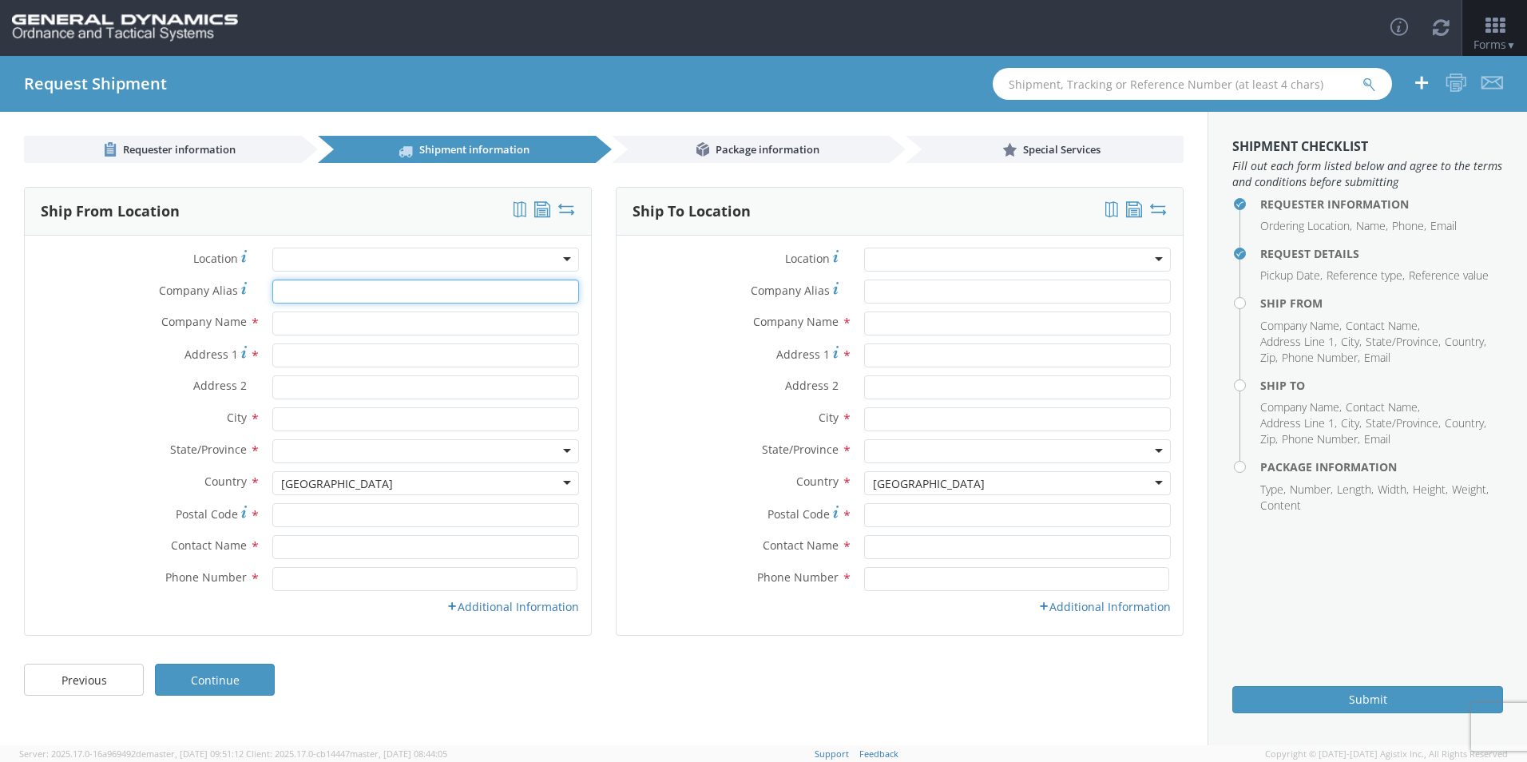
click at [309, 293] on input "Company Alias *" at bounding box center [425, 292] width 307 height 24
type input "Scepter [GEOGRAPHIC_DATA]"
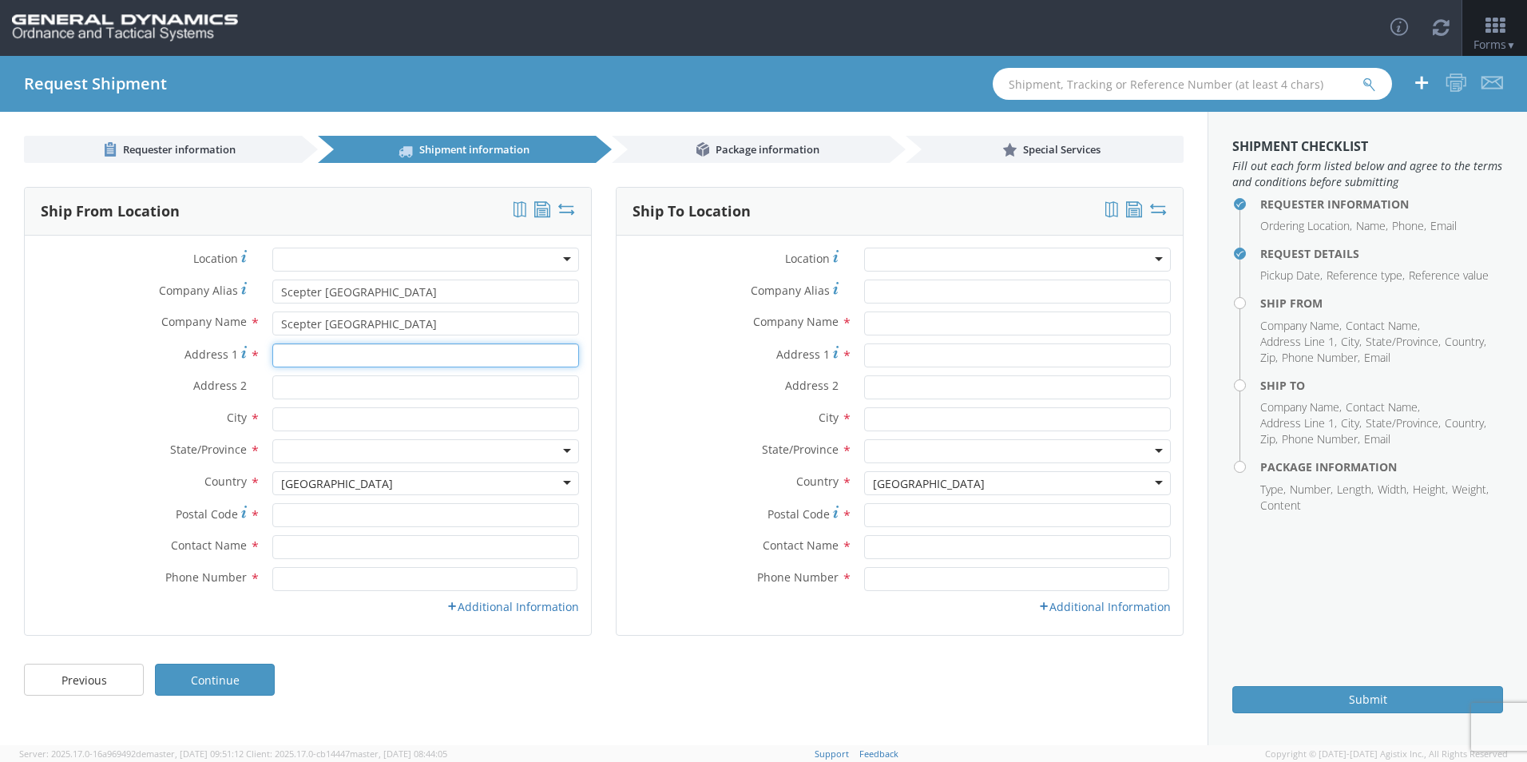
type input "[STREET_ADDRESS]"
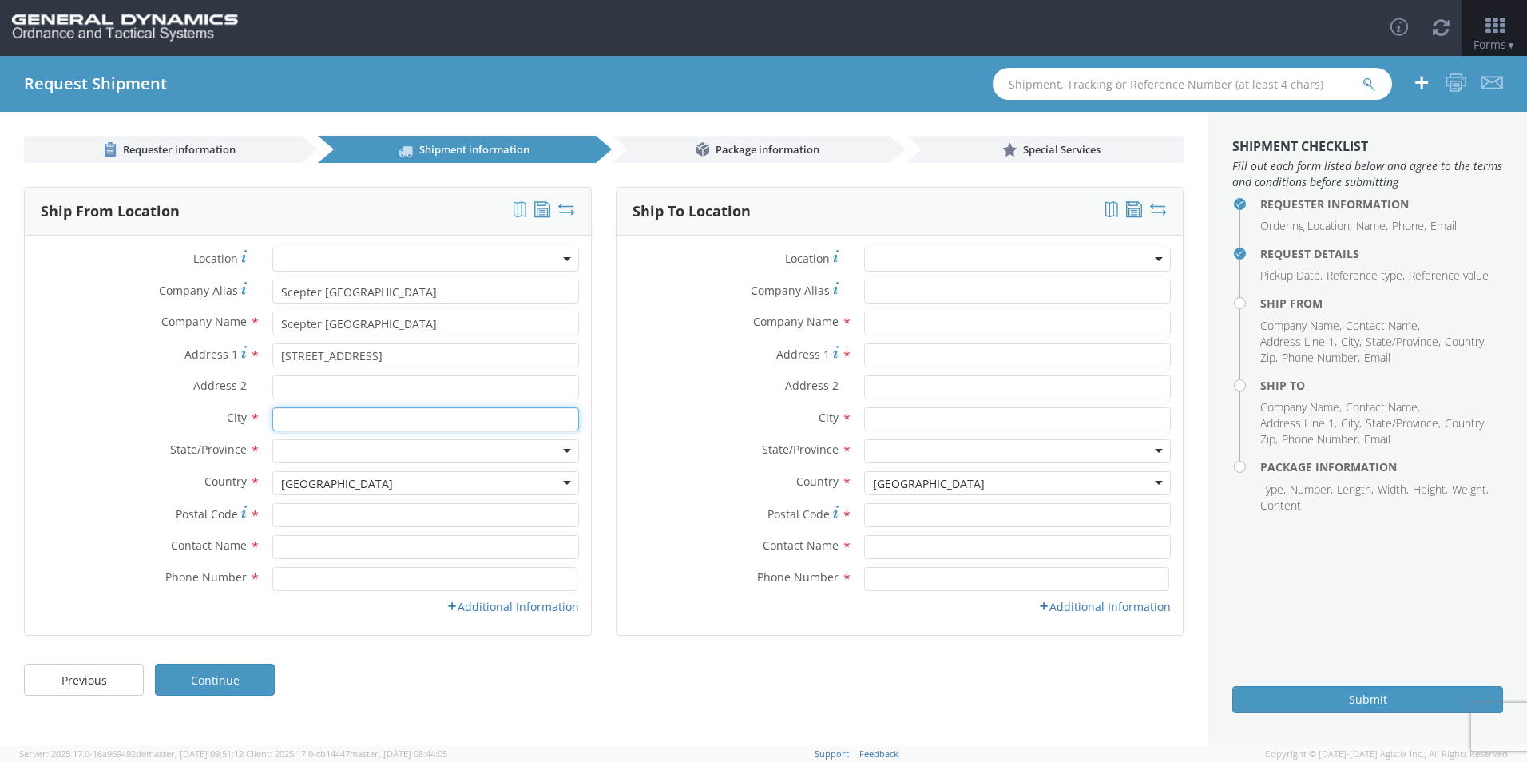
type input "Scarborough"
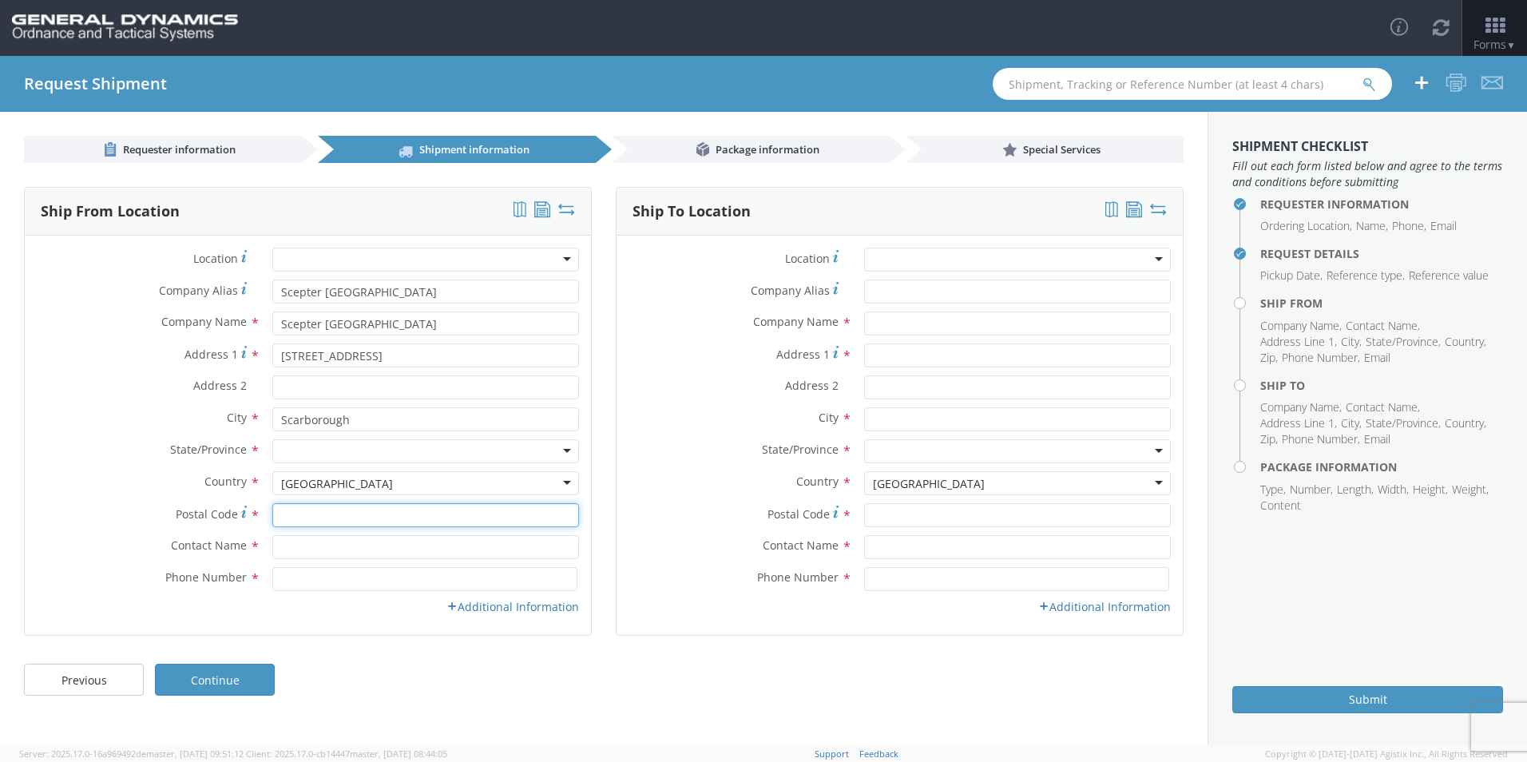
type input "M1P 3A9"
type input "[PERSON_NAME]"
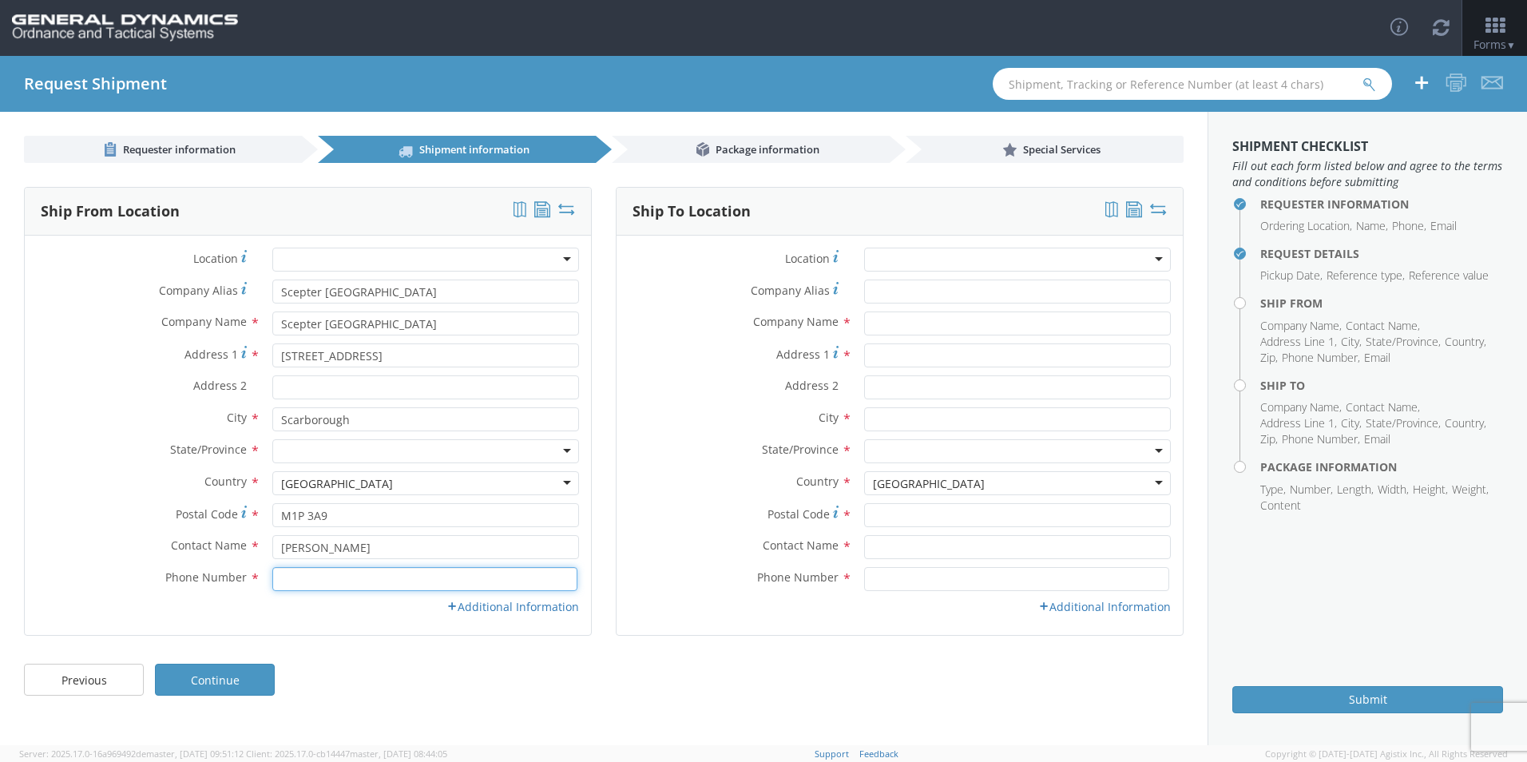
type input "4166598191"
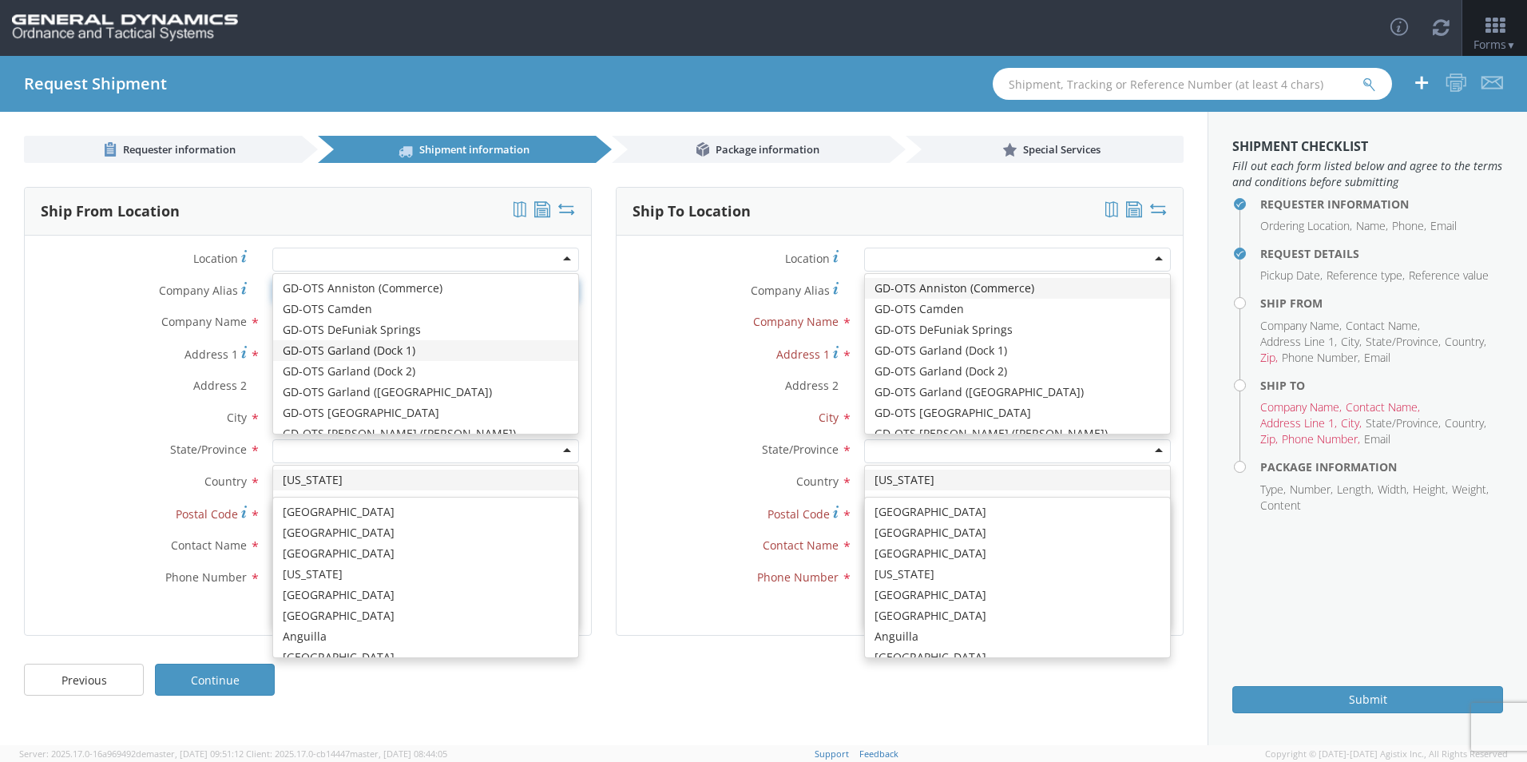
scroll to position [4027, 0]
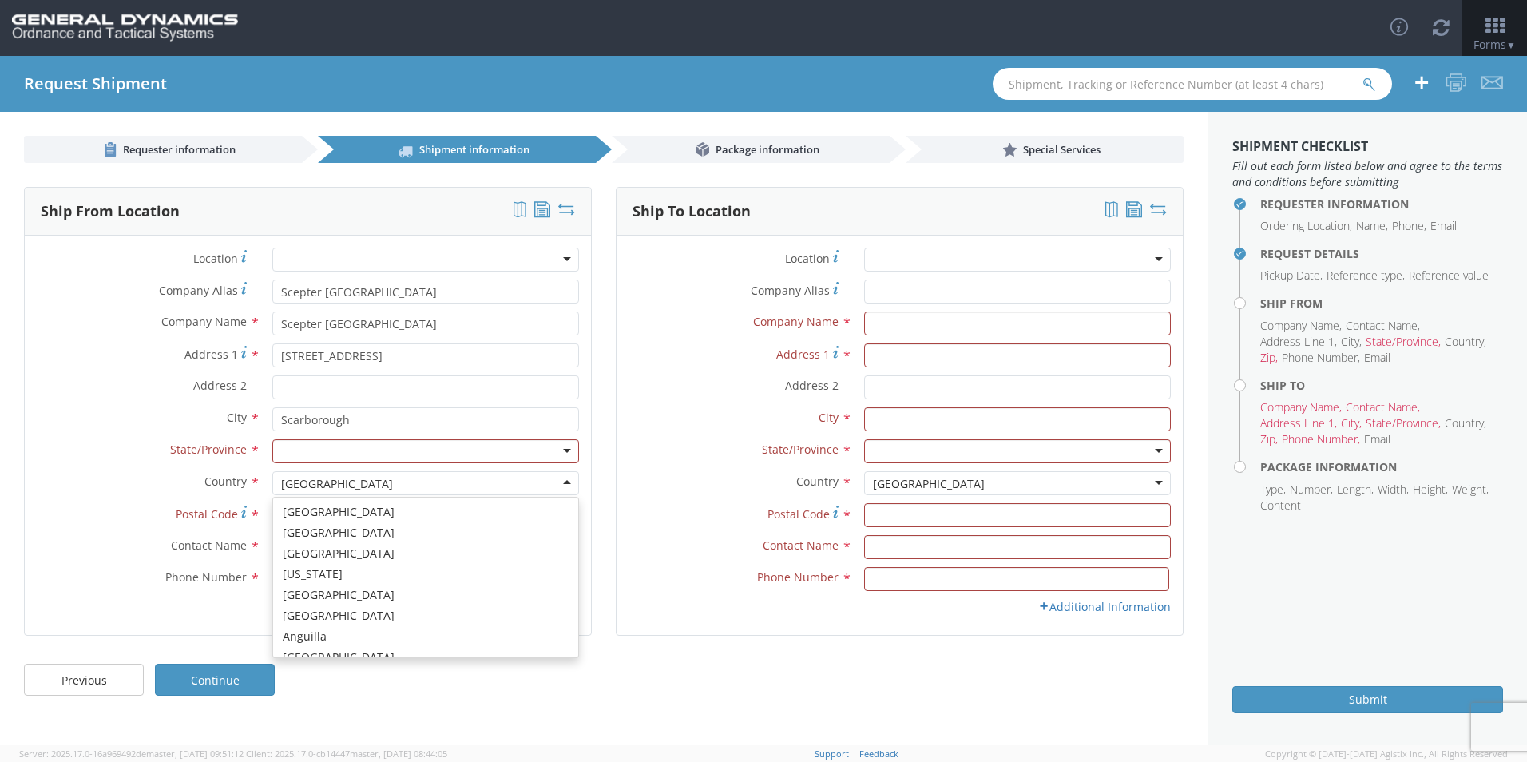
click at [459, 490] on div "[GEOGRAPHIC_DATA]" at bounding box center [425, 483] width 307 height 24
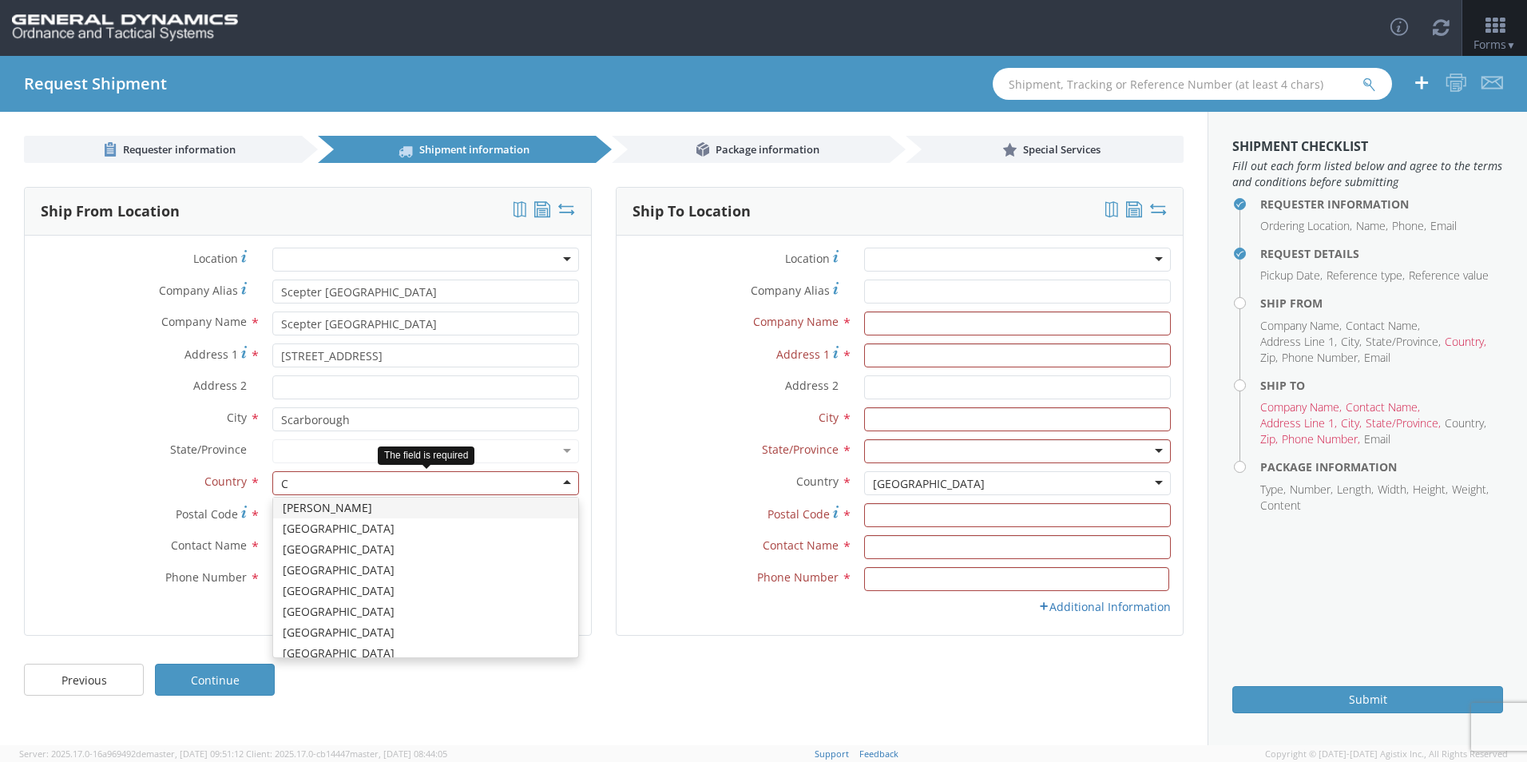
type input "CA"
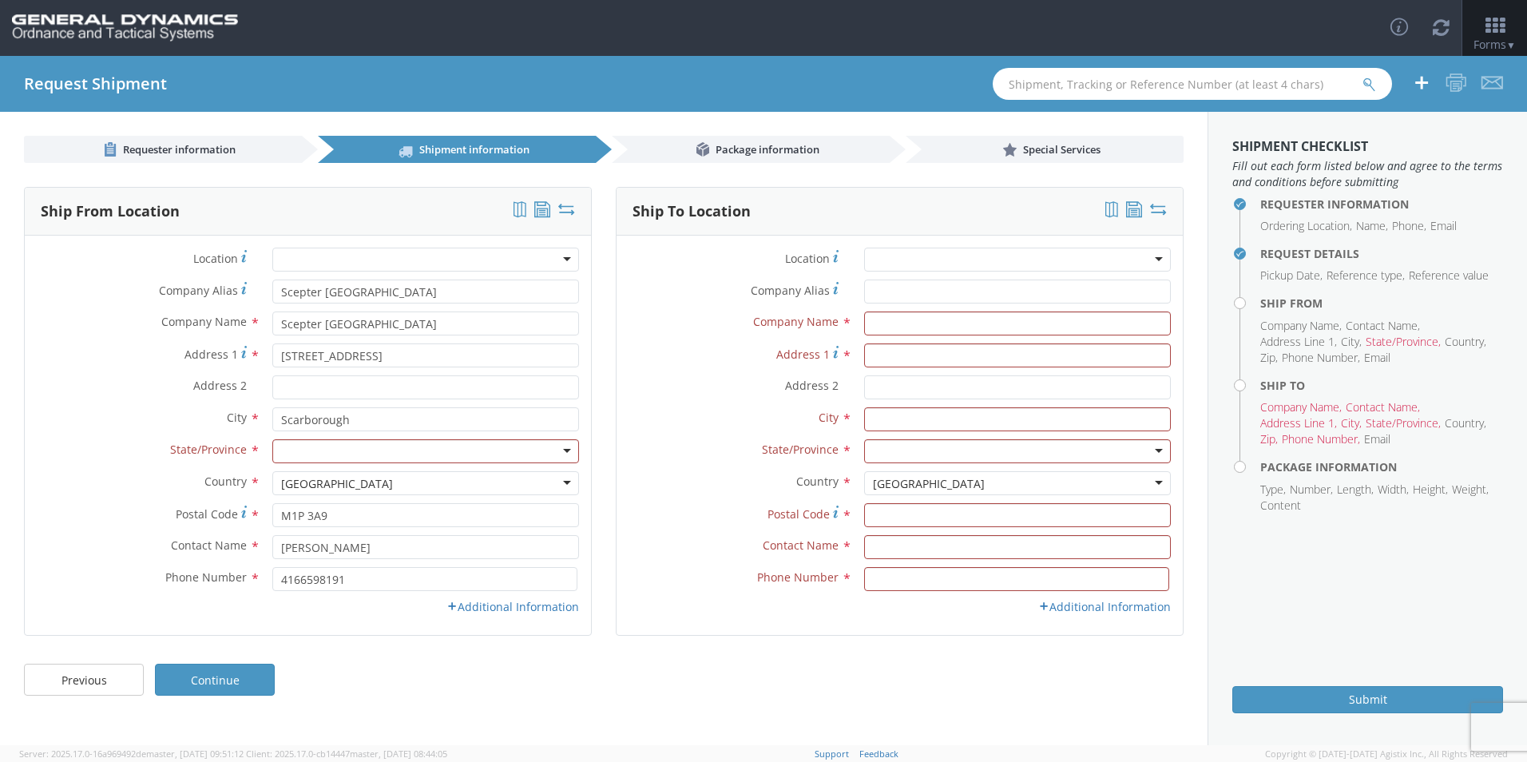
click at [360, 455] on div at bounding box center [425, 451] width 307 height 24
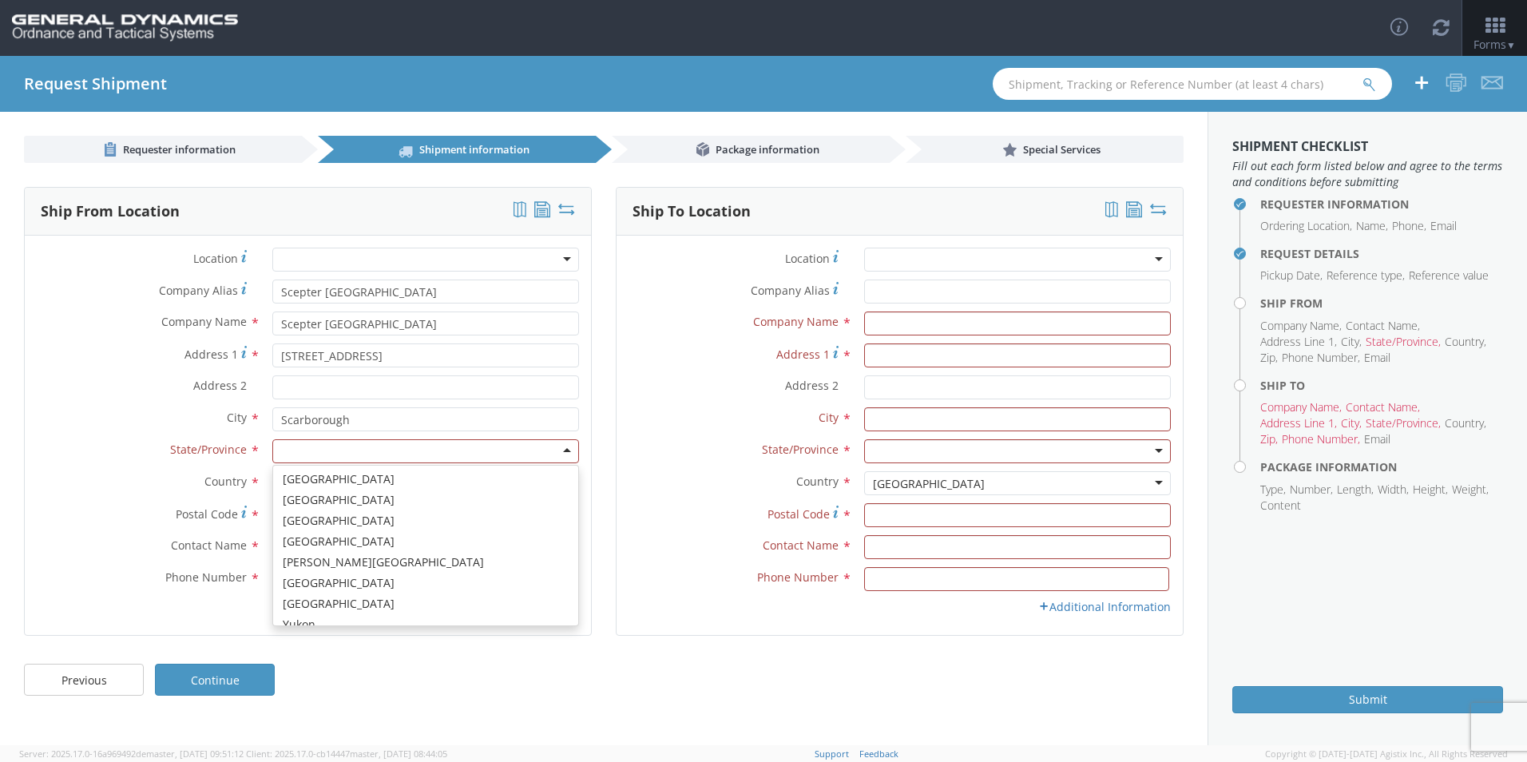
scroll to position [118, 0]
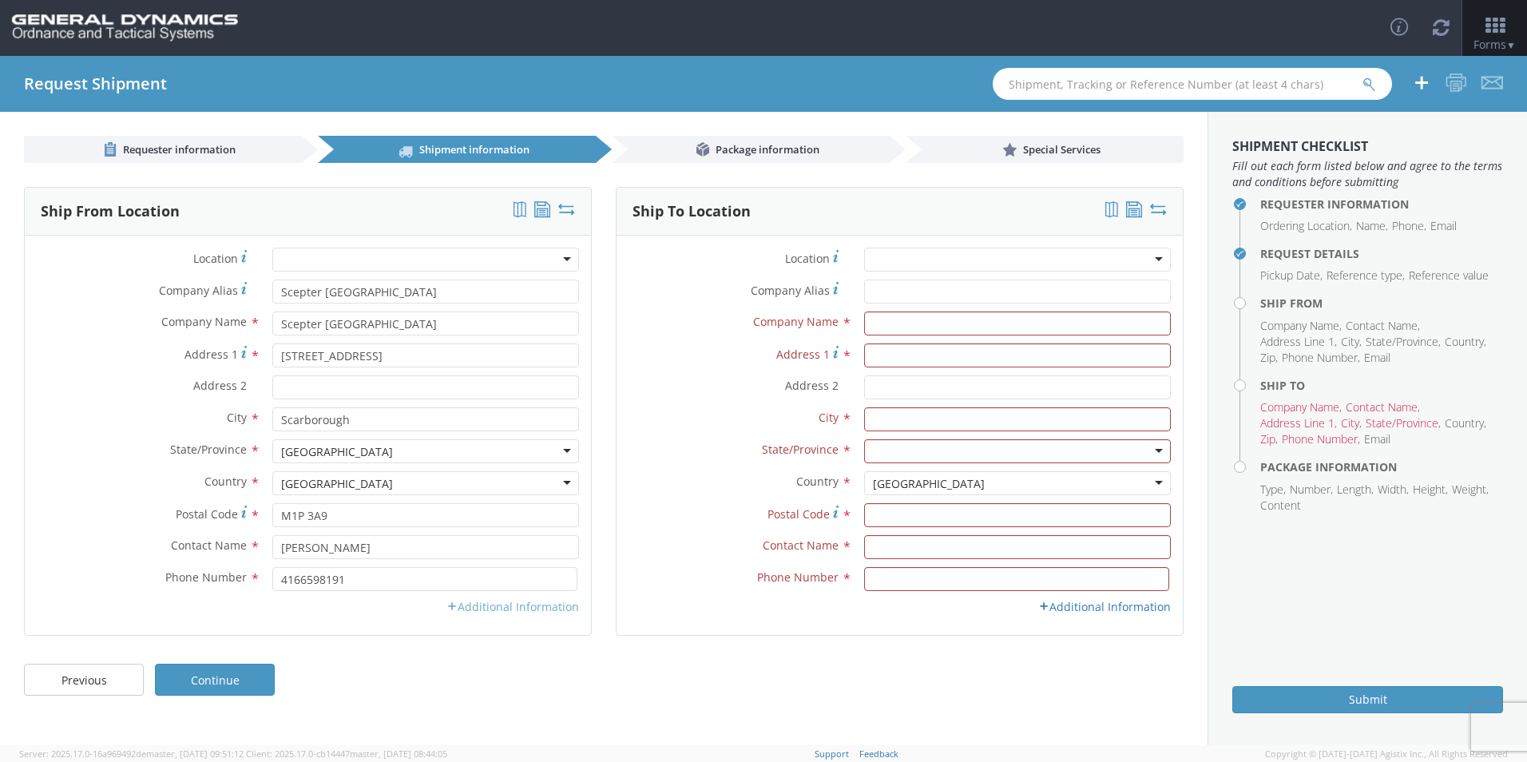
click at [482, 610] on link "Additional Information" at bounding box center [513, 606] width 133 height 15
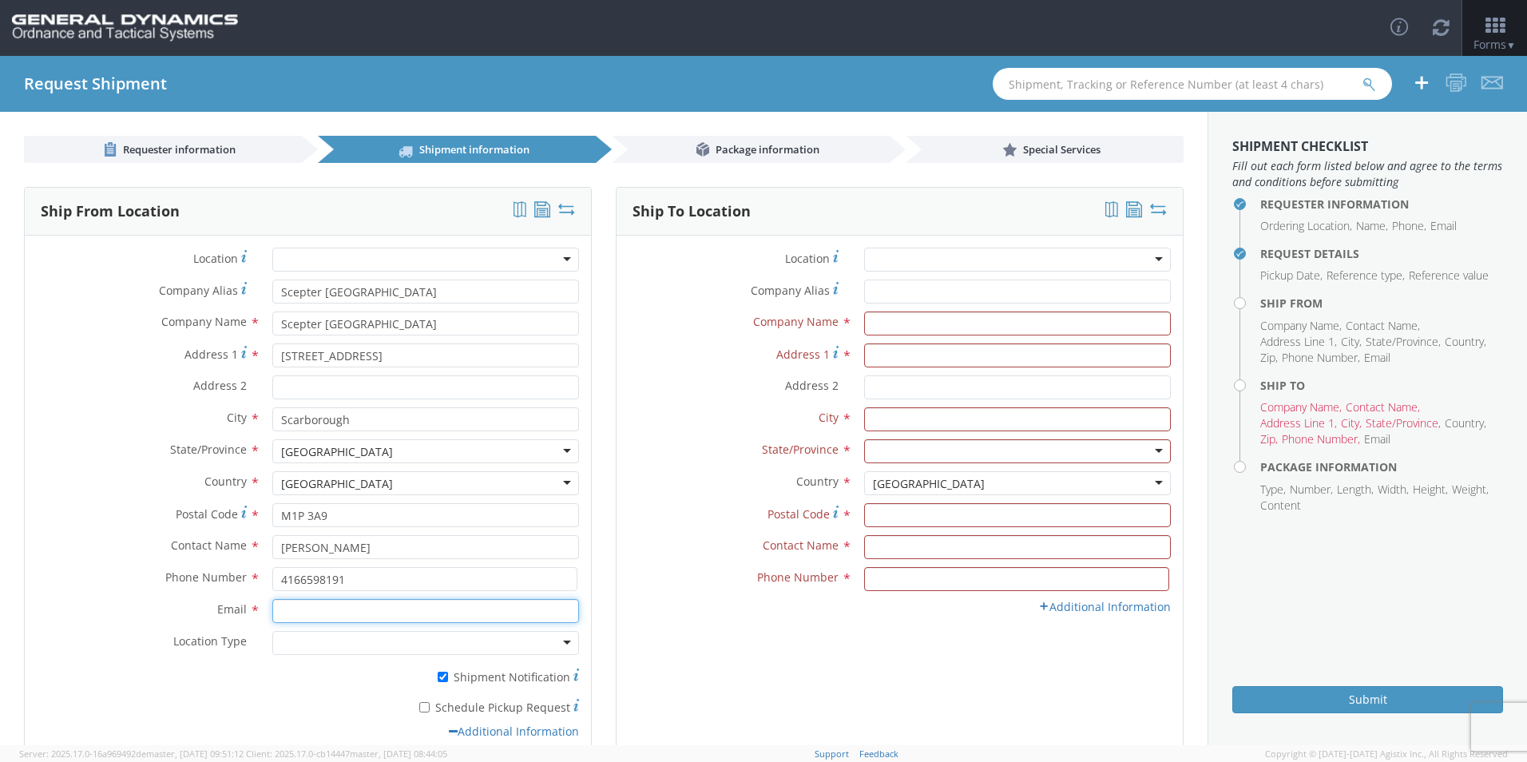
click at [460, 616] on input "Email *" at bounding box center [425, 611] width 307 height 24
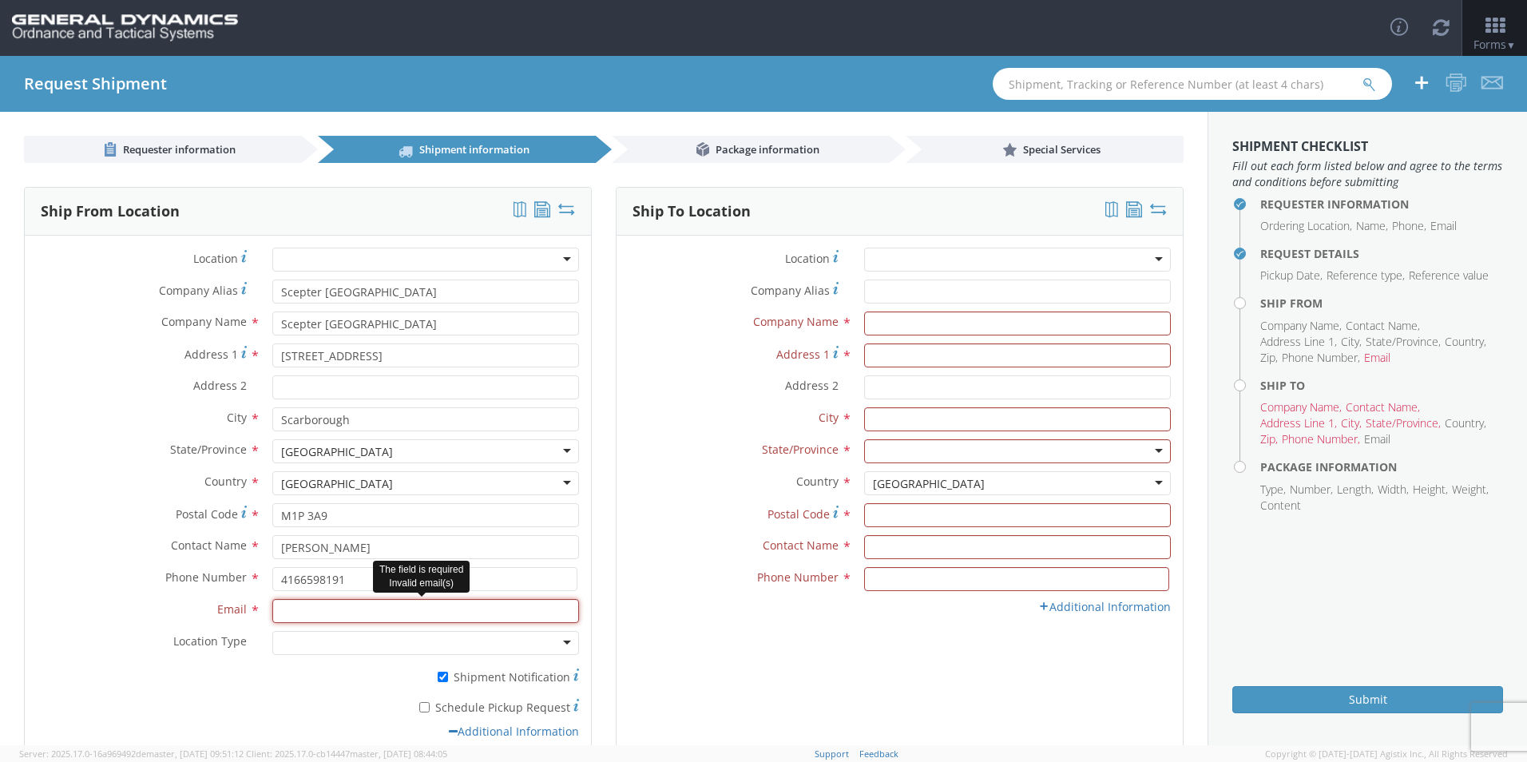
click at [303, 606] on input "Email *" at bounding box center [425, 611] width 307 height 24
paste input "[EMAIL_ADDRESS][DOMAIN_NAME]; [EMAIL_ADDRESS][DOMAIN_NAME]"
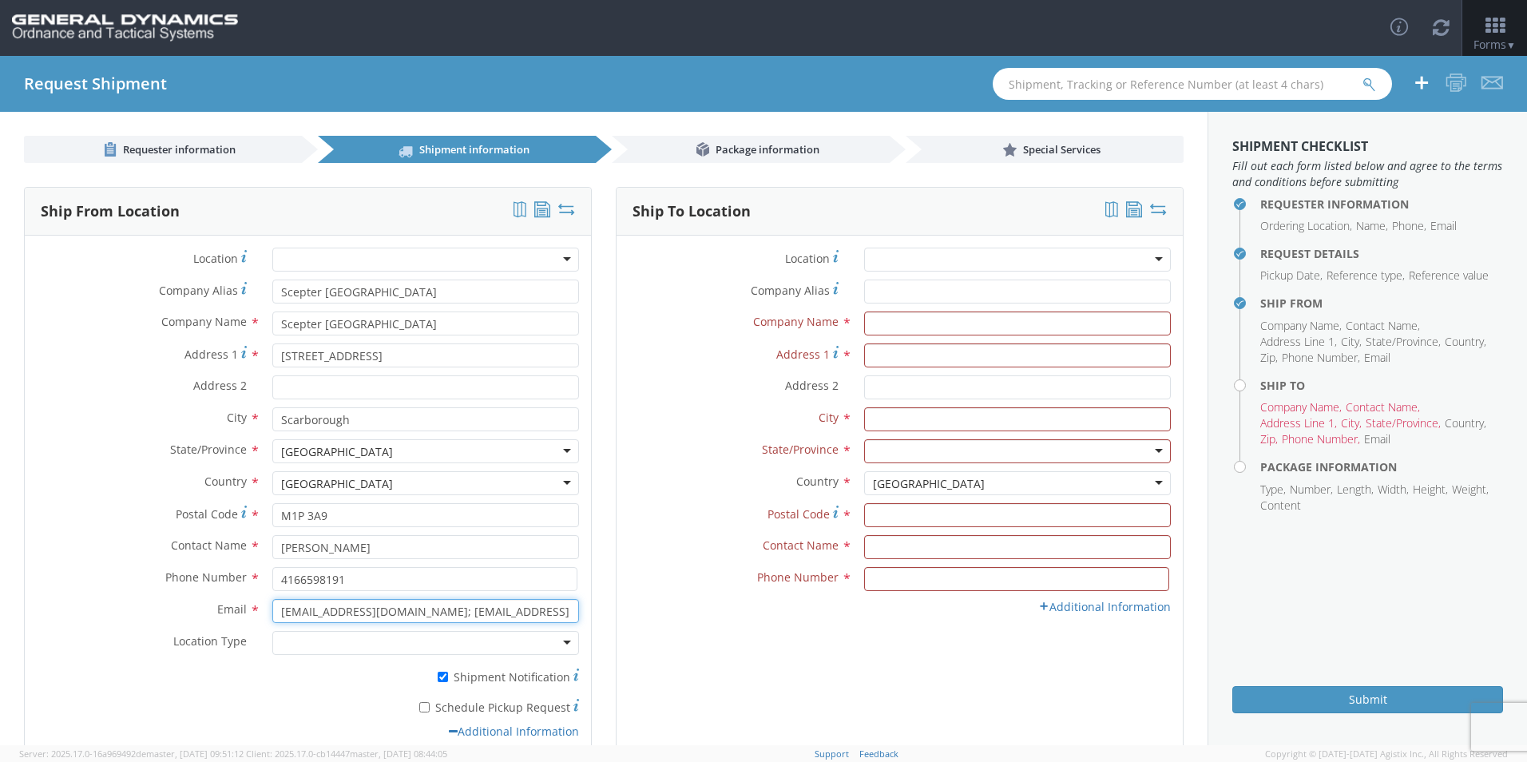
type input "[EMAIL_ADDRESS][DOMAIN_NAME]; [EMAIL_ADDRESS][DOMAIN_NAME]"
click at [354, 645] on div at bounding box center [425, 643] width 307 height 24
click at [417, 705] on label "* Schedule Pickup Request" at bounding box center [425, 706] width 307 height 19
click at [419, 705] on input "* Schedule Pickup Request" at bounding box center [424, 707] width 10 height 10
checkbox input "true"
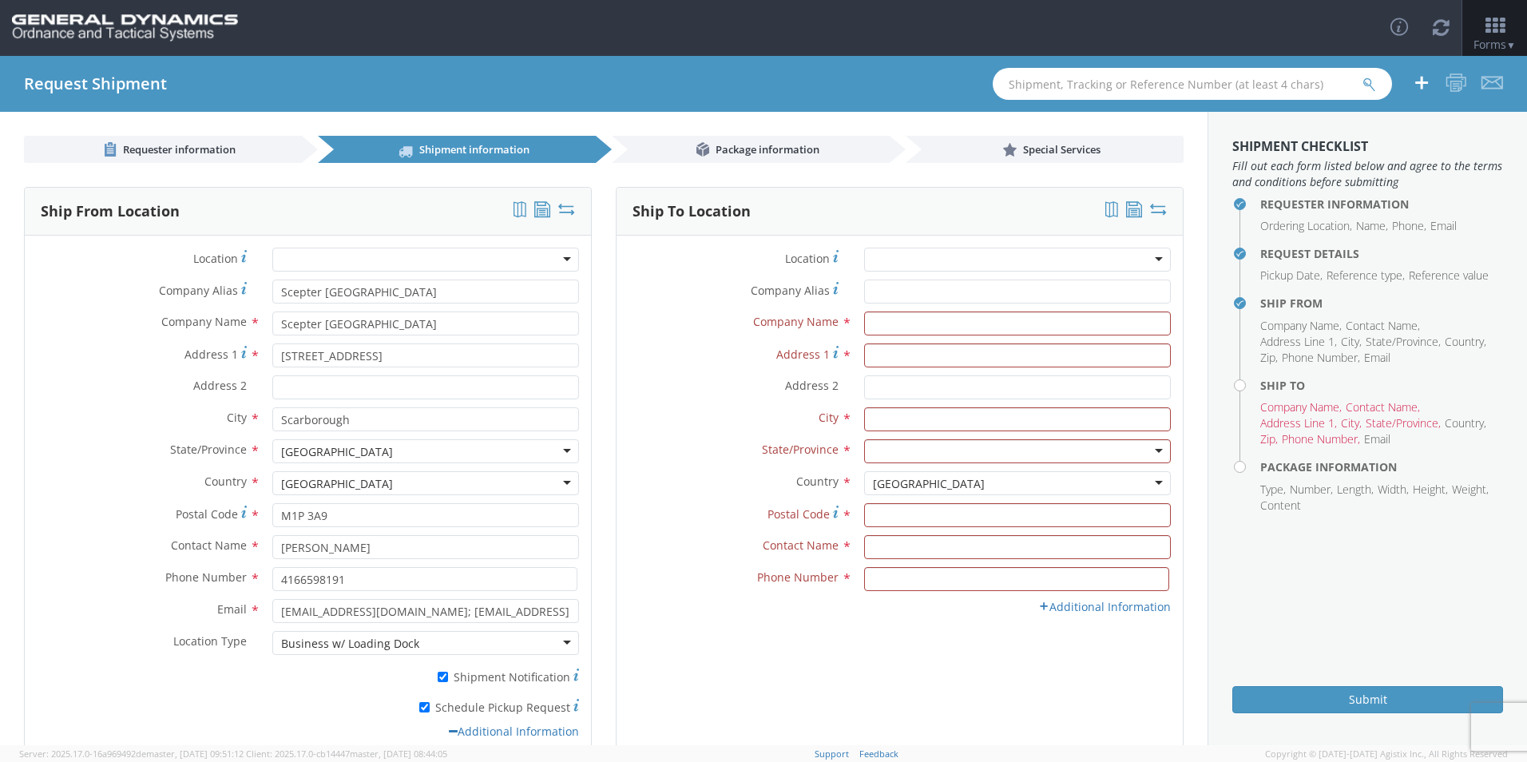
click at [793, 721] on div "Ship To Location Location * GD-OTS [GEOGRAPHIC_DATA] (Commerce) GD-OTS [GEOGRAP…" at bounding box center [900, 474] width 568 height 574
click at [1044, 608] on link "Additional Information" at bounding box center [1105, 606] width 133 height 15
click at [1030, 677] on input "* Shipment Notification" at bounding box center [1035, 677] width 10 height 10
checkbox input "true"
click at [890, 644] on div at bounding box center [1017, 643] width 307 height 24
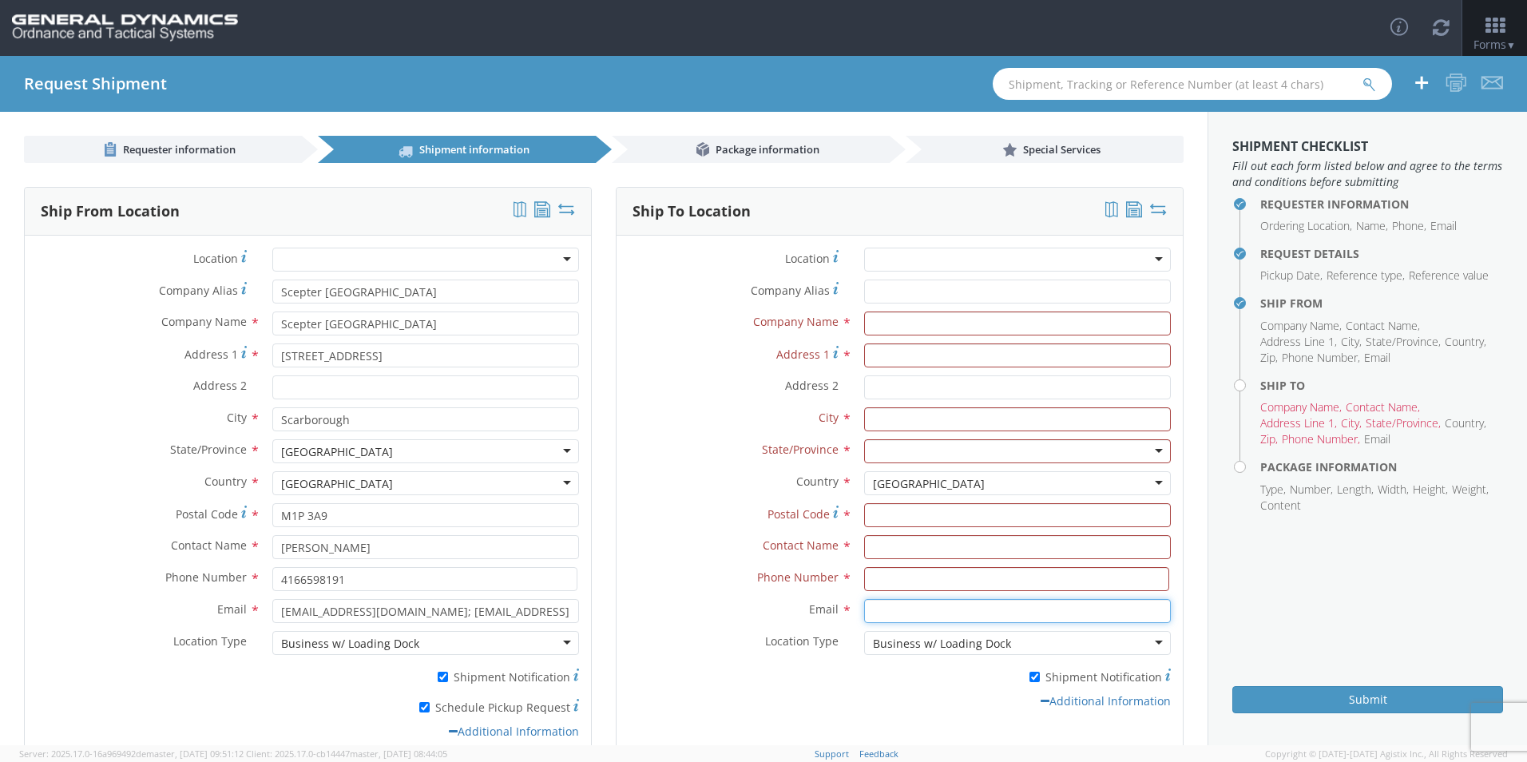
click at [889, 612] on input "Email *" at bounding box center [1017, 611] width 307 height 24
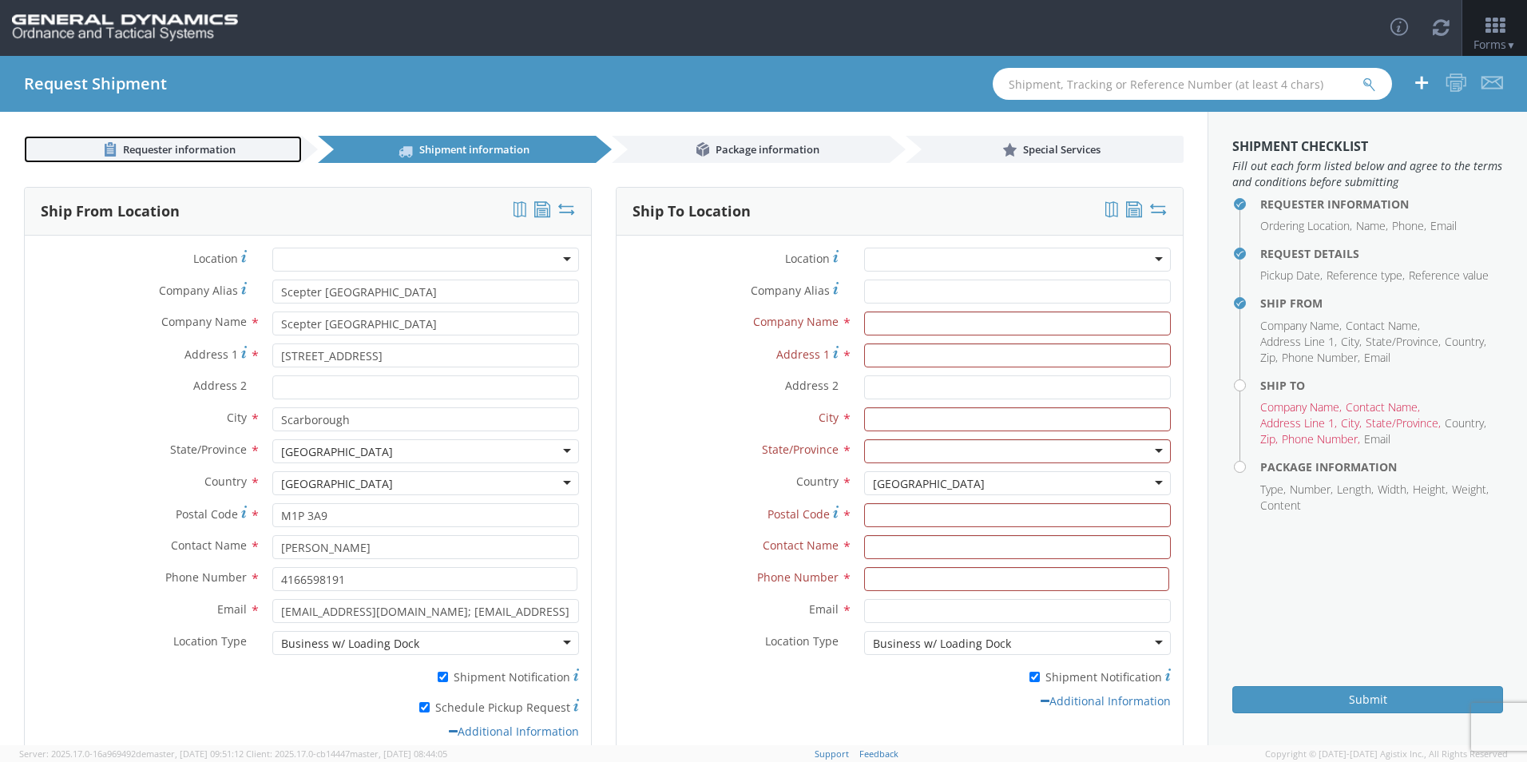
click at [153, 149] on span "Requester information" at bounding box center [179, 149] width 113 height 14
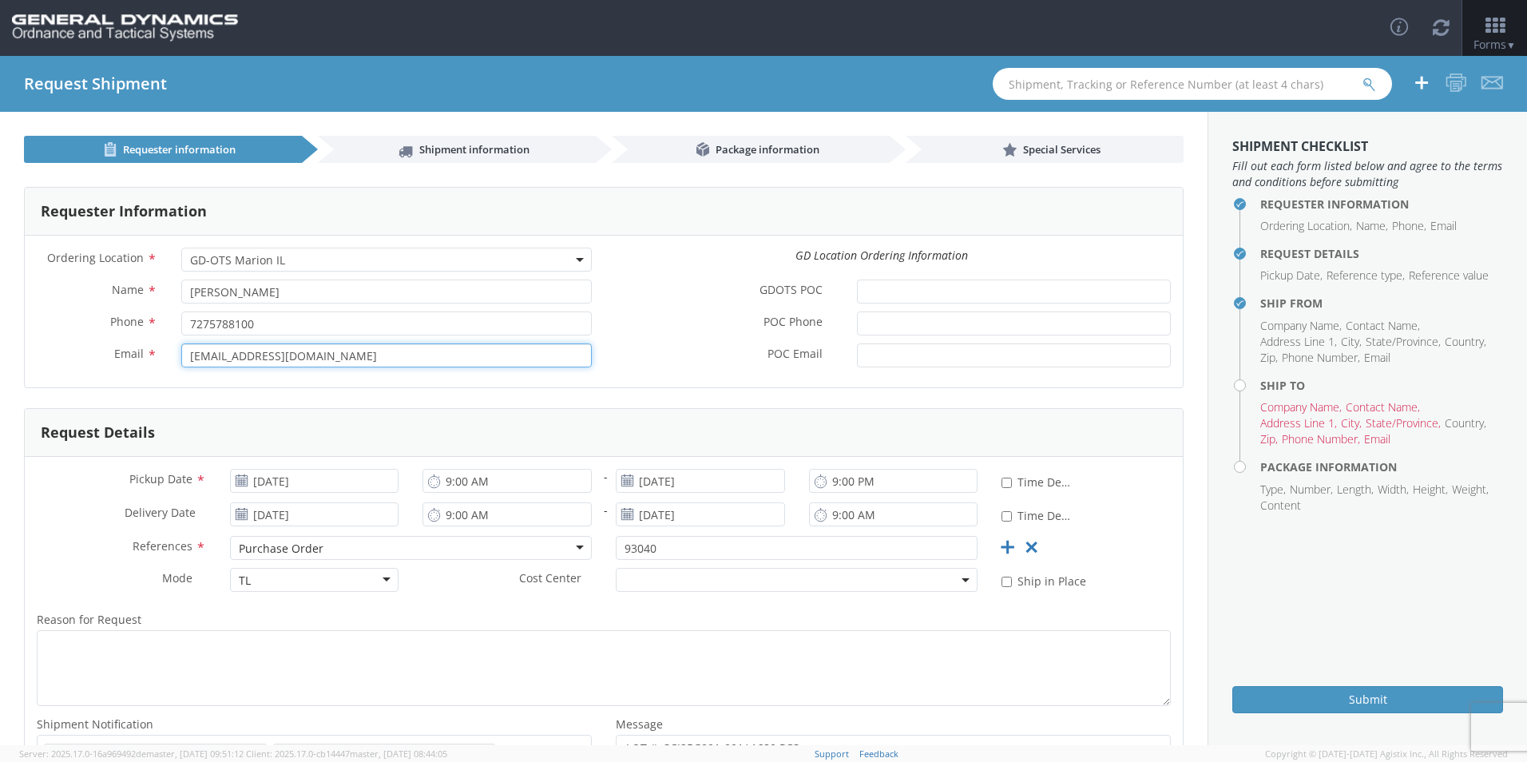
click at [280, 362] on input "[EMAIL_ADDRESS][DOMAIN_NAME]" at bounding box center [386, 356] width 411 height 24
click at [278, 358] on input "[EMAIL_ADDRESS][DOMAIN_NAME]" at bounding box center [386, 356] width 411 height 24
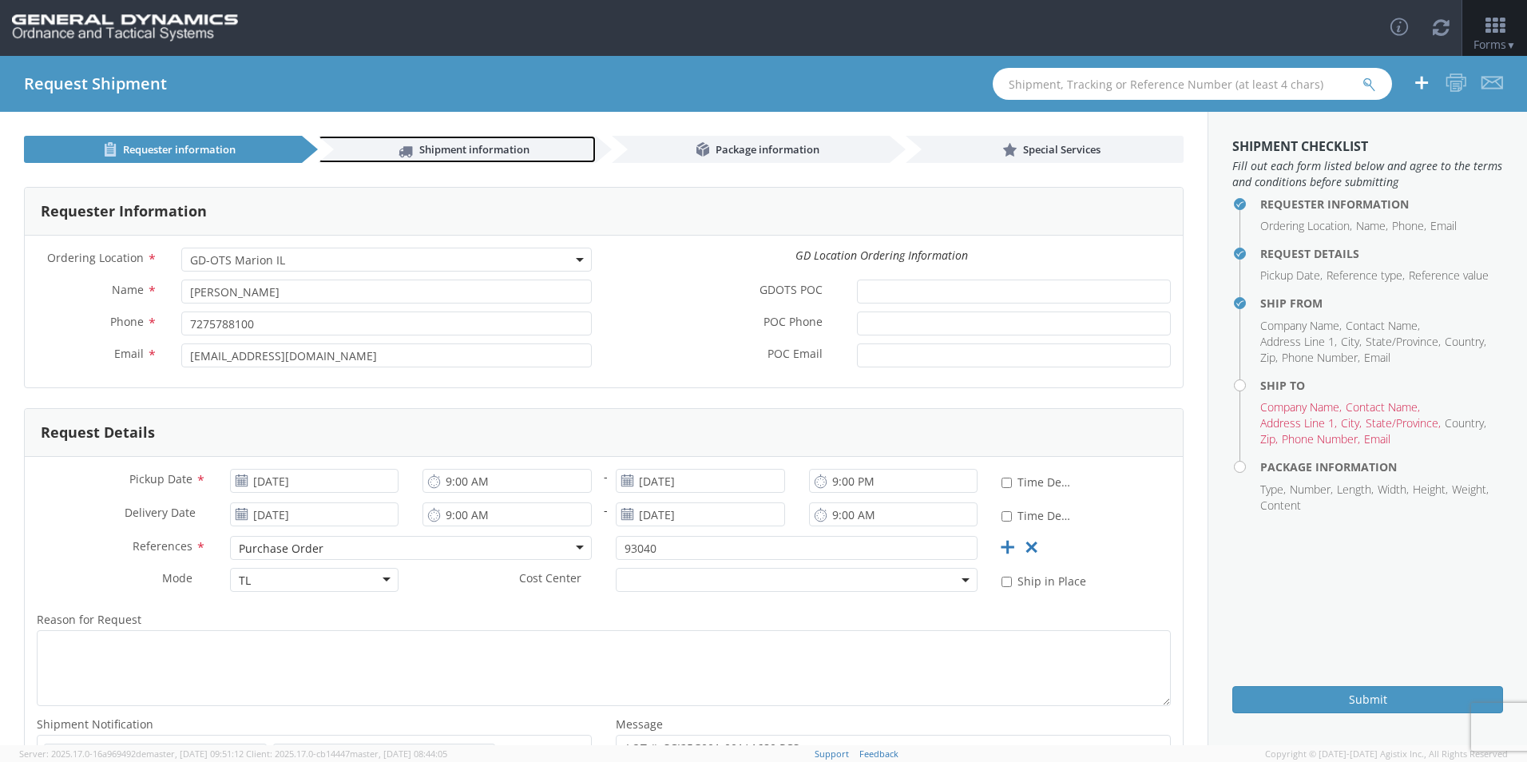
click at [368, 149] on link "Shipment information" at bounding box center [457, 149] width 278 height 27
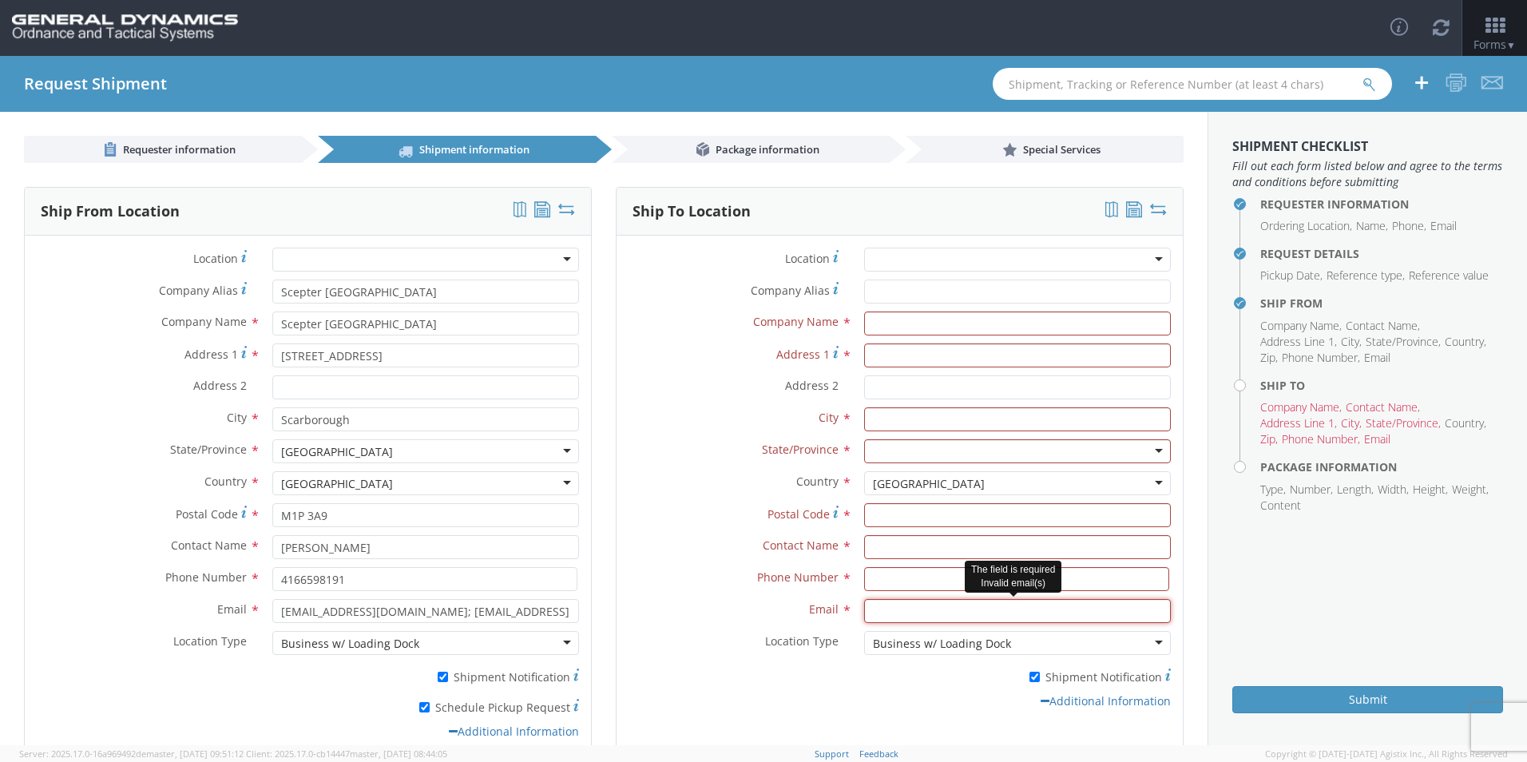
click at [882, 613] on input "Email *" at bounding box center [1017, 611] width 307 height 24
paste input "[EMAIL_ADDRESS][DOMAIN_NAME]"
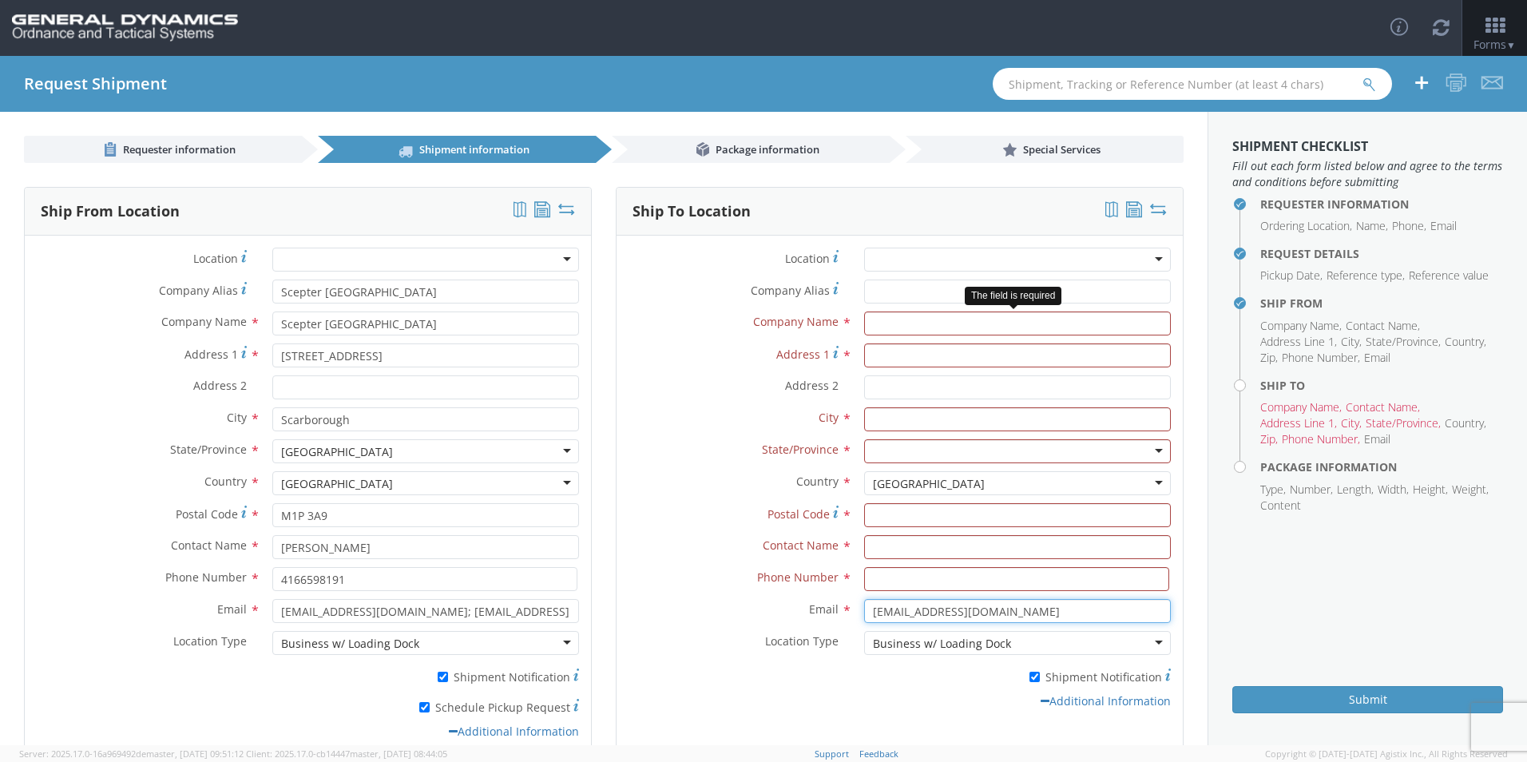
type input "[EMAIL_ADDRESS][DOMAIN_NAME]"
click at [875, 320] on input "text" at bounding box center [1017, 324] width 307 height 24
type input "GD-OTS Marion IL"
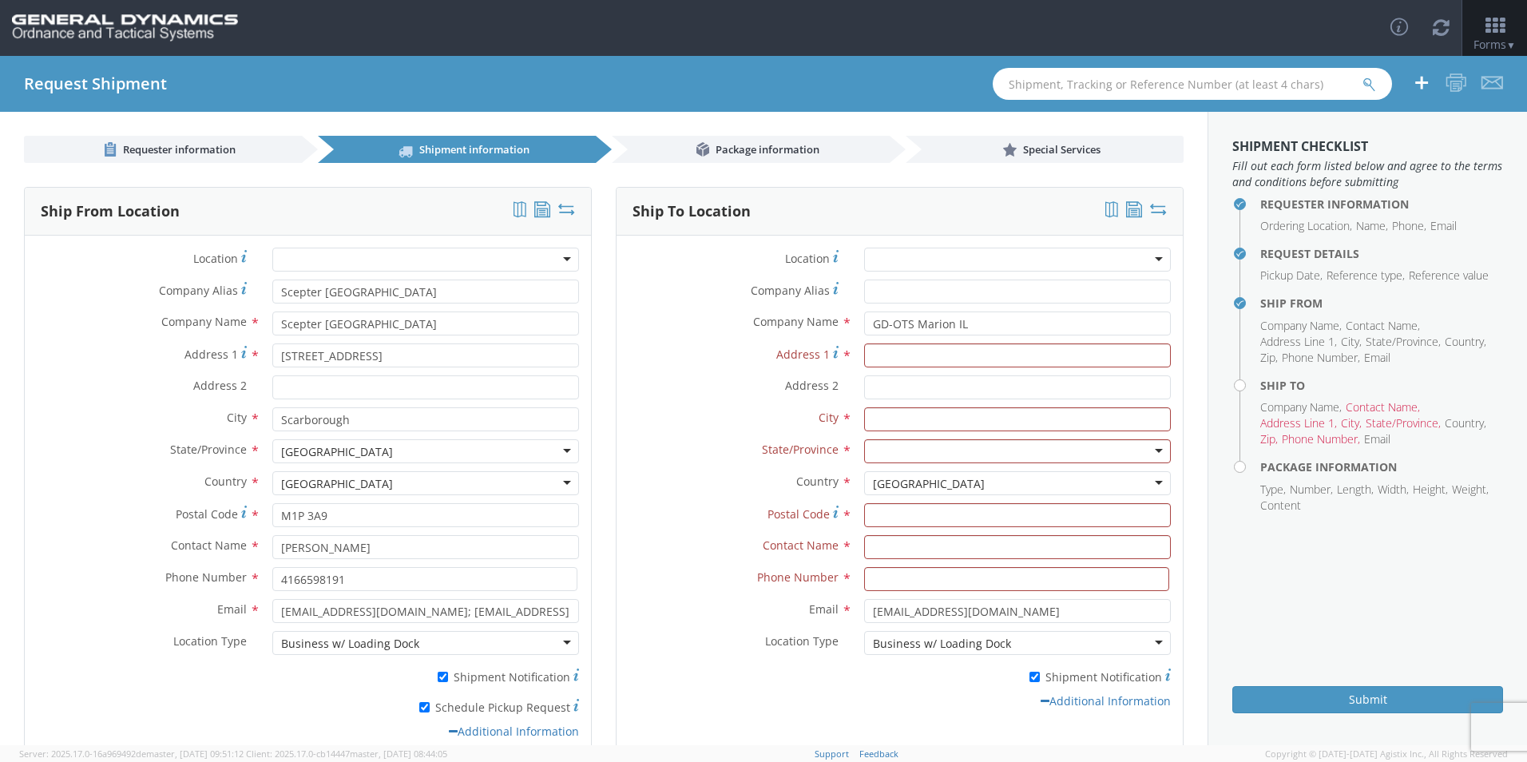
type input "GD-OTS Marion IL"
type input "[STREET_ADDRESS][PERSON_NAME]"
type input "[PERSON_NAME]"
type input "62959"
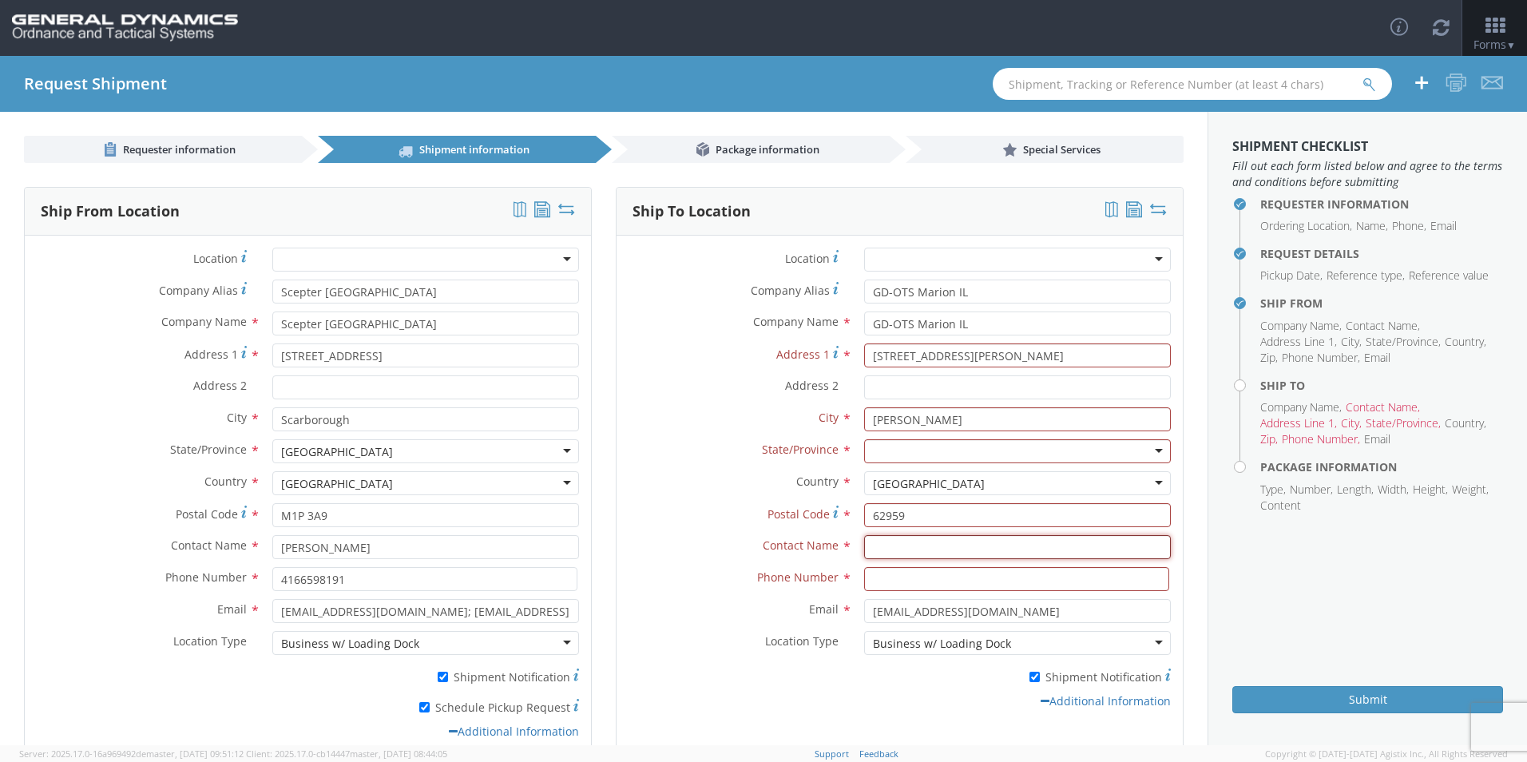
type input "[PERSON_NAME]"
type input "7275788100"
type input "GD-OTS Marion IL"
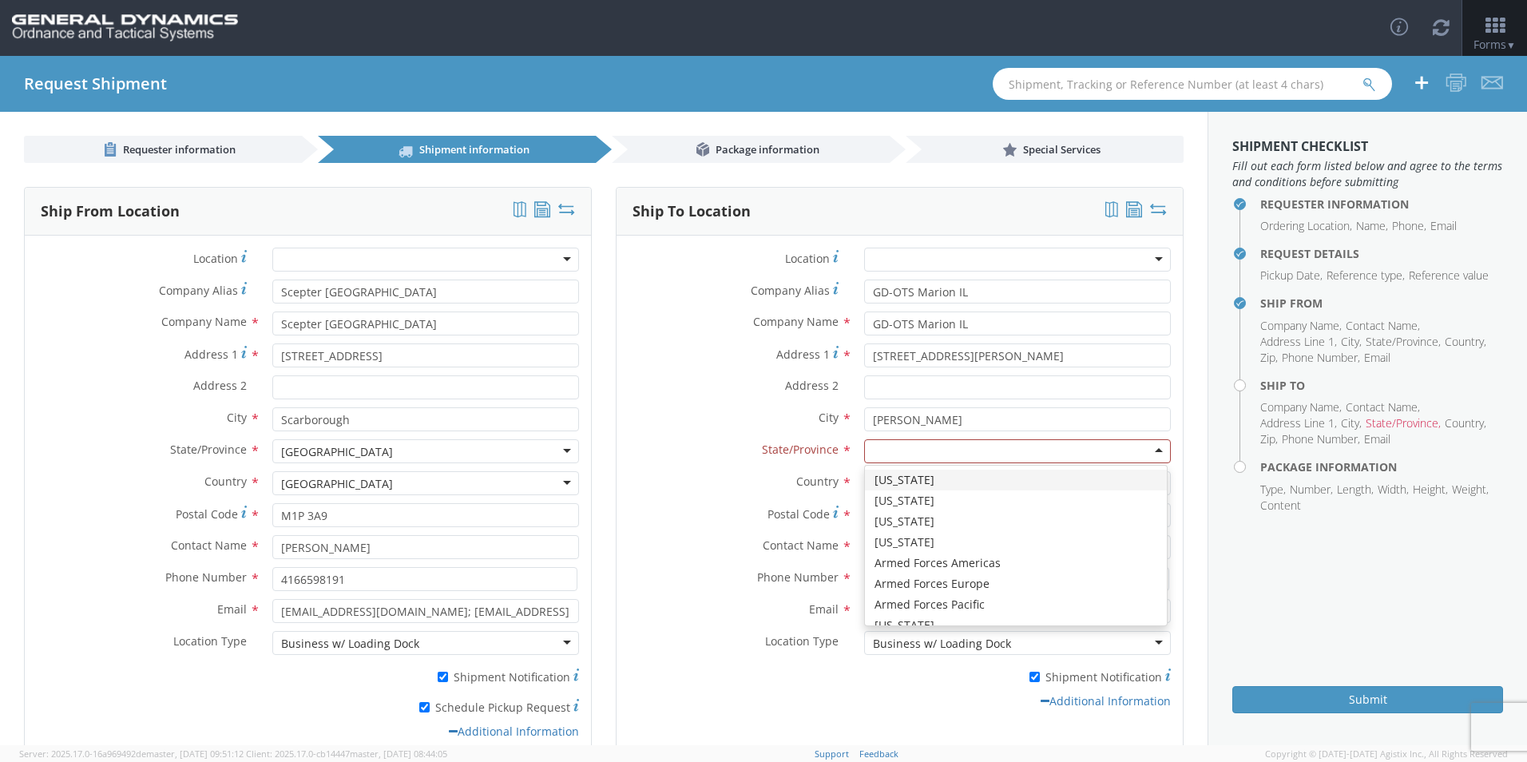
click at [905, 458] on div at bounding box center [1017, 451] width 307 height 24
type input "I"
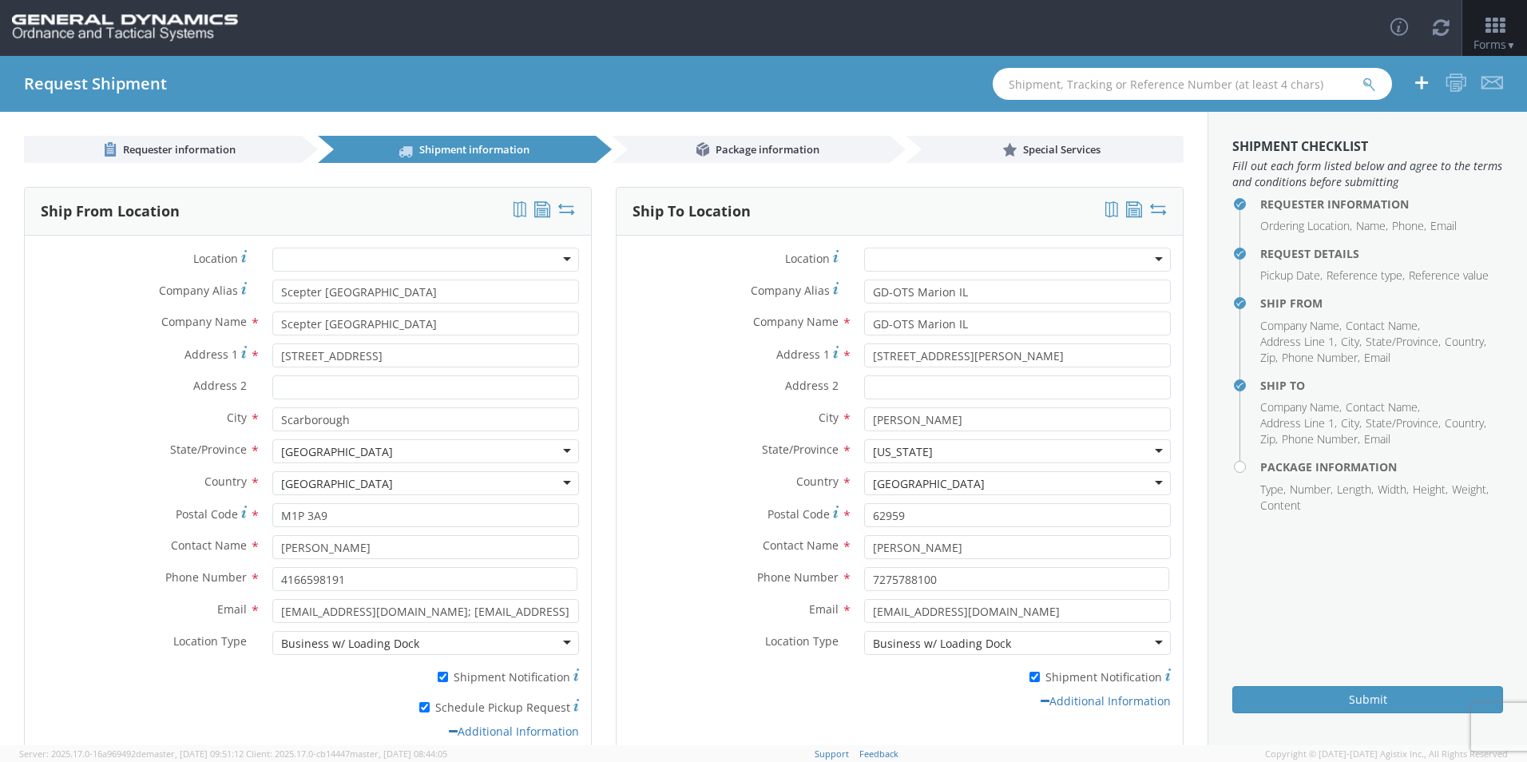
scroll to position [0, 0]
drag, startPoint x: 961, startPoint y: 292, endPoint x: 590, endPoint y: 292, distance: 371.5
click at [590, 292] on div "Ship From Location Location * GD-OTS [GEOGRAPHIC_DATA] (Commerce) GD-OTS [GEOGR…" at bounding box center [604, 484] width 1184 height 594
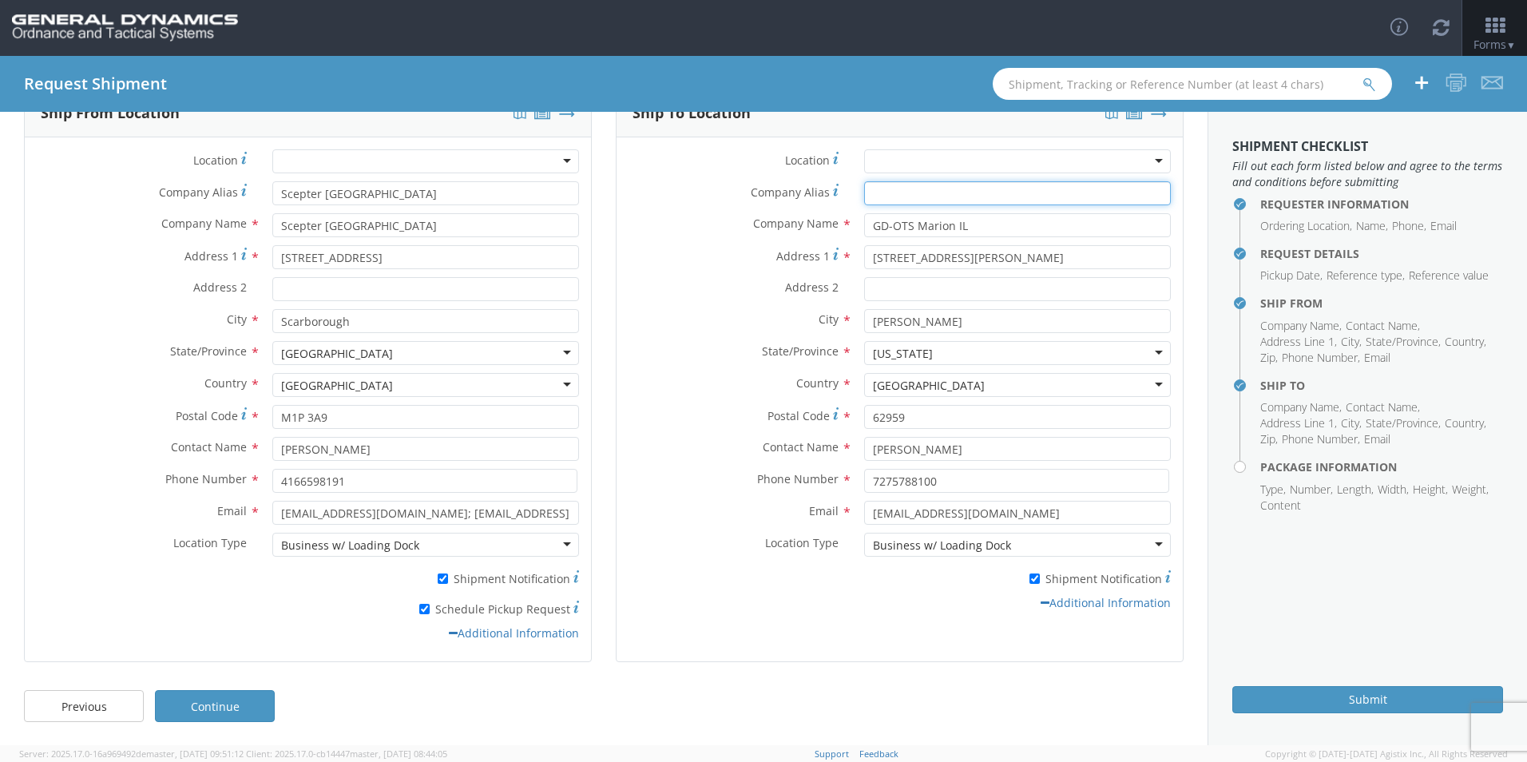
scroll to position [99, 0]
click at [236, 711] on link "Continue" at bounding box center [215, 705] width 120 height 32
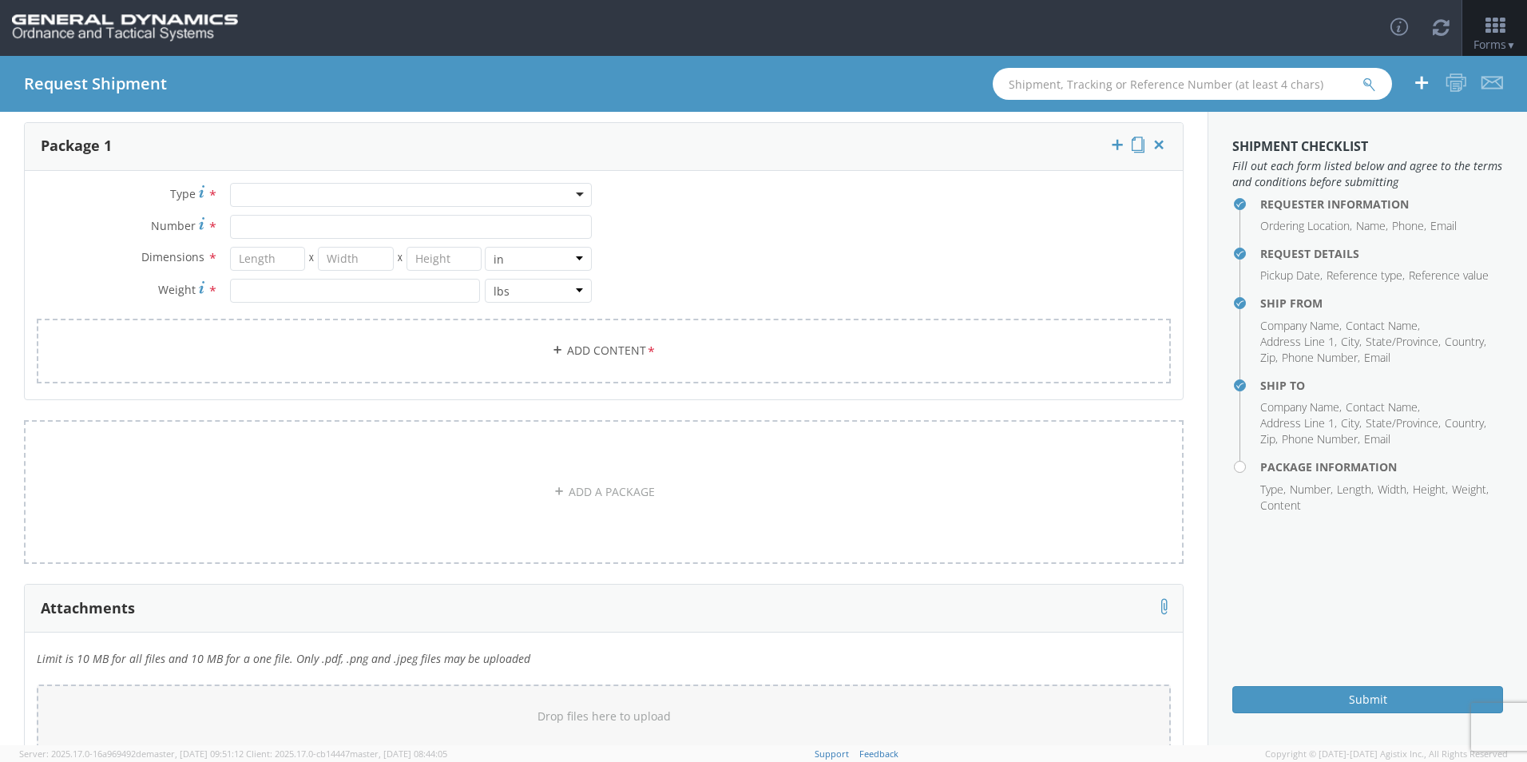
click at [280, 200] on div at bounding box center [411, 195] width 362 height 24
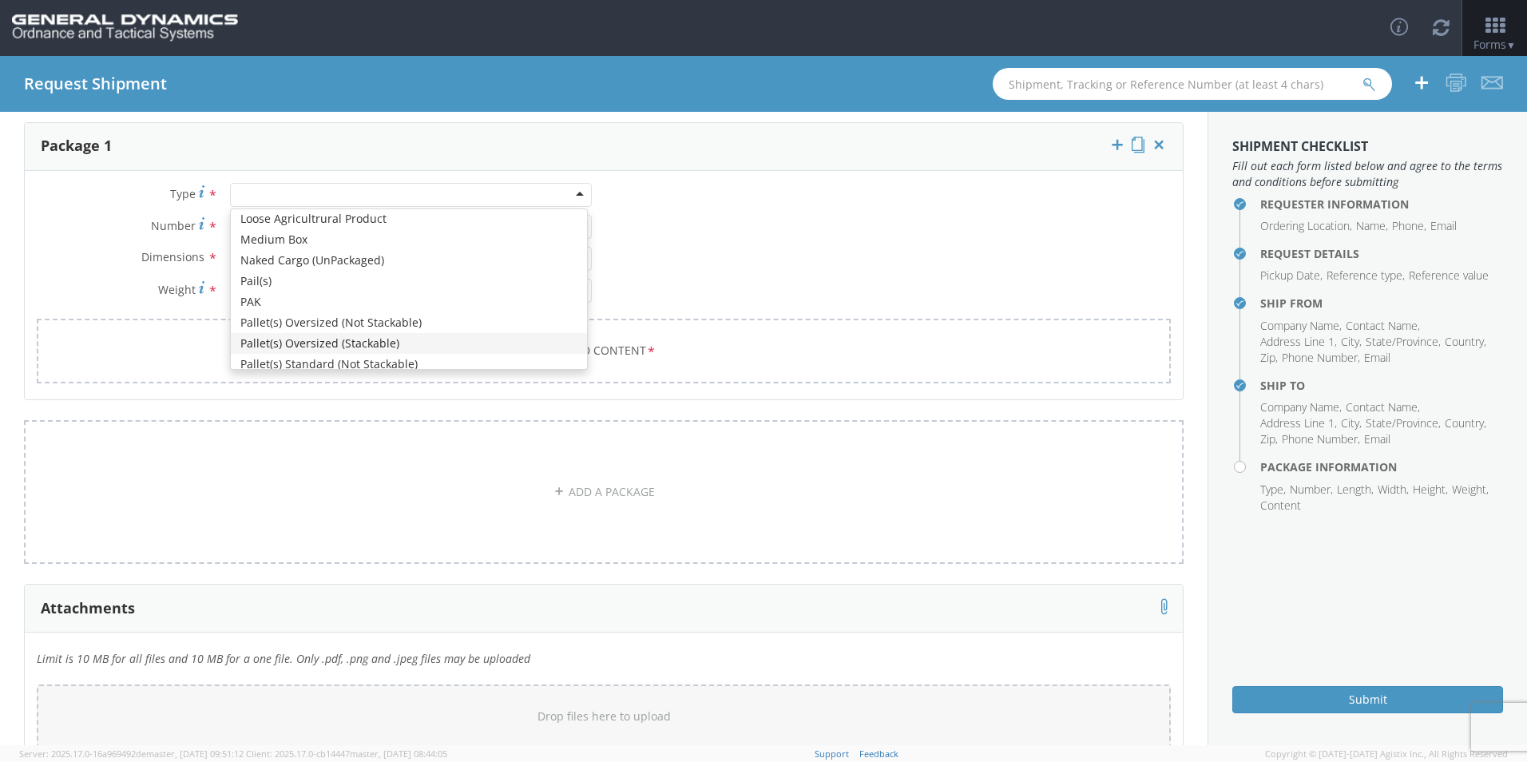
scroll to position [479, 0]
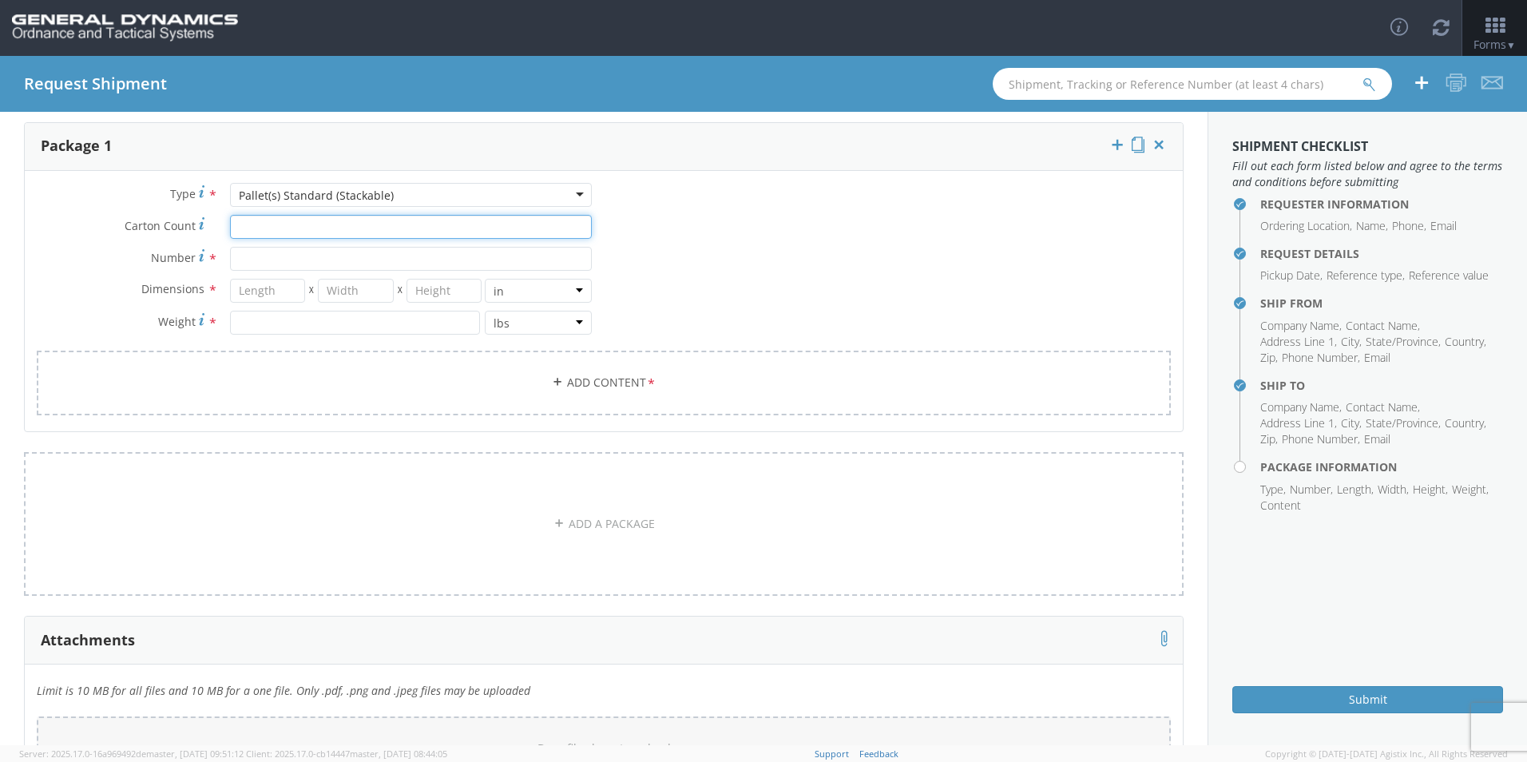
click at [258, 228] on input "Carton Count *" at bounding box center [411, 227] width 362 height 24
click at [252, 256] on input "Number *" at bounding box center [411, 259] width 362 height 24
type input "56"
click at [252, 296] on input "number" at bounding box center [268, 291] width 76 height 24
type input "48"
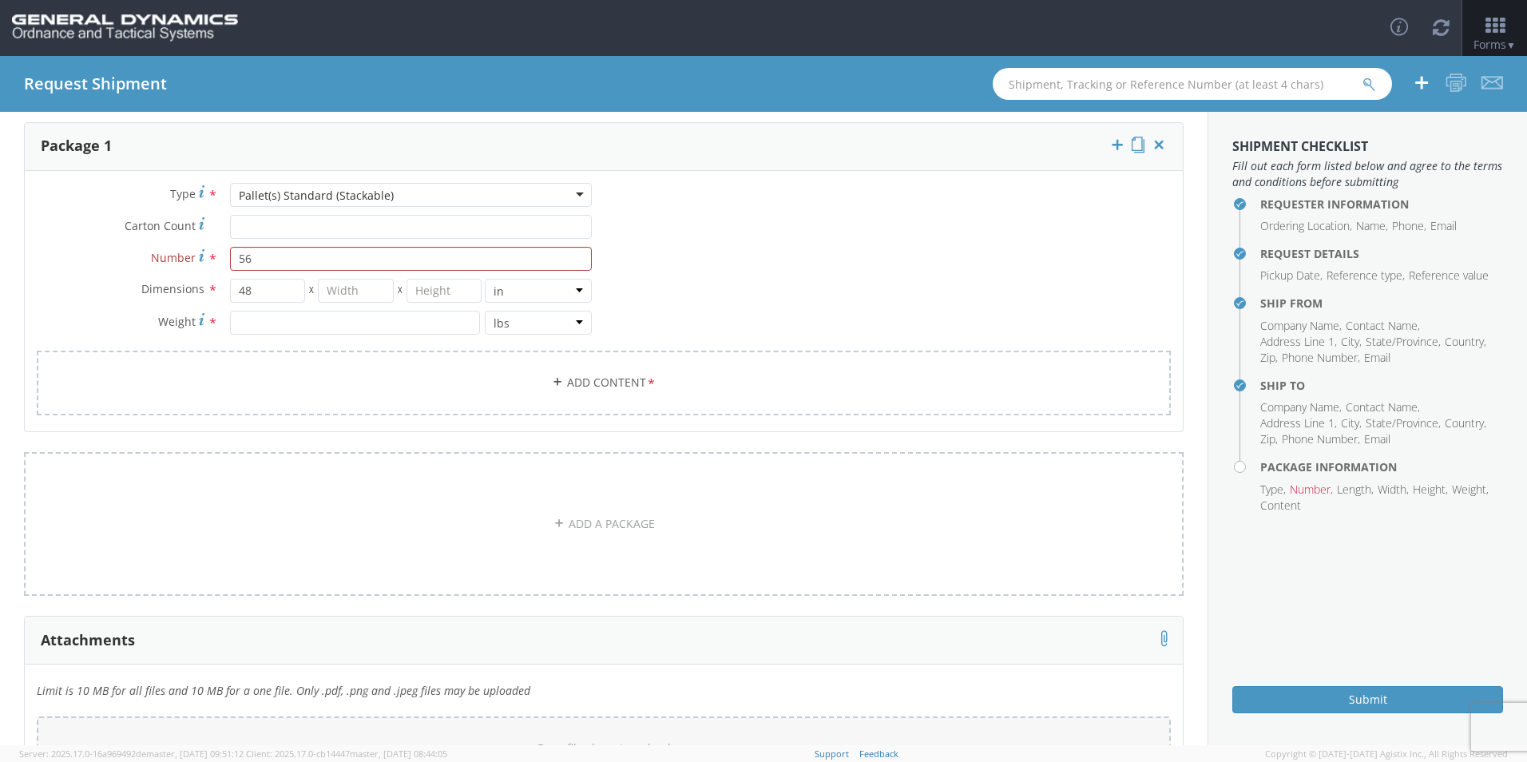
click at [336, 273] on div "Type * Pallet(s) Standard (Stackable) Pallet(s) Standard (Stackable) Bale(s) Ba…" at bounding box center [314, 267] width 579 height 168
click at [349, 288] on input "number" at bounding box center [356, 291] width 76 height 24
type input "40"
click at [413, 288] on input "number" at bounding box center [445, 291] width 76 height 24
type input "45"
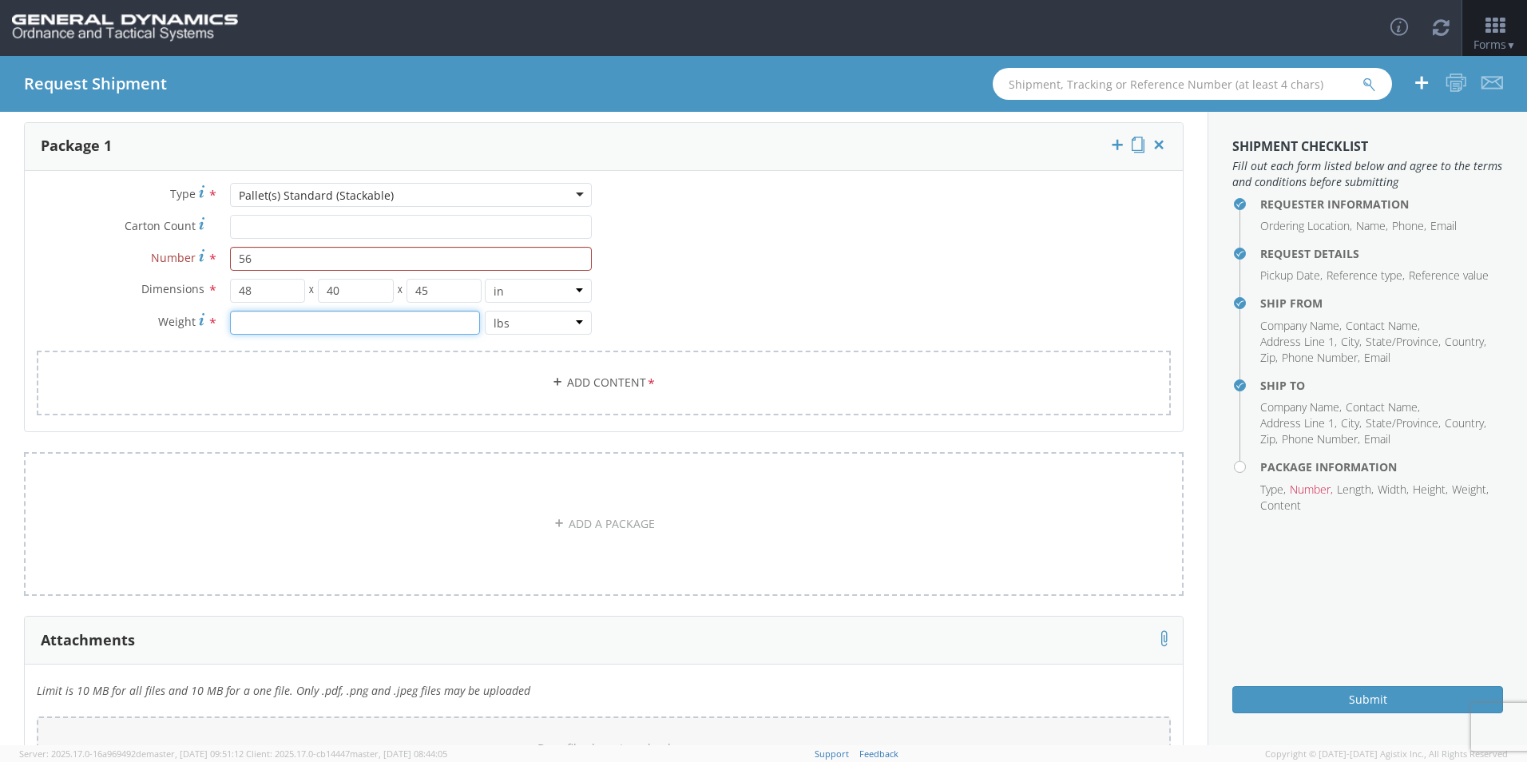
click at [286, 323] on input "number" at bounding box center [355, 323] width 250 height 24
type input "20493.86"
click at [589, 380] on link "Add Content *" at bounding box center [604, 383] width 1134 height 65
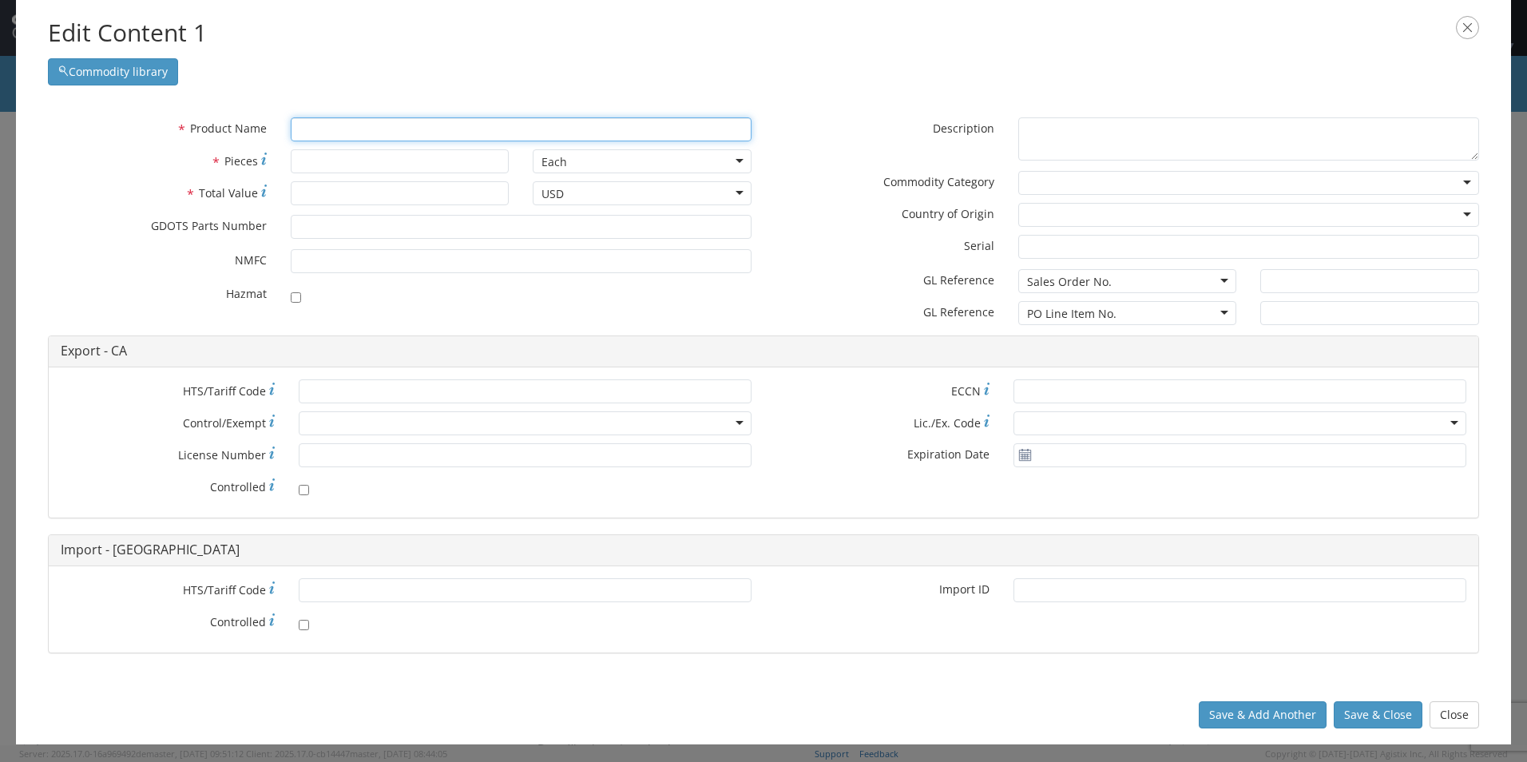
click at [356, 129] on input "text" at bounding box center [521, 129] width 461 height 24
click at [371, 127] on input "text" at bounding box center [521, 129] width 461 height 24
paste input "EMPTY AMMO CAN/FILLER"
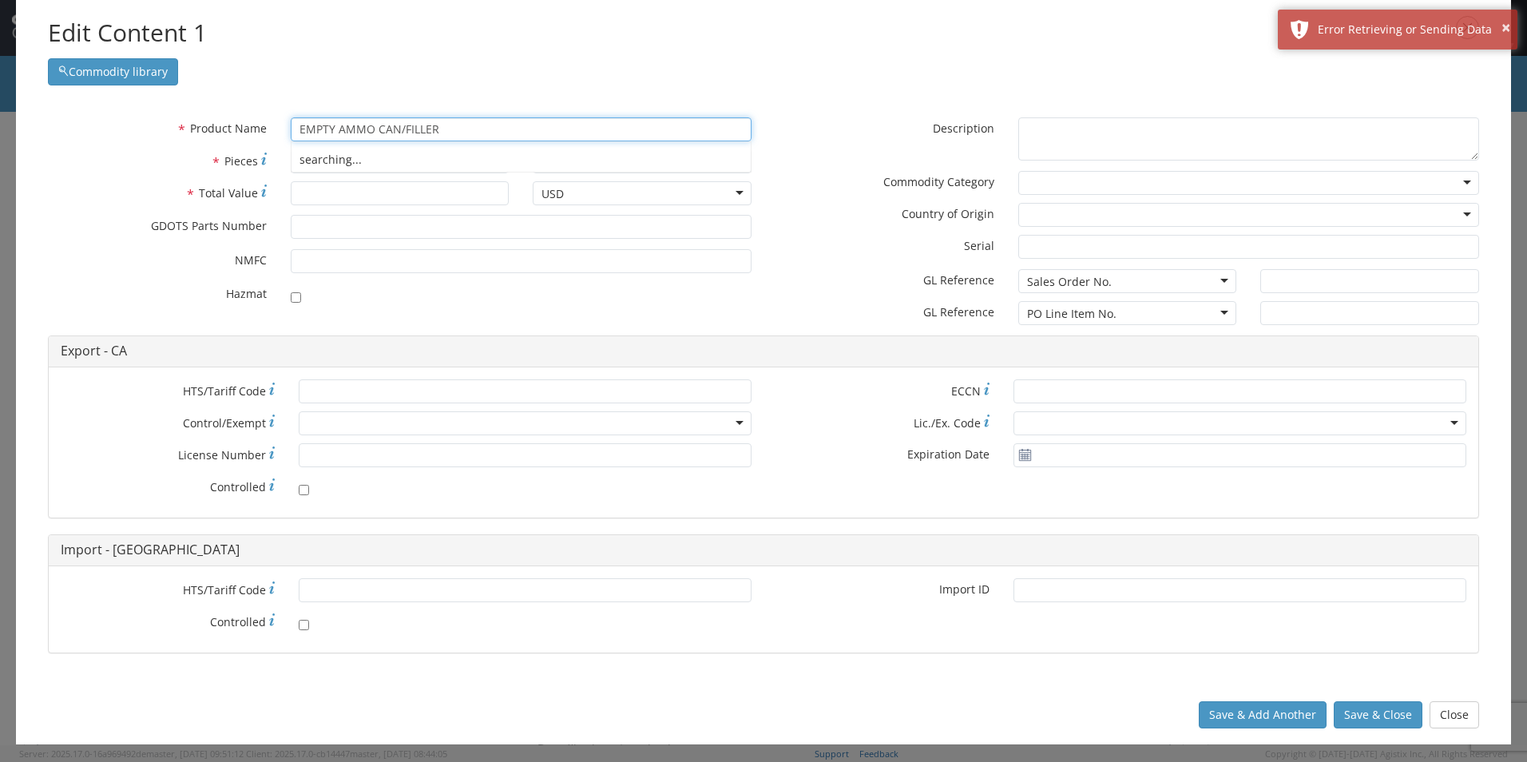
type input "EMPTY AMMO CAN/FILLER"
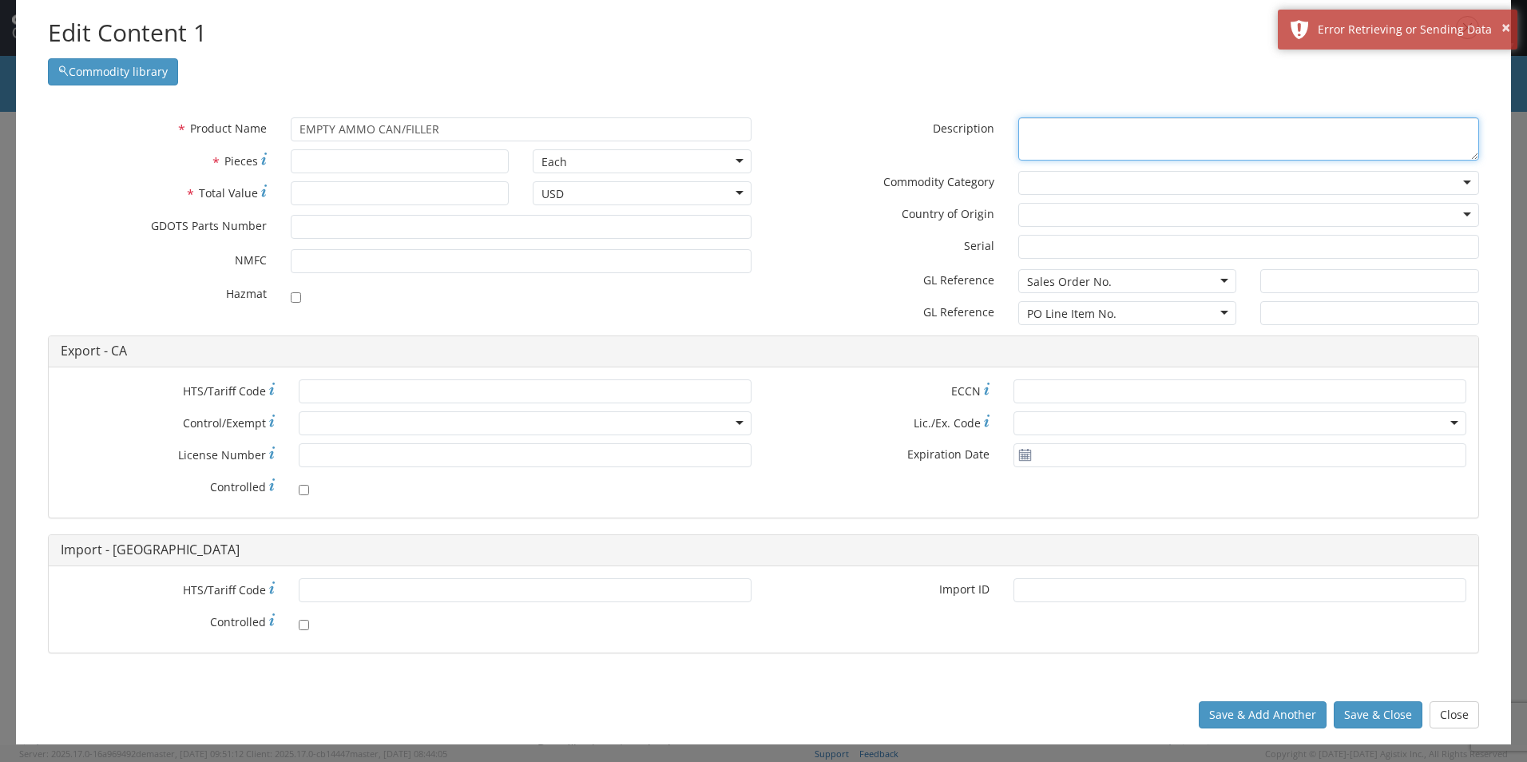
click at [1066, 140] on textarea "* Description" at bounding box center [1249, 139] width 461 height 44
paste textarea "EMPTY AMMO CAN/FILLER"
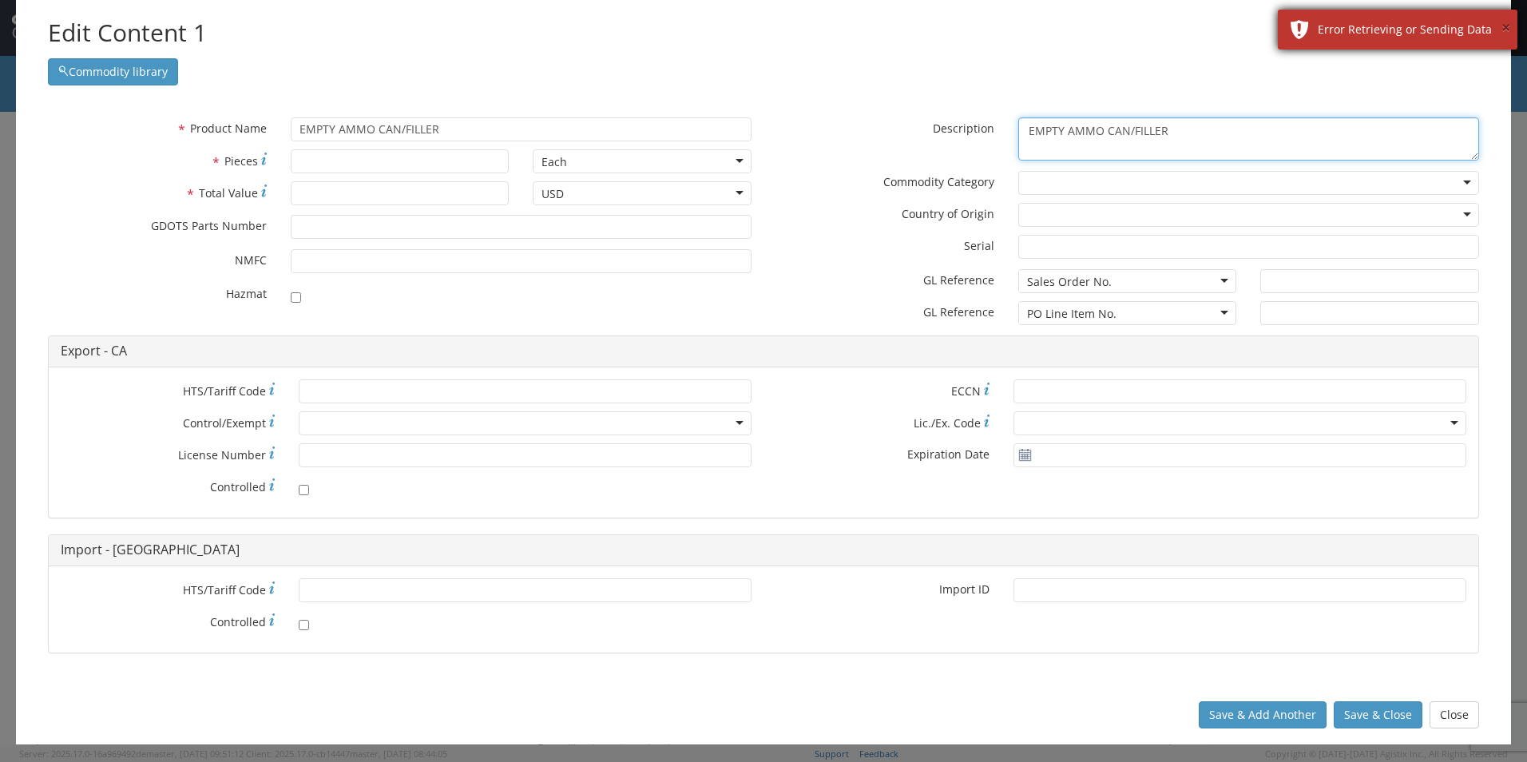
type textarea "EMPTY AMMO CAN/FILLER"
click at [1504, 31] on button "×" at bounding box center [1506, 28] width 9 height 23
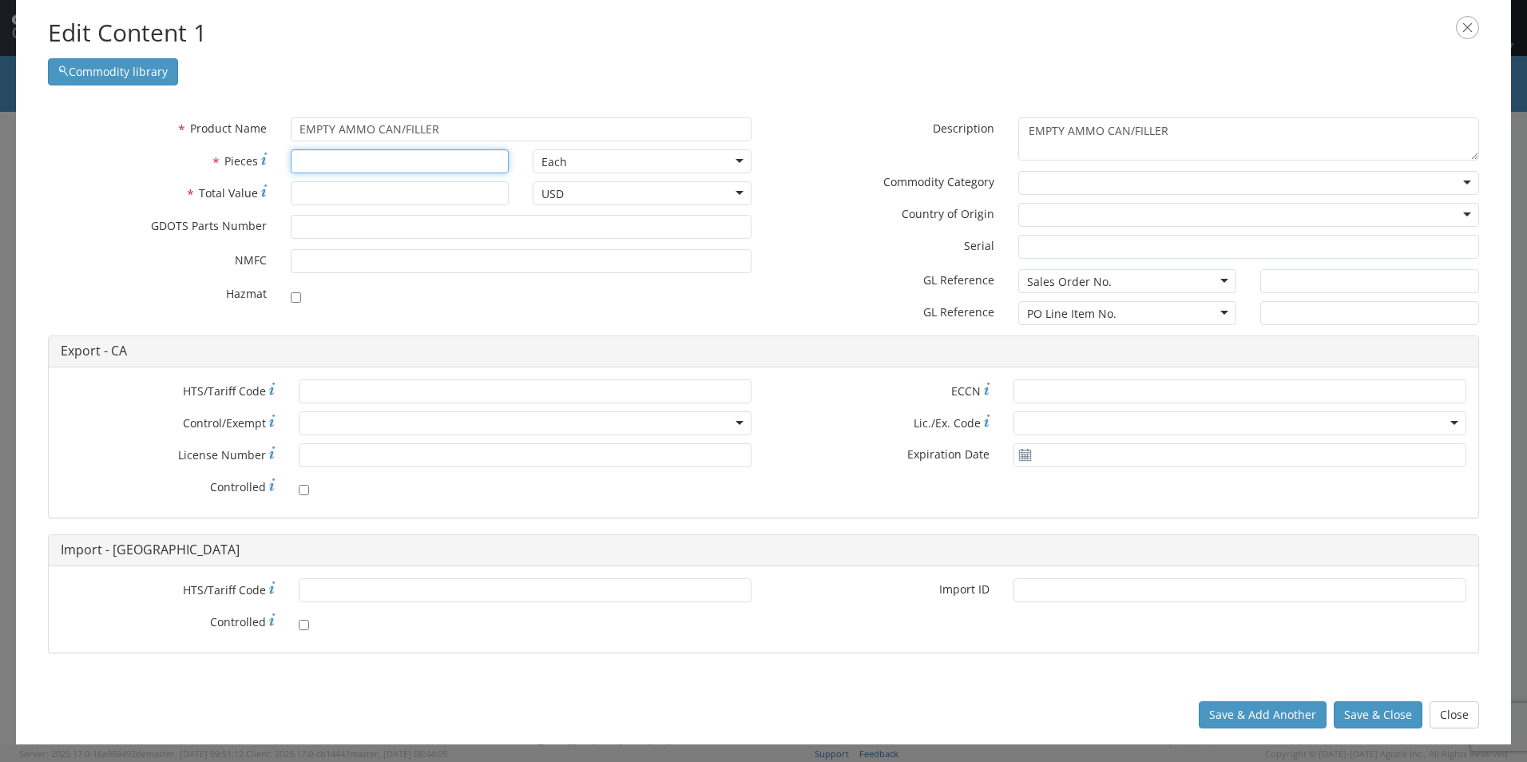
click at [320, 163] on input "* Pieces" at bounding box center [400, 161] width 219 height 24
type input "1683"
click at [319, 193] on input "* Total Value" at bounding box center [400, 193] width 219 height 24
type input "174727"
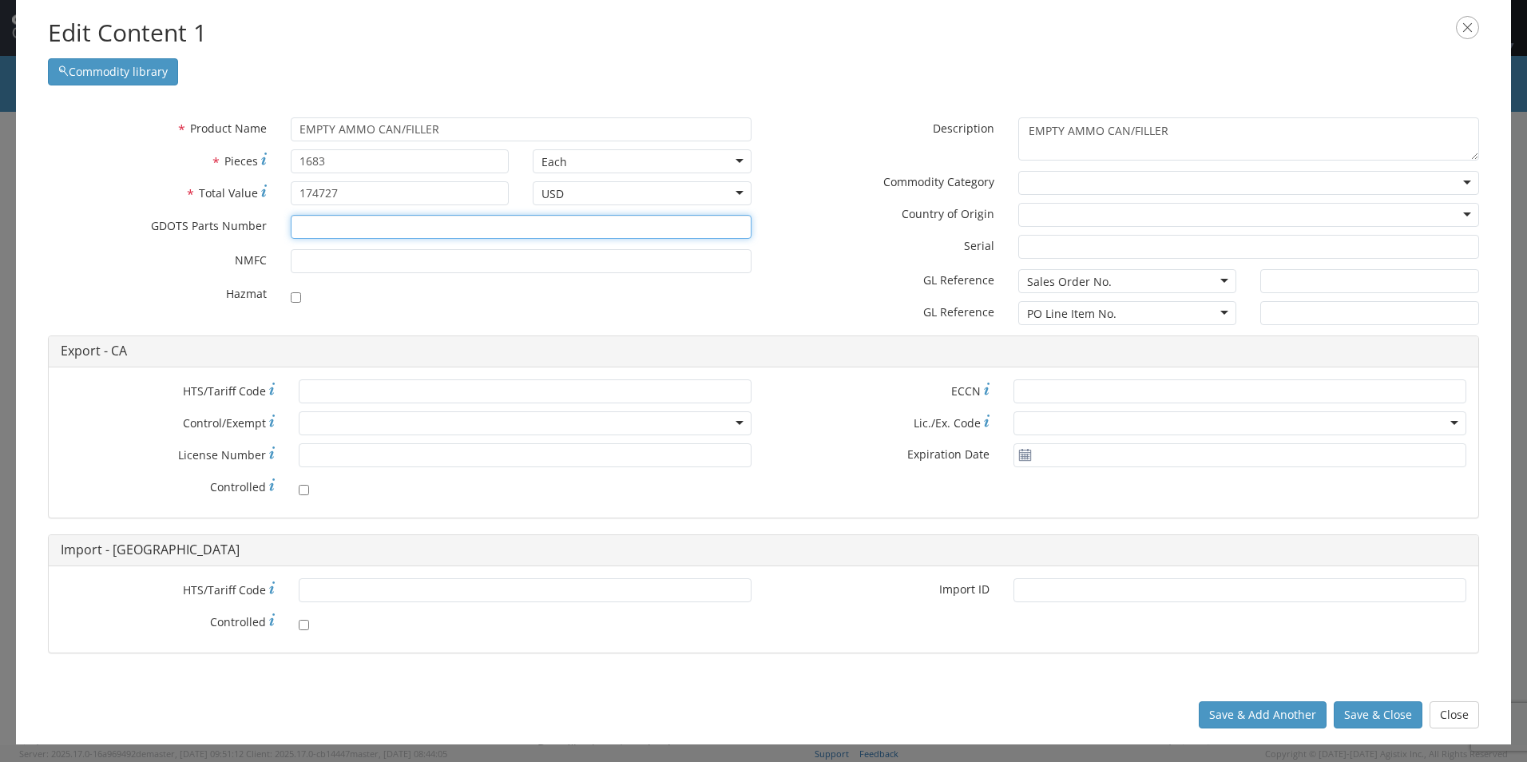
click at [322, 218] on input "* GDOTS Parts Number" at bounding box center [521, 227] width 461 height 24
type input "13108752"
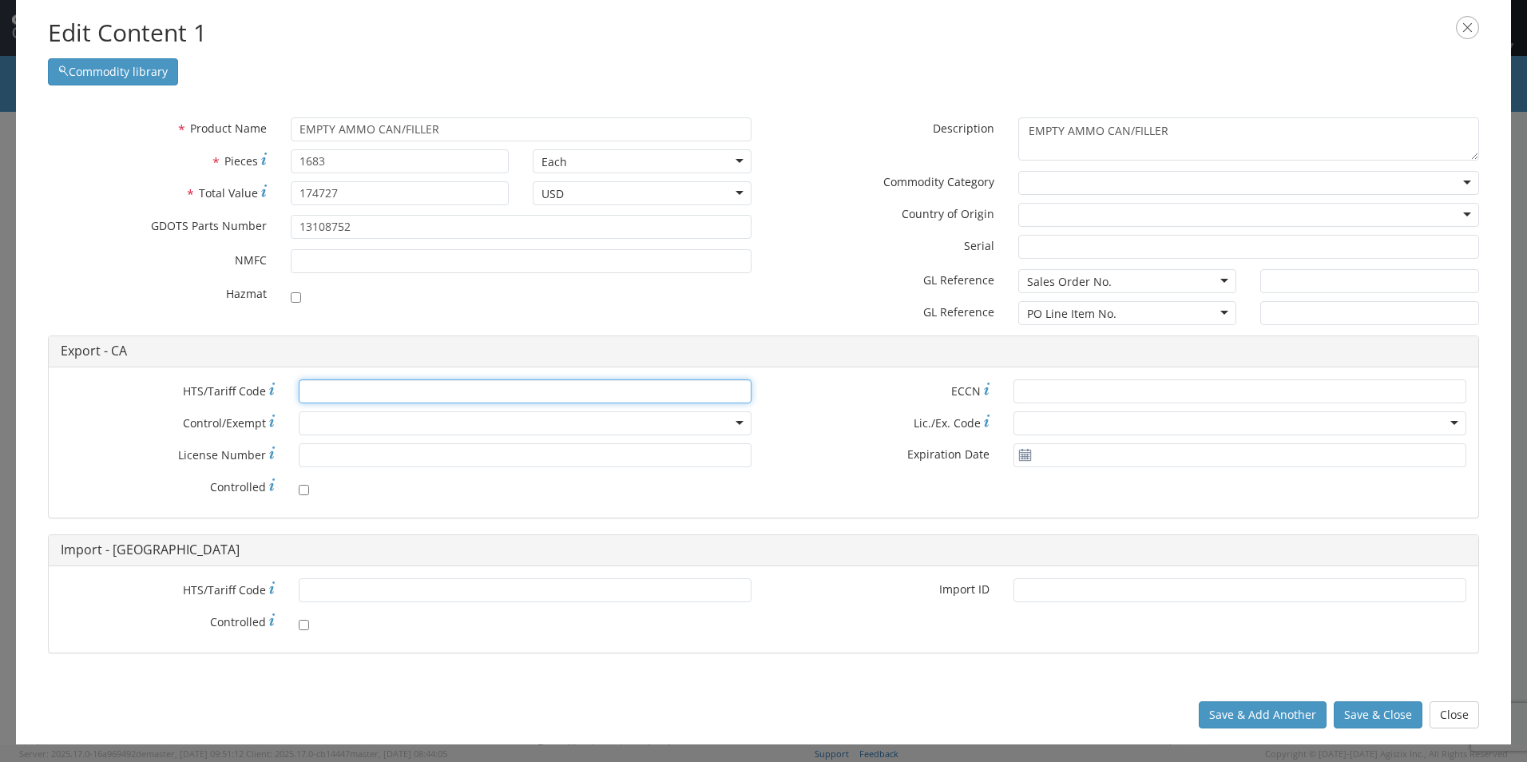
click at [336, 395] on input "* HTS/Tariff Code" at bounding box center [525, 391] width 453 height 24
paste input "[PHONE_NUMBER]"
type input "[PHONE_NUMBER]"
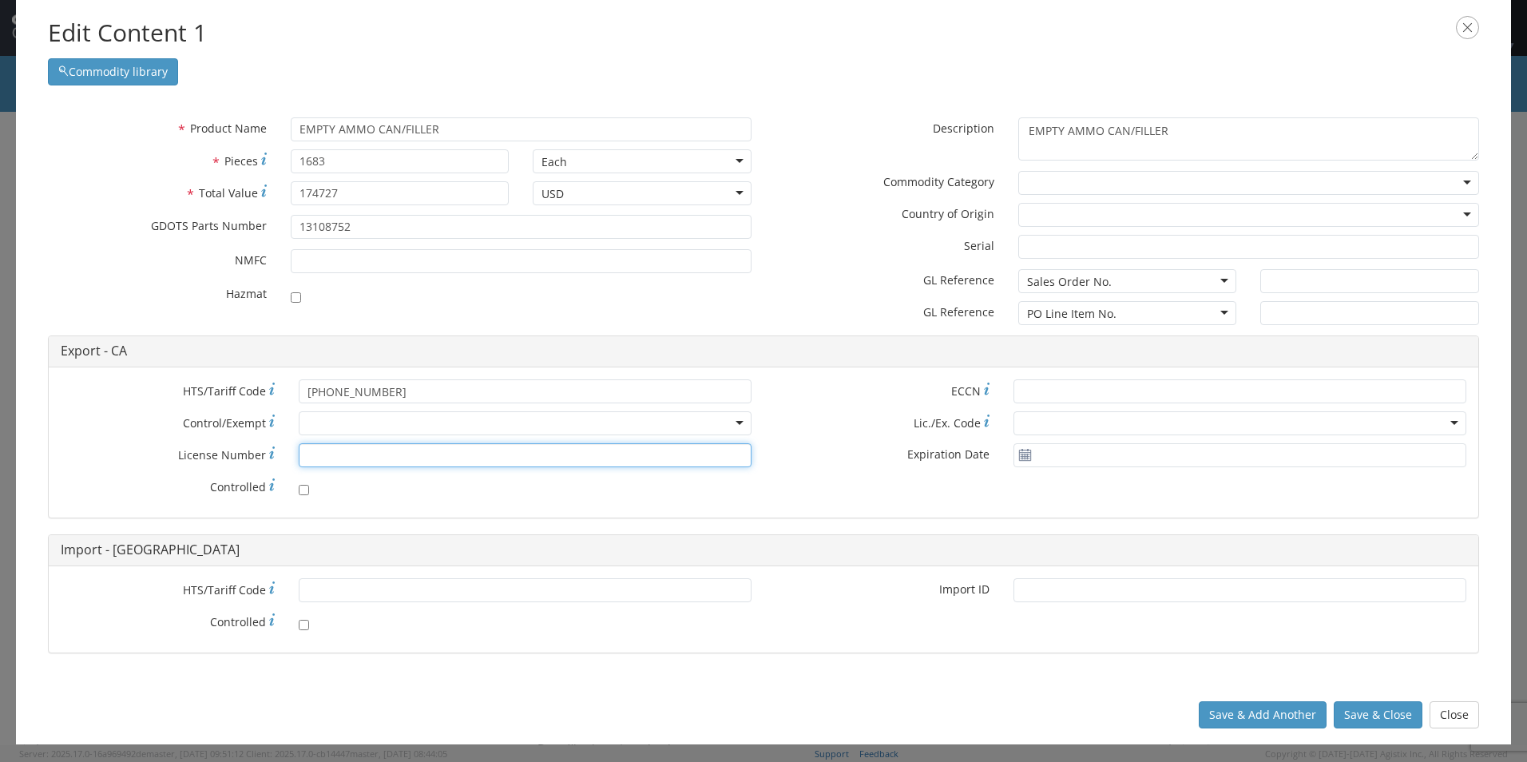
click at [339, 457] on input "* License Number" at bounding box center [525, 455] width 453 height 24
paste input "1-59-103-11-5H-33431"
type input "1-59-103-11-5H-33431"
click at [1092, 191] on div at bounding box center [1249, 183] width 461 height 24
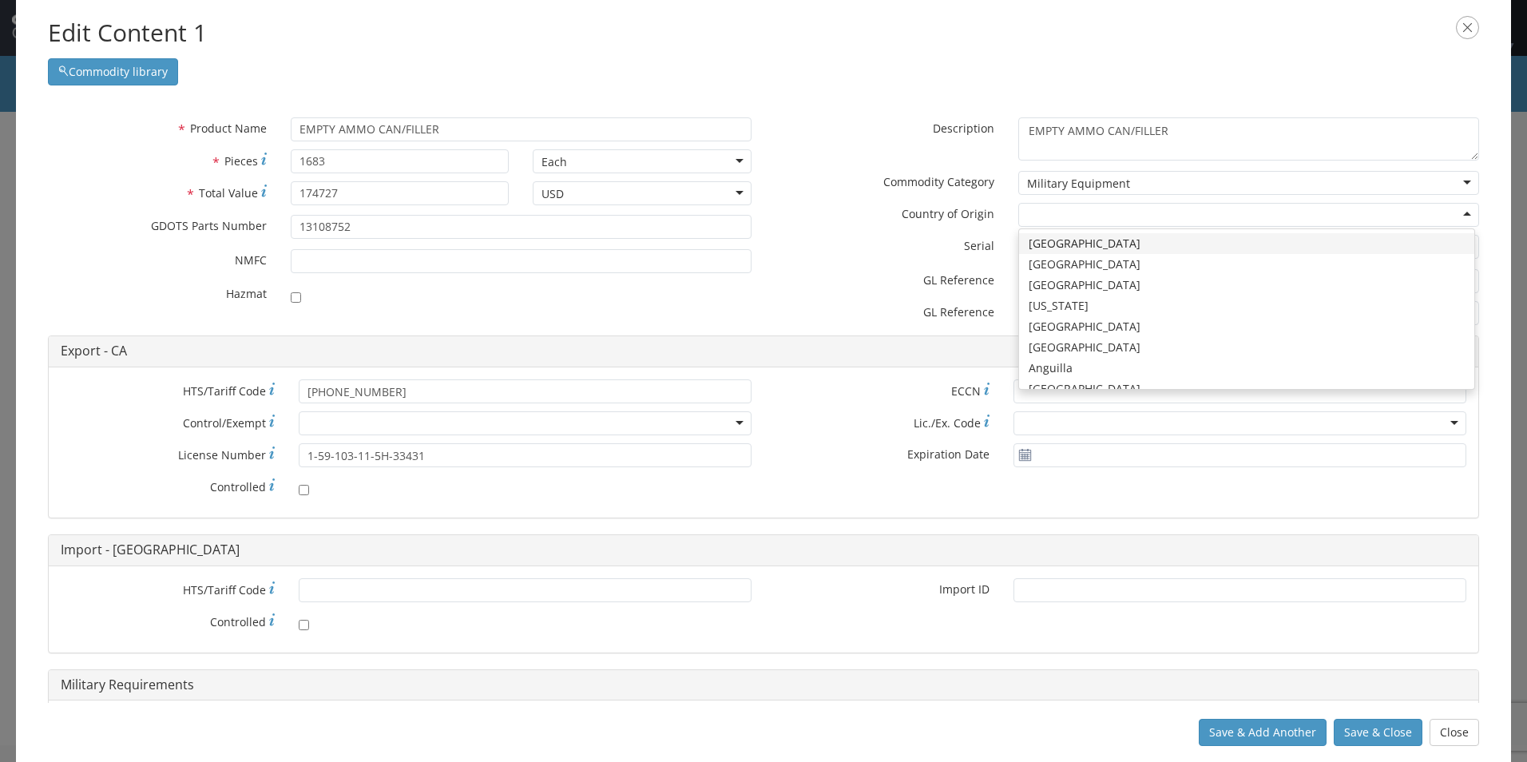
click at [1079, 217] on div at bounding box center [1249, 215] width 461 height 24
type input "UN"
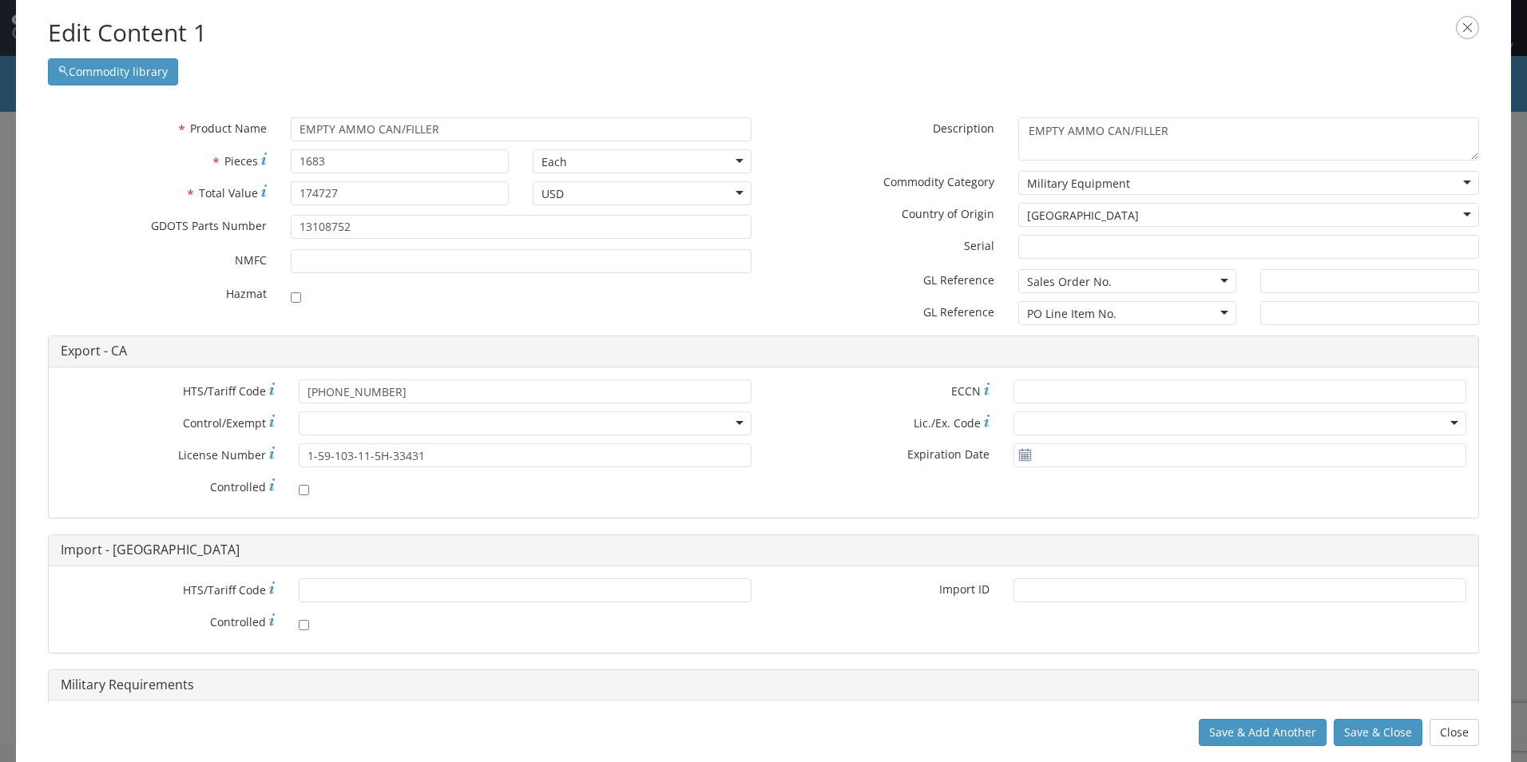
scroll to position [81, 0]
click at [1082, 280] on div "Sales Order No." at bounding box center [1069, 282] width 85 height 16
drag, startPoint x: 1065, startPoint y: 338, endPoint x: 1112, endPoint y: 332, distance: 47.5
click at [1281, 283] on input "text" at bounding box center [1370, 281] width 219 height 24
type input "MARION, [GEOGRAPHIC_DATA]"
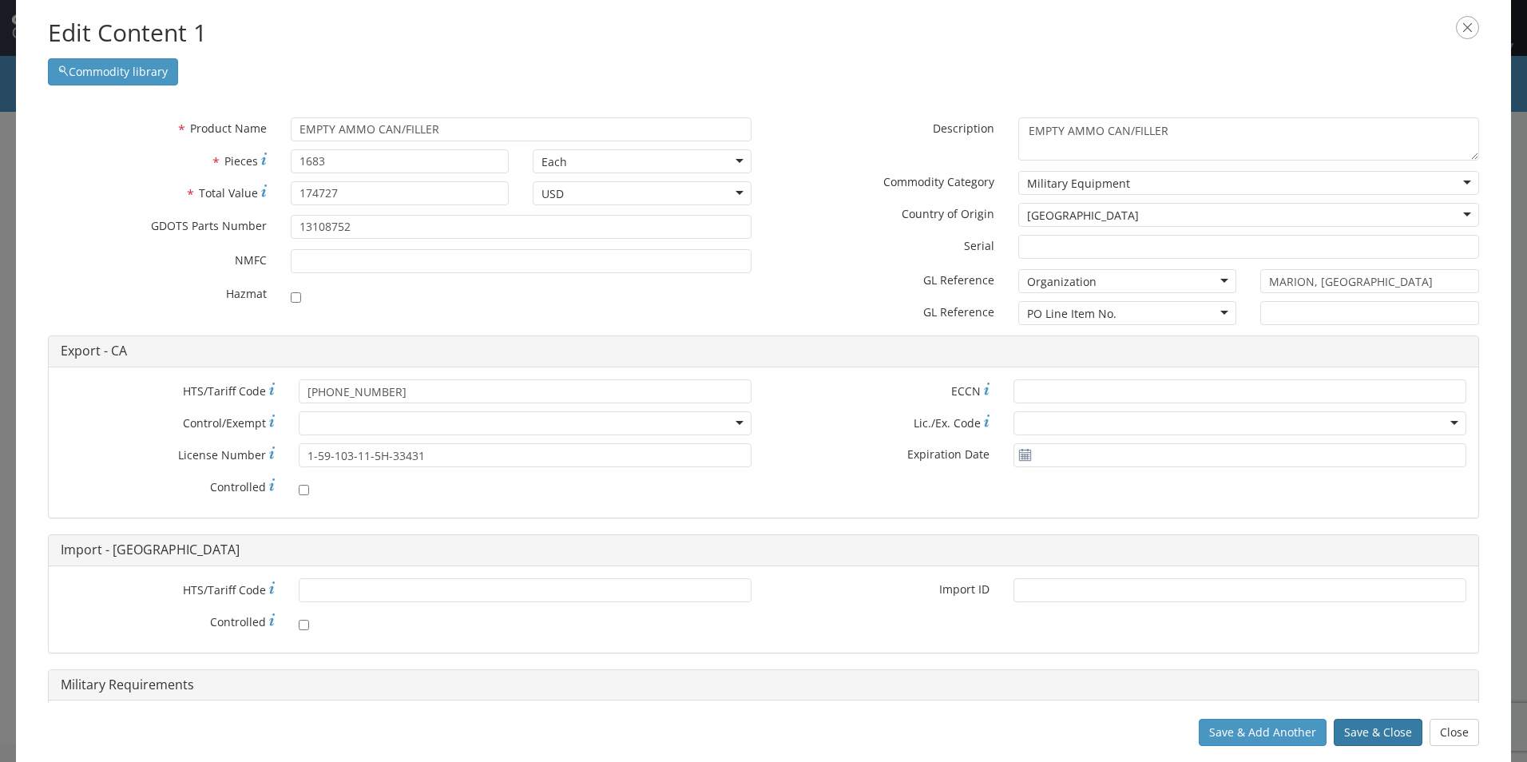
click at [1386, 729] on button "Save & Close" at bounding box center [1378, 732] width 89 height 27
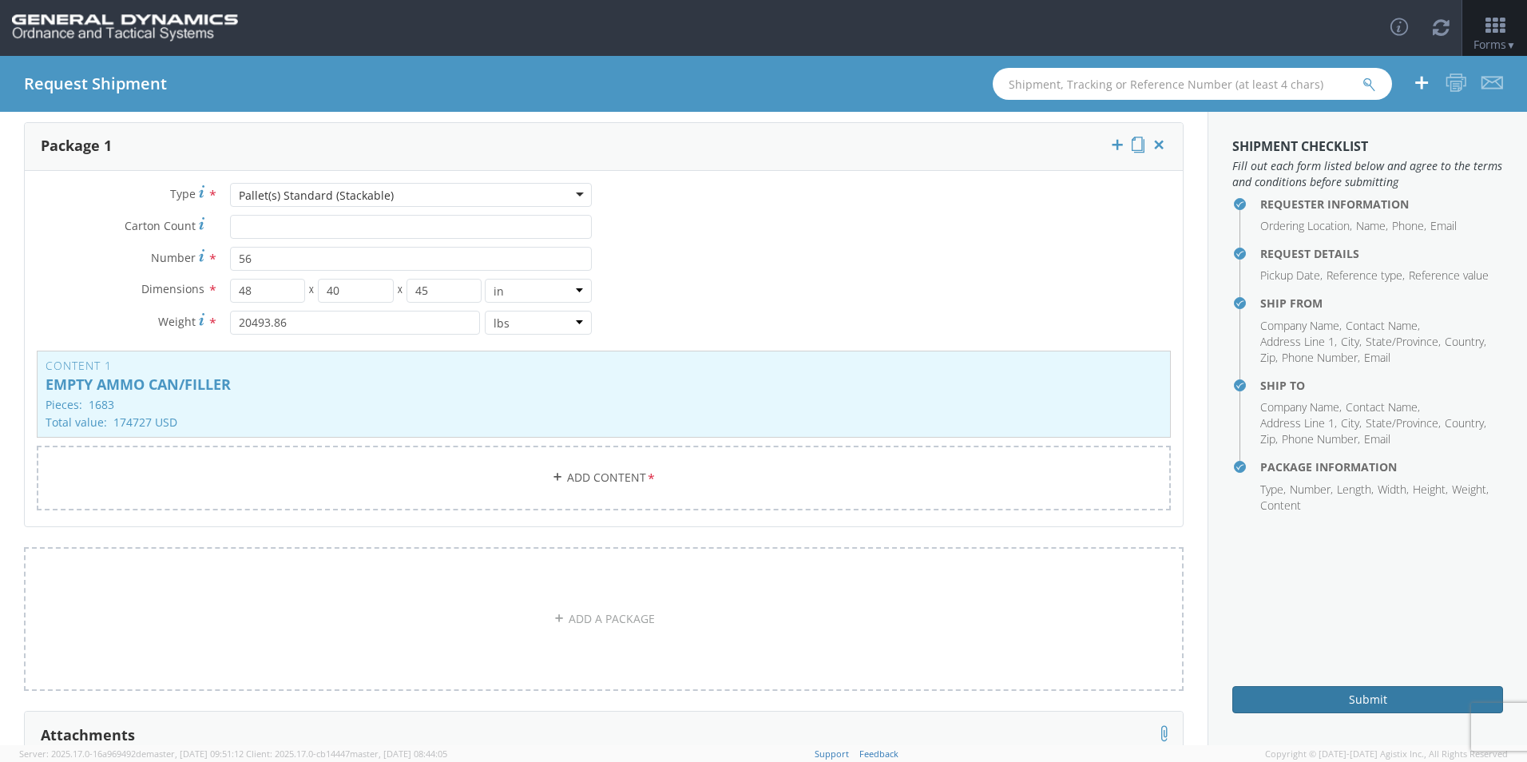
click at [1330, 698] on button "Submit" at bounding box center [1368, 699] width 271 height 27
